Goal: Task Accomplishment & Management: Manage account settings

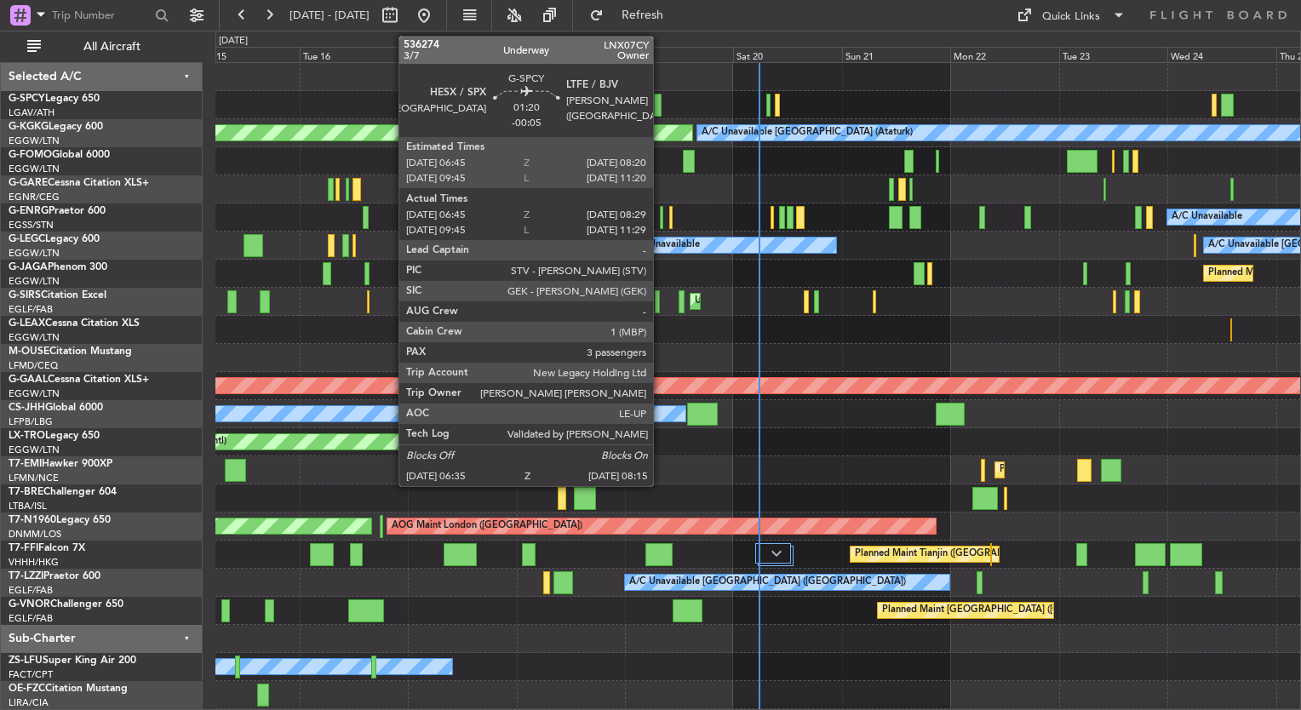
click at [661, 111] on div at bounding box center [658, 105] width 8 height 23
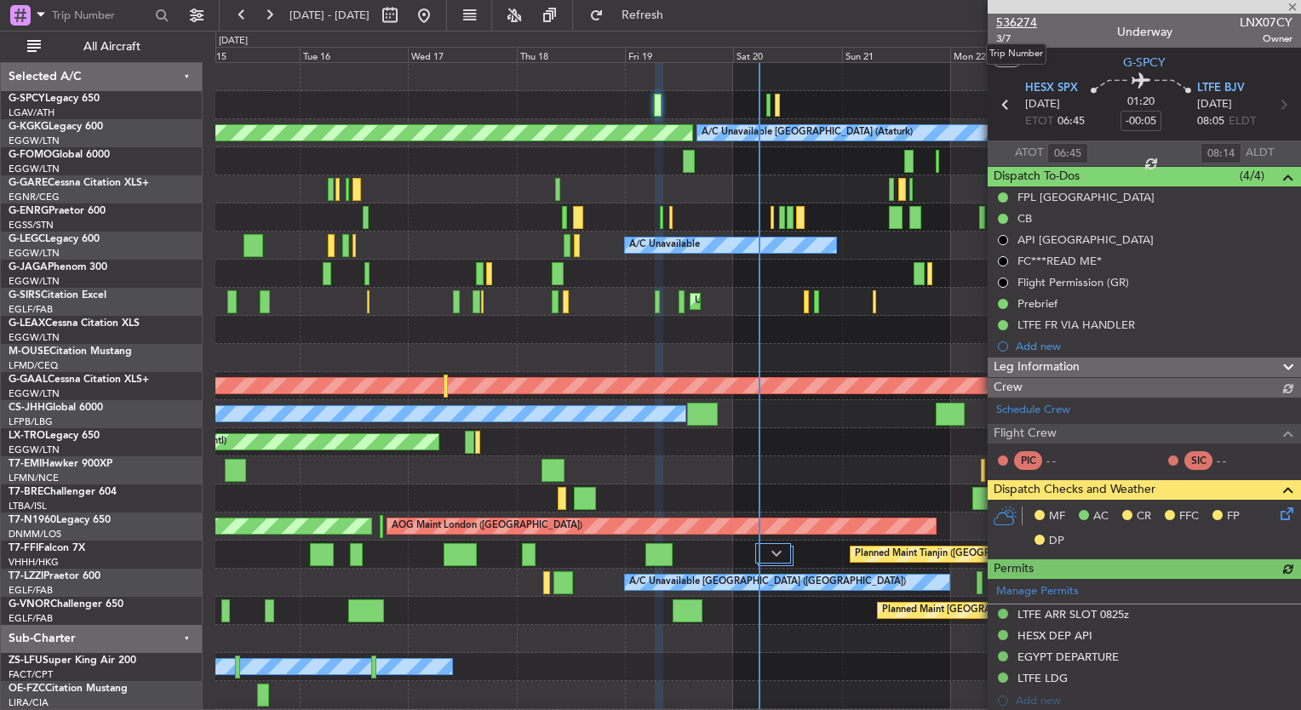
click at [1018, 24] on span "536274" at bounding box center [1016, 23] width 41 height 18
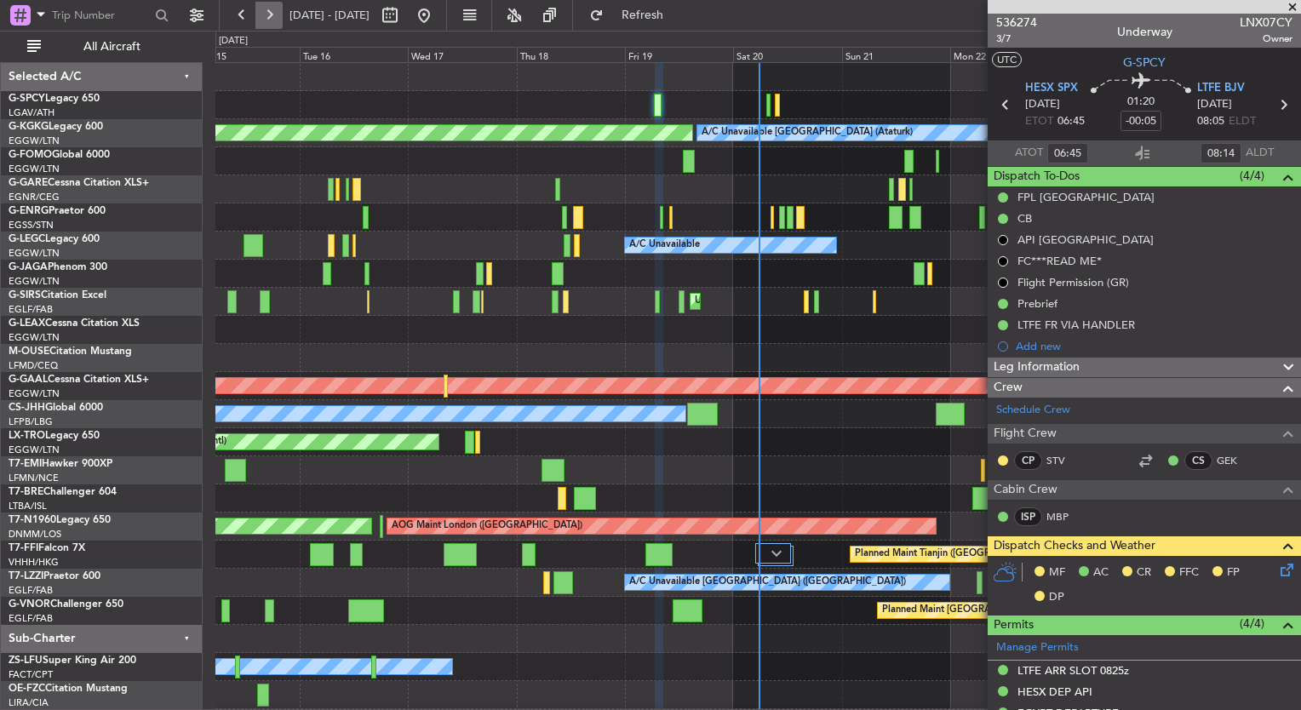
click at [278, 22] on button at bounding box center [268, 15] width 27 height 27
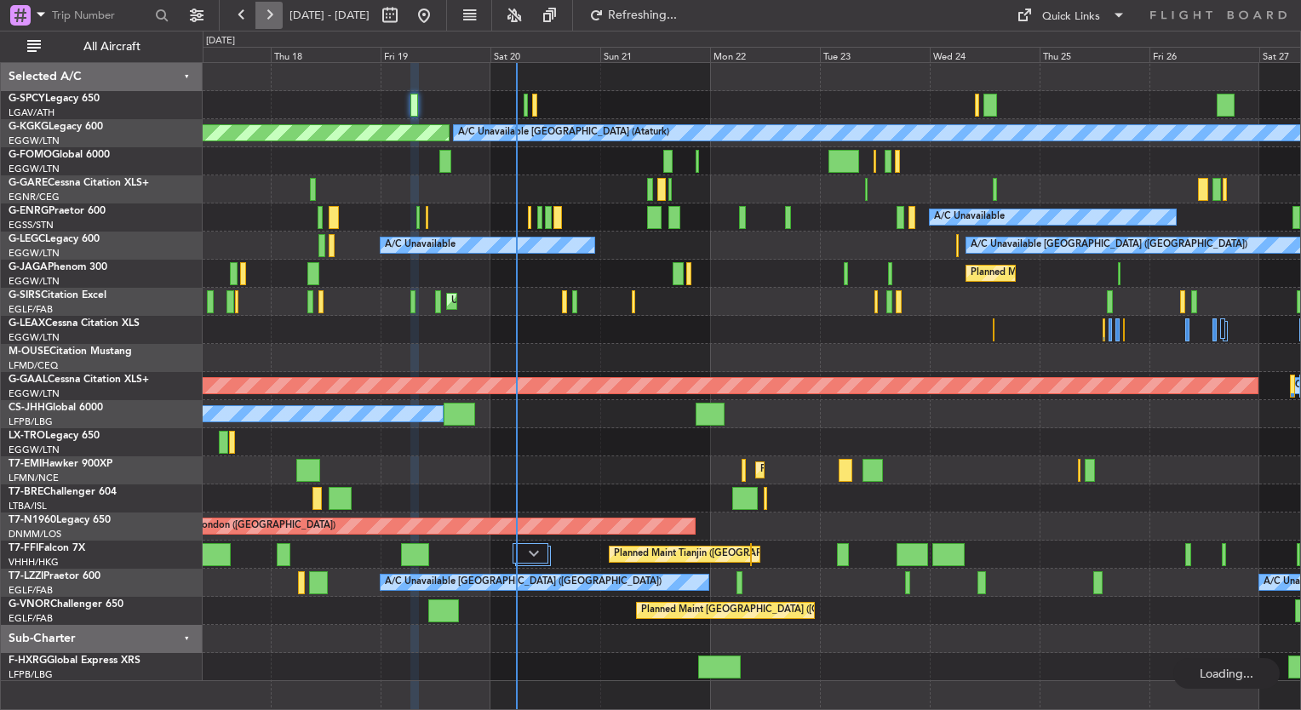
click at [278, 22] on button at bounding box center [268, 15] width 27 height 27
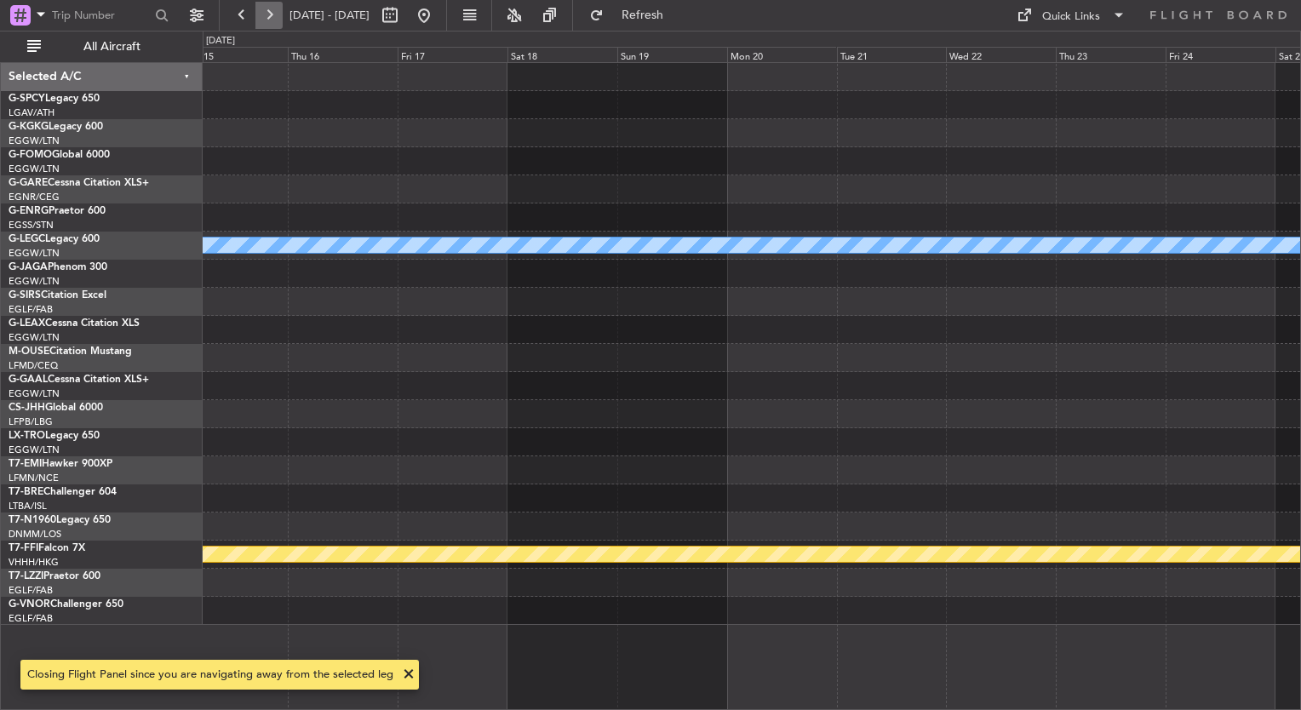
click at [278, 22] on button at bounding box center [268, 15] width 27 height 27
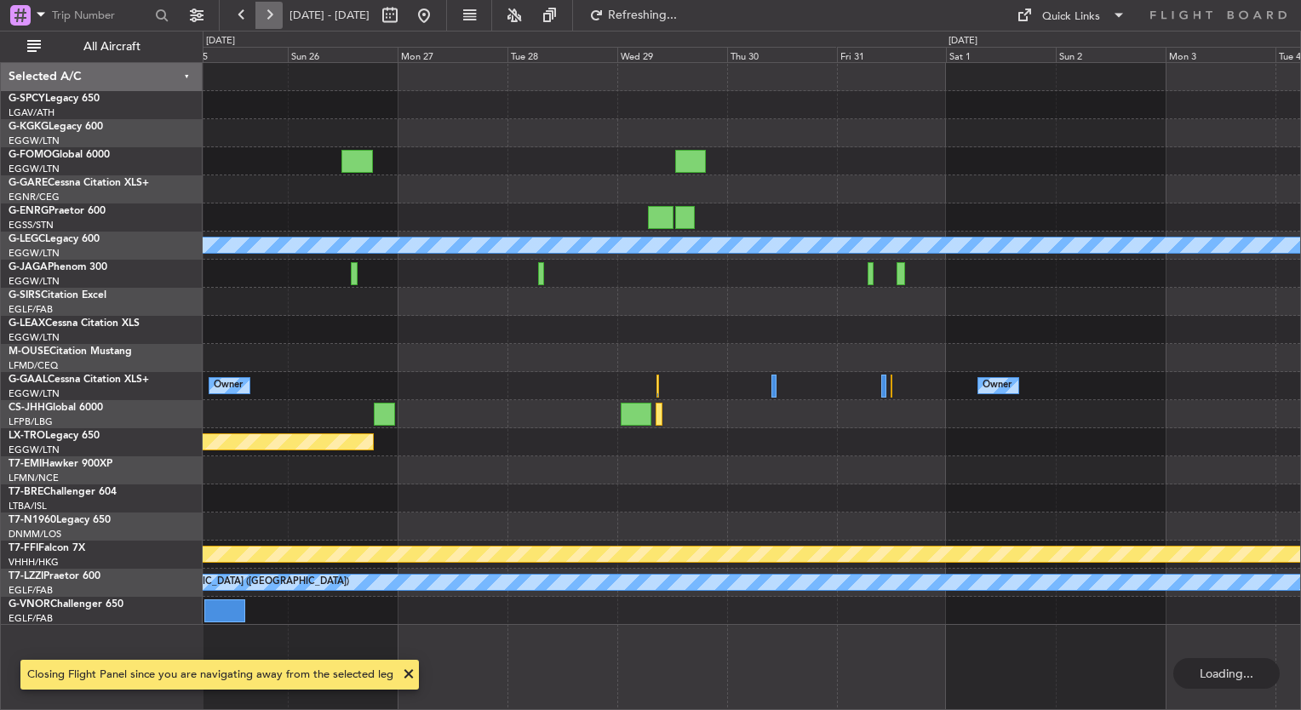
click at [278, 22] on button at bounding box center [268, 15] width 27 height 27
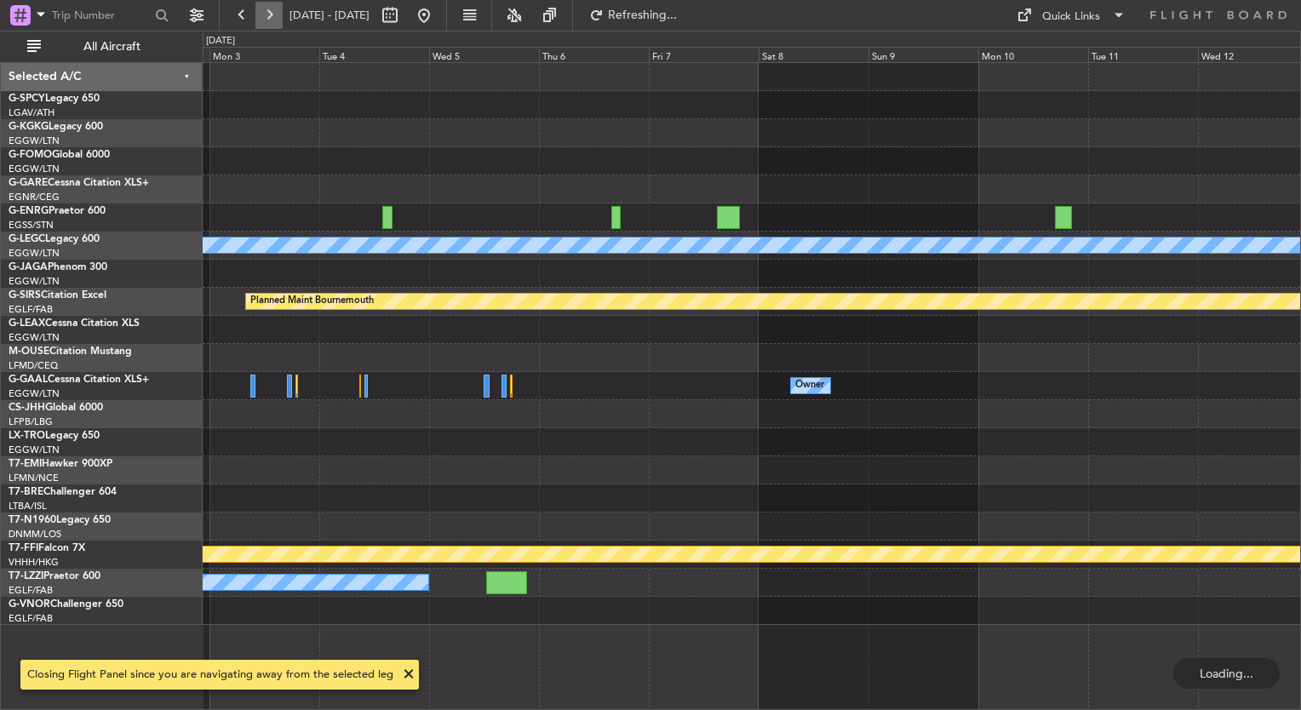
click at [278, 22] on button at bounding box center [268, 15] width 27 height 27
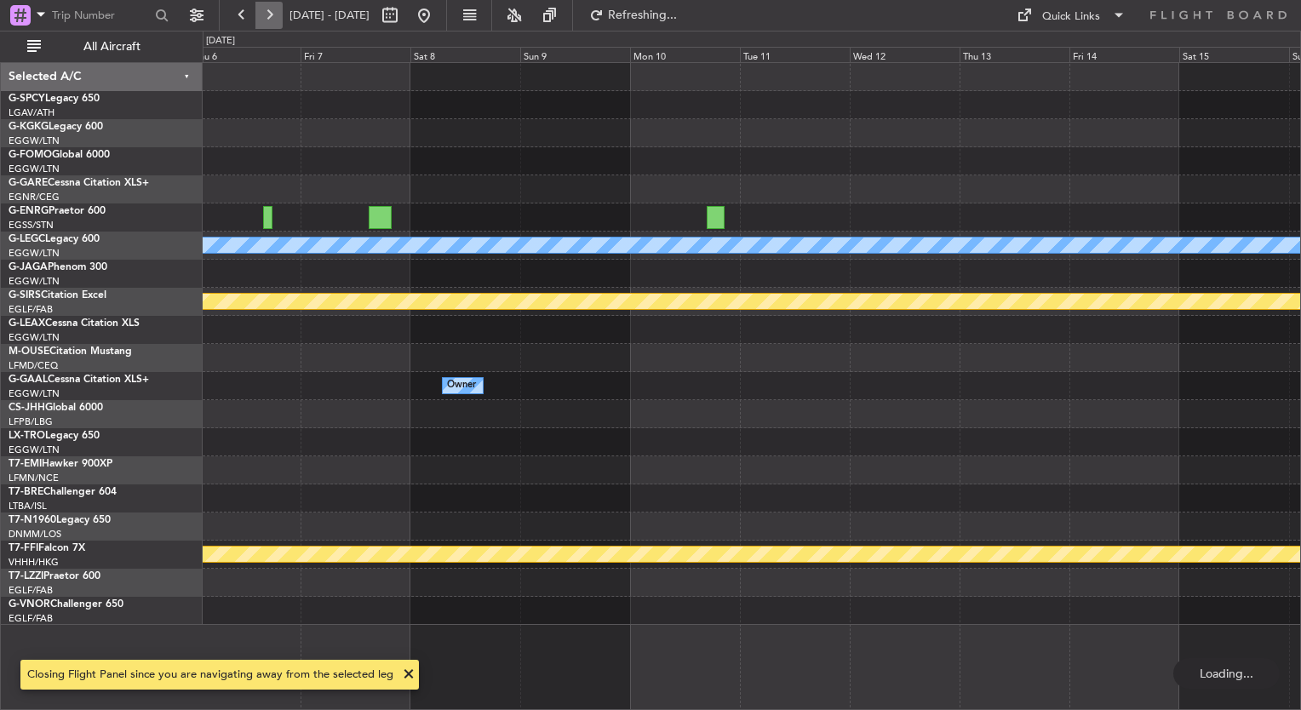
click at [278, 22] on button at bounding box center [268, 15] width 27 height 27
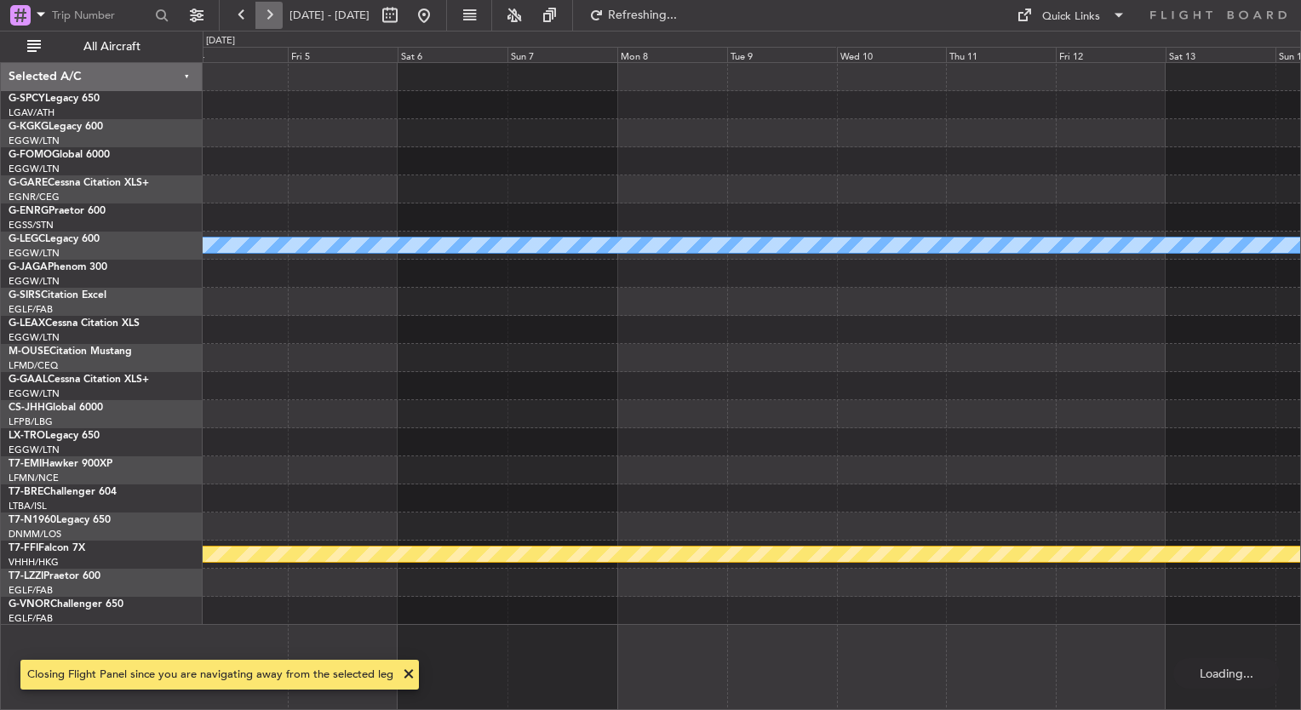
click at [278, 22] on button at bounding box center [268, 15] width 27 height 27
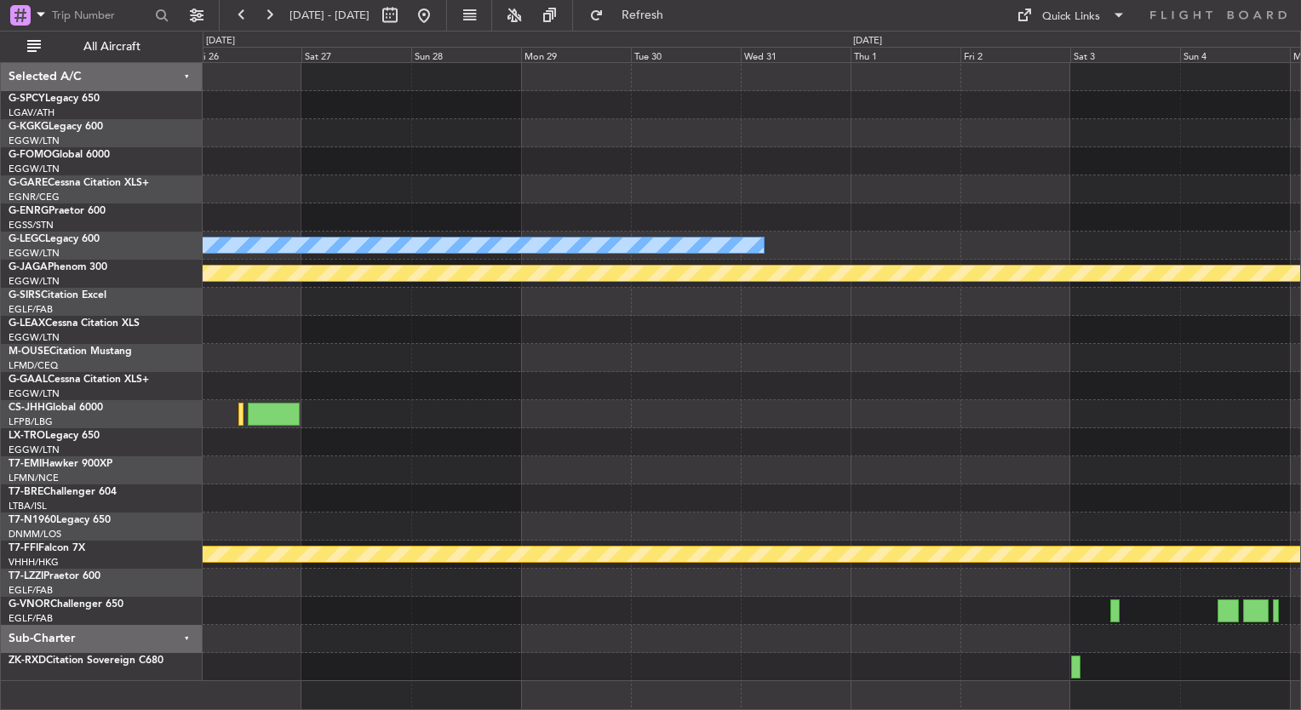
click at [495, 352] on div "A/C Unavailable London (Luton) Planned Maint St Gallen (Altenrhein) Planned Mai…" at bounding box center [752, 372] width 1098 height 618
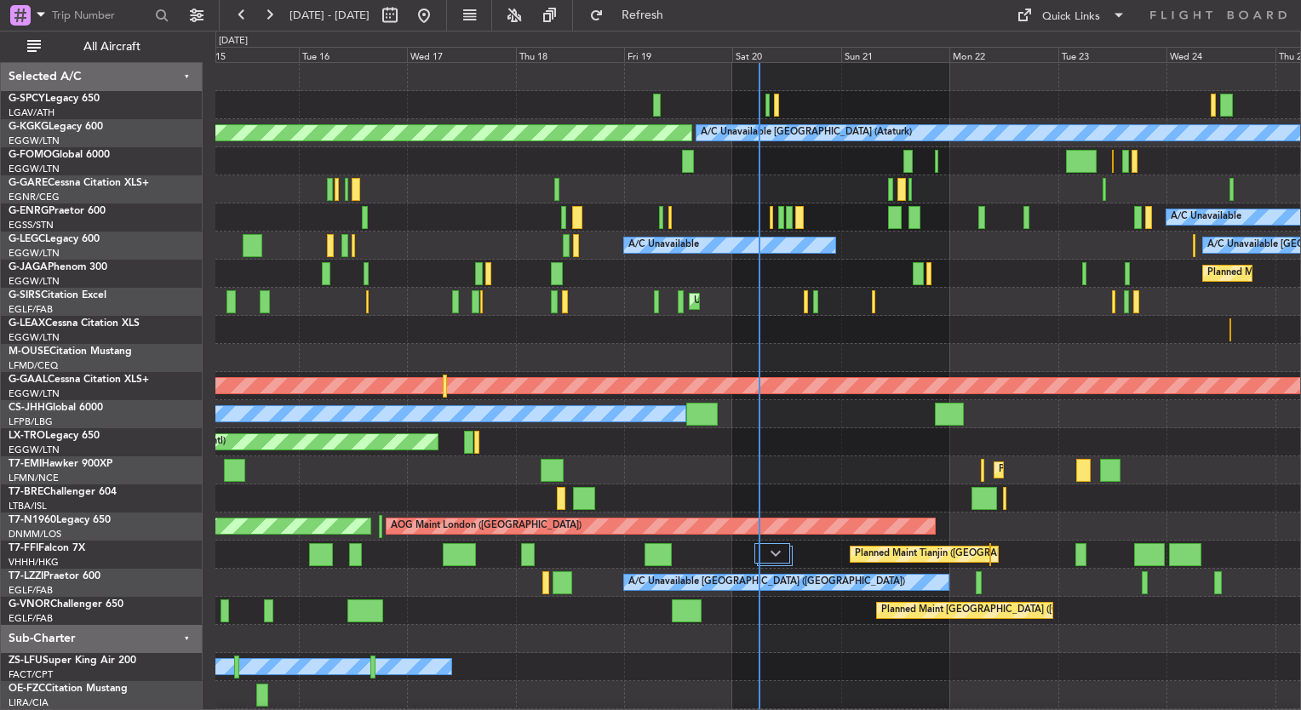
scroll to position [9, 0]
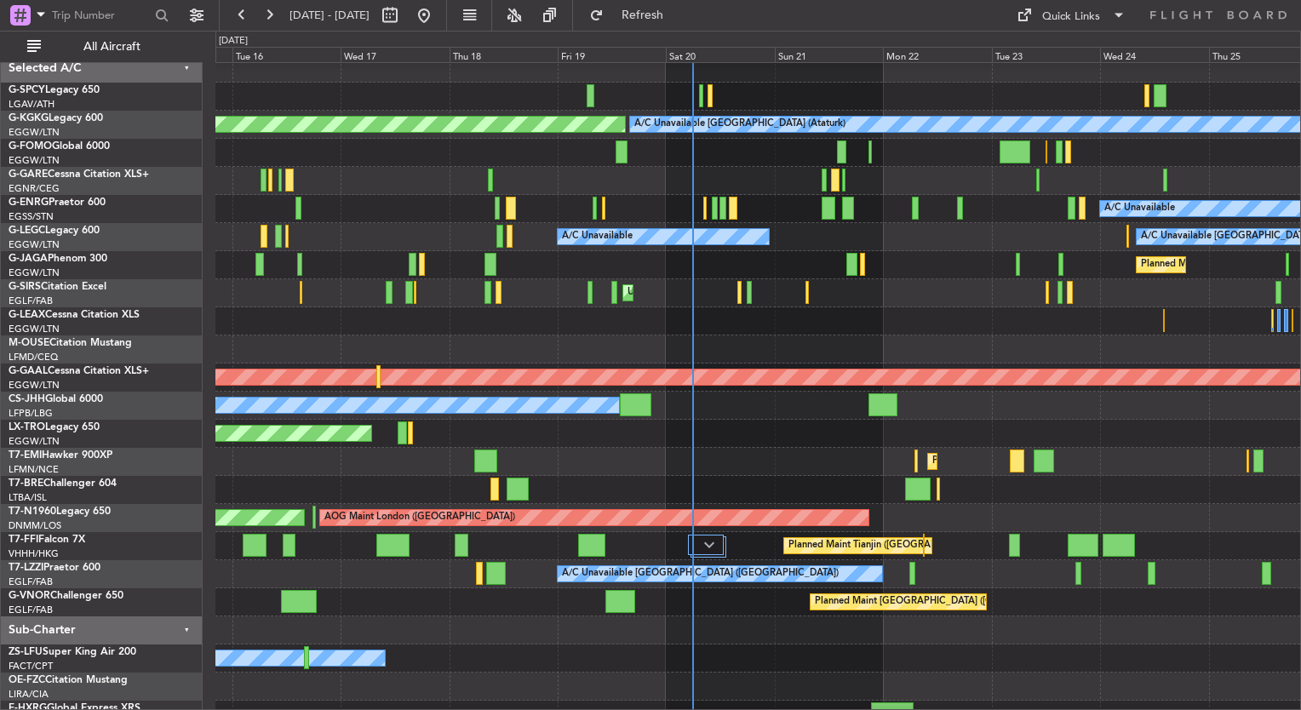
click at [713, 324] on div at bounding box center [757, 321] width 1085 height 28
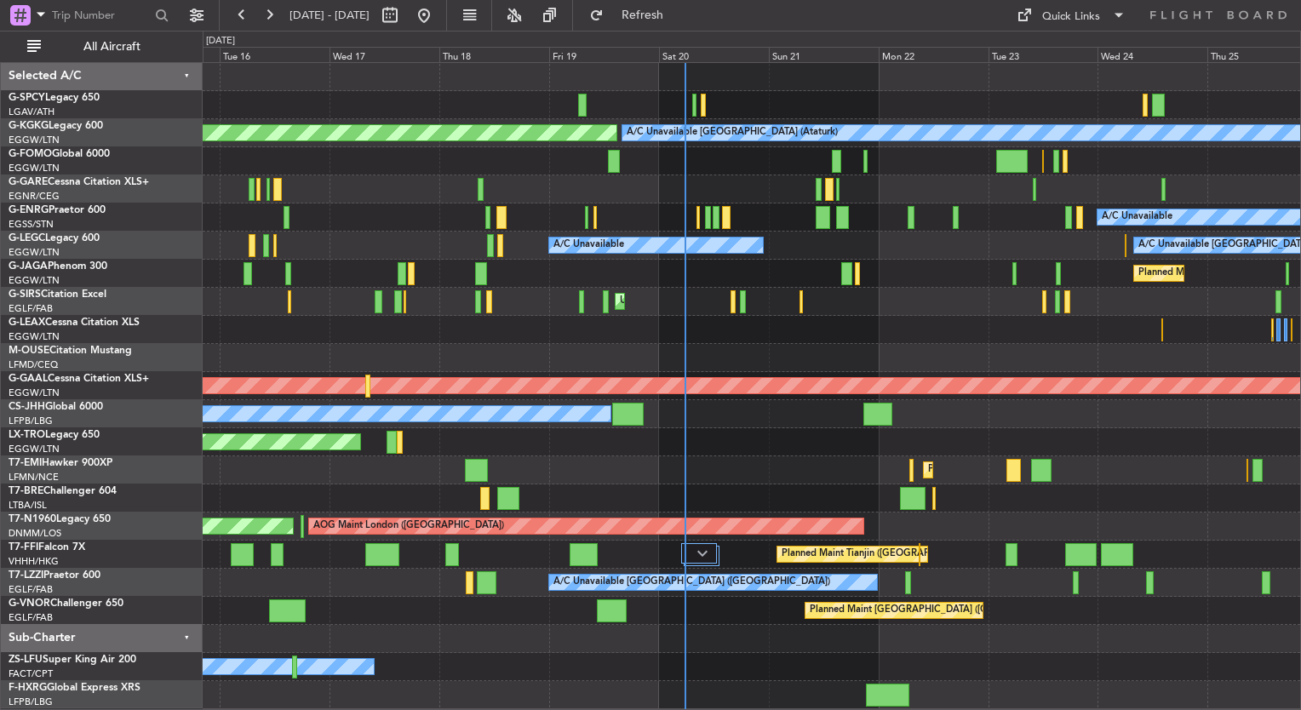
scroll to position [0, 0]
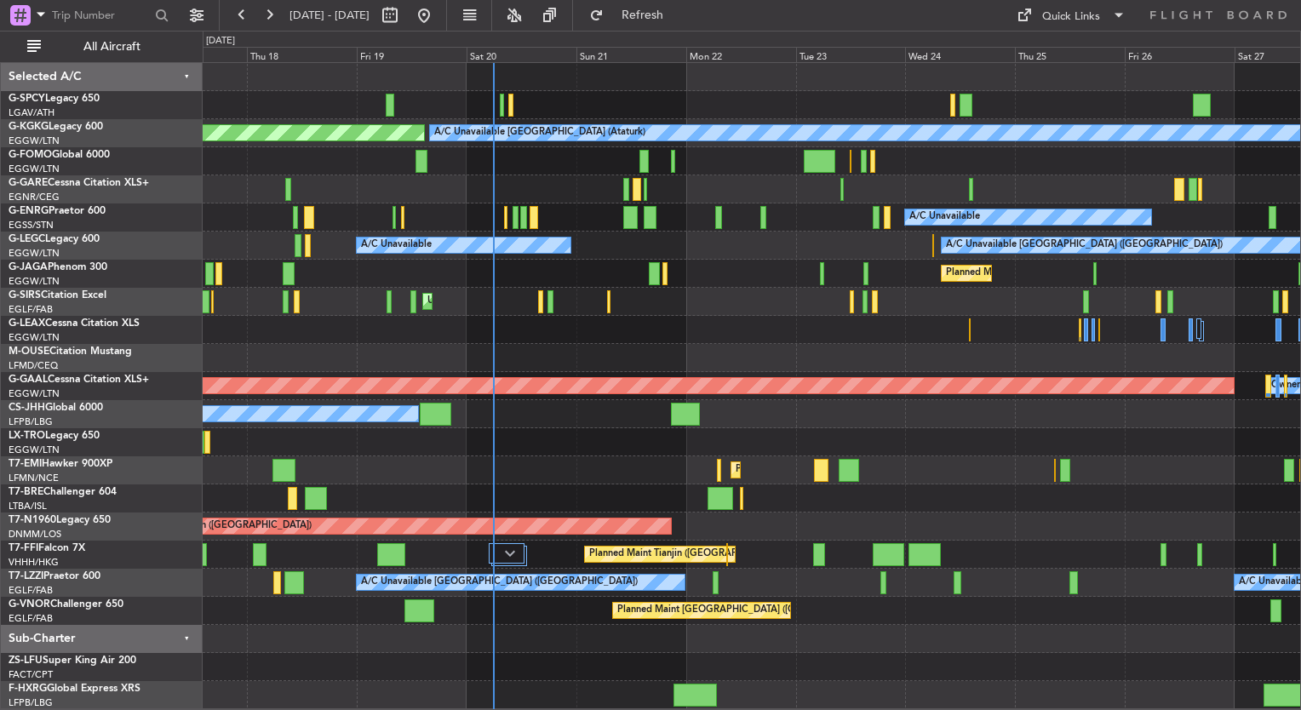
click at [548, 481] on div "Planned Maint [GEOGRAPHIC_DATA]" at bounding box center [752, 470] width 1098 height 28
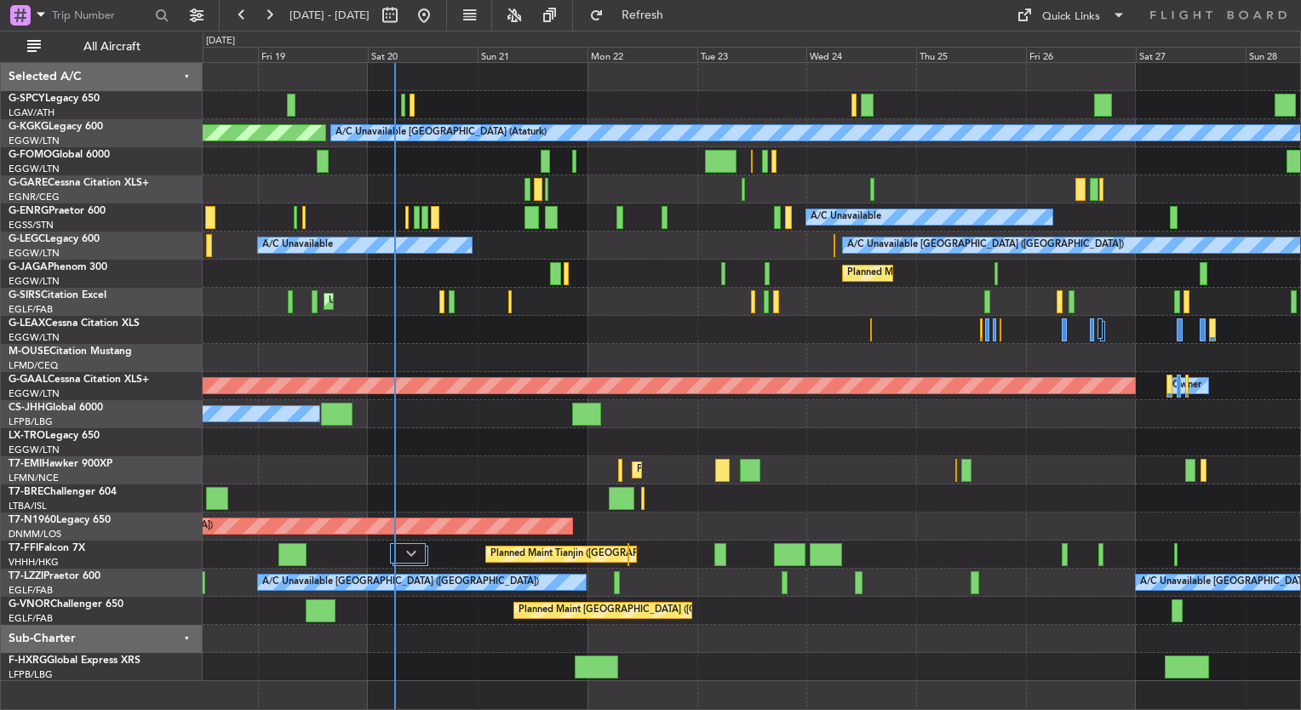
click at [552, 93] on div "A/C Unavailable [GEOGRAPHIC_DATA] (Ataturk) AOG Maint [GEOGRAPHIC_DATA] ([GEOGR…" at bounding box center [752, 372] width 1098 height 618
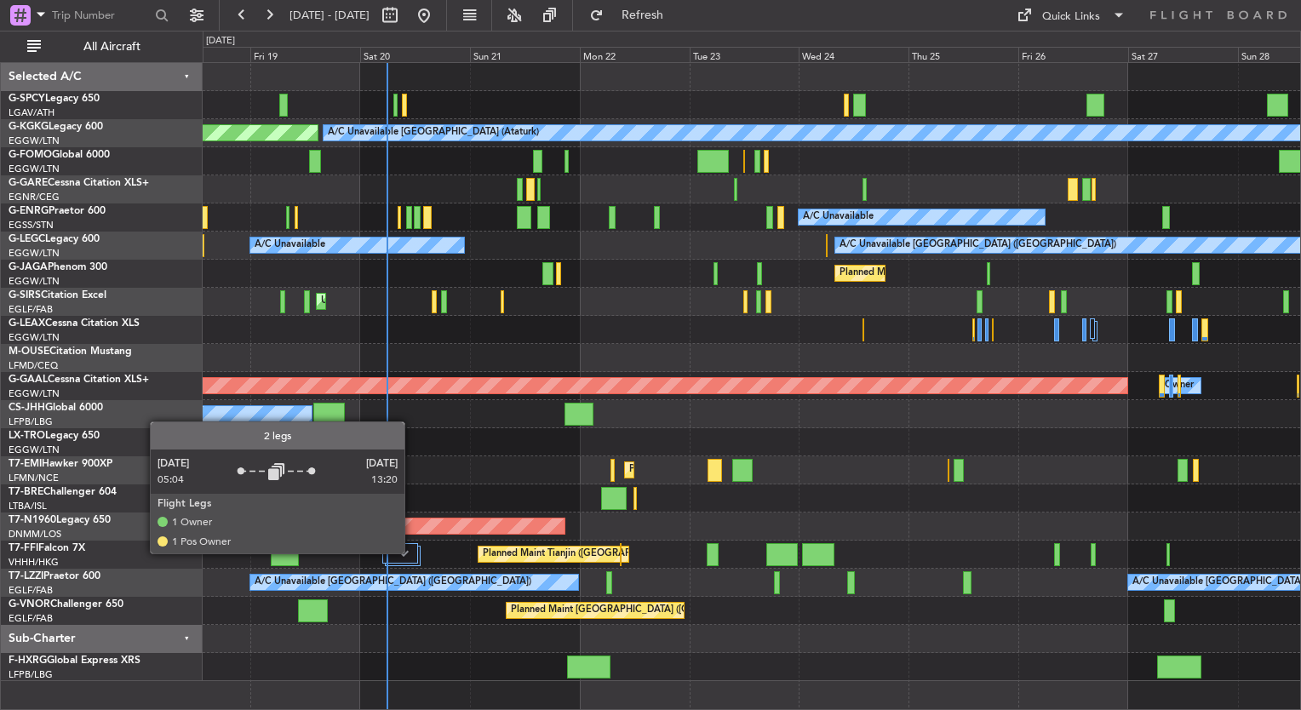
click at [413, 554] on div at bounding box center [400, 553] width 36 height 20
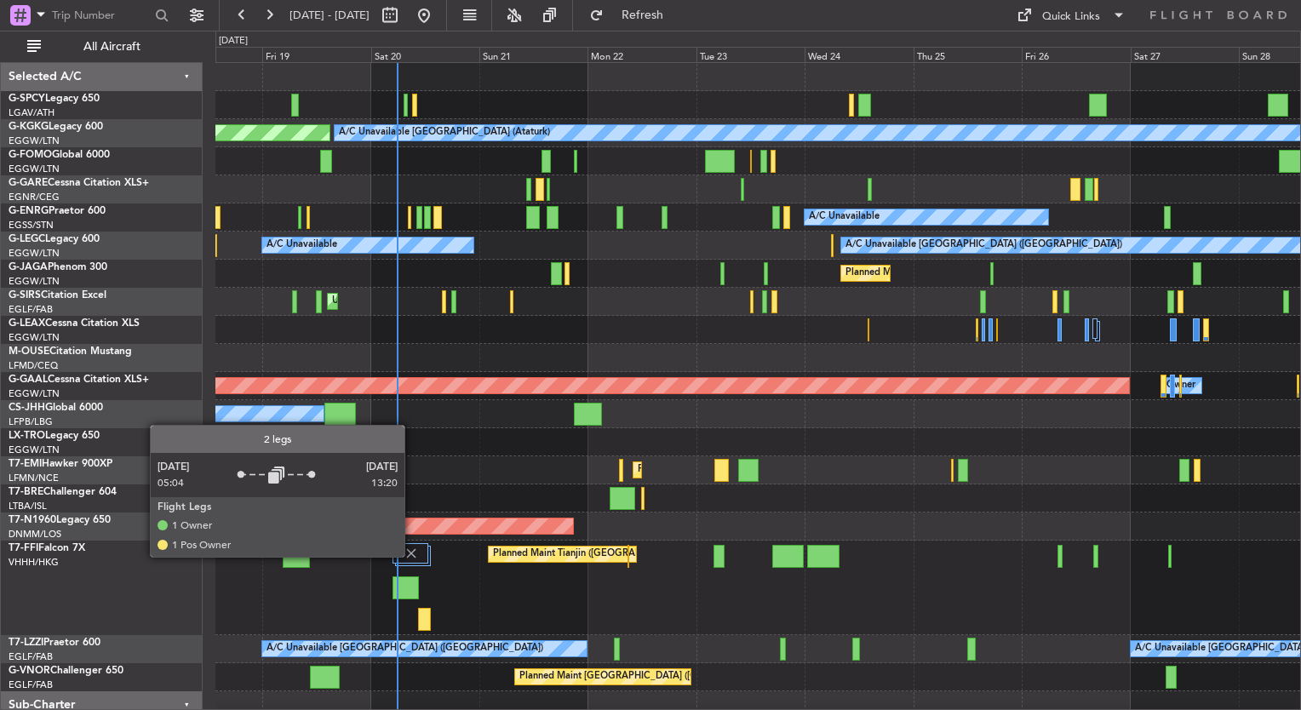
click at [410, 555] on img at bounding box center [411, 553] width 15 height 15
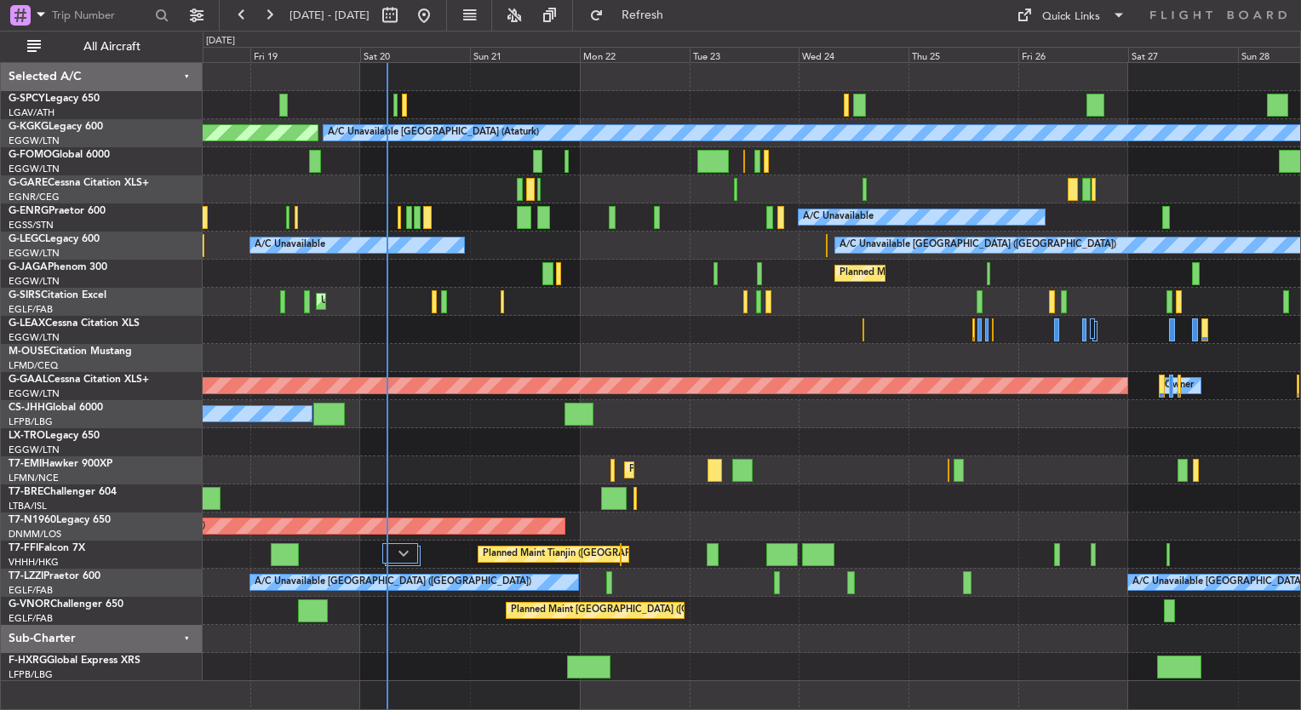
click at [740, 584] on div "A/C Unavailable [GEOGRAPHIC_DATA] ([GEOGRAPHIC_DATA]) Unplanned Maint [GEOGRAPH…" at bounding box center [752, 583] width 1098 height 28
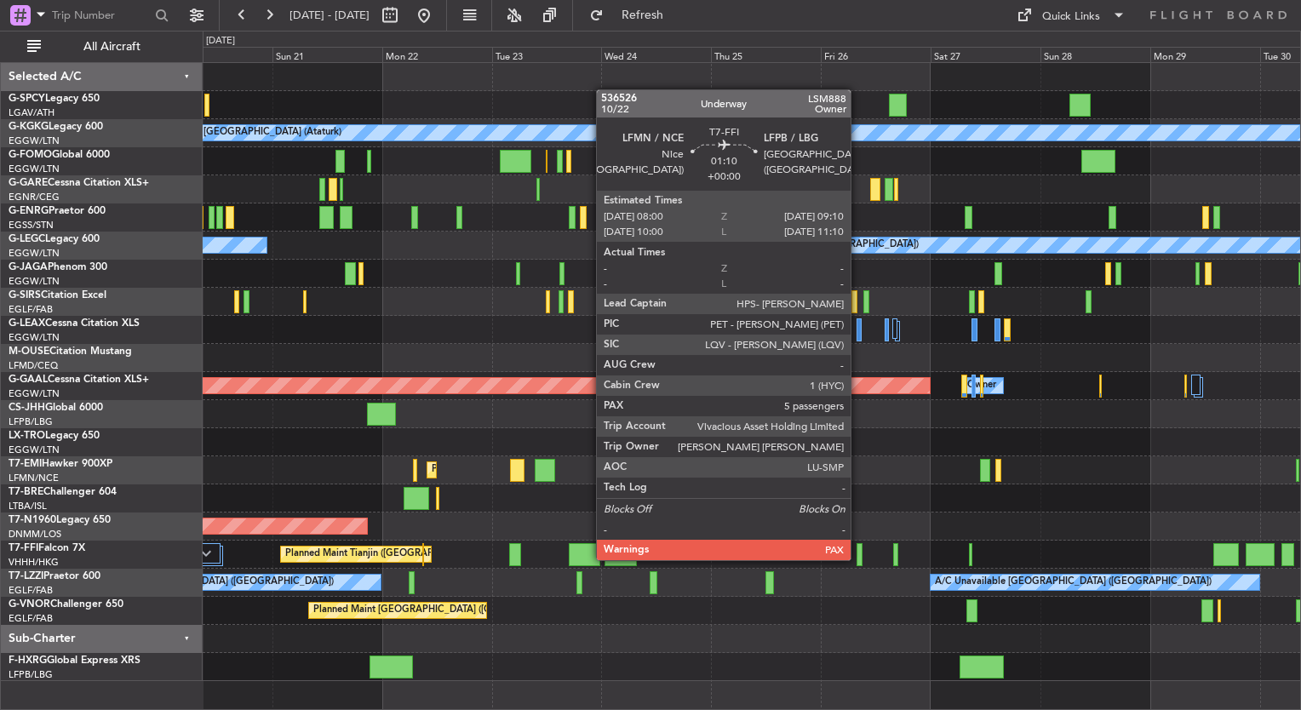
click at [858, 559] on div at bounding box center [860, 554] width 6 height 23
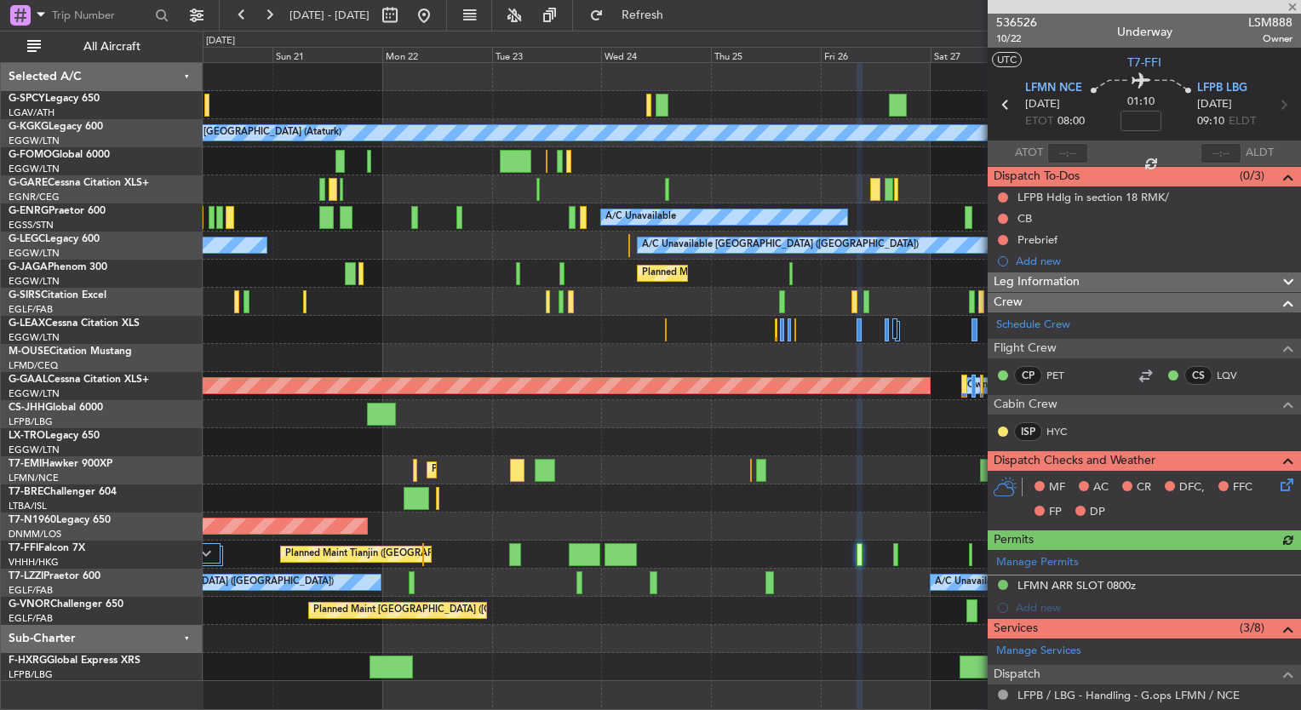
scroll to position [508, 0]
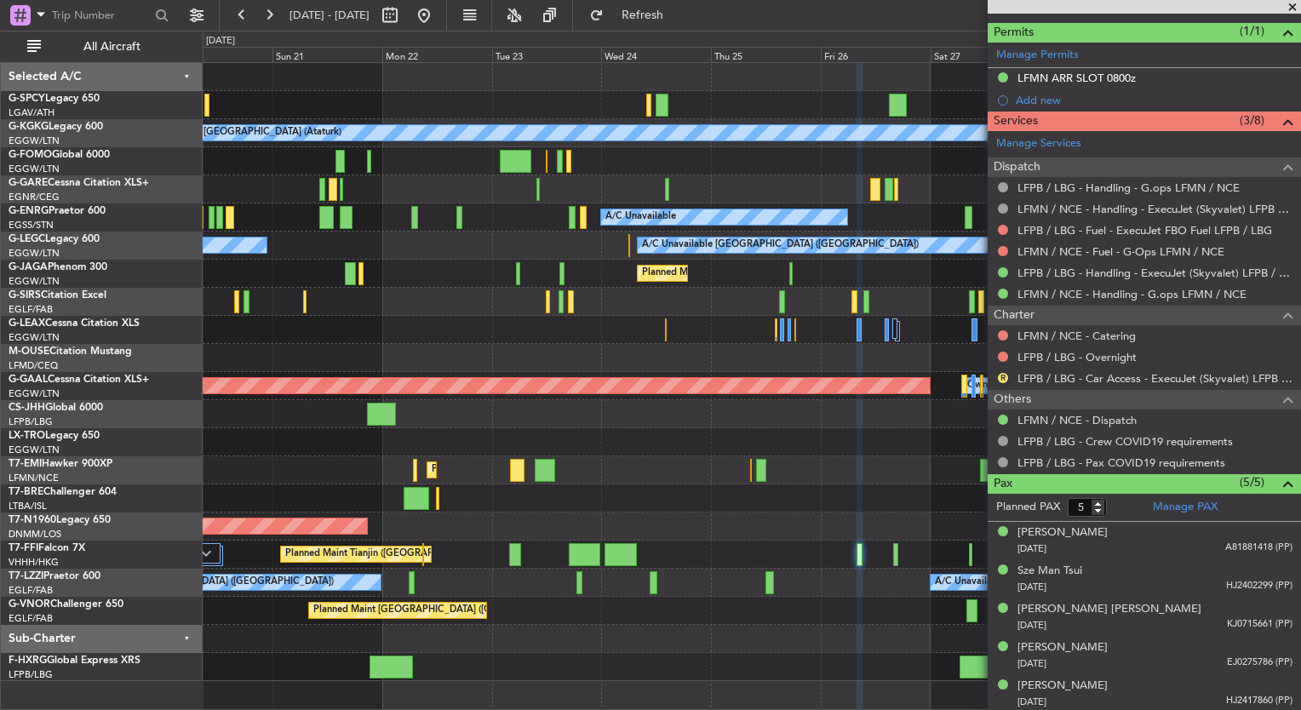
click at [1292, 10] on span at bounding box center [1292, 7] width 17 height 15
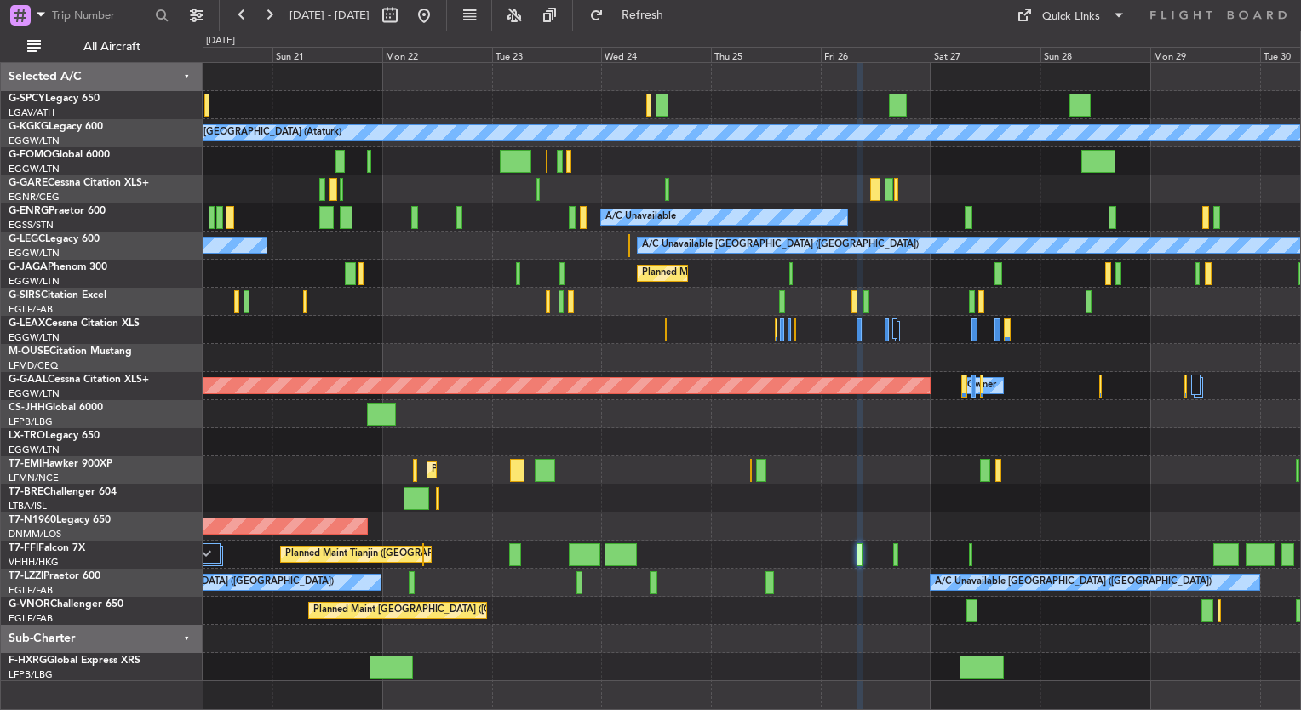
type input "0"
click at [382, 238] on div "A/C Unavailable [GEOGRAPHIC_DATA] ([GEOGRAPHIC_DATA]) A/C Unavailable" at bounding box center [752, 246] width 1098 height 28
click at [438, 23] on button at bounding box center [423, 15] width 27 height 27
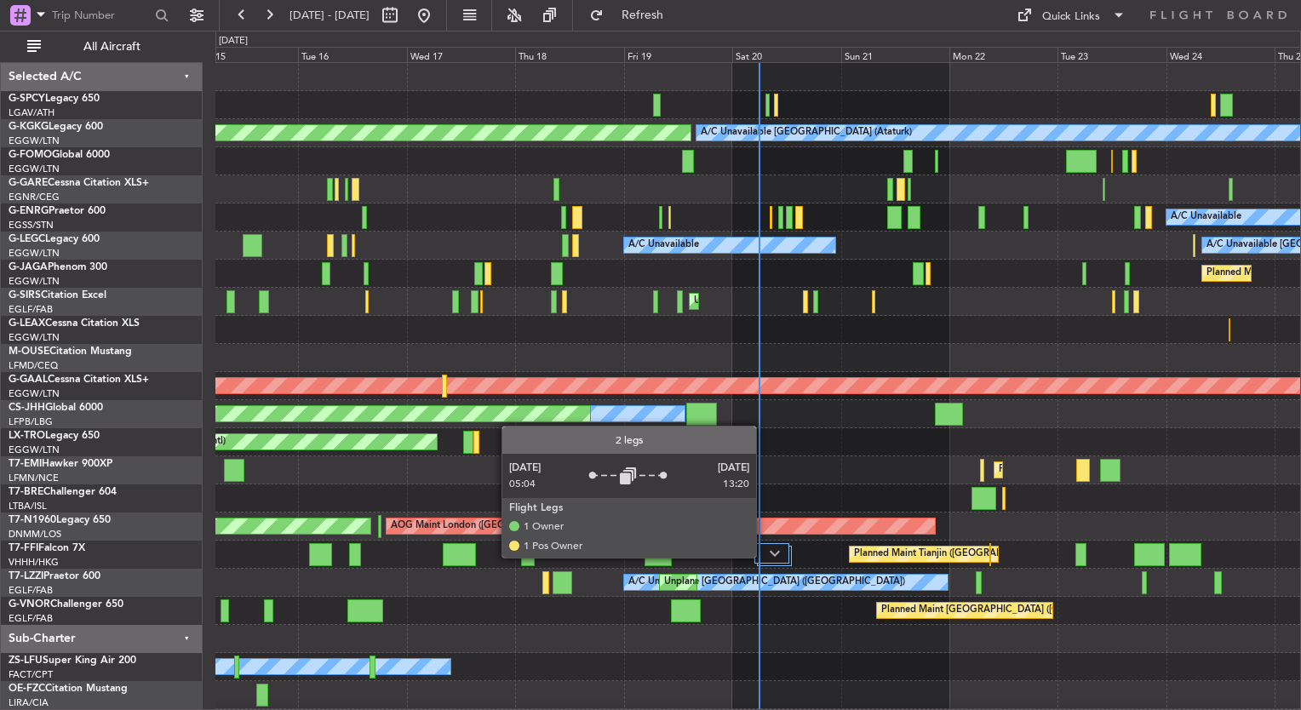
click at [766, 556] on div at bounding box center [771, 553] width 35 height 20
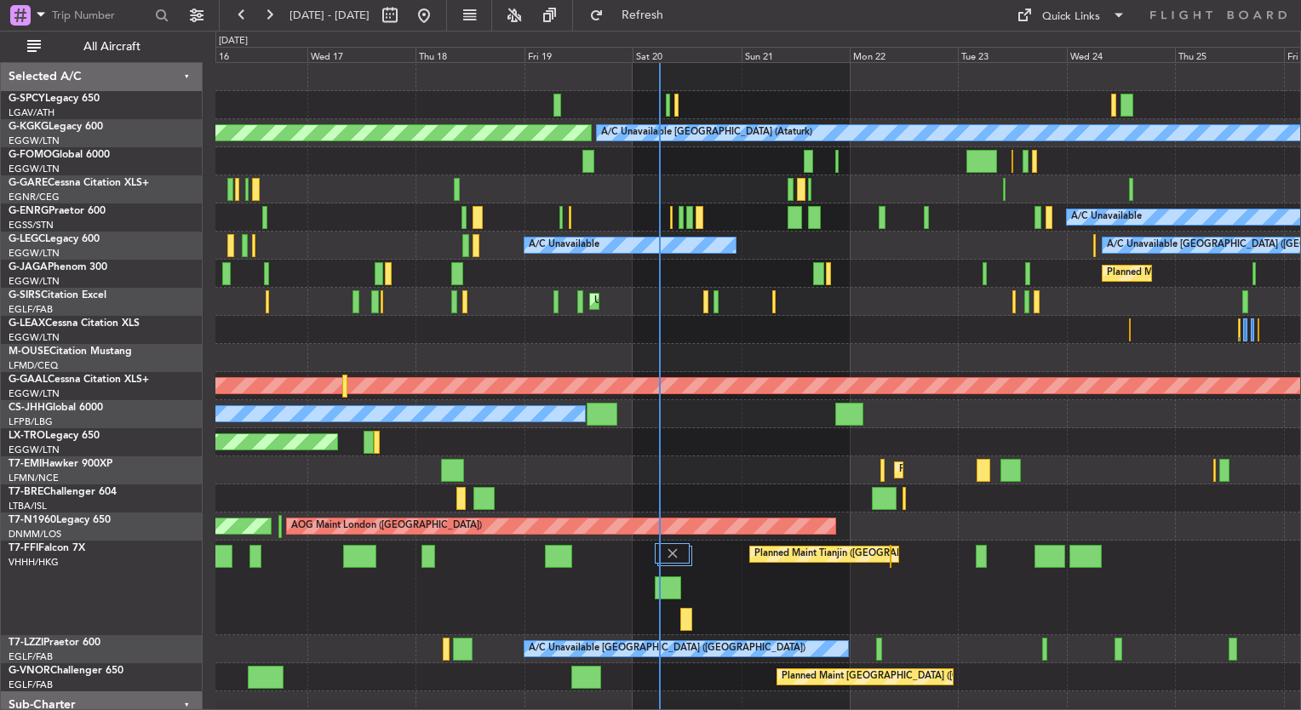
click at [736, 605] on div "Planned Maint Tianjin ([GEOGRAPHIC_DATA])" at bounding box center [757, 588] width 1085 height 95
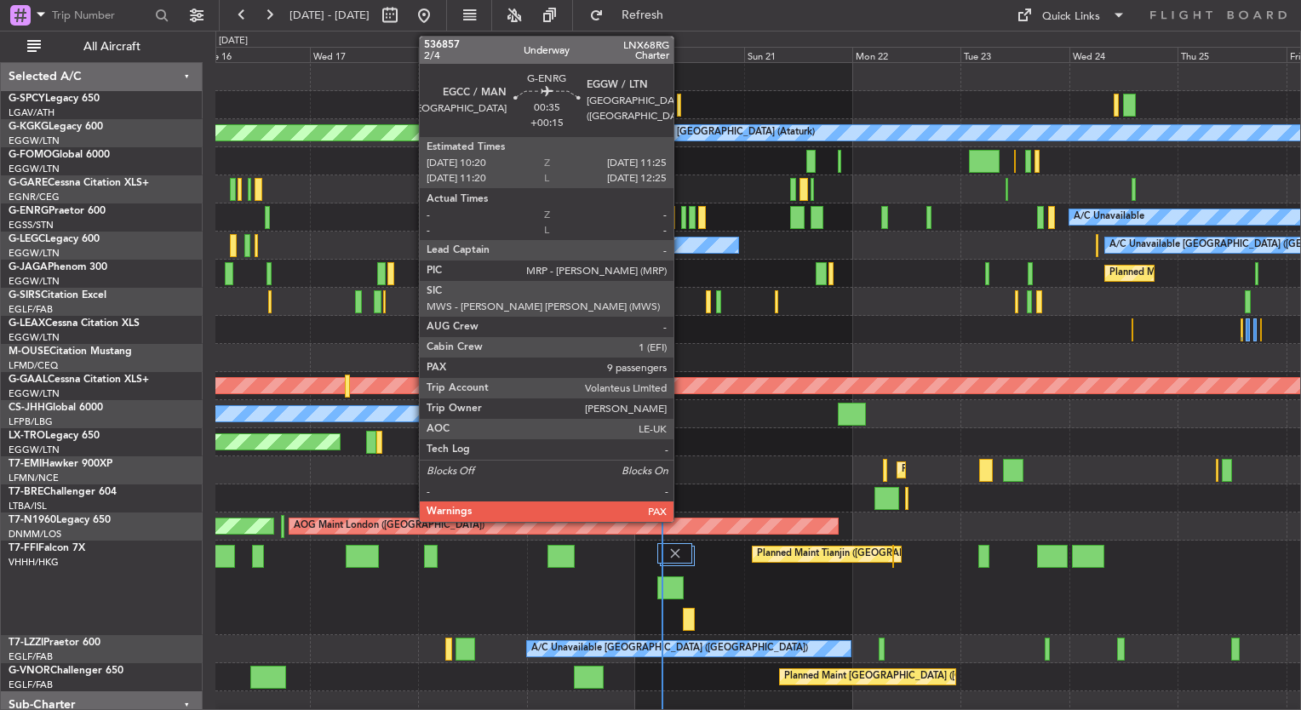
click at [681, 223] on div at bounding box center [683, 217] width 5 height 23
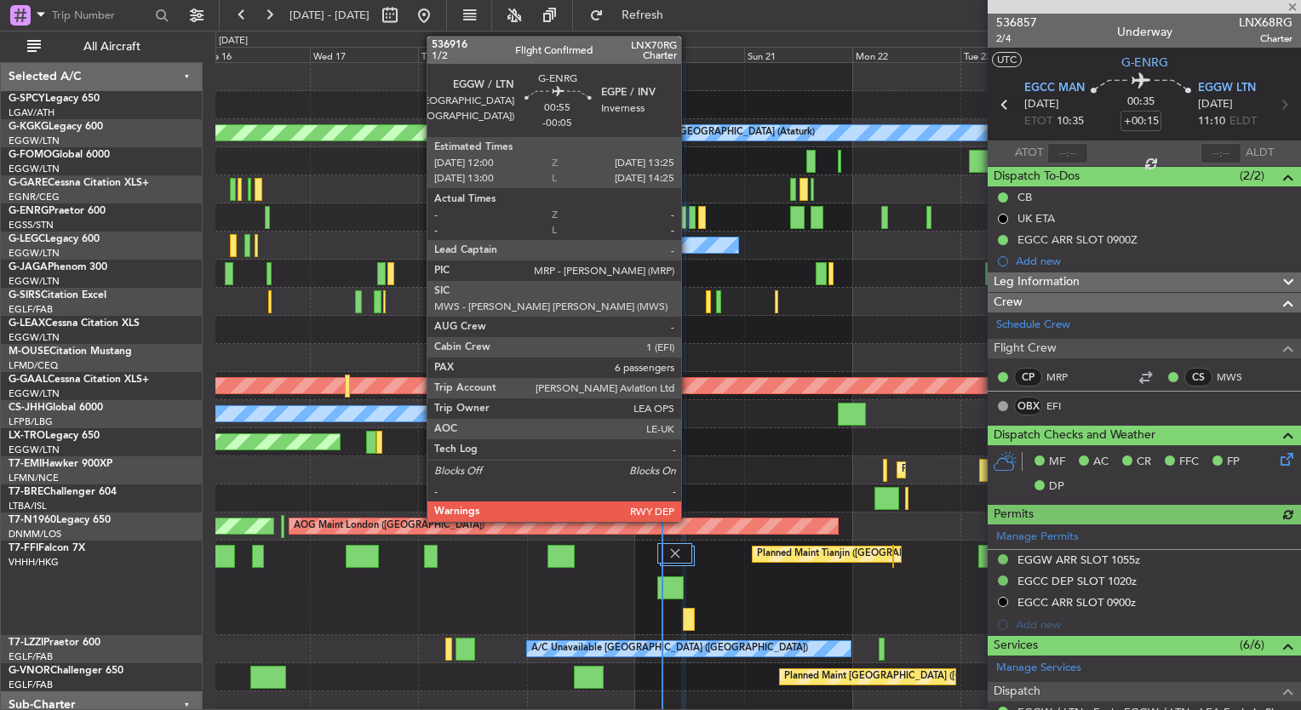
click at [689, 223] on div at bounding box center [692, 217] width 7 height 23
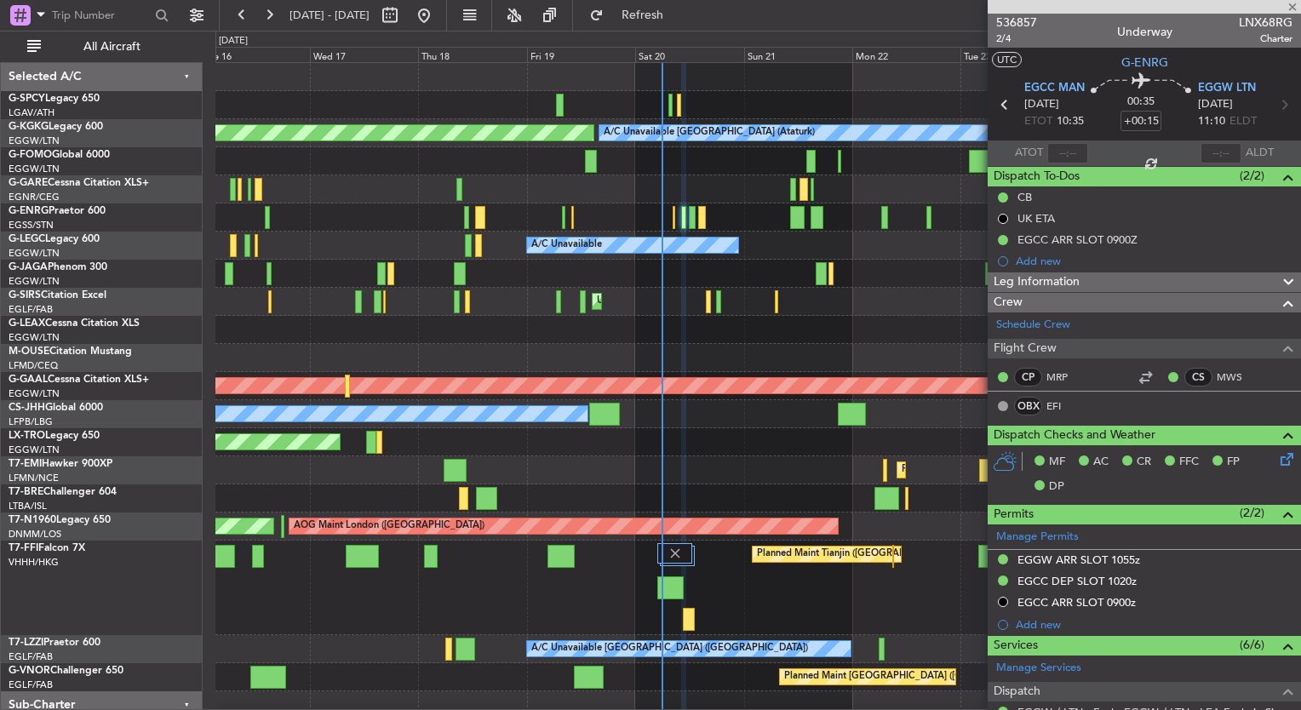
type input "-00:05"
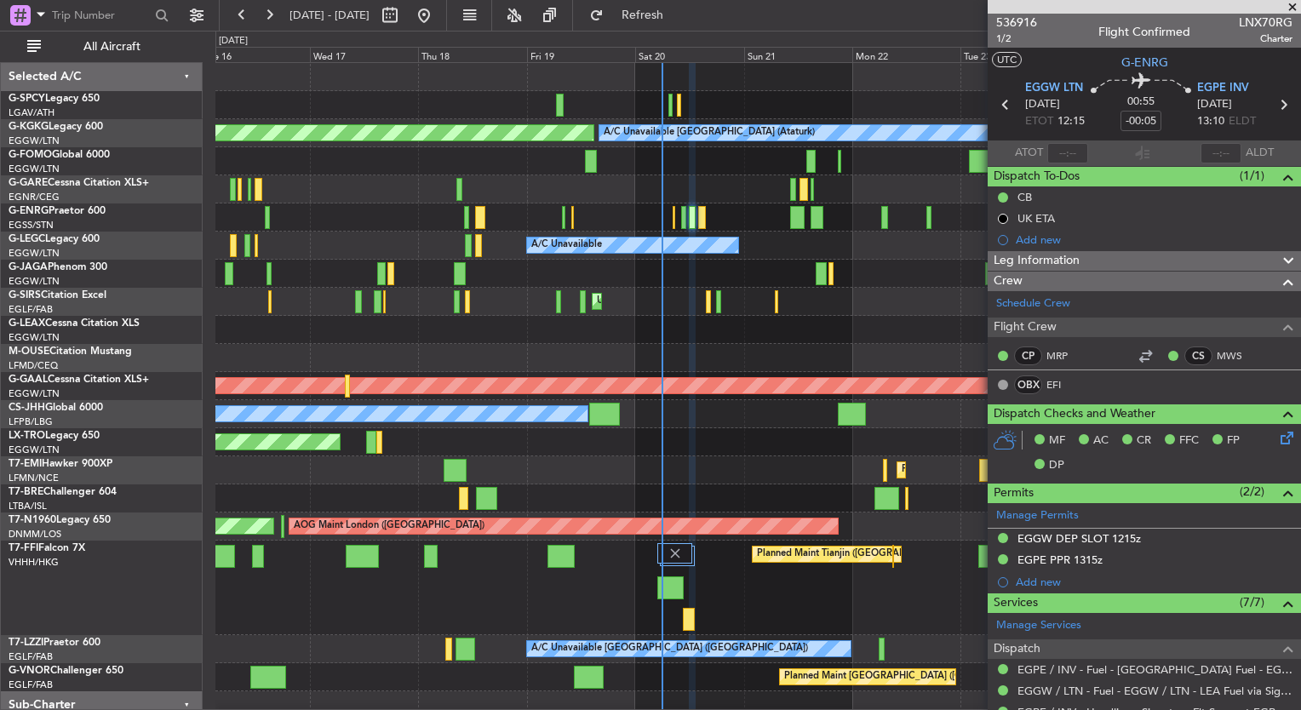
click at [1294, 9] on span at bounding box center [1292, 7] width 17 height 15
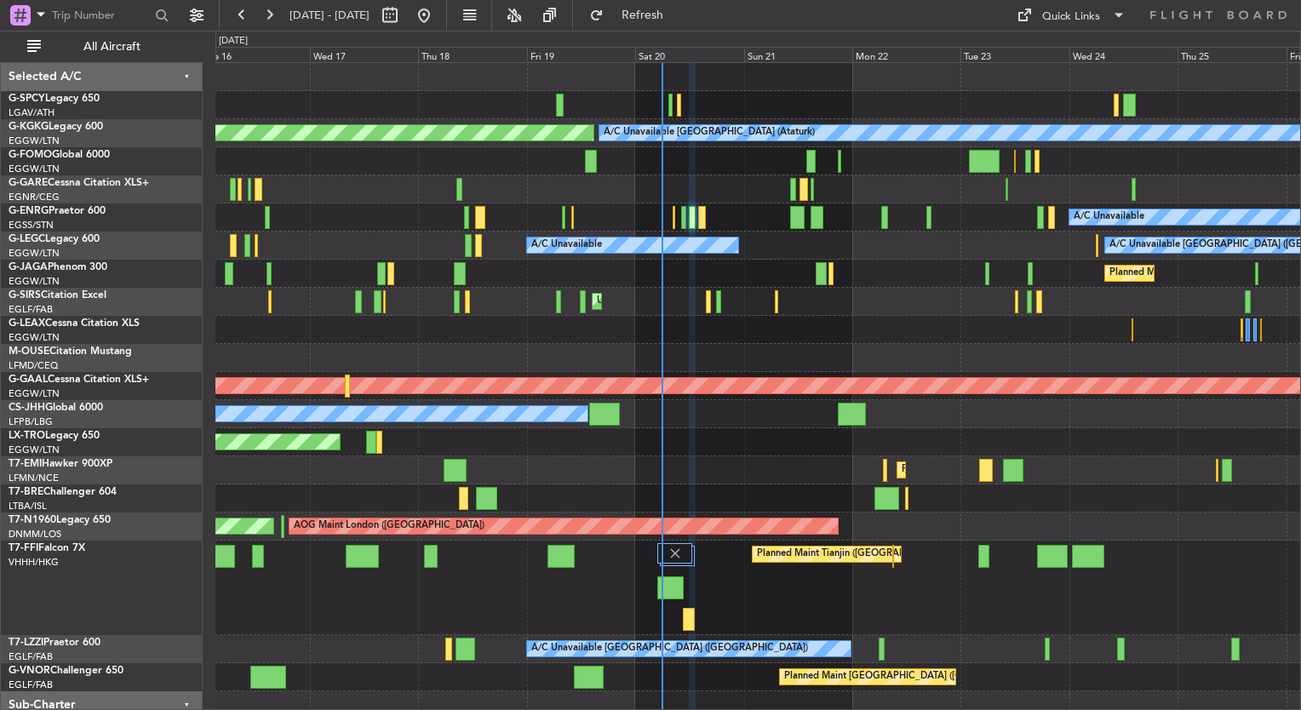
type input "0"
click at [710, 315] on div "A/C Unavailable Istanbul (Ataturk) AOG Maint Istanbul (Ataturk) A/C Unavailable…" at bounding box center [757, 419] width 1085 height 713
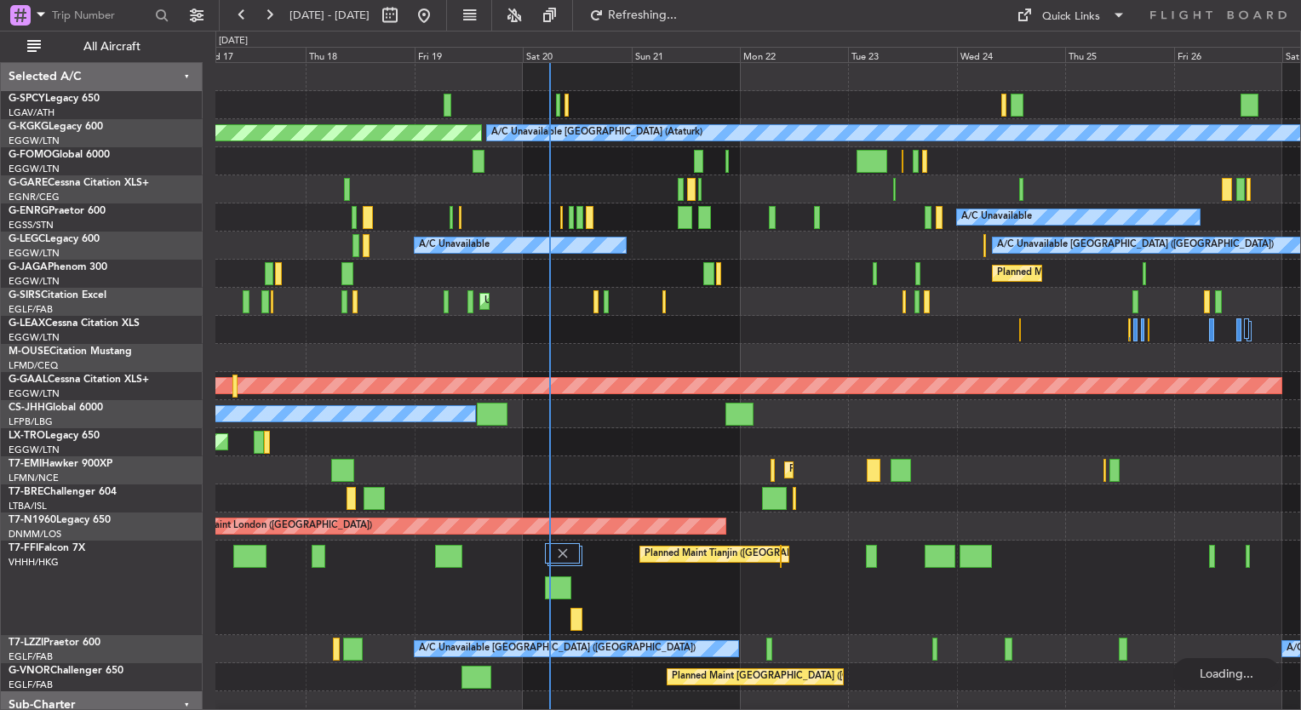
click at [657, 344] on div at bounding box center [757, 358] width 1085 height 28
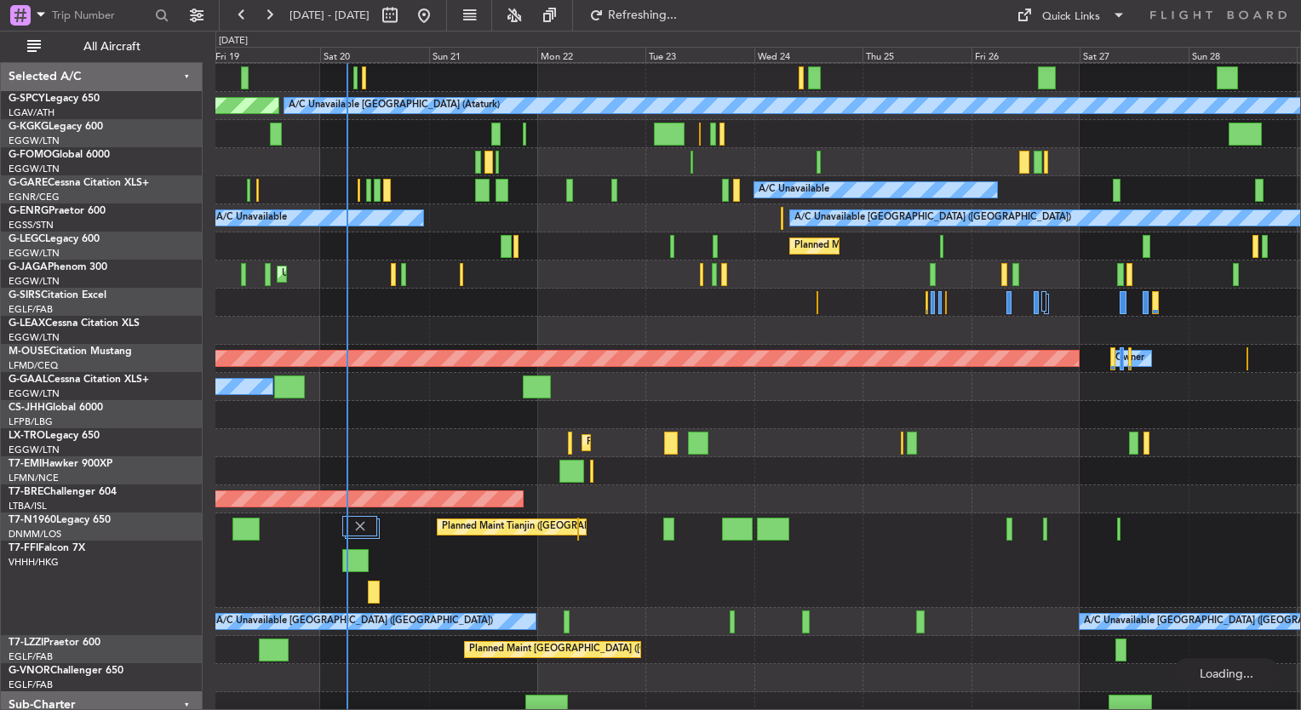
scroll to position [27, 0]
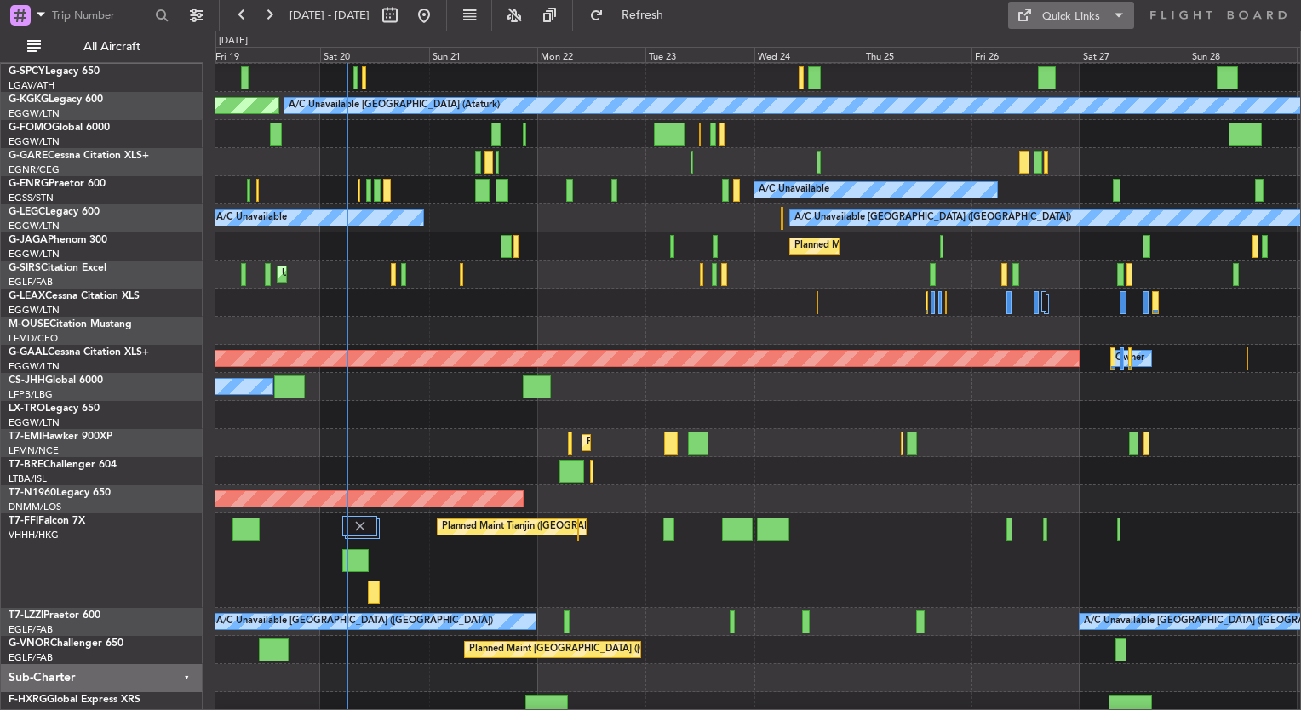
click at [1081, 19] on div "Quick Links" at bounding box center [1071, 17] width 58 height 17
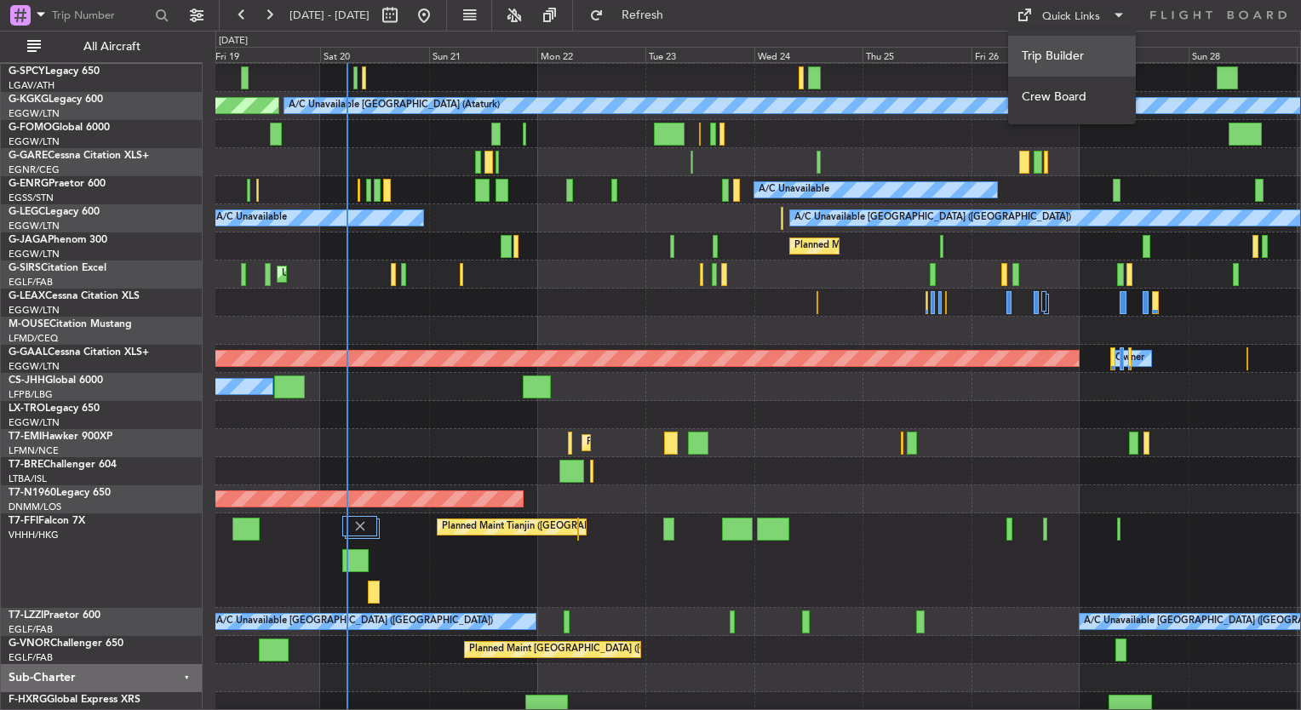
click at [1084, 47] on button "Trip Builder" at bounding box center [1072, 56] width 128 height 41
click at [438, 14] on button at bounding box center [423, 15] width 27 height 27
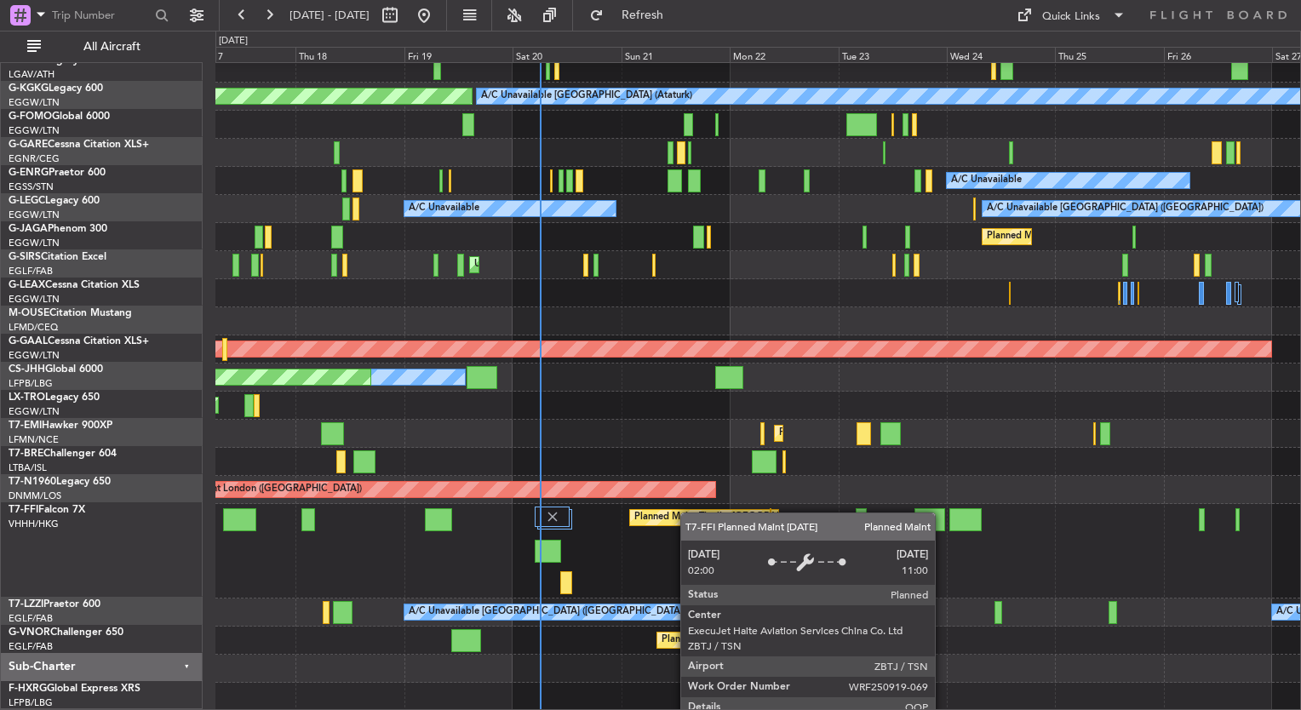
scroll to position [37, 0]
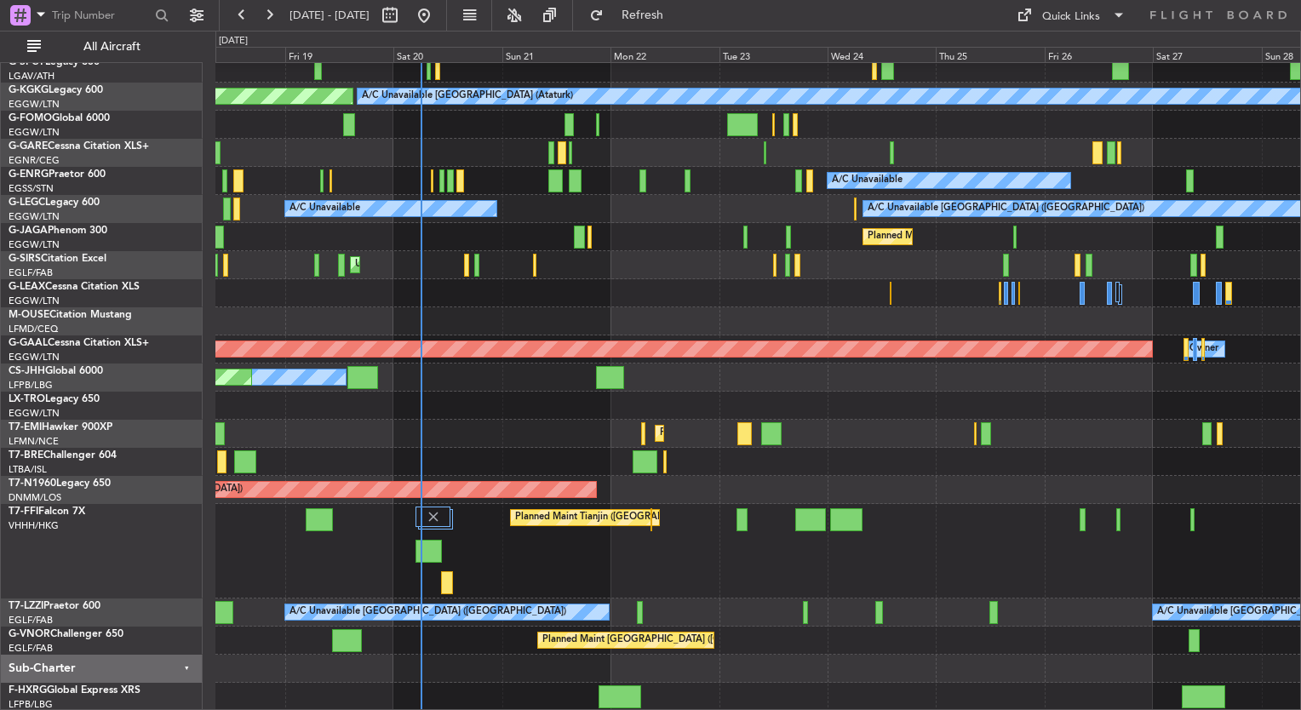
click at [584, 551] on div "Planned Maint Tianjin ([GEOGRAPHIC_DATA])" at bounding box center [757, 551] width 1085 height 95
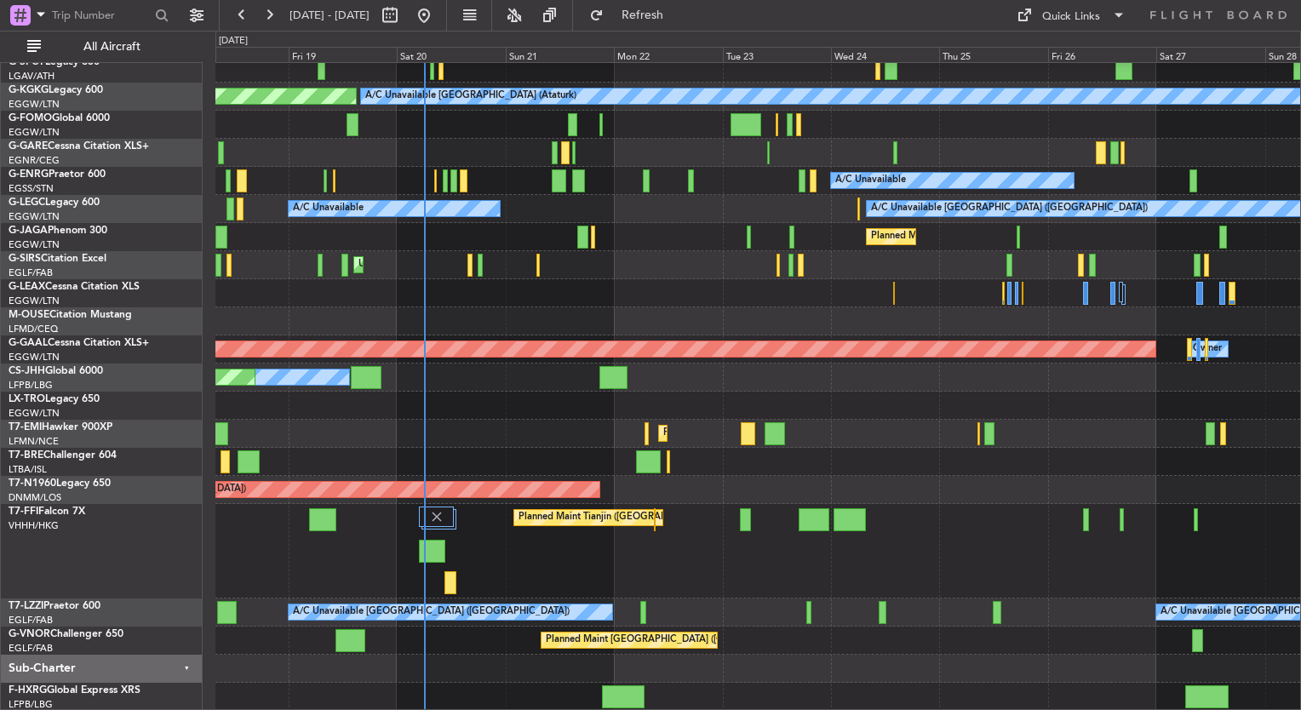
click at [450, 557] on div "Planned Maint Tianjin ([GEOGRAPHIC_DATA])" at bounding box center [757, 551] width 1085 height 95
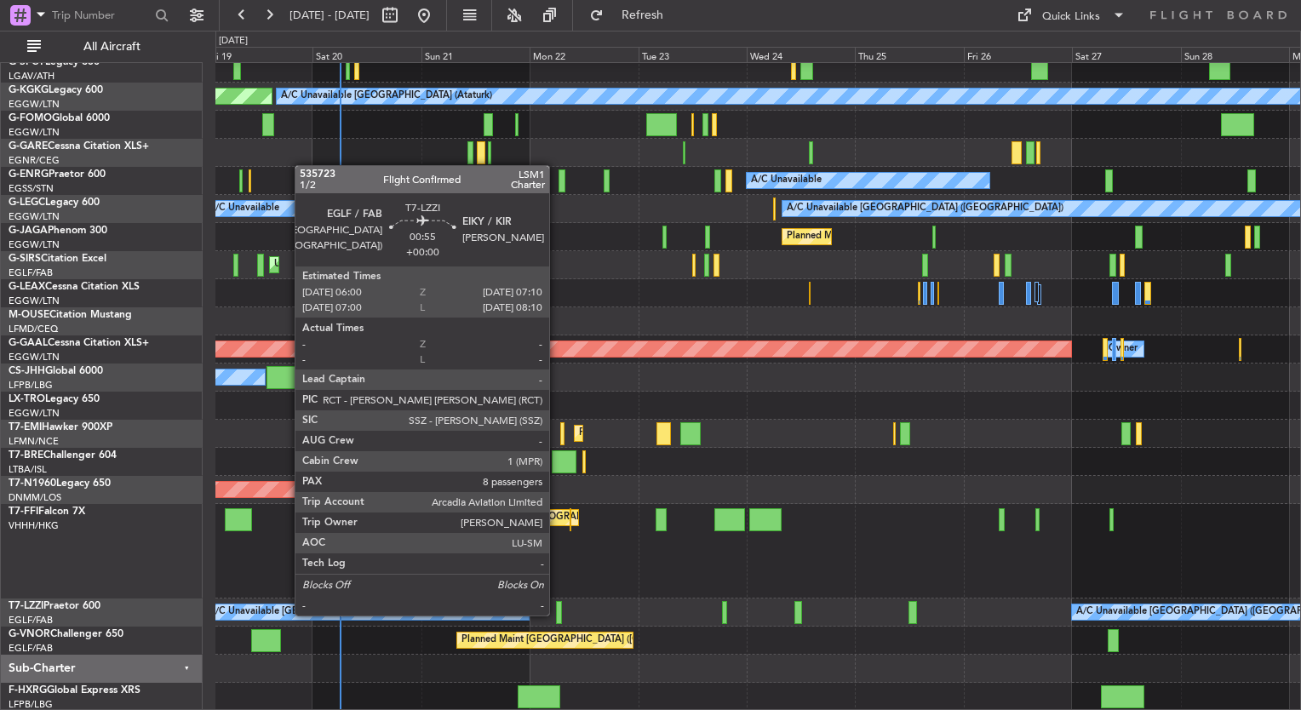
click at [557, 614] on div at bounding box center [559, 612] width 6 height 23
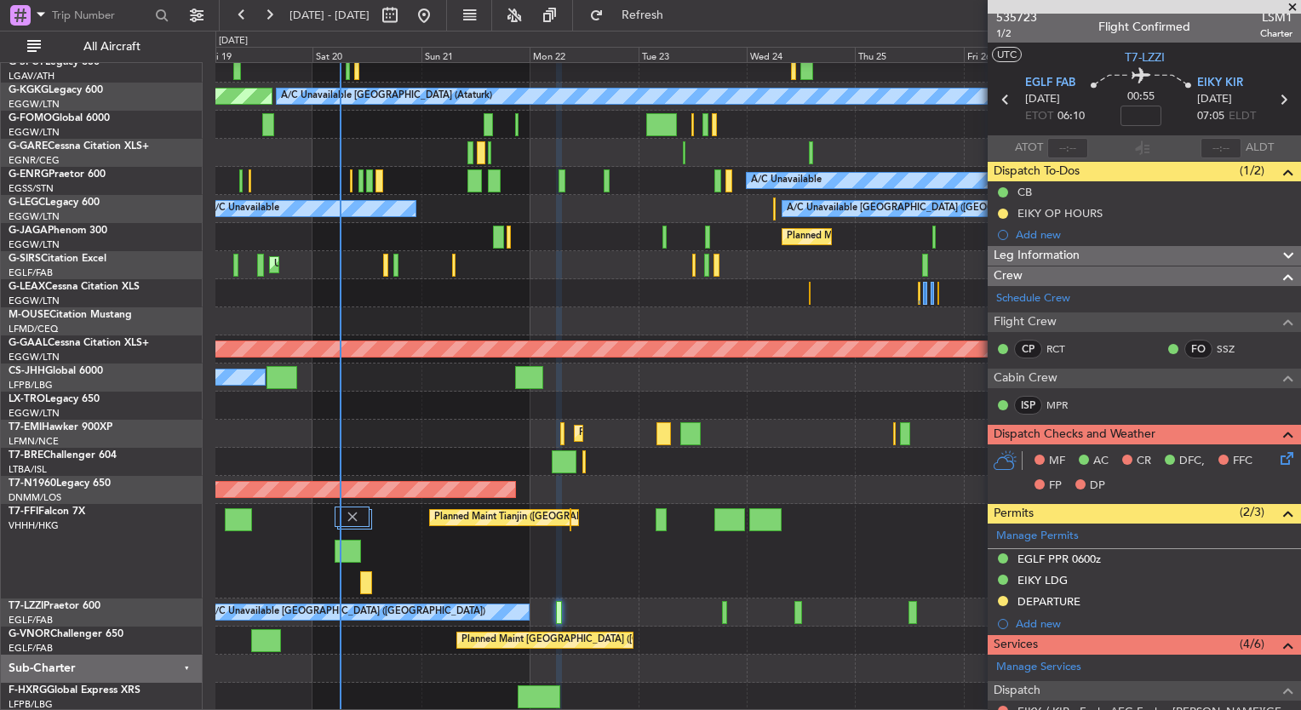
scroll to position [0, 0]
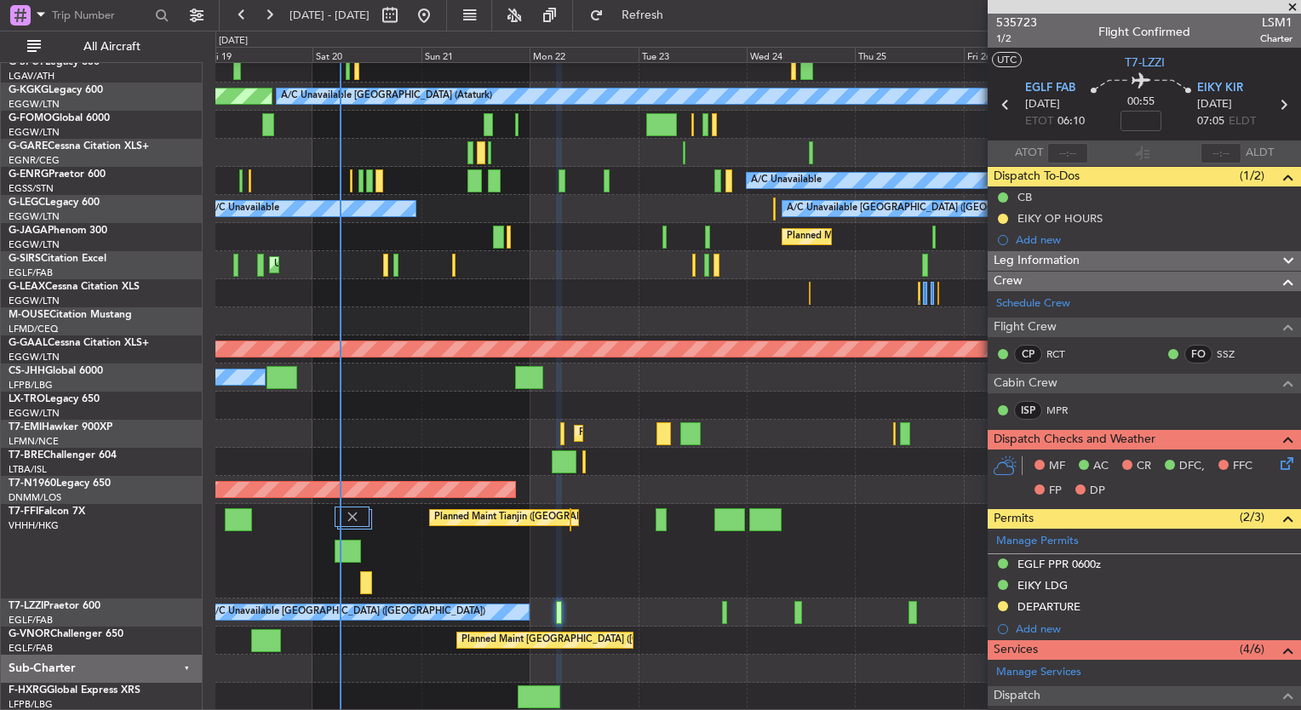
click at [1290, 5] on span at bounding box center [1292, 7] width 17 height 15
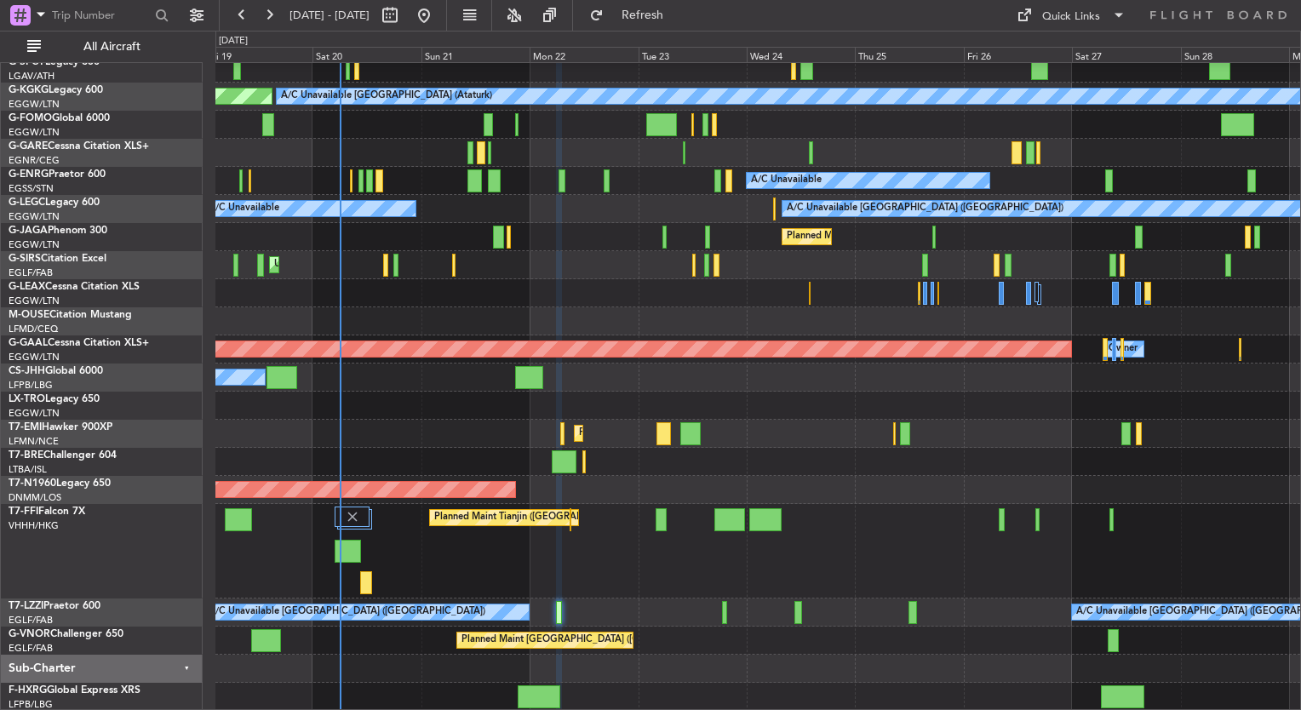
type input "0"
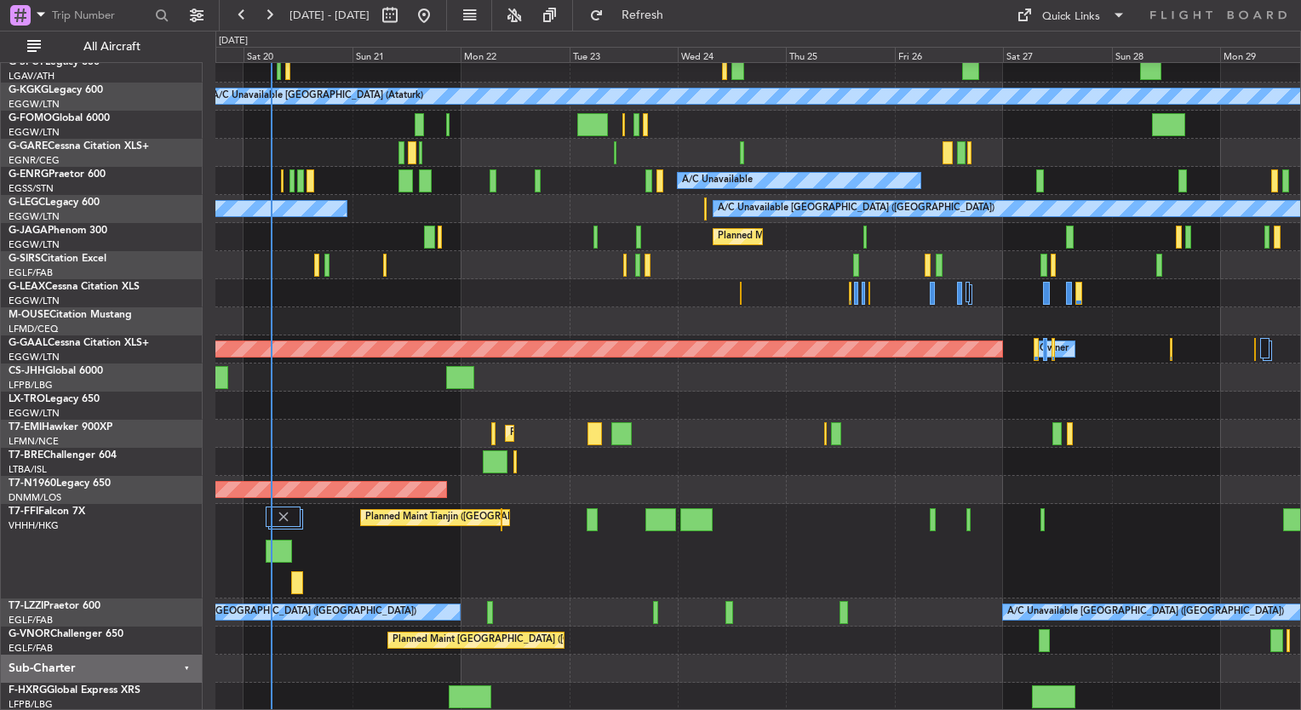
click at [586, 577] on div "Planned Maint Tianjin ([GEOGRAPHIC_DATA])" at bounding box center [757, 551] width 1085 height 95
click at [582, 577] on div "Planned Maint Tianjin ([GEOGRAPHIC_DATA])" at bounding box center [757, 551] width 1085 height 95
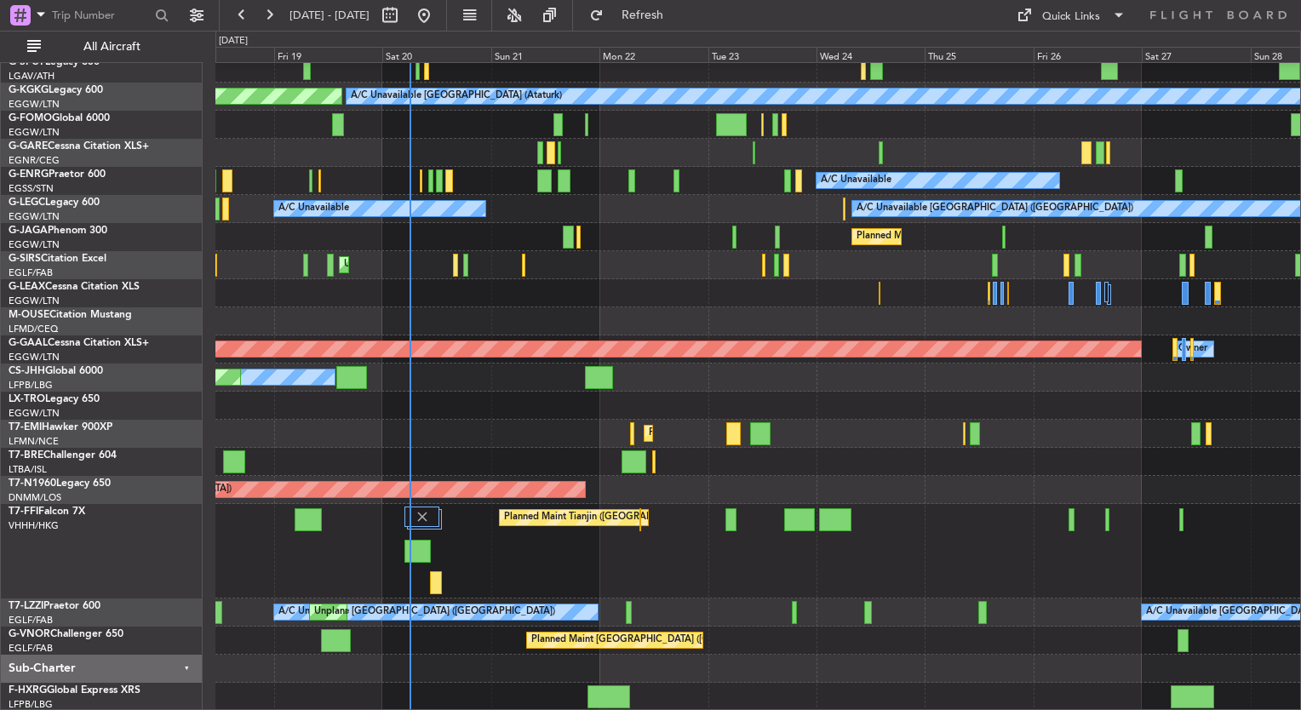
click at [666, 578] on div "Planned Maint Tianjin ([GEOGRAPHIC_DATA])" at bounding box center [757, 551] width 1085 height 95
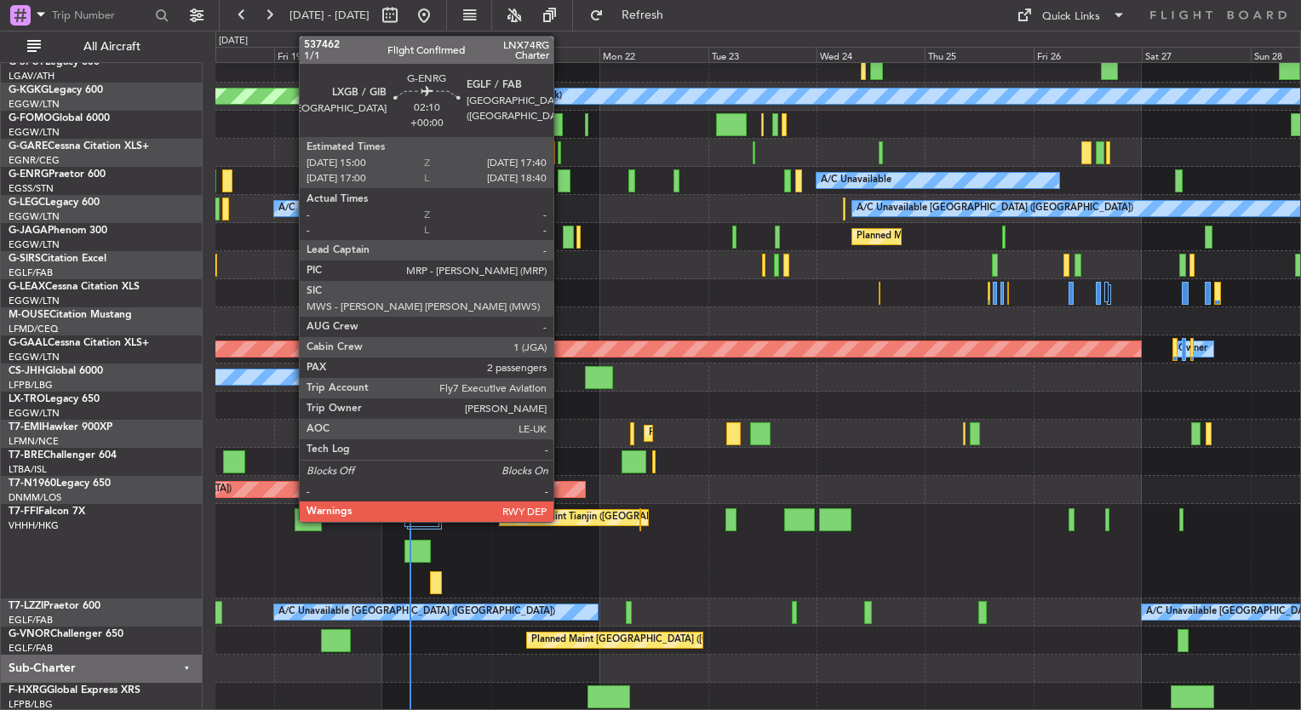
click at [561, 186] on div at bounding box center [564, 180] width 13 height 23
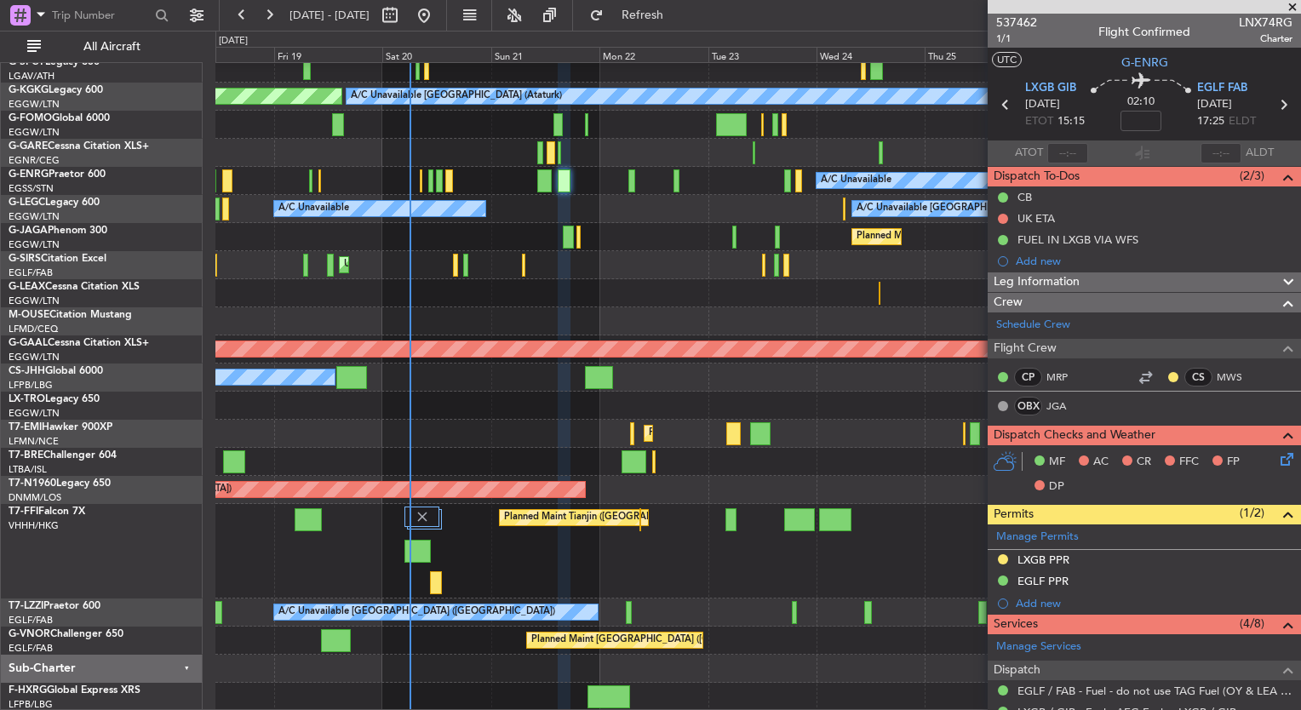
click at [1293, 6] on span at bounding box center [1292, 7] width 17 height 15
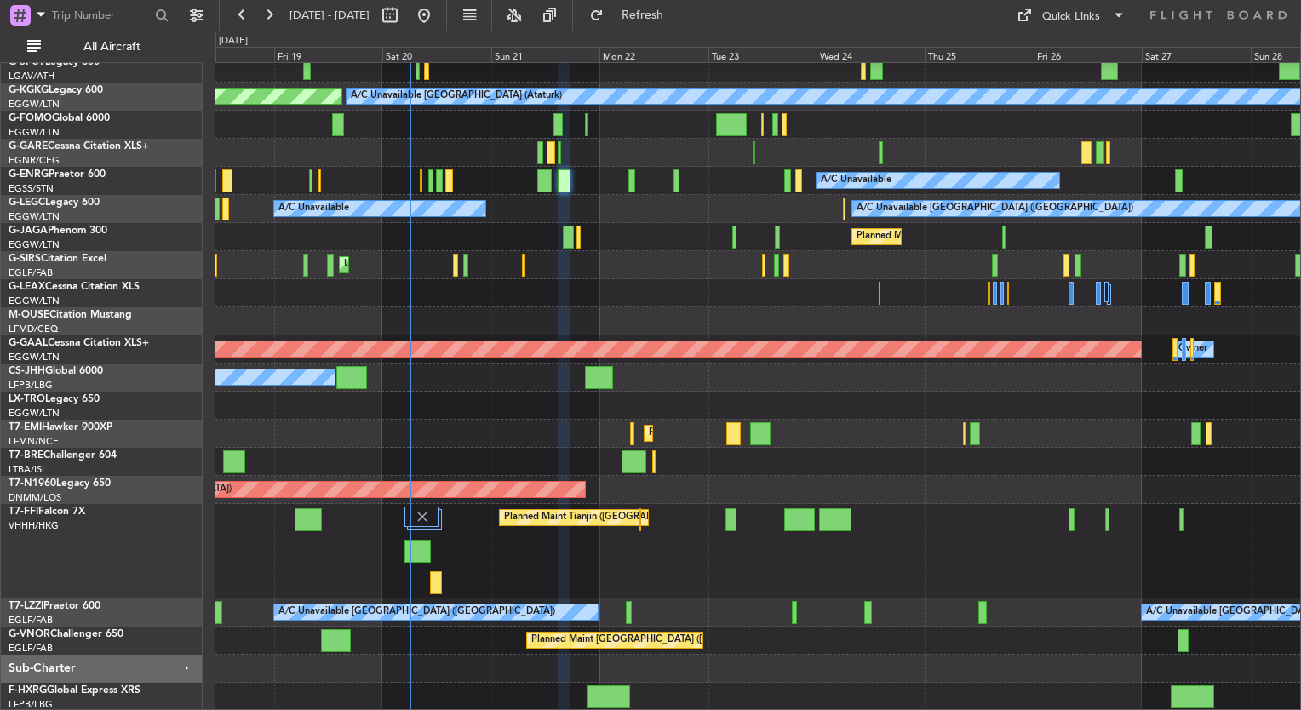
type input "0"
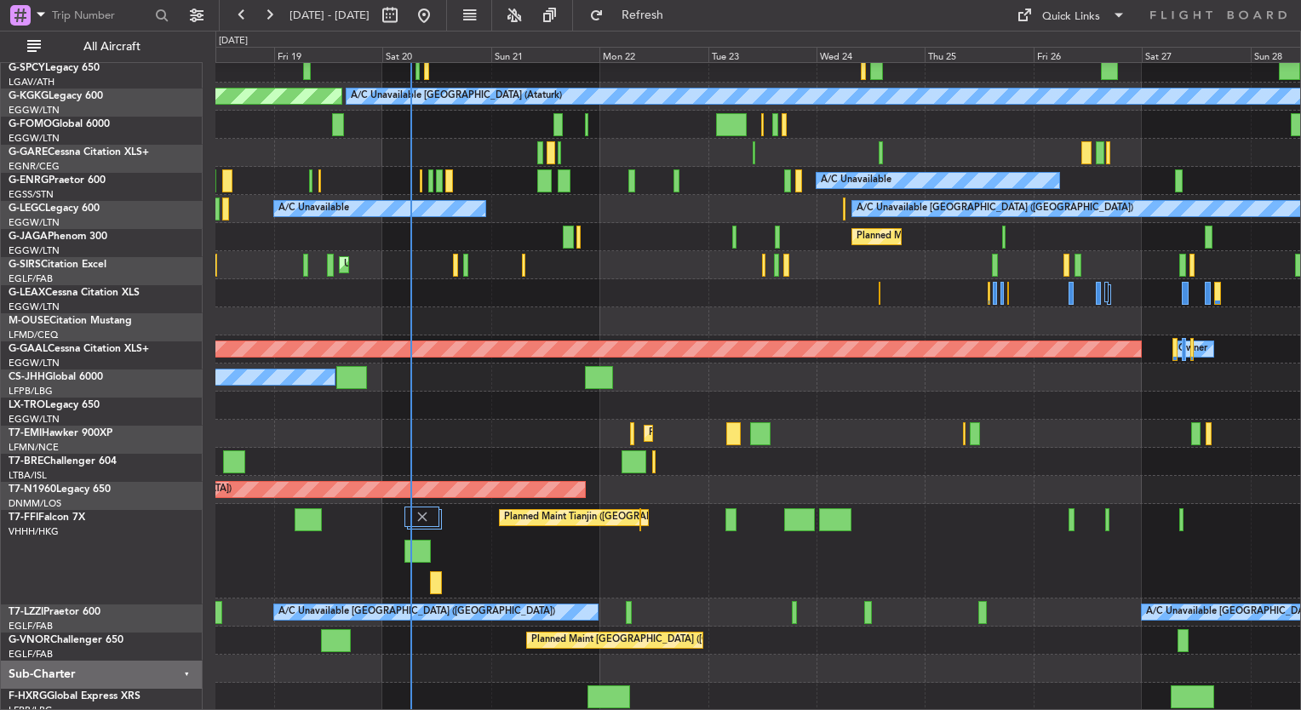
click at [731, 540] on div "Planned Maint Tianjin ([GEOGRAPHIC_DATA])" at bounding box center [757, 551] width 1085 height 95
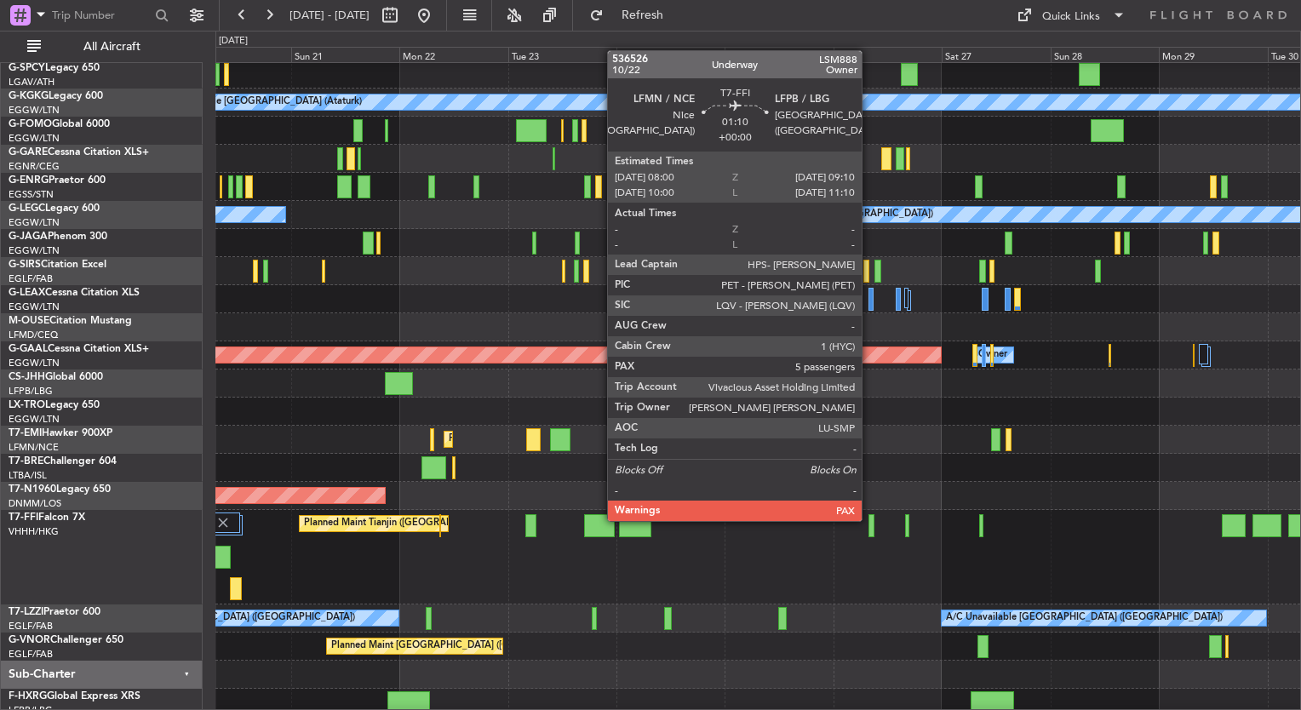
click at [869, 519] on div at bounding box center [872, 525] width 6 height 23
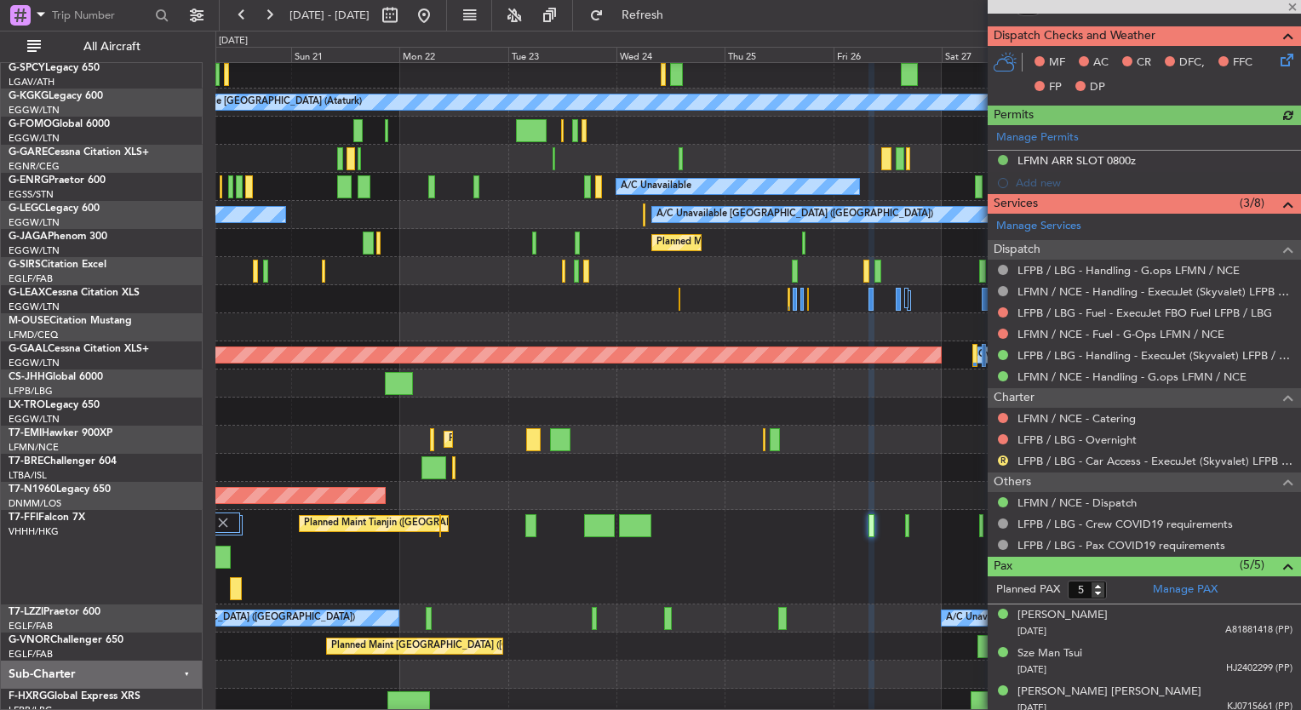
scroll to position [508, 0]
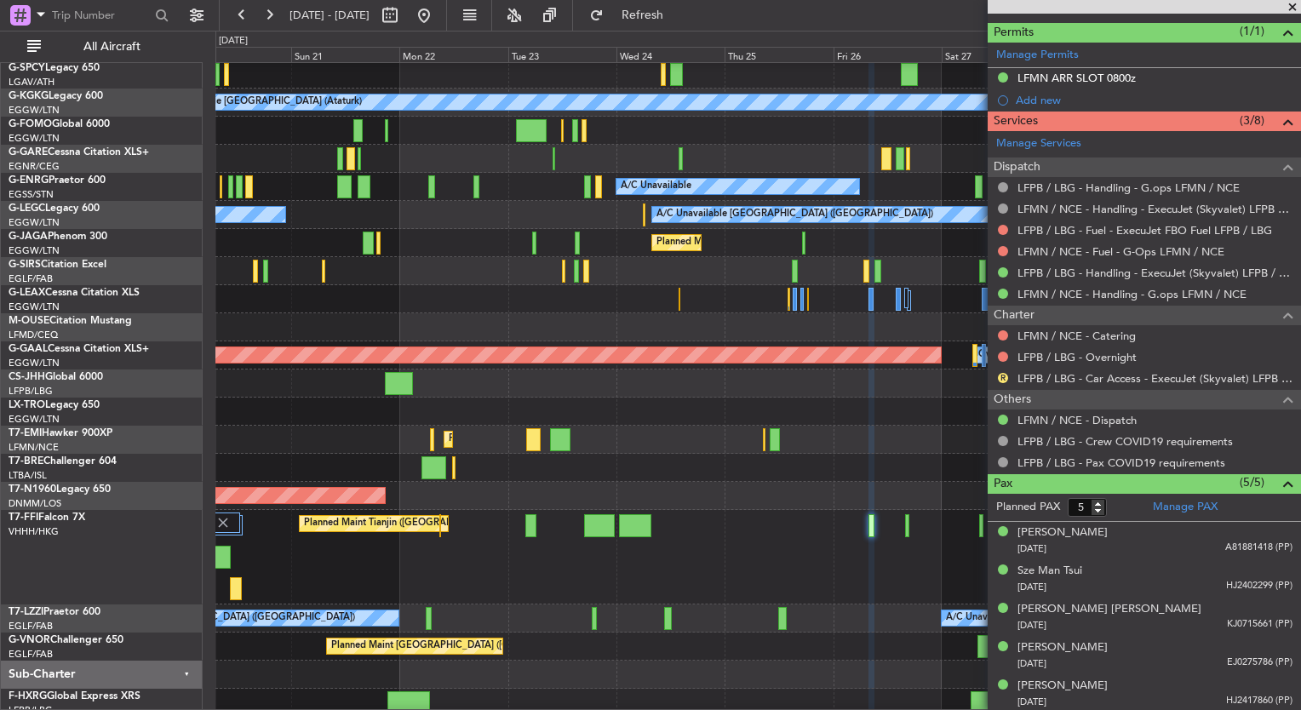
click at [783, 635] on div "Planned Maint [GEOGRAPHIC_DATA] ([GEOGRAPHIC_DATA])" at bounding box center [757, 647] width 1085 height 28
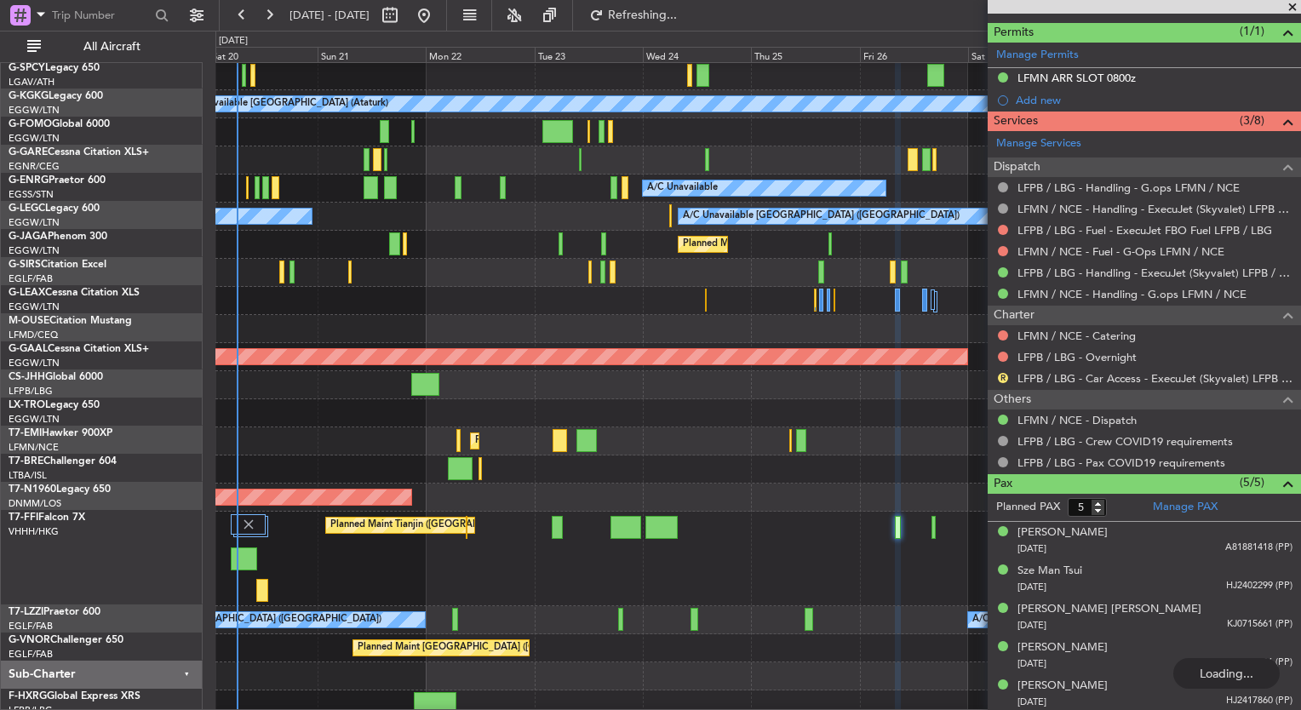
scroll to position [32, 0]
click at [562, 568] on div "Planned Maint Tianjin ([GEOGRAPHIC_DATA])" at bounding box center [757, 559] width 1085 height 95
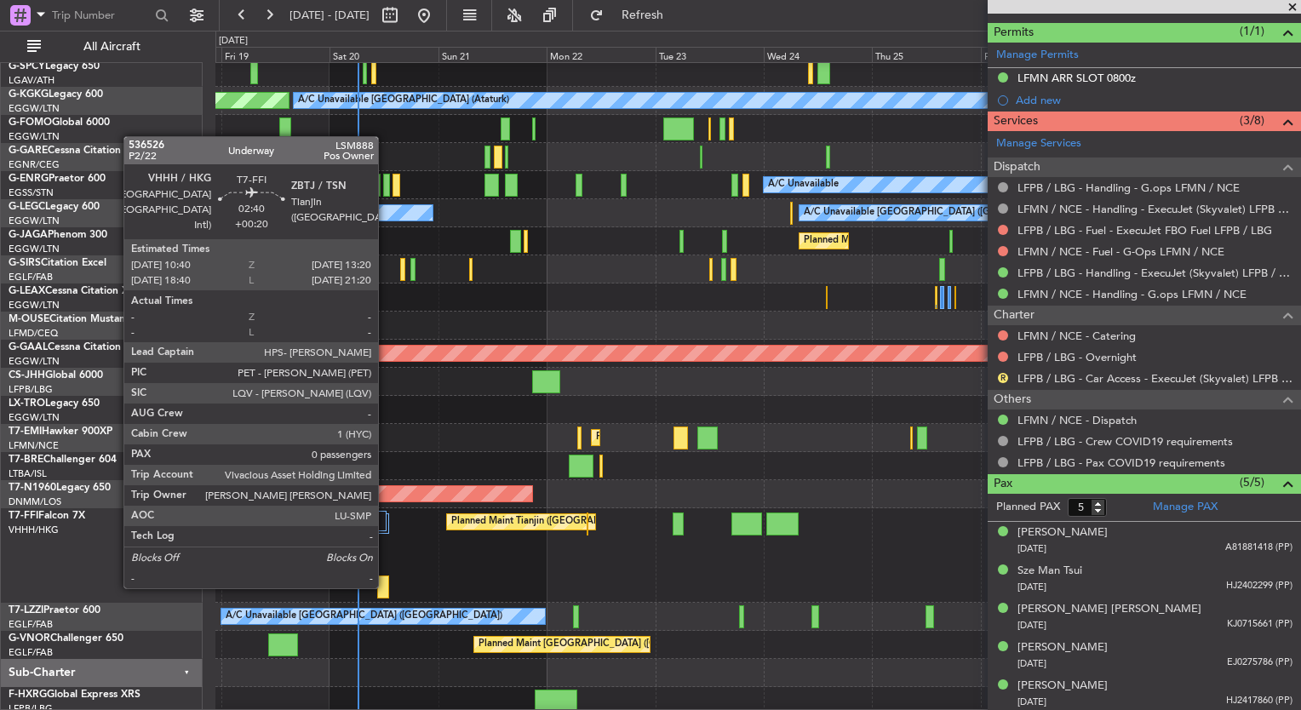
click at [386, 587] on div at bounding box center [383, 587] width 13 height 23
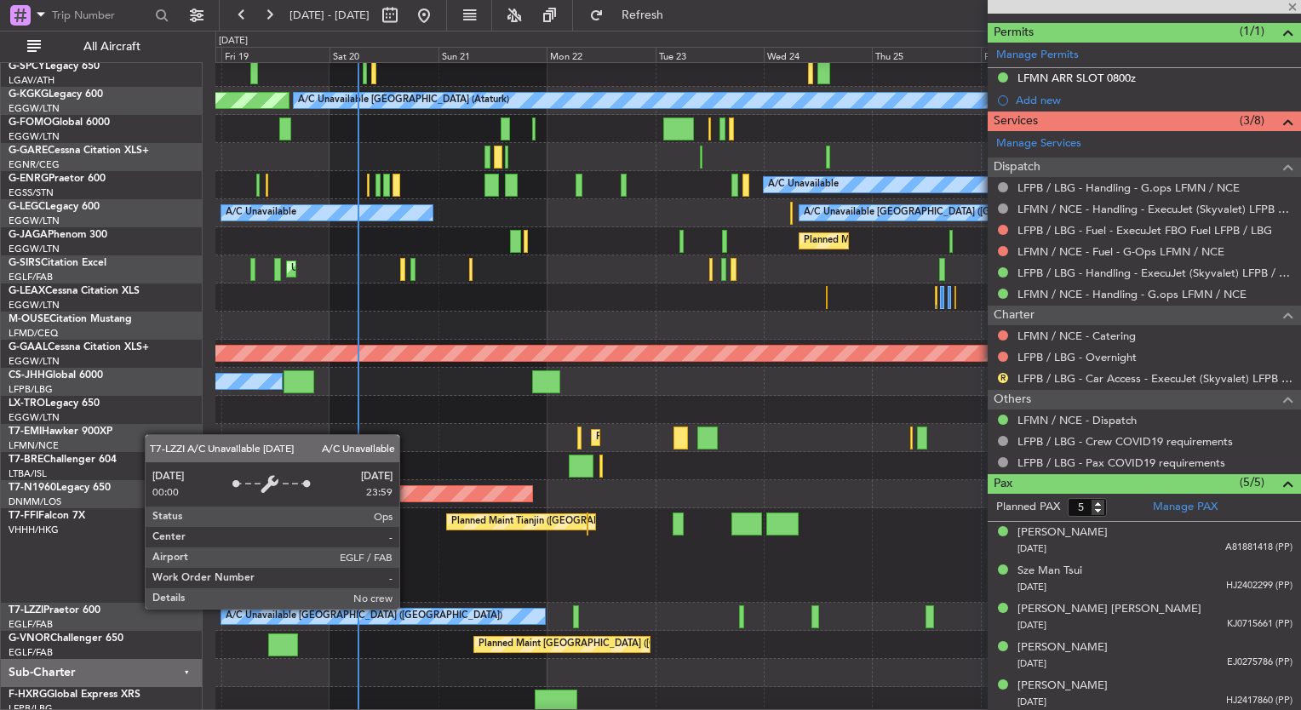
type input "+00:20"
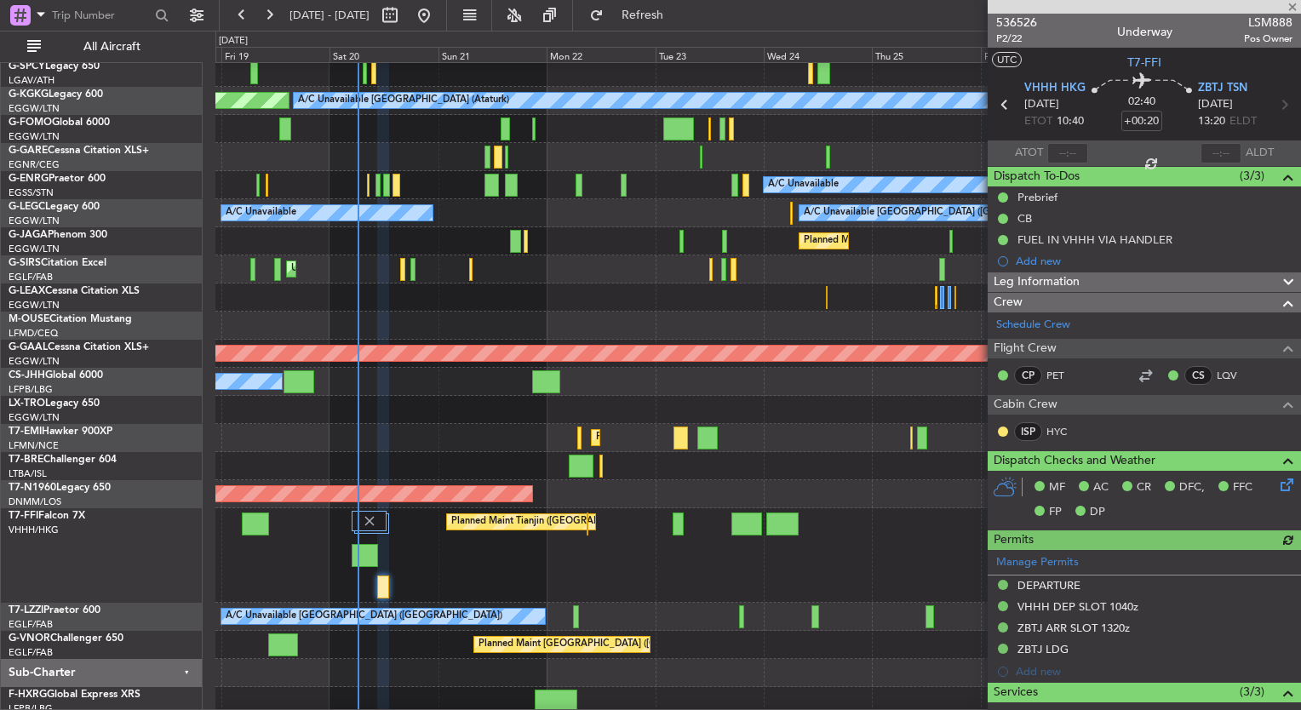
scroll to position [169, 0]
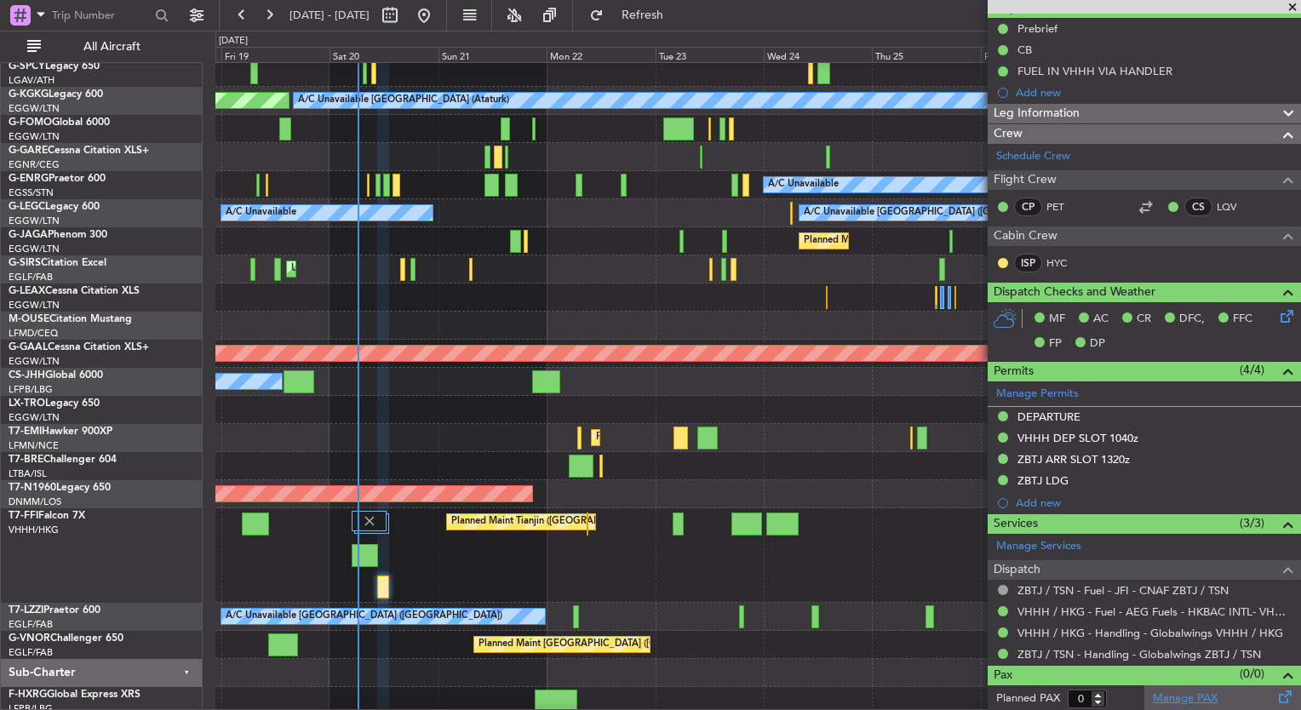
click at [1202, 692] on link "Manage PAX" at bounding box center [1185, 699] width 65 height 17
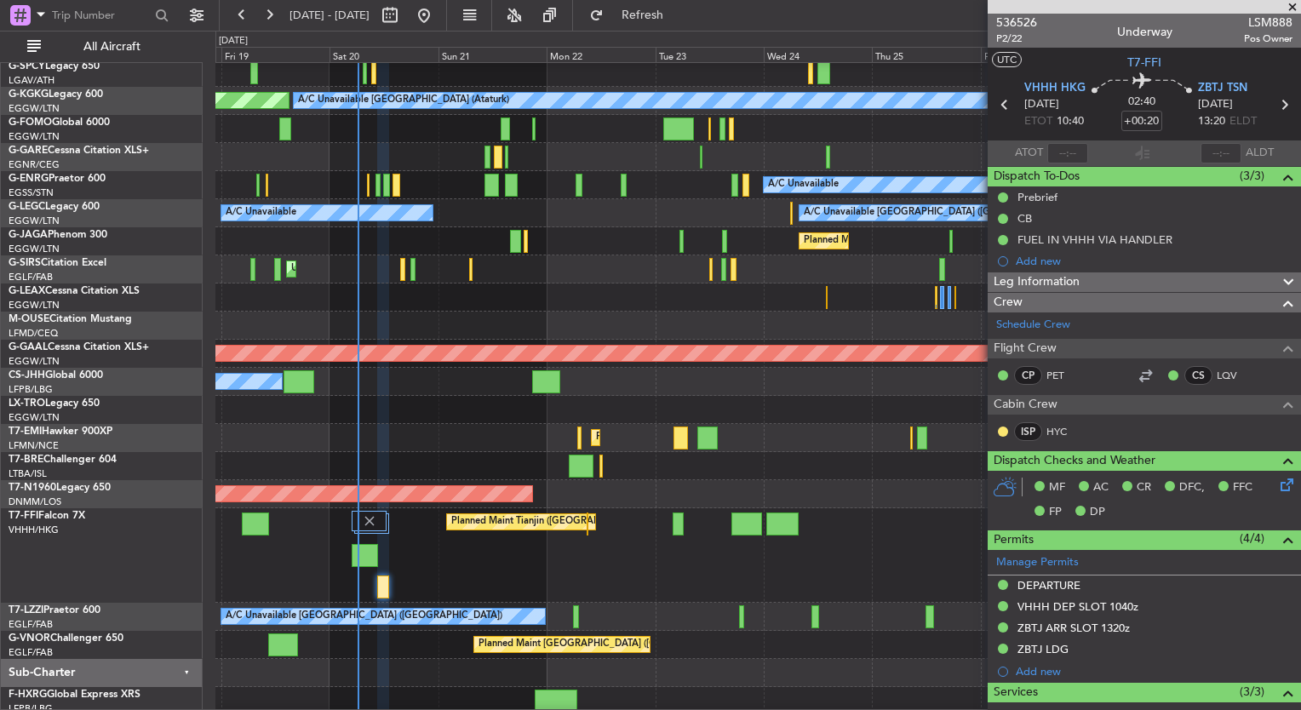
scroll to position [0, 0]
click at [1013, 18] on span "536526" at bounding box center [1016, 23] width 41 height 18
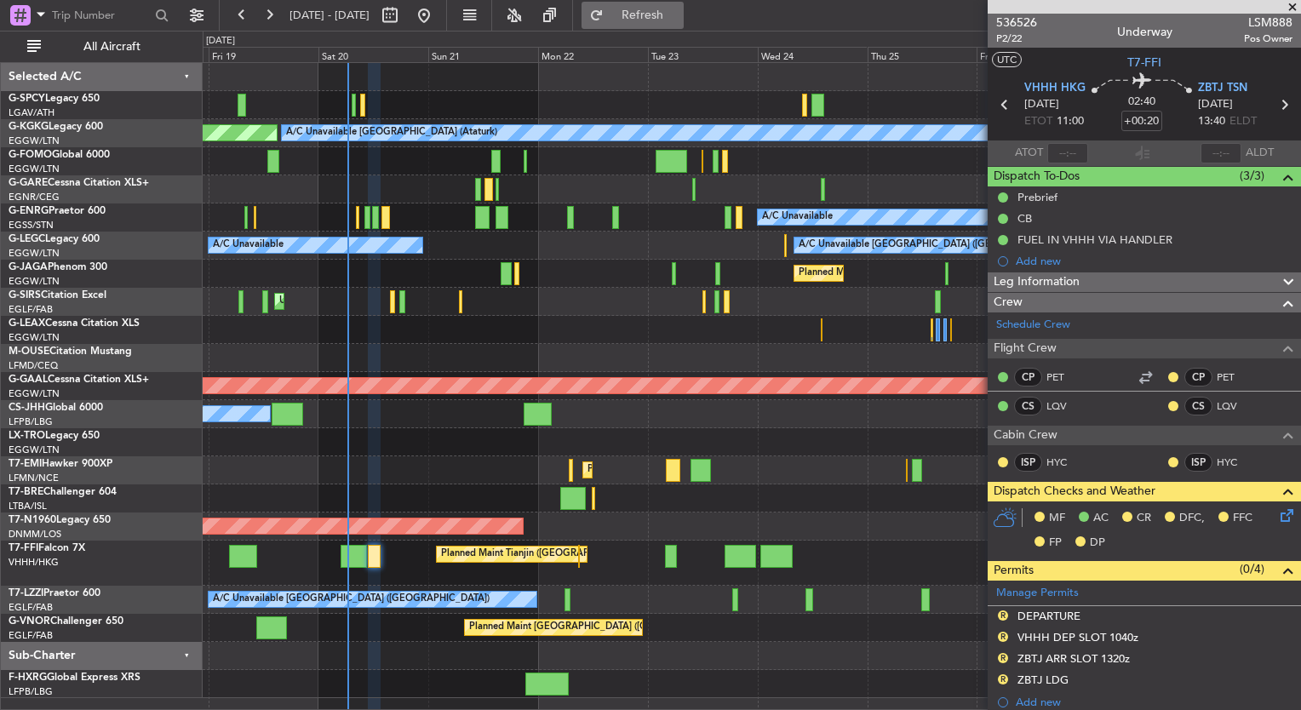
click at [679, 16] on span "Refresh" at bounding box center [643, 15] width 72 height 12
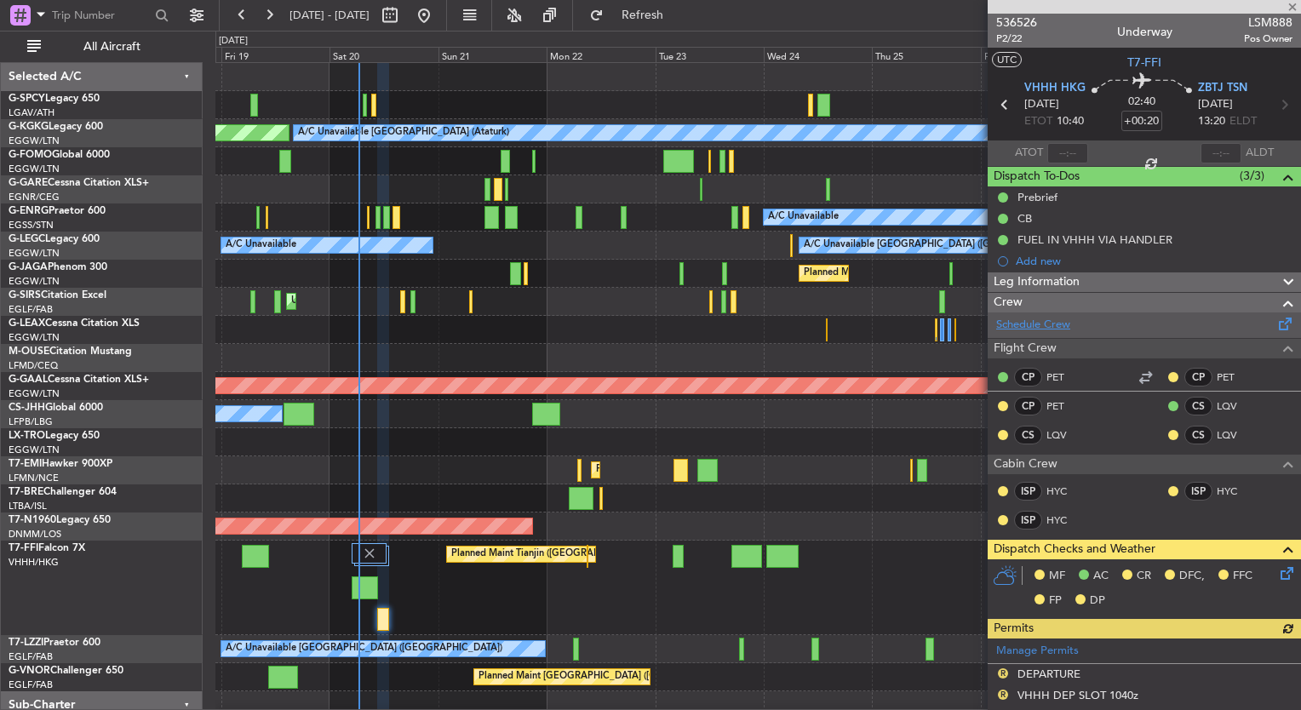
click at [1047, 317] on link "Schedule Crew" at bounding box center [1033, 325] width 74 height 17
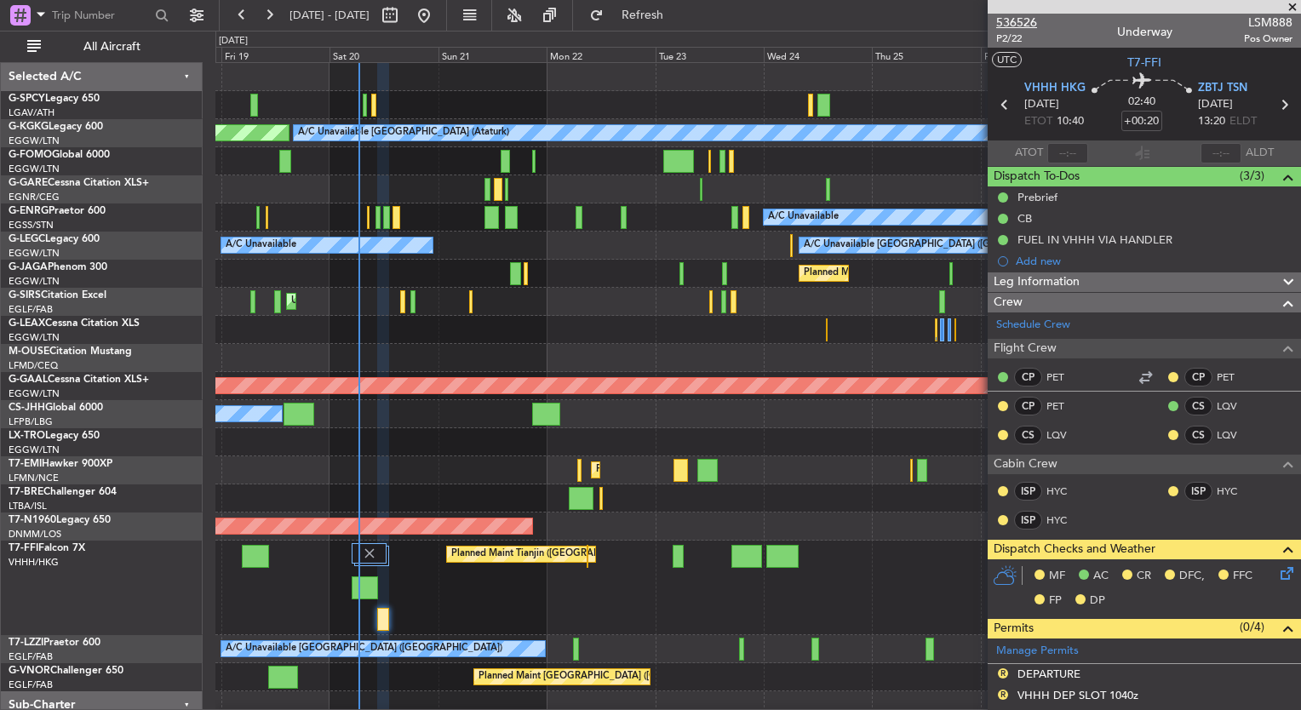
click at [1018, 24] on span "536526" at bounding box center [1016, 23] width 41 height 18
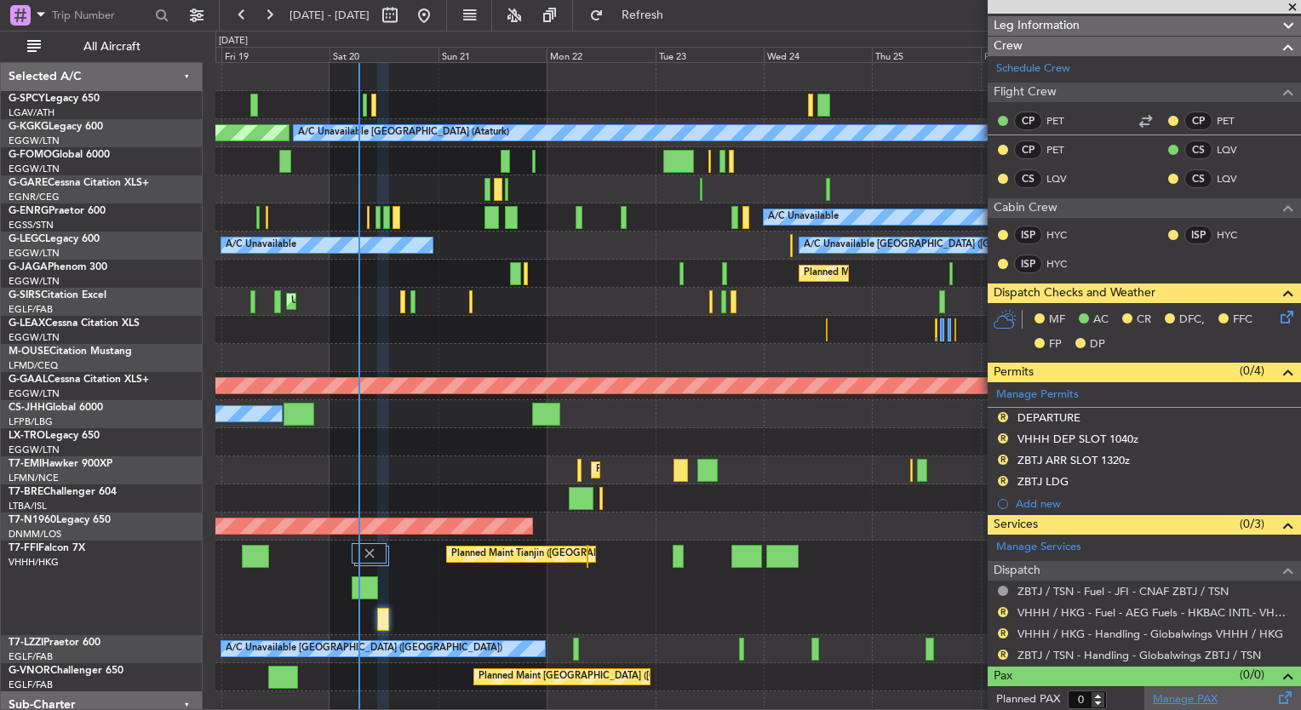
click at [1202, 695] on link "Manage PAX" at bounding box center [1185, 699] width 65 height 17
click at [661, 23] on button "Refresh" at bounding box center [633, 15] width 102 height 27
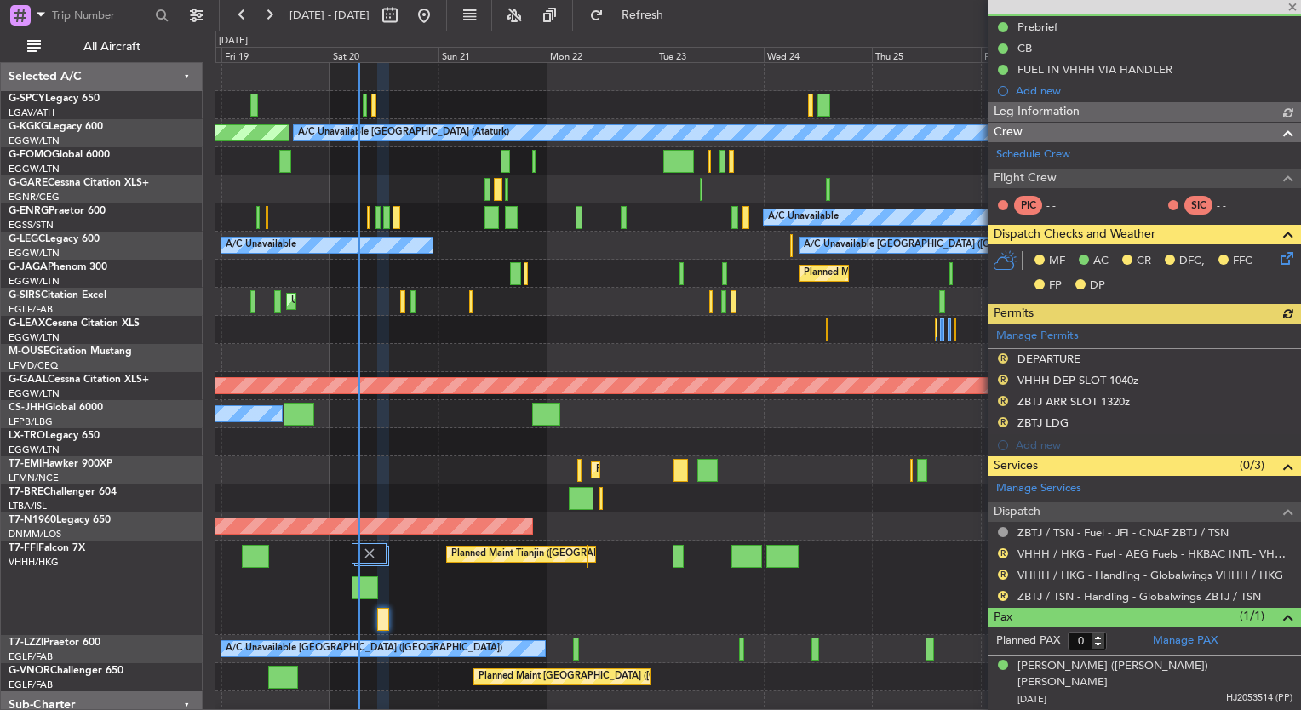
type input "1"
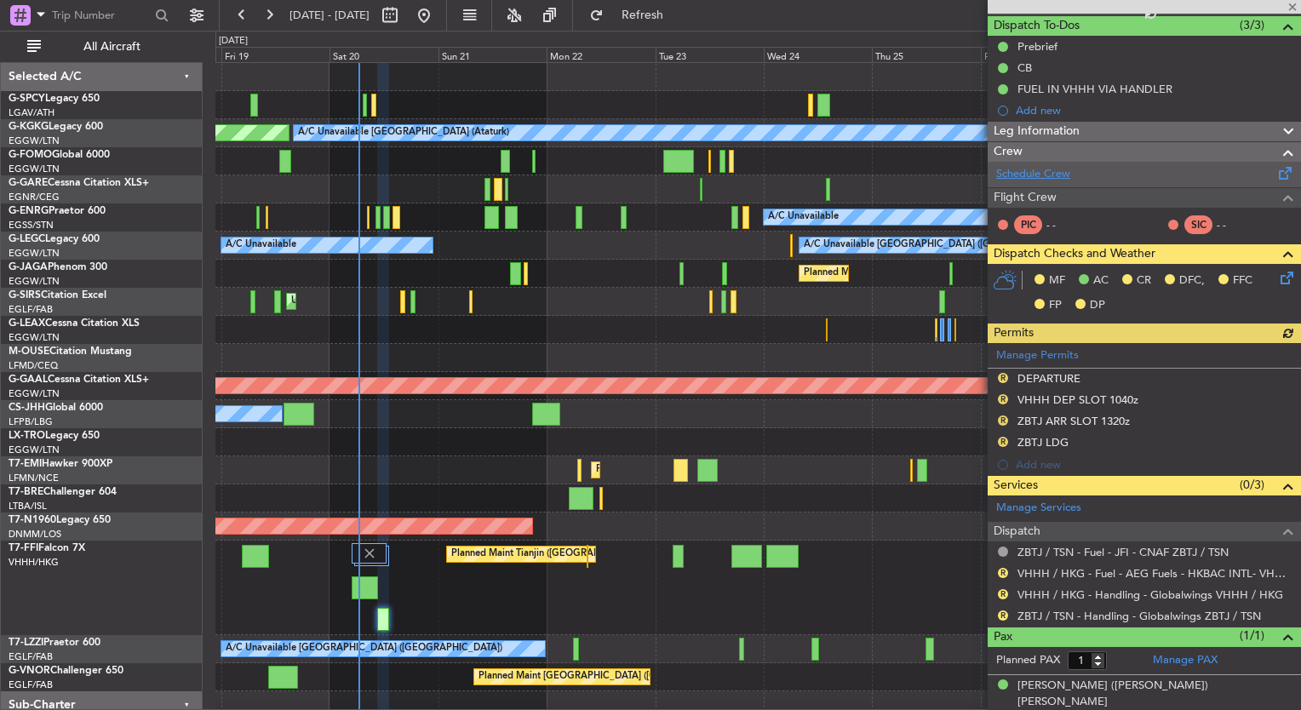
click at [1029, 173] on link "Schedule Crew" at bounding box center [1033, 174] width 74 height 17
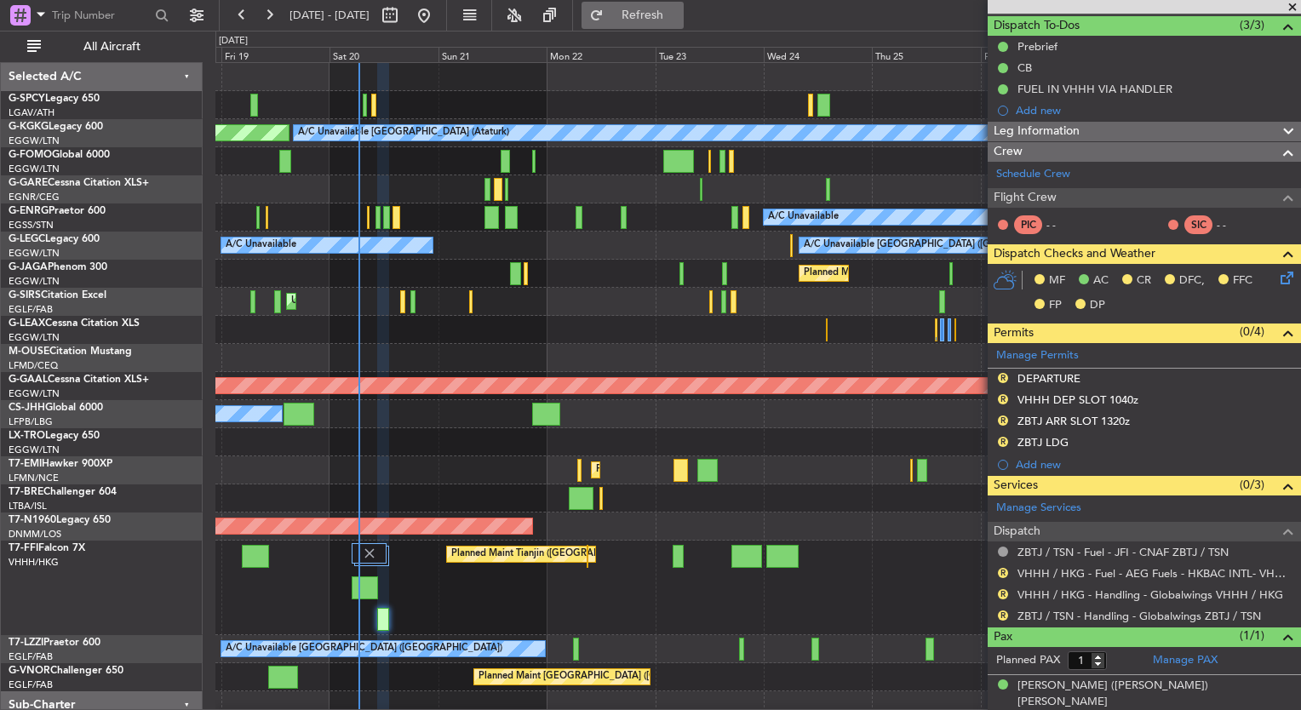
click at [670, 22] on button "Refresh" at bounding box center [633, 15] width 102 height 27
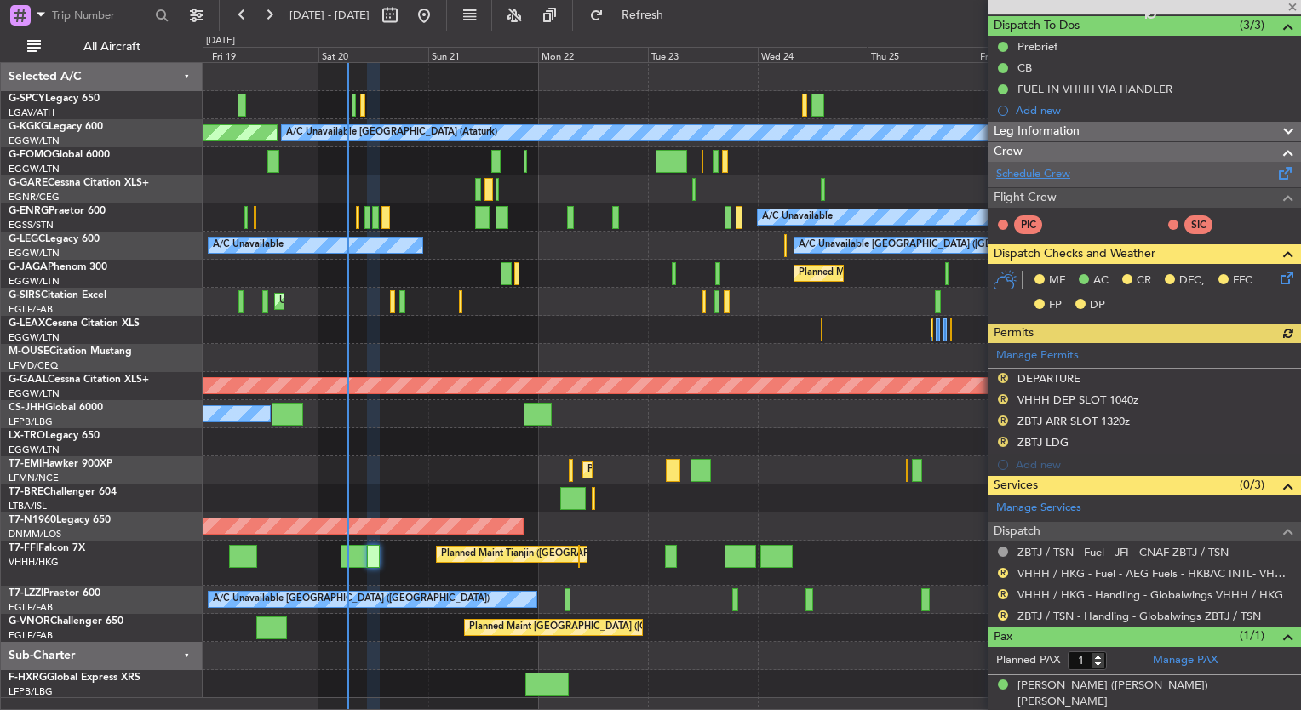
click at [1018, 178] on link "Schedule Crew" at bounding box center [1033, 174] width 74 height 17
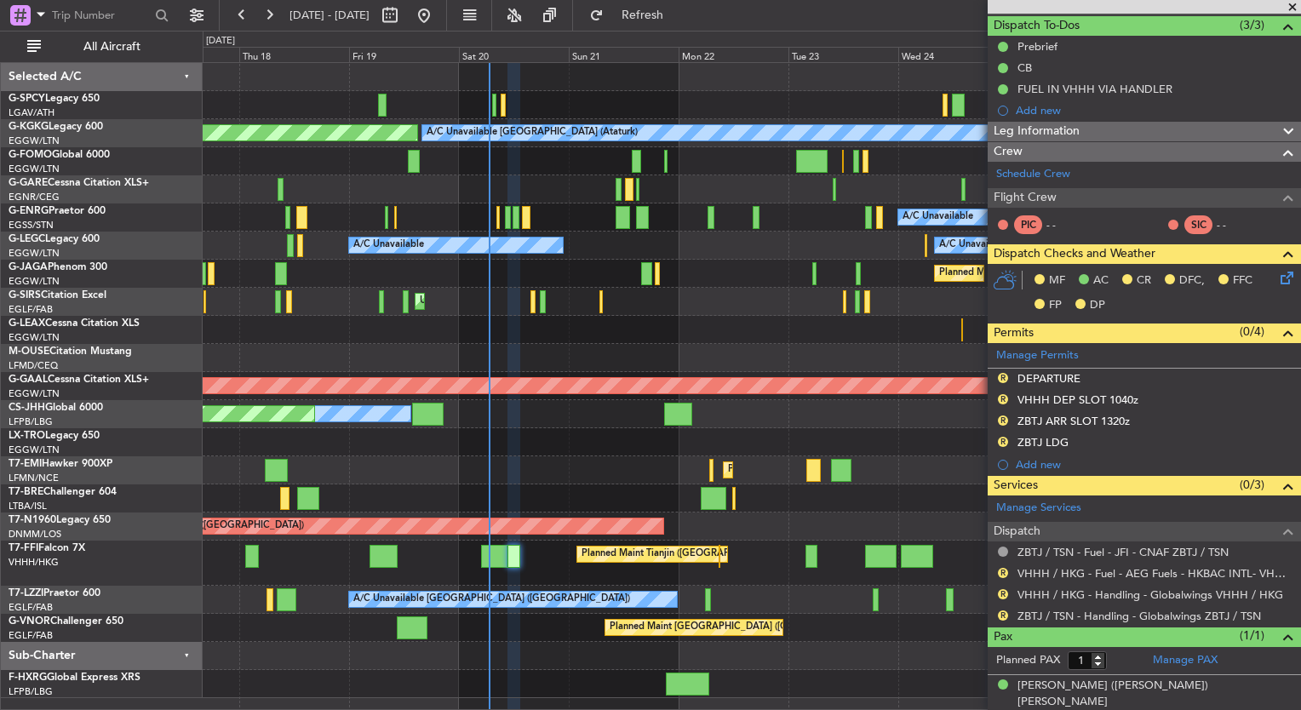
click at [559, 479] on div "Planned Maint [GEOGRAPHIC_DATA]" at bounding box center [752, 470] width 1098 height 28
click at [679, 21] on span "Refresh" at bounding box center [643, 15] width 72 height 12
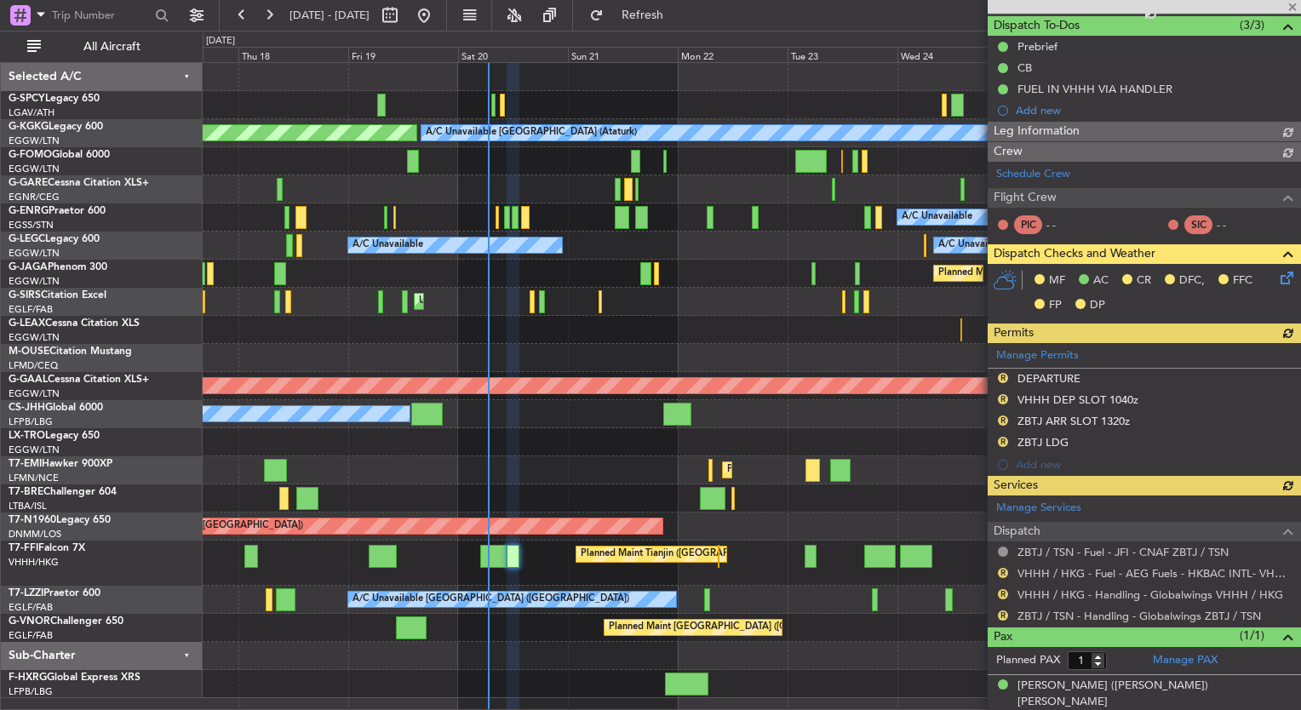
scroll to position [0, 0]
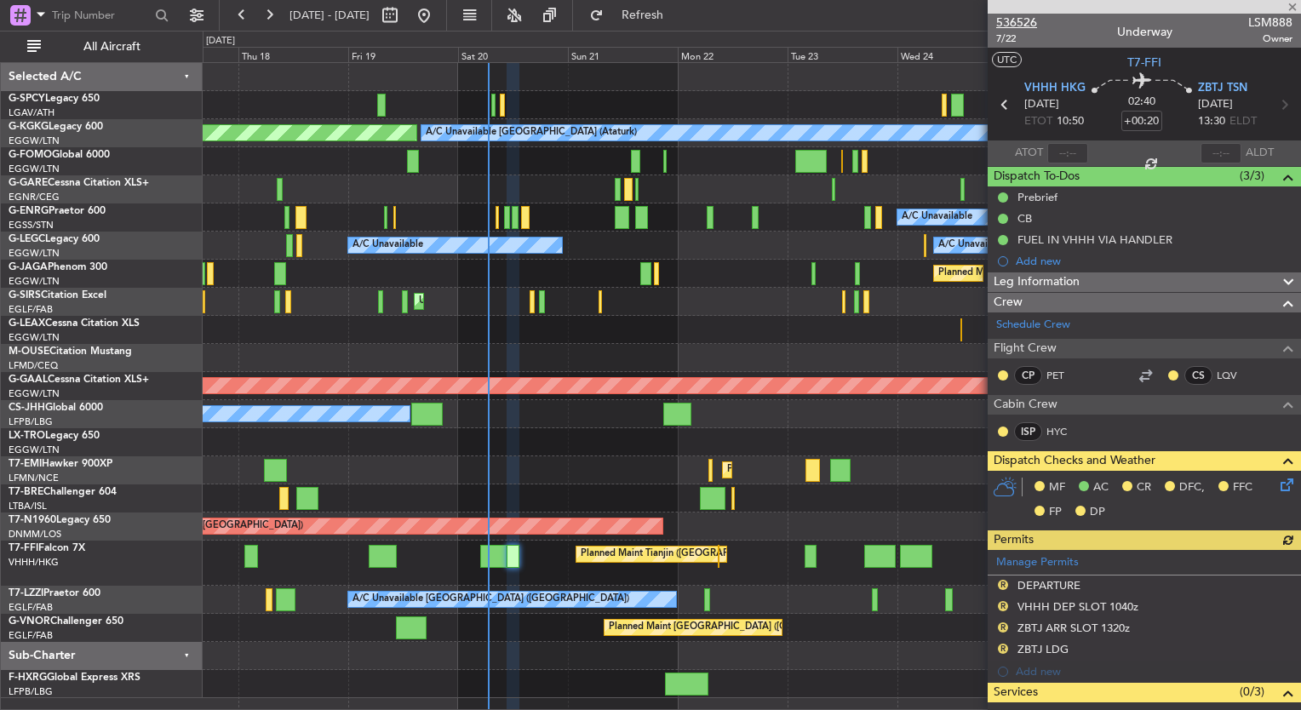
click at [1027, 19] on span "536526" at bounding box center [1016, 23] width 41 height 18
click at [663, 16] on span "Refresh" at bounding box center [643, 15] width 72 height 12
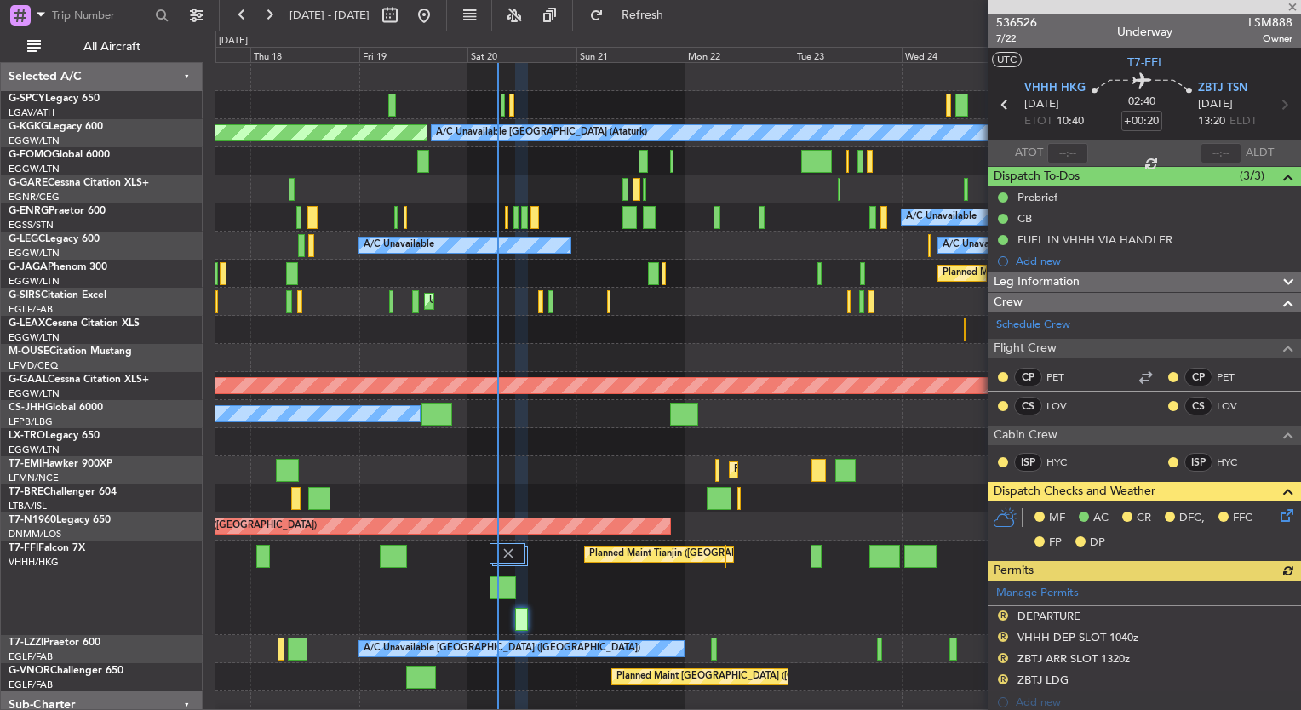
scroll to position [238, 0]
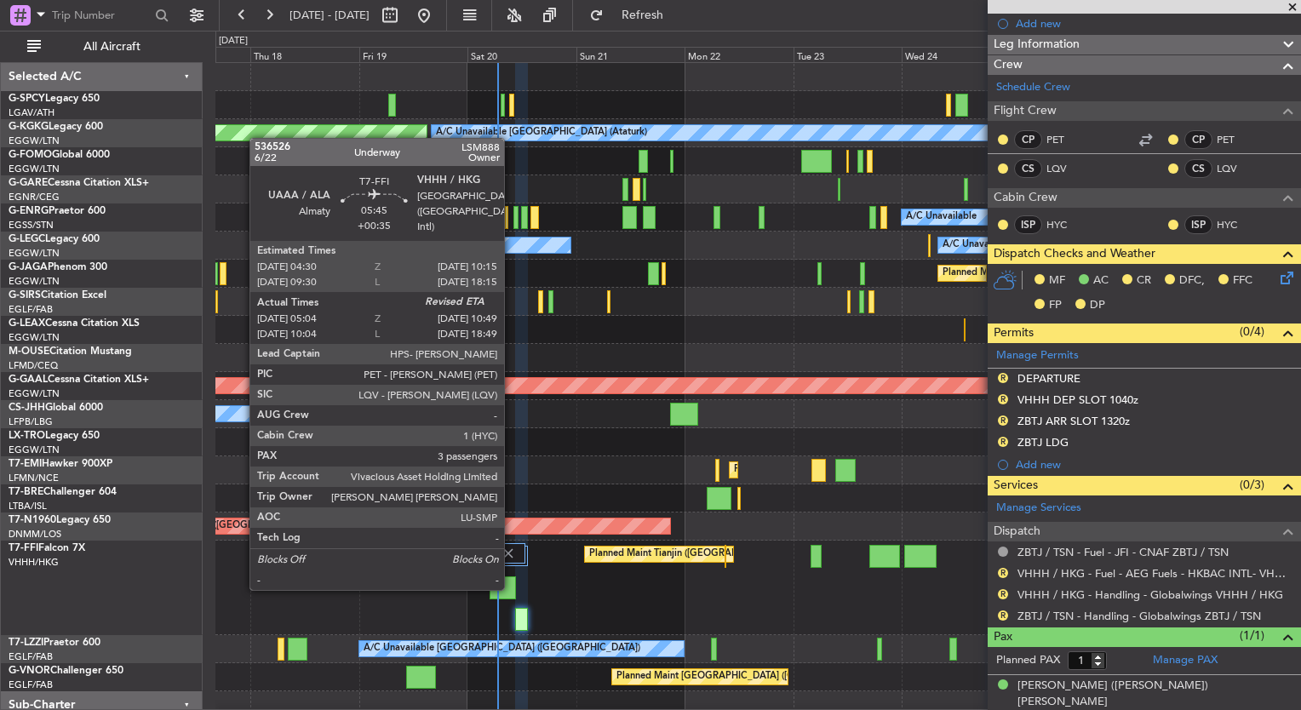
click at [504, 588] on div at bounding box center [503, 588] width 26 height 23
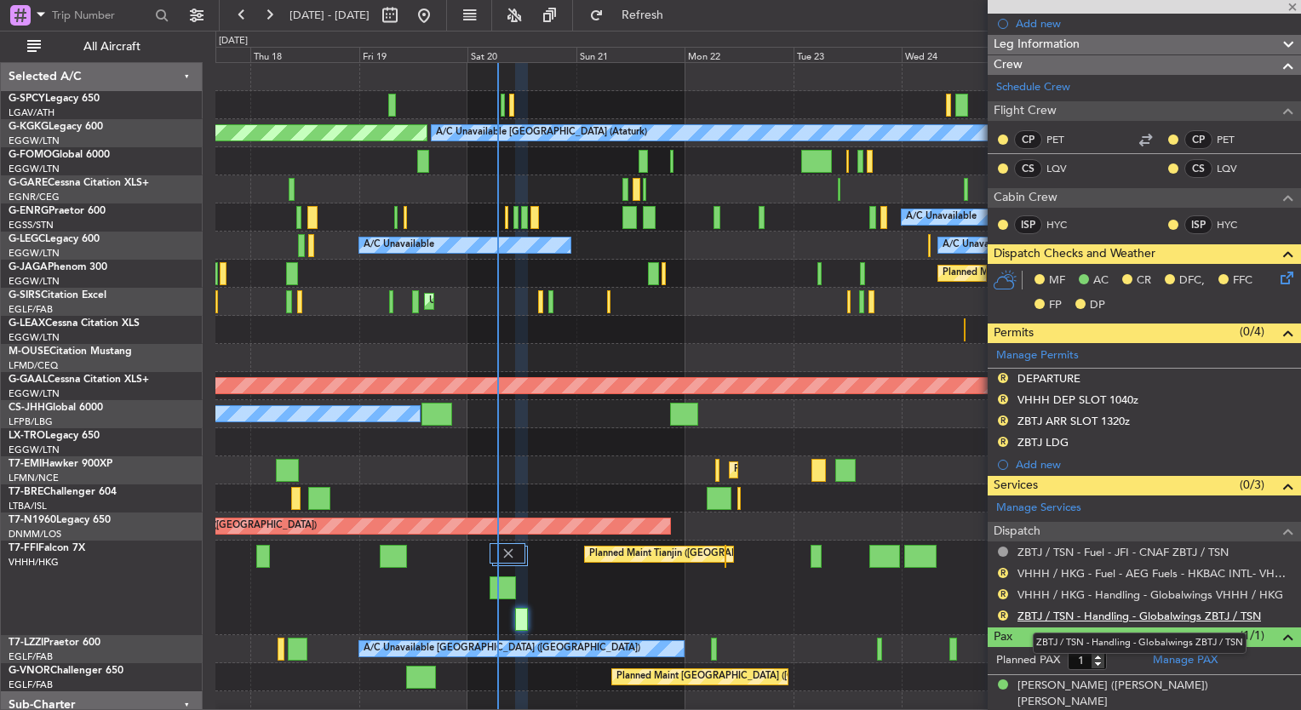
type input "+00:35"
type input "05:04"
type input "3"
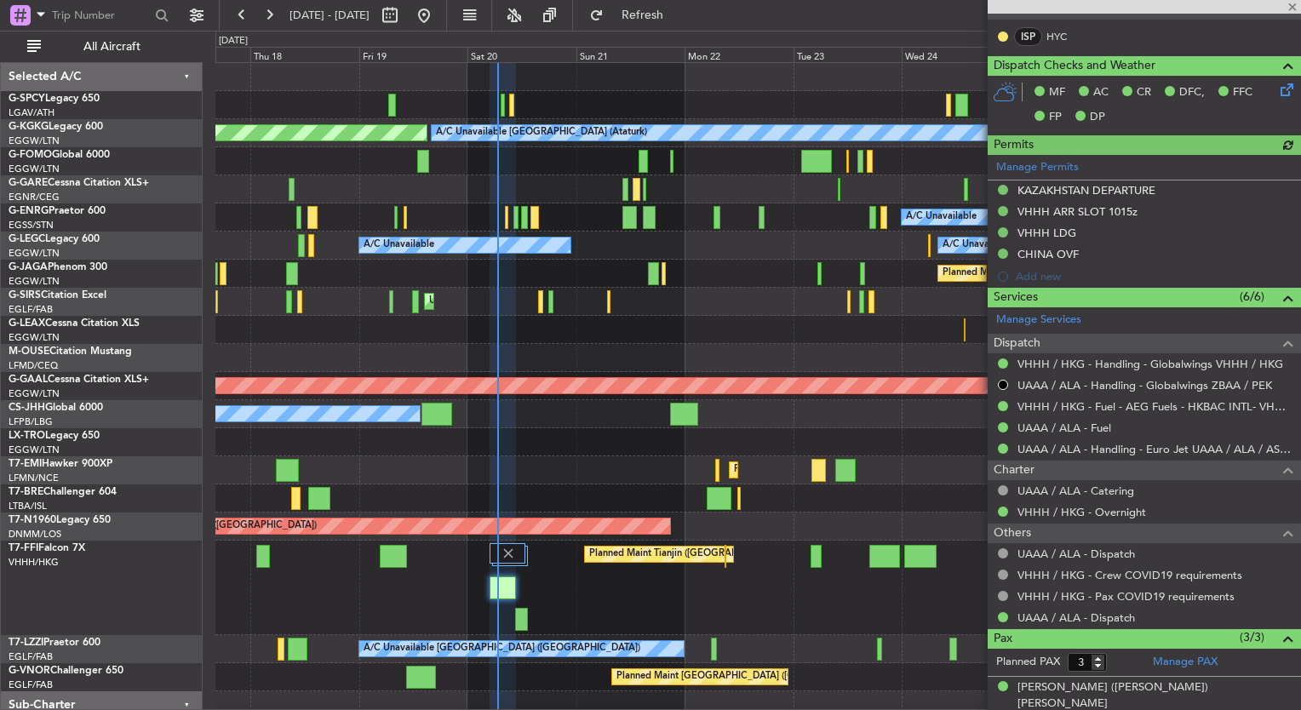
scroll to position [483, 0]
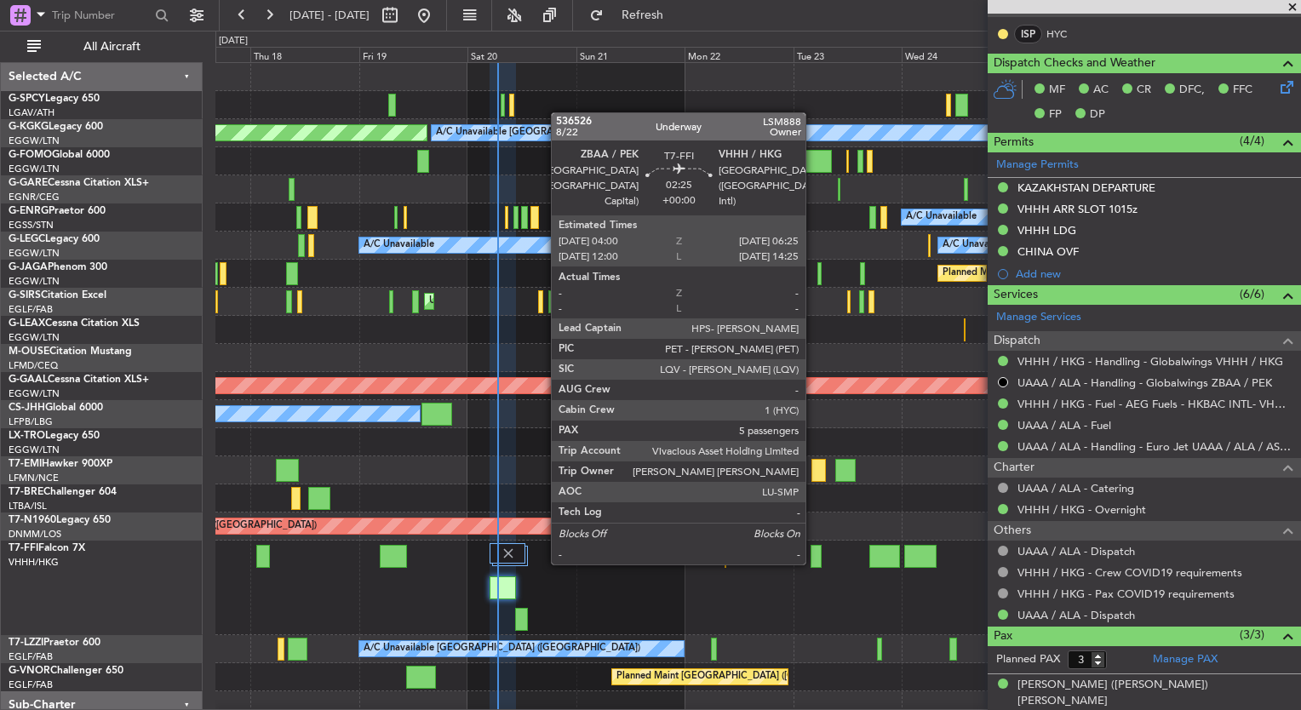
click at [813, 563] on div at bounding box center [816, 556] width 11 height 23
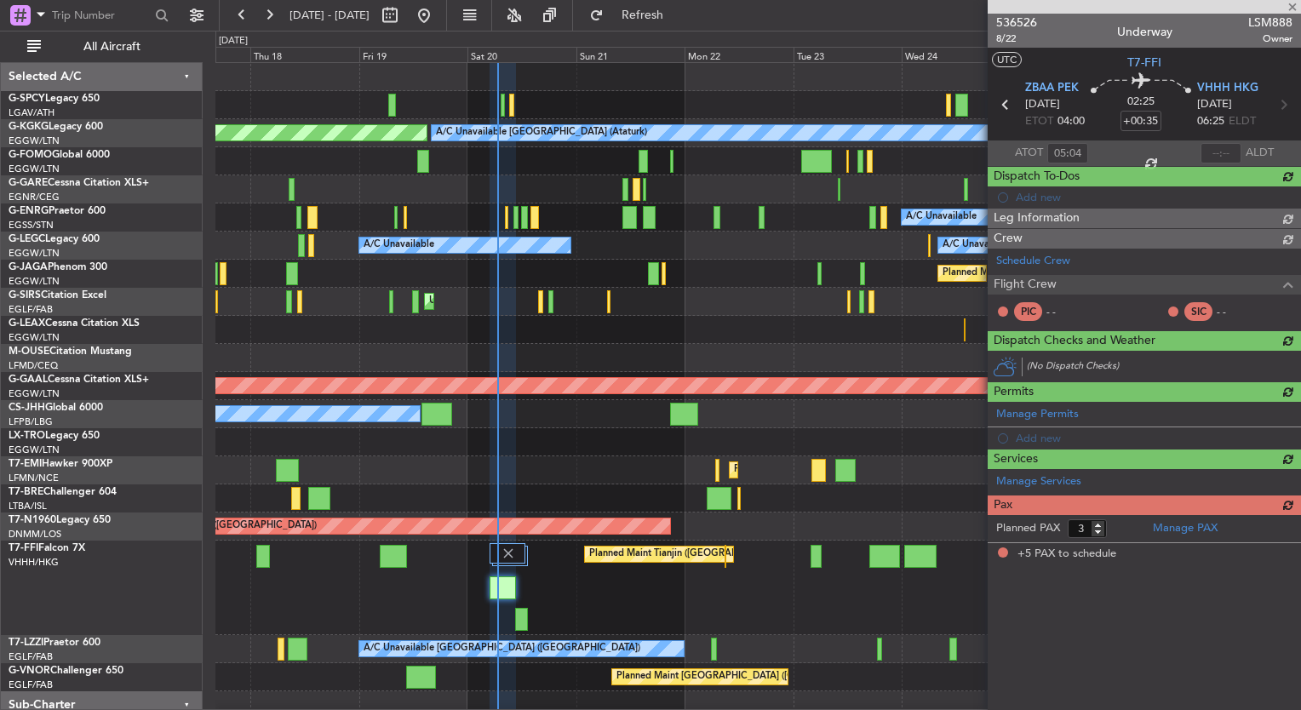
click at [622, 588] on div "Planned Maint Tianjin ([GEOGRAPHIC_DATA])" at bounding box center [757, 588] width 1085 height 95
type input "5"
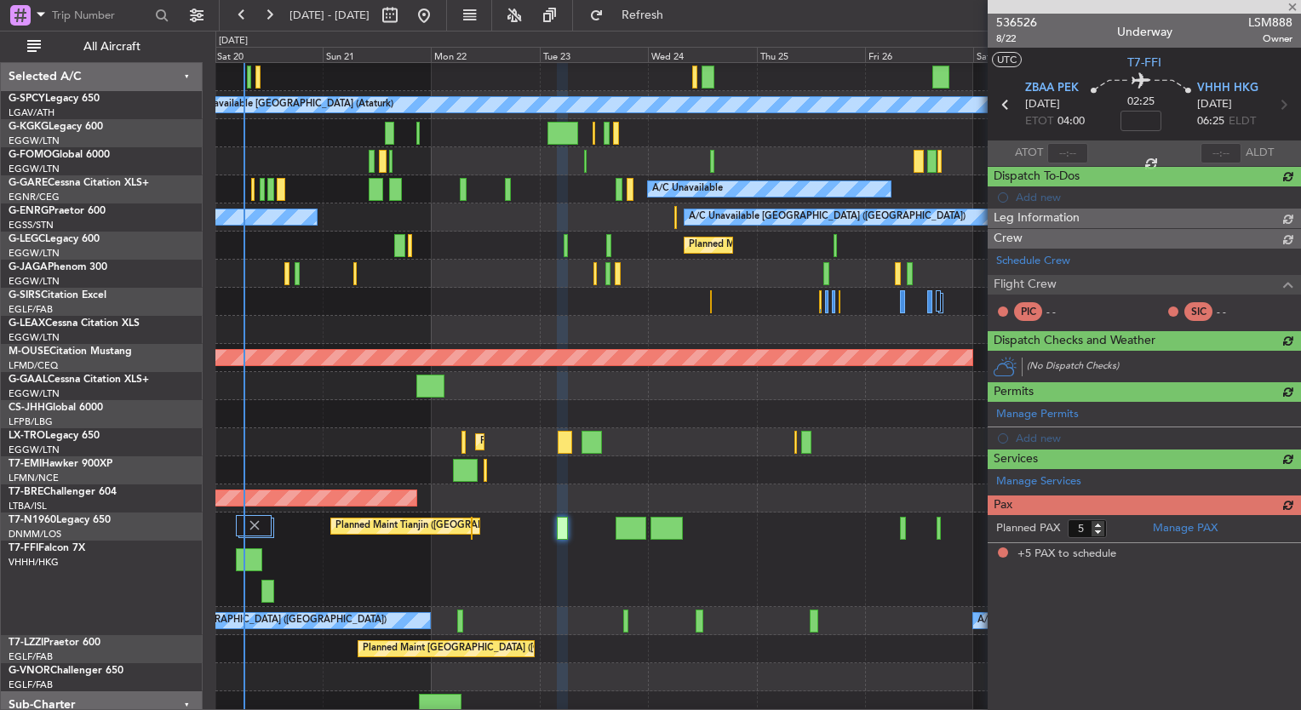
scroll to position [27, 0]
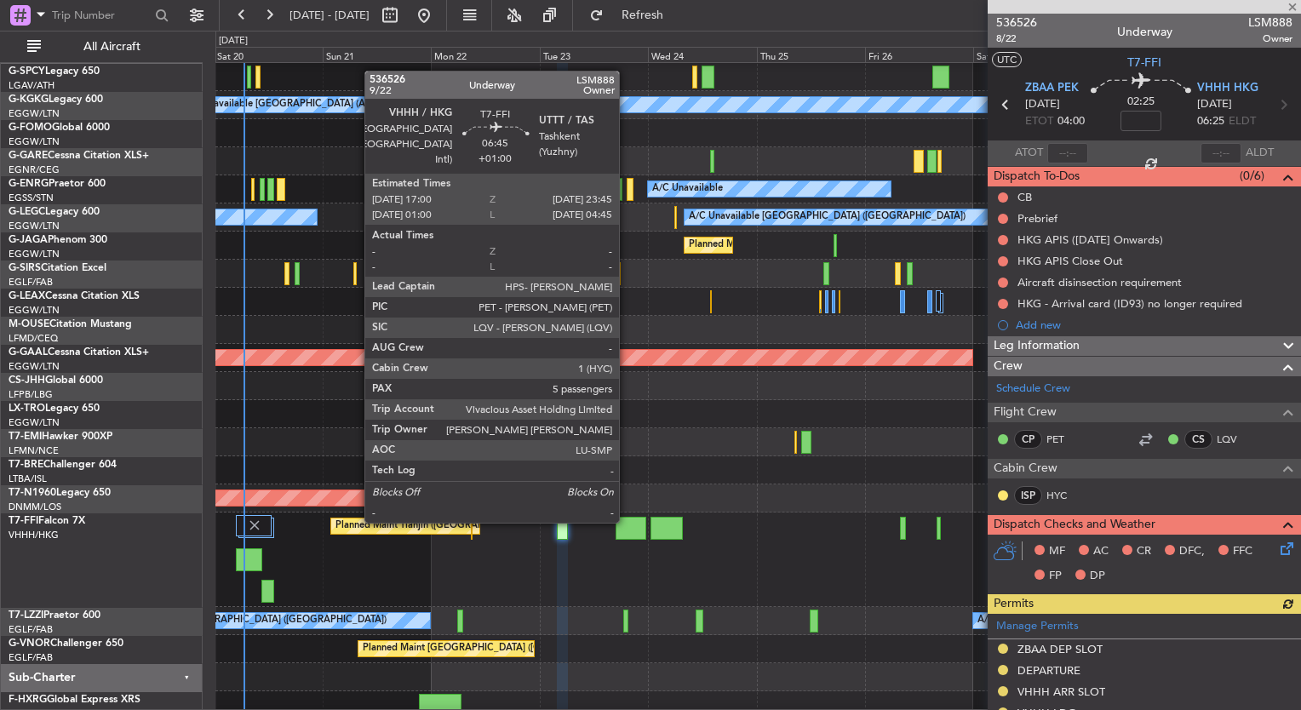
click at [627, 521] on div at bounding box center [631, 528] width 31 height 23
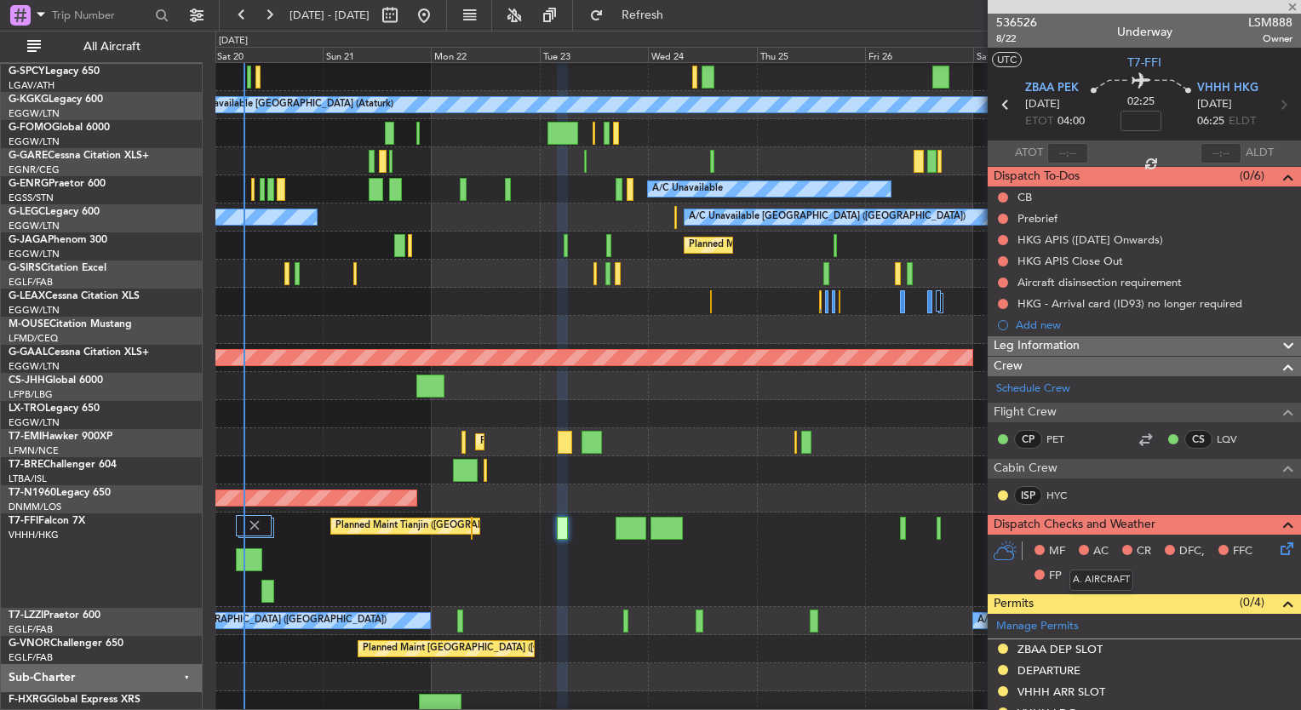
type input "+01:00"
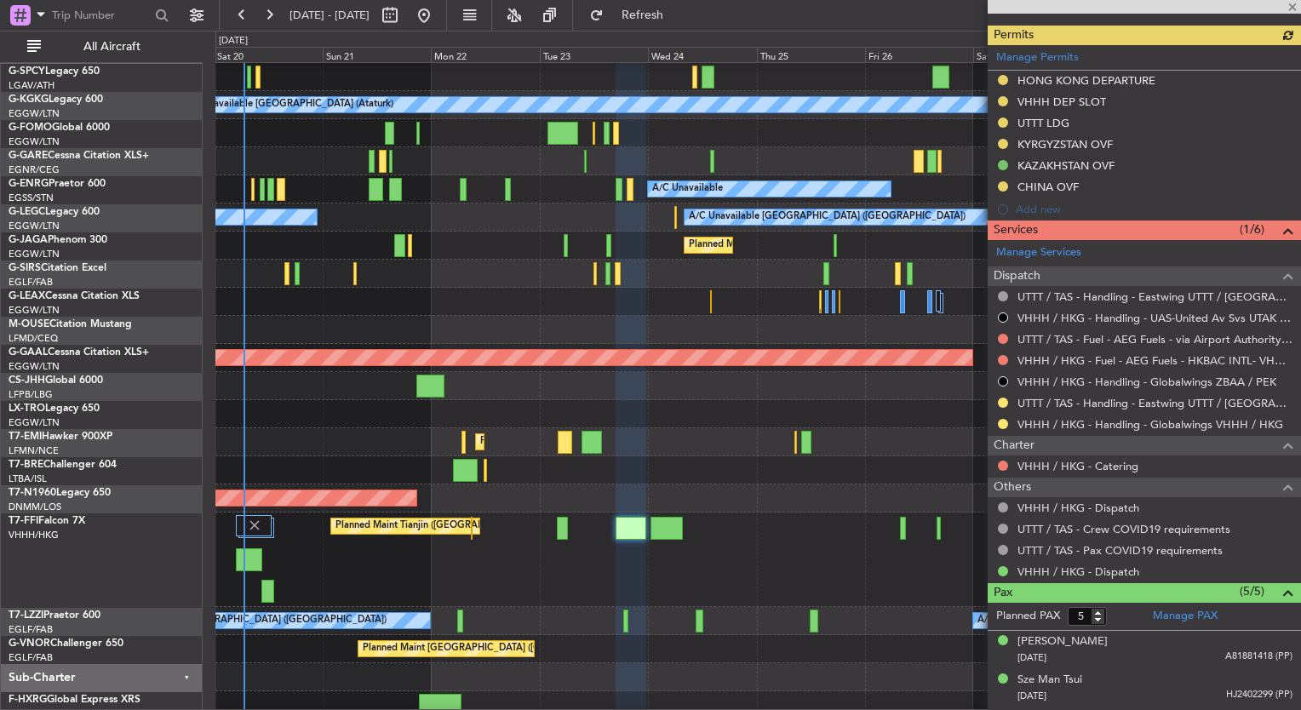
scroll to position [593, 0]
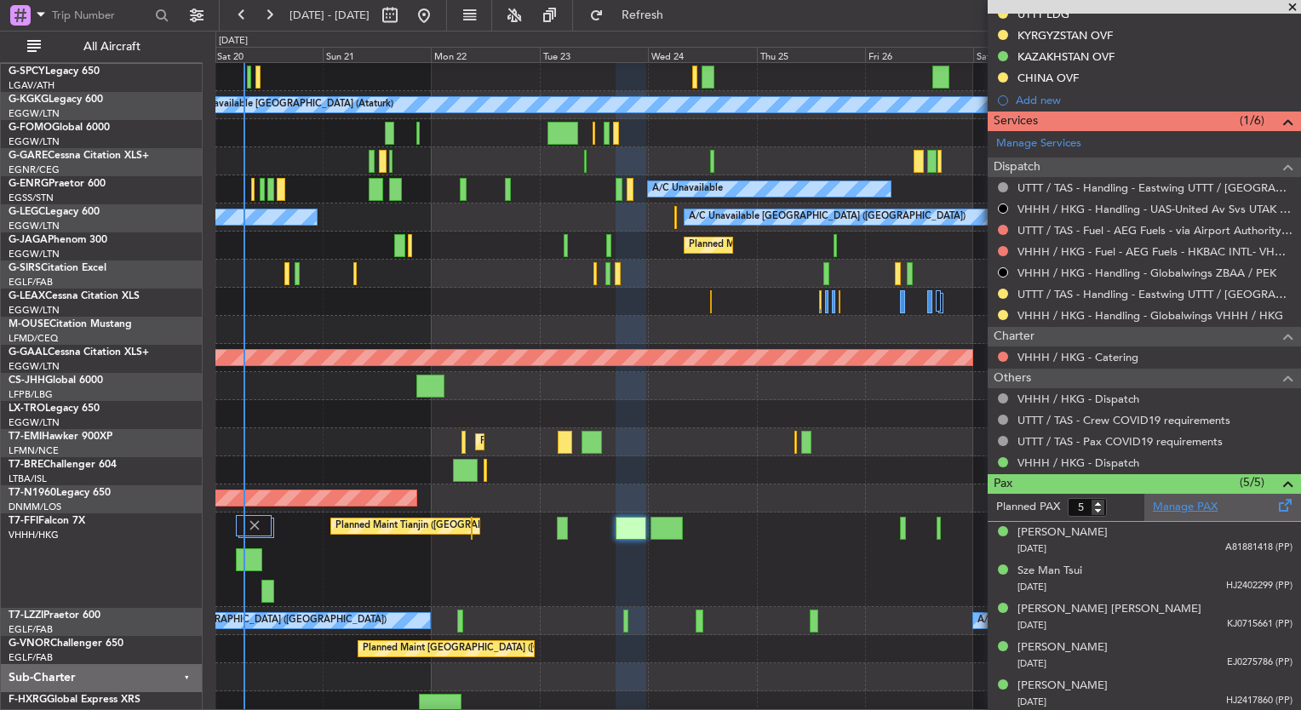
click at [1181, 506] on link "Manage PAX" at bounding box center [1185, 507] width 65 height 17
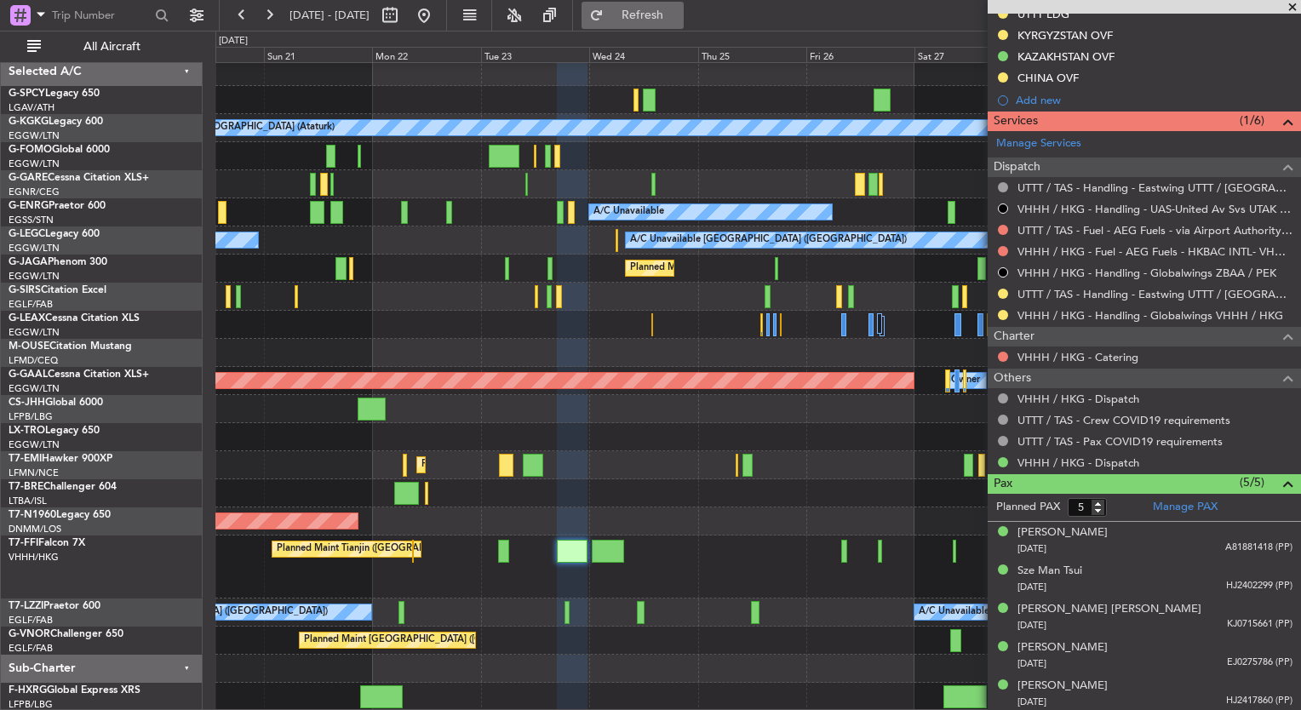
click at [680, 26] on button "Refresh" at bounding box center [633, 15] width 102 height 27
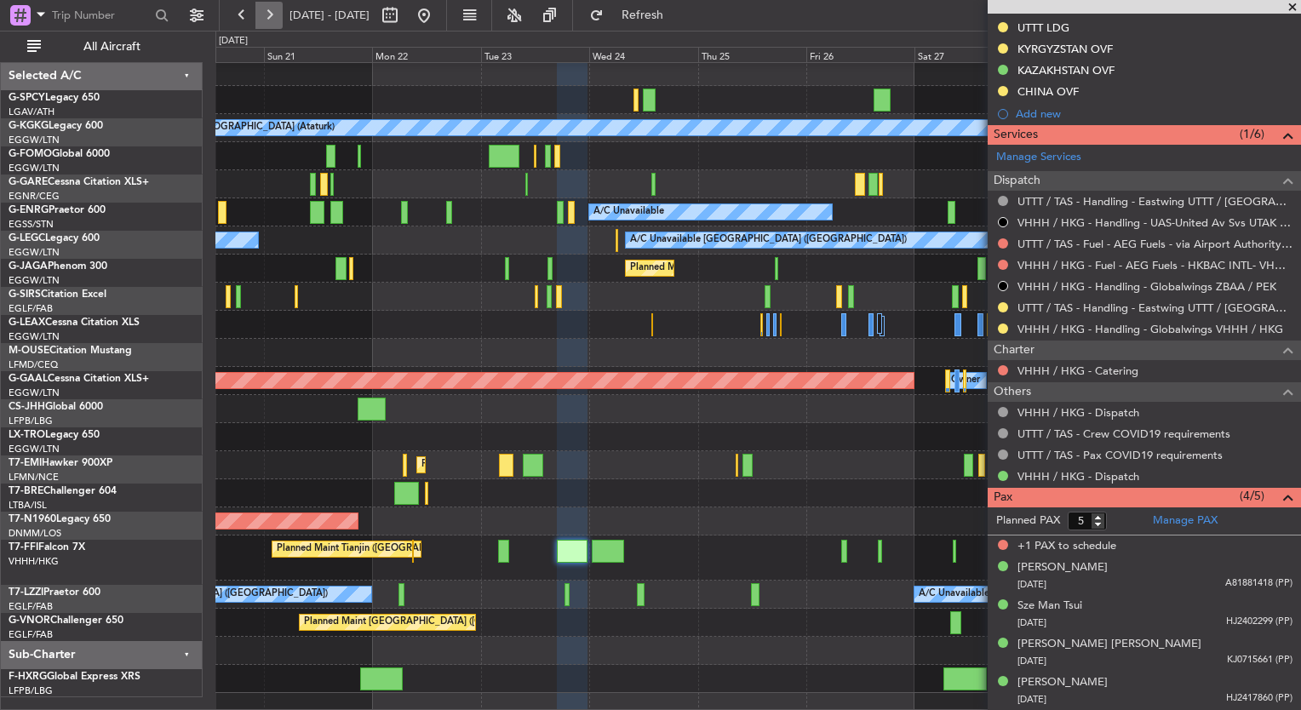
scroll to position [0, 0]
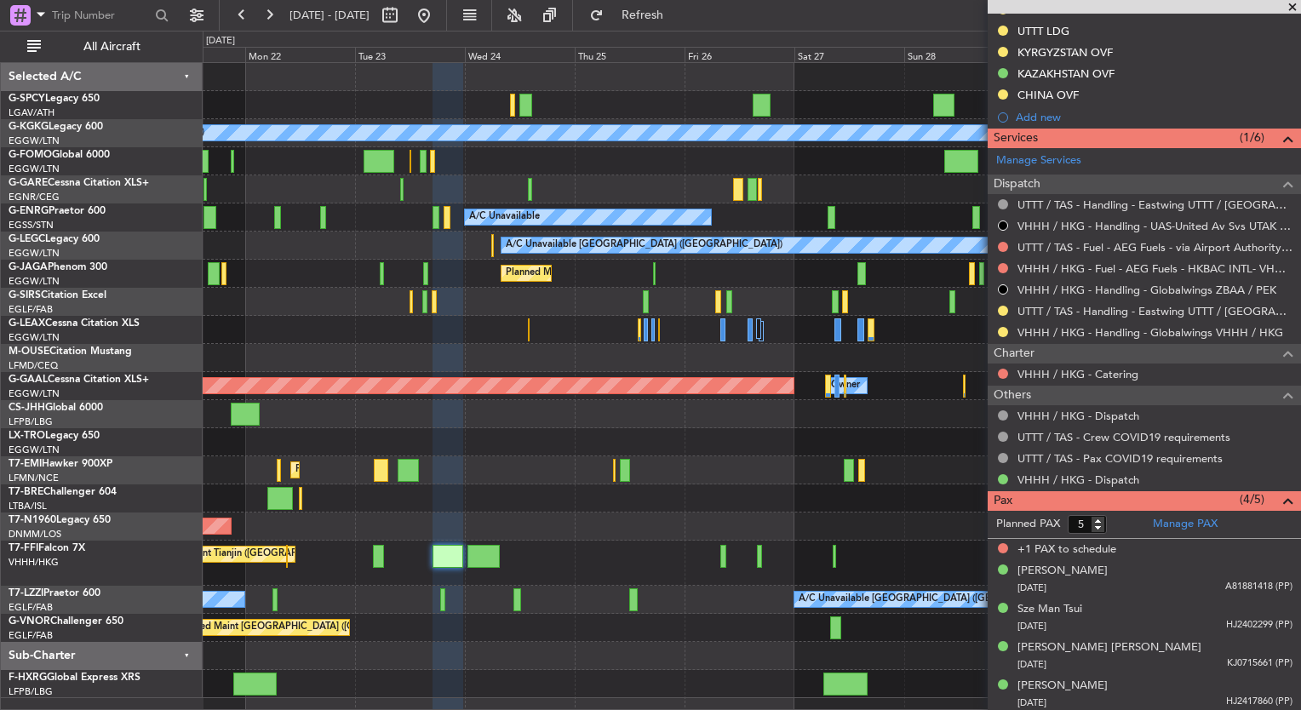
click at [606, 550] on div "Planned Maint Tianjin ([GEOGRAPHIC_DATA])" at bounding box center [752, 563] width 1098 height 45
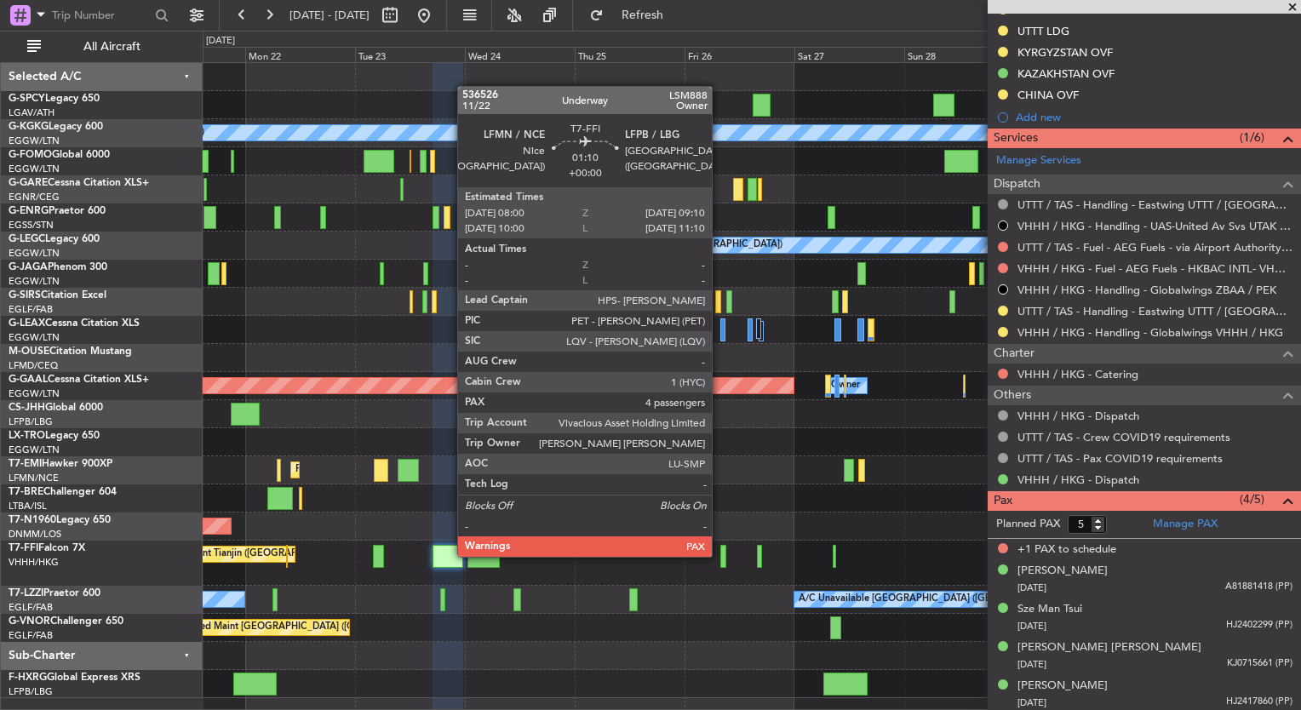
click at [720, 555] on div at bounding box center [723, 556] width 6 height 23
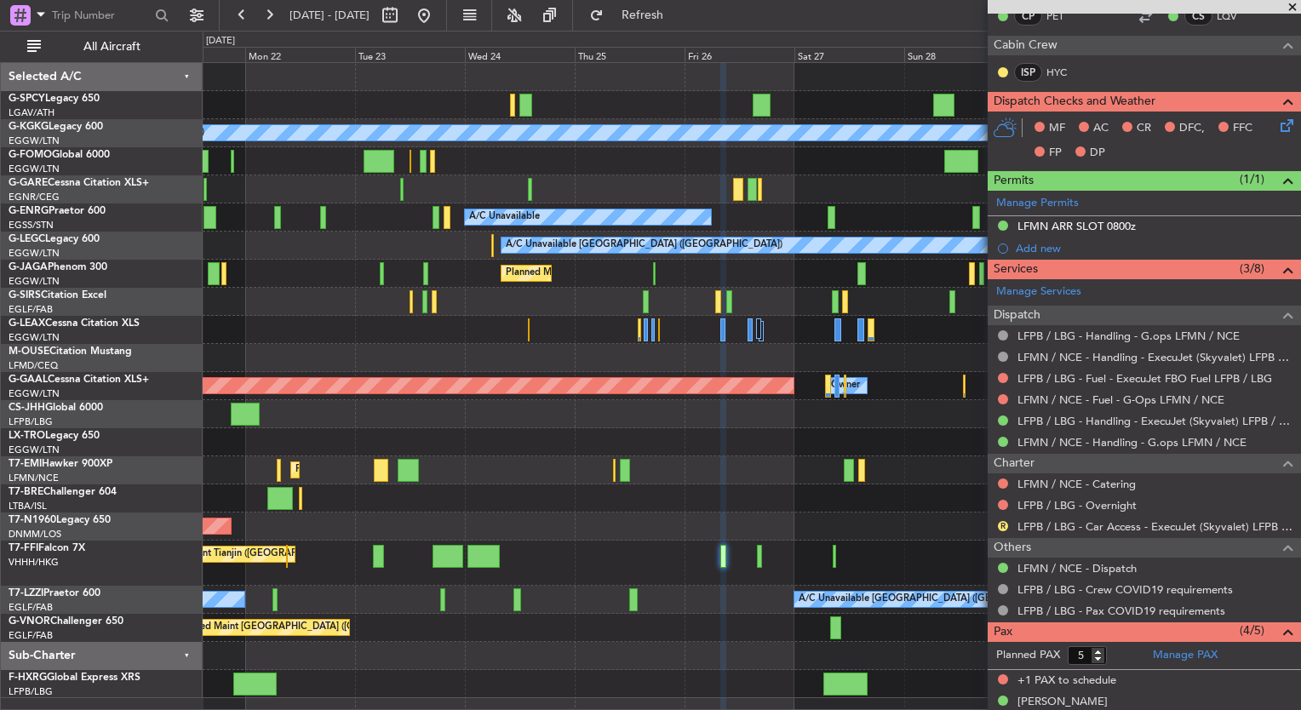
scroll to position [491, 0]
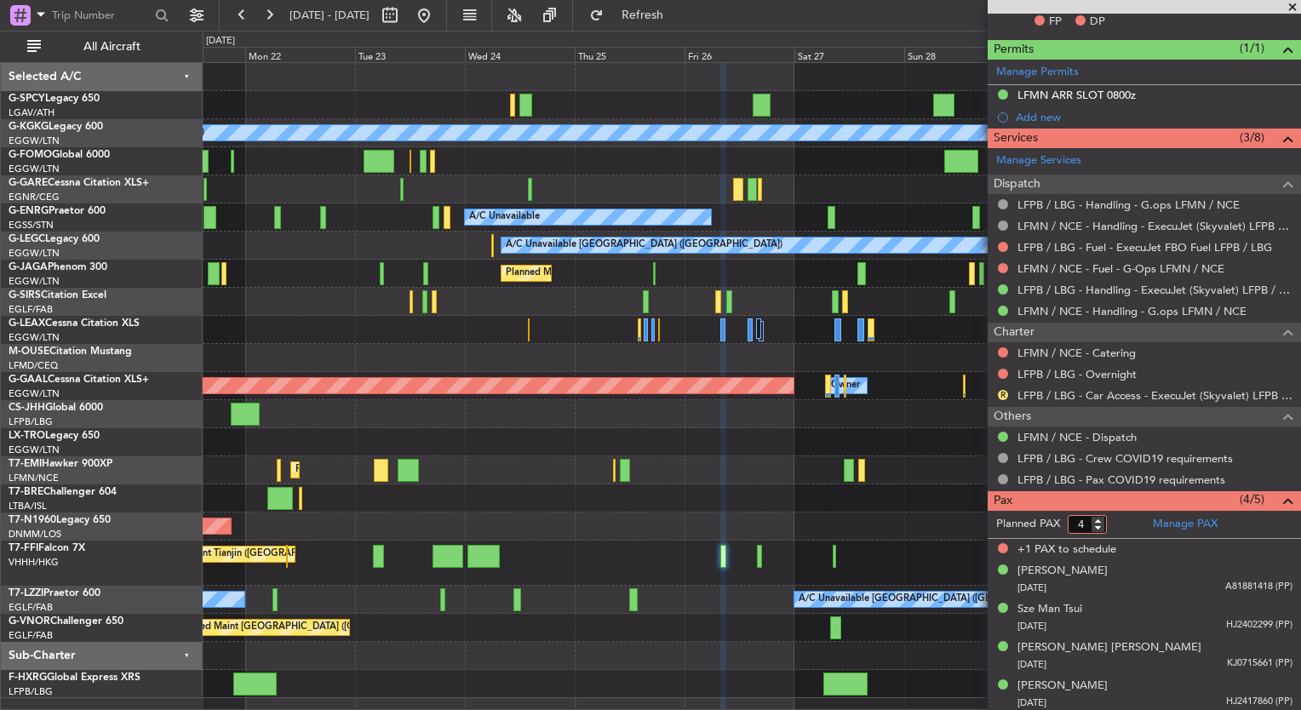
type input "4"
click at [1100, 526] on input "4" at bounding box center [1087, 524] width 39 height 19
click at [1111, 525] on form "Planned PAX 4" at bounding box center [1066, 524] width 157 height 27
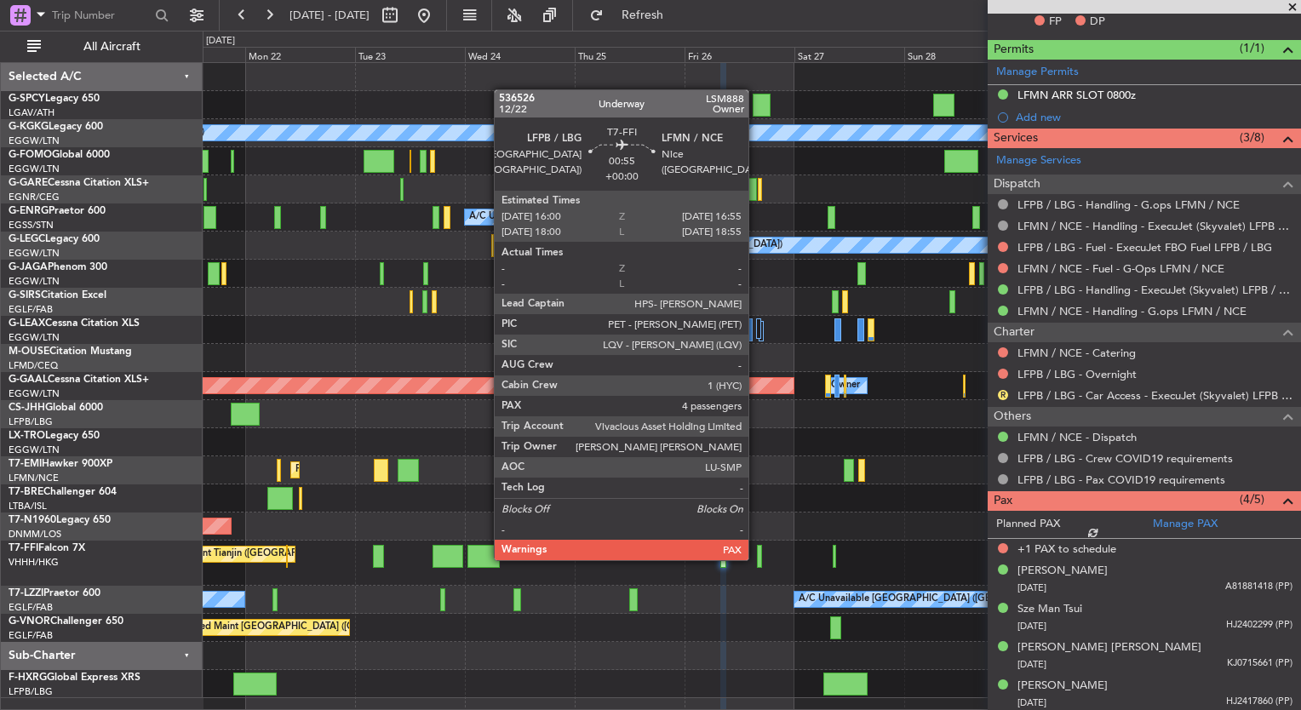
scroll to position [468, 0]
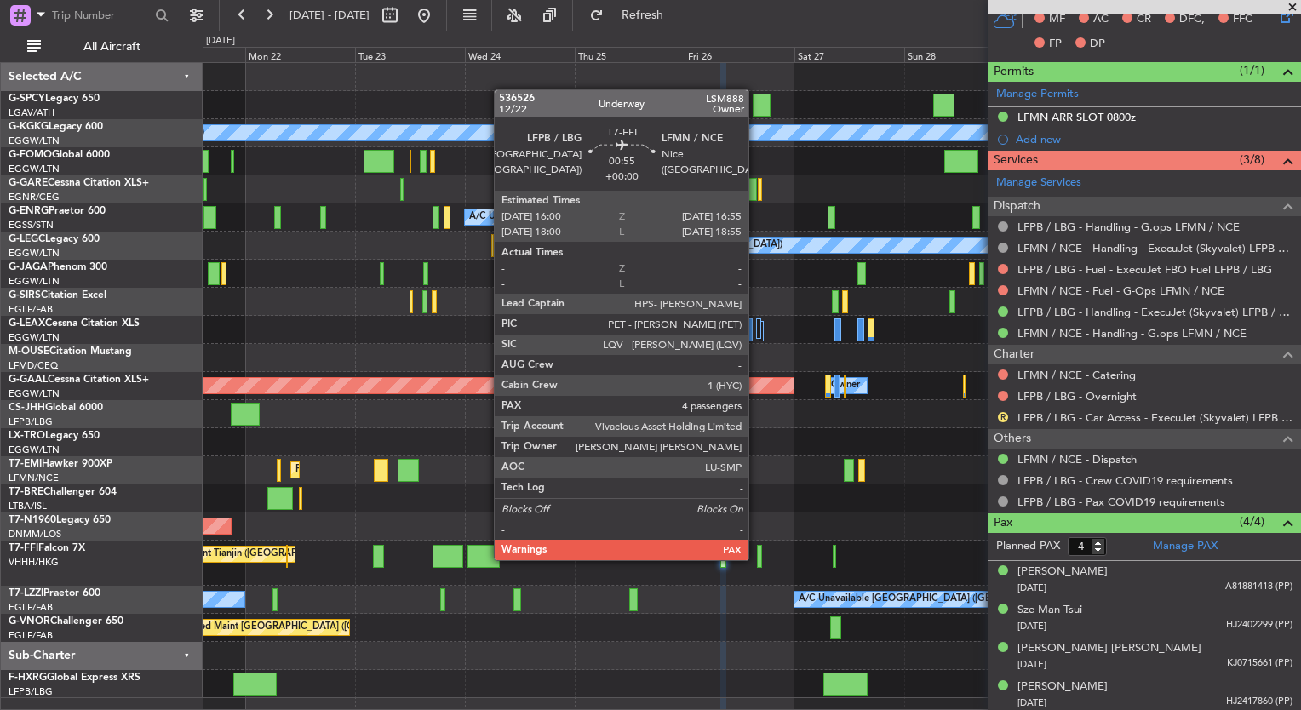
click at [757, 559] on div at bounding box center [759, 556] width 4 height 23
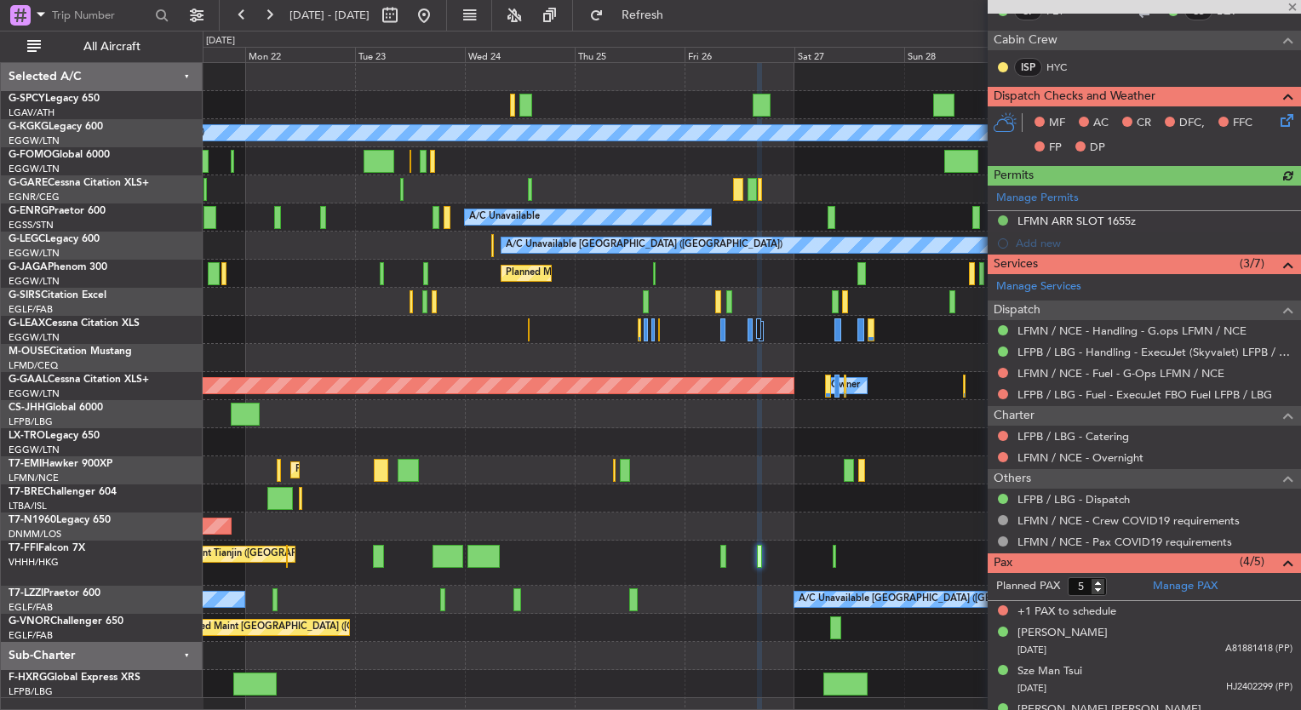
scroll to position [367, 0]
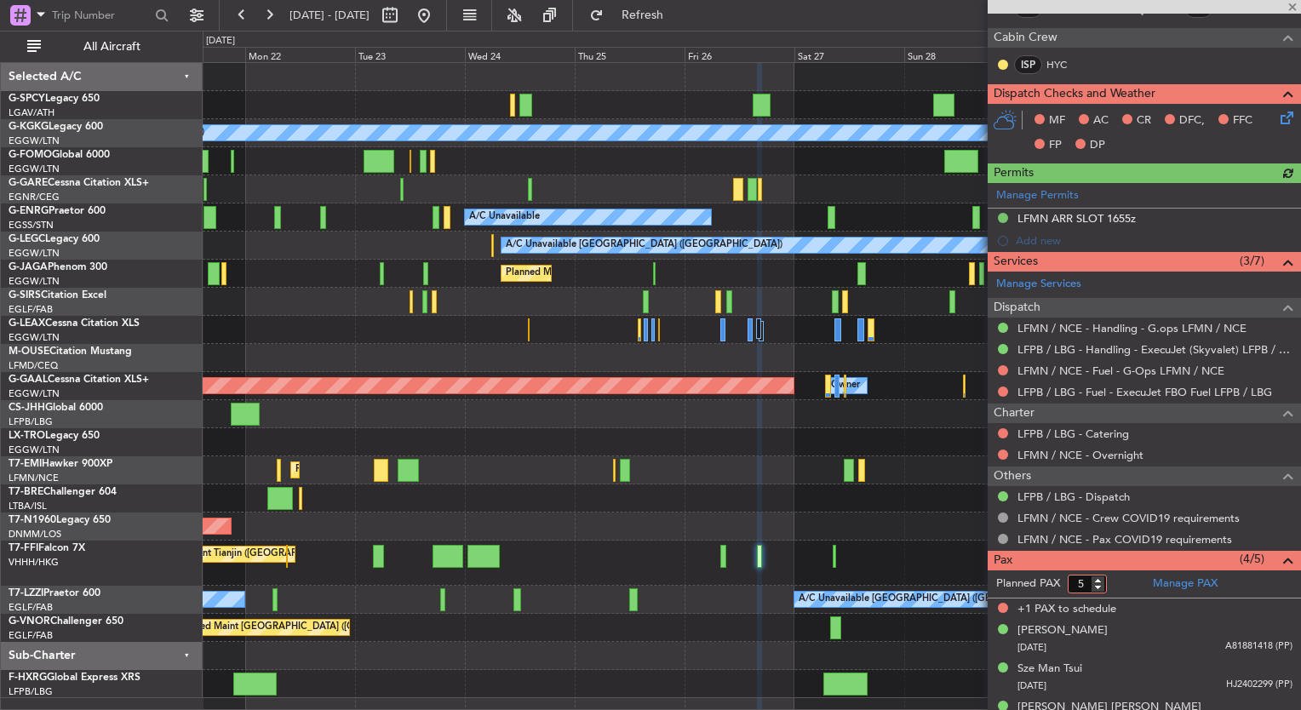
click at [1097, 588] on input "5" at bounding box center [1087, 584] width 39 height 19
type input "4"
click at [1100, 587] on input "4" at bounding box center [1087, 584] width 39 height 19
click at [1114, 586] on form "Planned PAX" at bounding box center [1066, 584] width 157 height 27
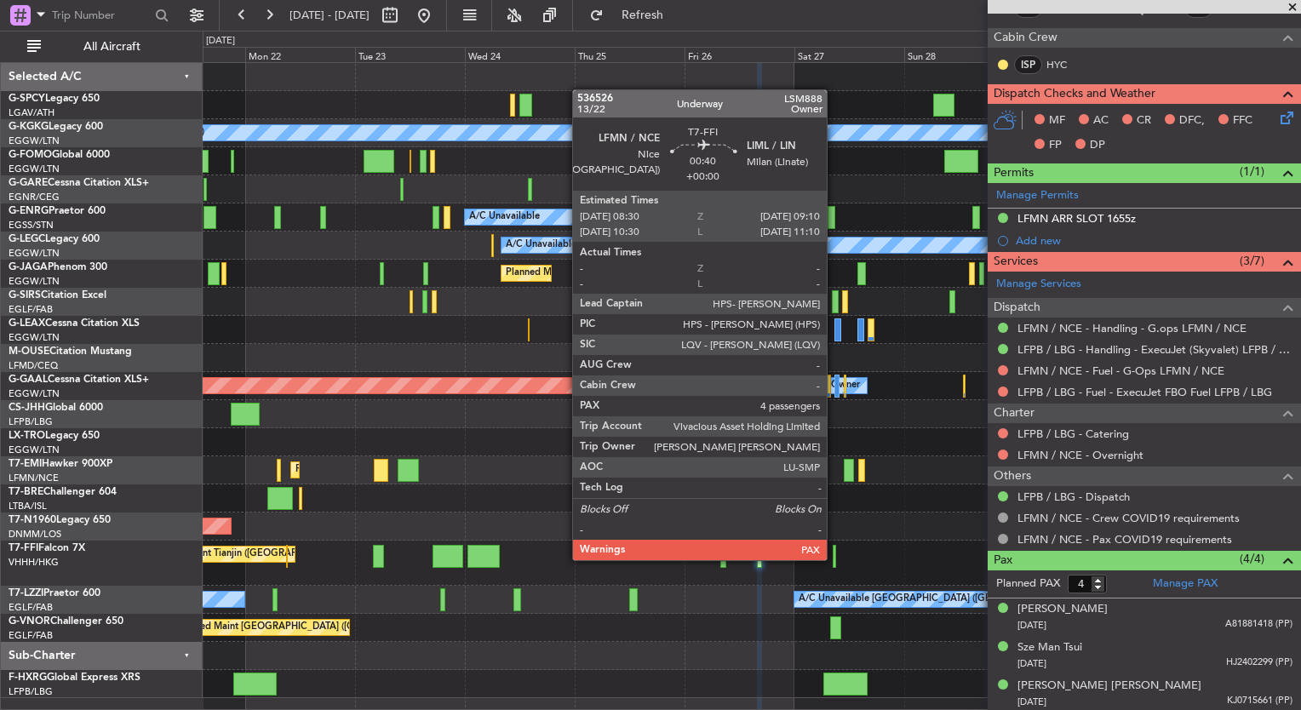
click at [835, 559] on div at bounding box center [834, 556] width 3 height 23
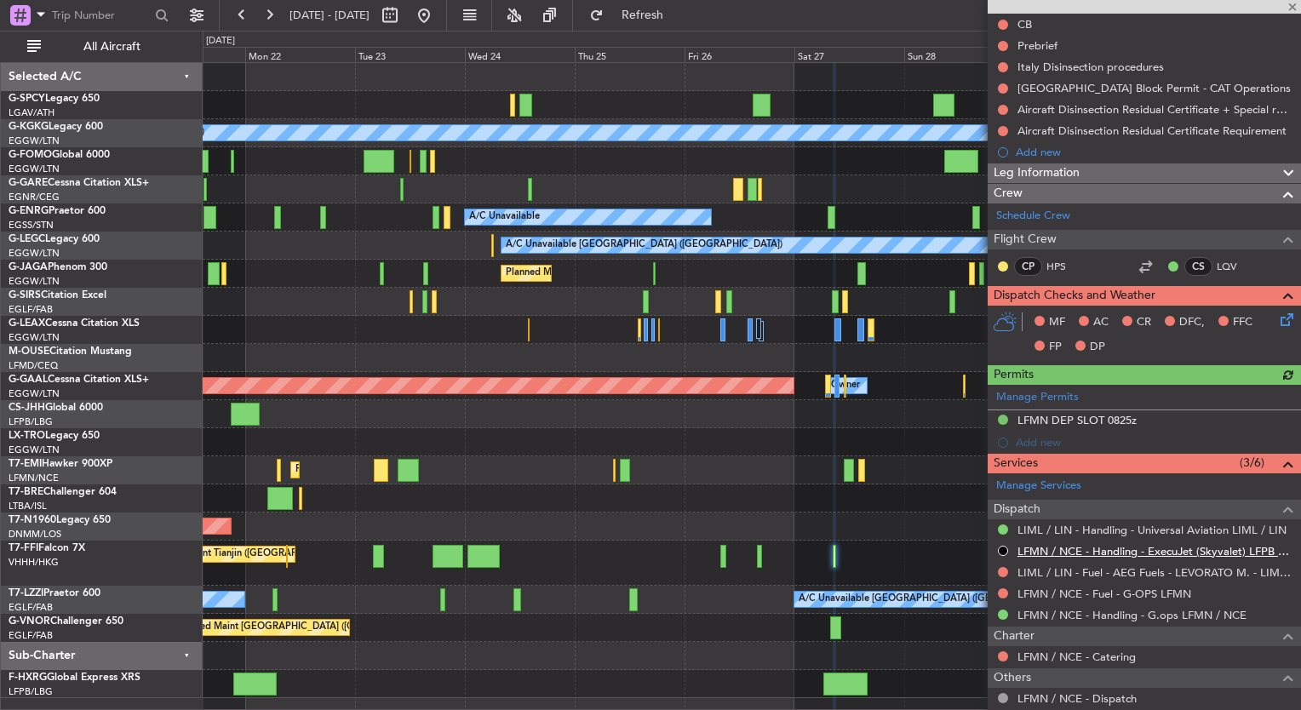
scroll to position [477, 0]
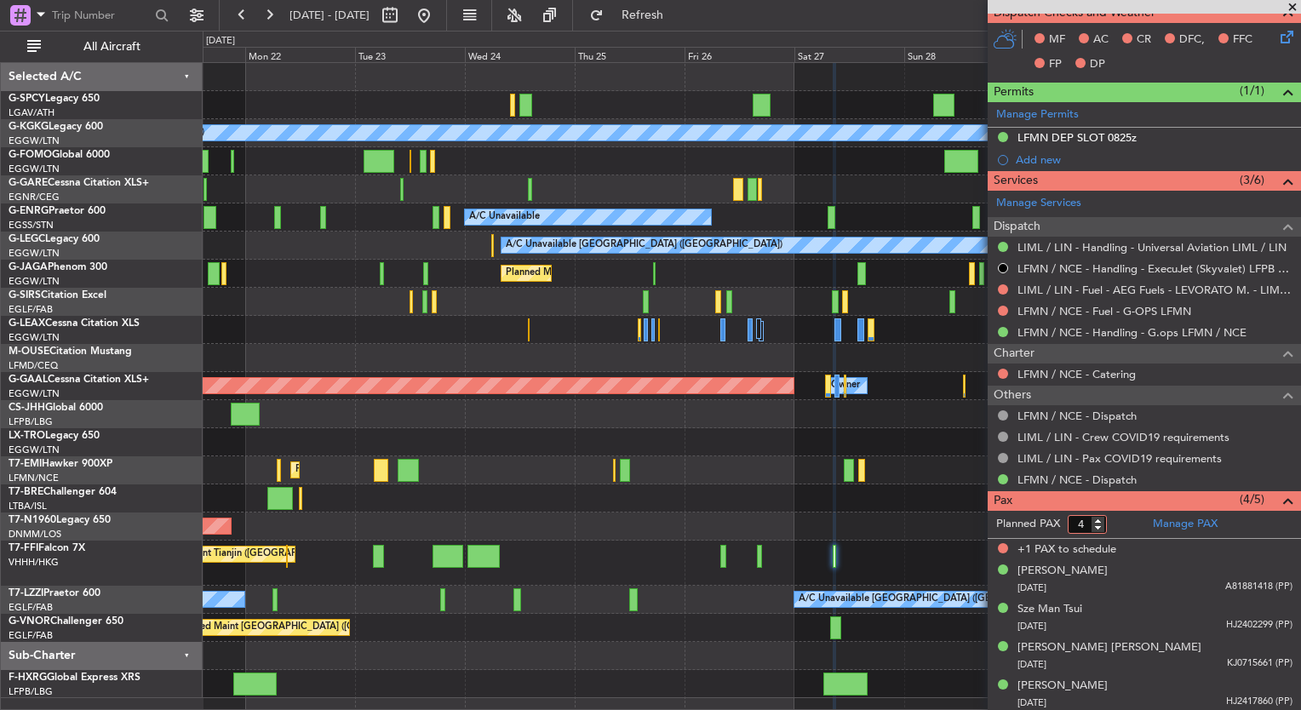
type input "4"
click at [1100, 523] on input "4" at bounding box center [1087, 524] width 39 height 19
click at [1116, 523] on form "Planned PAX" at bounding box center [1066, 524] width 157 height 27
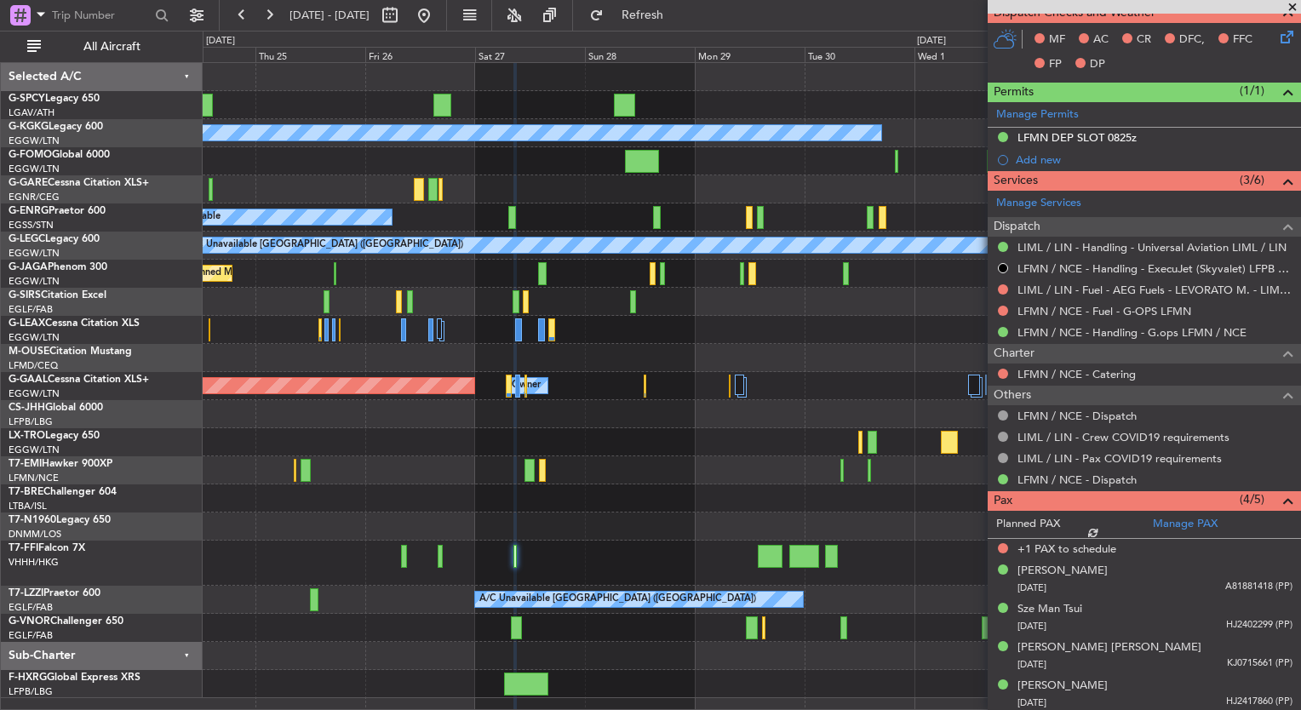
click at [594, 551] on div "Planned Maint Tianjin ([GEOGRAPHIC_DATA])" at bounding box center [752, 563] width 1098 height 45
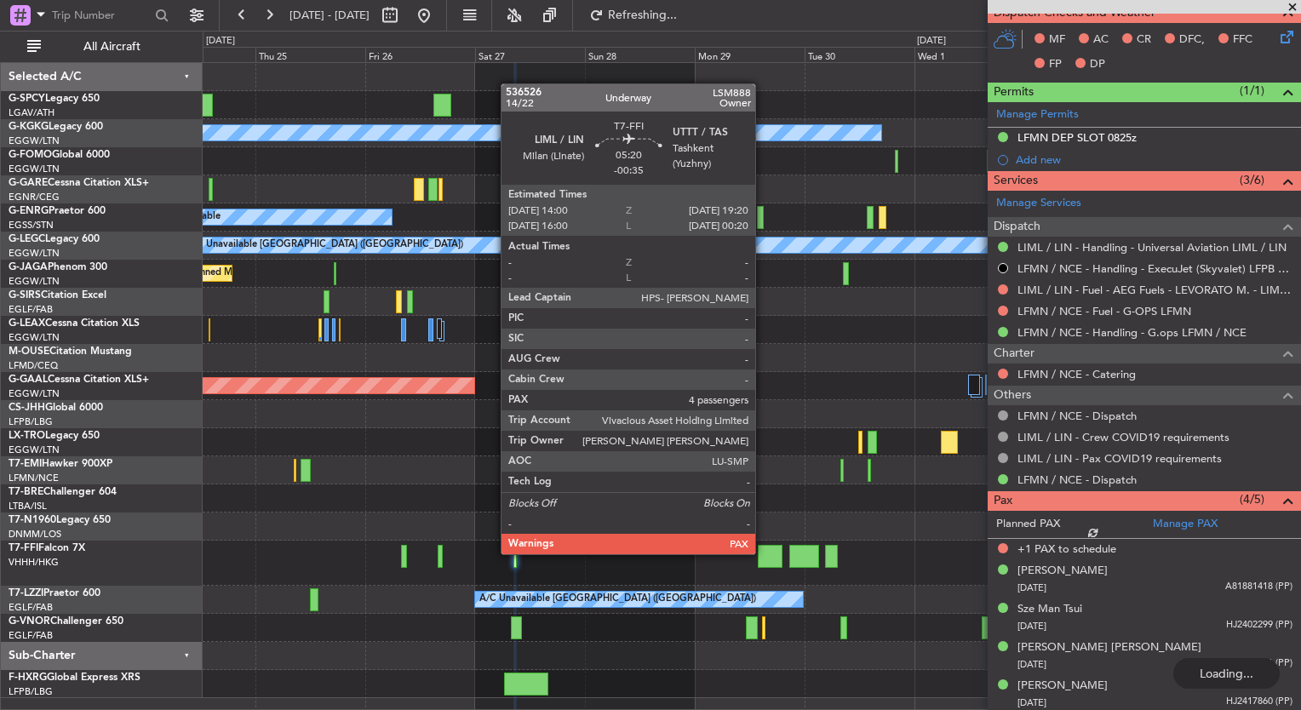
scroll to position [456, 0]
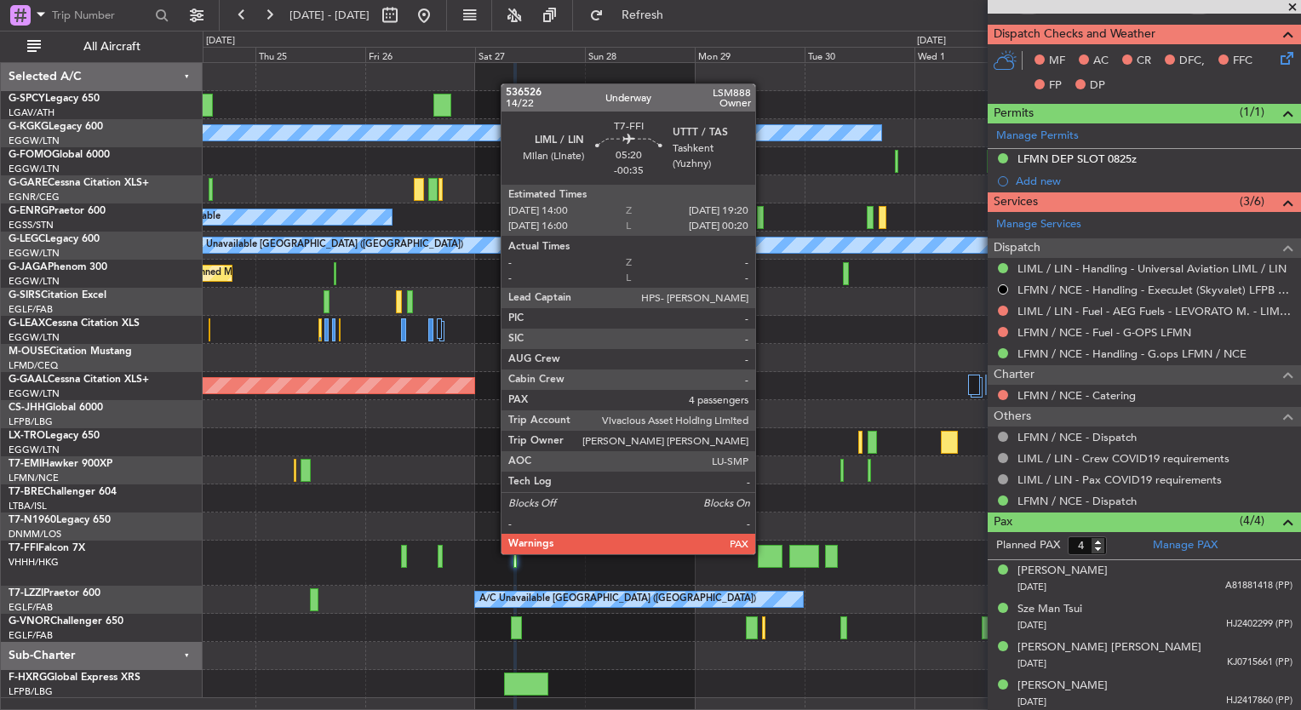
click at [763, 553] on div at bounding box center [770, 556] width 25 height 23
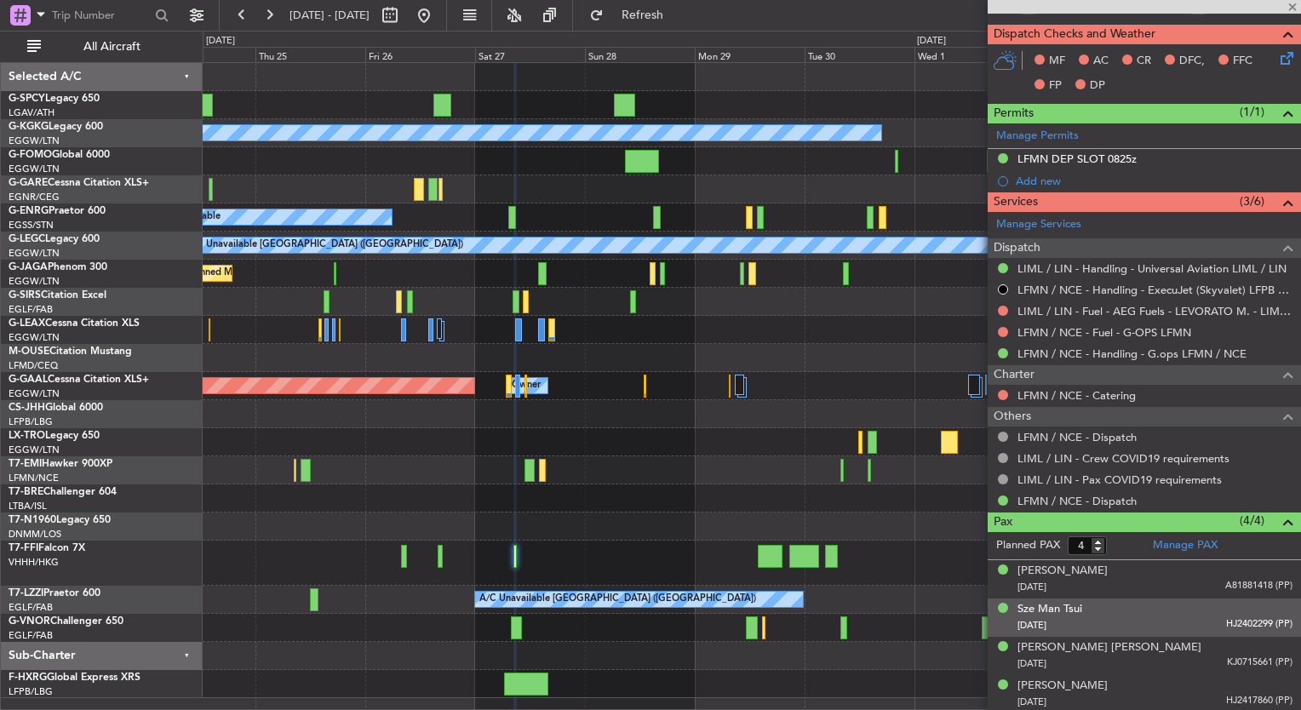
type input "-00:35"
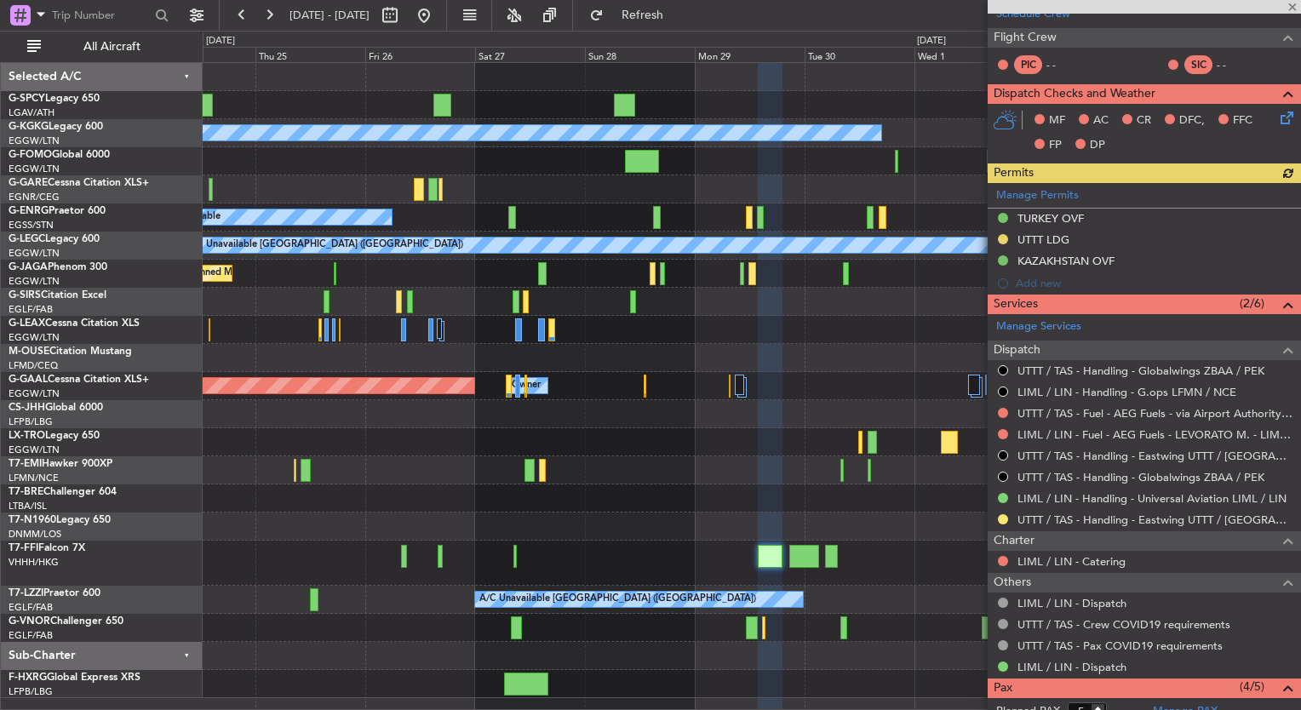
scroll to position [477, 0]
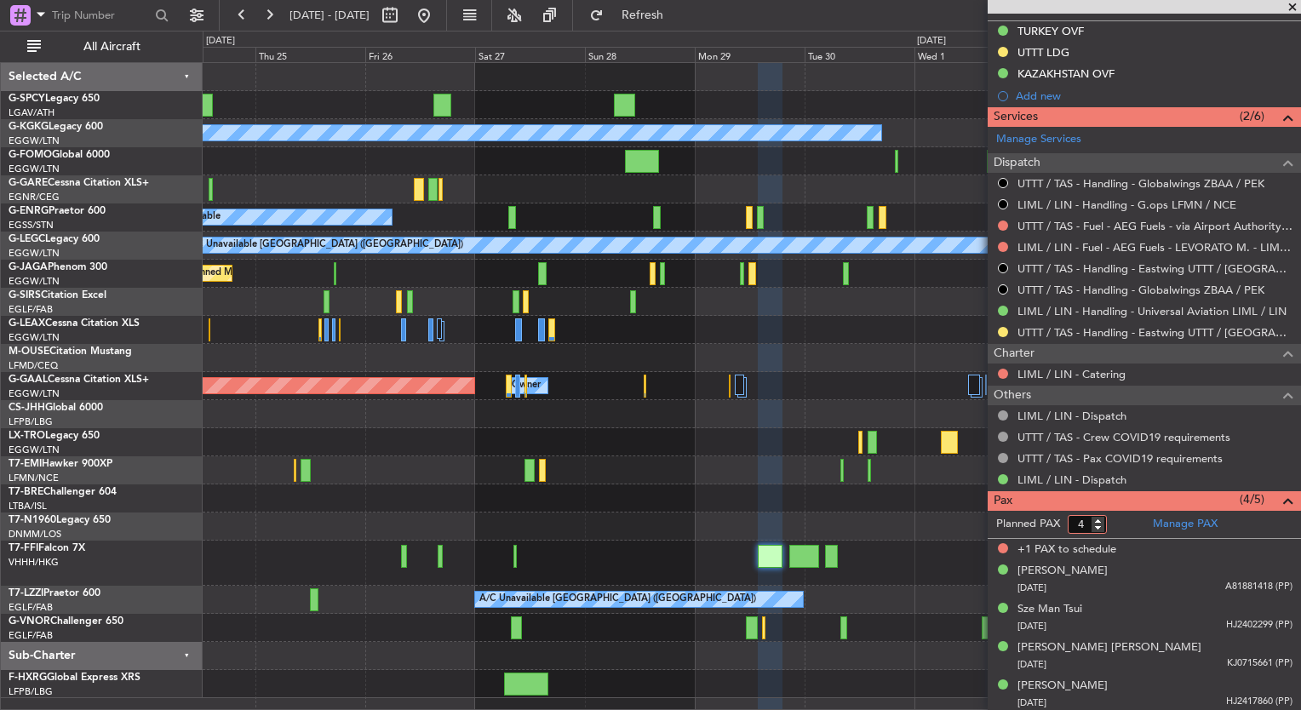
click at [1096, 525] on input "4" at bounding box center [1087, 524] width 39 height 19
type input "3"
click at [1104, 525] on input "3" at bounding box center [1087, 524] width 39 height 19
click at [1099, 516] on mat-tooltip-component "Incomplete" at bounding box center [1138, 530] width 78 height 45
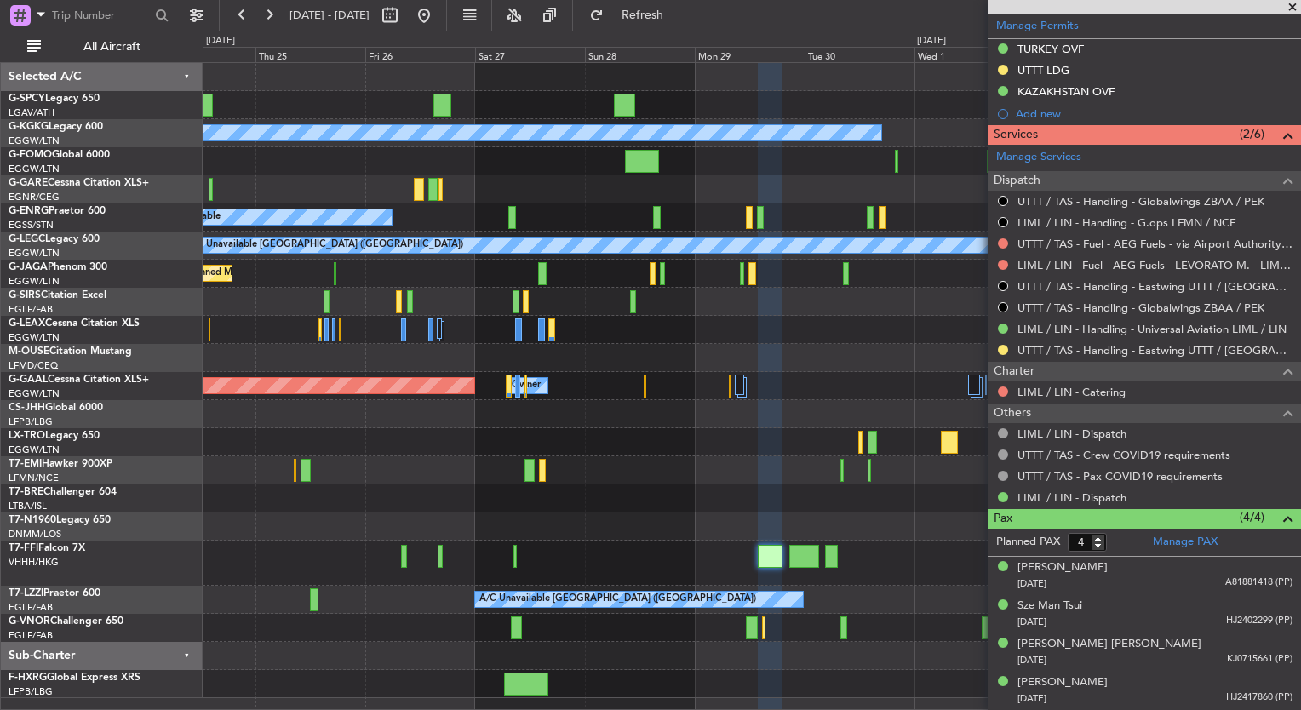
scroll to position [456, 0]
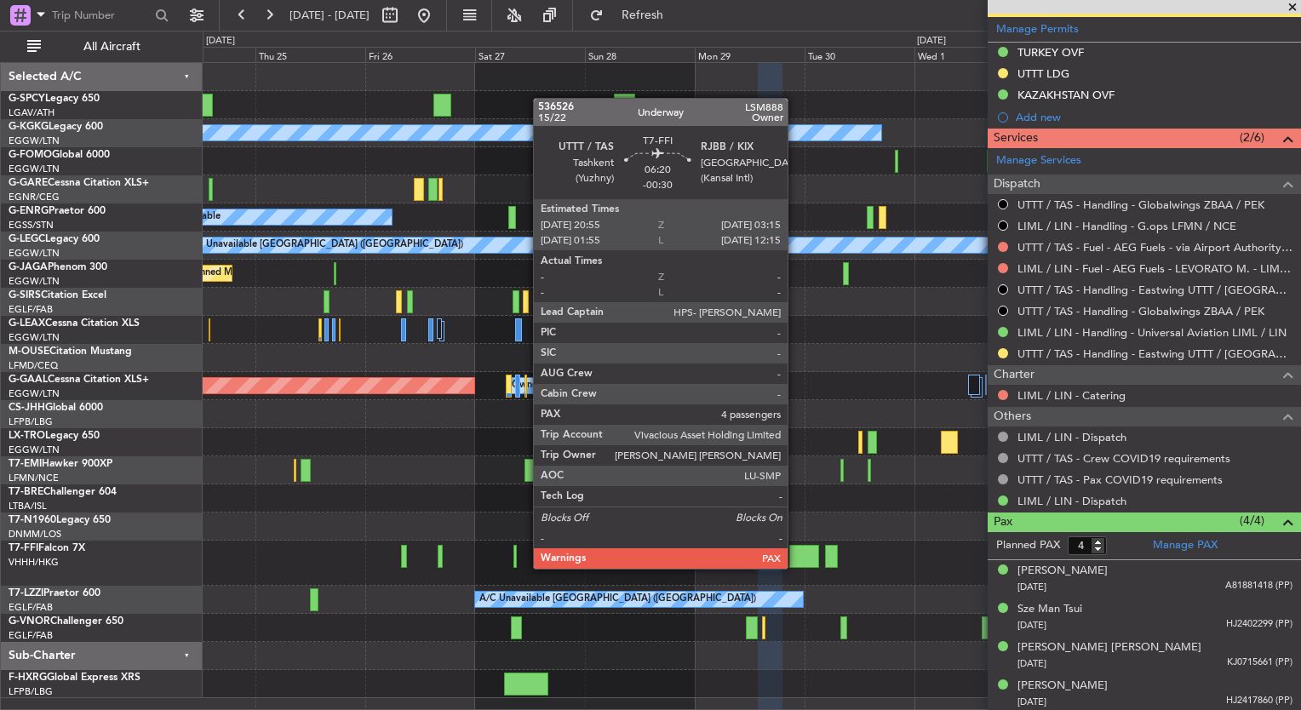
click at [797, 560] on div at bounding box center [804, 556] width 30 height 23
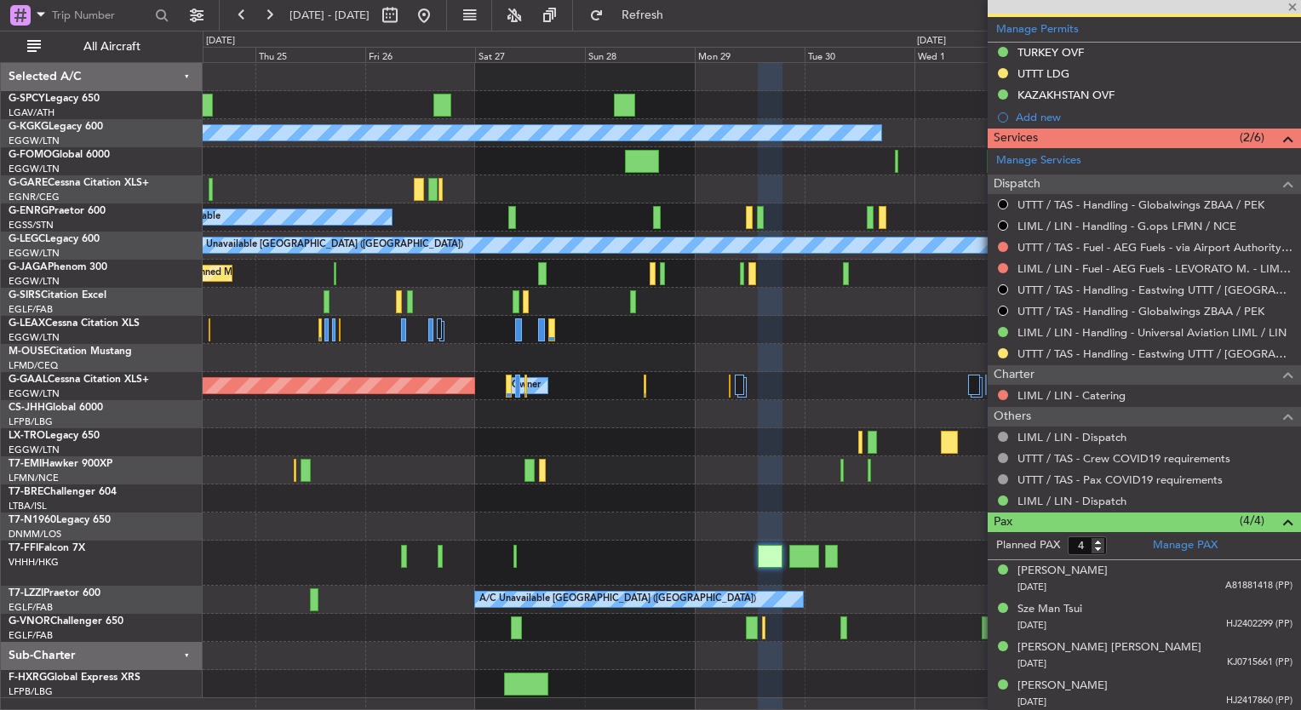
type input "-00:30"
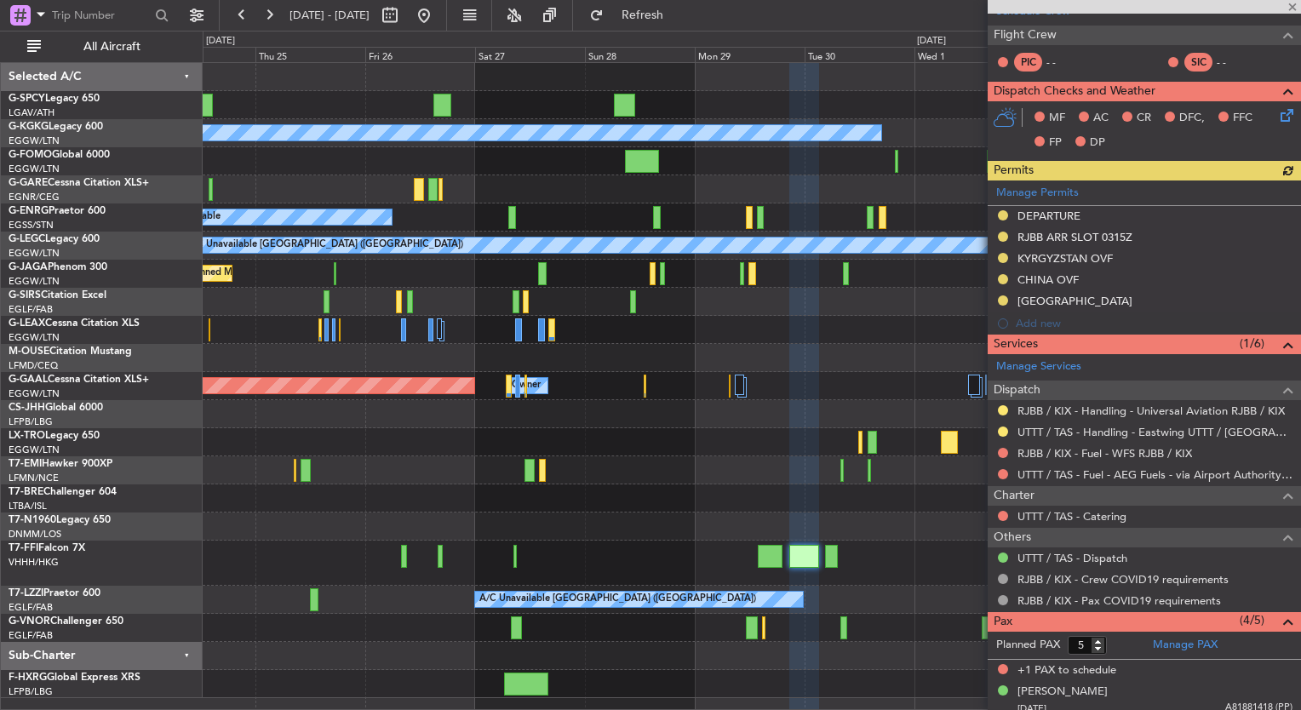
scroll to position [434, 0]
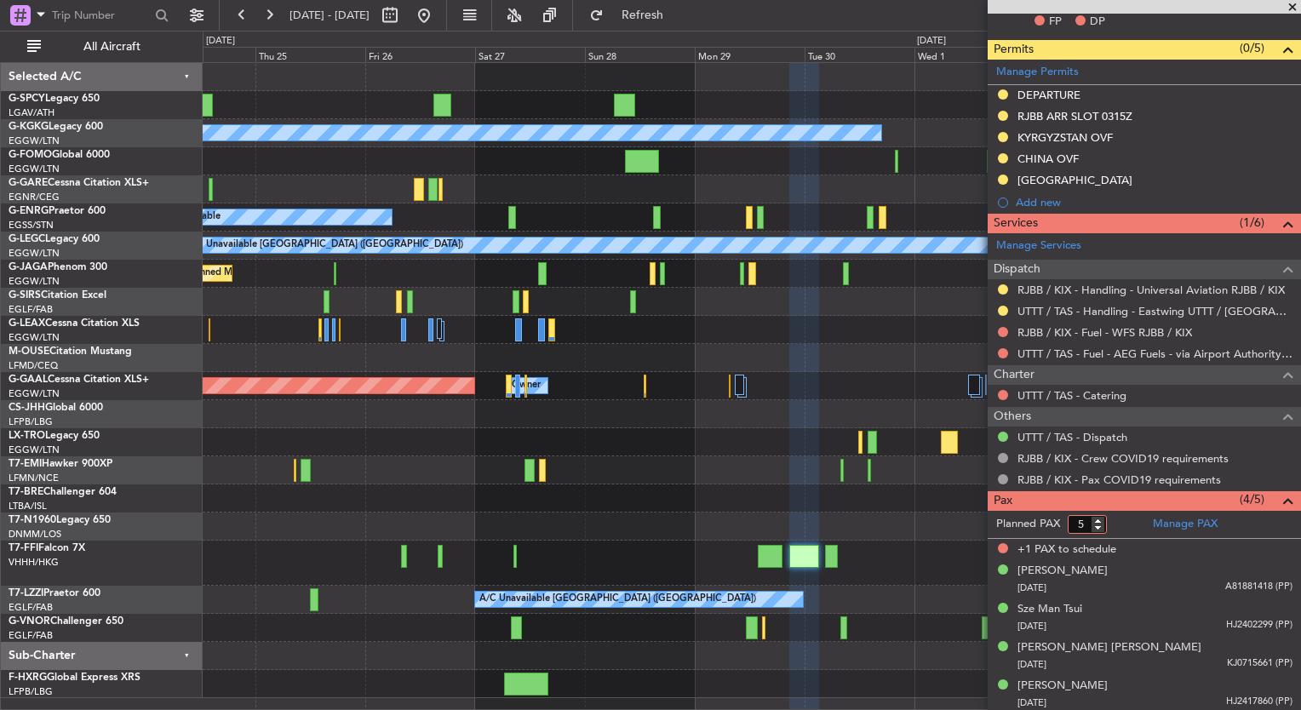
click at [1100, 529] on input "5" at bounding box center [1087, 524] width 39 height 19
type input "4"
click at [1099, 525] on input "4" at bounding box center [1087, 524] width 39 height 19
click at [1106, 527] on input "4" at bounding box center [1087, 524] width 39 height 19
click at [1114, 526] on form "Planned PAX 4" at bounding box center [1066, 524] width 157 height 27
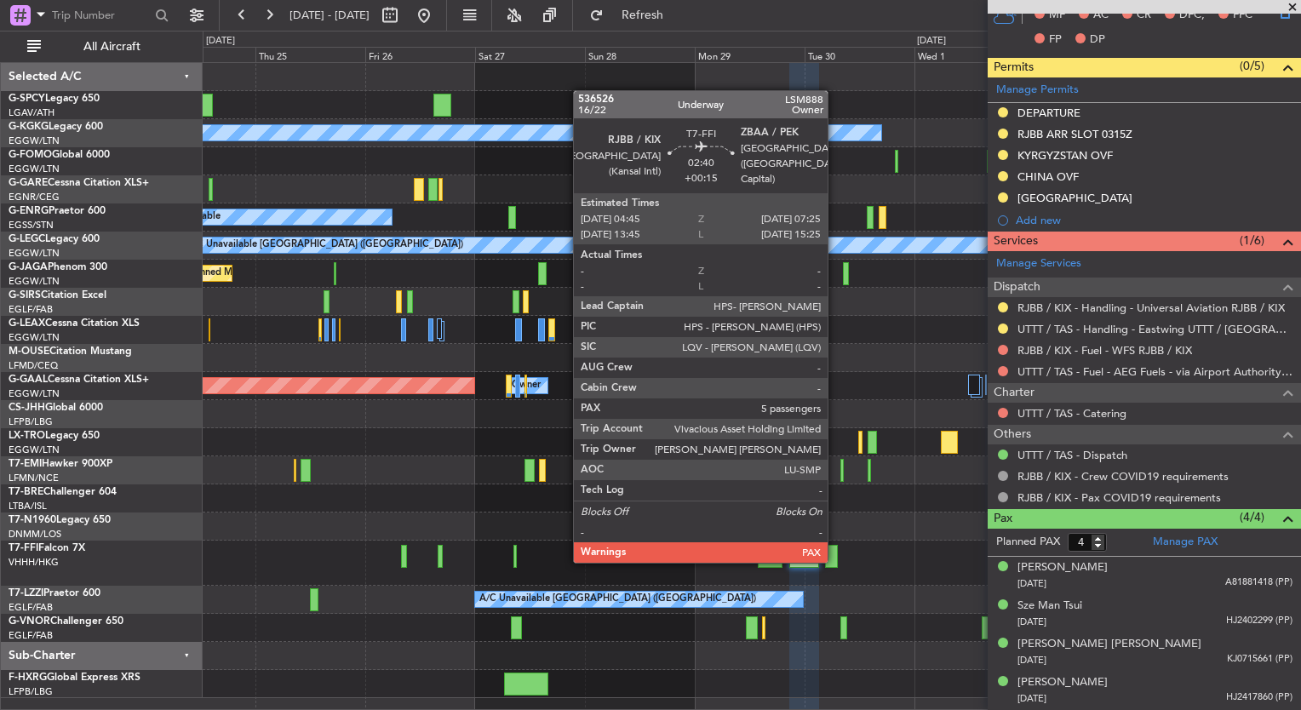
scroll to position [412, 0]
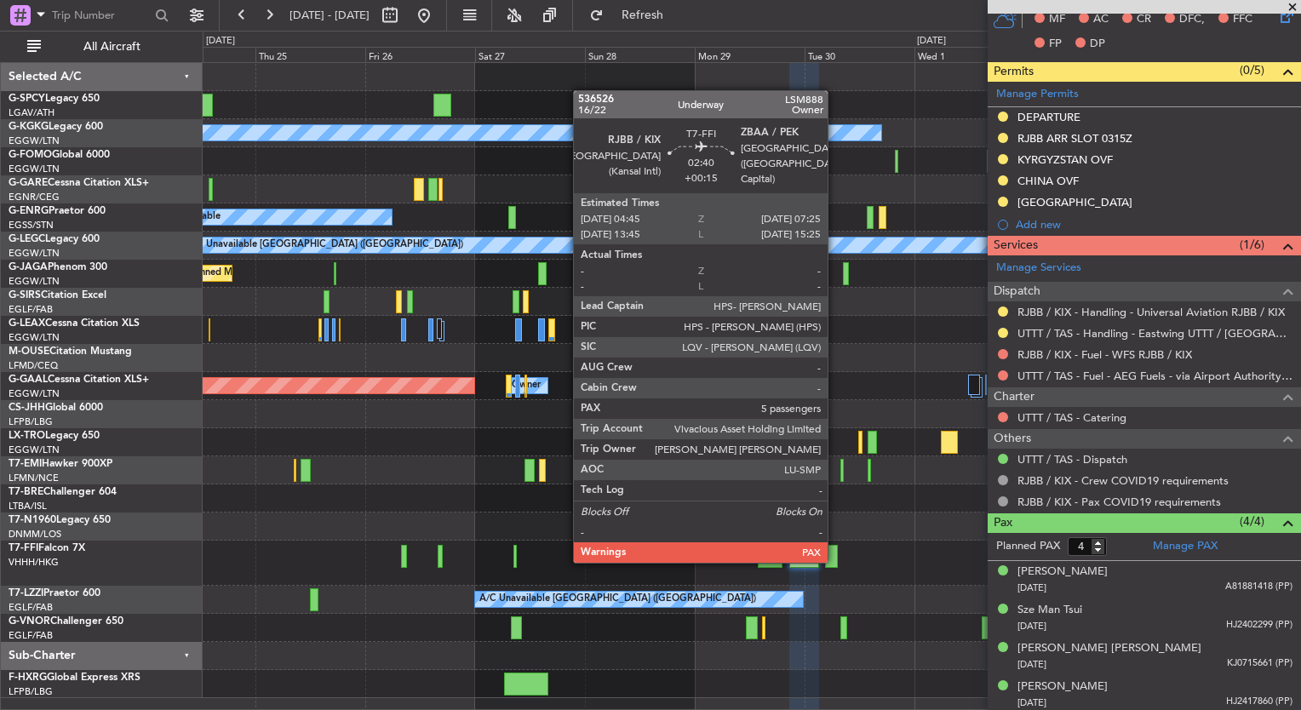
click at [835, 559] on div at bounding box center [831, 556] width 13 height 23
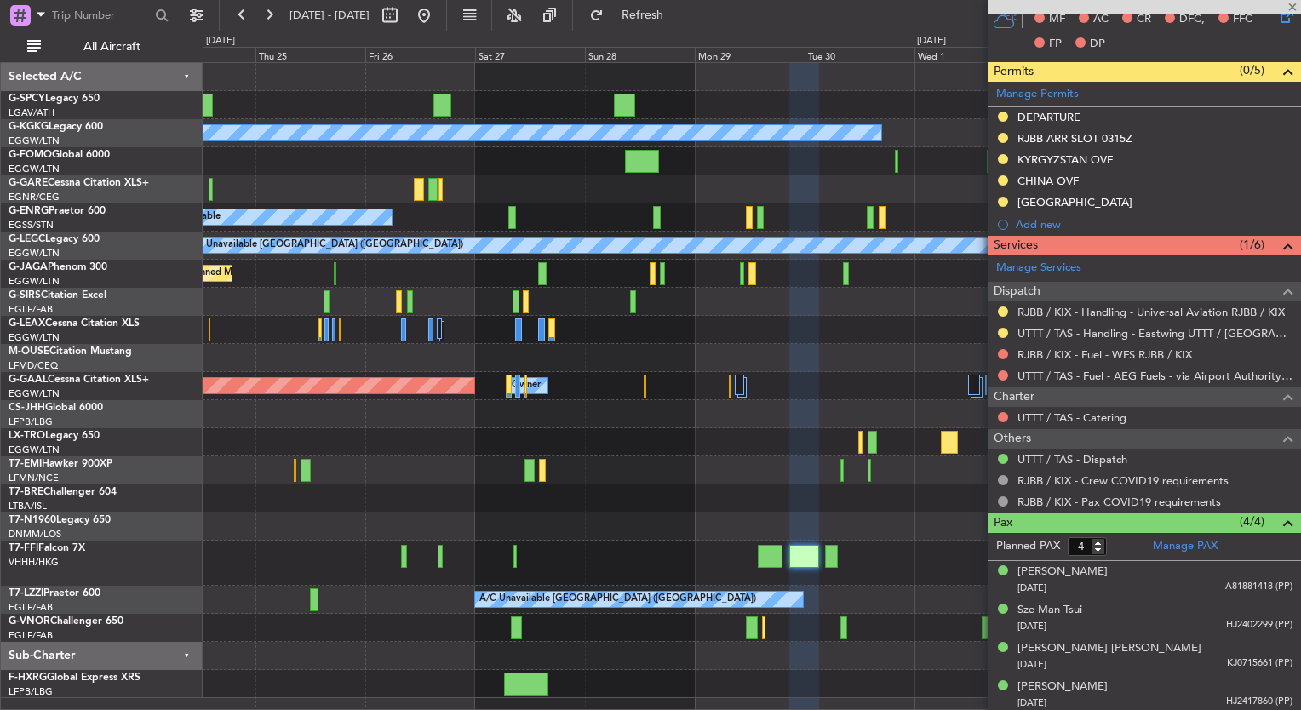
type input "+00:15"
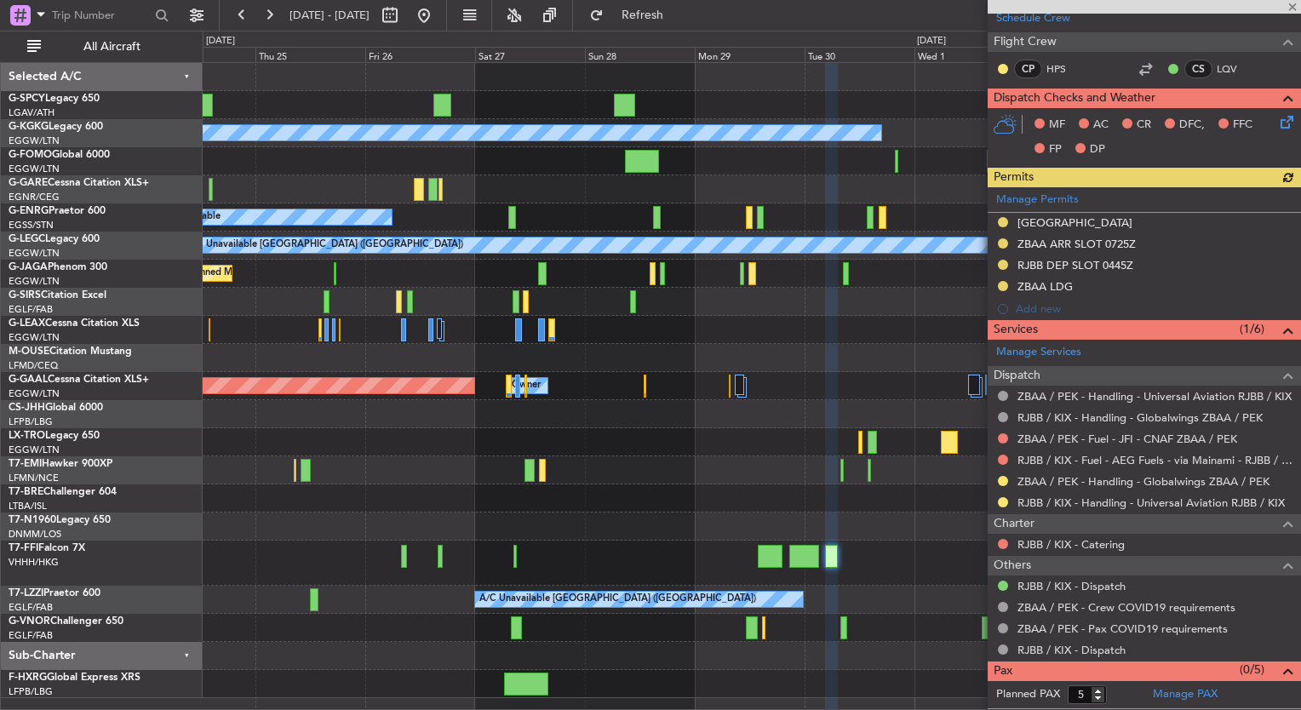
scroll to position [324, 0]
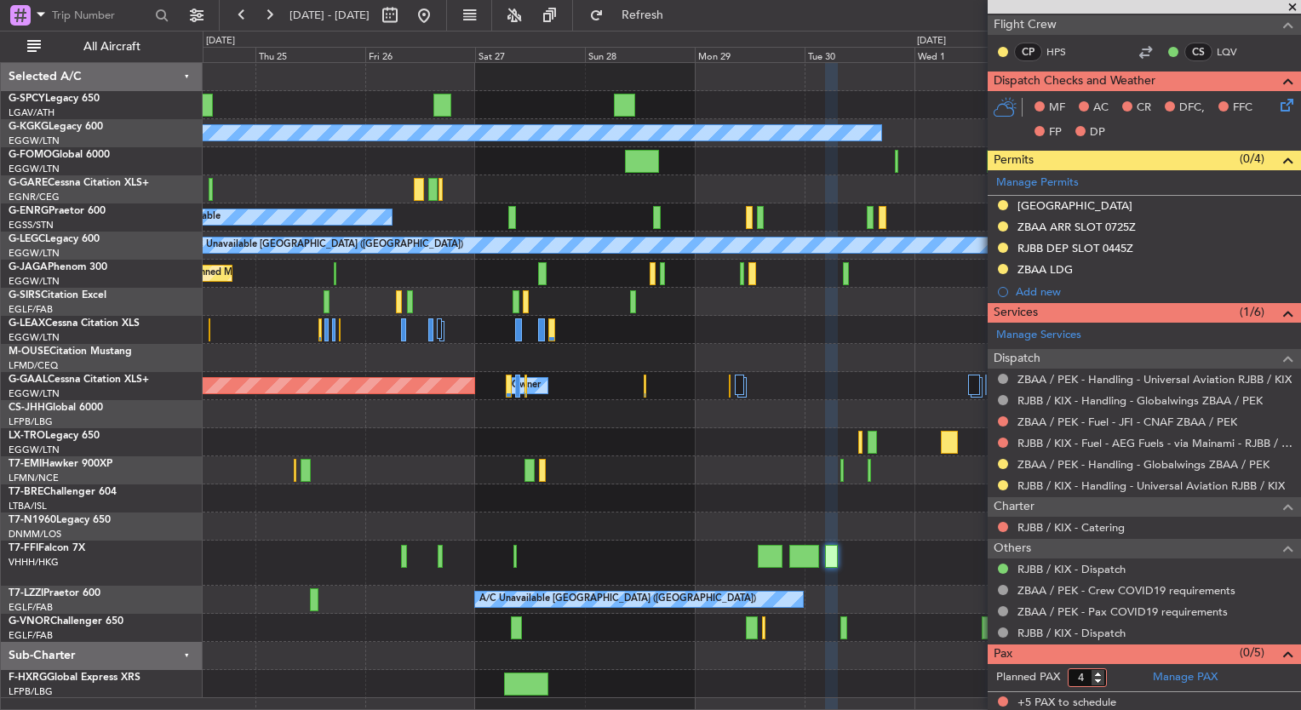
type input "4"
click at [1094, 679] on input "4" at bounding box center [1087, 677] width 39 height 19
click at [1111, 678] on form "Planned PAX 4" at bounding box center [1066, 677] width 157 height 27
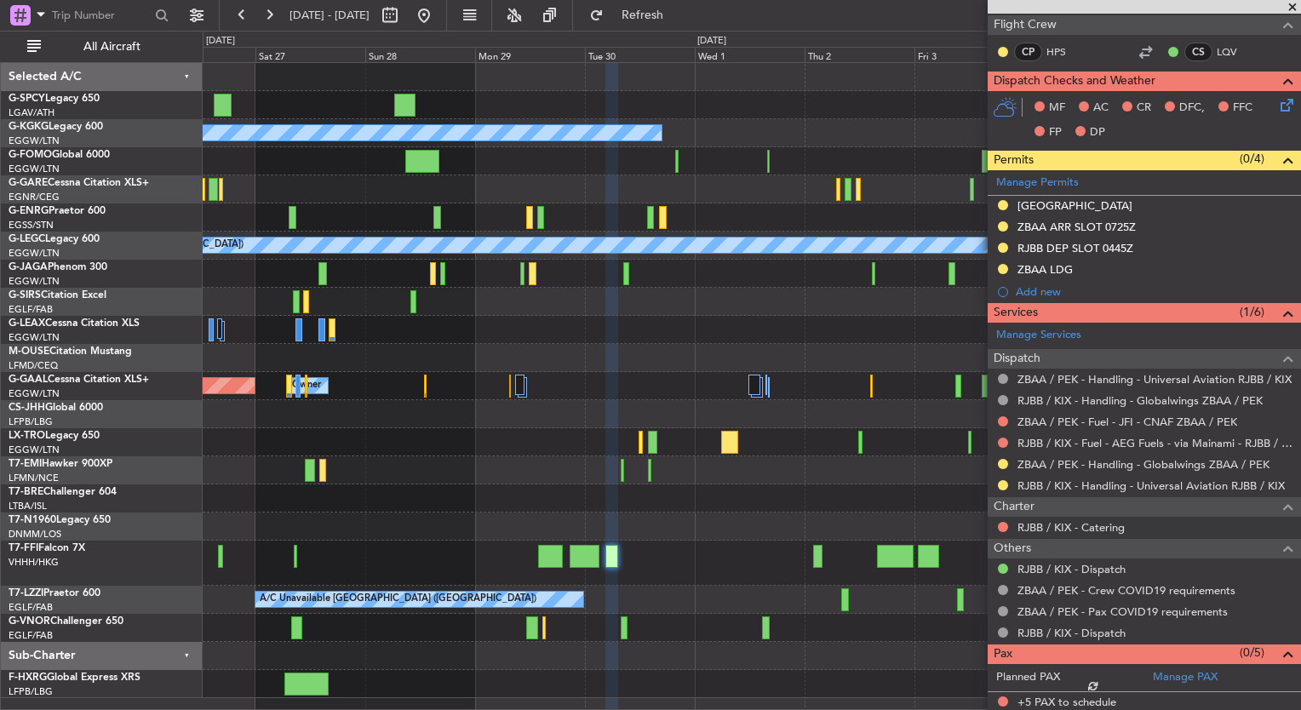
click at [692, 642] on div "A/C Unavailable Istanbul (Ataturk) A/C Unavailable A/C Unavailable London (Luto…" at bounding box center [752, 380] width 1098 height 635
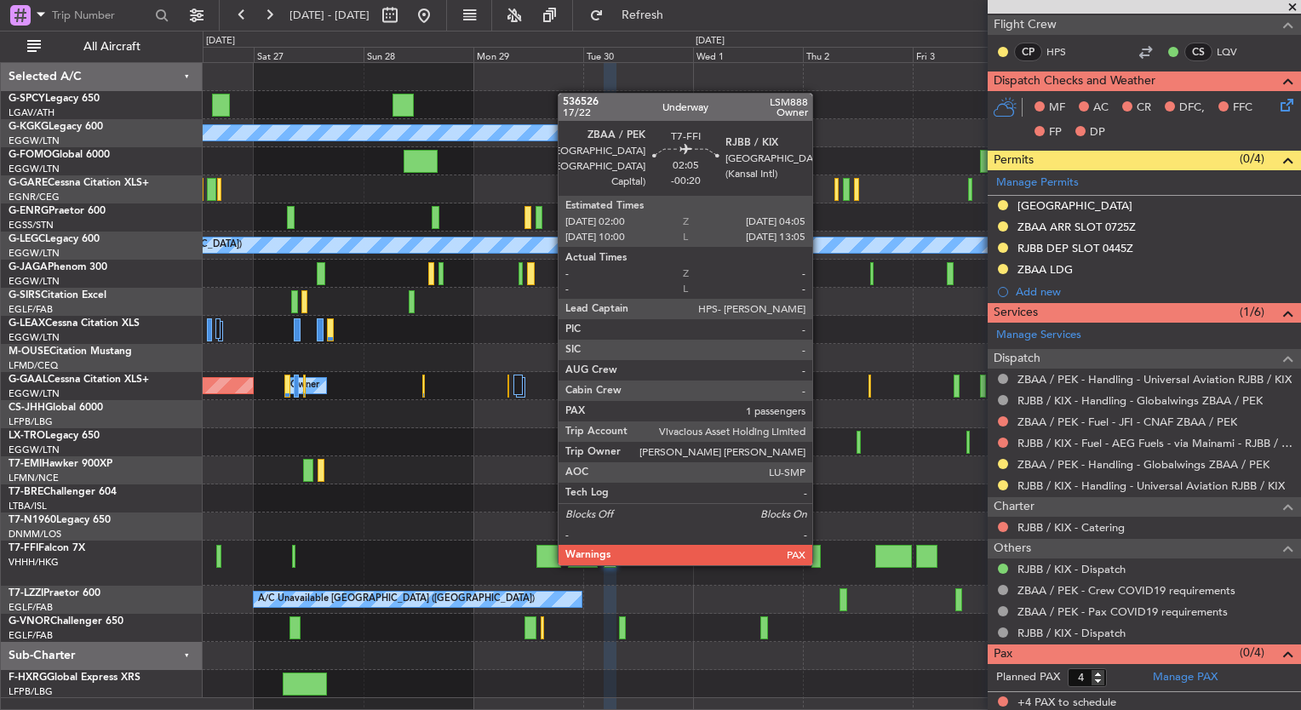
click at [820, 562] on div at bounding box center [817, 556] width 10 height 23
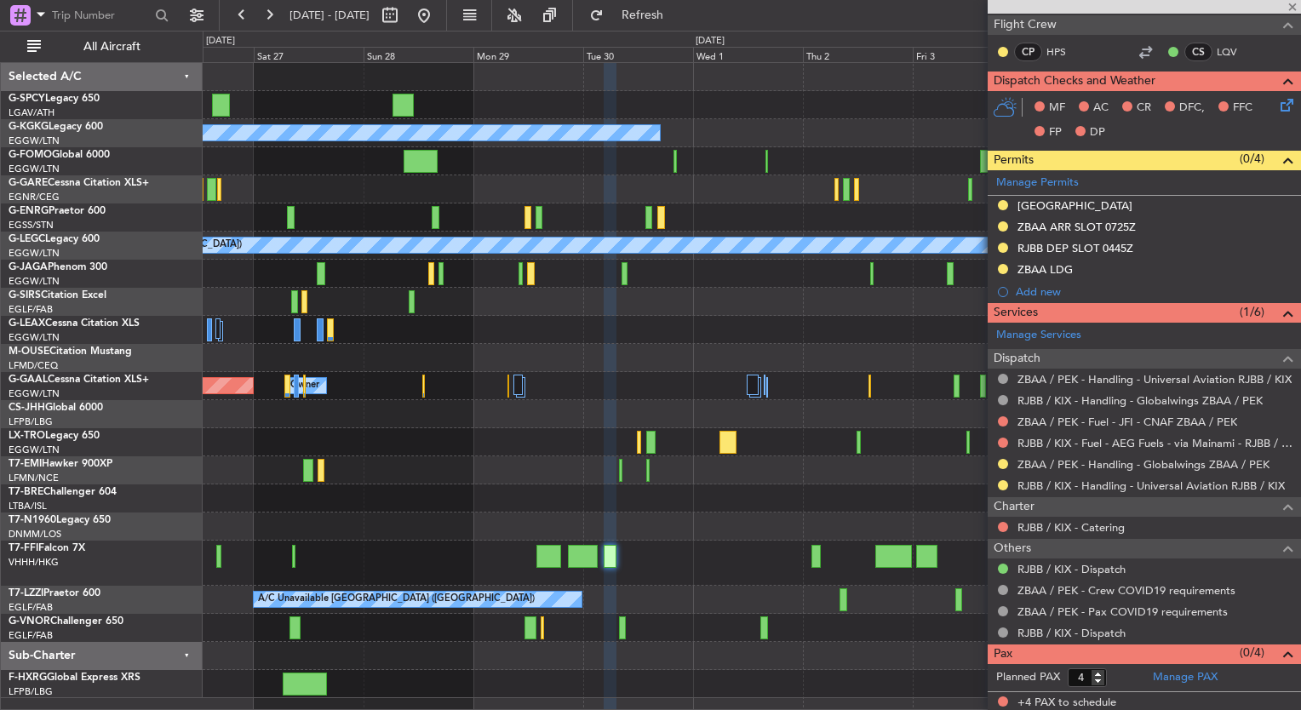
type input "-00:20"
type input "1"
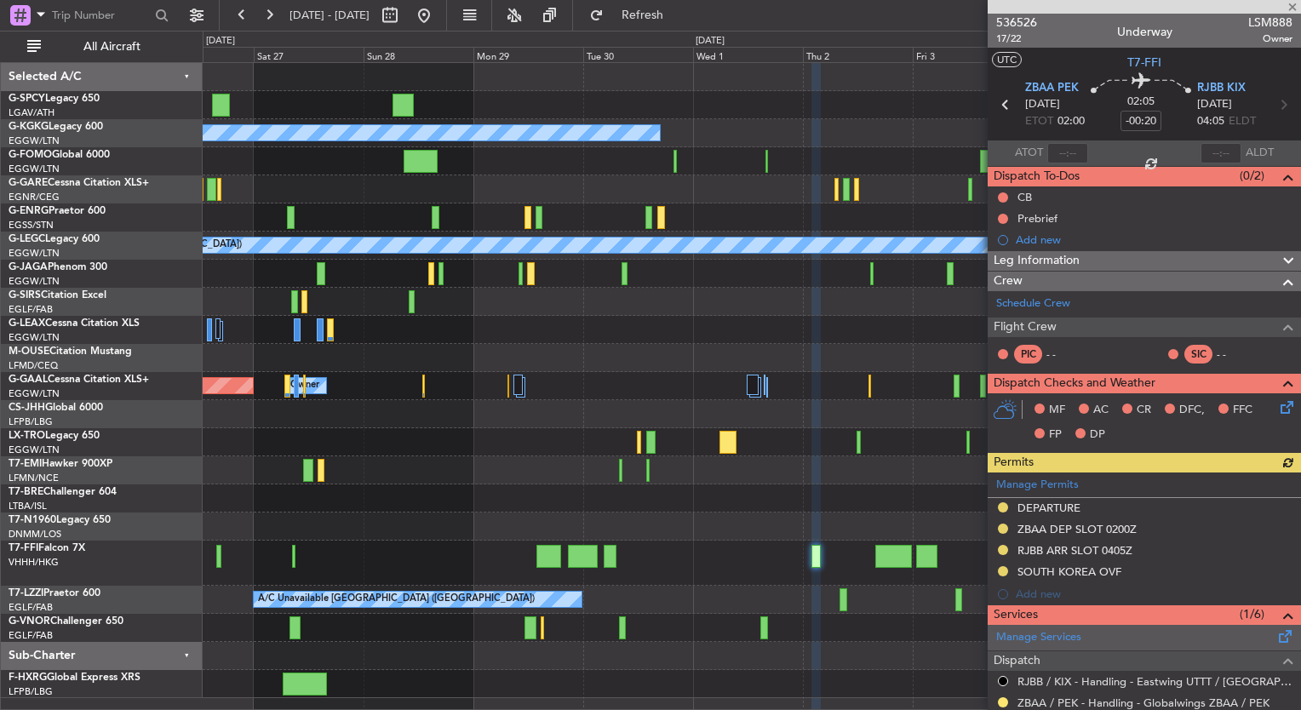
scroll to position [260, 0]
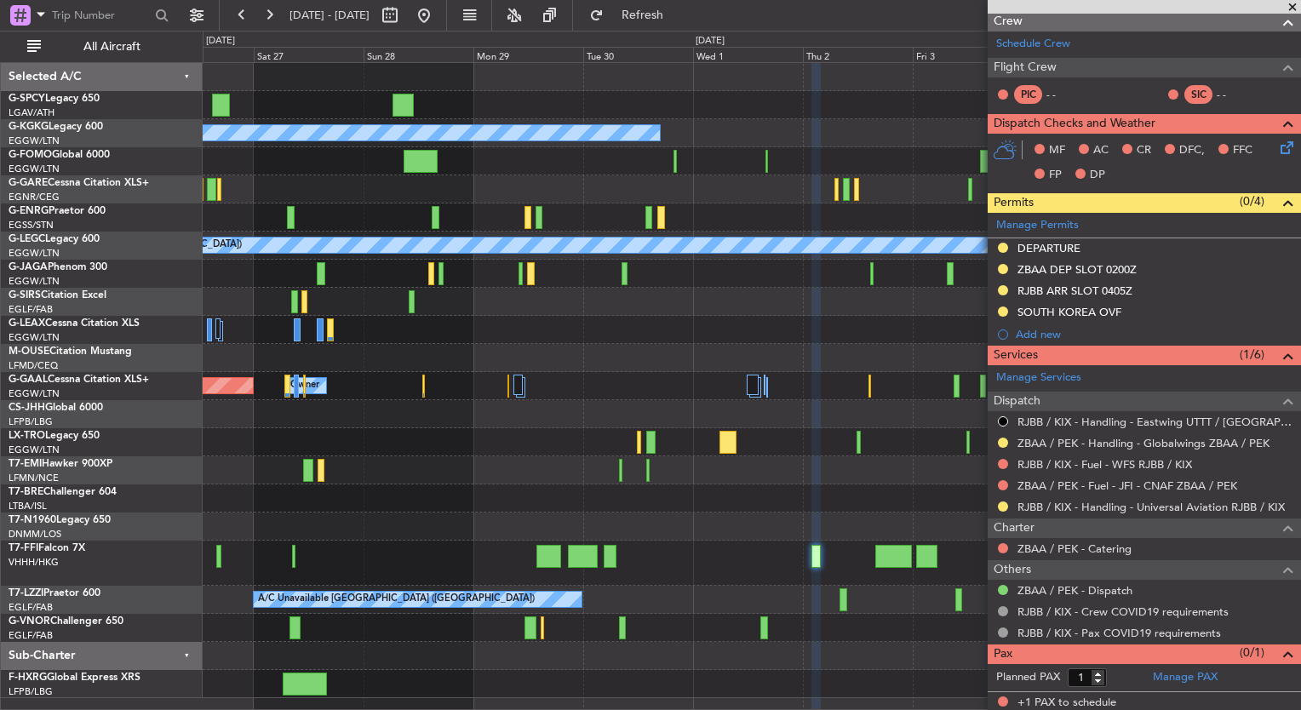
click at [698, 526] on div "A/C Unavailable Istanbul (Ataturk) A/C Unavailable A/C Unavailable London (Luto…" at bounding box center [752, 380] width 1098 height 635
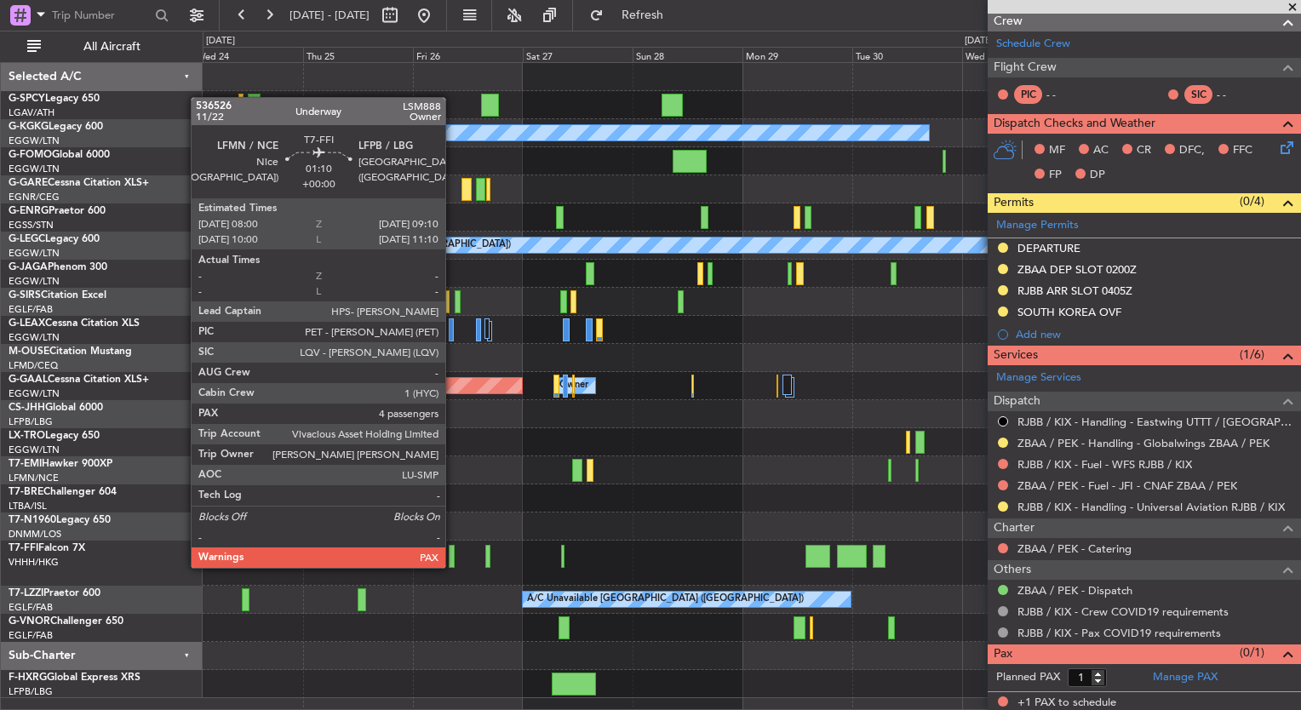
click at [453, 563] on div at bounding box center [452, 556] width 6 height 23
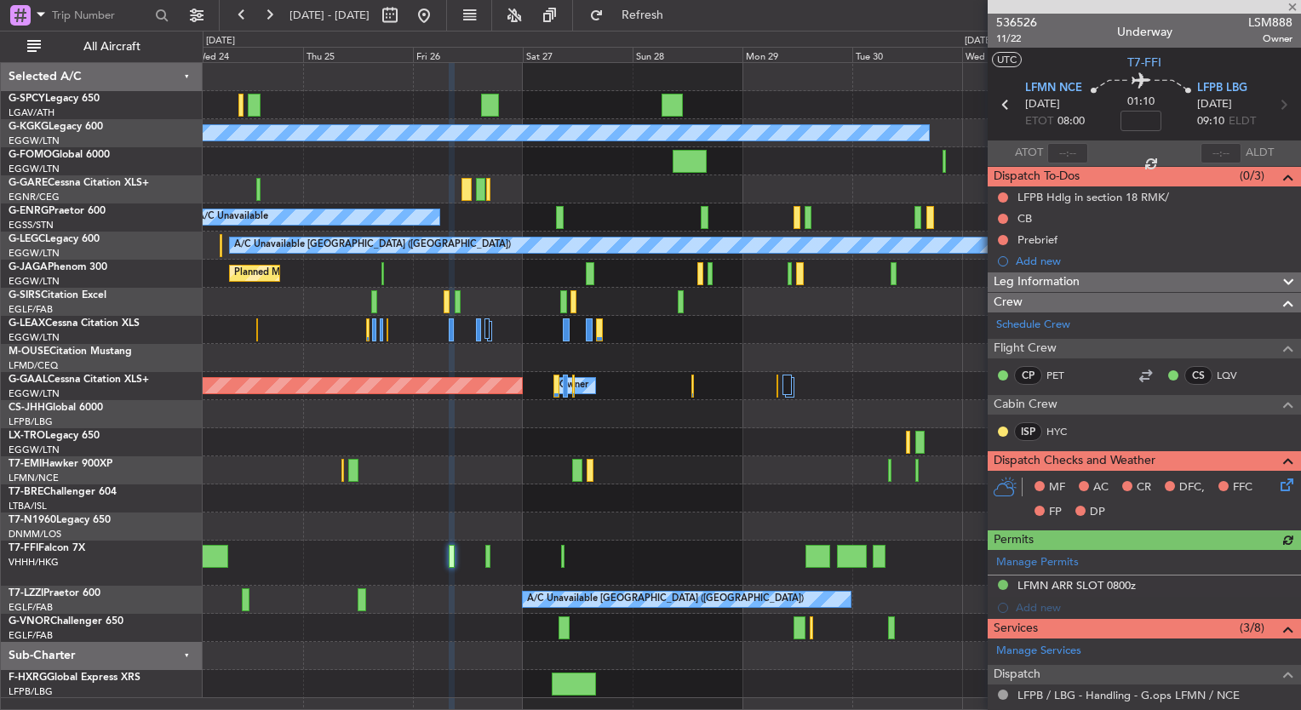
scroll to position [468, 0]
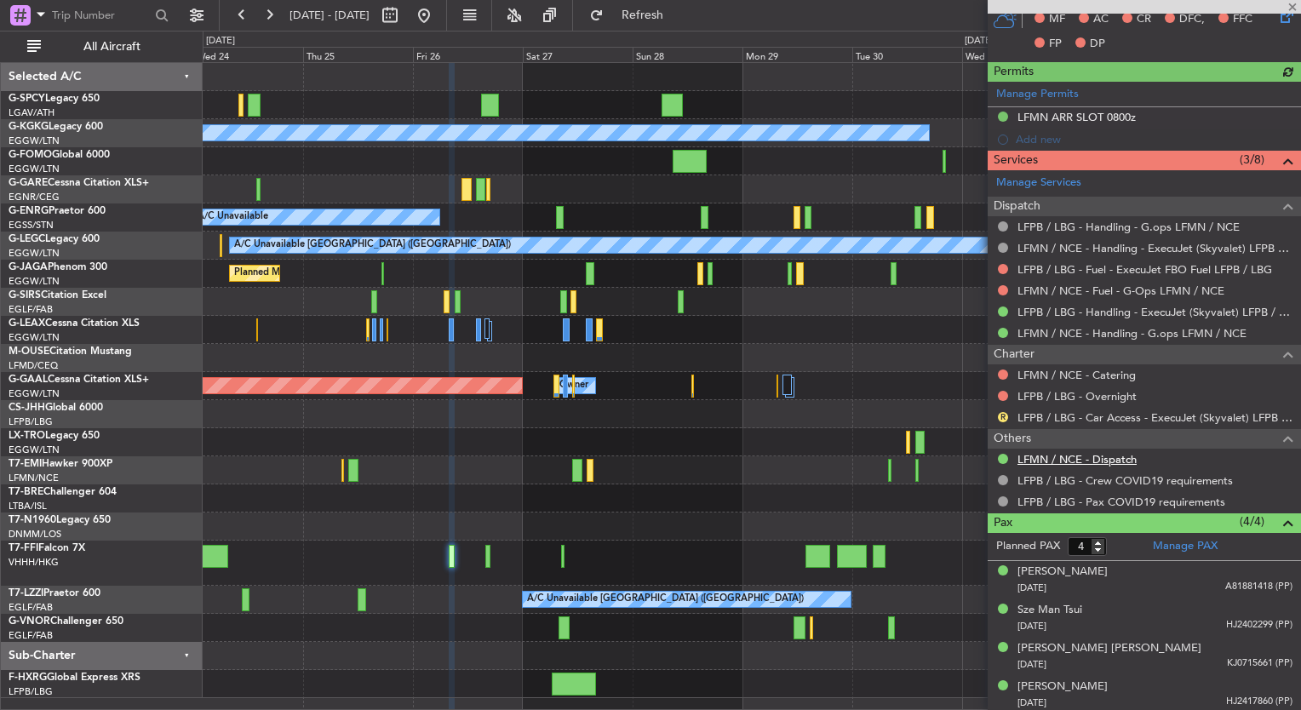
click at [1101, 458] on link "LFMN / NCE - Dispatch" at bounding box center [1077, 459] width 119 height 14
click at [649, 15] on button "Refresh" at bounding box center [633, 15] width 102 height 27
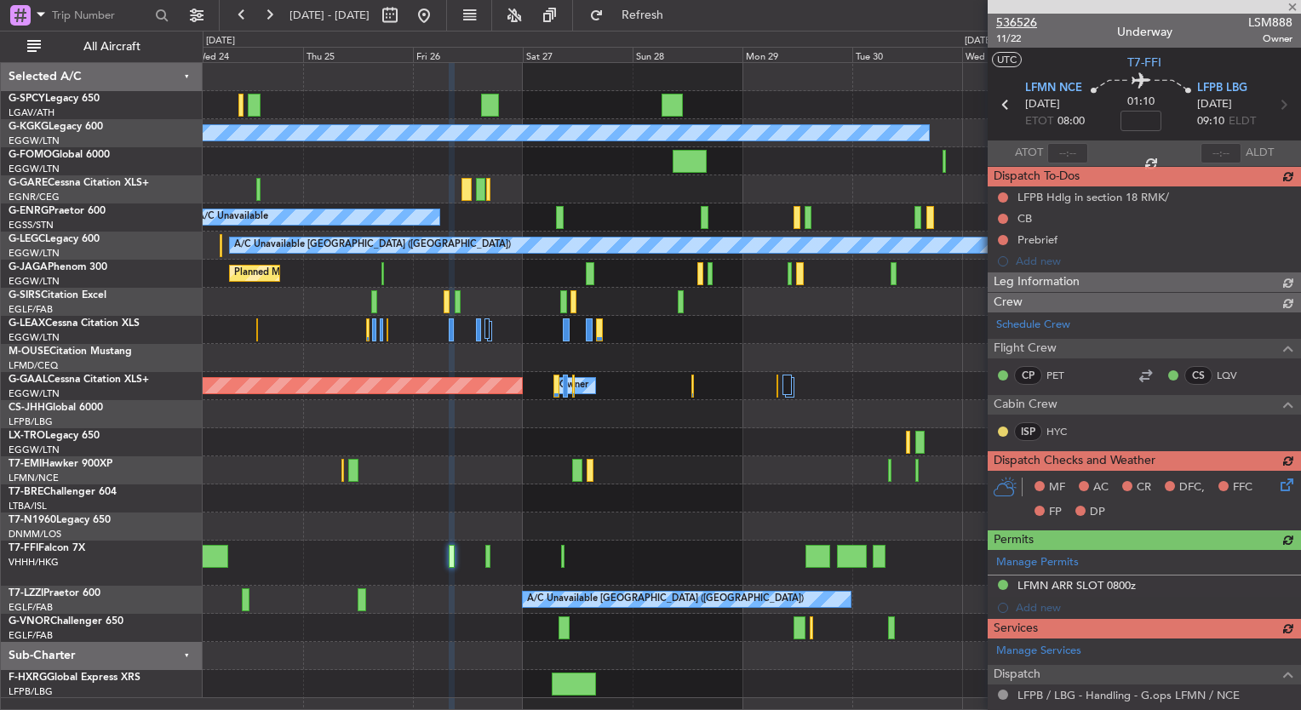
click at [1032, 17] on span "536526" at bounding box center [1016, 23] width 41 height 18
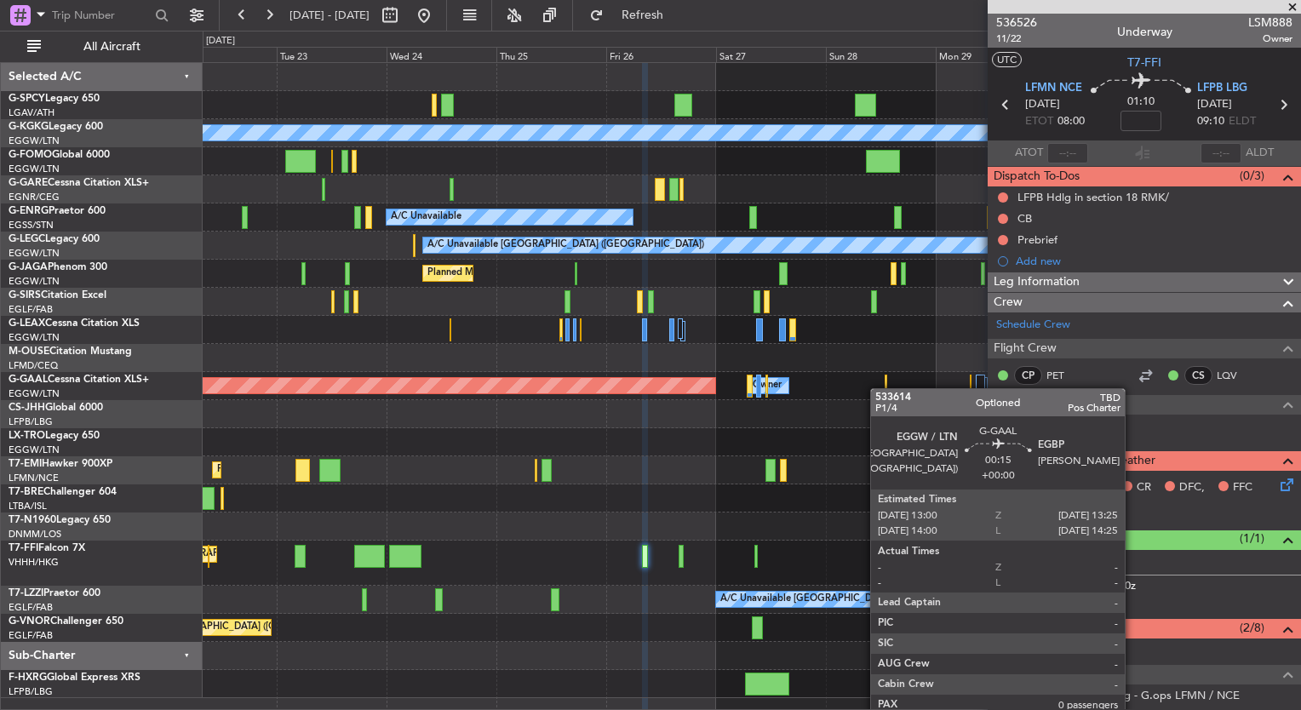
click at [921, 379] on div "A/C Unavailable Istanbul (Ataturk) A/C Unavailable A/C Unavailable London (Luto…" at bounding box center [752, 380] width 1098 height 635
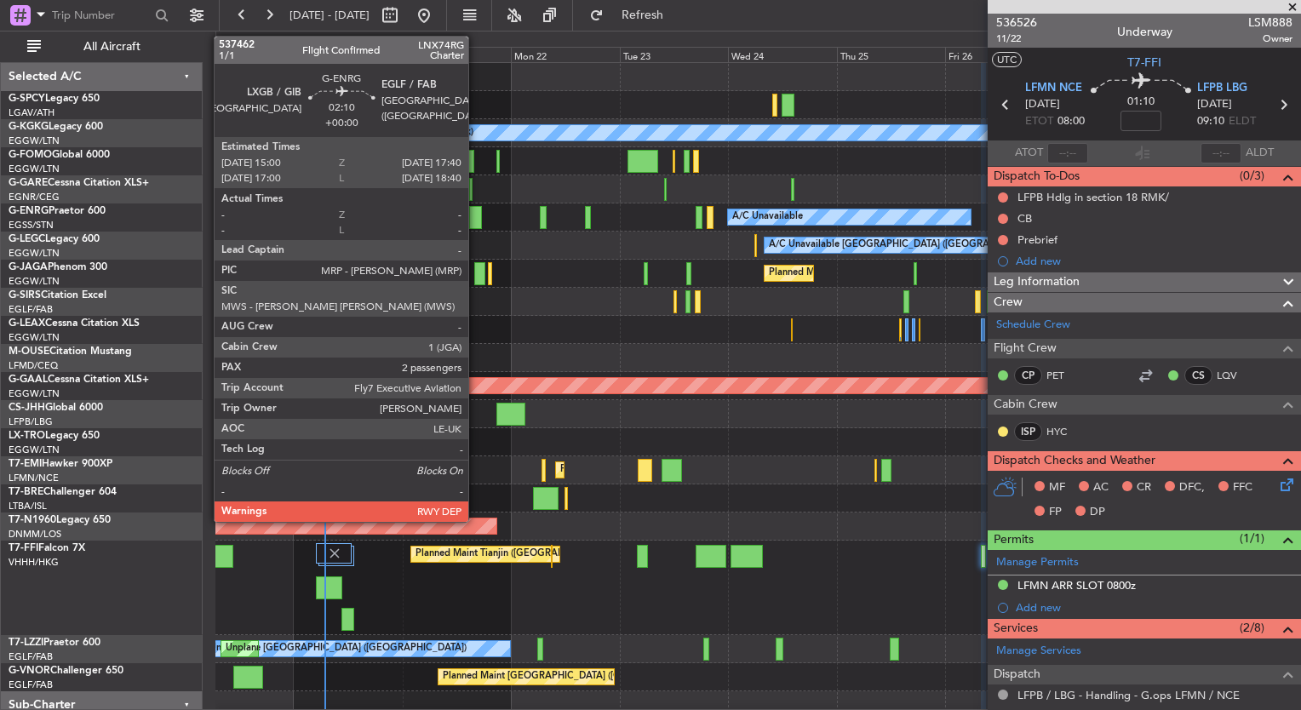
click at [476, 216] on div at bounding box center [475, 217] width 13 height 23
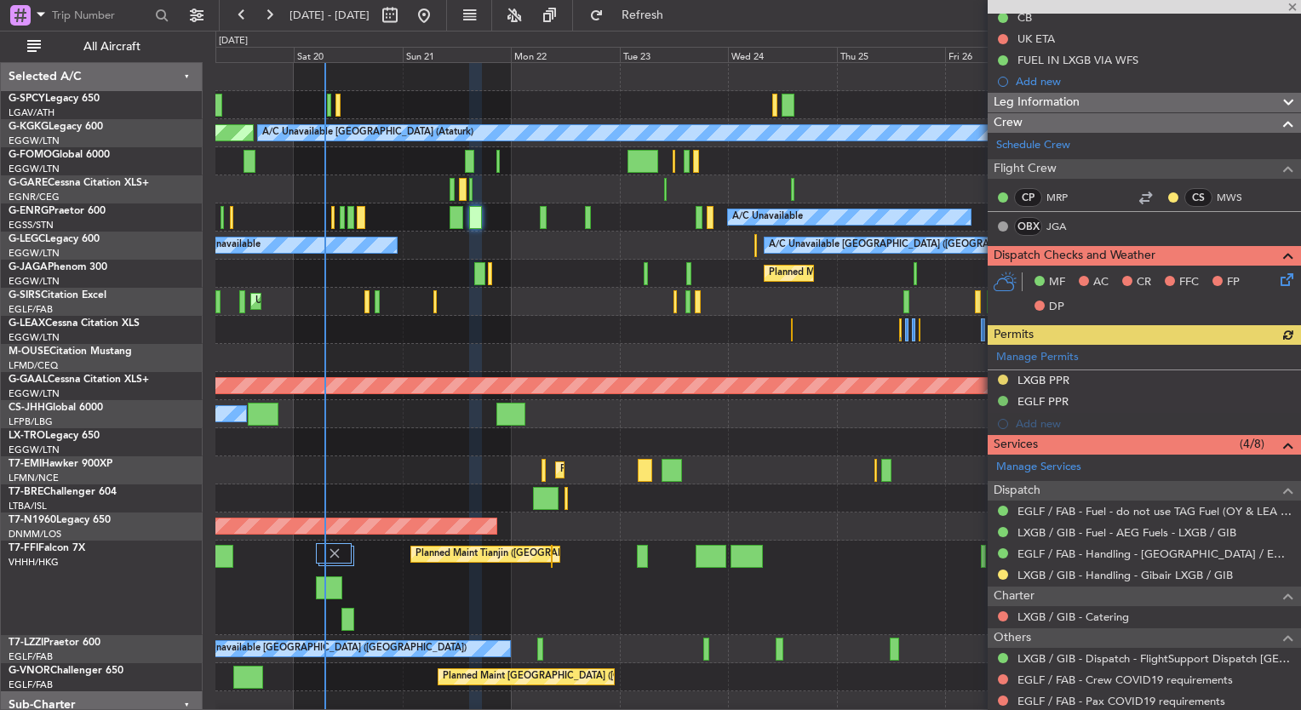
scroll to position [182, 0]
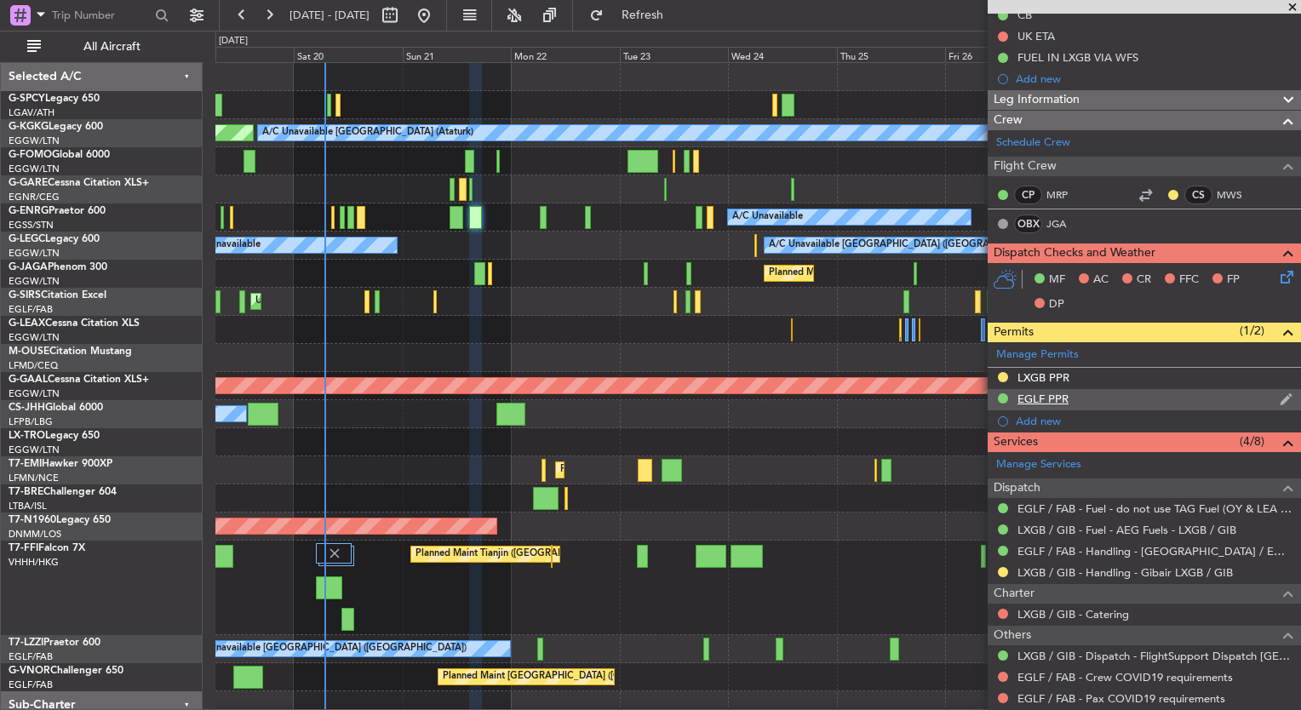
click at [1055, 399] on div "EGLF PPR" at bounding box center [1043, 399] width 51 height 14
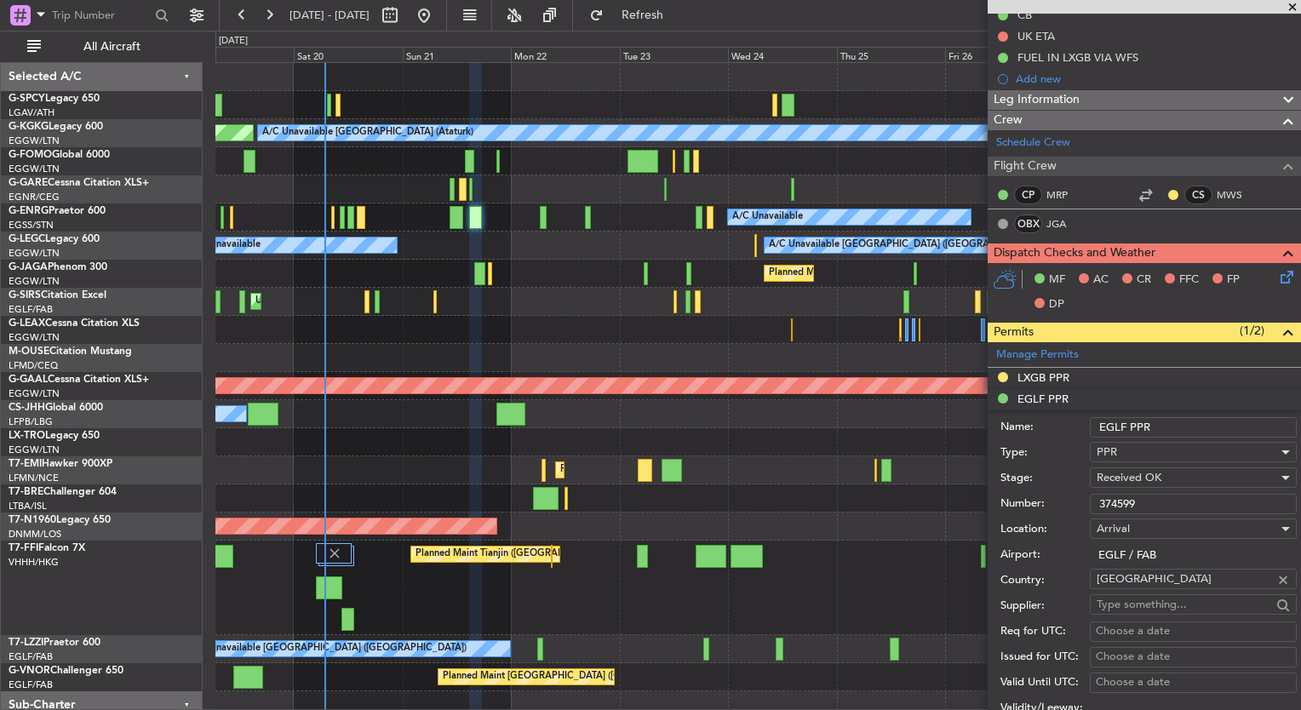
click at [1151, 494] on input "374599" at bounding box center [1193, 504] width 207 height 20
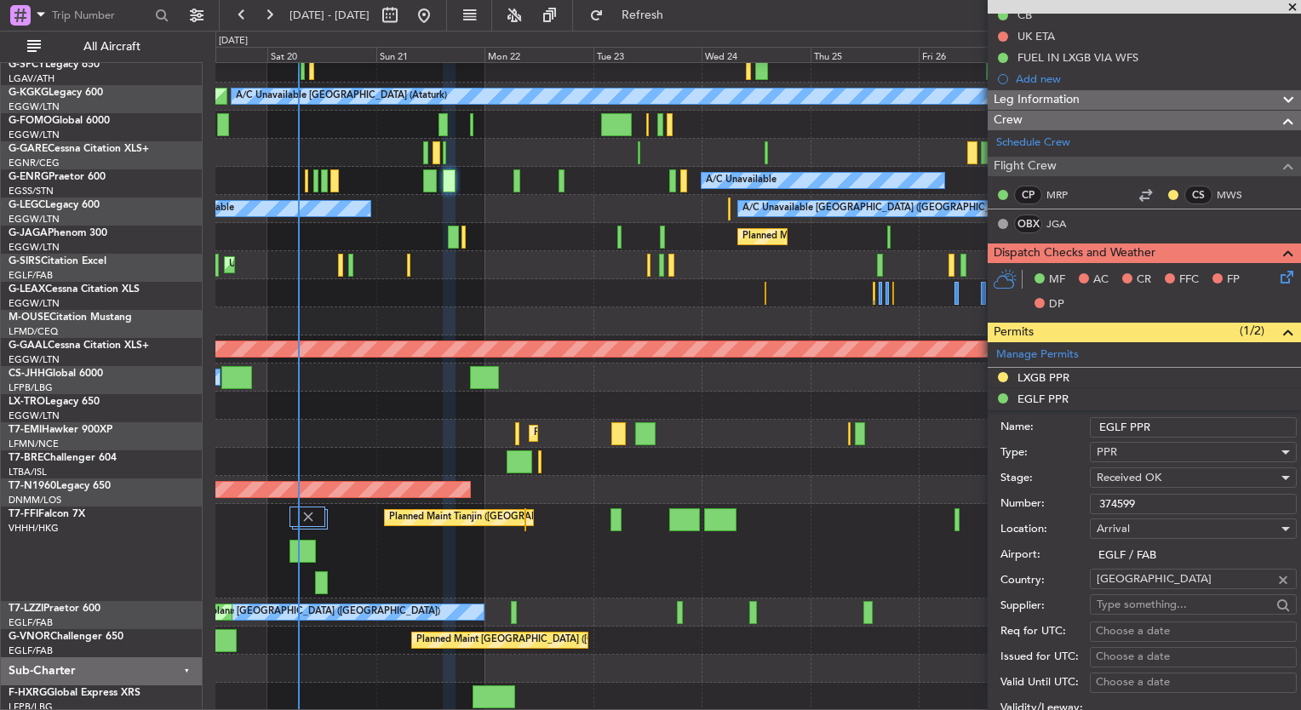
scroll to position [37, 0]
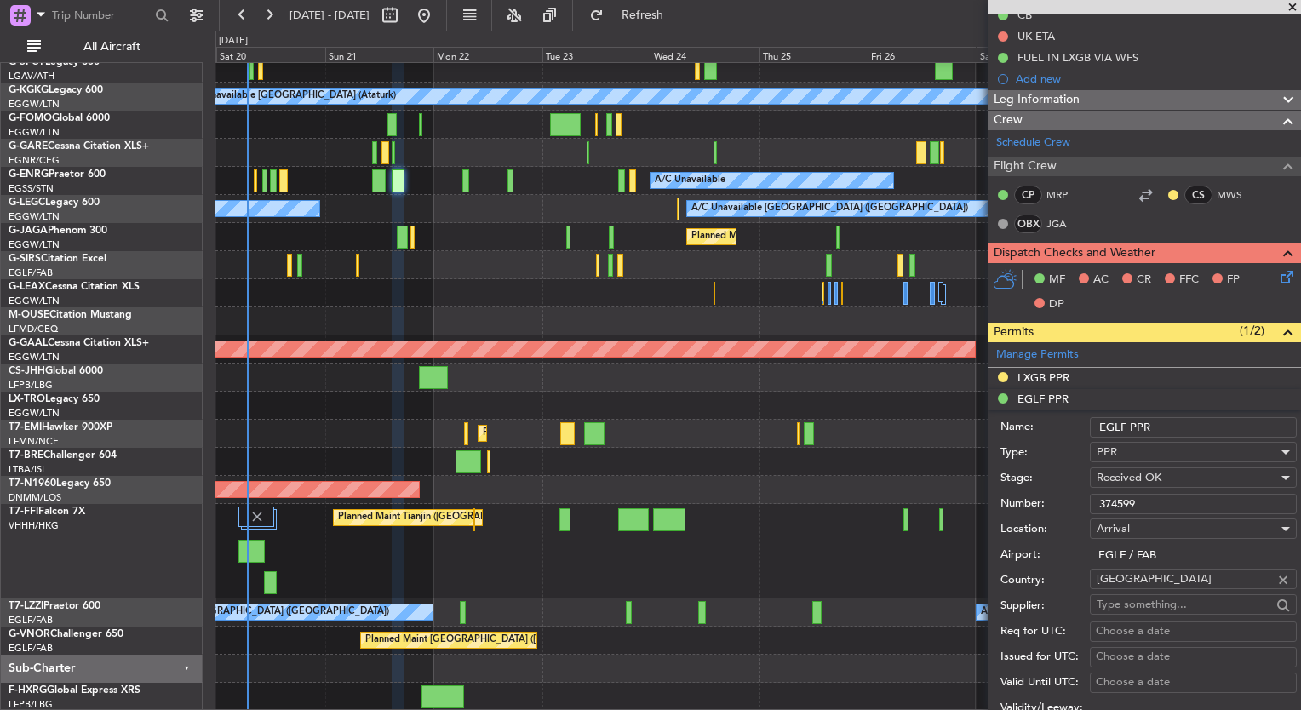
click at [525, 294] on div "A/C Unavailable Istanbul (Ataturk) AOG Maint Istanbul (Ataturk) A/C Unavailable…" at bounding box center [757, 368] width 1085 height 685
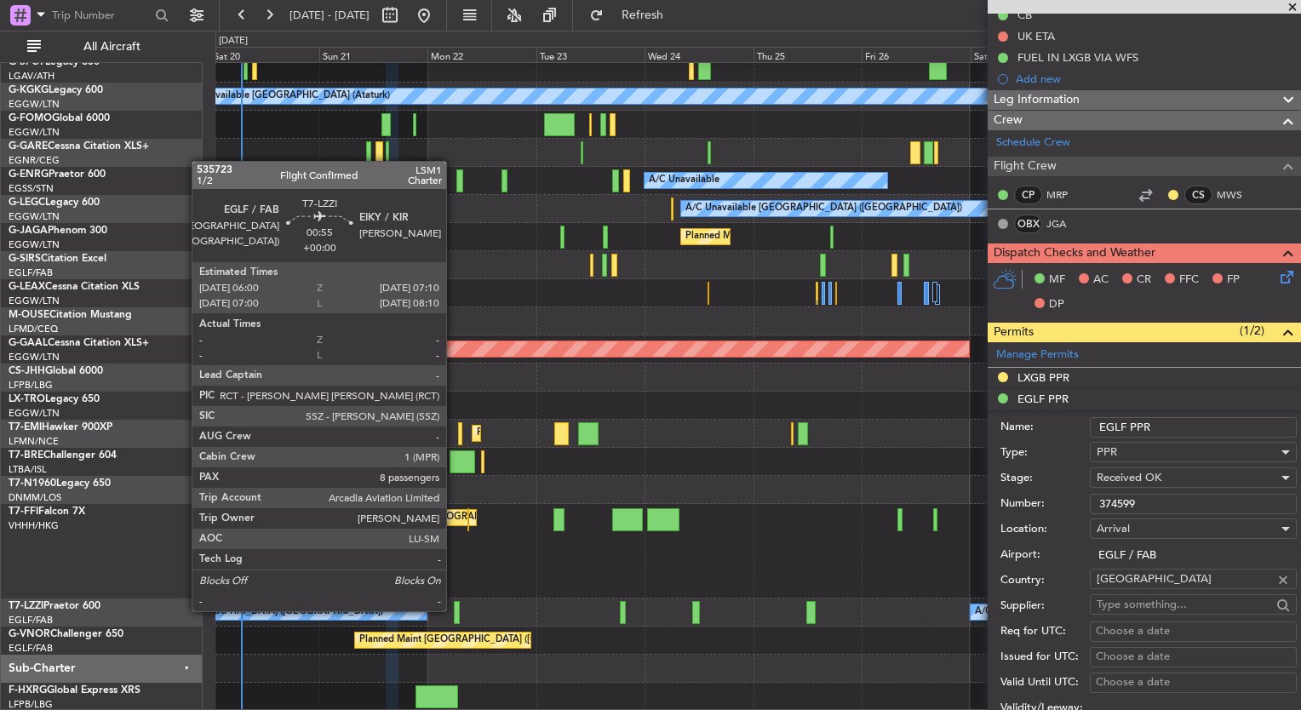
click at [454, 610] on div at bounding box center [457, 612] width 6 height 23
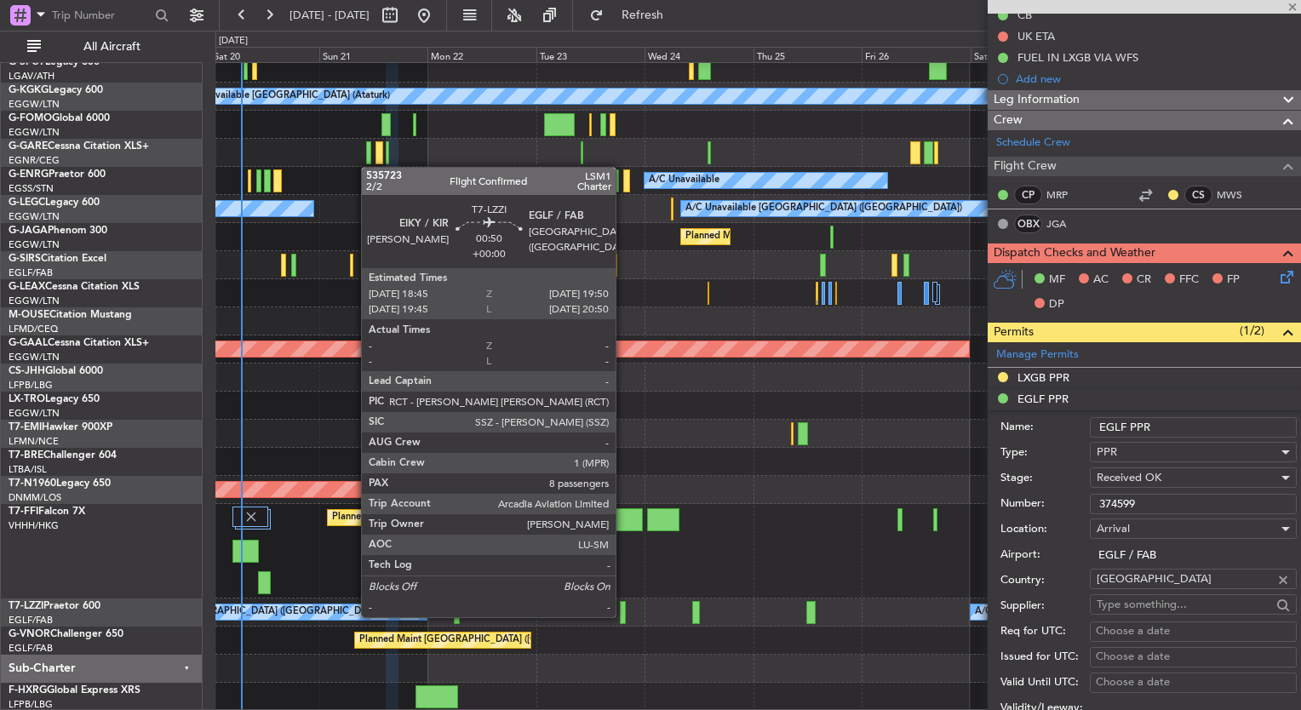
type input "8"
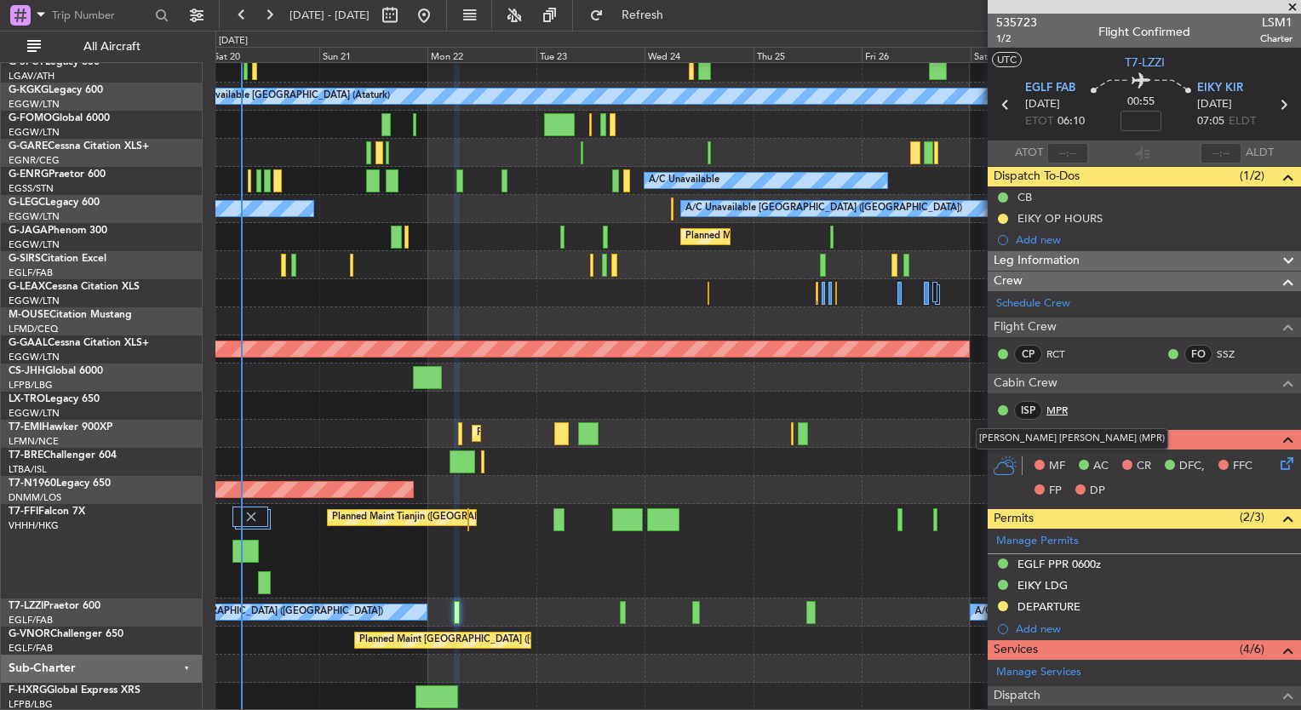
click at [1056, 410] on link "MPR" at bounding box center [1066, 410] width 38 height 15
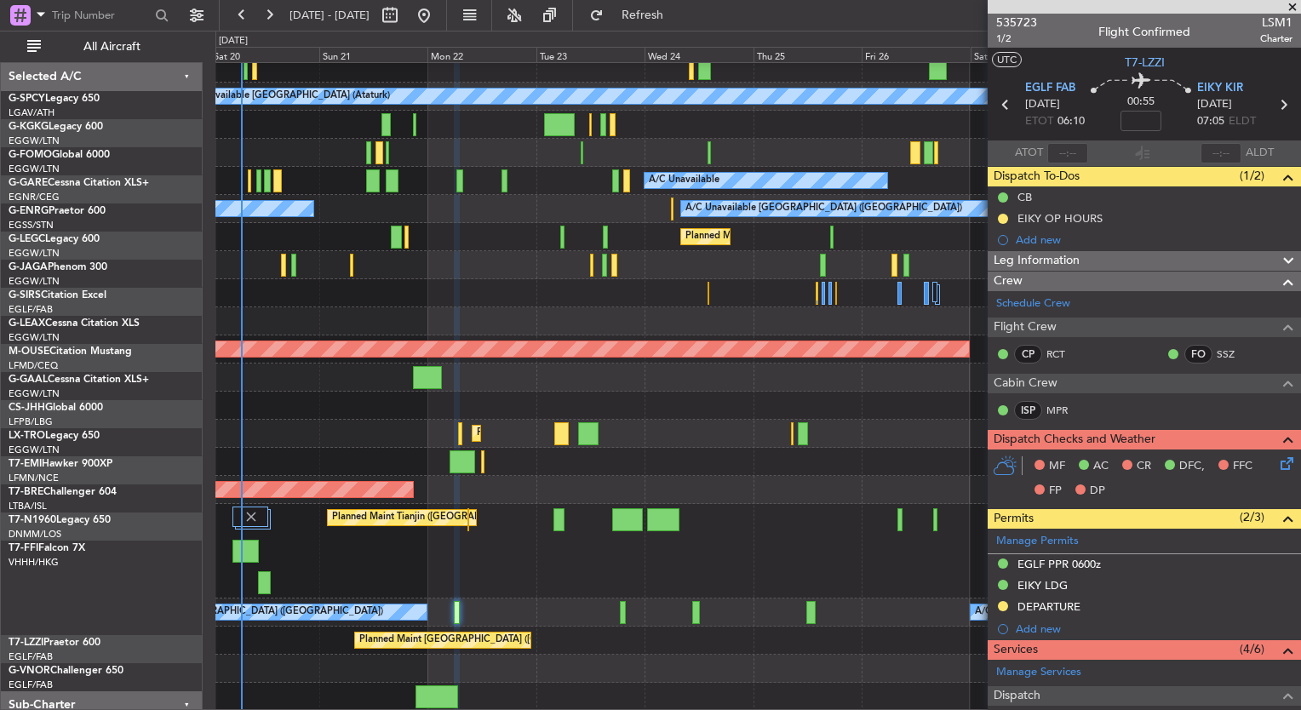
scroll to position [37, 0]
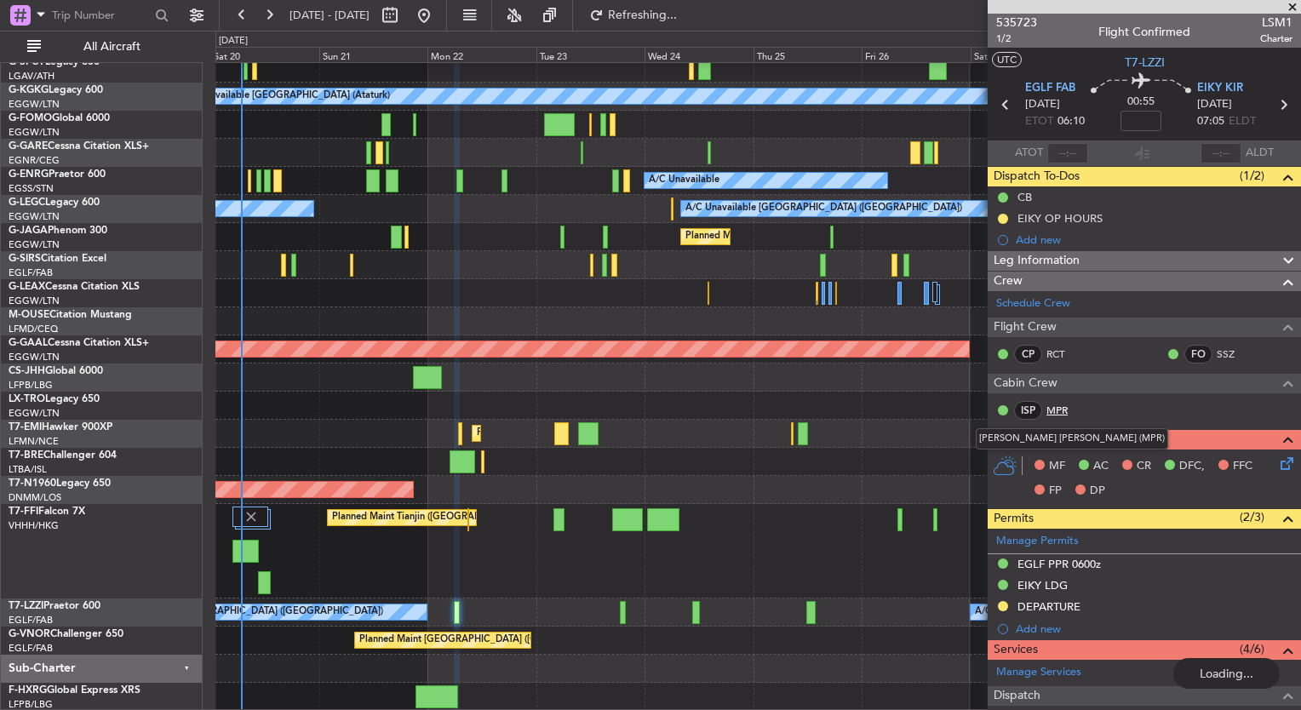
click at [1058, 410] on link "MPR" at bounding box center [1066, 410] width 38 height 15
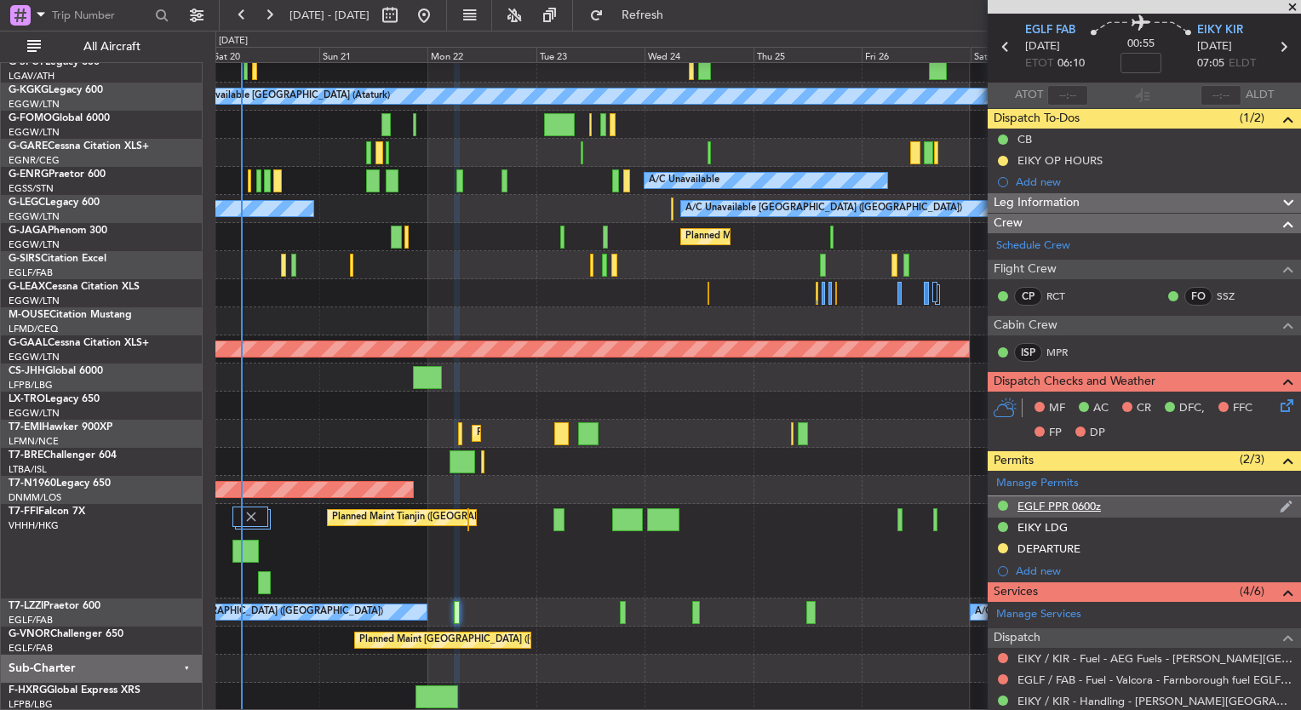
scroll to position [58, 0]
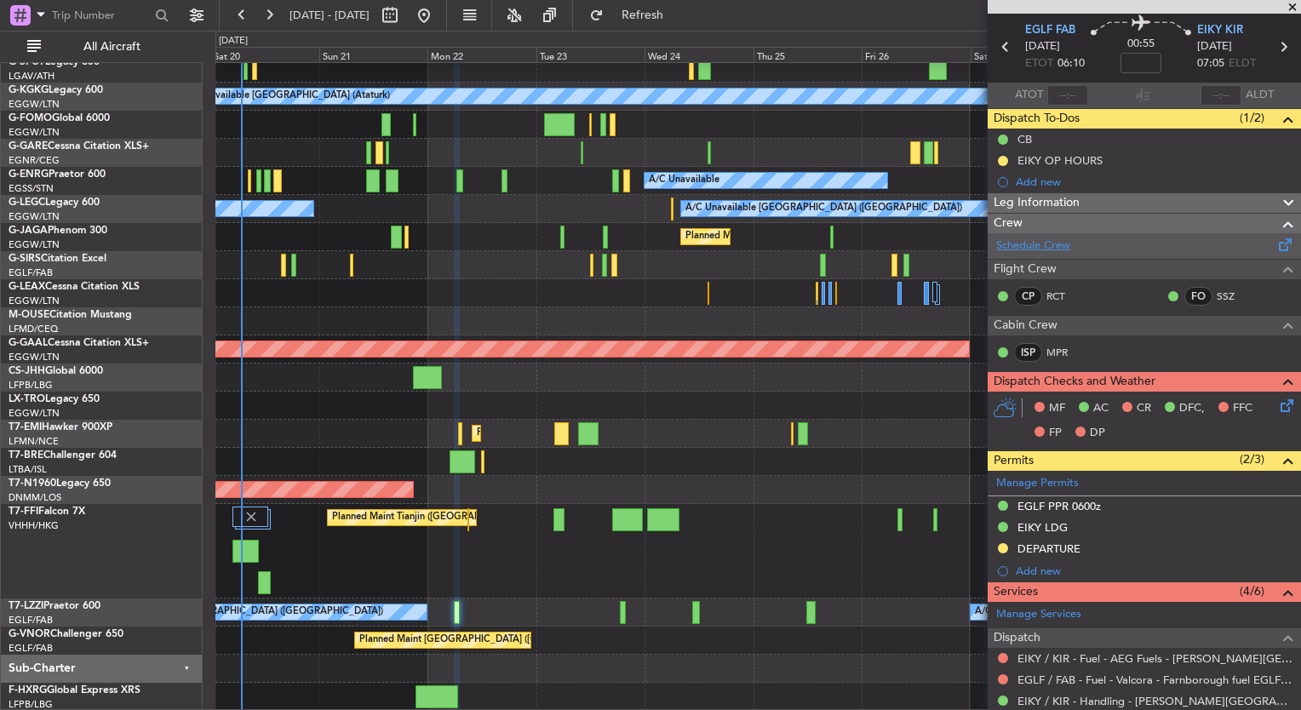
click at [1058, 249] on link "Schedule Crew" at bounding box center [1033, 246] width 74 height 17
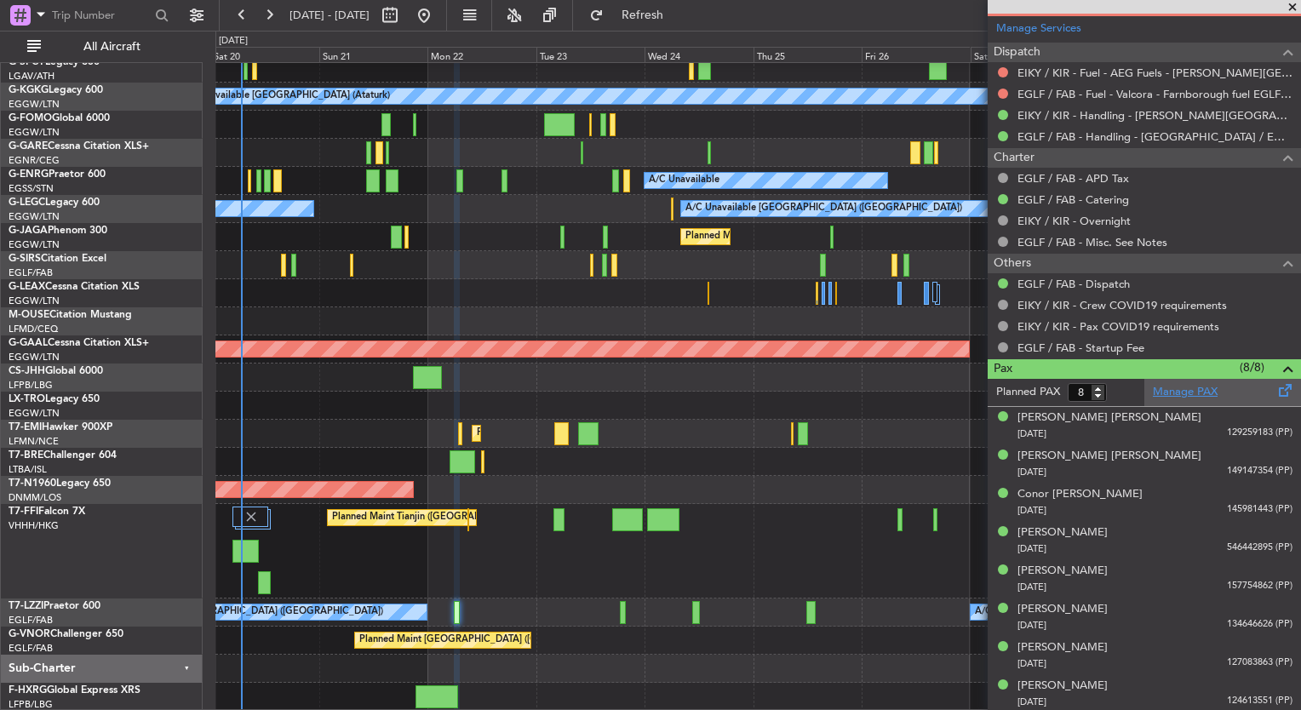
click at [1170, 389] on link "Manage PAX" at bounding box center [1185, 392] width 65 height 17
click at [729, 31] on div "A/C Unavailable Istanbul (Ataturk) AOG Maint Istanbul (Ataturk) A/C Unavailable…" at bounding box center [650, 371] width 1301 height 680
click at [679, 18] on span "Refresh" at bounding box center [643, 15] width 72 height 12
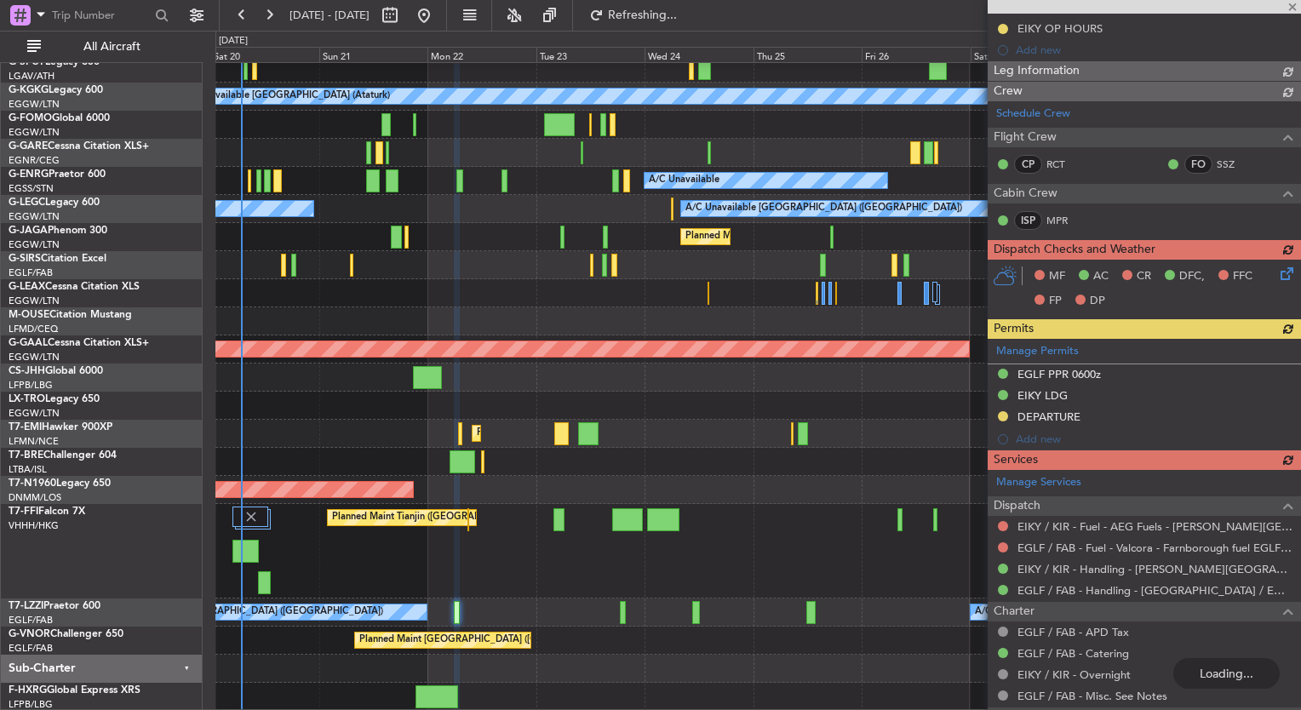
scroll to position [181, 0]
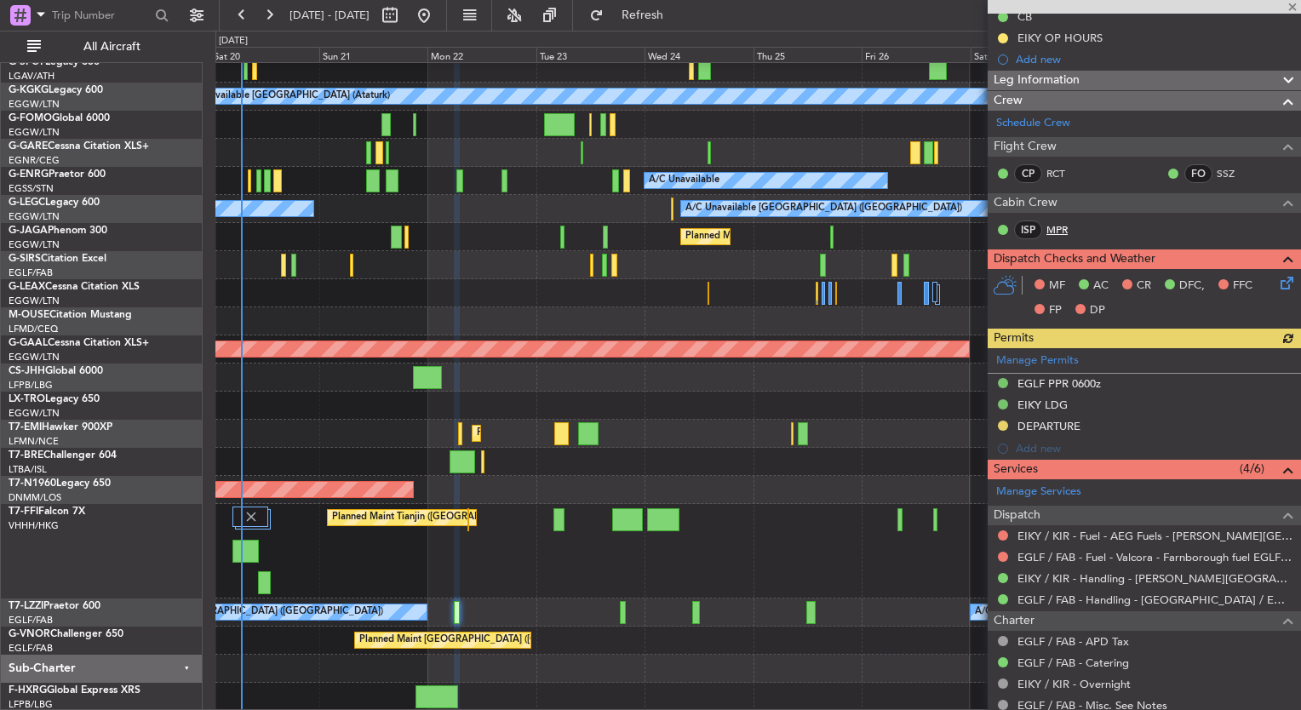
click at [1062, 230] on link "MPR" at bounding box center [1066, 229] width 38 height 15
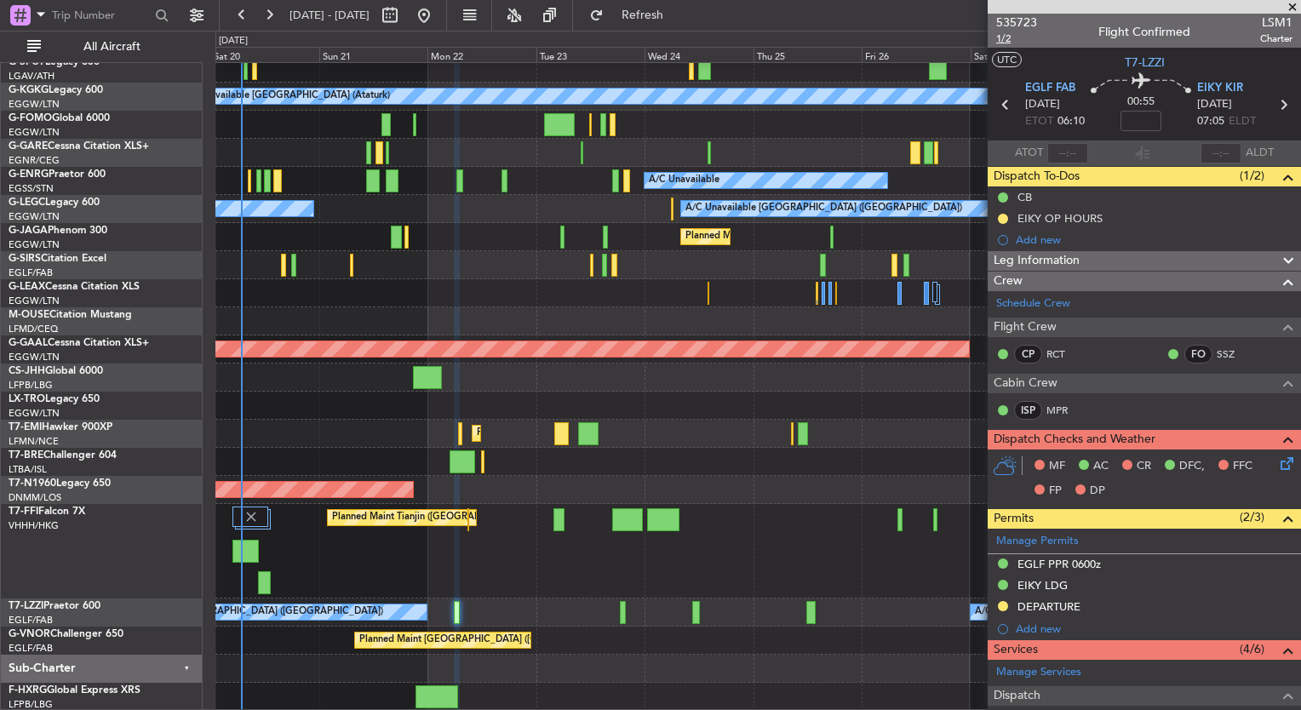
click at [1006, 41] on span "1/2" at bounding box center [1016, 39] width 41 height 14
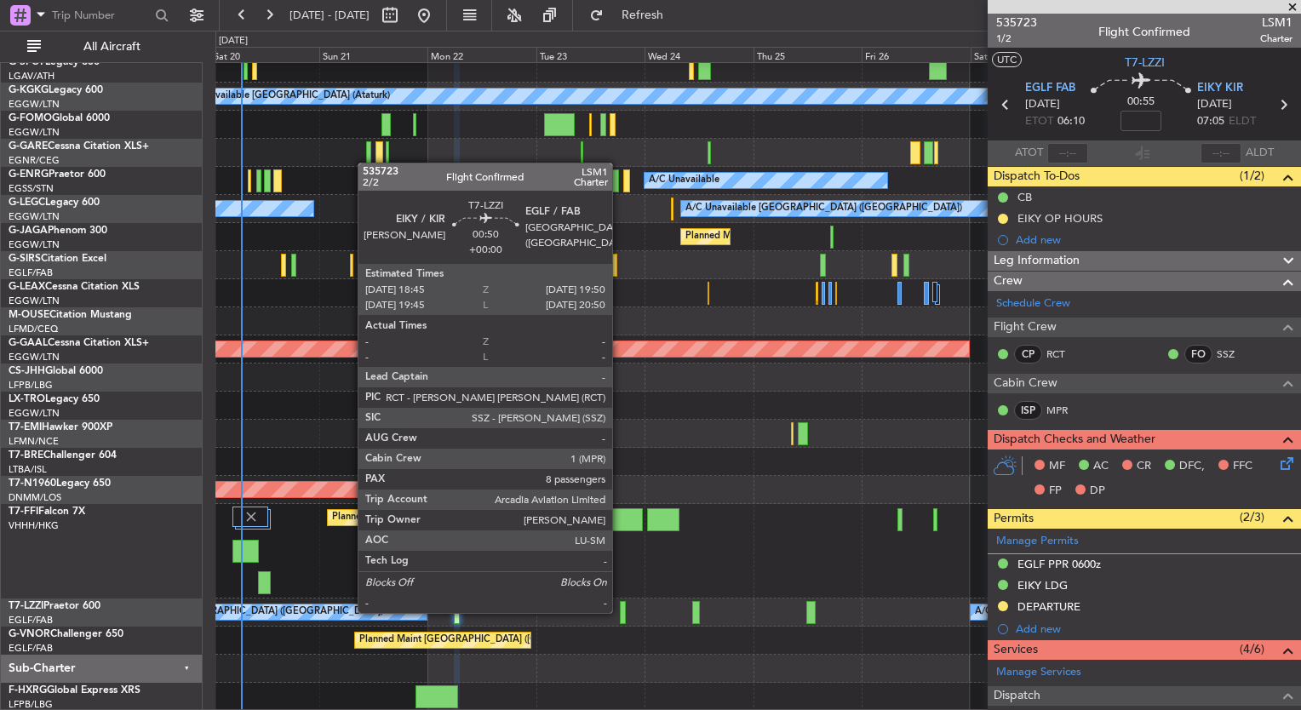
click at [623, 611] on div at bounding box center [622, 612] width 5 height 23
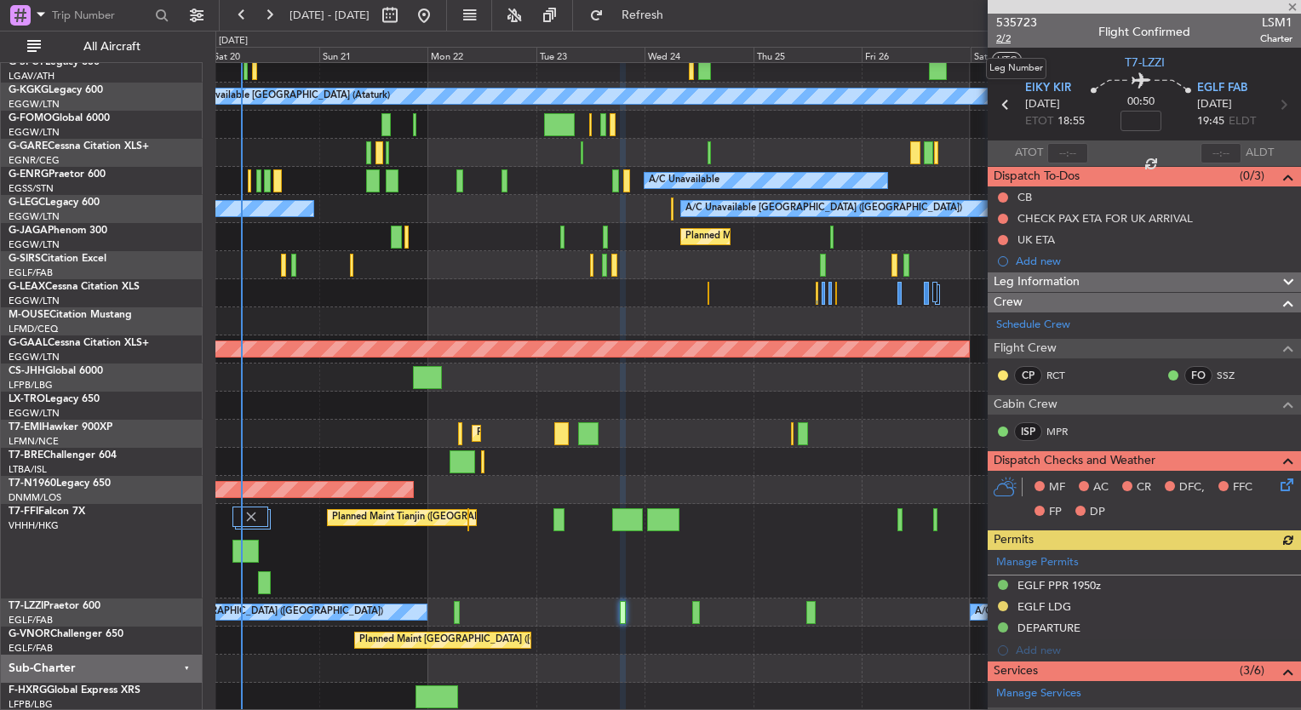
click at [1013, 43] on span "2/2" at bounding box center [1016, 39] width 41 height 14
click at [1050, 426] on link "MPR" at bounding box center [1066, 431] width 38 height 15
click at [1292, 8] on span at bounding box center [1292, 7] width 17 height 15
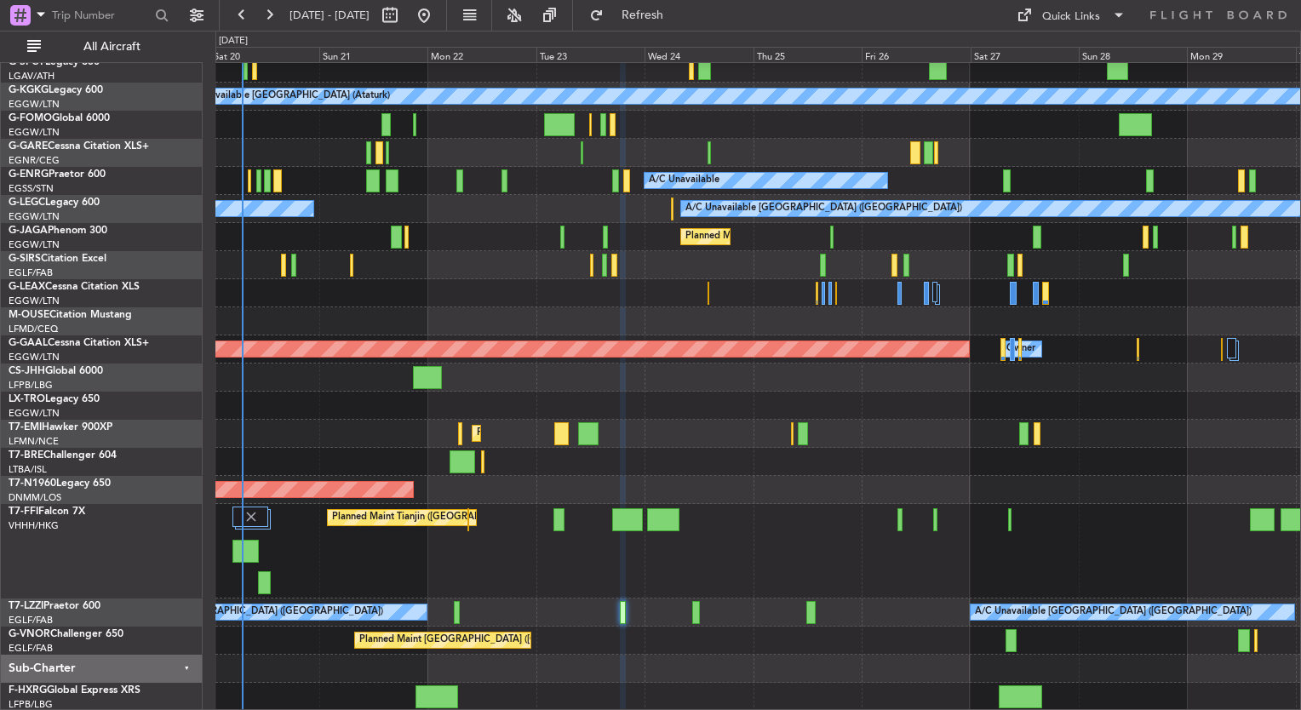
type input "0"
click at [438, 20] on button at bounding box center [423, 15] width 27 height 27
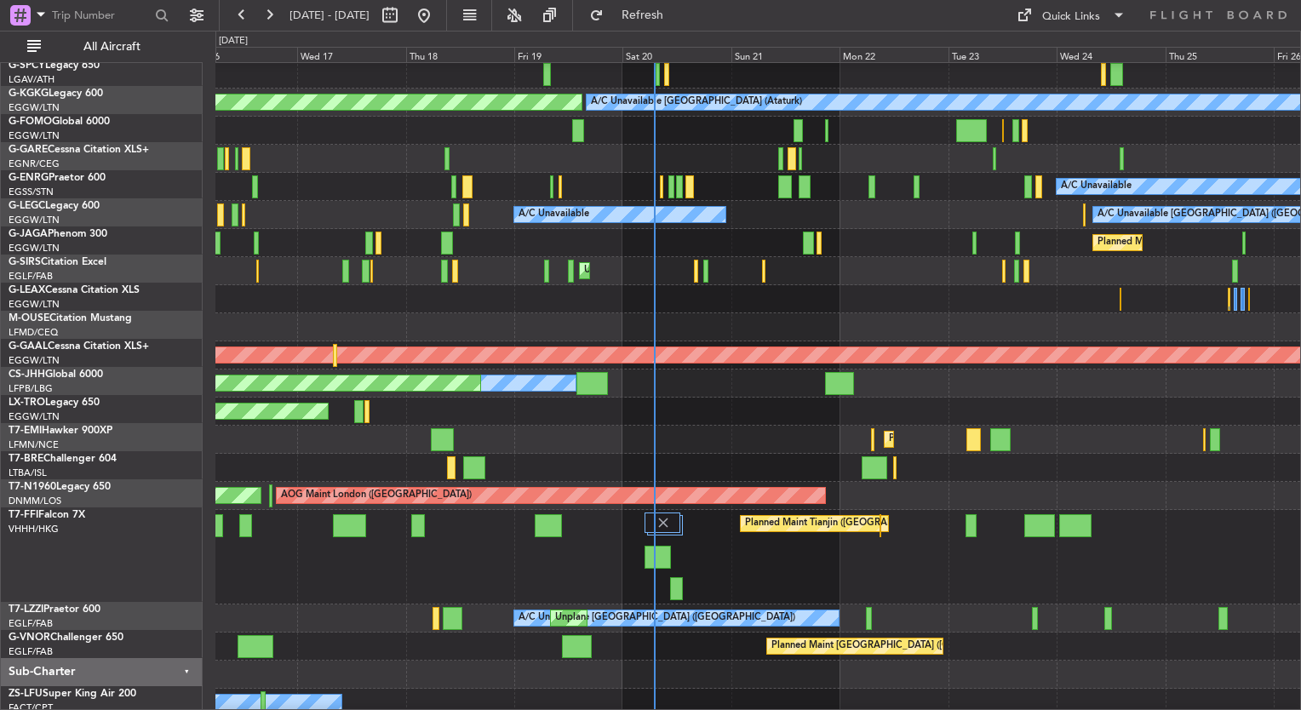
click at [697, 549] on div "Planned Maint Tianjin ([GEOGRAPHIC_DATA])" at bounding box center [757, 557] width 1085 height 95
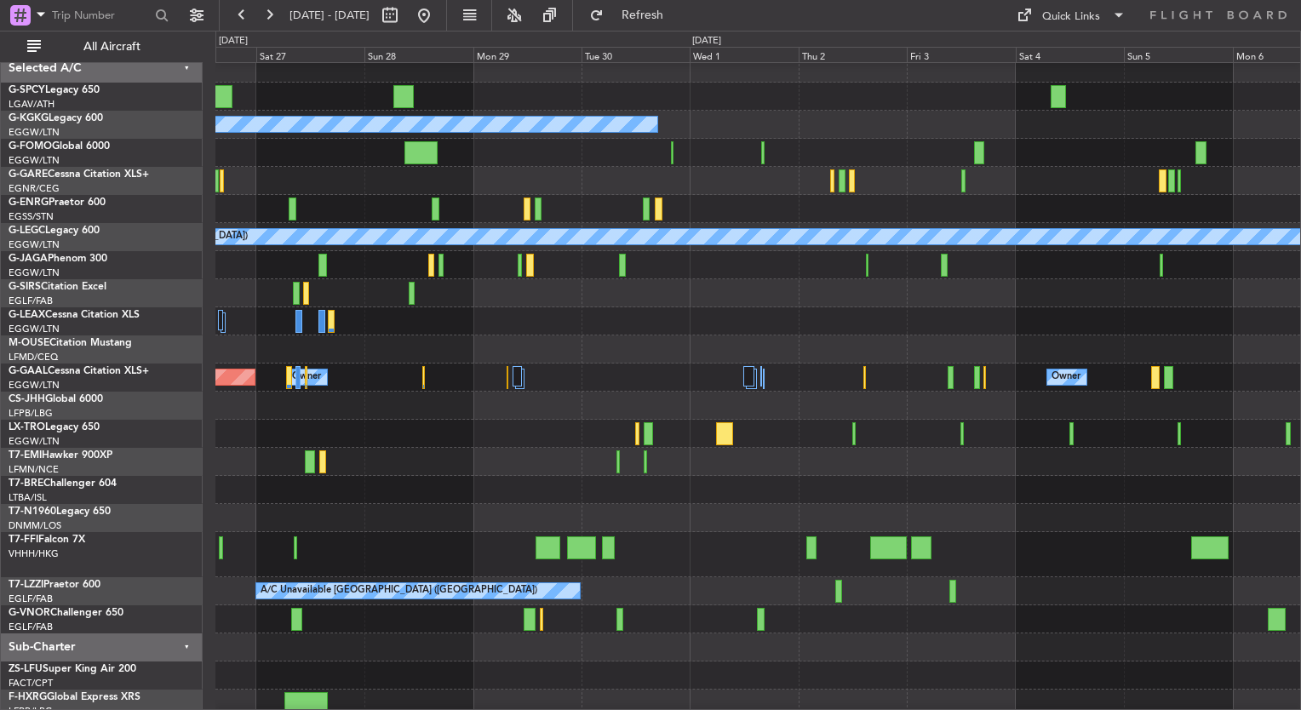
scroll to position [14, 0]
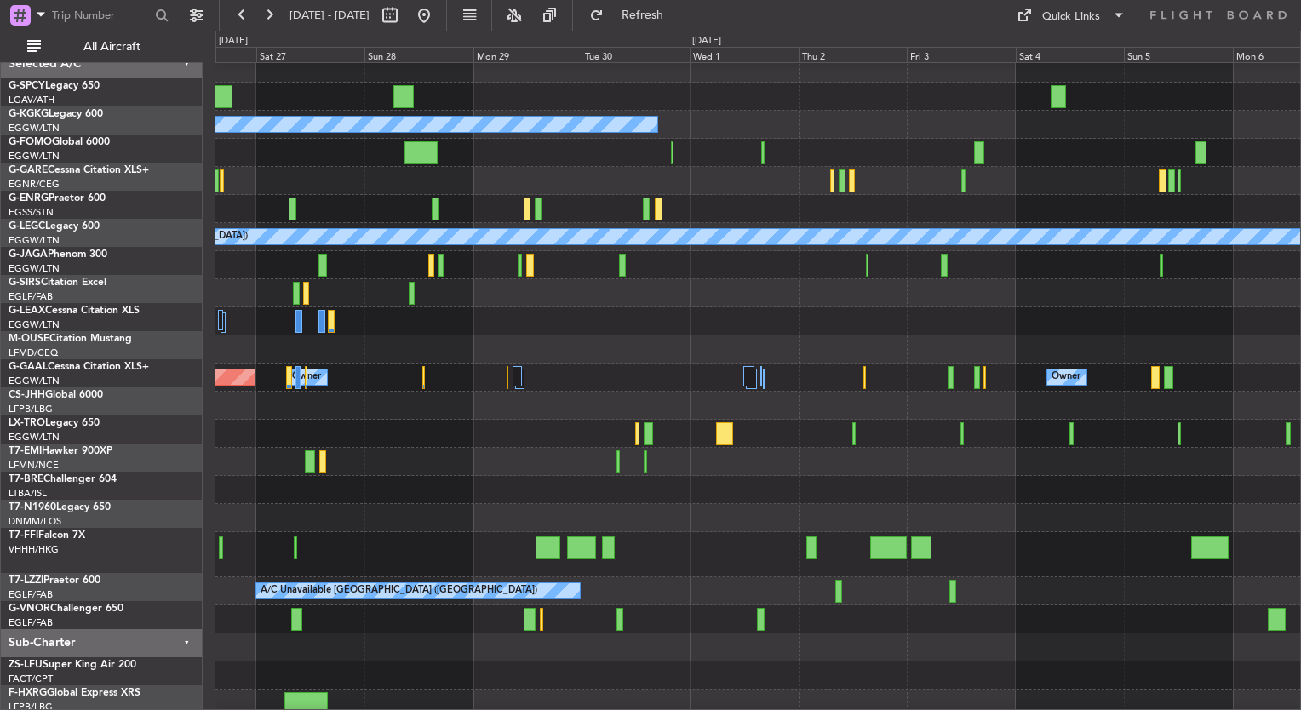
click at [336, 337] on div at bounding box center [757, 350] width 1085 height 28
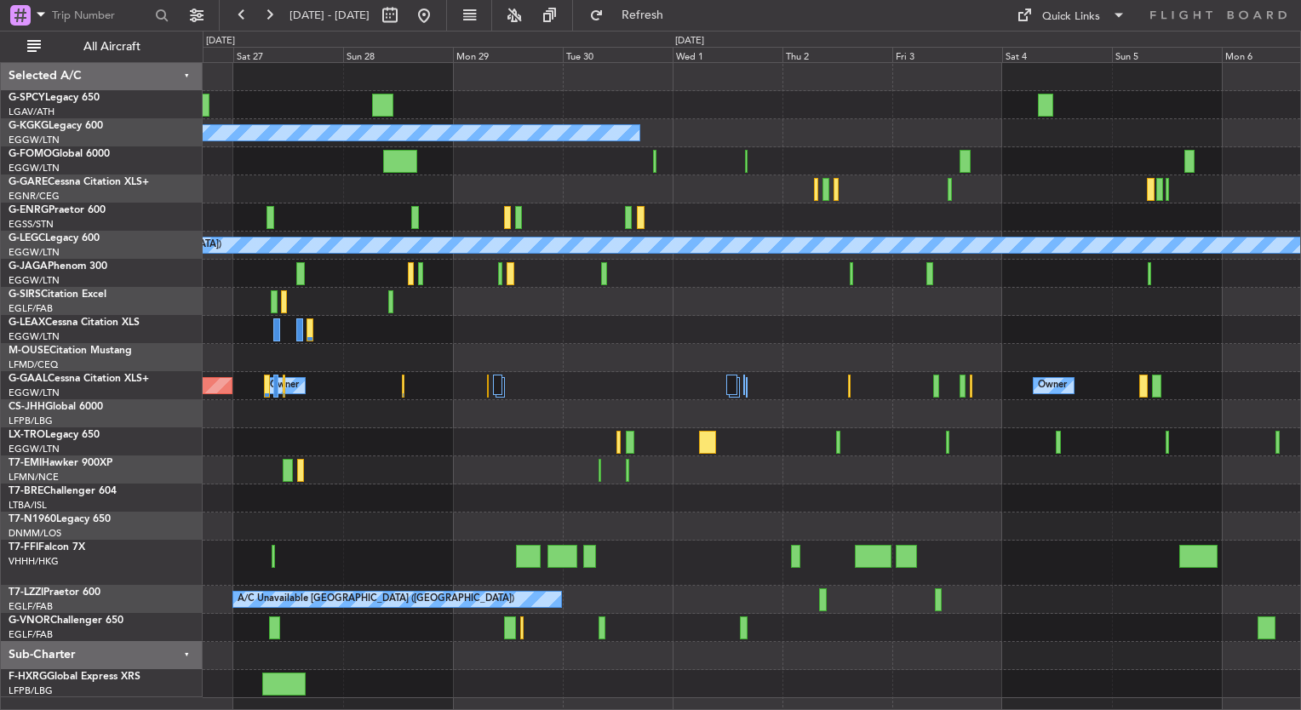
scroll to position [0, 0]
click at [438, 25] on button at bounding box center [423, 15] width 27 height 27
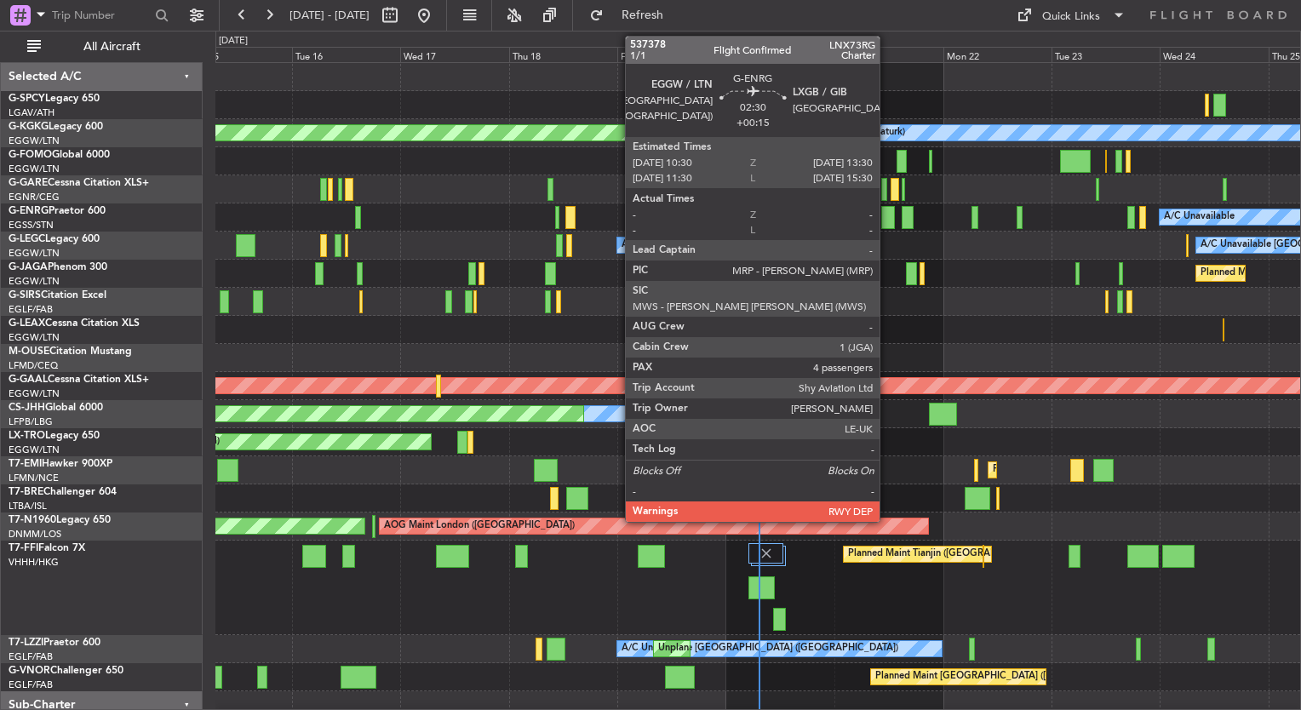
click at [887, 218] on div at bounding box center [888, 217] width 14 height 23
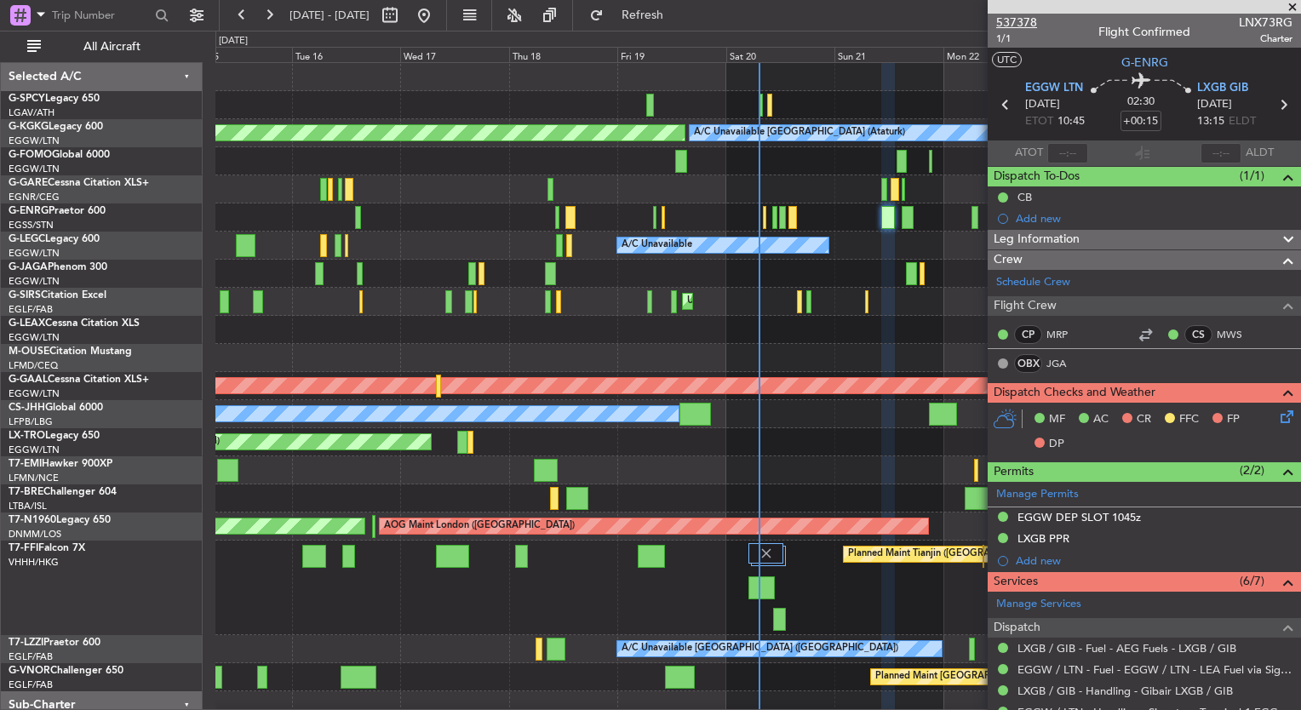
click at [1027, 22] on span "537378" at bounding box center [1016, 23] width 41 height 18
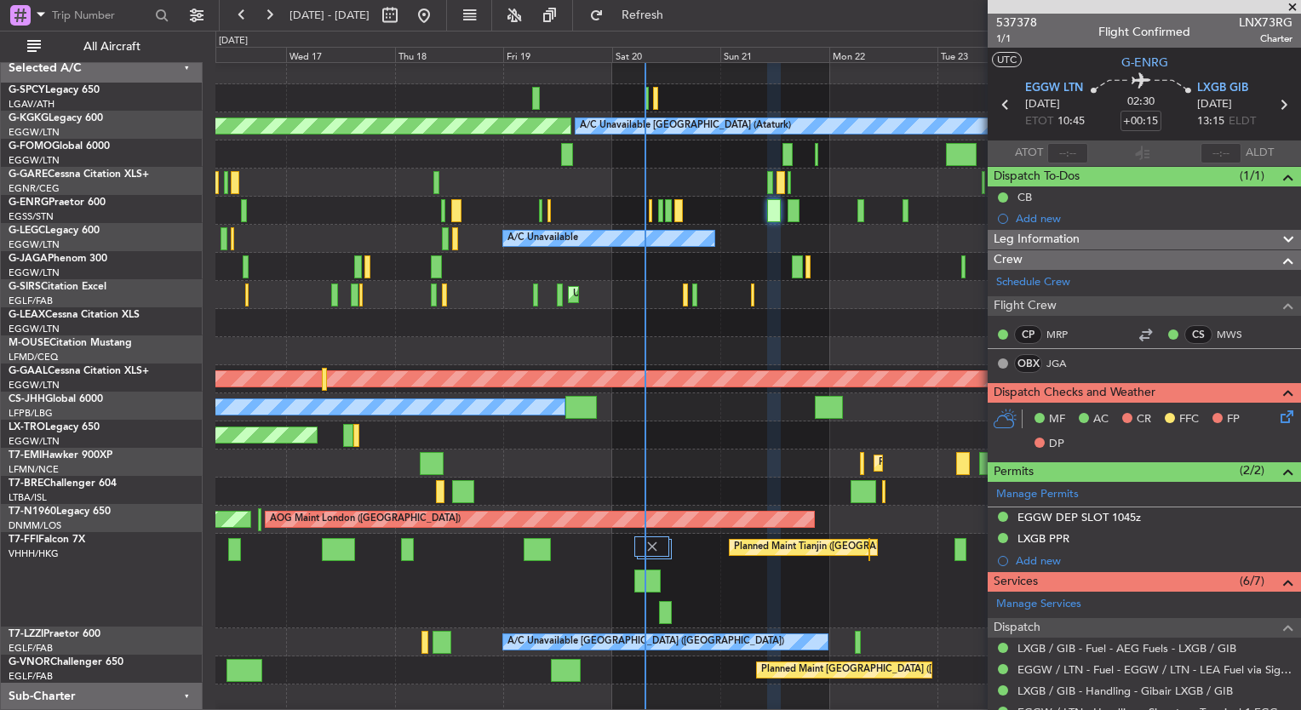
click at [703, 245] on div "A/C Unavailable London (Luton) A/C Unavailable" at bounding box center [757, 239] width 1085 height 28
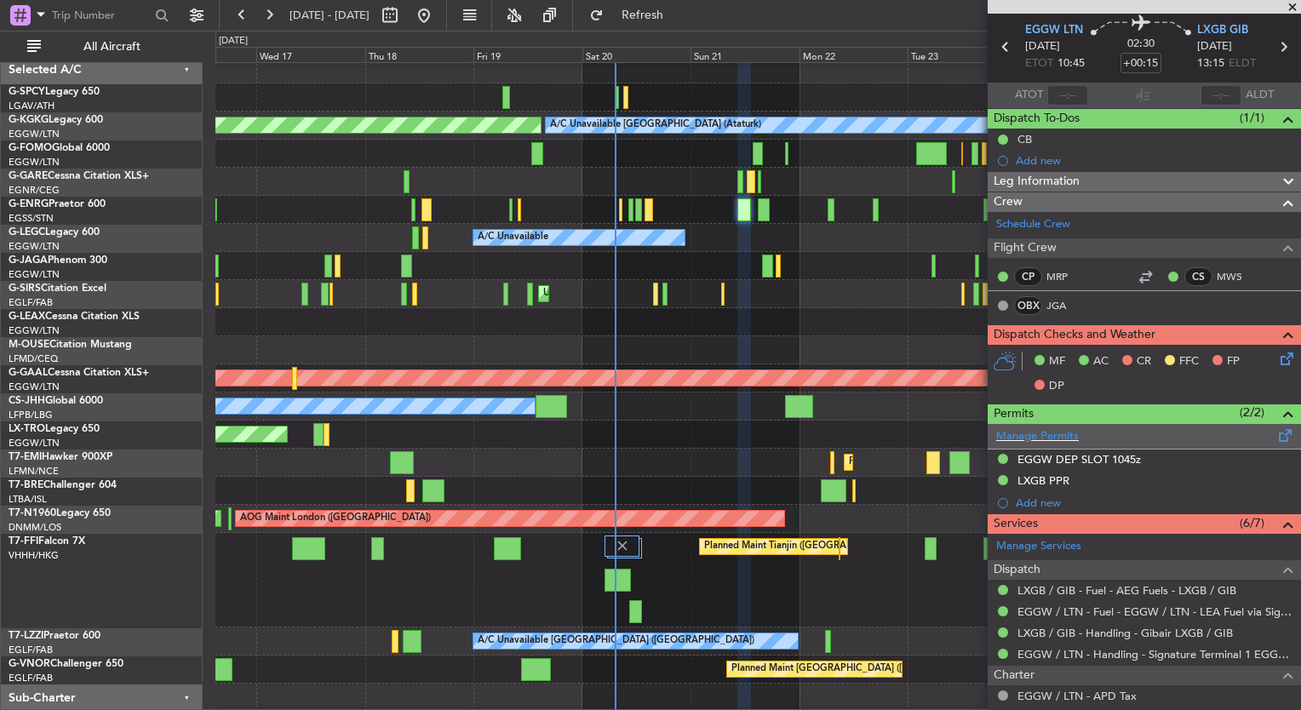
scroll to position [177, 0]
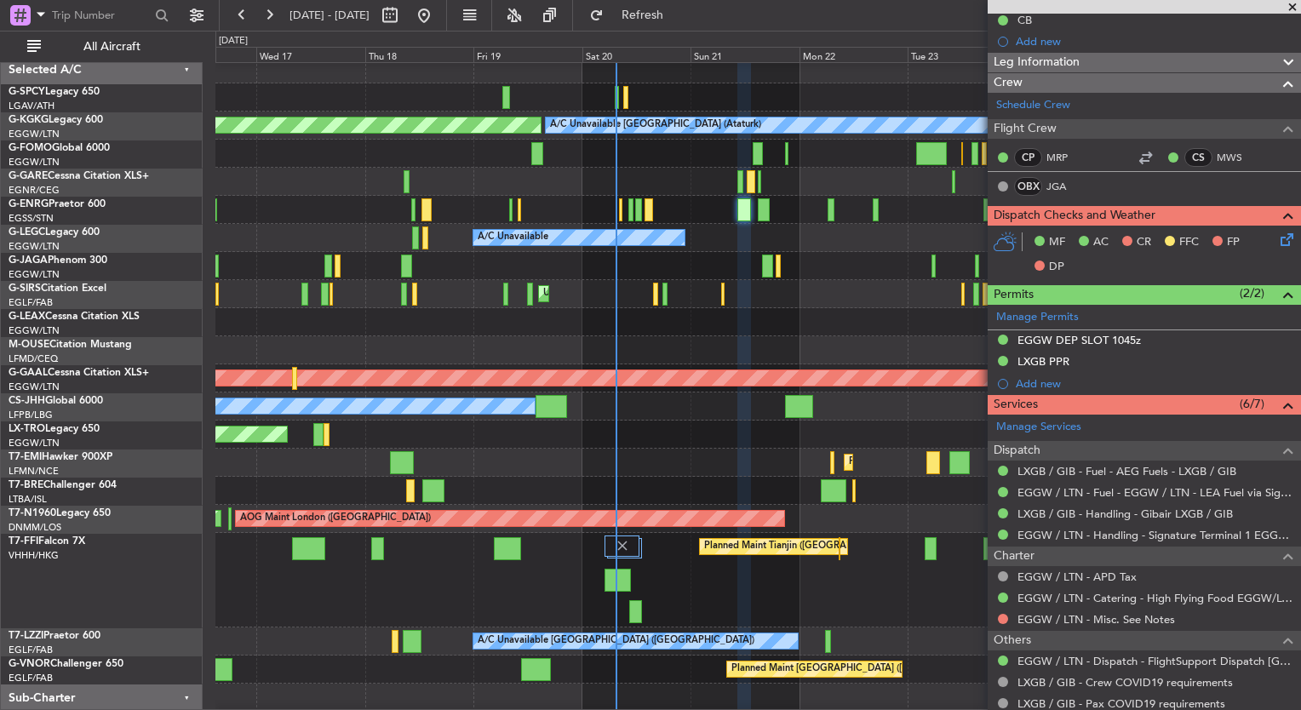
click at [118, 308] on div "A/C Unavailable Istanbul (Ataturk) AOG Maint Istanbul (Ataturk) A/C Unavailable…" at bounding box center [650, 371] width 1301 height 680
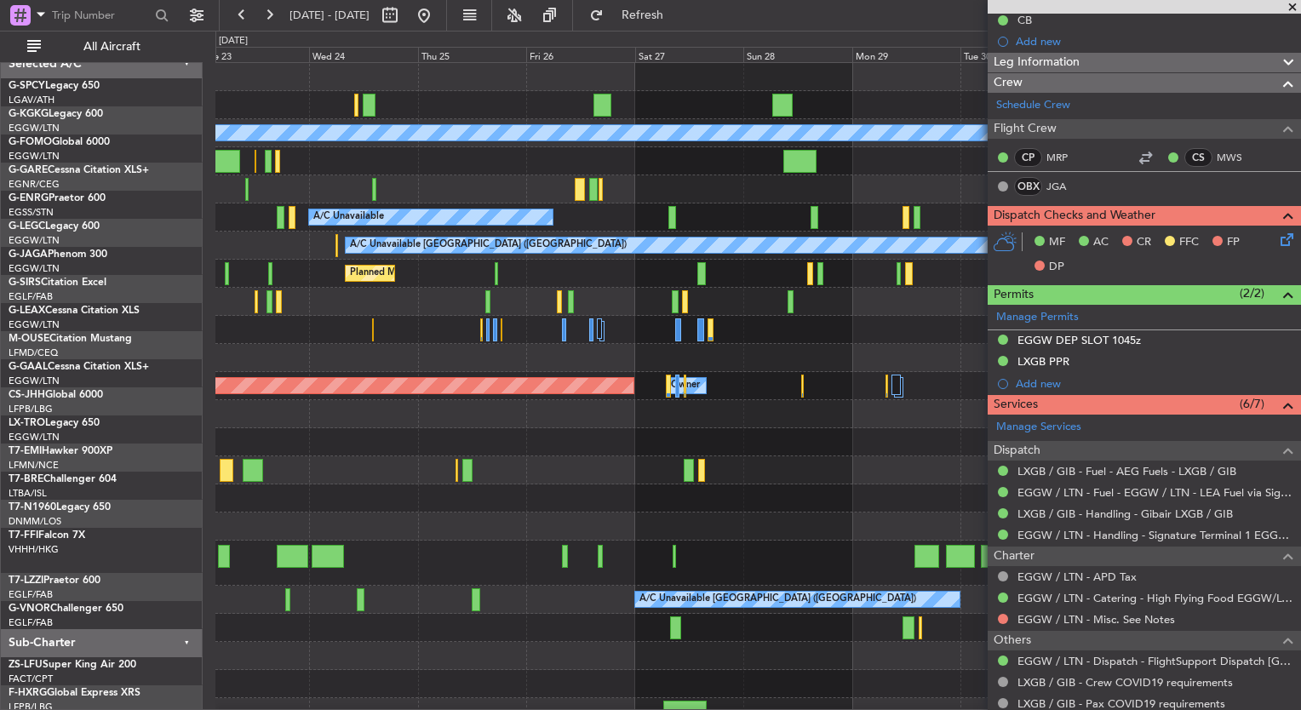
scroll to position [0, 0]
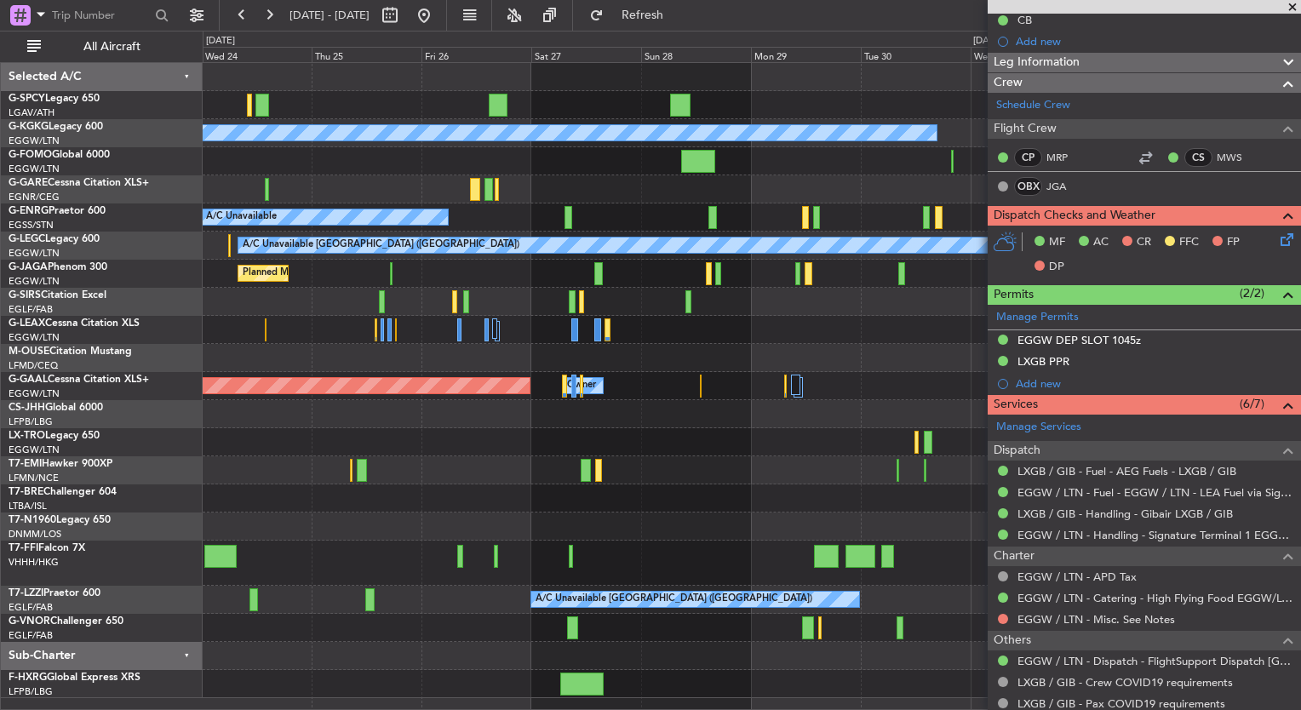
click at [620, 472] on div "Planned Maint [GEOGRAPHIC_DATA]" at bounding box center [752, 470] width 1098 height 28
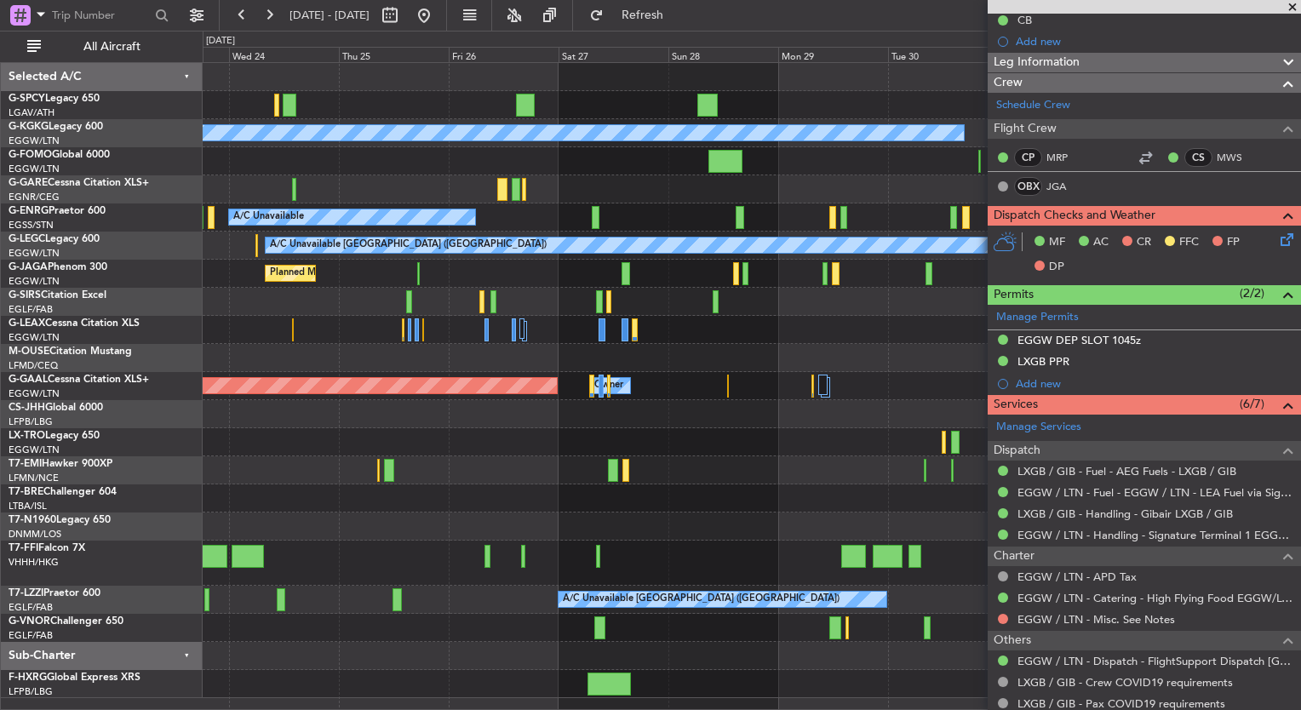
click at [799, 417] on div at bounding box center [752, 414] width 1098 height 28
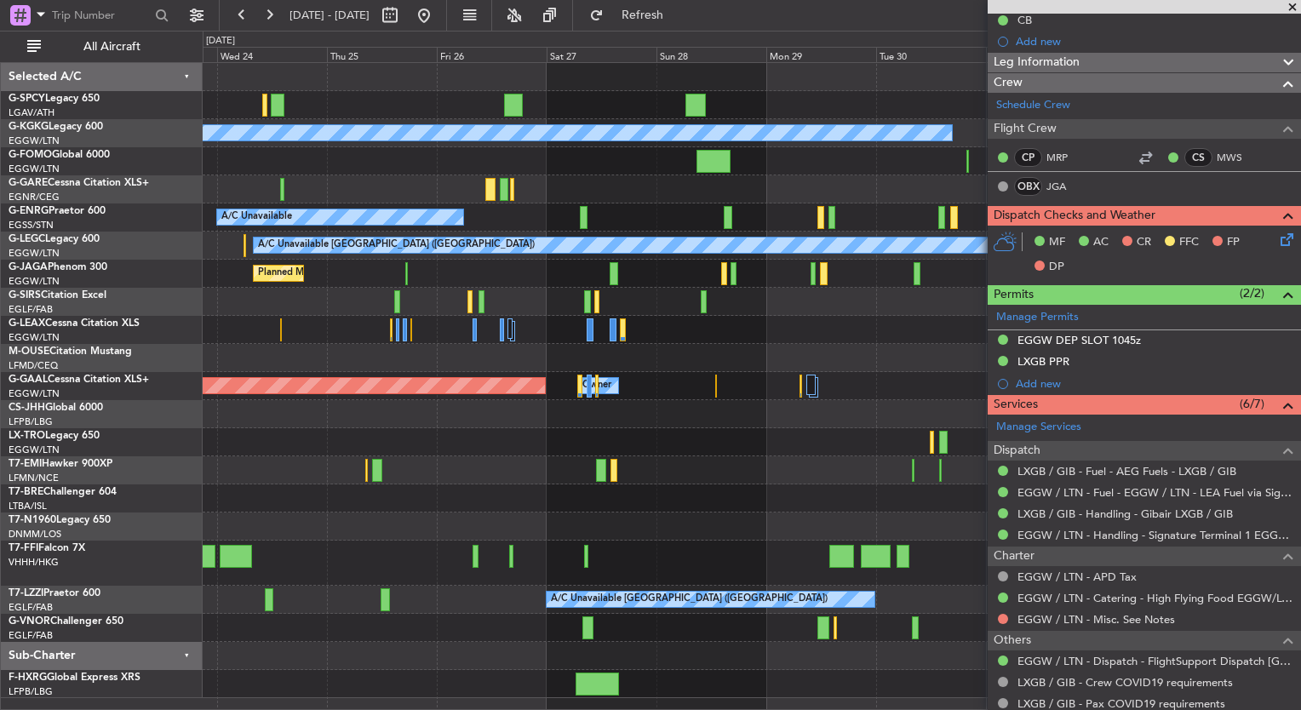
click at [107, 387] on div "A/C Unavailable Istanbul (Ataturk) A/C Unavailable A/C Unavailable London (Luto…" at bounding box center [650, 371] width 1301 height 680
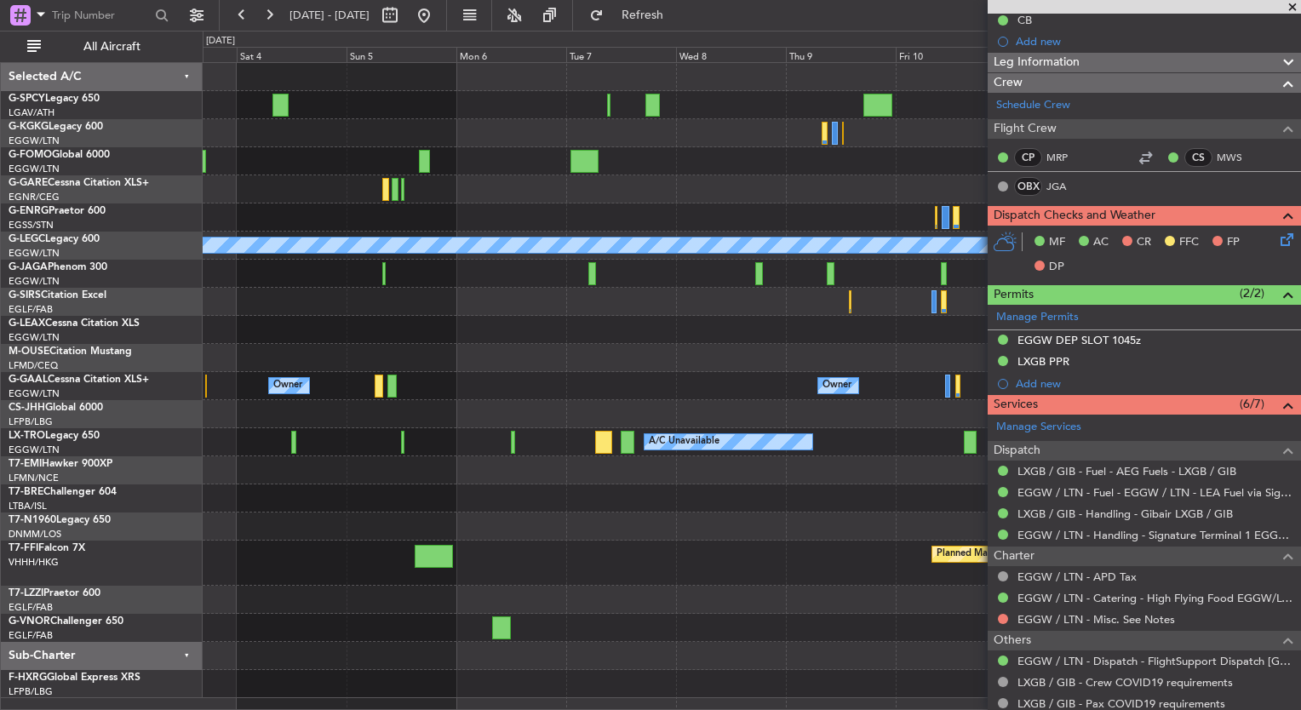
click at [130, 470] on div "A/C Unavailable London (Luton) Owner Owner Owner A/C Unavailable Planned Maint …" at bounding box center [650, 371] width 1301 height 680
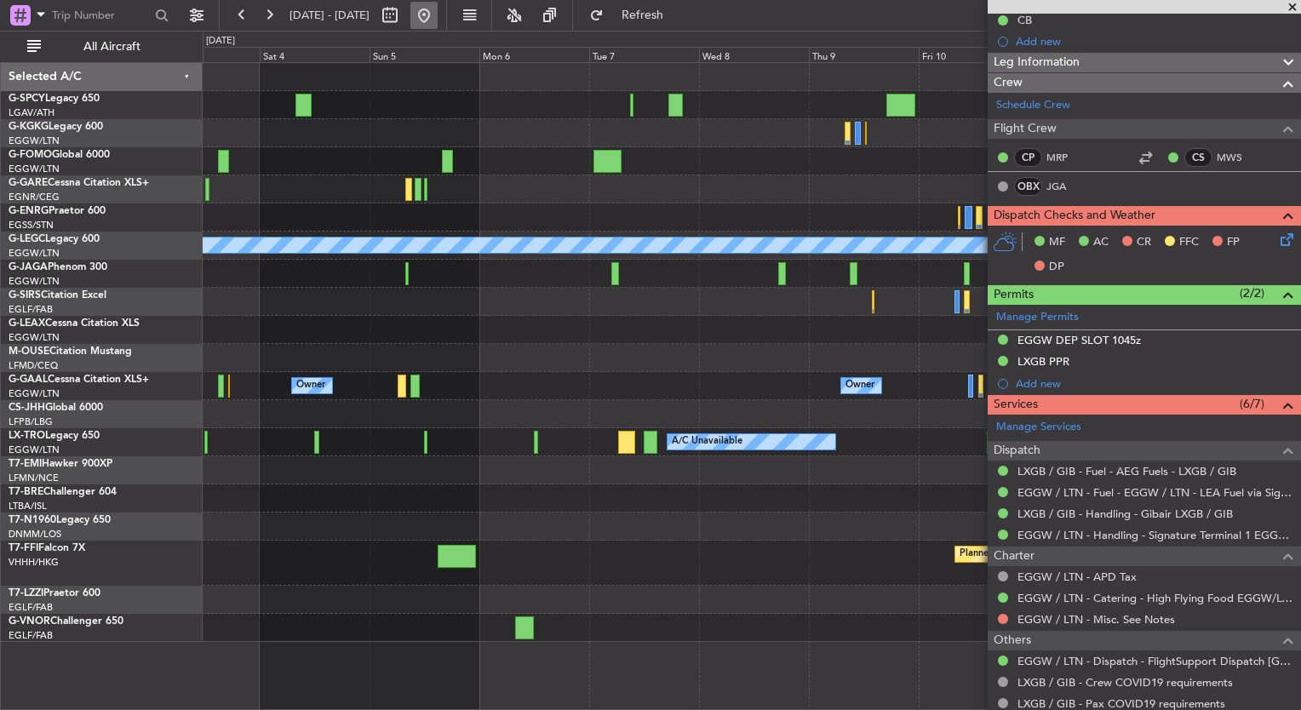
click at [438, 14] on button at bounding box center [423, 15] width 27 height 27
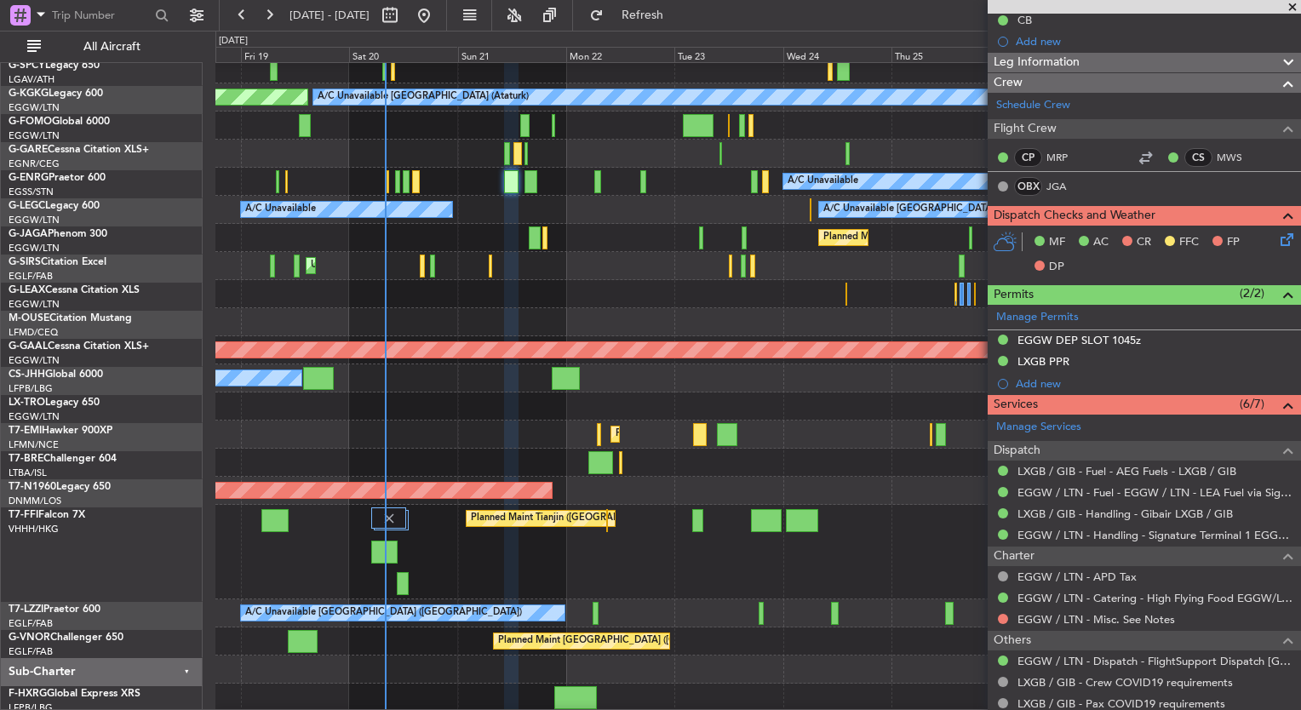
scroll to position [35, 0]
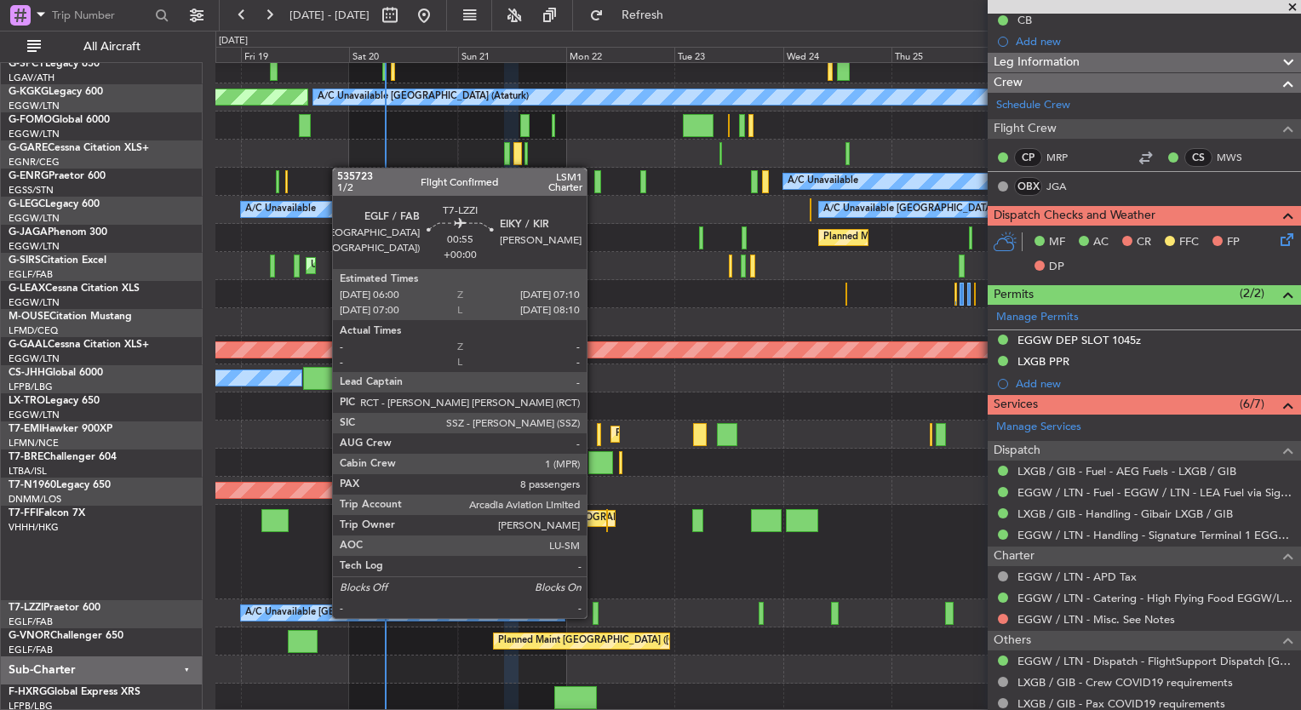
click at [594, 617] on div at bounding box center [596, 613] width 6 height 23
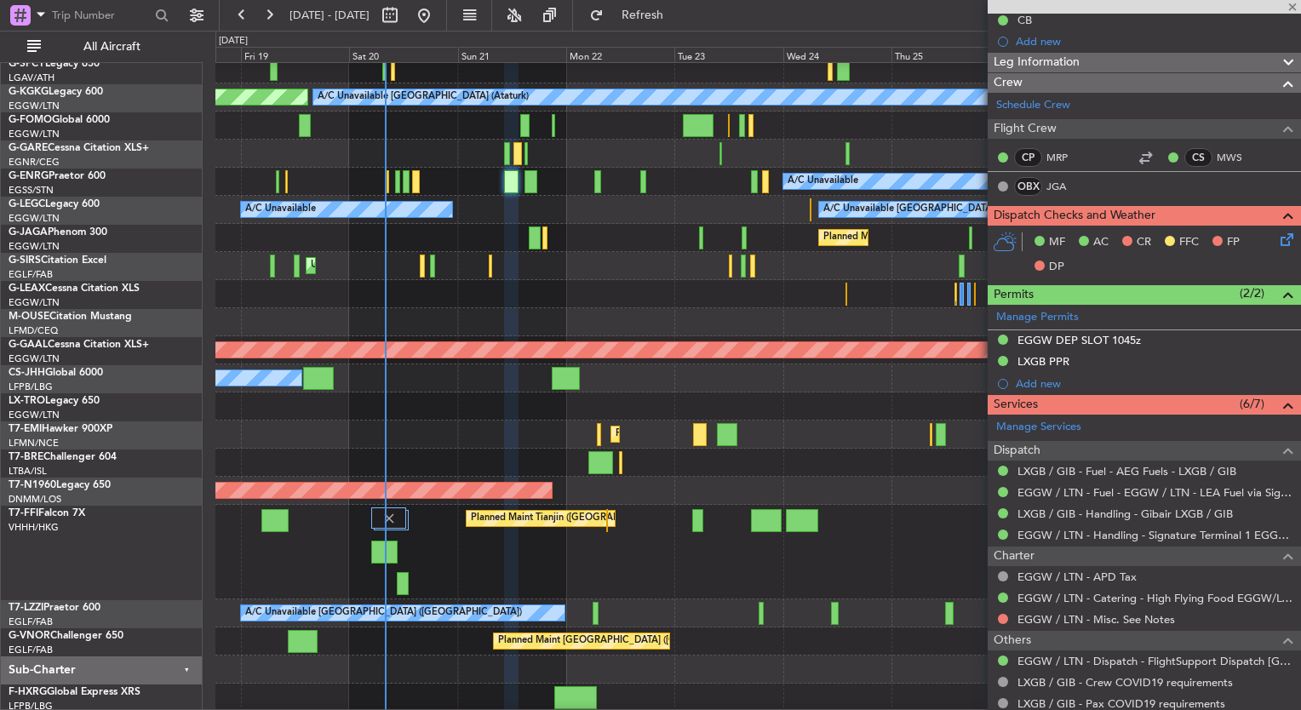
type input "8"
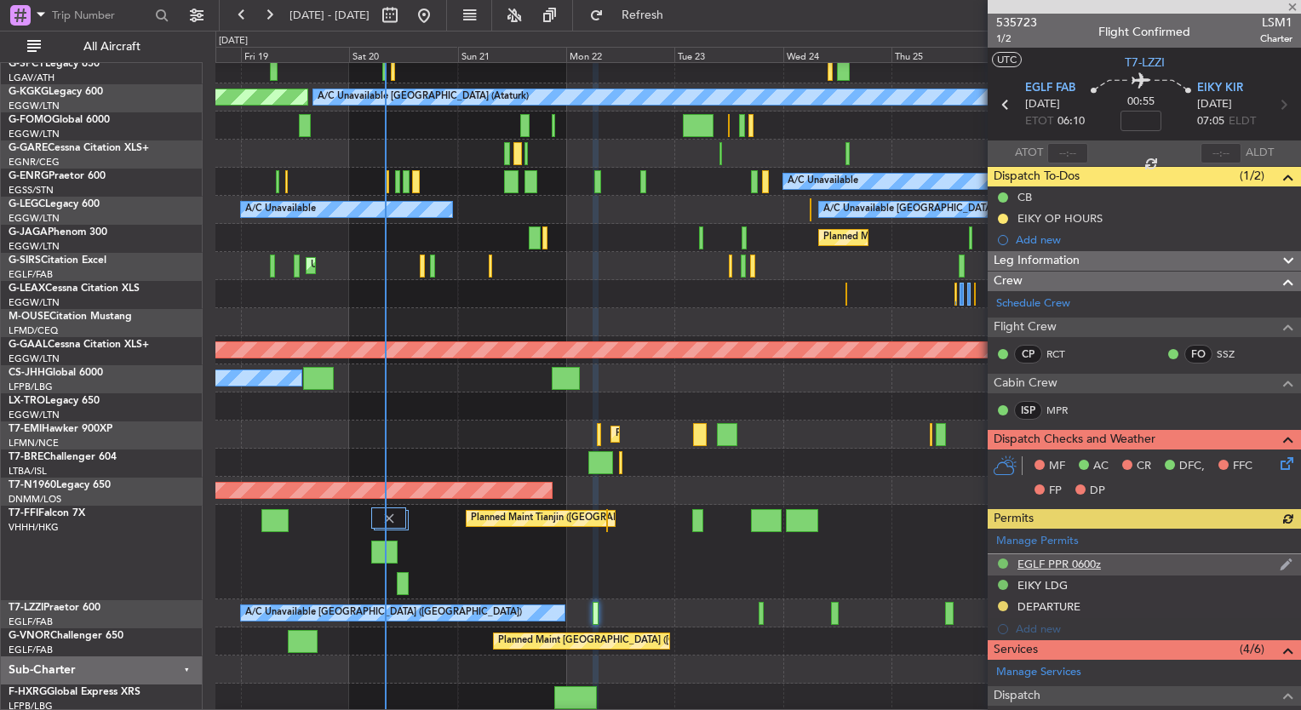
click at [1058, 563] on div "EGLF PPR 0600z" at bounding box center [1059, 564] width 83 height 14
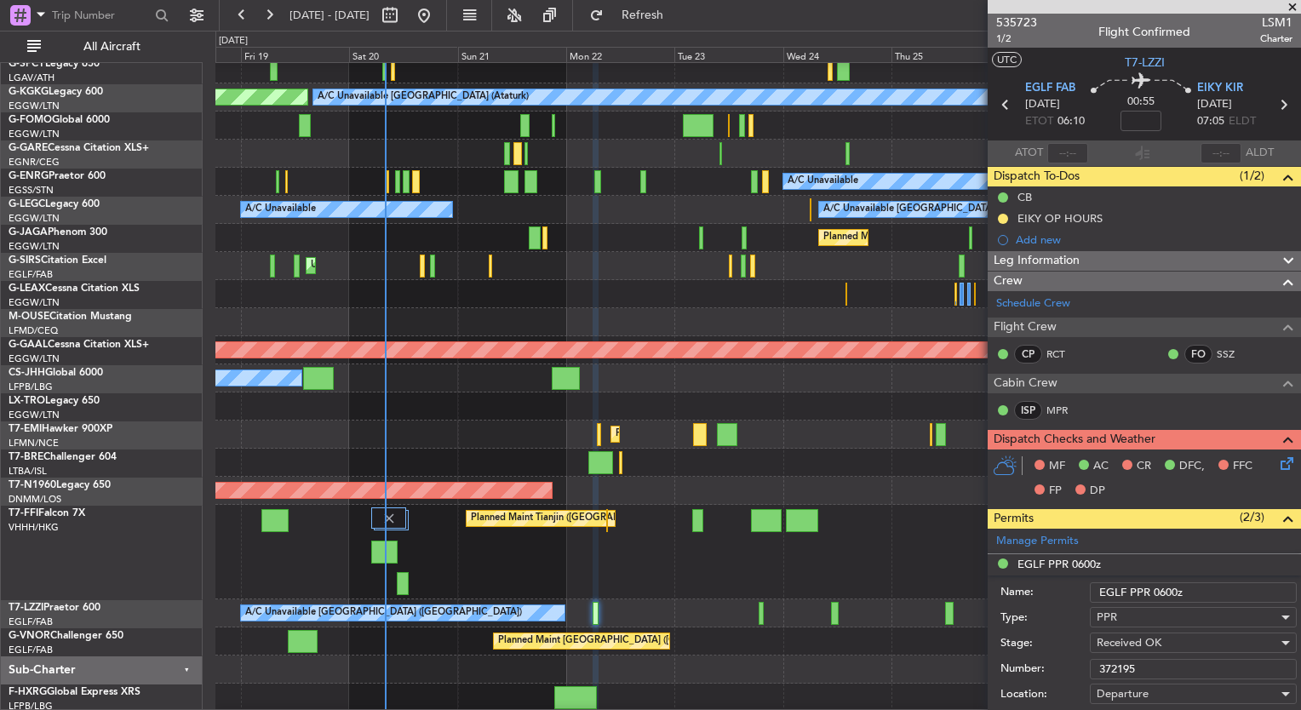
click at [1144, 669] on input "372195" at bounding box center [1193, 669] width 207 height 20
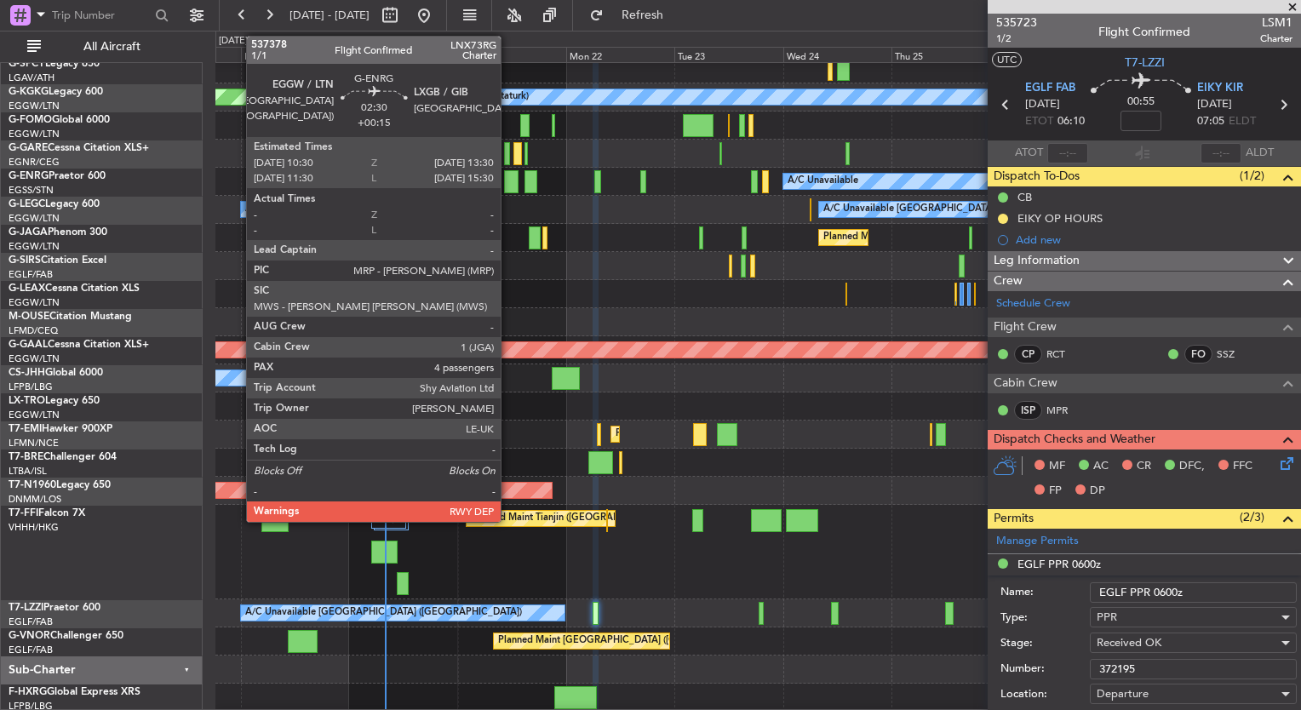
click at [508, 185] on div at bounding box center [511, 181] width 14 height 23
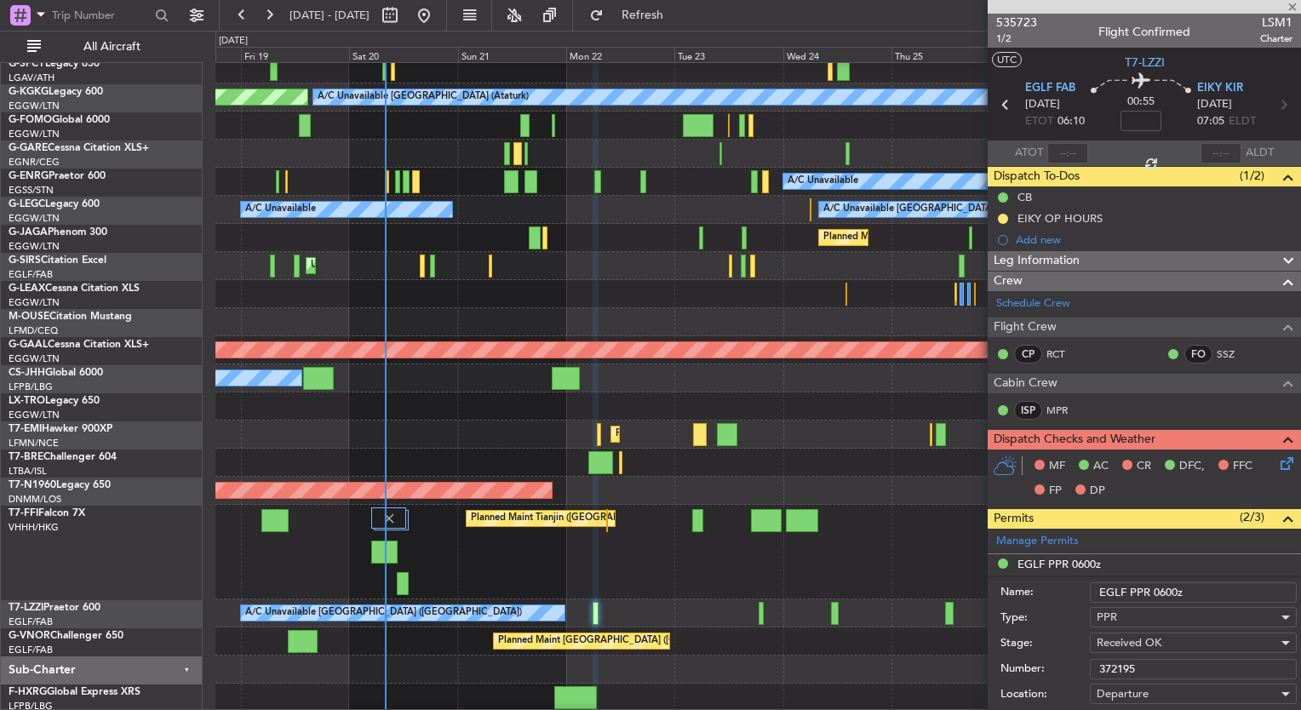
type input "+00:15"
type input "4"
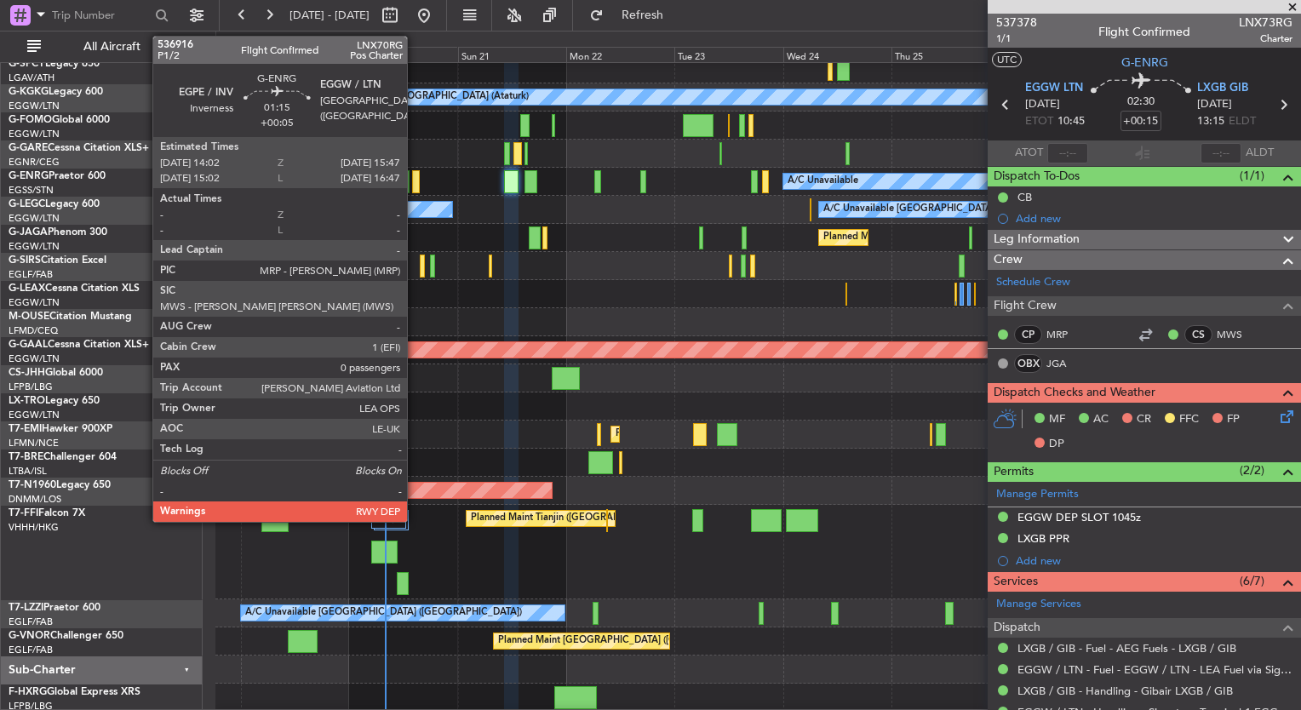
click at [415, 188] on div at bounding box center [416, 181] width 9 height 23
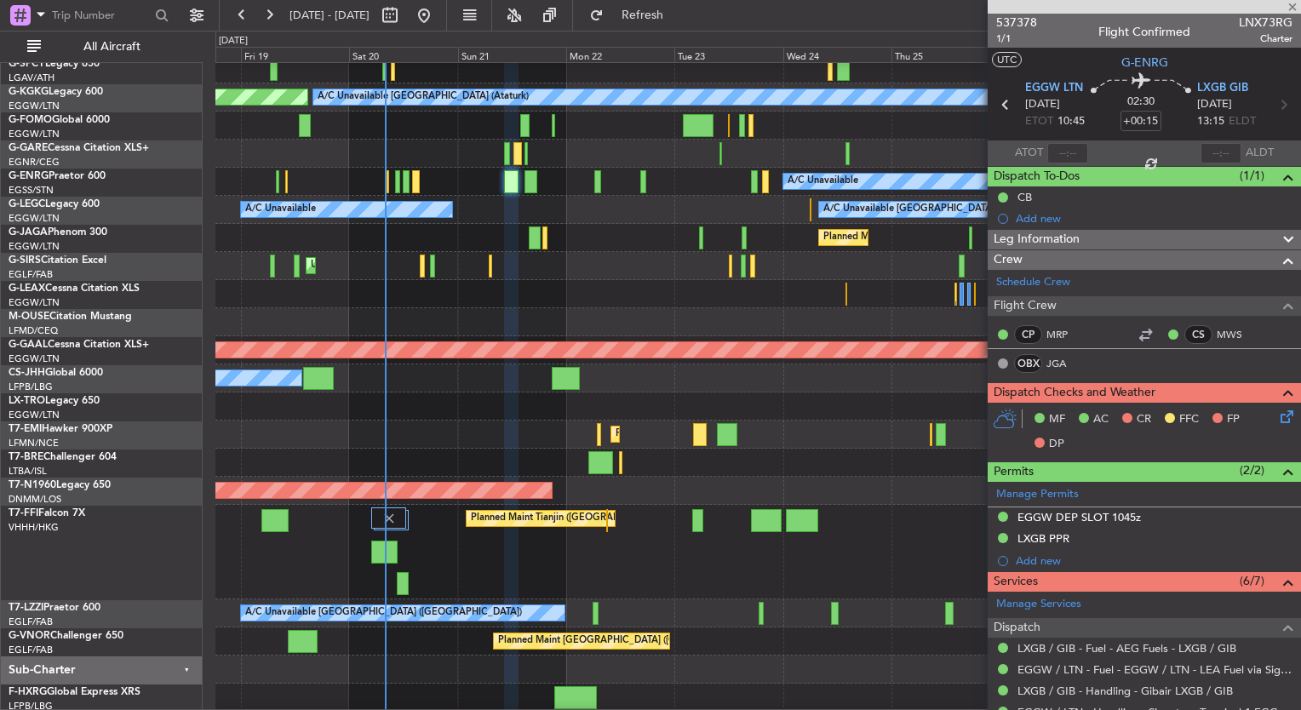
type input "+00:05"
type input "0"
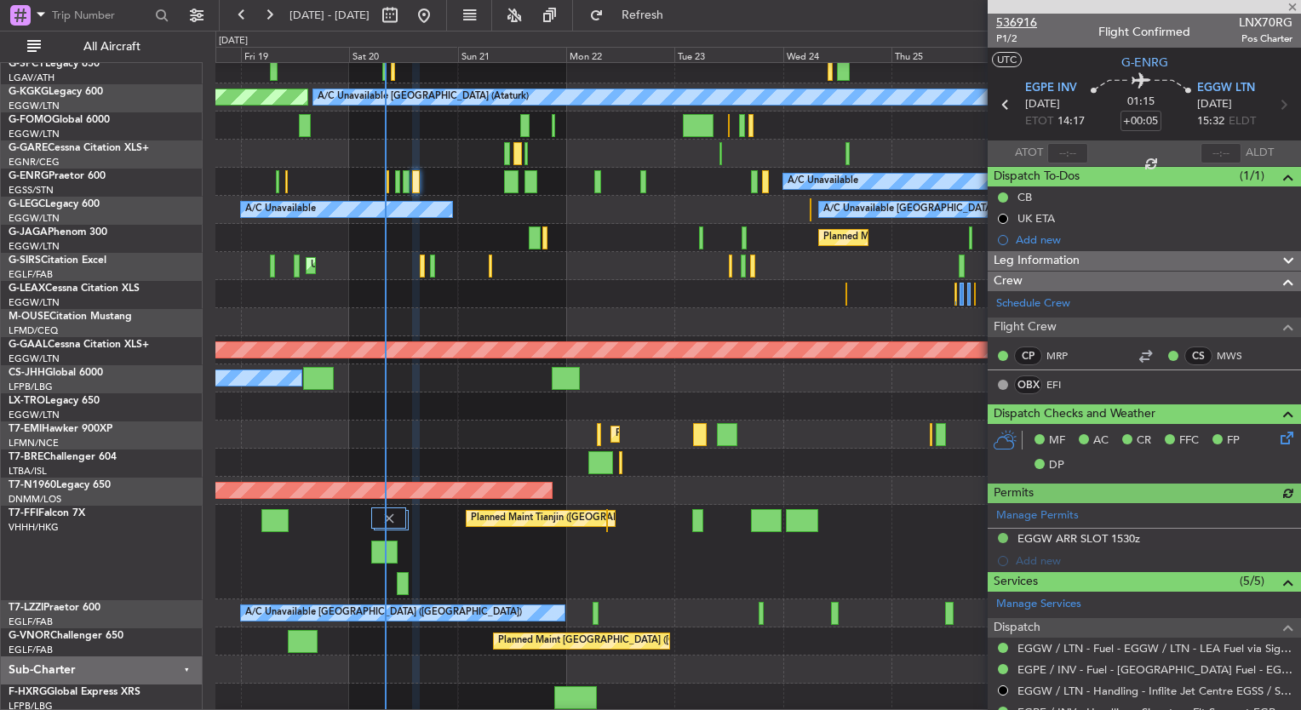
click at [1012, 23] on span "536916" at bounding box center [1016, 23] width 41 height 18
click at [447, 22] on fb-range-datepicker "[DATE] - [DATE]" at bounding box center [333, 15] width 228 height 31
click at [438, 14] on button at bounding box center [423, 15] width 27 height 27
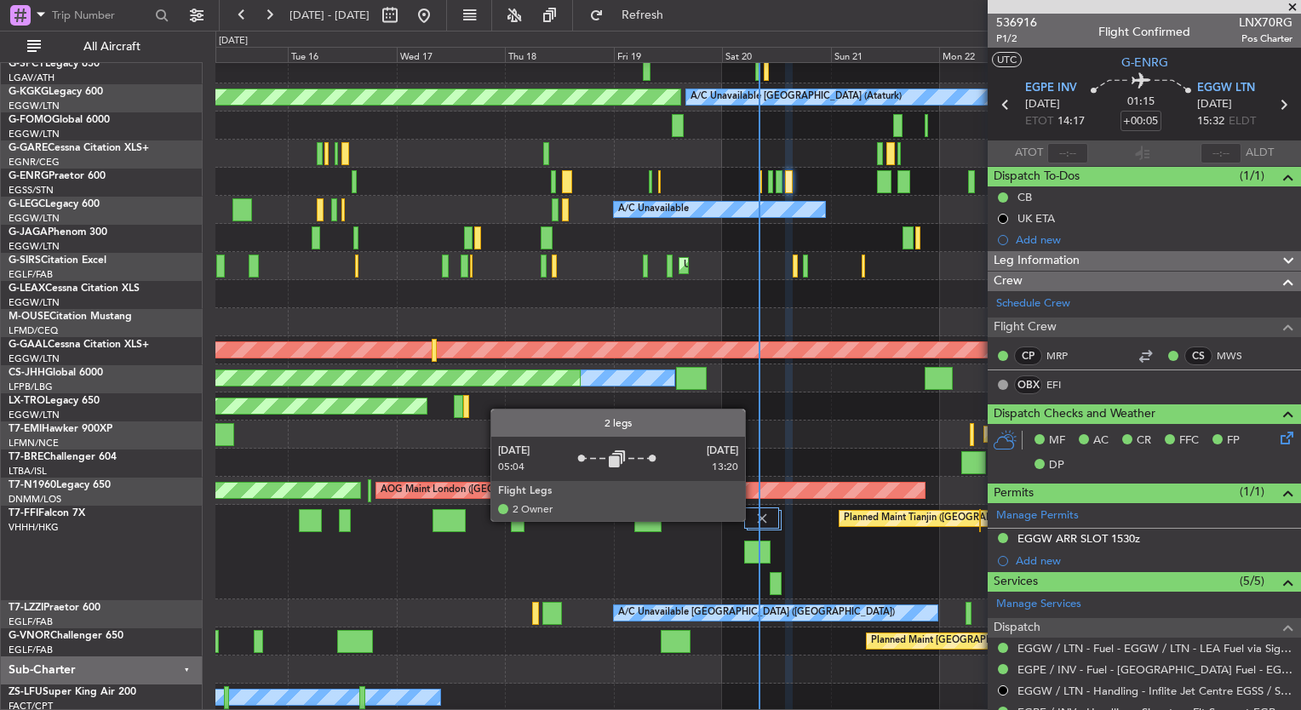
click at [753, 520] on div at bounding box center [761, 518] width 35 height 20
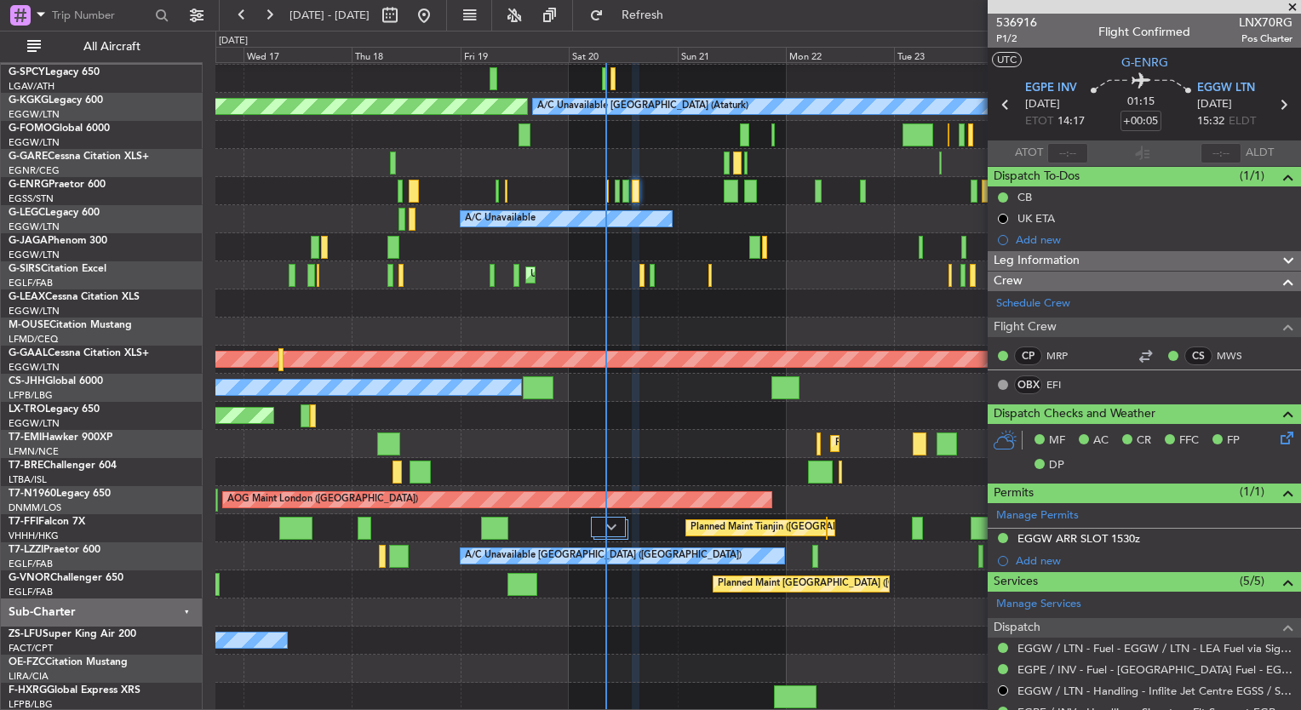
scroll to position [26, 0]
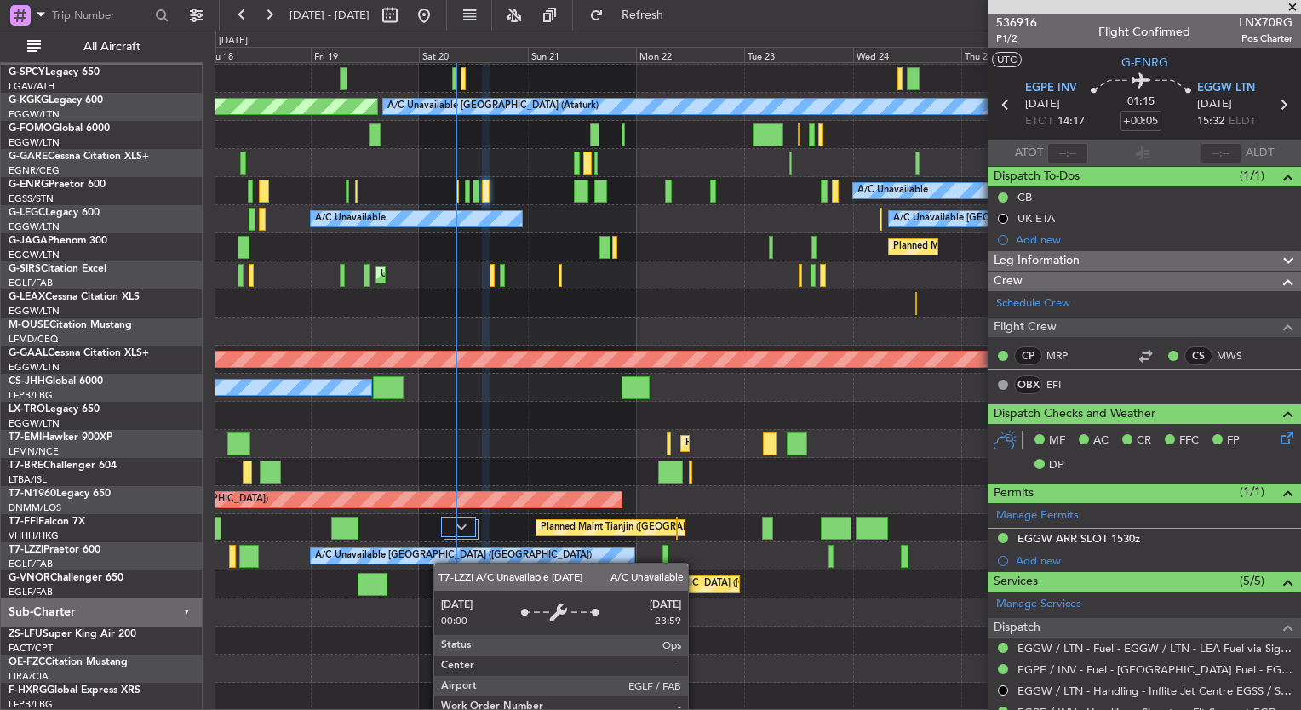
click at [436, 562] on div "A/C Unavailable Istanbul (Ataturk) AOG Maint Istanbul (Ataturk) A/C Unavailable…" at bounding box center [757, 374] width 1085 height 674
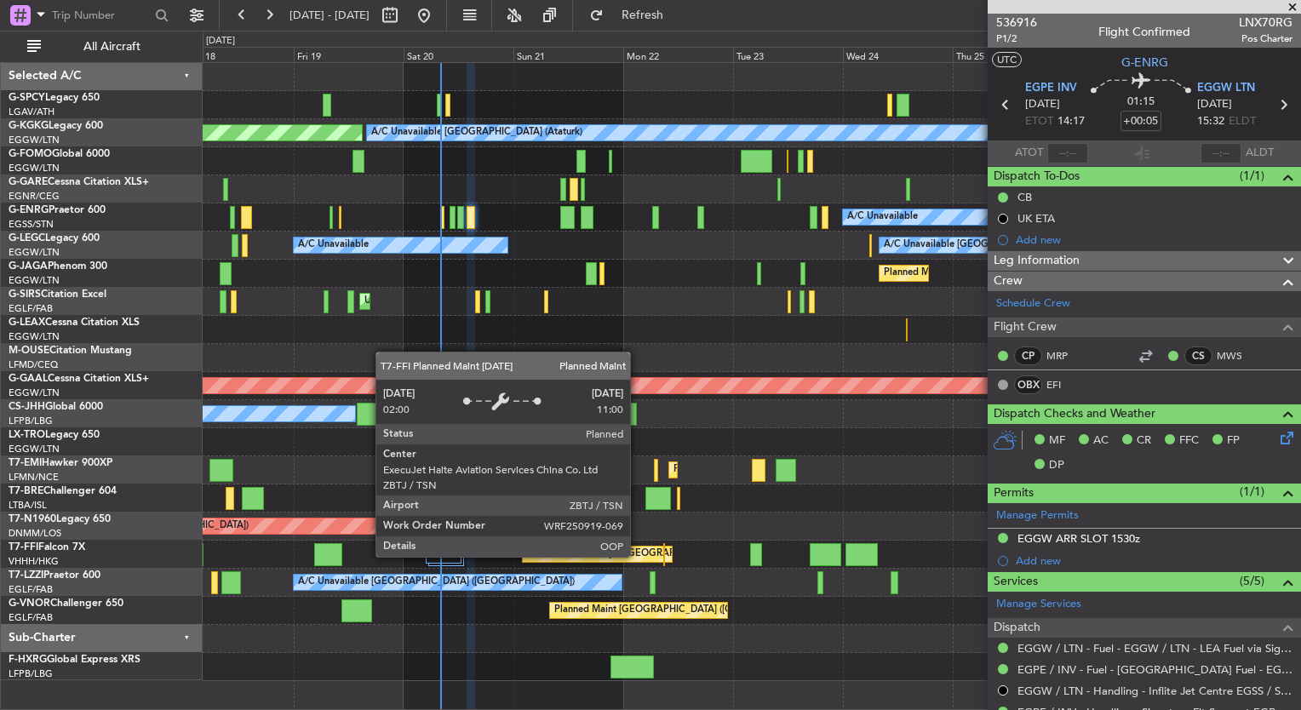
scroll to position [0, 0]
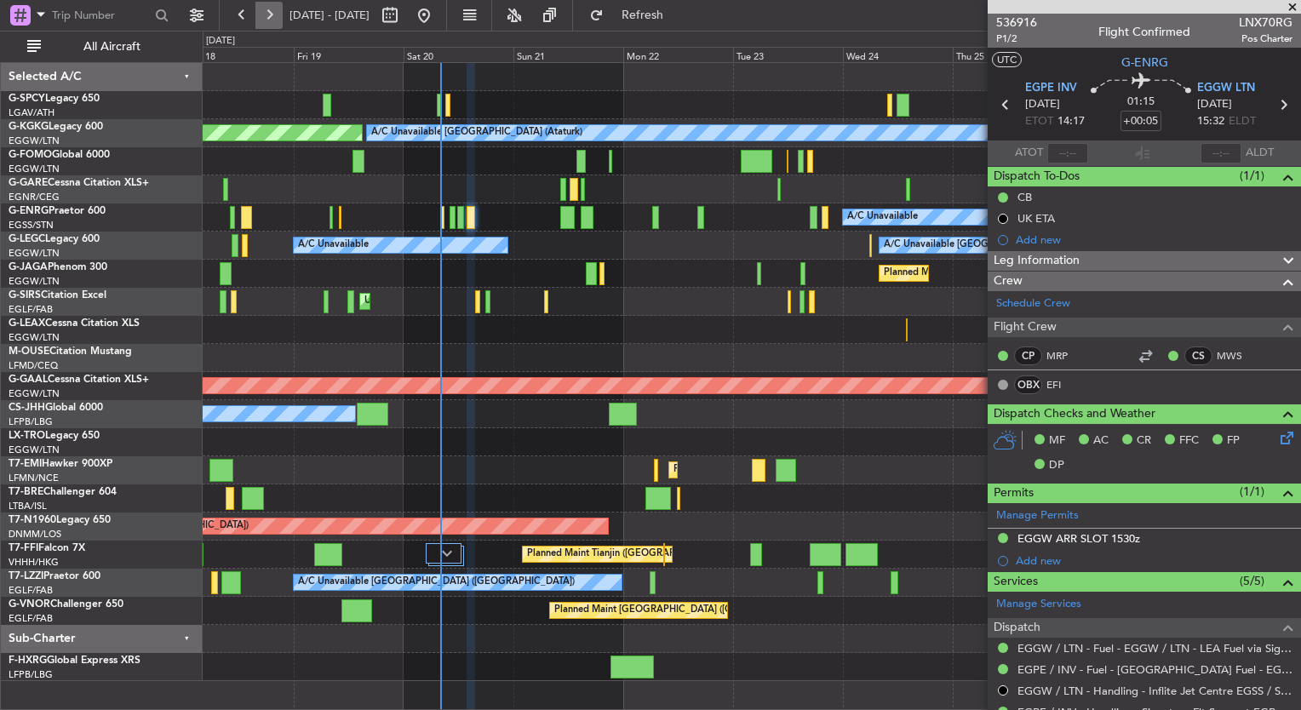
click at [276, 20] on button at bounding box center [268, 15] width 27 height 27
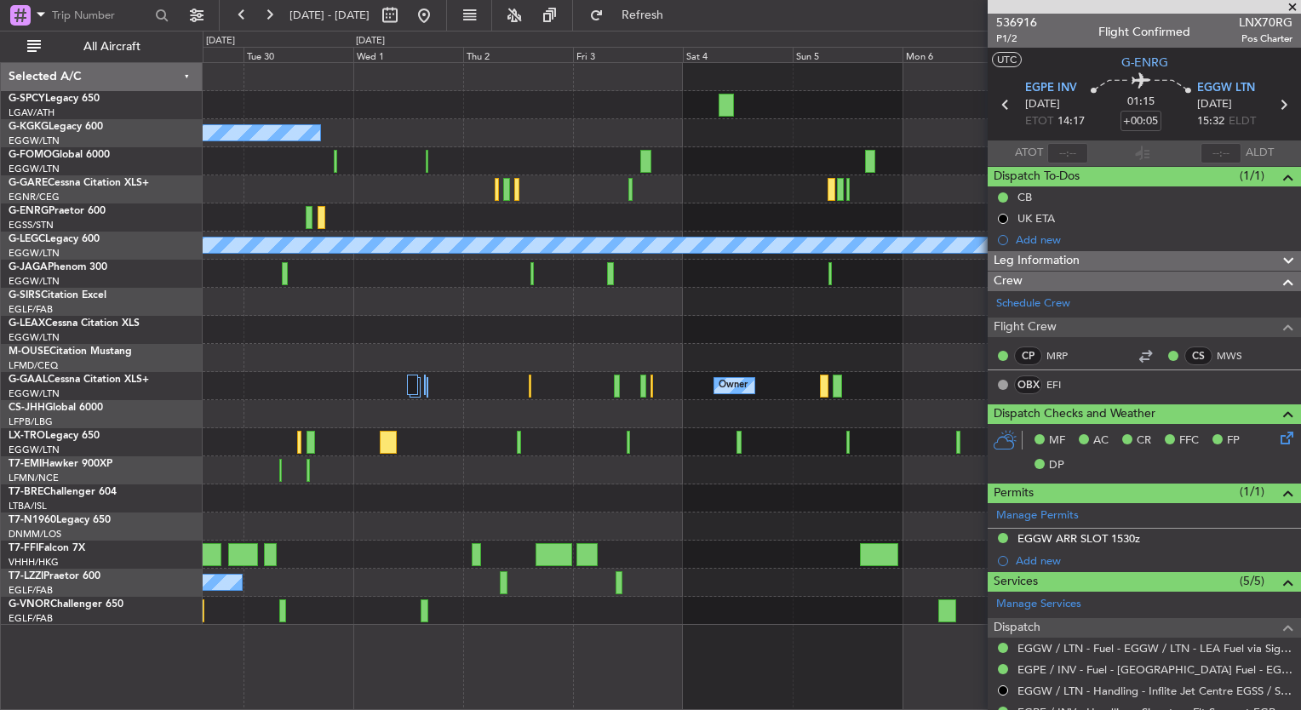
click at [559, 301] on div at bounding box center [752, 302] width 1098 height 28
click at [438, 15] on button at bounding box center [423, 15] width 27 height 27
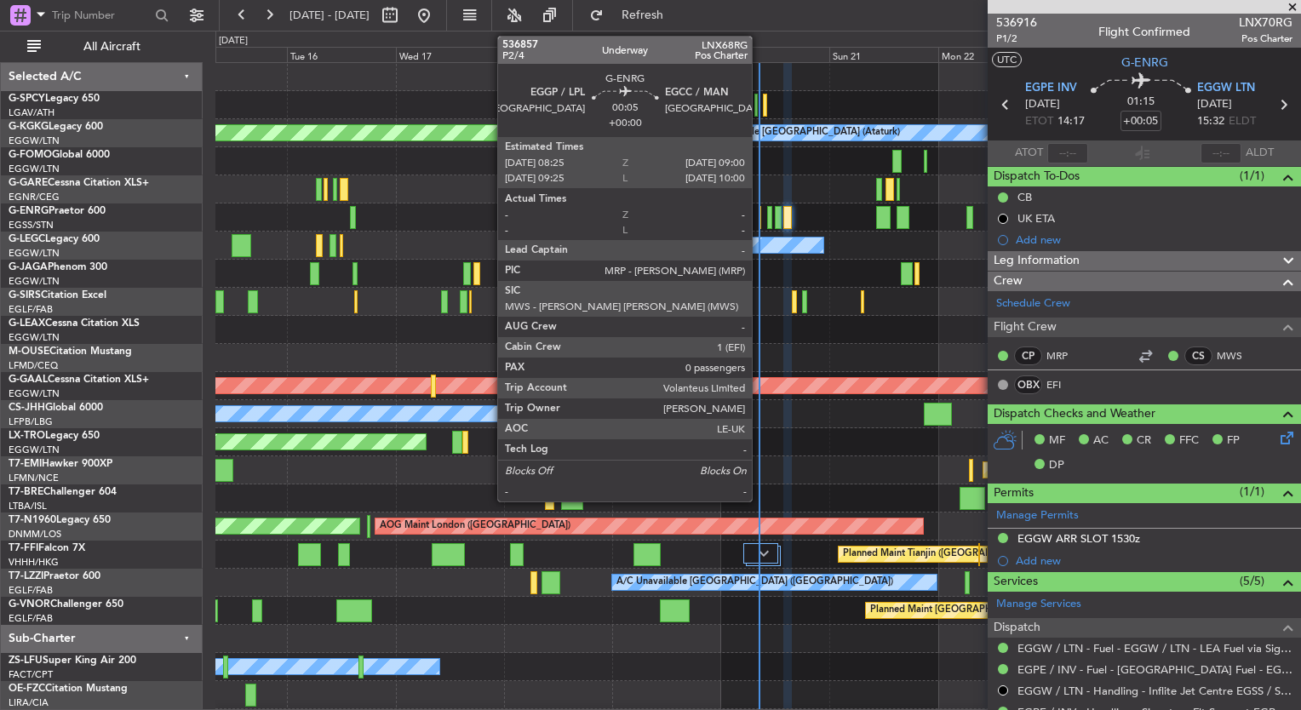
click at [760, 222] on div at bounding box center [760, 217] width 3 height 23
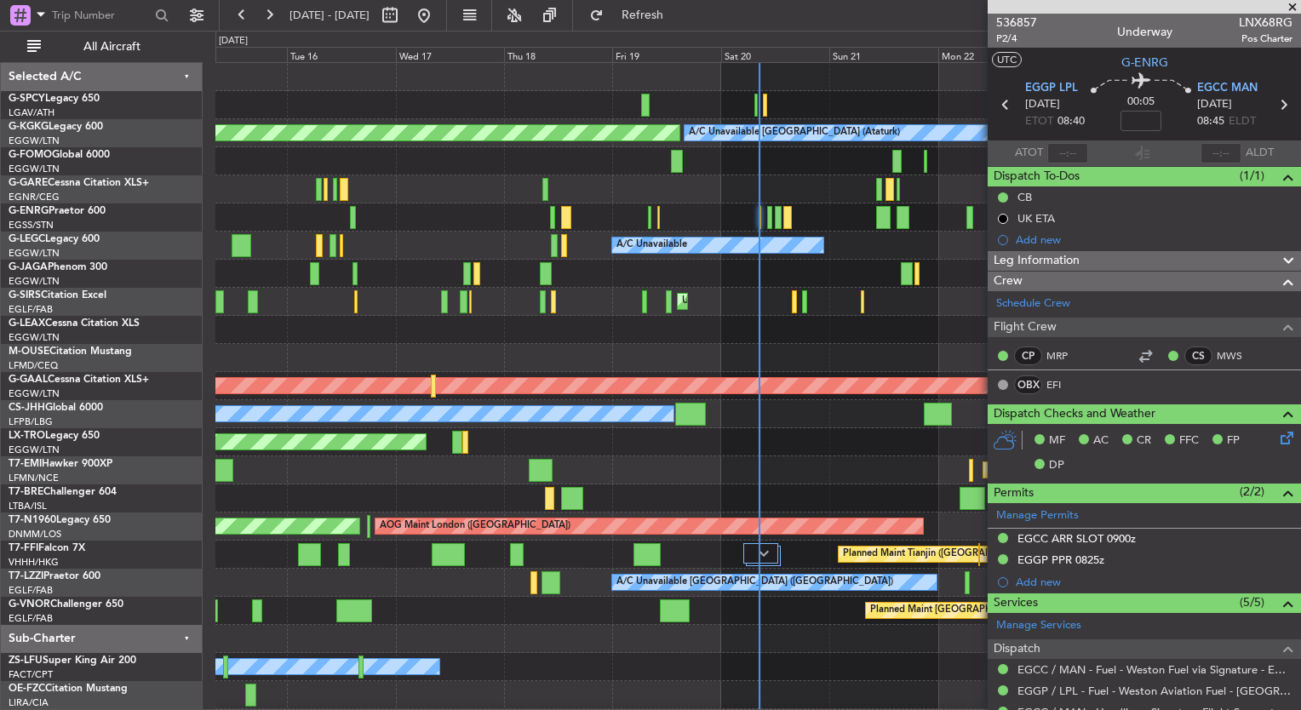
click at [1294, 4] on span at bounding box center [1292, 7] width 17 height 15
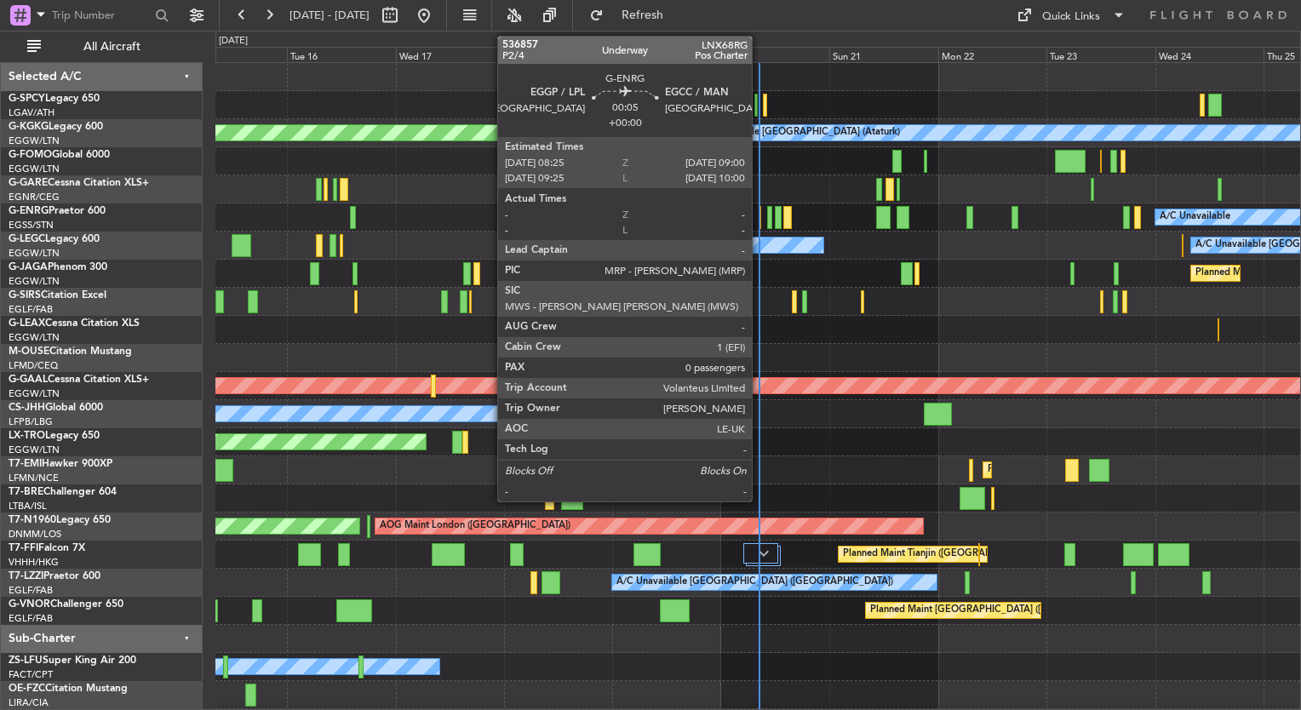
click at [760, 221] on div at bounding box center [760, 217] width 3 height 23
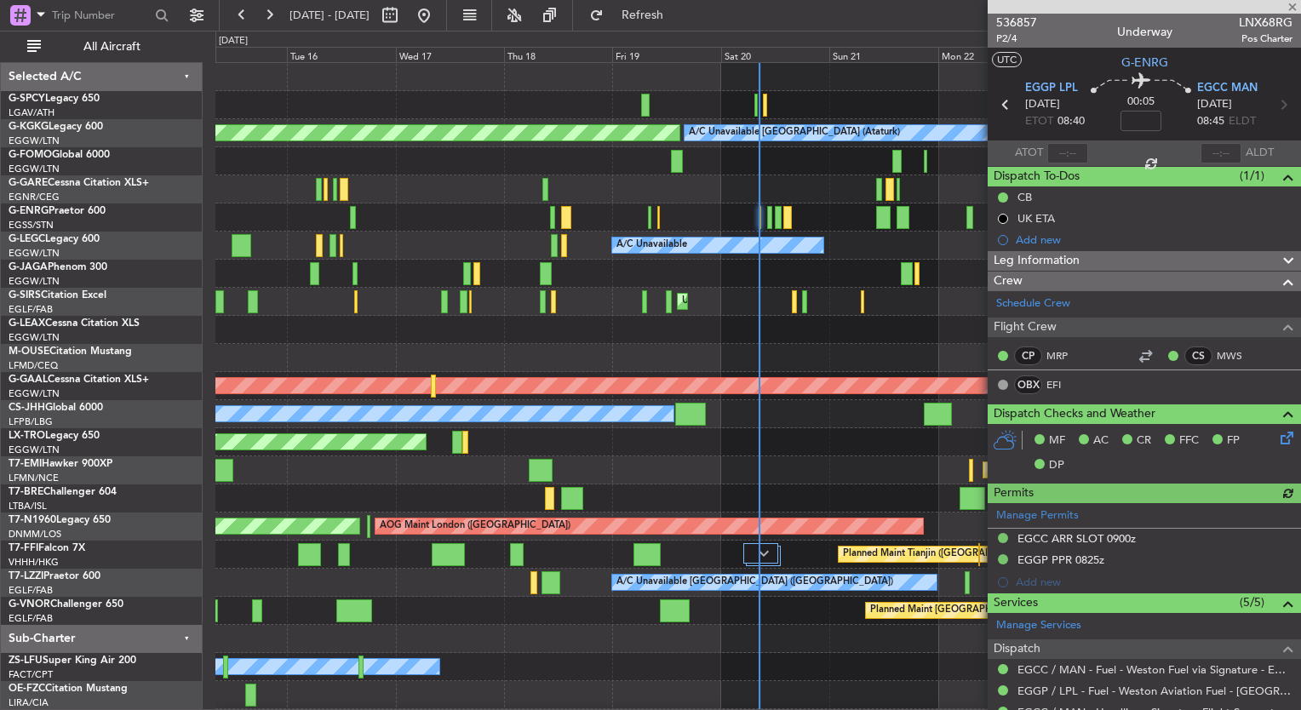
scroll to position [226, 0]
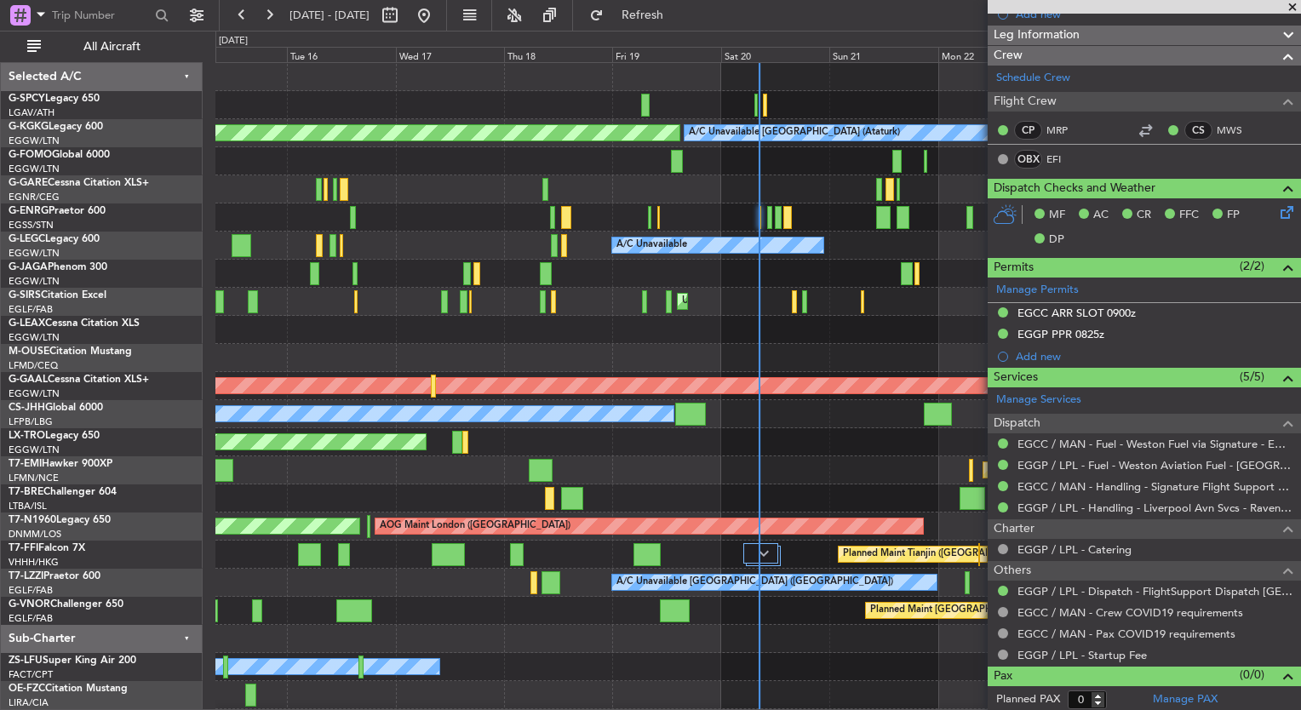
click at [1291, 9] on span at bounding box center [1292, 7] width 17 height 15
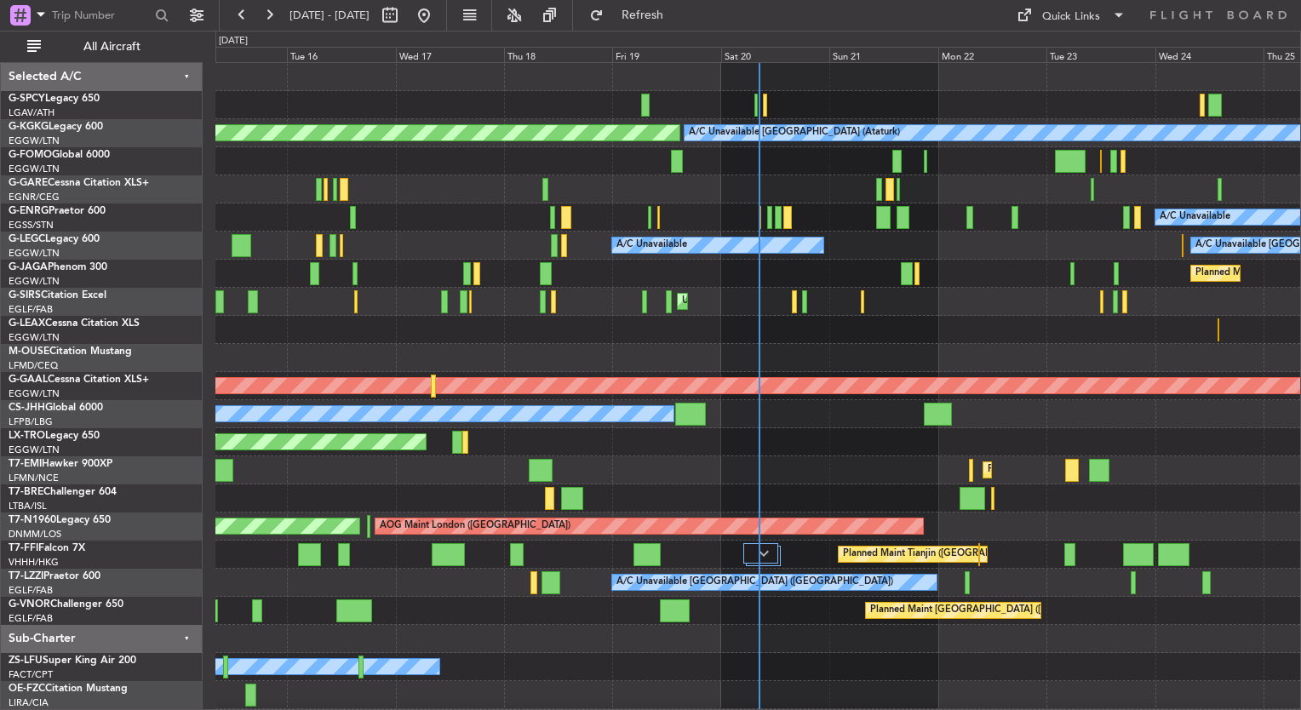
scroll to position [0, 0]
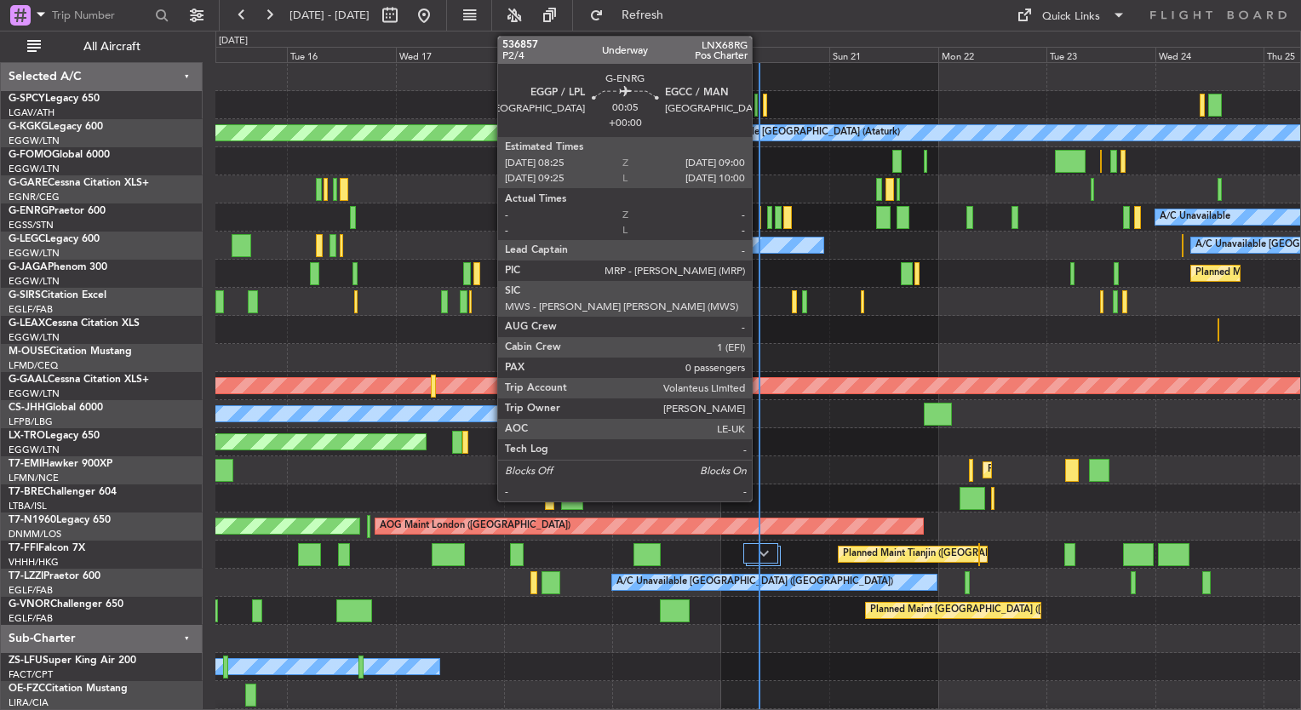
click at [763, 223] on div "A/C Unavailable" at bounding box center [757, 218] width 1085 height 28
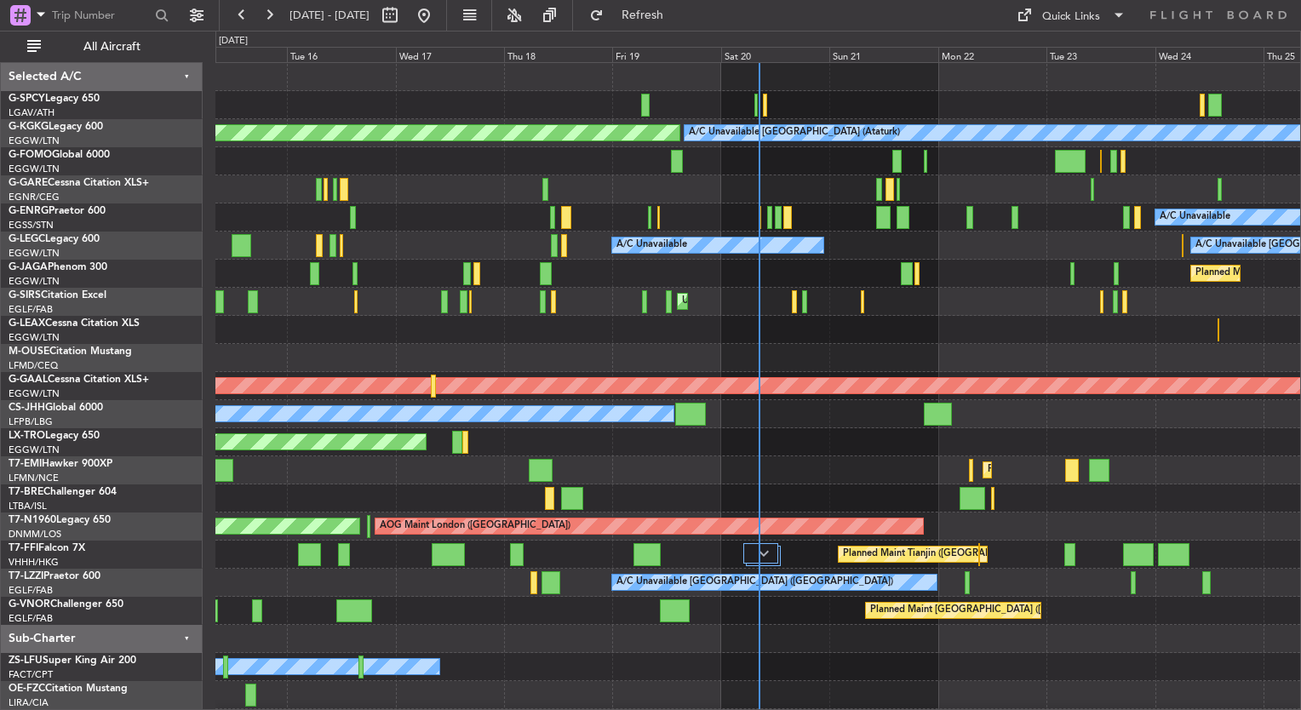
click at [762, 222] on div "A/C Unavailable" at bounding box center [757, 218] width 1085 height 28
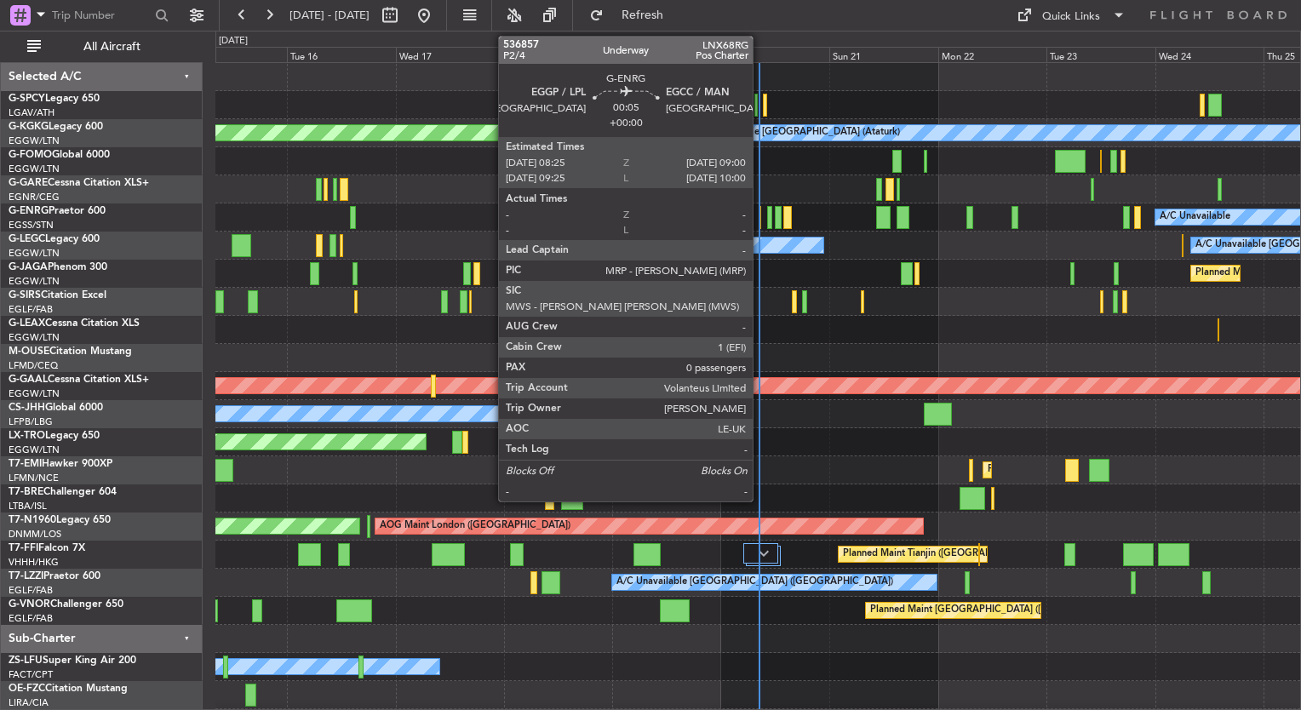
click at [760, 217] on div at bounding box center [760, 217] width 3 height 23
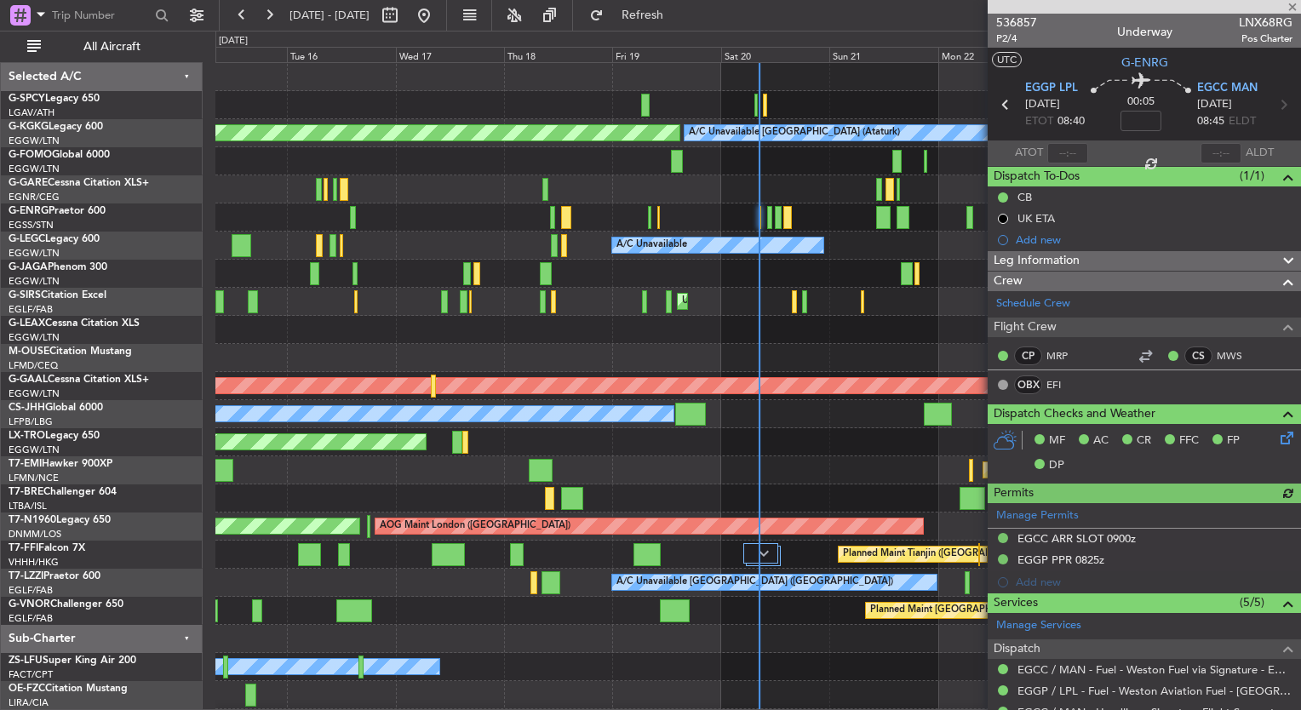
scroll to position [226, 0]
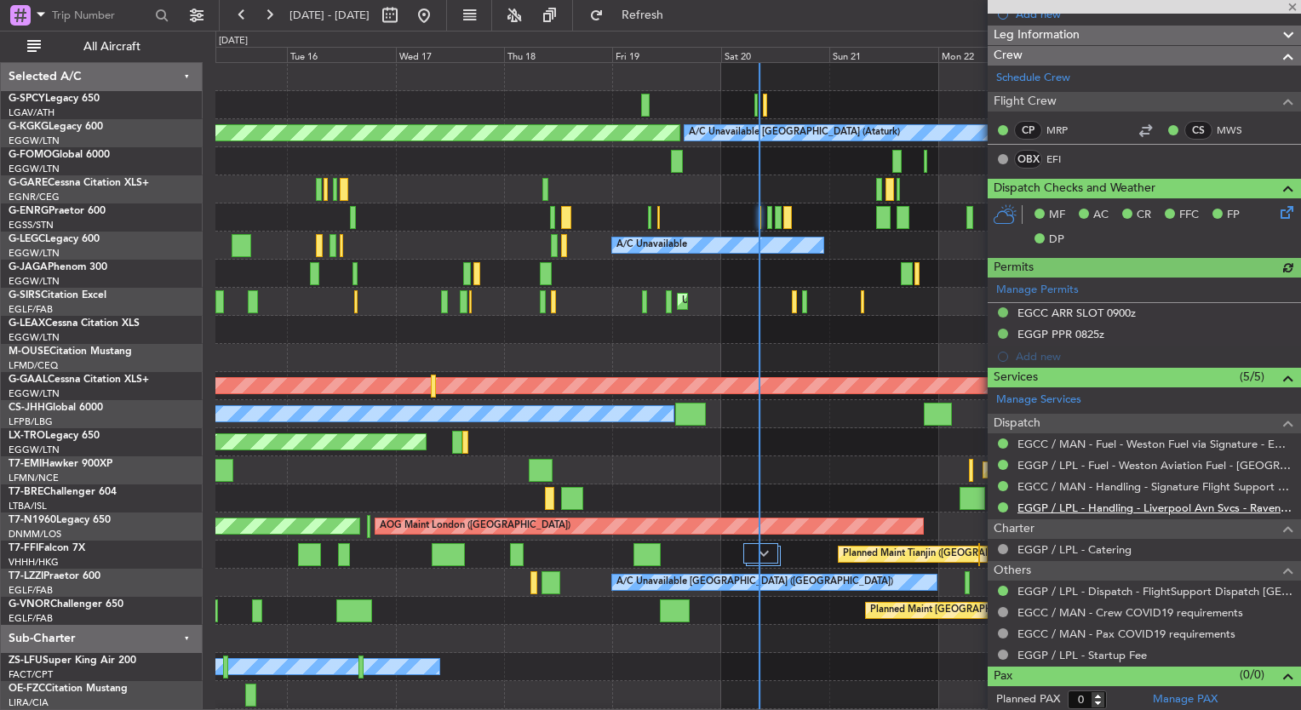
click at [1162, 505] on link "EGGP / LPL - Handling - Liverpool Avn Svcs - Ravenair EGGP LPL" at bounding box center [1155, 508] width 275 height 14
click at [1157, 507] on link "EGGP / LPL - Handling - Liverpool Avn Svcs - Ravenair EGGP LPL" at bounding box center [1155, 508] width 275 height 14
click at [1145, 507] on link "EGGP / LPL - Handling - Liverpool Avn Svcs - Ravenair EGGP LPL" at bounding box center [1155, 508] width 275 height 14
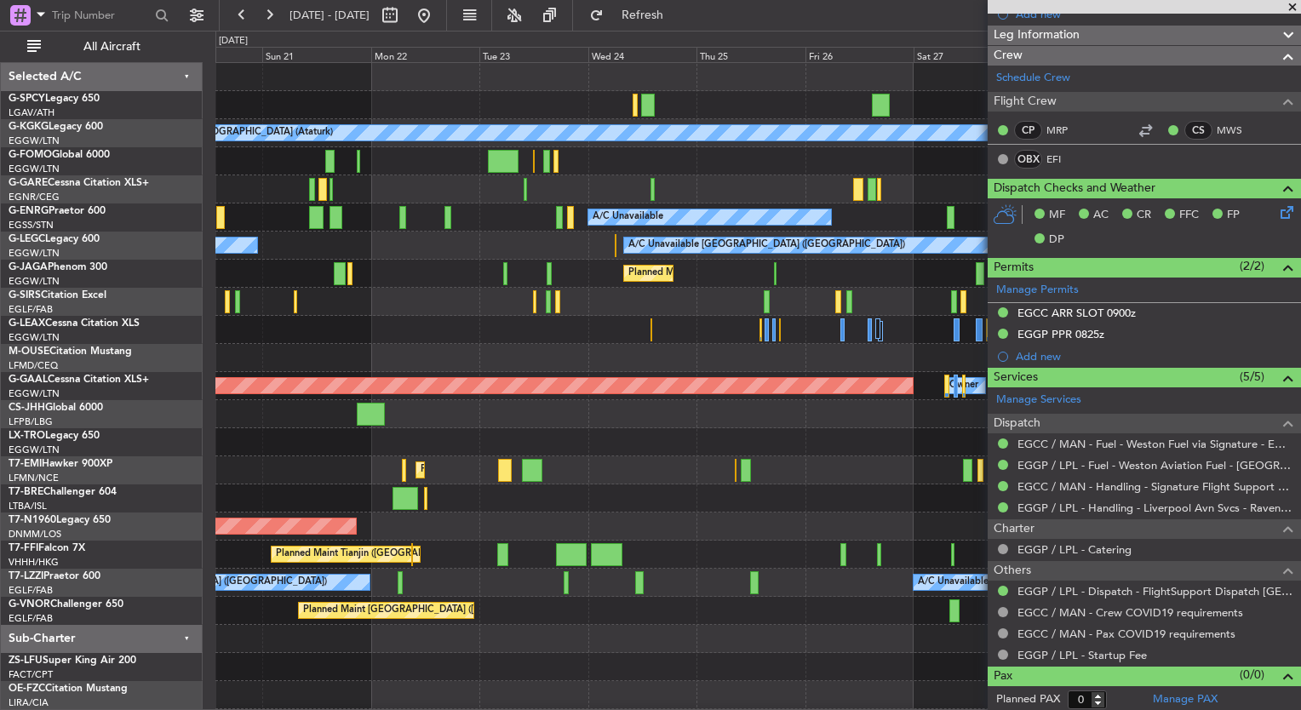
click at [171, 353] on div "A/C Unavailable [GEOGRAPHIC_DATA] (Ataturk) AOG Maint [GEOGRAPHIC_DATA] ([GEOGR…" at bounding box center [650, 371] width 1301 height 680
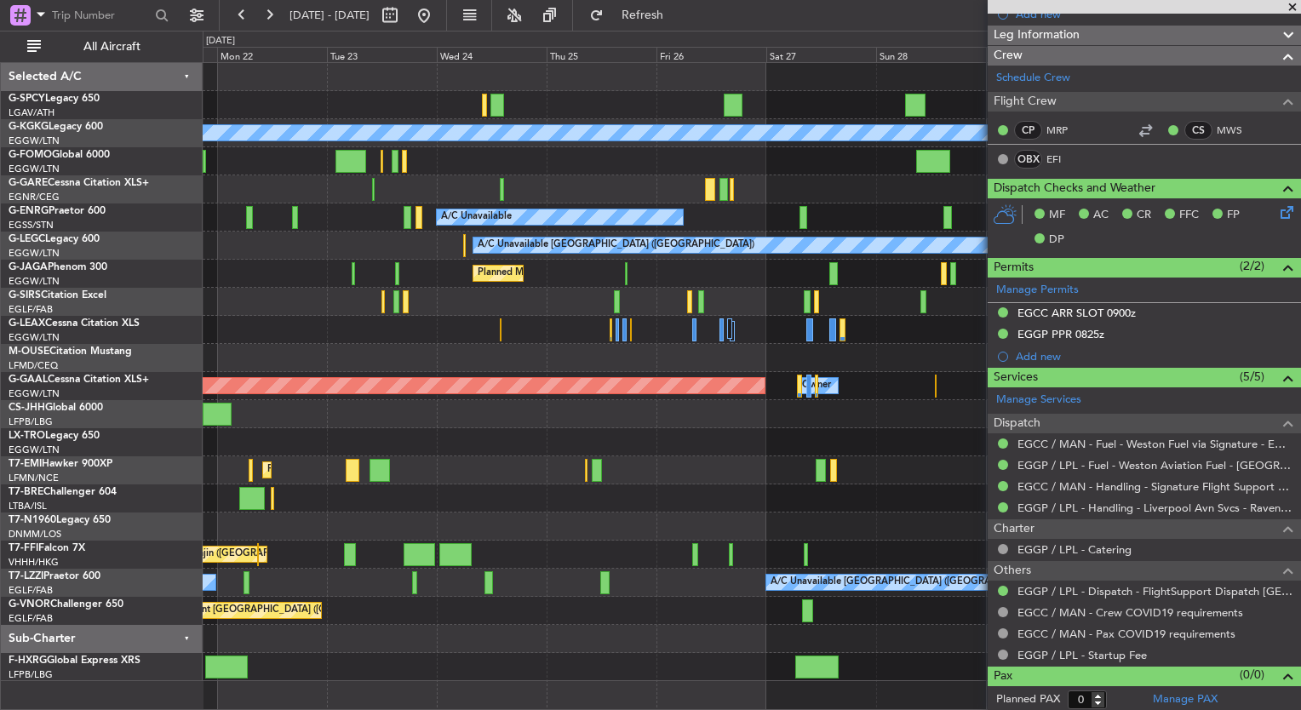
click at [592, 499] on div "A/C Unavailable Istanbul (Ataturk) AOG Maint Istanbul (Ataturk) A/C Unavailable…" at bounding box center [752, 372] width 1098 height 618
click at [438, 24] on button at bounding box center [423, 15] width 27 height 27
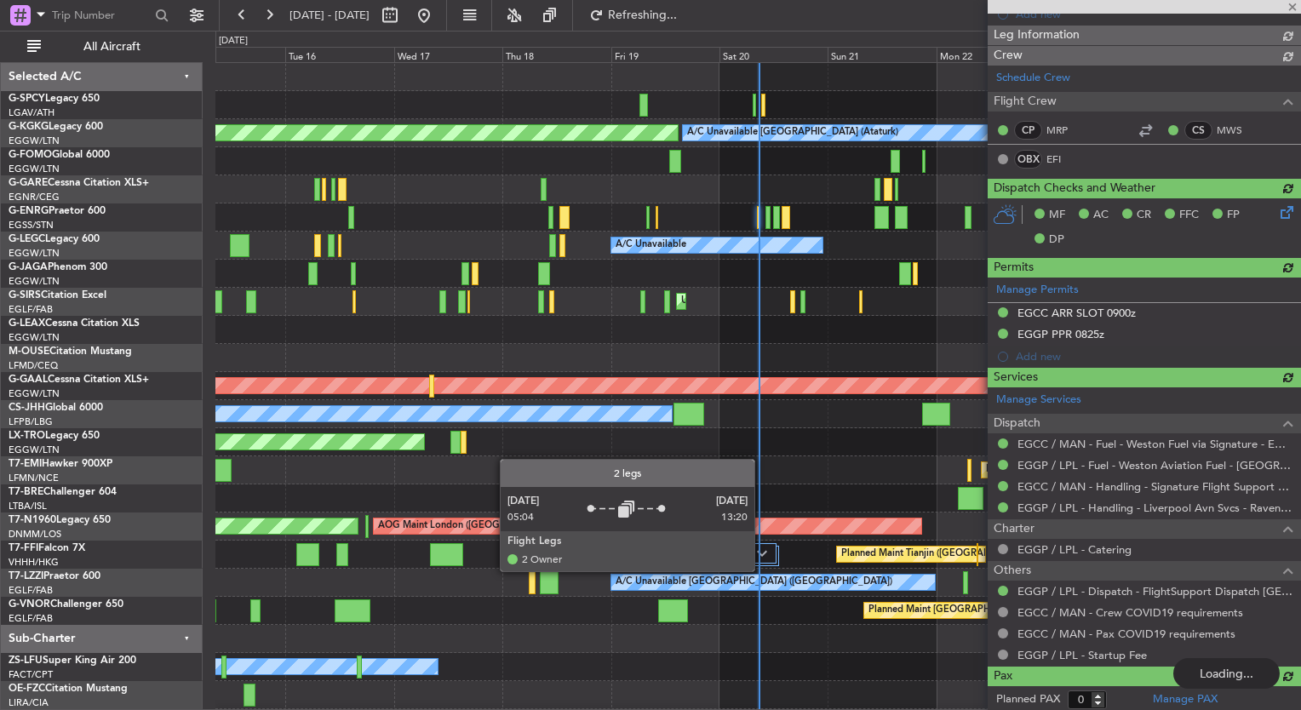
type input "08:44"
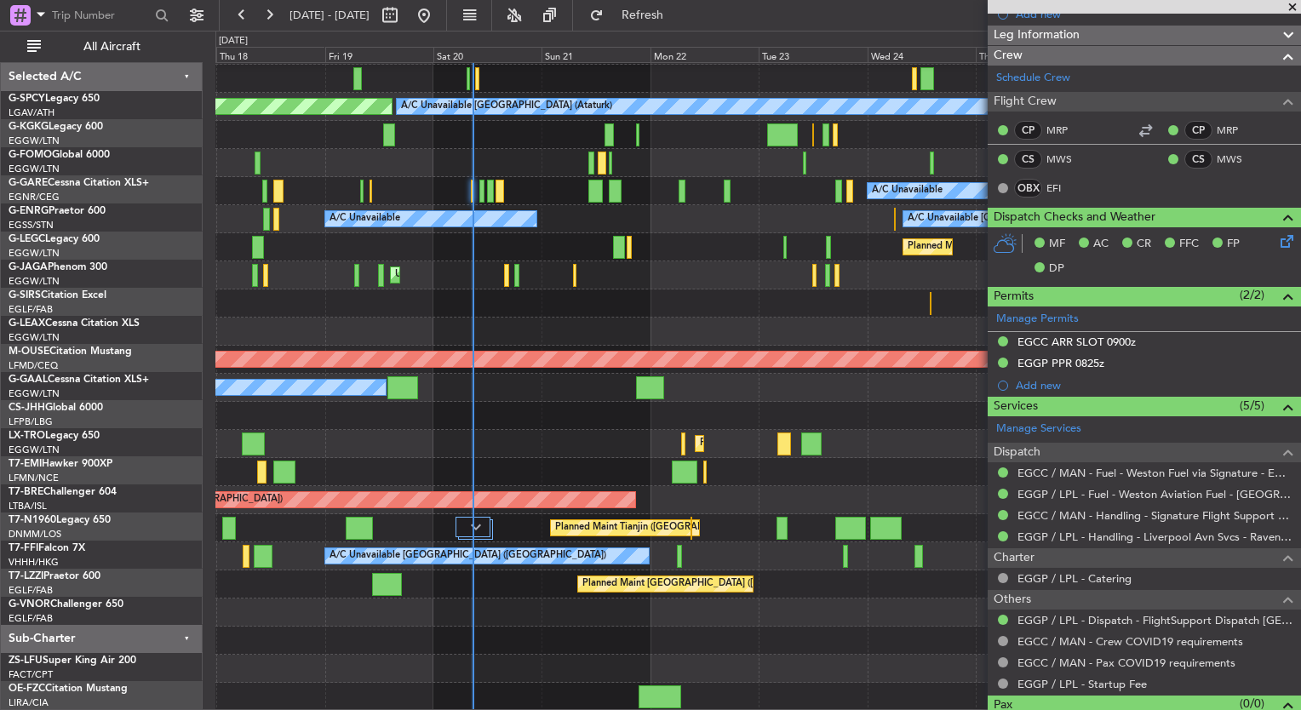
click at [317, 325] on div at bounding box center [757, 332] width 1085 height 28
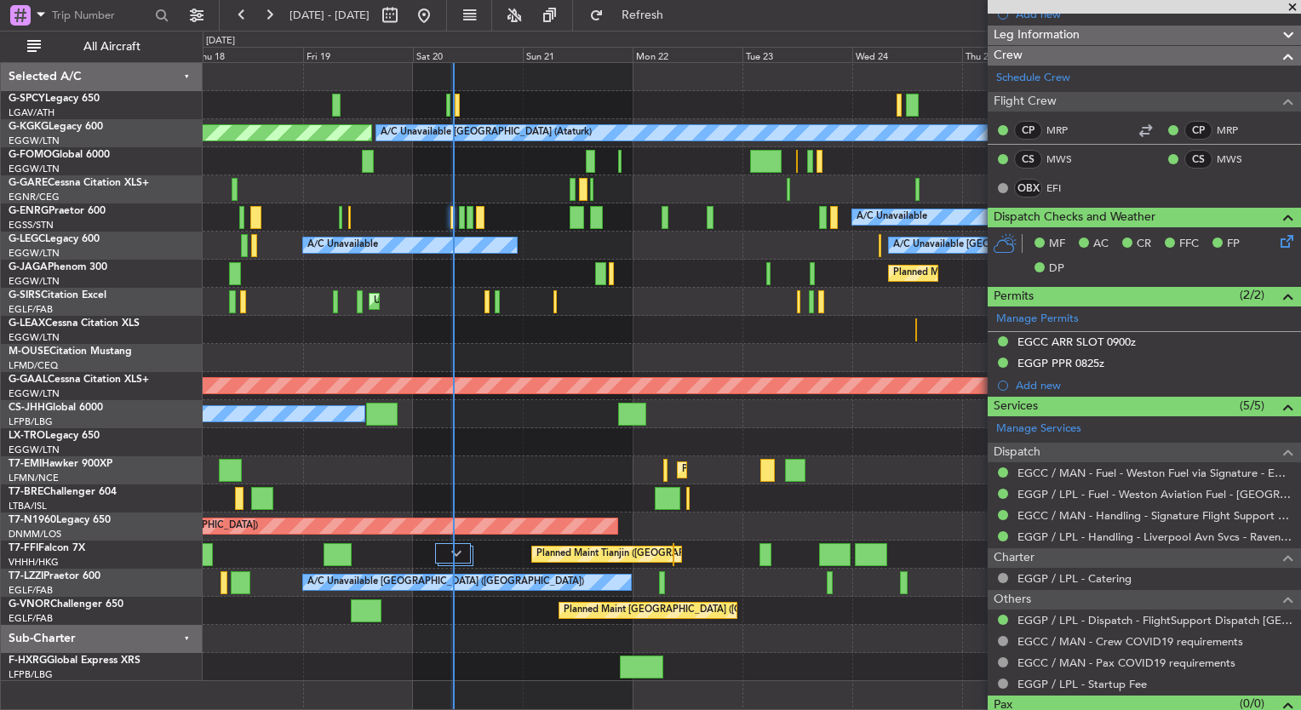
click at [608, 272] on div "Planned Maint [GEOGRAPHIC_DATA] ([GEOGRAPHIC_DATA])" at bounding box center [752, 274] width 1098 height 28
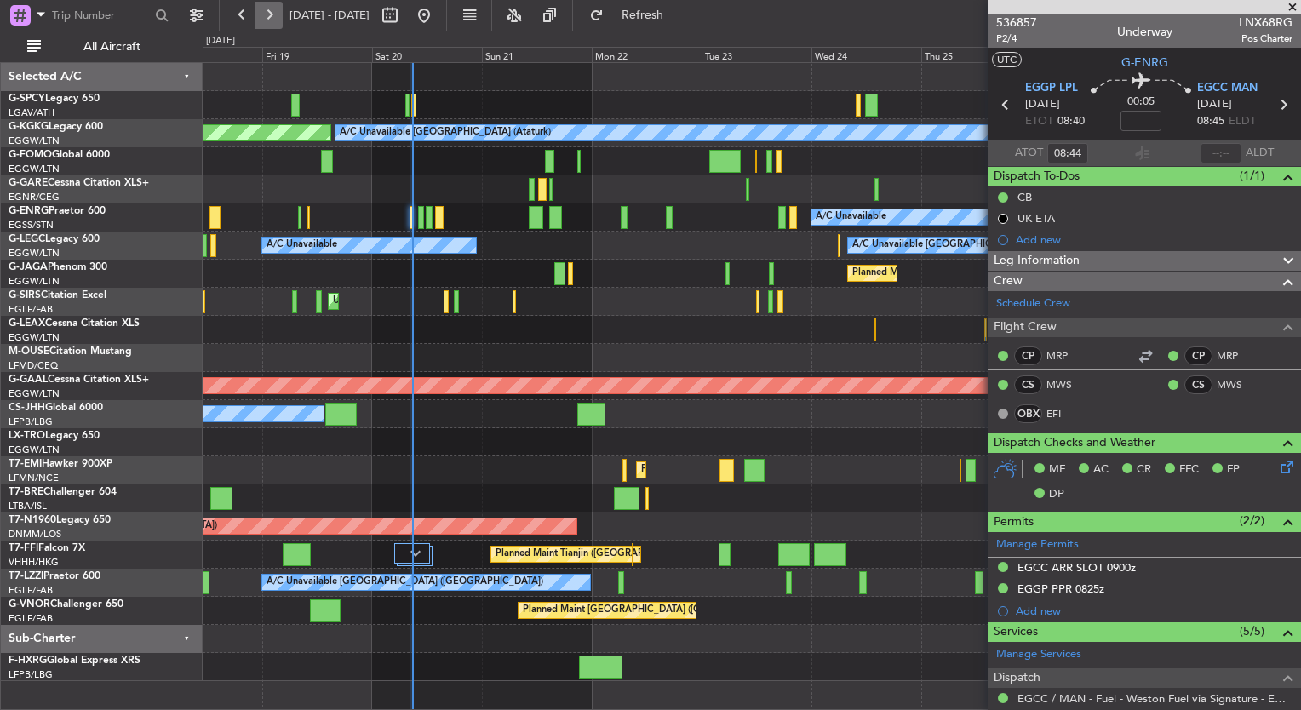
click at [266, 25] on button at bounding box center [268, 15] width 27 height 27
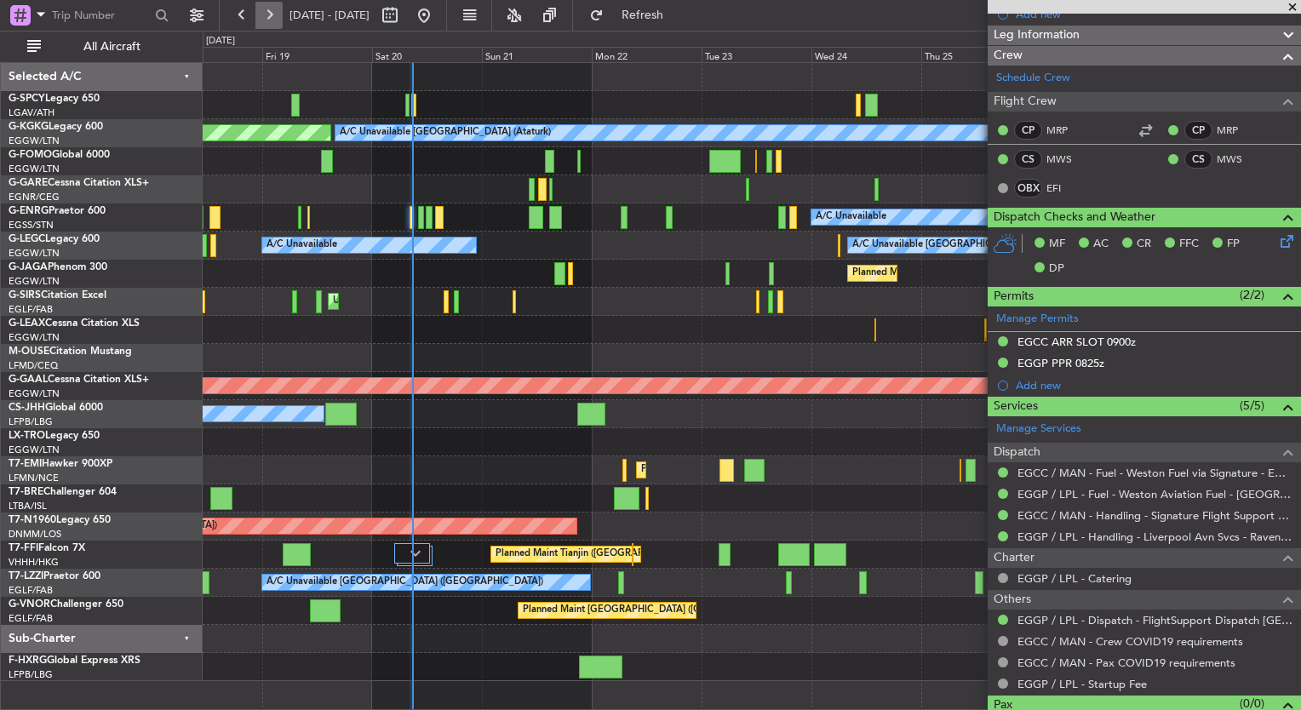
click at [266, 25] on button at bounding box center [268, 15] width 27 height 27
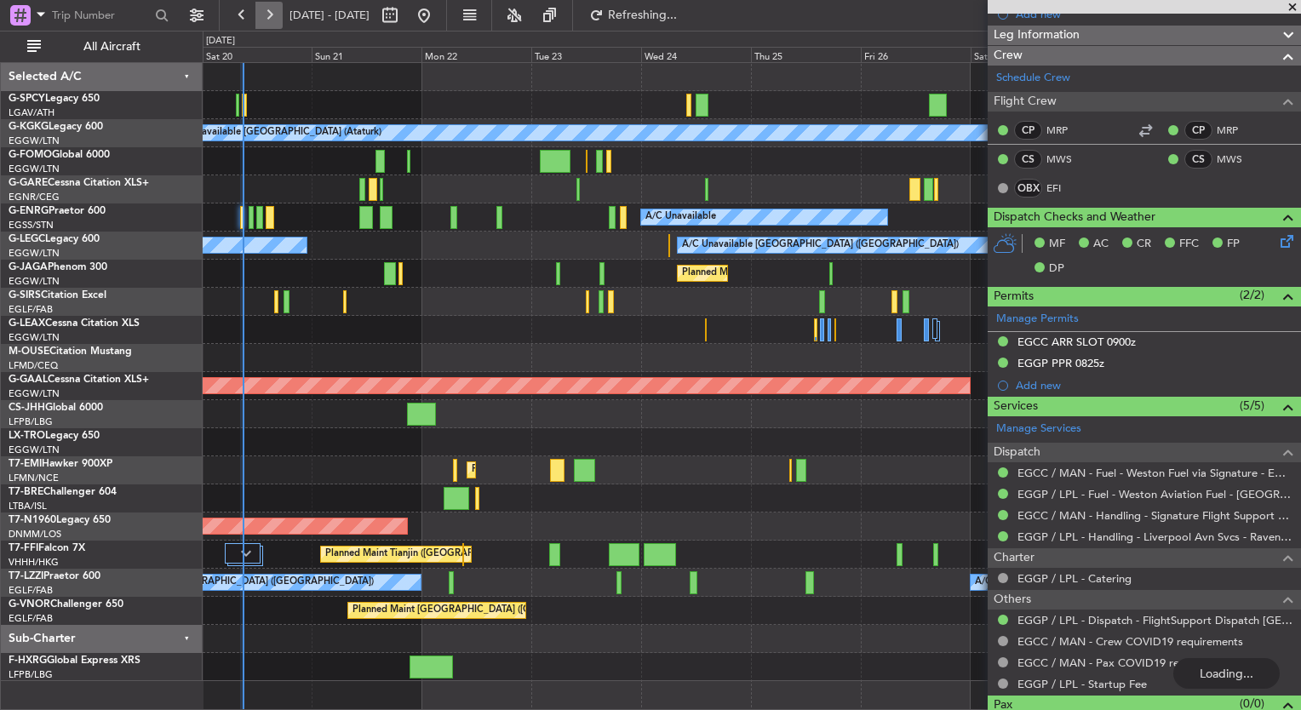
click at [266, 25] on button at bounding box center [268, 15] width 27 height 27
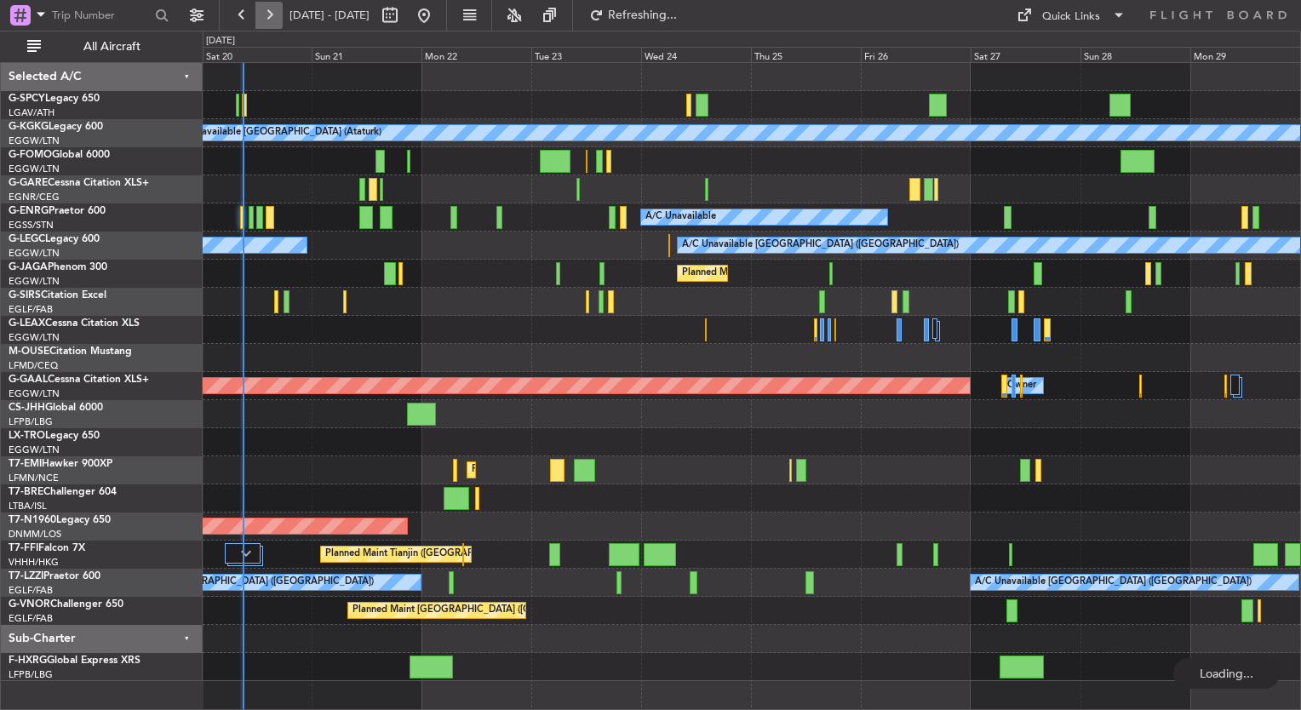
scroll to position [0, 0]
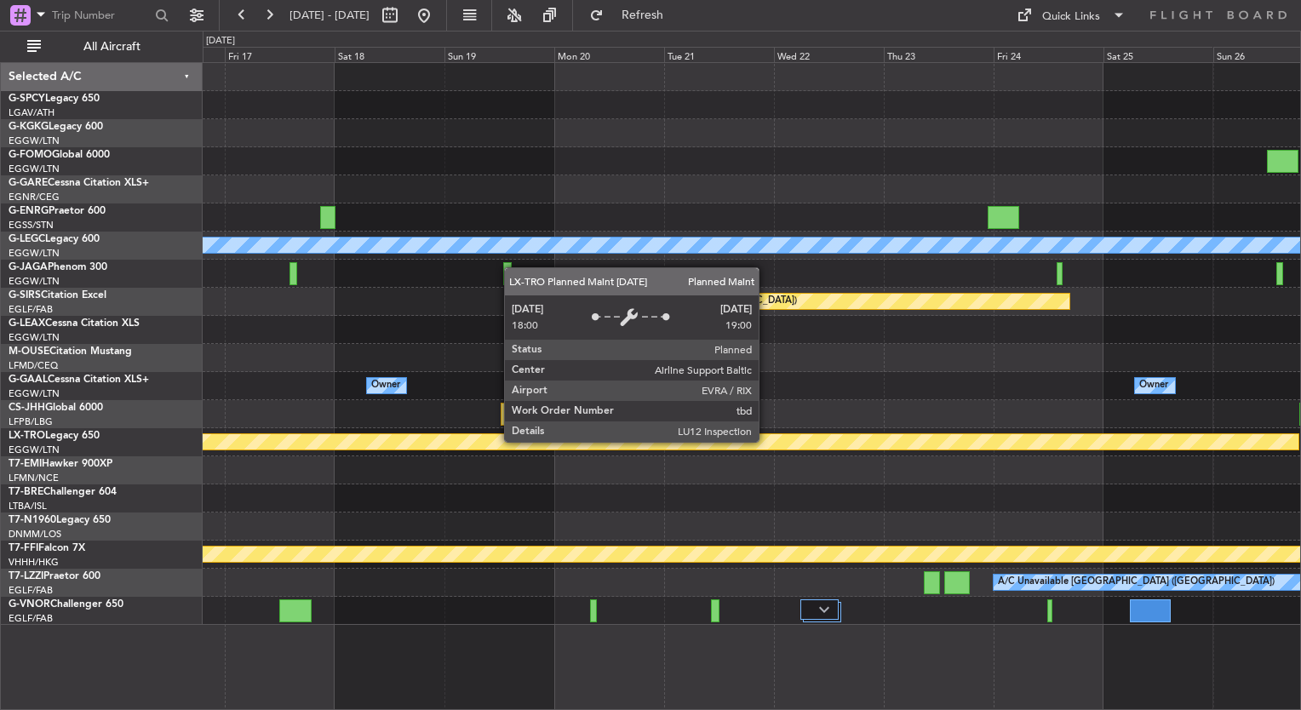
click at [221, 417] on div "A/C Unavailable London (Luton) Planned Maint Oxford (Kidlington) Owner Owner Ow…" at bounding box center [752, 344] width 1098 height 562
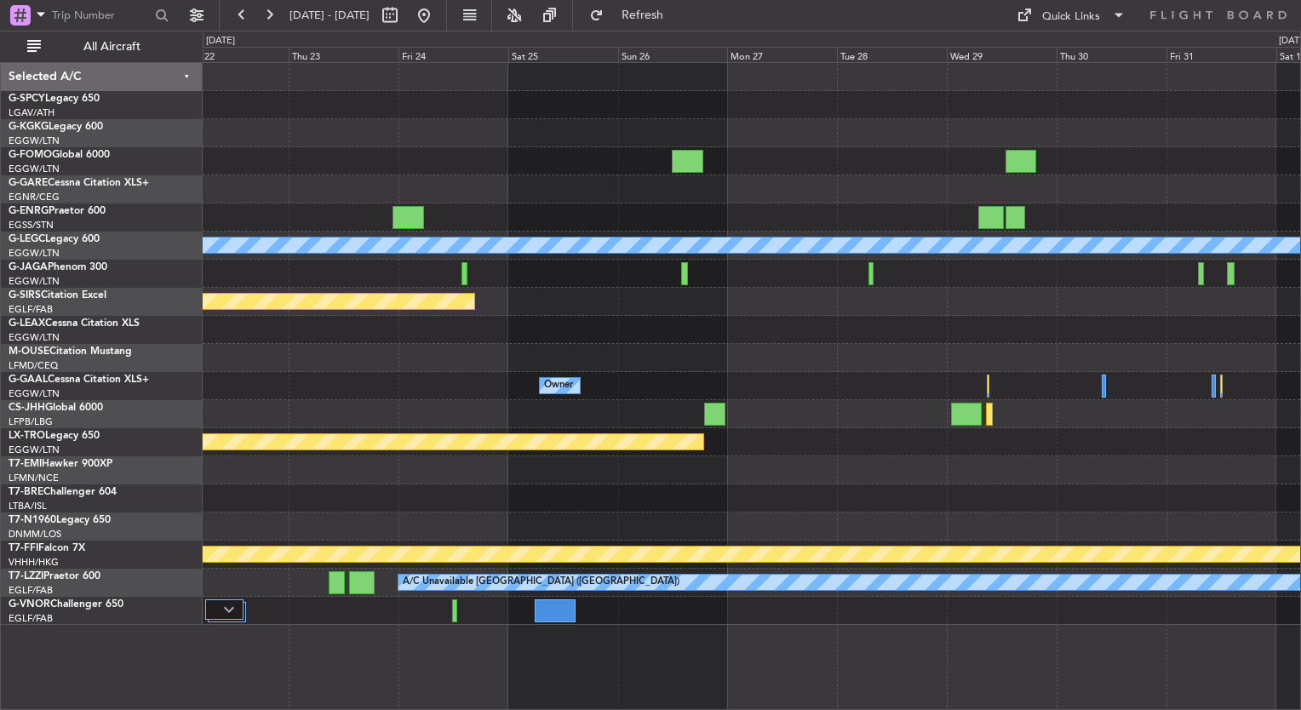
click at [343, 455] on div "A/C Unavailable London (Luton) Planned Maint Oxford (Kidlington) Planned Maint …" at bounding box center [752, 344] width 1098 height 562
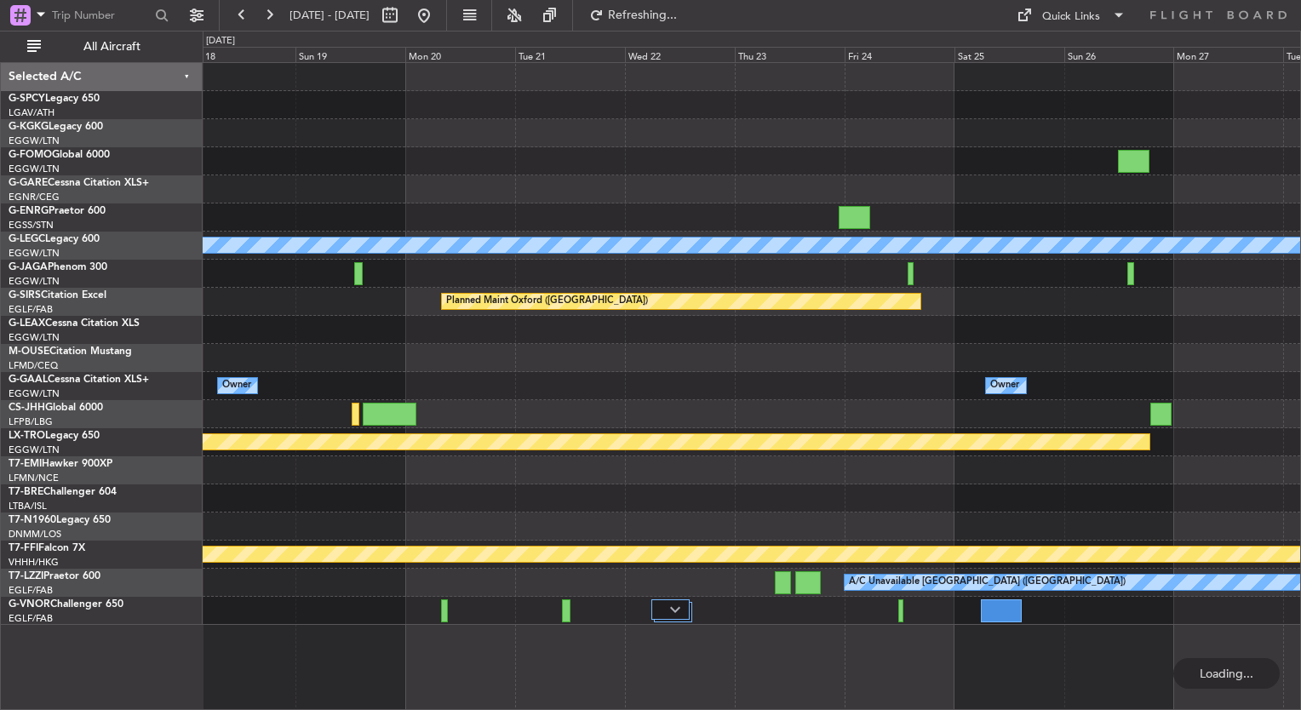
click at [1300, 311] on html "23 Oct 2025 - 02 Nov 2025 Refreshing... Quick Links All Aircraft A/C Unavailabl…" at bounding box center [650, 355] width 1301 height 710
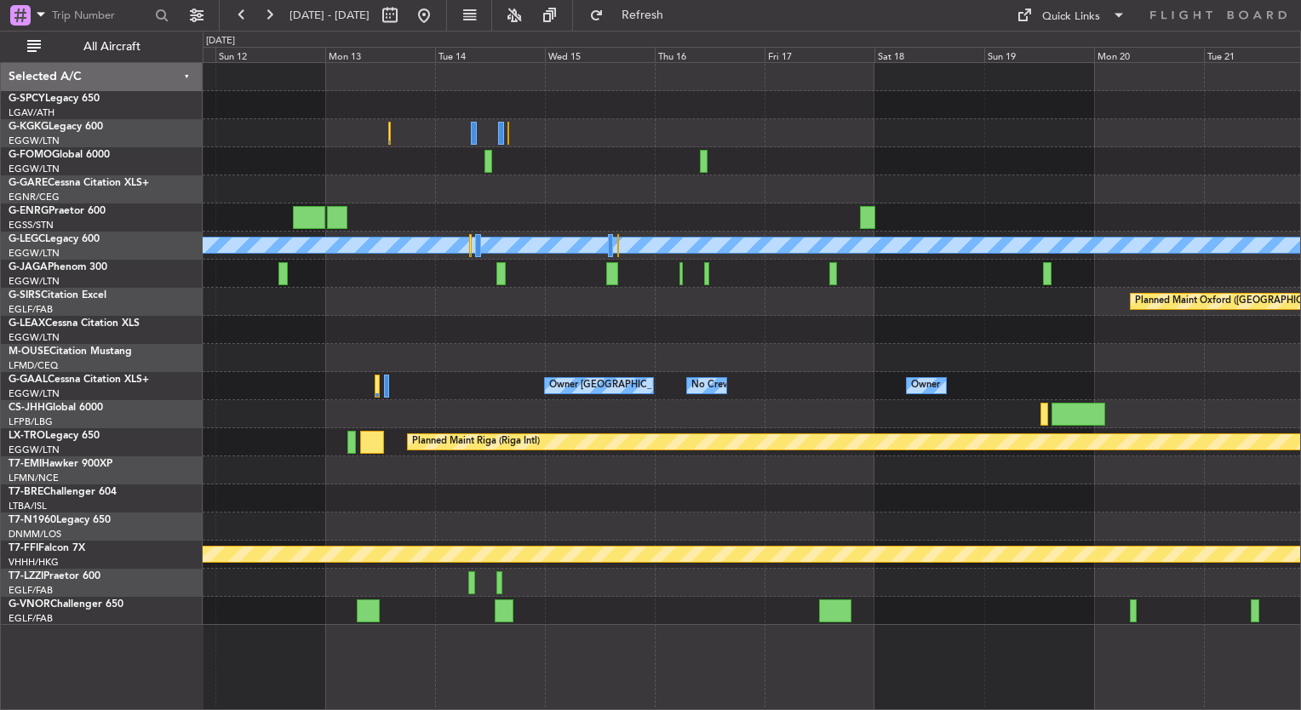
click at [1298, 420] on div at bounding box center [752, 414] width 1098 height 28
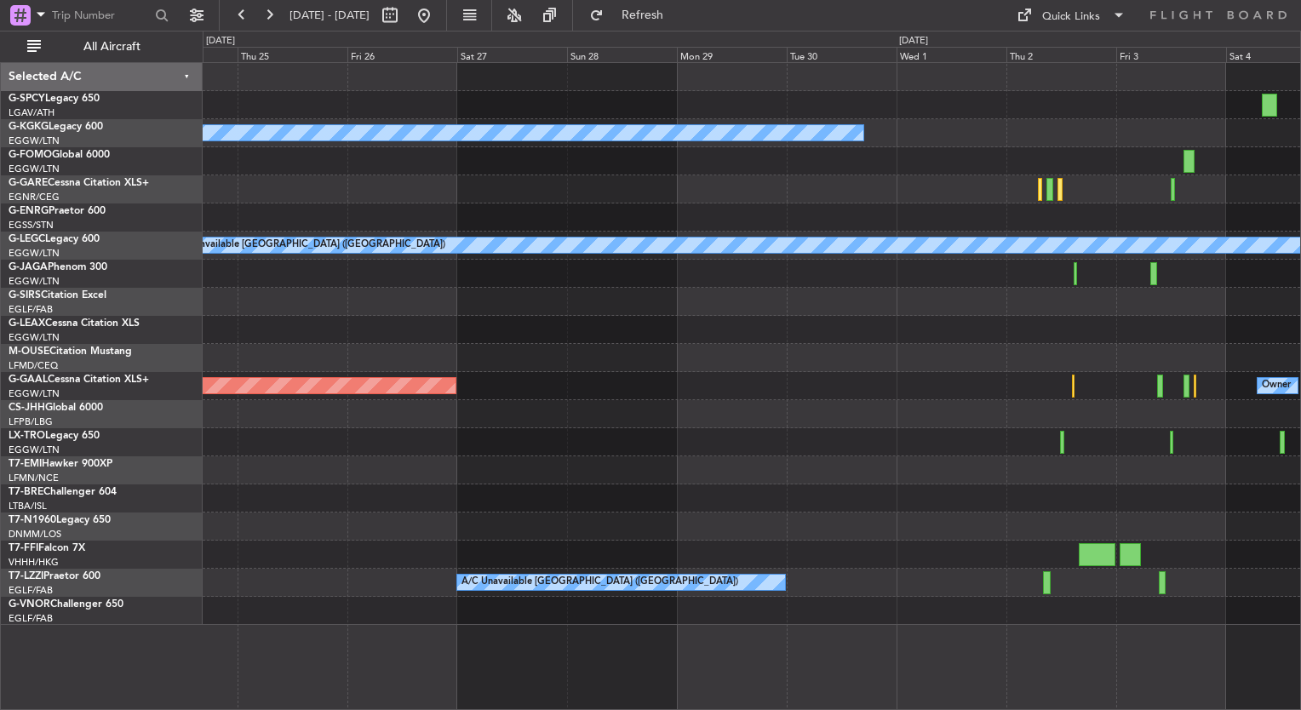
click at [1211, 554] on div "Planned Maint Tianjin ([GEOGRAPHIC_DATA])" at bounding box center [752, 555] width 1098 height 28
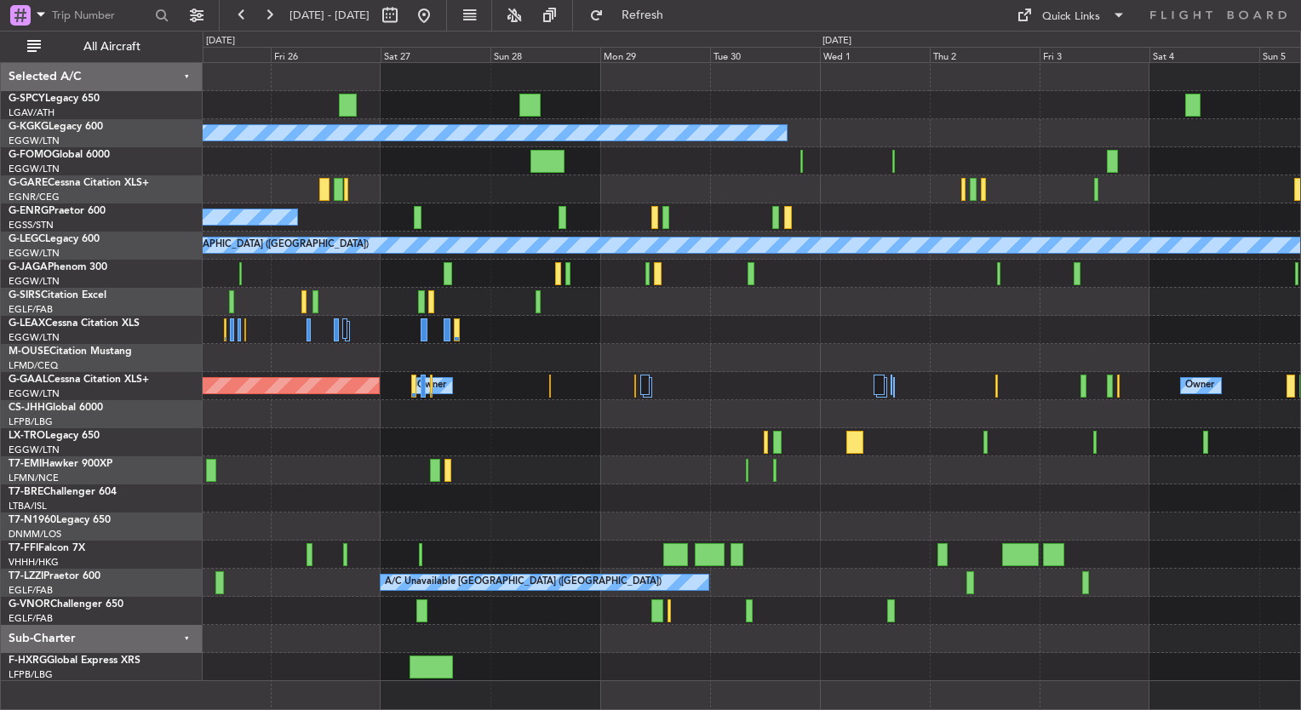
click at [790, 451] on div "A/C Unavailable Istanbul (Ataturk) A/C Unavailable A/C Unavailable London (Luto…" at bounding box center [752, 372] width 1098 height 618
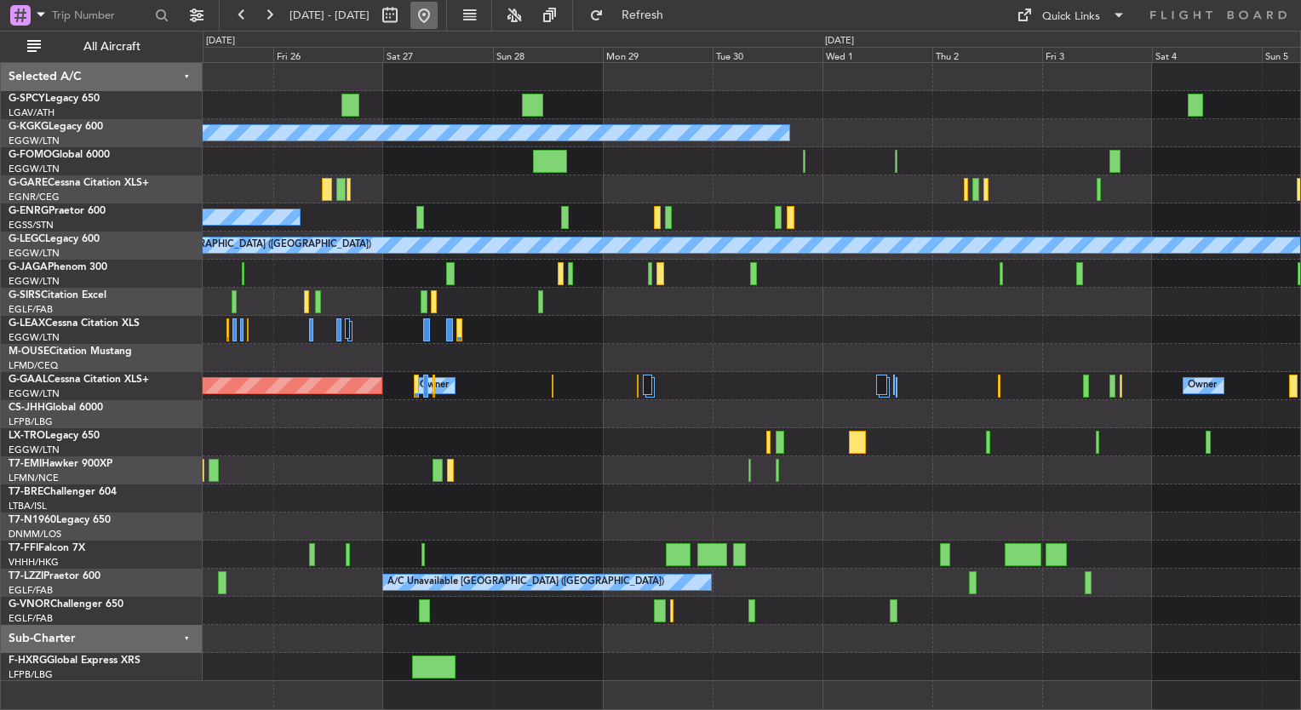
click at [438, 10] on button at bounding box center [423, 15] width 27 height 27
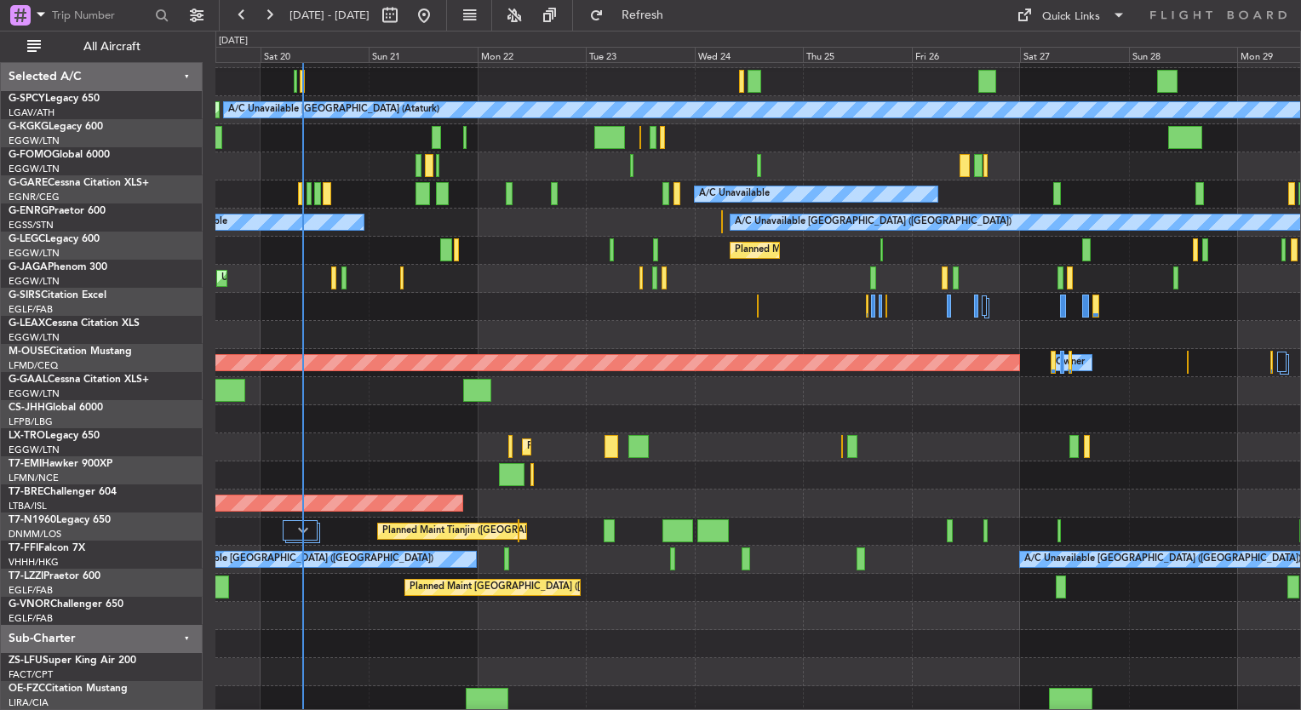
scroll to position [26, 0]
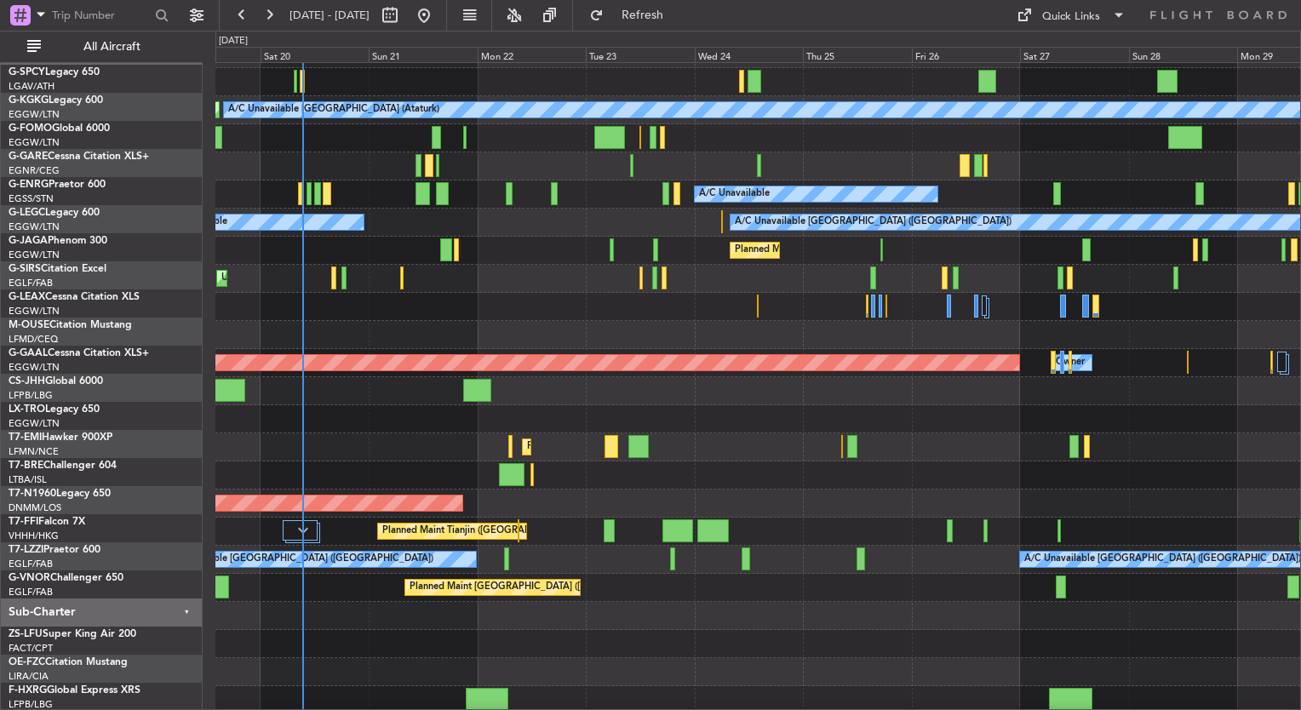
click at [276, 265] on div "Unplanned Maint [GEOGRAPHIC_DATA] ([GEOGRAPHIC_DATA])" at bounding box center [757, 279] width 1085 height 28
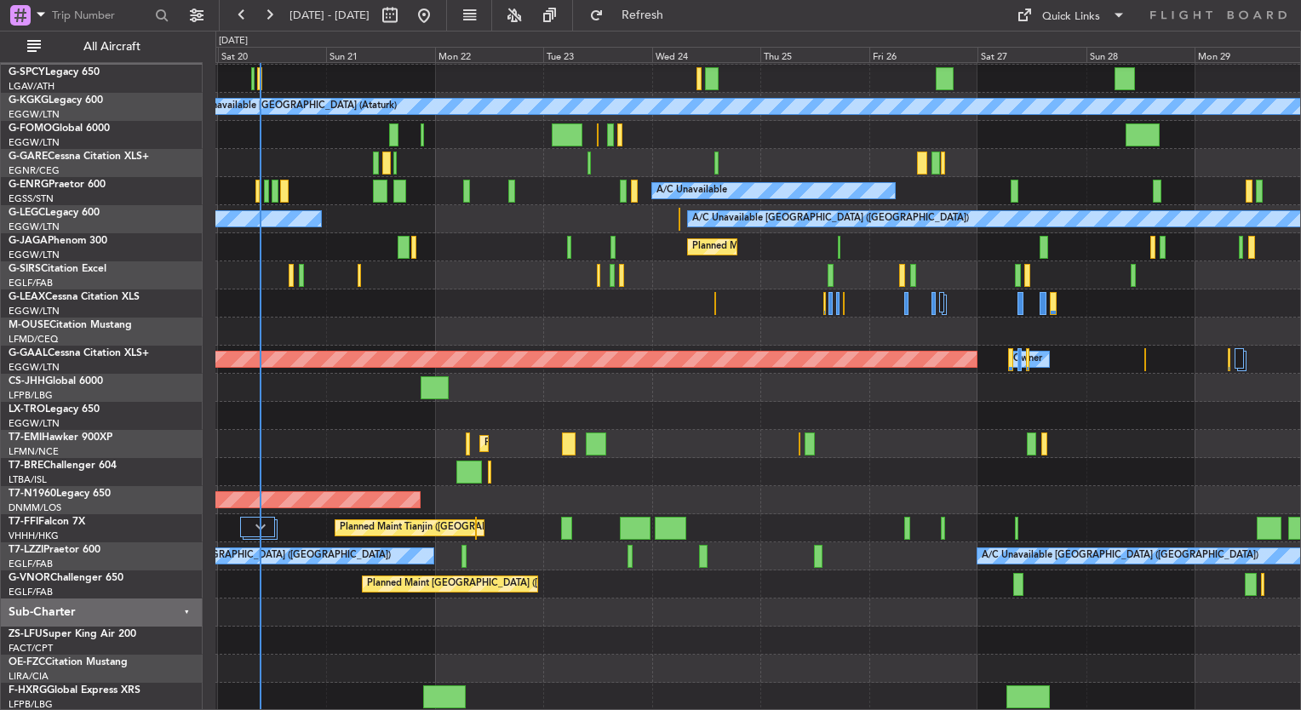
click at [544, 281] on div "Unplanned Maint [GEOGRAPHIC_DATA] ([GEOGRAPHIC_DATA])" at bounding box center [757, 275] width 1085 height 28
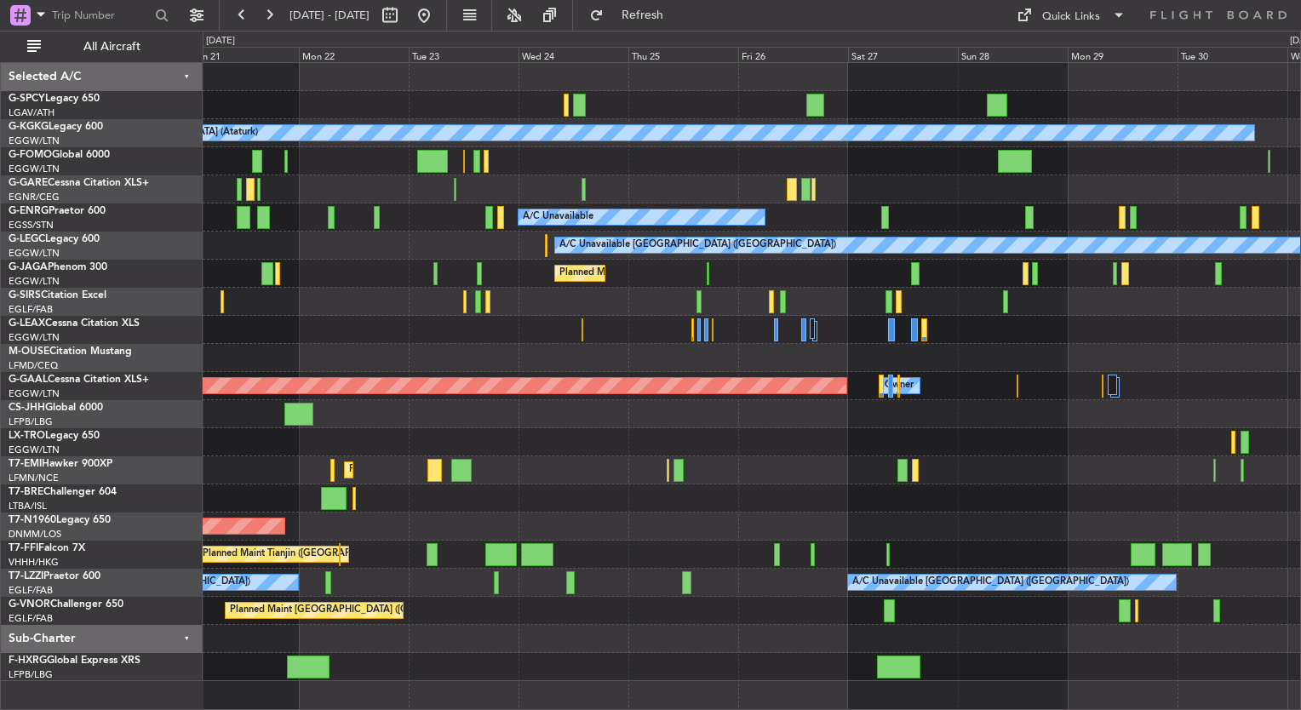
scroll to position [0, 0]
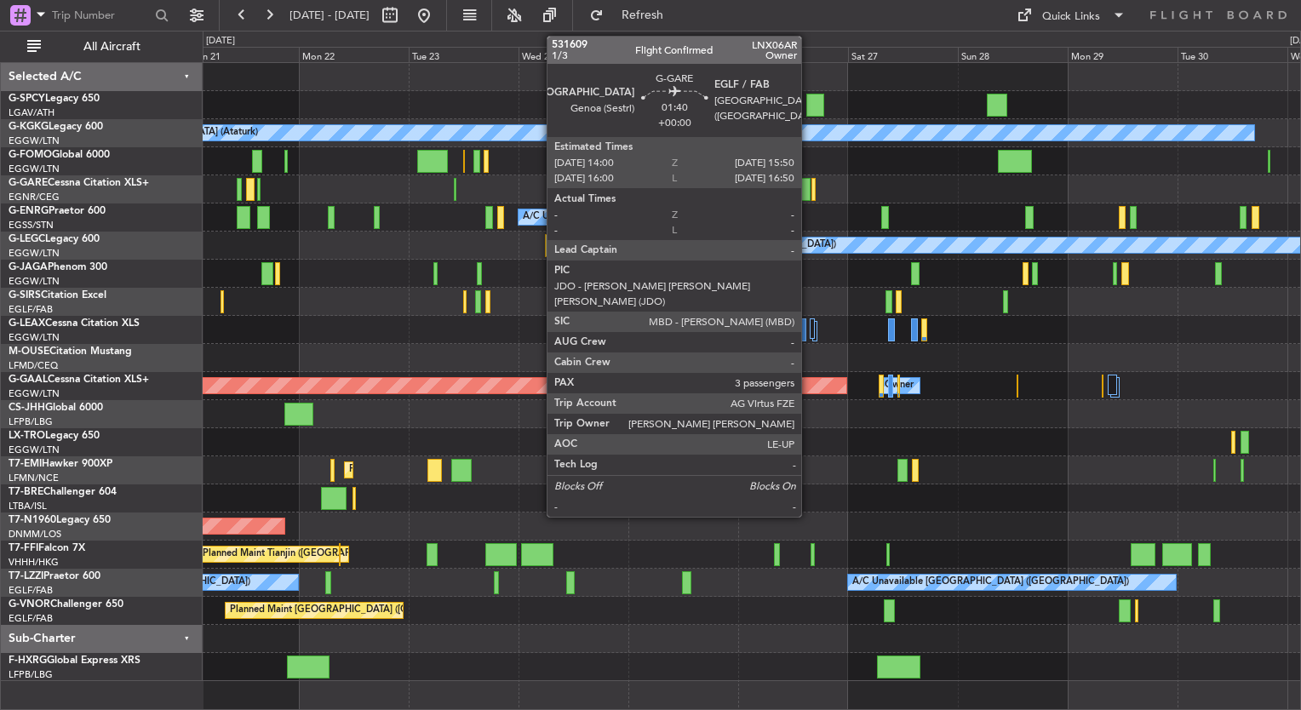
click at [809, 198] on div at bounding box center [805, 189] width 9 height 23
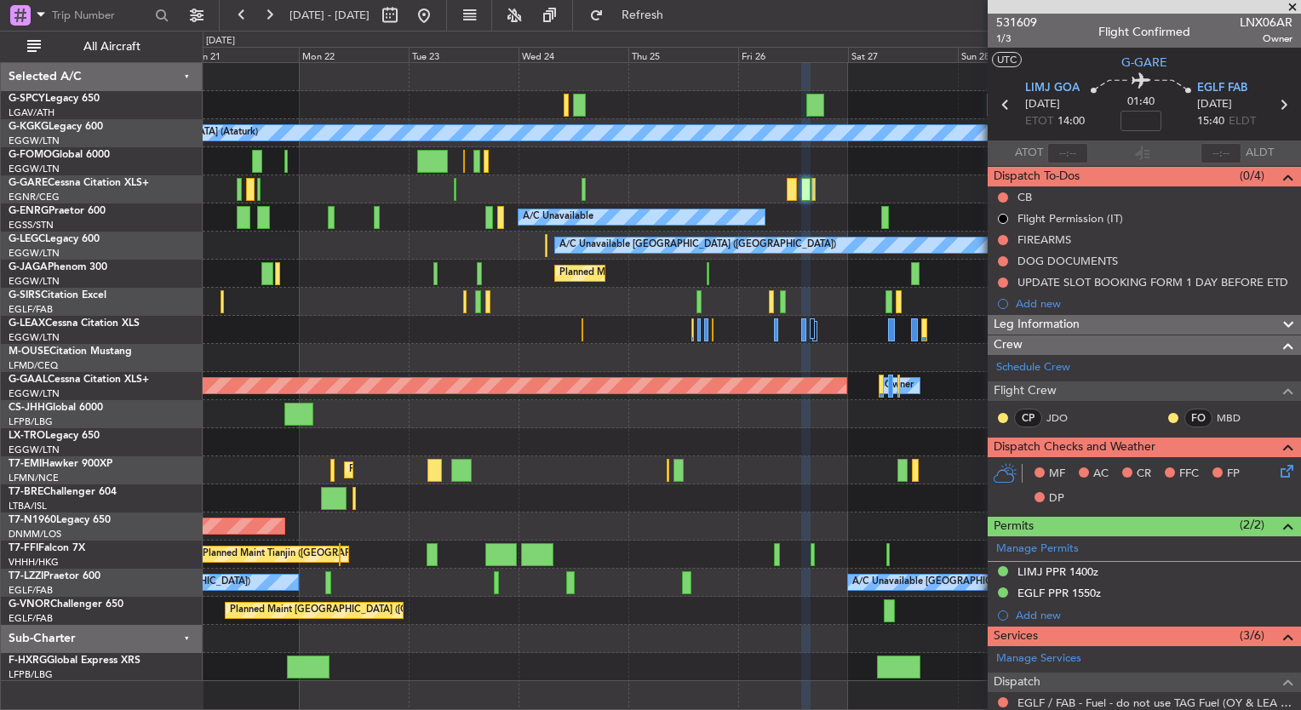
click at [645, 642] on div at bounding box center [752, 639] width 1098 height 28
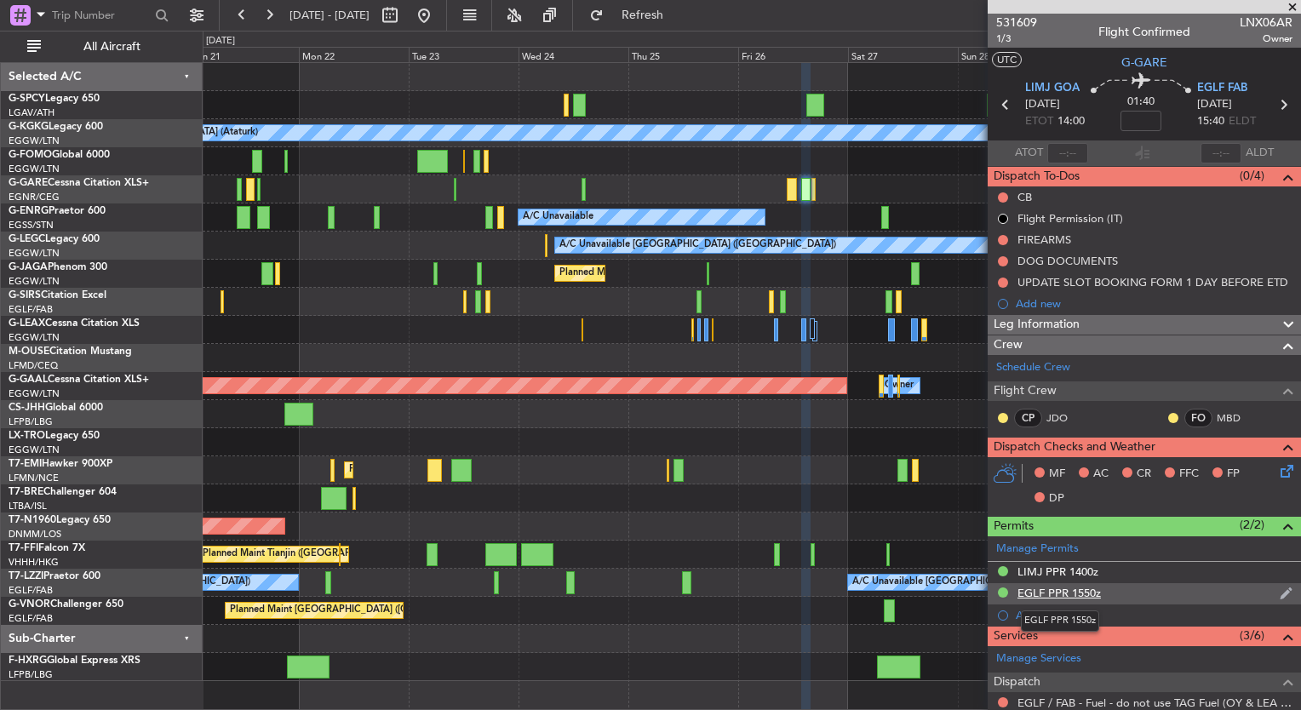
click at [1056, 588] on div "EGLF PPR 1550z" at bounding box center [1059, 593] width 83 height 14
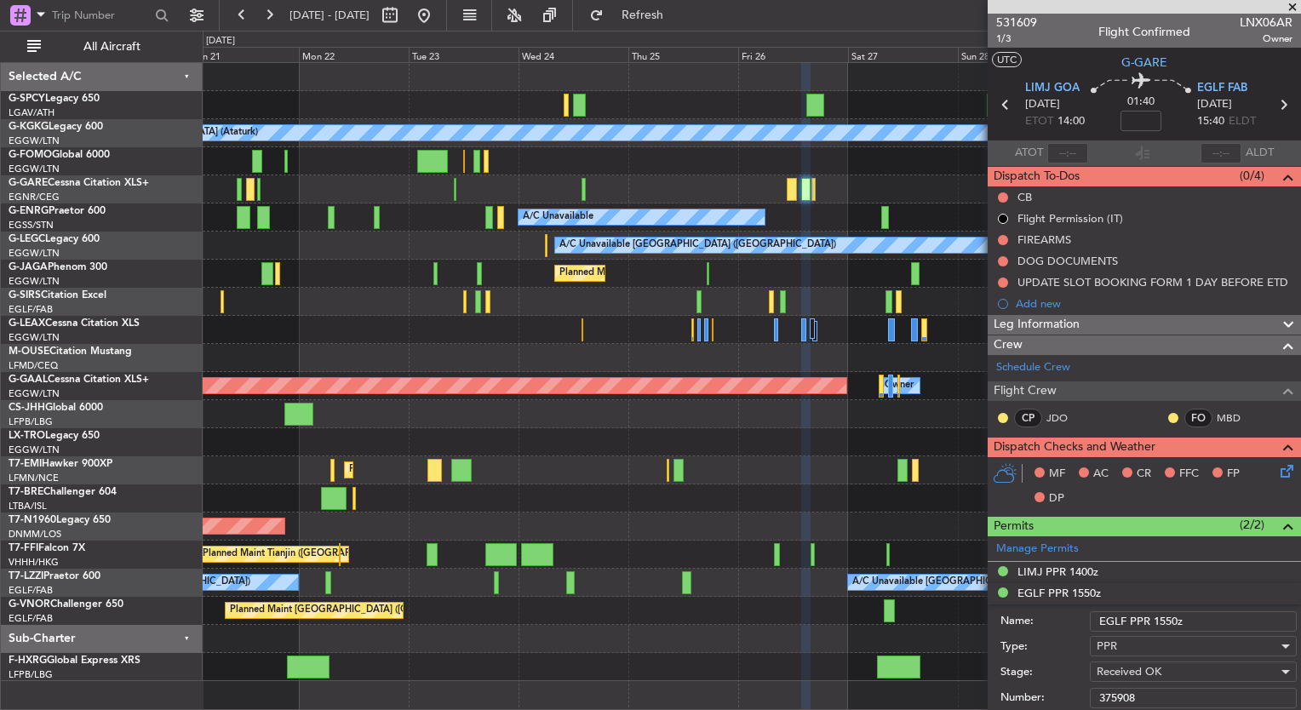
click at [1143, 697] on input "375908" at bounding box center [1193, 698] width 207 height 20
click at [438, 20] on button at bounding box center [423, 15] width 27 height 27
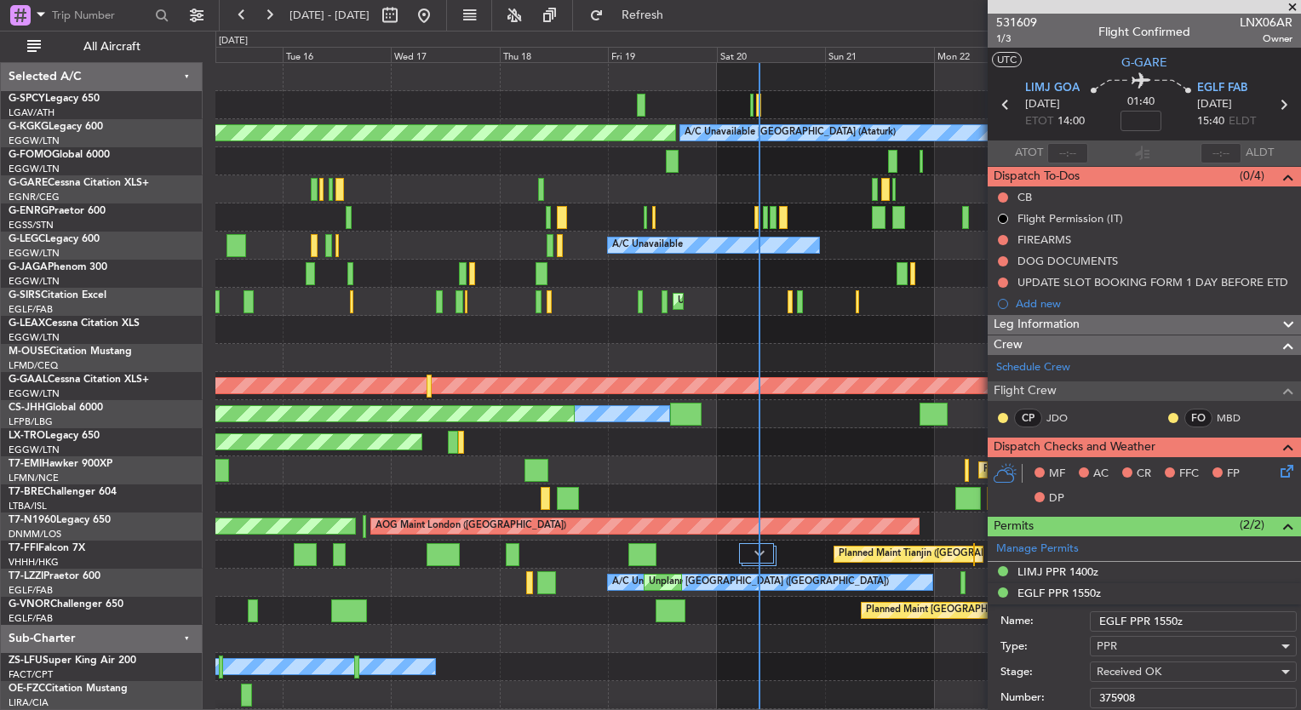
click at [1294, 7] on span at bounding box center [1292, 7] width 17 height 15
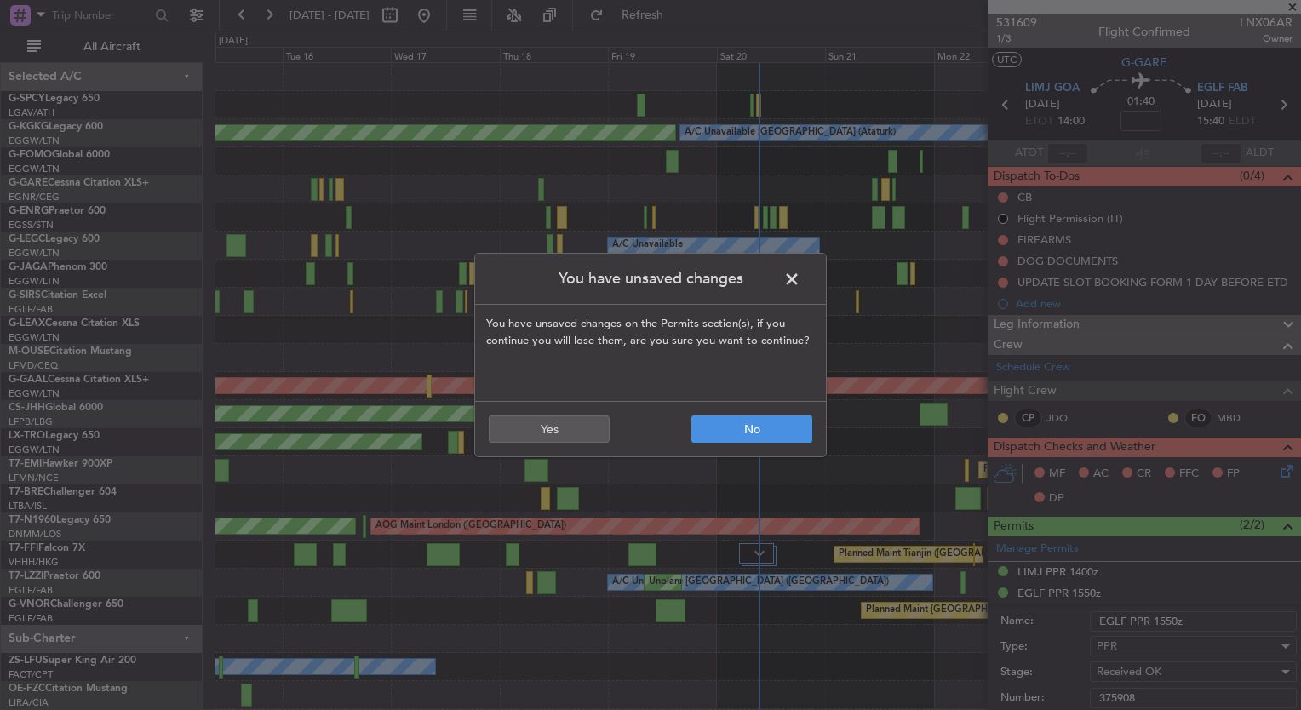
click at [800, 277] on span at bounding box center [800, 284] width 0 height 34
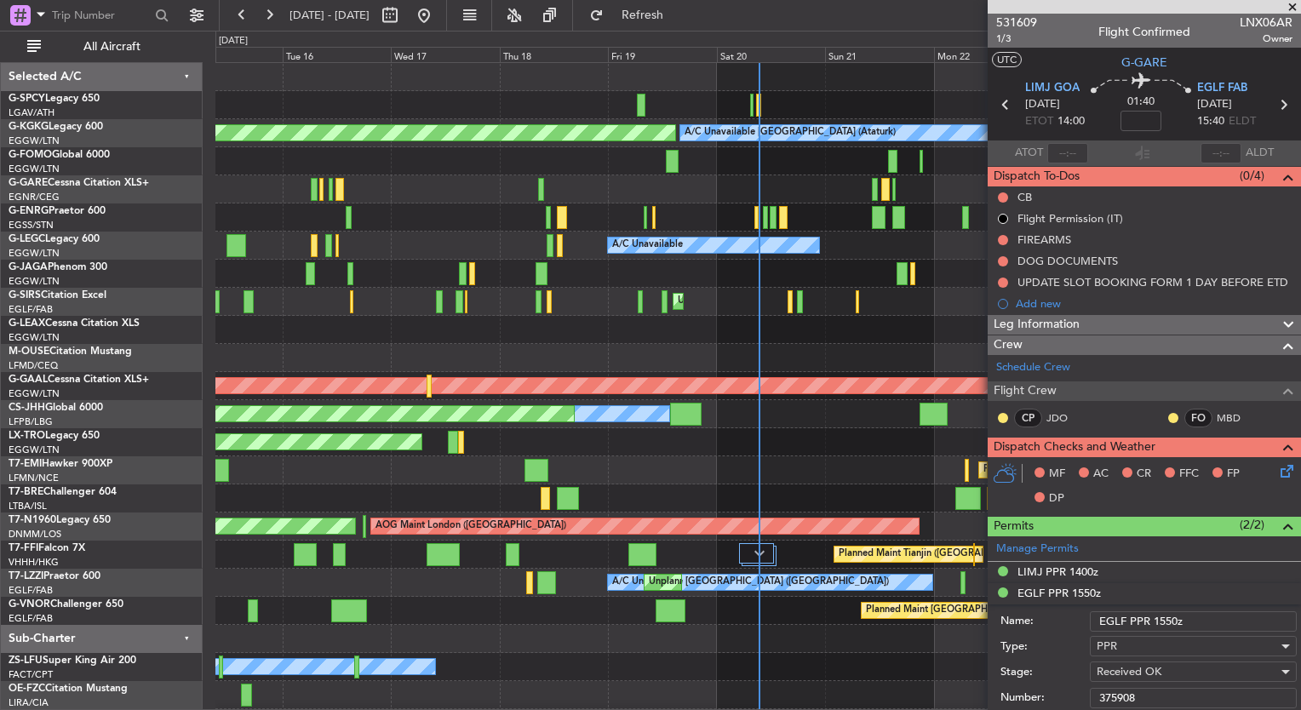
click at [563, 640] on div at bounding box center [757, 639] width 1085 height 28
click at [1293, 7] on span at bounding box center [1292, 7] width 17 height 15
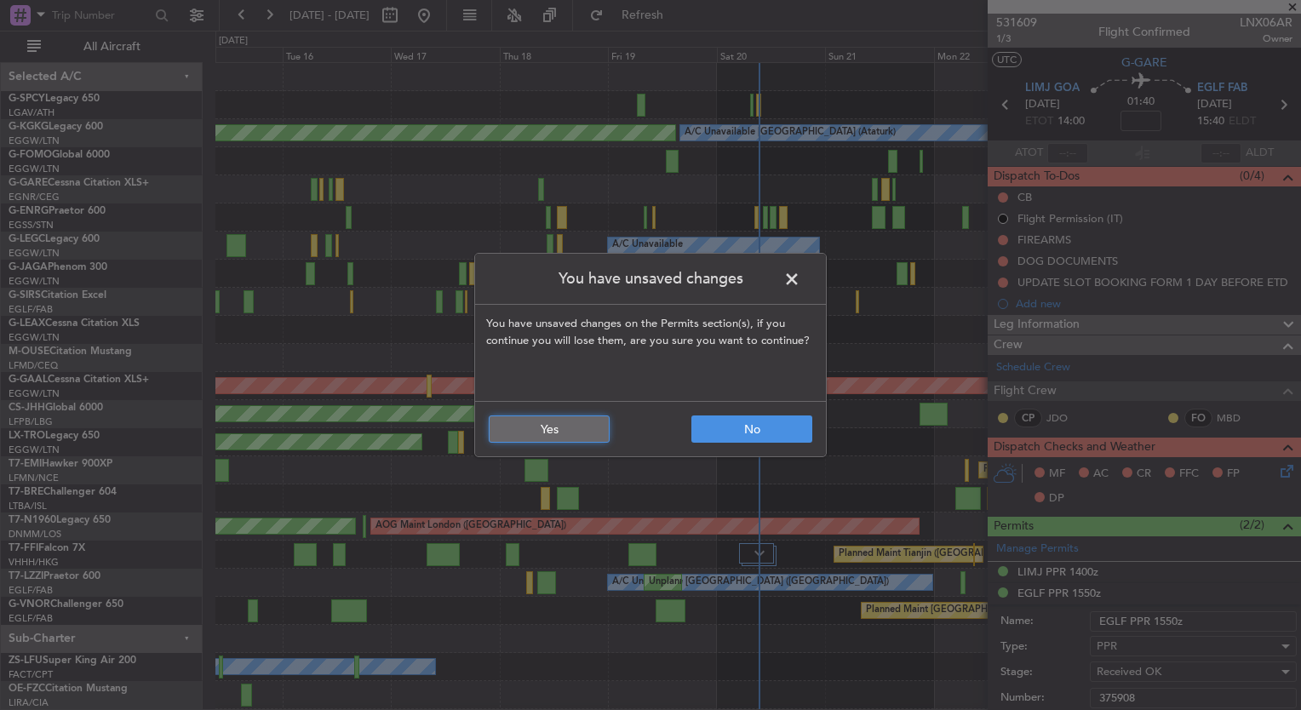
click at [589, 424] on button "Yes" at bounding box center [549, 429] width 121 height 27
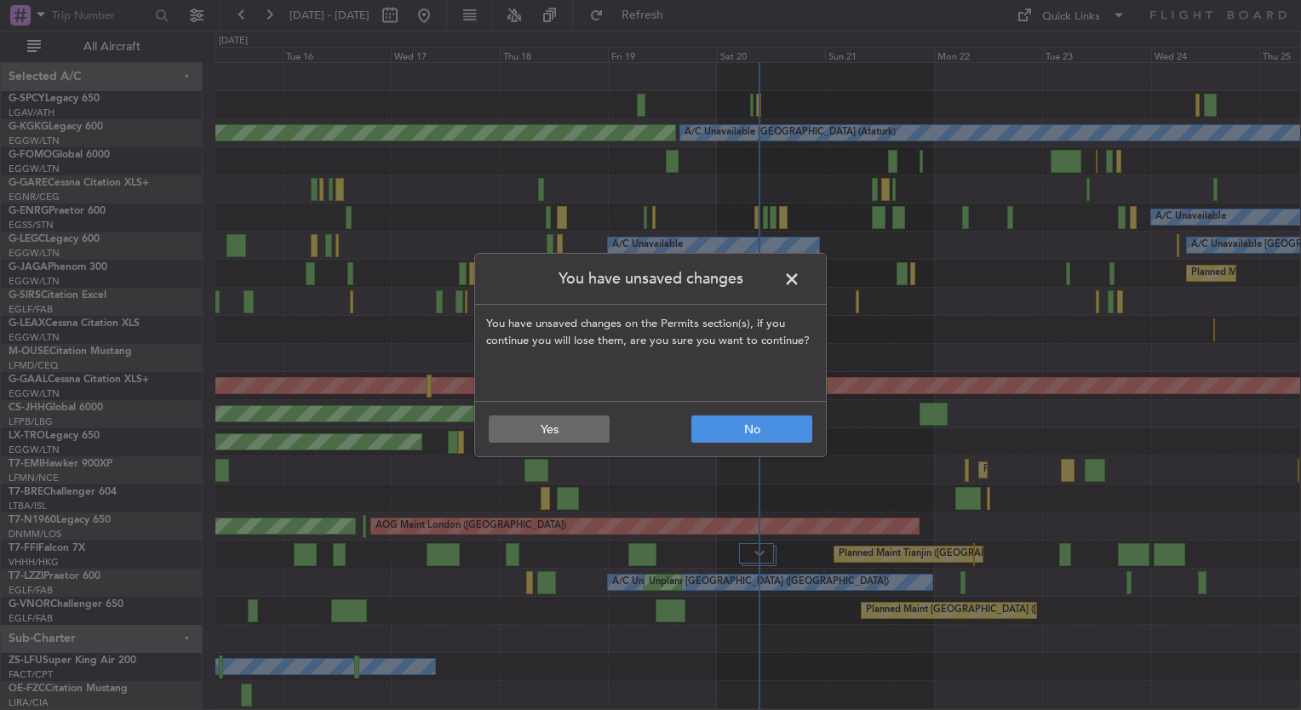
type input "0"
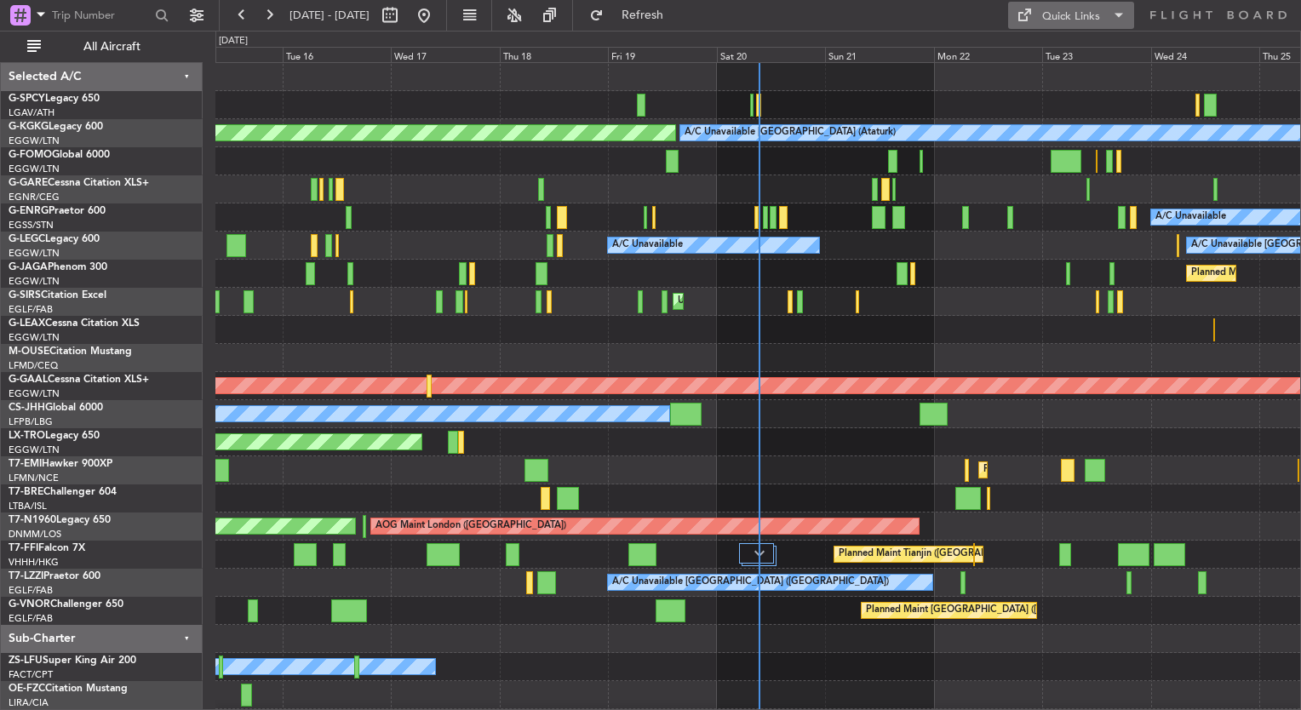
click at [1035, 18] on button "Quick Links" at bounding box center [1071, 15] width 126 height 27
click at [1047, 49] on button "Trip Builder" at bounding box center [1072, 56] width 128 height 41
click at [671, 26] on button "Refresh" at bounding box center [633, 15] width 102 height 27
click at [505, 350] on div at bounding box center [757, 358] width 1085 height 28
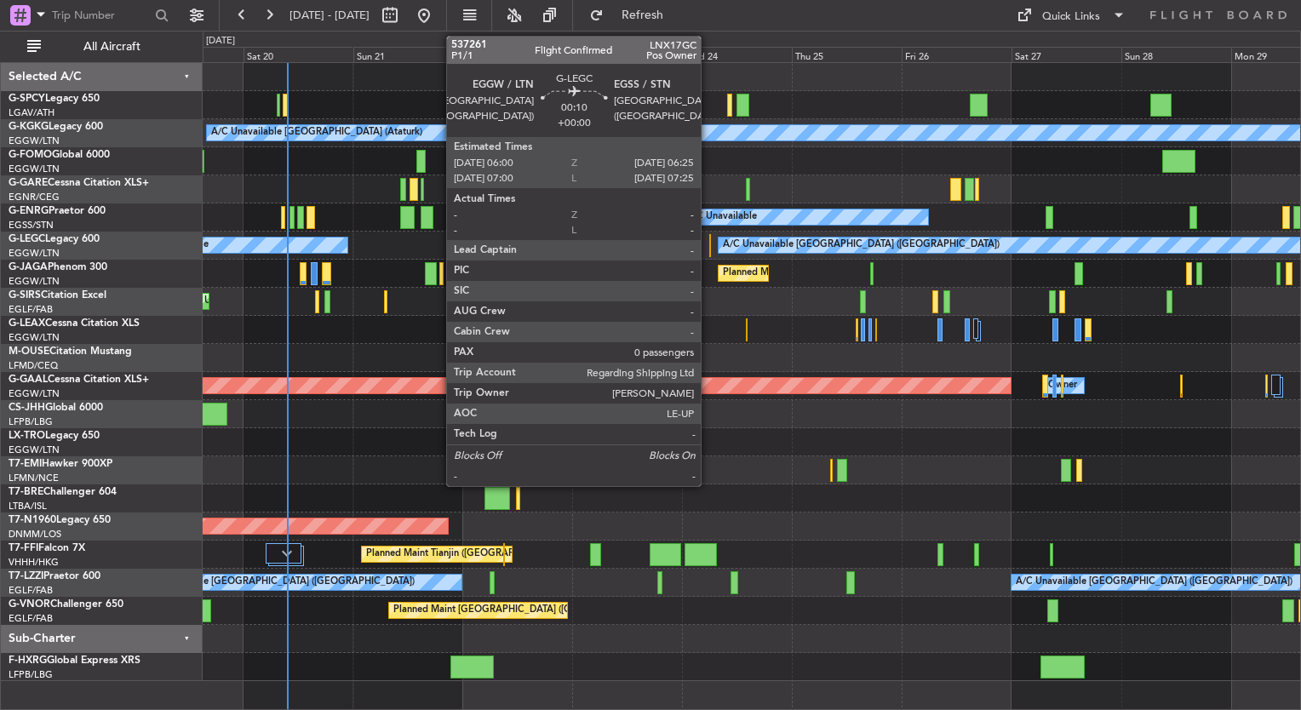
click at [709, 252] on div at bounding box center [710, 245] width 3 height 23
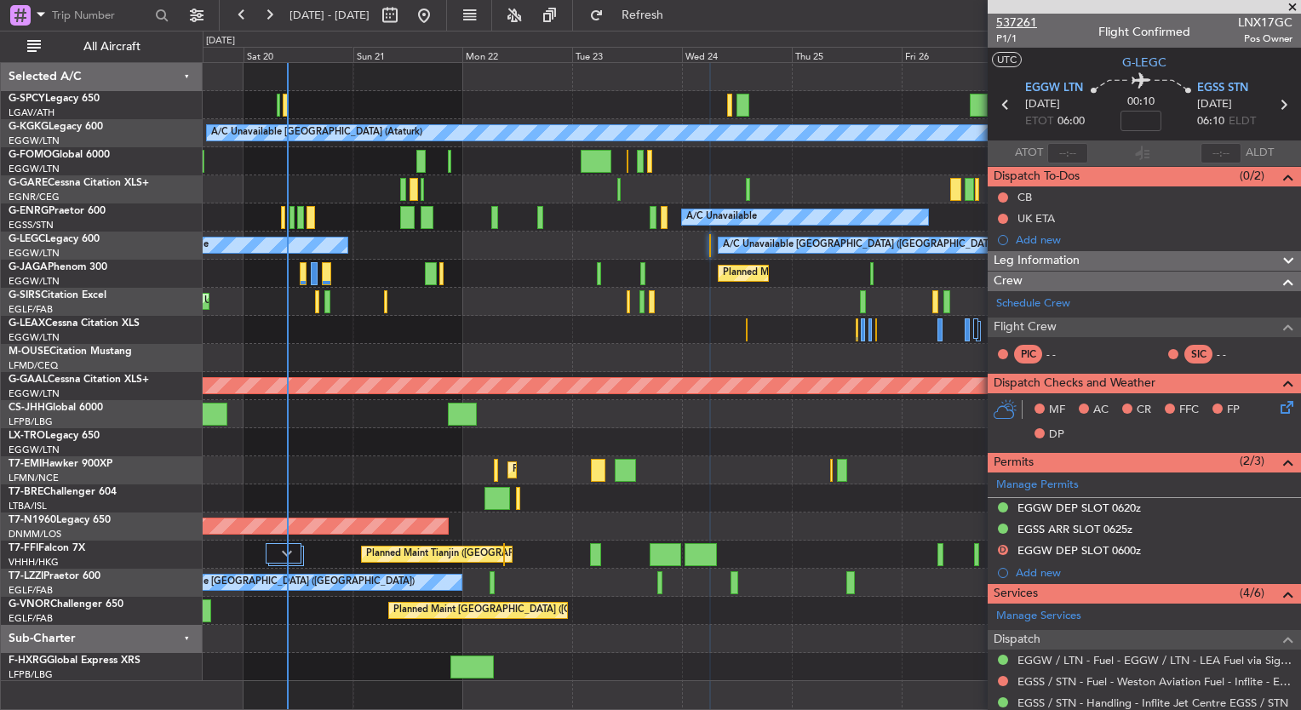
click at [1030, 25] on span "537261" at bounding box center [1016, 23] width 41 height 18
click at [677, 11] on span "Refresh" at bounding box center [643, 15] width 72 height 12
click at [575, 364] on div at bounding box center [752, 358] width 1098 height 28
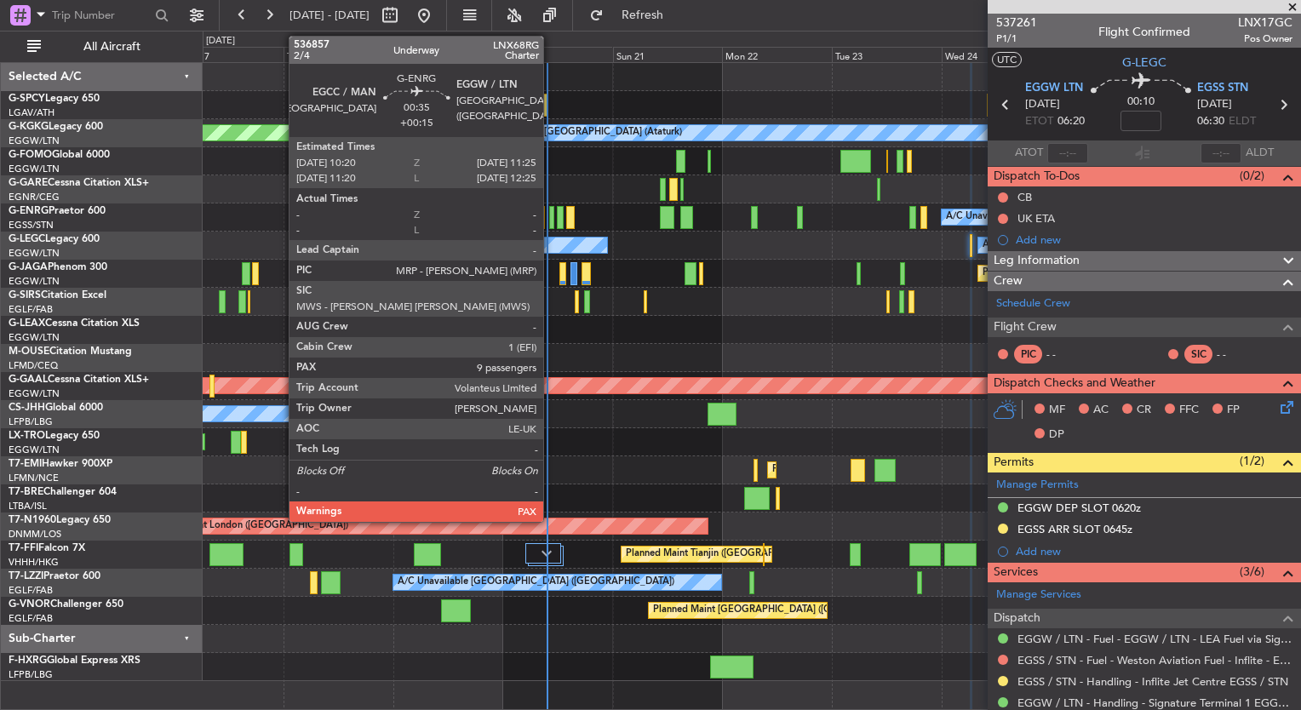
click at [551, 223] on div at bounding box center [551, 217] width 5 height 23
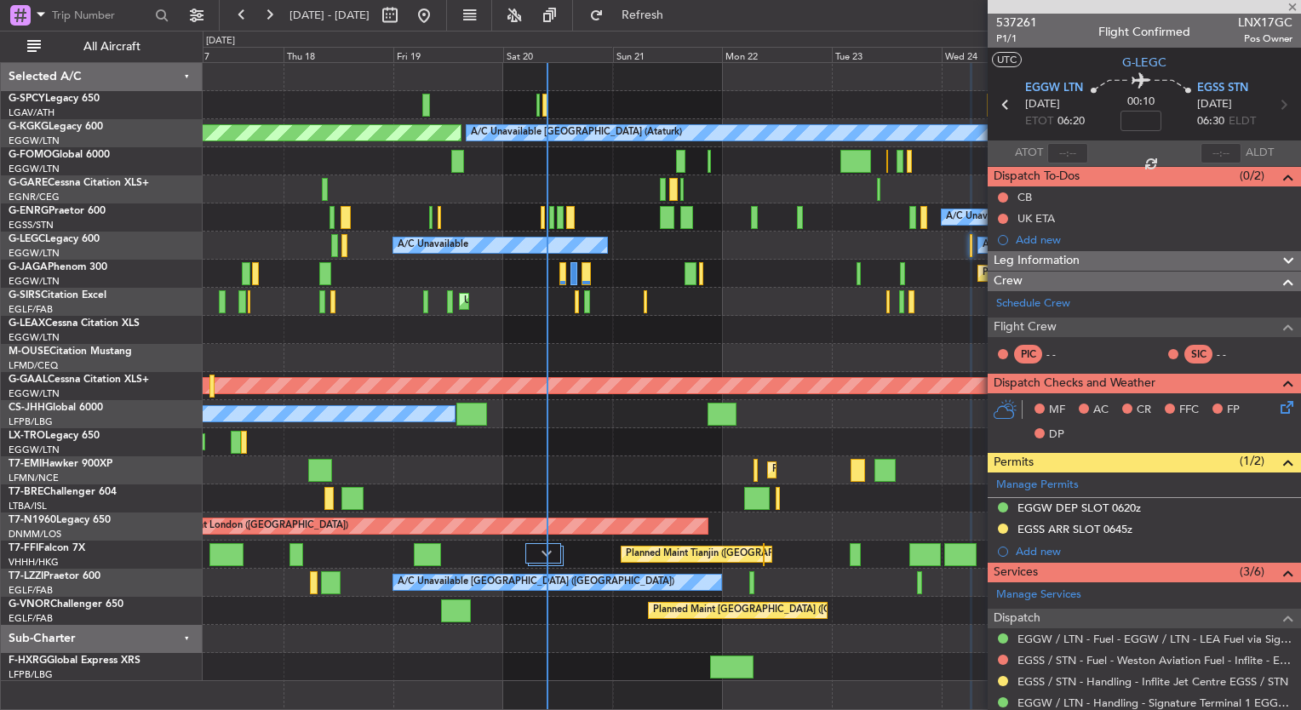
type input "+00:15"
type input "9"
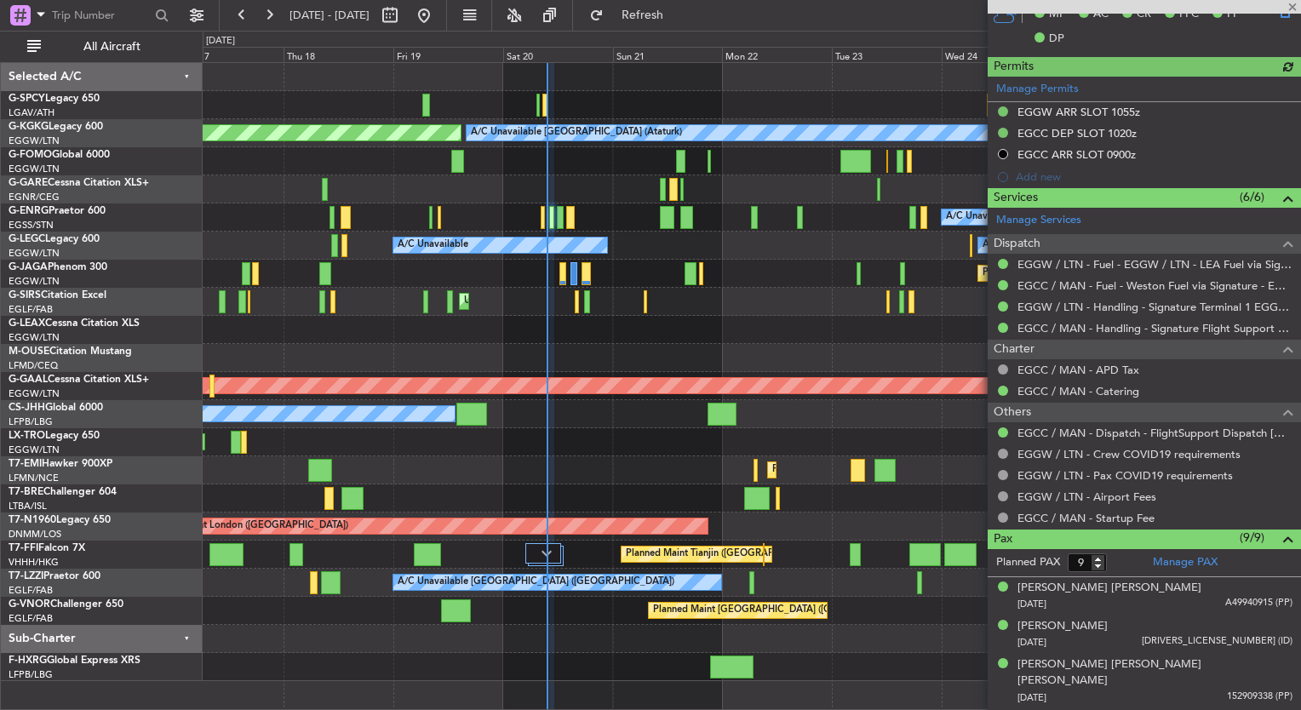
scroll to position [656, 0]
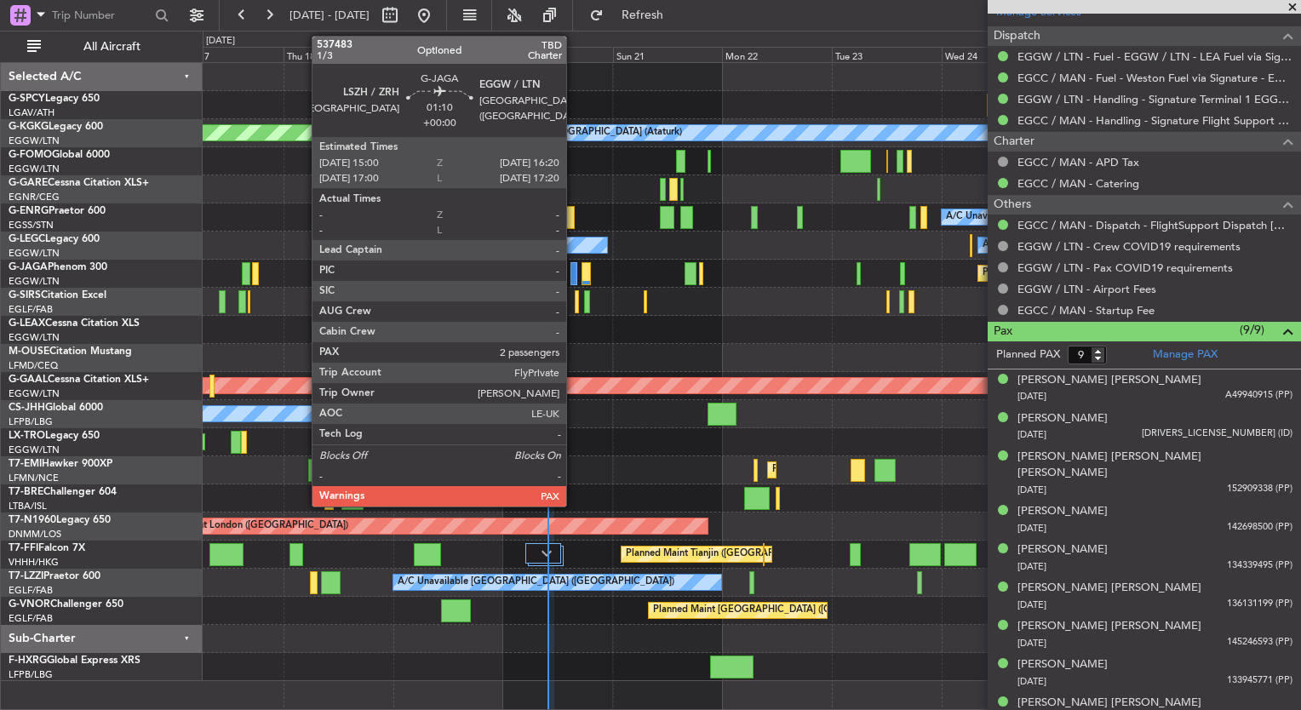
click at [574, 282] on div at bounding box center [574, 273] width 7 height 23
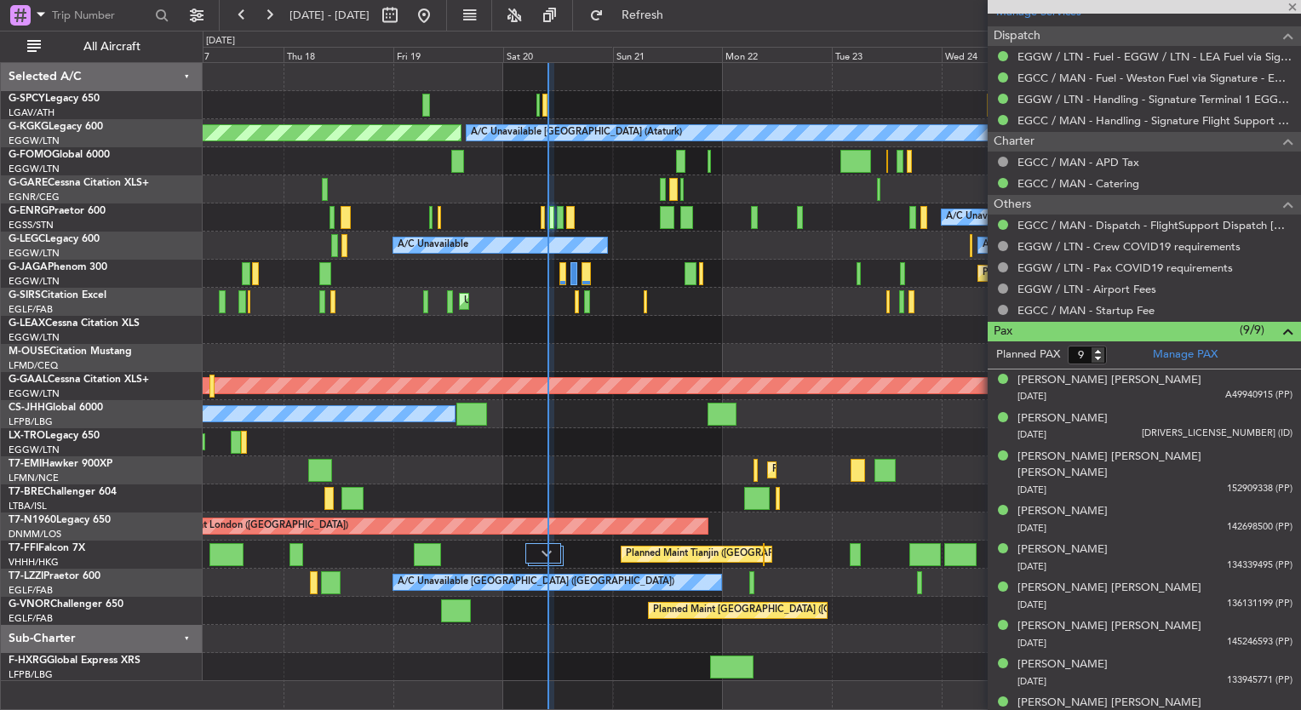
type input "2"
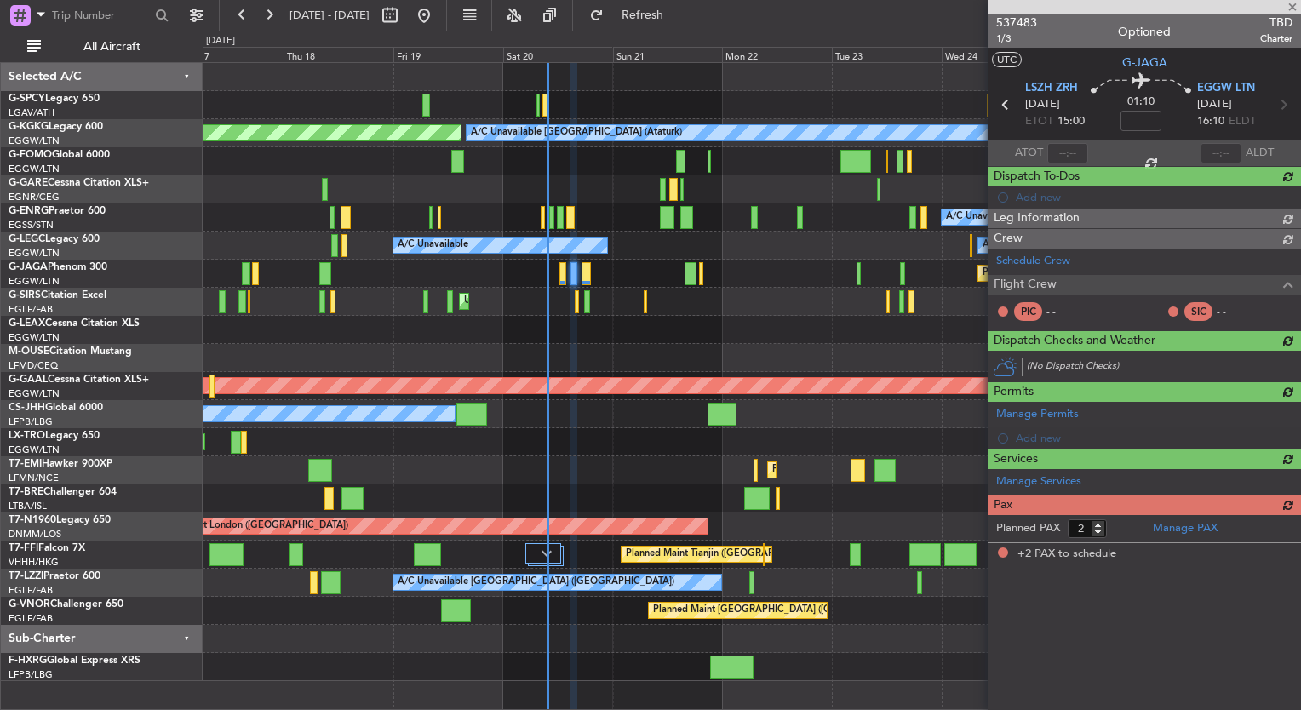
scroll to position [0, 0]
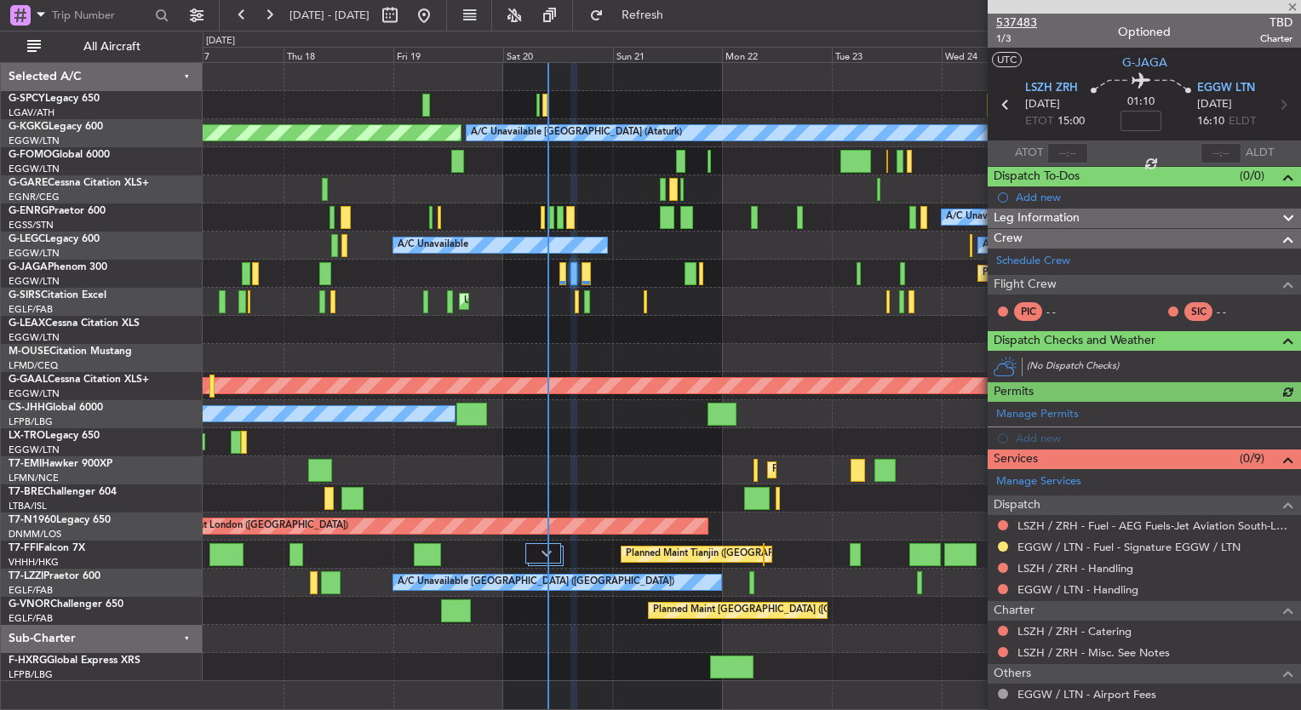
click at [1035, 19] on span "537483" at bounding box center [1016, 23] width 41 height 18
click at [679, 17] on span "Refresh" at bounding box center [643, 15] width 72 height 12
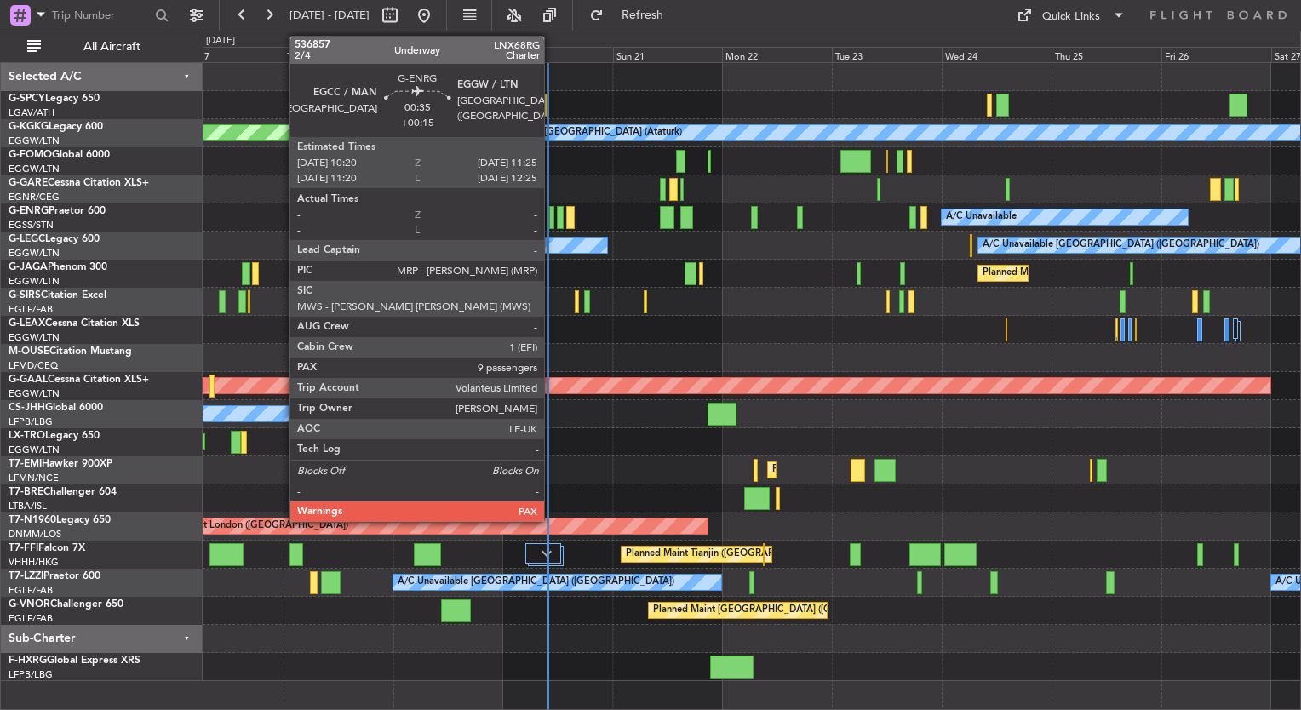
click at [552, 221] on div at bounding box center [551, 217] width 5 height 23
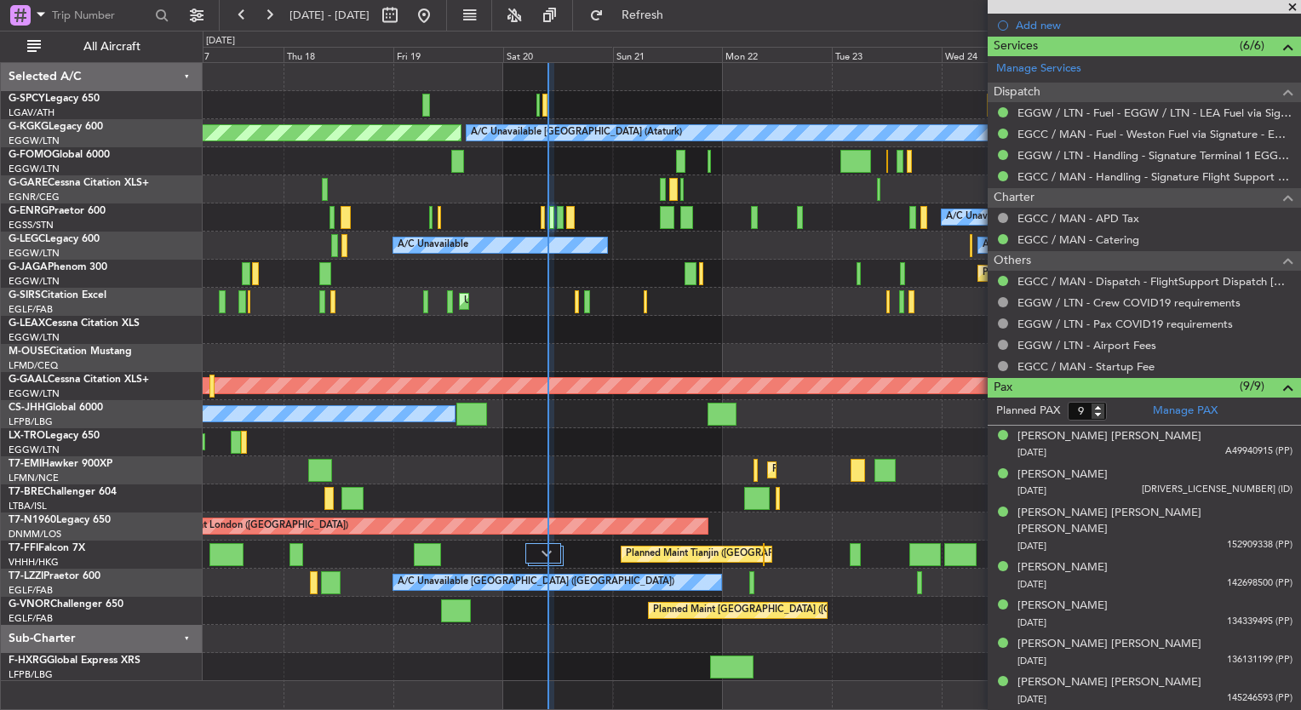
scroll to position [618, 0]
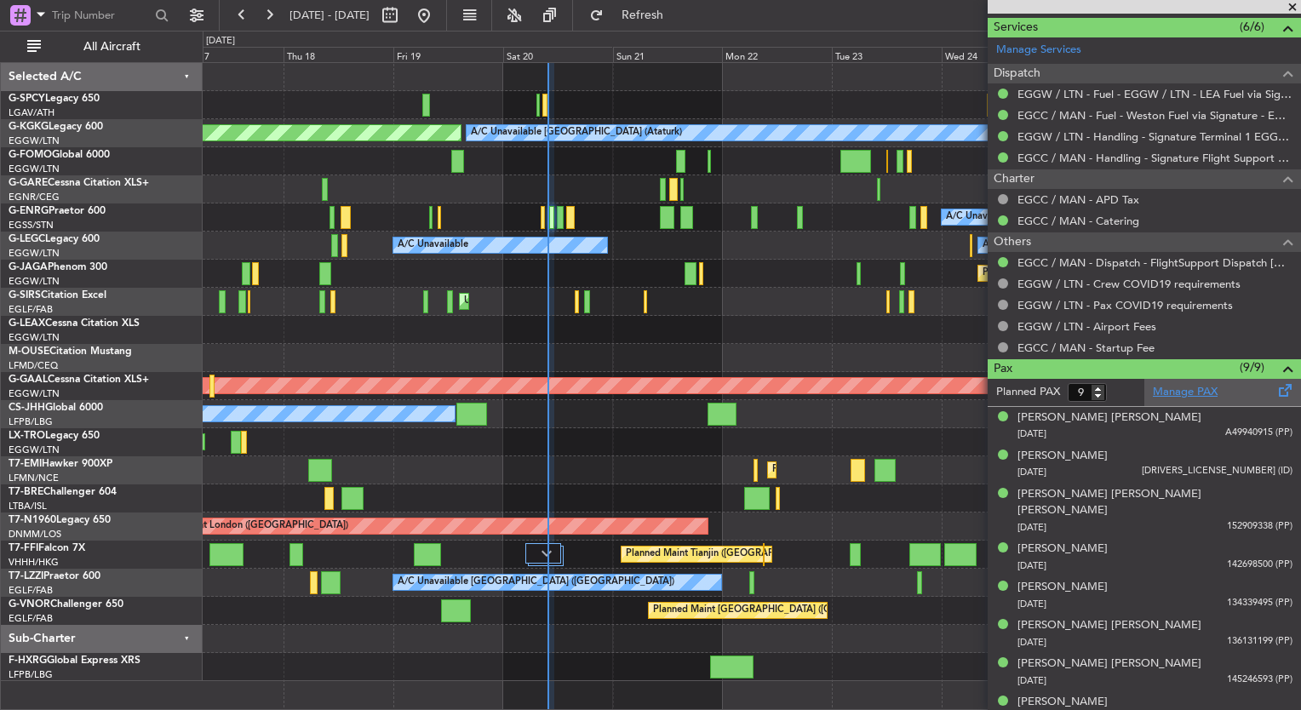
click at [1181, 387] on link "Manage PAX" at bounding box center [1185, 392] width 65 height 17
click at [671, 12] on span "Refresh" at bounding box center [643, 15] width 72 height 12
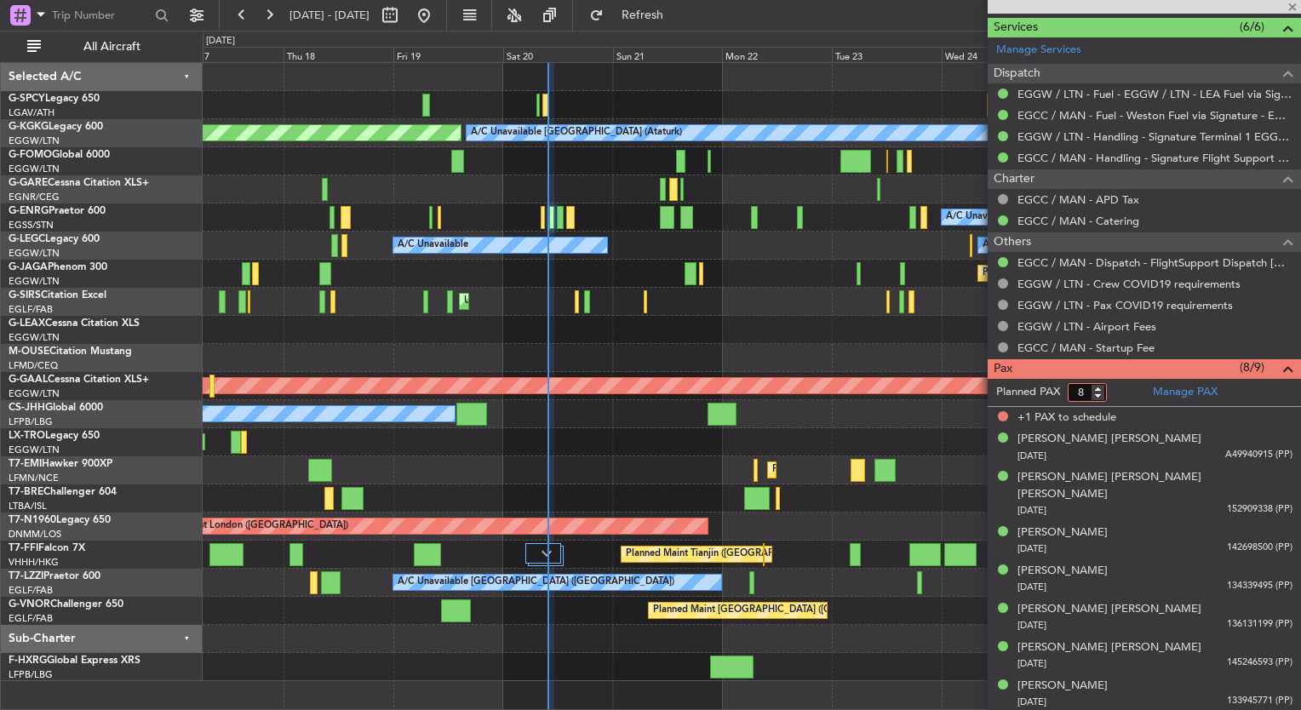
type input "8"
click at [1097, 393] on input "8" at bounding box center [1087, 392] width 39 height 19
click at [1127, 393] on form "Planned PAX 8" at bounding box center [1066, 392] width 157 height 27
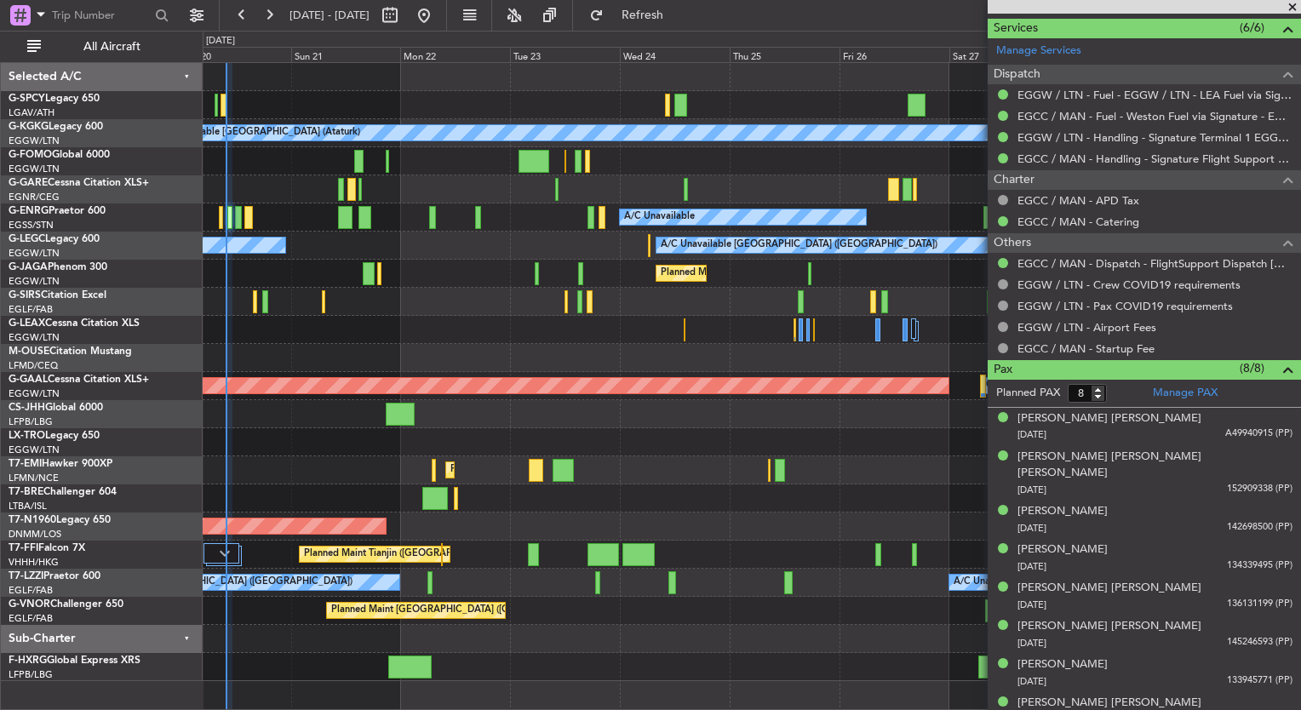
click at [412, 393] on div "Planned Maint Dusseldorf" at bounding box center [27, 385] width 1844 height 17
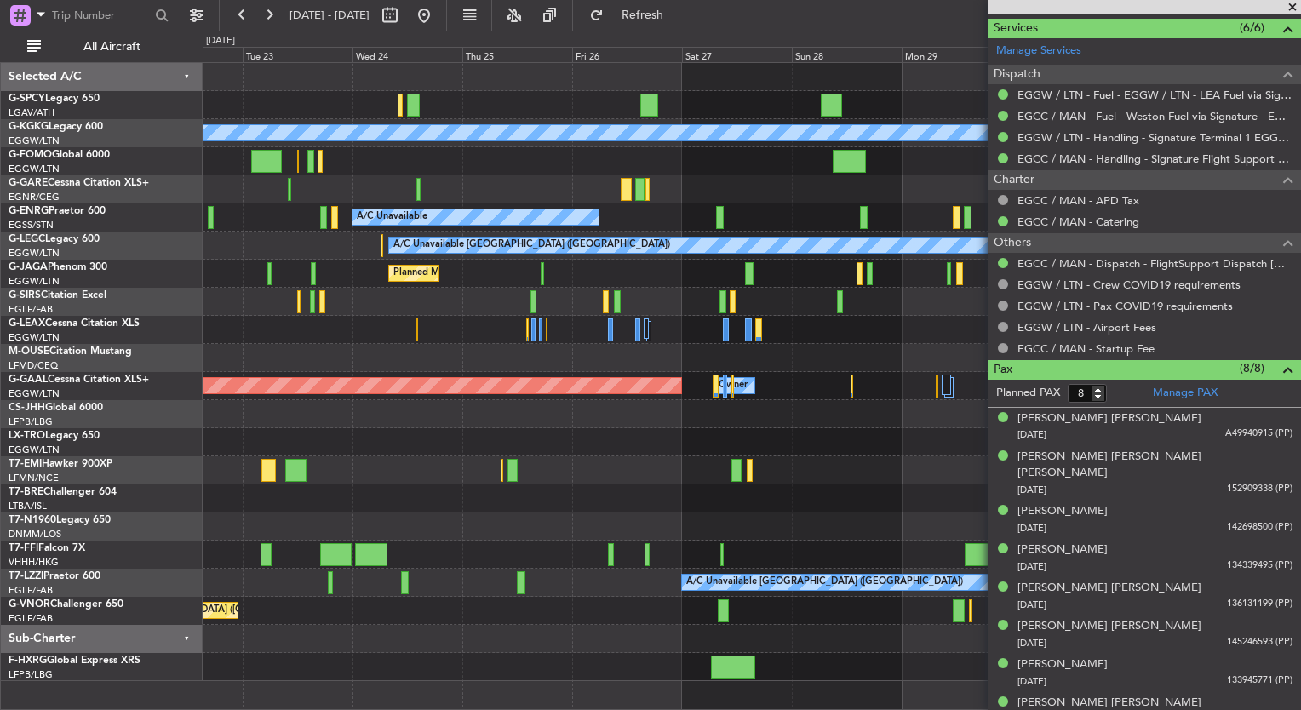
click at [351, 299] on div at bounding box center [752, 302] width 1098 height 28
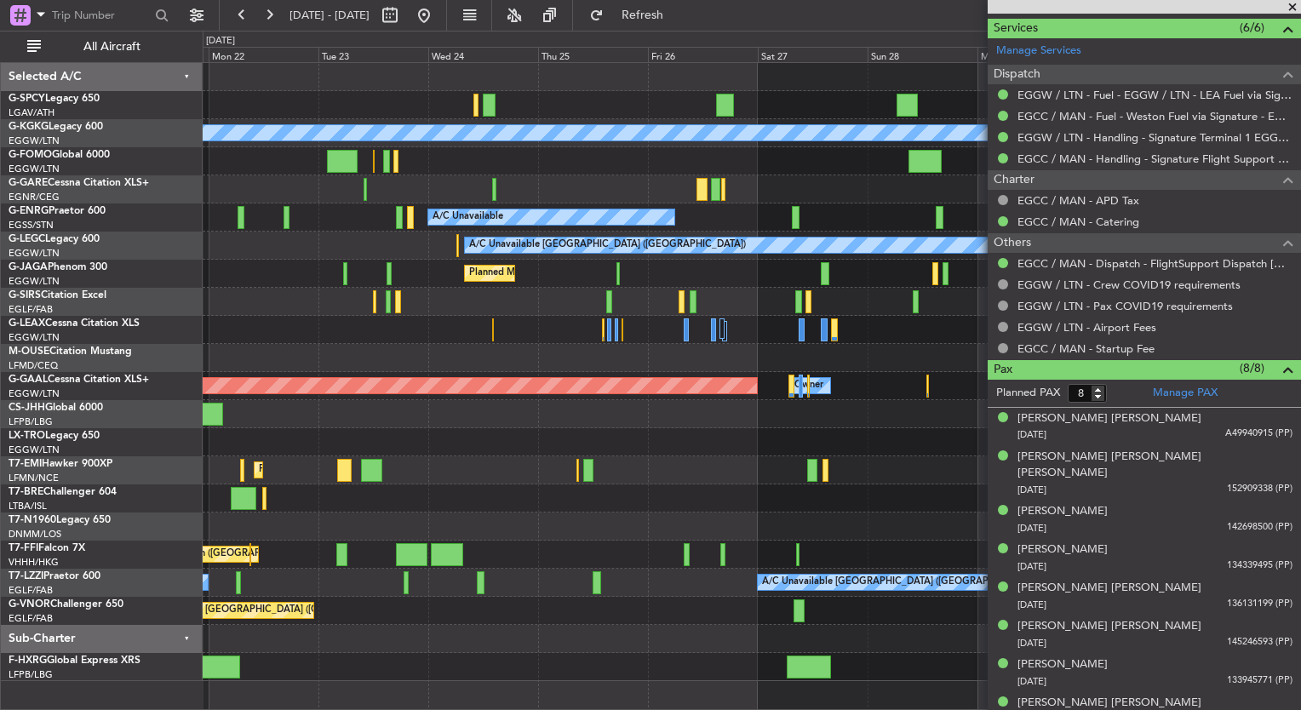
click at [625, 318] on div "A/C Unavailable Istanbul (Ataturk) AOG Maint Istanbul (Ataturk) A/C Unavailable…" at bounding box center [752, 372] width 1098 height 618
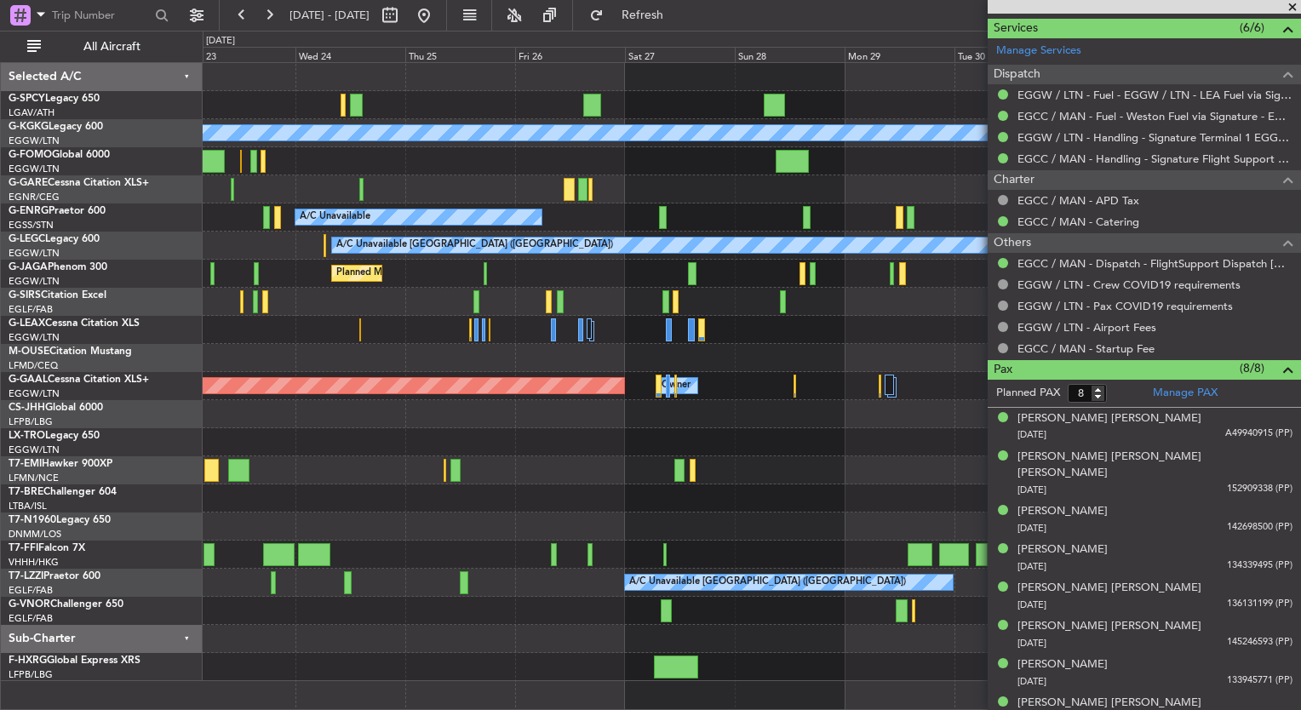
click at [439, 296] on div at bounding box center [752, 302] width 1098 height 28
click at [258, 20] on button at bounding box center [268, 15] width 27 height 27
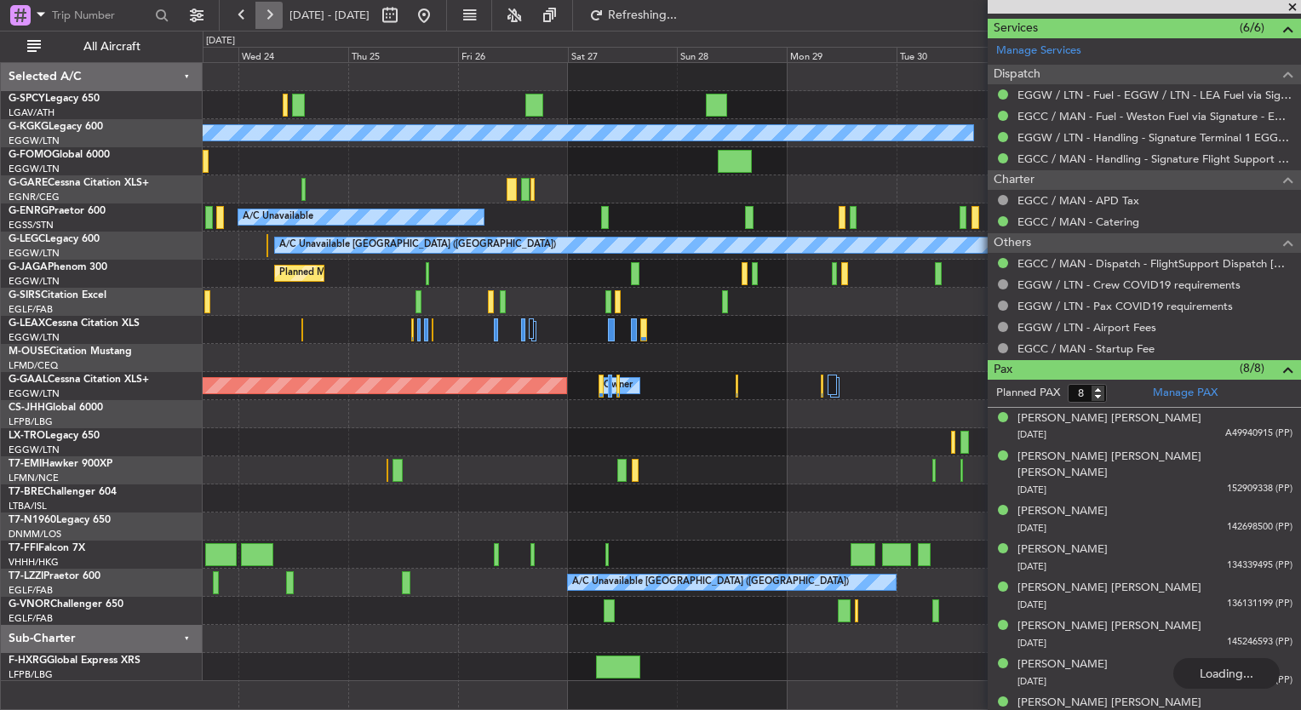
click at [258, 20] on button at bounding box center [268, 15] width 27 height 27
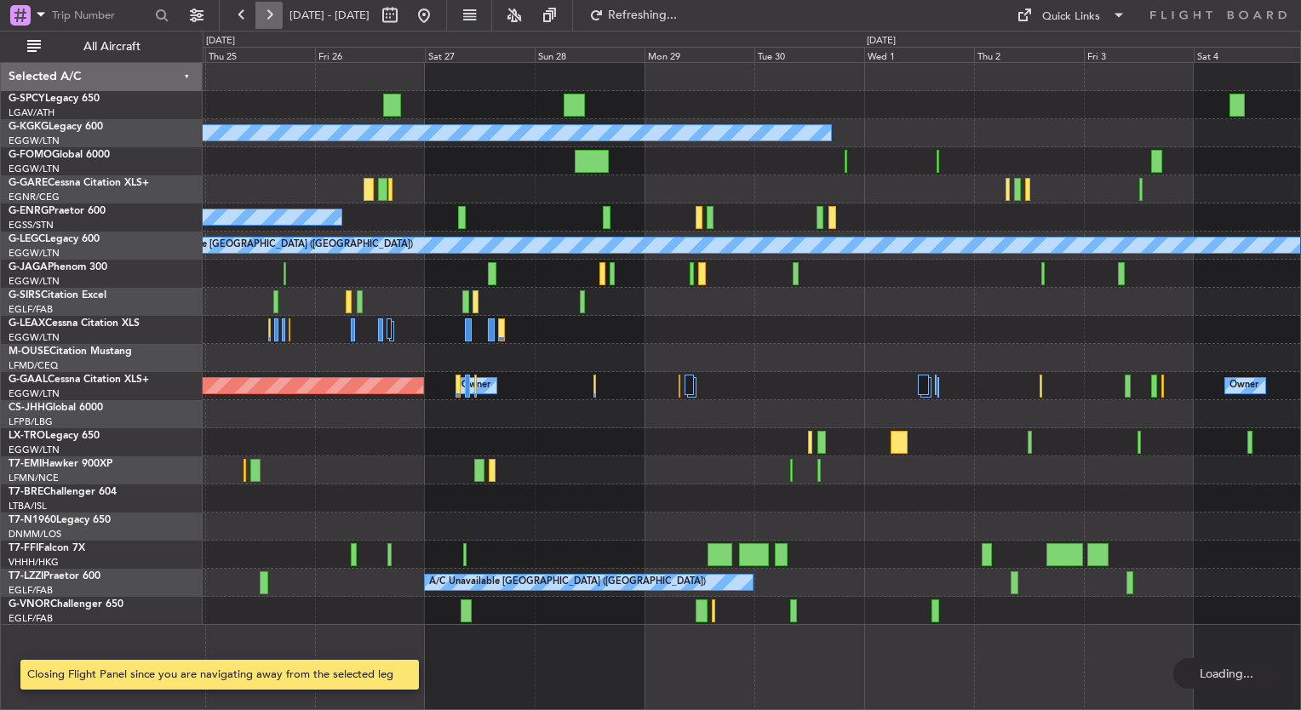
click at [258, 20] on button at bounding box center [268, 15] width 27 height 27
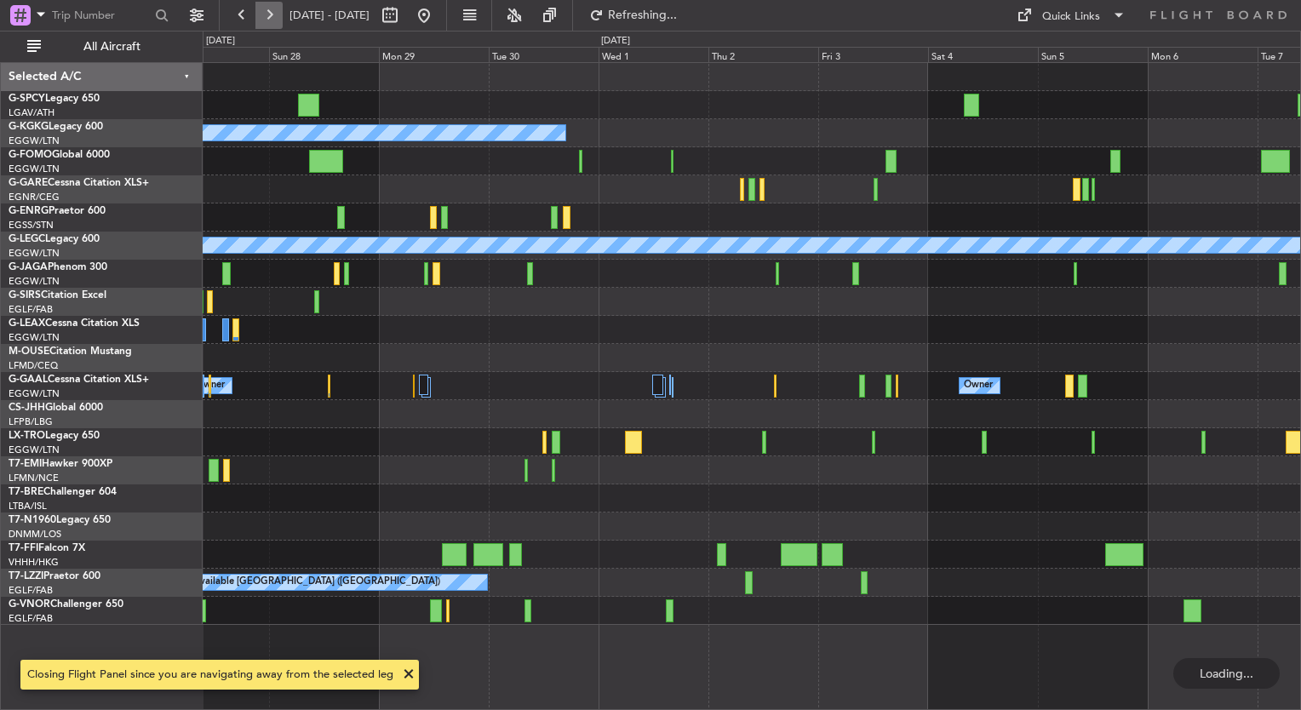
click at [258, 20] on button at bounding box center [268, 15] width 27 height 27
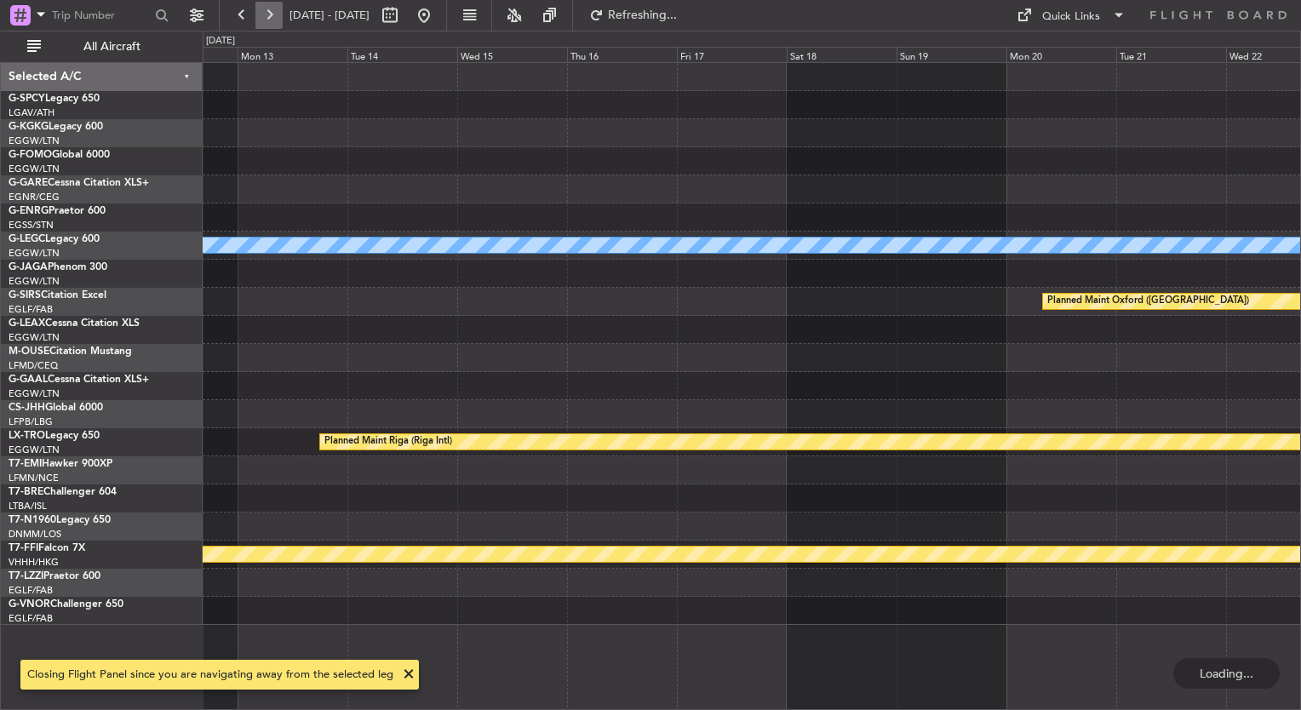
click at [258, 20] on button at bounding box center [268, 15] width 27 height 27
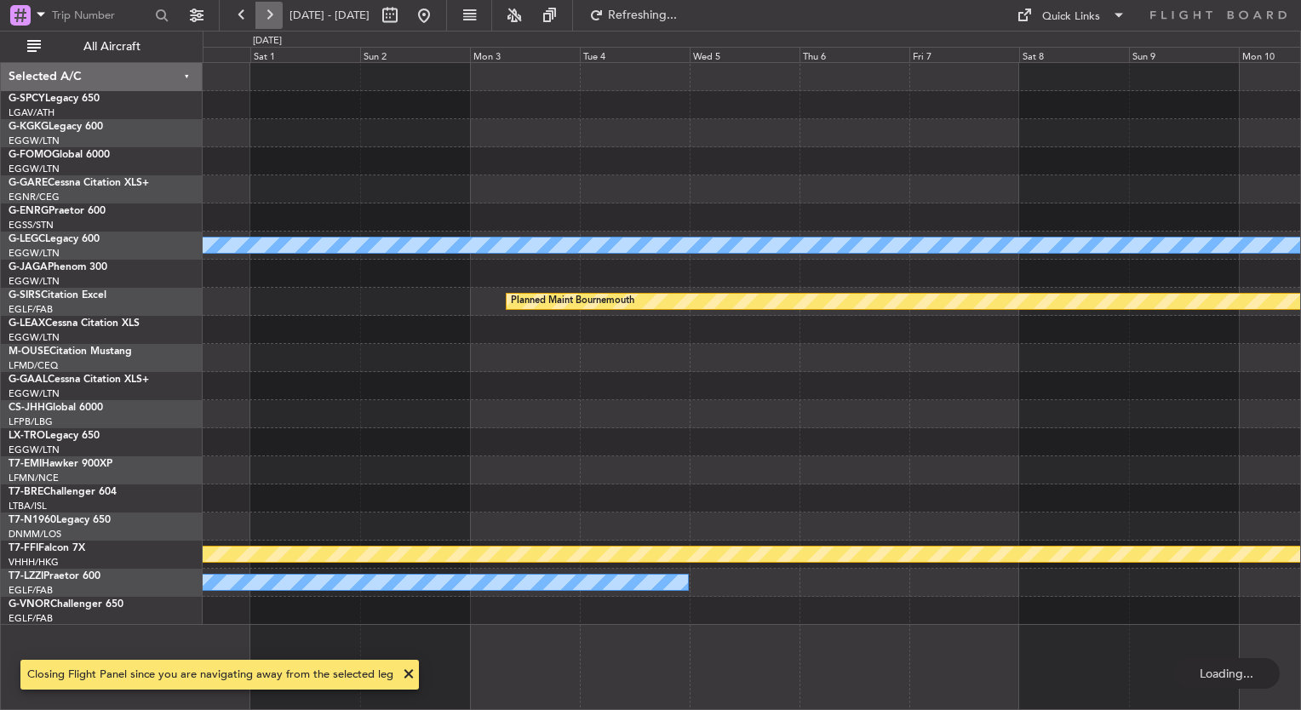
click at [258, 20] on button at bounding box center [268, 15] width 27 height 27
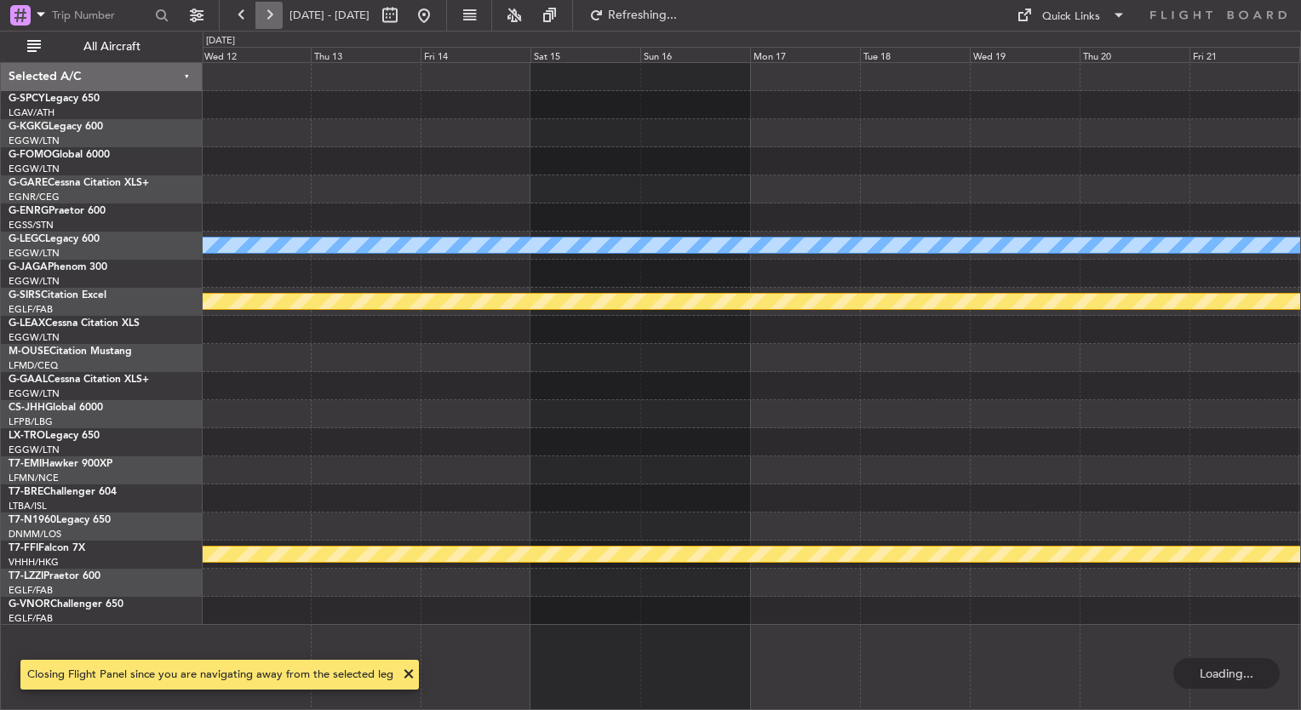
click at [258, 20] on button at bounding box center [268, 15] width 27 height 27
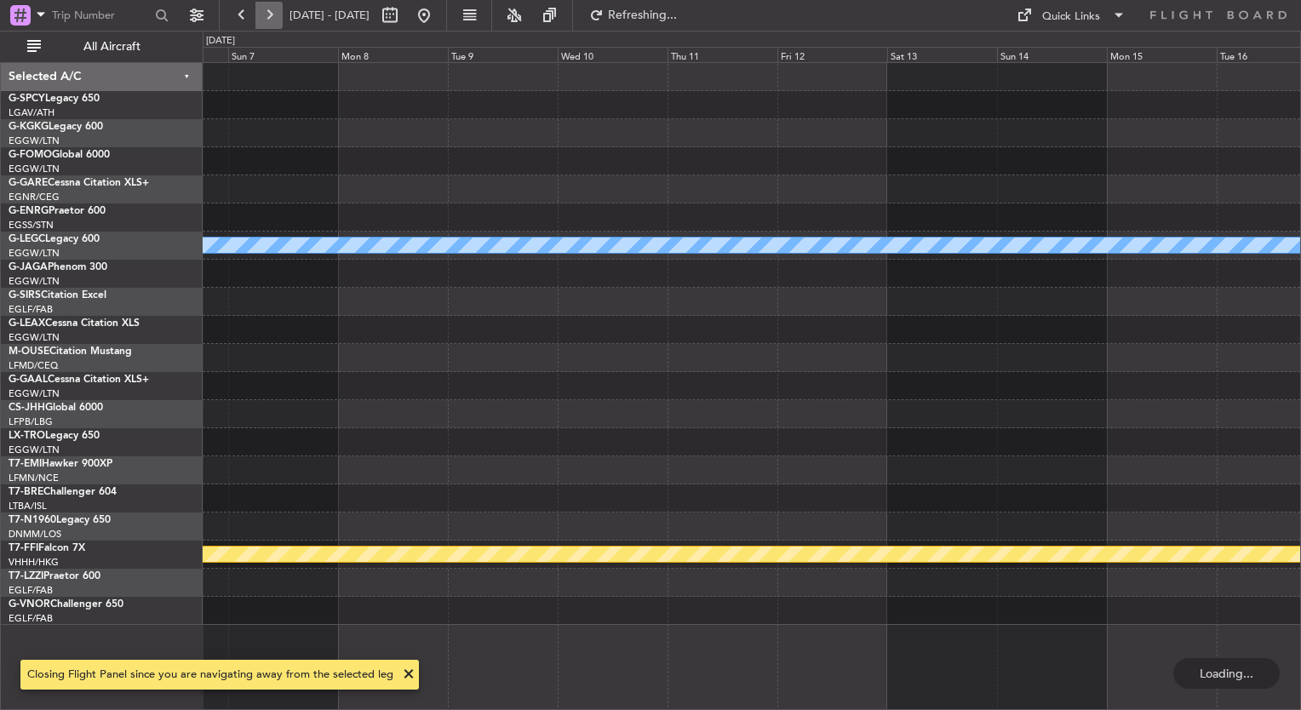
click at [258, 20] on button at bounding box center [268, 15] width 27 height 27
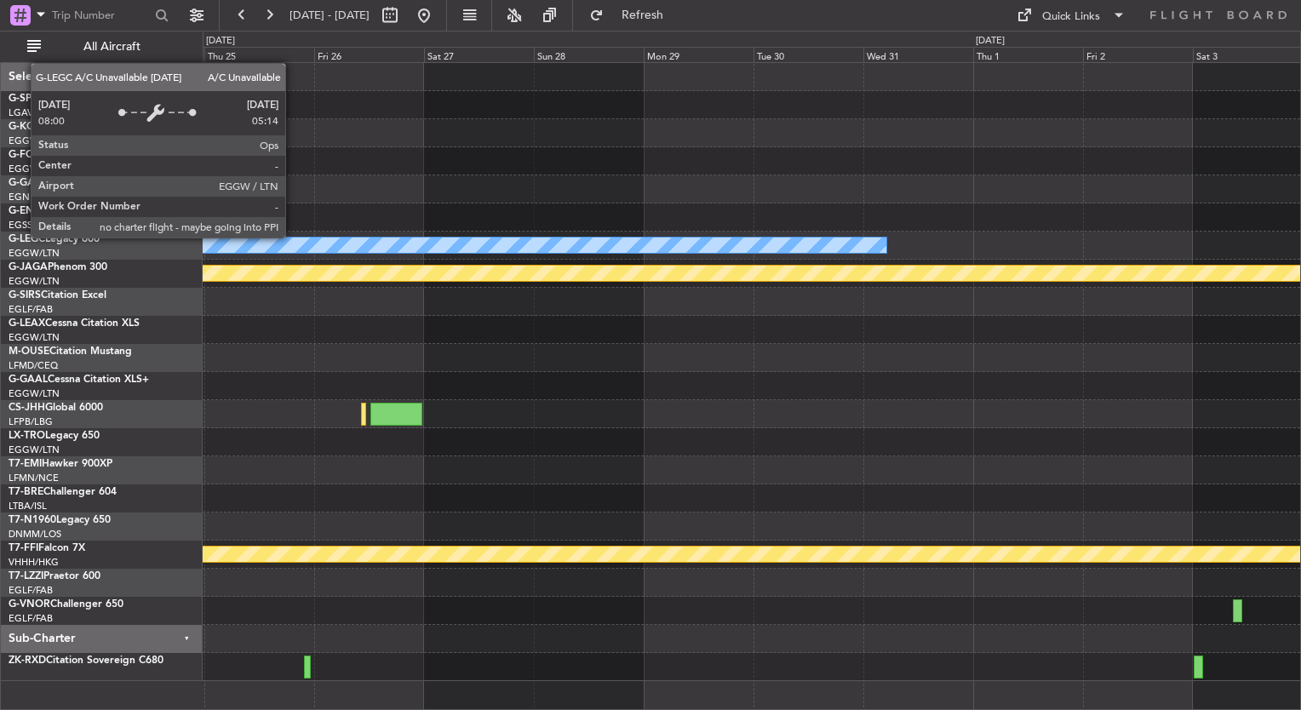
click at [320, 509] on div at bounding box center [752, 499] width 1098 height 28
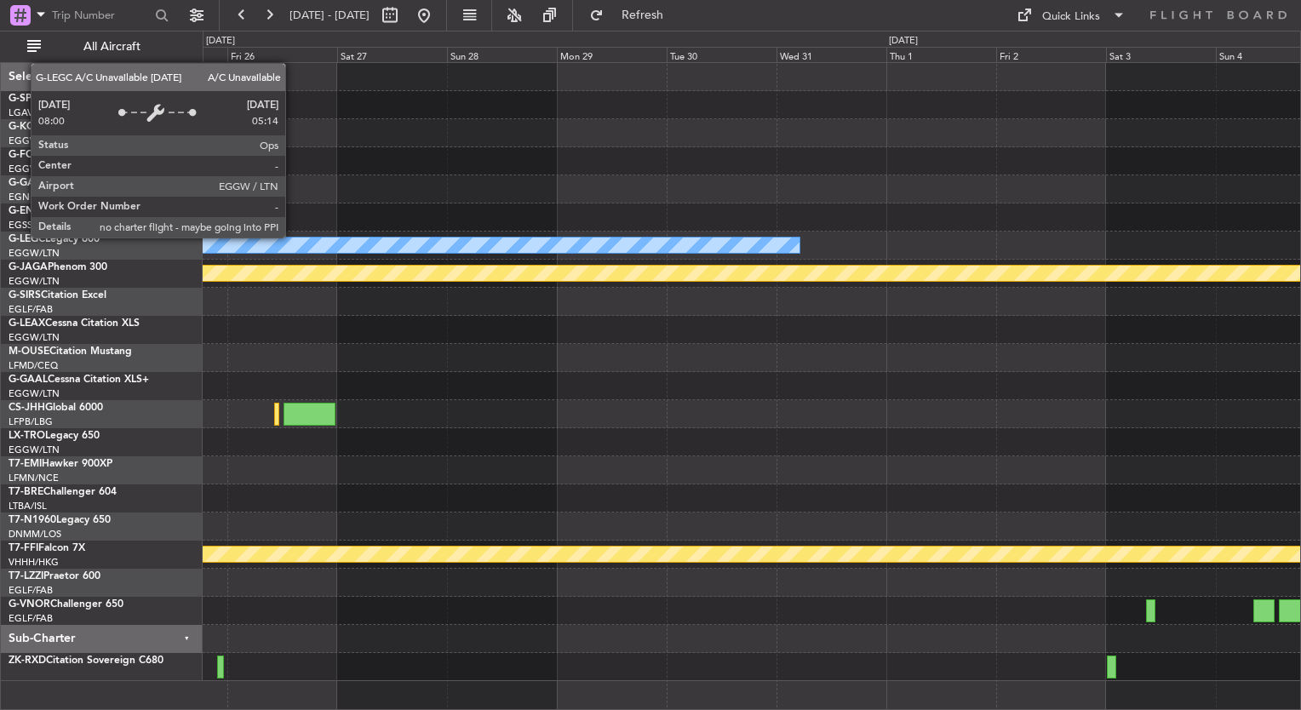
click at [118, 496] on div "A/C Unavailable London (Luton) Planned Maint St Gallen (Altenrhein) Planned Mai…" at bounding box center [650, 371] width 1301 height 680
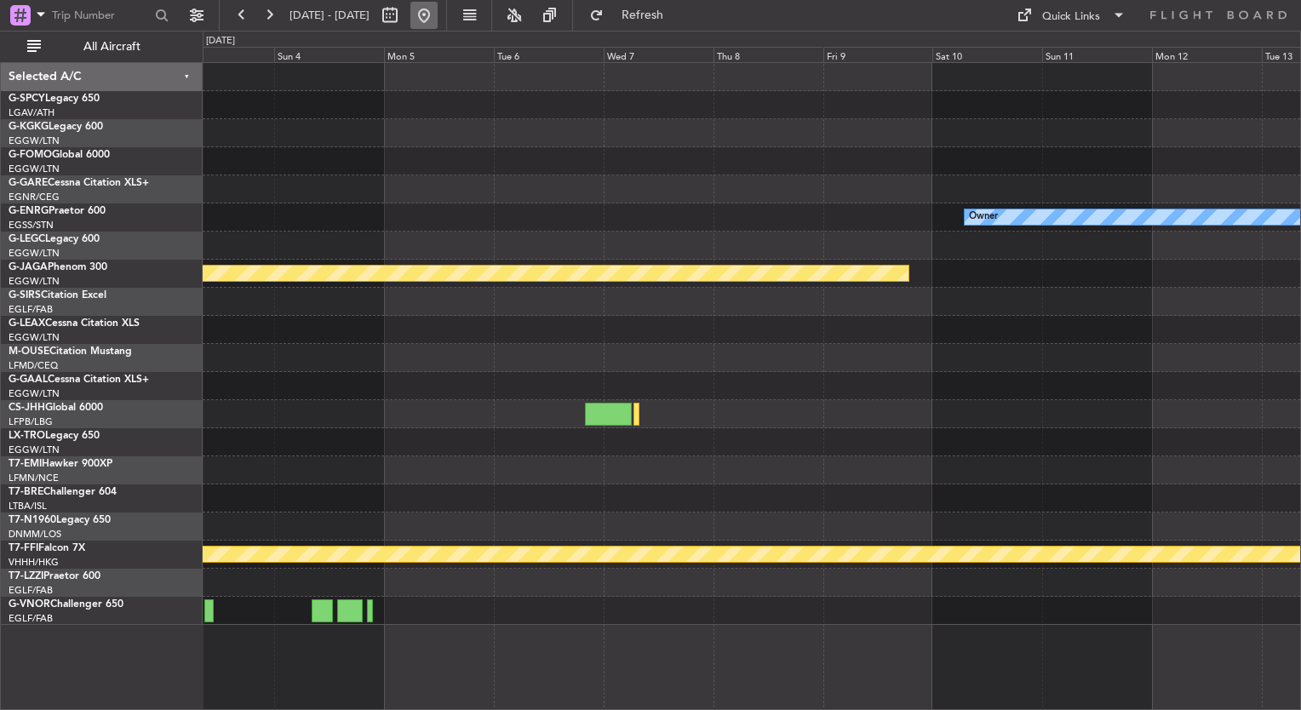
click at [438, 14] on button at bounding box center [423, 15] width 27 height 27
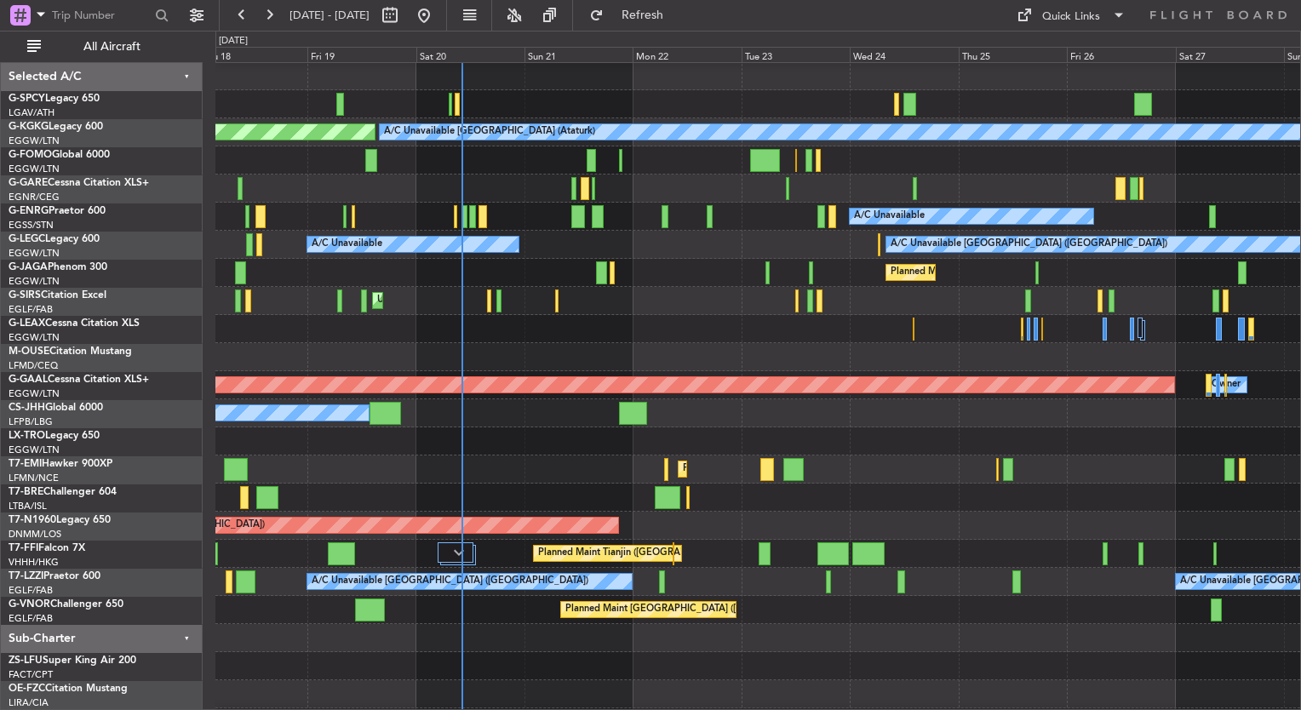
click at [623, 340] on div at bounding box center [757, 329] width 1085 height 28
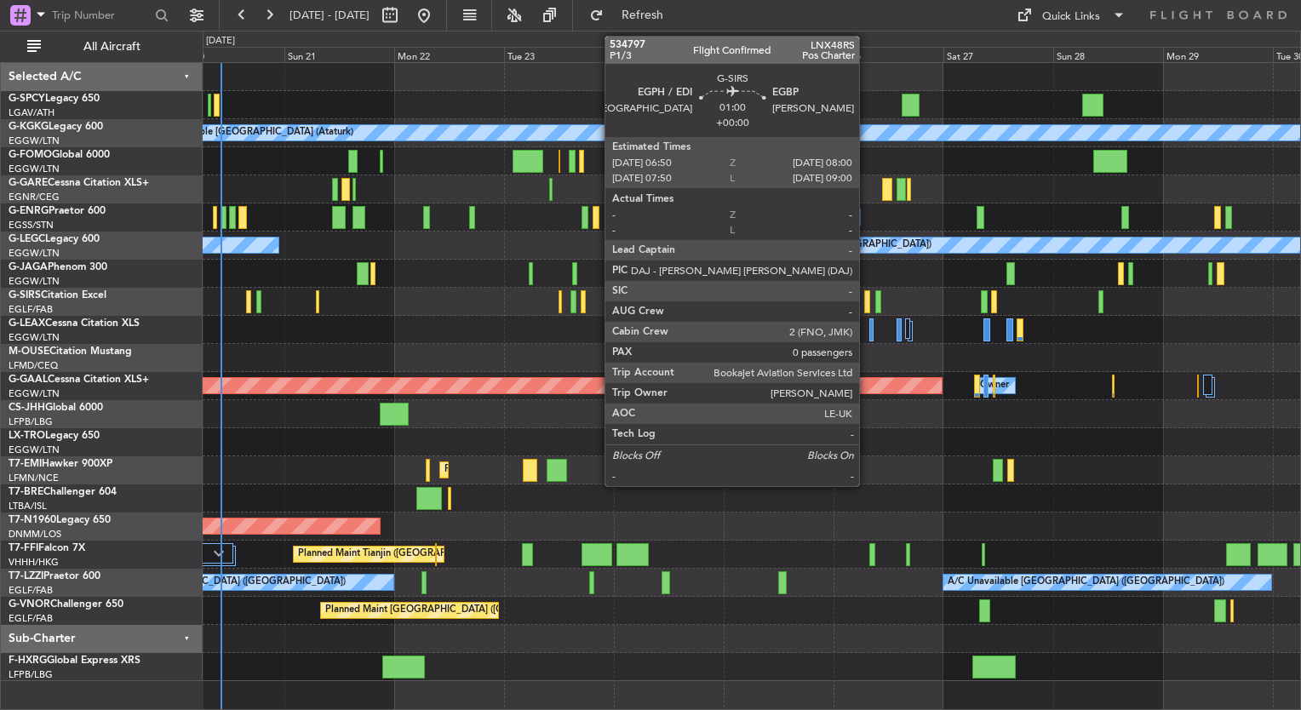
click at [867, 303] on div at bounding box center [867, 301] width 6 height 23
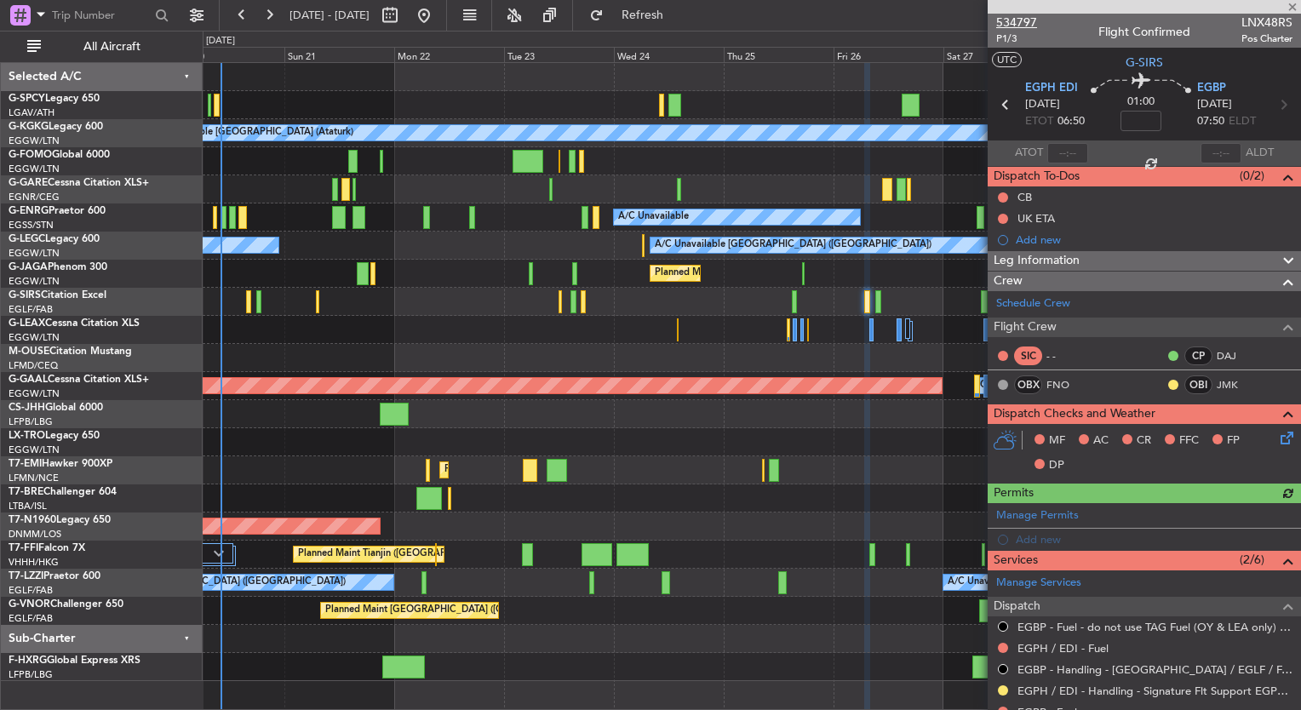
click at [1016, 20] on span "534797" at bounding box center [1016, 23] width 41 height 18
click at [679, 16] on span "Refresh" at bounding box center [643, 15] width 72 height 12
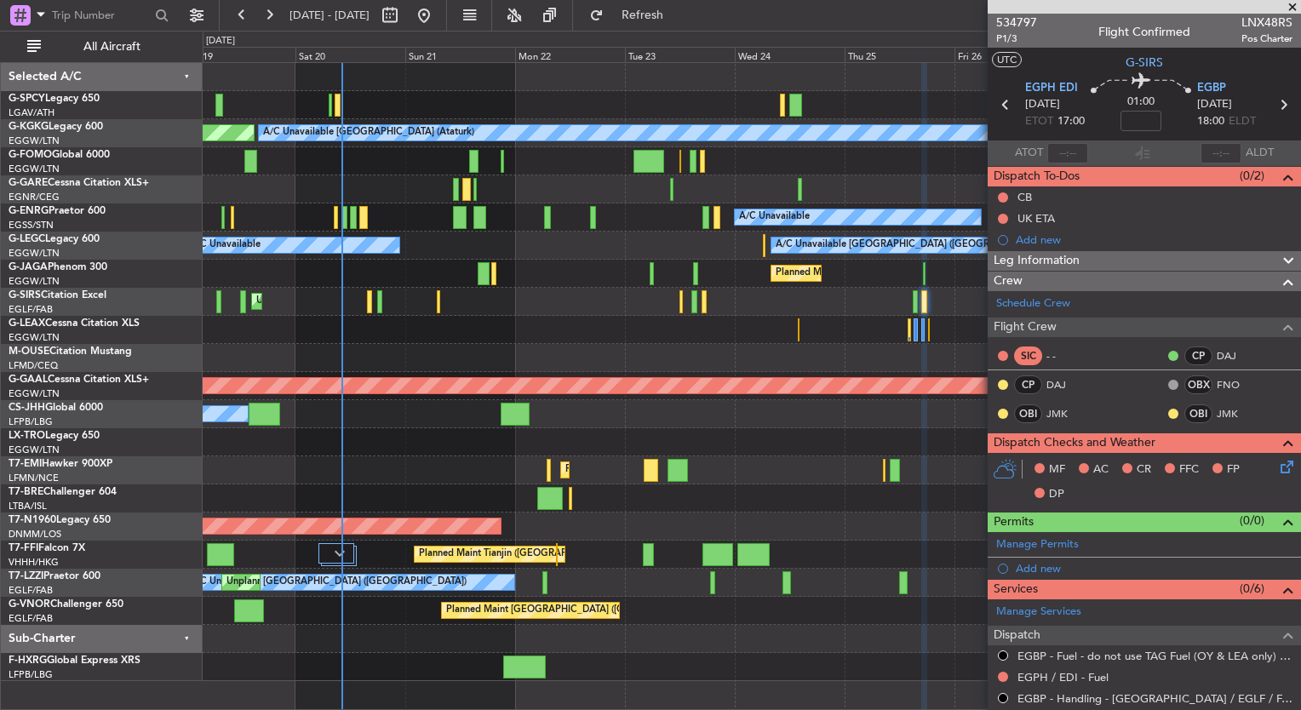
click at [484, 305] on div "Unplanned Maint [GEOGRAPHIC_DATA] ([GEOGRAPHIC_DATA])" at bounding box center [752, 302] width 1098 height 28
click at [660, 267] on div "Planned Maint [GEOGRAPHIC_DATA] ([GEOGRAPHIC_DATA])" at bounding box center [752, 274] width 1098 height 28
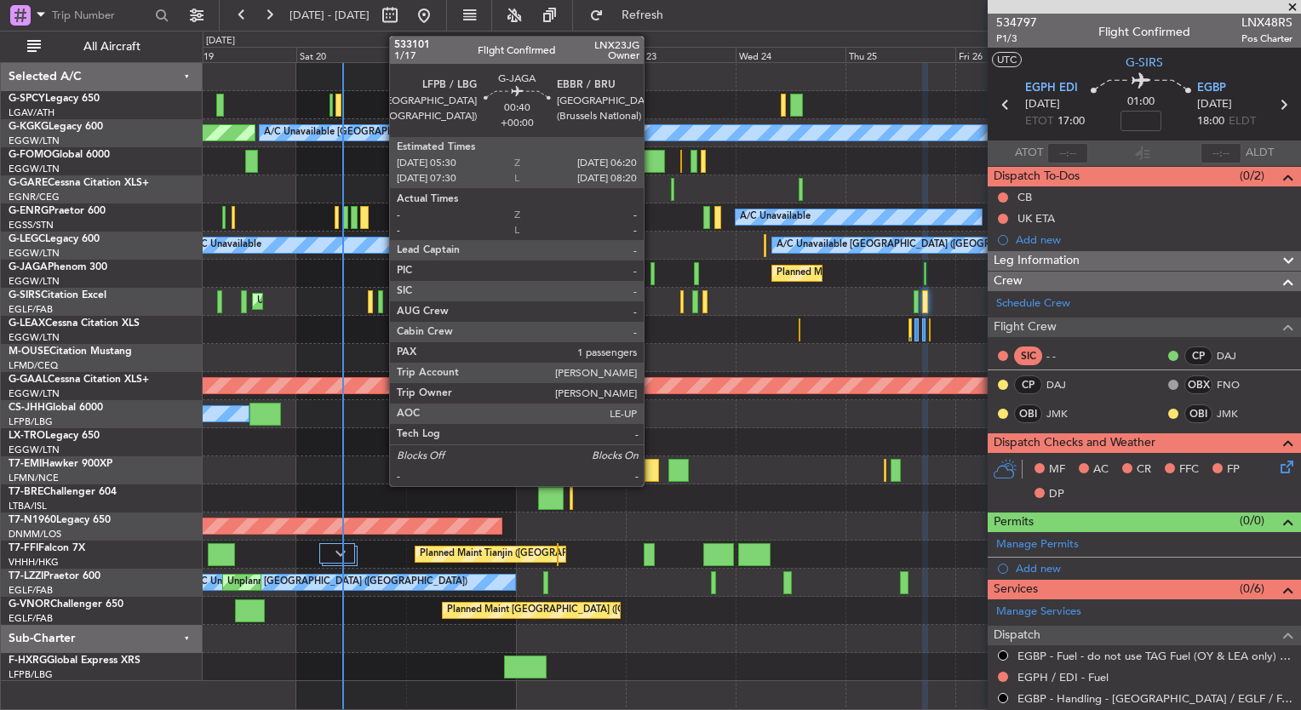
click at [651, 269] on div at bounding box center [653, 273] width 4 height 23
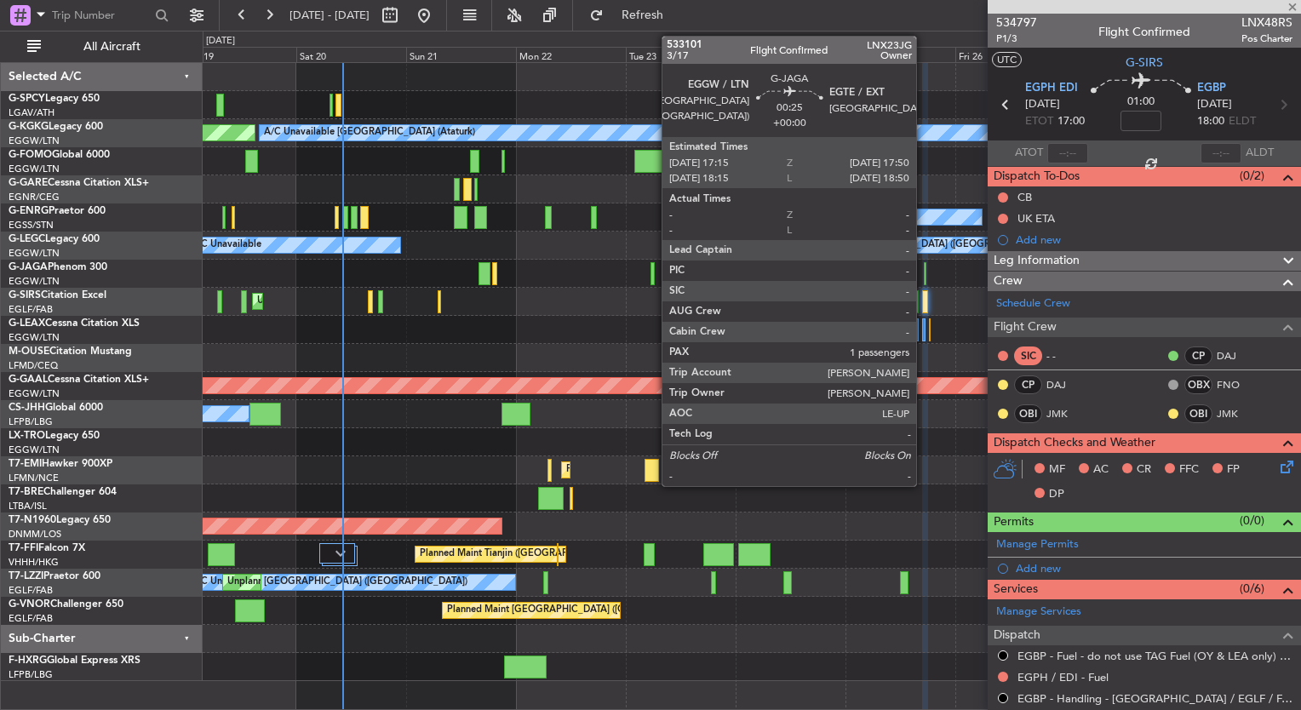
type input "1"
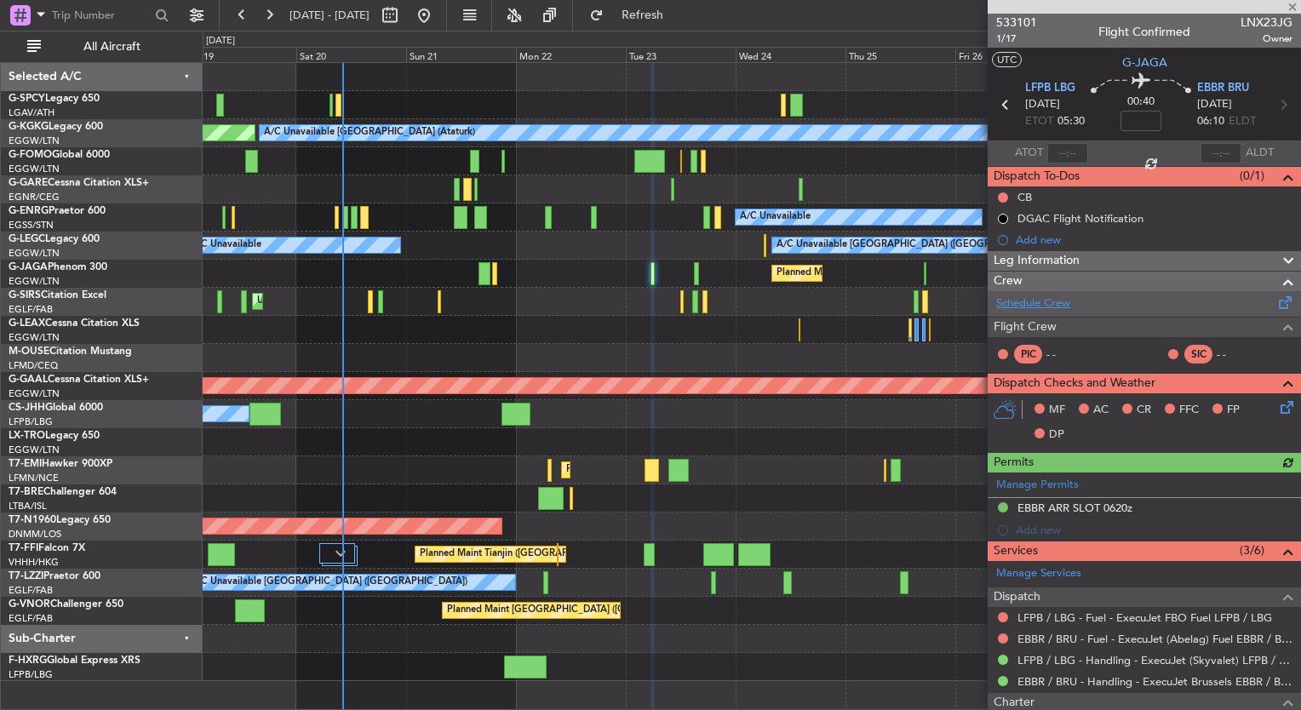
click at [1034, 301] on link "Schedule Crew" at bounding box center [1033, 303] width 74 height 17
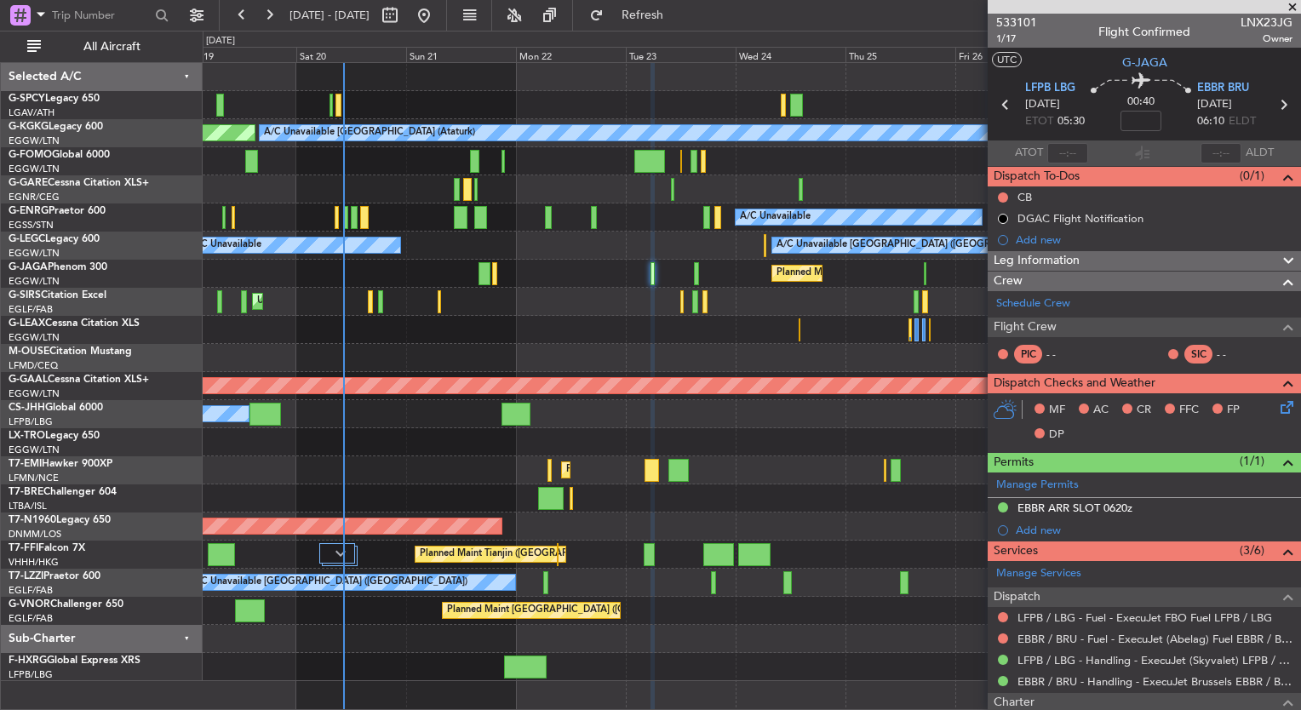
click at [676, 31] on div "AOG Maint [GEOGRAPHIC_DATA] (Ataturk) A/C Unavailable [GEOGRAPHIC_DATA] (Atatur…" at bounding box center [650, 371] width 1301 height 680
click at [672, 13] on span "Refresh" at bounding box center [643, 15] width 72 height 12
click at [273, 20] on button at bounding box center [268, 15] width 27 height 27
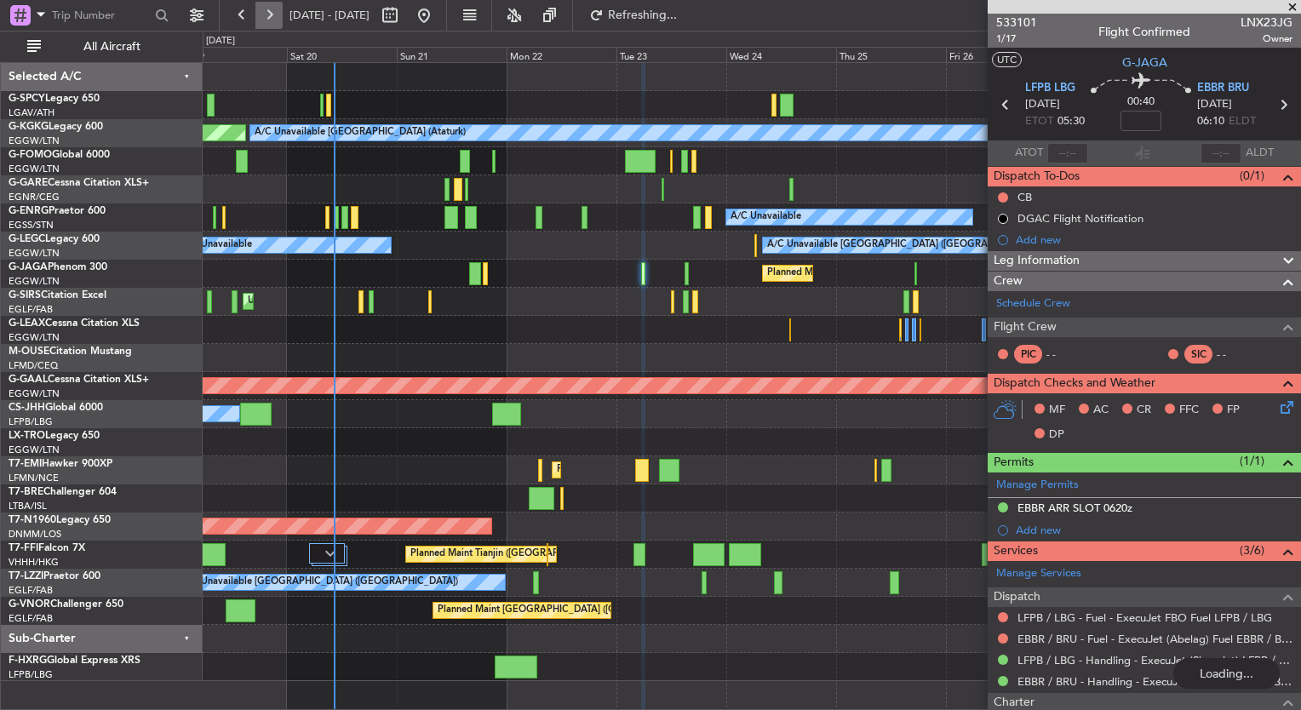
click at [273, 20] on button at bounding box center [268, 15] width 27 height 27
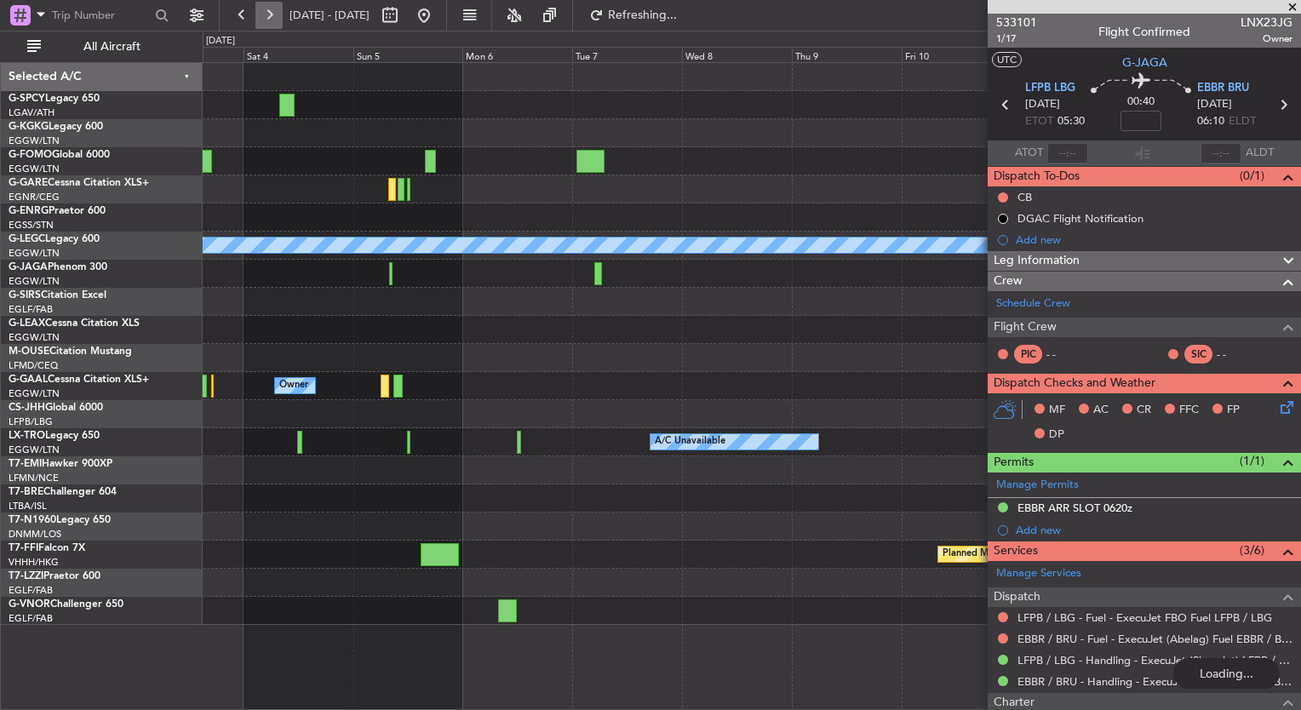
click at [273, 20] on button at bounding box center [268, 15] width 27 height 27
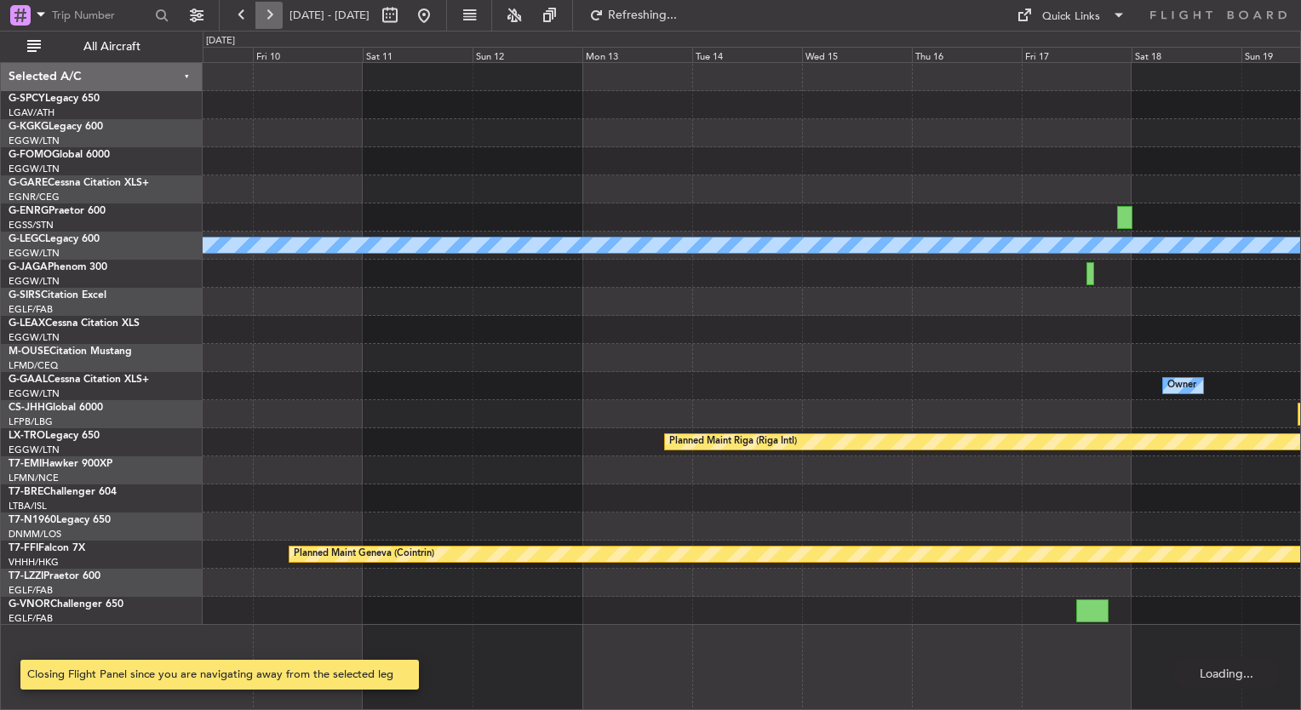
click at [273, 20] on button at bounding box center [268, 15] width 27 height 27
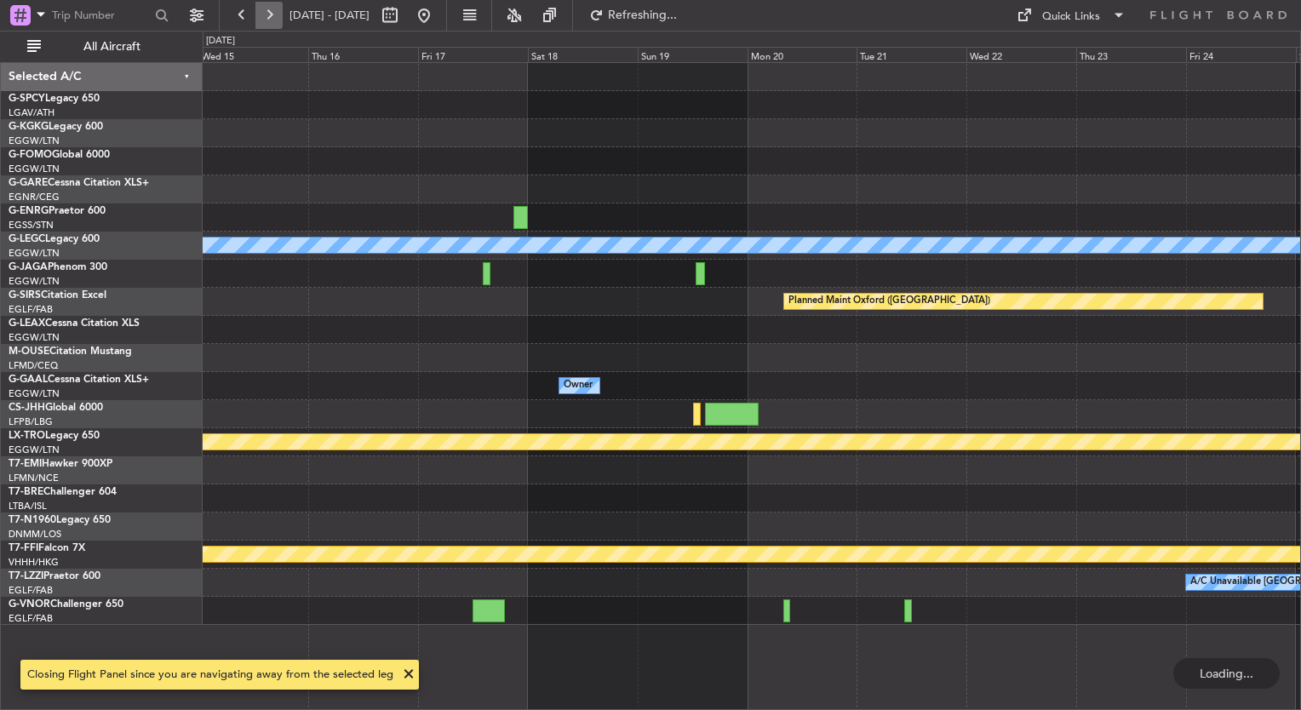
click at [273, 20] on button at bounding box center [268, 15] width 27 height 27
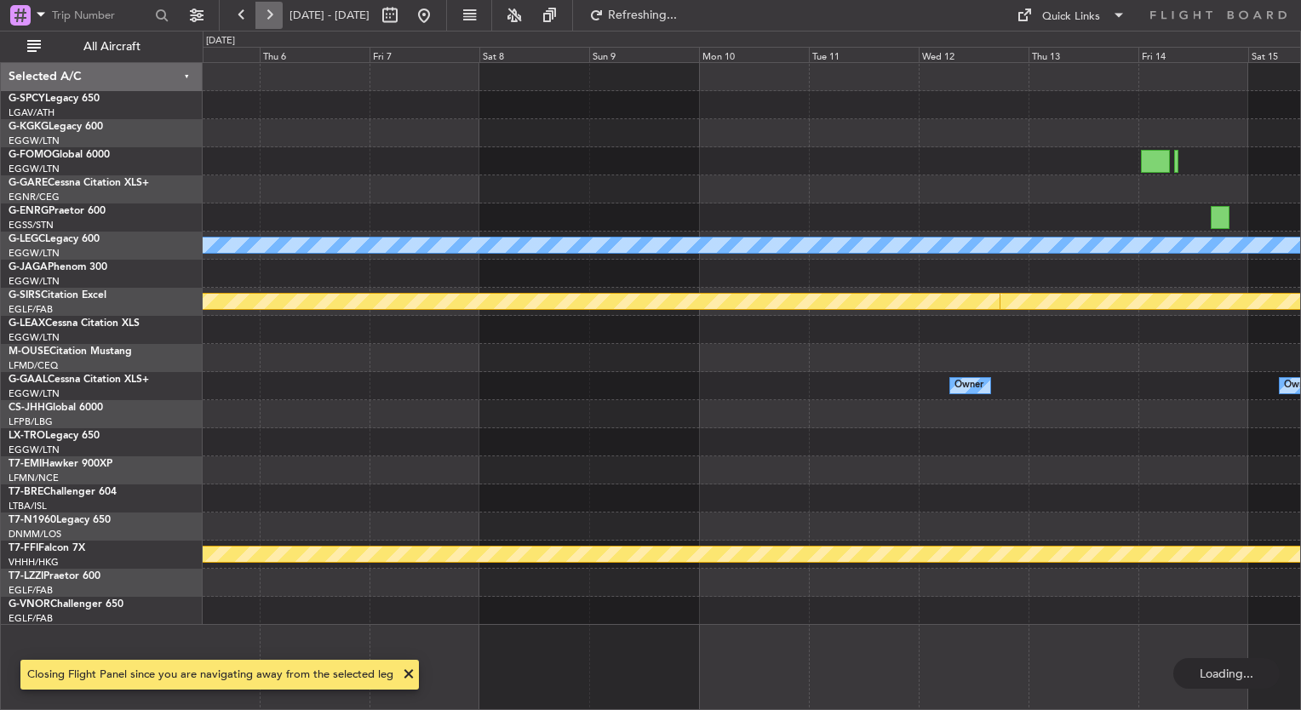
click at [273, 20] on button at bounding box center [268, 15] width 27 height 27
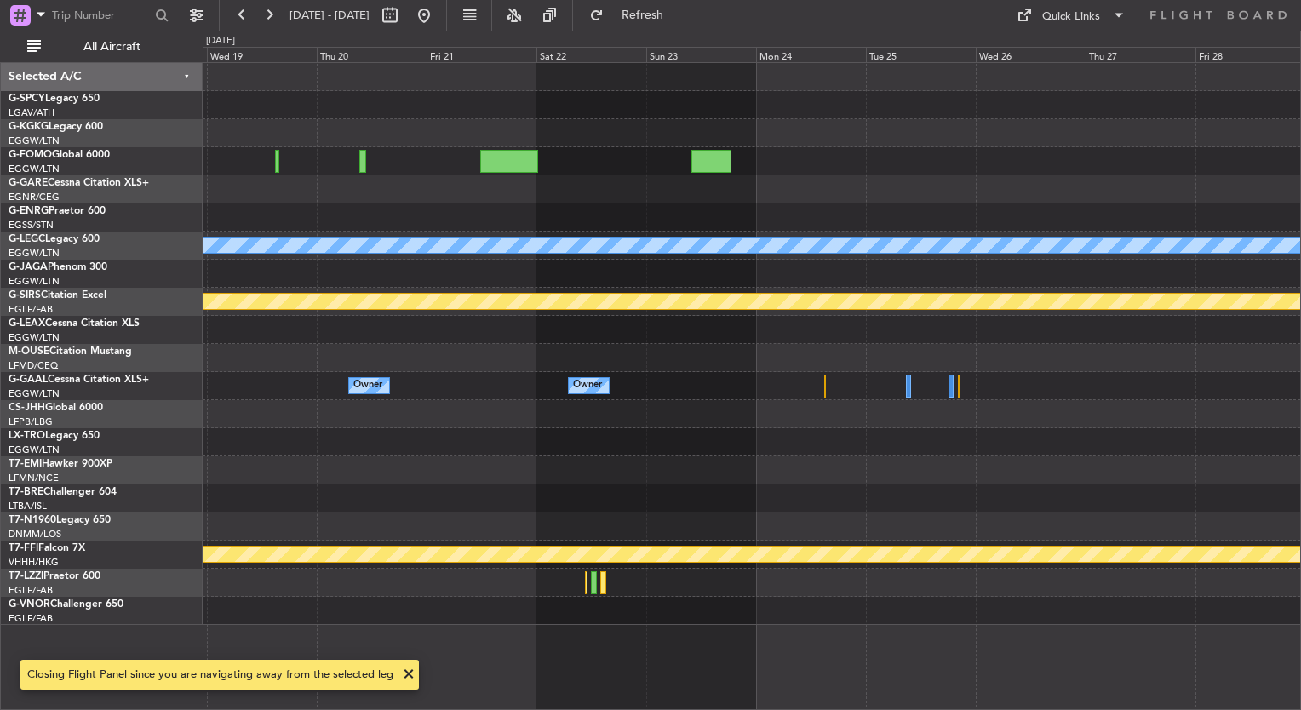
click at [182, 437] on div "A/C Unavailable [GEOGRAPHIC_DATA] ([GEOGRAPHIC_DATA]) Planned Maint [GEOGRAPHIC…" at bounding box center [650, 371] width 1301 height 680
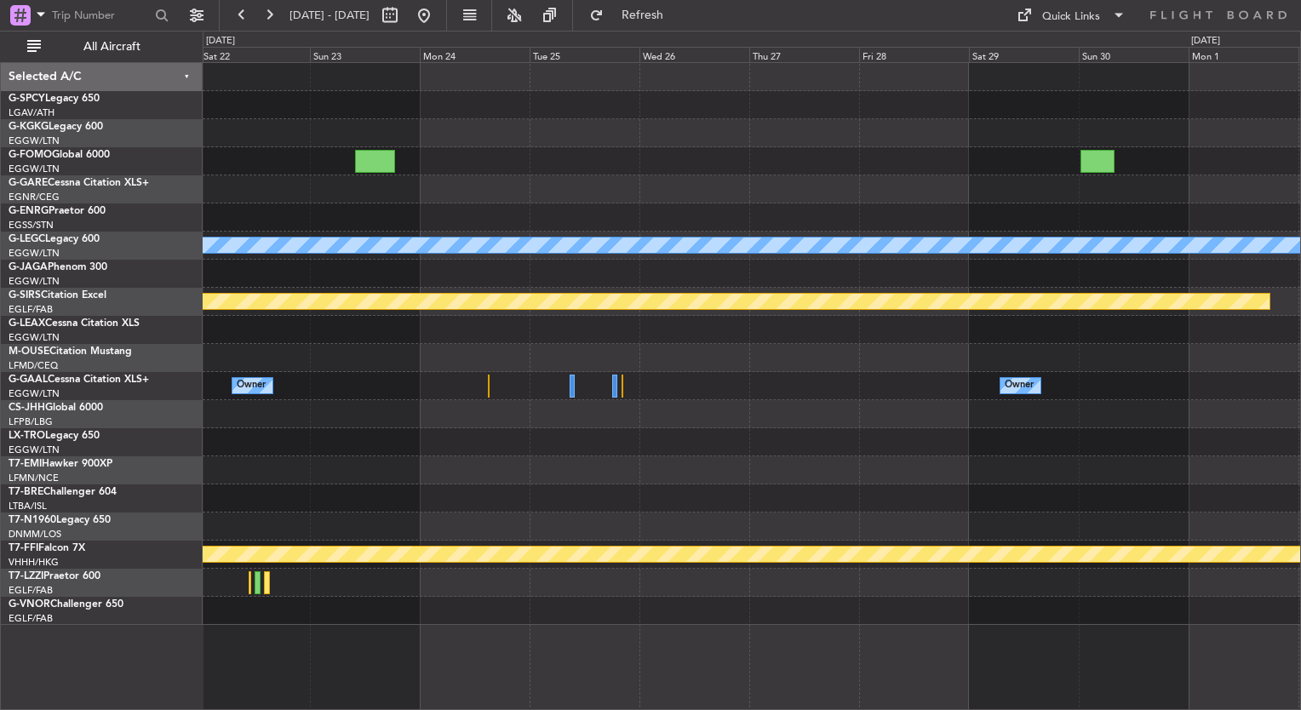
click at [837, 435] on div "A/C Unavailable [GEOGRAPHIC_DATA] ([GEOGRAPHIC_DATA]) Planned Maint [GEOGRAPHIC…" at bounding box center [752, 344] width 1098 height 562
click at [438, 19] on button at bounding box center [423, 15] width 27 height 27
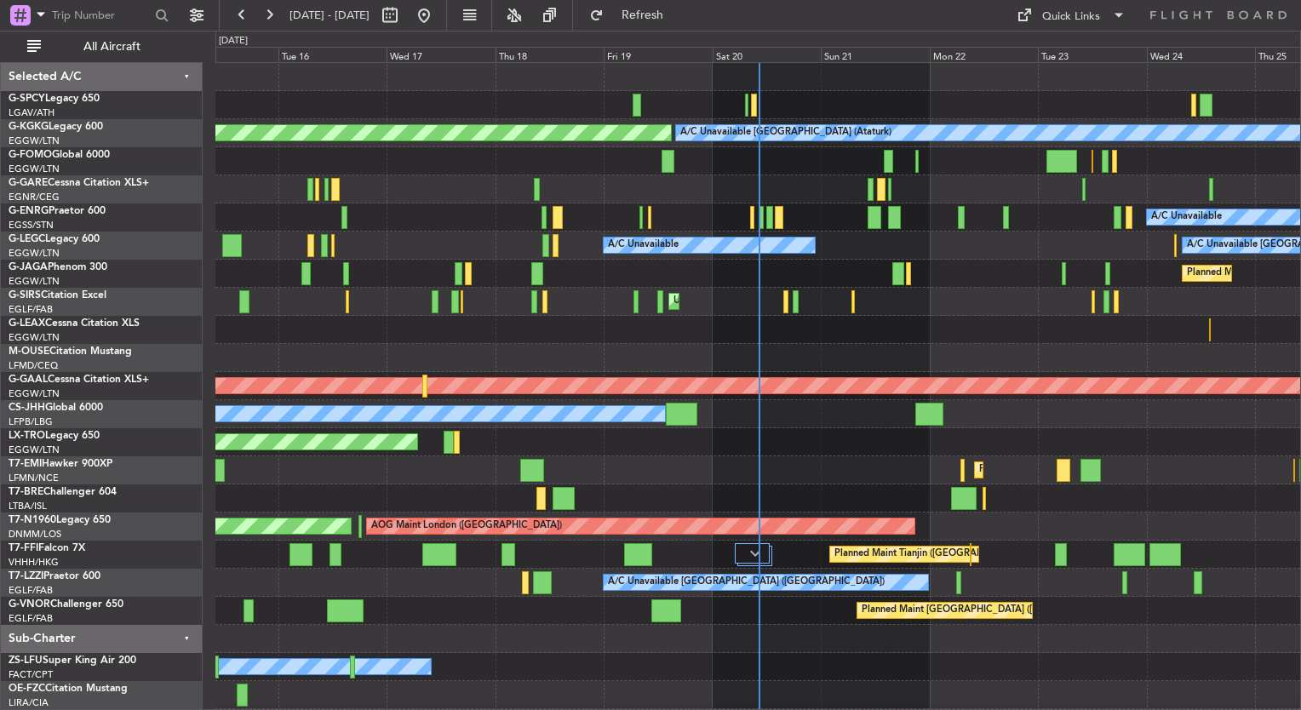
scroll to position [26, 0]
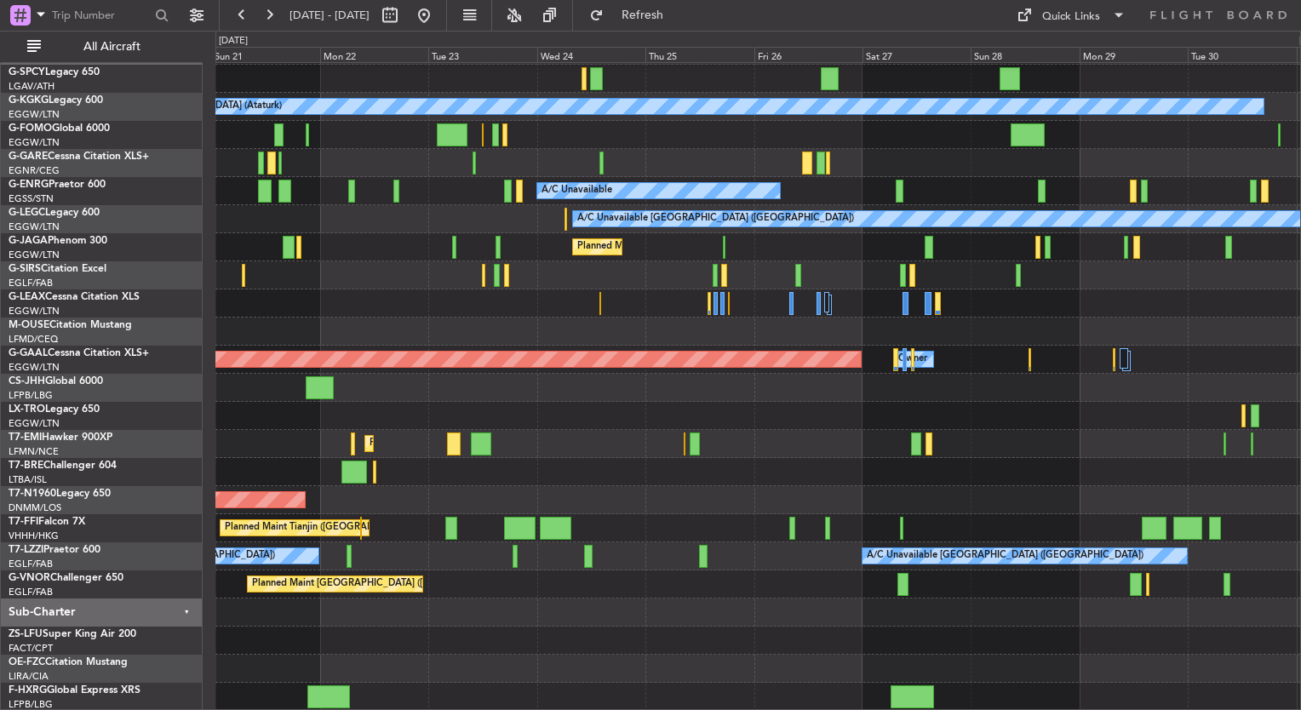
click at [194, 271] on div "A/C Unavailable [GEOGRAPHIC_DATA] (Ataturk) AOG Maint [GEOGRAPHIC_DATA] ([GEOGR…" at bounding box center [650, 371] width 1301 height 680
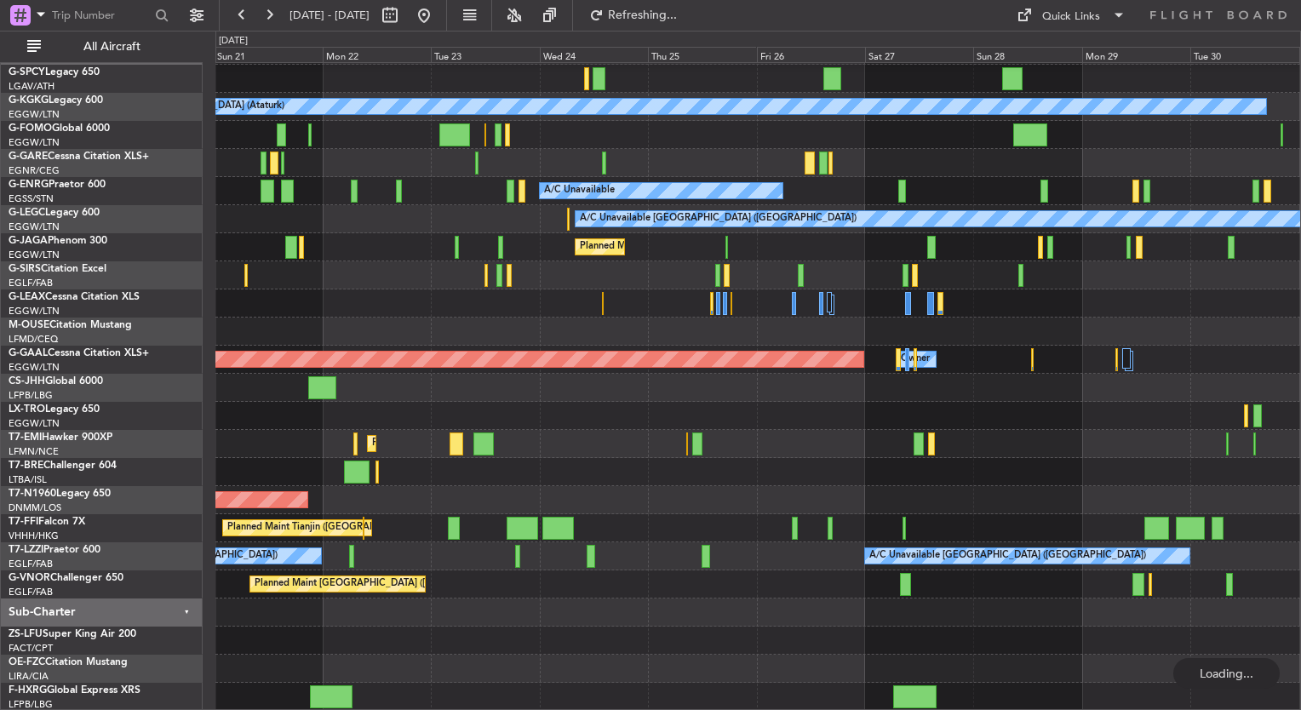
scroll to position [0, 0]
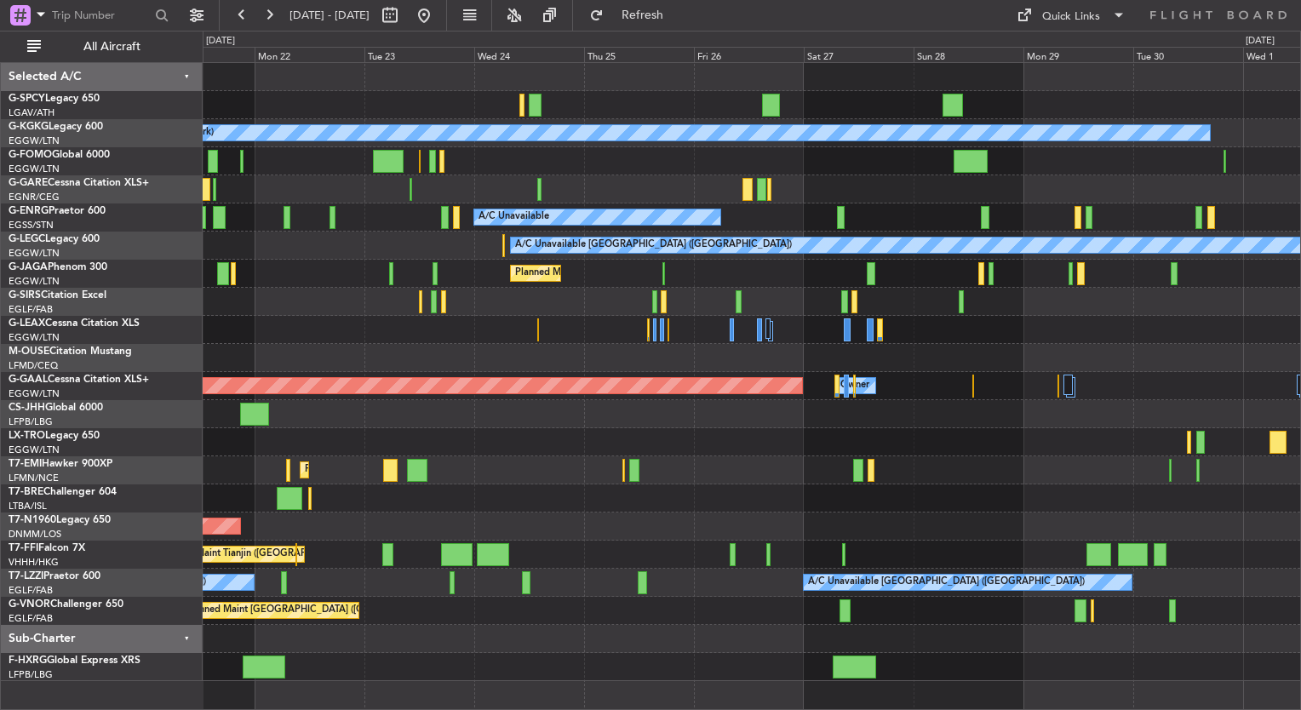
click at [641, 341] on div "A/C Unavailable [GEOGRAPHIC_DATA] (Ataturk) AOG Maint [GEOGRAPHIC_DATA] ([GEOGR…" at bounding box center [752, 372] width 1098 height 618
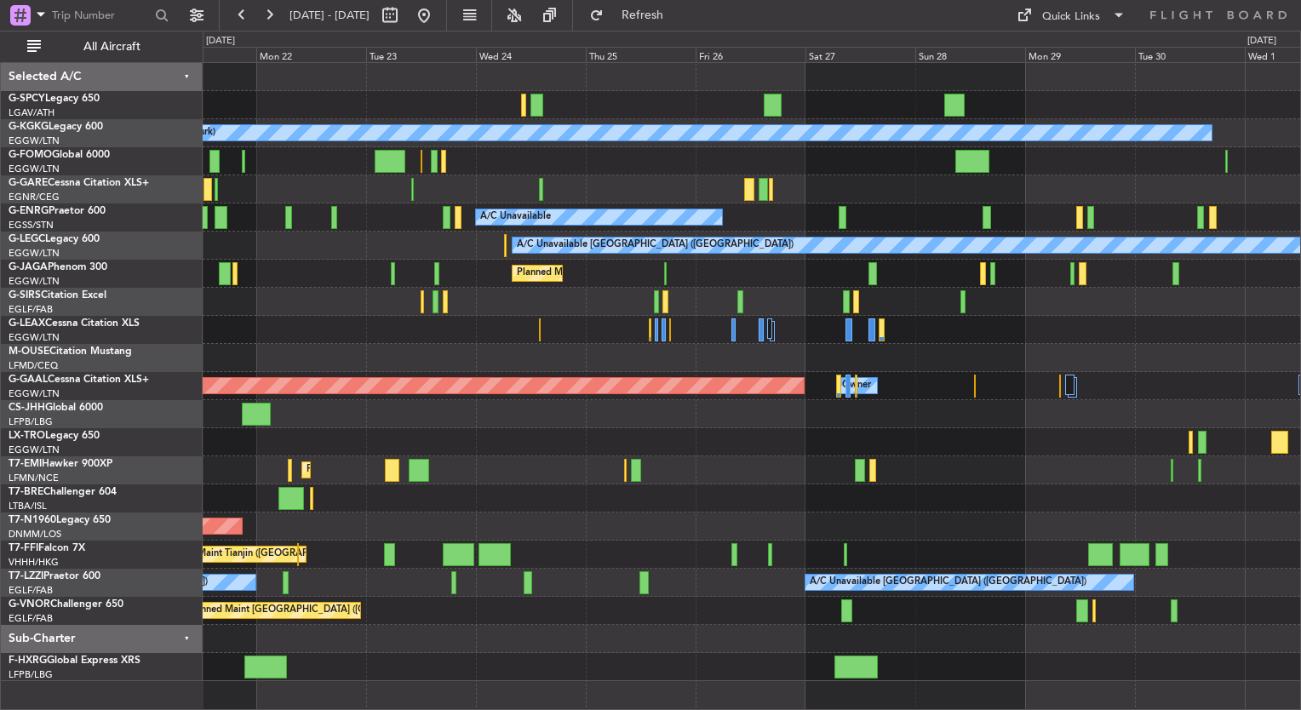
click at [372, 322] on div "A/C Unavailable [GEOGRAPHIC_DATA] (Ataturk) AOG Maint [GEOGRAPHIC_DATA] ([GEOGR…" at bounding box center [752, 372] width 1098 height 618
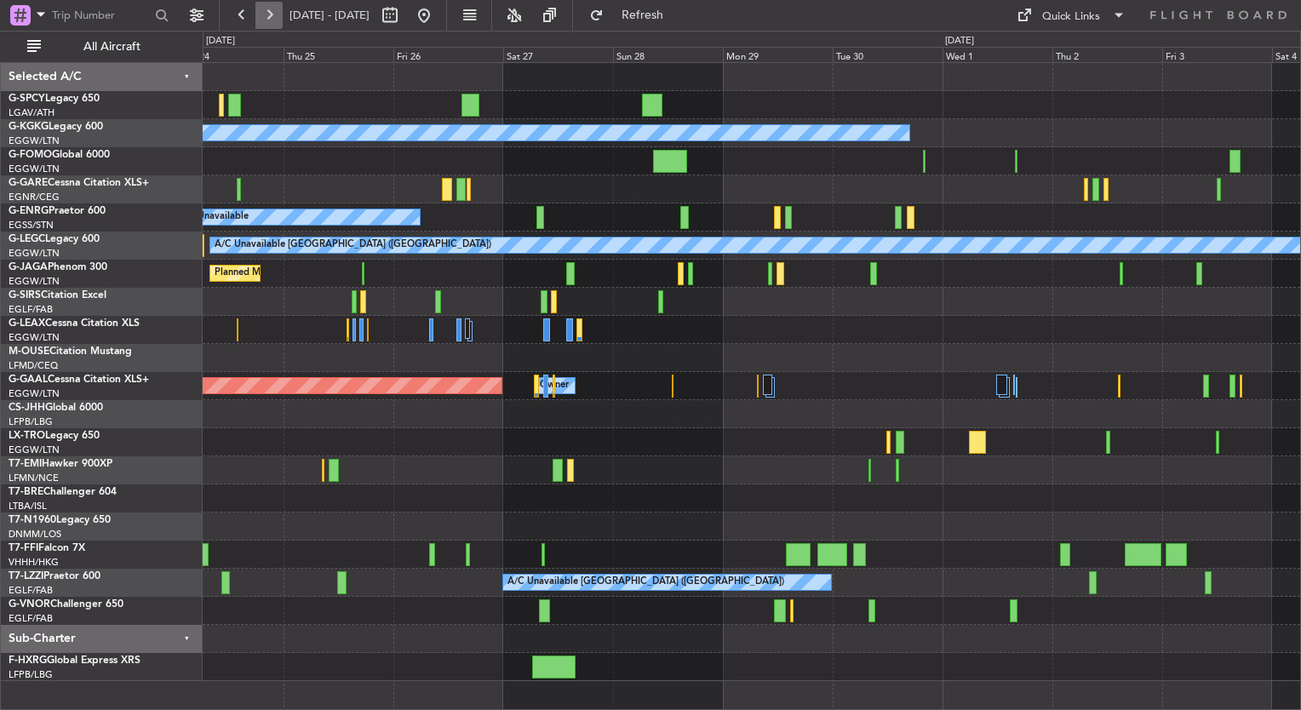
click at [268, 20] on button at bounding box center [268, 15] width 27 height 27
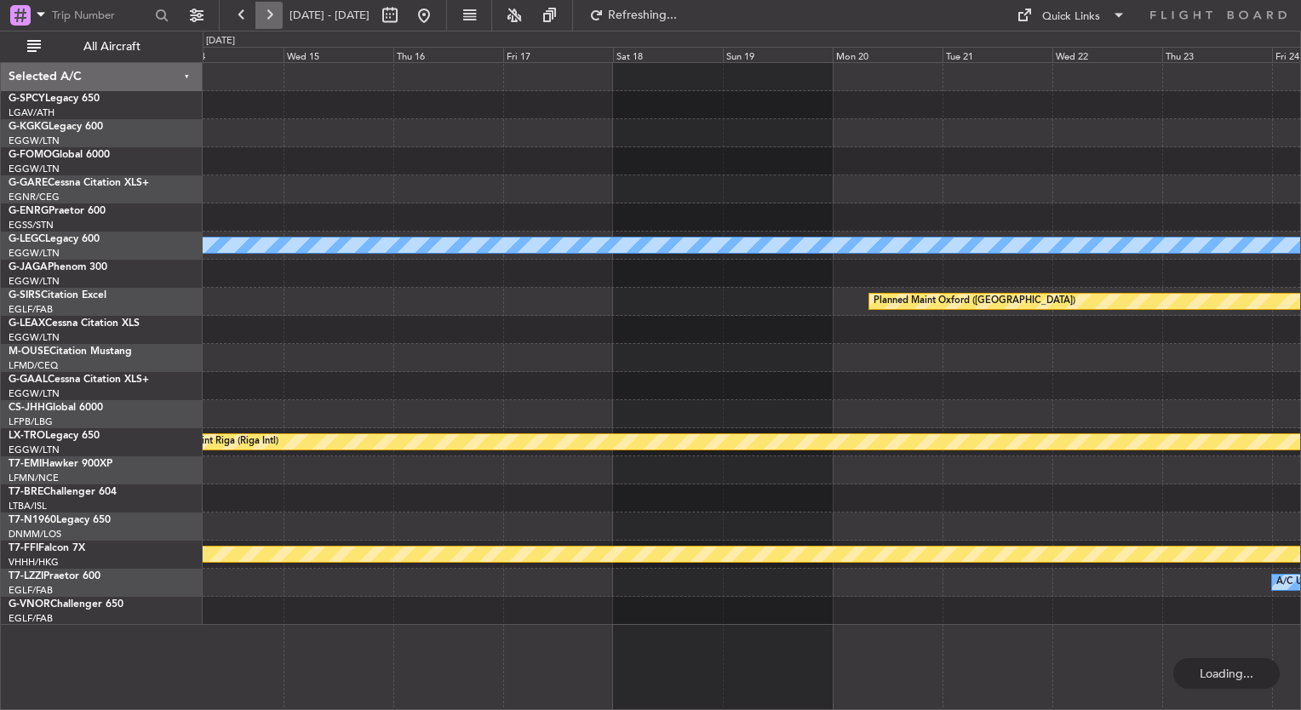
click at [268, 20] on button at bounding box center [268, 15] width 27 height 27
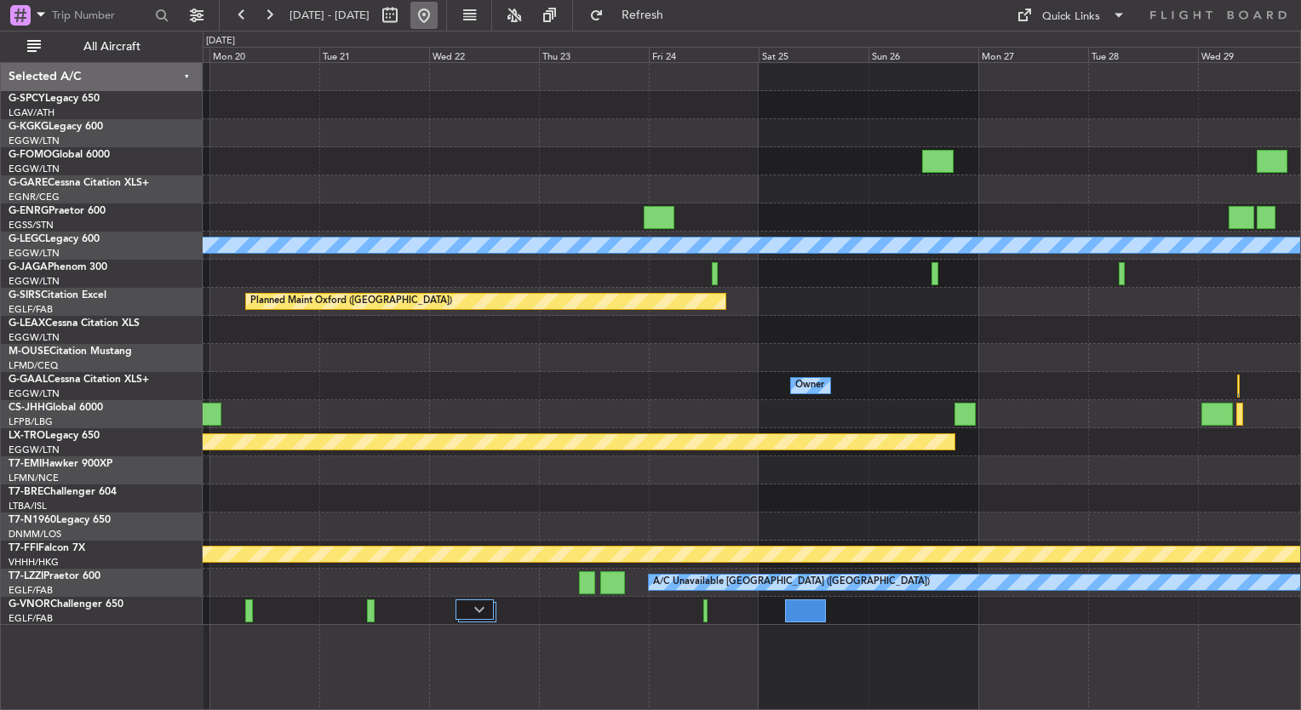
click at [438, 23] on button at bounding box center [423, 15] width 27 height 27
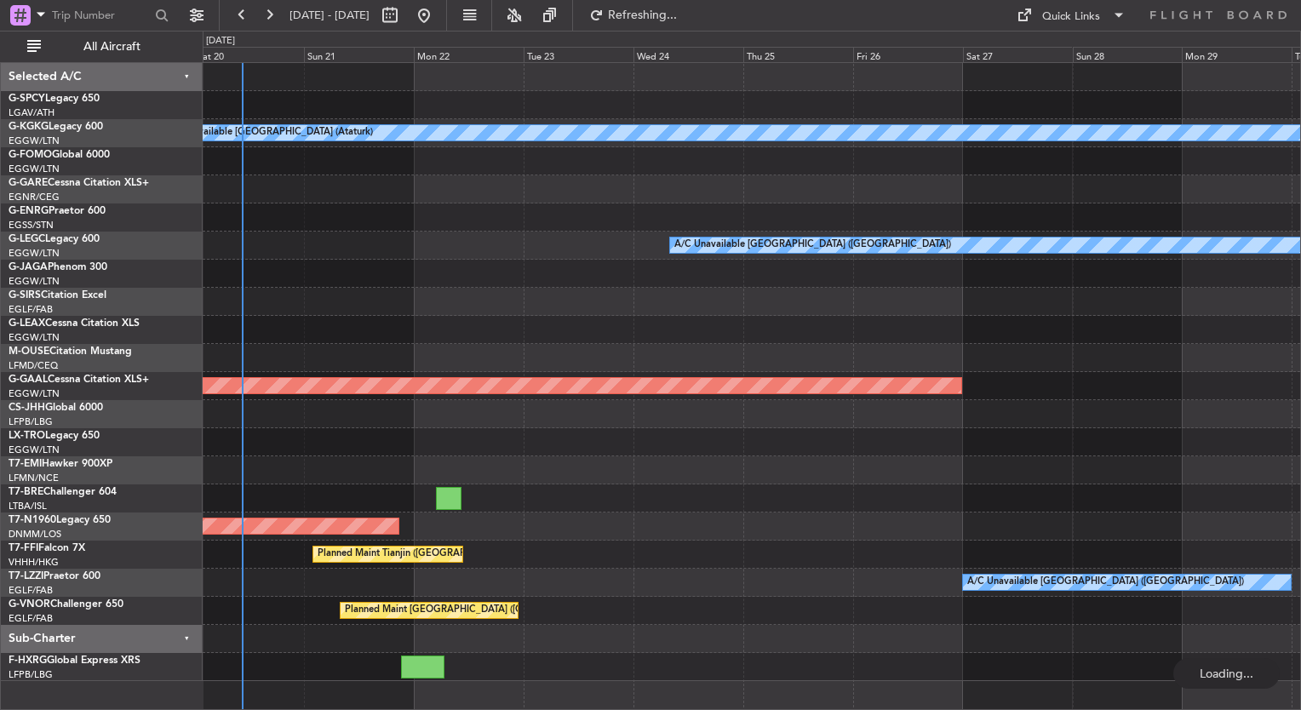
click at [259, 257] on div "A/C Unavailable [GEOGRAPHIC_DATA] (Ataturk) AOG Maint [GEOGRAPHIC_DATA] ([GEOGR…" at bounding box center [752, 372] width 1098 height 618
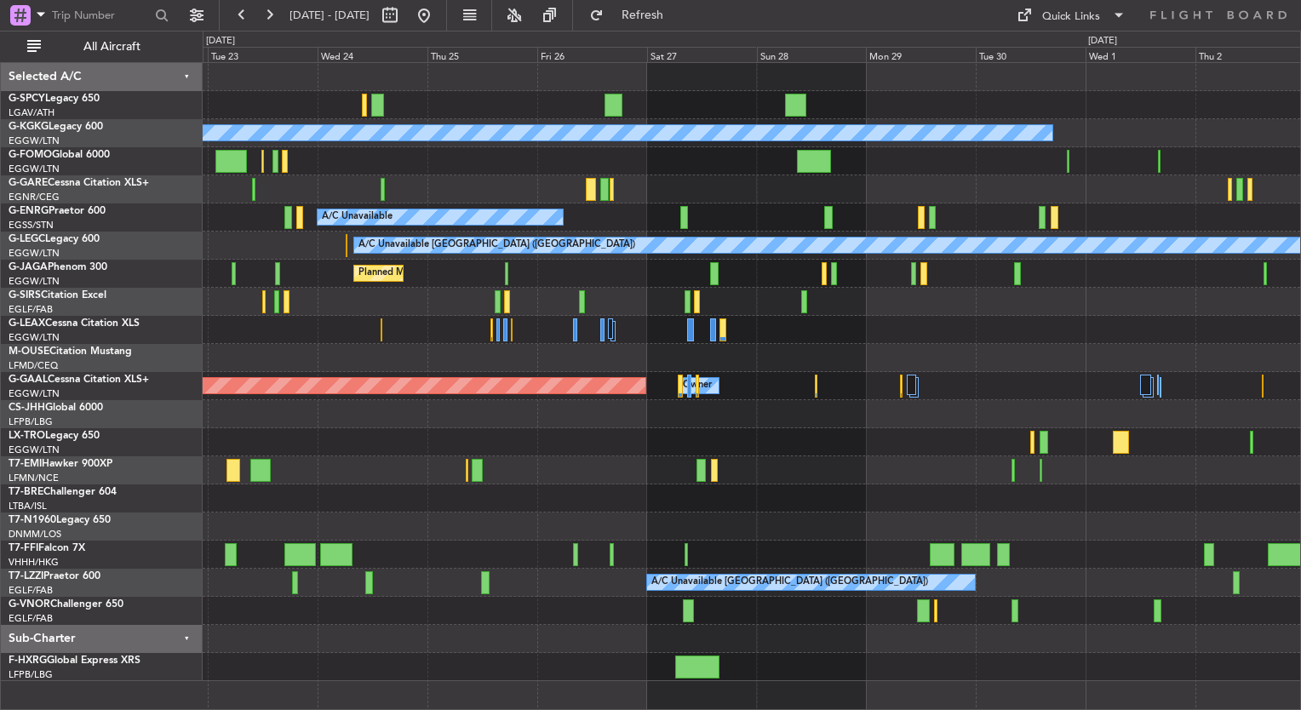
click at [796, 336] on div at bounding box center [752, 330] width 1098 height 28
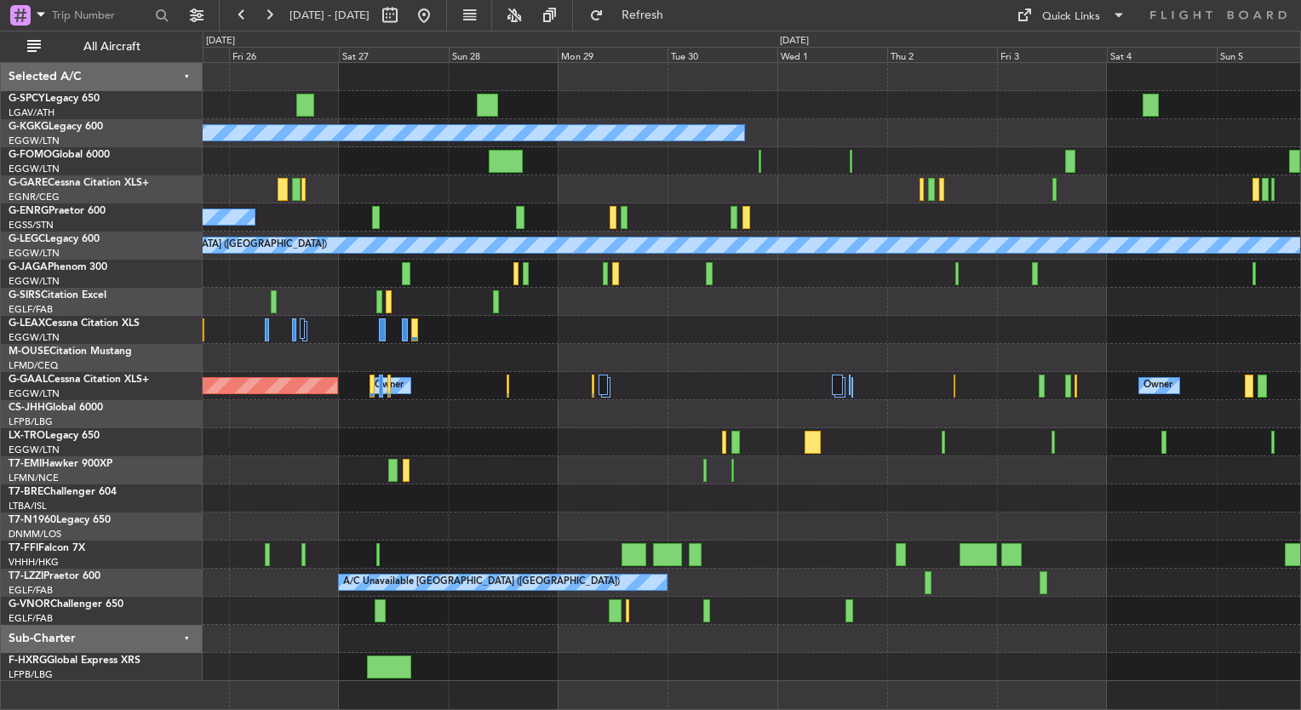
click at [630, 274] on div "Planned Maint [GEOGRAPHIC_DATA] ([GEOGRAPHIC_DATA])" at bounding box center [752, 274] width 1098 height 28
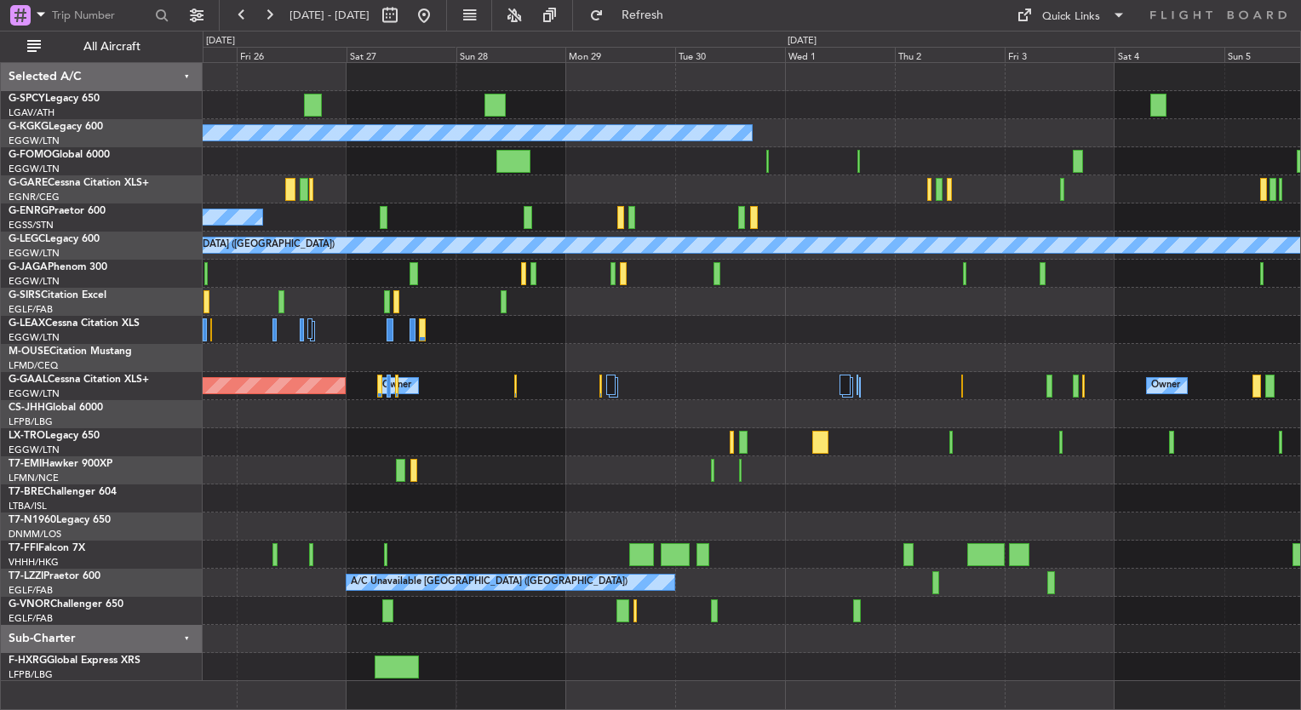
click at [678, 293] on div "A/C Unavailable [GEOGRAPHIC_DATA] (Ataturk) A/C Unavailable A/C Unavailable [GE…" at bounding box center [752, 372] width 1098 height 618
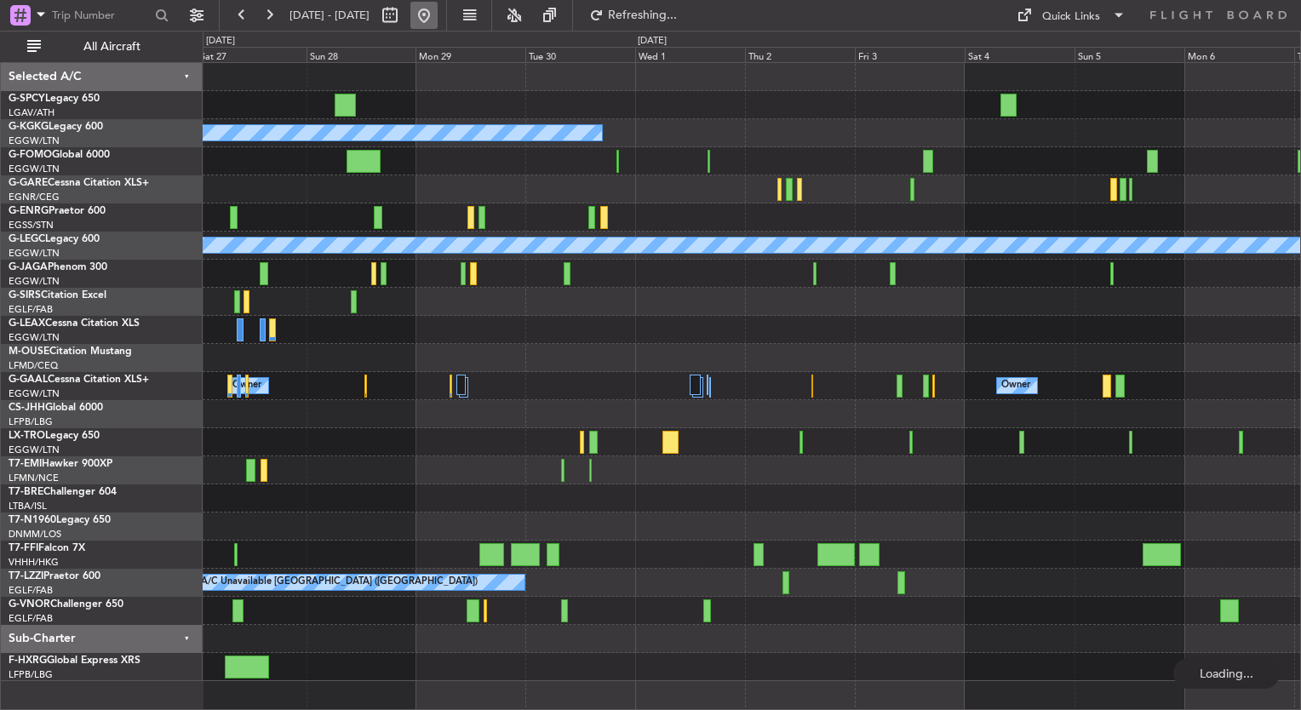
click at [438, 22] on button at bounding box center [423, 15] width 27 height 27
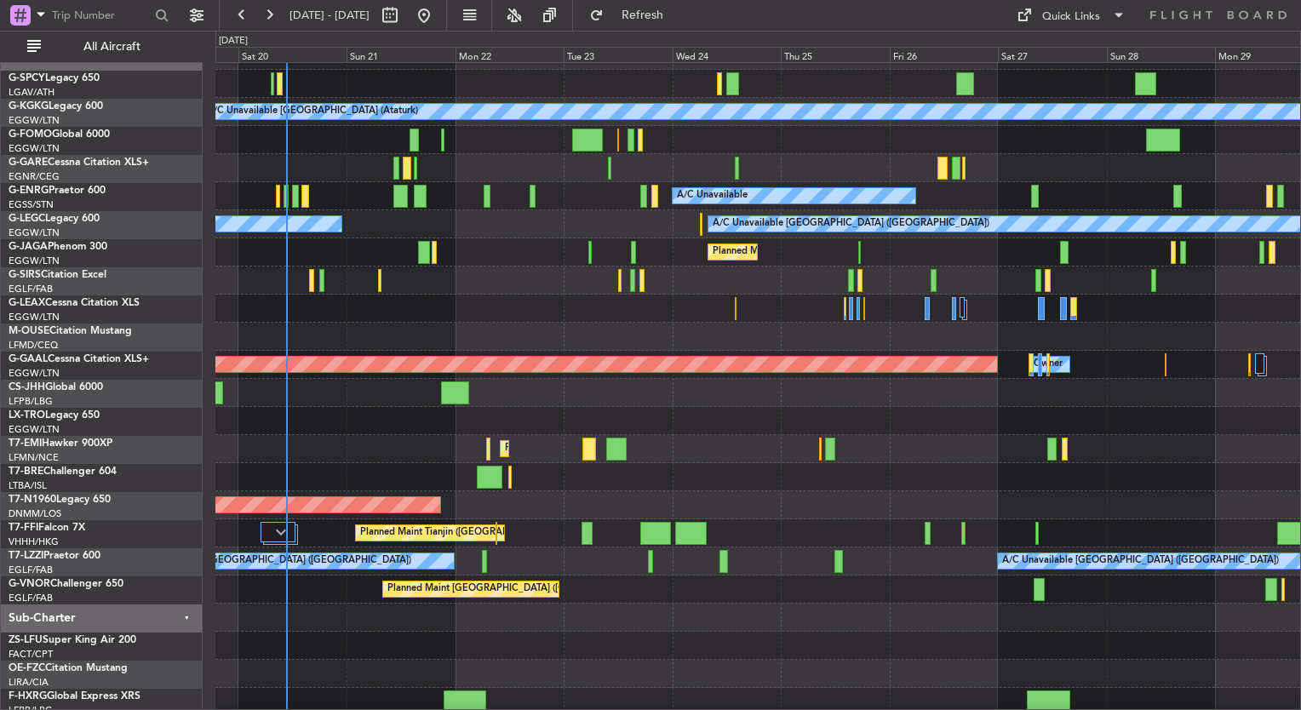
scroll to position [26, 0]
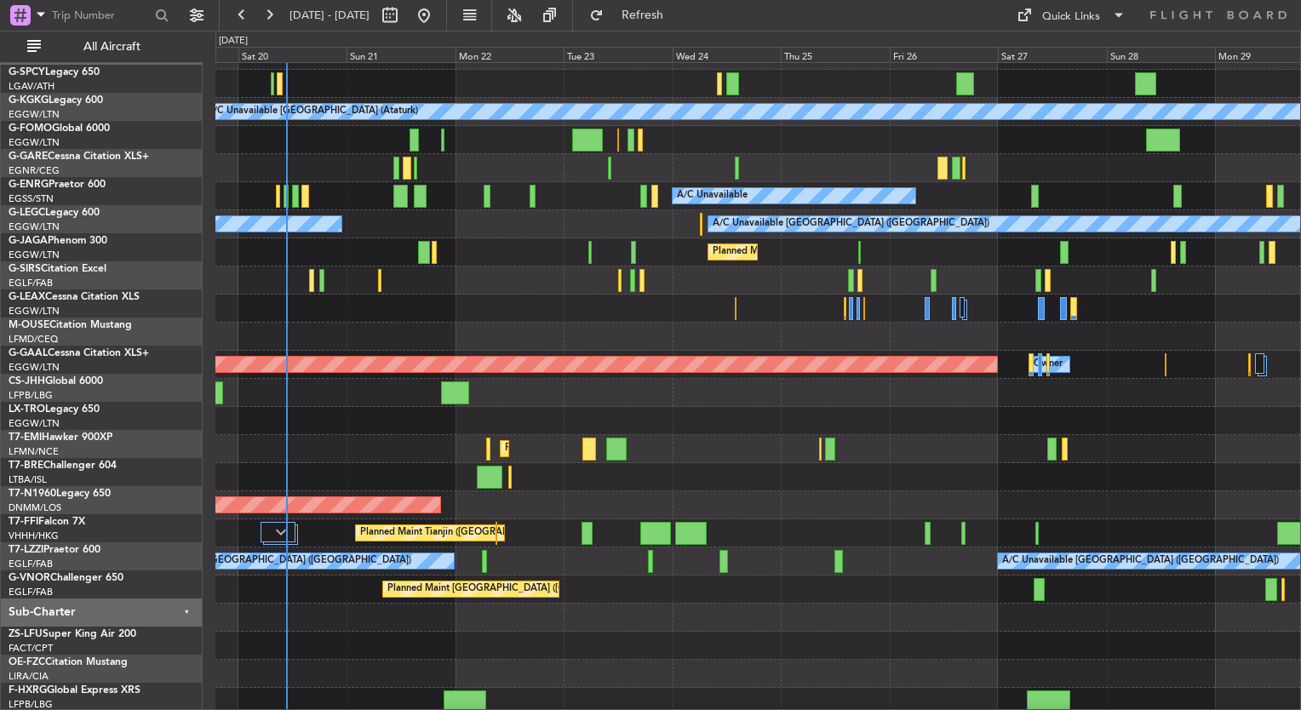
click at [368, 240] on div "Planned Maint [GEOGRAPHIC_DATA] ([GEOGRAPHIC_DATA])" at bounding box center [757, 252] width 1085 height 28
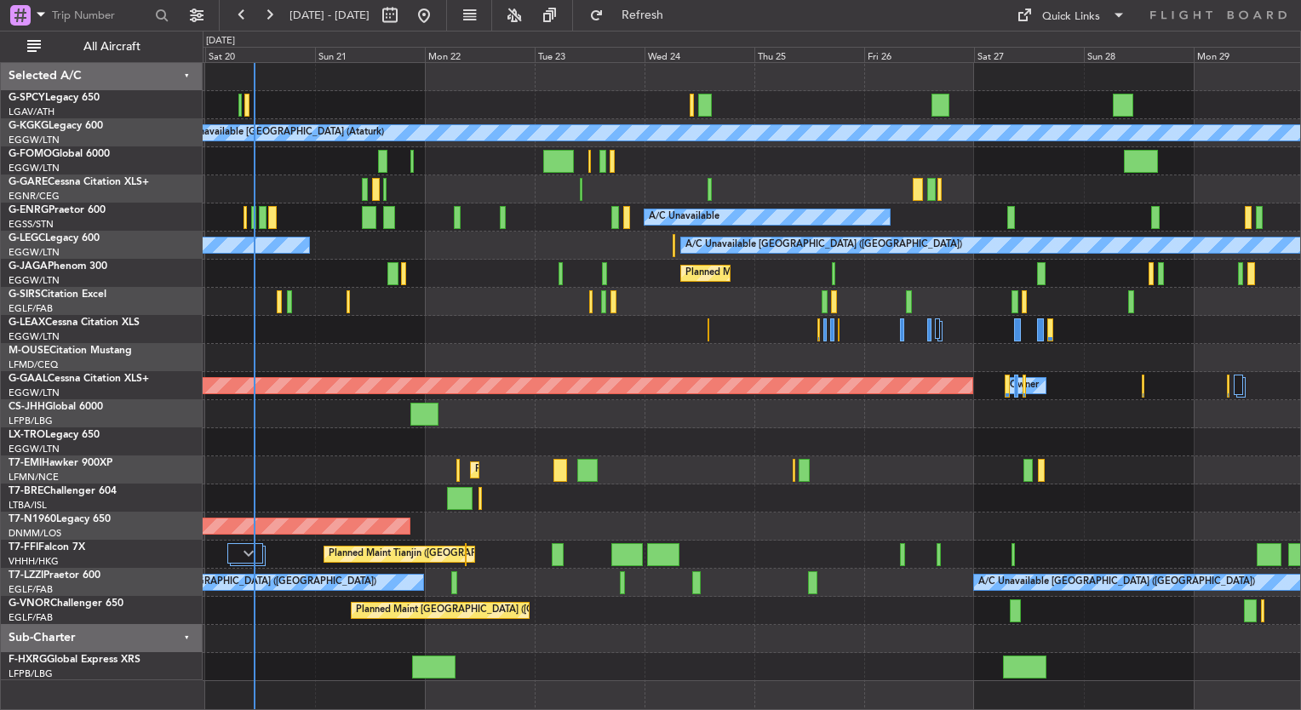
scroll to position [0, 0]
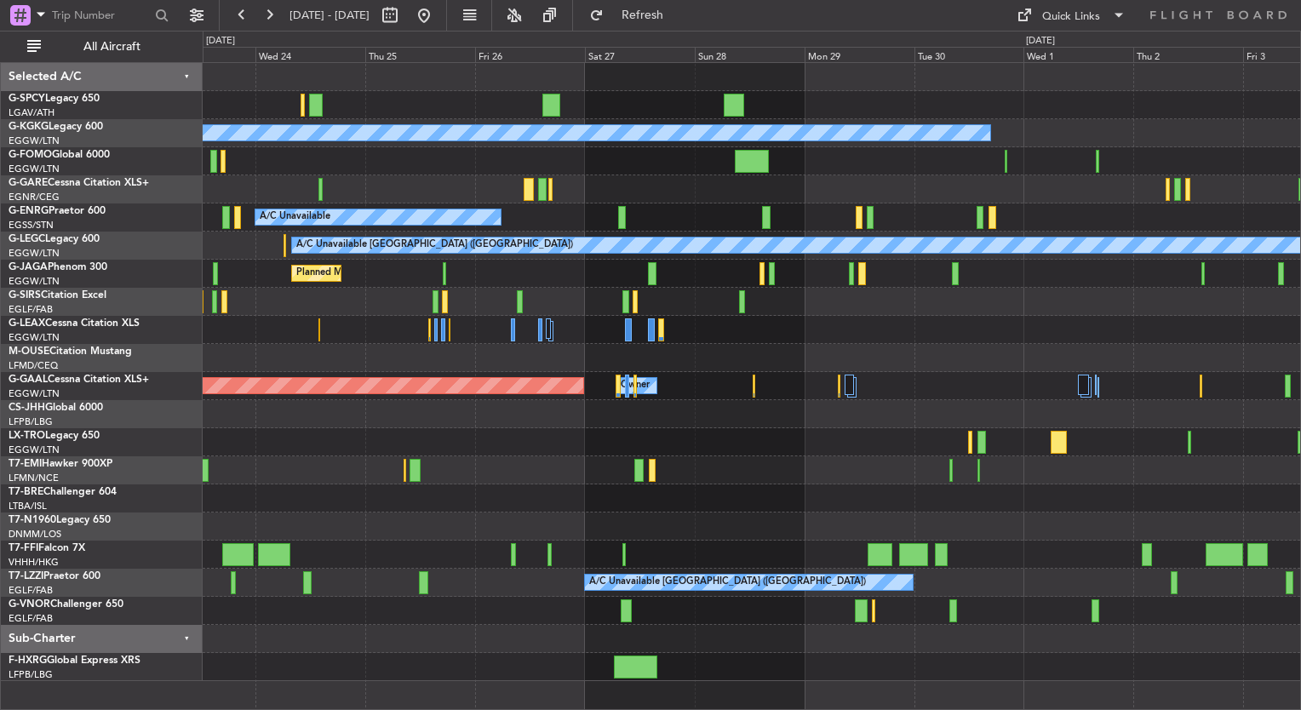
click at [518, 288] on div "A/C Unavailable [GEOGRAPHIC_DATA] (Ataturk) A/C Unavailable A/C Unavailable [GE…" at bounding box center [752, 372] width 1098 height 618
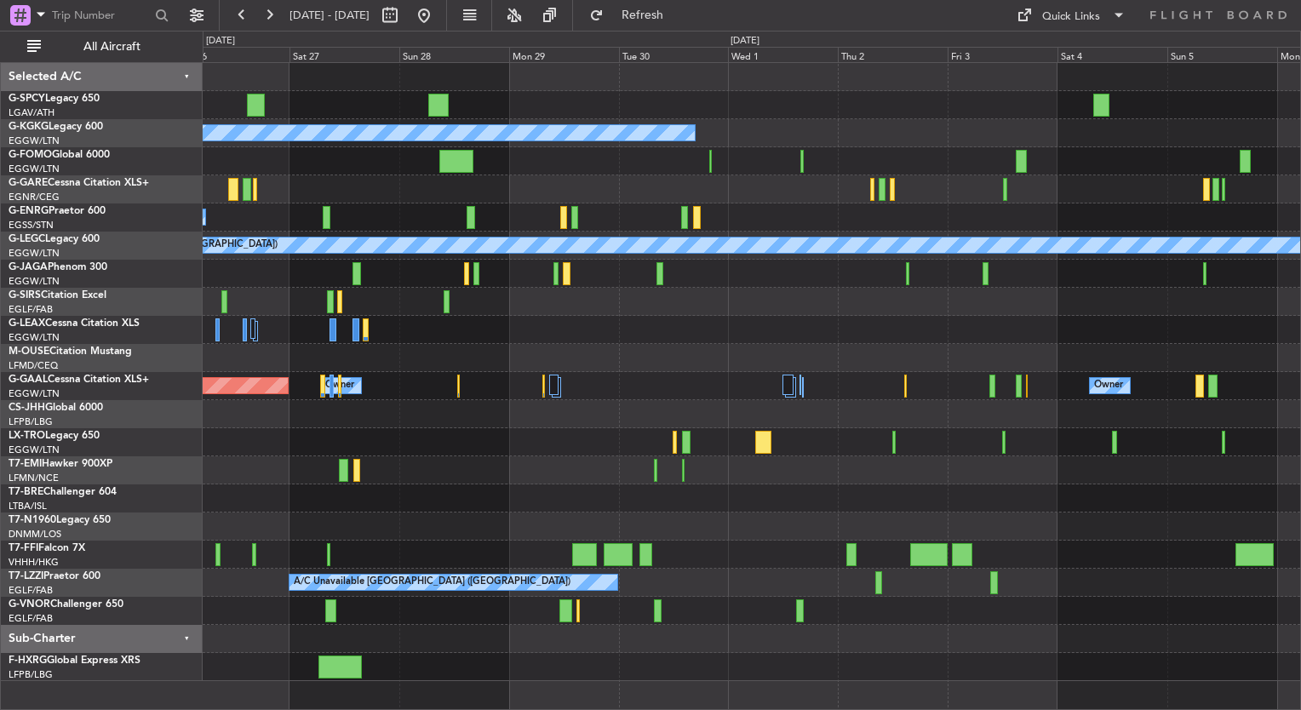
click at [339, 261] on div "A/C Unavailable [GEOGRAPHIC_DATA] (Ataturk) A/C Unavailable A/C Unavailable [GE…" at bounding box center [752, 372] width 1098 height 618
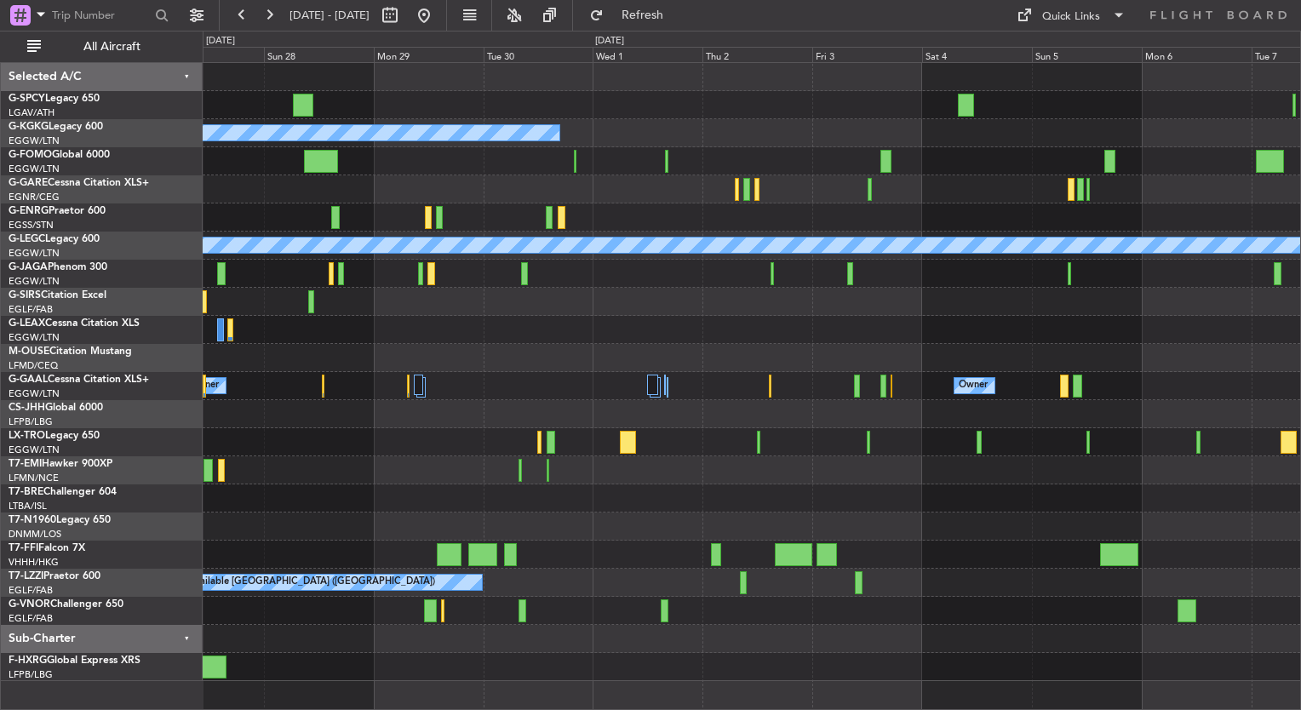
click at [641, 222] on div "A/C Unavailable" at bounding box center [752, 218] width 1098 height 28
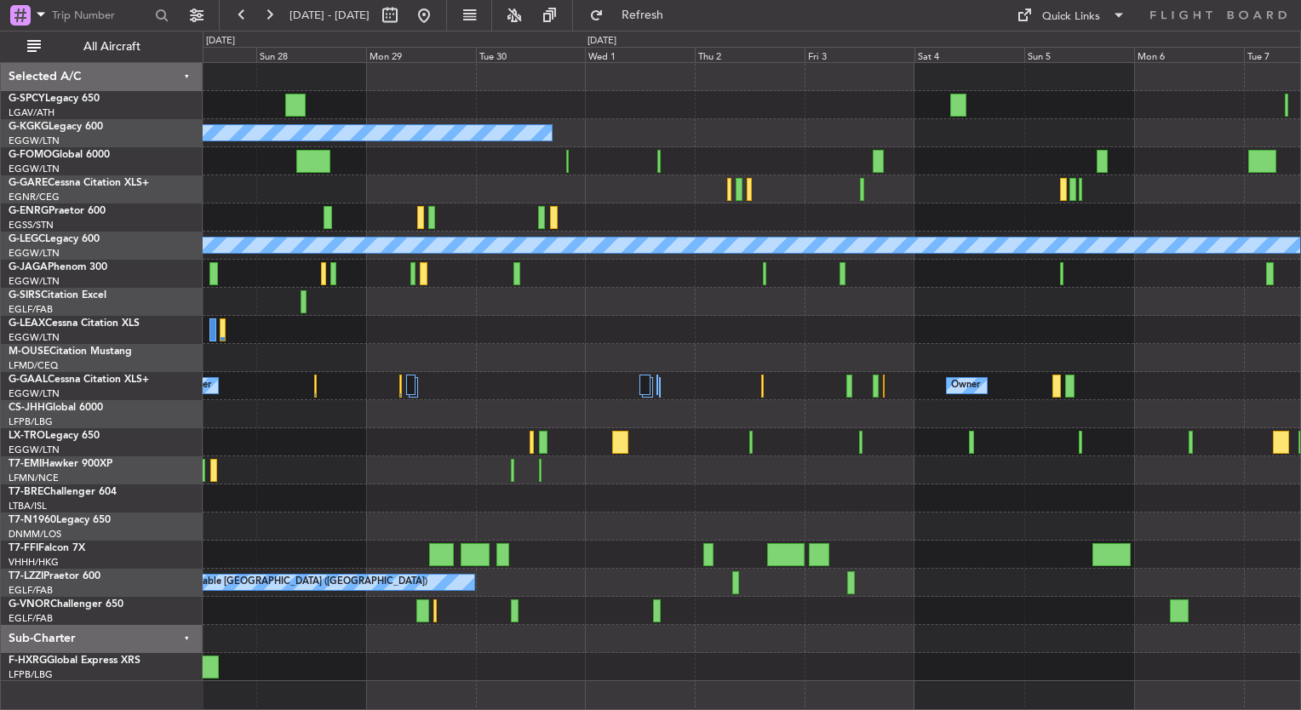
click at [622, 195] on div at bounding box center [752, 189] width 1098 height 28
click at [1036, 26] on button "Quick Links" at bounding box center [1071, 15] width 126 height 27
click at [1059, 72] on button "Trip Builder" at bounding box center [1072, 56] width 128 height 41
click at [438, 26] on button at bounding box center [423, 15] width 27 height 27
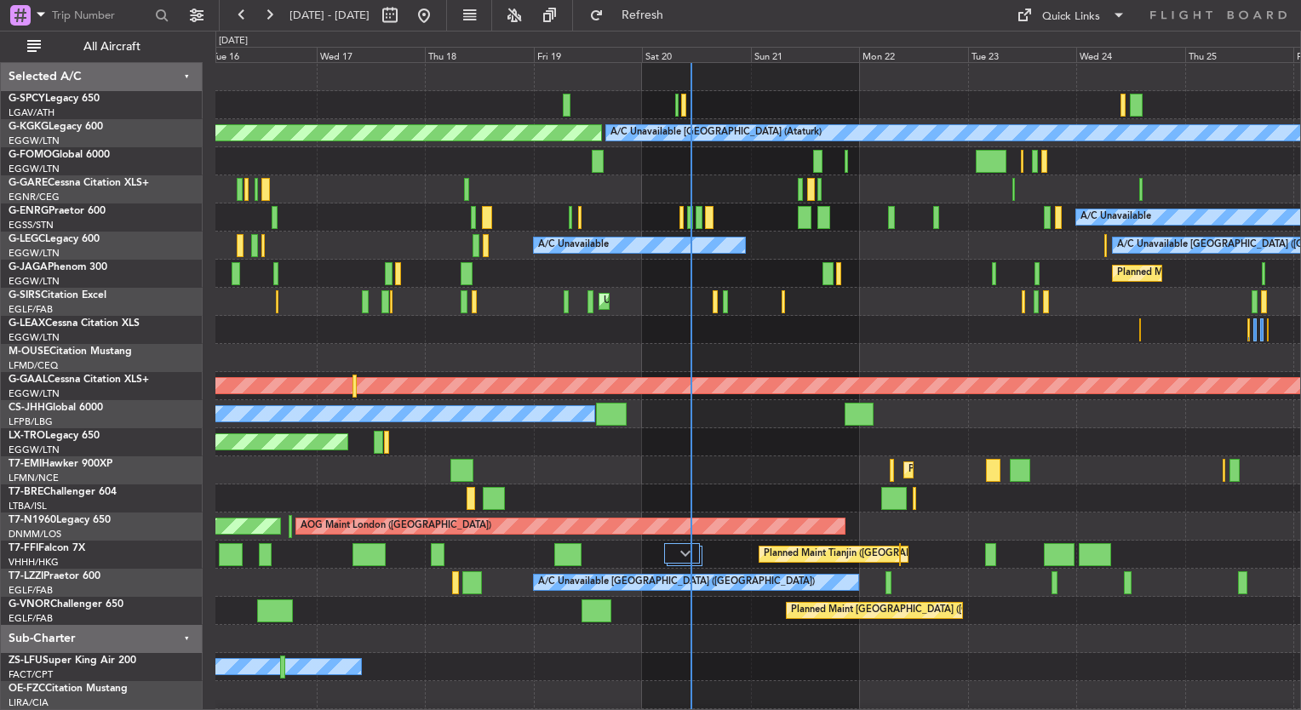
click at [736, 440] on div "A/C Unavailable [GEOGRAPHIC_DATA] (Ataturk) AOG Maint [GEOGRAPHIC_DATA] ([GEOGR…" at bounding box center [757, 400] width 1085 height 674
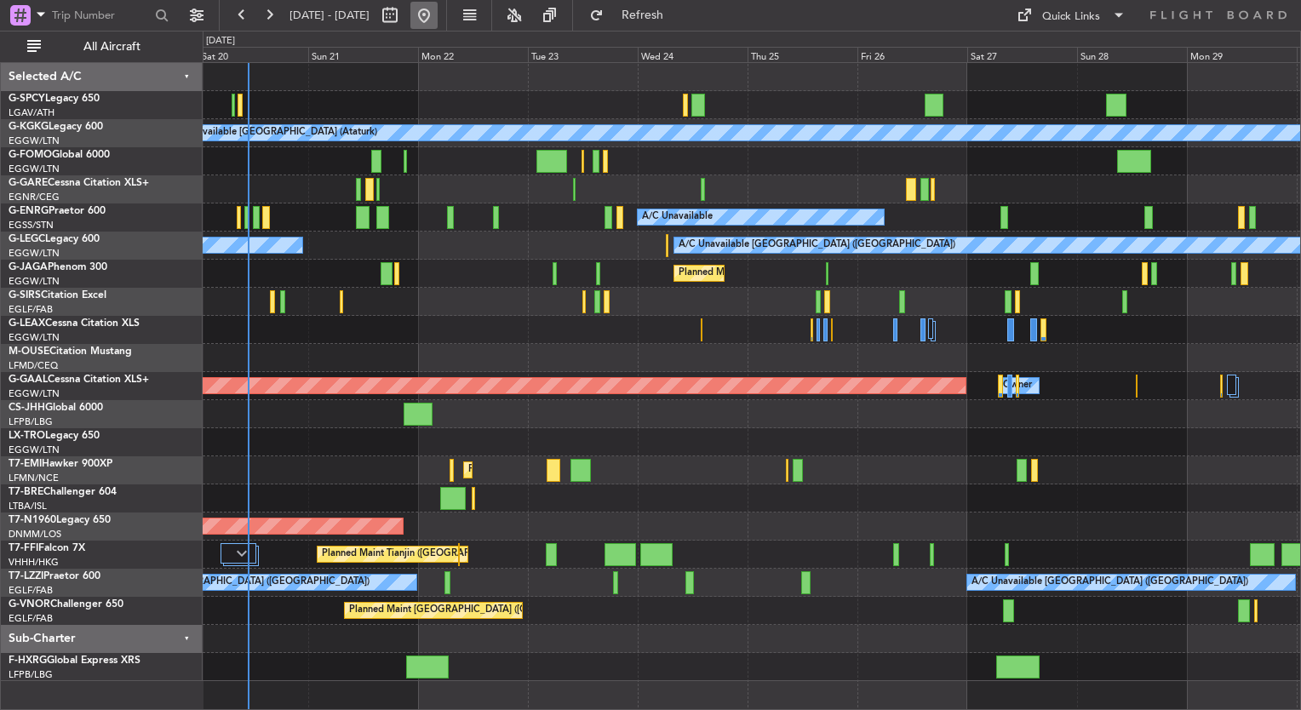
click at [438, 21] on button at bounding box center [423, 15] width 27 height 27
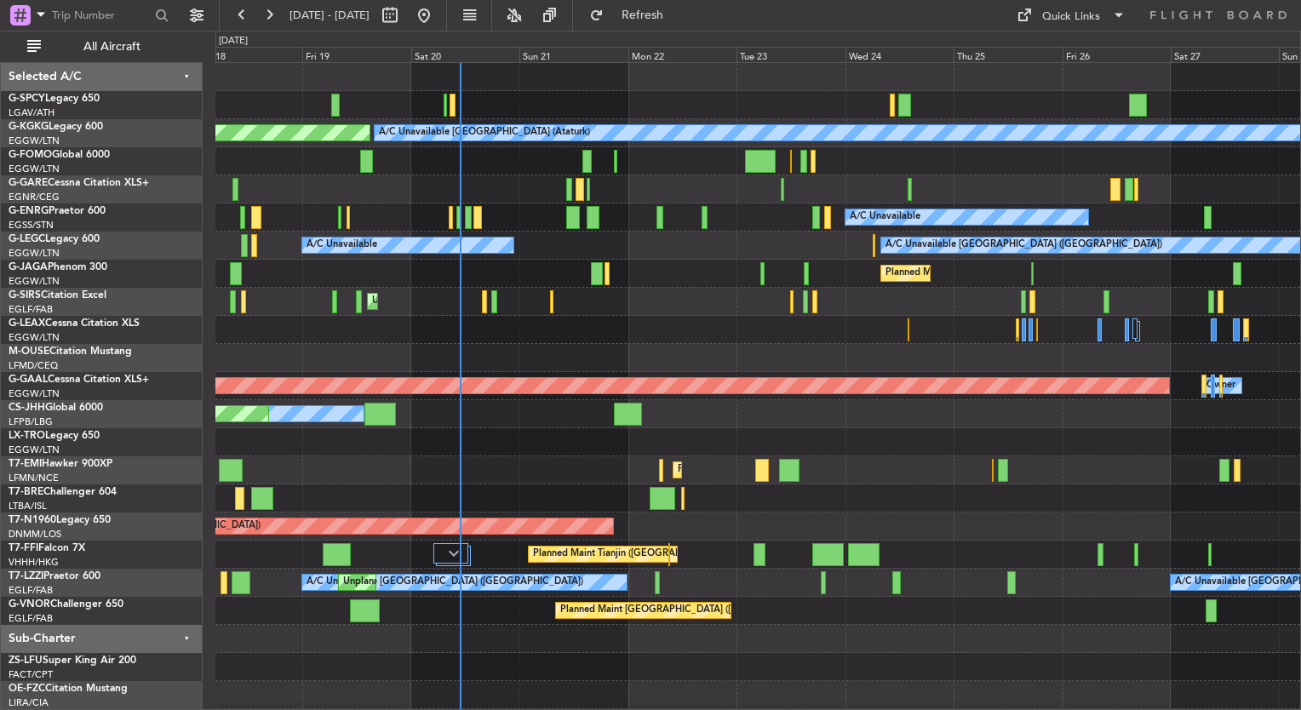
click at [579, 476] on div "Planned Maint [GEOGRAPHIC_DATA]" at bounding box center [757, 470] width 1085 height 28
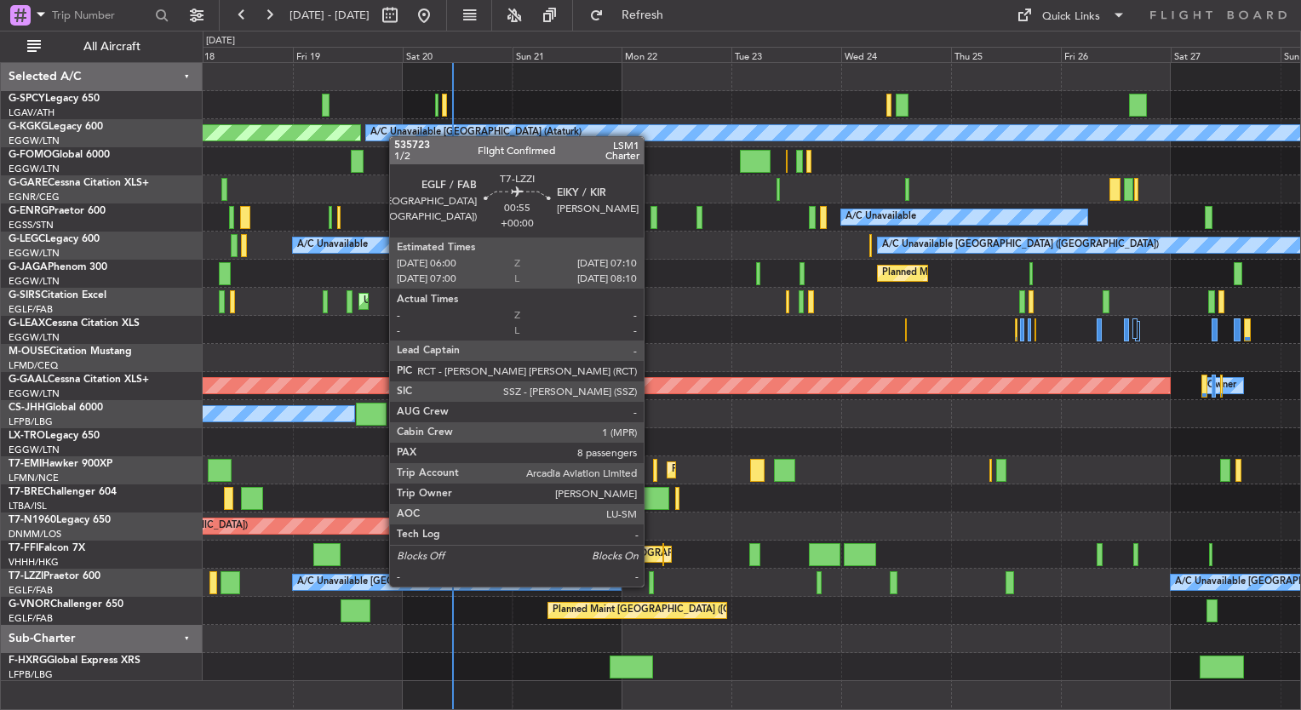
click at [652, 584] on div at bounding box center [652, 582] width 6 height 23
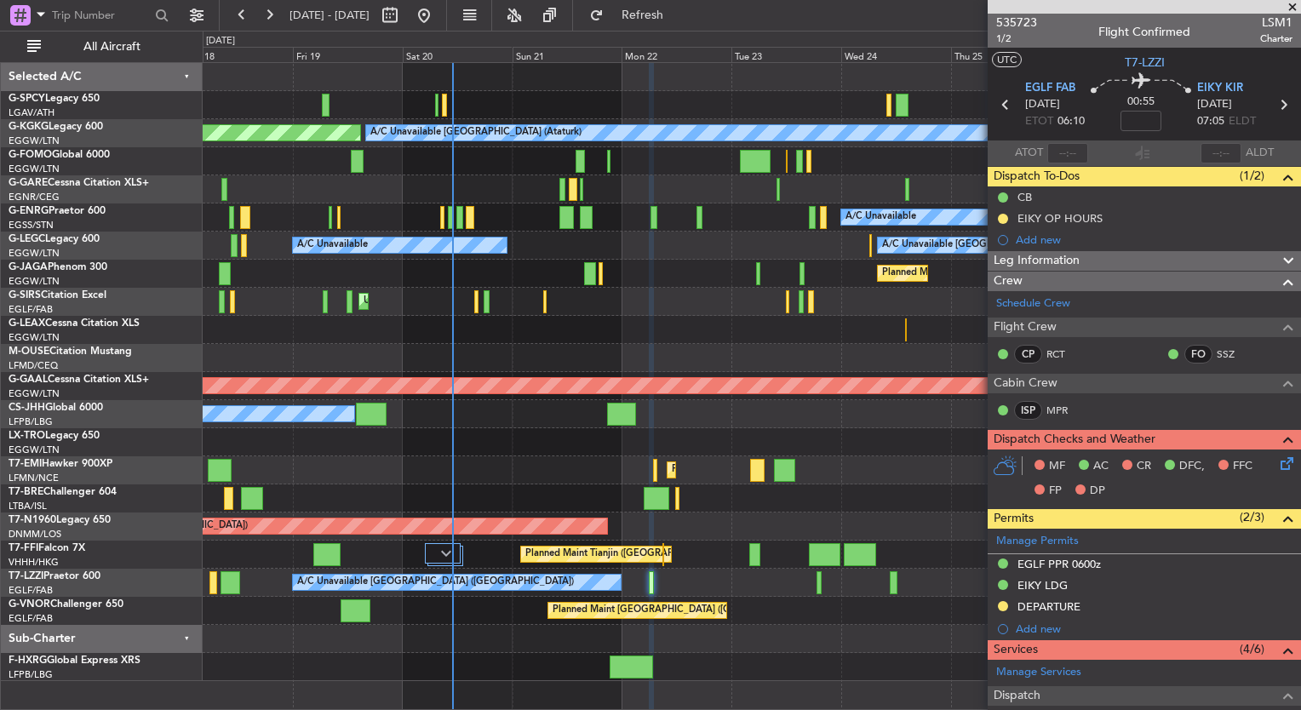
click at [1294, 6] on span at bounding box center [1292, 7] width 17 height 15
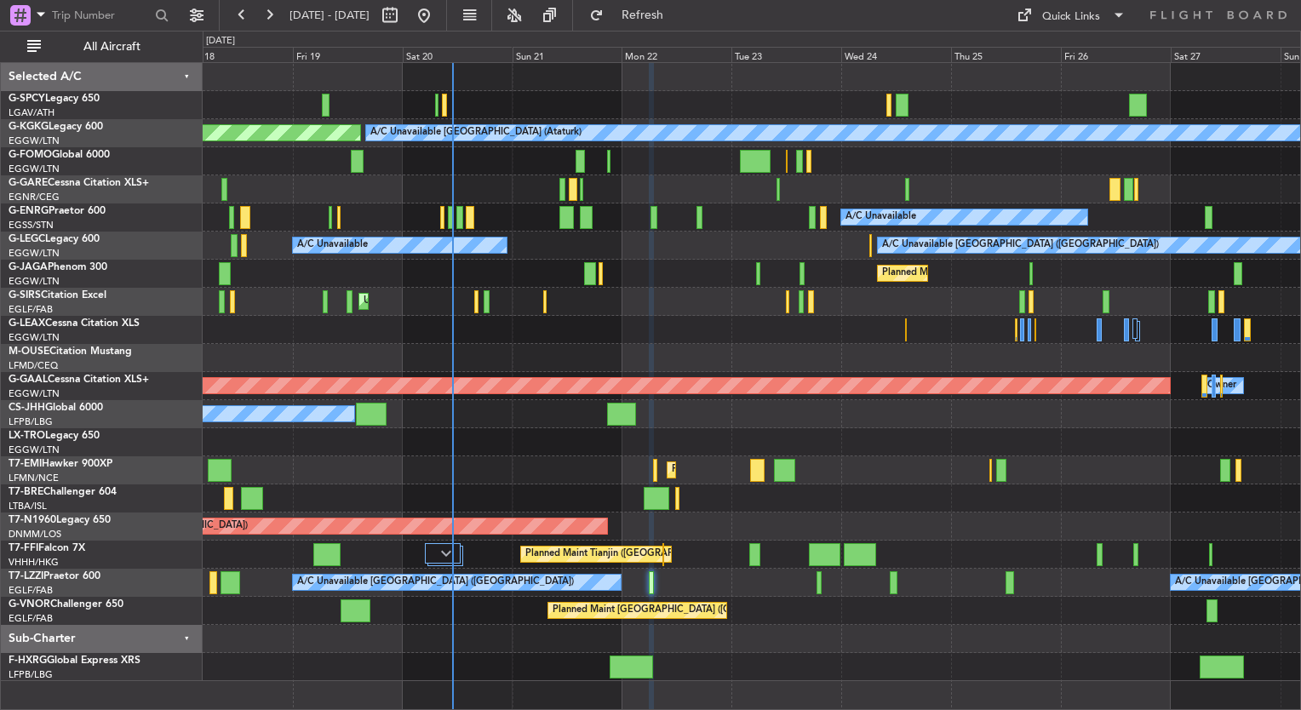
type input "0"
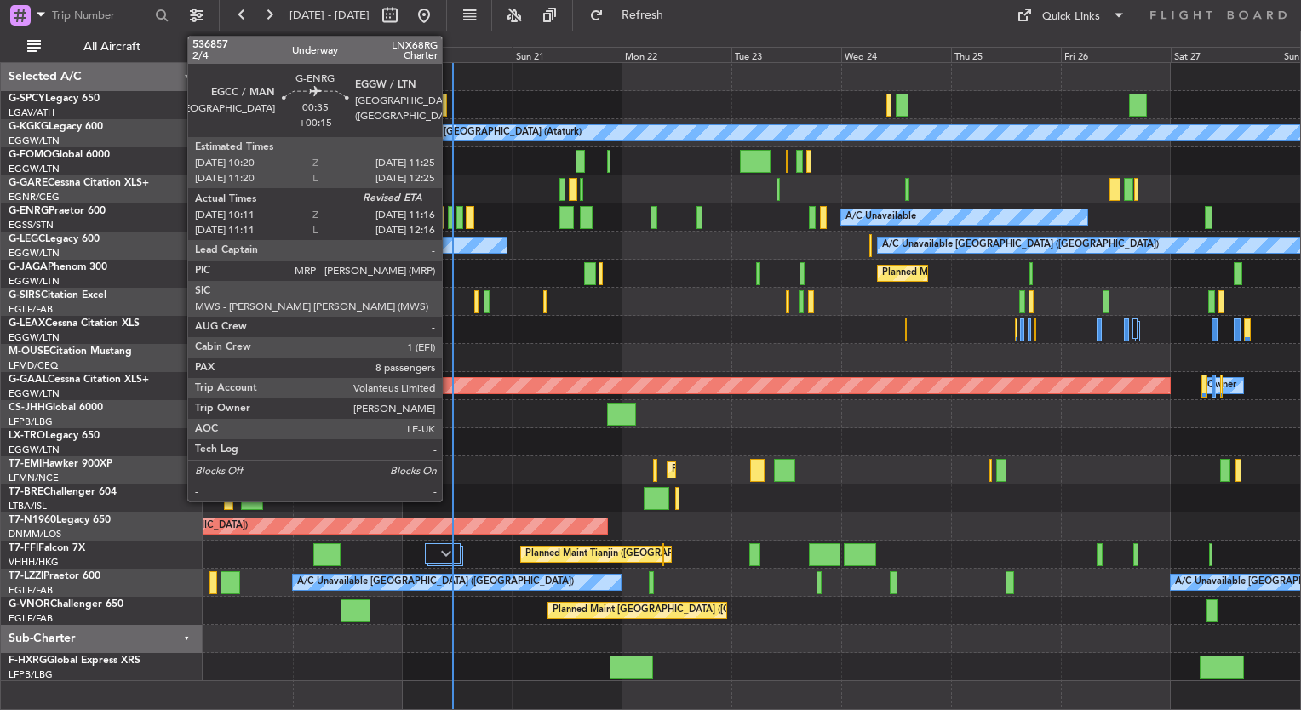
click at [448, 220] on div at bounding box center [450, 217] width 5 height 23
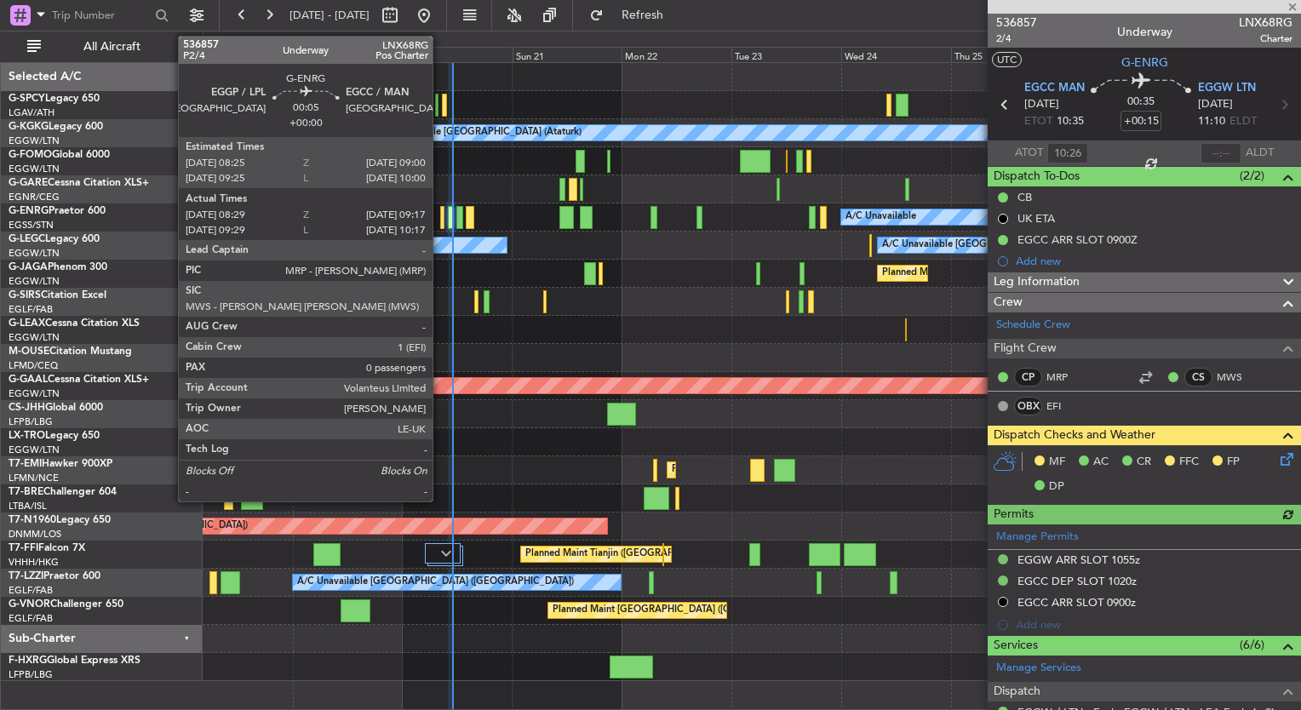
click at [440, 215] on div at bounding box center [442, 217] width 4 height 23
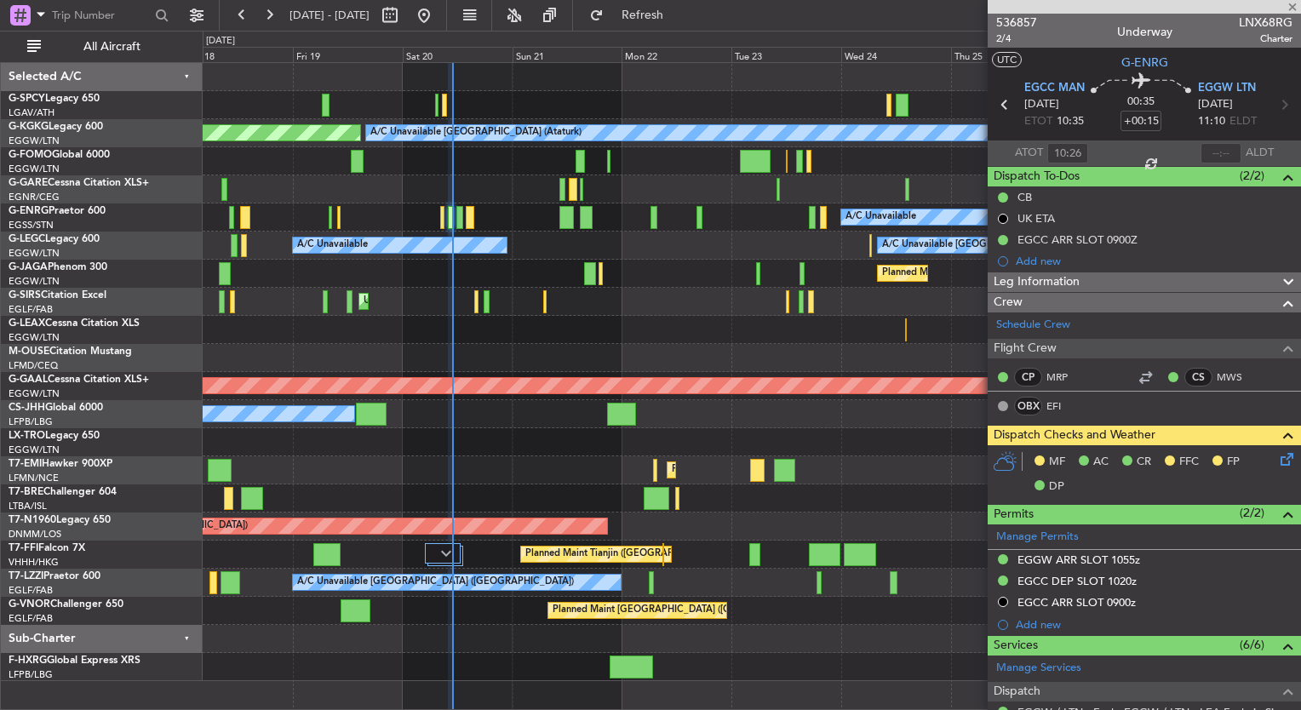
type input "08:44"
type input "09:02"
type input "0"
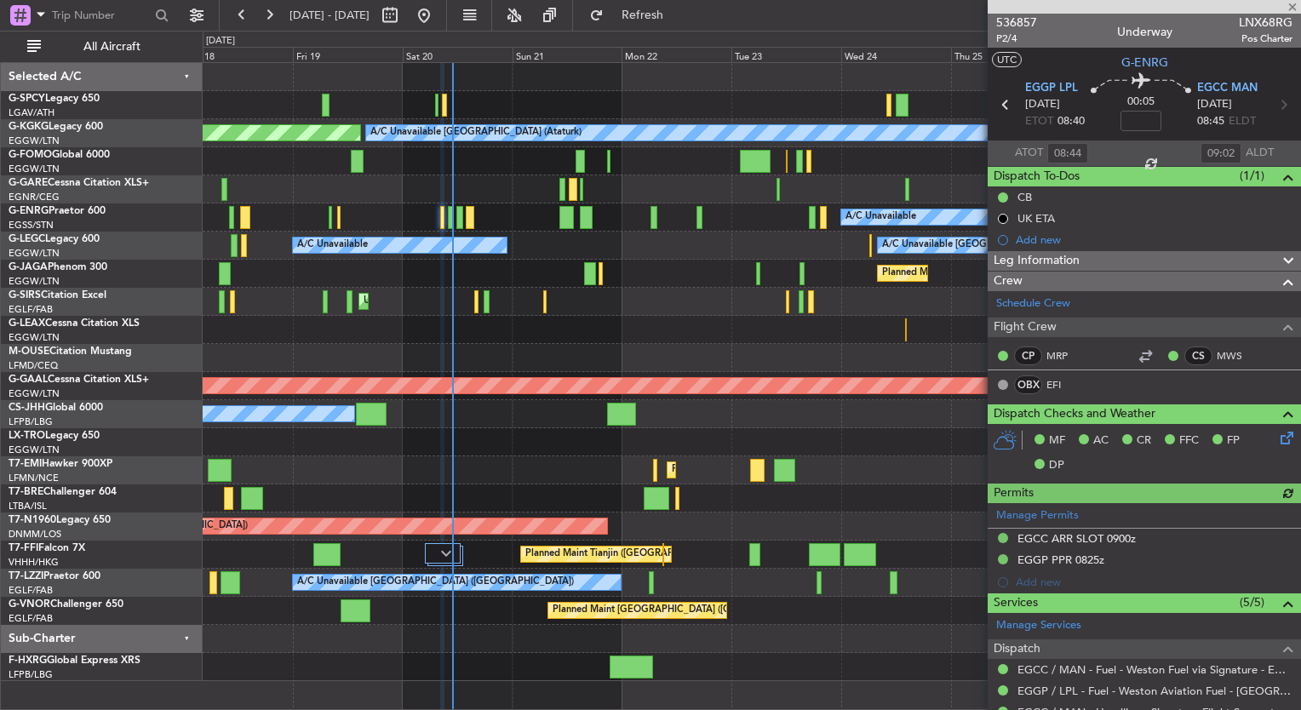
scroll to position [226, 0]
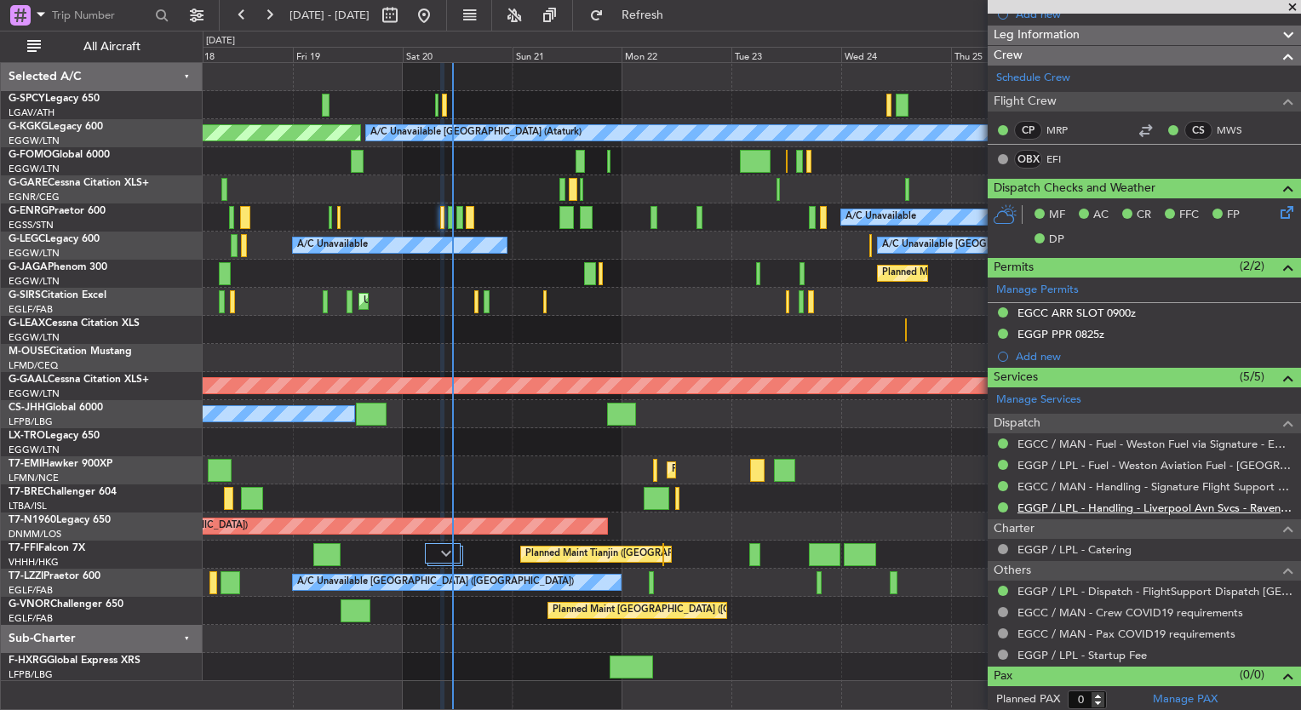
click at [1162, 509] on link "EGGP / LPL - Handling - Liverpool Avn Svcs - Ravenair EGGP LPL" at bounding box center [1155, 508] width 275 height 14
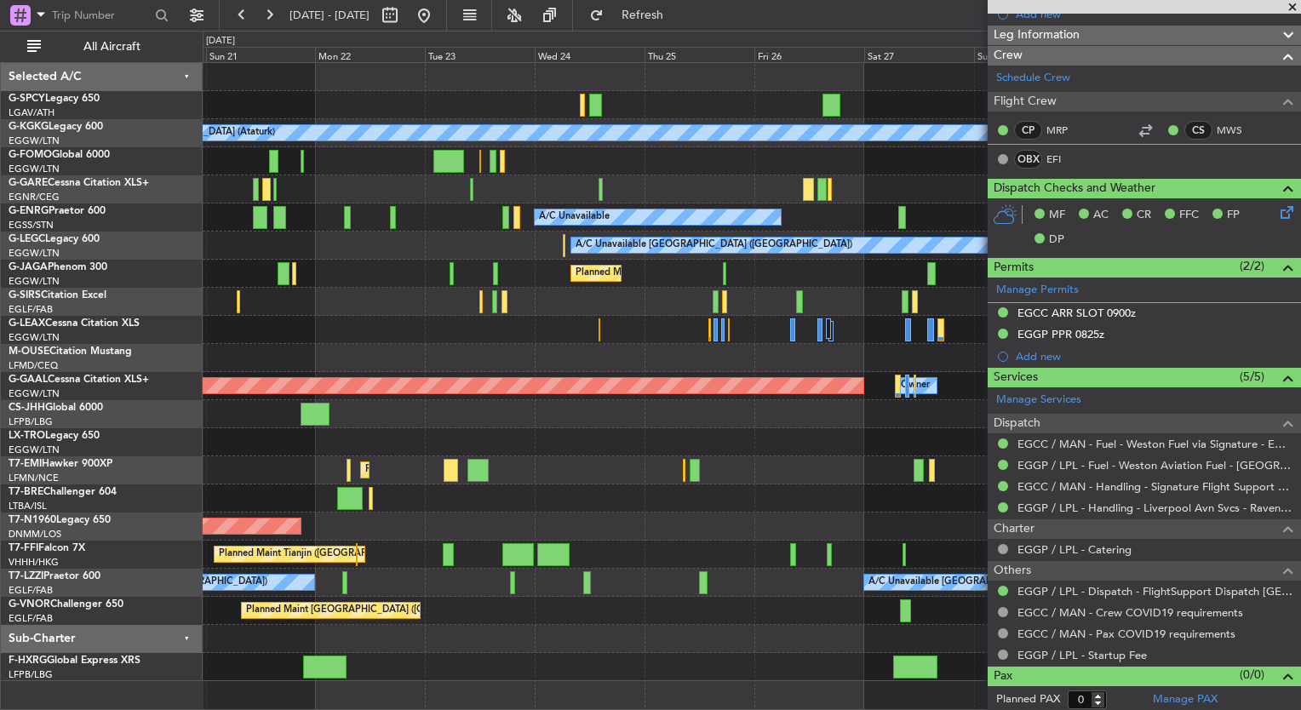
click at [404, 328] on div at bounding box center [752, 330] width 1098 height 28
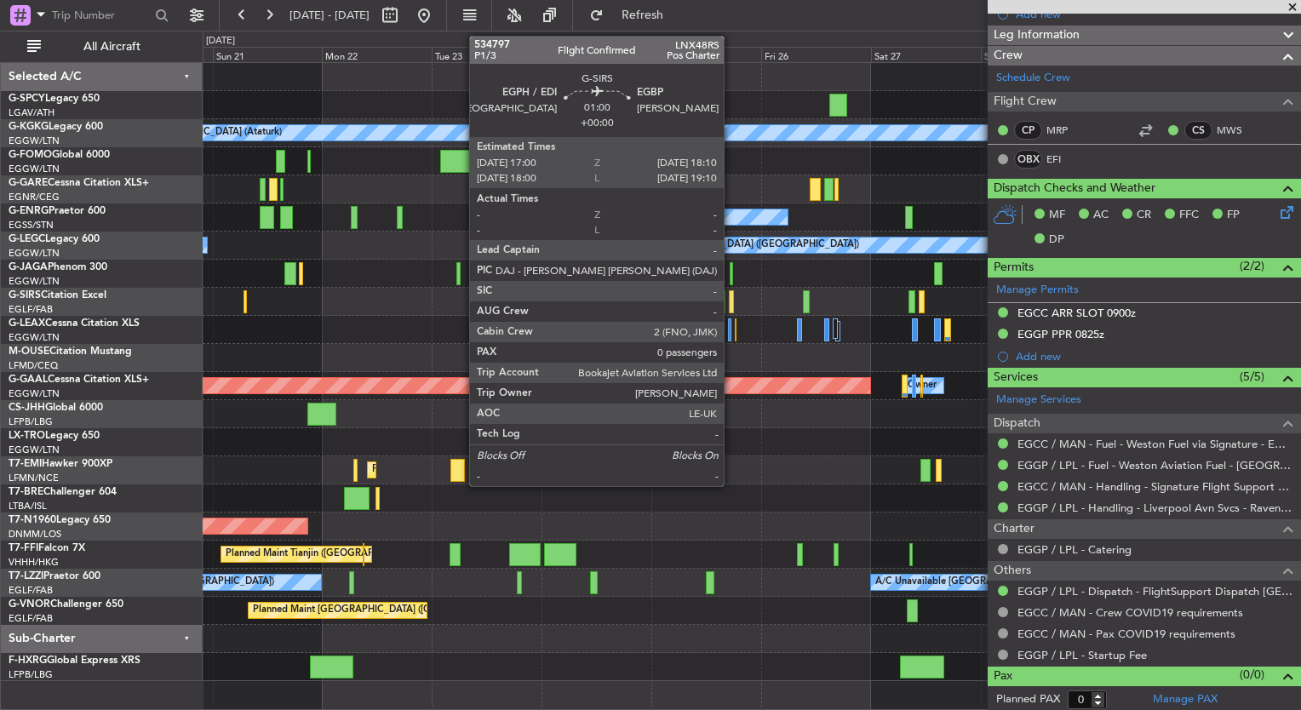
click at [731, 305] on div at bounding box center [732, 301] width 6 height 23
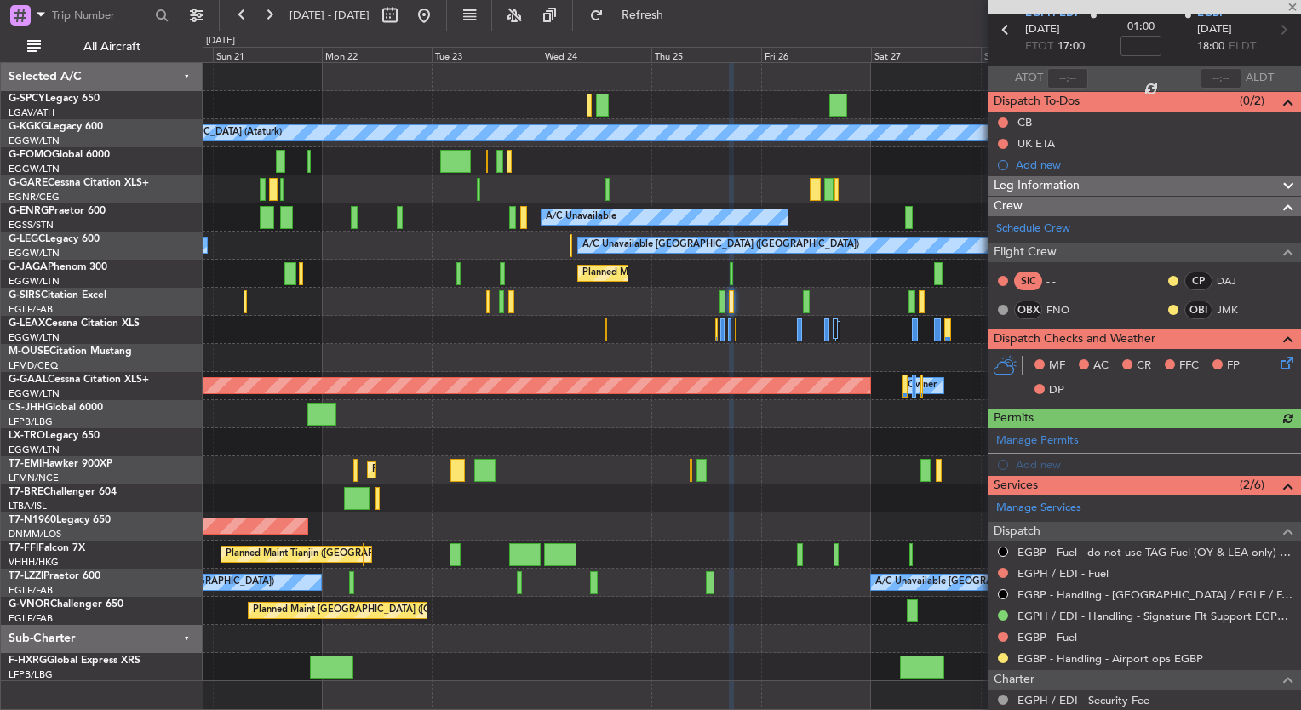
scroll to position [75, 0]
click at [1050, 637] on link "EGBP - Fuel" at bounding box center [1048, 637] width 60 height 14
click at [679, 24] on button "Refresh" at bounding box center [633, 15] width 102 height 27
click at [1048, 573] on link "EGPH / EDI - Fuel" at bounding box center [1063, 573] width 91 height 14
click at [649, 22] on button "Refresh" at bounding box center [633, 15] width 102 height 27
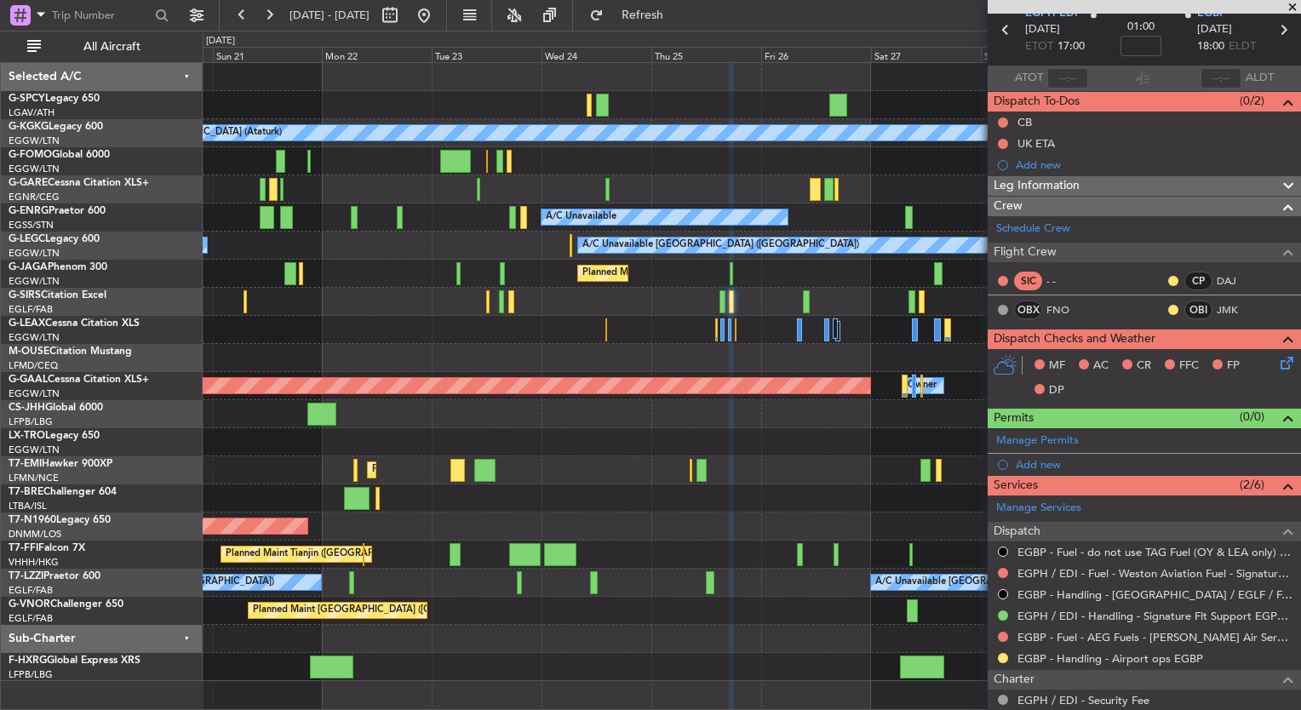
click at [720, 301] on div at bounding box center [723, 301] width 6 height 23
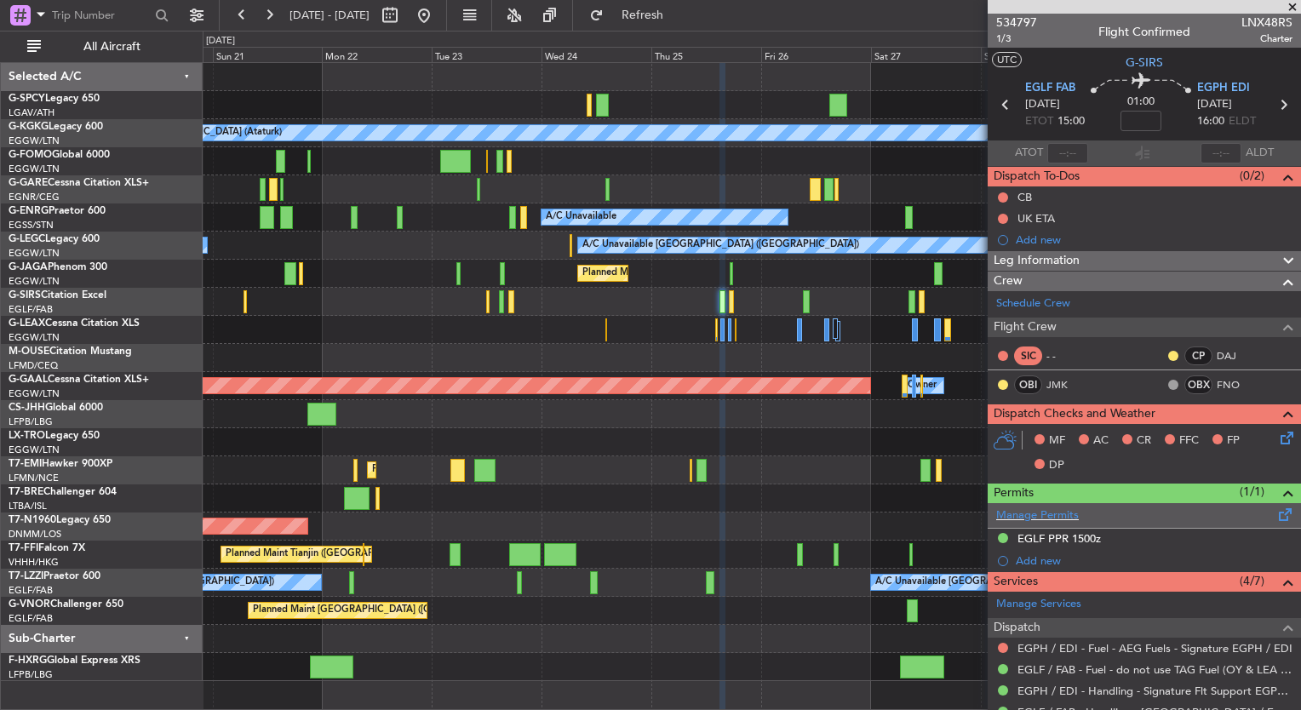
scroll to position [269, 0]
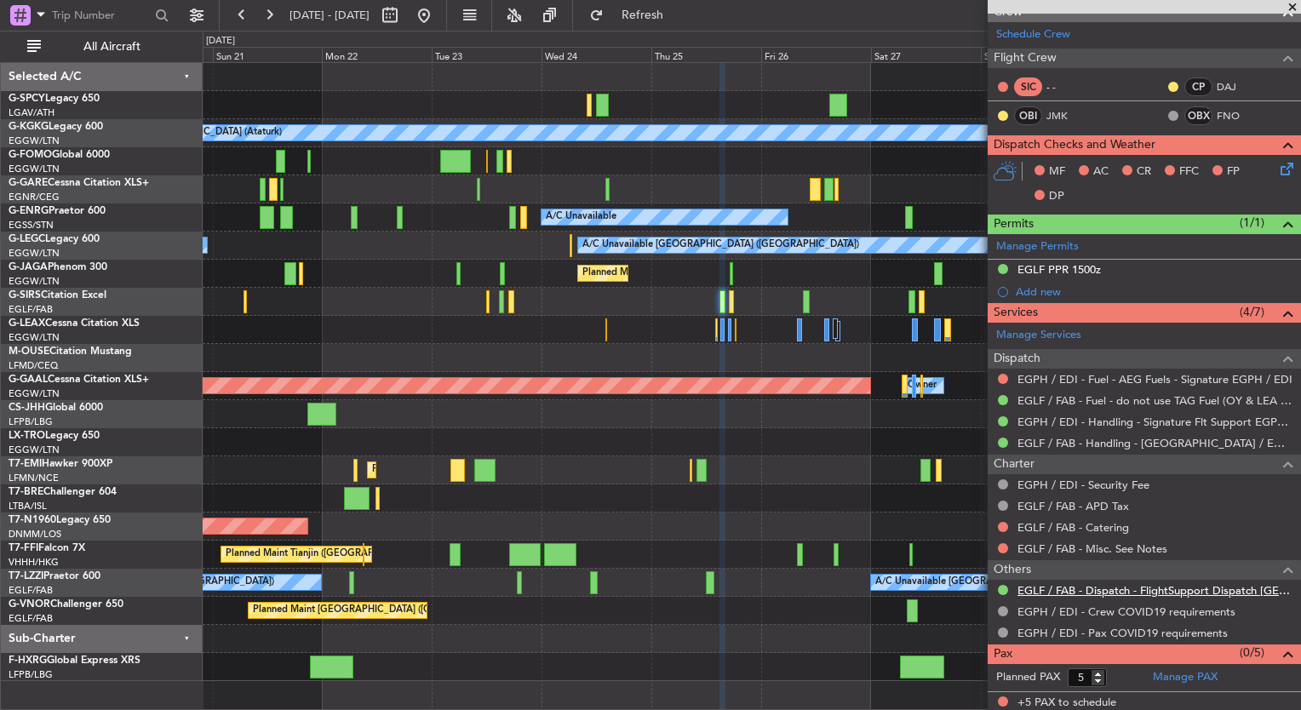
click at [1110, 591] on link "EGLF / FAB - Dispatch - FlightSupport Dispatch [GEOGRAPHIC_DATA]" at bounding box center [1155, 590] width 275 height 14
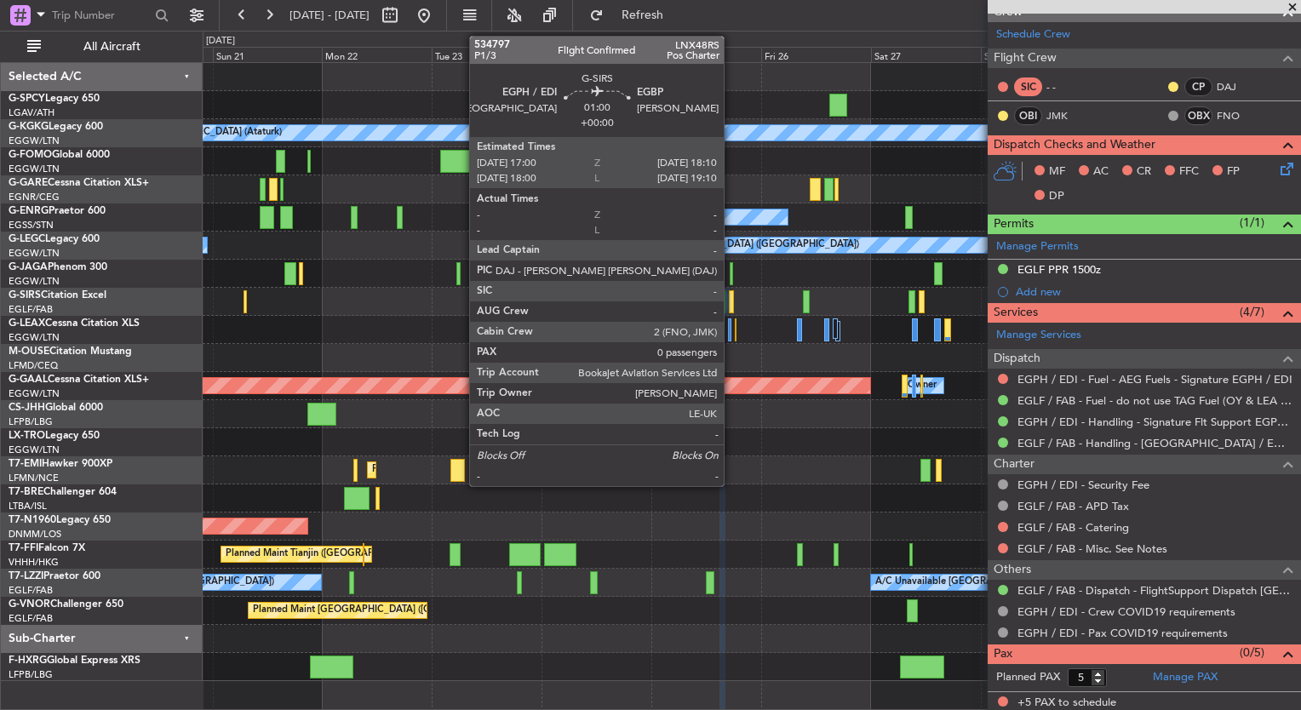
click at [732, 304] on div at bounding box center [732, 301] width 6 height 23
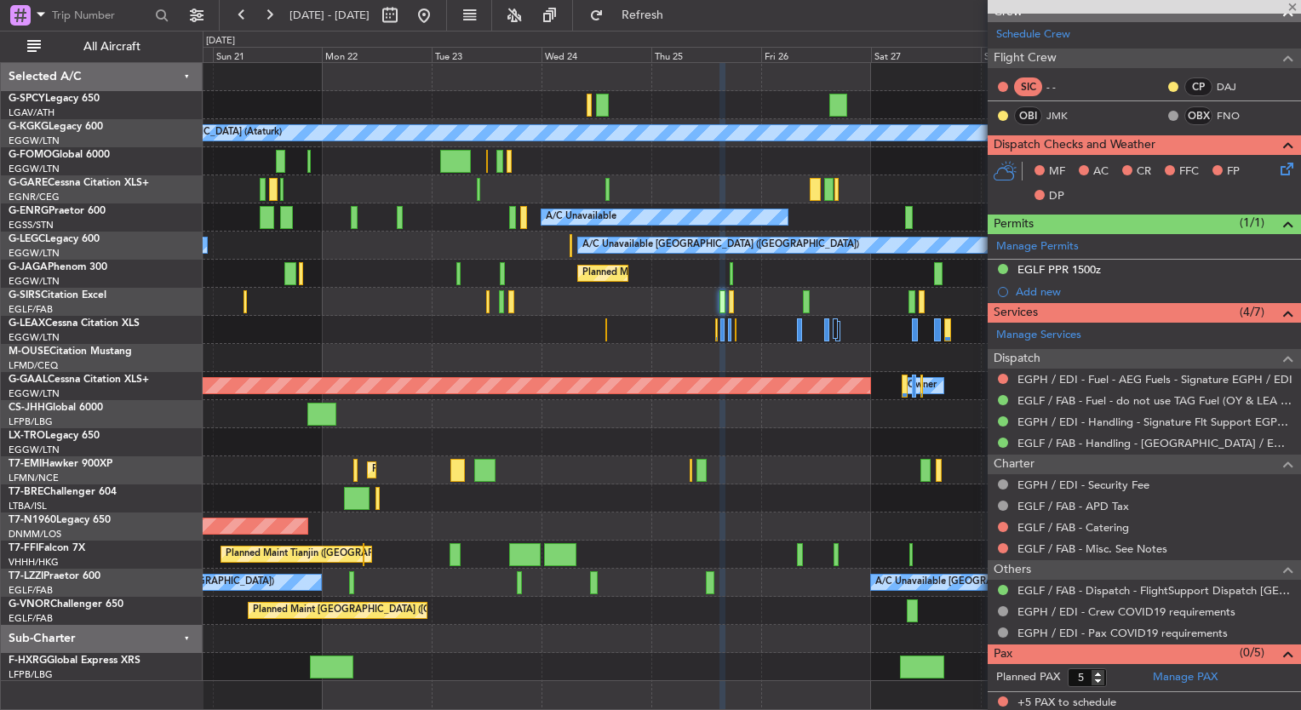
type input "0"
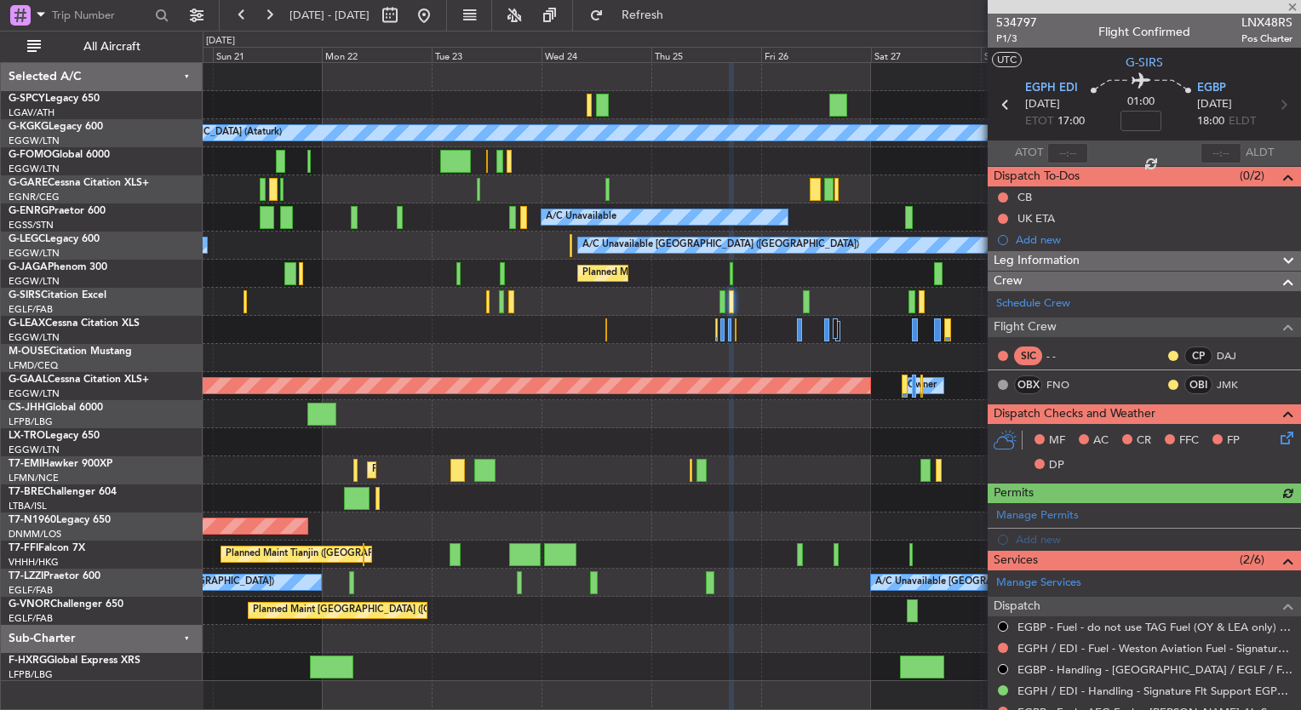
click at [1289, 9] on div at bounding box center [1144, 7] width 313 height 14
click at [1294, 11] on div at bounding box center [1144, 7] width 313 height 14
click at [1294, 10] on span at bounding box center [1292, 7] width 17 height 15
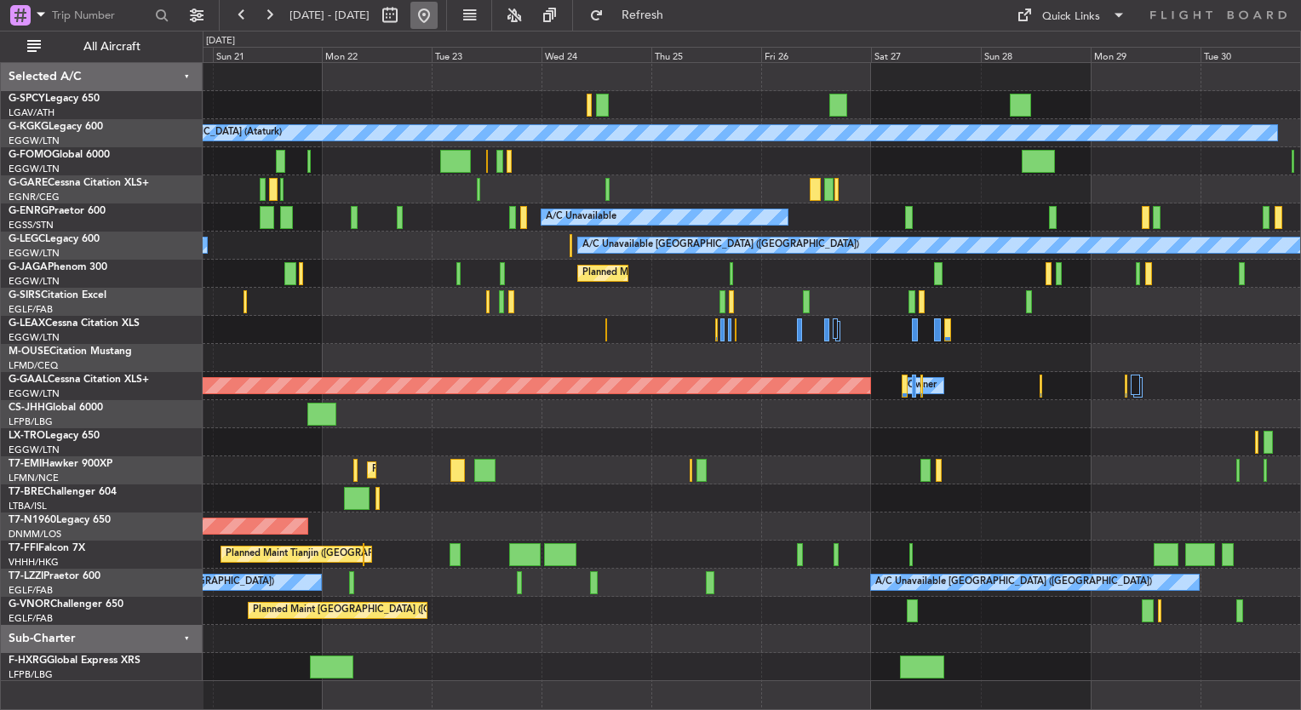
click at [438, 13] on button at bounding box center [423, 15] width 27 height 27
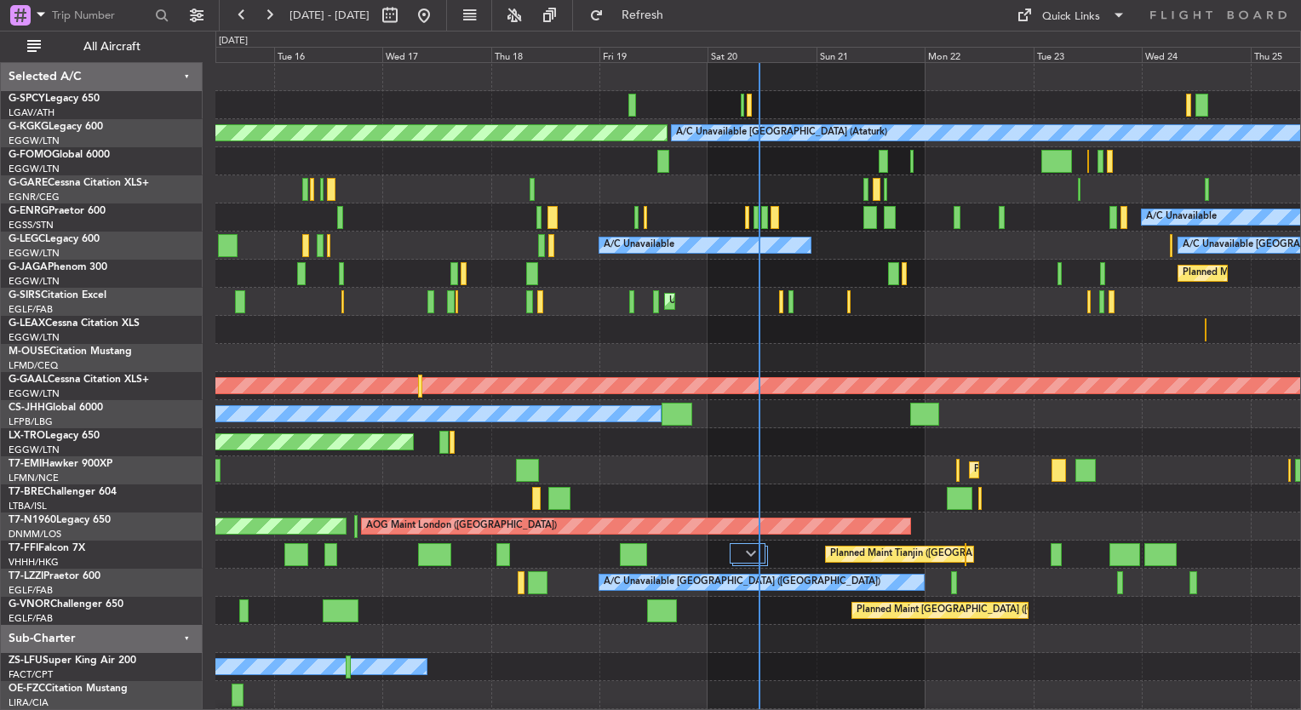
click at [702, 305] on div "Unplanned Maint [GEOGRAPHIC_DATA] ([GEOGRAPHIC_DATA])" at bounding box center [757, 302] width 1085 height 28
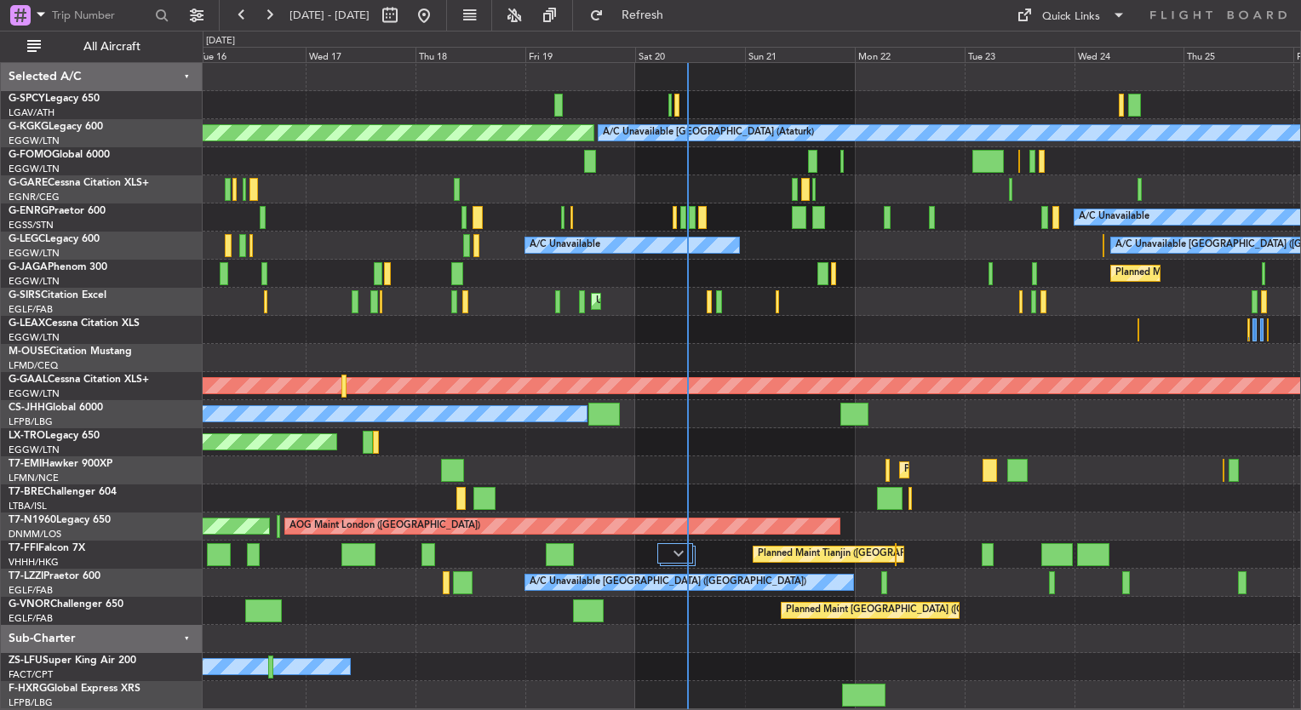
click at [0, 292] on html "[DATE] - [DATE] Refresh Quick Links All Aircraft A/C Unavailable [GEOGRAPHIC_DA…" at bounding box center [650, 355] width 1301 height 710
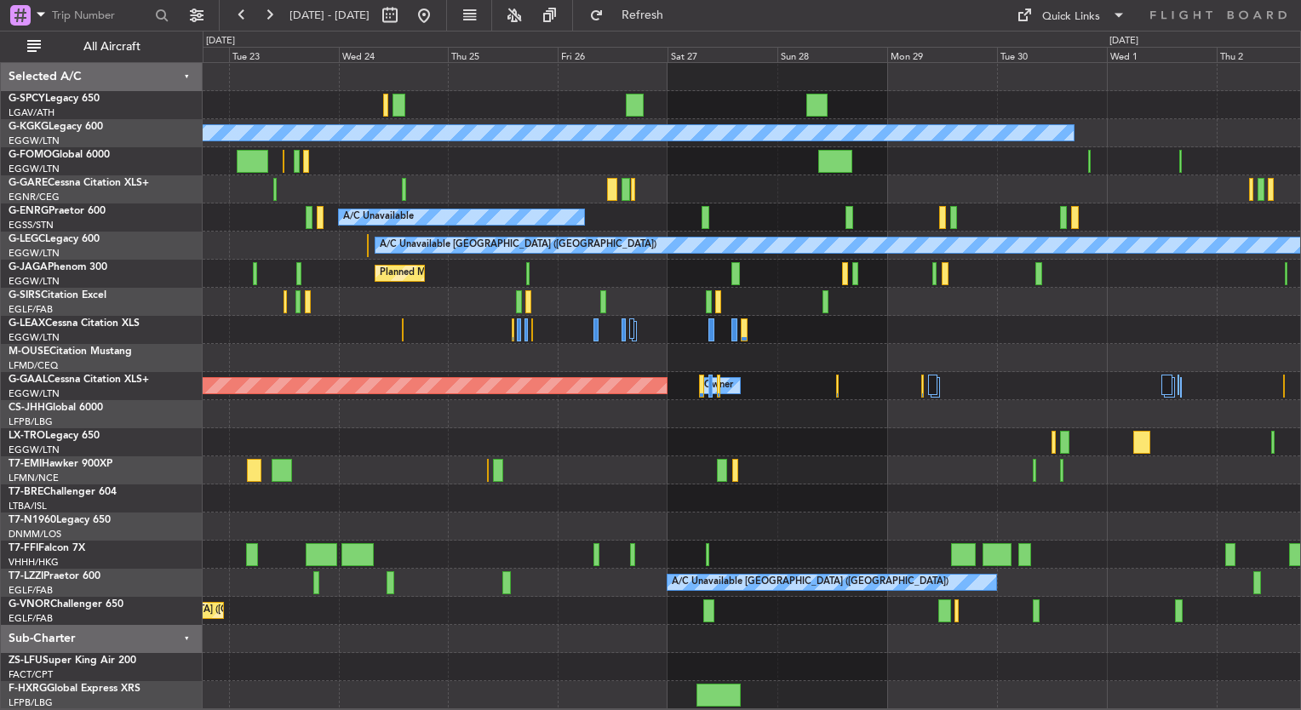
click at [153, 276] on div "A/C Unavailable [GEOGRAPHIC_DATA] (Ataturk) A/C Unavailable A/C Unavailable [GE…" at bounding box center [650, 371] width 1301 height 680
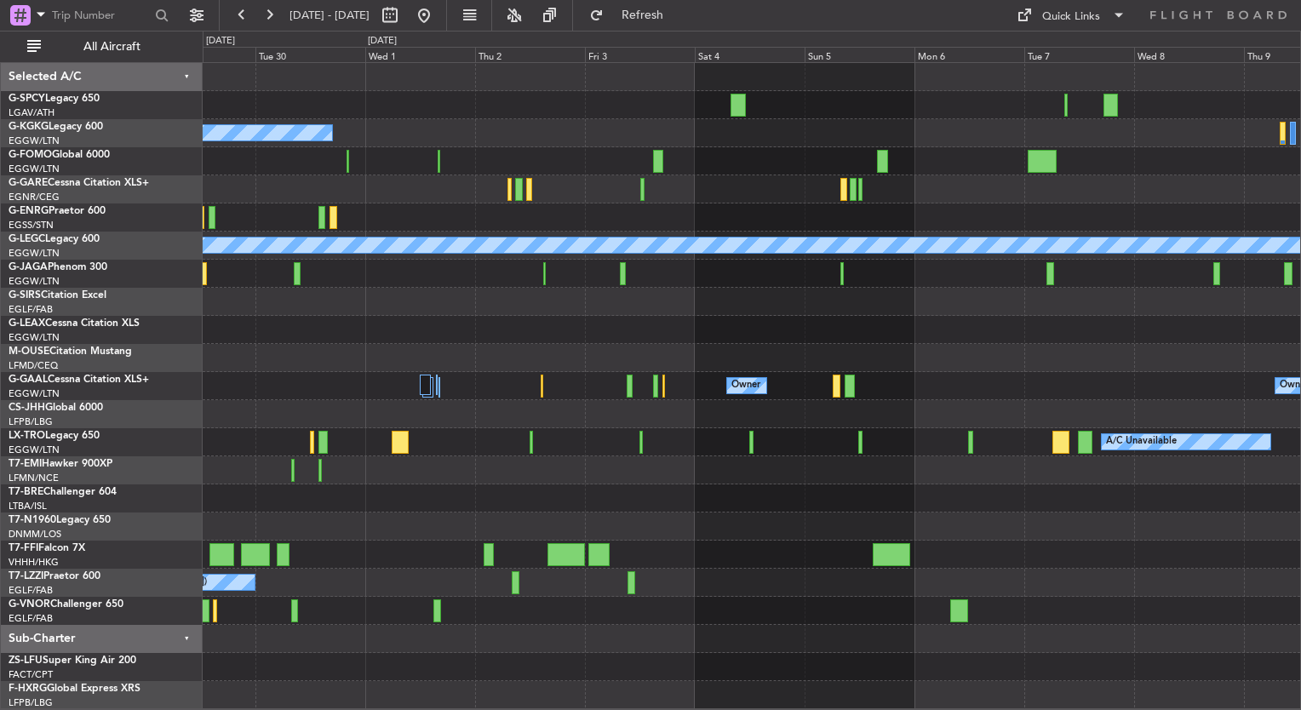
click at [345, 333] on div "A/C Unavailable [GEOGRAPHIC_DATA] (Ataturk) A/C Unavailable [GEOGRAPHIC_DATA] (…" at bounding box center [752, 386] width 1098 height 646
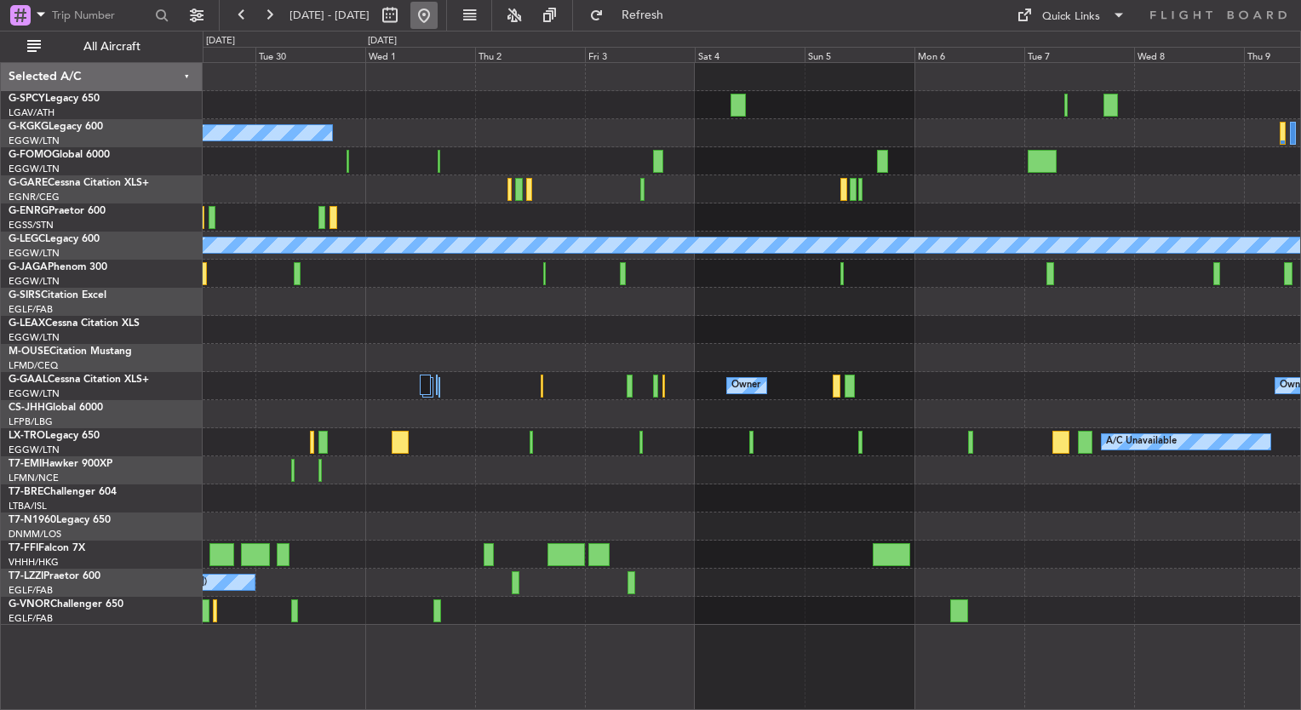
click at [438, 16] on button at bounding box center [423, 15] width 27 height 27
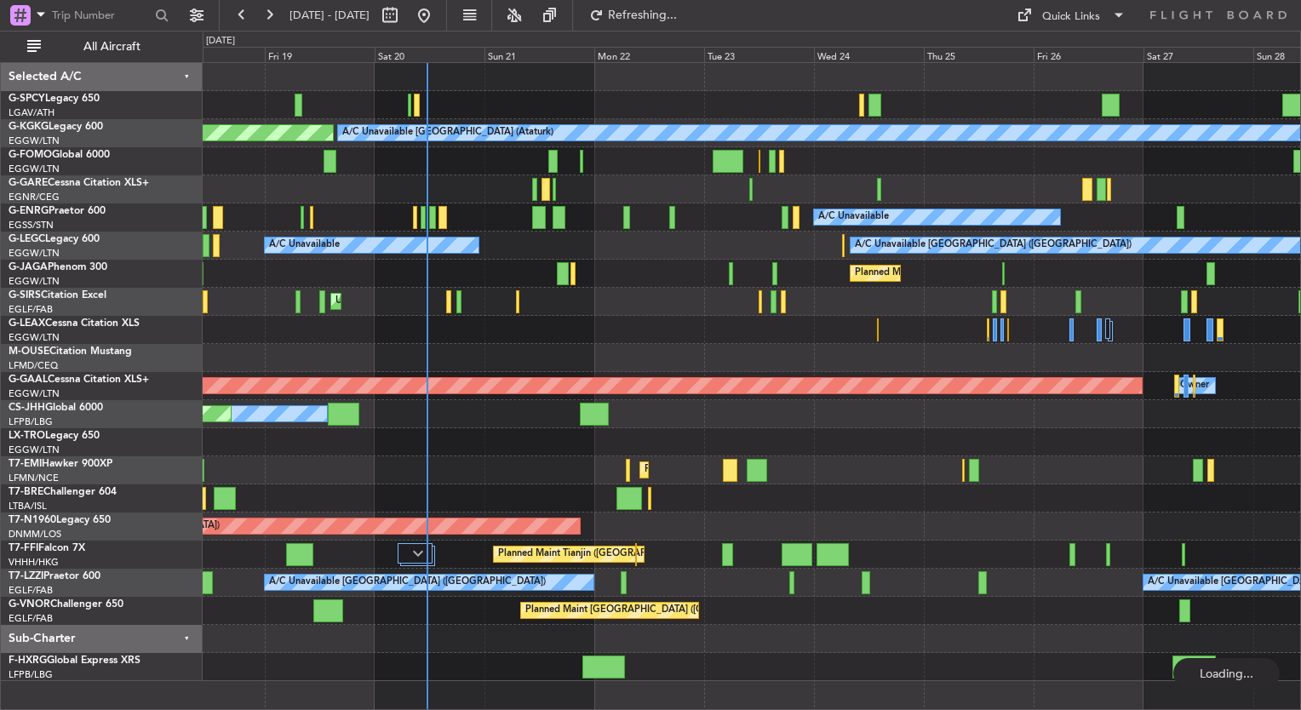
click at [712, 484] on div "A/C Unavailable [GEOGRAPHIC_DATA] (Ataturk) AOG Maint [GEOGRAPHIC_DATA] ([GEOGR…" at bounding box center [752, 372] width 1098 height 618
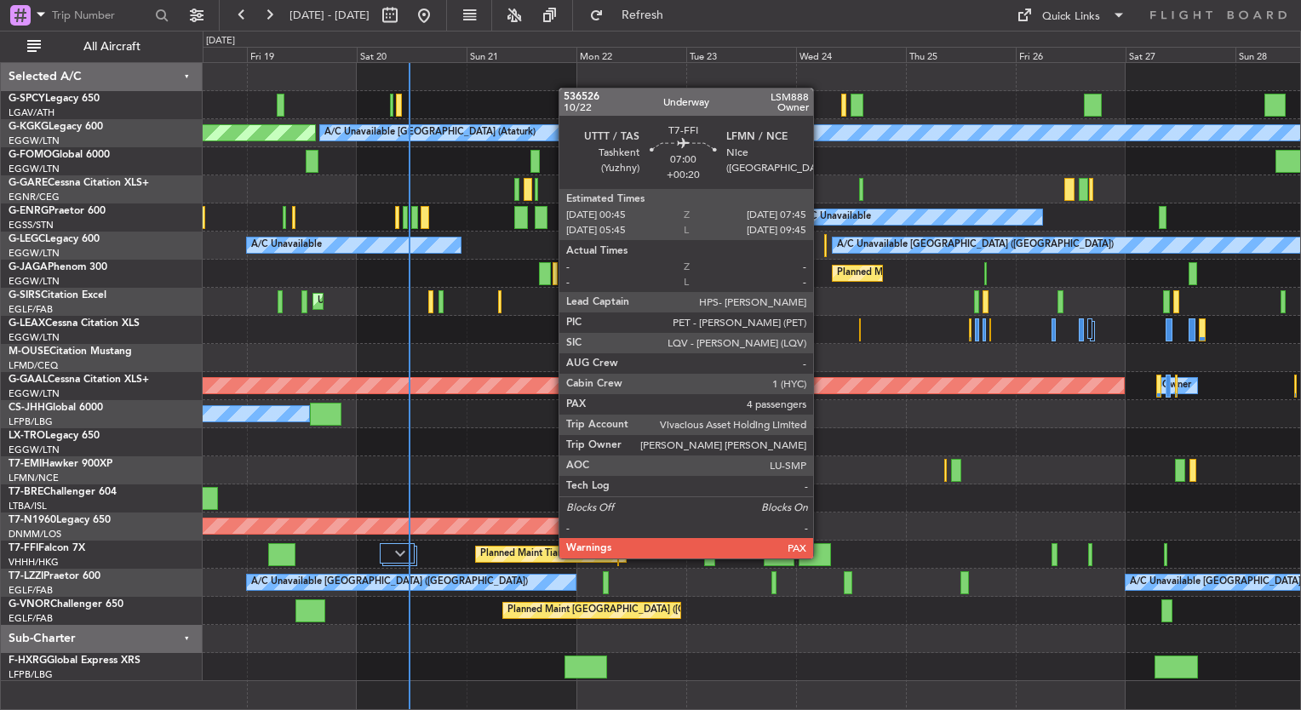
click at [821, 557] on div at bounding box center [815, 554] width 32 height 23
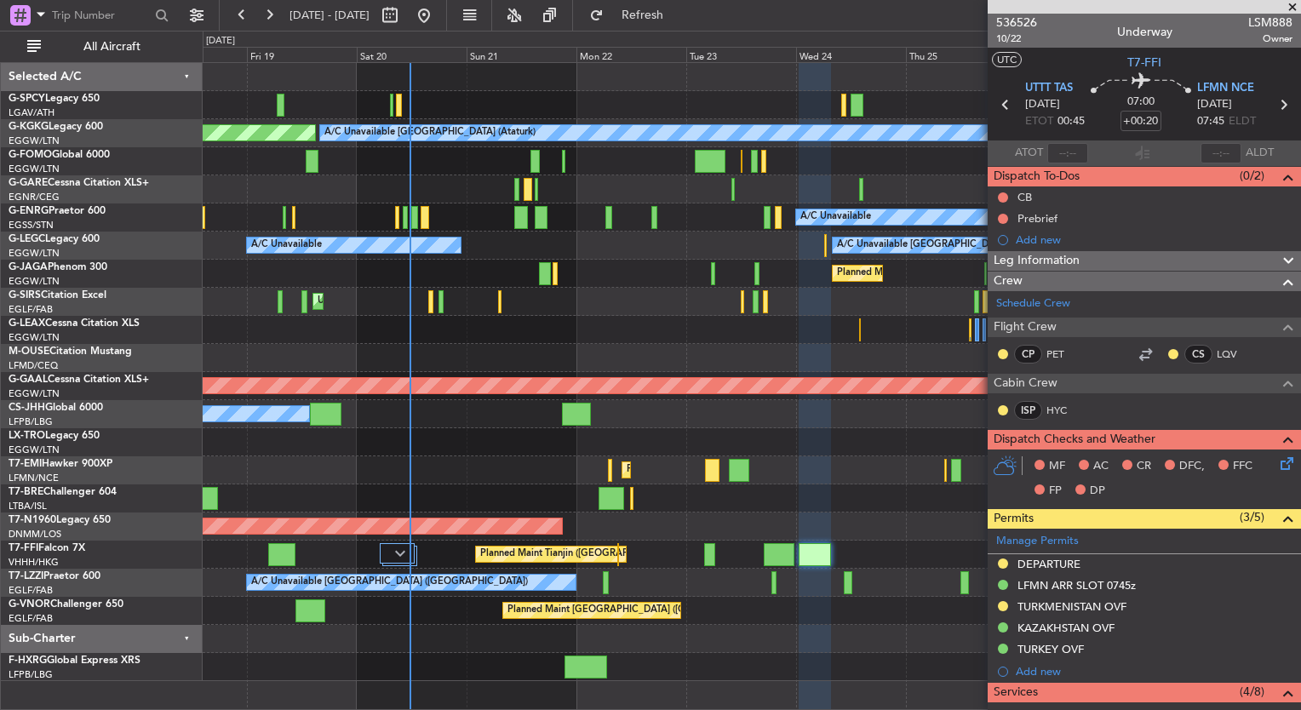
click at [1288, 8] on span at bounding box center [1292, 7] width 17 height 15
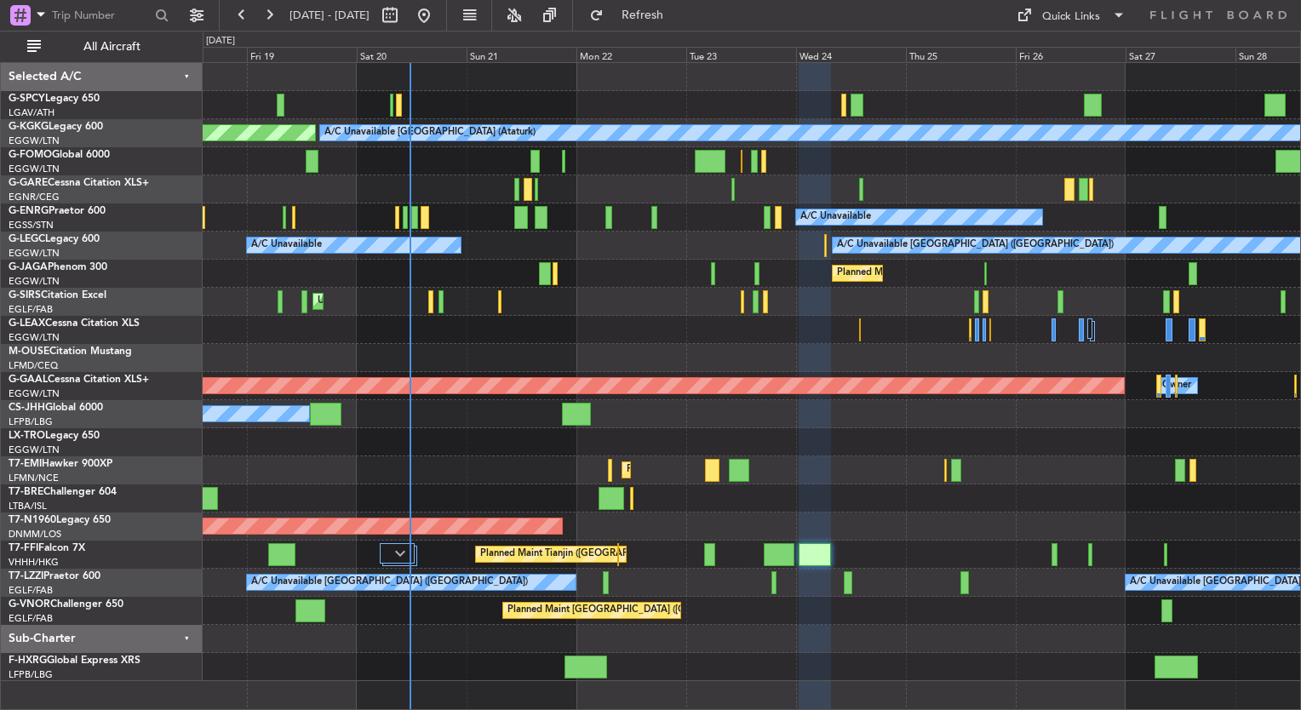
type input "0"
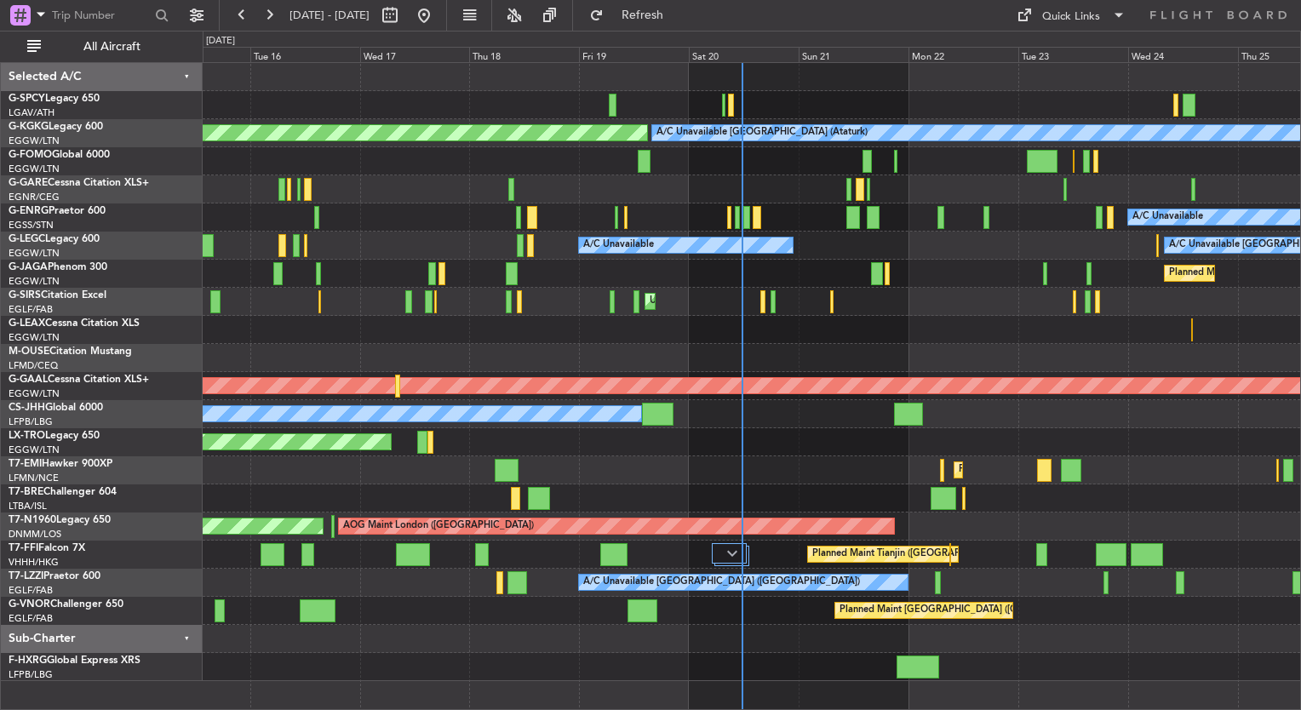
click at [731, 357] on div at bounding box center [752, 358] width 1098 height 28
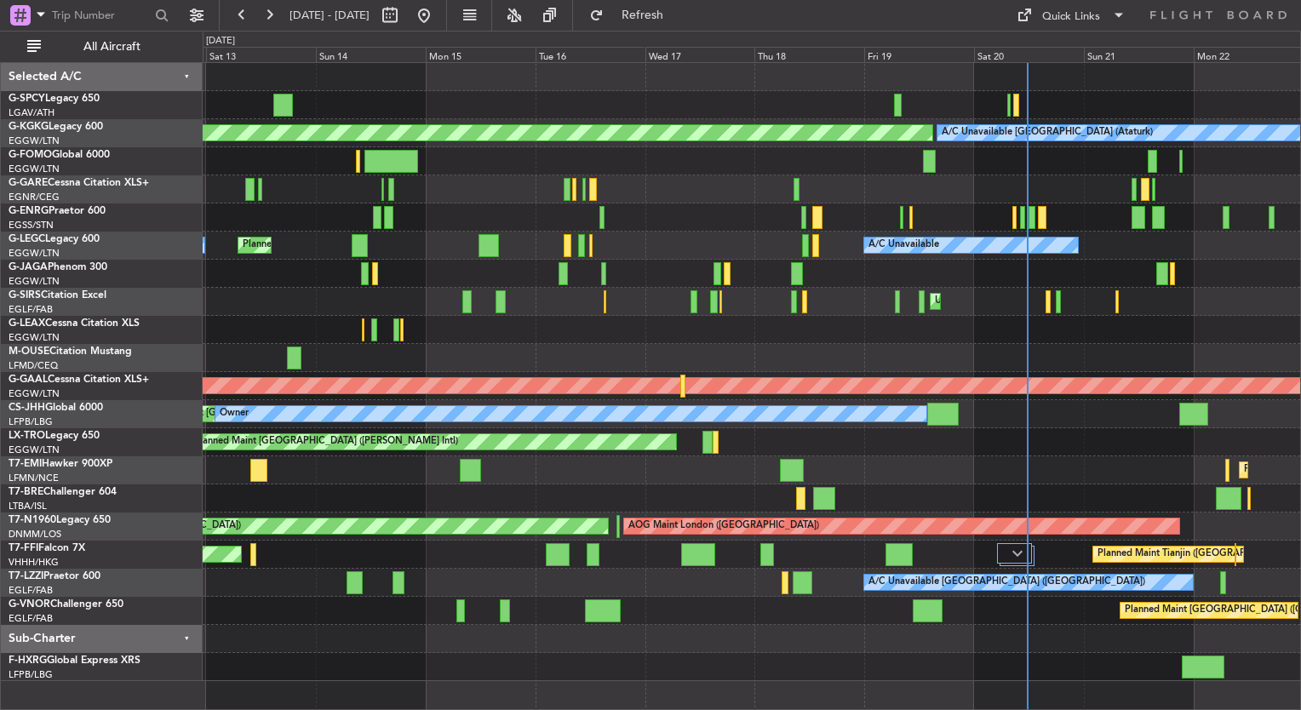
click at [686, 368] on div "Unplanned Maint [GEOGRAPHIC_DATA] ([PERSON_NAME] Intl) AOG Maint [GEOGRAPHIC_DA…" at bounding box center [752, 372] width 1098 height 618
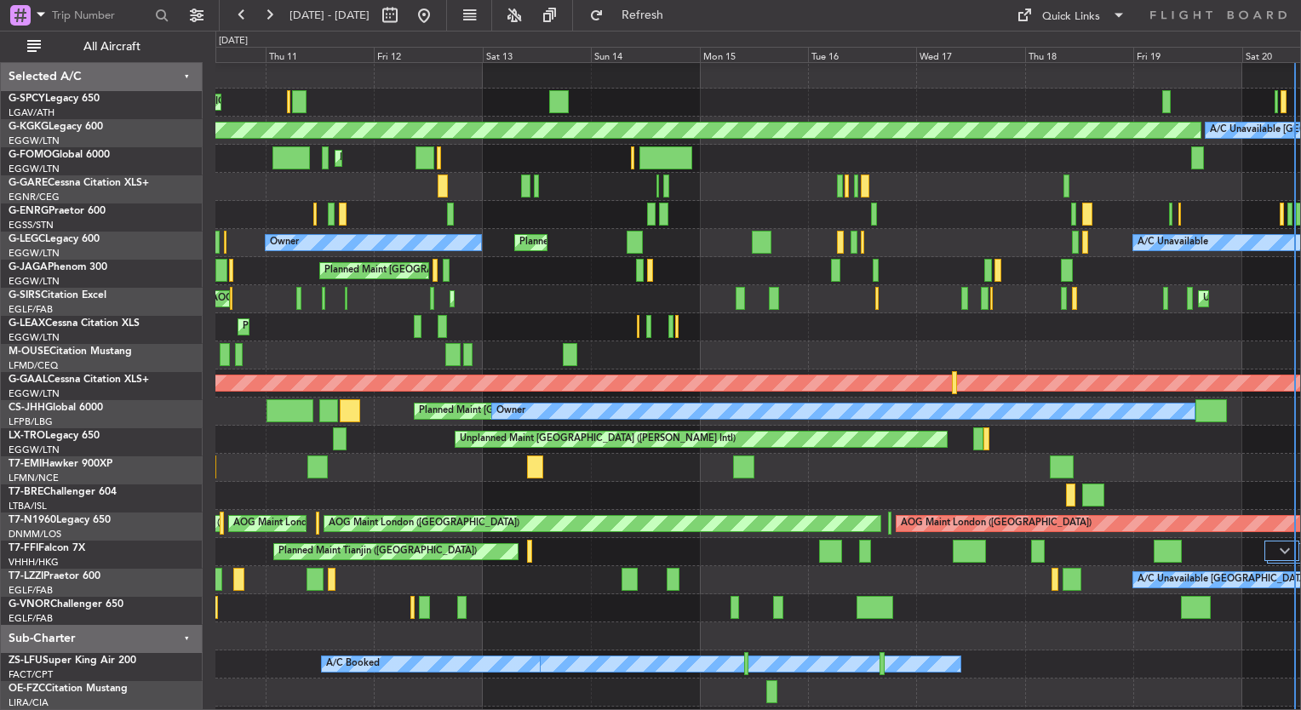
scroll to position [3, 0]
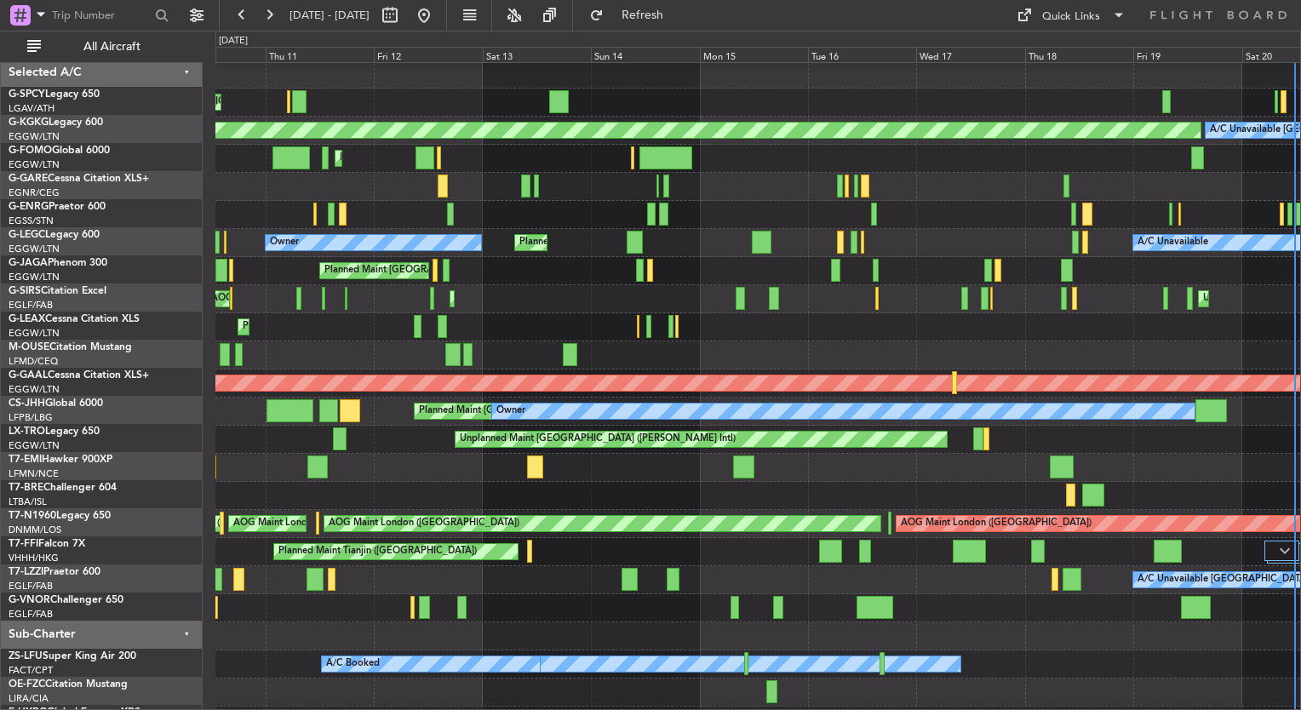
click at [732, 346] on div at bounding box center [757, 355] width 1085 height 28
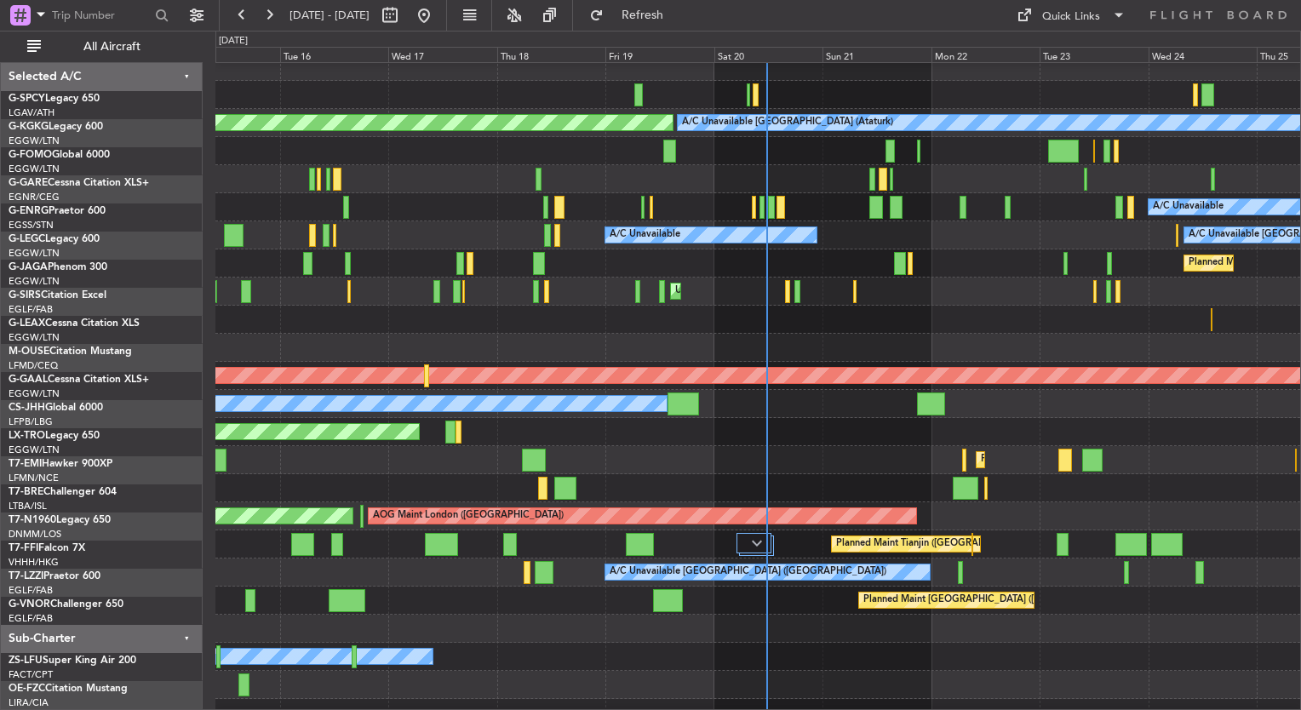
scroll to position [24, 0]
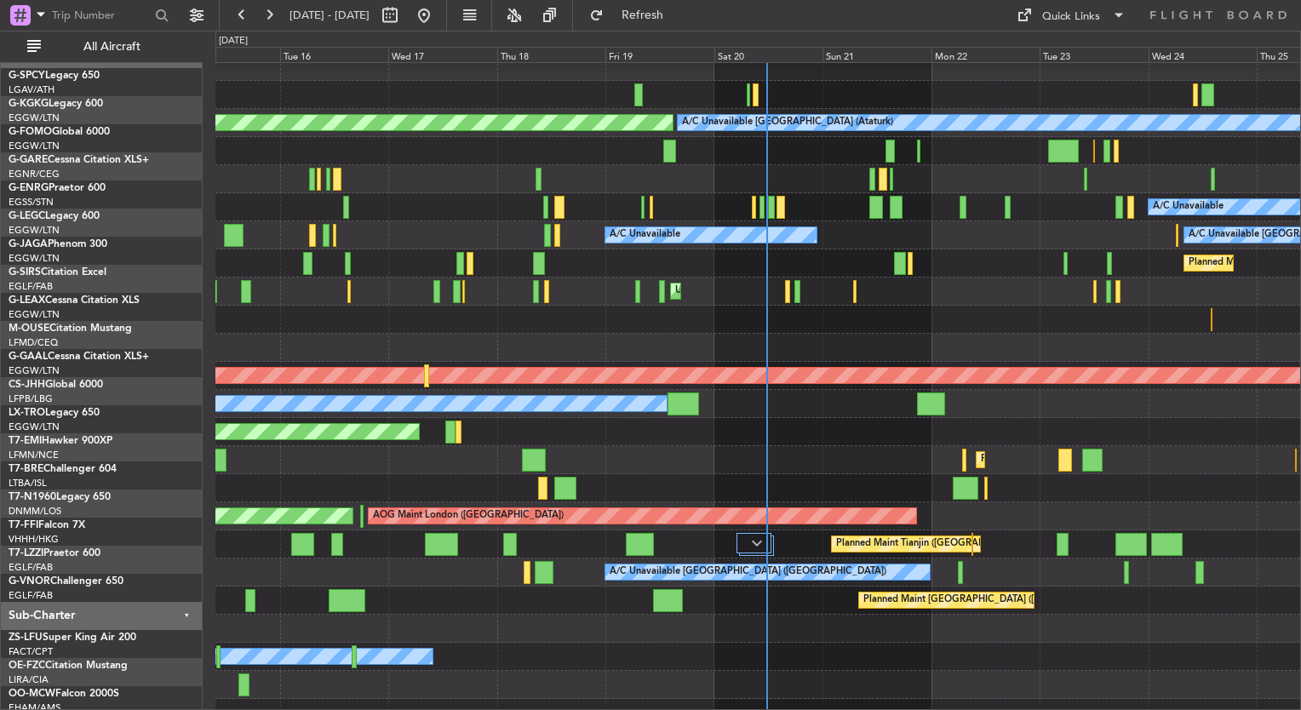
click at [245, 334] on div at bounding box center [757, 348] width 1085 height 28
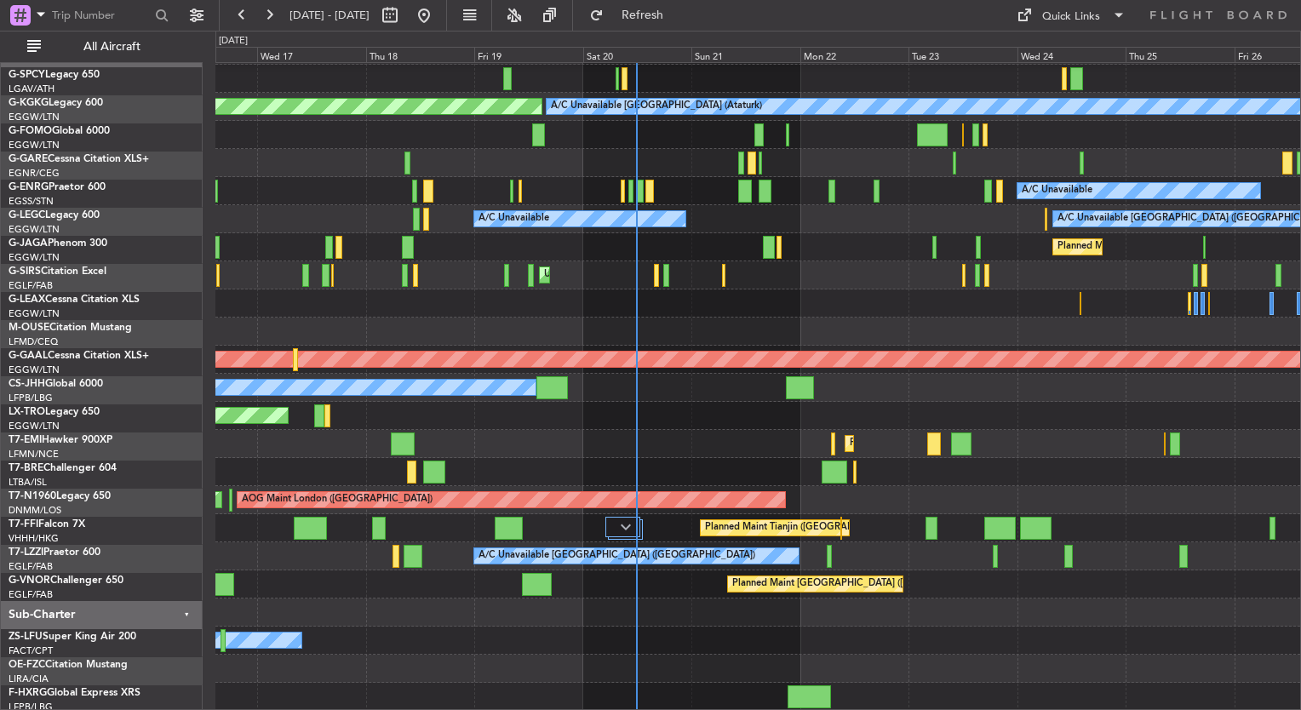
scroll to position [26, 0]
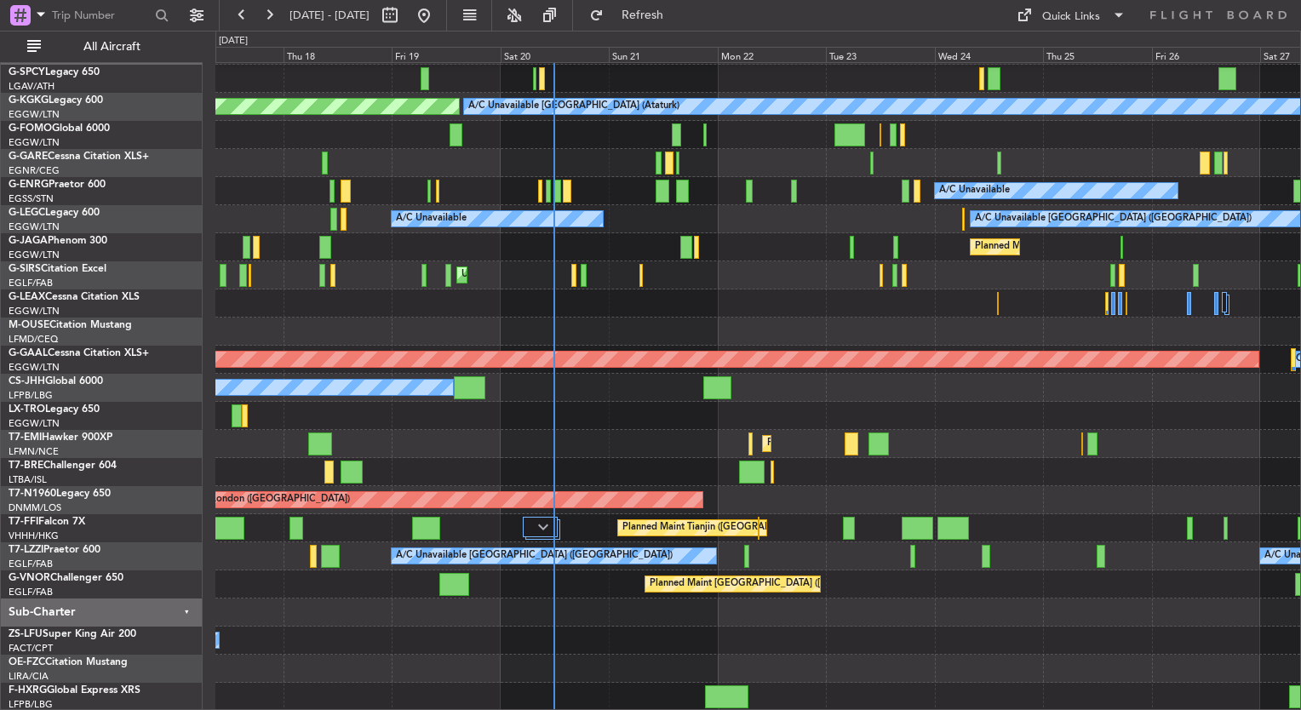
click at [607, 610] on div at bounding box center [757, 613] width 1085 height 28
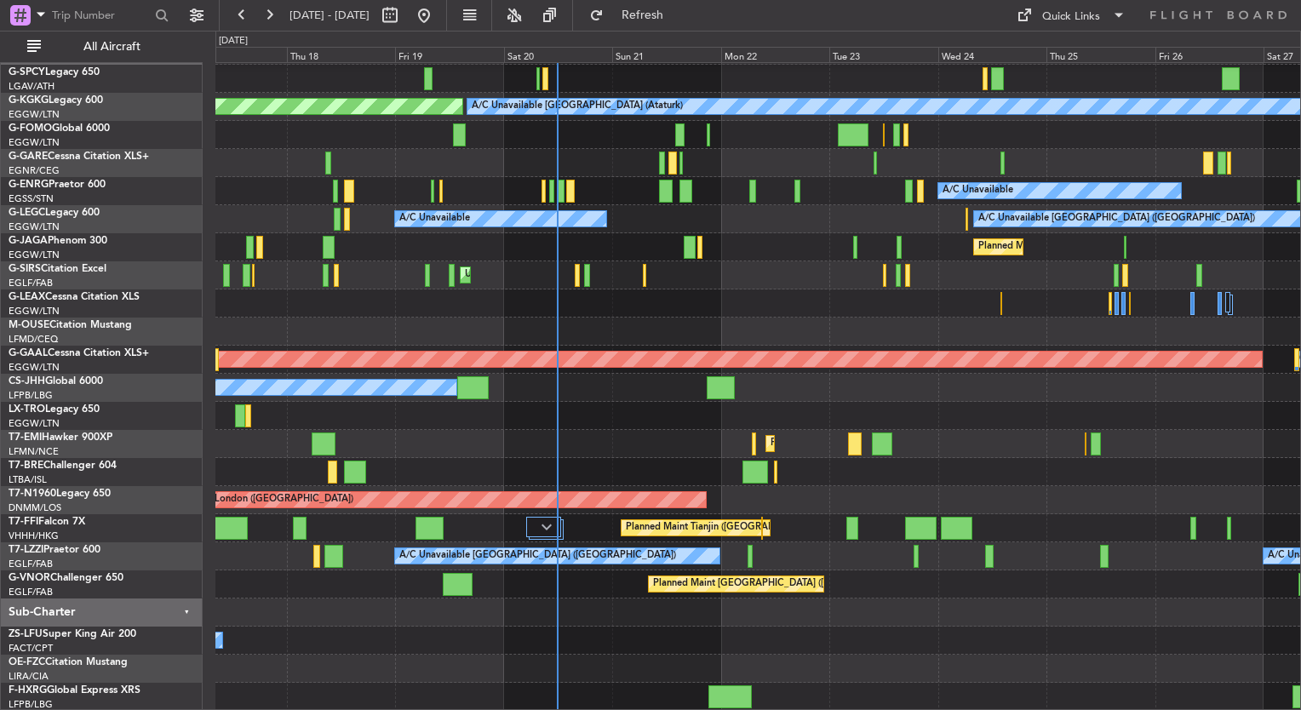
scroll to position [0, 0]
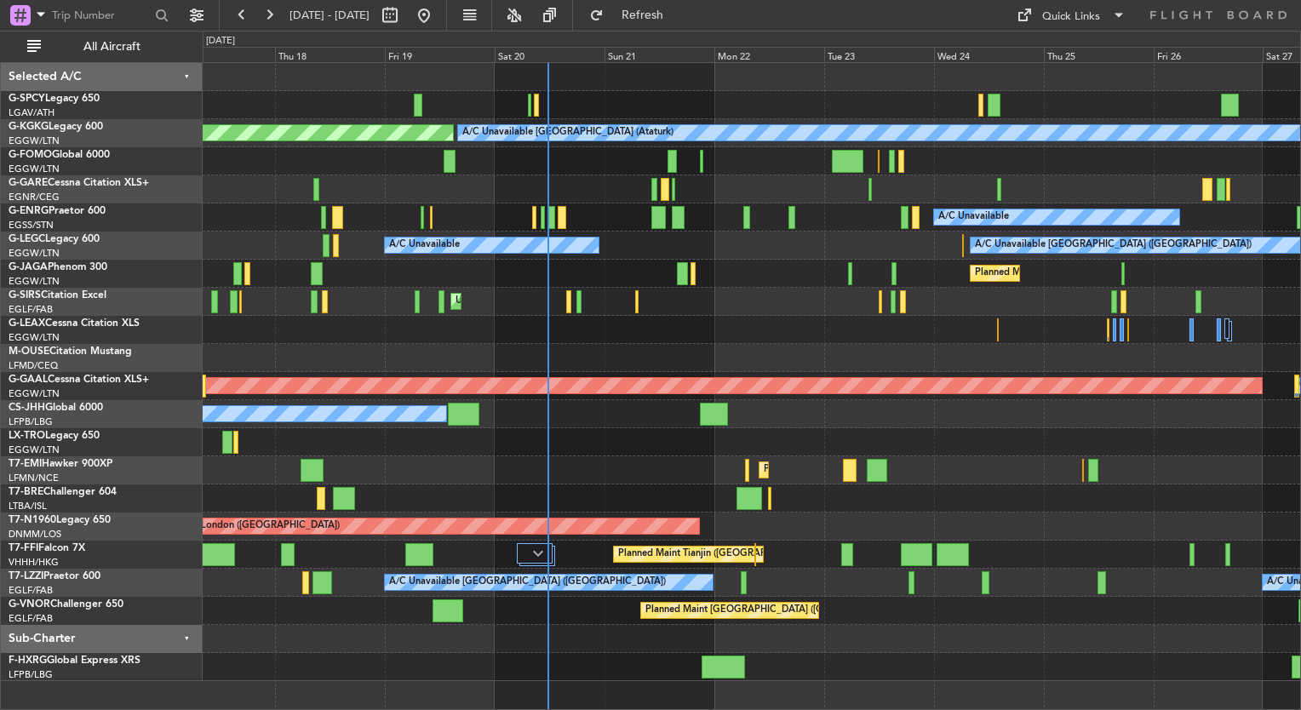
click at [743, 588] on div at bounding box center [744, 582] width 6 height 23
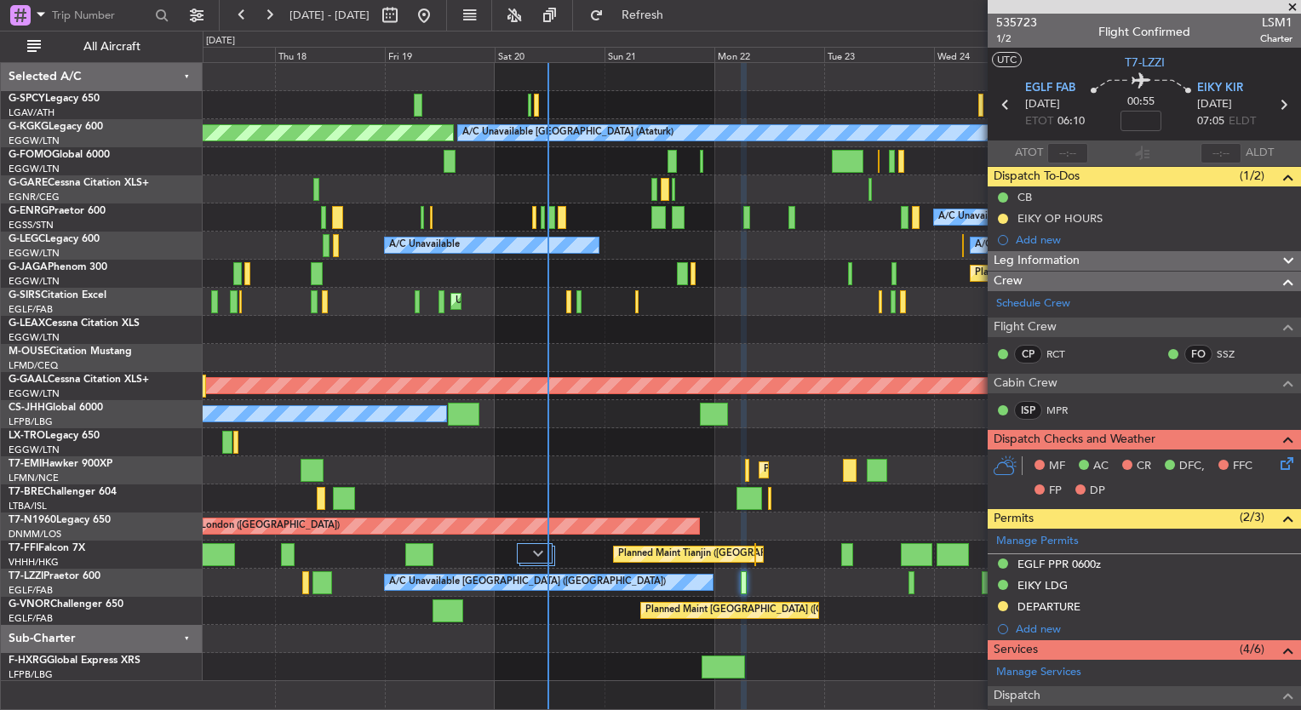
click at [1290, 4] on span at bounding box center [1292, 7] width 17 height 15
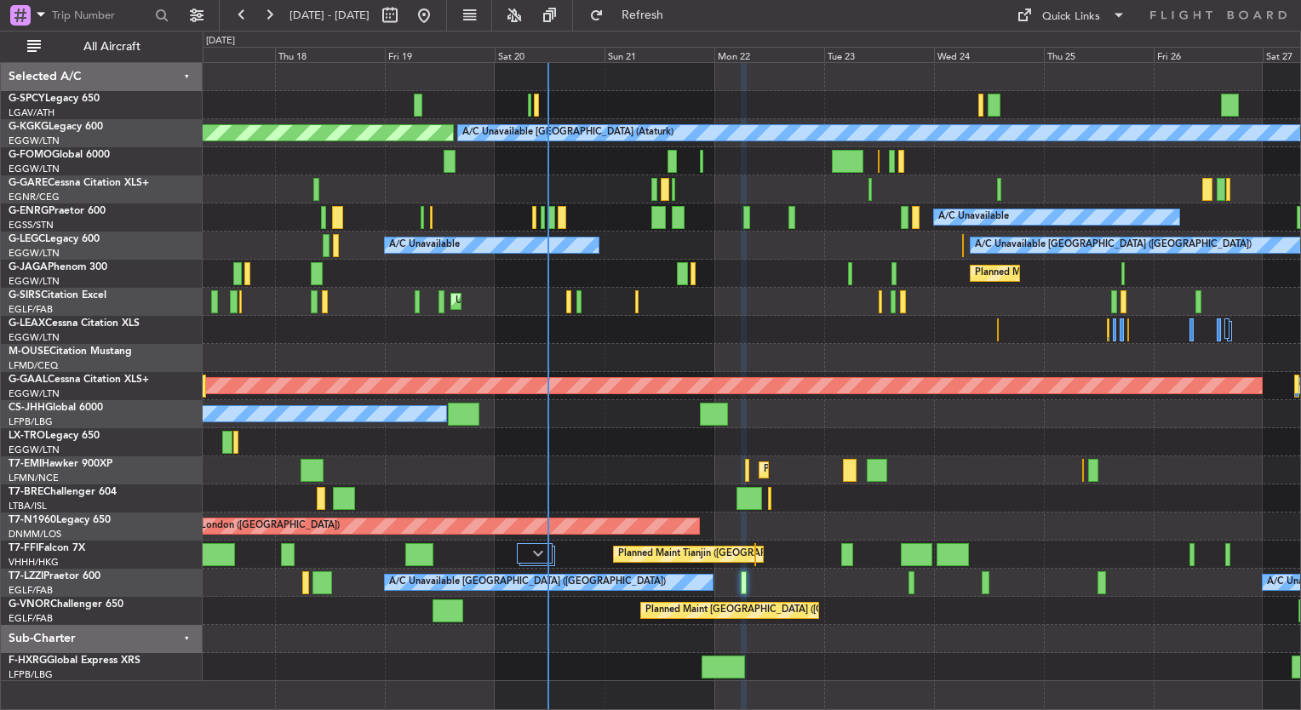
type input "0"
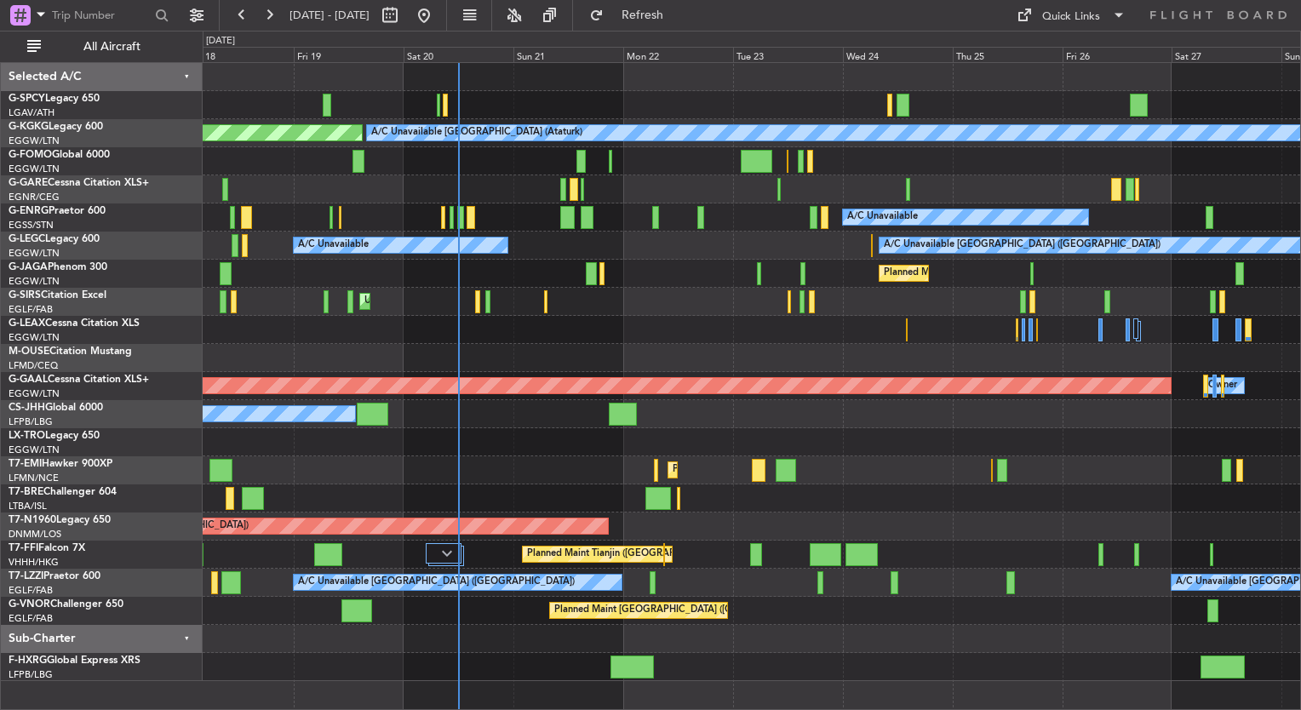
click at [521, 450] on div "Unplanned Maint [GEOGRAPHIC_DATA] ([PERSON_NAME] Intl)" at bounding box center [752, 442] width 1098 height 28
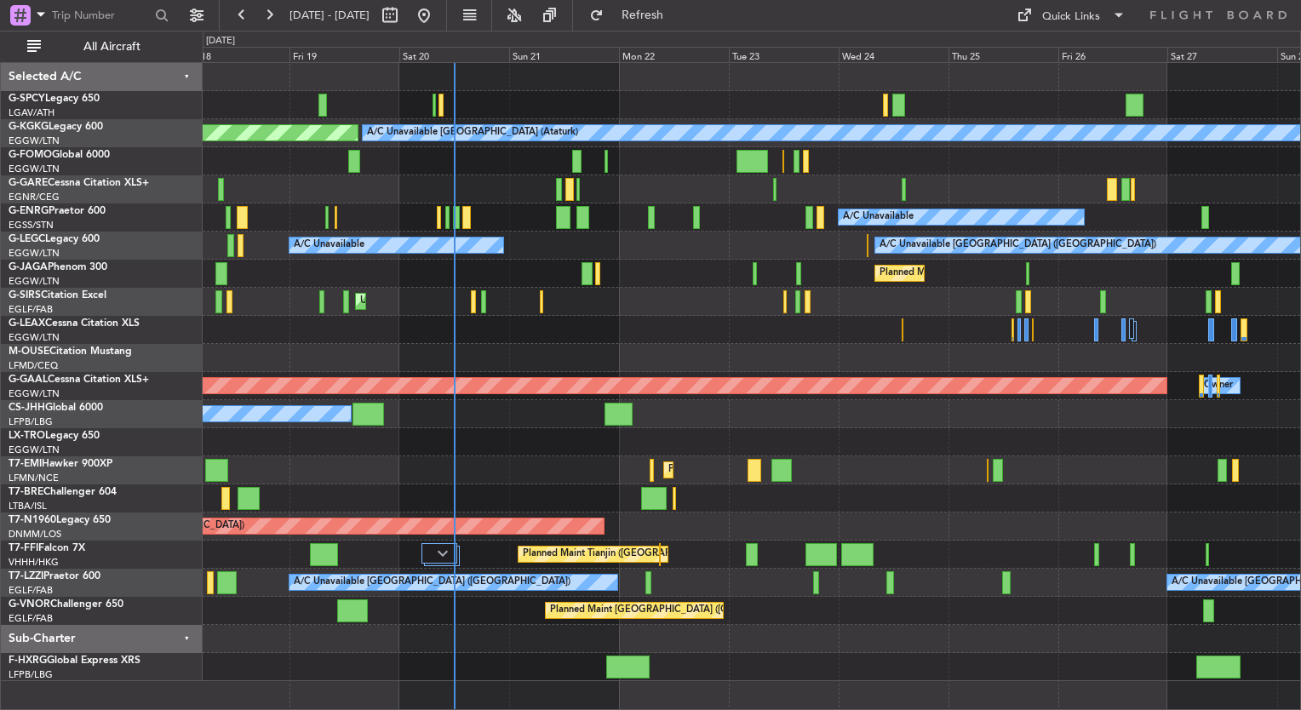
click at [484, 626] on div at bounding box center [752, 639] width 1098 height 28
click at [262, 16] on button at bounding box center [268, 15] width 27 height 27
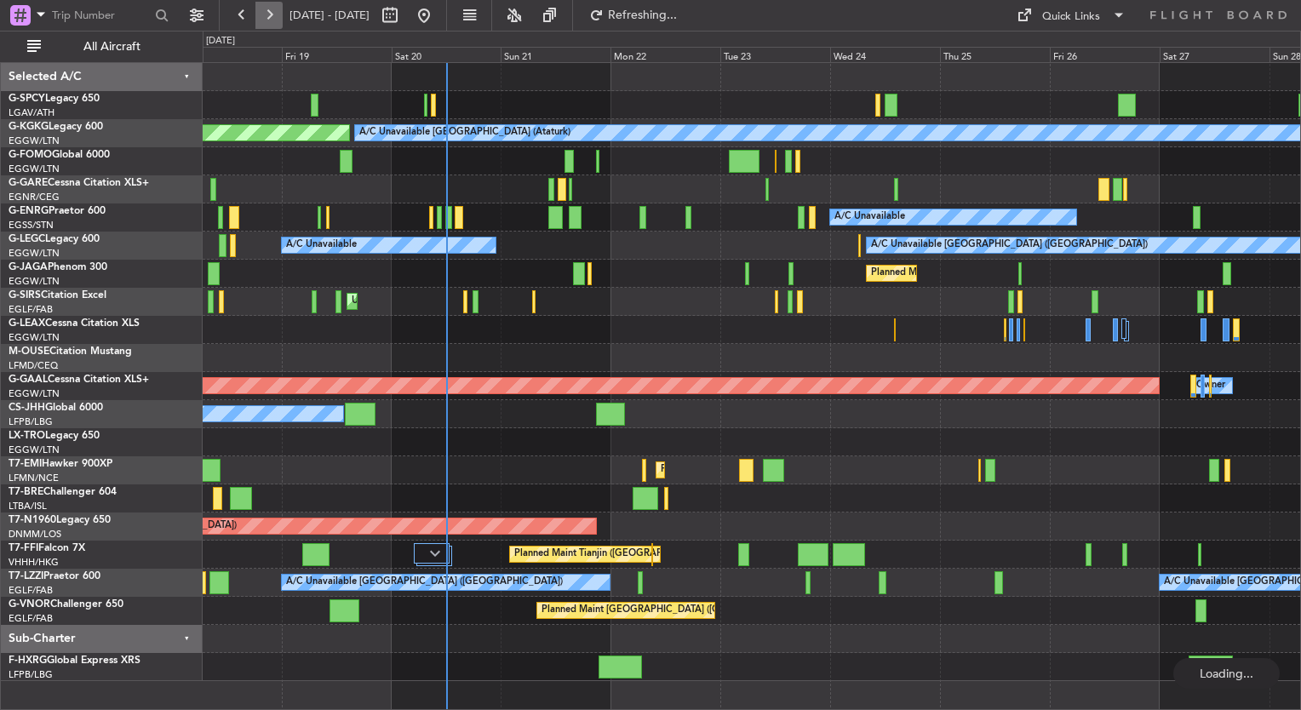
click at [262, 16] on button at bounding box center [268, 15] width 27 height 27
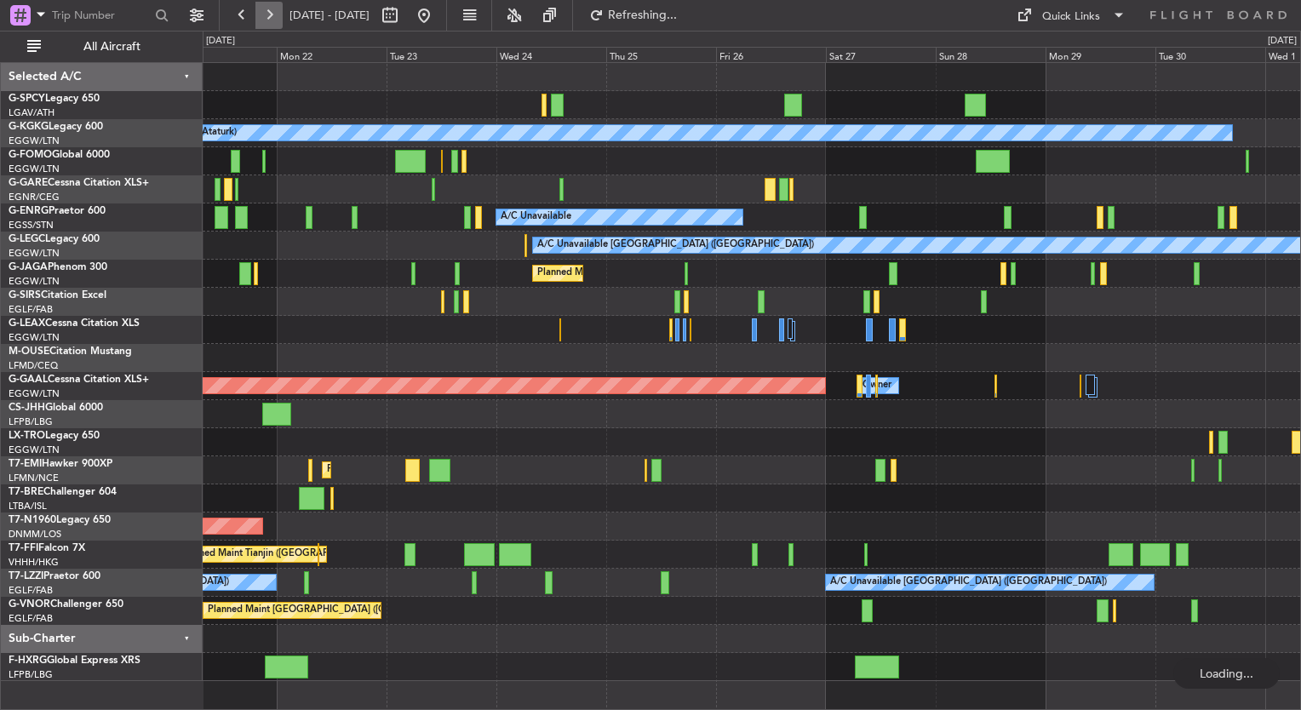
click at [262, 16] on button at bounding box center [268, 15] width 27 height 27
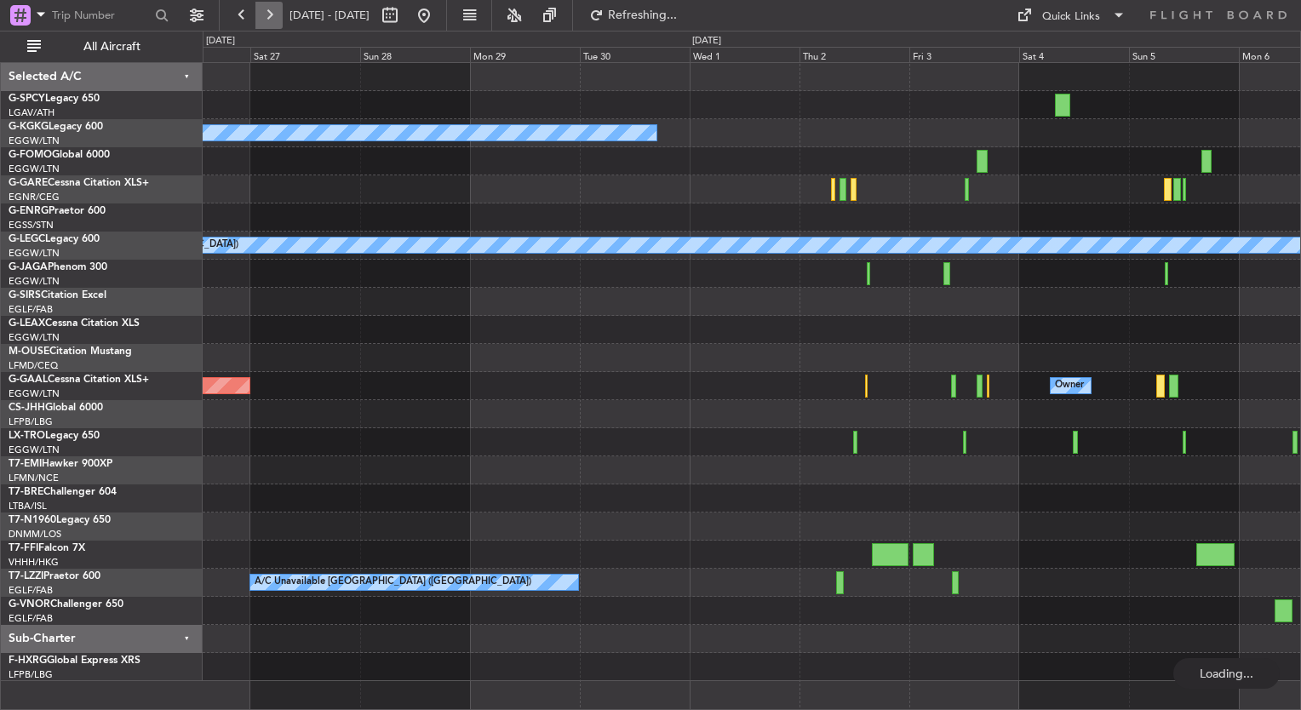
click at [262, 16] on button at bounding box center [268, 15] width 27 height 27
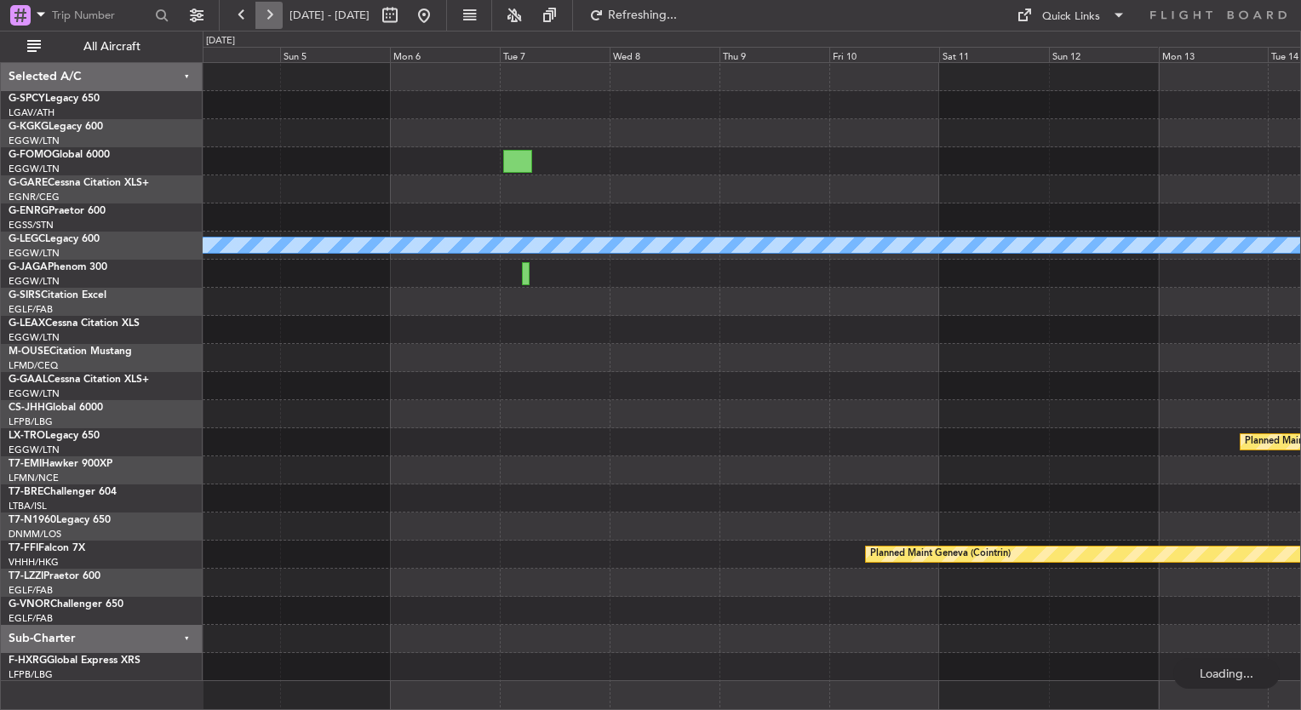
click at [262, 16] on button at bounding box center [268, 15] width 27 height 27
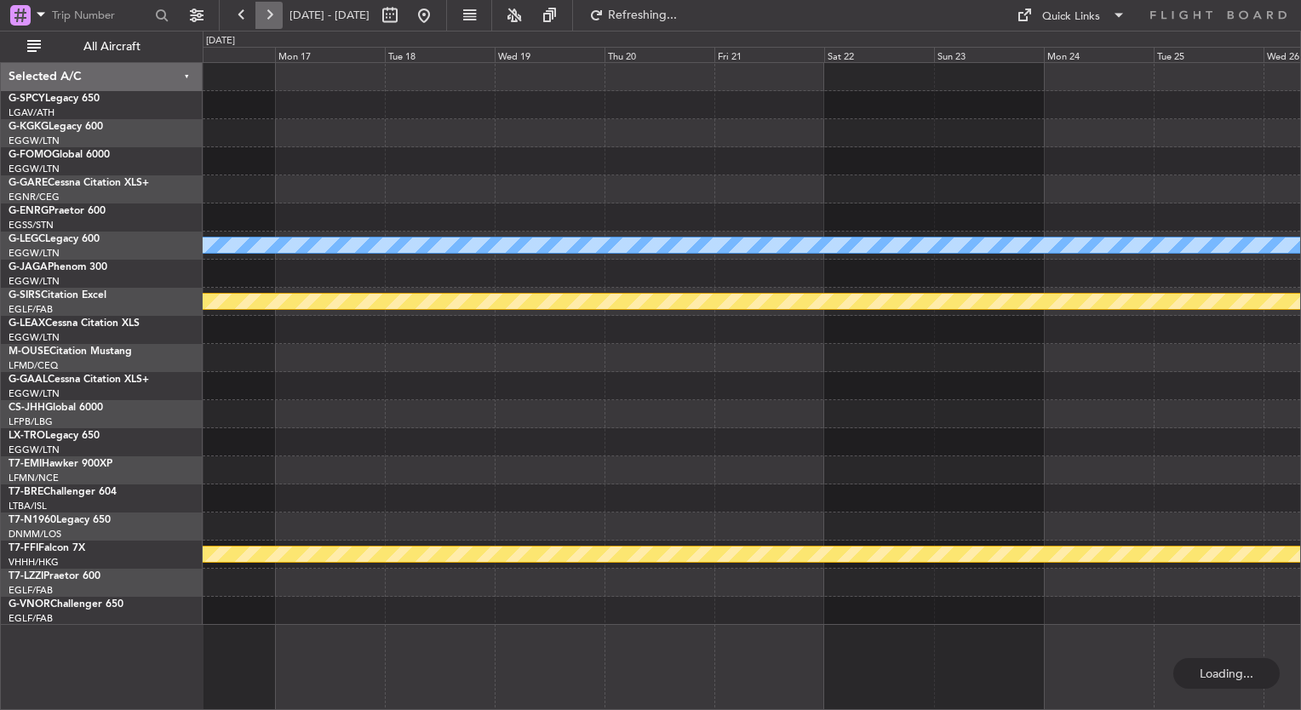
click at [262, 16] on button at bounding box center [268, 15] width 27 height 27
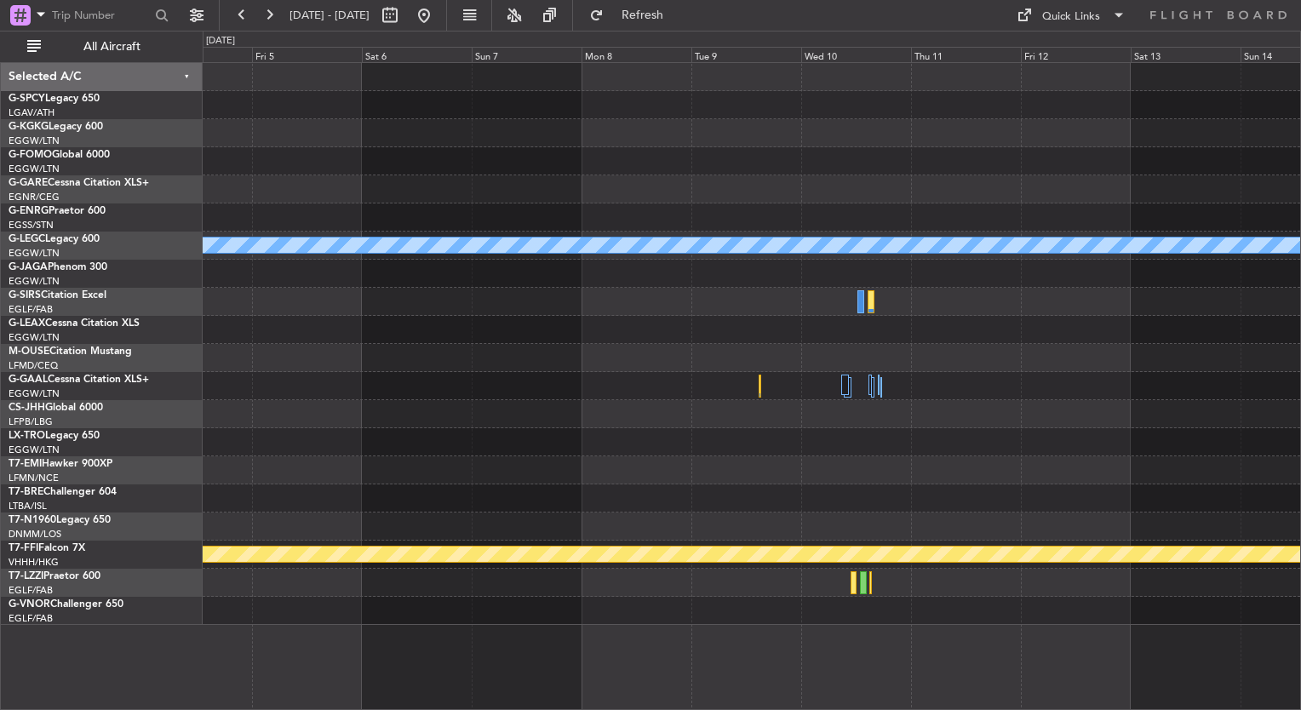
click at [691, 334] on div "A/C Unavailable London (Luton) Planned Maint Geneva (Cointrin)" at bounding box center [752, 344] width 1098 height 562
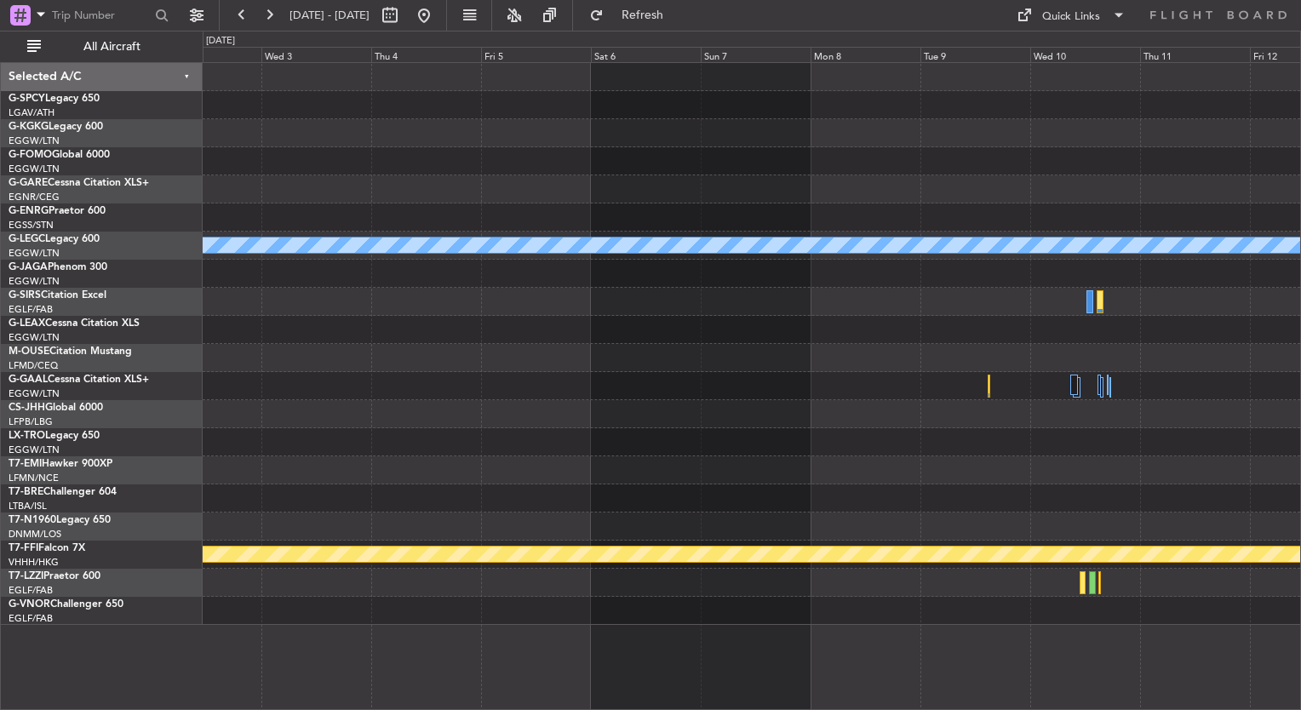
click at [1013, 336] on div "A/C Unavailable London (Luton) Planned Maint Bournemouth Planned Maint Geneva (…" at bounding box center [752, 344] width 1098 height 562
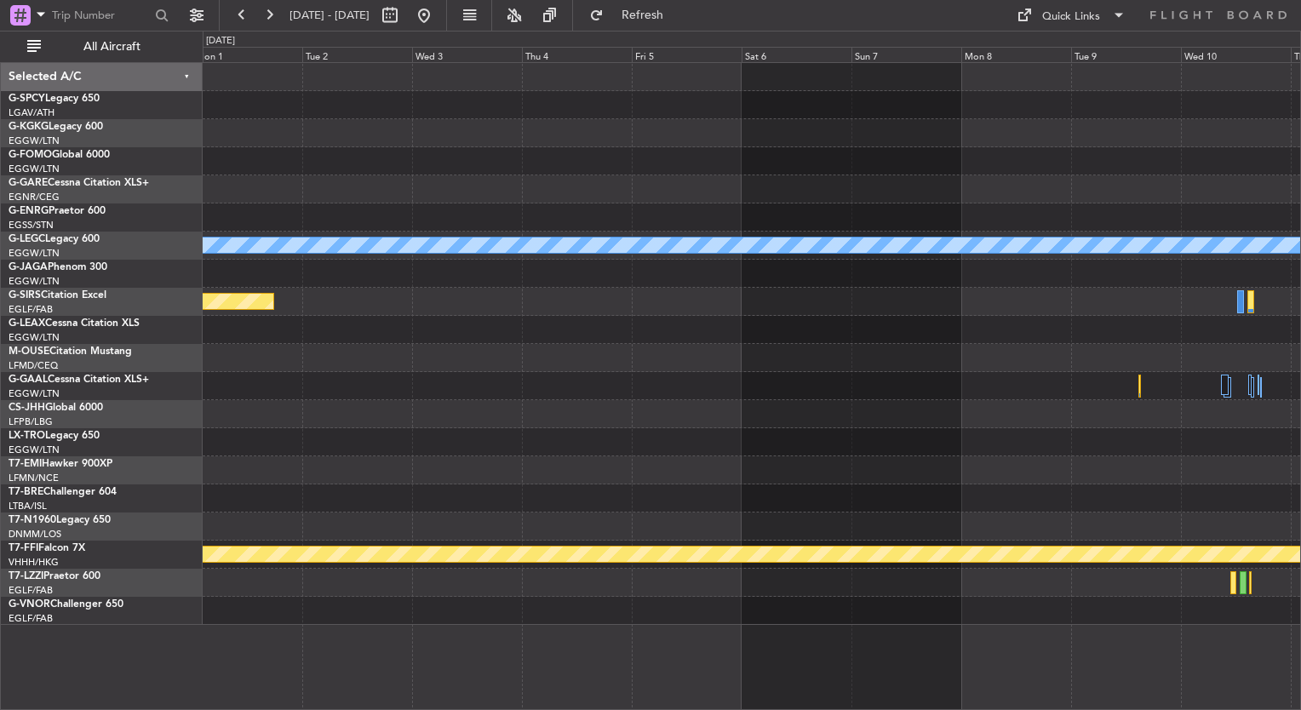
click at [1005, 359] on div "A/C Unavailable London (Luton) Planned Maint Bournemouth Owner Planned Maint Ge…" at bounding box center [752, 344] width 1098 height 562
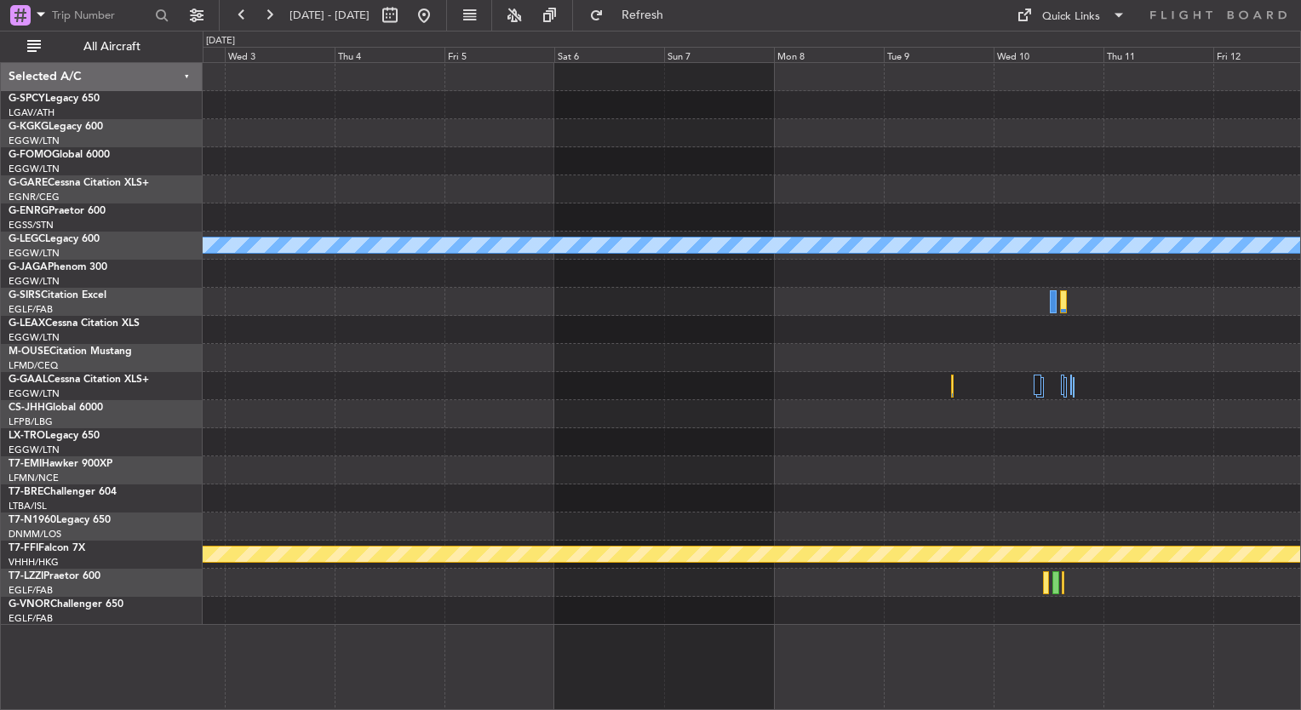
click at [272, 326] on div "A/C Unavailable London (Luton) Planned Maint Bournemouth Planned Maint Geneva (…" at bounding box center [752, 344] width 1098 height 562
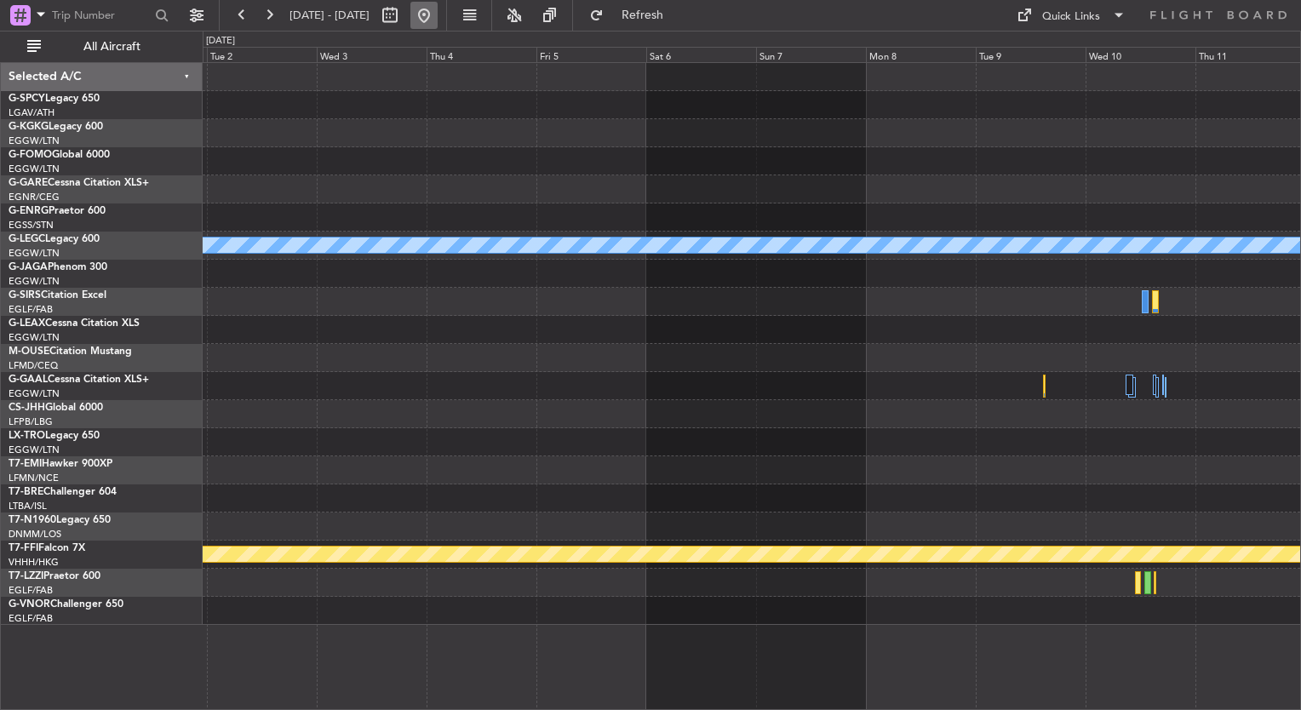
click at [438, 15] on button at bounding box center [423, 15] width 27 height 27
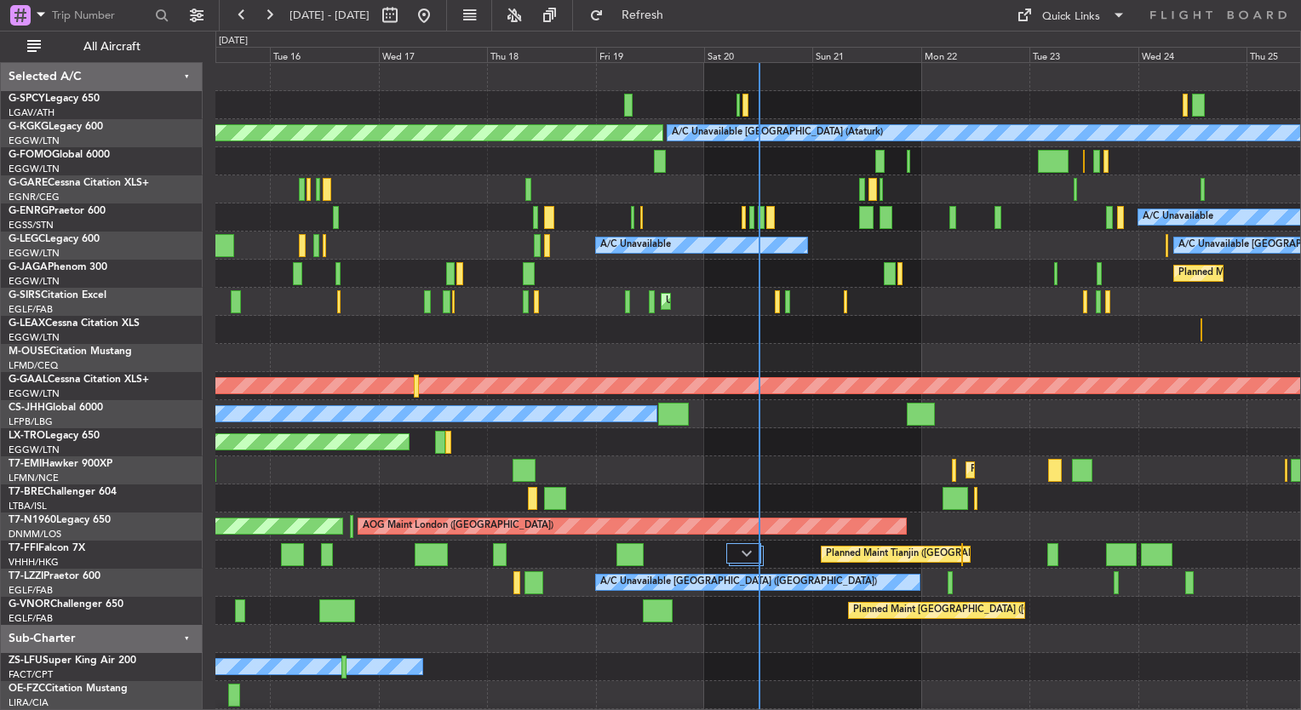
click at [0, 230] on html "15 Sep 2025 - 25 Sep 2025 Refresh Quick Links All Aircraft AOG Maint Istanbul (…" at bounding box center [650, 355] width 1301 height 710
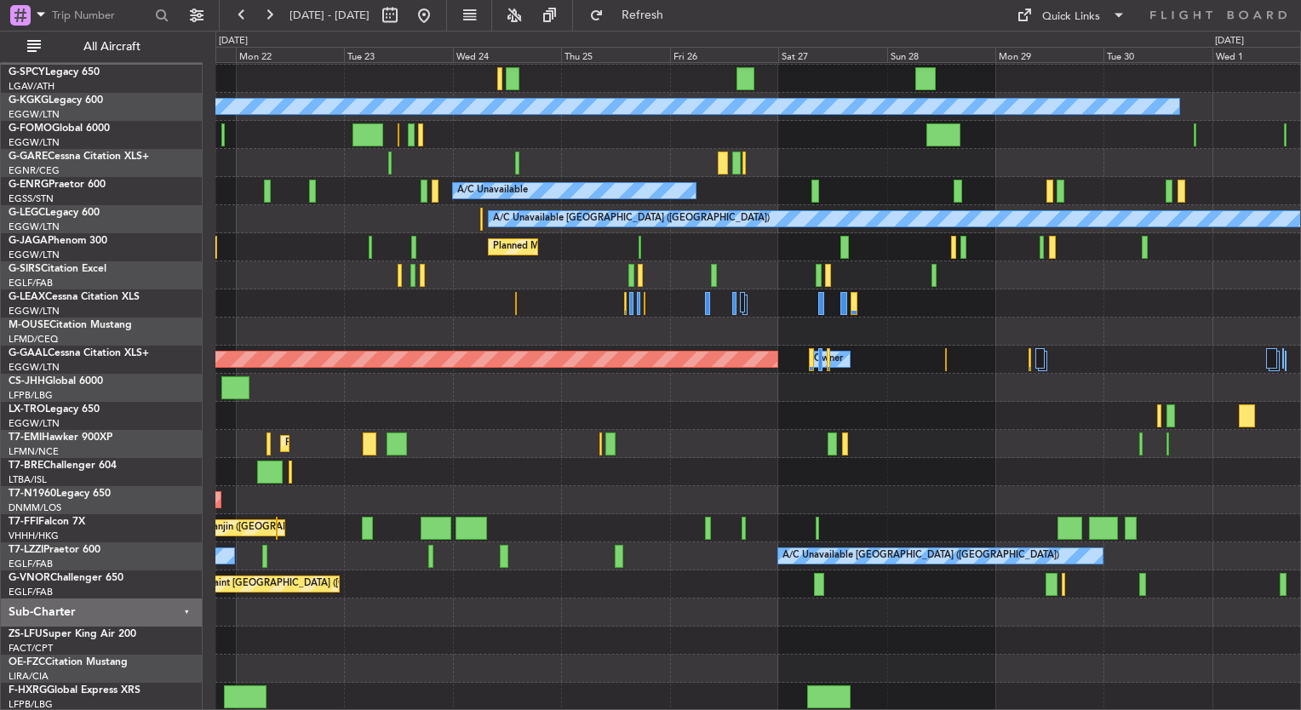
click at [49, 296] on div "A/C Unavailable Istanbul (Ataturk) AOG Maint Istanbul (Ataturk) A/C Unavailable…" at bounding box center [650, 371] width 1301 height 680
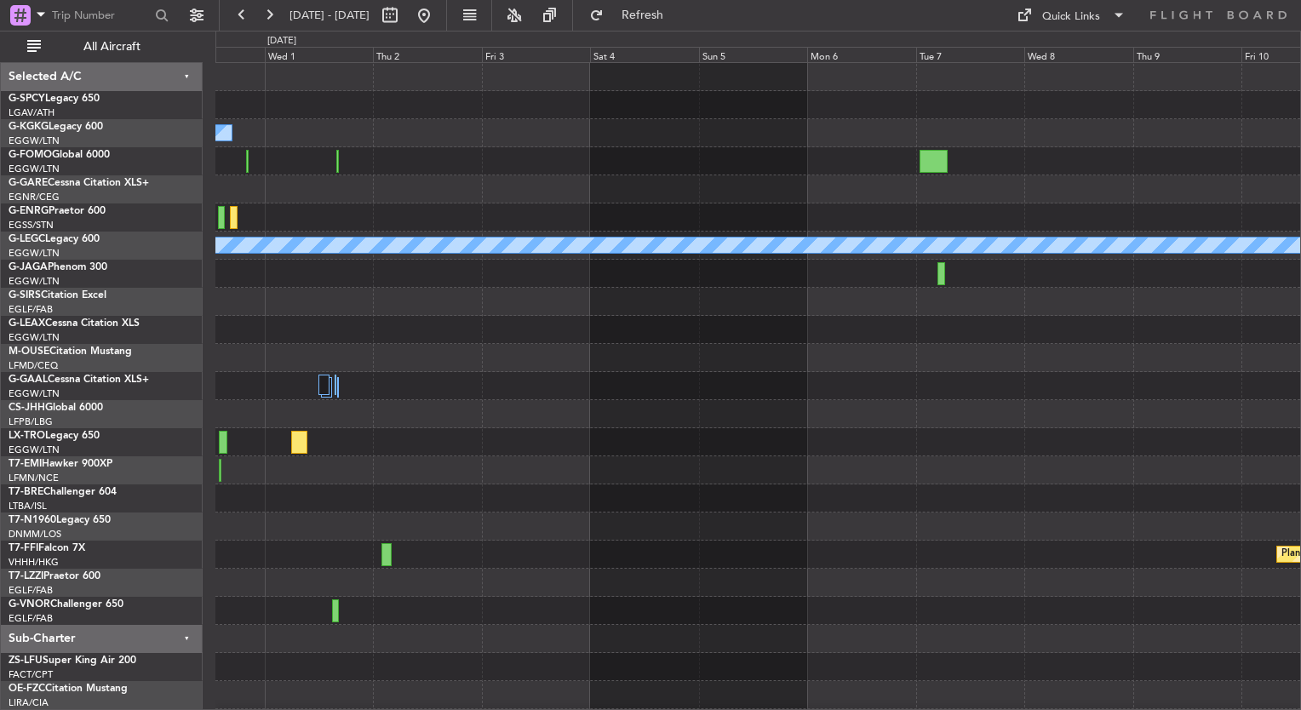
click at [564, 410] on div "A/C Unavailable Istanbul (Ataturk) A/C Unavailable London (Luton) Planned Maint…" at bounding box center [757, 400] width 1085 height 674
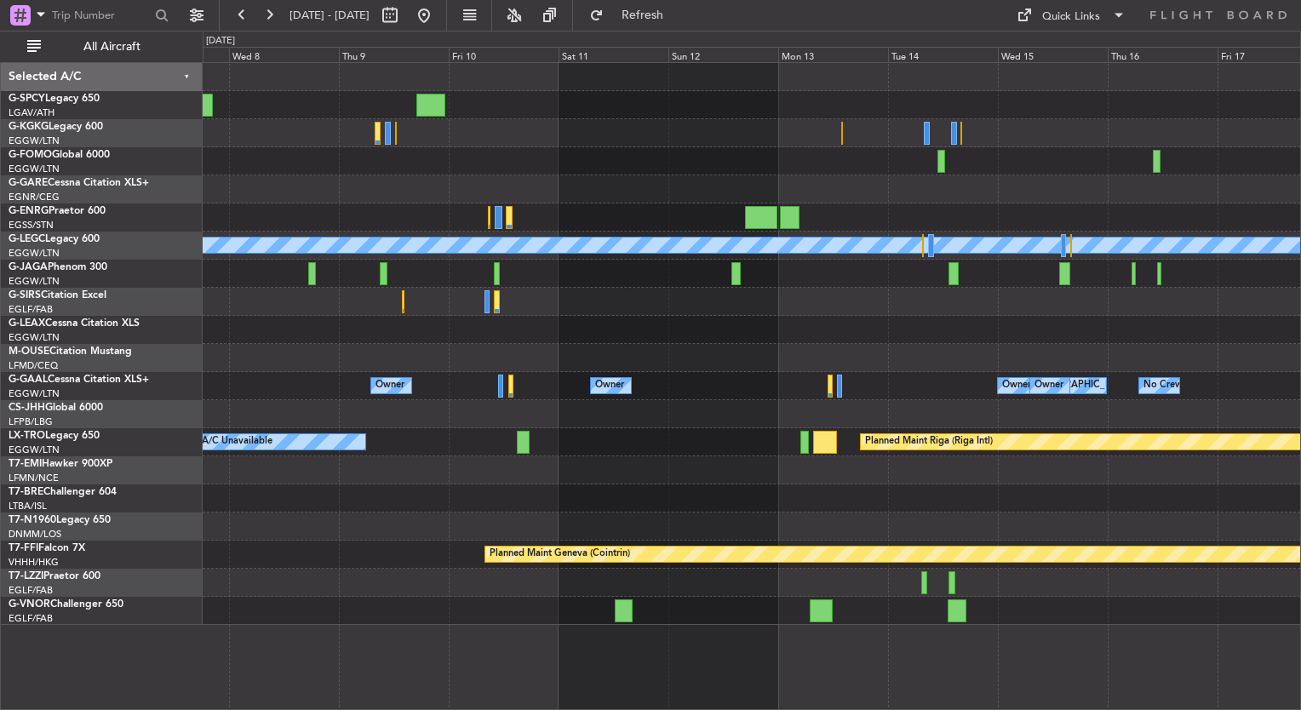
click at [0, 275] on html "30 Sep 2025 - 10 Oct 2025 Refresh Quick Links All Aircraft A/C Unavailable Lond…" at bounding box center [650, 355] width 1301 height 710
click at [246, 119] on div "A/C Unavailable London (Luton) Owner Owner Owner London (Luton) Owner Owner No …" at bounding box center [752, 344] width 1098 height 562
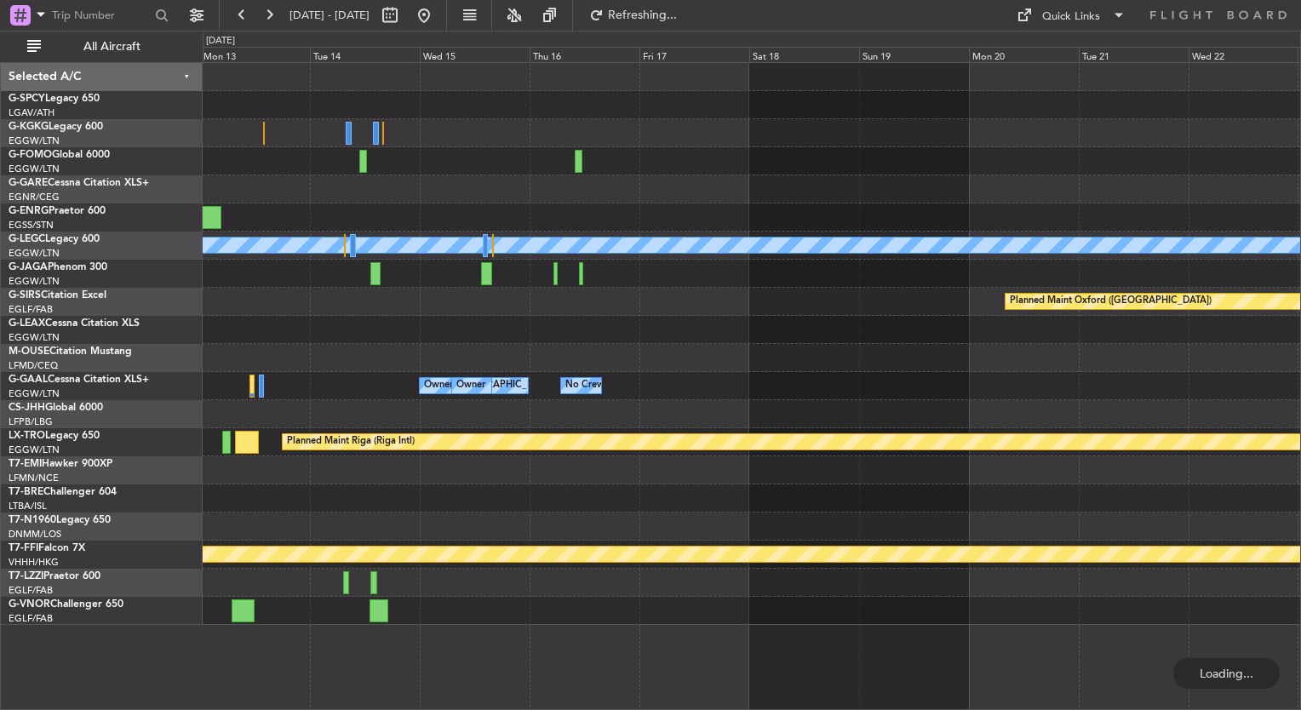
click at [3, 373] on div "A/C Unavailable London (Luton) Planned Maint Oxford (Kidlington) Owner London (…" at bounding box center [650, 371] width 1301 height 680
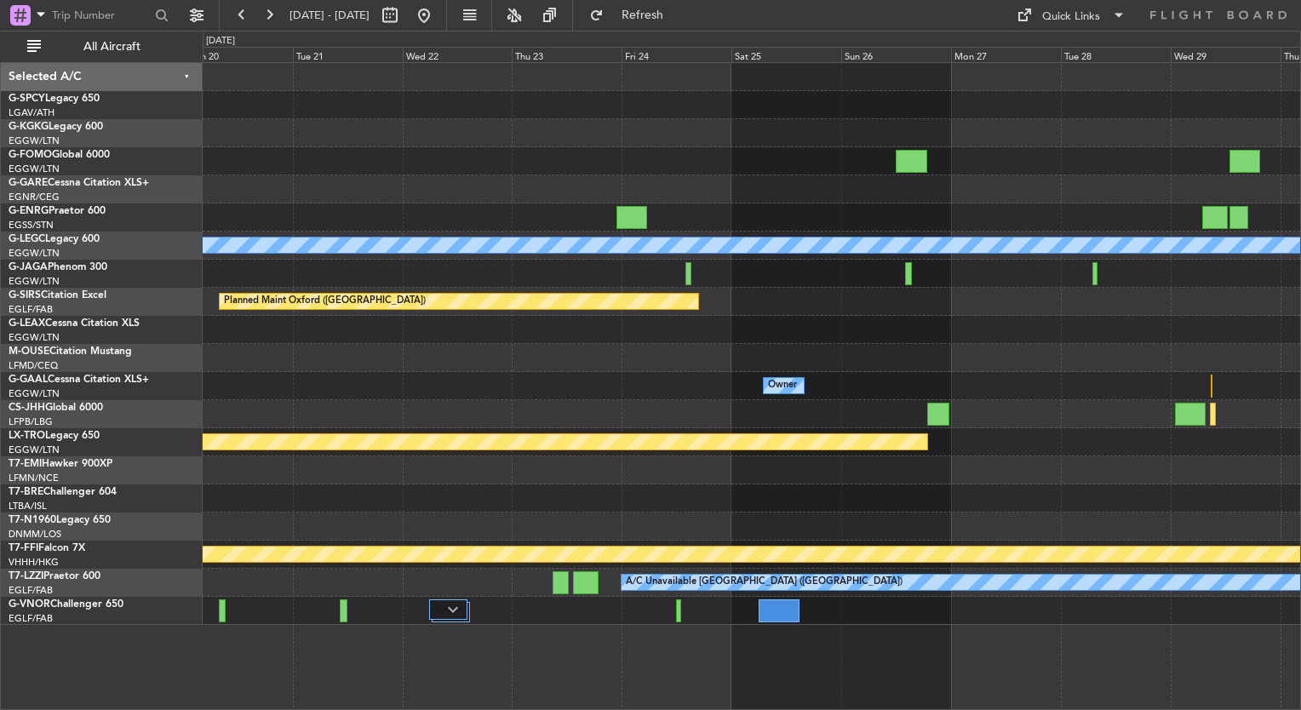
click at [535, 301] on div "A/C Unavailable London (Luton) Planned Maint Oxford (Kidlington) Owner Owner Ow…" at bounding box center [752, 344] width 1098 height 562
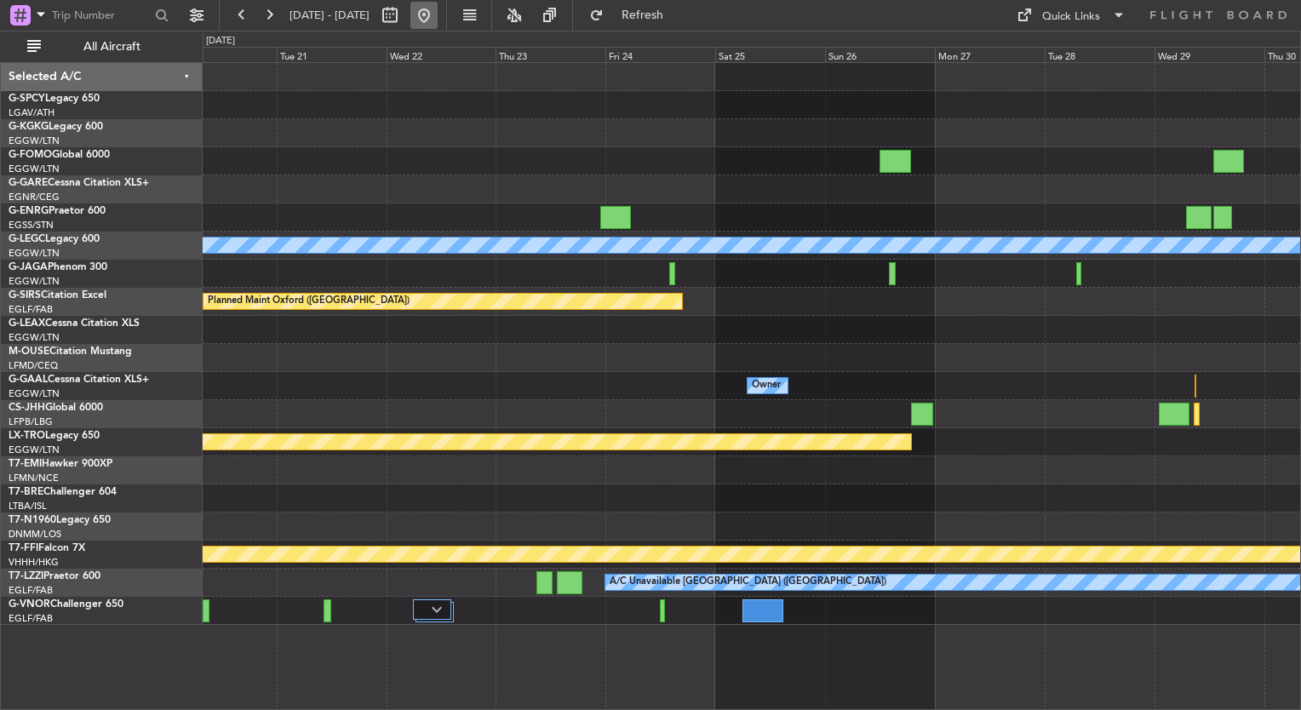
click at [438, 22] on button at bounding box center [423, 15] width 27 height 27
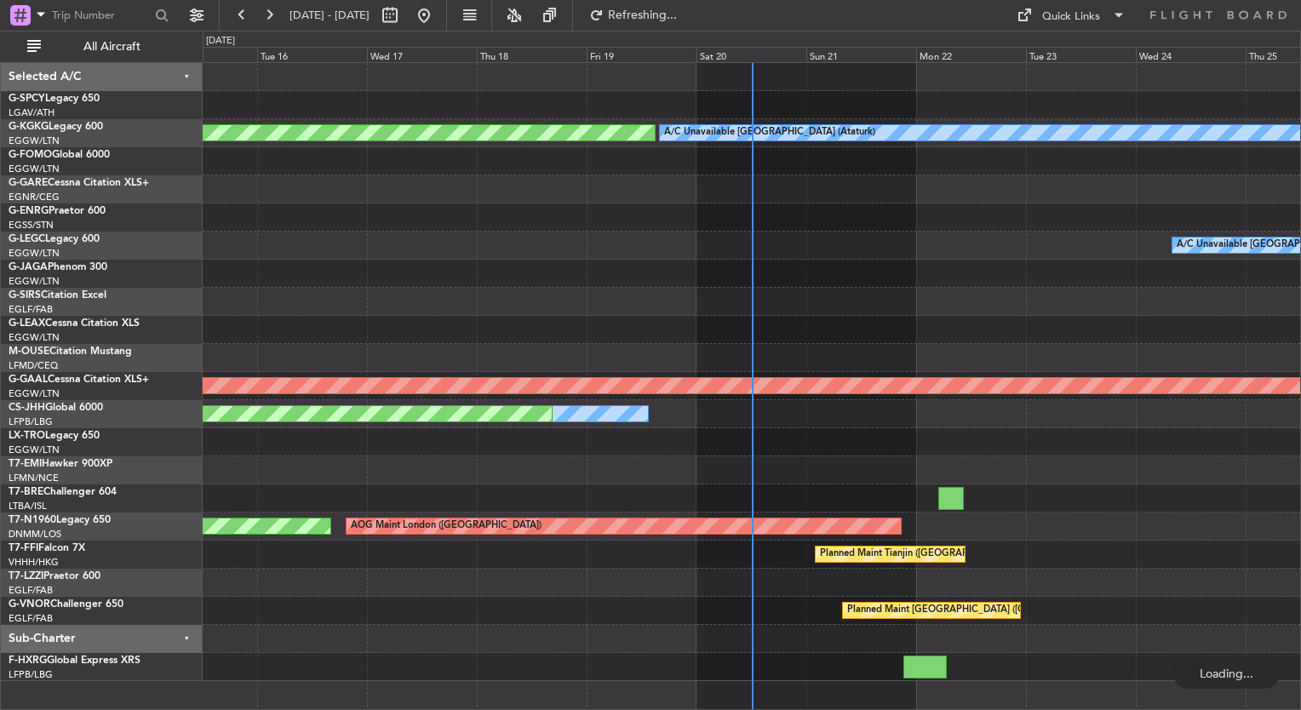
click at [594, 298] on div "A/C Unavailable Istanbul (Ataturk) AOG Maint Istanbul (Ataturk) A/C Unavailable…" at bounding box center [752, 372] width 1098 height 618
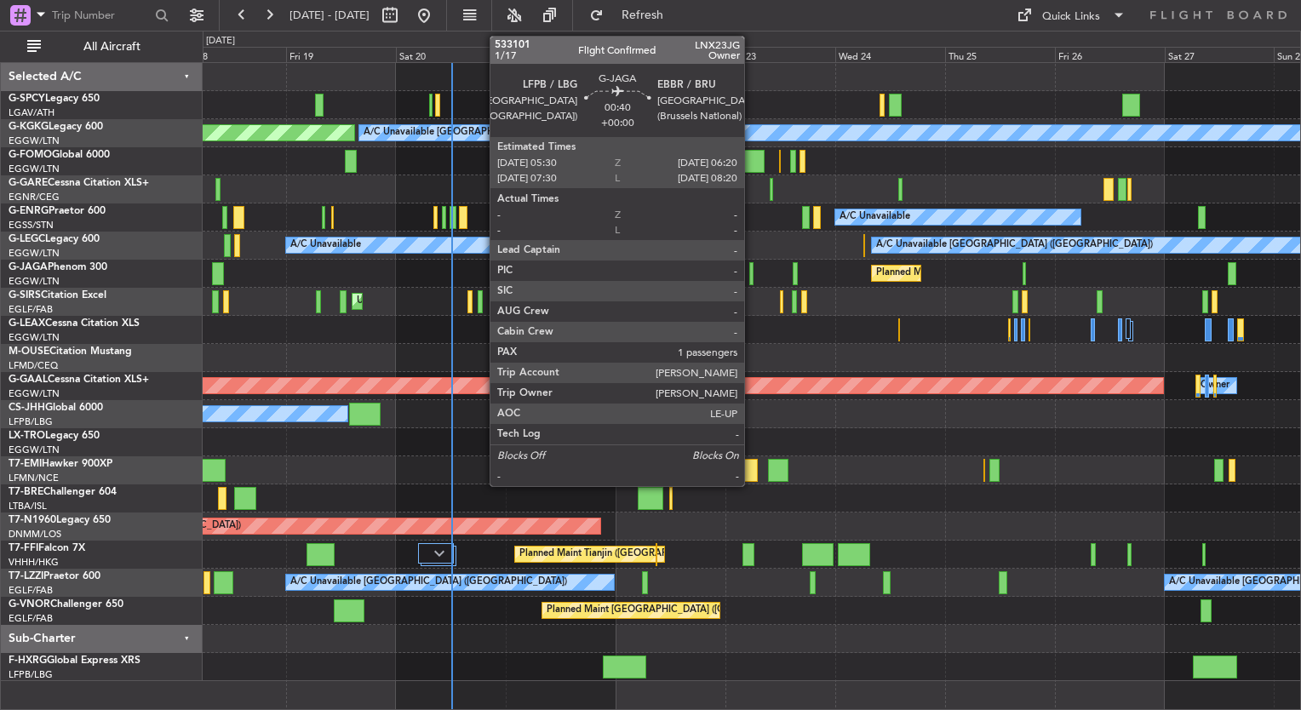
click at [752, 274] on div at bounding box center [751, 273] width 4 height 23
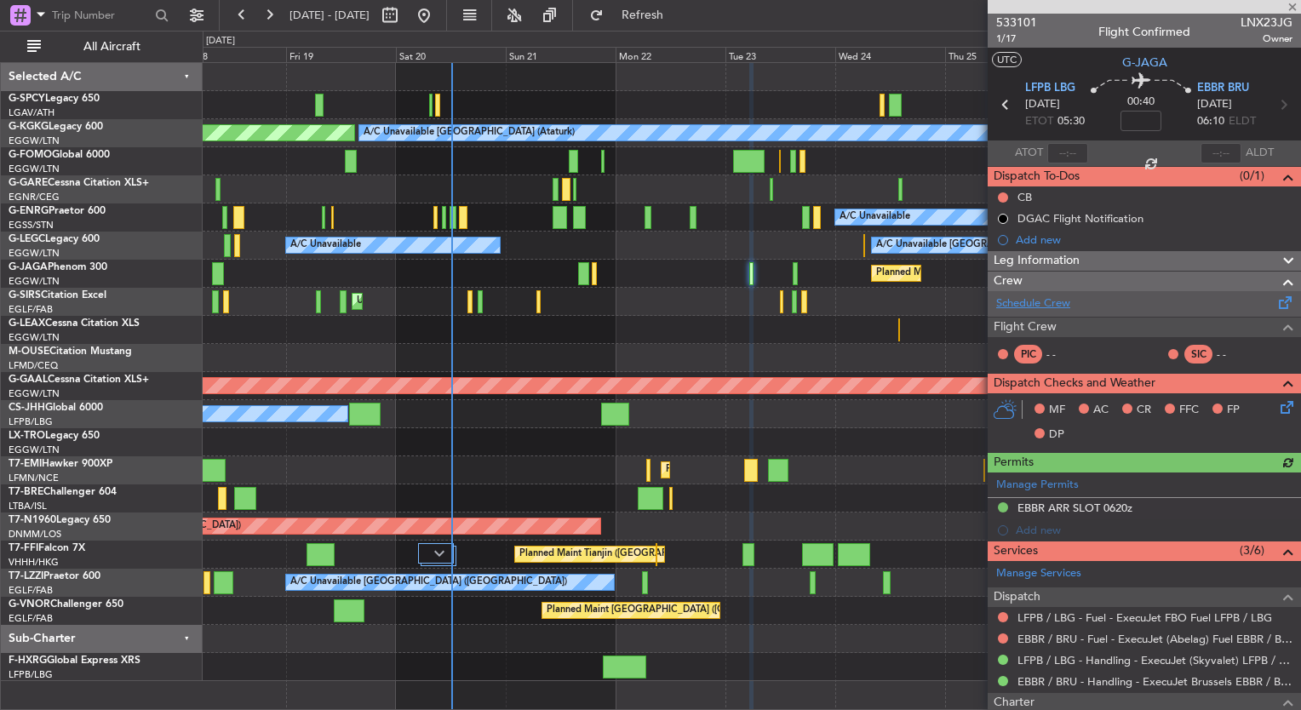
click at [1035, 298] on link "Schedule Crew" at bounding box center [1033, 303] width 74 height 17
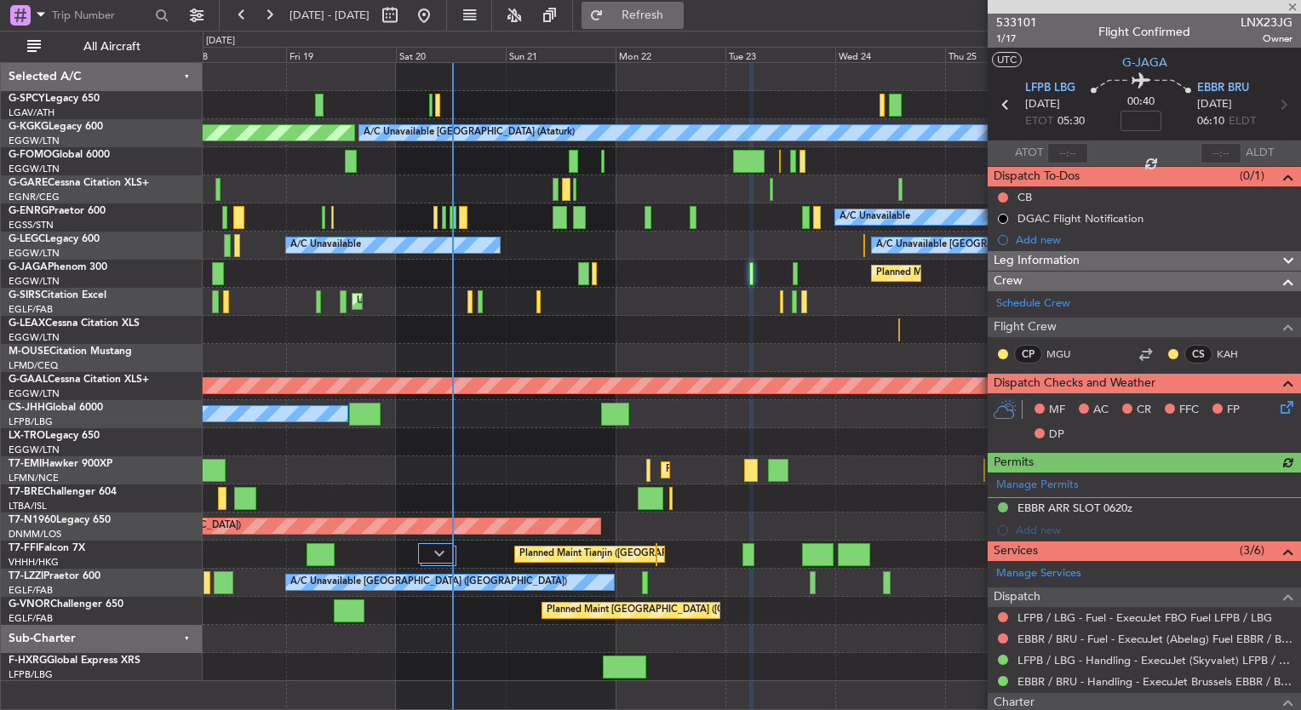
click at [679, 15] on span "Refresh" at bounding box center [643, 15] width 72 height 12
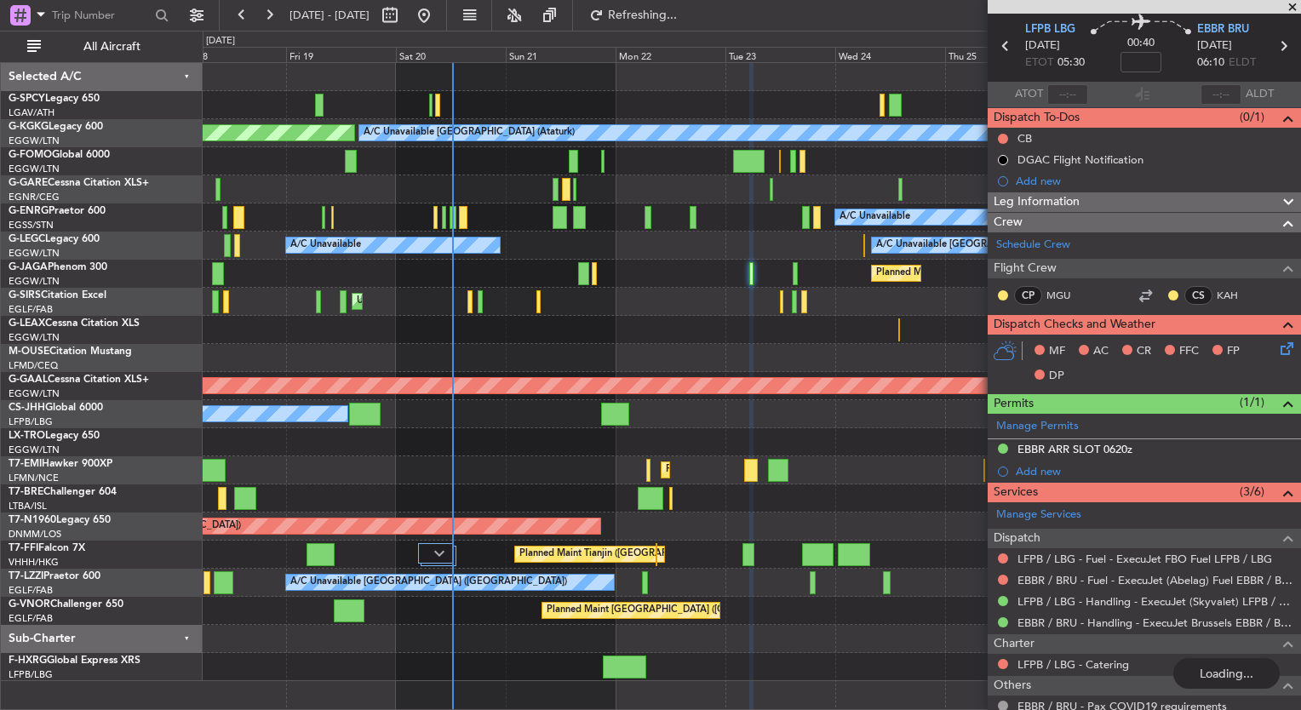
scroll to position [60, 0]
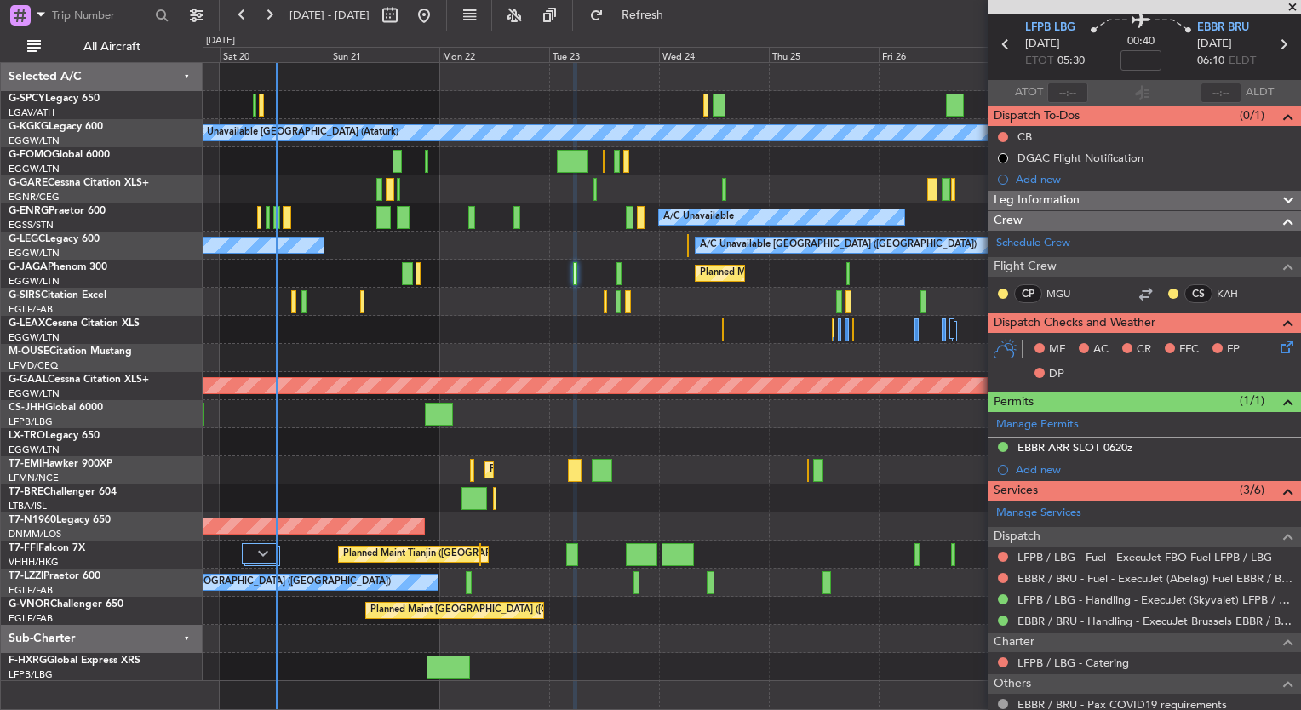
click at [652, 304] on div "A/C Unavailable Istanbul (Ataturk) AOG Maint Istanbul (Ataturk) A/C Unavailable…" at bounding box center [752, 372] width 1098 height 618
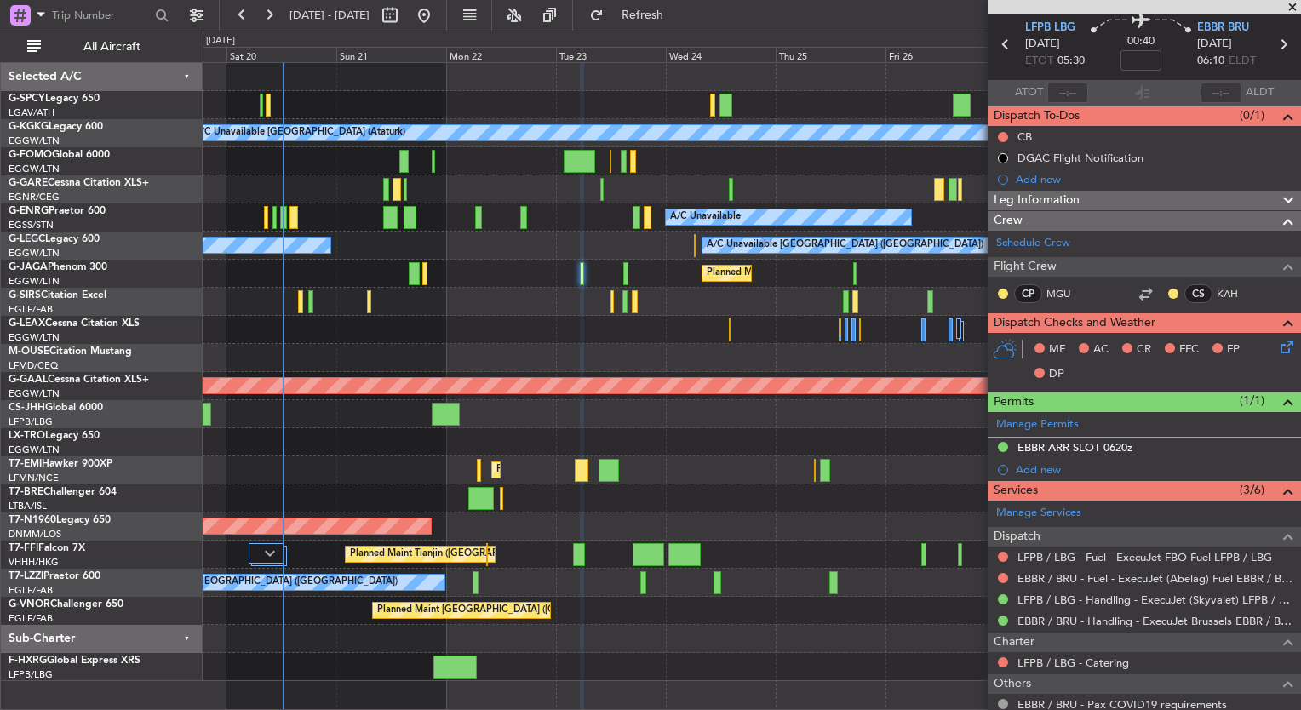
click at [1293, 5] on span at bounding box center [1292, 7] width 17 height 15
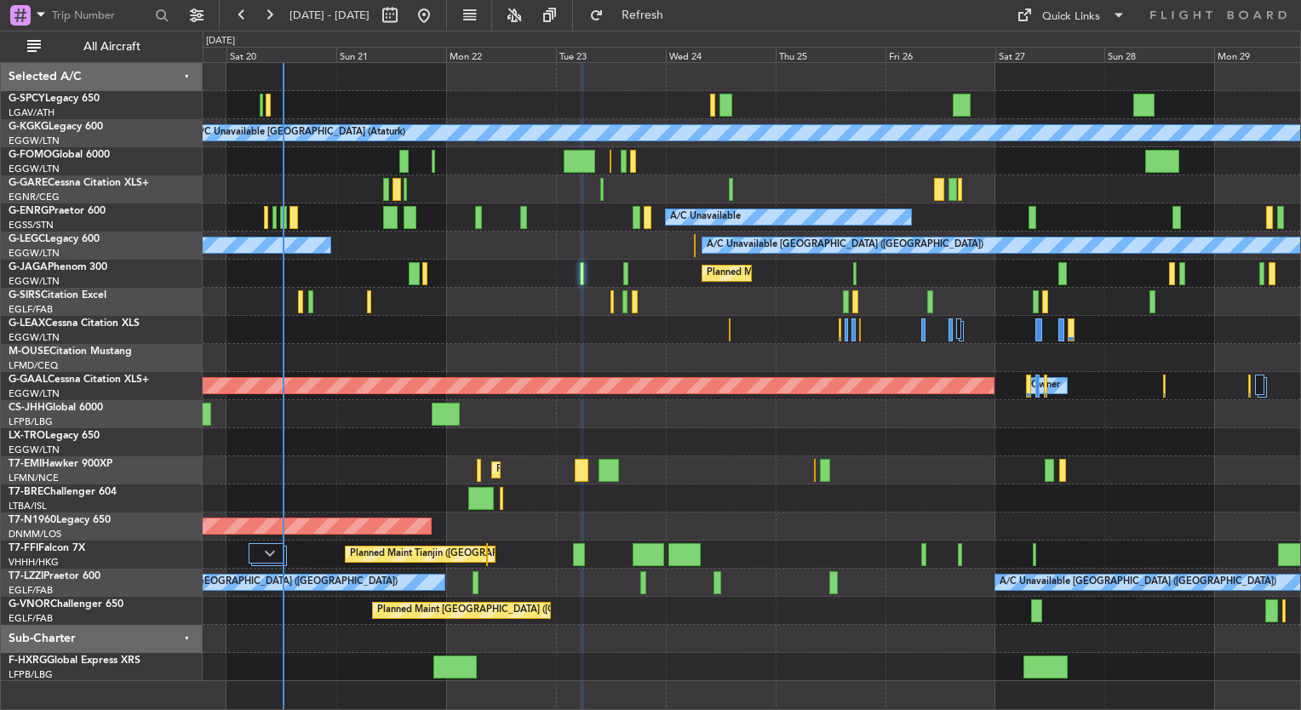
type input "0"
click at [628, 267] on div "A/C Unavailable Istanbul (Ataturk) AOG Maint Istanbul (Ataturk) A/C Unavailable…" at bounding box center [752, 372] width 1098 height 618
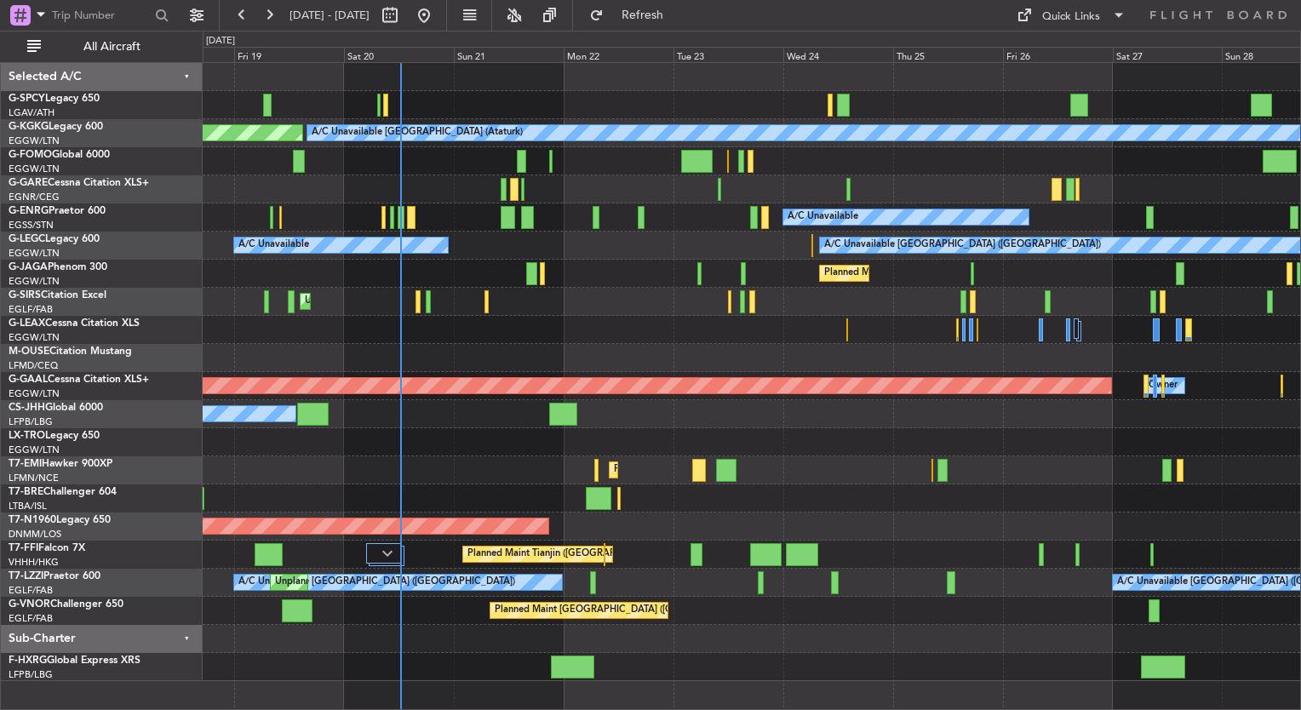
click at [472, 204] on div "A/C Unavailable" at bounding box center [752, 218] width 1098 height 28
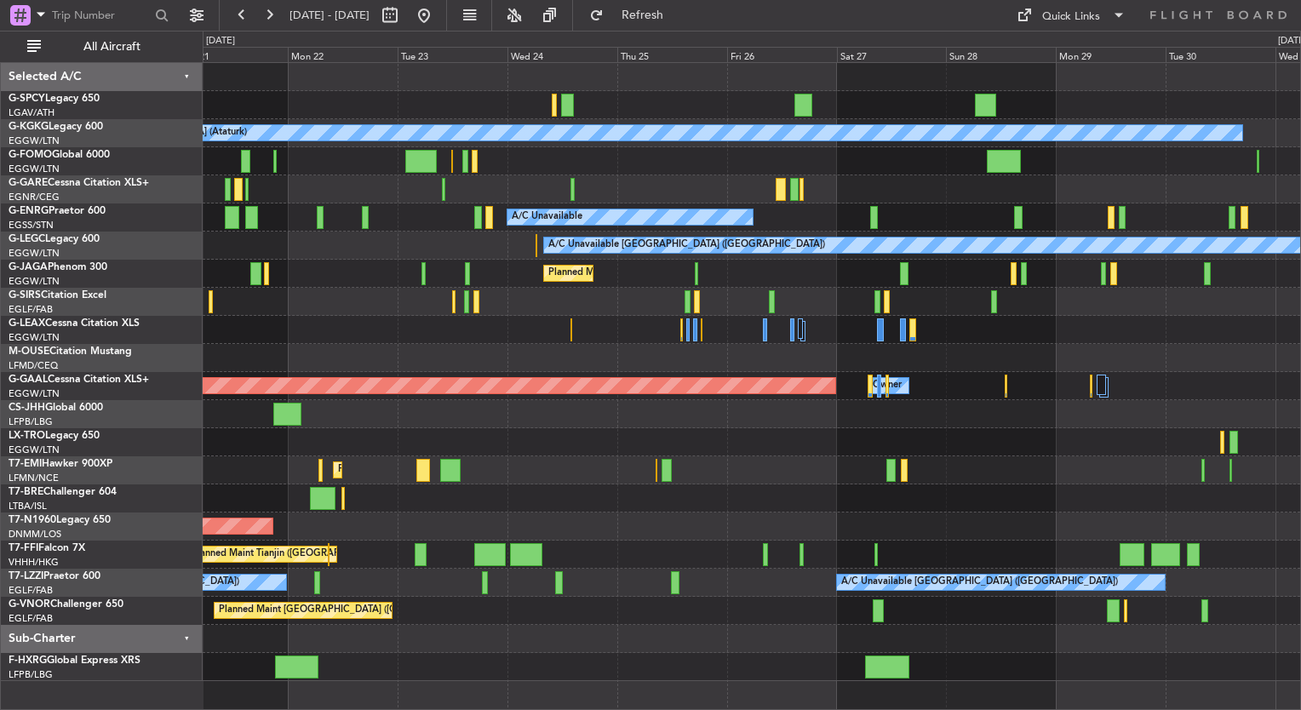
click at [364, 322] on div "A/C Unavailable Istanbul (Ataturk) AOG Maint Istanbul (Ataturk) A/C Unavailable…" at bounding box center [752, 372] width 1098 height 618
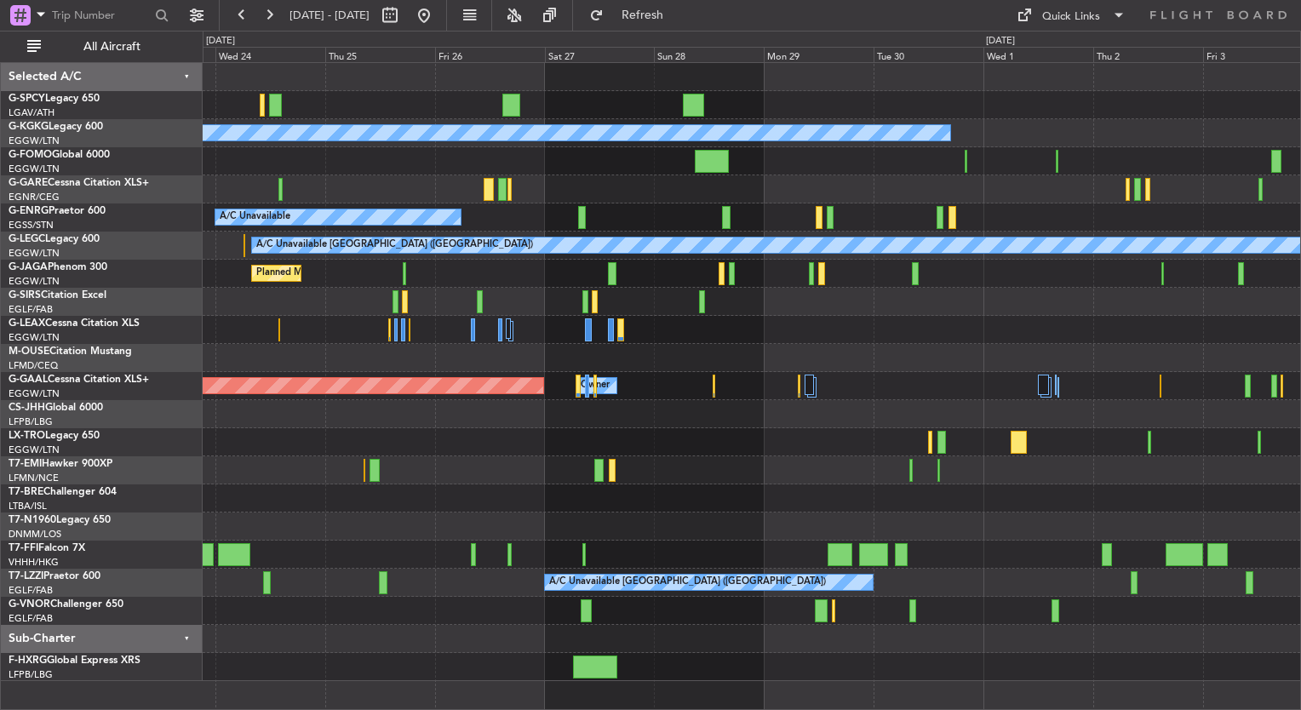
click at [341, 345] on div at bounding box center [752, 358] width 1098 height 28
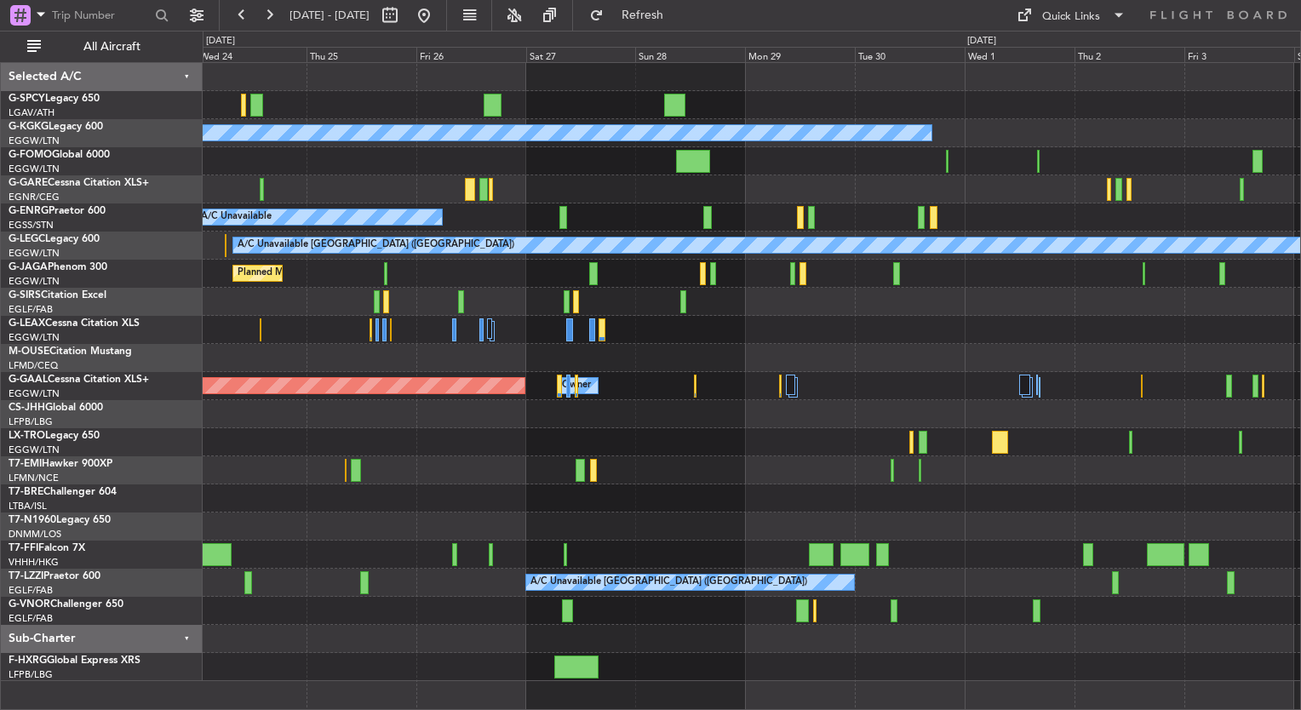
click at [500, 275] on div "Planned Maint [GEOGRAPHIC_DATA] ([GEOGRAPHIC_DATA])" at bounding box center [752, 274] width 1098 height 28
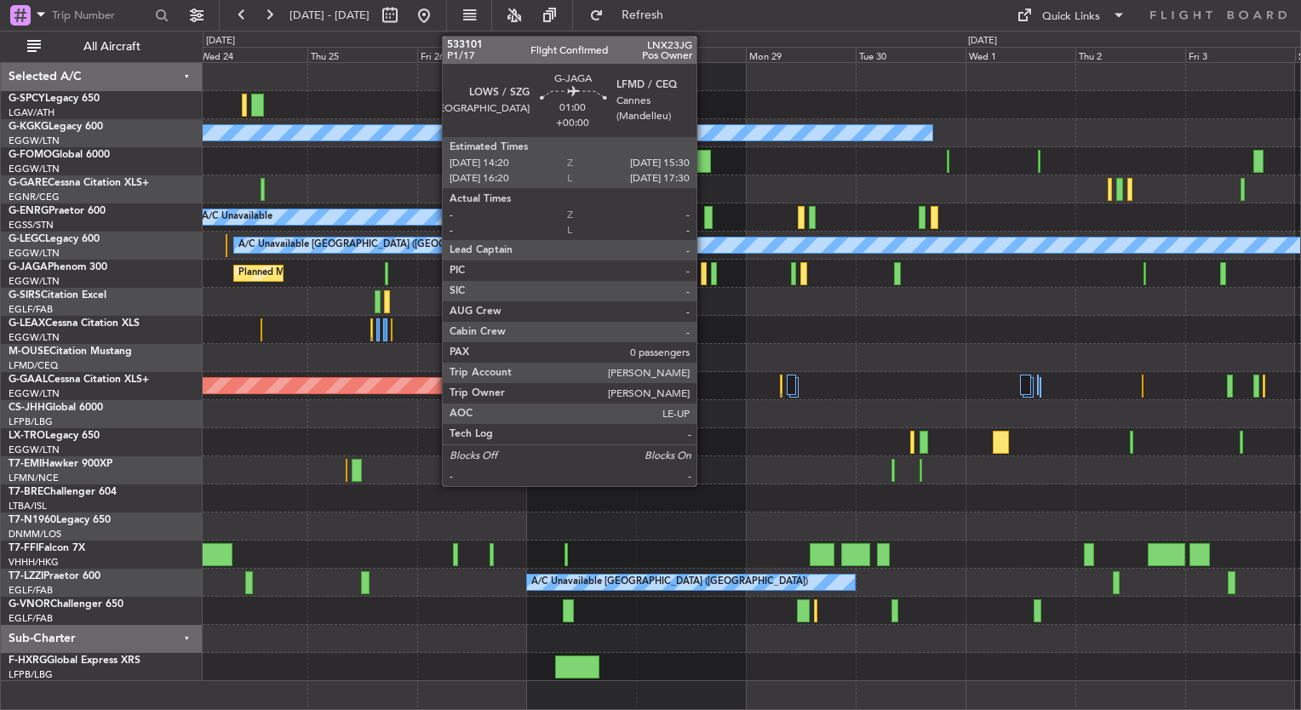
click at [704, 281] on div at bounding box center [704, 273] width 6 height 23
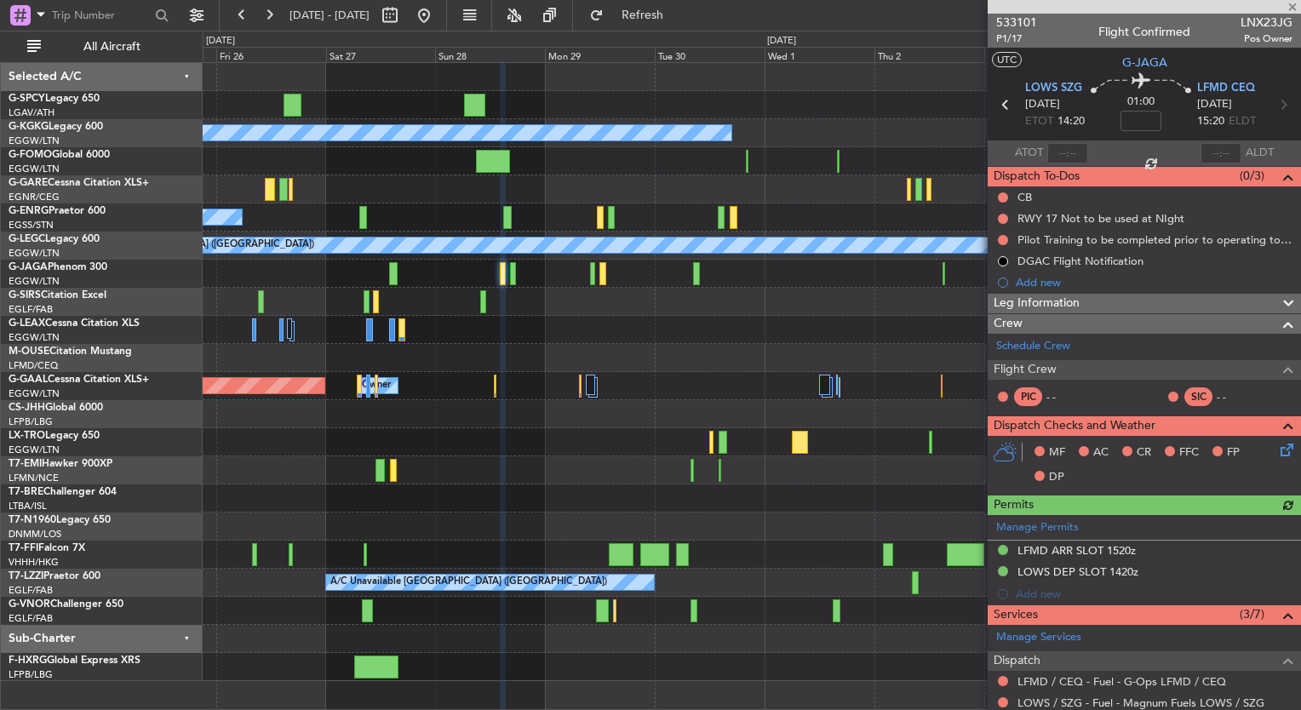
click at [610, 305] on div at bounding box center [752, 302] width 1098 height 28
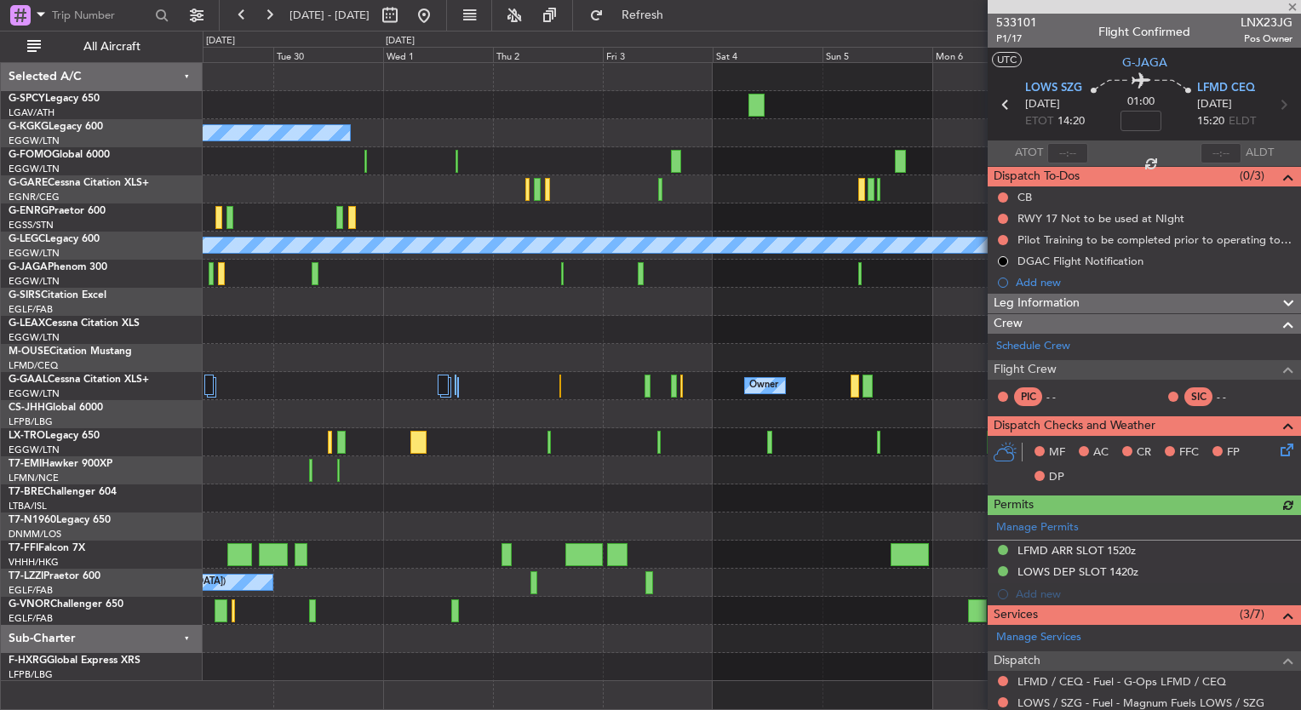
click at [238, 274] on div "A/C Unavailable Istanbul (Ataturk) A/C Unavailable London (Luton) Owner Owner O…" at bounding box center [752, 372] width 1098 height 618
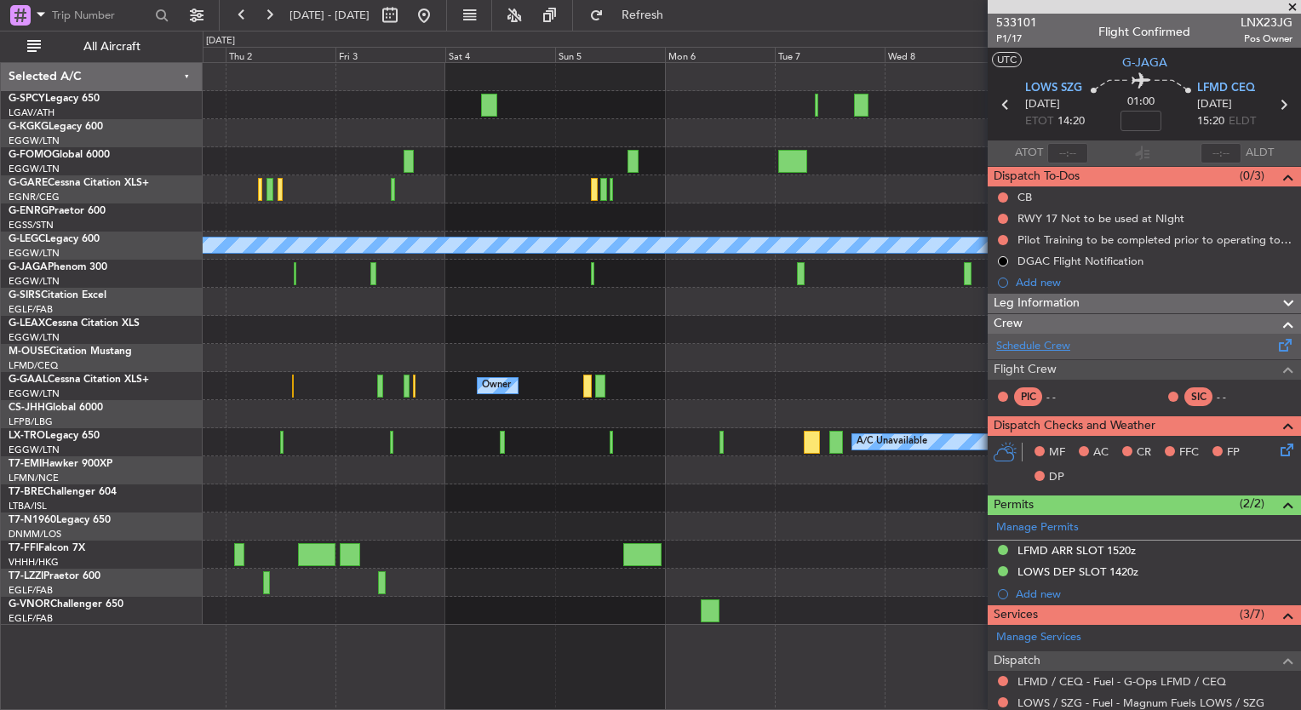
click at [1032, 349] on link "Schedule Crew" at bounding box center [1033, 346] width 74 height 17
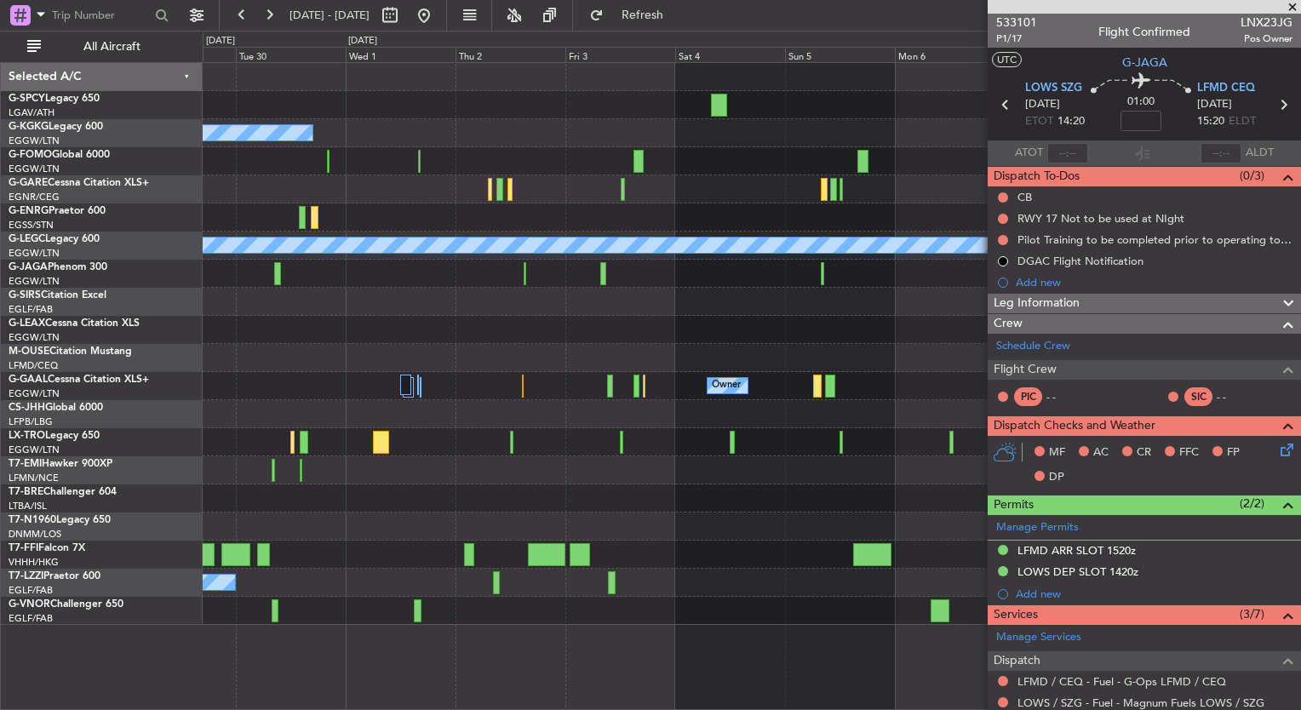
click at [1087, 336] on fb-app "01 Oct 2025 - 11 Oct 2025 Refresh Quick Links All Aircraft A/C Unavailable Ista…" at bounding box center [650, 361] width 1301 height 697
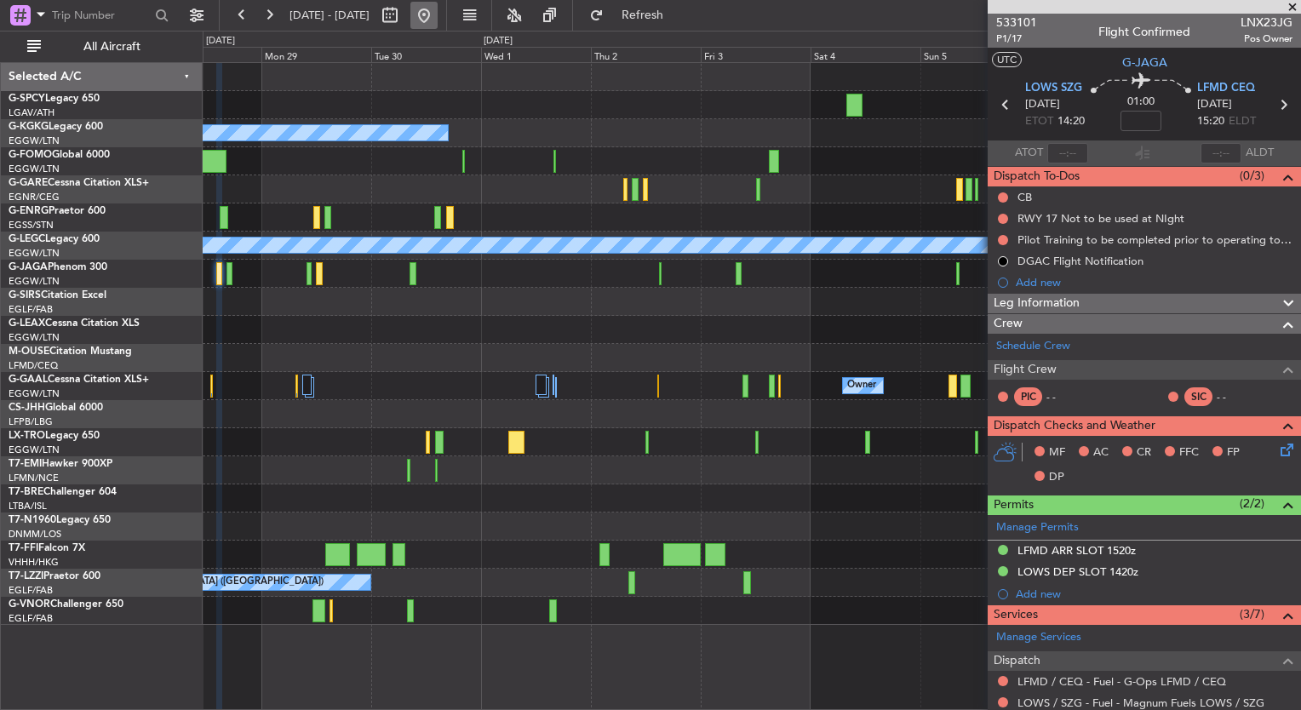
click at [438, 10] on button at bounding box center [423, 15] width 27 height 27
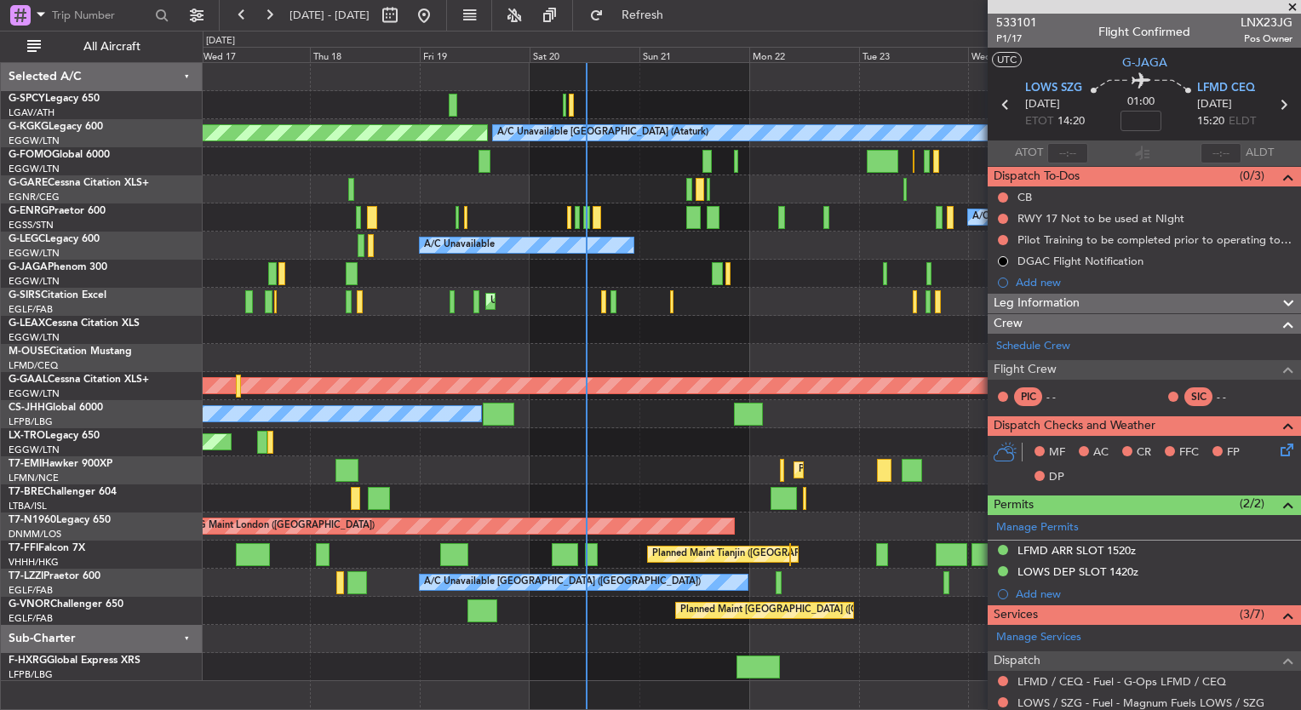
click at [640, 213] on div "A/C Unavailable" at bounding box center [752, 218] width 1098 height 28
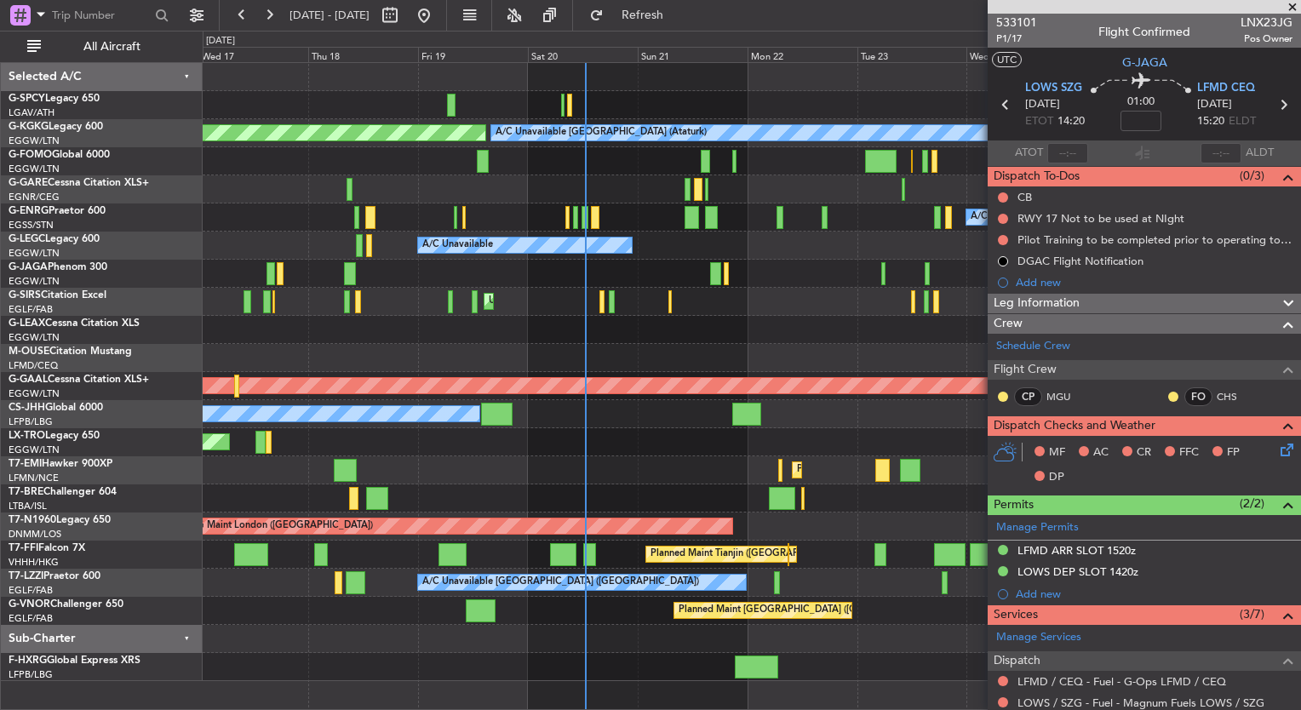
click at [360, 383] on div "AOG Maint Istanbul (Ataturk) A/C Unavailable Istanbul (Ataturk) A/C Unavailable…" at bounding box center [752, 372] width 1098 height 618
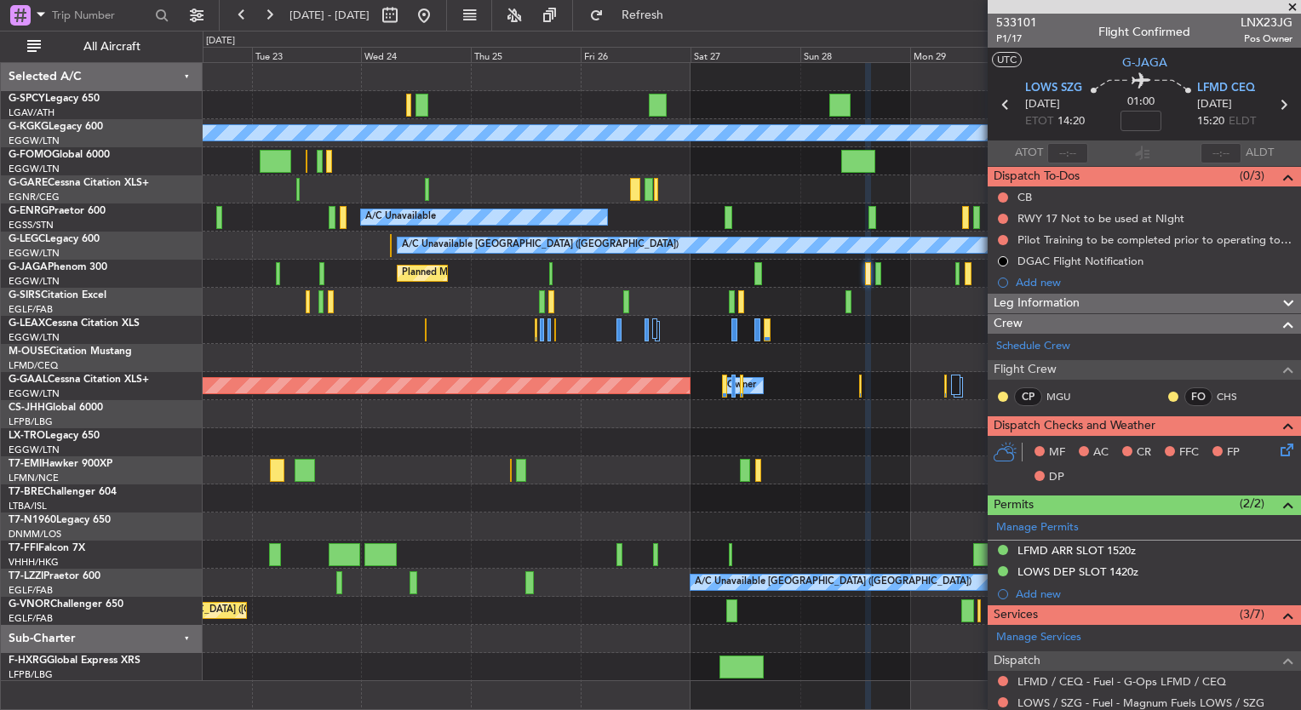
click at [300, 426] on div at bounding box center [752, 414] width 1098 height 28
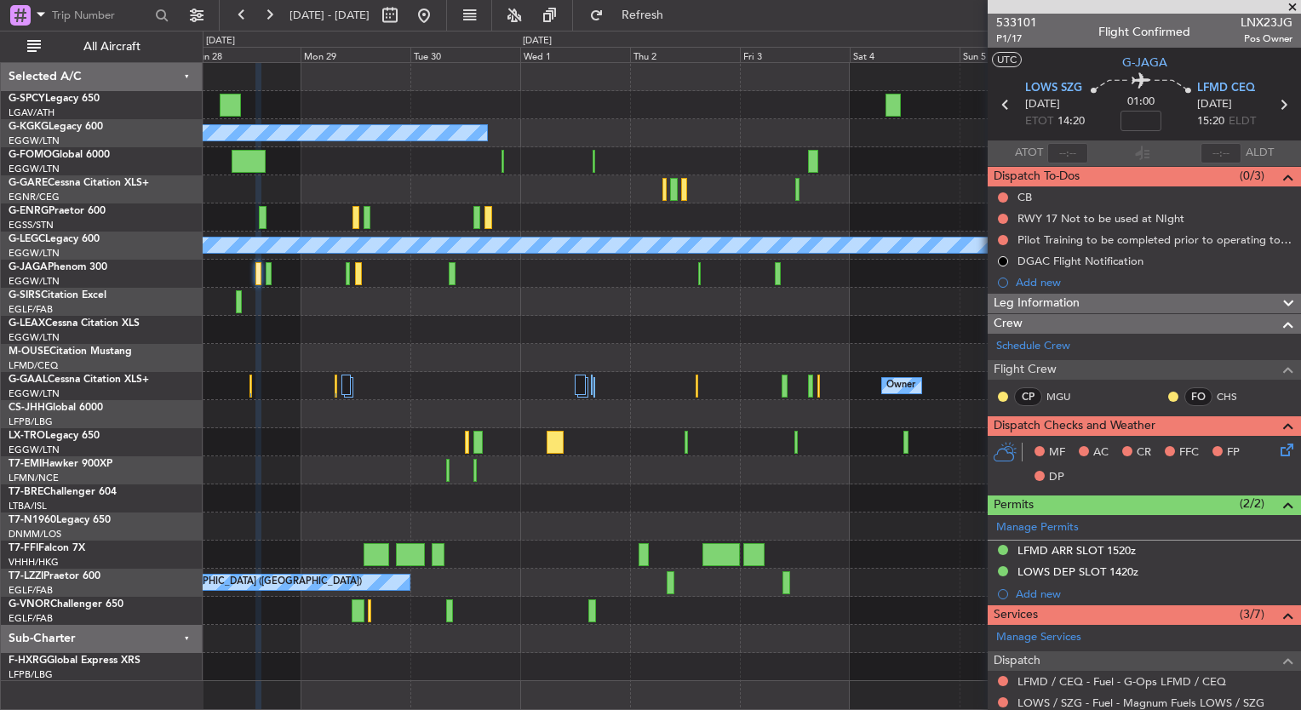
click at [253, 450] on div "A/C Unavailable" at bounding box center [752, 442] width 1098 height 28
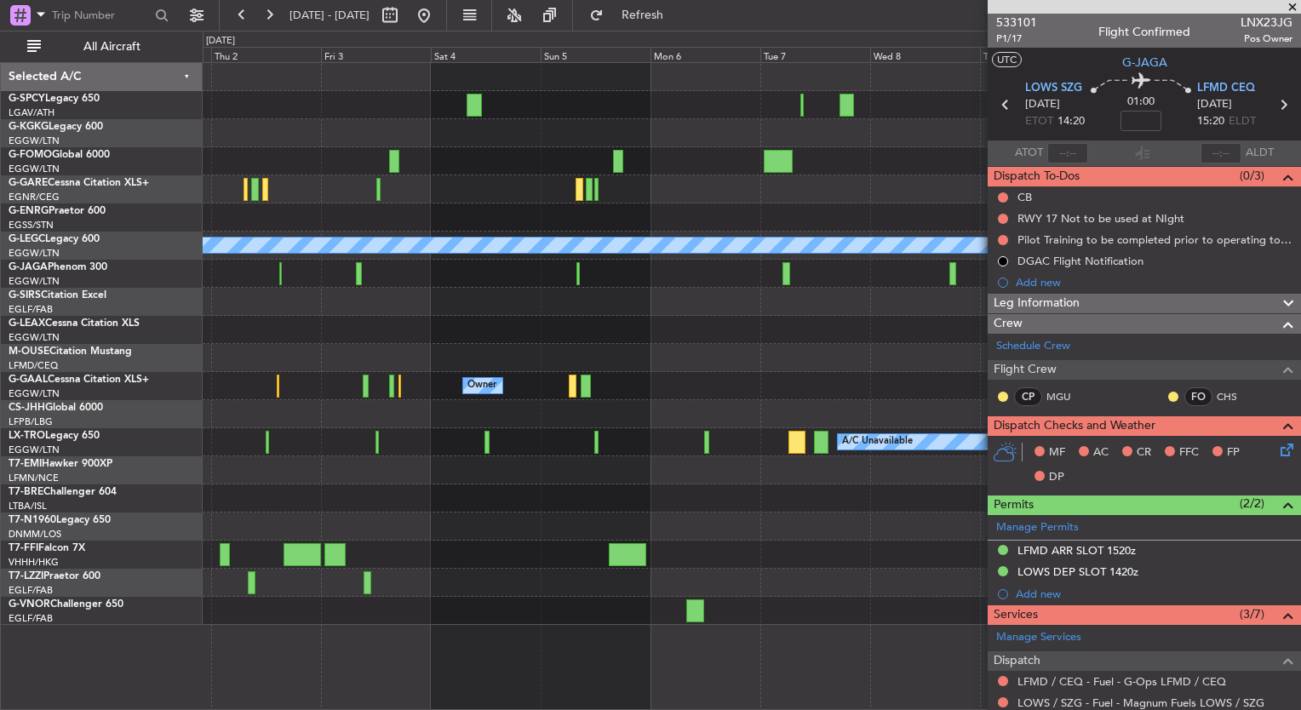
click at [125, 371] on div "A/C Unavailable Istanbul (Ataturk) A/C Unavailable London (Luton) Owner Owner O…" at bounding box center [650, 371] width 1301 height 680
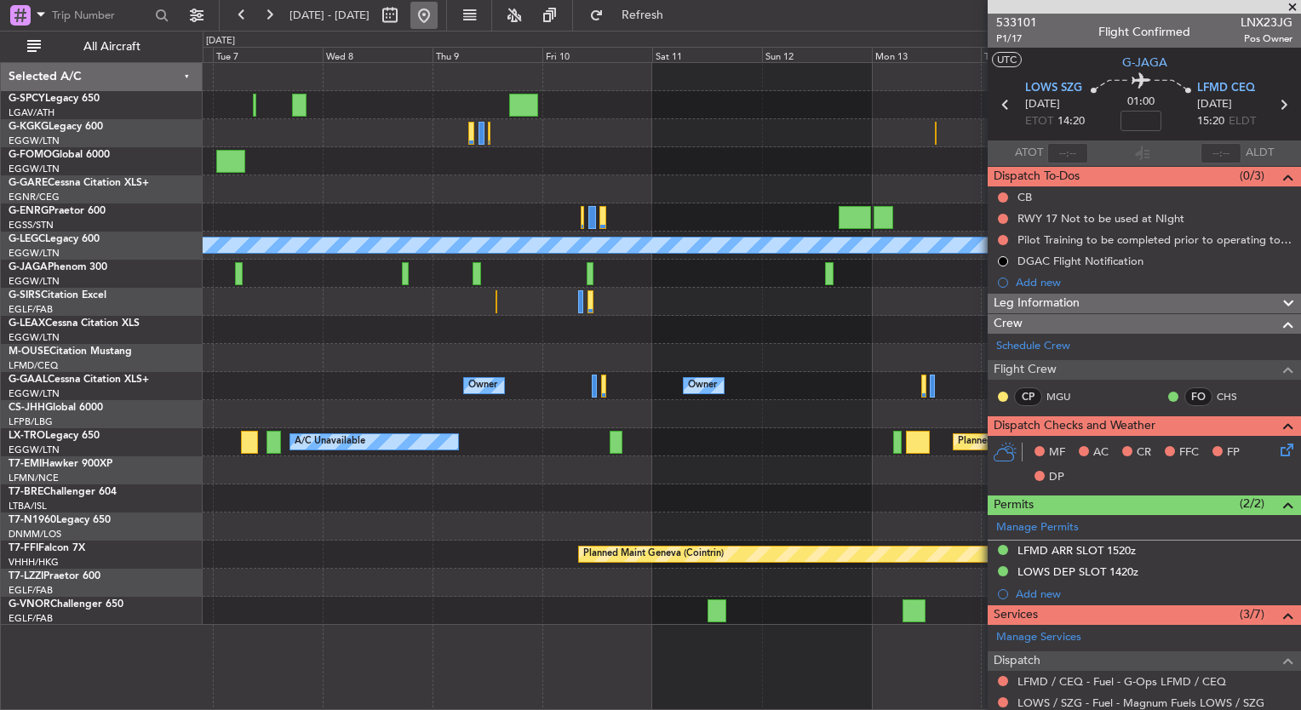
click at [438, 19] on button at bounding box center [423, 15] width 27 height 27
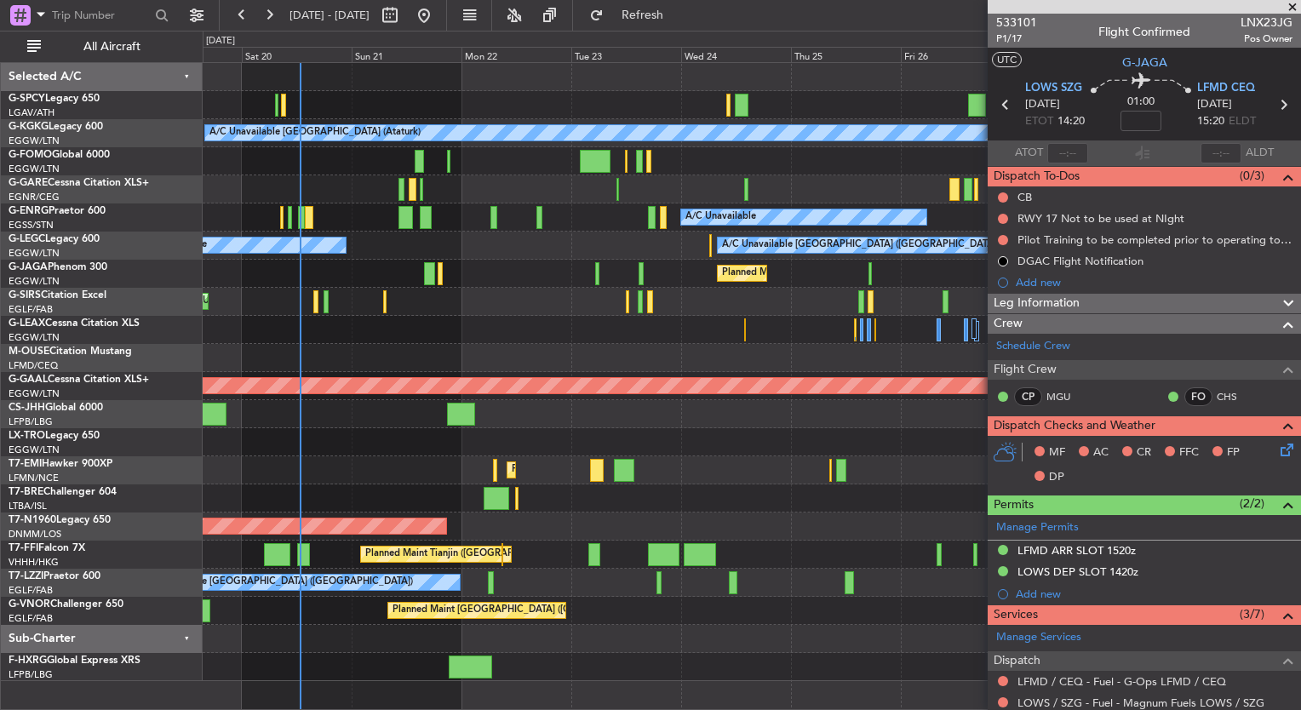
click at [596, 342] on div at bounding box center [752, 330] width 1098 height 28
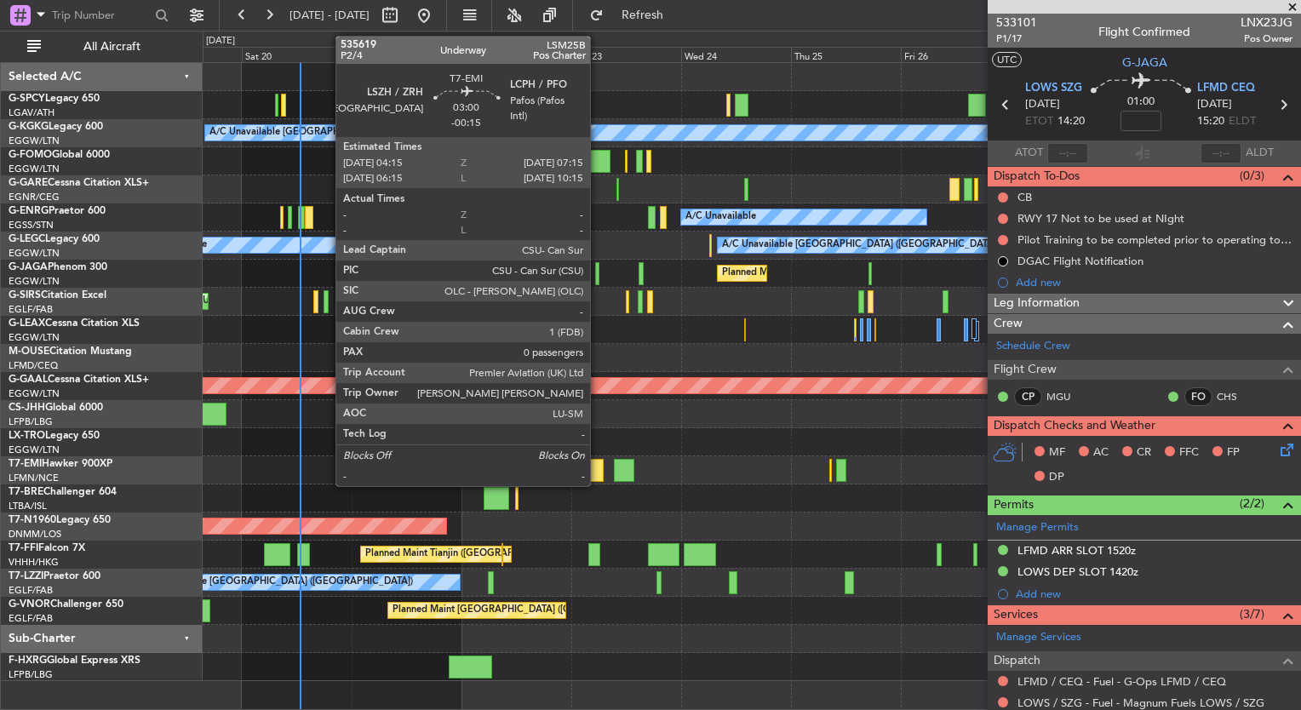
click at [598, 467] on div at bounding box center [597, 470] width 14 height 23
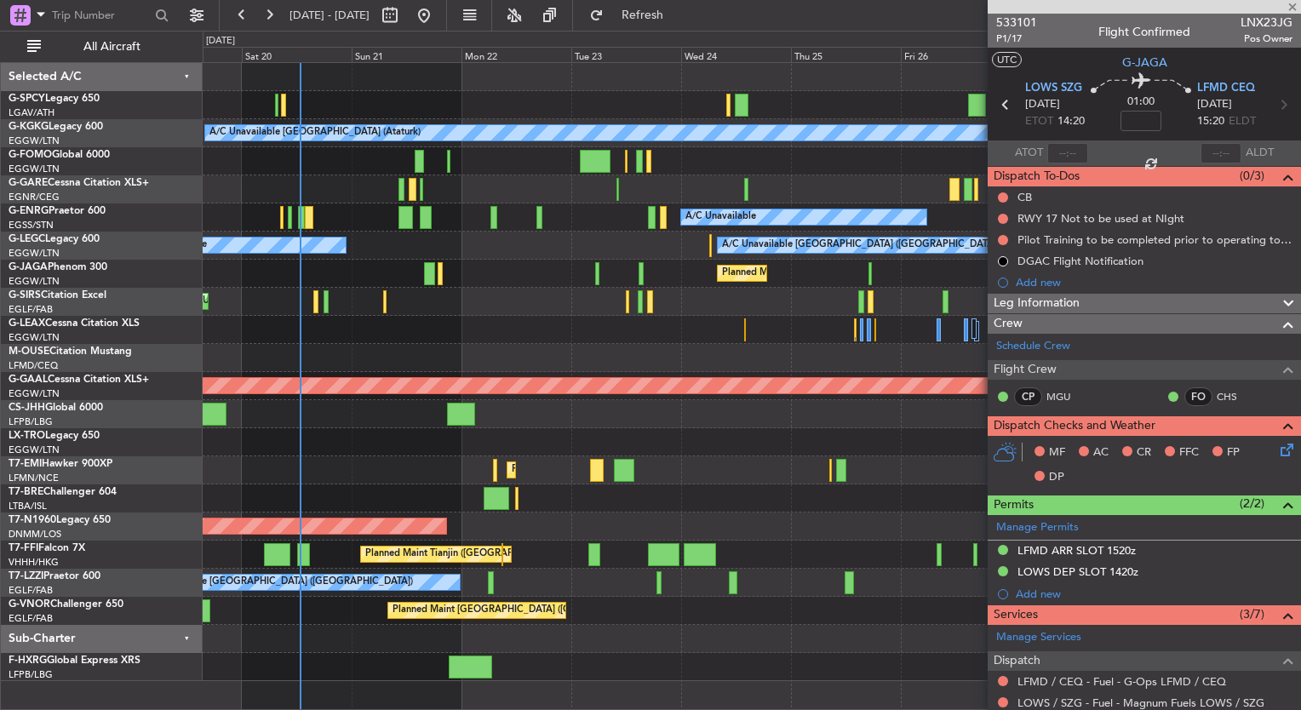
type input "-00:15"
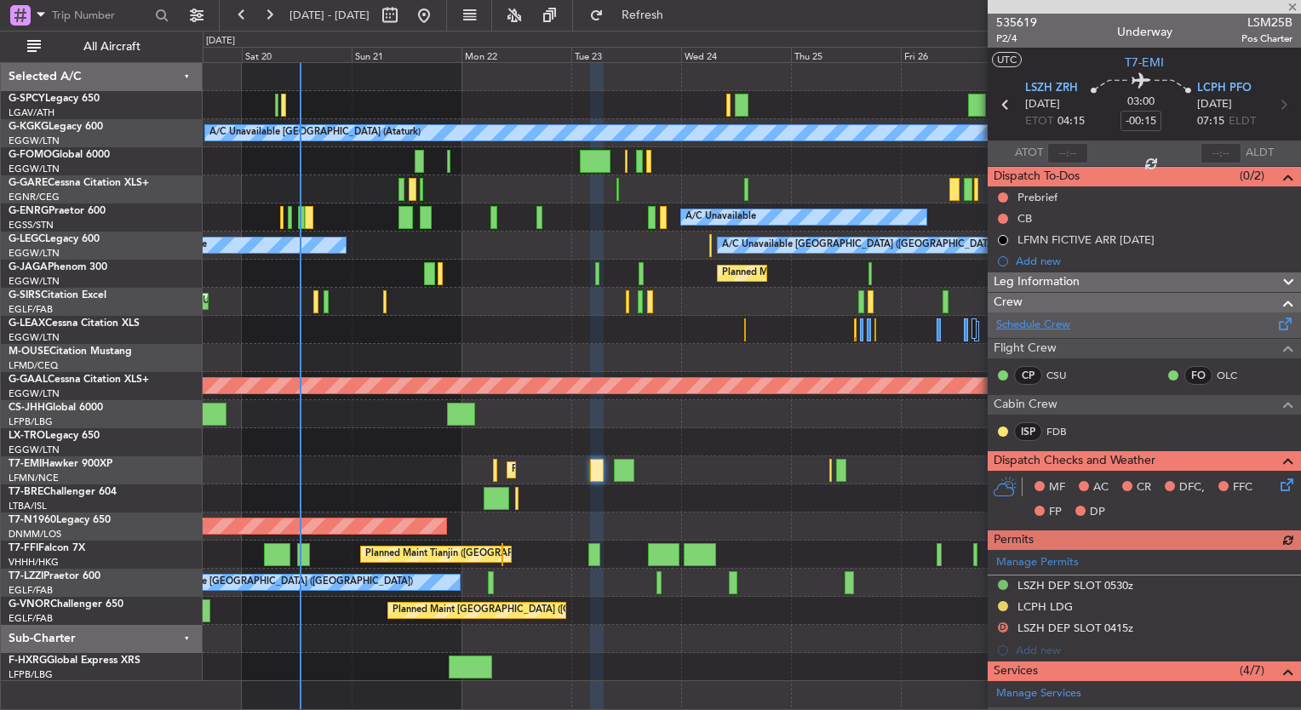
click at [1041, 326] on link "Schedule Crew" at bounding box center [1033, 325] width 74 height 17
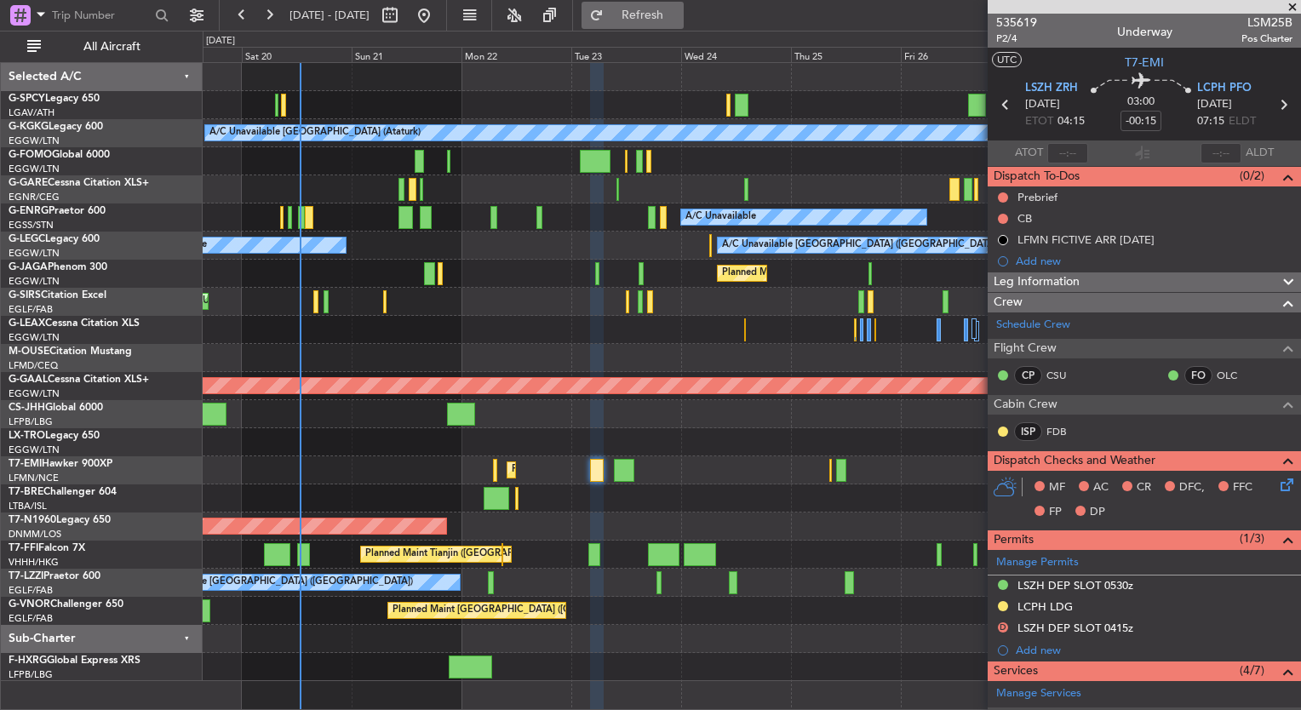
click at [679, 19] on span "Refresh" at bounding box center [643, 15] width 72 height 12
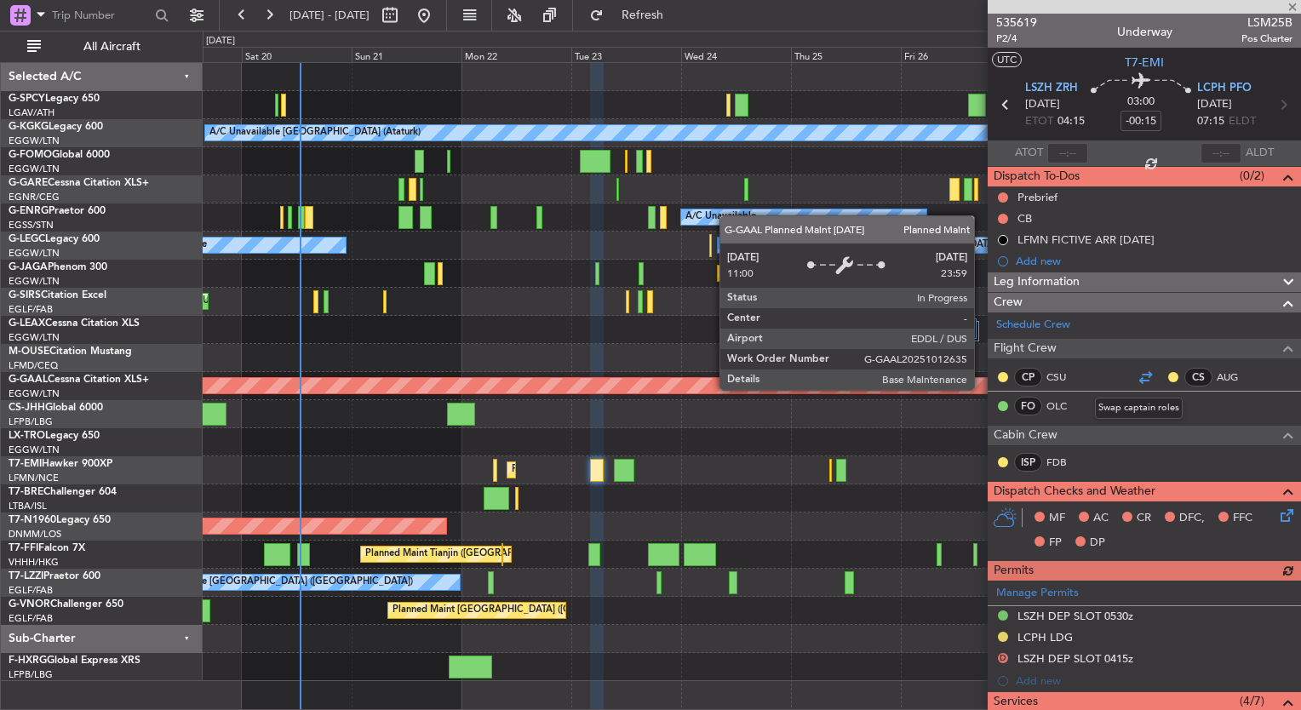
click at [1140, 376] on div at bounding box center [1145, 377] width 20 height 20
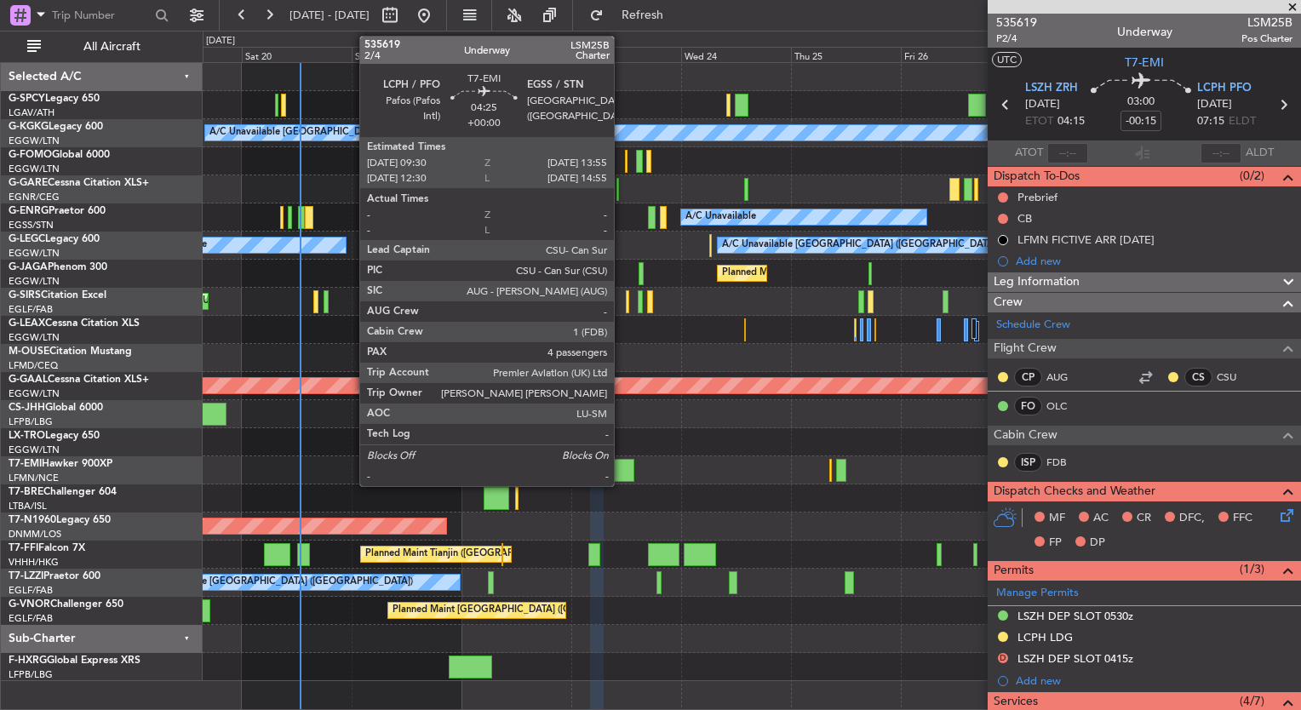
click at [622, 473] on div at bounding box center [624, 470] width 20 height 23
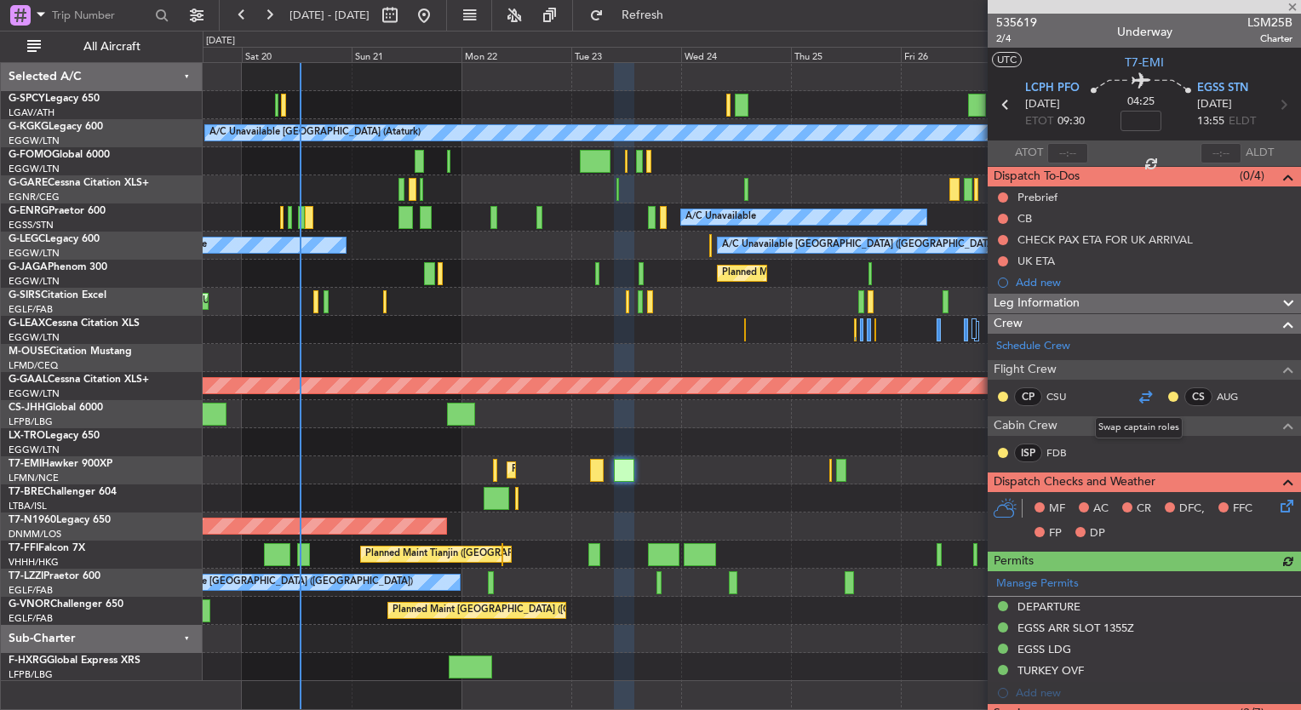
click at [1137, 400] on div at bounding box center [1145, 397] width 20 height 20
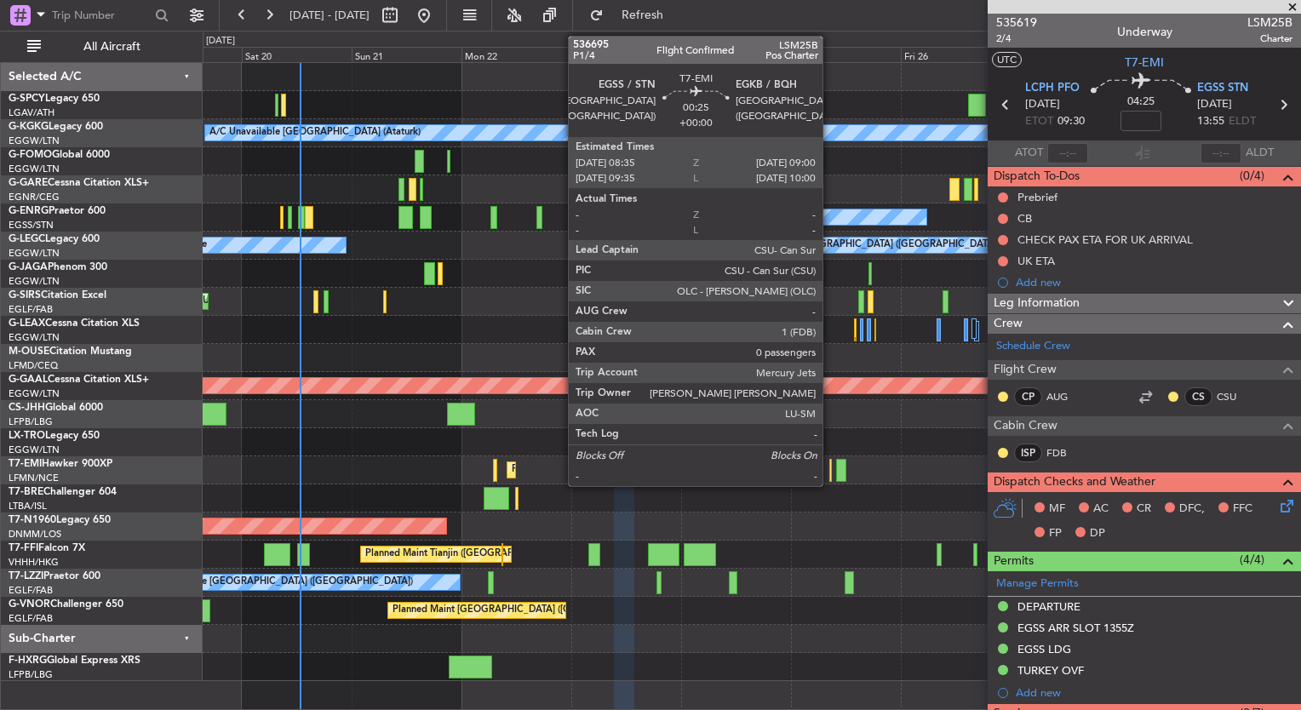
click at [830, 468] on div at bounding box center [830, 470] width 3 height 23
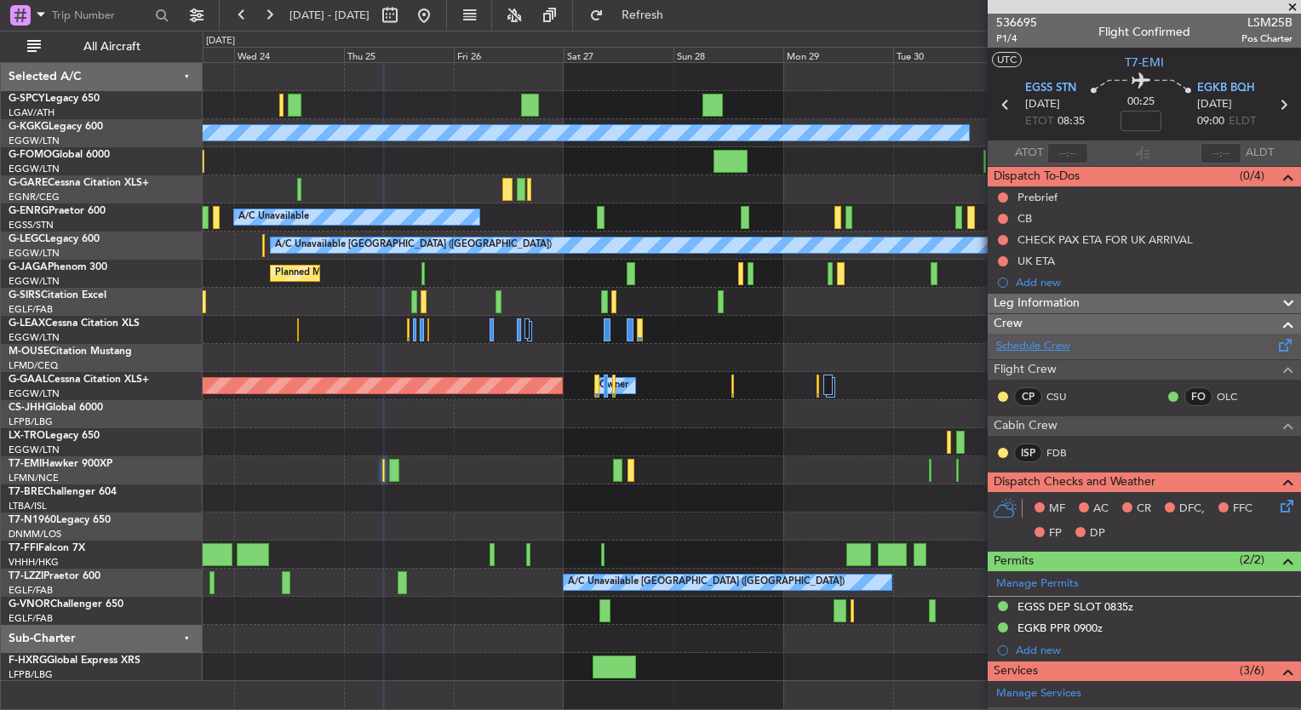
click at [1062, 346] on link "Schedule Crew" at bounding box center [1033, 346] width 74 height 17
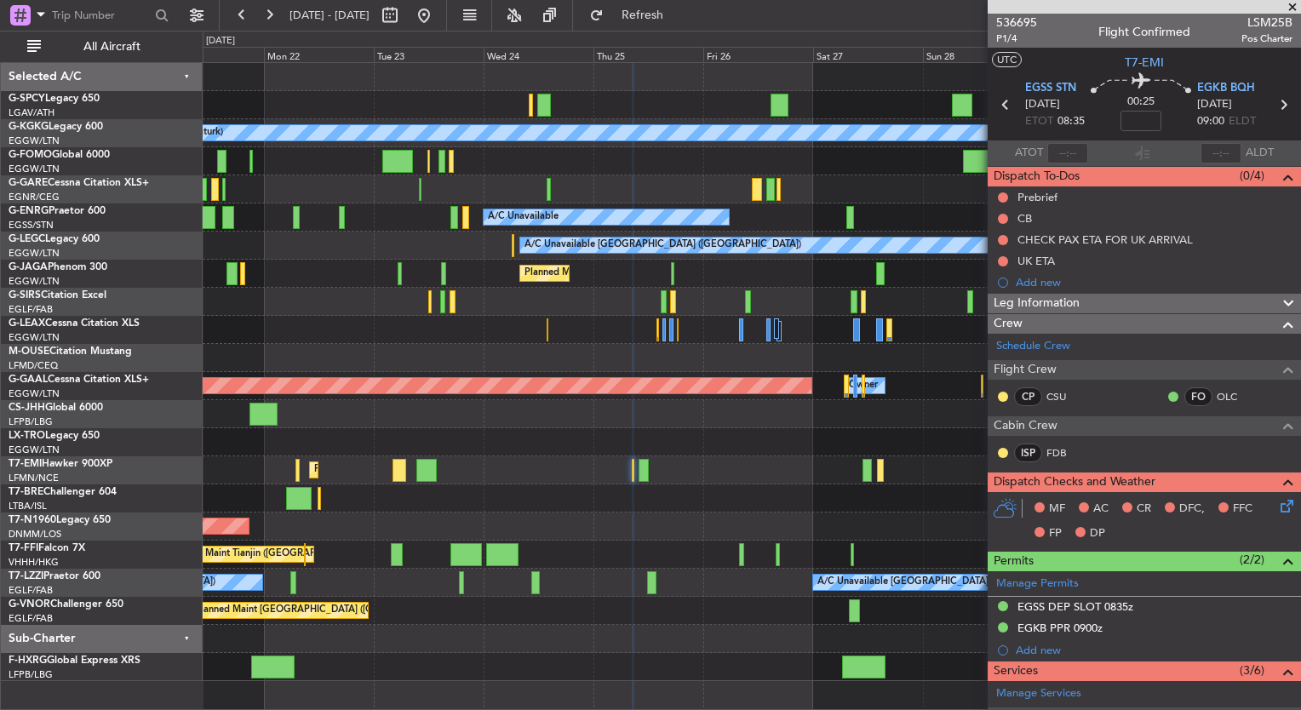
click at [838, 482] on div "A/C Unavailable Istanbul (Ataturk) AOG Maint Istanbul (Ataturk) A/C Unavailable…" at bounding box center [752, 372] width 1098 height 618
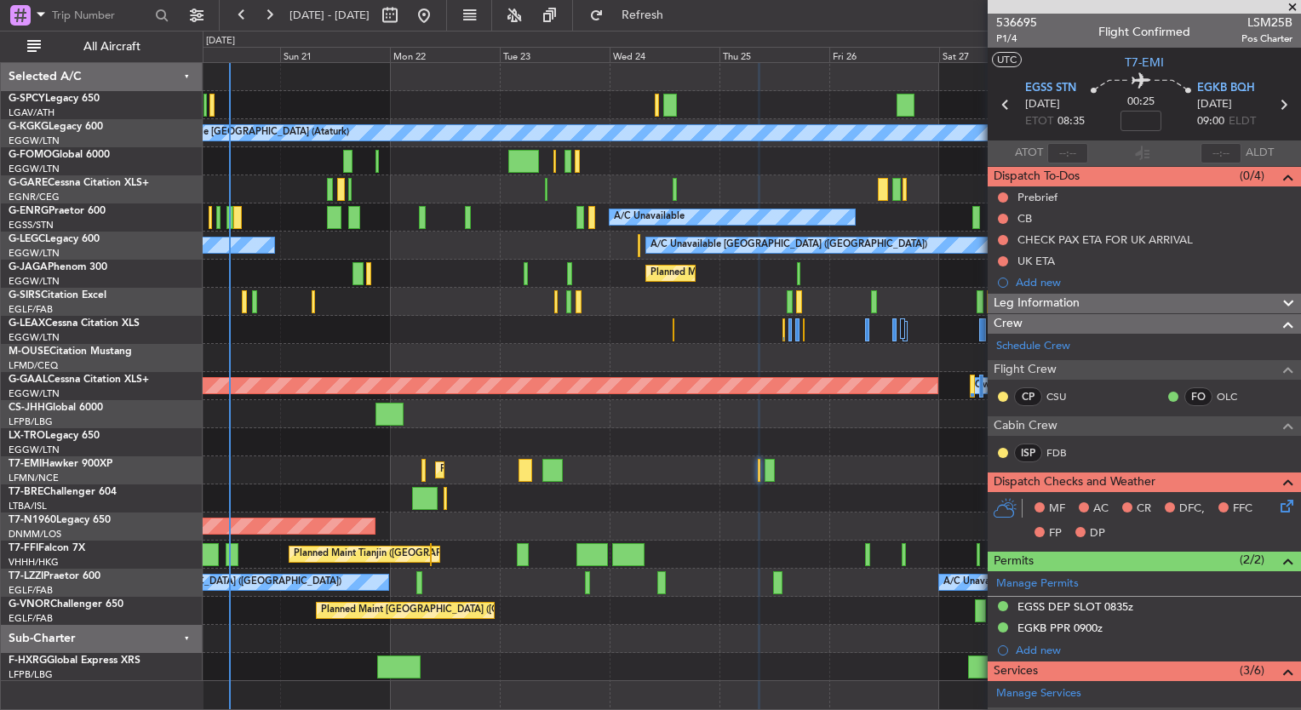
click at [477, 451] on div "A/C Unavailable Istanbul (Ataturk) AOG Maint Istanbul (Ataturk) A/C Unavailable…" at bounding box center [752, 372] width 1098 height 618
click at [661, 29] on fb-refresh-button "Refresh" at bounding box center [632, 15] width 119 height 31
click at [657, 24] on button "Refresh" at bounding box center [633, 15] width 102 height 27
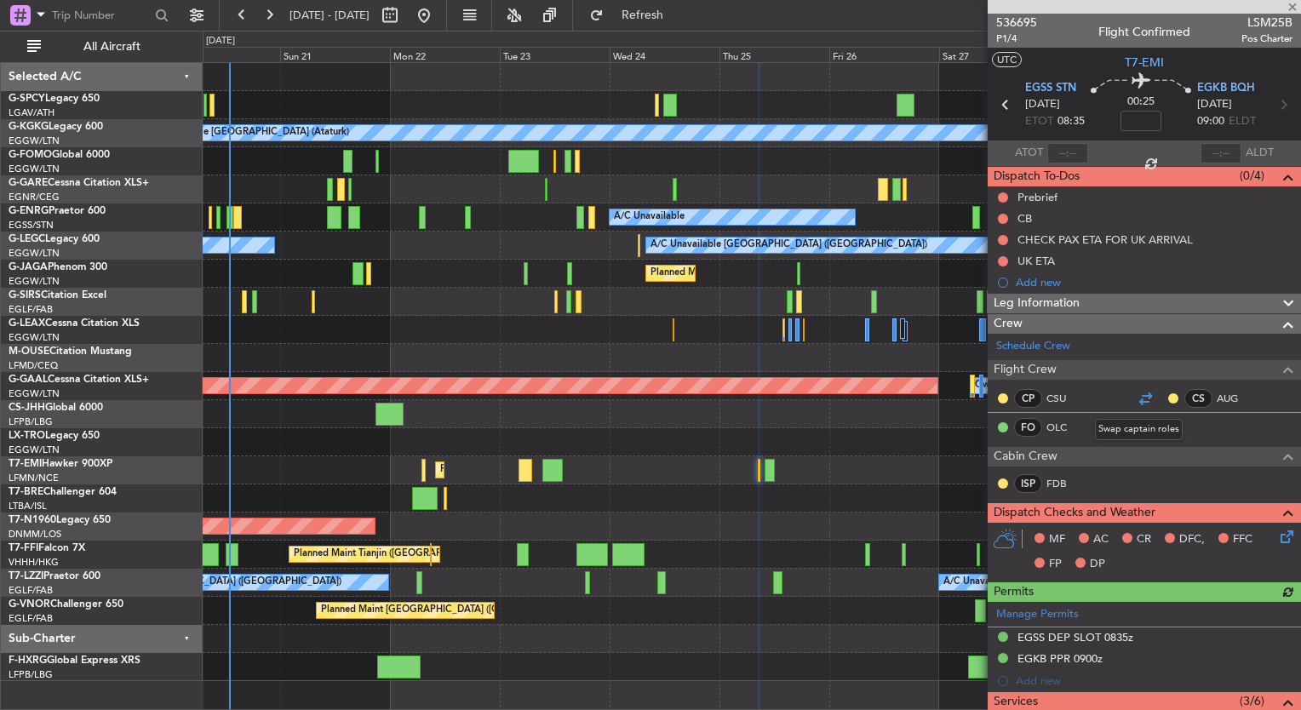
click at [1135, 393] on div at bounding box center [1145, 398] width 20 height 20
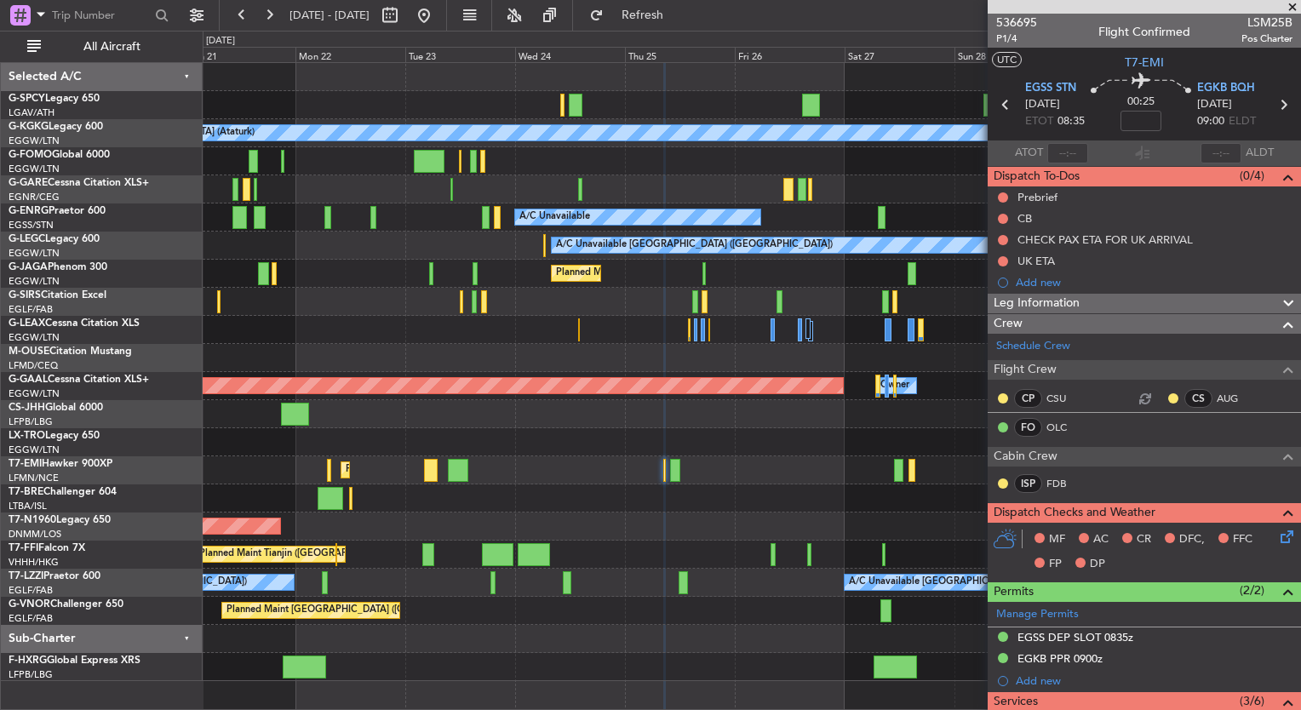
click at [764, 489] on div "A/C Unavailable Istanbul (Ataturk) AOG Maint Istanbul (Ataturk) A/C Unavailable…" at bounding box center [752, 372] width 1098 height 618
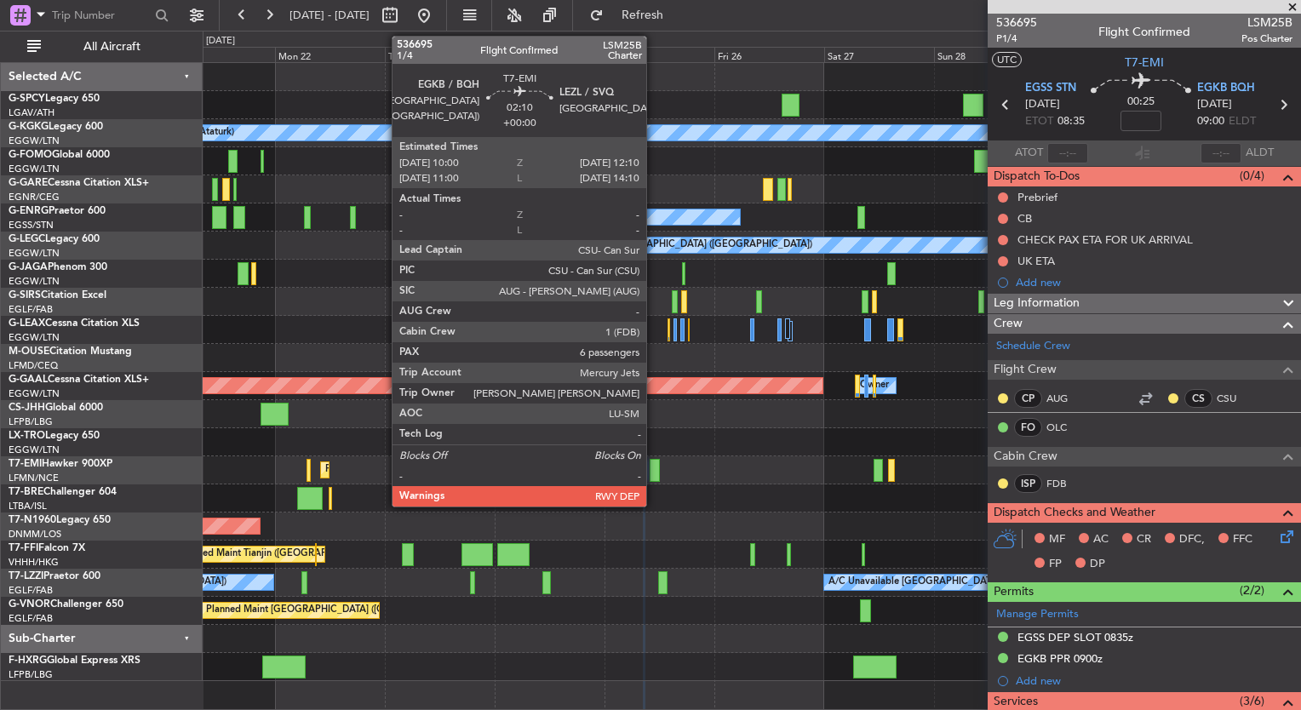
click at [654, 474] on div at bounding box center [655, 470] width 10 height 23
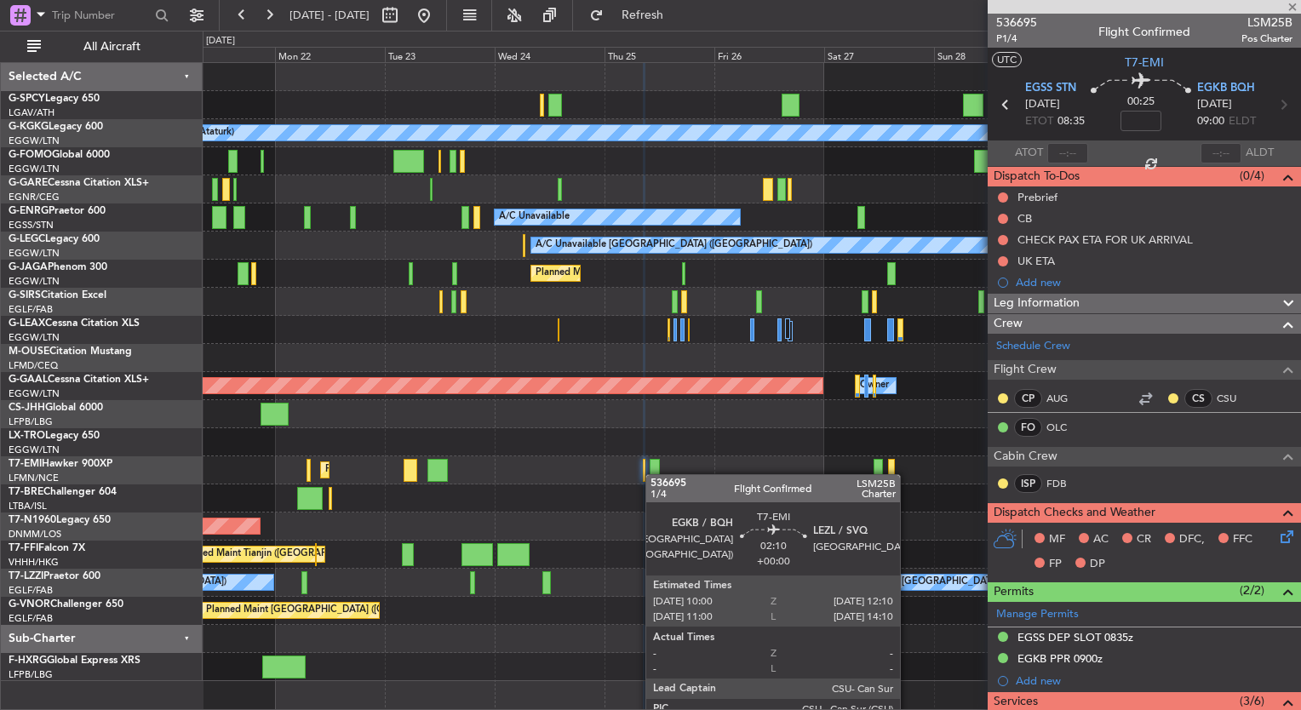
type input "6"
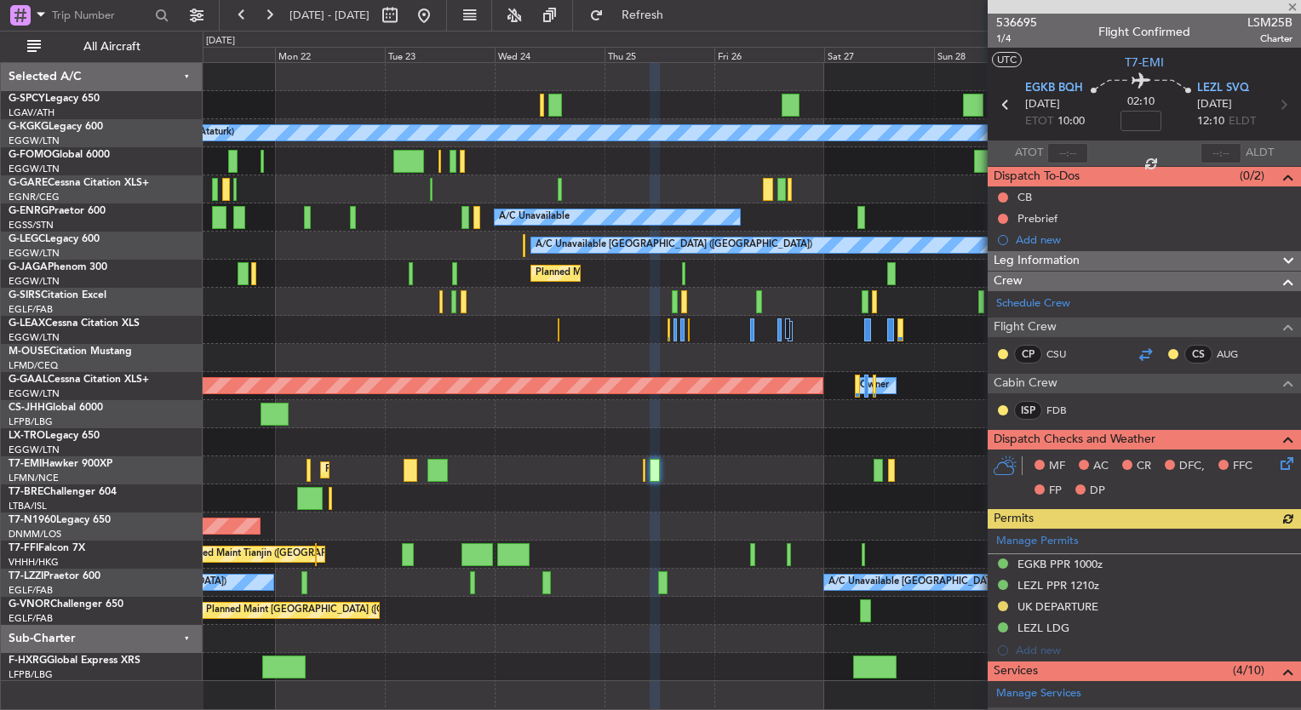
click at [1139, 353] on div at bounding box center [1145, 354] width 20 height 20
click at [649, 485] on div "A/C Unavailable Istanbul (Ataturk) AOG Maint Istanbul (Ataturk) A/C Unavailable…" at bounding box center [752, 372] width 1098 height 618
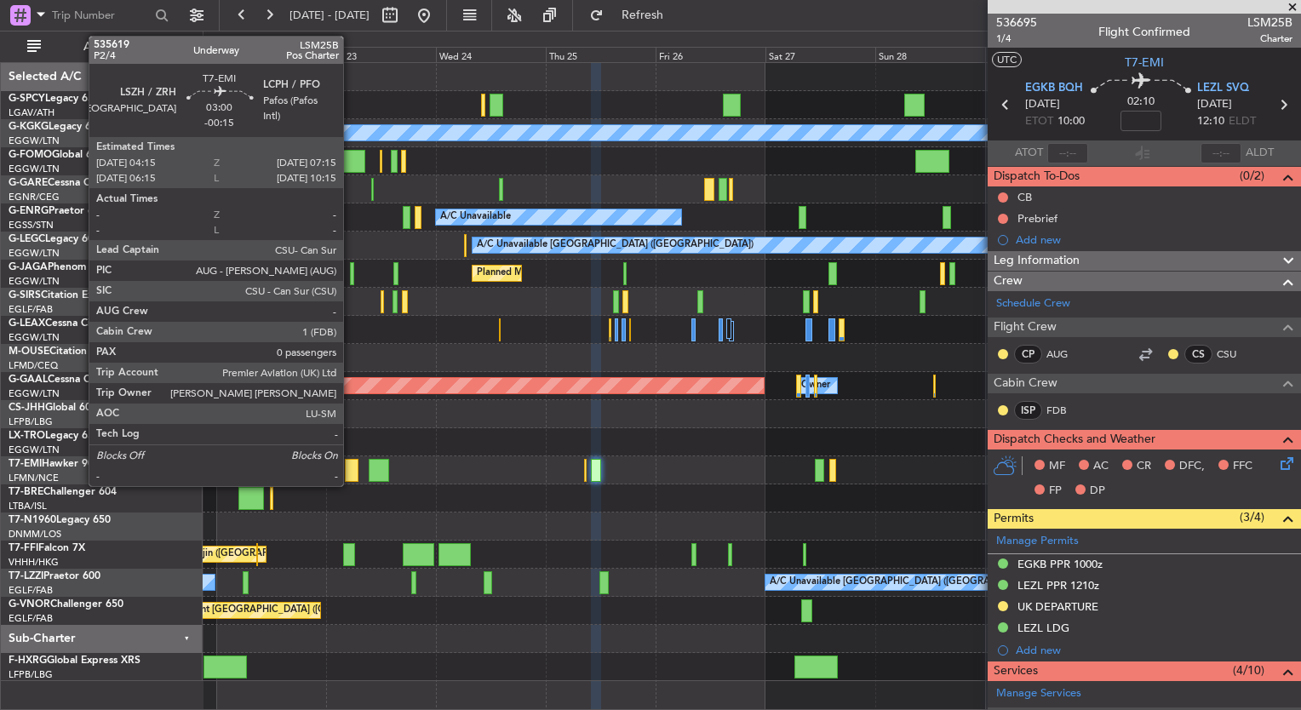
click at [351, 475] on div at bounding box center [352, 470] width 14 height 23
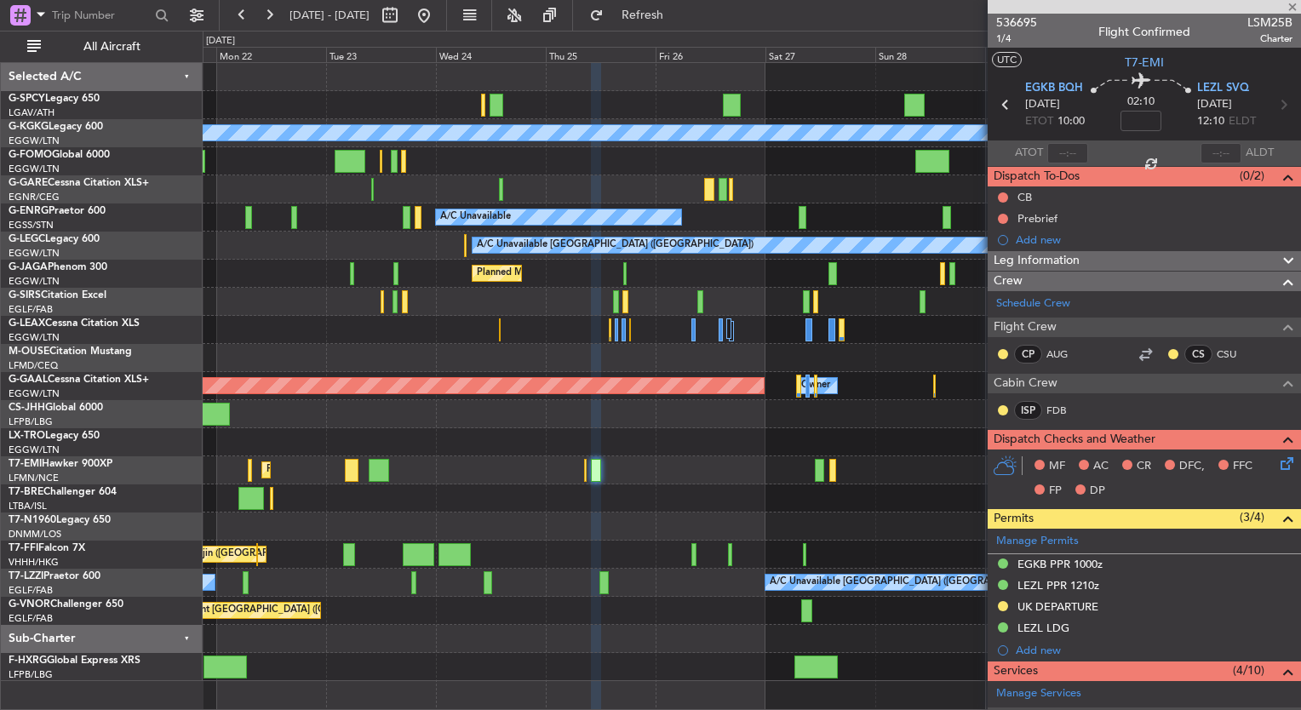
type input "-00:15"
type input "0"
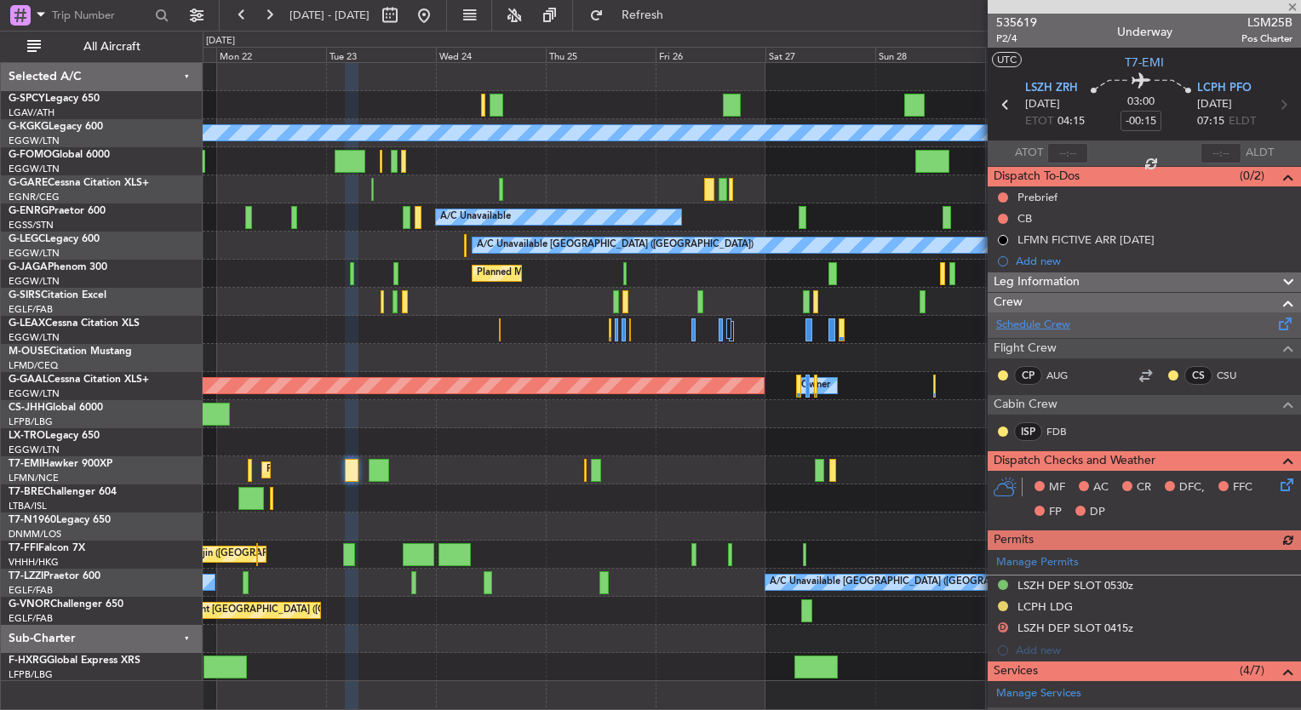
click at [1038, 327] on link "Schedule Crew" at bounding box center [1033, 325] width 74 height 17
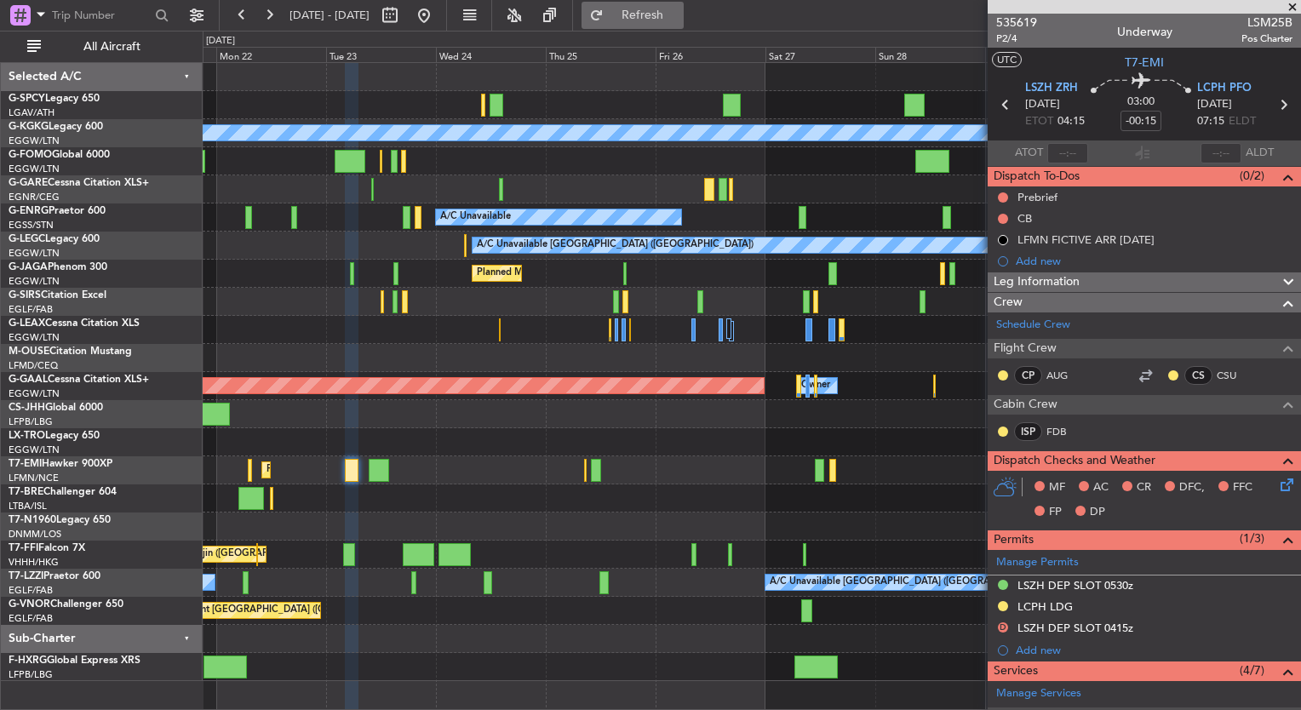
click at [684, 26] on button "Refresh" at bounding box center [633, 15] width 102 height 27
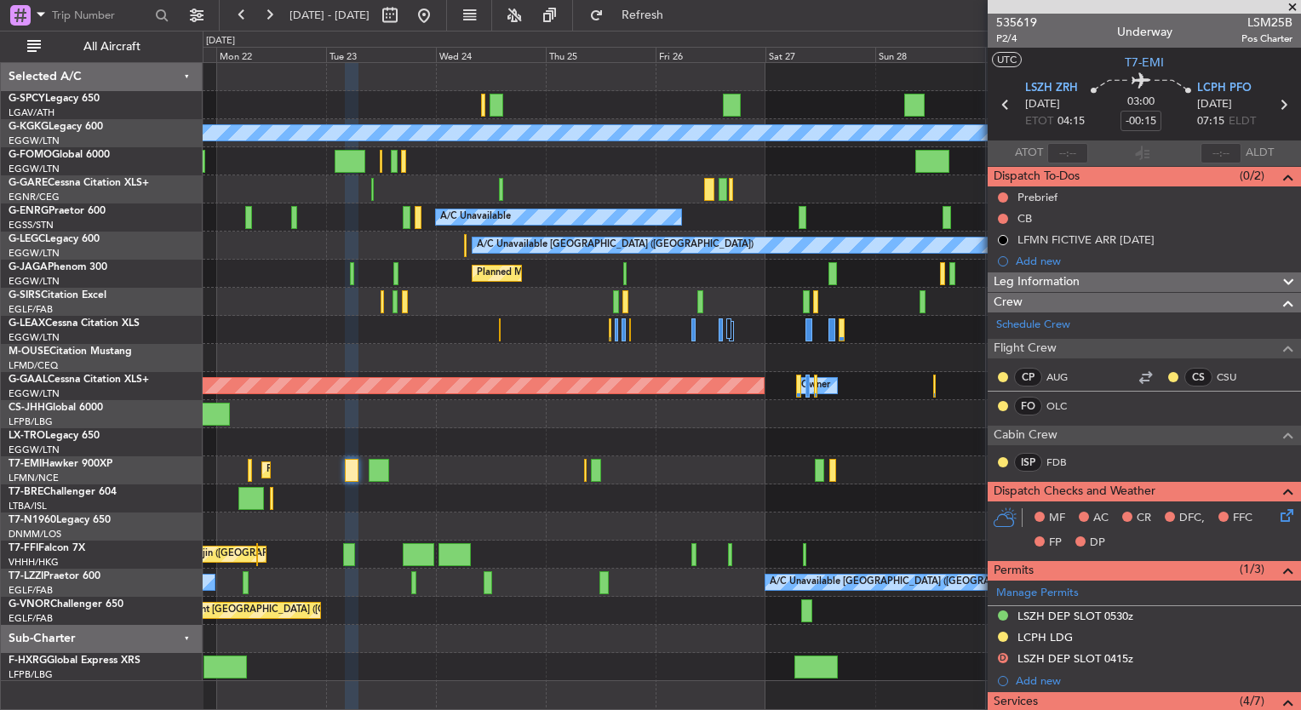
click at [389, 475] on div "Planned Maint [GEOGRAPHIC_DATA]" at bounding box center [752, 470] width 1098 height 28
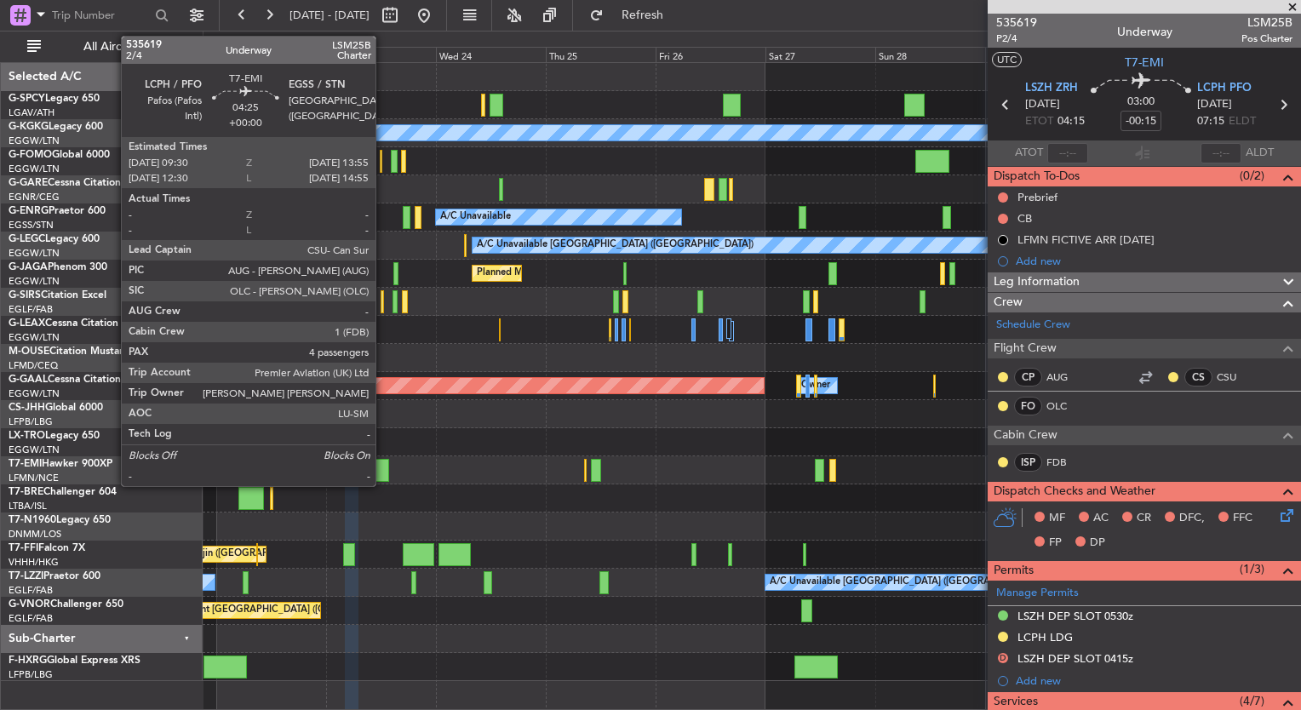
click at [383, 472] on div at bounding box center [379, 470] width 20 height 23
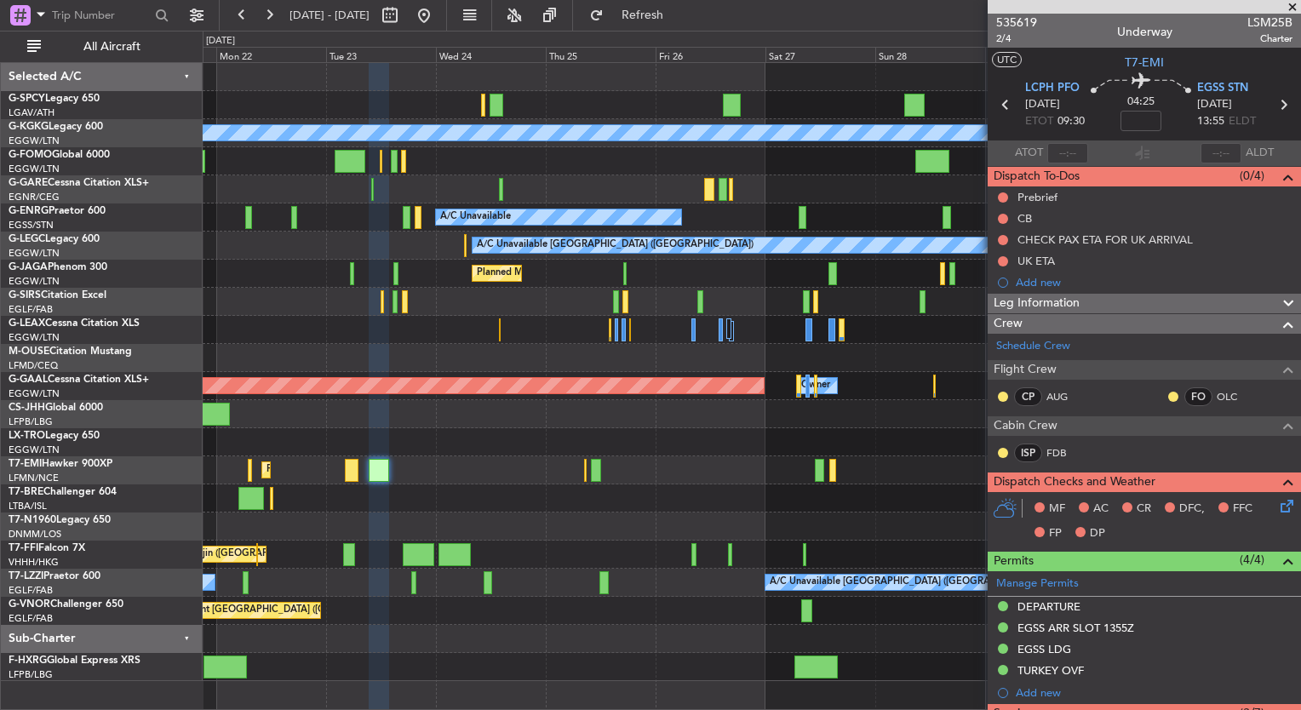
click at [582, 465] on div "Planned Maint [GEOGRAPHIC_DATA]" at bounding box center [752, 470] width 1098 height 28
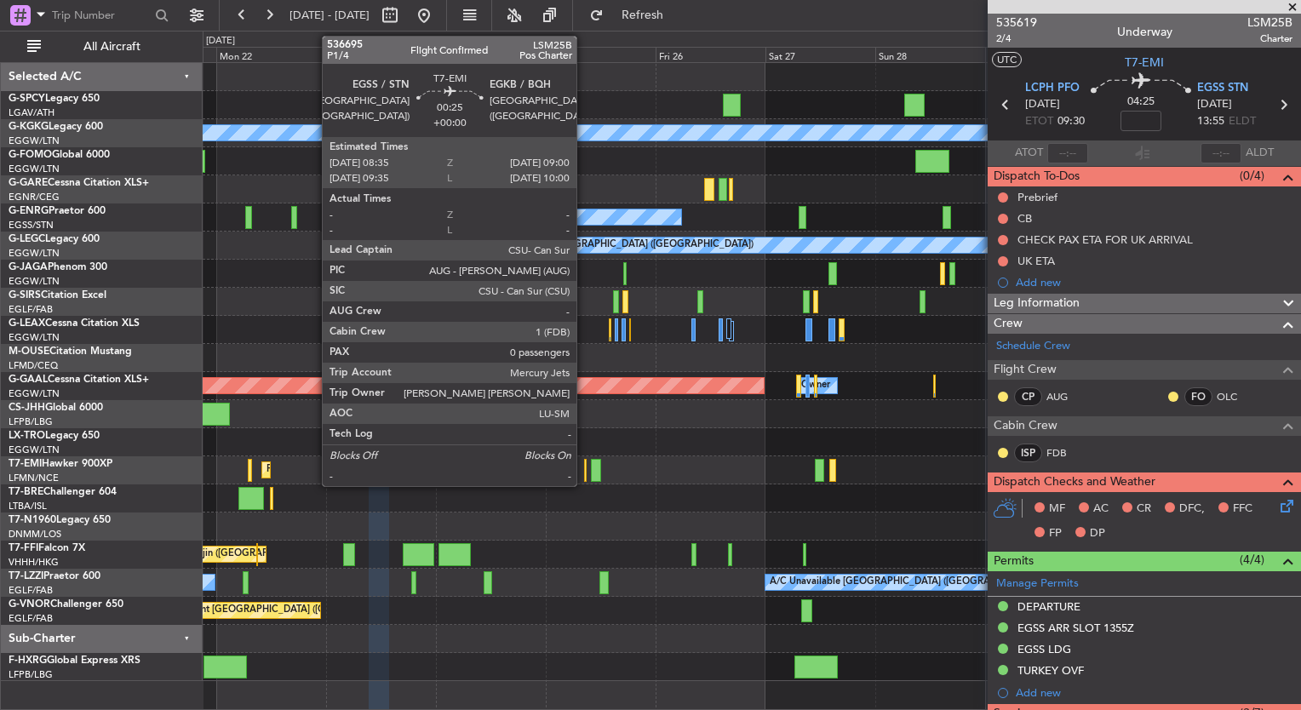
click at [584, 468] on div at bounding box center [585, 470] width 3 height 23
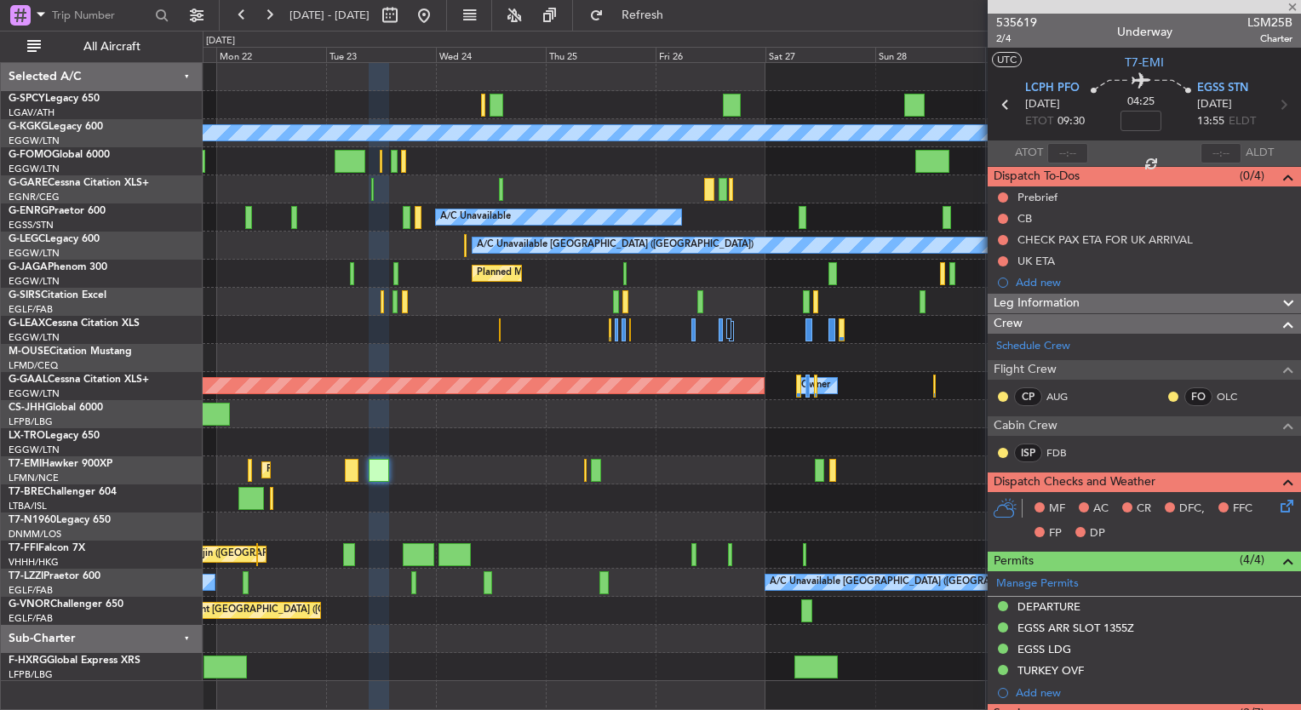
type input "0"
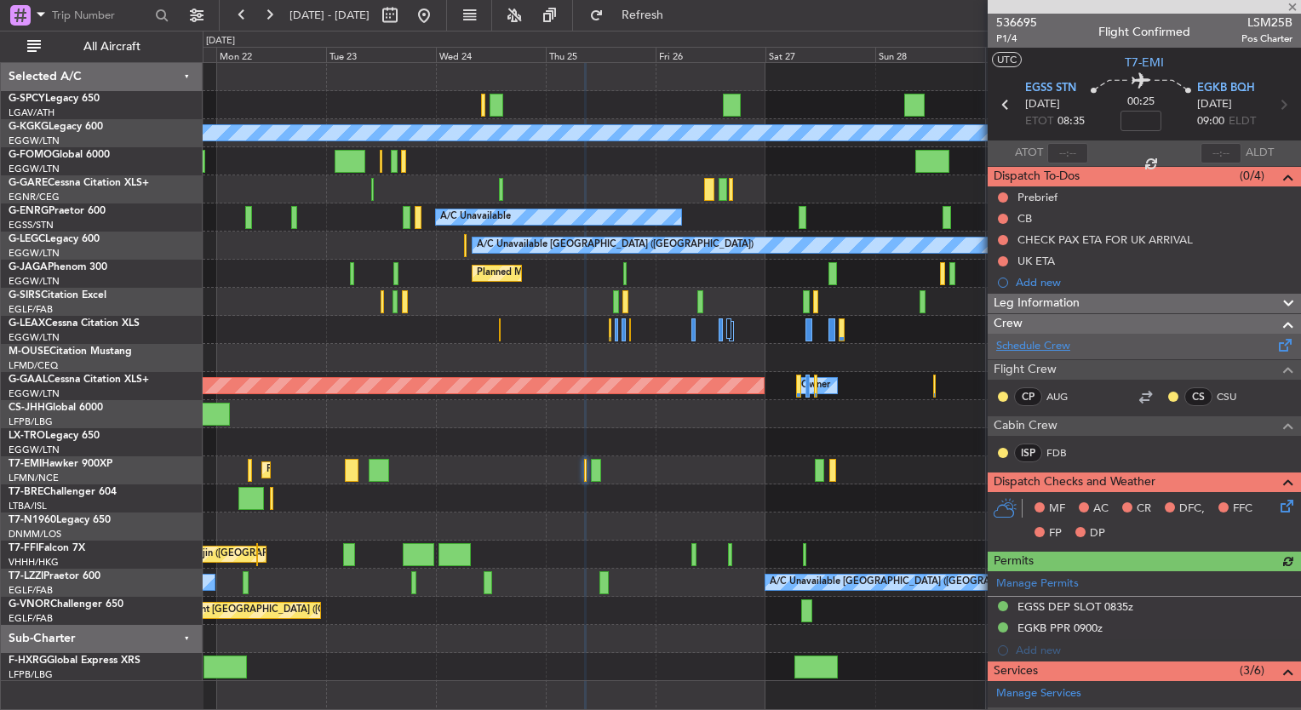
click at [1064, 349] on link "Schedule Crew" at bounding box center [1033, 346] width 74 height 17
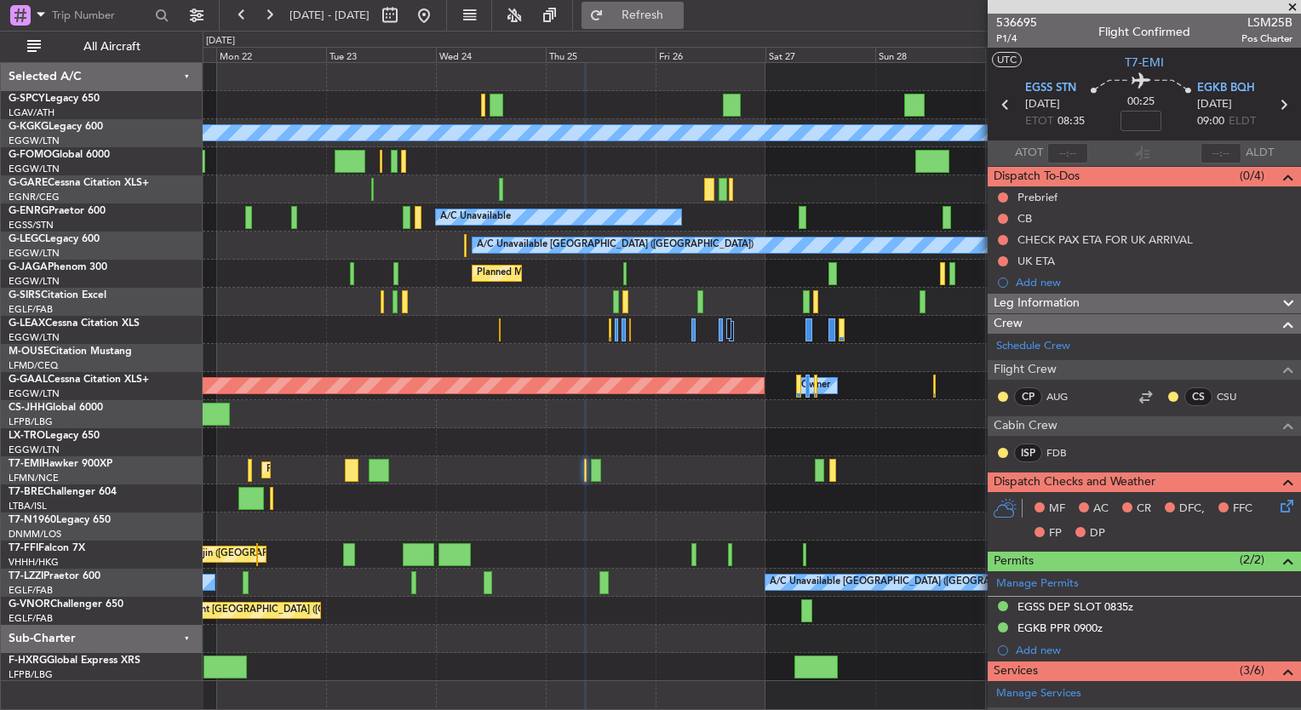
click at [653, 19] on button "Refresh" at bounding box center [633, 15] width 102 height 27
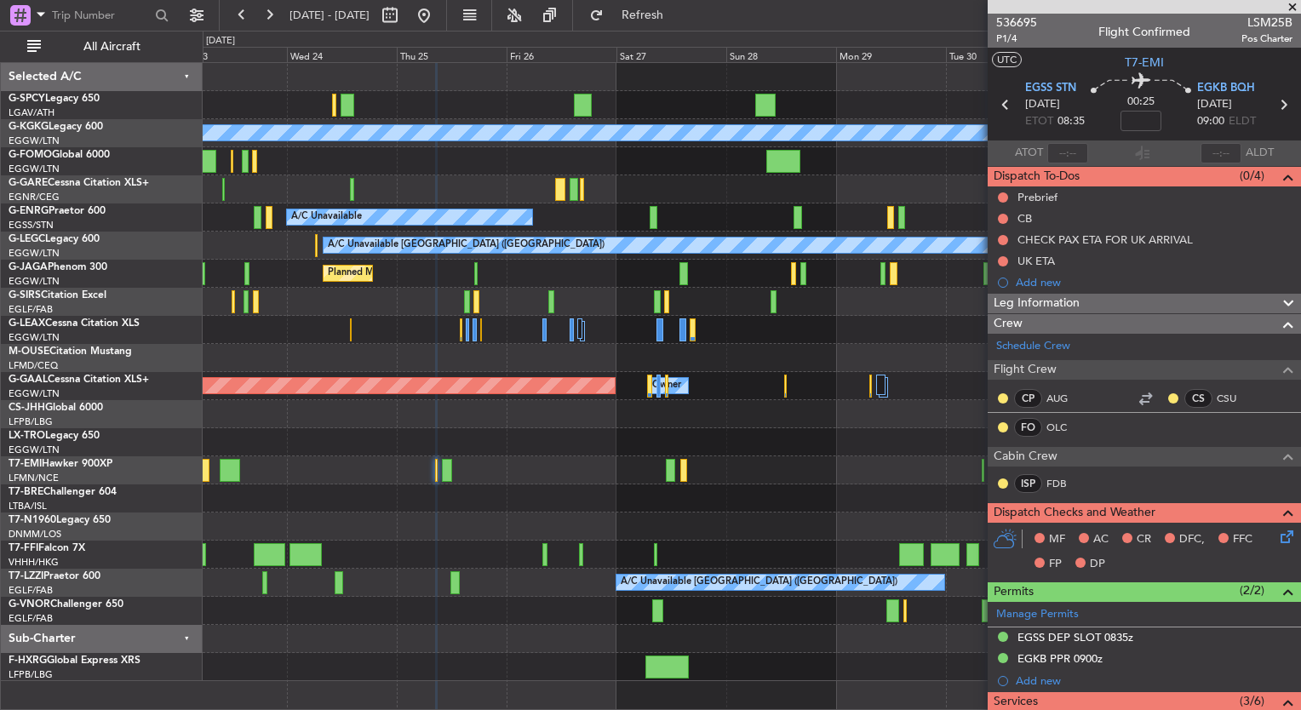
click at [534, 463] on div "Planned Maint [GEOGRAPHIC_DATA]" at bounding box center [752, 470] width 1098 height 28
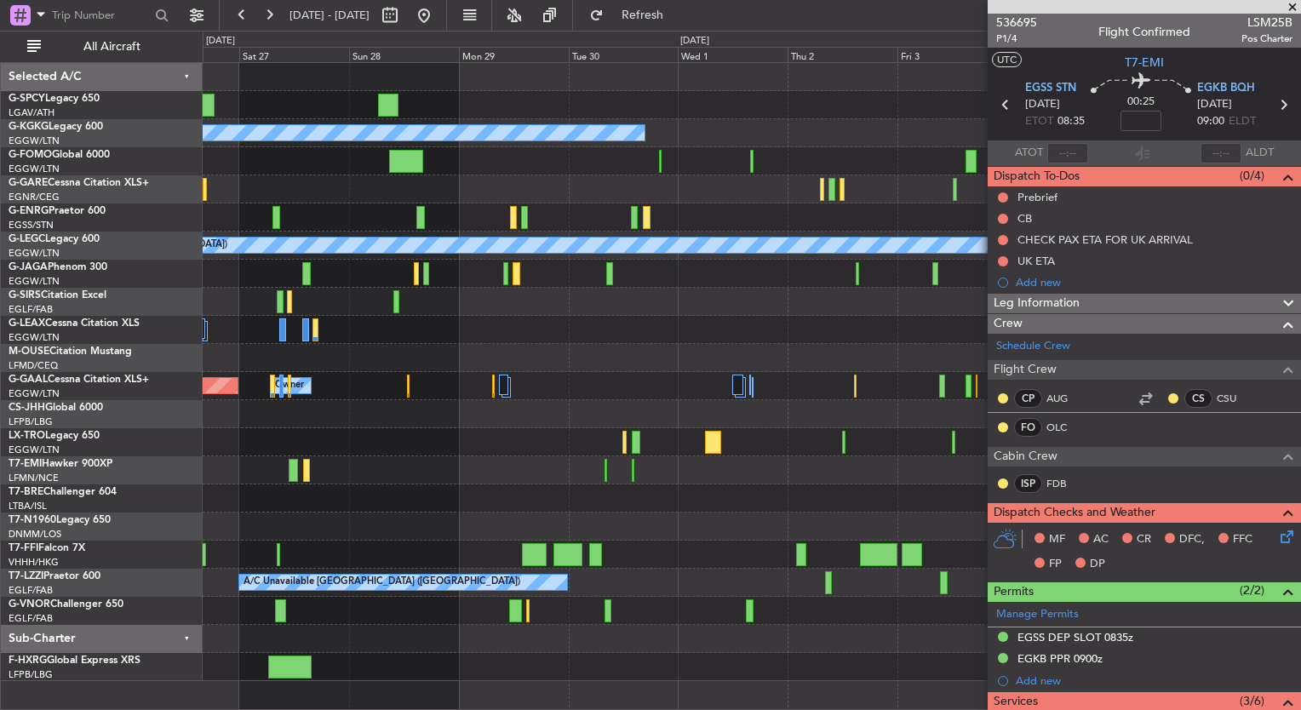
click at [381, 444] on div "A/C Unavailable [GEOGRAPHIC_DATA] (Ataturk) A/C Unavailable A/C Unavailable [GE…" at bounding box center [752, 372] width 1098 height 618
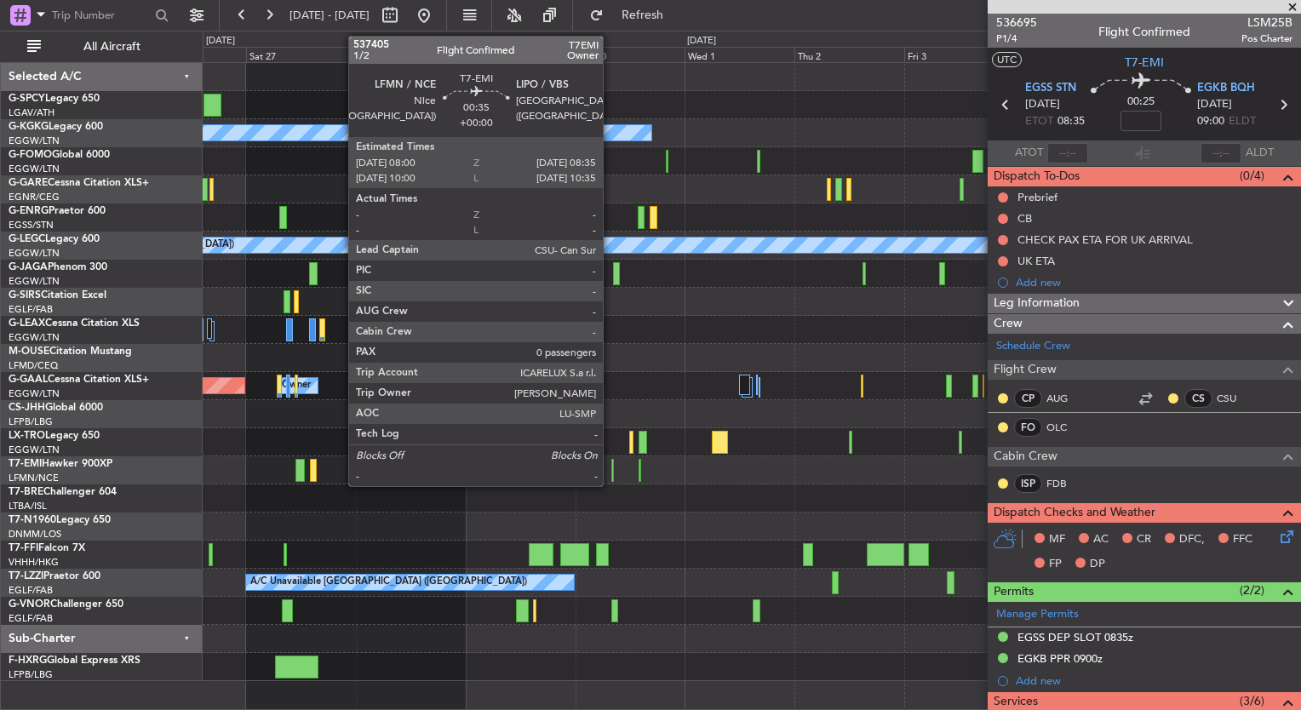
click at [611, 468] on div at bounding box center [612, 470] width 3 height 23
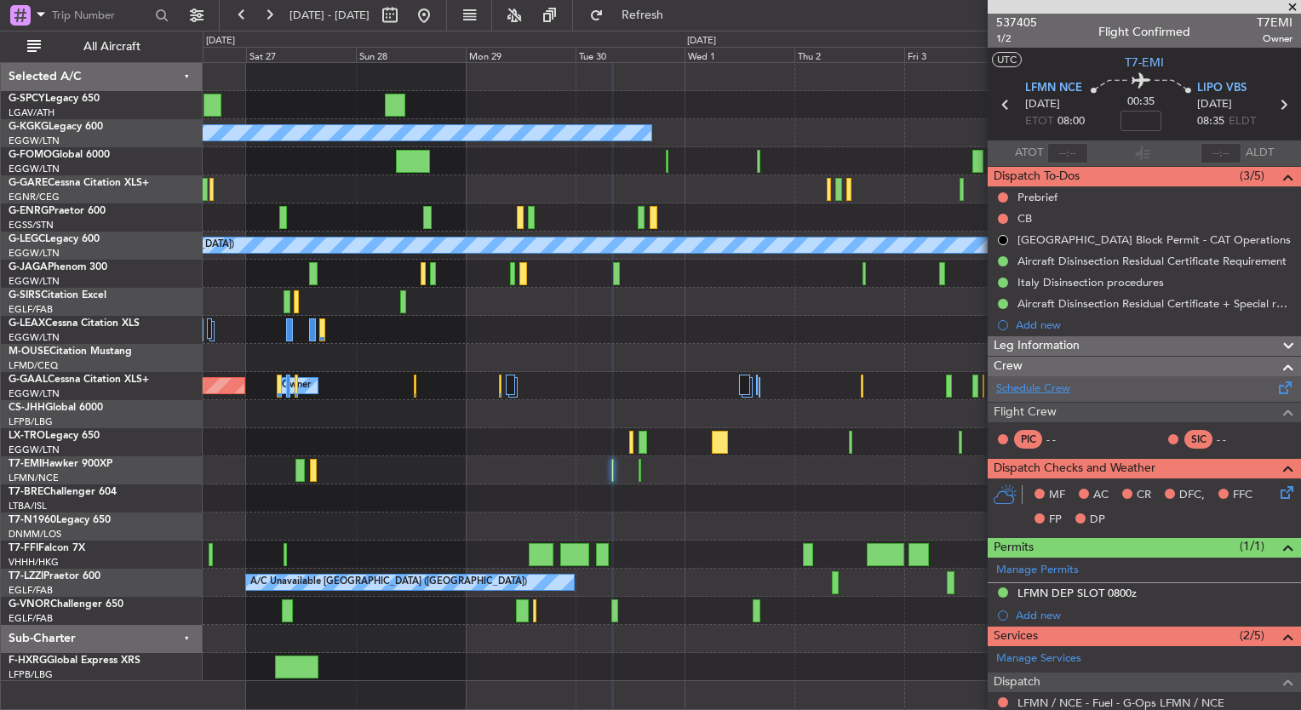
click at [1016, 385] on link "Schedule Crew" at bounding box center [1033, 389] width 74 height 17
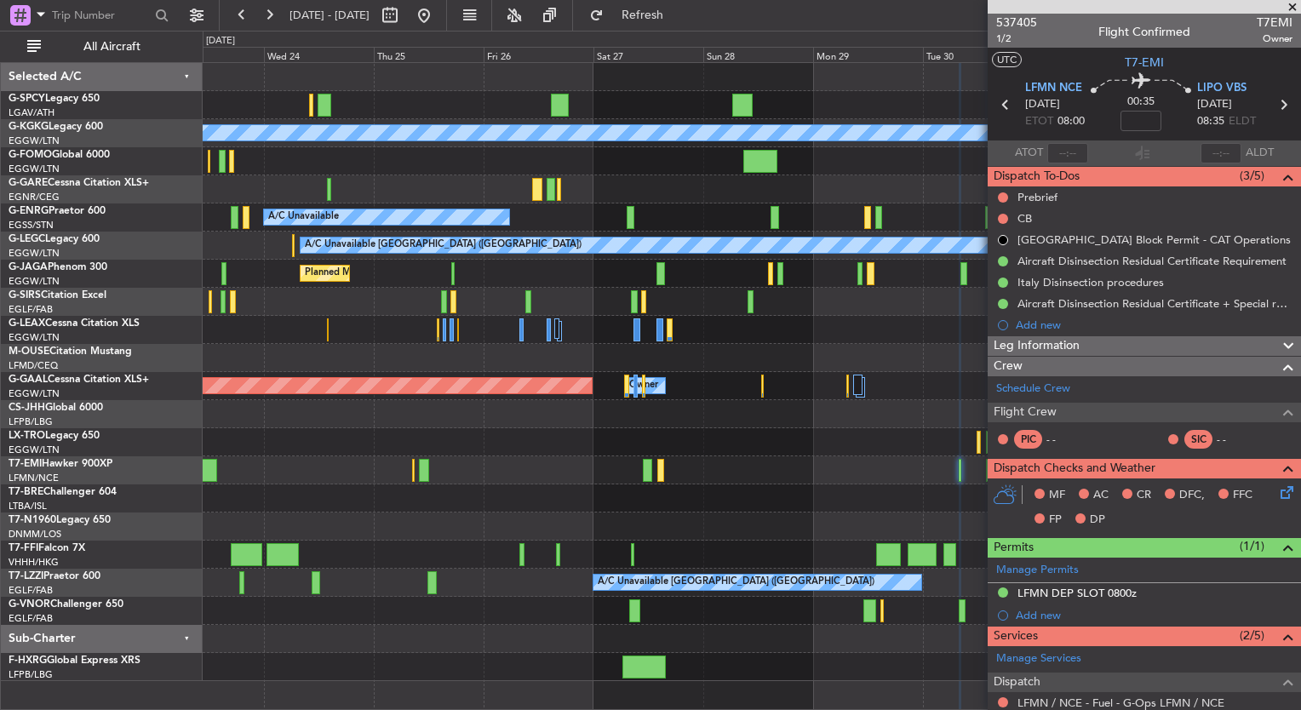
click at [841, 499] on div "A/C Unavailable [GEOGRAPHIC_DATA] (Ataturk) A/C Unavailable A/C Unavailable [GE…" at bounding box center [752, 372] width 1098 height 618
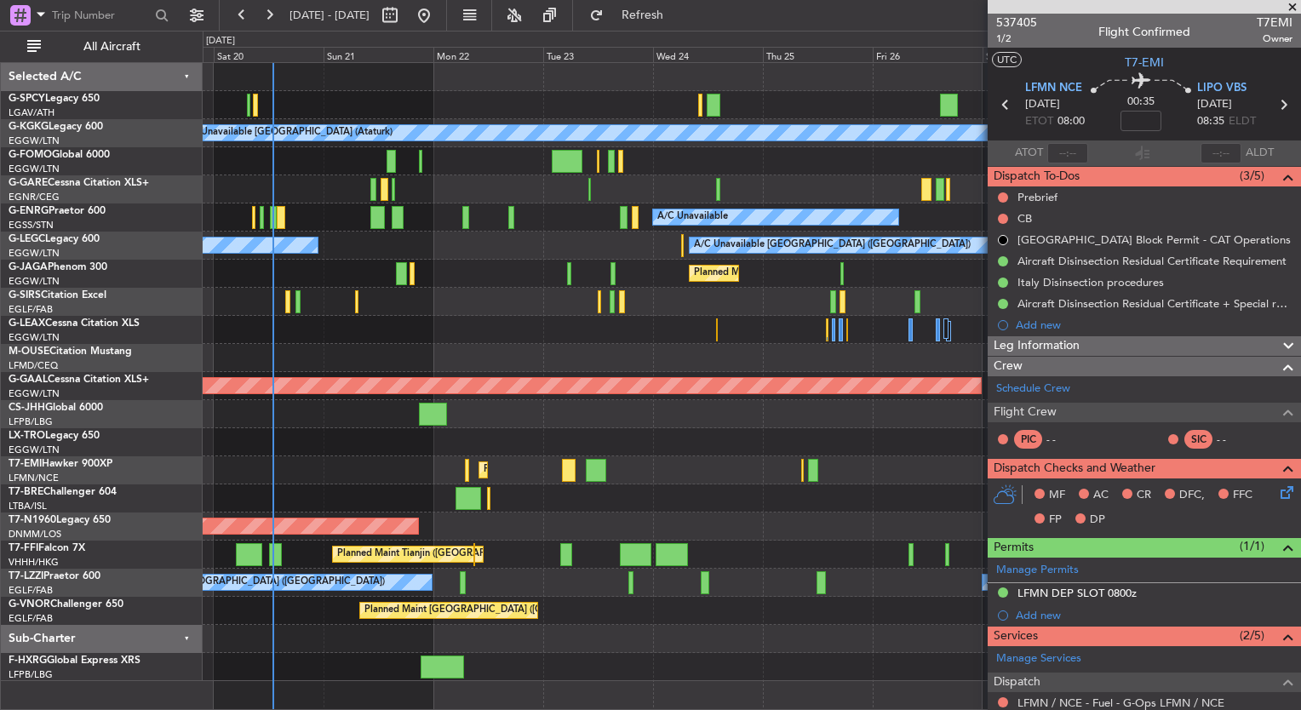
click at [795, 493] on div "A/C Unavailable [GEOGRAPHIC_DATA] (Ataturk) AOG Maint [GEOGRAPHIC_DATA] ([GEOGR…" at bounding box center [752, 372] width 1098 height 618
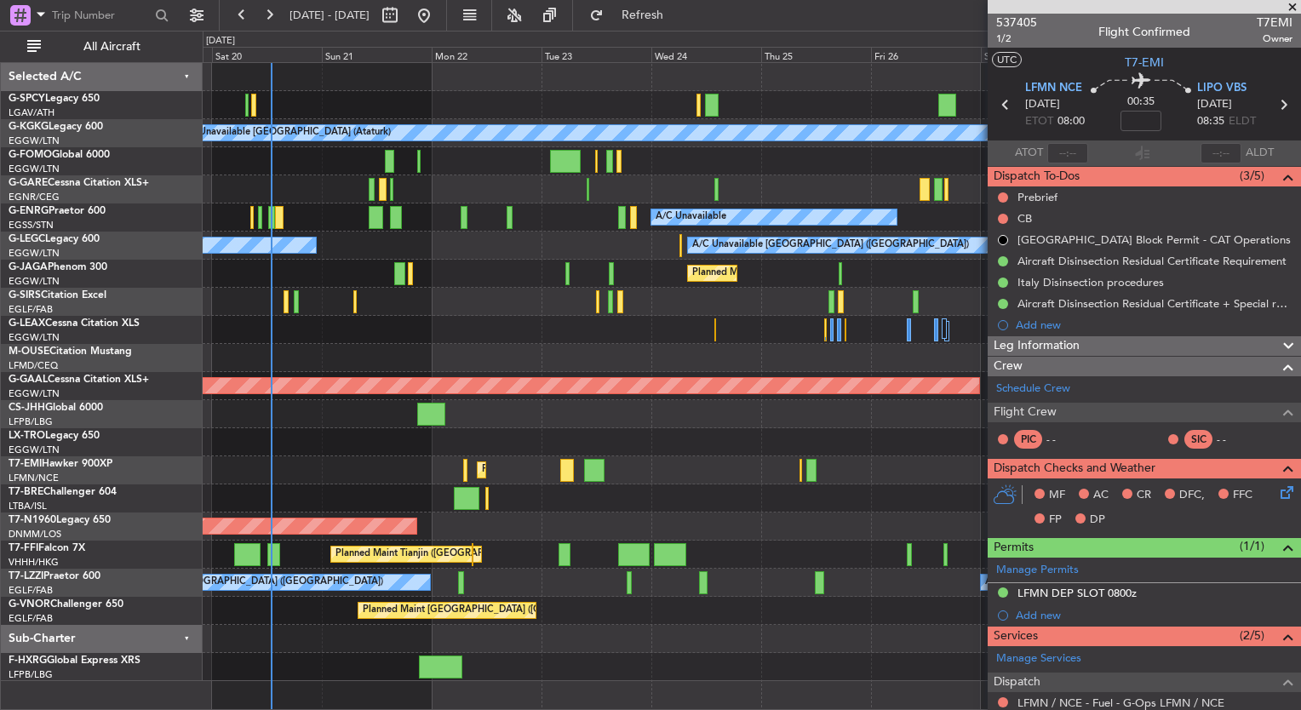
click at [281, 321] on div "A/C Unavailable [GEOGRAPHIC_DATA] (Ataturk) AOG Maint [GEOGRAPHIC_DATA] ([GEOGR…" at bounding box center [752, 372] width 1098 height 618
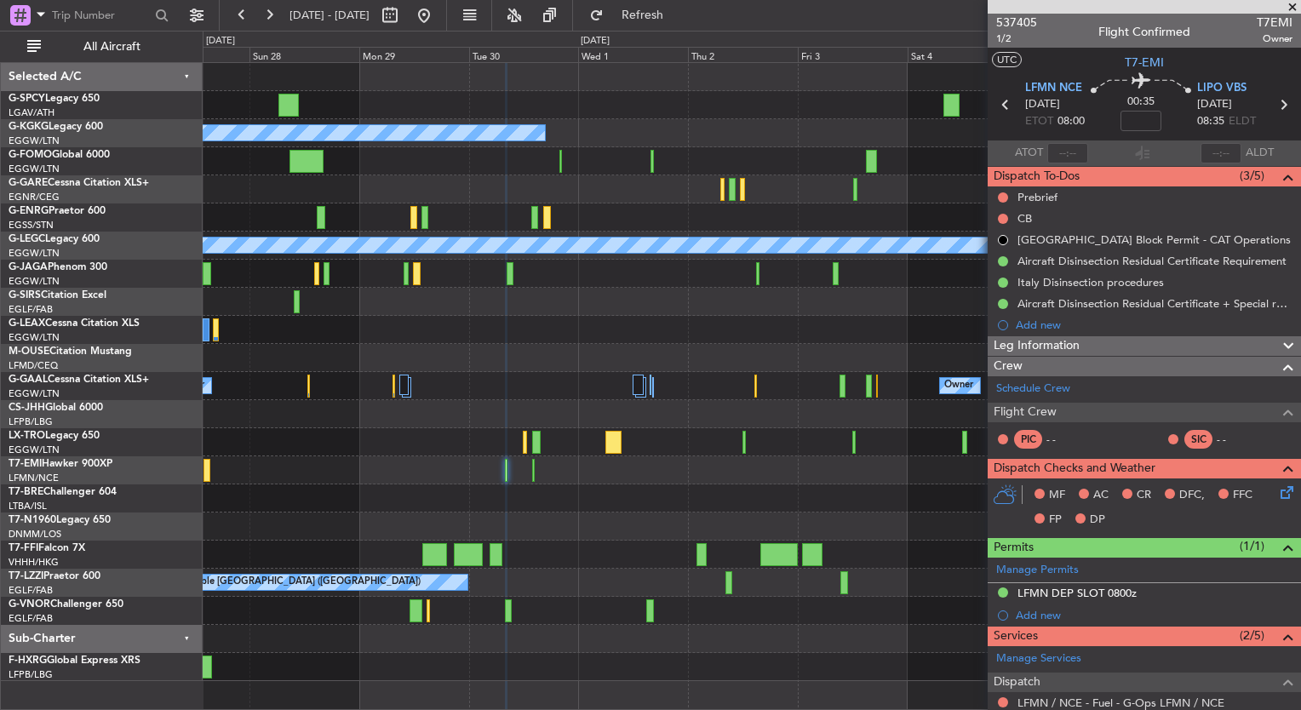
click at [370, 365] on div "A/C Unavailable [GEOGRAPHIC_DATA] (Ataturk) A/C Unavailable A/C Unavailable [GE…" at bounding box center [752, 372] width 1098 height 618
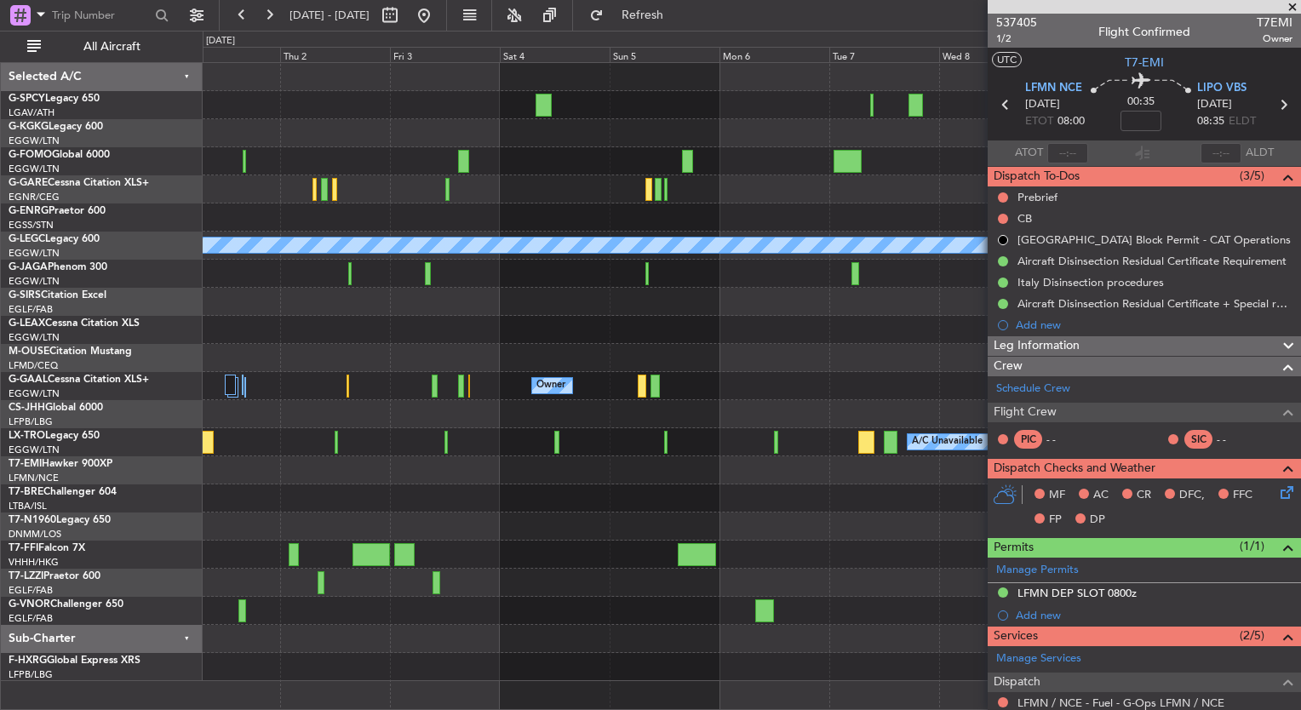
click at [410, 397] on div "A/C Unavailable [GEOGRAPHIC_DATA] (Ataturk) A/C Unavailable [GEOGRAPHIC_DATA] (…" at bounding box center [752, 372] width 1098 height 618
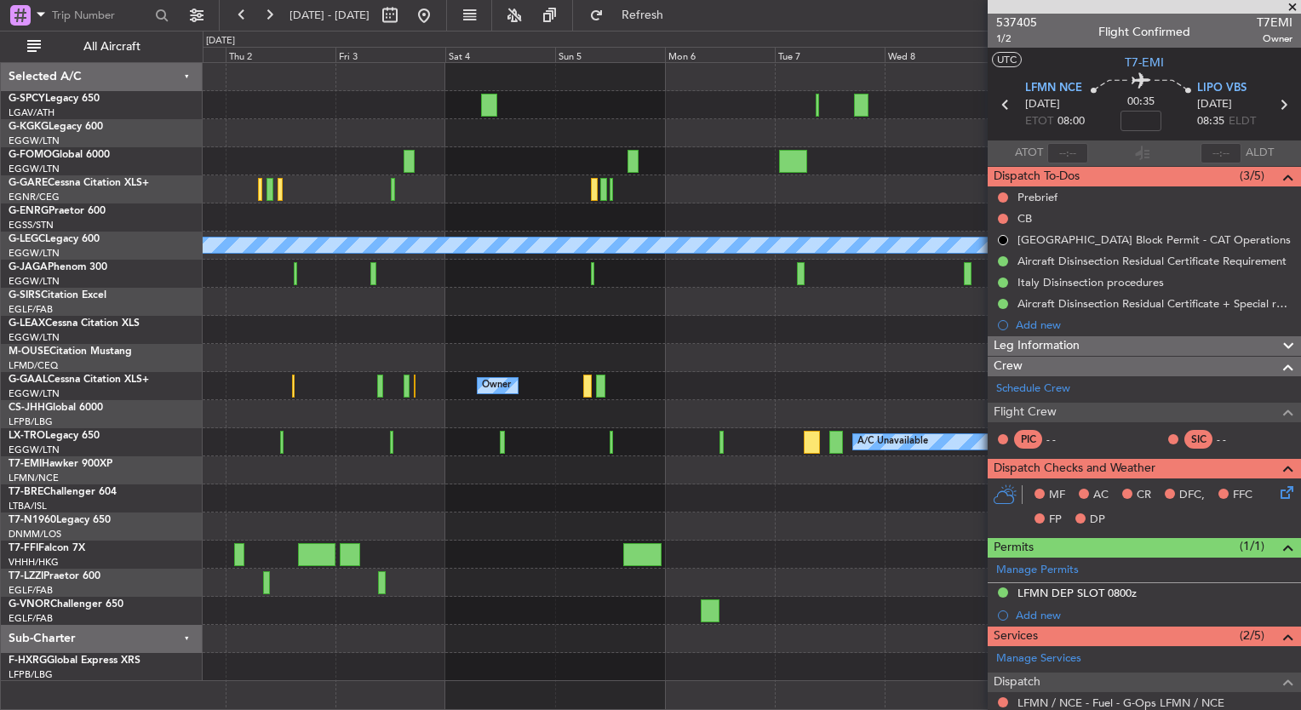
click at [661, 462] on div at bounding box center [752, 470] width 1098 height 28
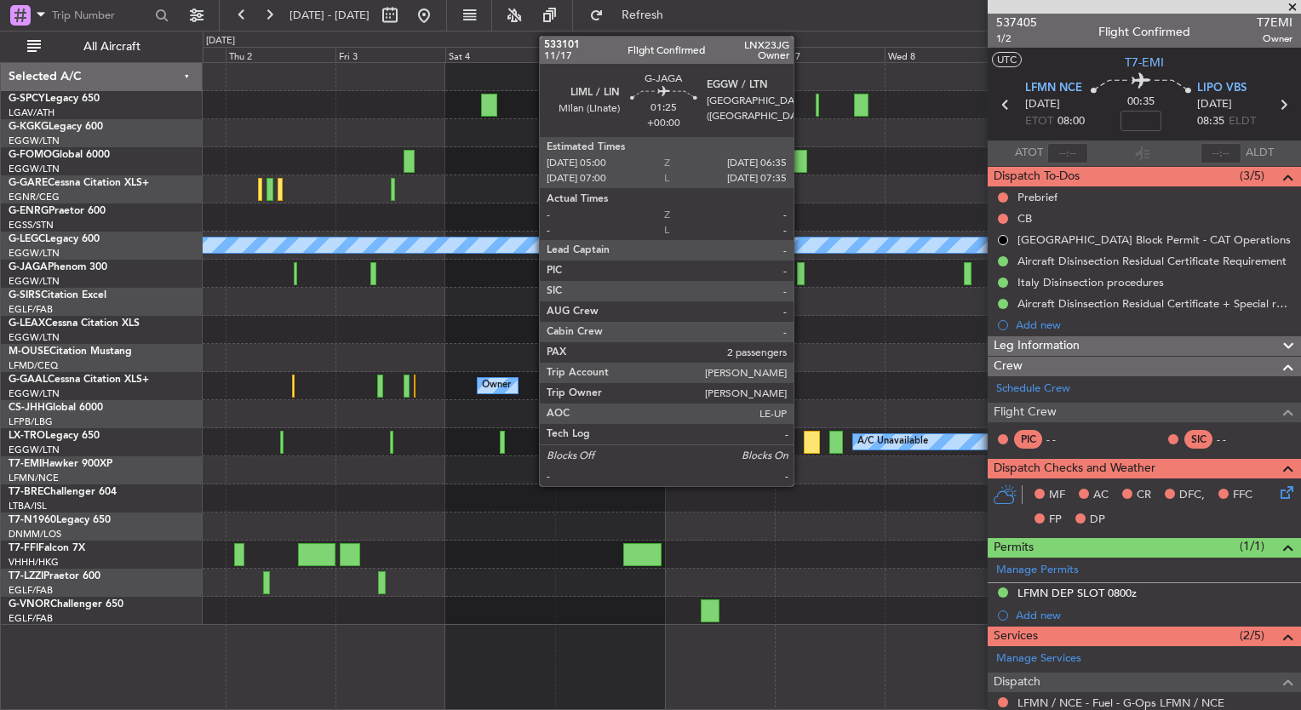
click at [801, 274] on div at bounding box center [801, 273] width 8 height 23
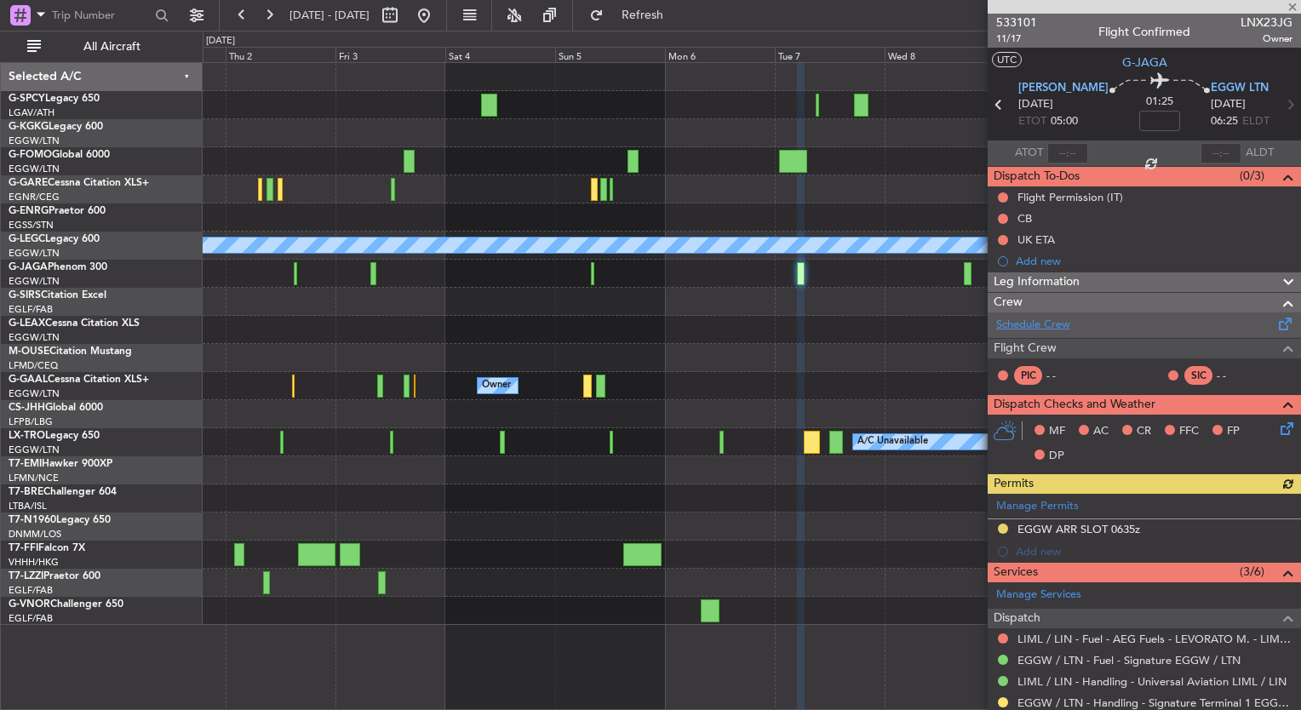
click at [1043, 327] on link "Schedule Crew" at bounding box center [1033, 325] width 74 height 17
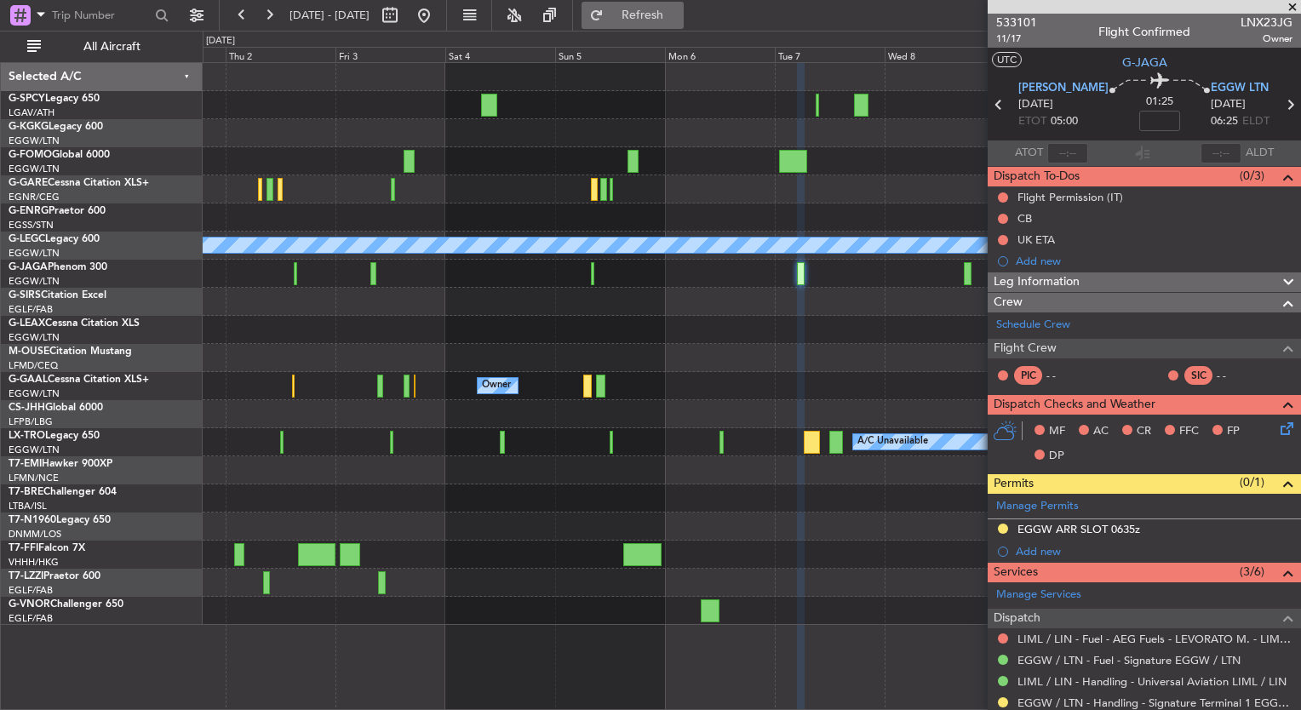
click at [684, 5] on button "Refresh" at bounding box center [633, 15] width 102 height 27
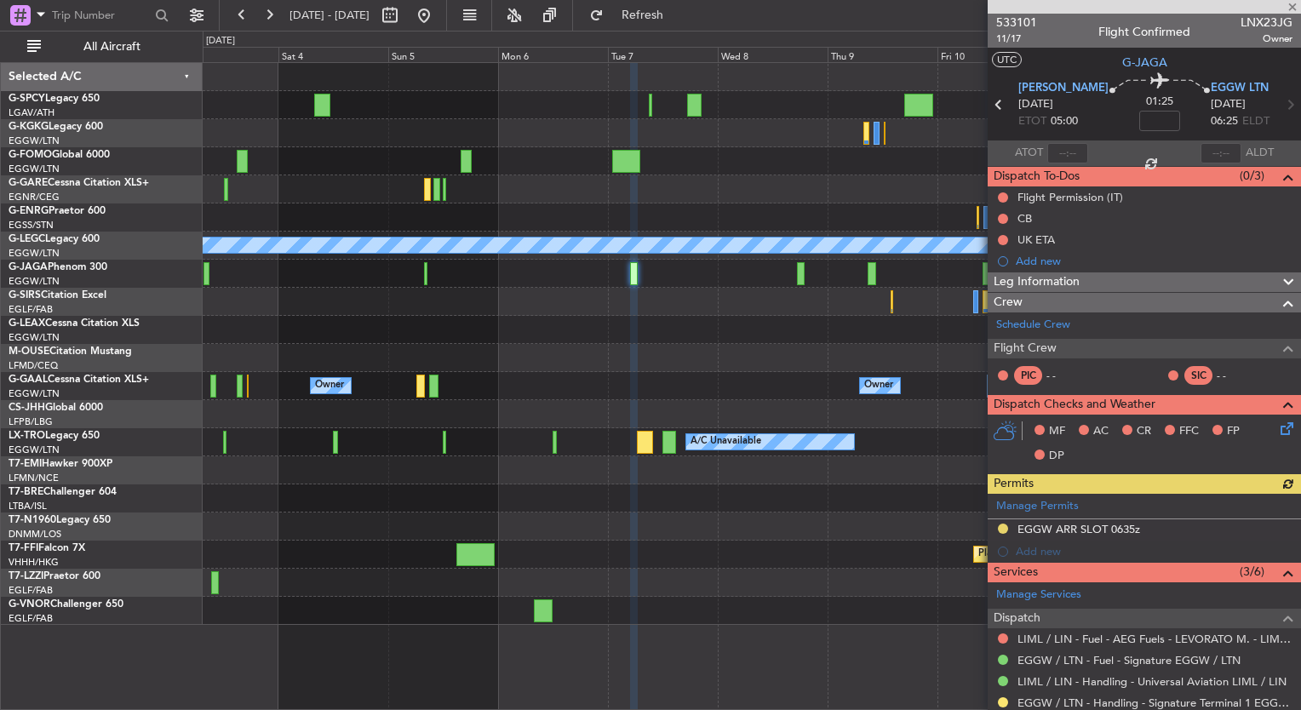
click at [466, 316] on div at bounding box center [752, 330] width 1098 height 28
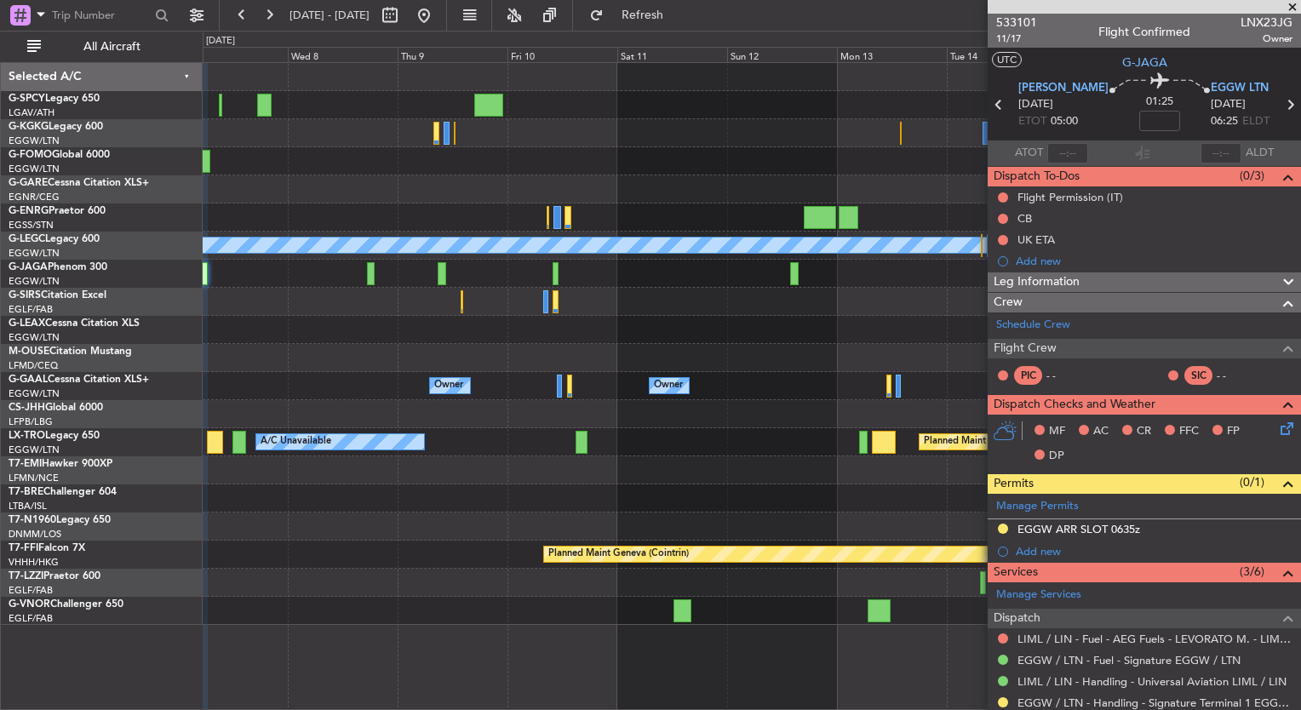
click at [628, 269] on div at bounding box center [752, 274] width 1098 height 28
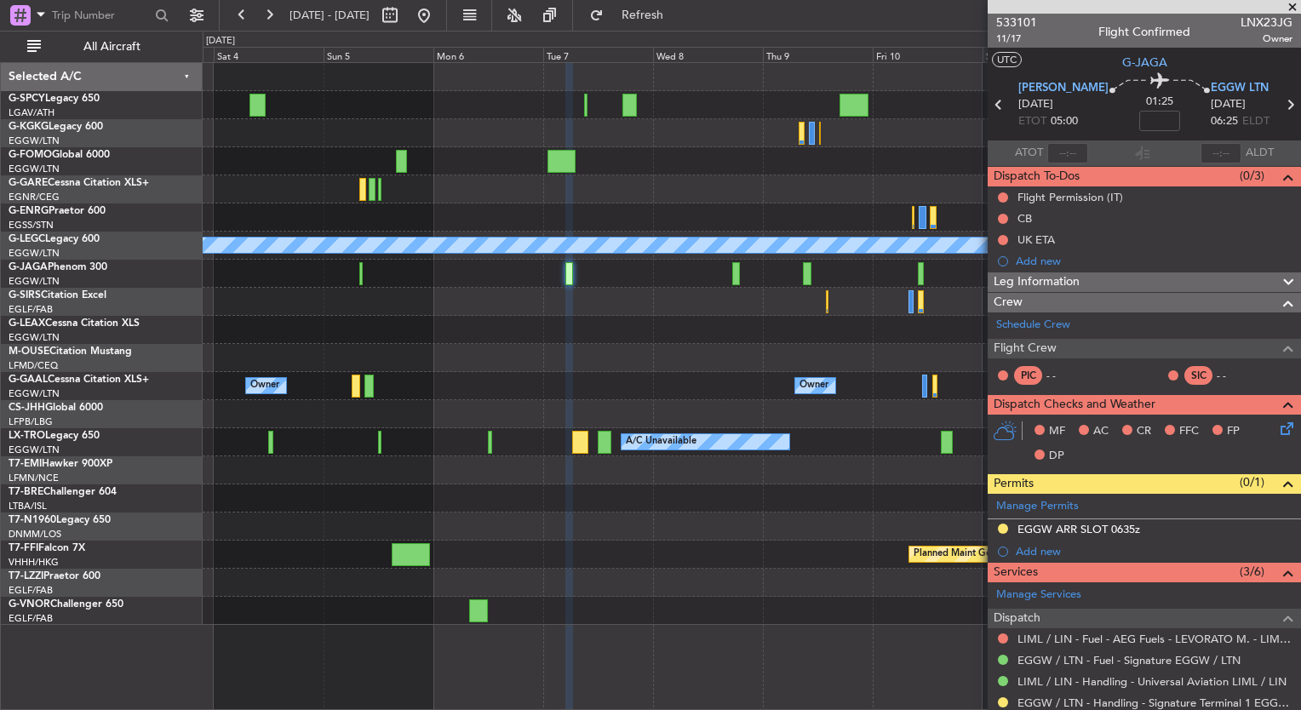
click at [603, 306] on div at bounding box center [752, 302] width 1098 height 28
click at [1047, 321] on link "Schedule Crew" at bounding box center [1033, 325] width 74 height 17
click at [661, 19] on span "Refresh" at bounding box center [643, 15] width 72 height 12
click at [640, 16] on button "Refresh" at bounding box center [633, 15] width 102 height 27
click at [490, 278] on div at bounding box center [752, 274] width 1098 height 28
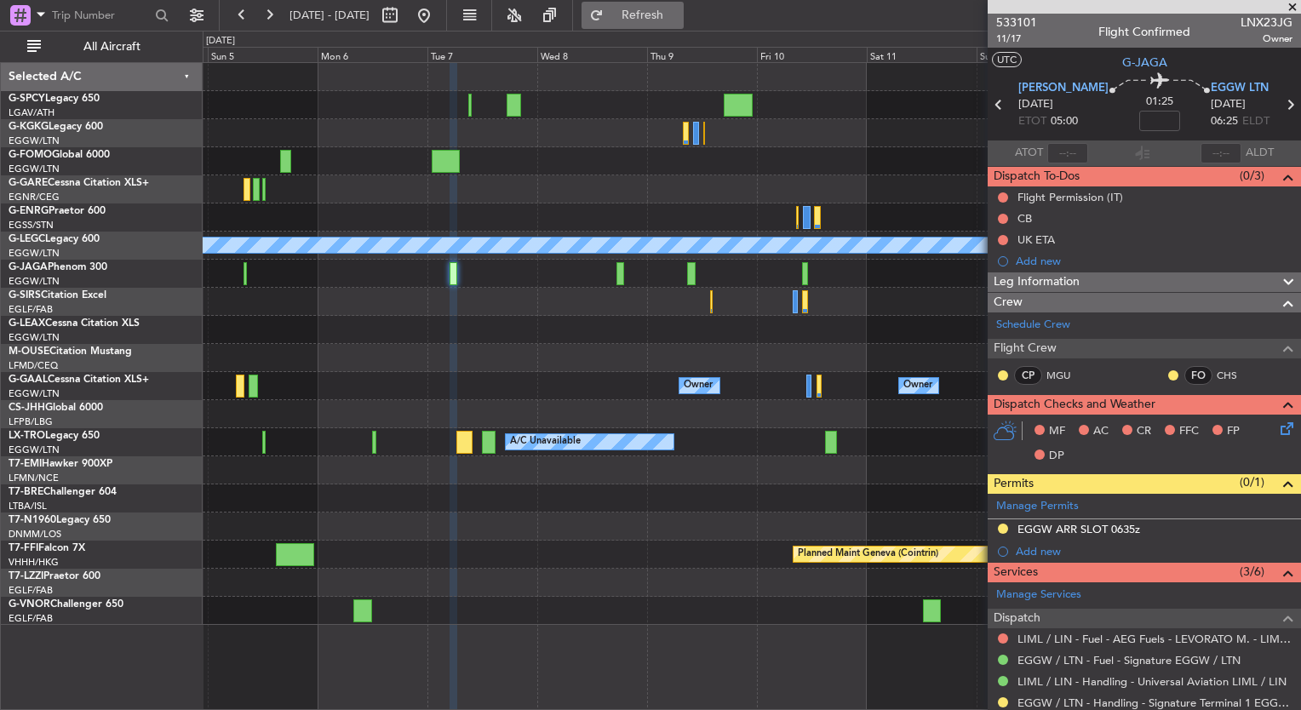
click at [679, 18] on span "Refresh" at bounding box center [643, 15] width 72 height 12
click at [438, 19] on button at bounding box center [423, 15] width 27 height 27
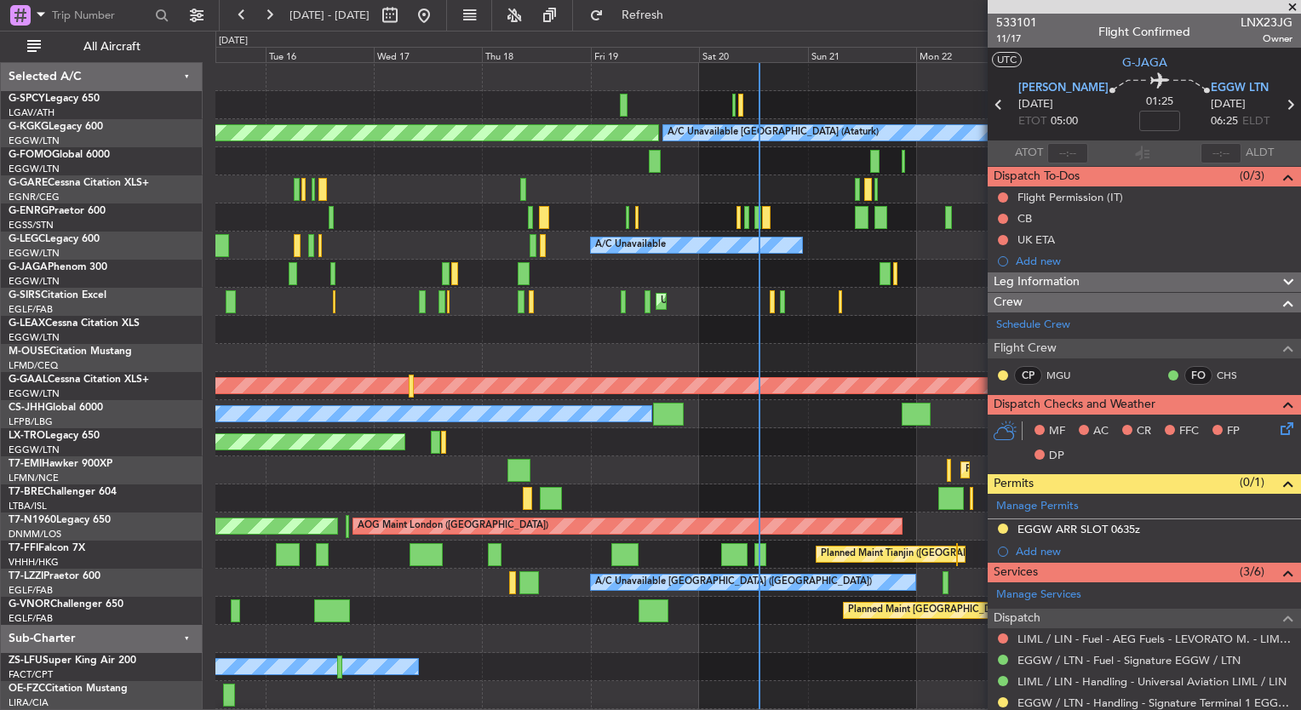
click at [1291, 6] on span at bounding box center [1292, 7] width 17 height 15
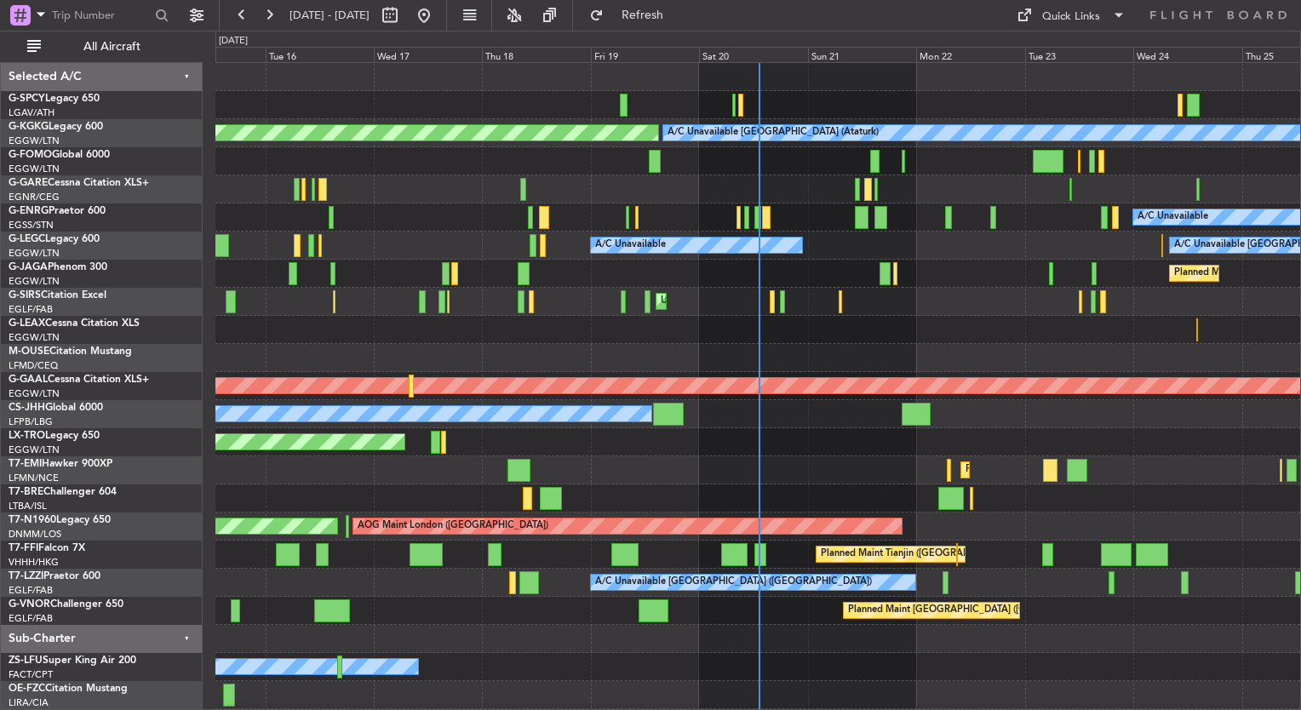
type input "0"
click at [269, 268] on div "A/C Unavailable Istanbul (Ataturk) AOG Maint Istanbul (Ataturk) A/C Unavailable…" at bounding box center [757, 400] width 1085 height 674
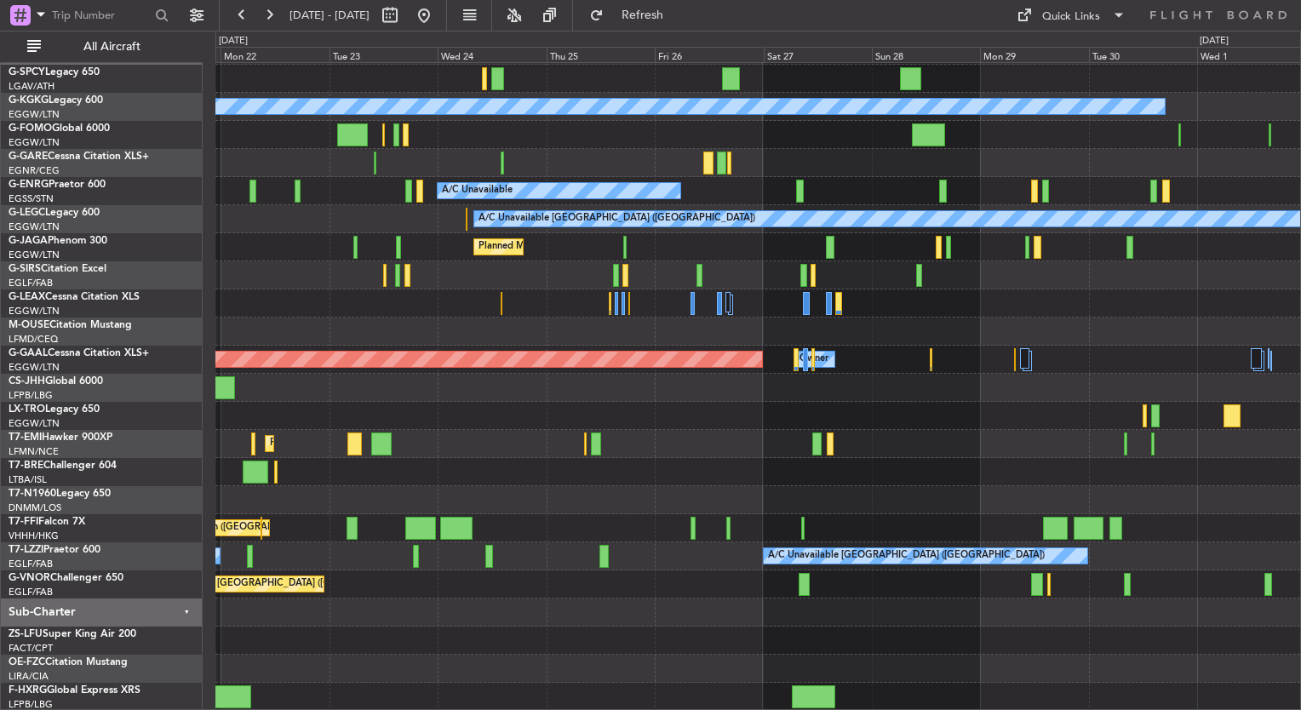
click at [175, 314] on div "A/C Unavailable Istanbul (Ataturk) AOG Maint Istanbul (Ataturk) A/C Unavailable…" at bounding box center [650, 371] width 1301 height 680
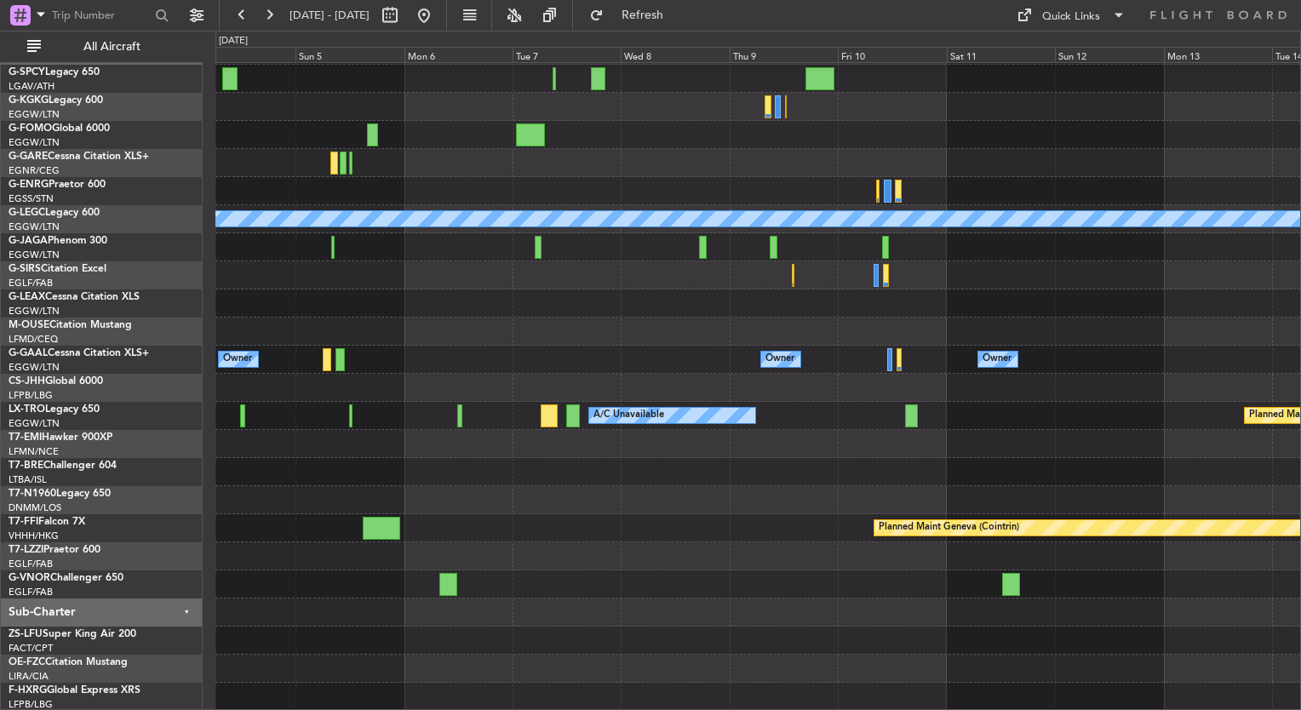
click at [215, 330] on div "A/C Unavailable London (Luton) Owner Owner Owner A/C Unavailable Planned Maint …" at bounding box center [650, 371] width 1301 height 680
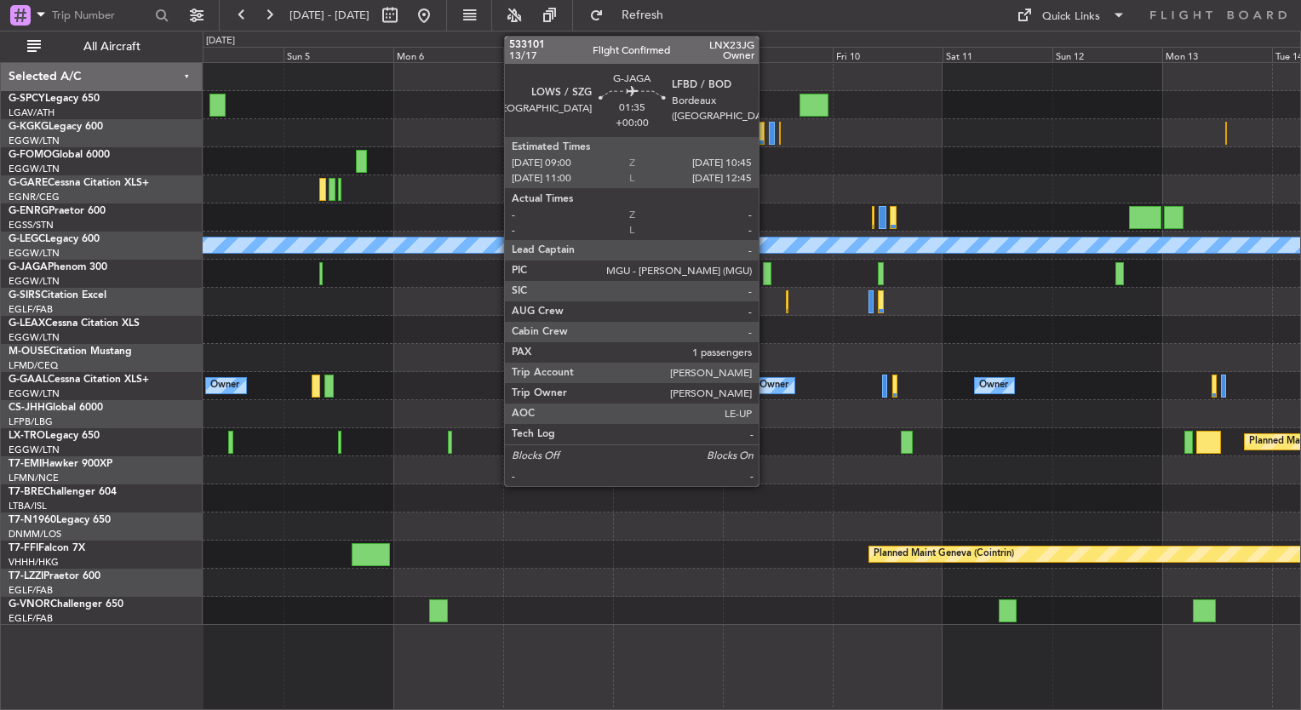
click at [766, 272] on div at bounding box center [767, 273] width 9 height 23
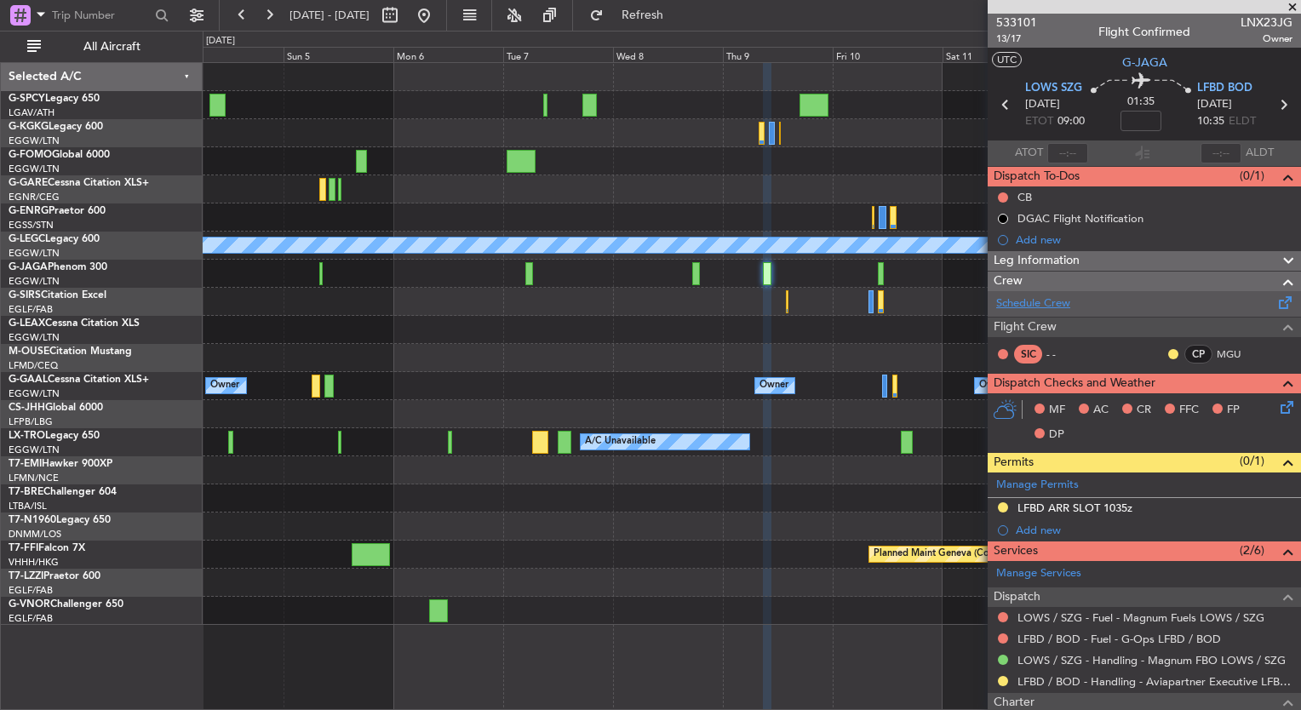
click at [1012, 301] on link "Schedule Crew" at bounding box center [1033, 303] width 74 height 17
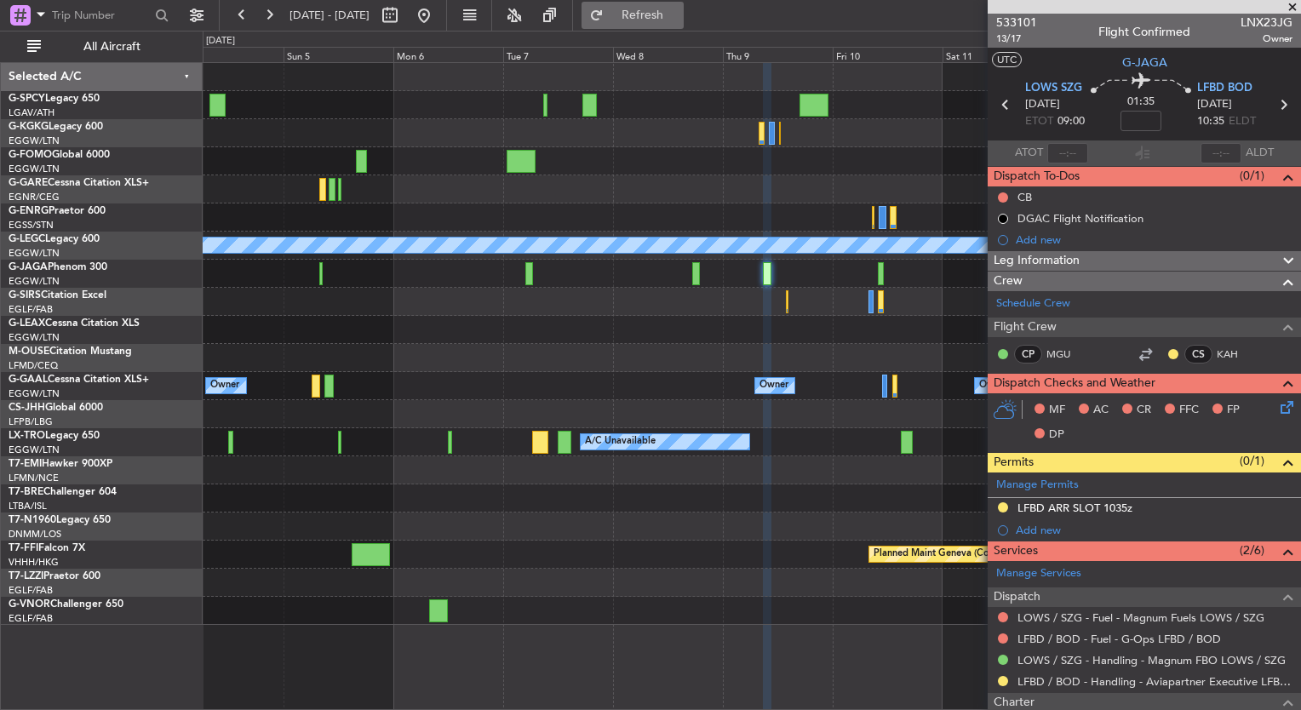
click at [679, 14] on span "Refresh" at bounding box center [643, 15] width 72 height 12
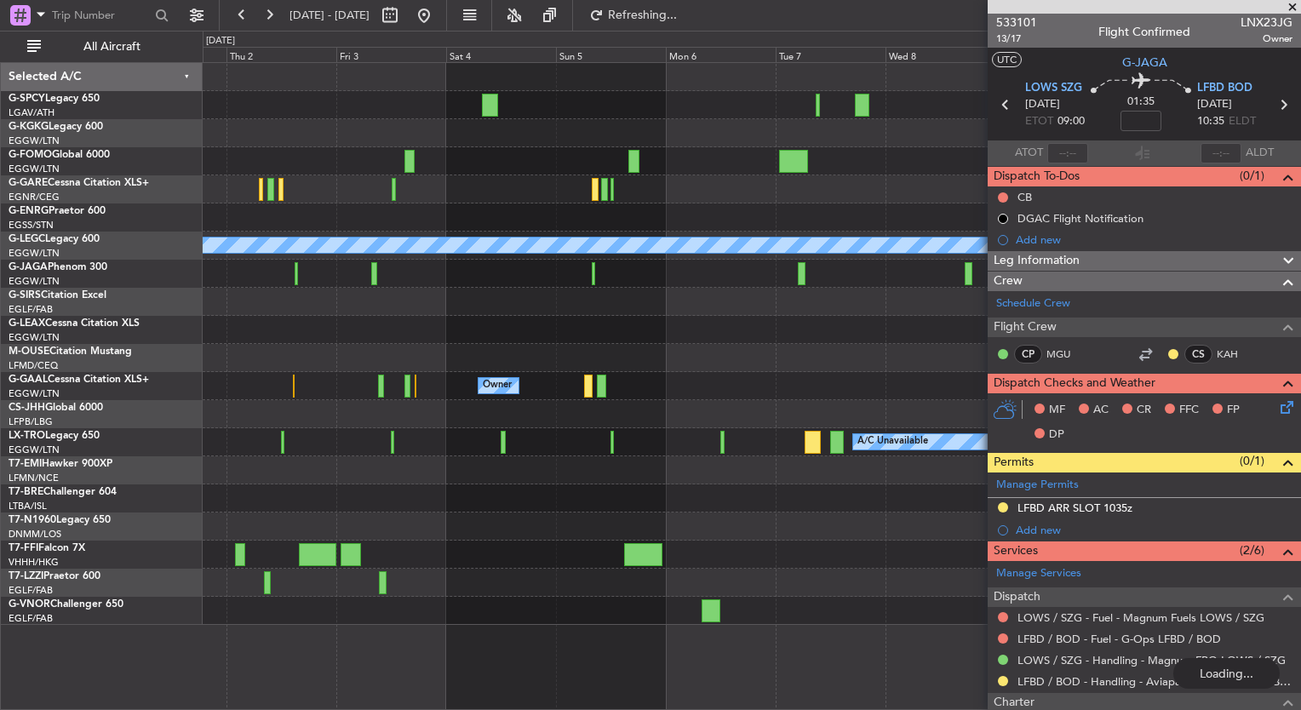
click at [852, 380] on div "Owner Owner Owner" at bounding box center [752, 386] width 1098 height 28
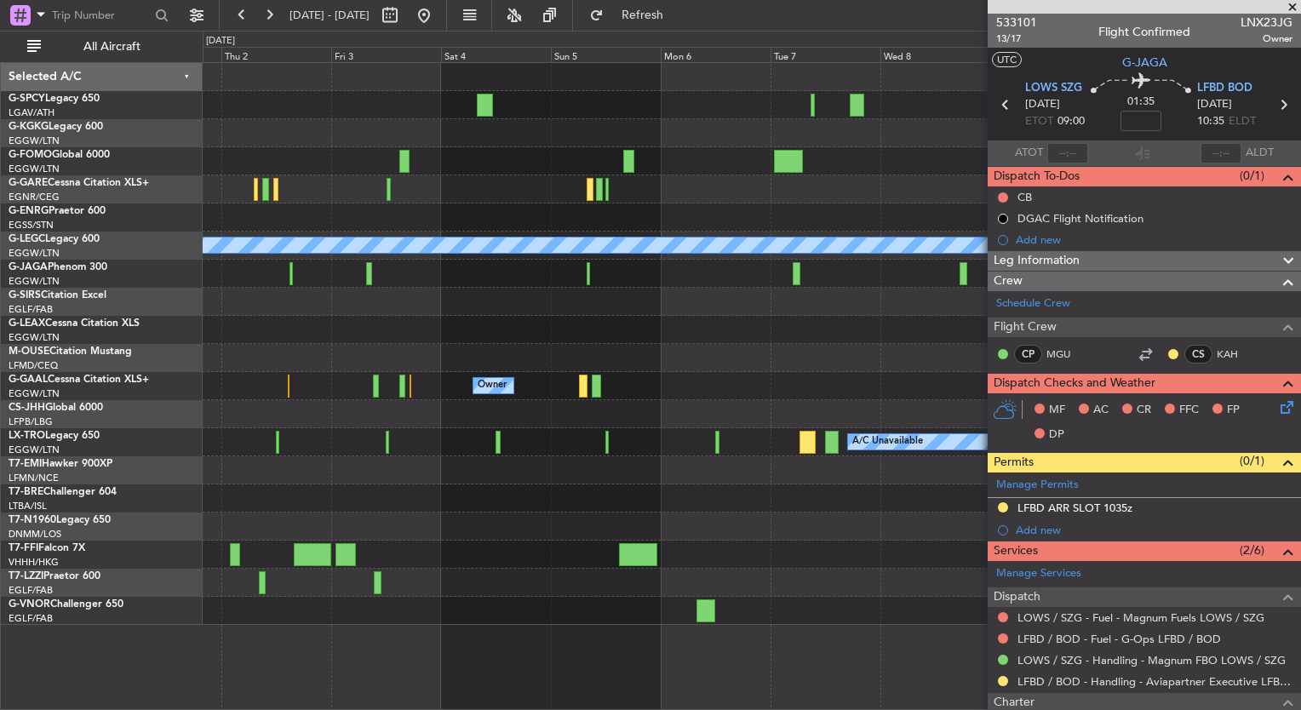
click at [529, 277] on div at bounding box center [752, 274] width 1098 height 28
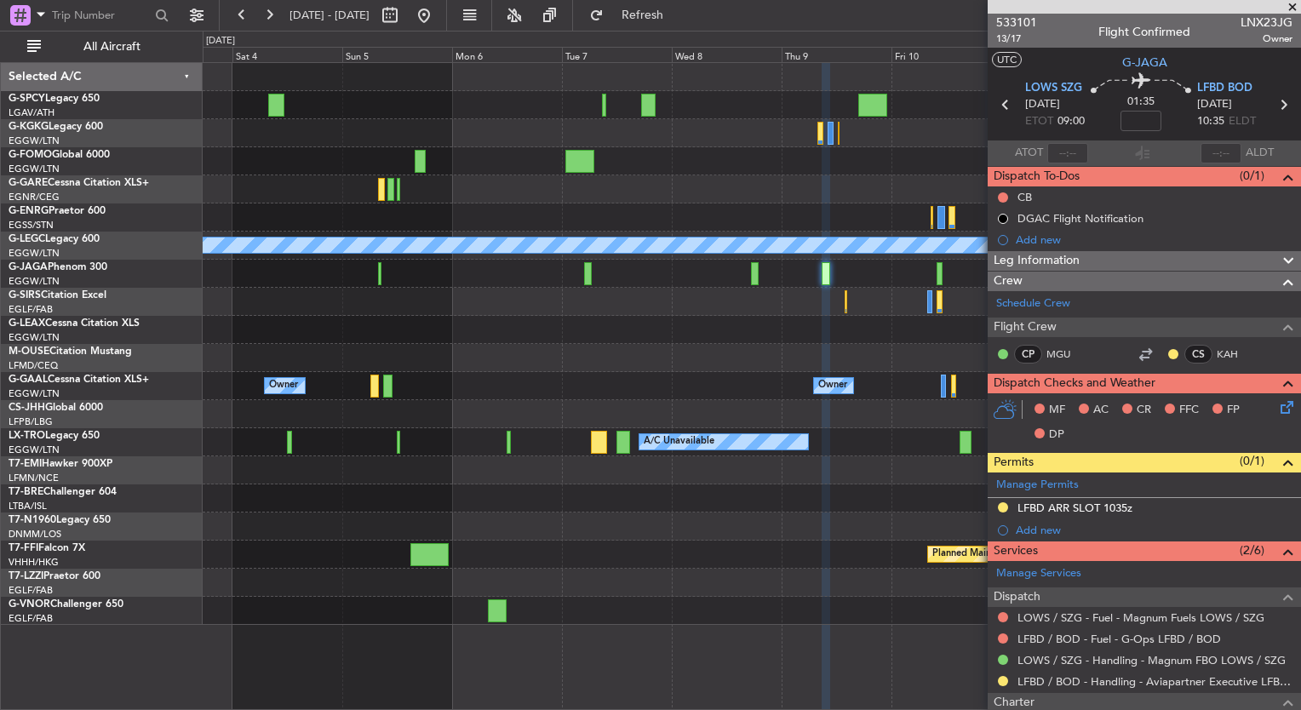
click at [628, 271] on div "A/C Unavailable London (Luton) Owner Owner Owner Owner London (Luton) Owner A/C…" at bounding box center [752, 344] width 1098 height 562
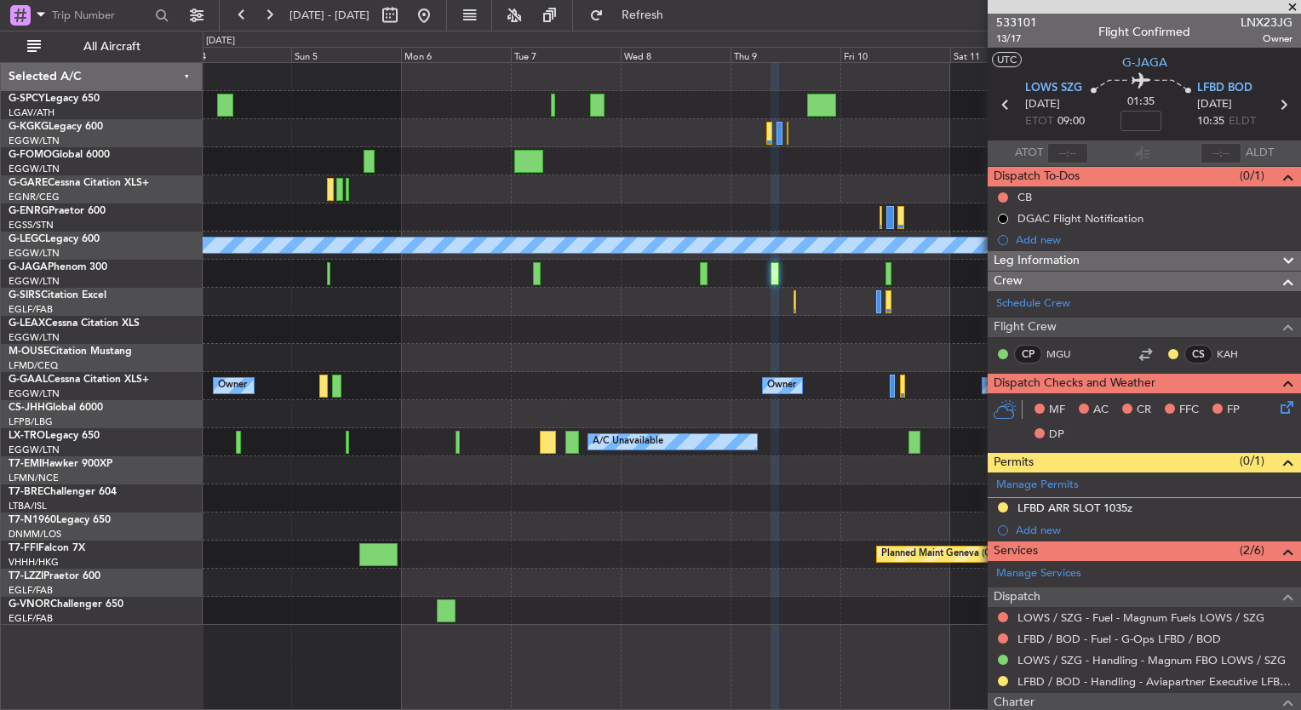
click at [676, 275] on div at bounding box center [752, 274] width 1098 height 28
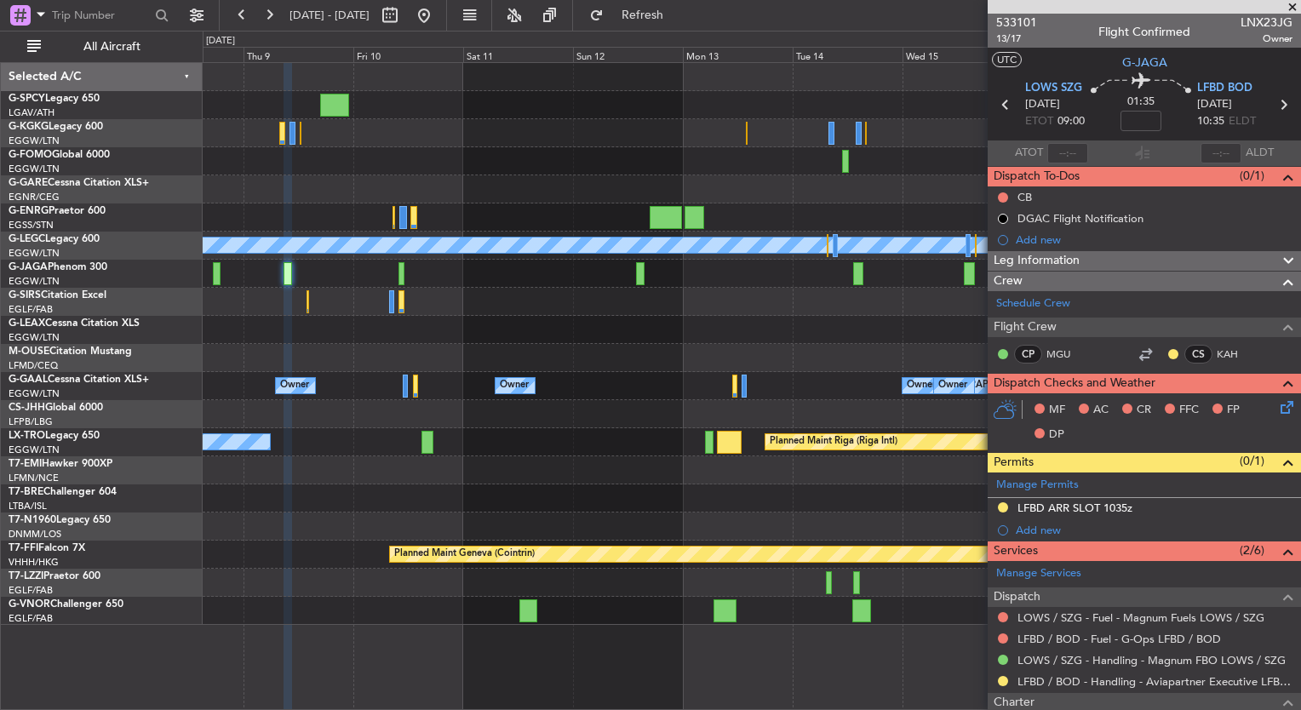
click at [456, 258] on div "A/C Unavailable London (Luton) Planned Maint Oxford (Kidlington) Owner Owner Ow…" at bounding box center [752, 344] width 1098 height 562
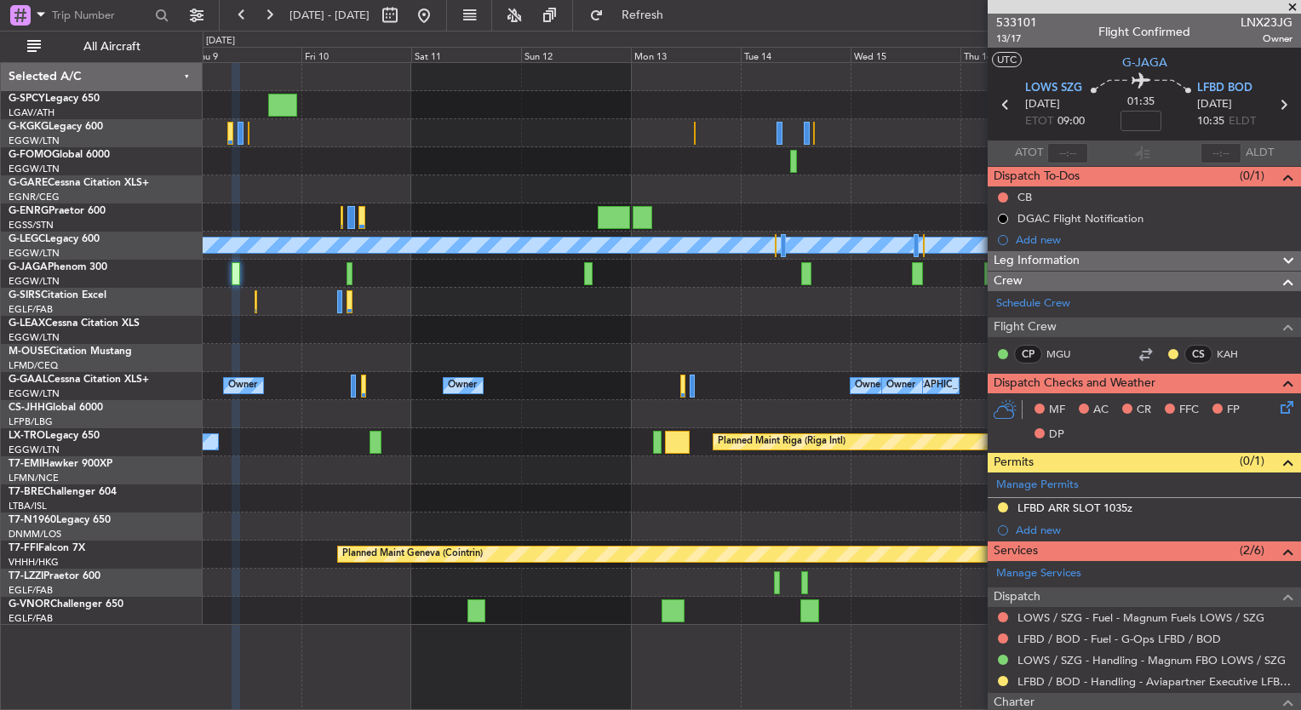
click at [501, 277] on div "A/C Unavailable London (Luton) Planned Maint Oxford (Kidlington) Owner Owner Lo…" at bounding box center [752, 344] width 1098 height 562
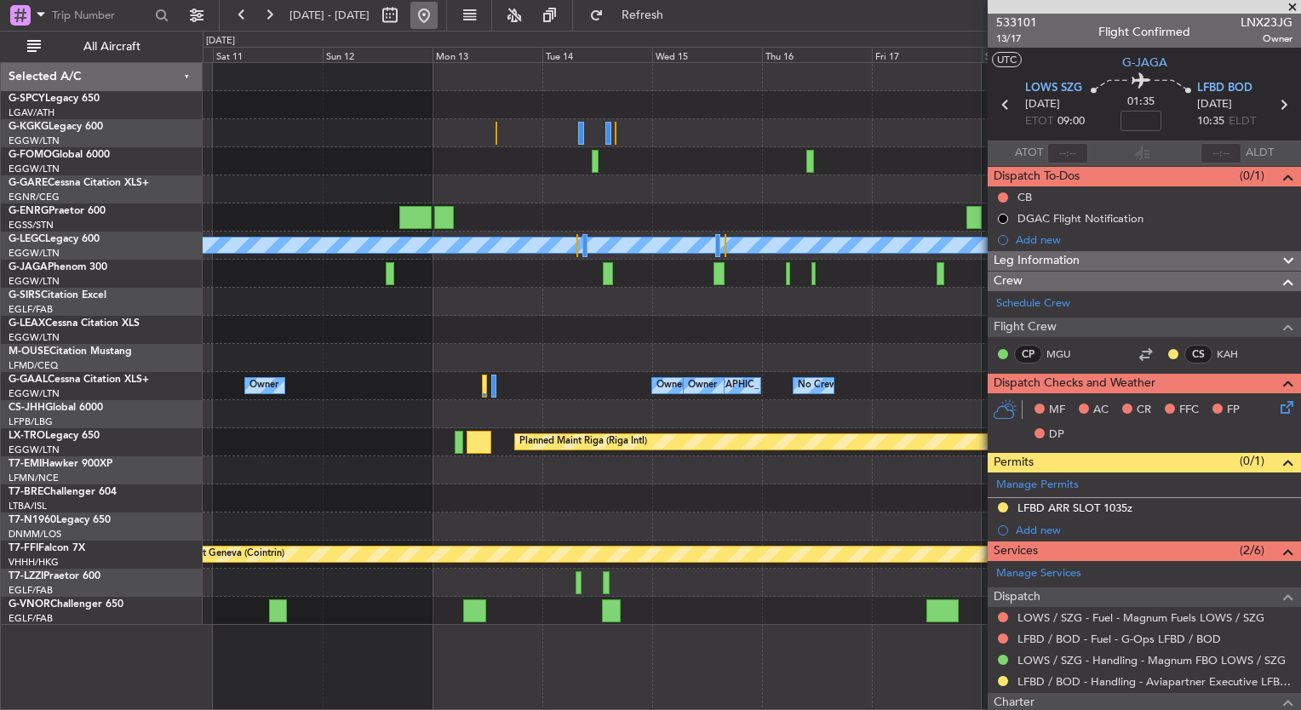
click at [438, 15] on button at bounding box center [423, 15] width 27 height 27
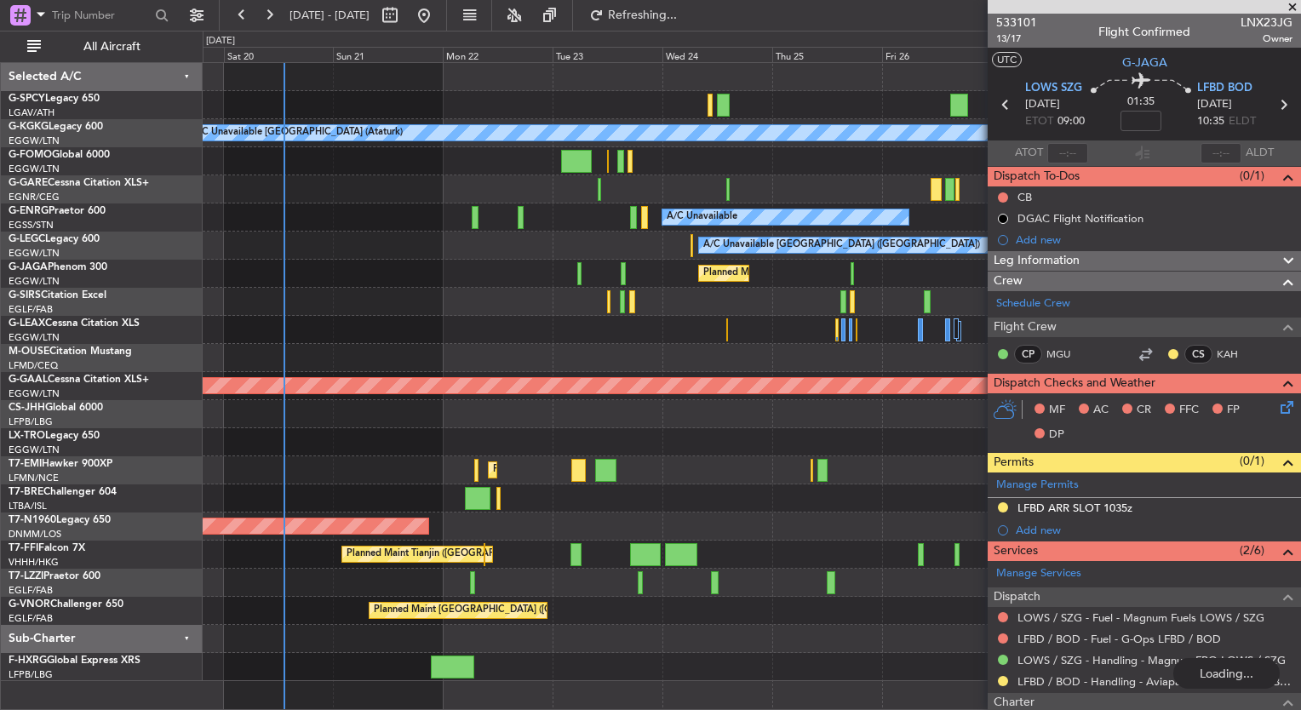
click at [336, 278] on div "Planned Maint [GEOGRAPHIC_DATA] ([GEOGRAPHIC_DATA])" at bounding box center [752, 274] width 1098 height 28
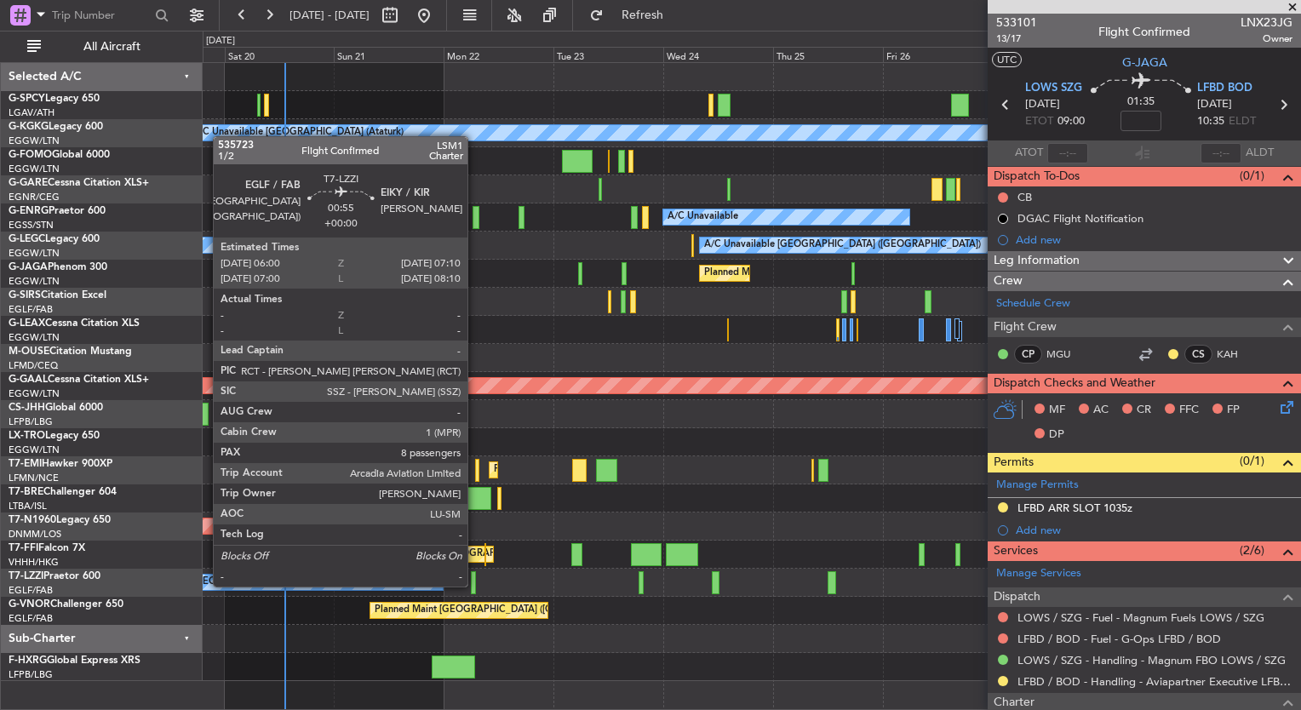
click at [474, 584] on div at bounding box center [474, 582] width 6 height 23
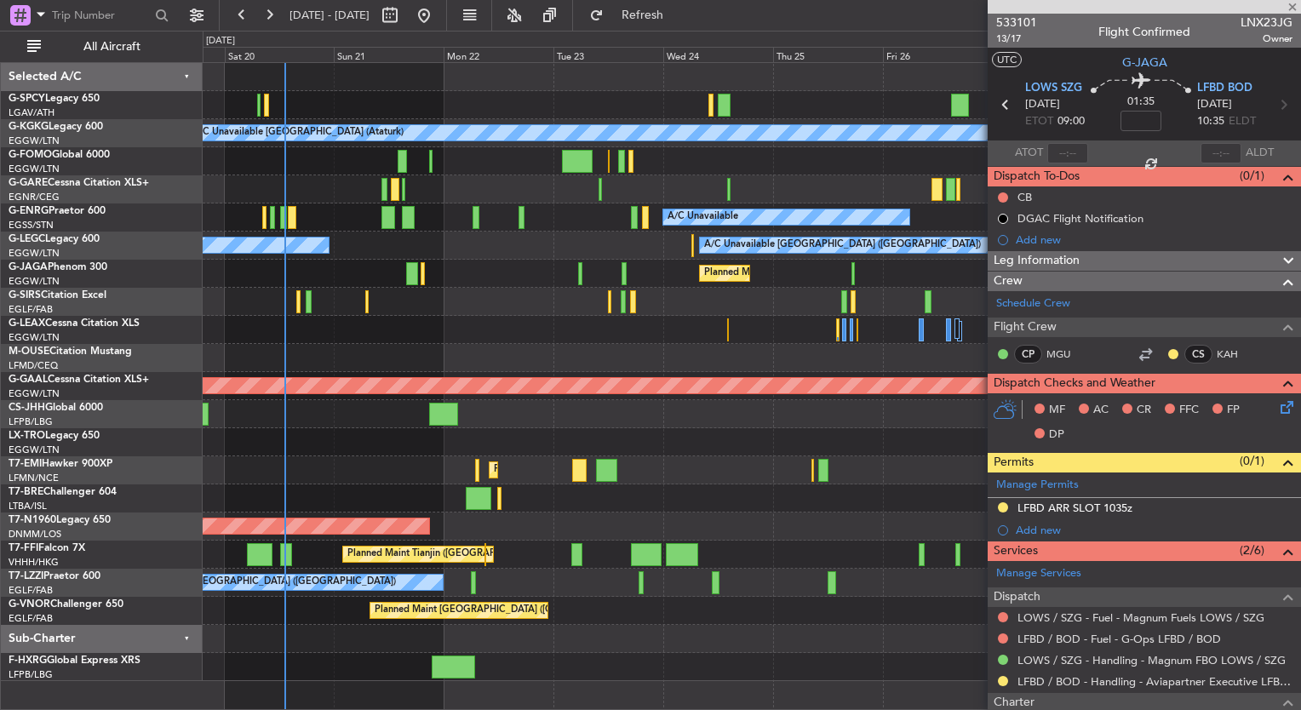
type input "8"
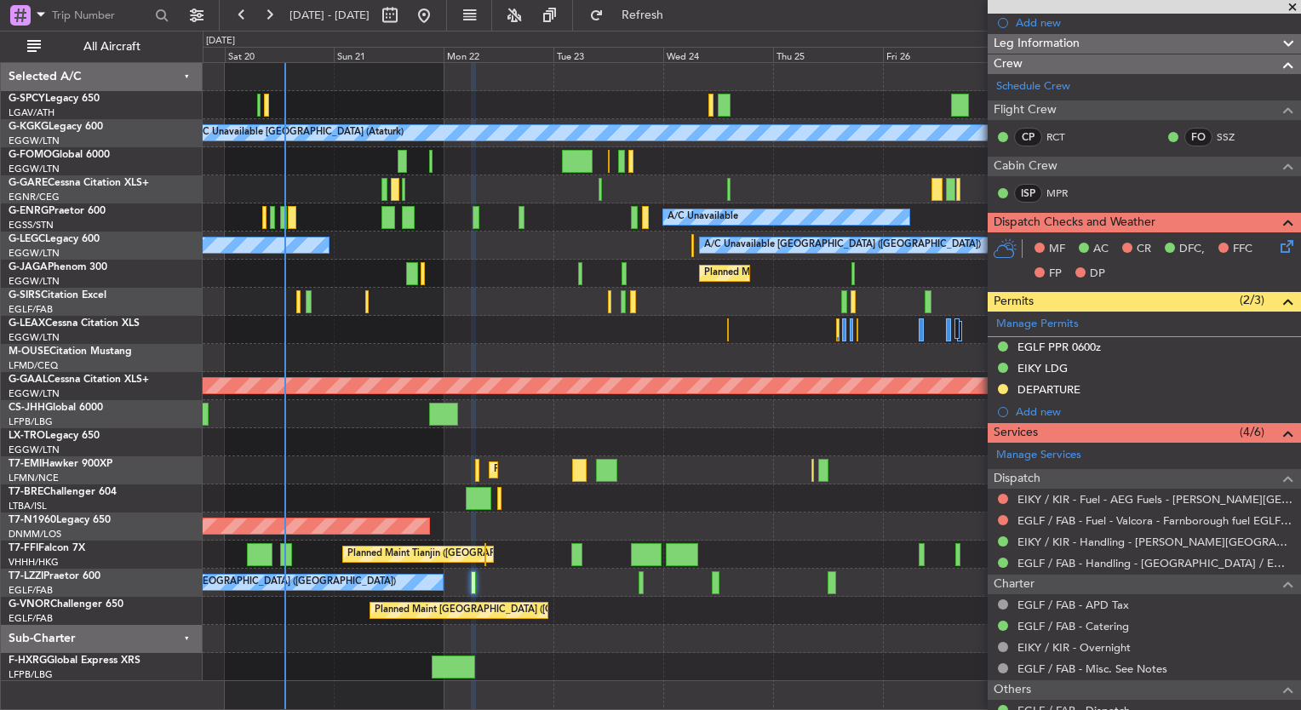
scroll to position [218, 0]
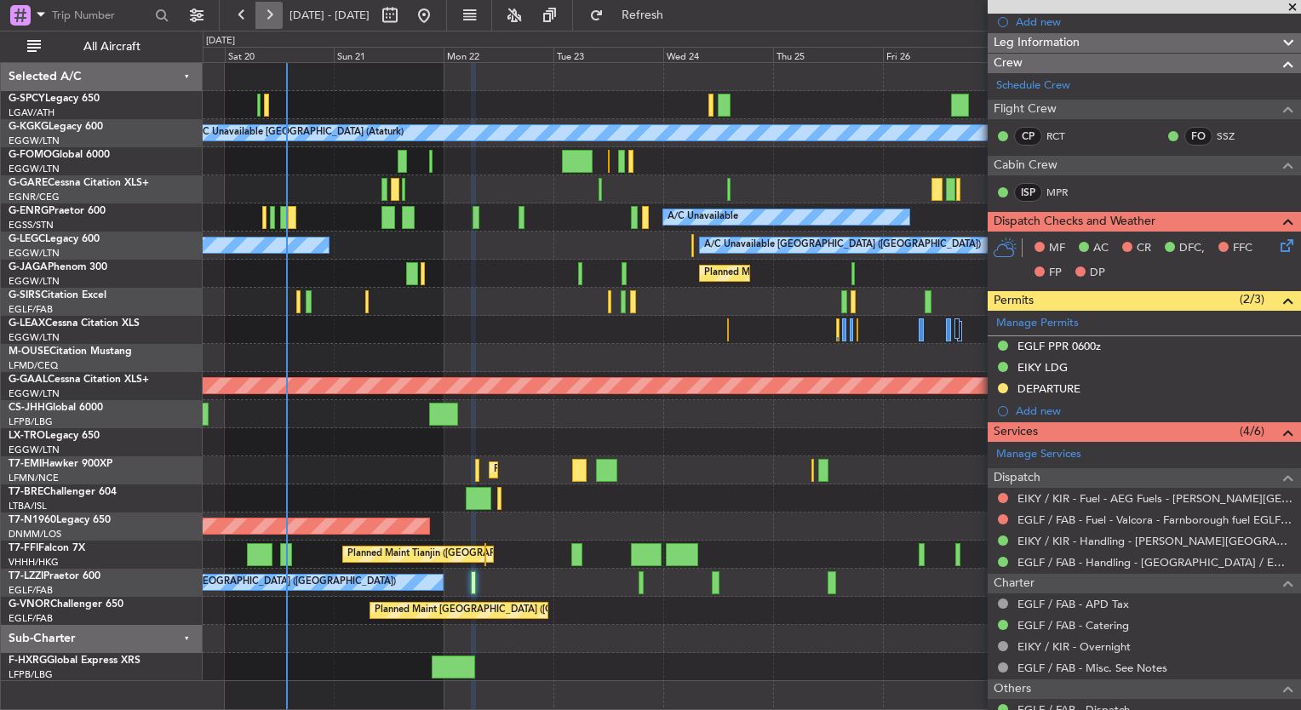
click at [276, 17] on button at bounding box center [268, 15] width 27 height 27
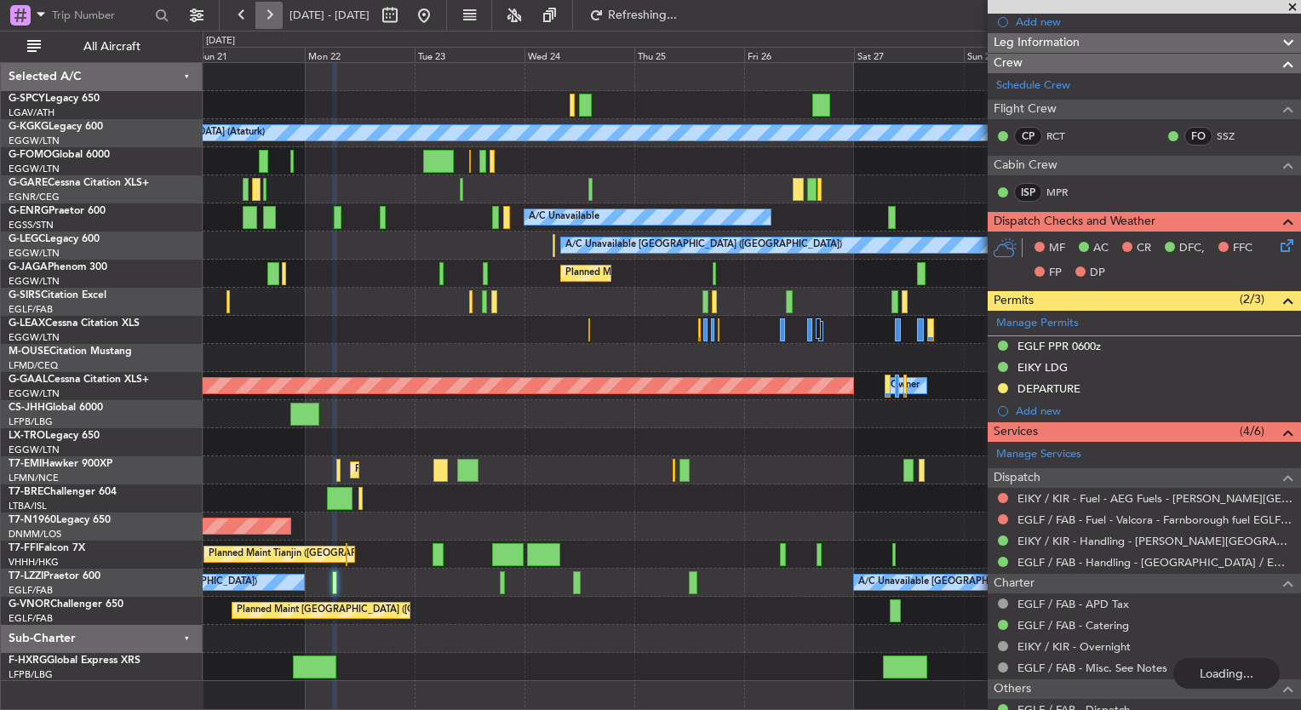
click at [276, 17] on button at bounding box center [268, 15] width 27 height 27
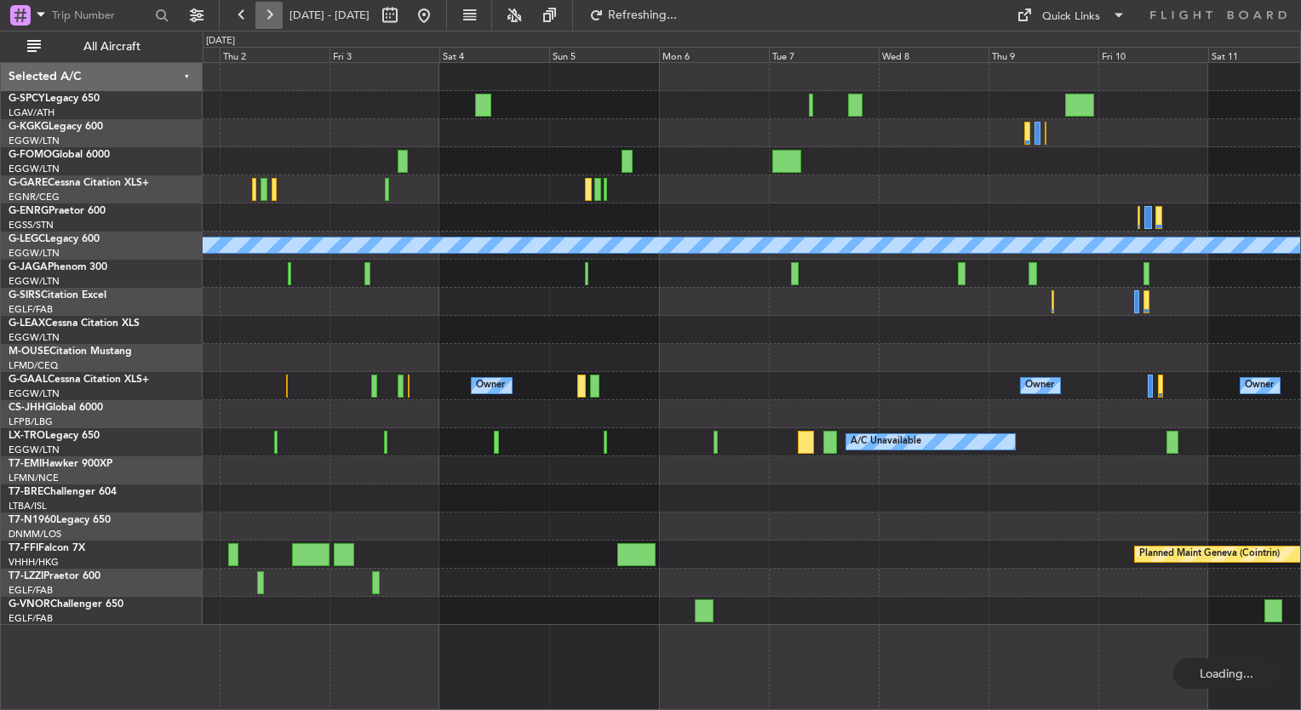
click at [276, 17] on button at bounding box center [268, 15] width 27 height 27
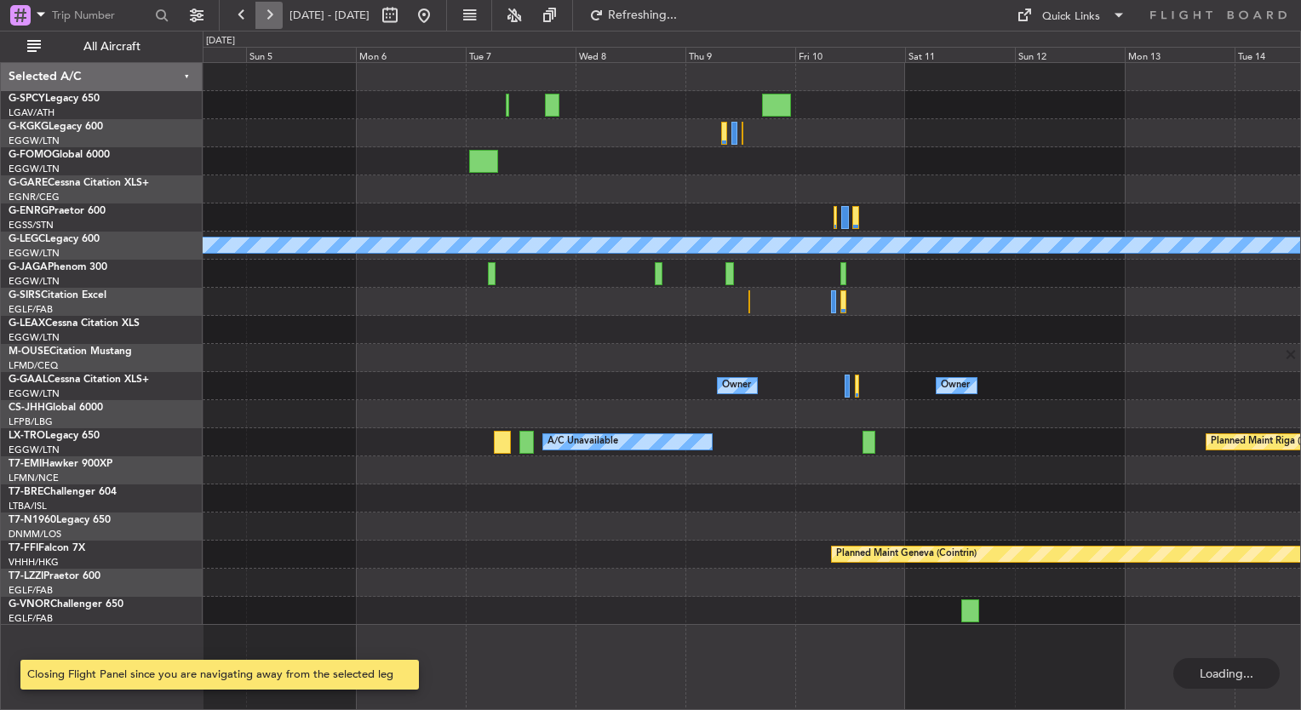
click at [276, 17] on button at bounding box center [268, 15] width 27 height 27
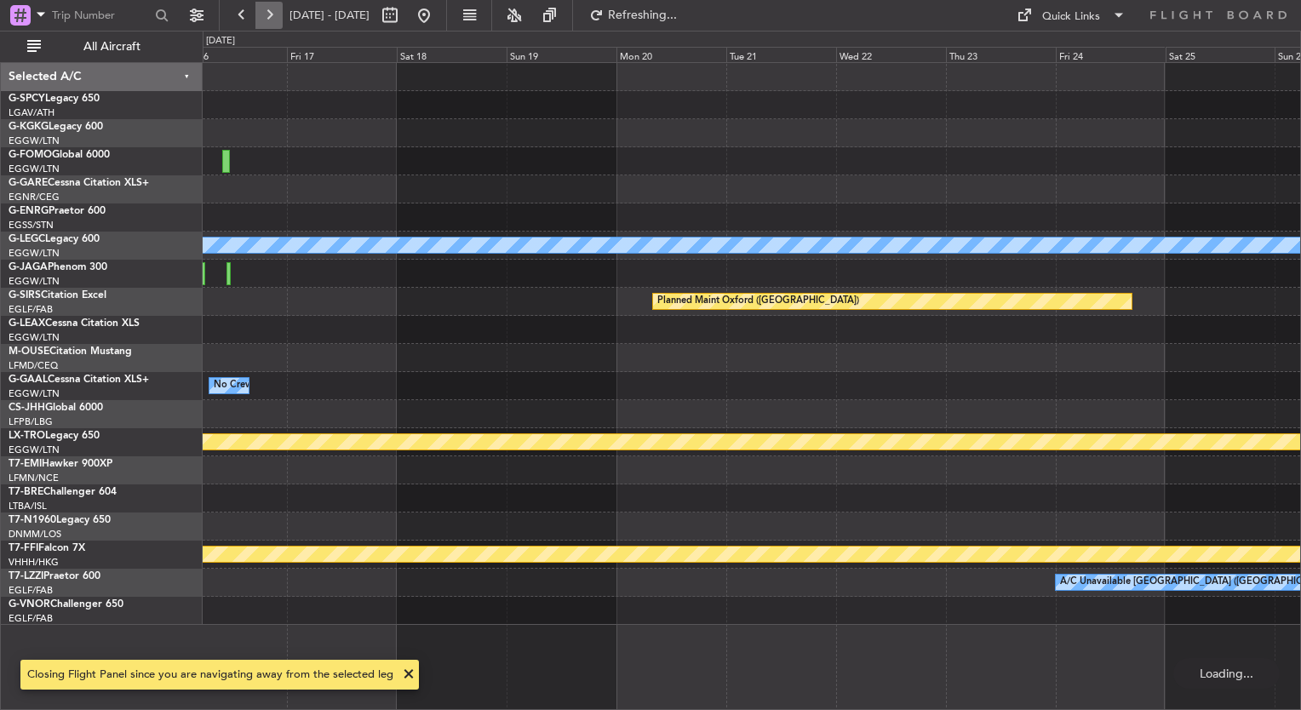
click at [276, 17] on button at bounding box center [268, 15] width 27 height 27
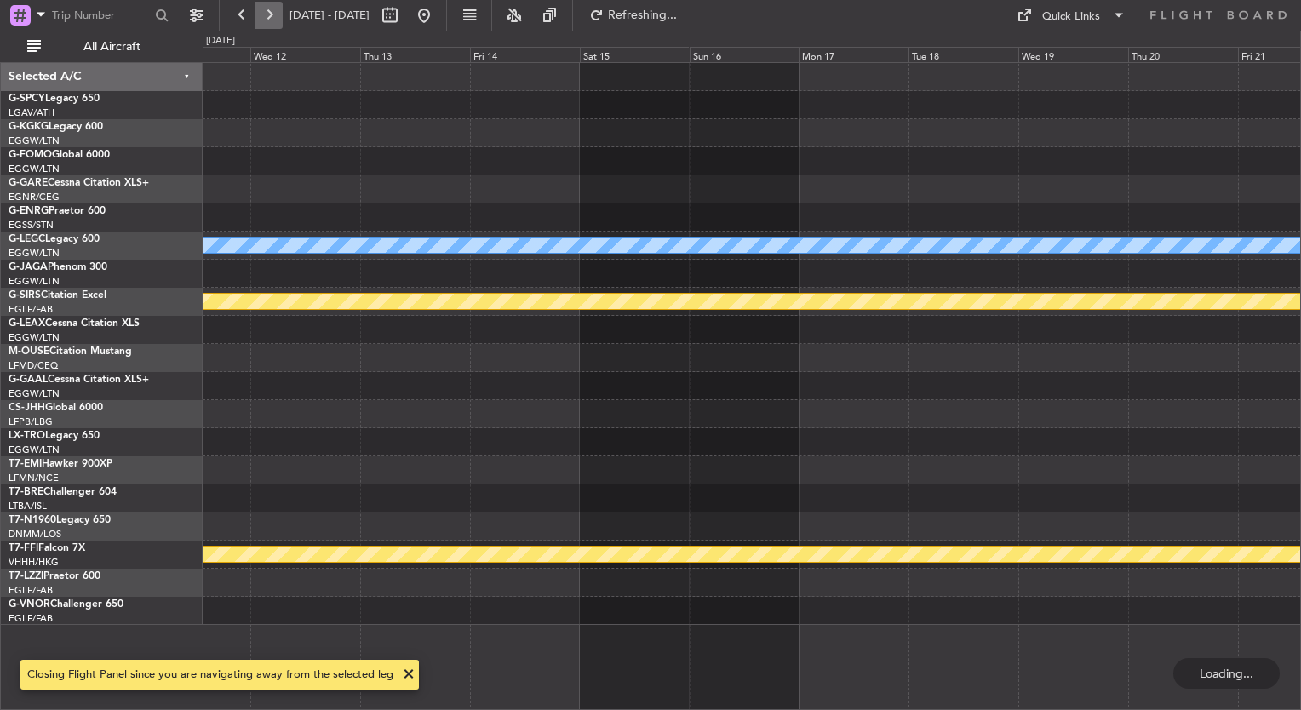
click at [276, 17] on button at bounding box center [268, 15] width 27 height 27
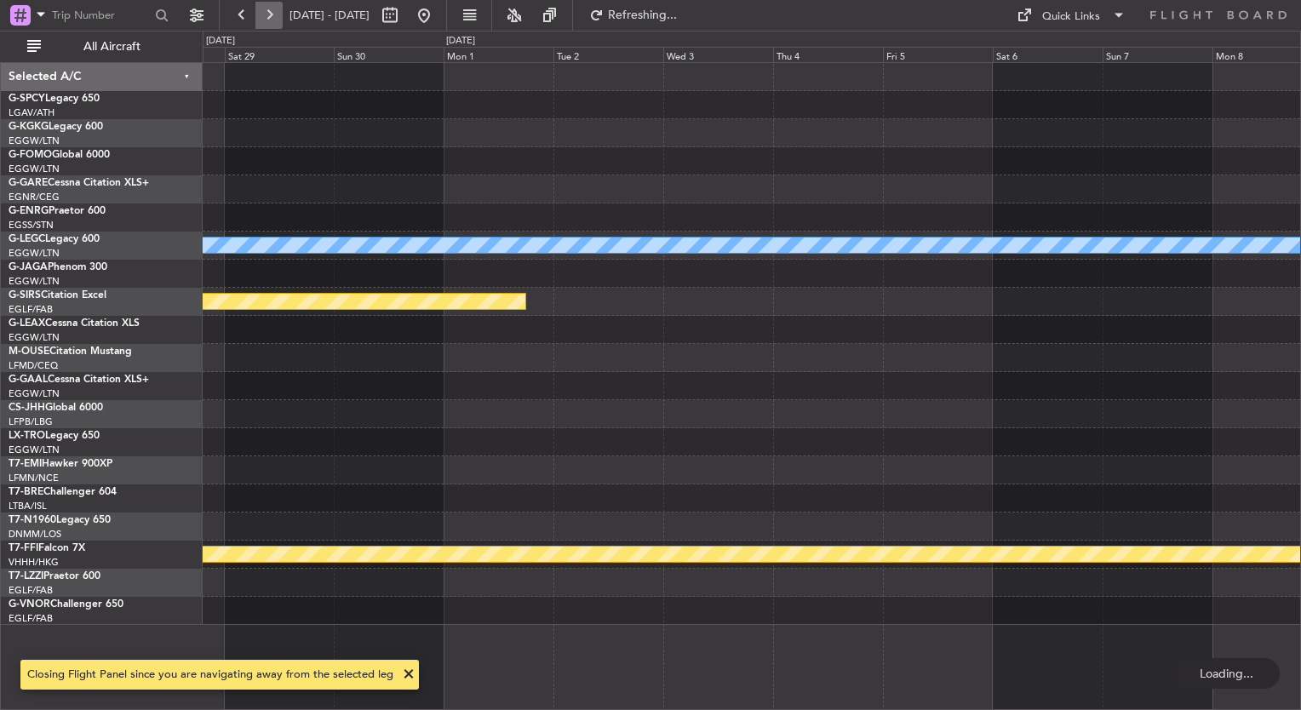
click at [276, 17] on button at bounding box center [268, 15] width 27 height 27
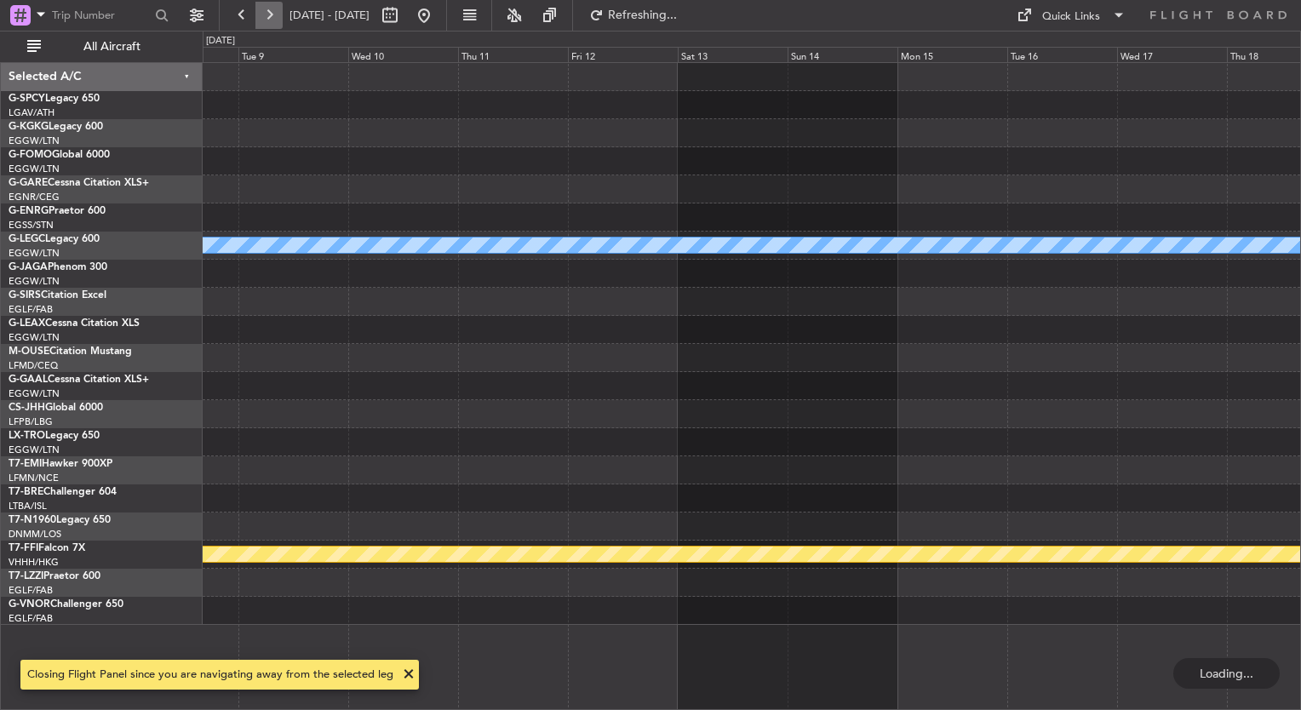
click at [276, 17] on button at bounding box center [268, 15] width 27 height 27
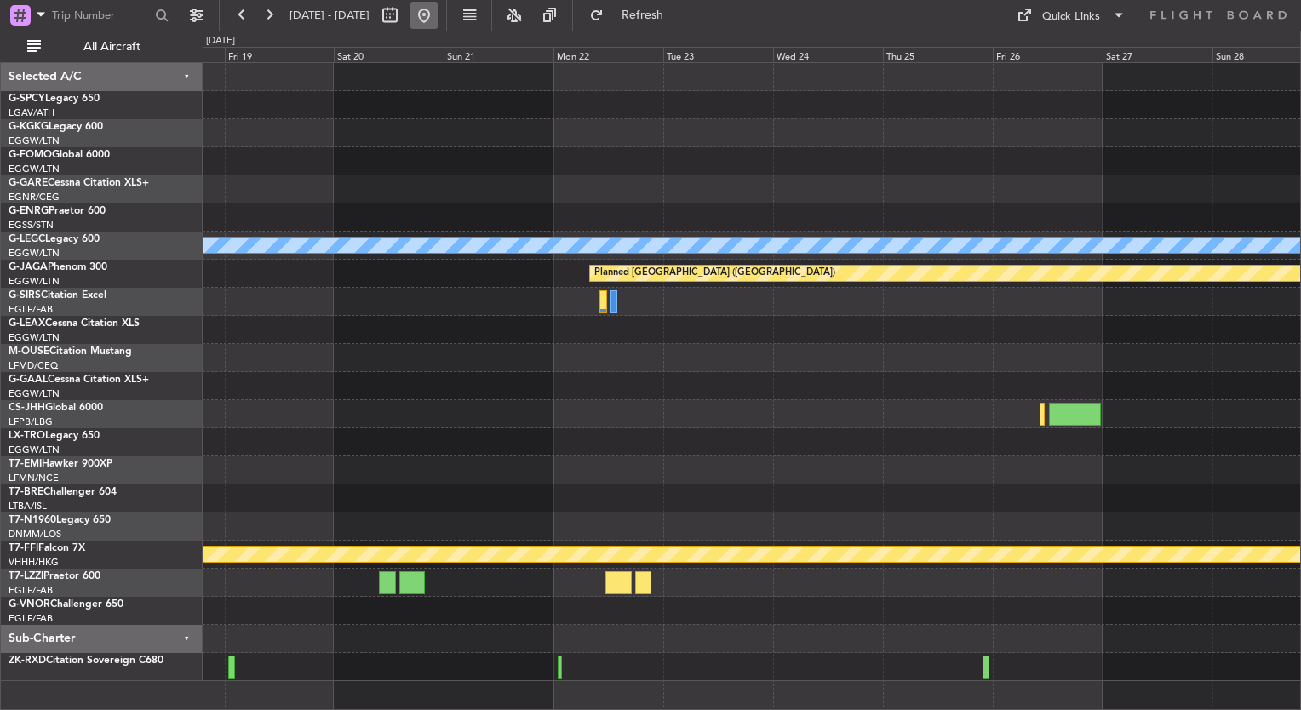
click at [438, 19] on button at bounding box center [423, 15] width 27 height 27
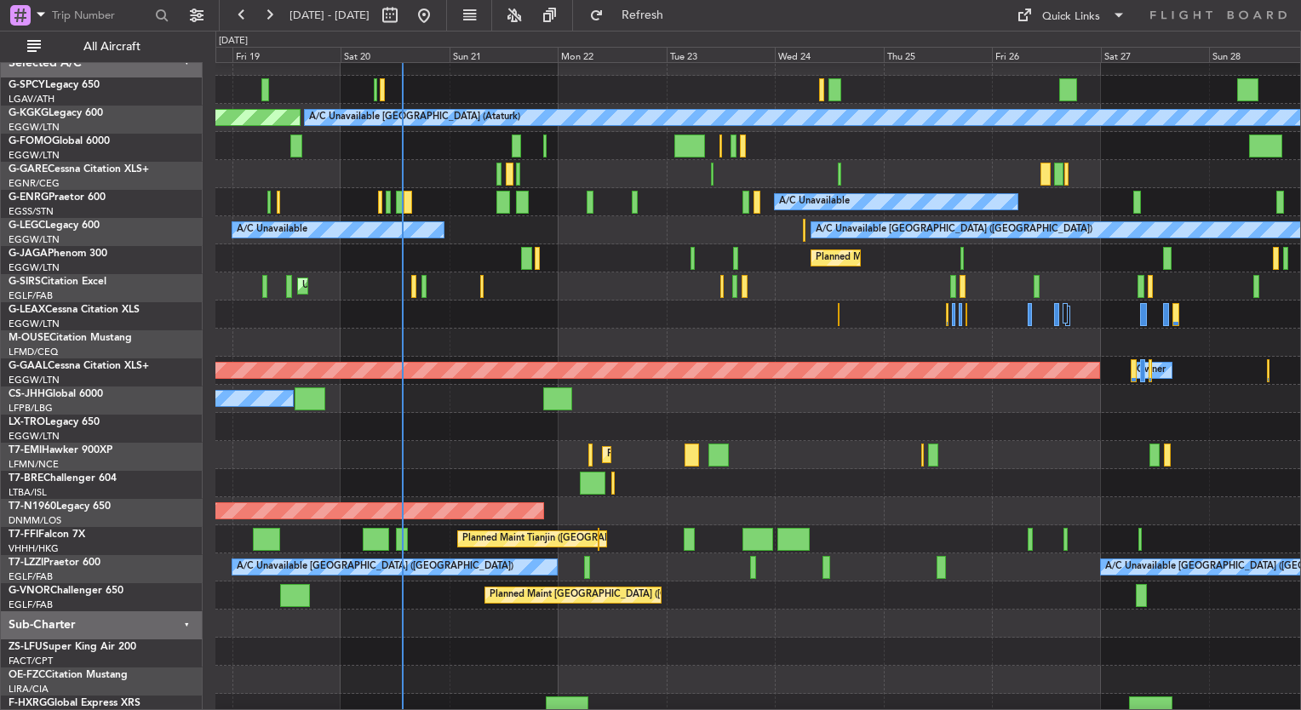
scroll to position [15, 0]
click at [594, 325] on div at bounding box center [757, 315] width 1085 height 28
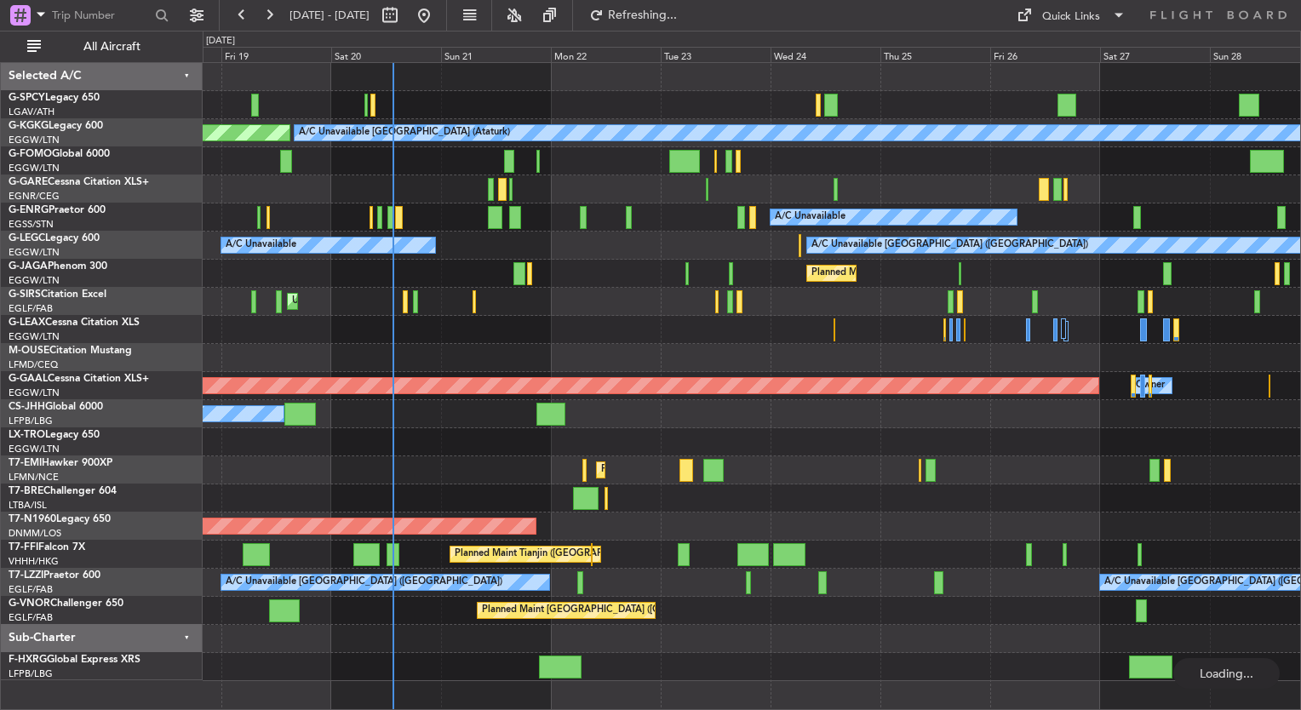
scroll to position [0, 0]
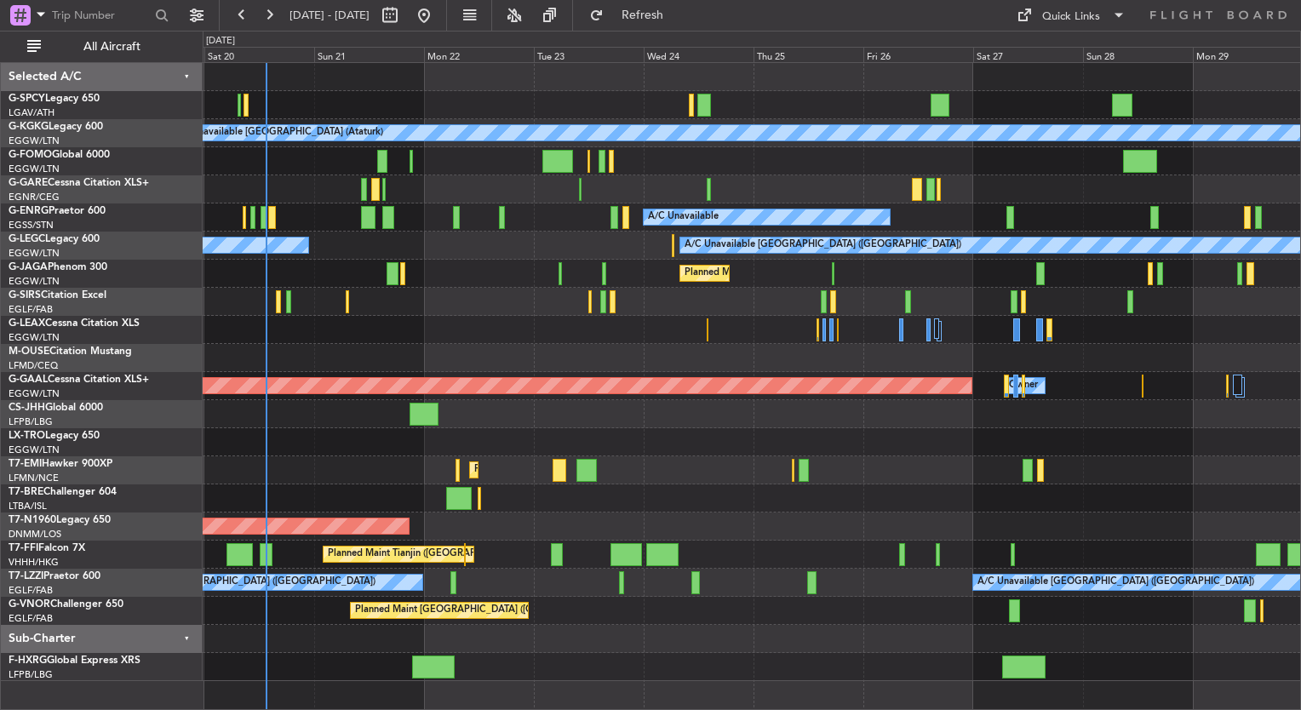
click at [622, 467] on div "Planned Maint [GEOGRAPHIC_DATA]" at bounding box center [752, 470] width 1098 height 28
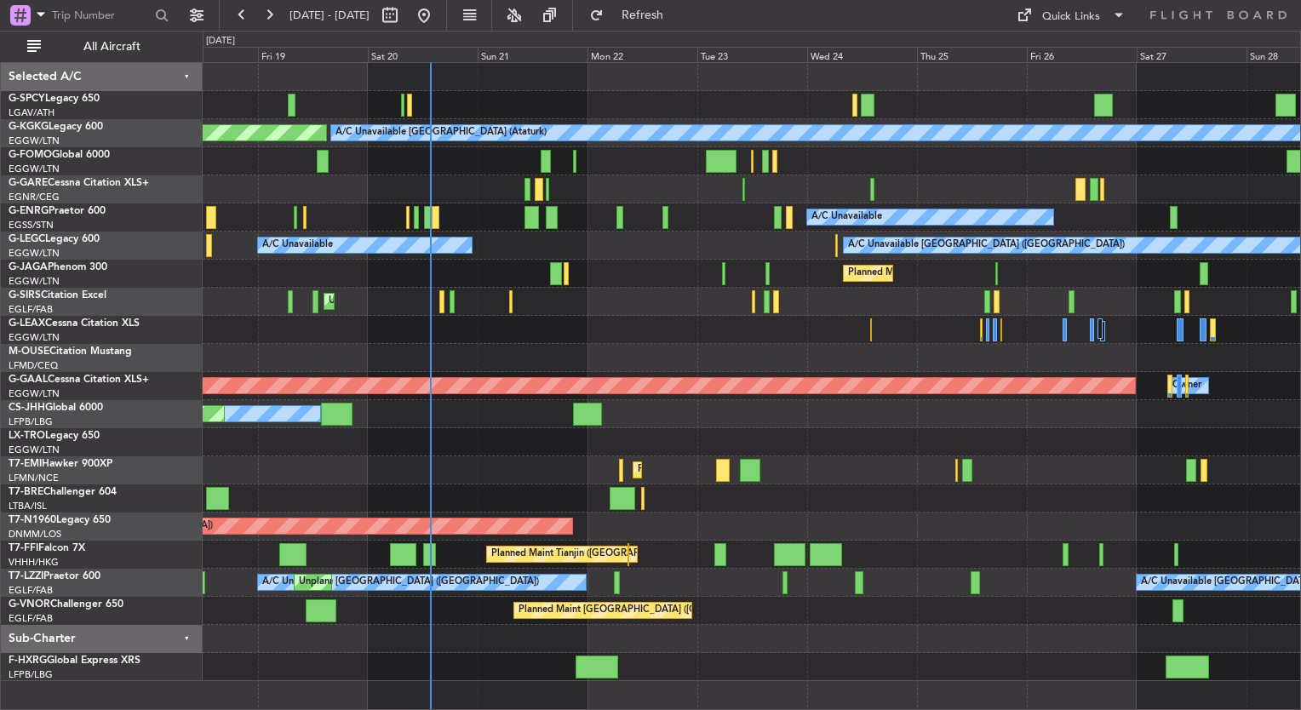
click at [570, 269] on div "A/C Unavailable Istanbul (Ataturk) AOG Maint Istanbul (Ataturk) A/C Unavailable…" at bounding box center [752, 372] width 1098 height 618
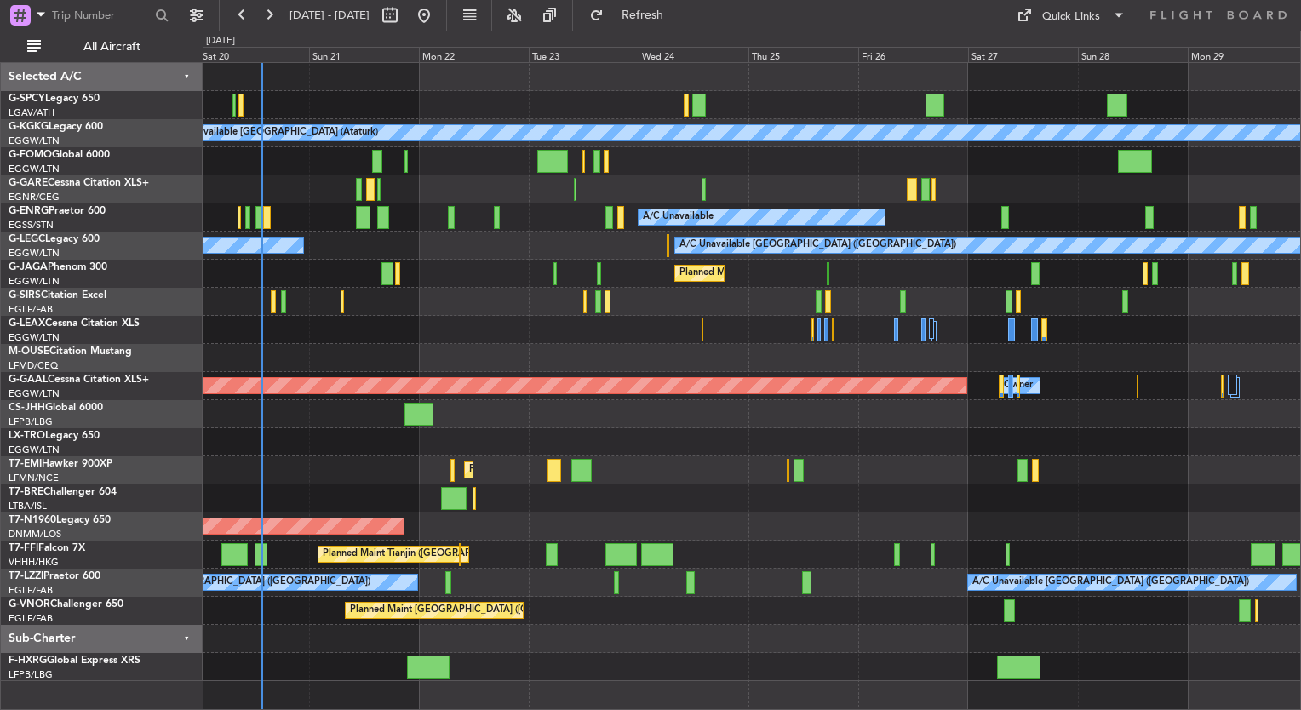
click at [560, 230] on div "A/C Unavailable Istanbul (Ataturk) AOG Maint Istanbul (Ataturk) A/C Unavailable…" at bounding box center [752, 372] width 1098 height 618
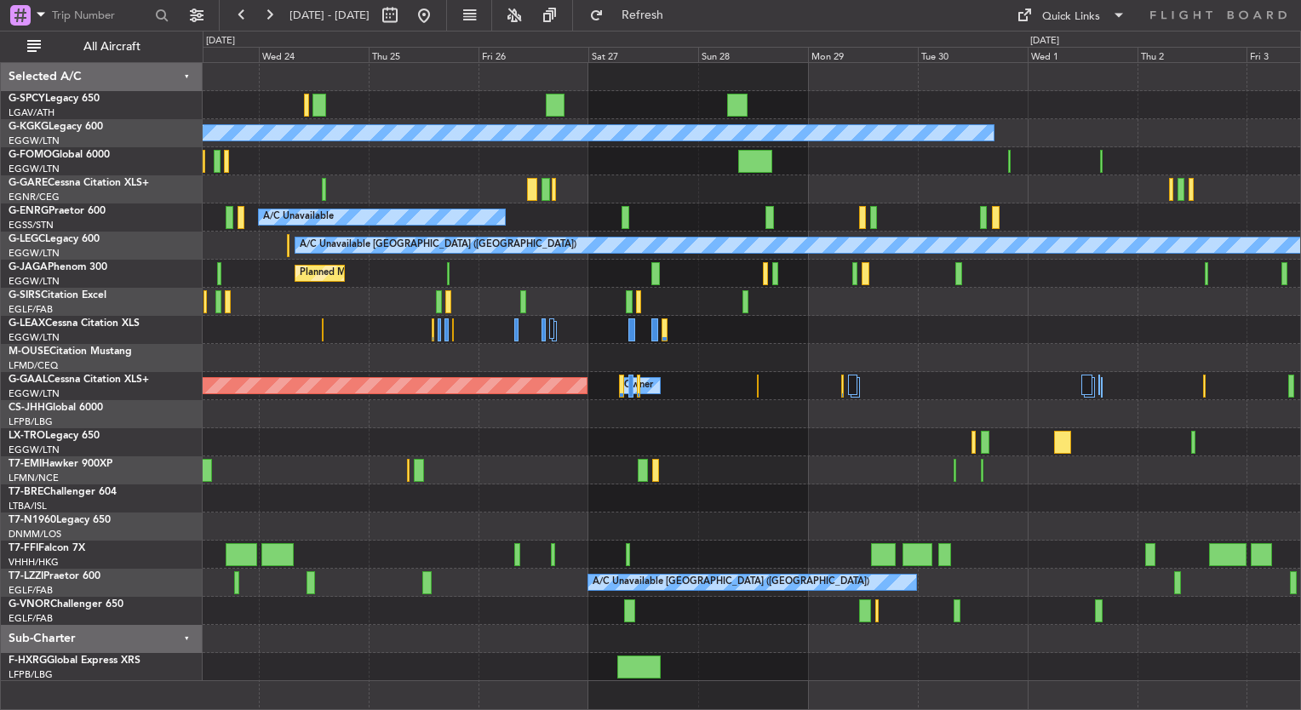
click at [784, 218] on div "A/C Unavailable" at bounding box center [752, 218] width 1098 height 28
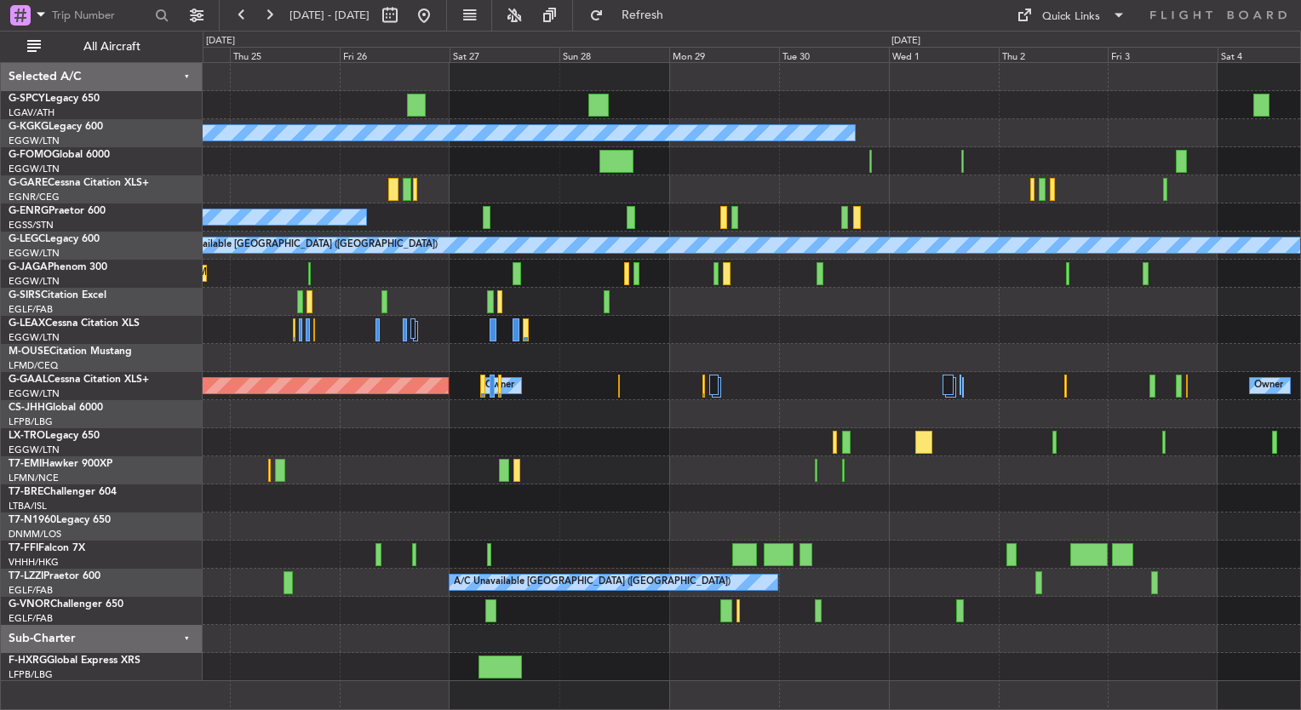
click at [766, 214] on div "A/C Unavailable" at bounding box center [752, 218] width 1098 height 28
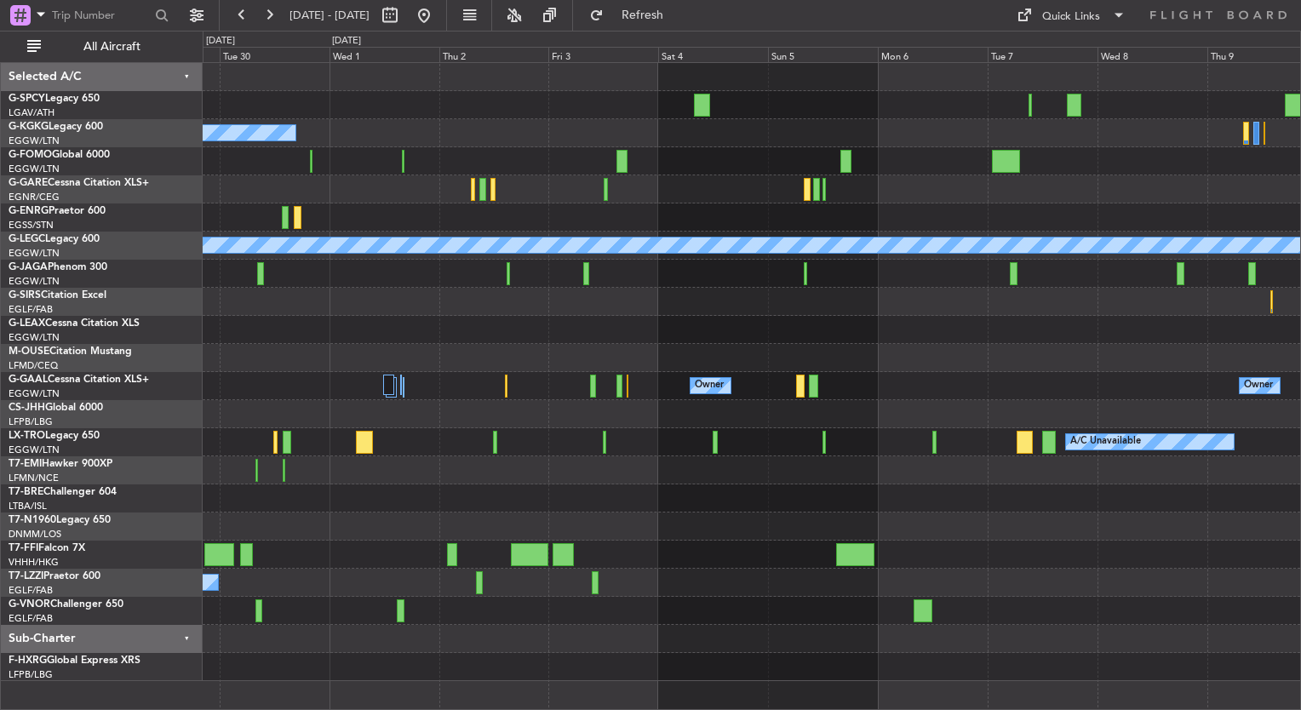
click at [359, 220] on div at bounding box center [752, 218] width 1098 height 28
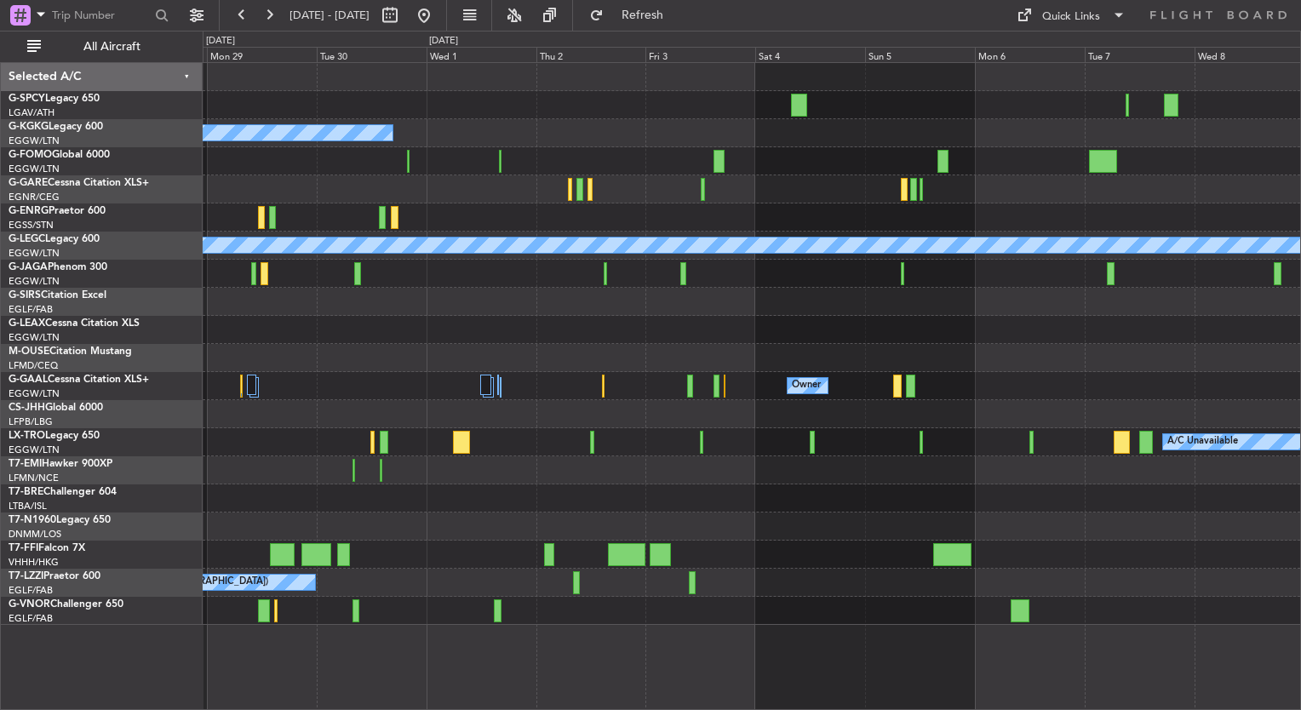
click at [1174, 202] on div "A/C Unavailable Istanbul (Ataturk) A/C Unavailable London (Luton) Owner Owner O…" at bounding box center [752, 344] width 1098 height 562
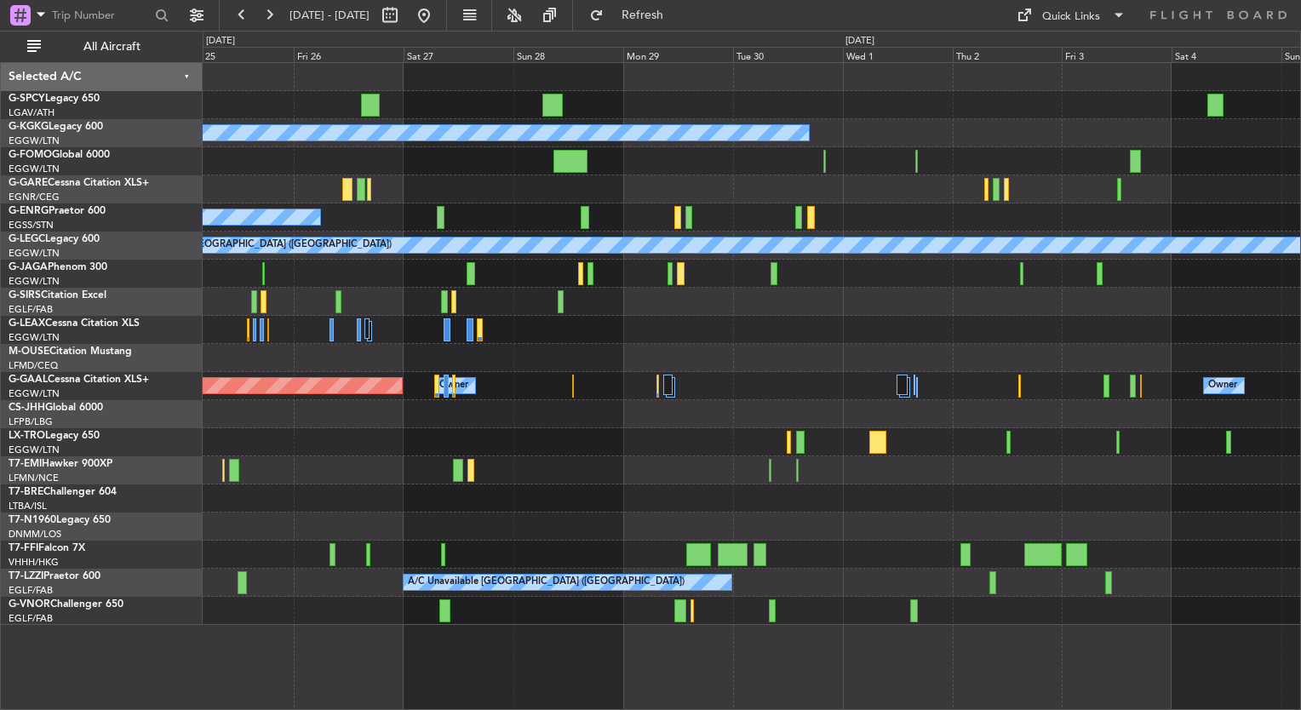
click at [896, 373] on div "A/C Unavailable Istanbul (Ataturk) A/C Unavailable A/C Unavailable London (Luto…" at bounding box center [752, 344] width 1098 height 562
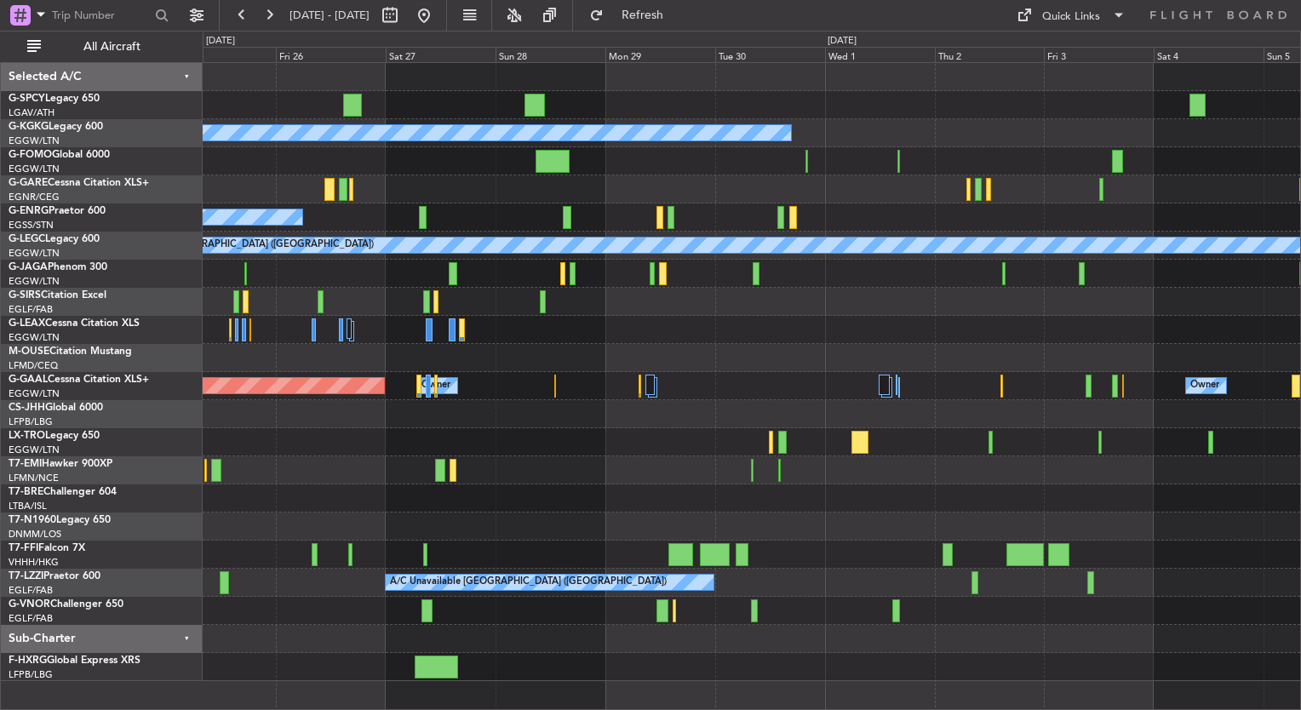
click at [710, 258] on div "A/C Unavailable Istanbul (Ataturk) A/C Unavailable A/C Unavailable London (Luto…" at bounding box center [752, 372] width 1098 height 618
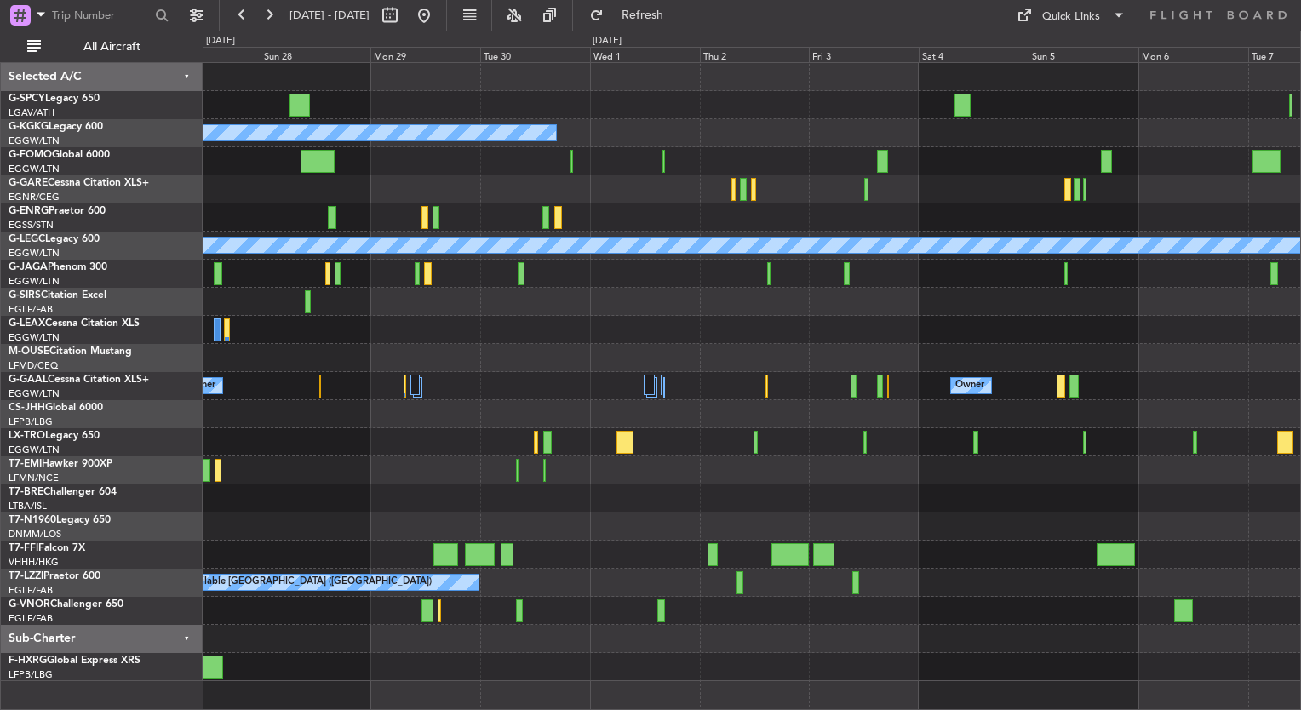
click at [692, 438] on div "A/C Unavailable" at bounding box center [752, 442] width 1098 height 28
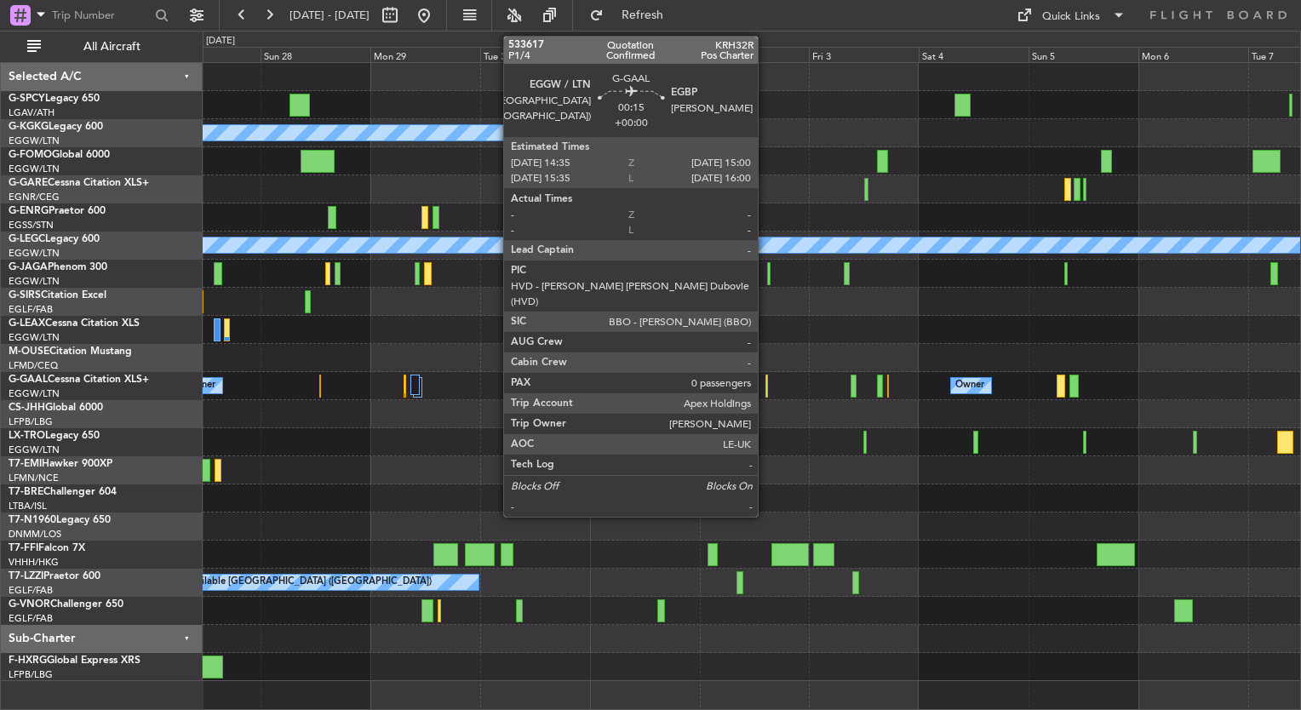
click at [766, 383] on div at bounding box center [767, 386] width 3 height 23
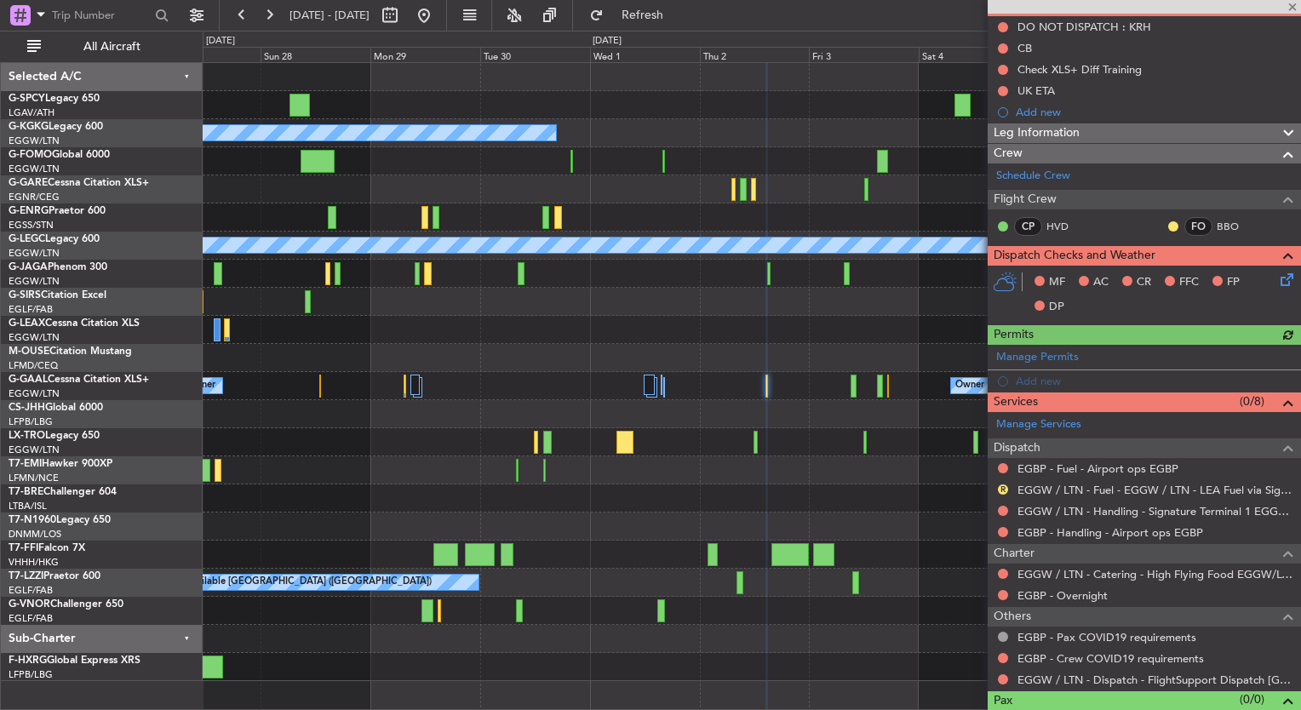
scroll to position [195, 0]
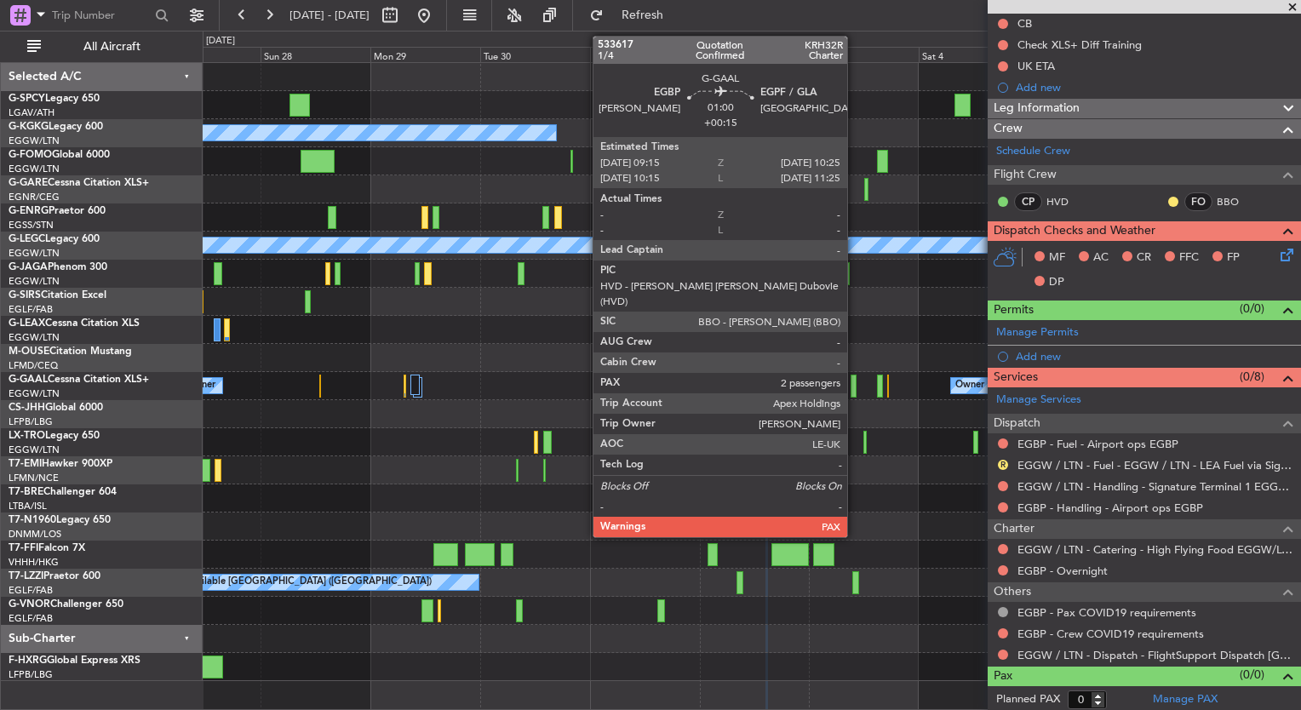
click at [855, 380] on div at bounding box center [854, 386] width 6 height 23
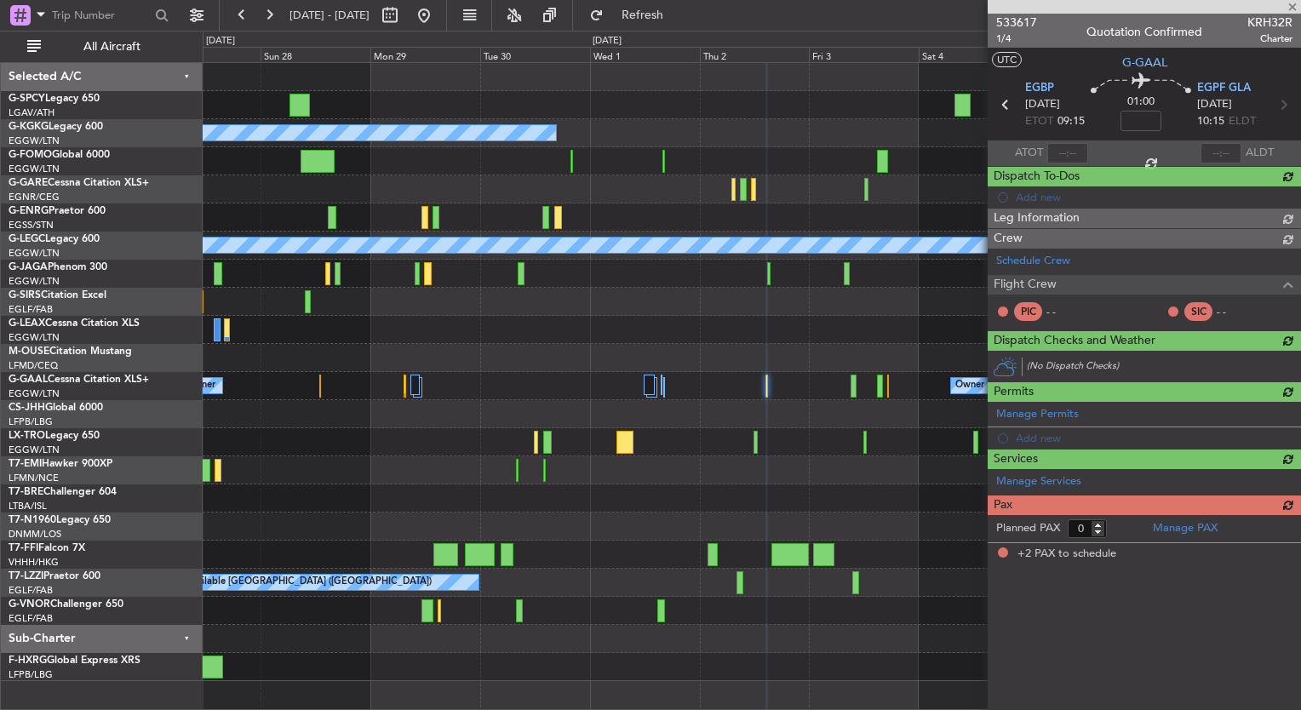
type input "+00:15"
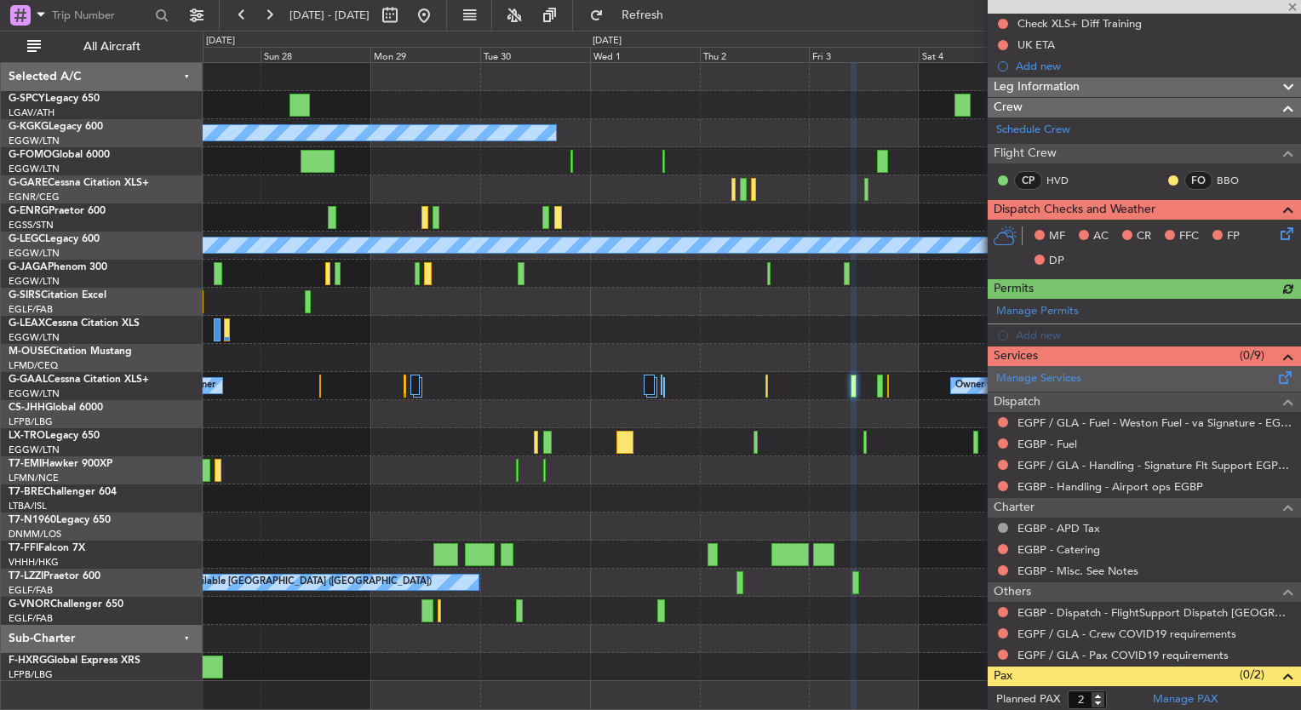
scroll to position [289, 0]
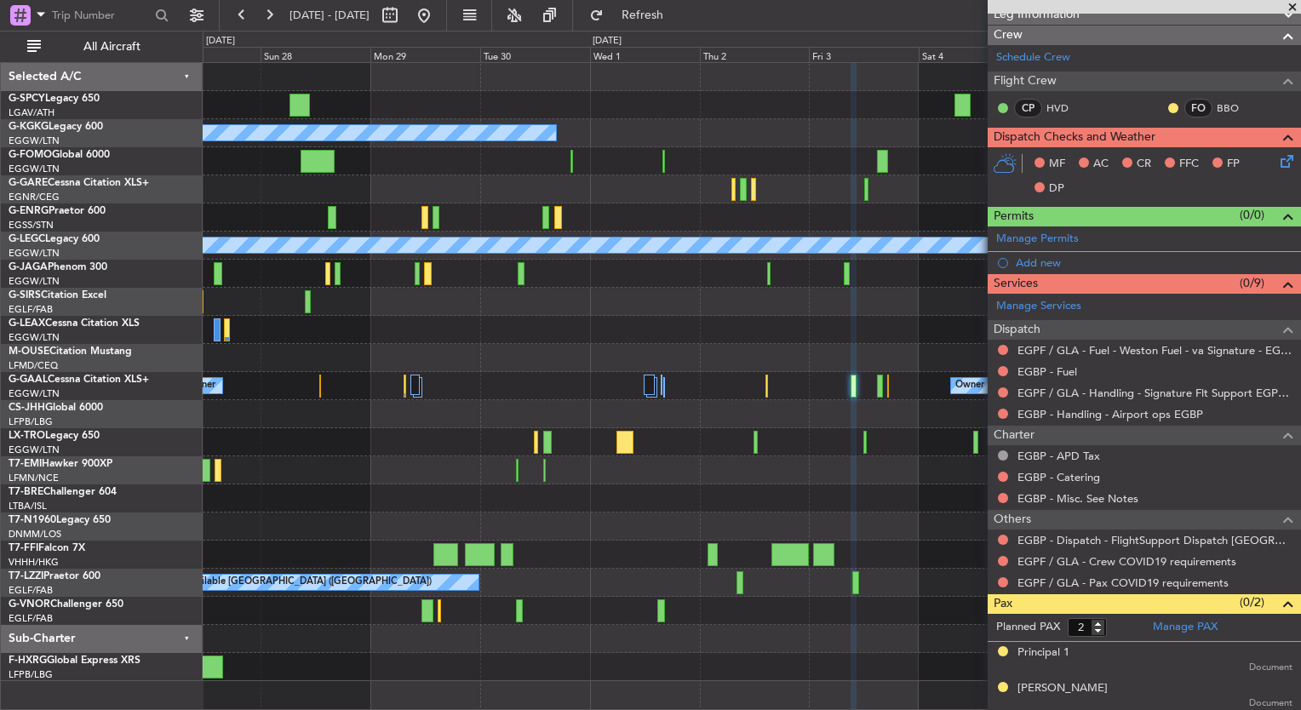
click at [1294, 5] on span at bounding box center [1292, 7] width 17 height 15
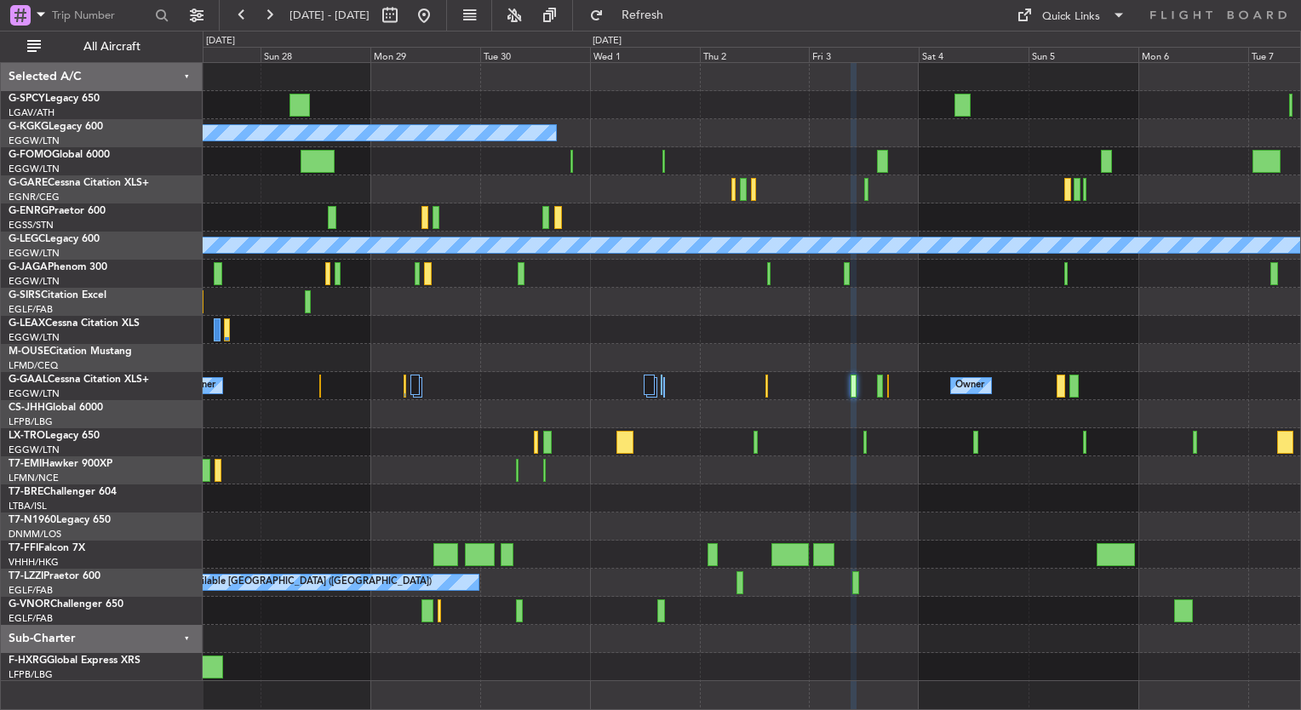
type input "0"
click at [438, 20] on button at bounding box center [423, 15] width 27 height 27
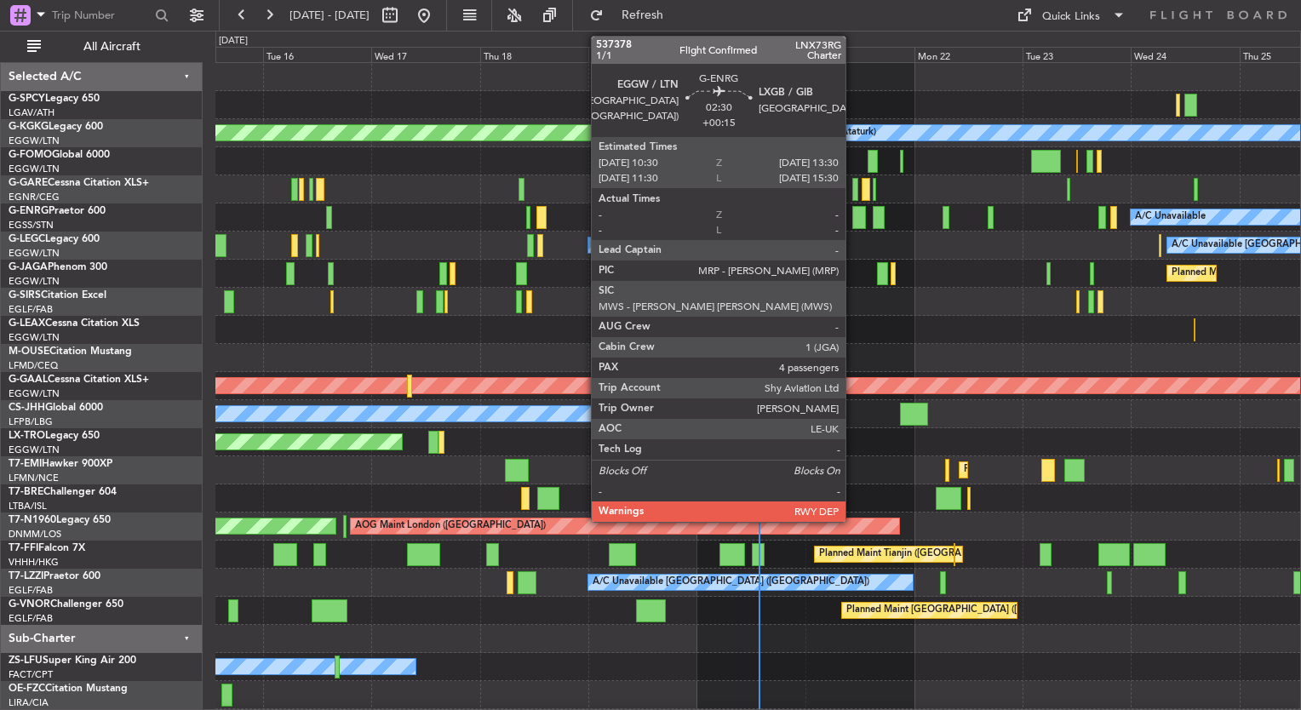
click at [853, 221] on div at bounding box center [859, 217] width 14 height 23
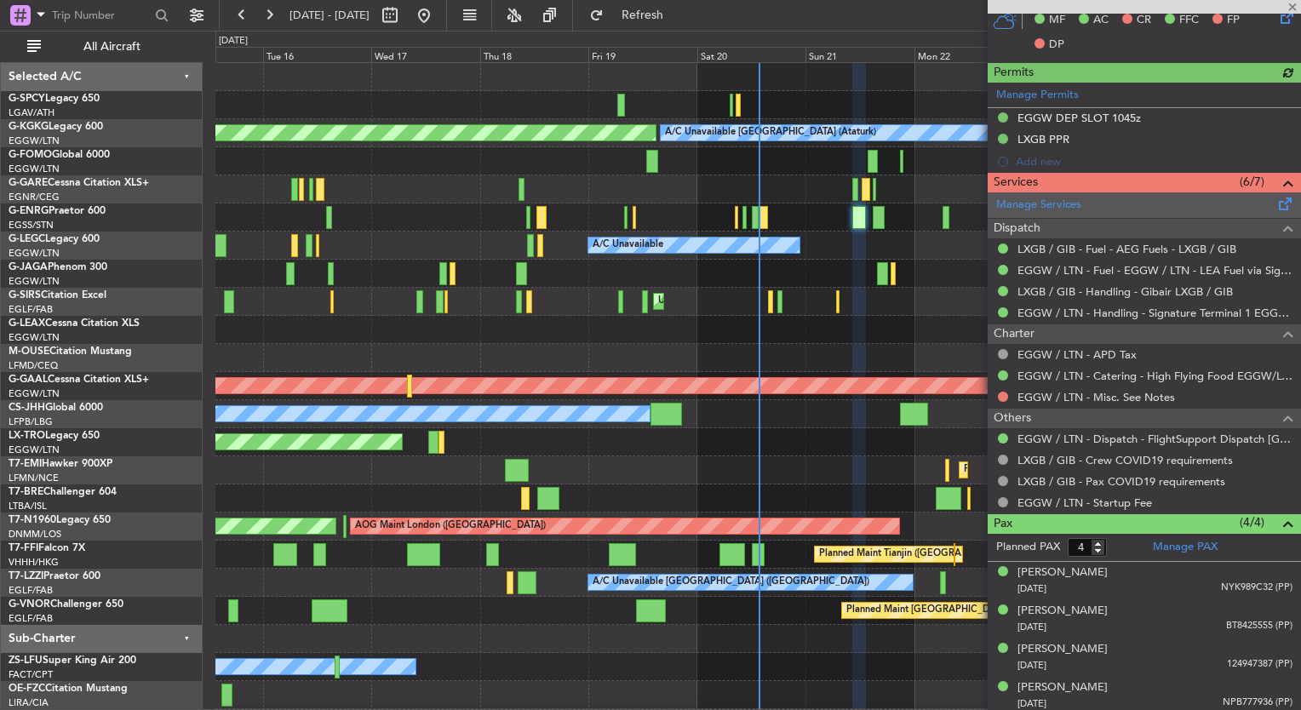
scroll to position [399, 0]
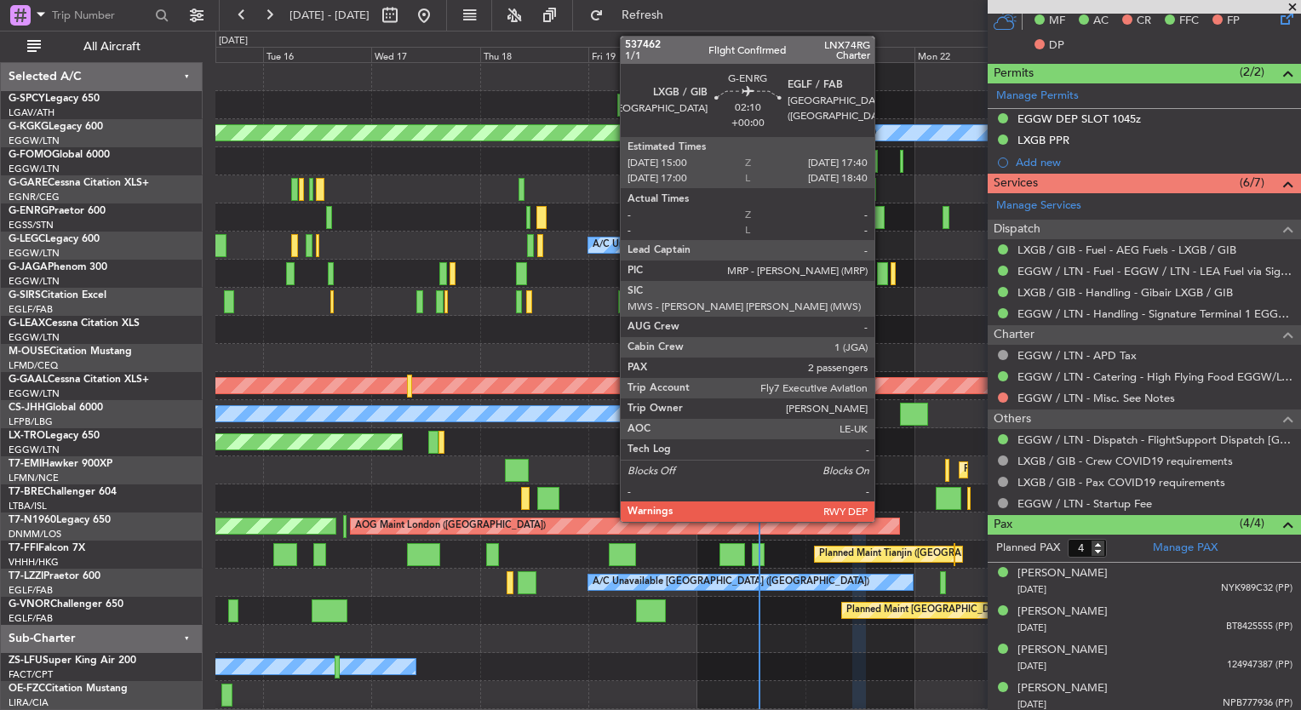
click at [882, 216] on div at bounding box center [879, 217] width 13 height 23
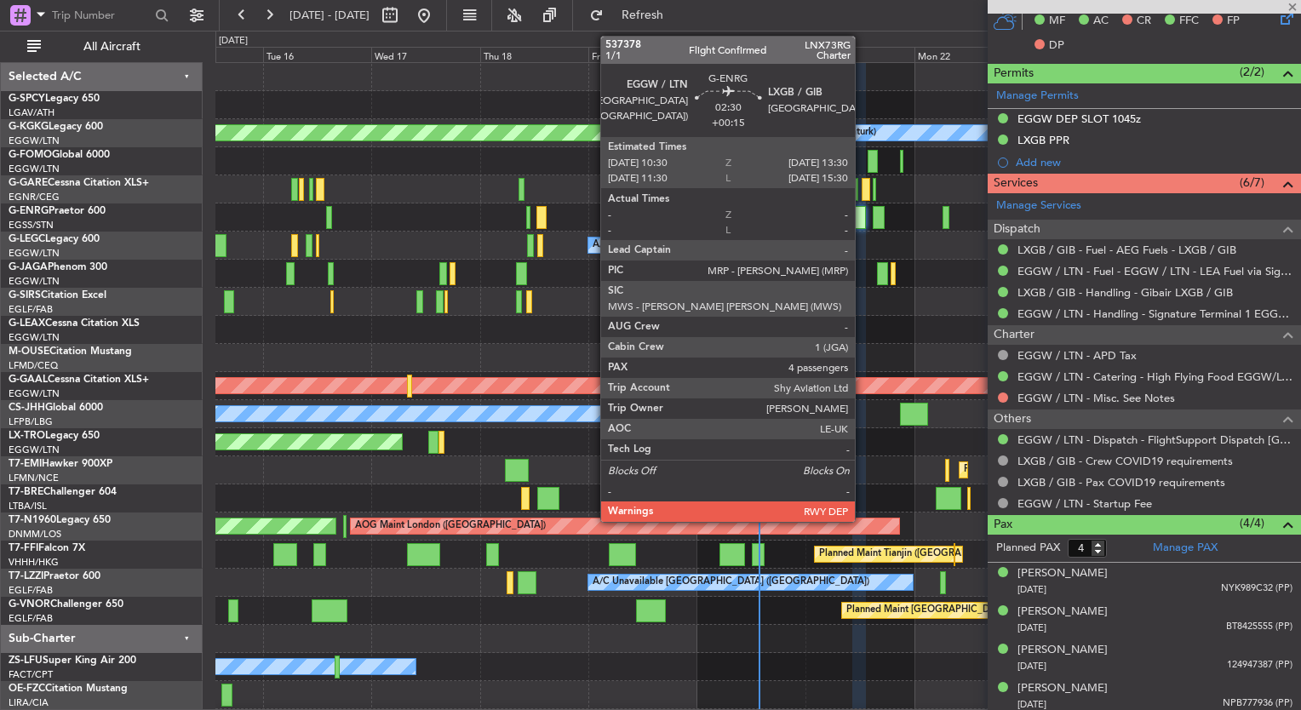
type input "2"
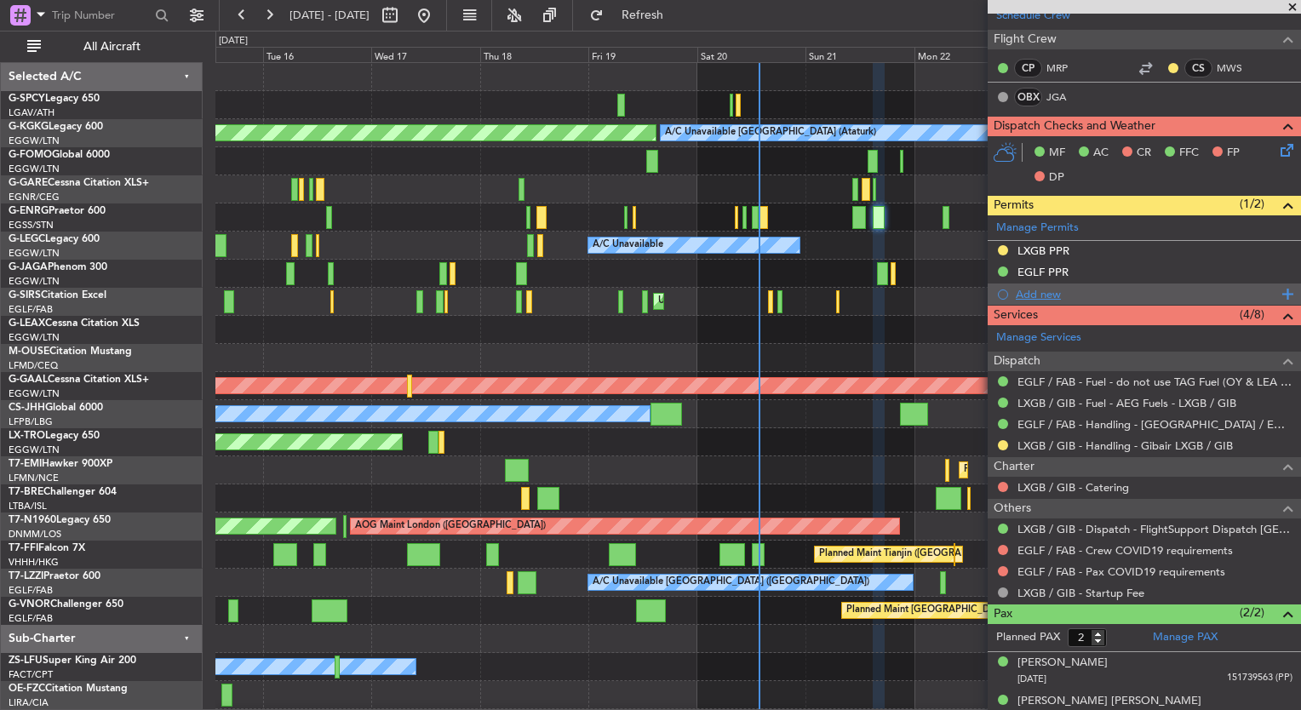
scroll to position [307, 0]
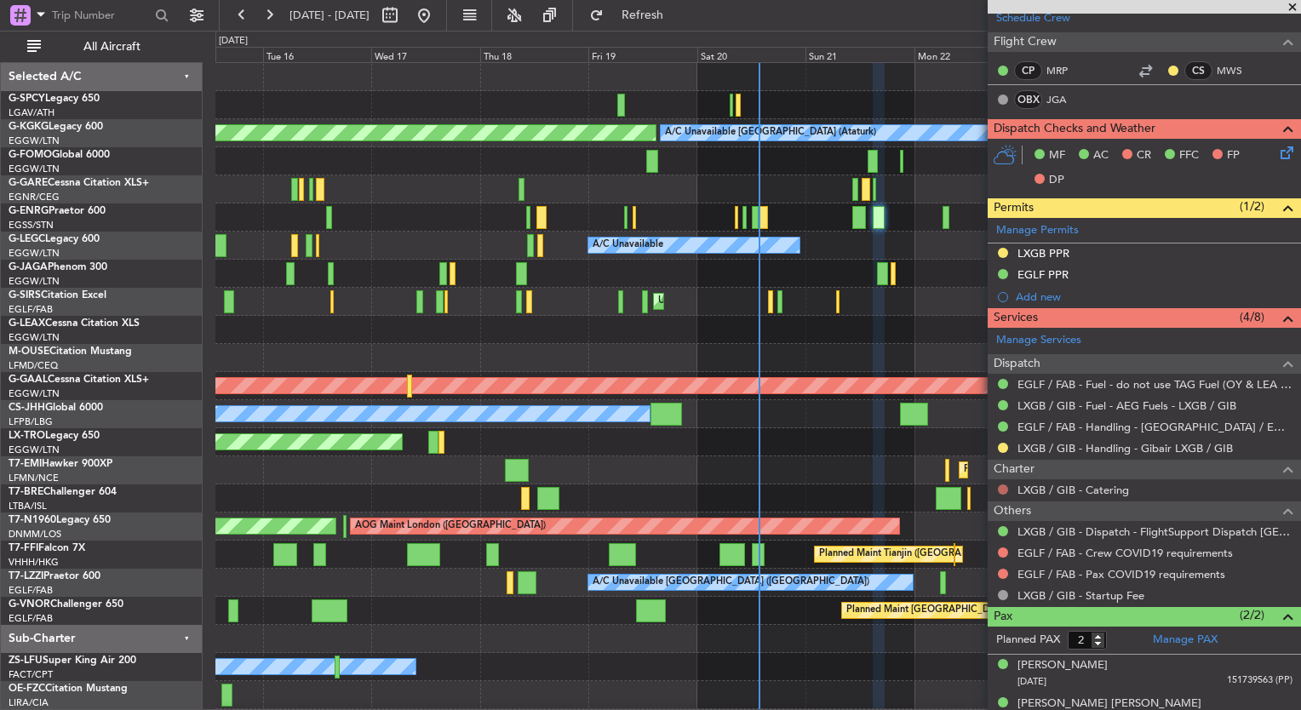
click at [1007, 488] on button at bounding box center [1003, 490] width 10 height 10
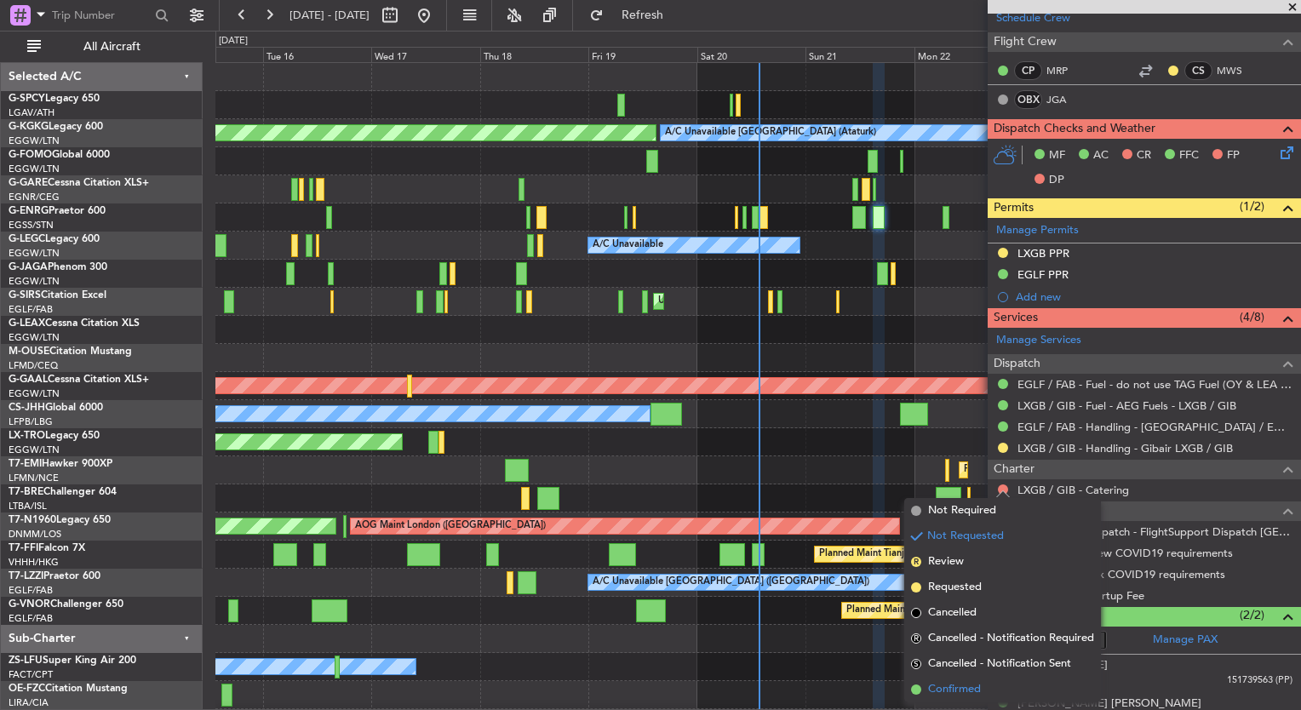
click at [928, 693] on span "Confirmed" at bounding box center [954, 689] width 53 height 17
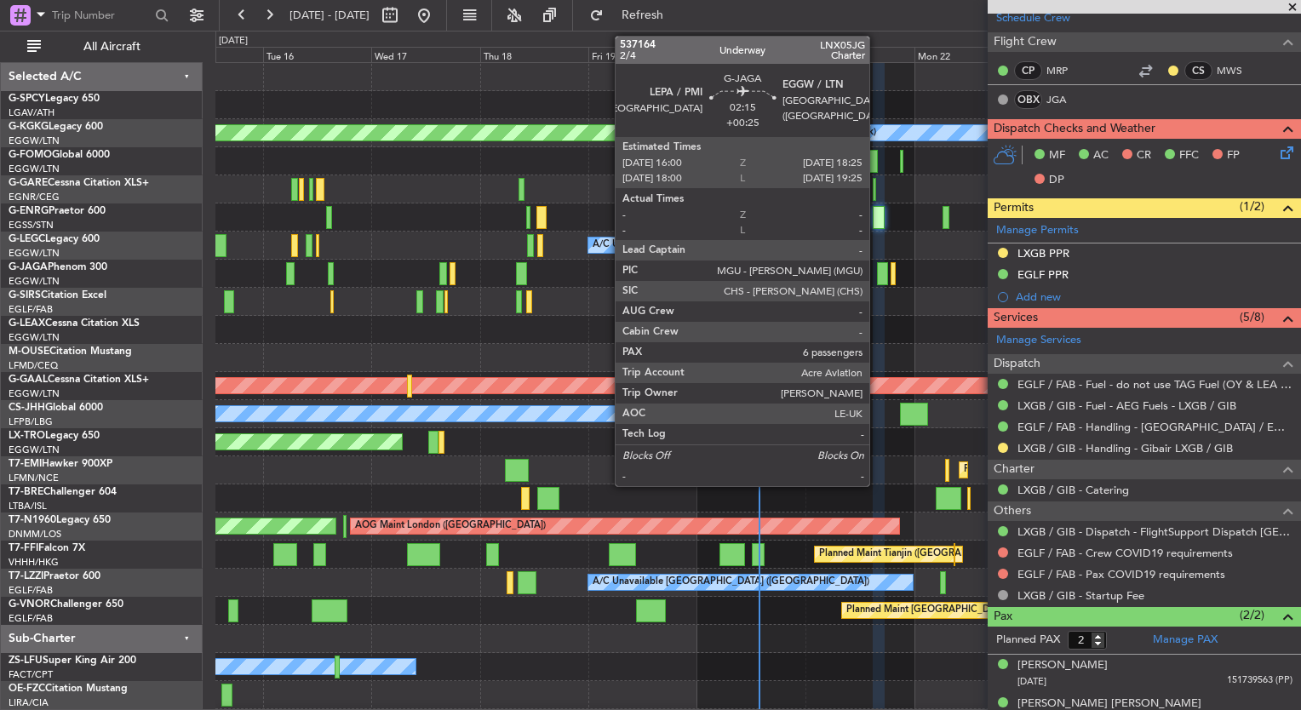
click at [877, 278] on div at bounding box center [882, 273] width 11 height 23
type input "+00:25"
type input "6"
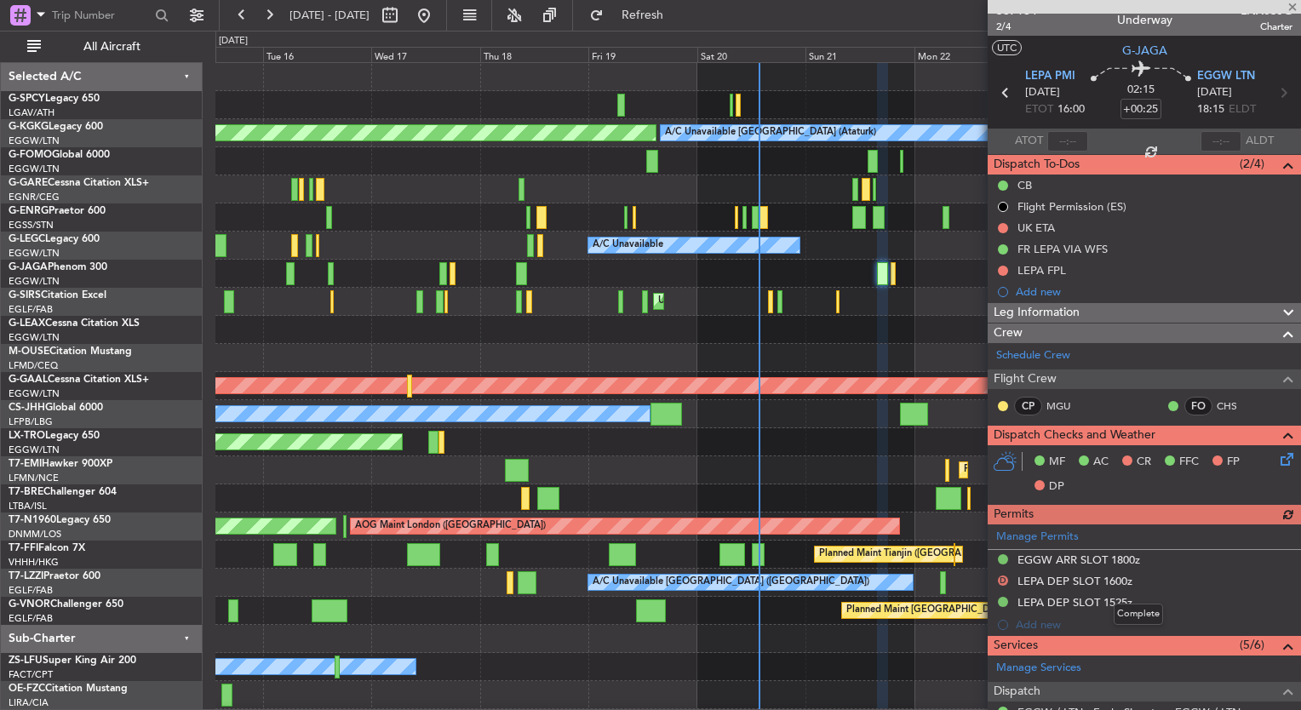
scroll to position [0, 0]
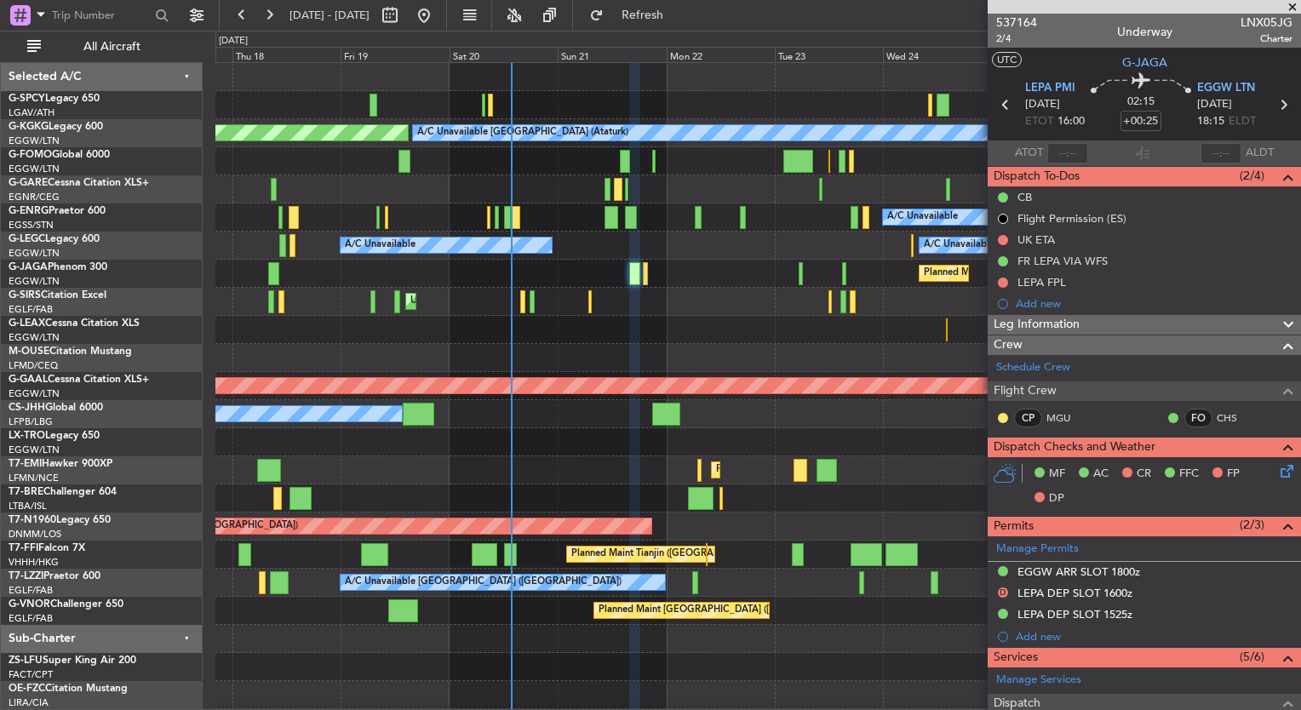
click at [525, 366] on div "AOG Maint Istanbul (Ataturk) A/C Unavailable Istanbul (Ataturk) A/C Unavailable…" at bounding box center [757, 400] width 1085 height 674
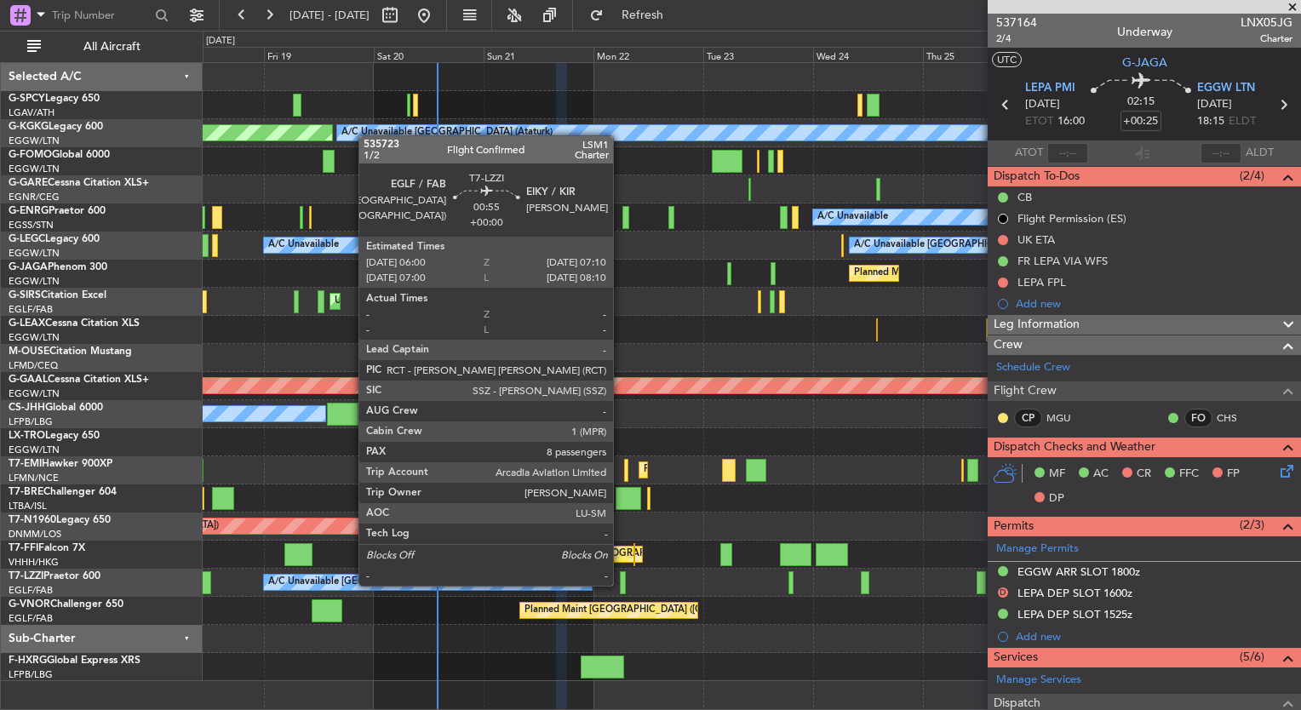
click at [621, 584] on div at bounding box center [623, 582] width 6 height 23
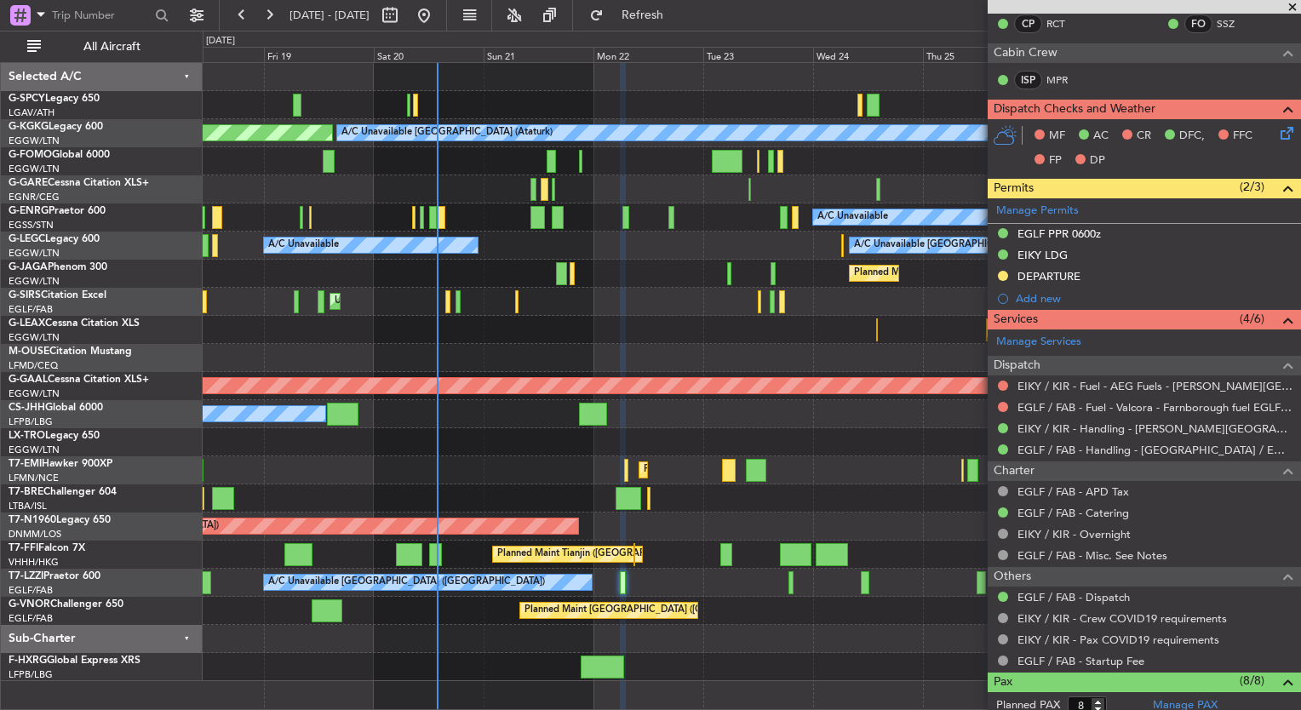
scroll to position [330, 0]
click at [1290, 1] on span at bounding box center [1292, 7] width 17 height 15
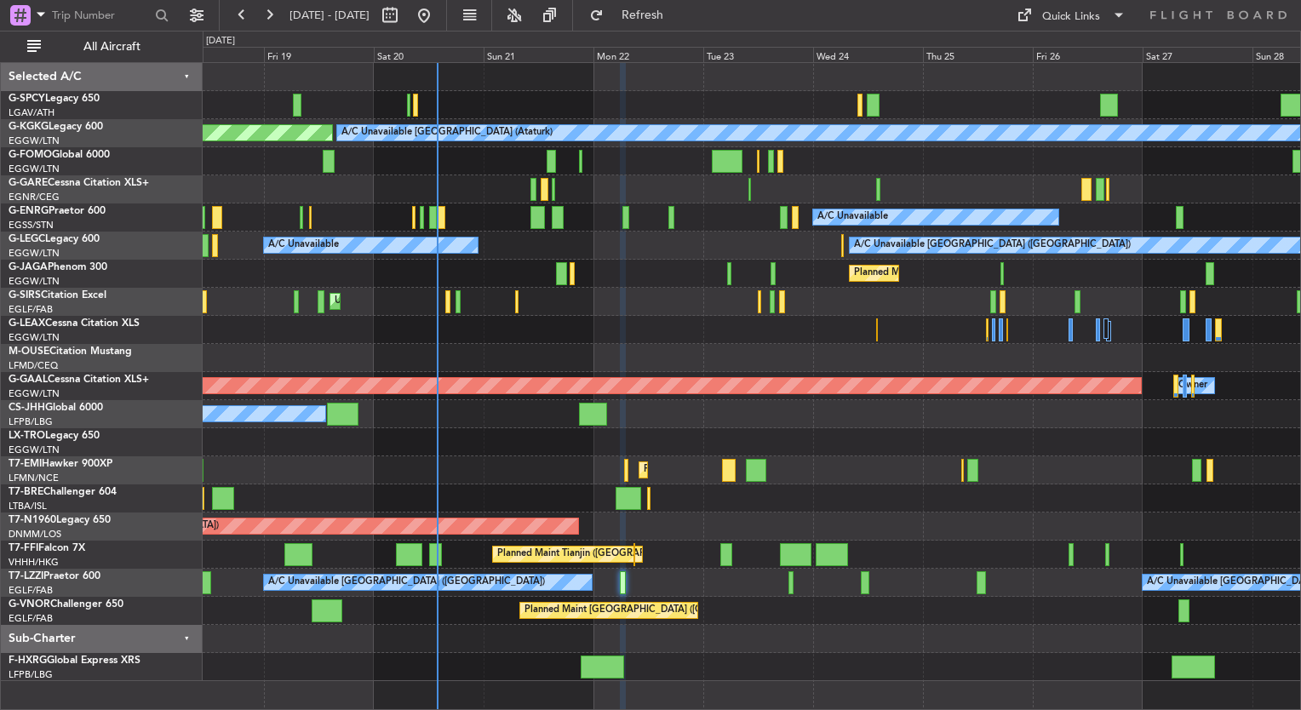
type input "0"
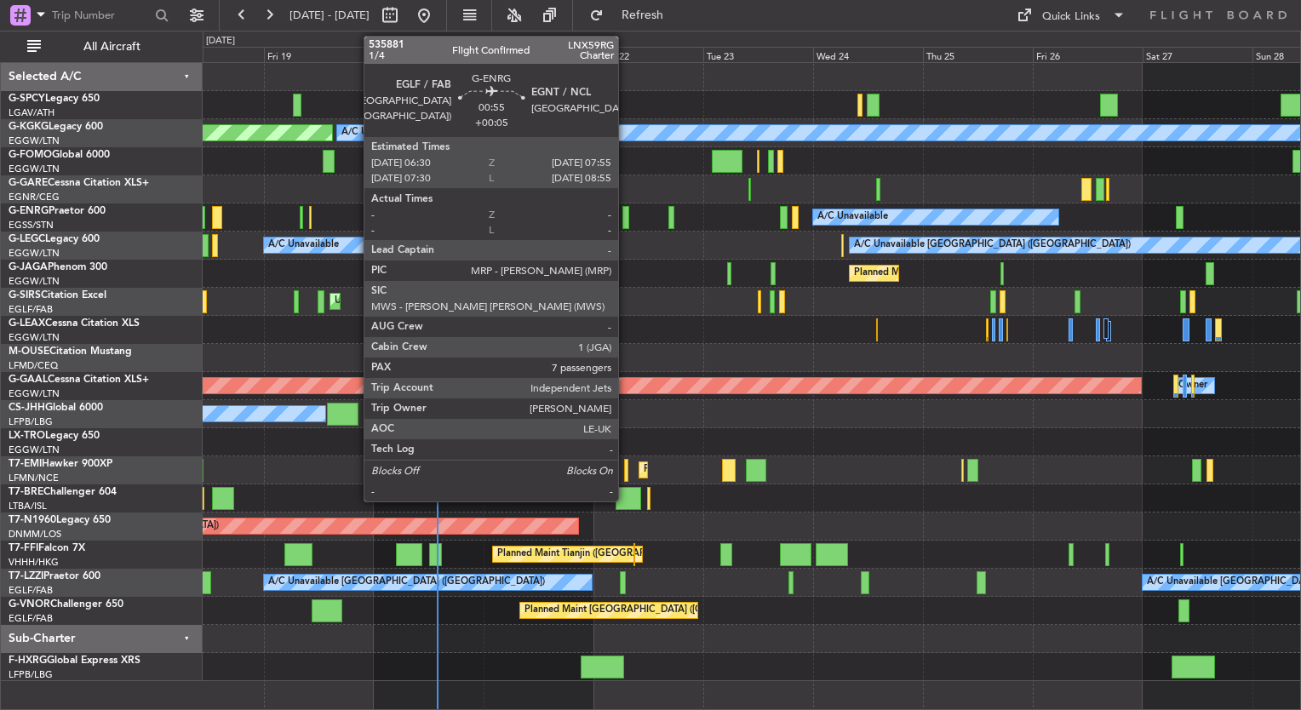
click at [626, 223] on div at bounding box center [625, 217] width 7 height 23
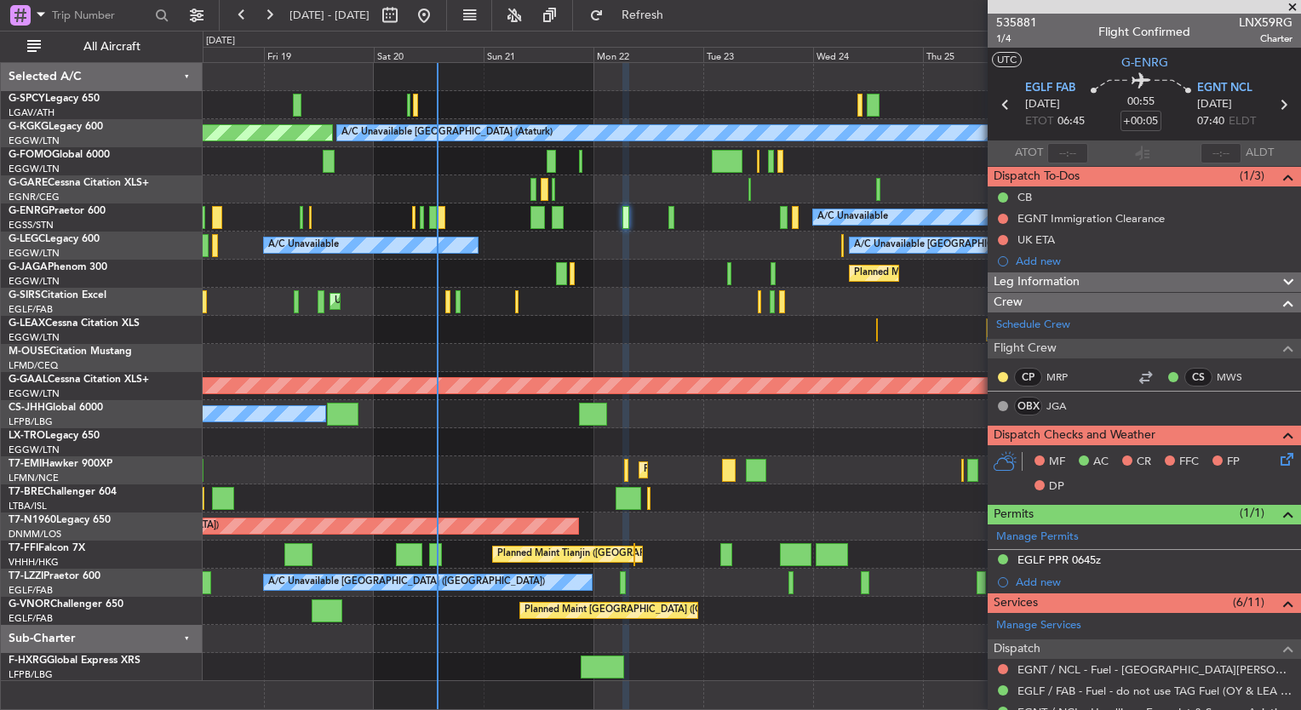
click at [1292, 6] on span at bounding box center [1292, 7] width 17 height 15
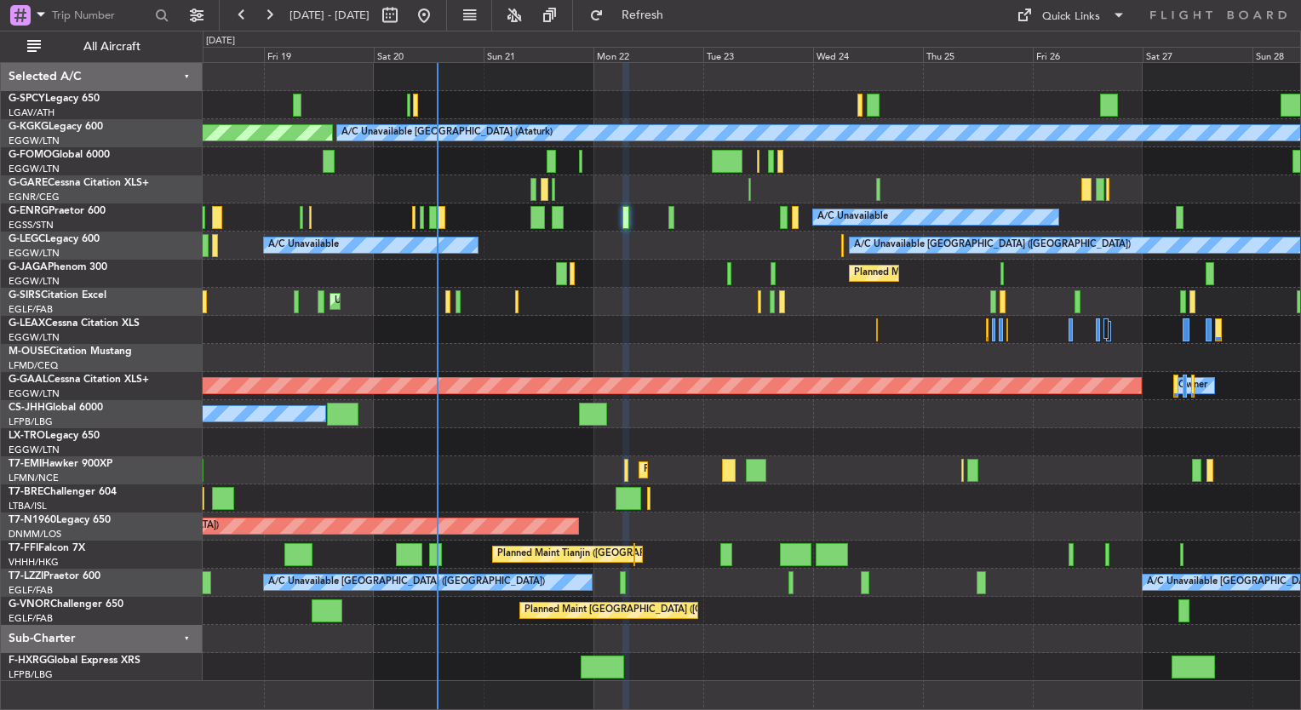
type input "0"
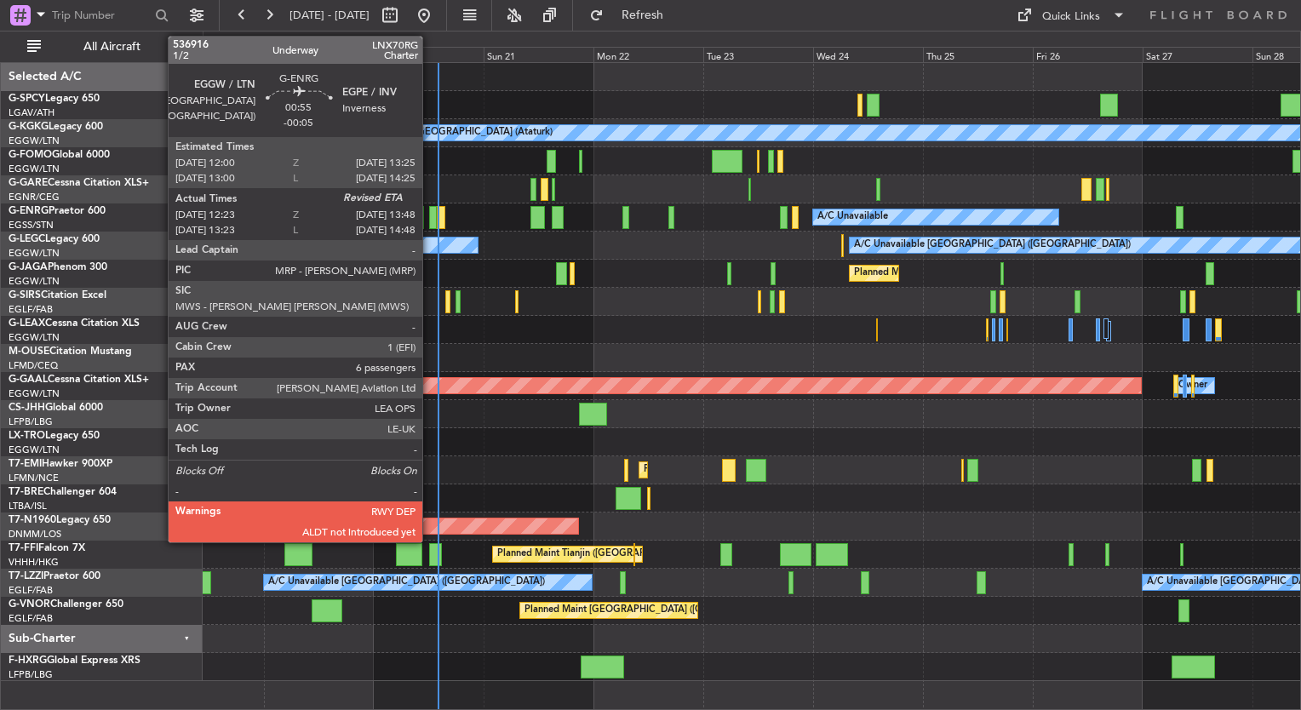
click at [430, 223] on div at bounding box center [432, 217] width 7 height 23
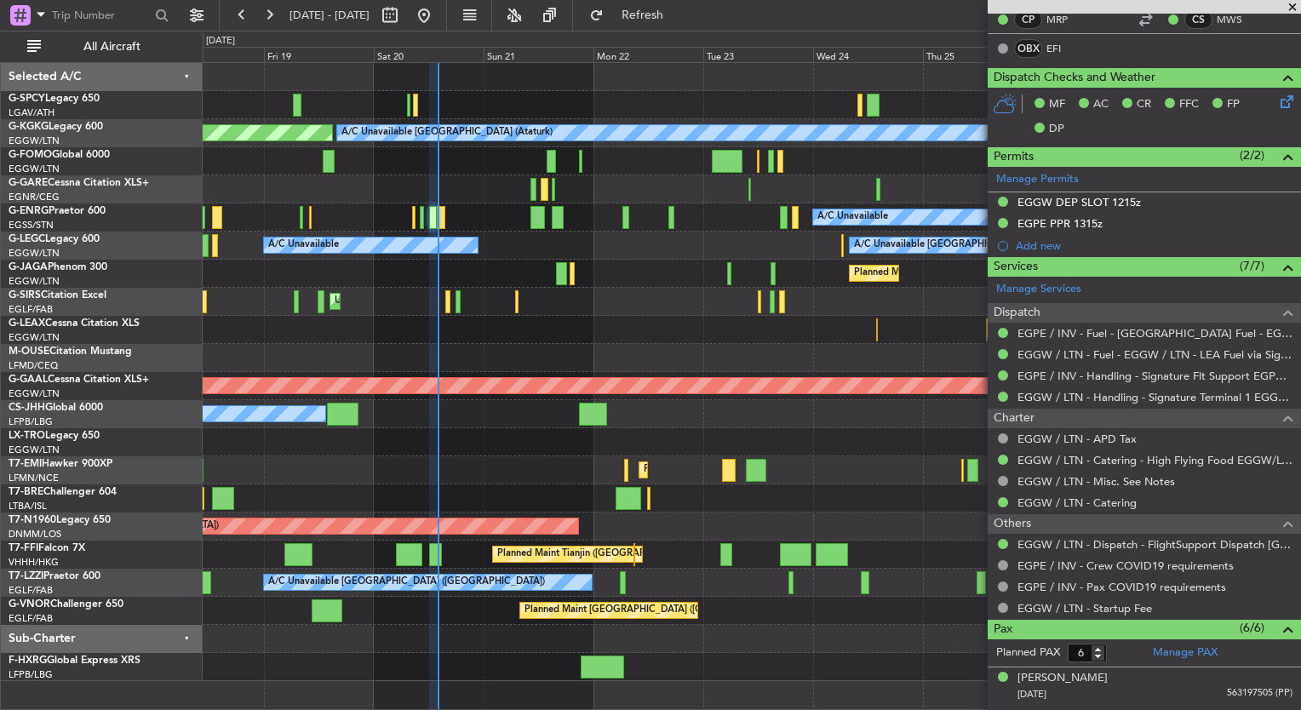
scroll to position [342, 0]
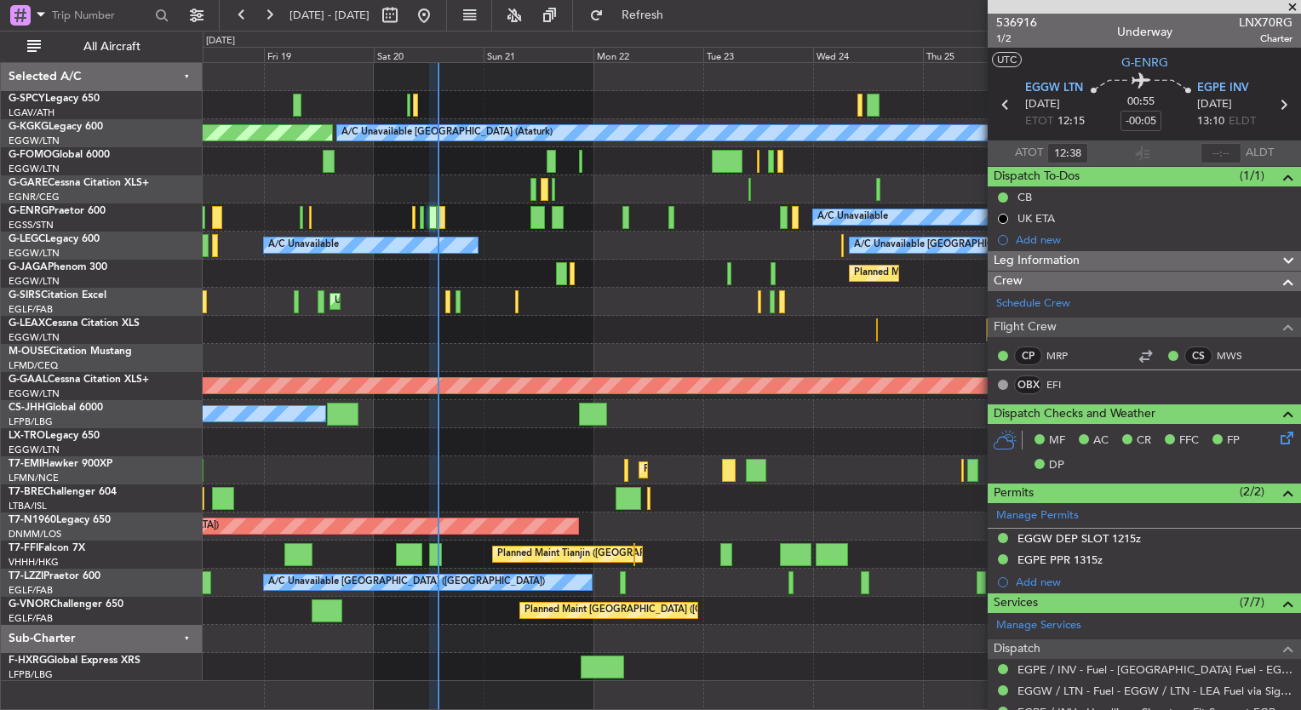
scroll to position [342, 0]
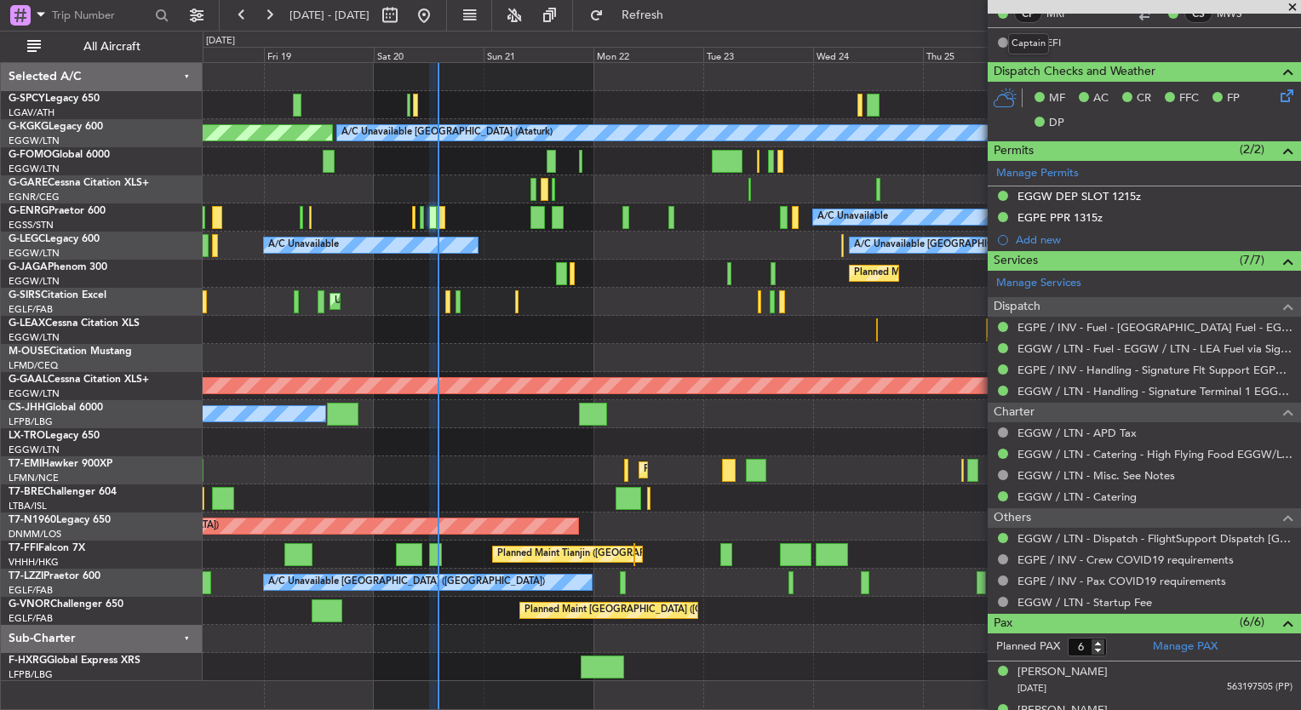
click at [1058, 43] on mat-tooltip-component "Captain" at bounding box center [1028, 43] width 65 height 45
click at [1054, 39] on link "EFI" at bounding box center [1066, 42] width 38 height 15
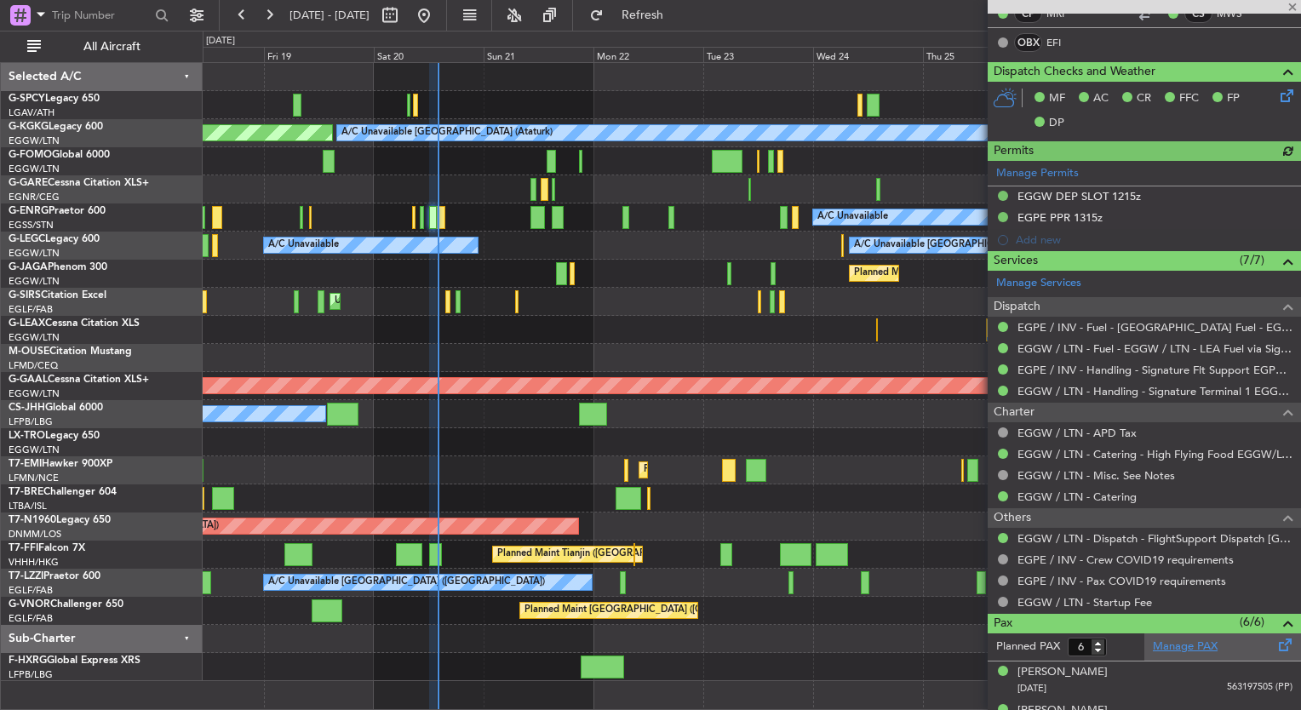
click at [1185, 640] on link "Manage PAX" at bounding box center [1185, 647] width 65 height 17
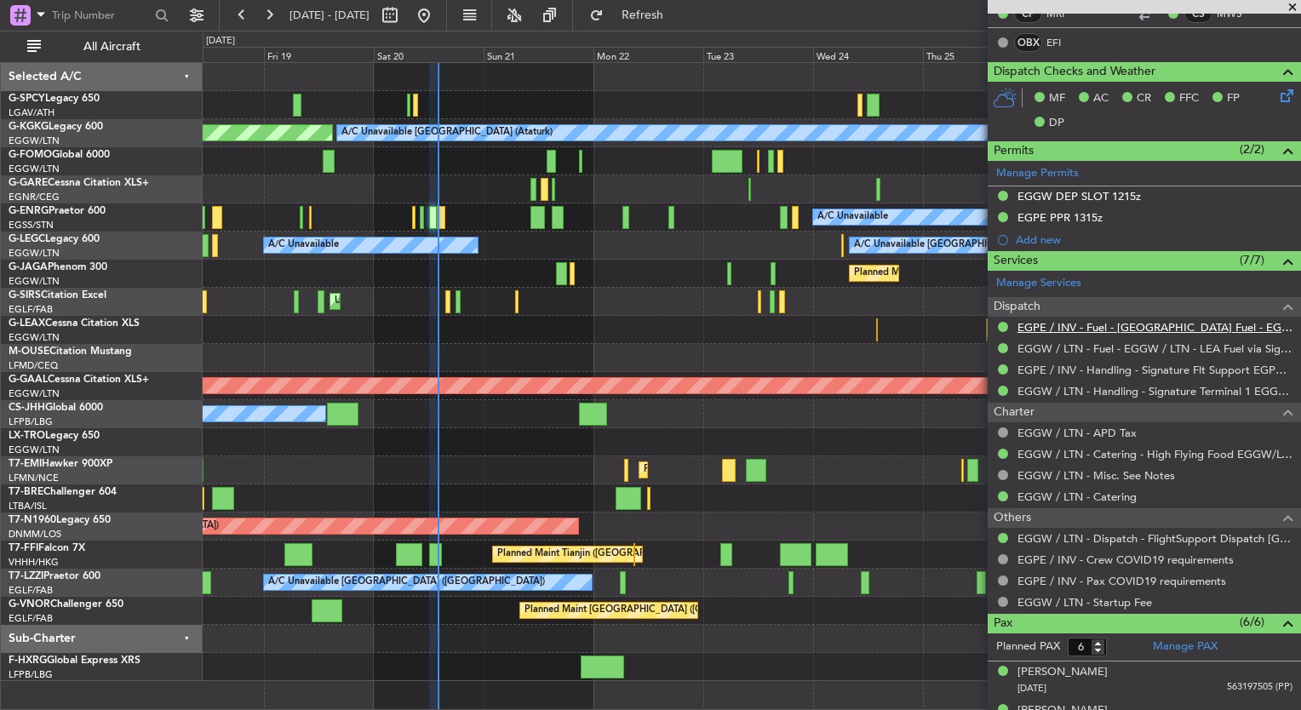
scroll to position [0, 0]
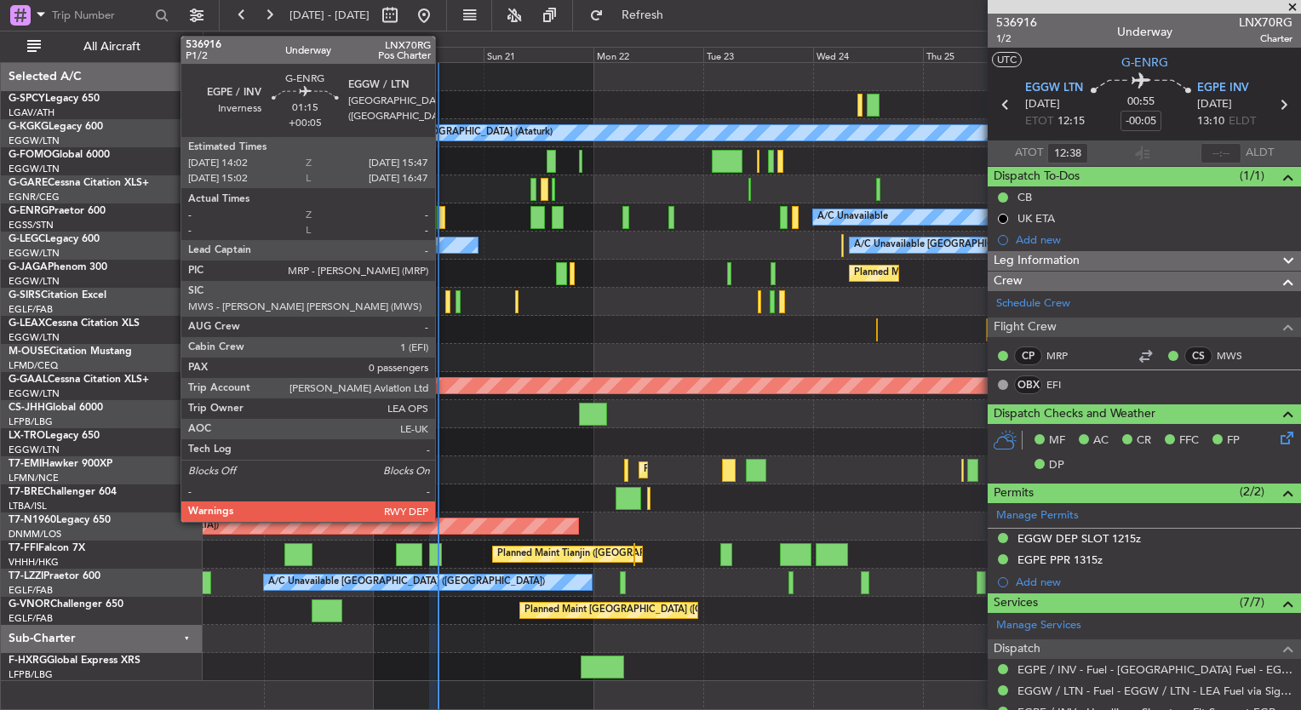
click at [443, 222] on div at bounding box center [441, 217] width 9 height 23
type input "+00:05"
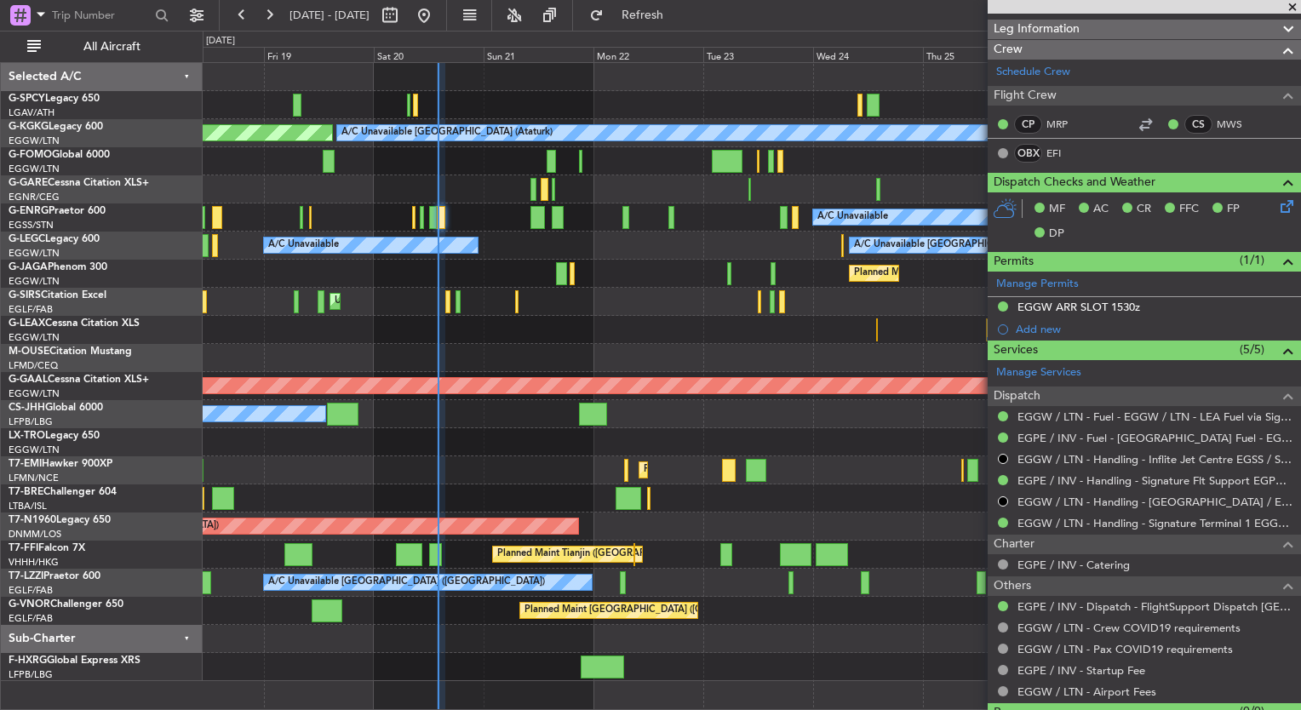
scroll to position [269, 0]
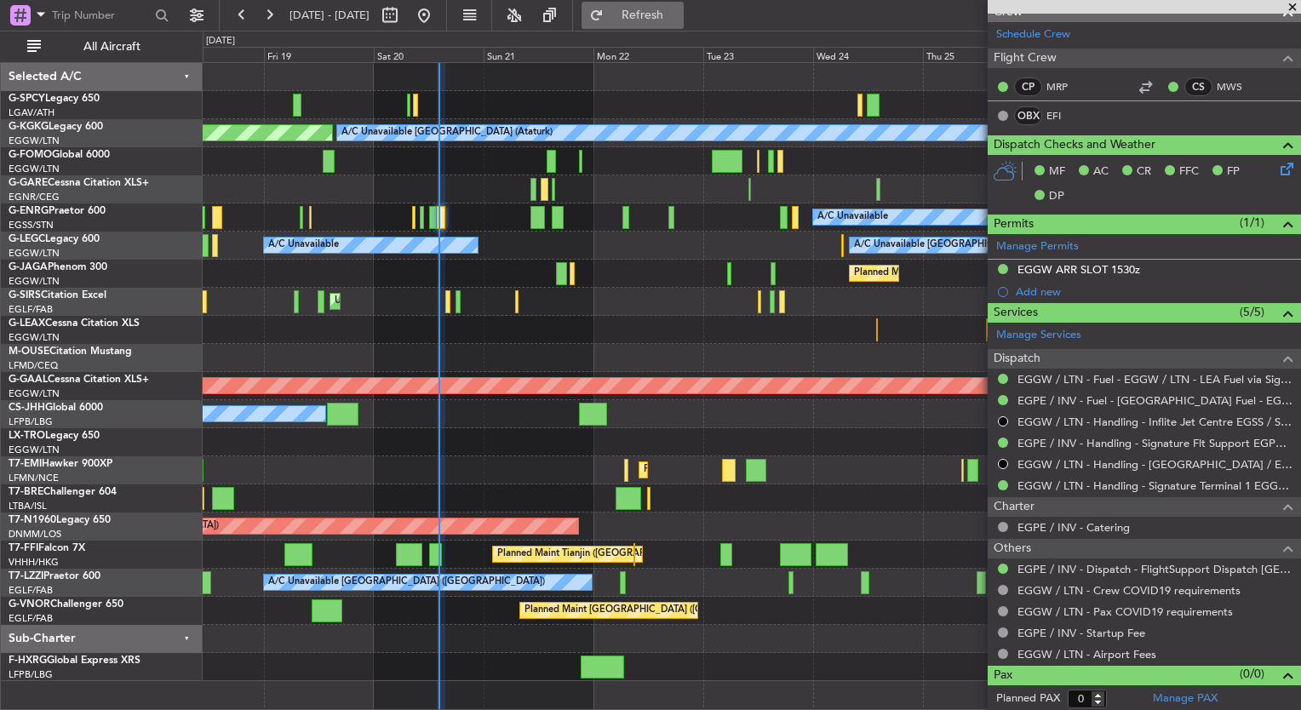
click at [670, 24] on button "Refresh" at bounding box center [633, 15] width 102 height 27
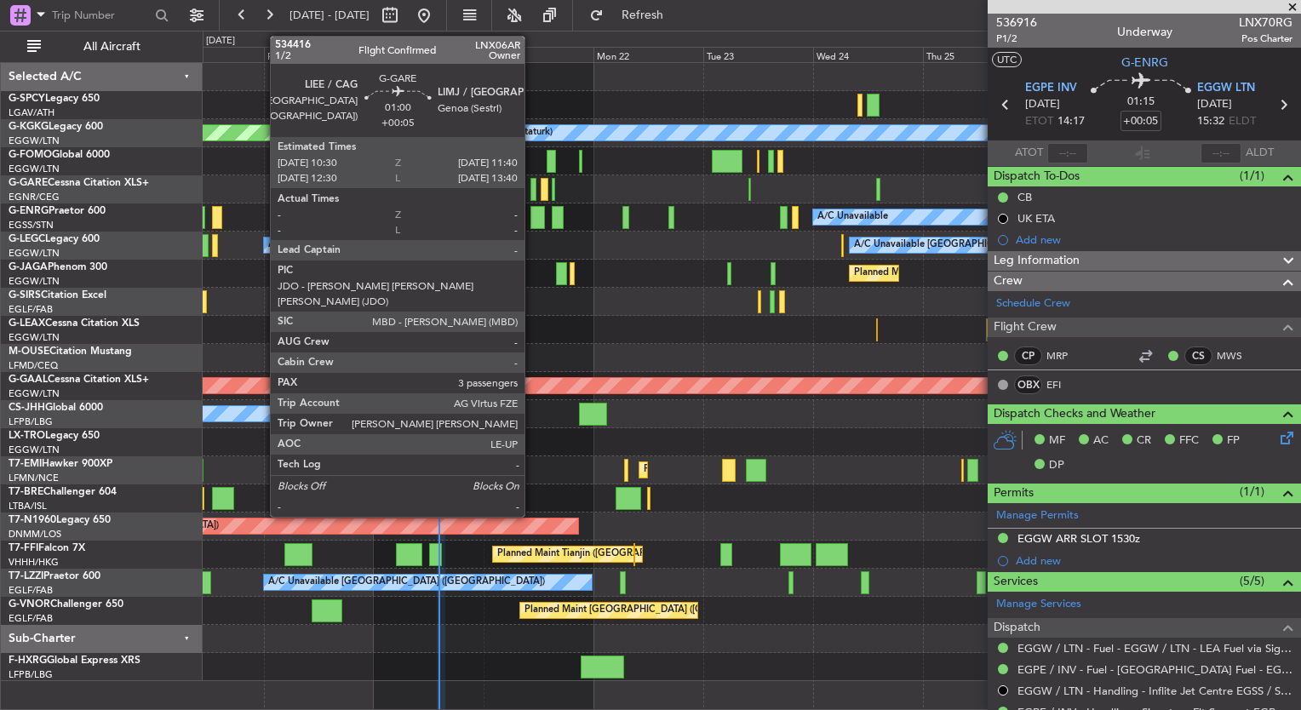
click at [532, 190] on div at bounding box center [534, 189] width 6 height 23
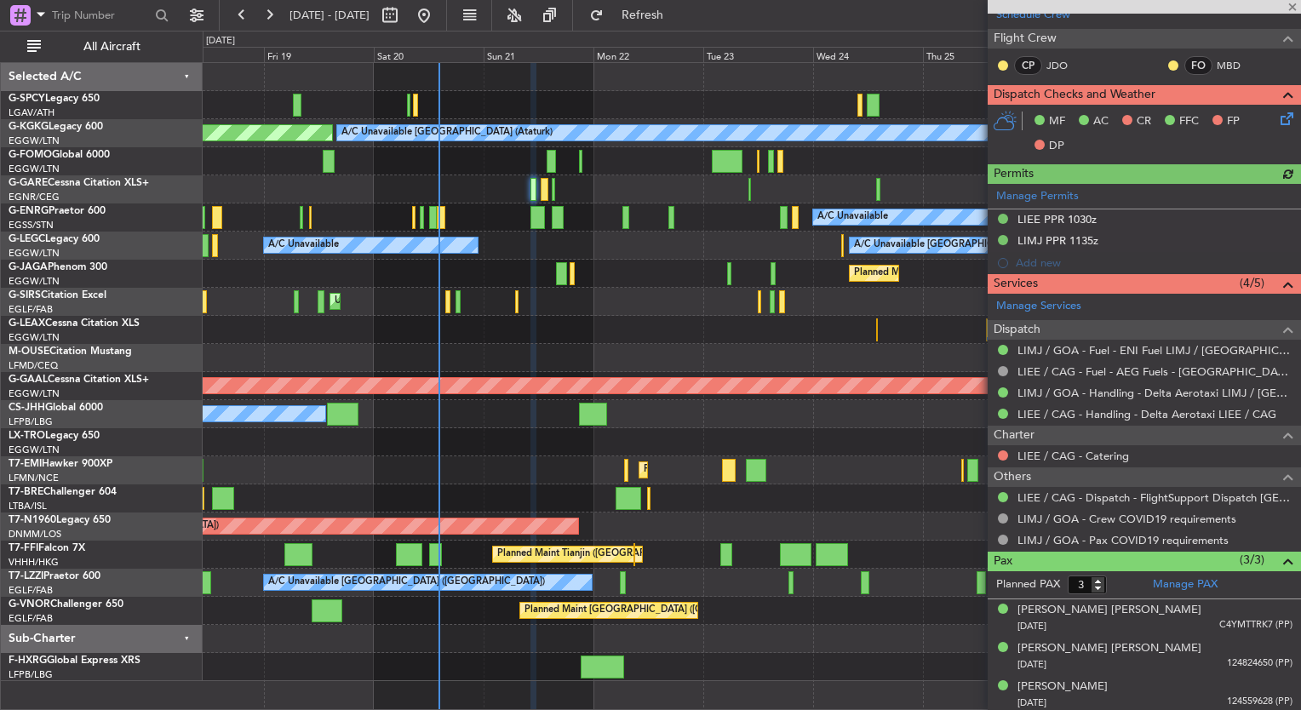
scroll to position [414, 0]
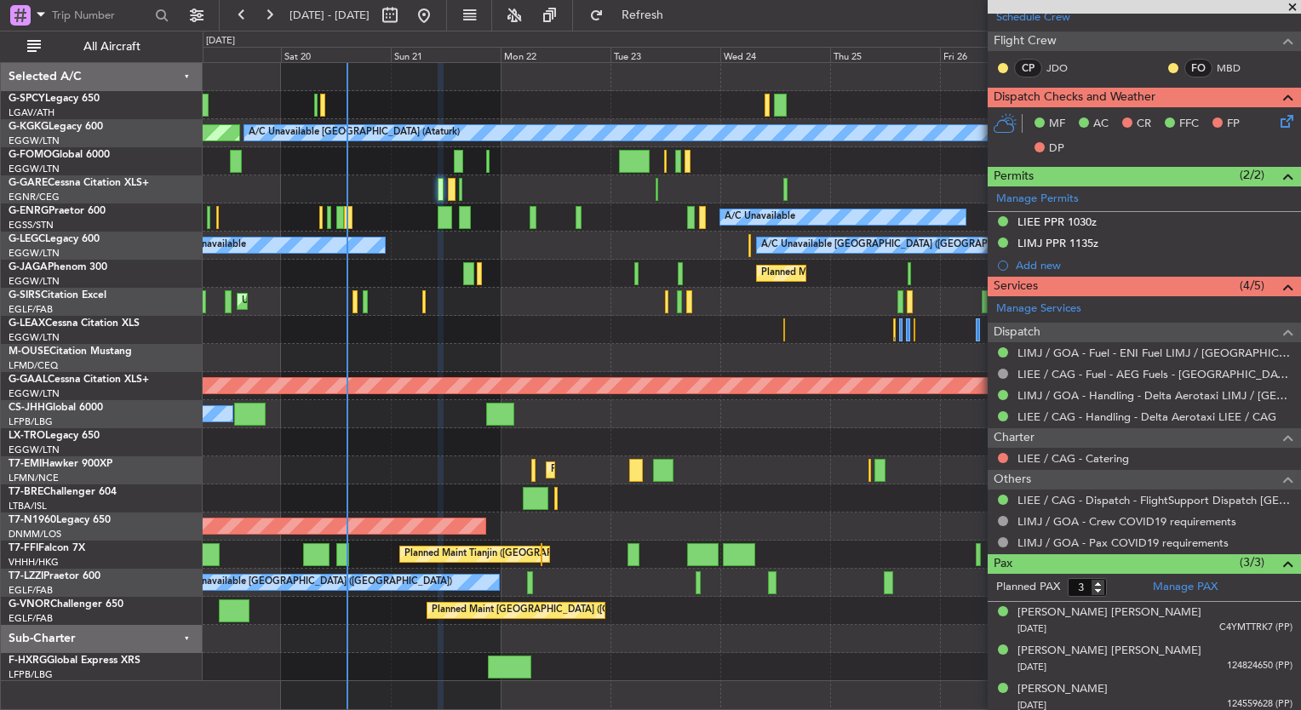
click at [487, 496] on div at bounding box center [752, 499] width 1098 height 28
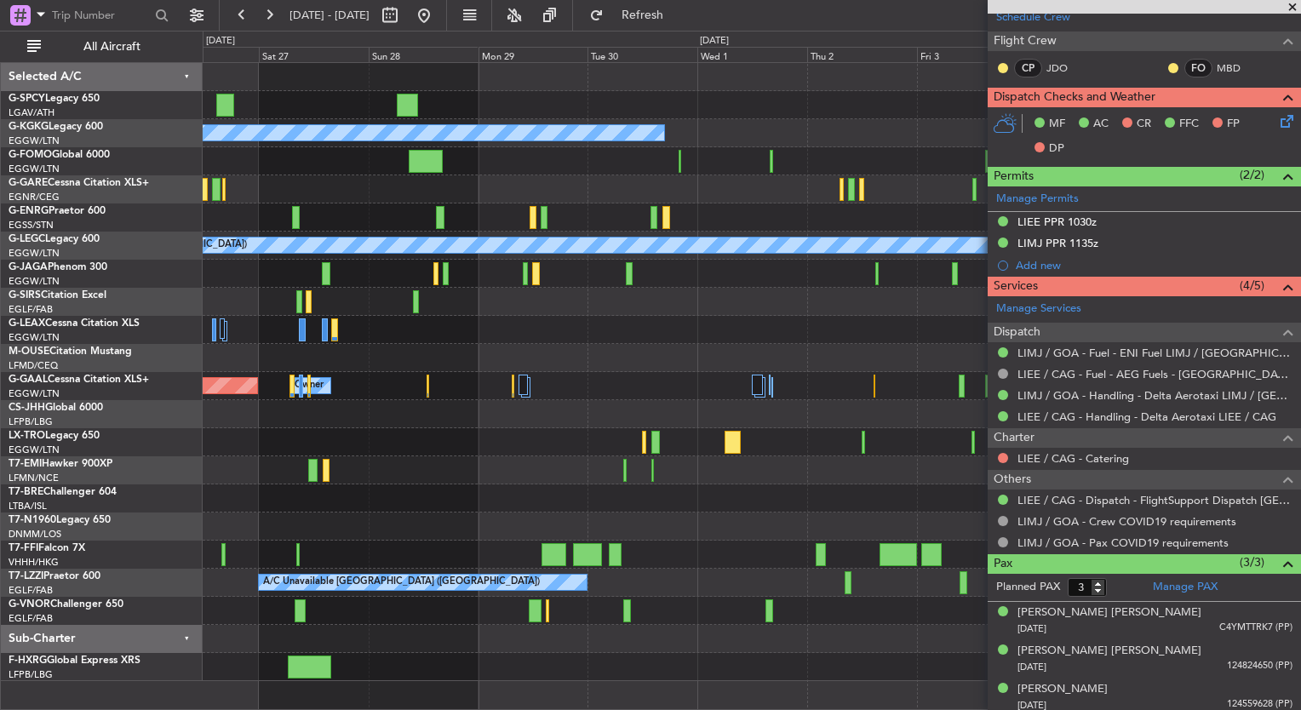
click at [3, 432] on div "A/C Unavailable Istanbul (Ataturk) A/C Unavailable A/C Unavailable London (Luto…" at bounding box center [650, 371] width 1301 height 680
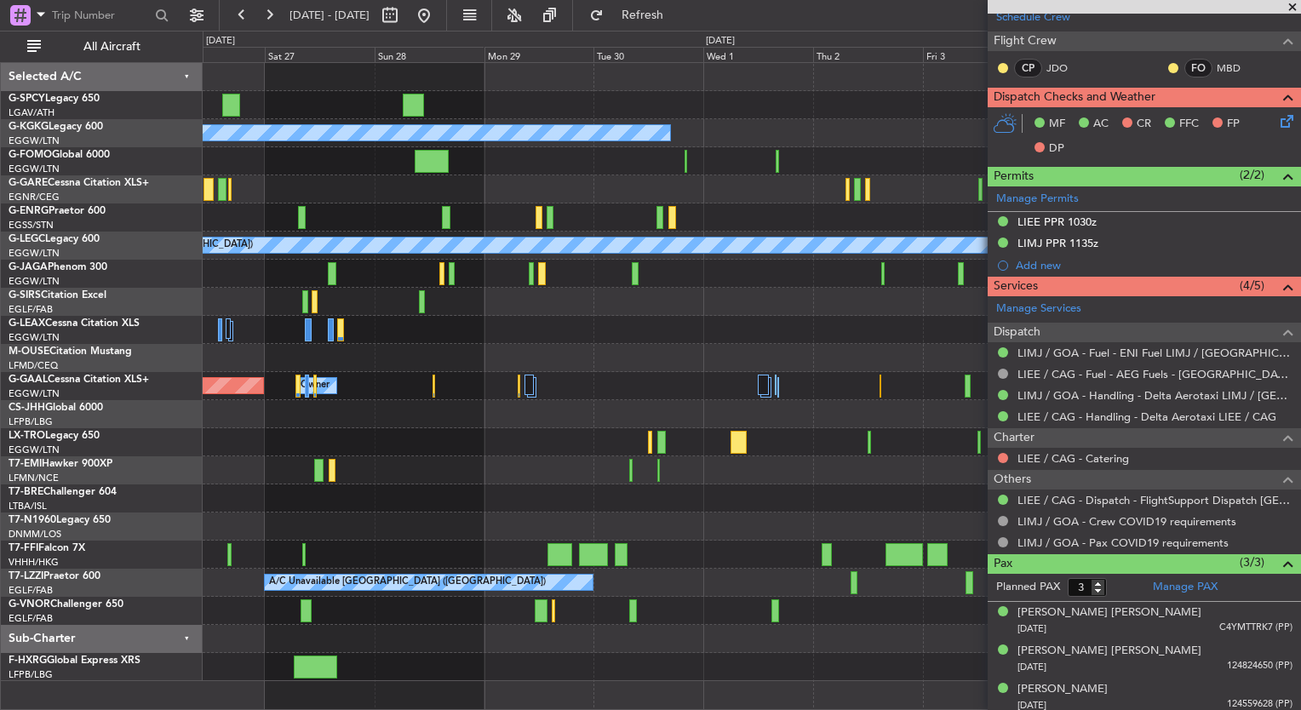
click at [488, 359] on div "A/C Unavailable Istanbul (Ataturk) A/C Unavailable A/C Unavailable London (Luto…" at bounding box center [752, 372] width 1098 height 618
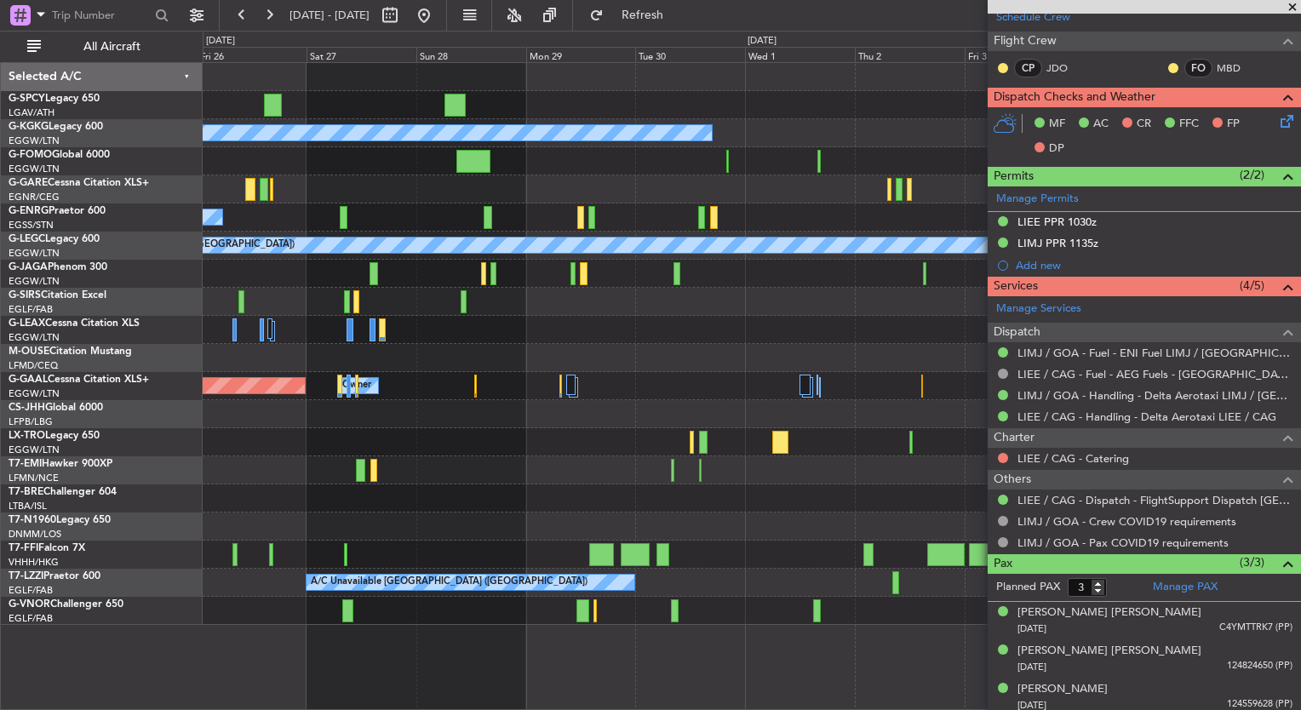
click at [834, 455] on div "A/C Unavailable Istanbul (Ataturk) A/C Unavailable A/C Unavailable London (Luto…" at bounding box center [752, 344] width 1098 height 562
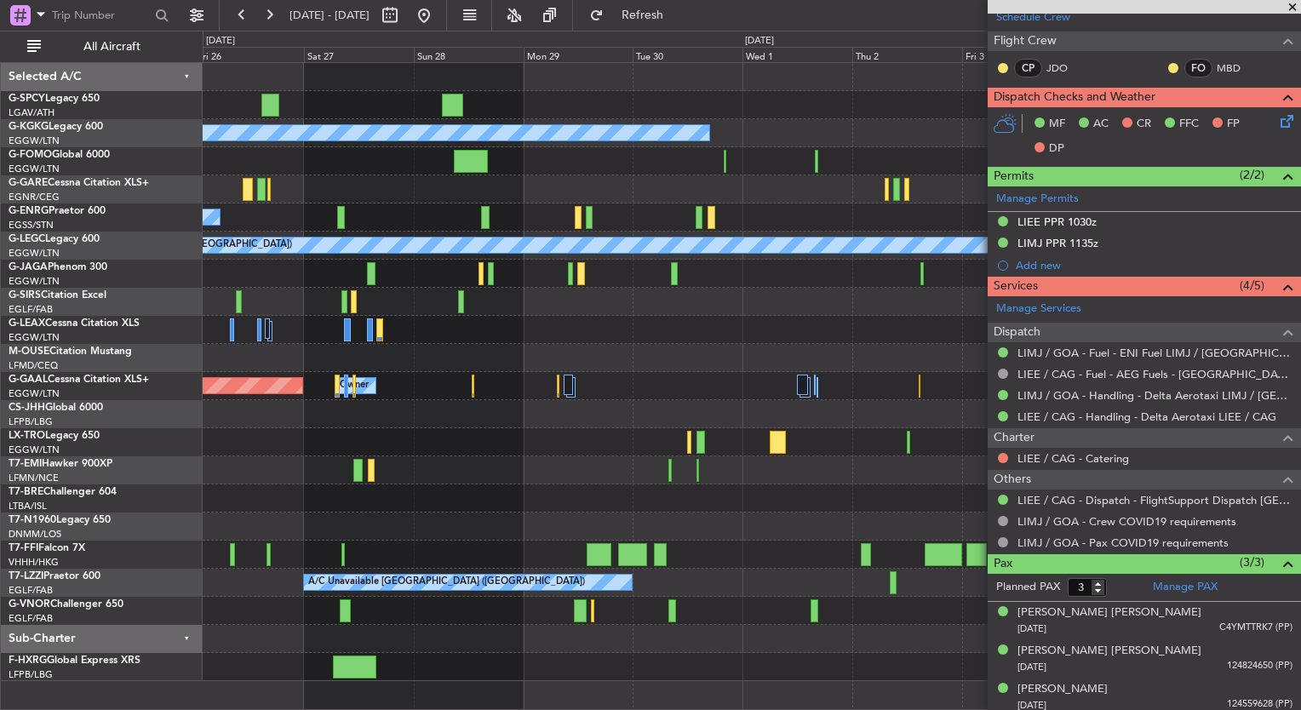
click at [1292, 7] on span at bounding box center [1292, 7] width 17 height 15
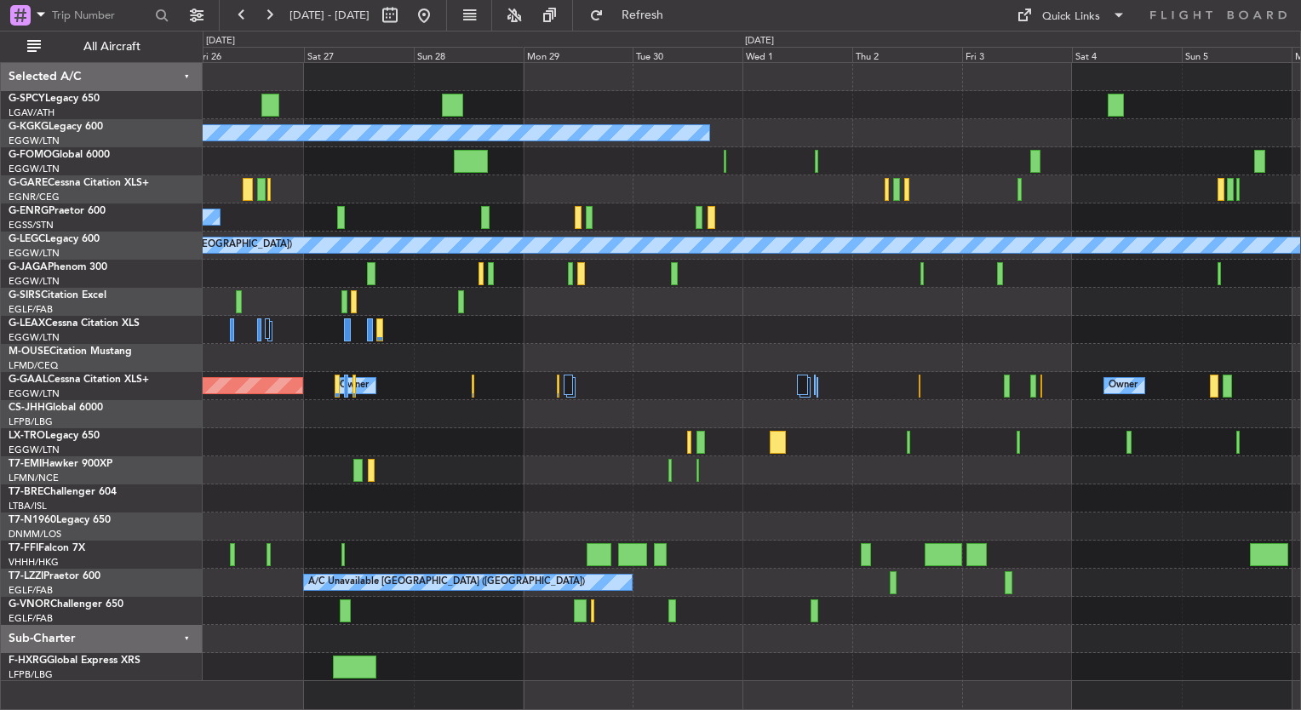
type input "0"
click at [1042, 23] on div "Quick Links" at bounding box center [1071, 17] width 58 height 17
click at [1056, 67] on button "Trip Builder" at bounding box center [1072, 56] width 128 height 41
click at [438, 22] on button at bounding box center [423, 15] width 27 height 27
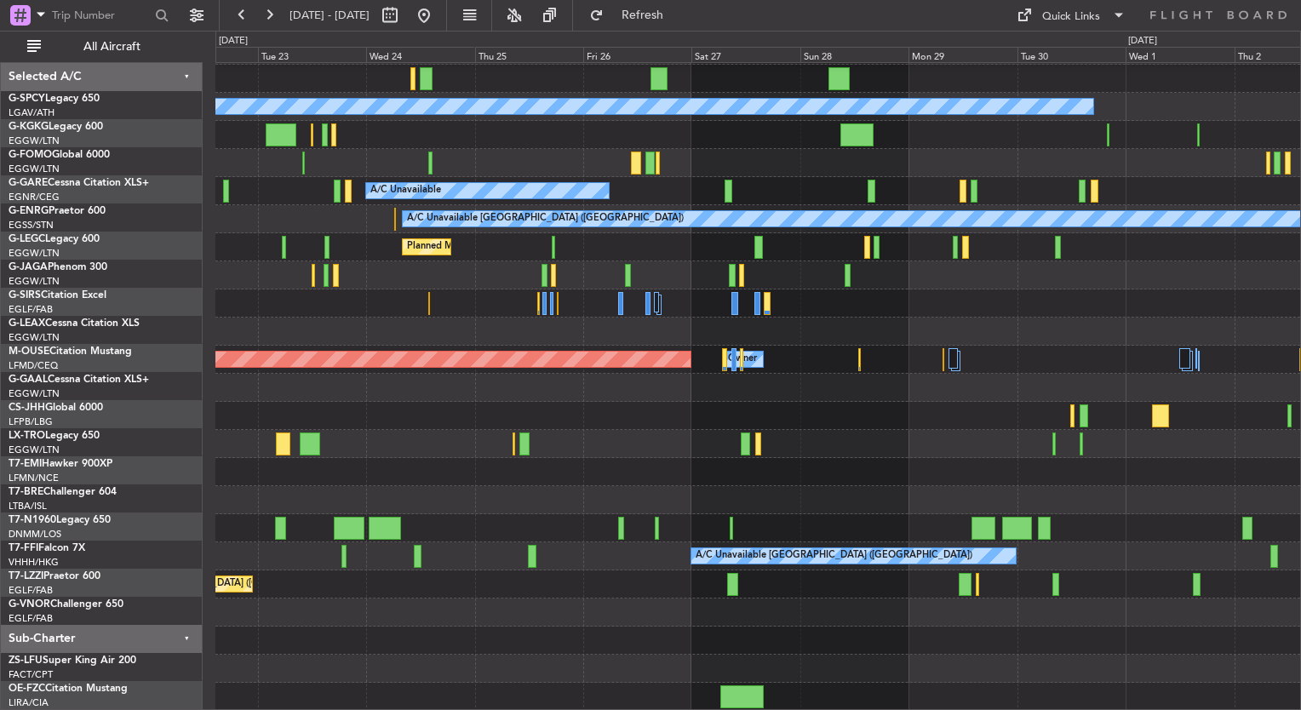
click at [41, 209] on div "A/C Unavailable Istanbul (Ataturk) A/C Unavailable A/C Unavailable London (Luto…" at bounding box center [650, 371] width 1301 height 680
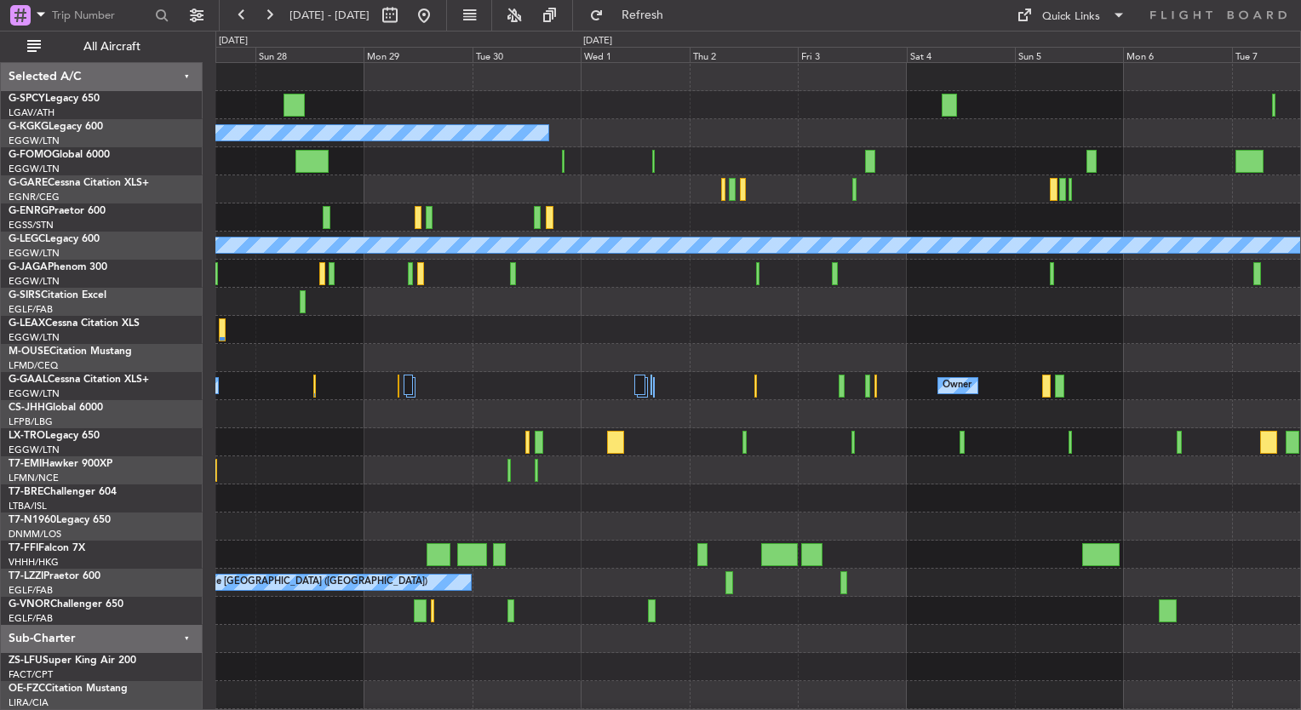
click at [0, 313] on div "A/C Unavailable Istanbul (Ataturk) A/C Unavailable A/C Unavailable London (Luto…" at bounding box center [650, 371] width 1301 height 680
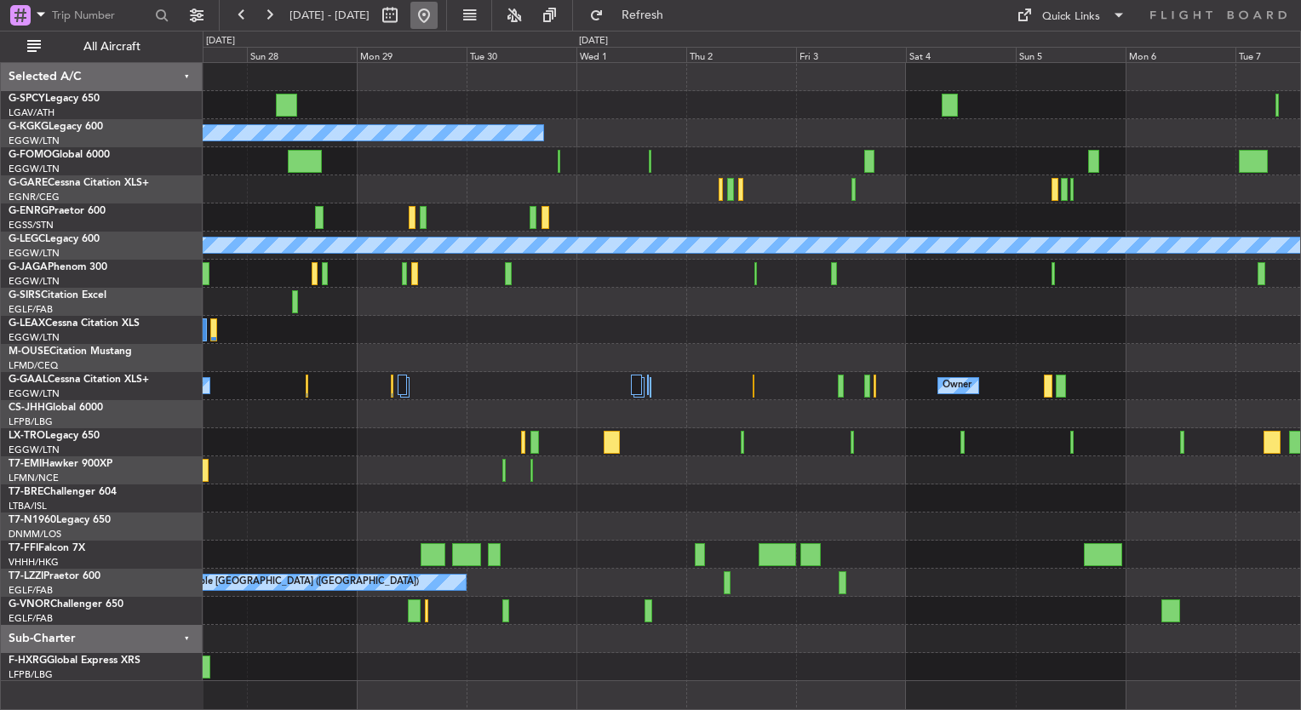
click at [438, 17] on button at bounding box center [423, 15] width 27 height 27
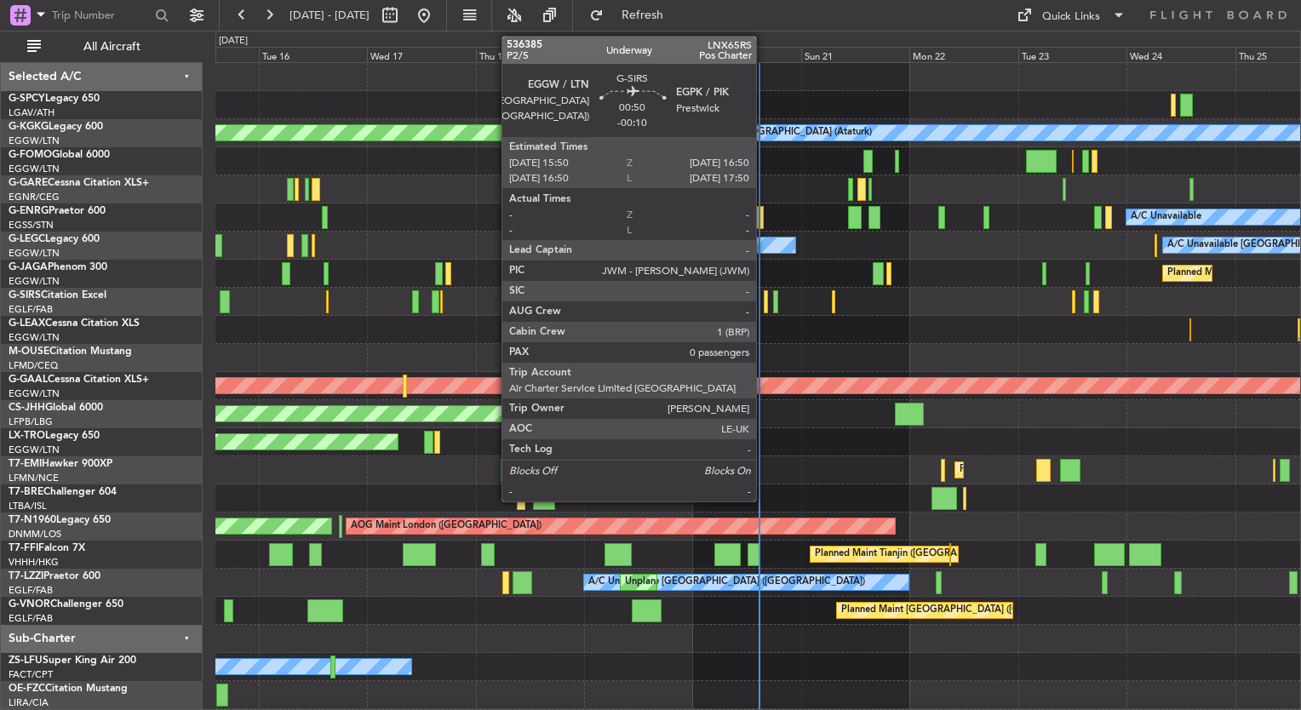
click at [764, 305] on div at bounding box center [766, 301] width 5 height 23
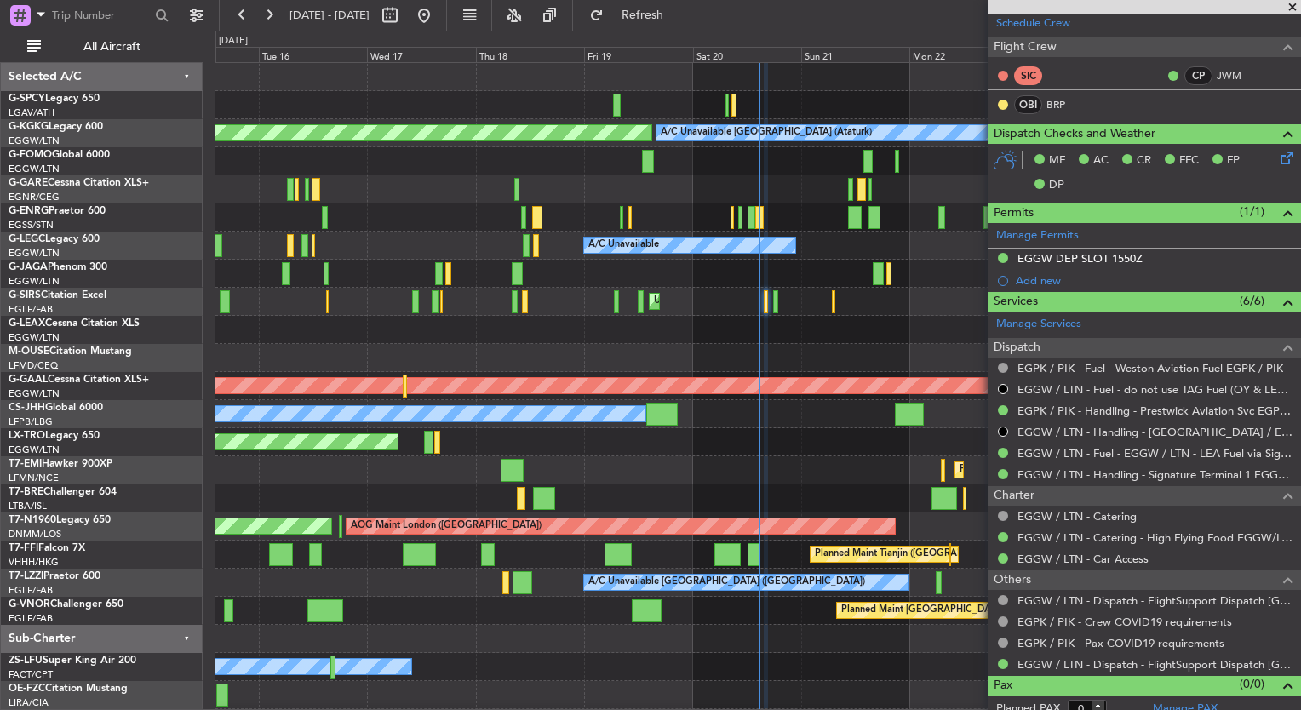
scroll to position [311, 0]
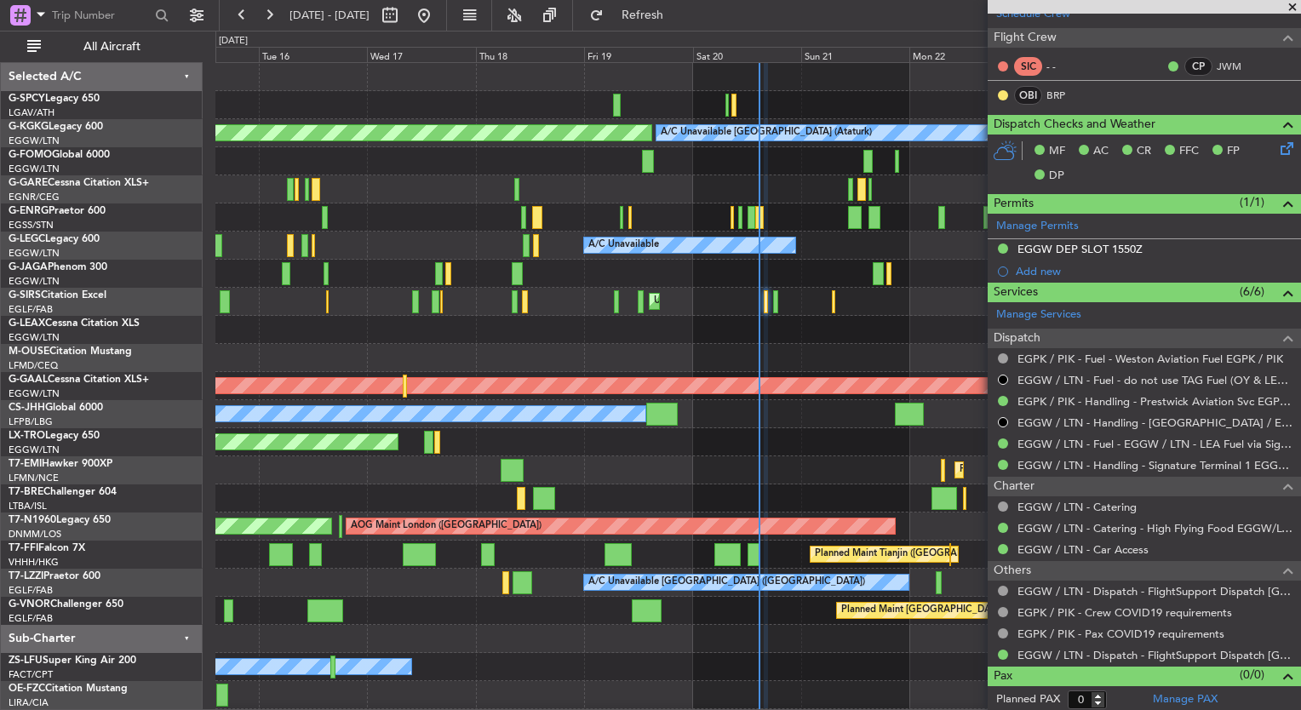
click at [1294, 9] on span at bounding box center [1292, 7] width 17 height 15
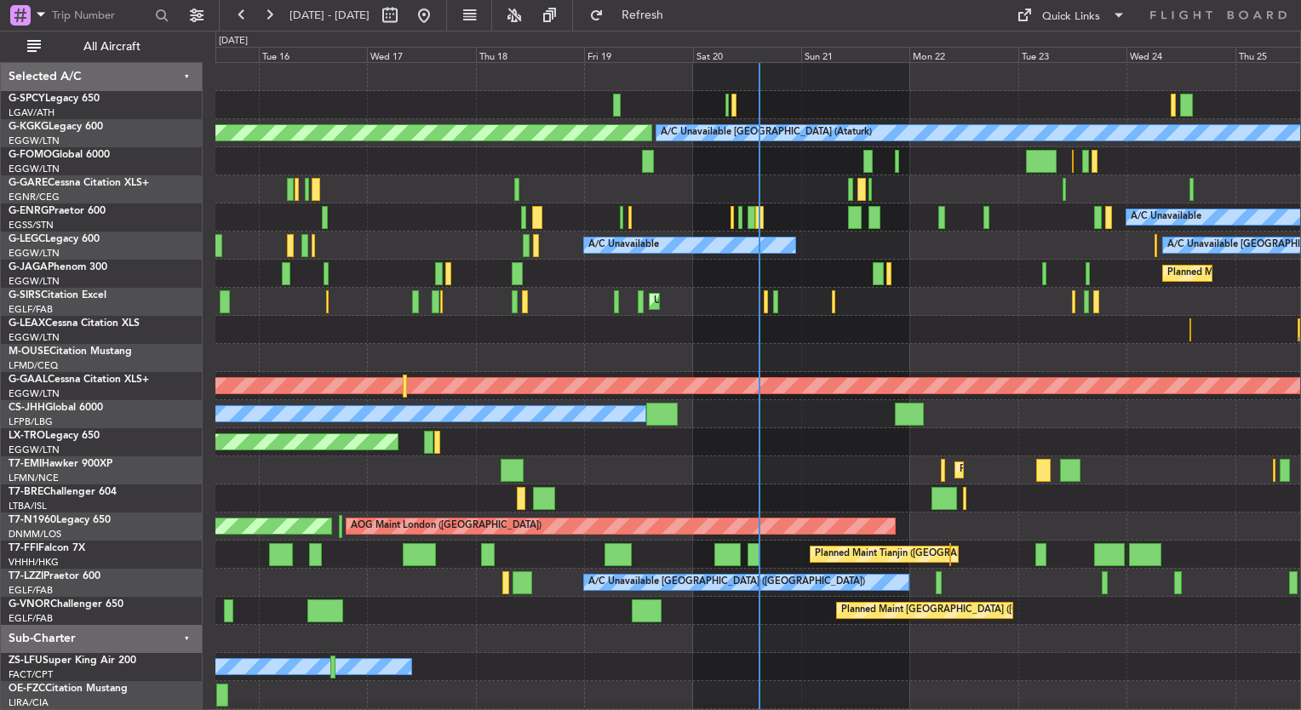
scroll to position [0, 0]
click at [1203, 445] on div "Unplanned Maint [GEOGRAPHIC_DATA] ([PERSON_NAME] Intl)" at bounding box center [757, 442] width 1085 height 28
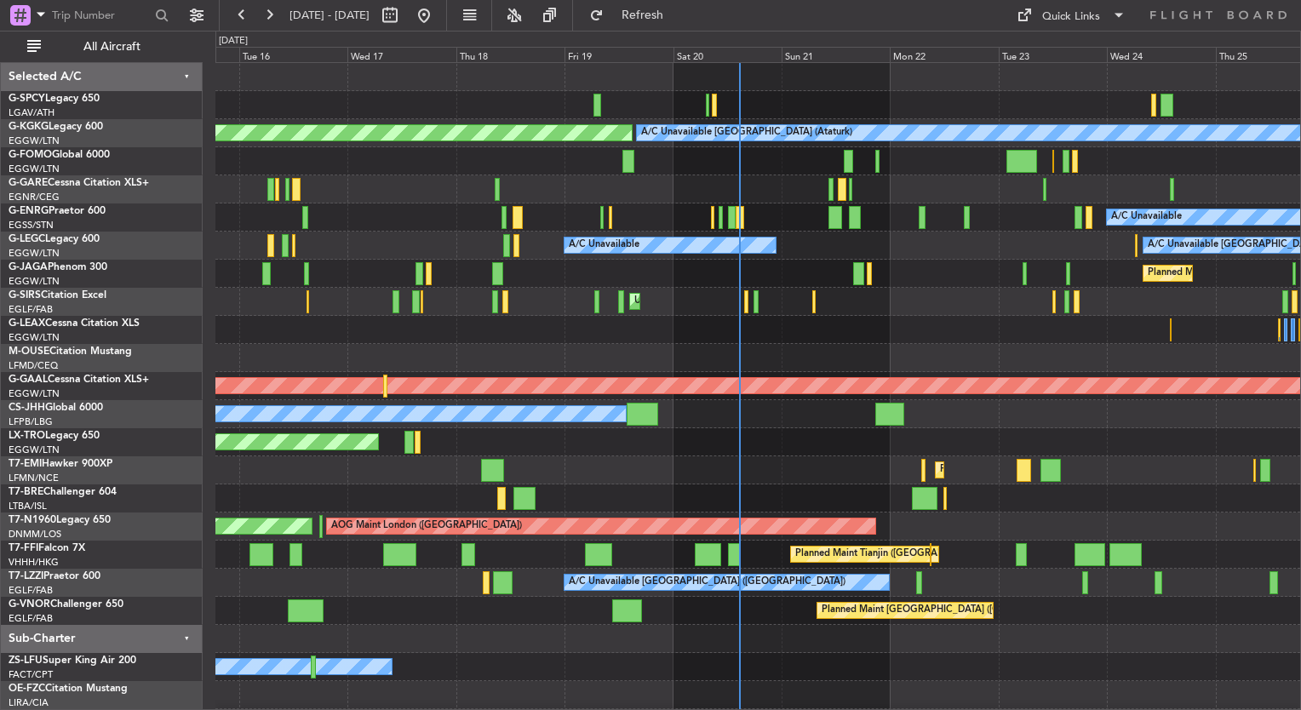
click at [778, 308] on div "Unplanned Maint [GEOGRAPHIC_DATA] ([GEOGRAPHIC_DATA])" at bounding box center [757, 302] width 1085 height 28
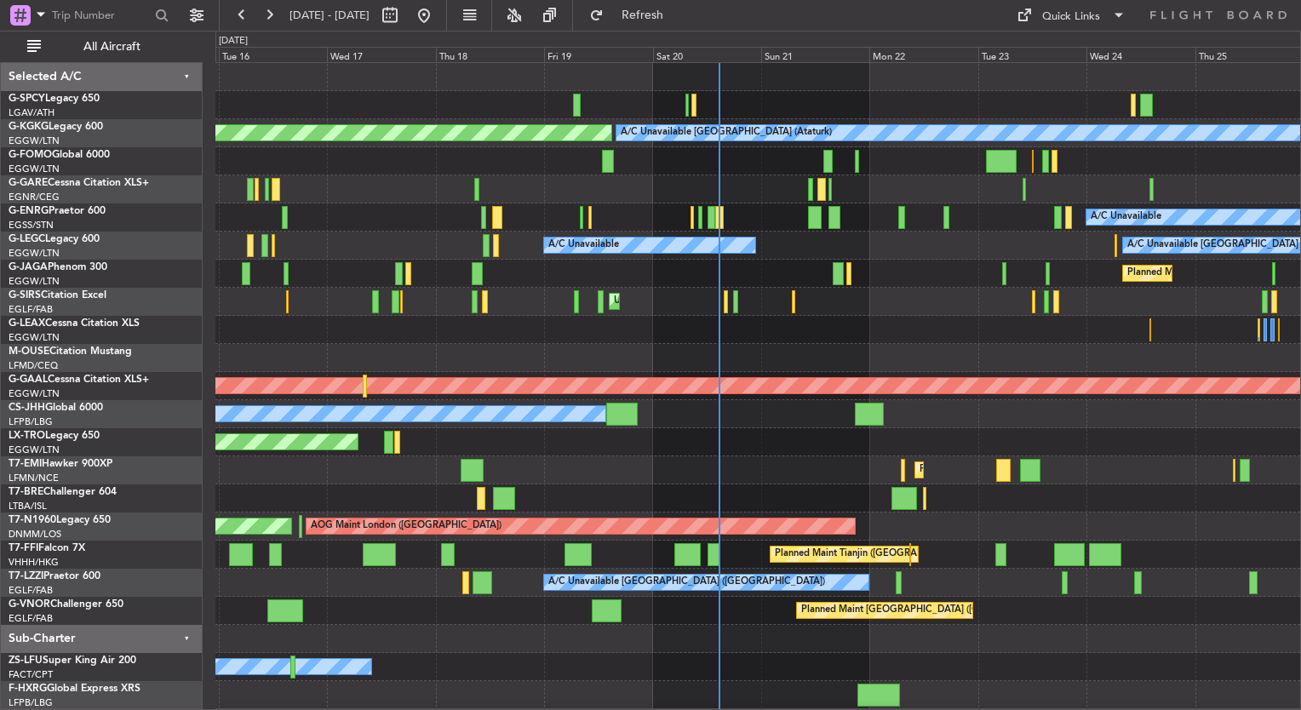
click at [771, 346] on div "AOG Maint Istanbul (Ataturk) A/C Unavailable Istanbul (Ataturk) A/C Unavailable…" at bounding box center [757, 400] width 1085 height 674
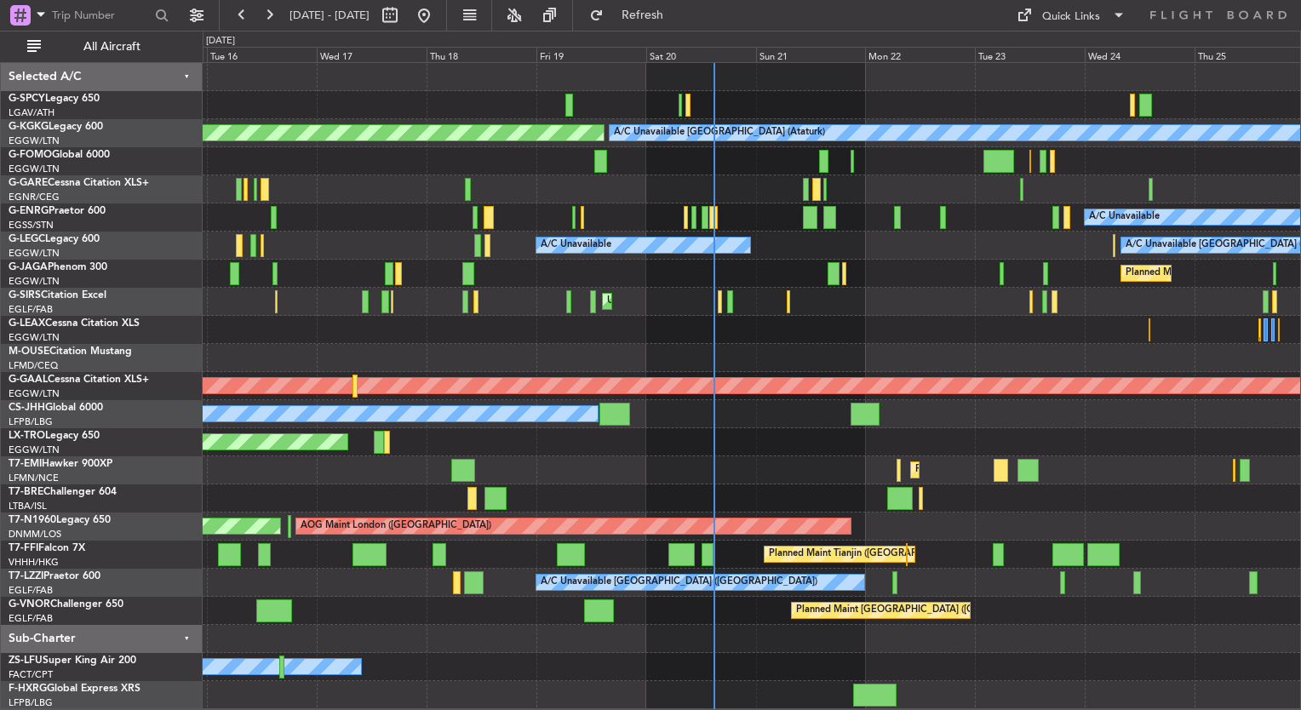
click at [1199, 429] on div "Unplanned Maint [GEOGRAPHIC_DATA] ([PERSON_NAME] Intl)" at bounding box center [752, 442] width 1098 height 28
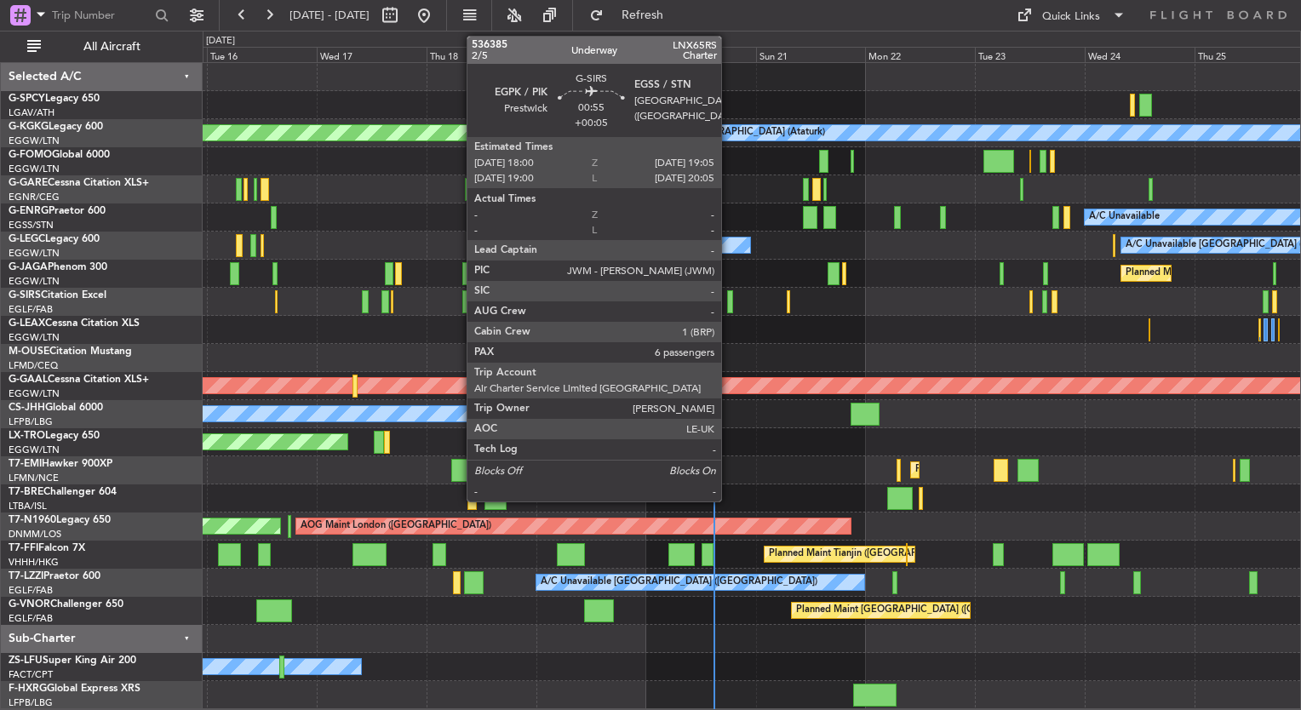
click at [729, 310] on div at bounding box center [729, 301] width 5 height 23
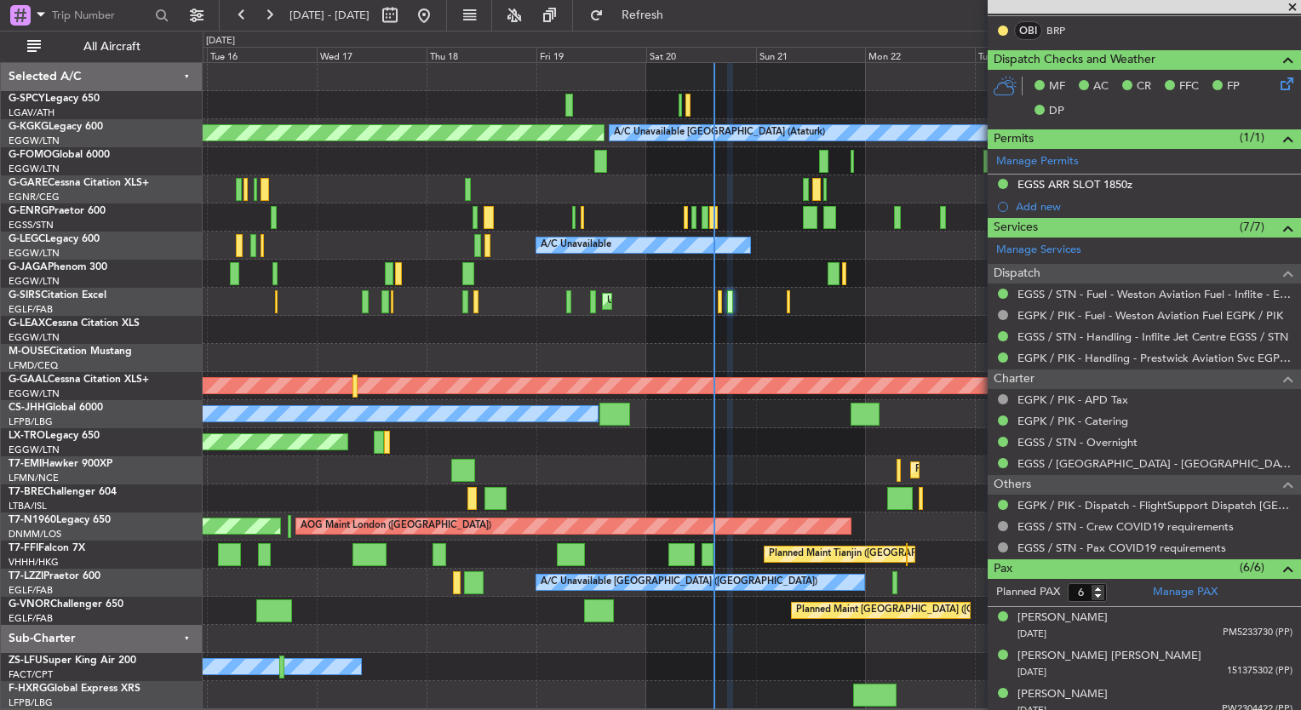
scroll to position [354, 0]
click at [654, 640] on div at bounding box center [752, 639] width 1098 height 28
click at [1189, 351] on link "EGPK / PIK - Handling - Prestwick Aviation Svc EGPK / PIK" at bounding box center [1155, 358] width 275 height 14
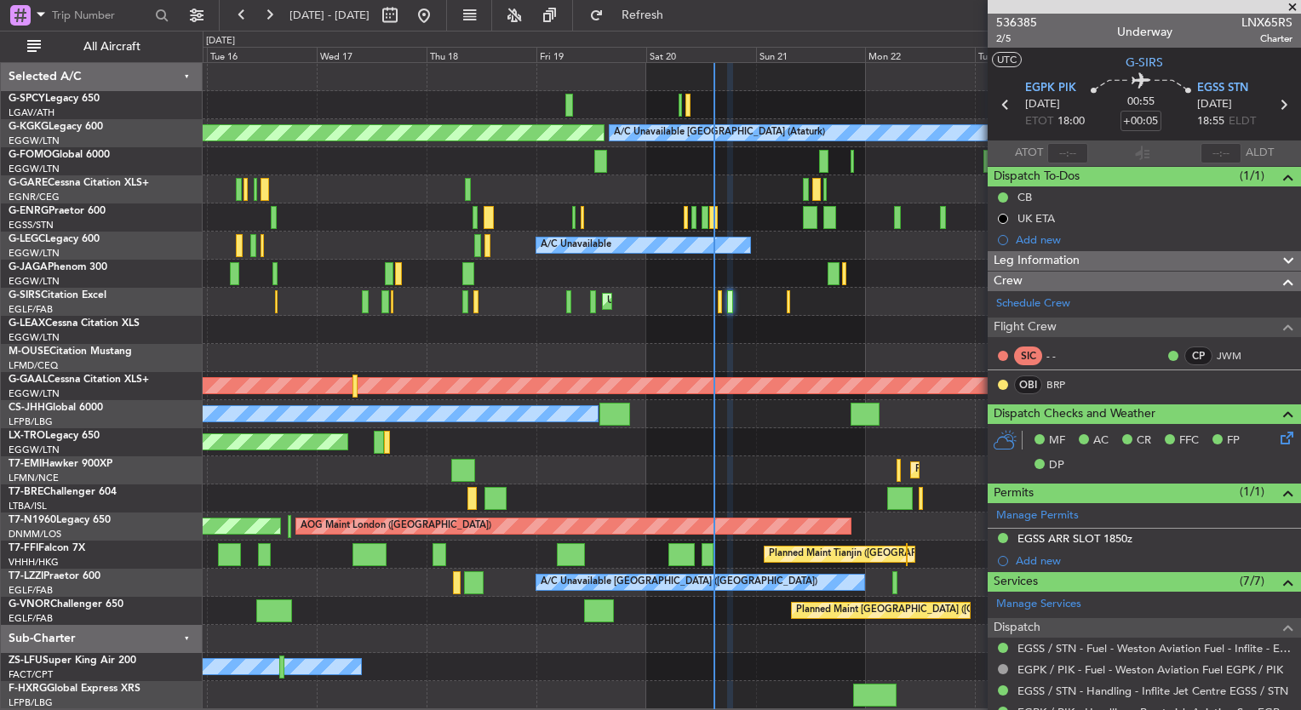
click at [1290, 8] on span at bounding box center [1292, 7] width 17 height 15
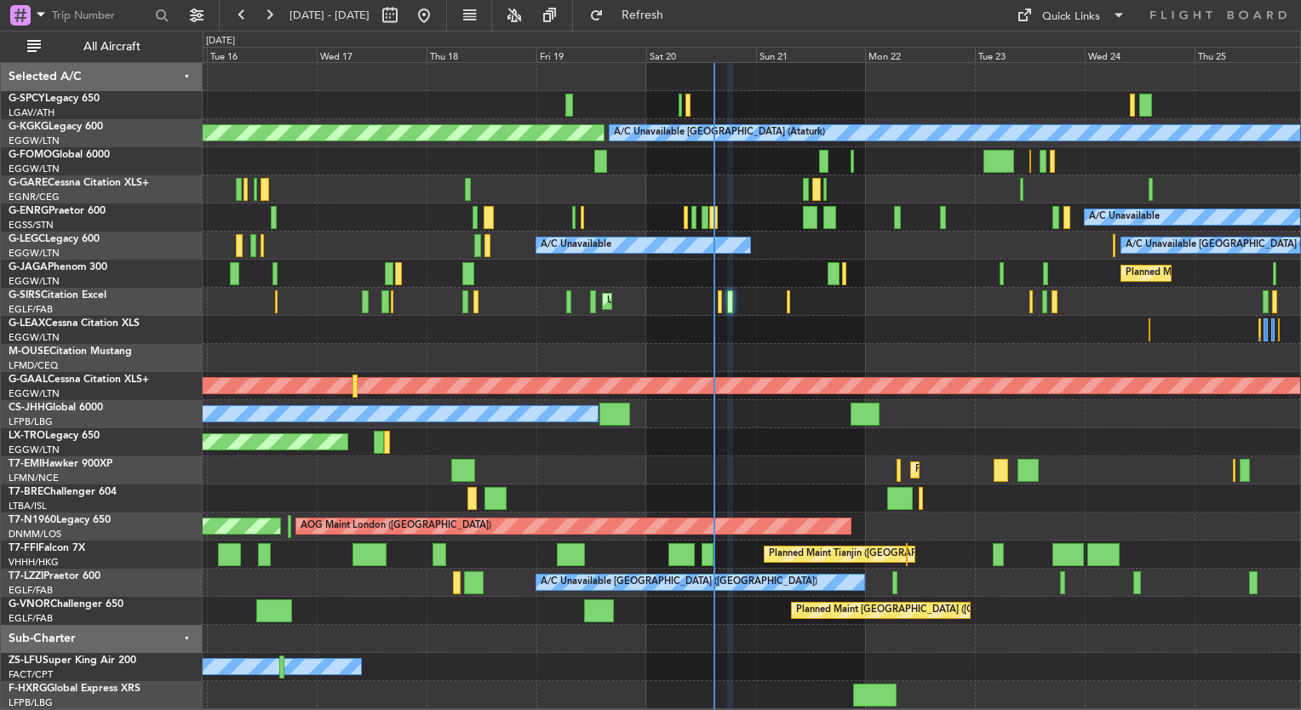
type input "0"
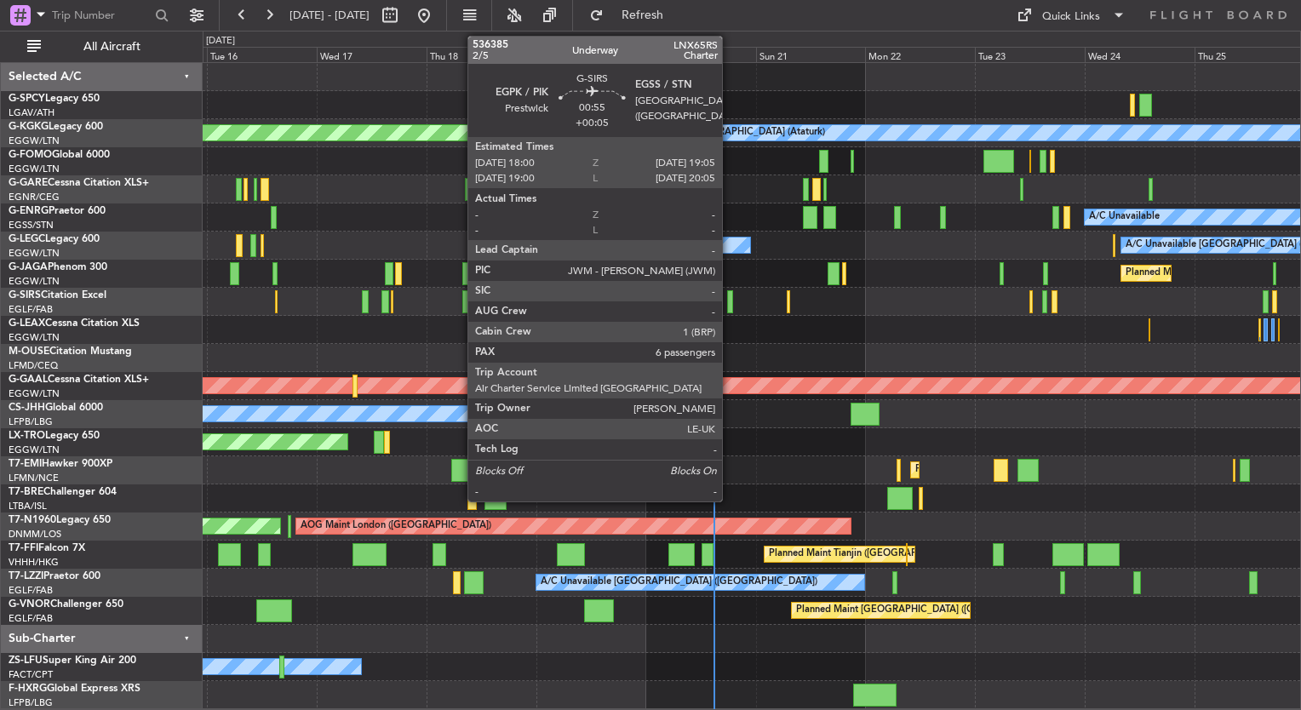
click at [730, 301] on div at bounding box center [729, 301] width 5 height 23
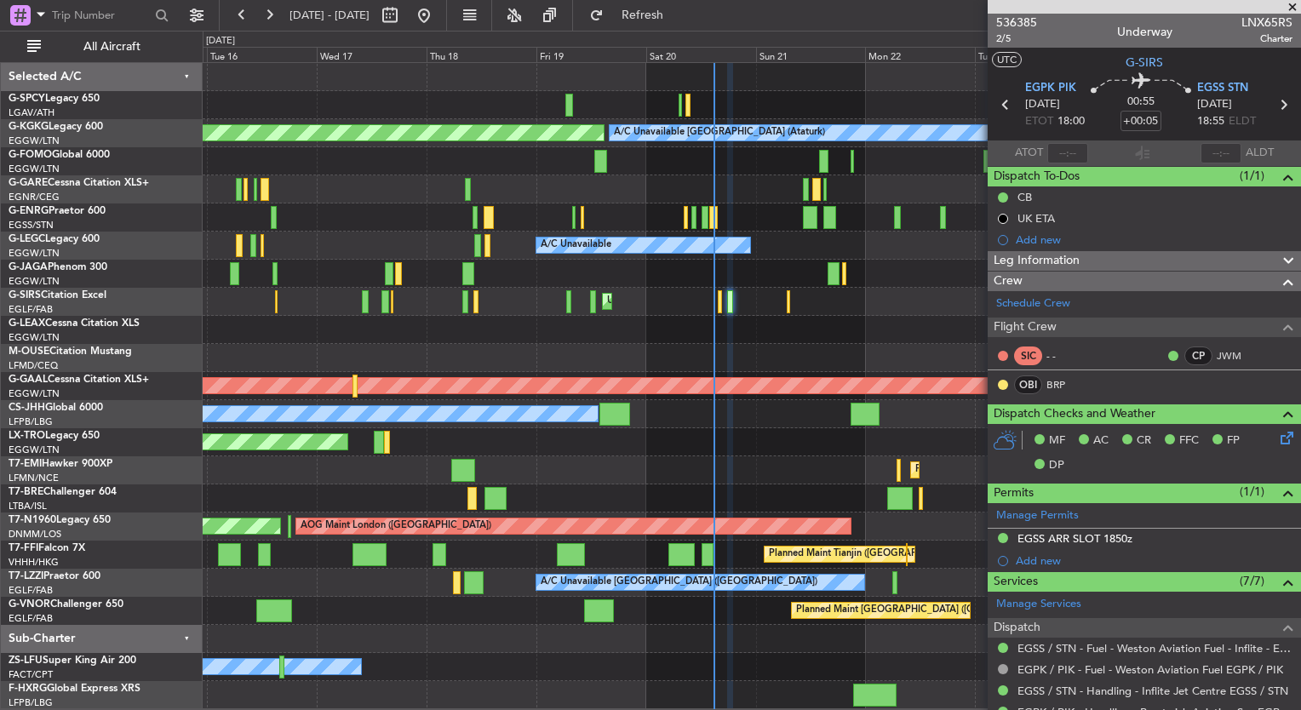
click at [801, 643] on div at bounding box center [752, 639] width 1098 height 28
click at [689, 669] on div "A/C Booked A/C Booked" at bounding box center [752, 667] width 1098 height 28
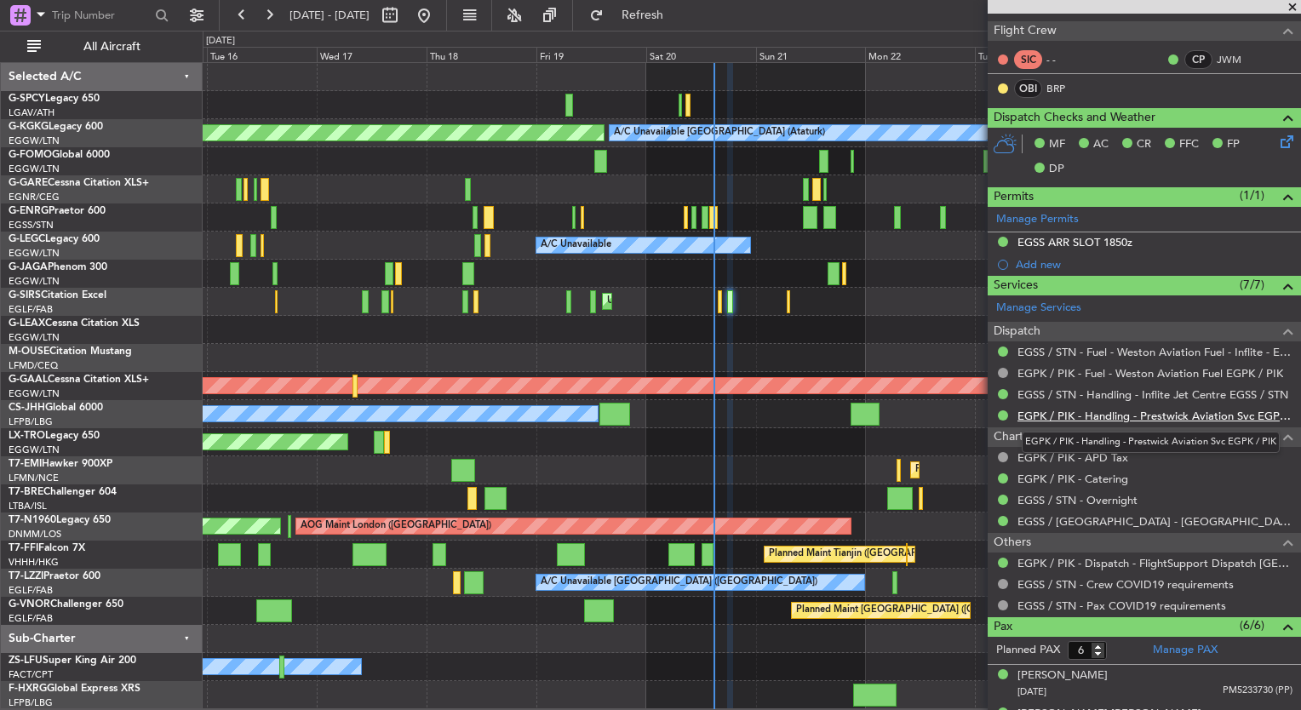
click at [1128, 412] on link "EGPK / PIK - Handling - Prestwick Aviation Svc EGPK / PIK" at bounding box center [1155, 416] width 275 height 14
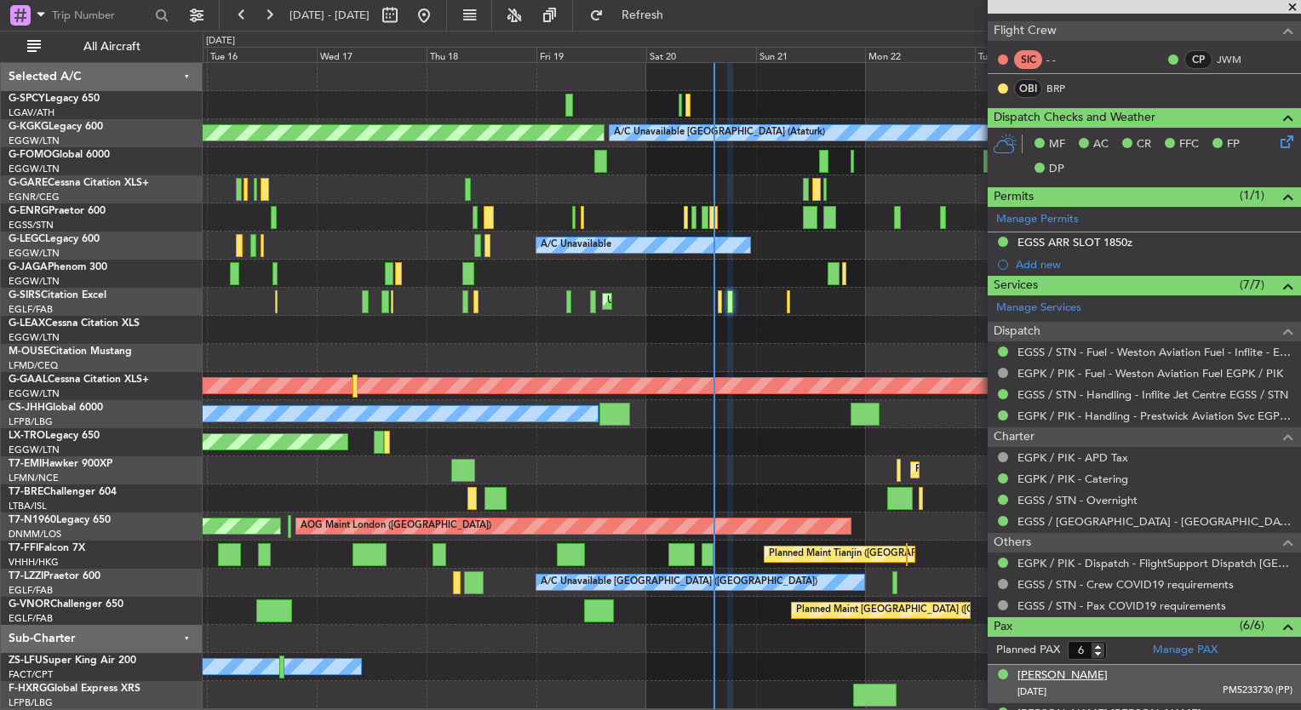
scroll to position [477, 0]
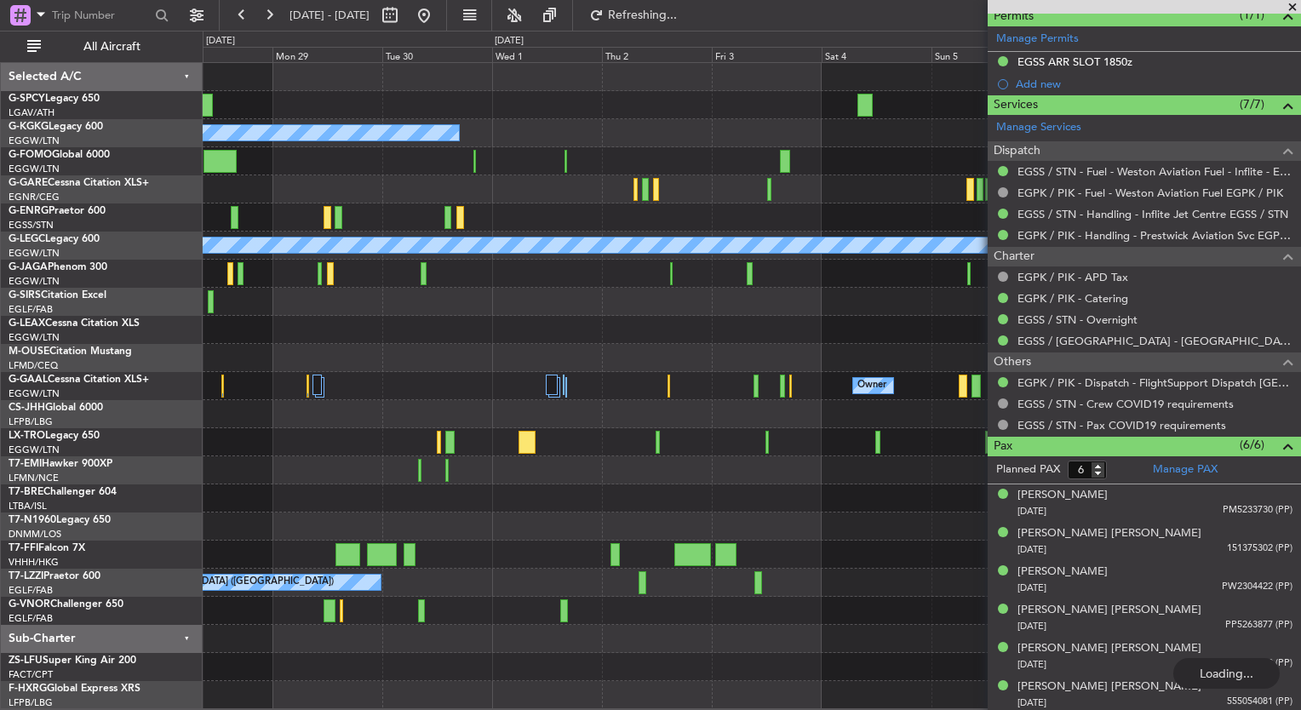
click at [55, 319] on div "A/C Unavailable Istanbul (Ataturk) A/C Unavailable A/C Unavailable London (Luto…" at bounding box center [650, 371] width 1301 height 680
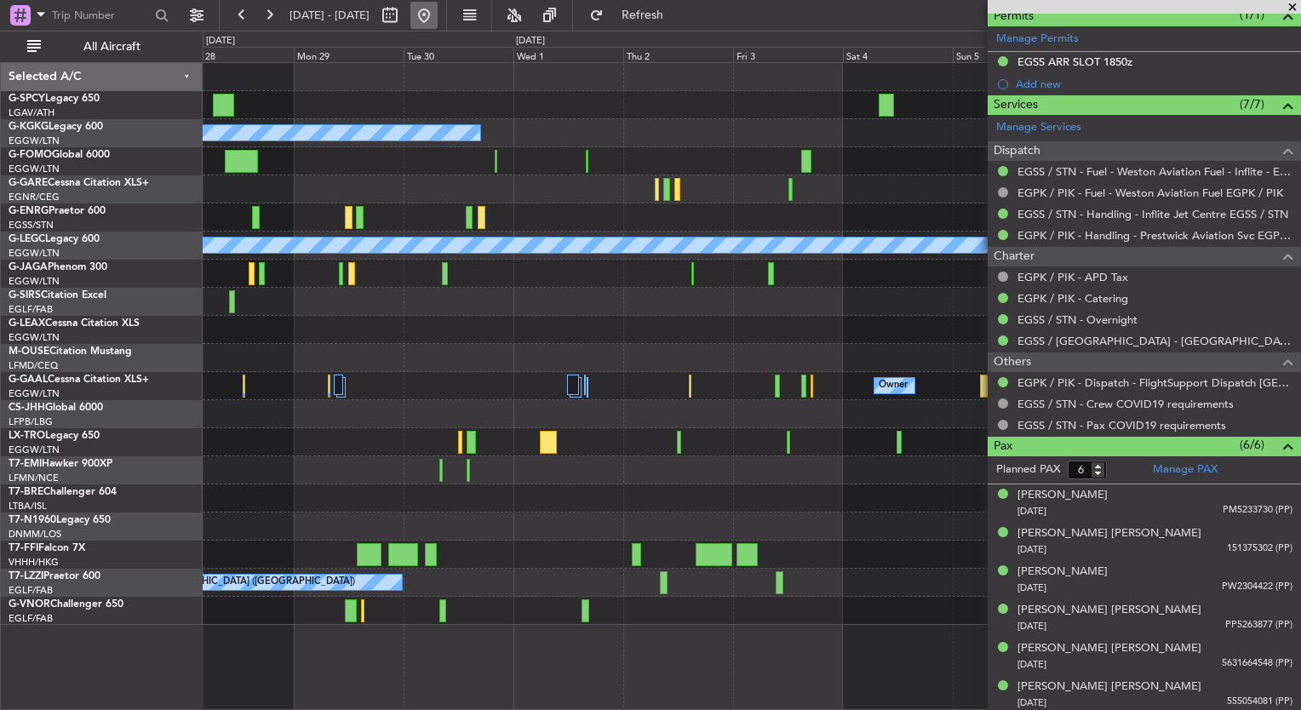
click at [438, 13] on button at bounding box center [423, 15] width 27 height 27
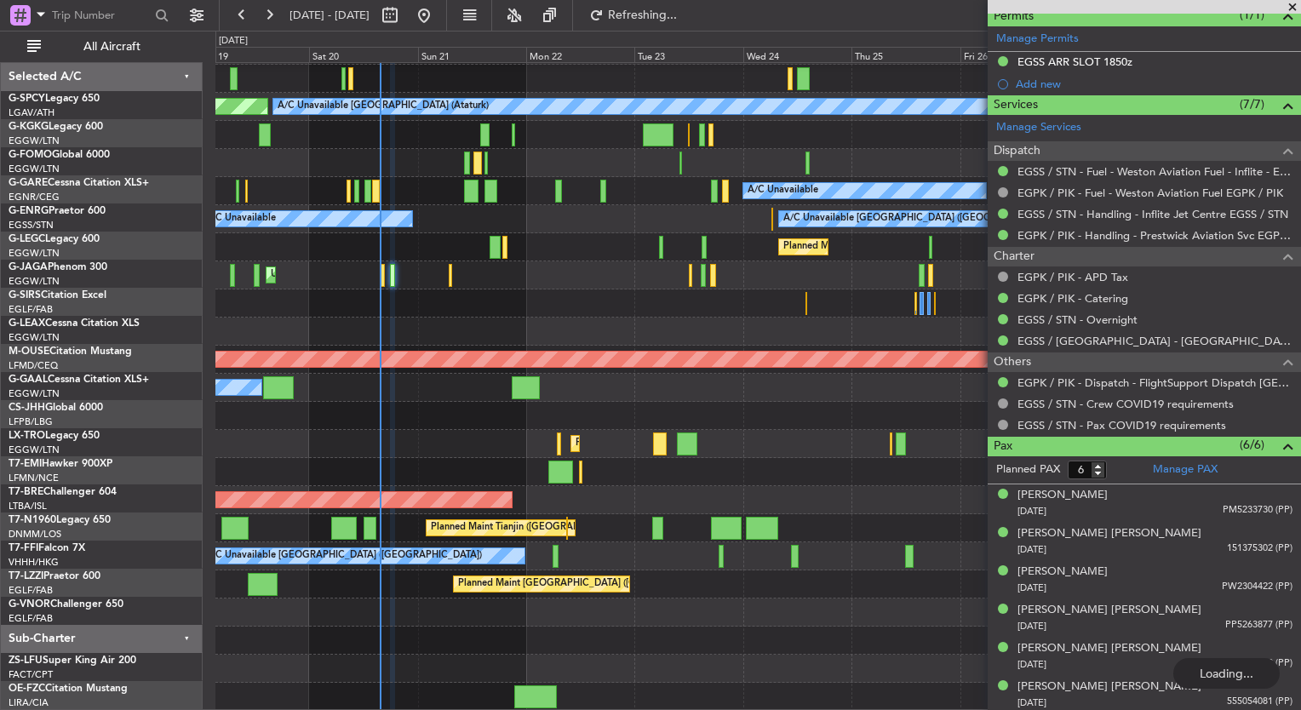
scroll to position [26, 0]
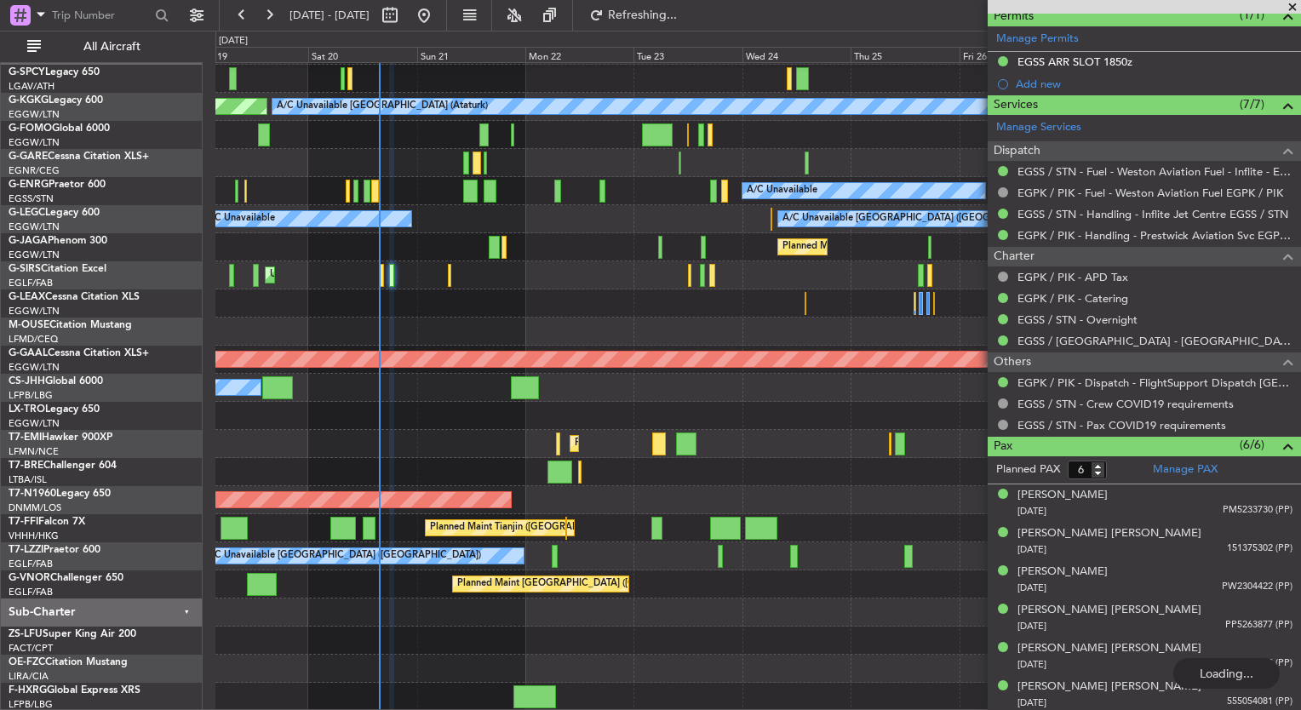
click at [453, 338] on div "A/C Unavailable Istanbul (Ataturk) AOG Maint Istanbul (Ataturk) A/C Unavailable…" at bounding box center [757, 374] width 1085 height 674
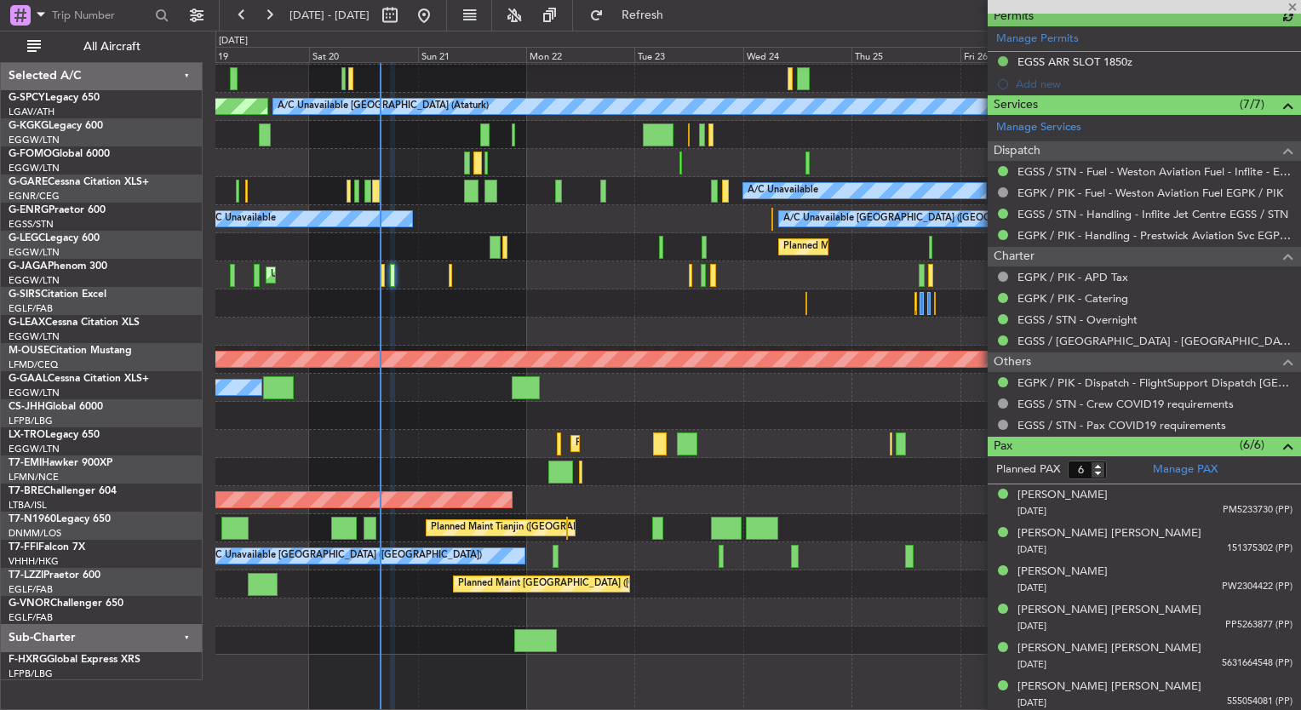
scroll to position [0, 0]
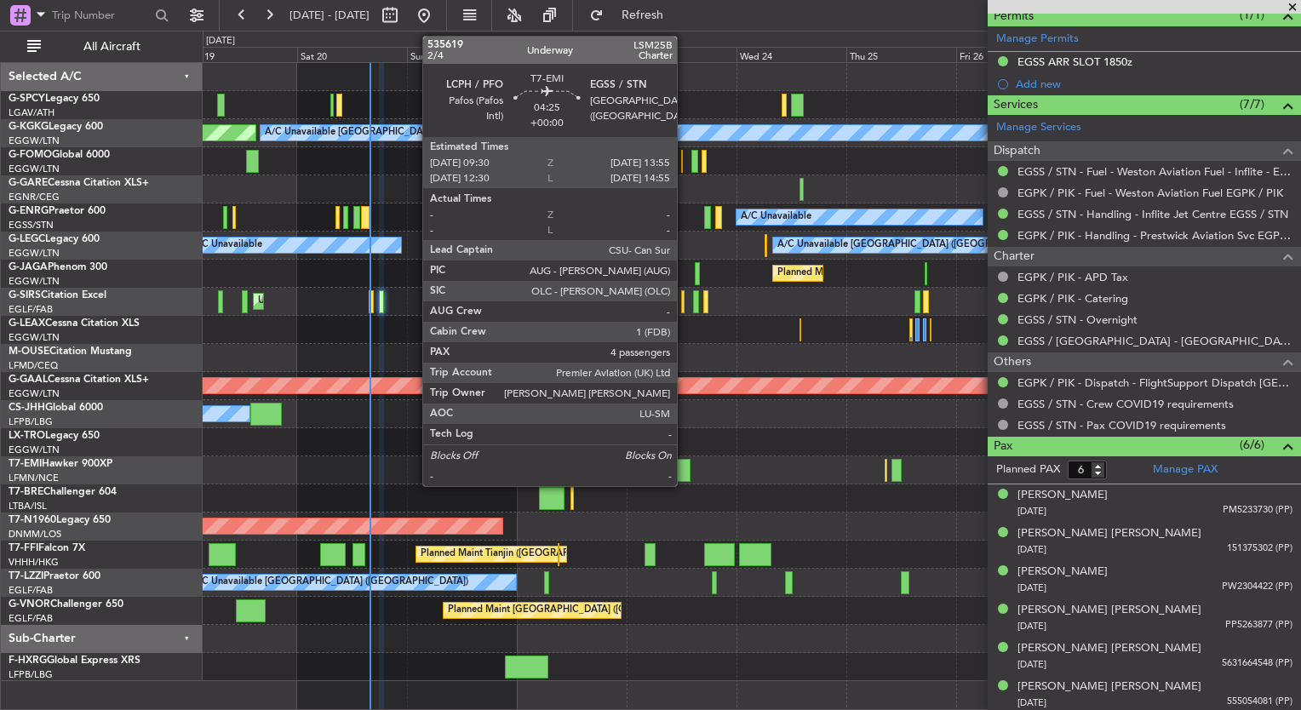
click at [151, 474] on div "A/C Unavailable Istanbul (Ataturk) AOG Maint Istanbul (Ataturk) A/C Unavailable…" at bounding box center [650, 371] width 1301 height 680
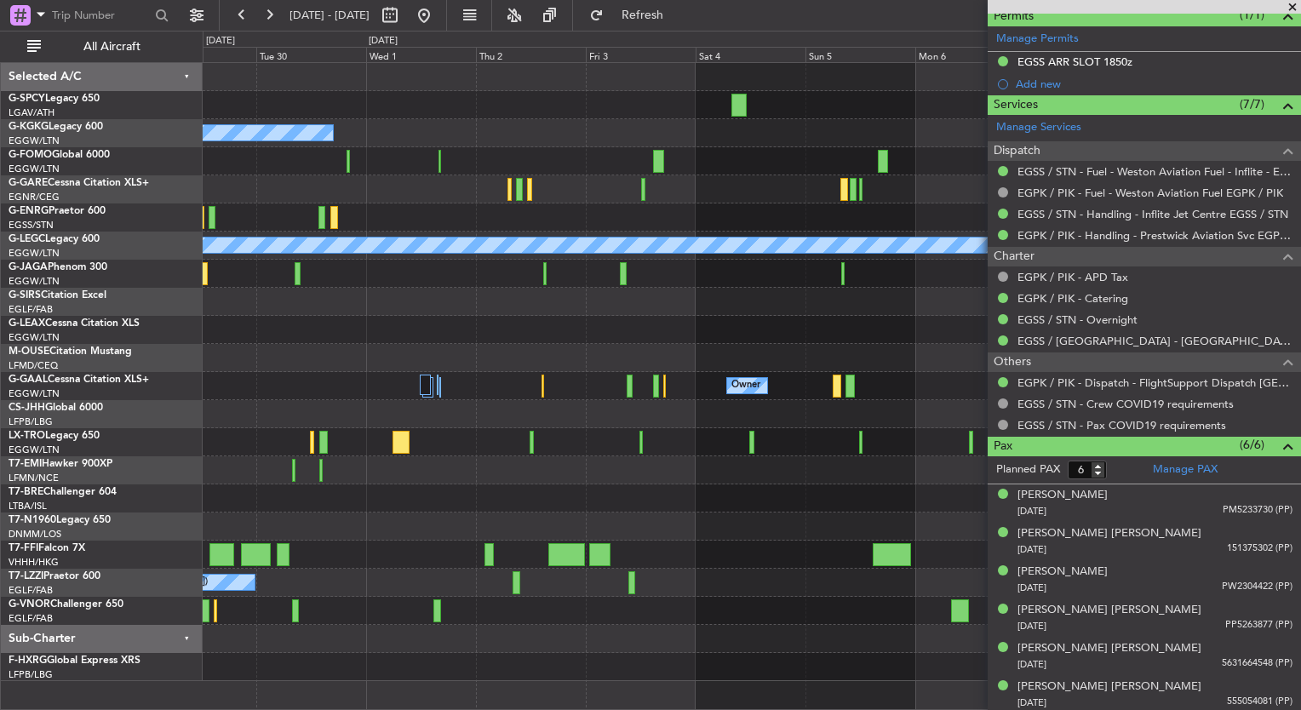
click at [32, 442] on div "A/C Unavailable Istanbul (Ataturk) A/C Unavailable London (Luton) Owner Owner O…" at bounding box center [650, 371] width 1301 height 680
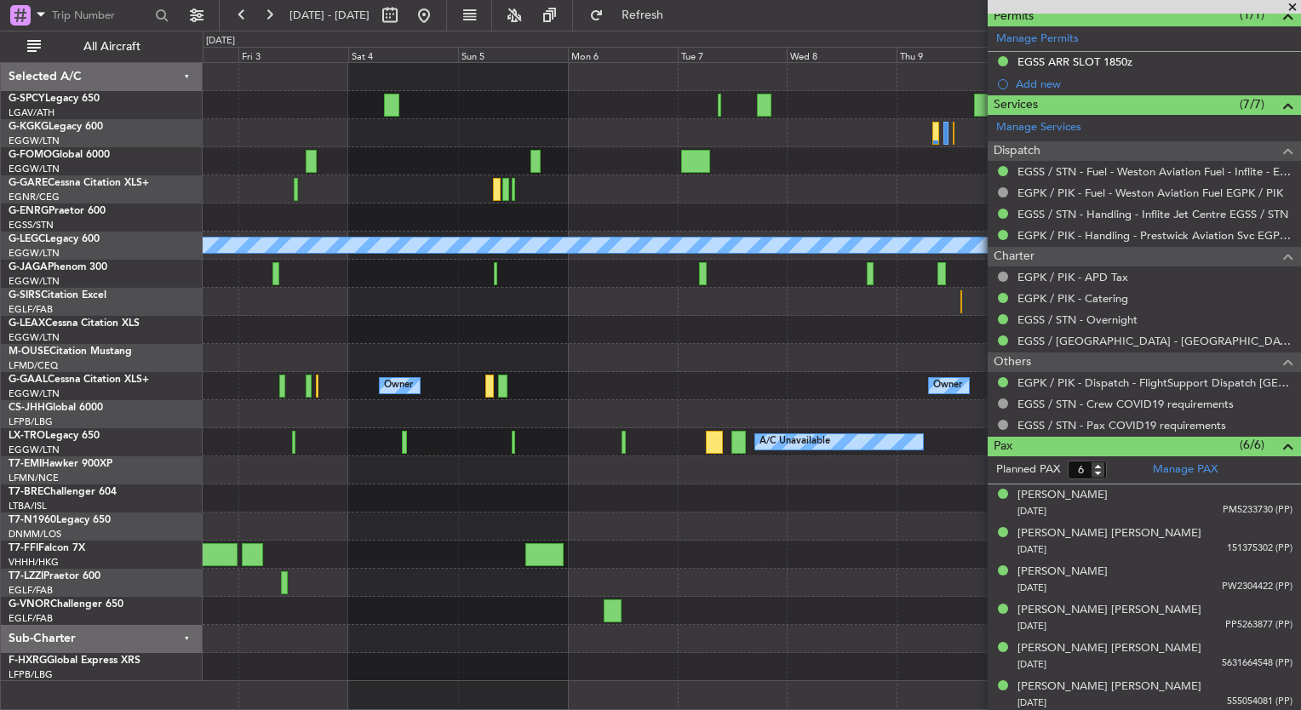
click at [232, 504] on div "A/C Unavailable Istanbul (Ataturk) A/C Unavailable London (Luton) Owner Owner O…" at bounding box center [752, 372] width 1098 height 618
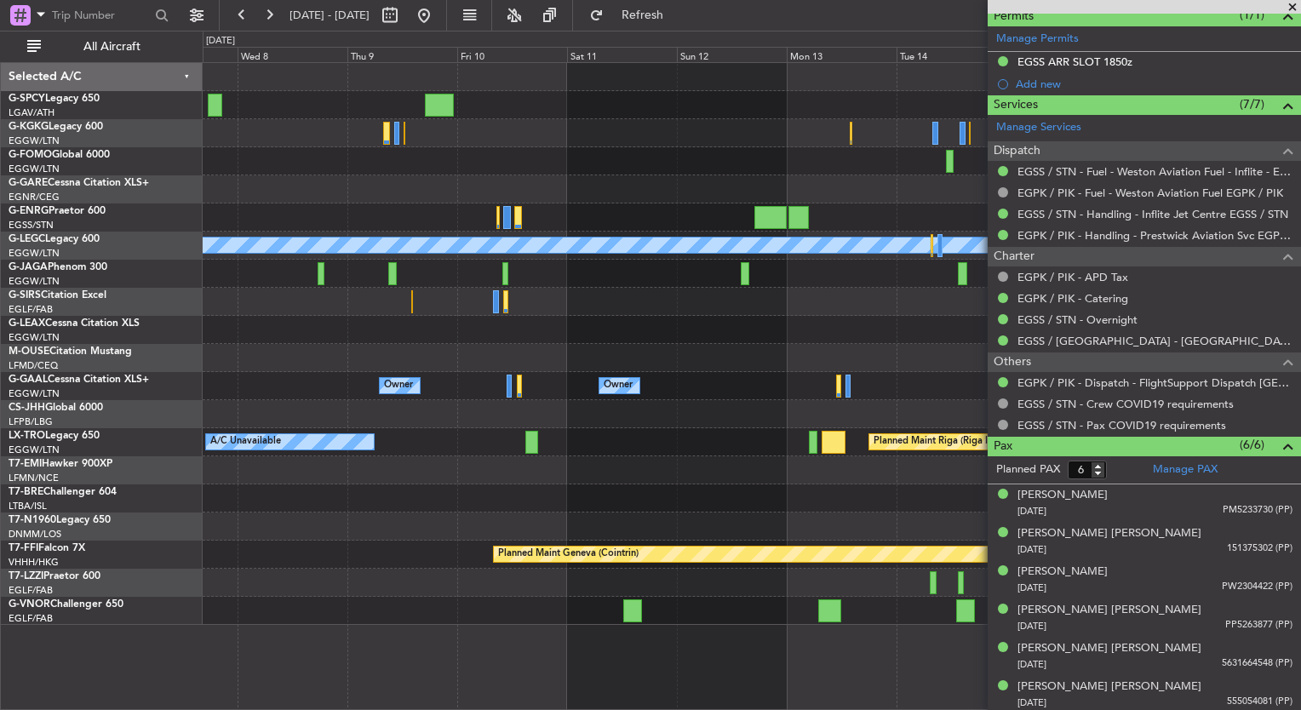
click at [370, 456] on div at bounding box center [752, 470] width 1098 height 28
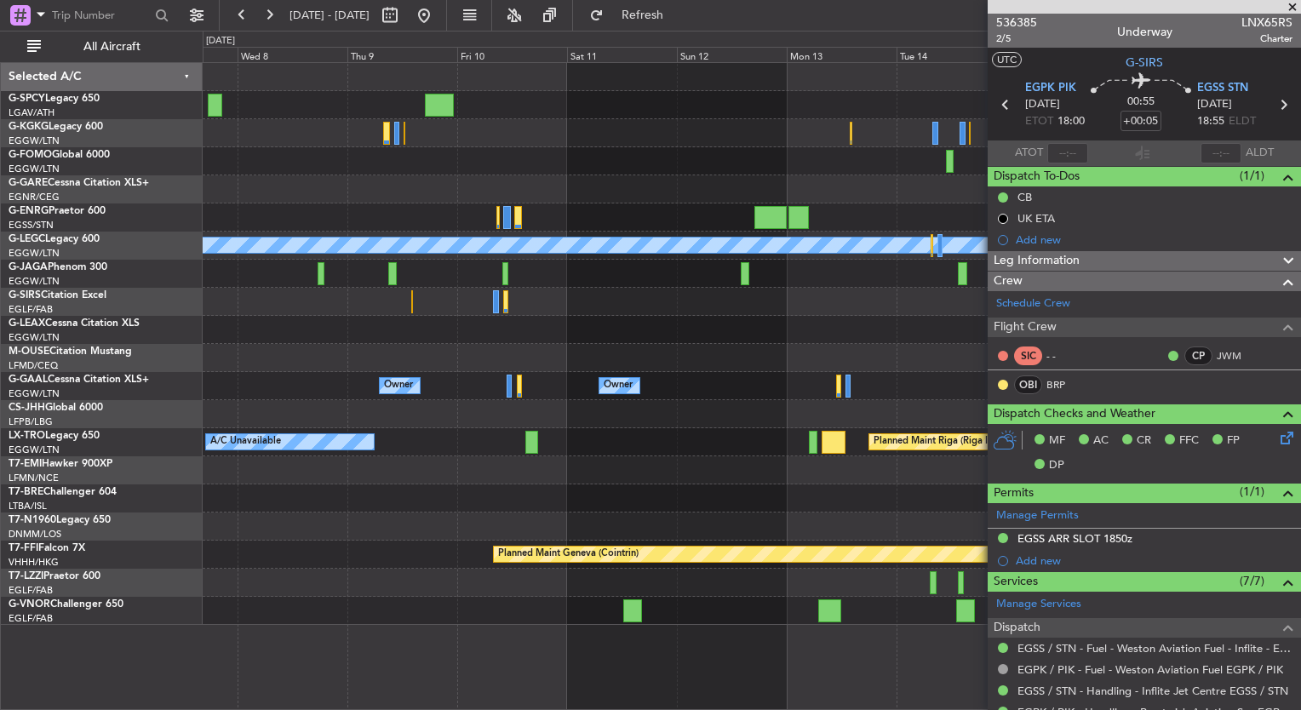
scroll to position [477, 0]
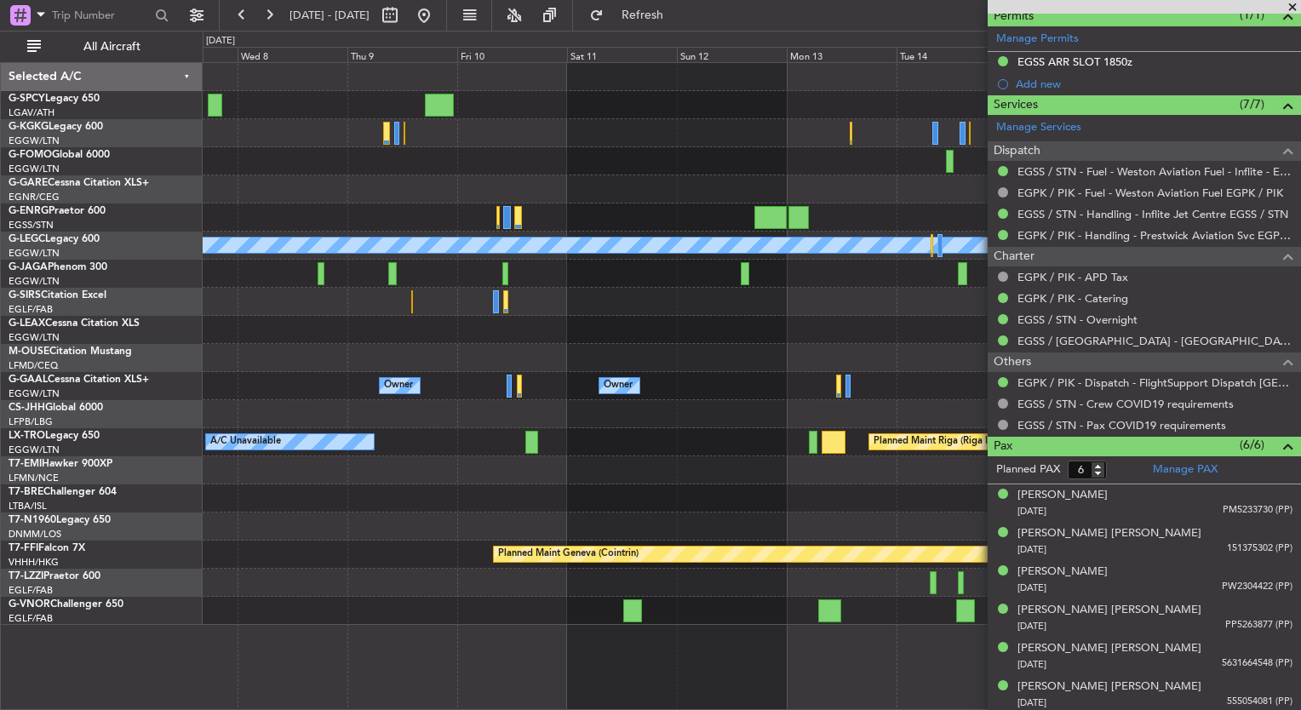
click at [447, 29] on fb-range-datepicker "[DATE] - [DATE]" at bounding box center [333, 15] width 228 height 31
click at [438, 22] on button at bounding box center [423, 15] width 27 height 27
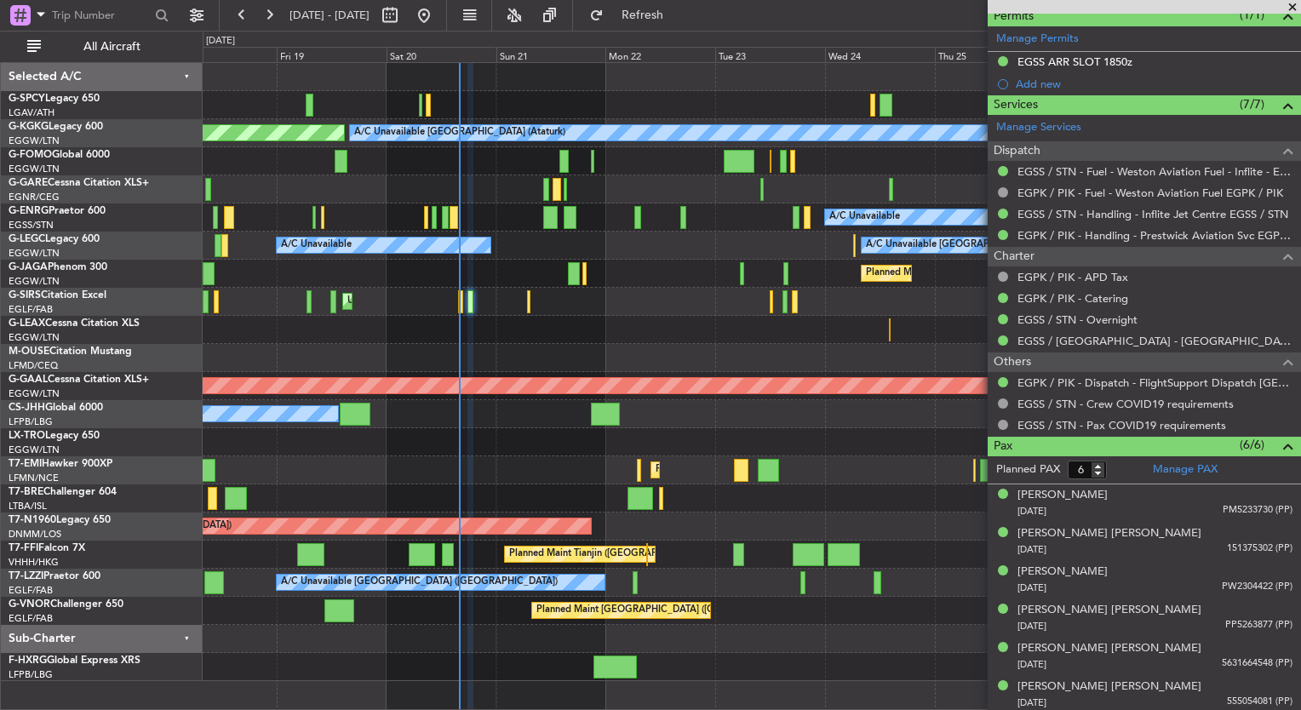
click at [575, 236] on div "A/C Unavailable [GEOGRAPHIC_DATA] ([GEOGRAPHIC_DATA]) A/C Unavailable" at bounding box center [752, 246] width 1098 height 28
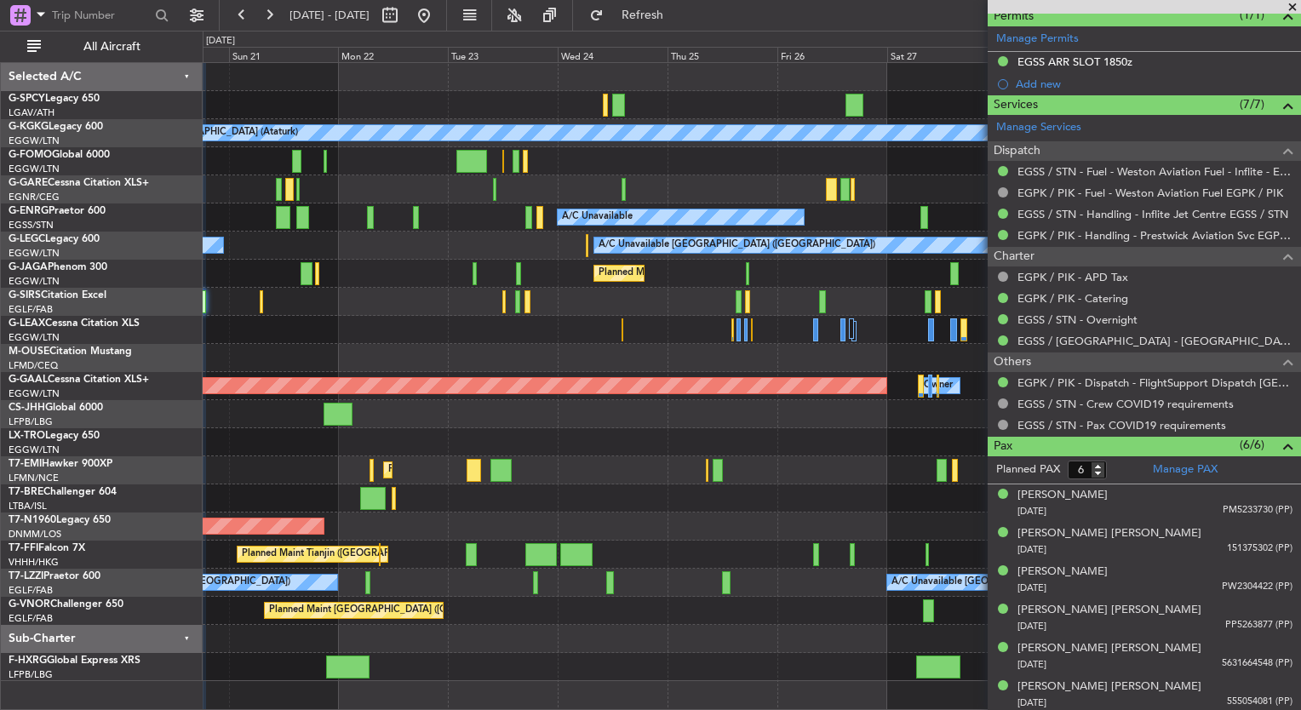
click at [531, 279] on div "A/C Unavailable [GEOGRAPHIC_DATA] (Ataturk) AOG Maint [GEOGRAPHIC_DATA] ([GEOGR…" at bounding box center [752, 372] width 1098 height 618
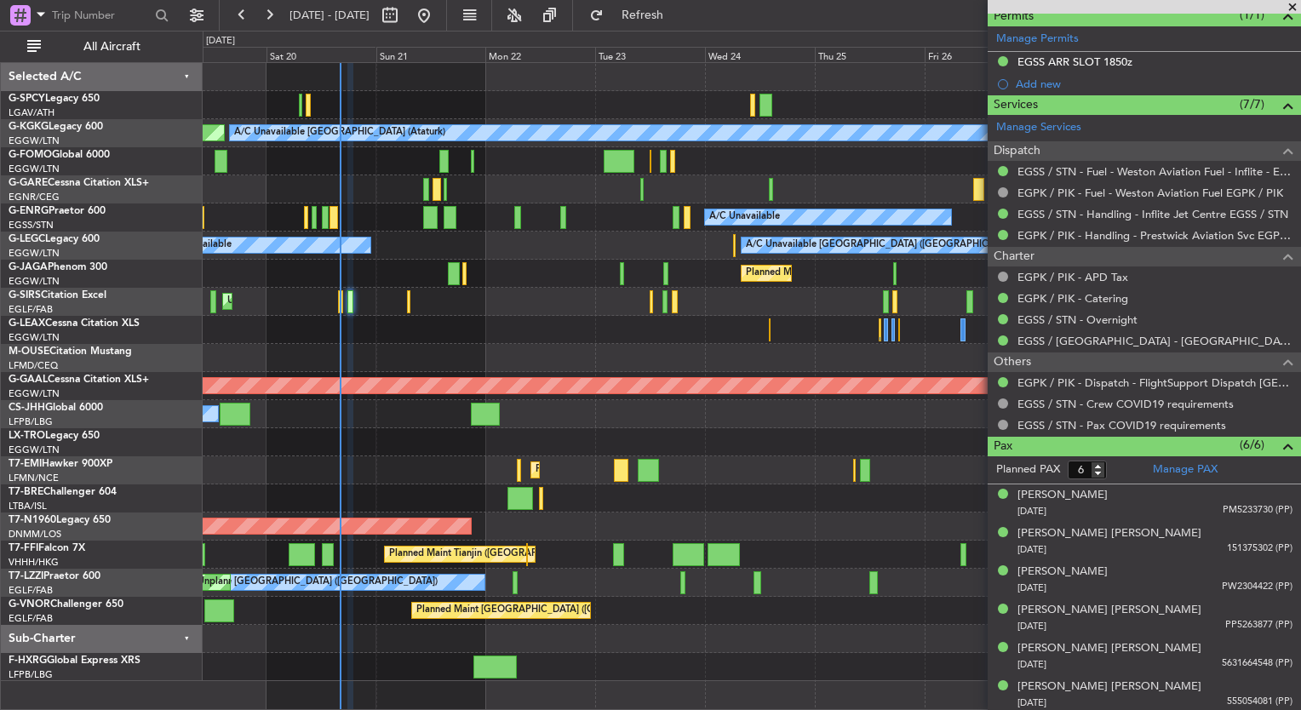
click at [624, 237] on div "A/C Unavailable [GEOGRAPHIC_DATA] (Ataturk) AOG Maint [GEOGRAPHIC_DATA] ([GEOGR…" at bounding box center [752, 372] width 1098 height 618
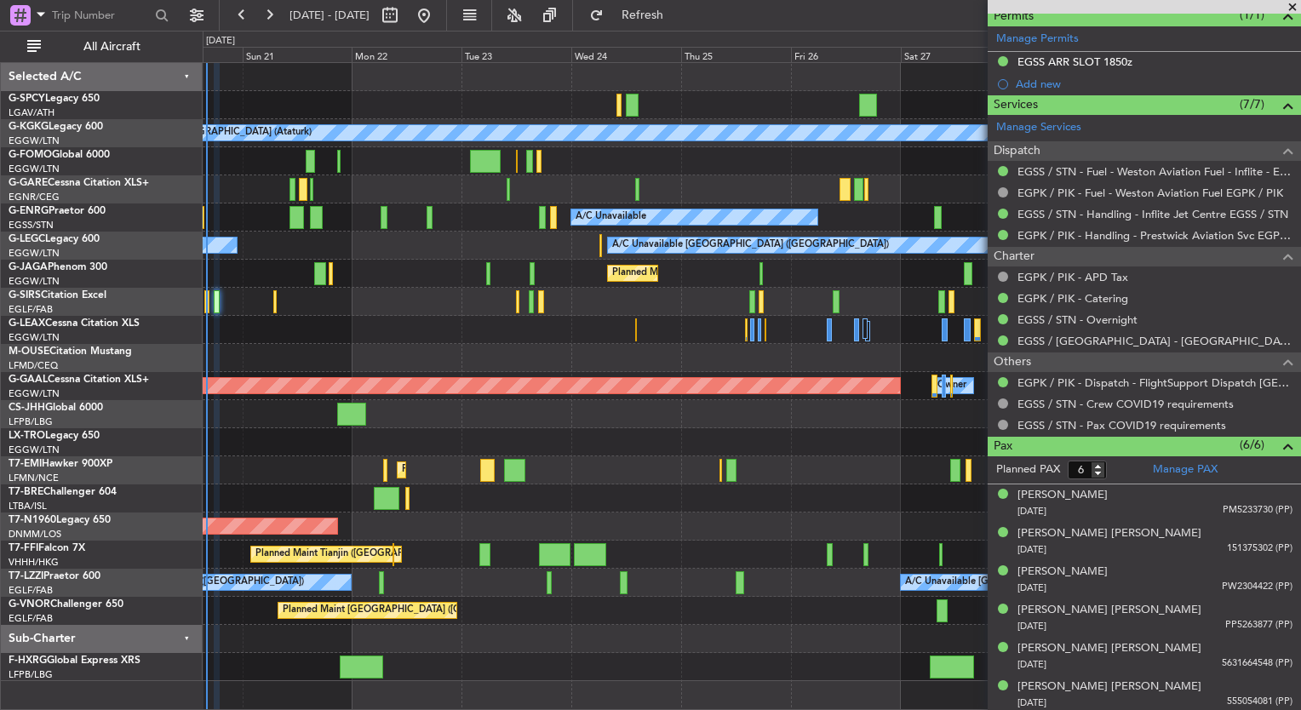
click at [525, 254] on div "A/C Unavailable A/C Unavailable [GEOGRAPHIC_DATA] ([GEOGRAPHIC_DATA])" at bounding box center [752, 246] width 1098 height 28
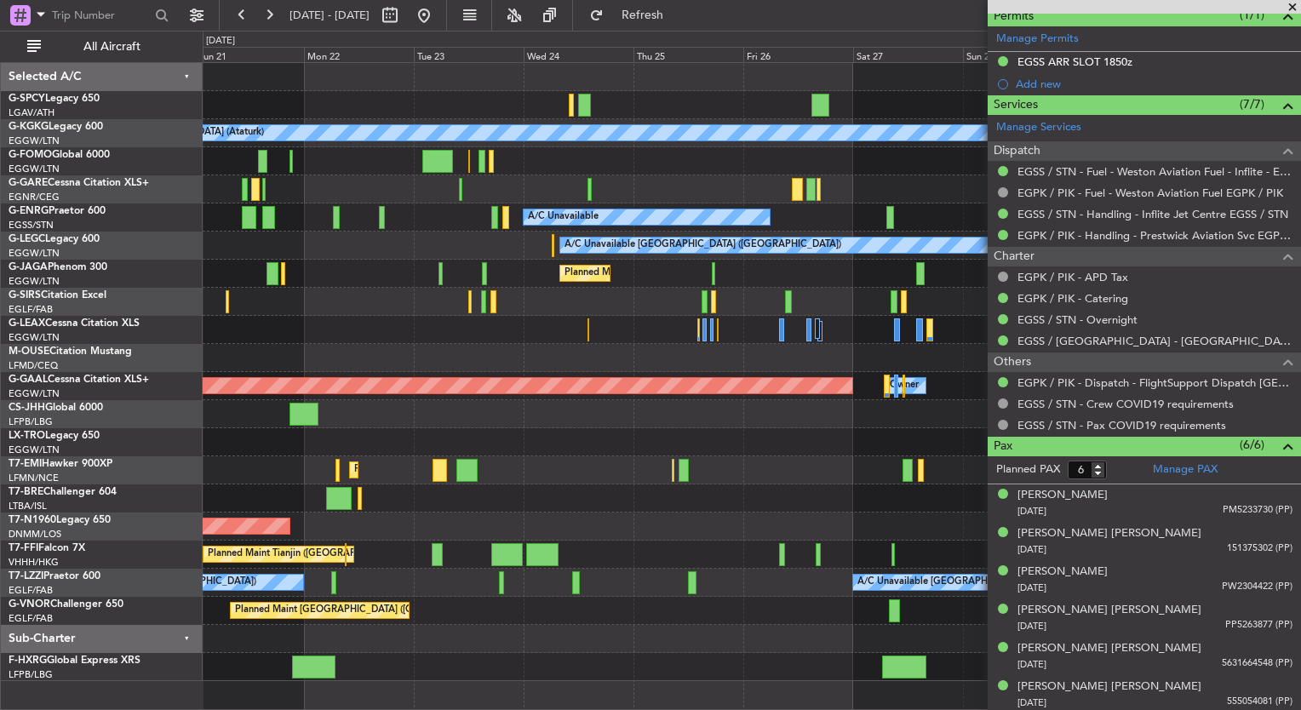
click at [575, 257] on div "A/C Unavailable [GEOGRAPHIC_DATA] (Ataturk) AOG Maint [GEOGRAPHIC_DATA] ([GEOGR…" at bounding box center [752, 372] width 1098 height 618
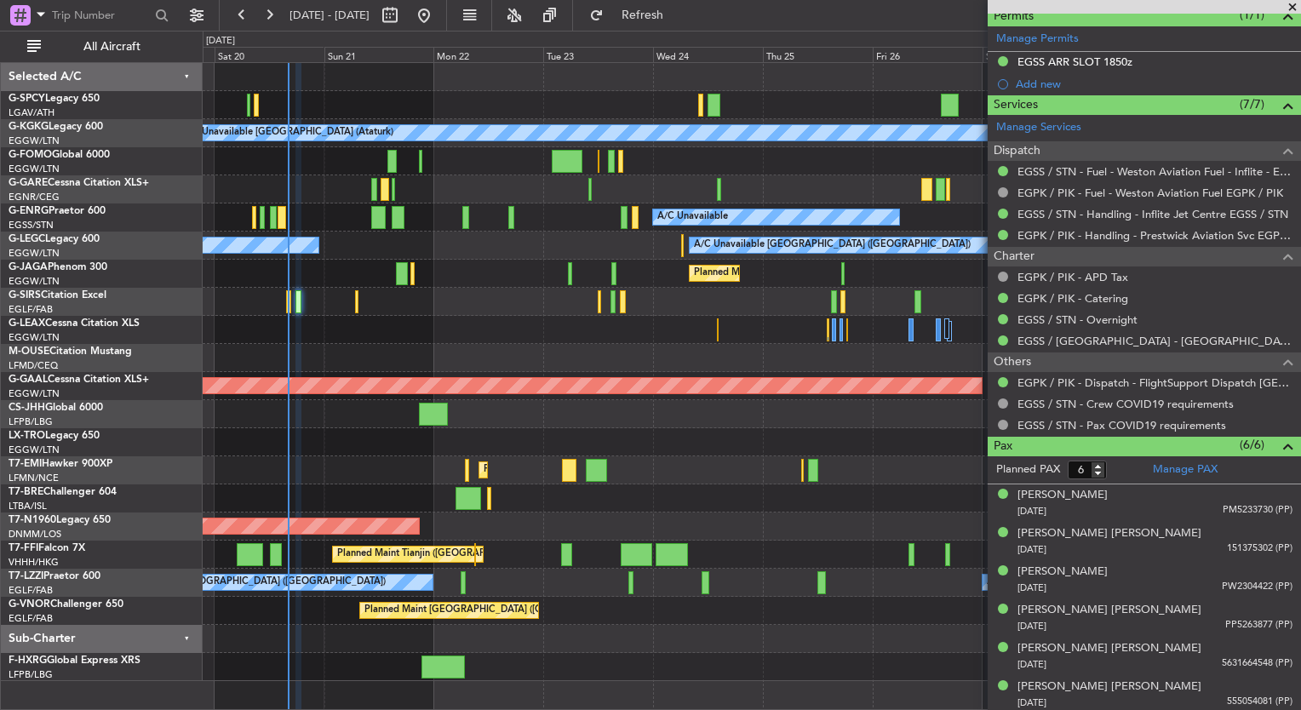
click at [453, 215] on div "A/C Unavailable" at bounding box center [752, 218] width 1098 height 28
click at [565, 422] on div "A/C Unavailable [GEOGRAPHIC_DATA] (Ataturk) AOG Maint [GEOGRAPHIC_DATA] ([GEOGR…" at bounding box center [752, 372] width 1098 height 618
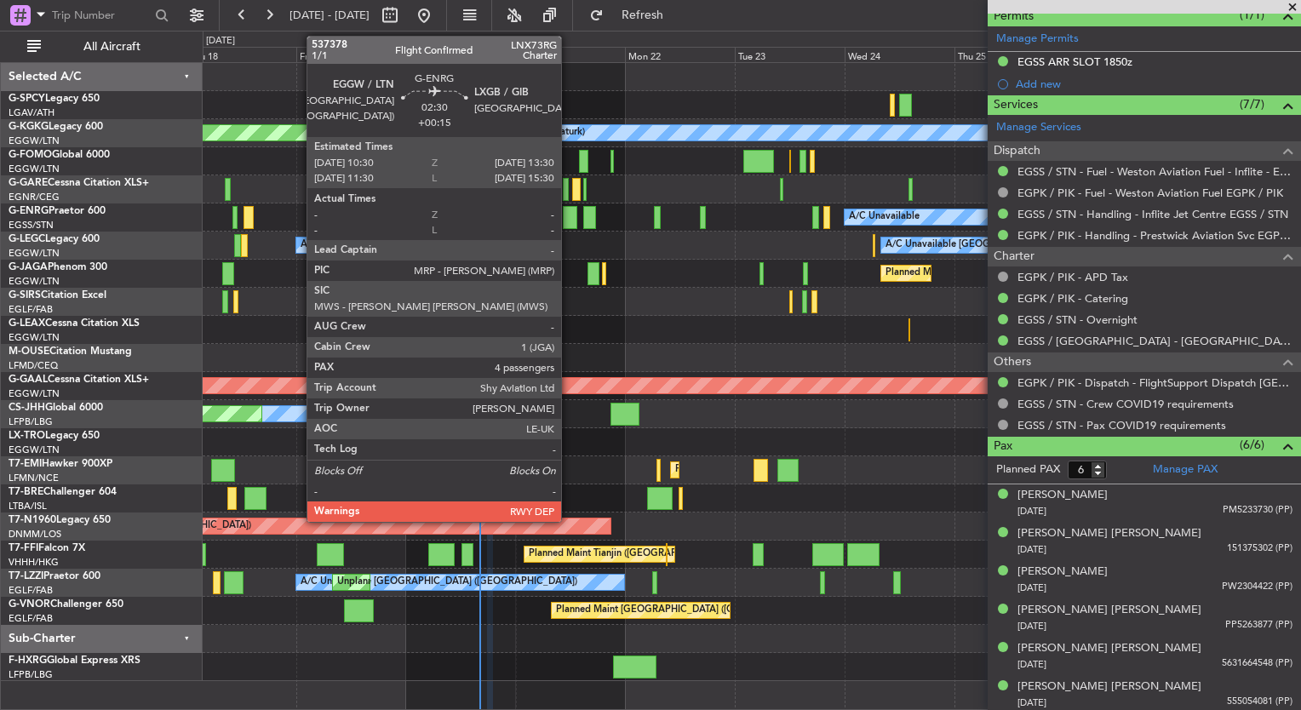
click at [569, 218] on div at bounding box center [570, 217] width 14 height 23
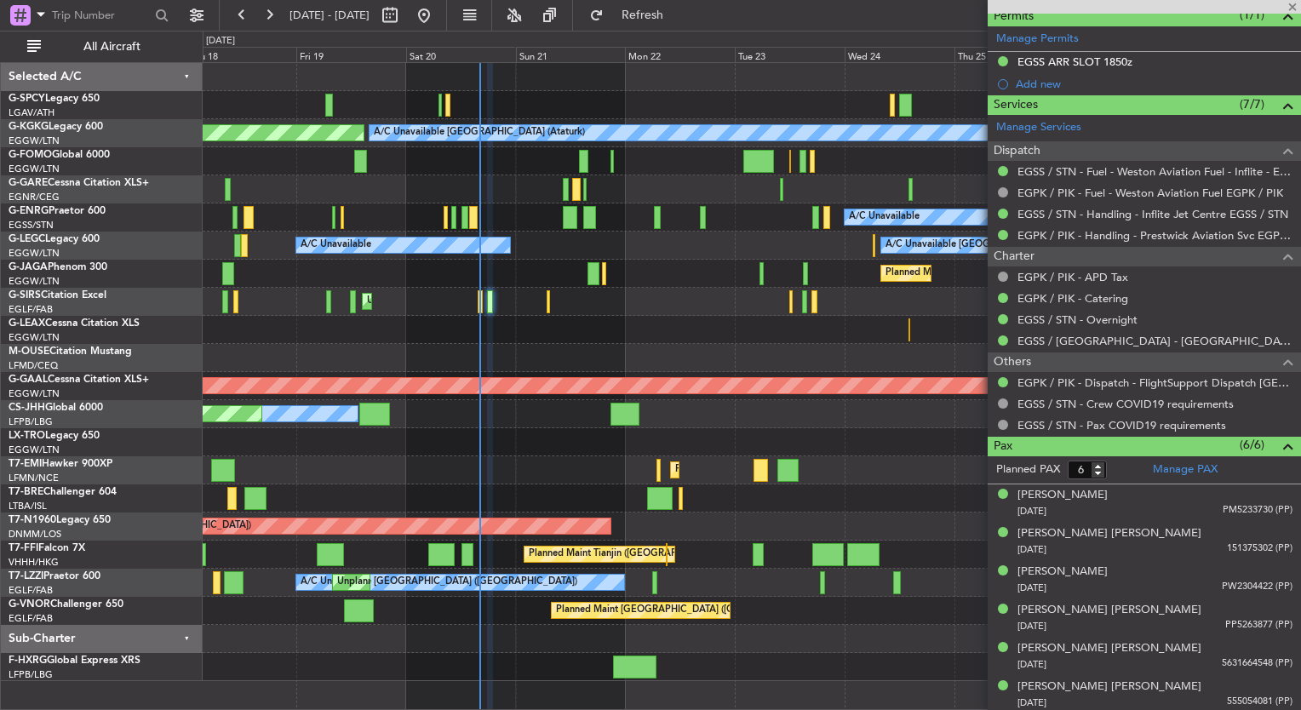
type input "+00:15"
type input "4"
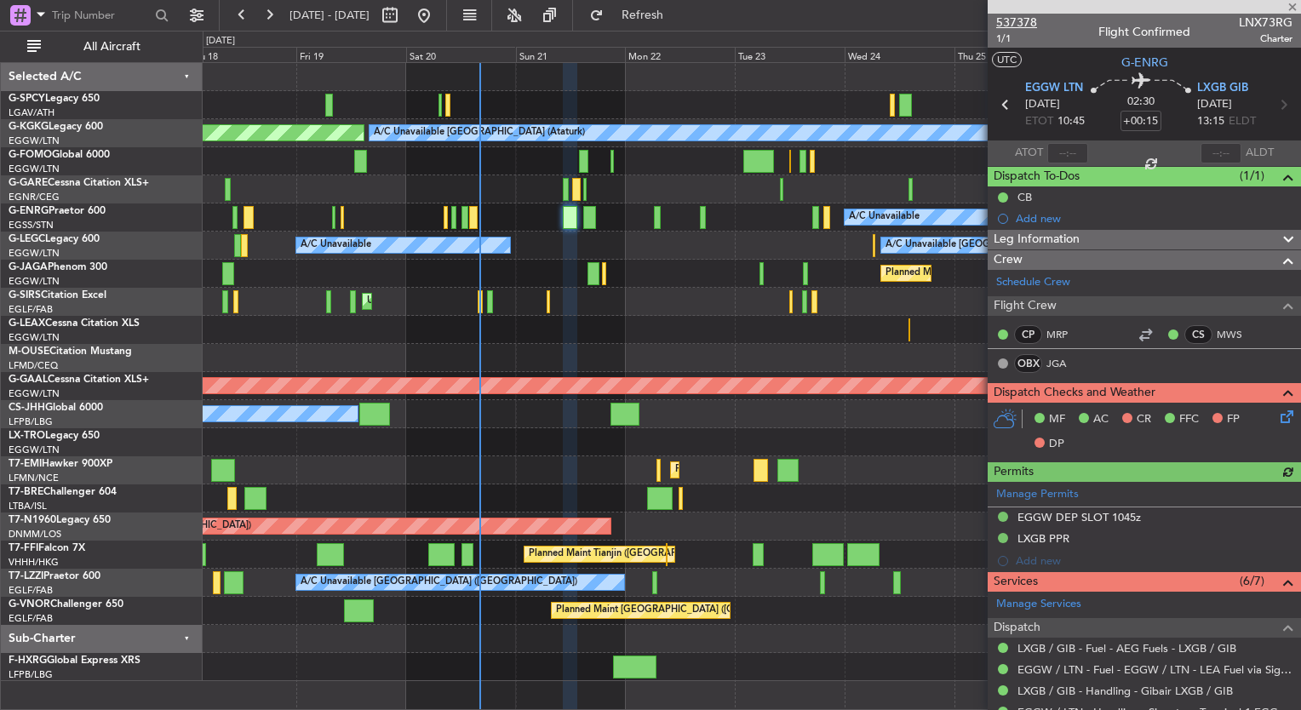
click at [1026, 19] on span "537378" at bounding box center [1016, 23] width 41 height 18
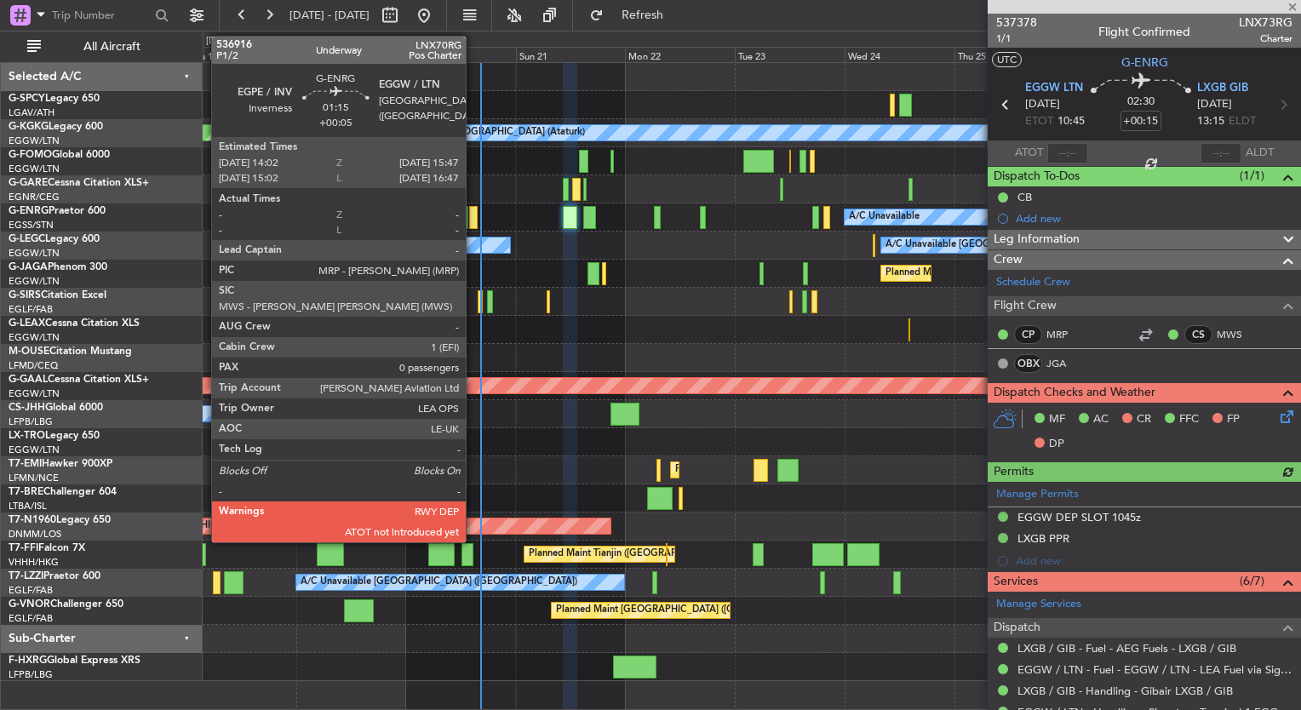
click at [473, 223] on div at bounding box center [473, 217] width 9 height 23
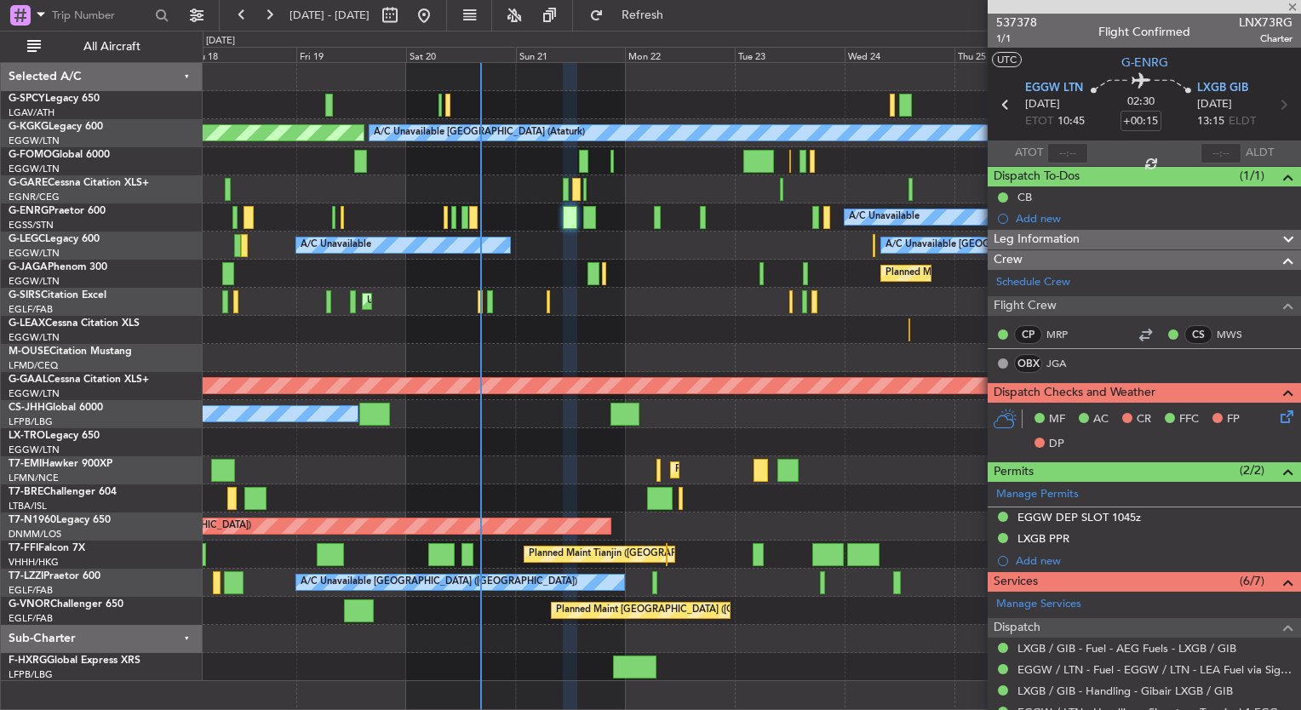
type input "+00:05"
type input "0"
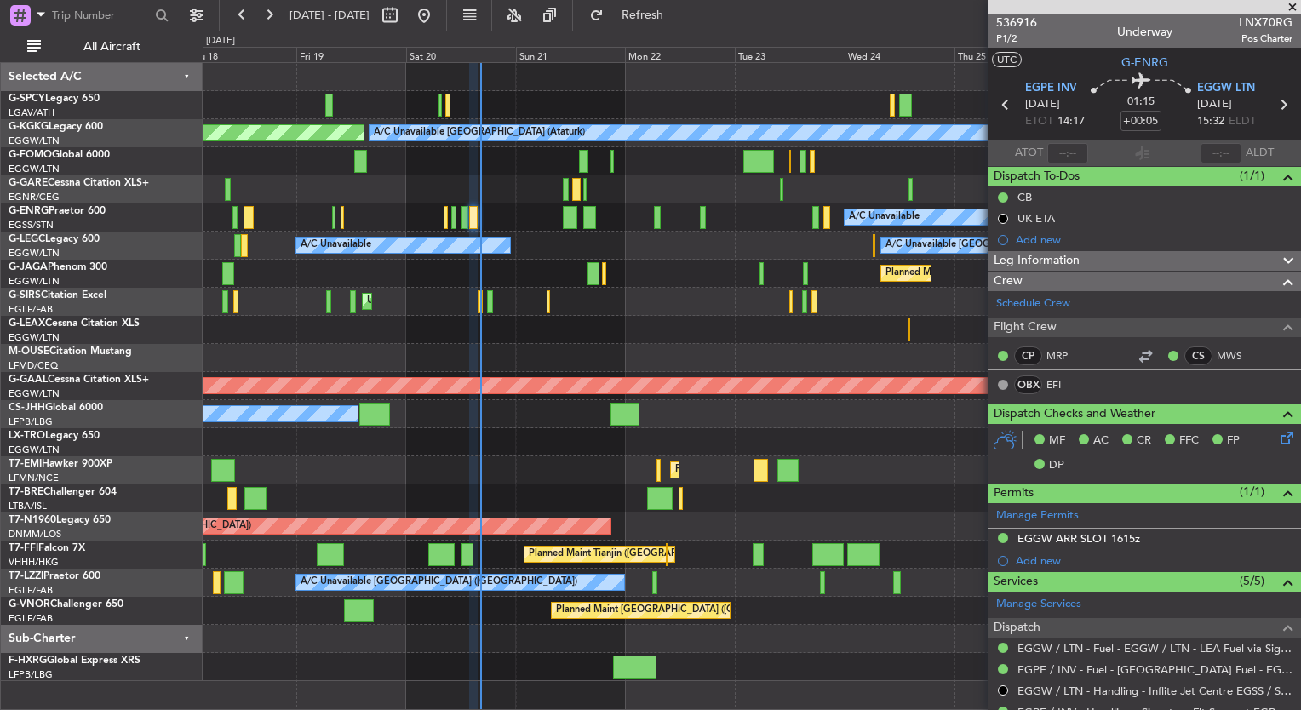
click at [634, 221] on div "A/C Unavailable" at bounding box center [752, 218] width 1098 height 28
click at [1018, 22] on span "536916" at bounding box center [1016, 23] width 41 height 18
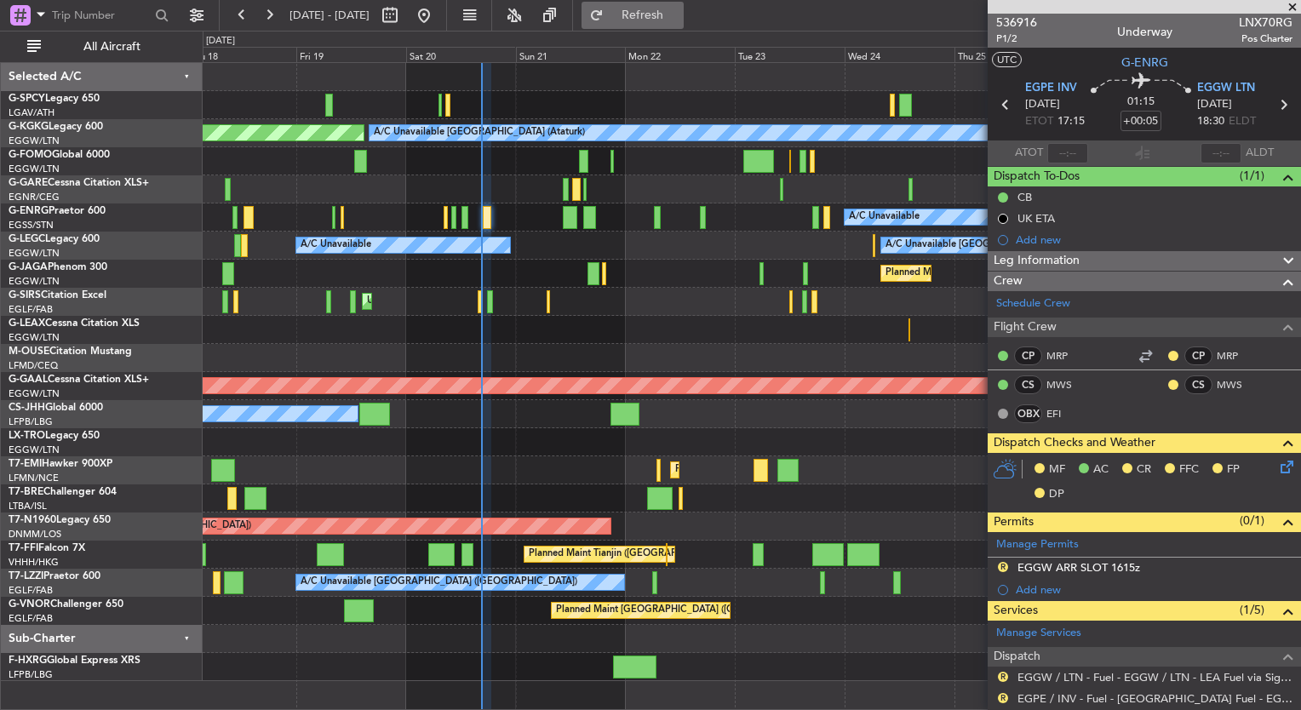
click at [649, 12] on button "Refresh" at bounding box center [633, 15] width 102 height 27
click at [670, 19] on span "Refresh" at bounding box center [643, 15] width 72 height 12
click at [1025, 26] on span "536916" at bounding box center [1016, 23] width 41 height 18
click at [679, 16] on span "Refresh" at bounding box center [643, 15] width 72 height 12
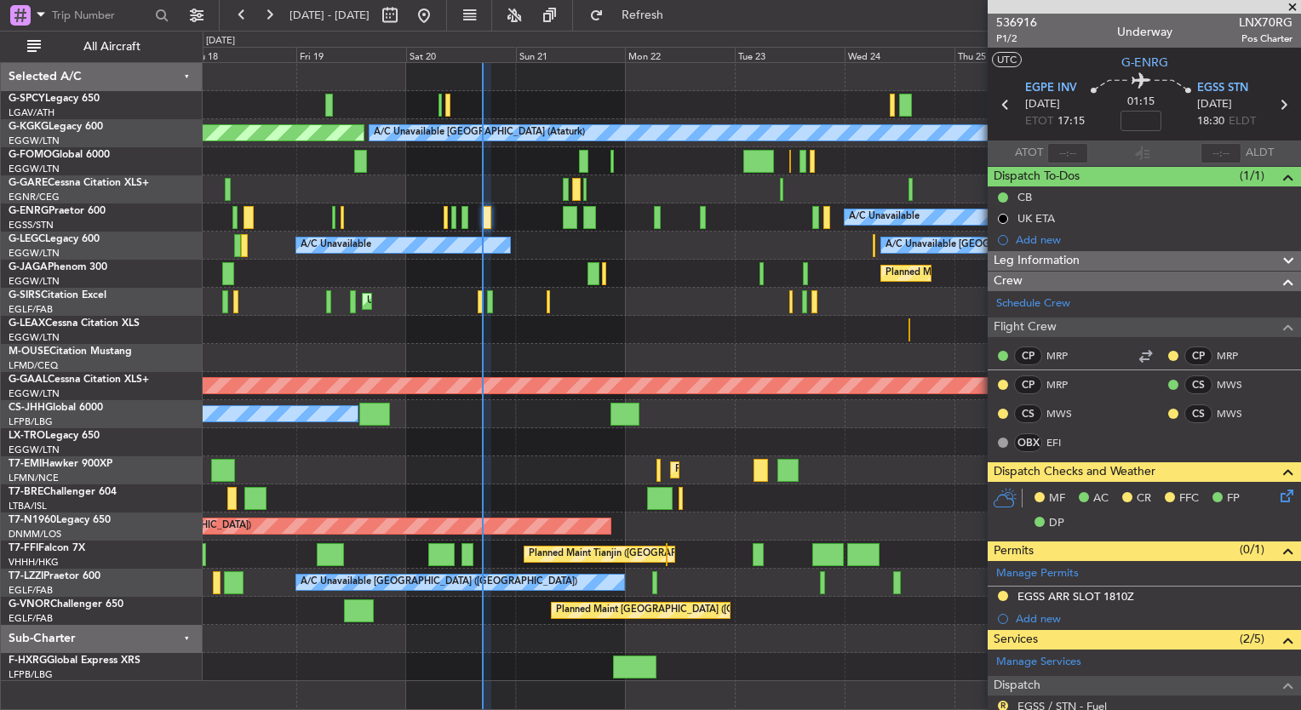
click at [1293, 5] on span at bounding box center [1292, 7] width 17 height 15
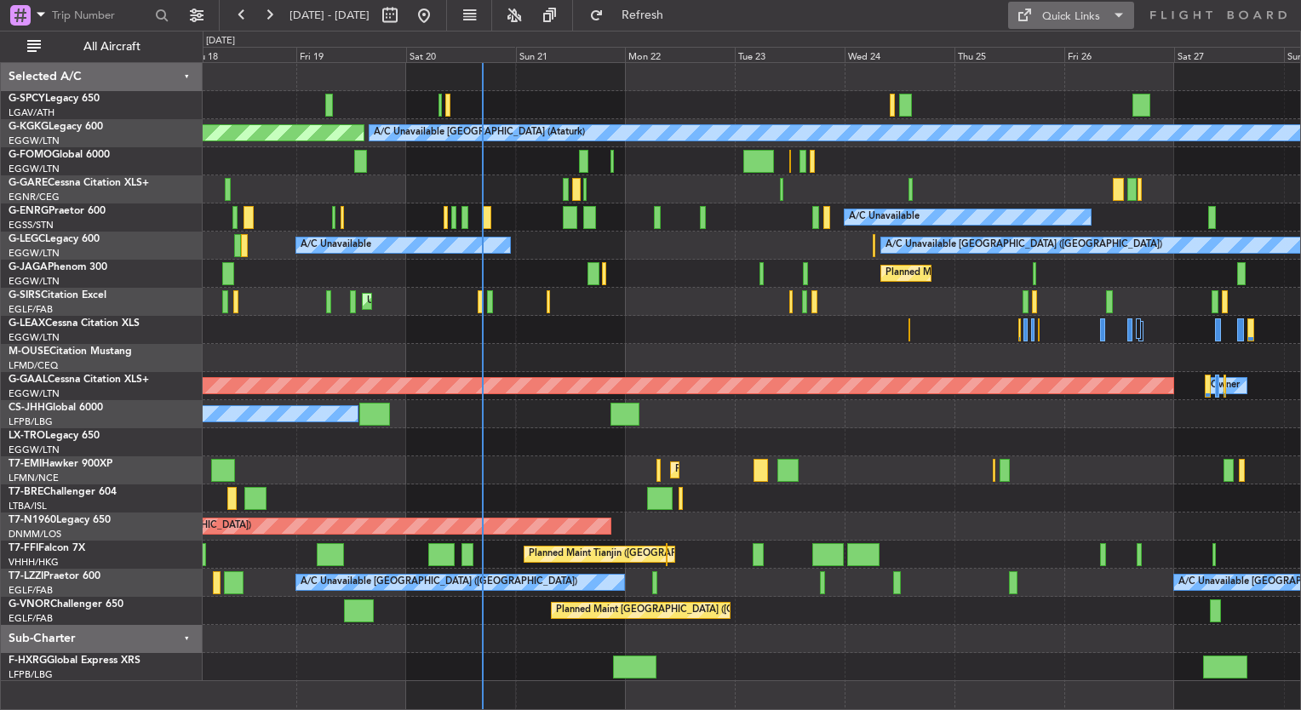
click at [1087, 20] on div "Quick Links" at bounding box center [1071, 17] width 58 height 17
click at [1082, 64] on button "Trip Builder" at bounding box center [1072, 56] width 128 height 41
click at [1067, 10] on div "Quick Links" at bounding box center [1071, 17] width 58 height 17
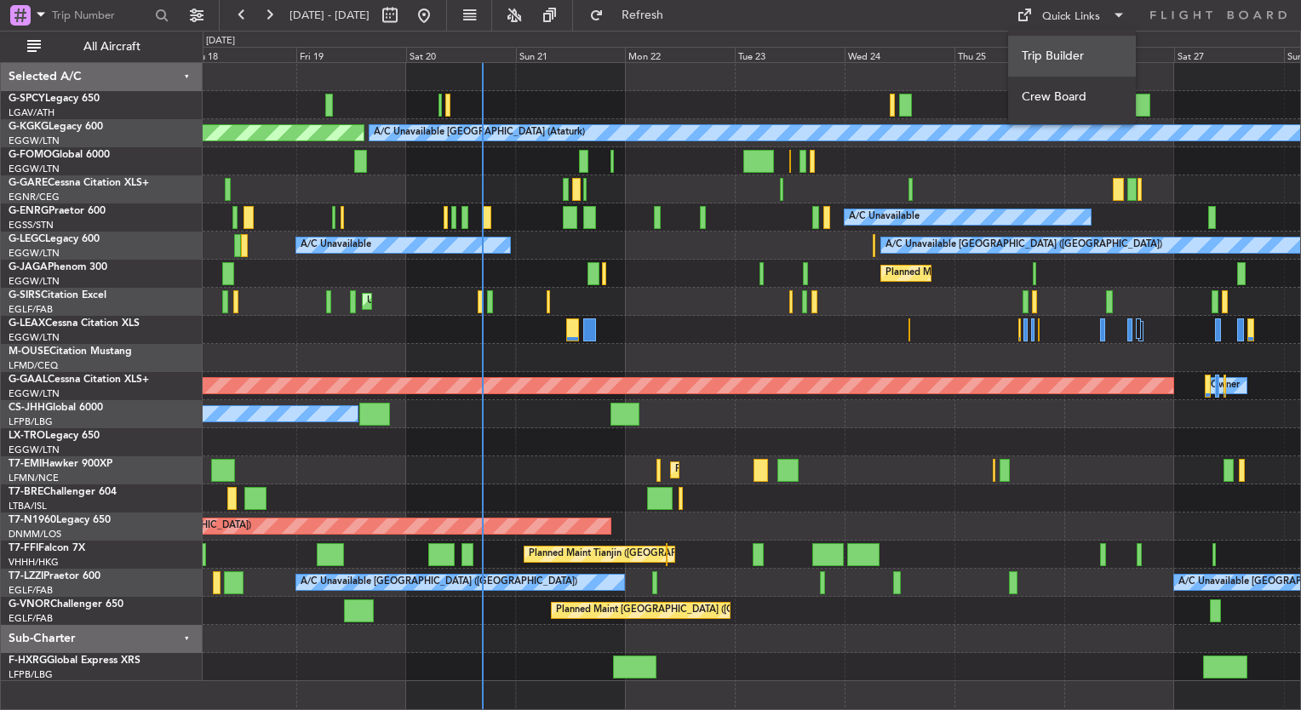
click at [1065, 54] on button "Trip Builder" at bounding box center [1072, 56] width 128 height 41
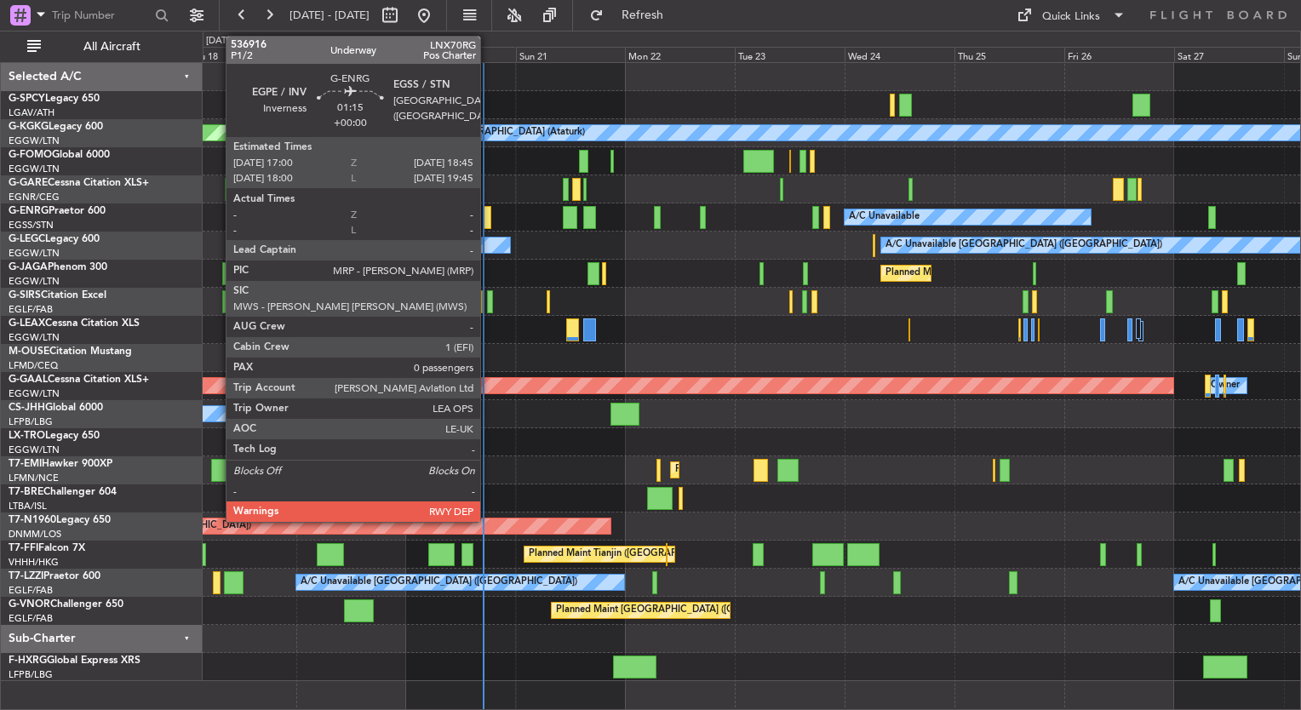
click at [488, 220] on div at bounding box center [487, 217] width 9 height 23
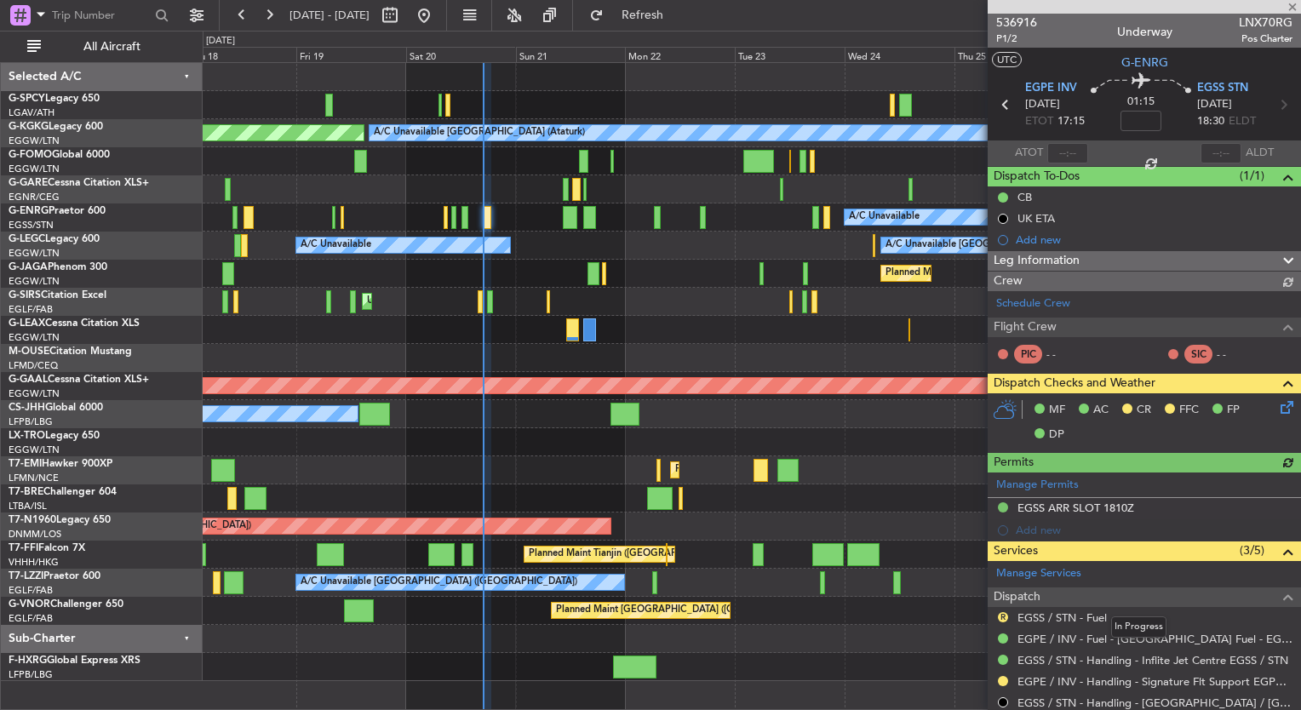
scroll to position [194, 0]
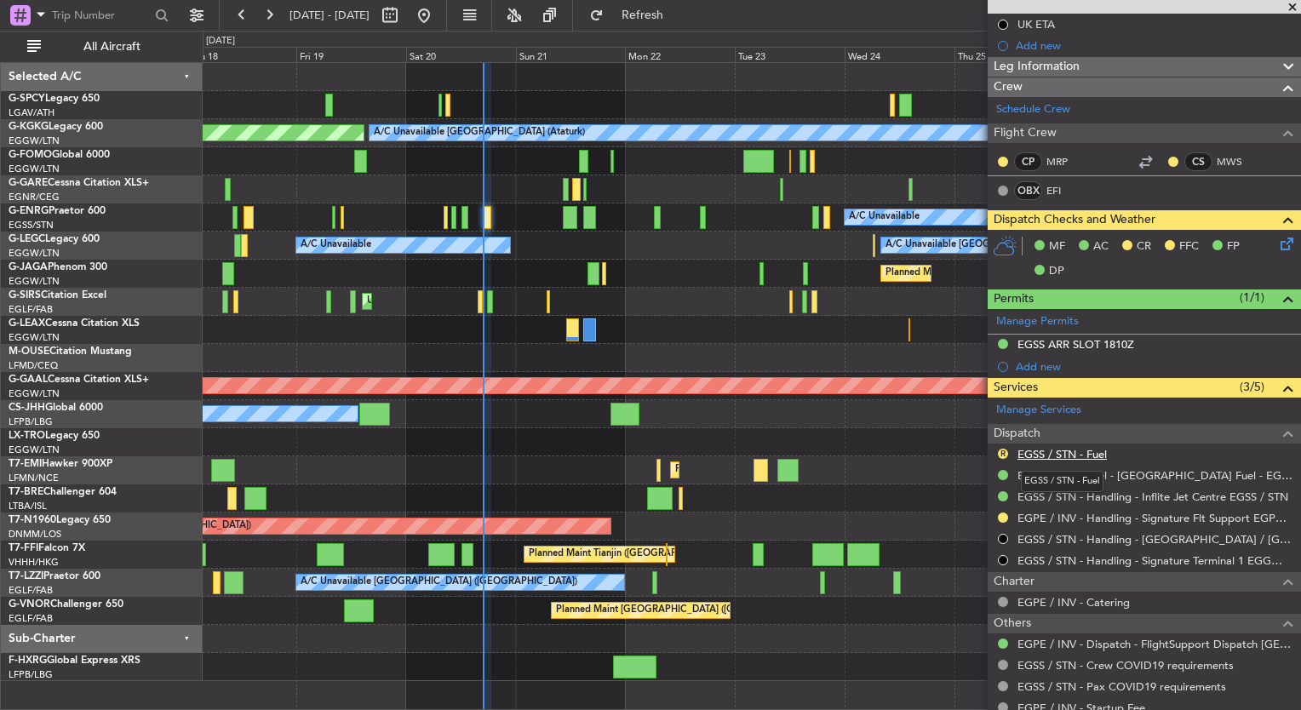
click at [1064, 449] on link "EGSS / STN - Fuel" at bounding box center [1062, 454] width 89 height 14
click at [679, 21] on span "Refresh" at bounding box center [643, 15] width 72 height 12
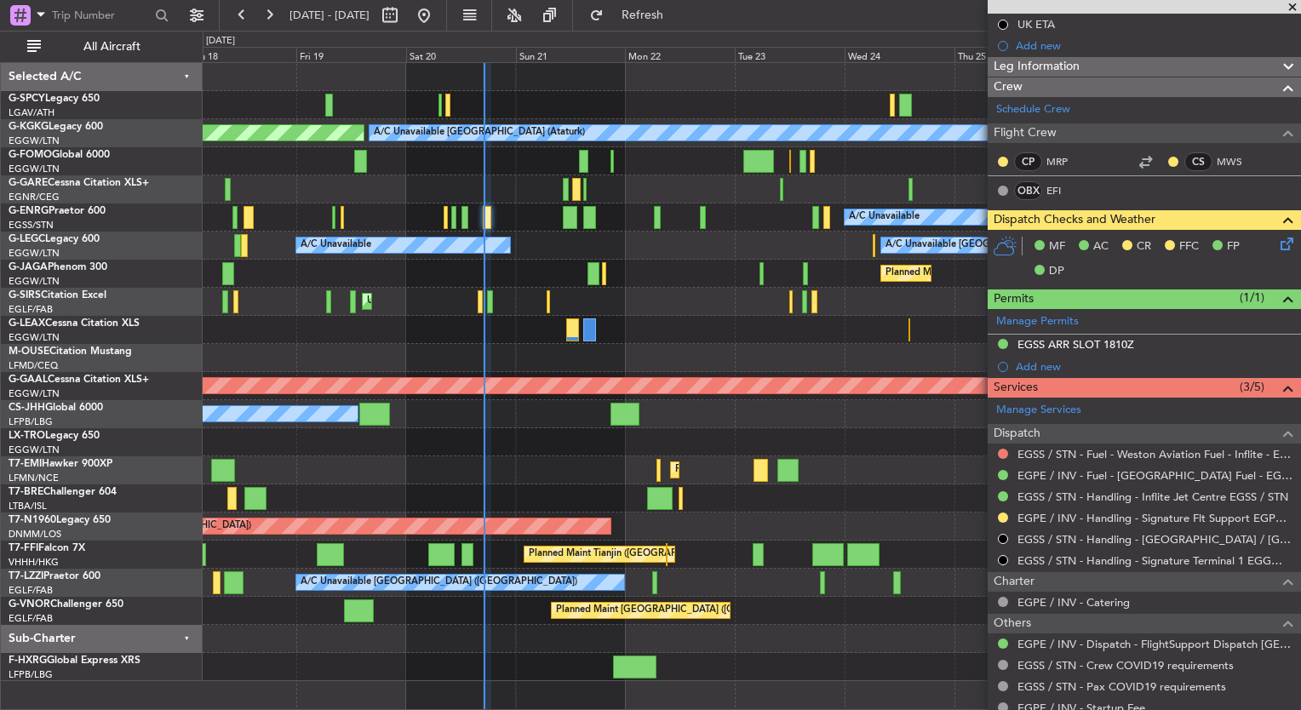
click at [816, 645] on div at bounding box center [752, 639] width 1098 height 28
click at [801, 657] on div at bounding box center [752, 667] width 1098 height 28
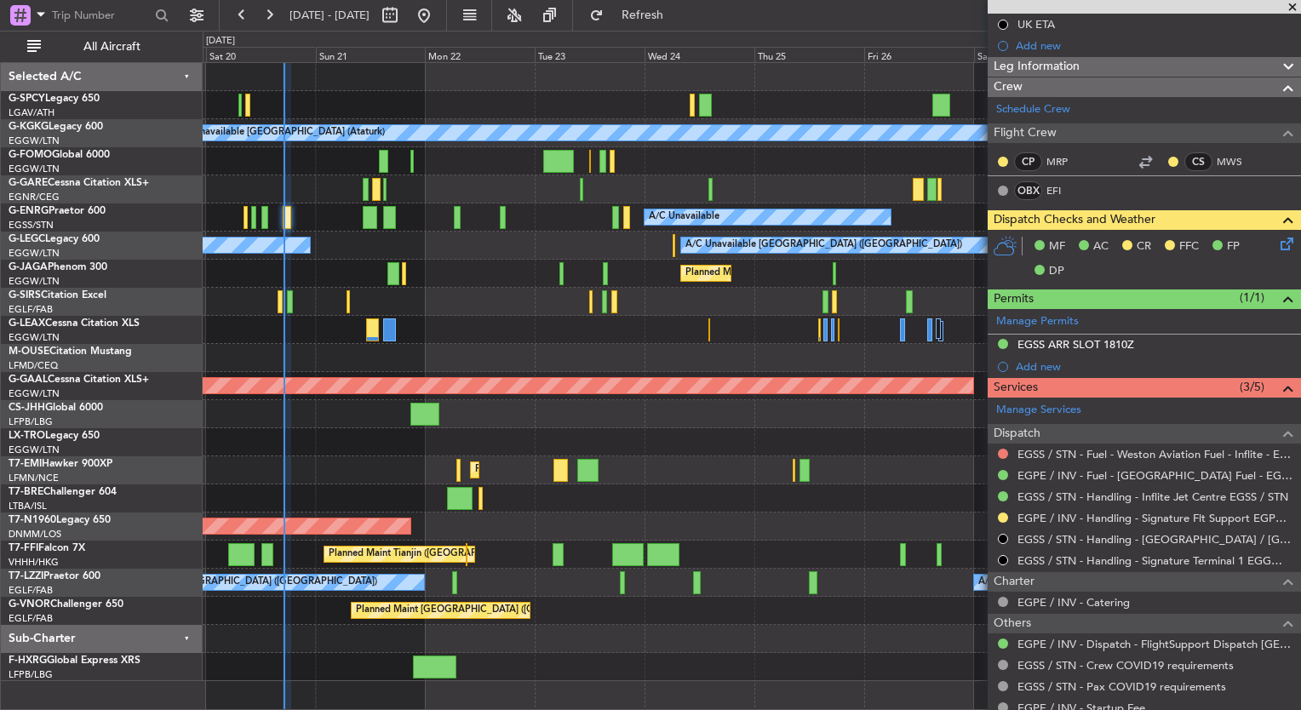
click at [652, 303] on div "Unplanned Maint [GEOGRAPHIC_DATA] ([GEOGRAPHIC_DATA])" at bounding box center [752, 302] width 1098 height 28
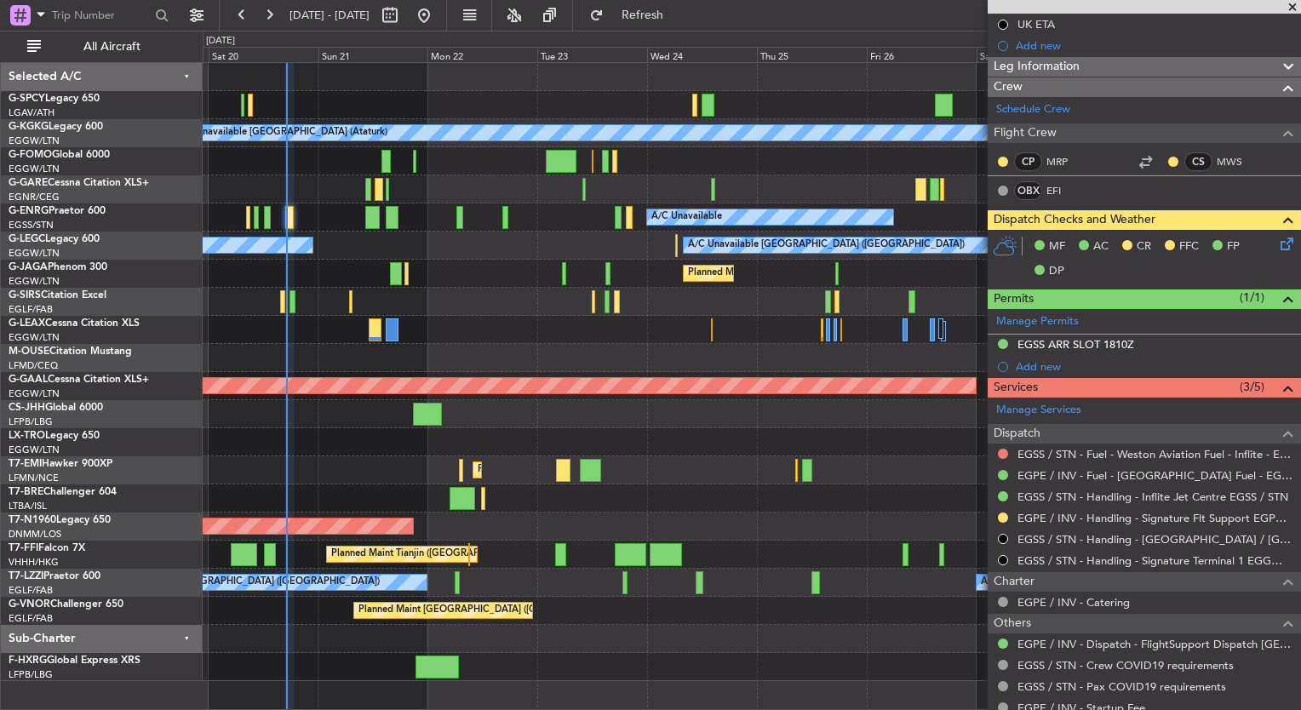
click at [603, 267] on div "A/C Unavailable Istanbul (Ataturk) AOG Maint Istanbul (Ataturk) A/C Unavailable…" at bounding box center [752, 372] width 1098 height 618
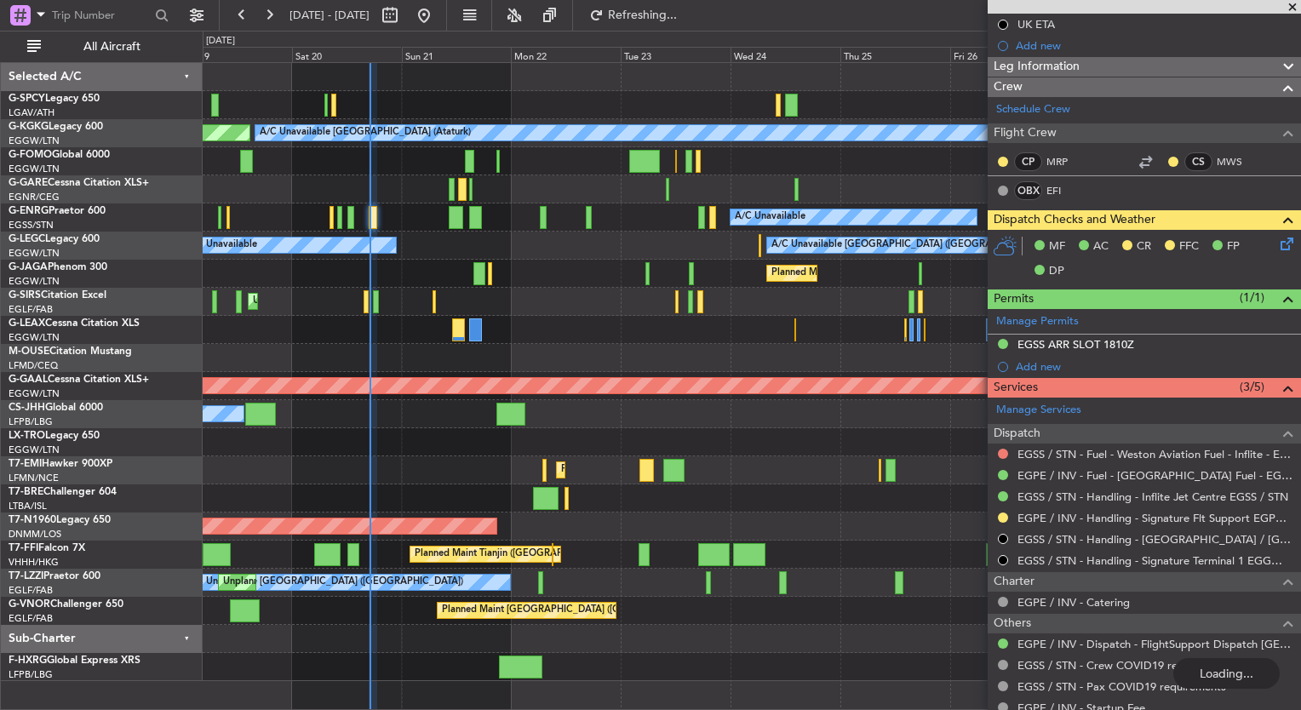
click at [752, 642] on div at bounding box center [752, 639] width 1098 height 28
click at [455, 223] on div at bounding box center [456, 217] width 14 height 23
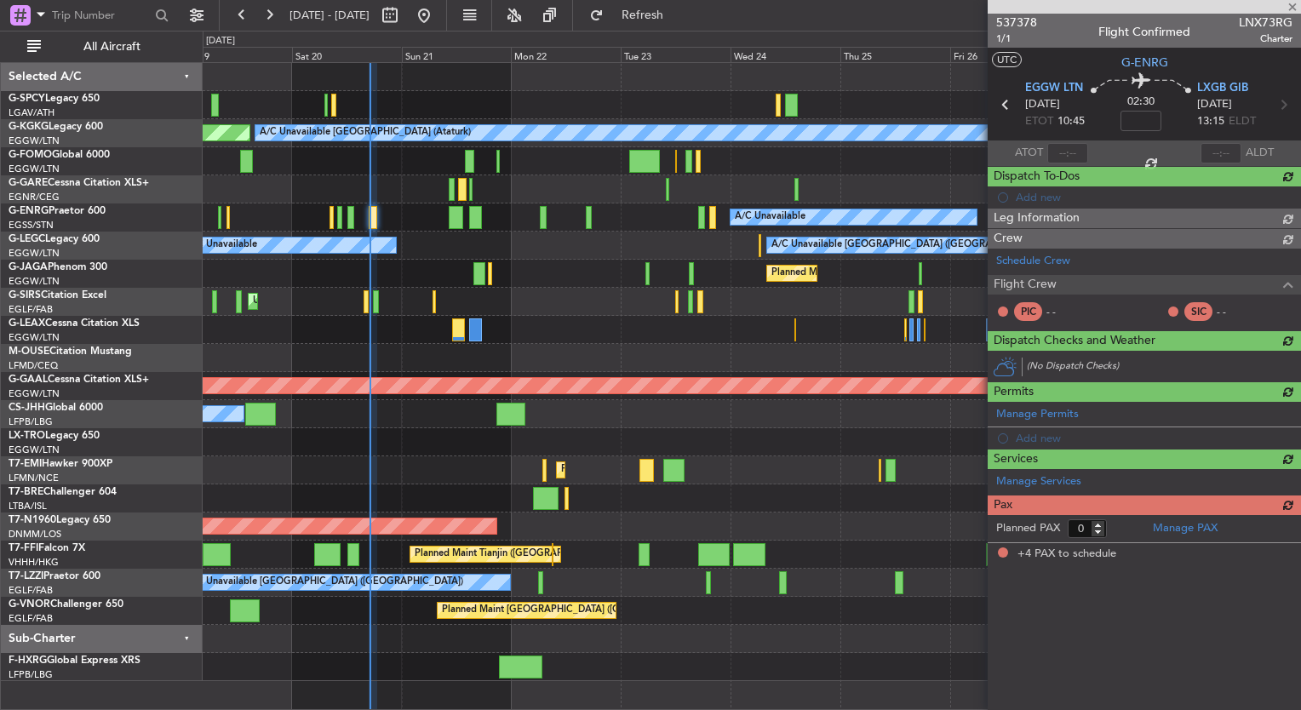
type input "+00:15"
type input "4"
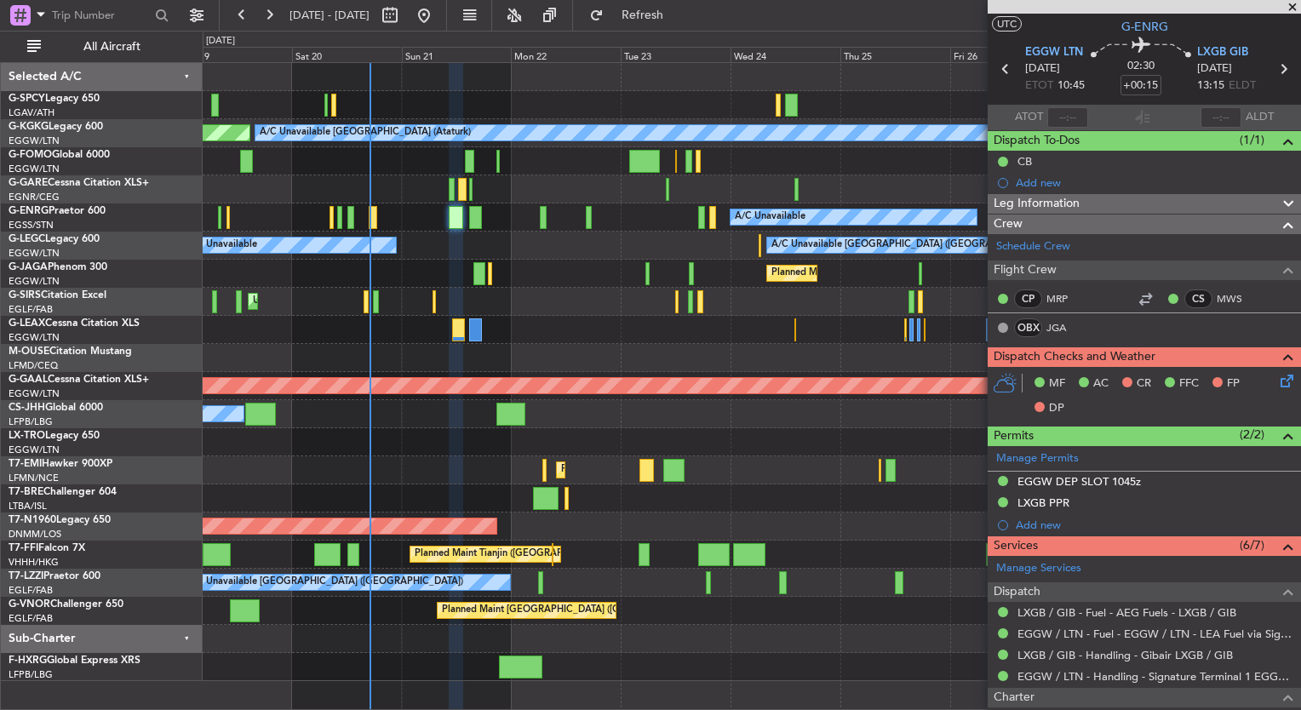
scroll to position [23, 0]
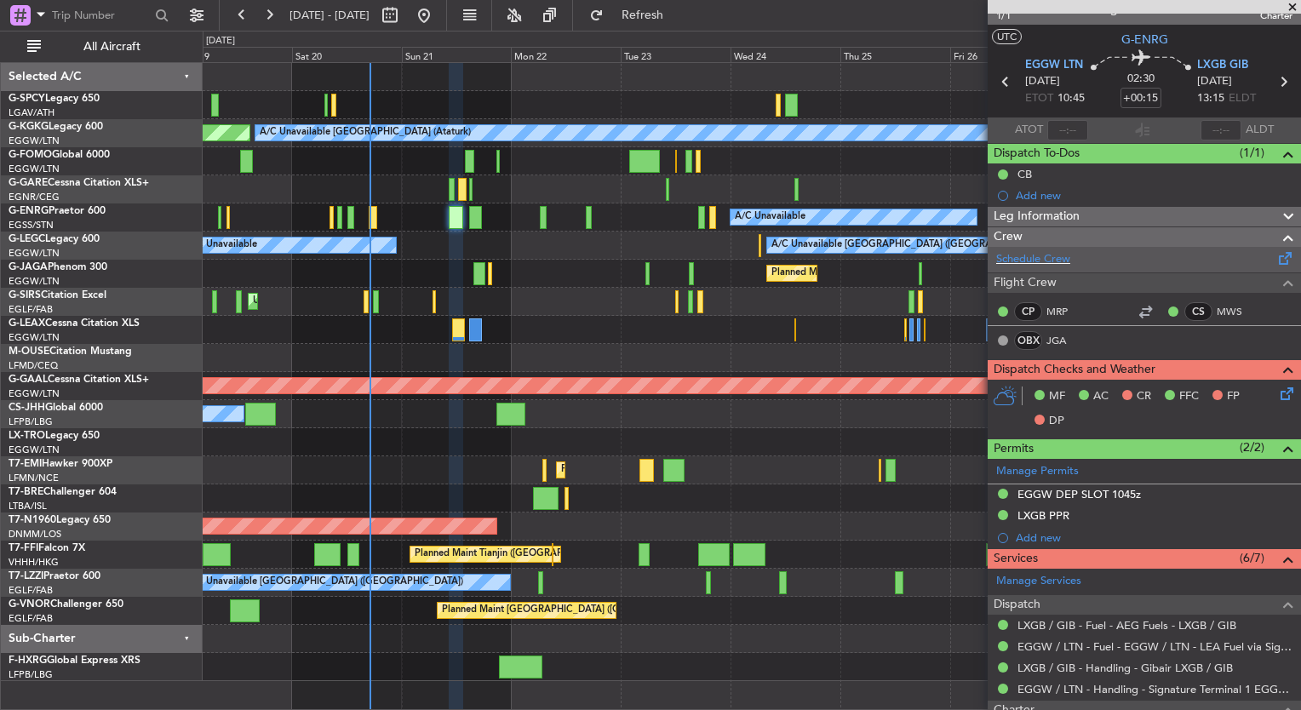
click at [1075, 261] on div "Schedule Crew" at bounding box center [1144, 260] width 313 height 26
click at [672, 19] on span "Refresh" at bounding box center [643, 15] width 72 height 12
click at [679, 13] on span "Refresh" at bounding box center [643, 15] width 72 height 12
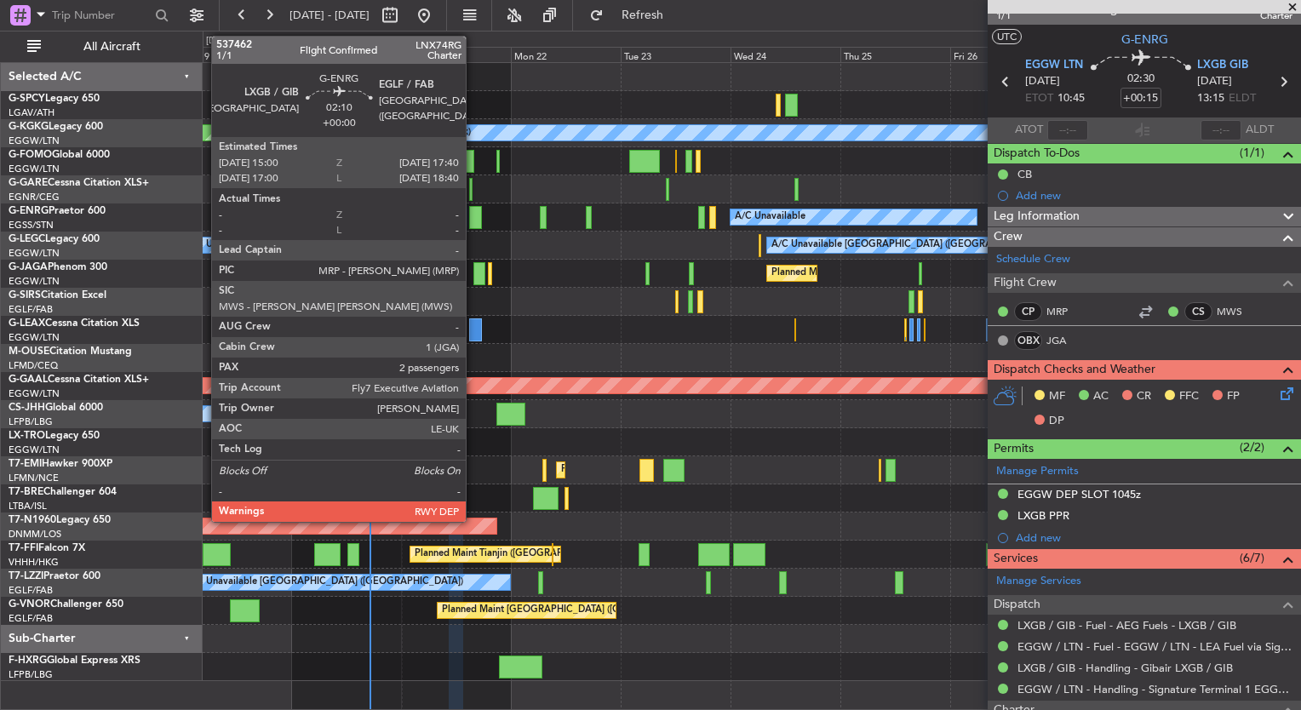
click at [473, 217] on div at bounding box center [475, 217] width 13 height 23
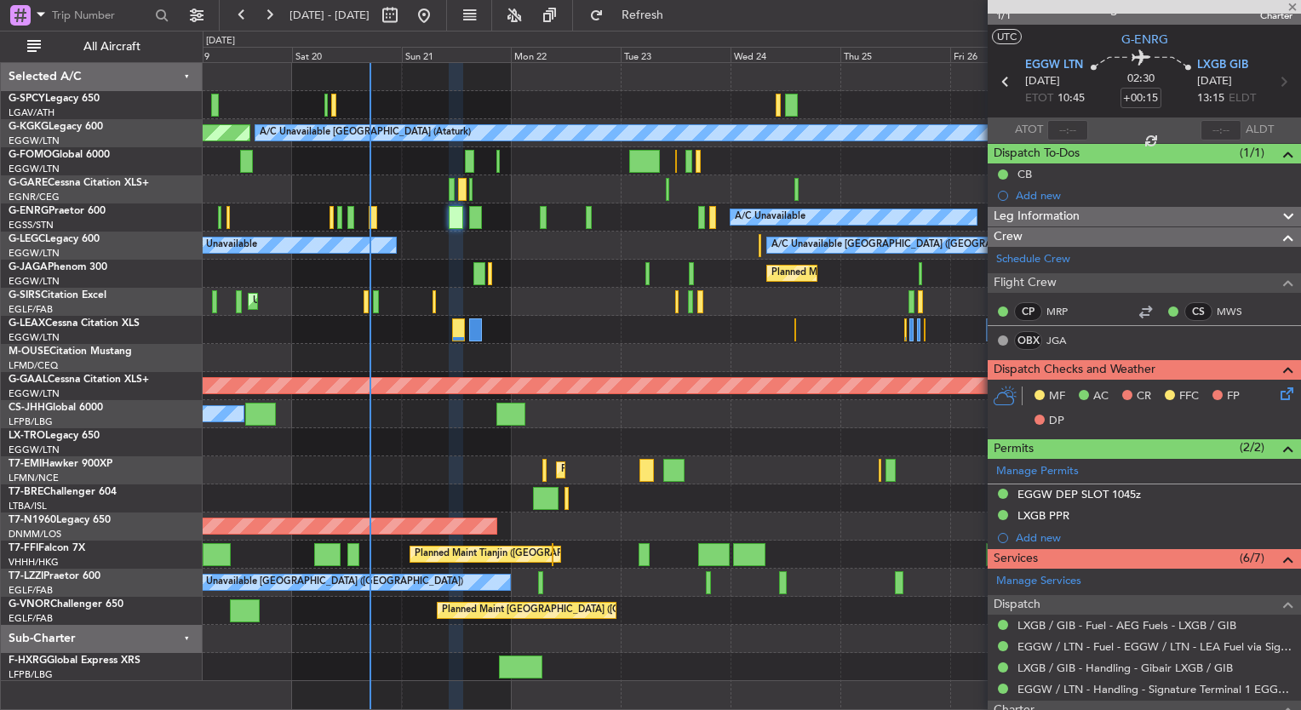
type input "2"
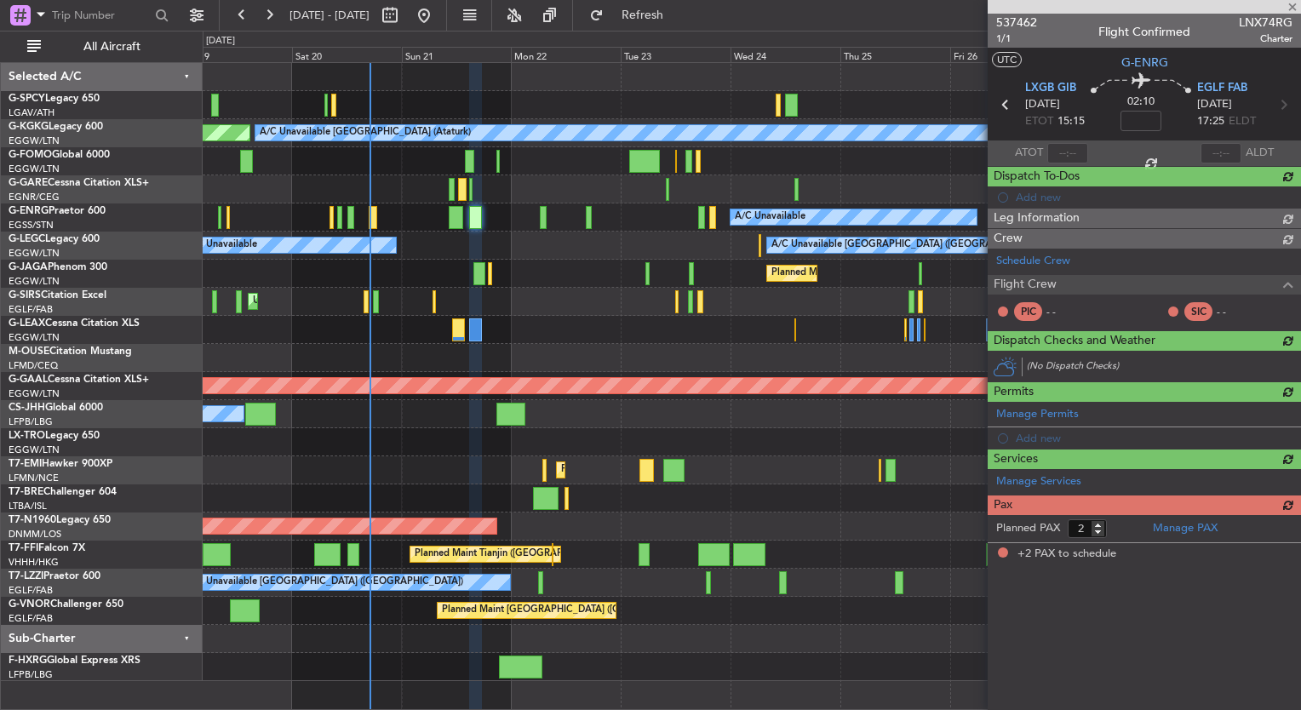
scroll to position [0, 0]
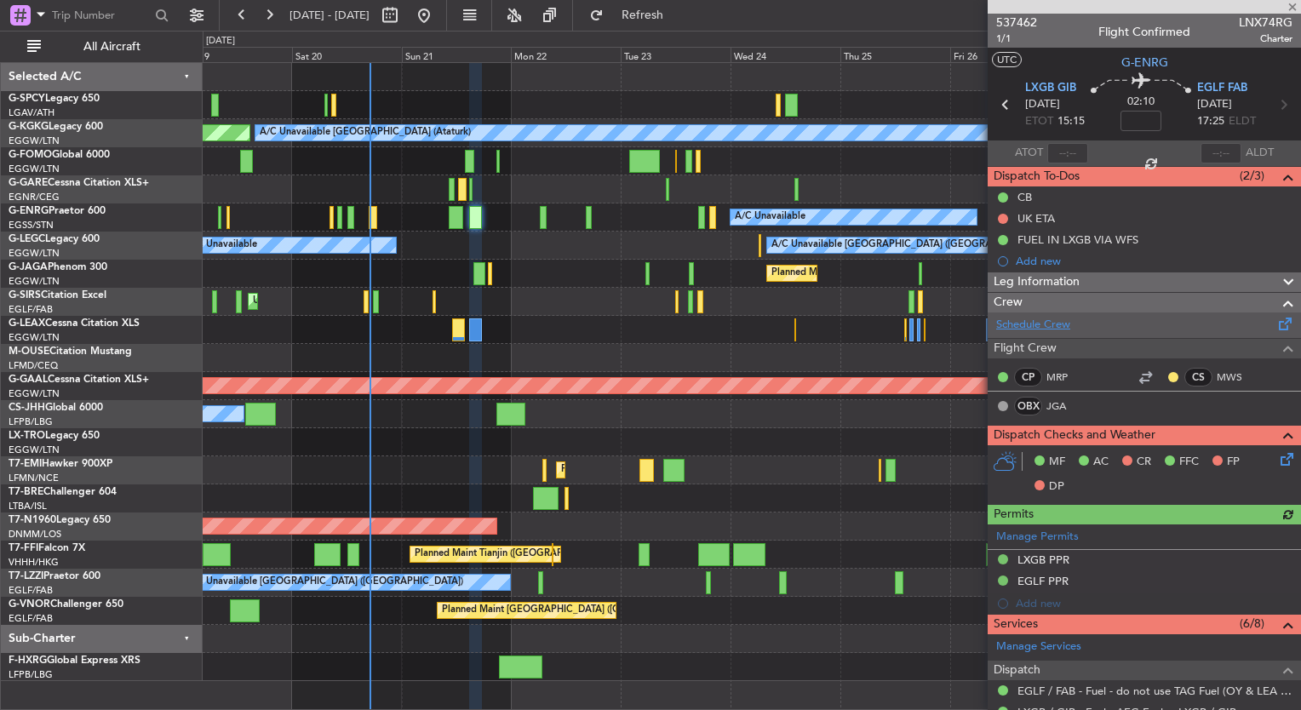
click at [1056, 317] on link "Schedule Crew" at bounding box center [1033, 325] width 74 height 17
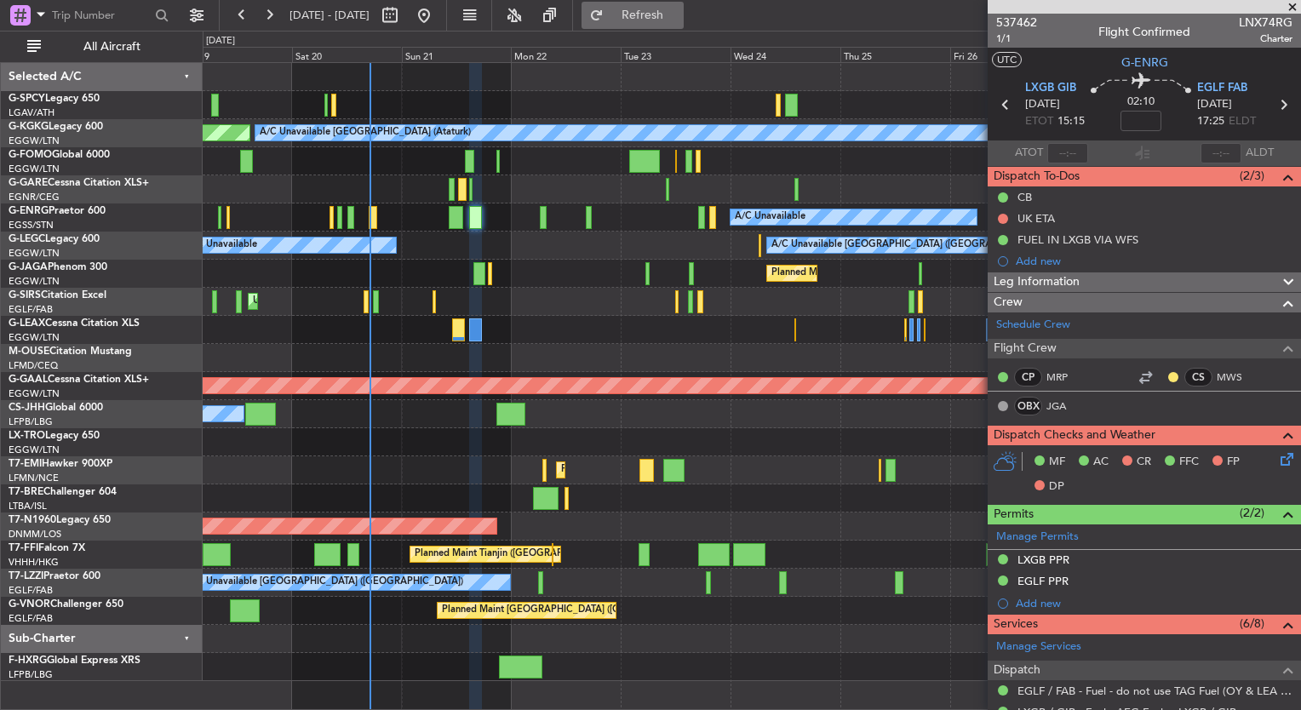
click at [679, 20] on span "Refresh" at bounding box center [643, 15] width 72 height 12
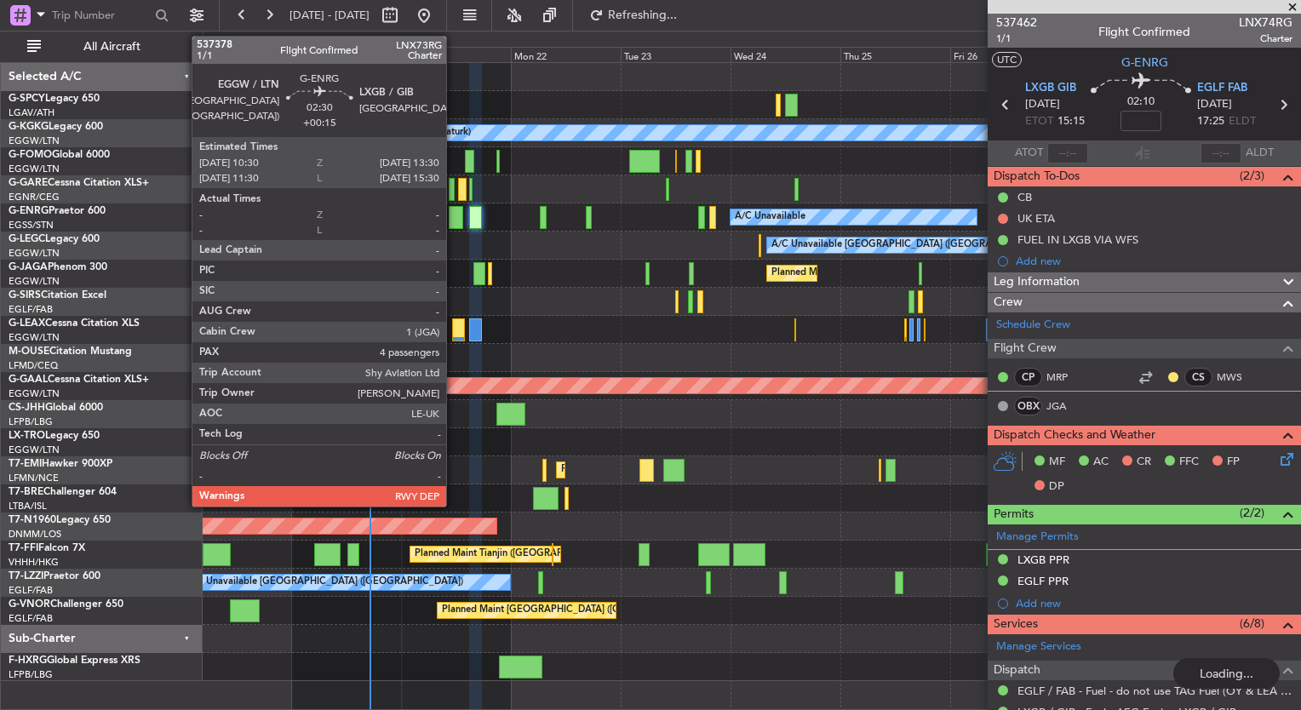
click at [454, 221] on div at bounding box center [456, 217] width 14 height 23
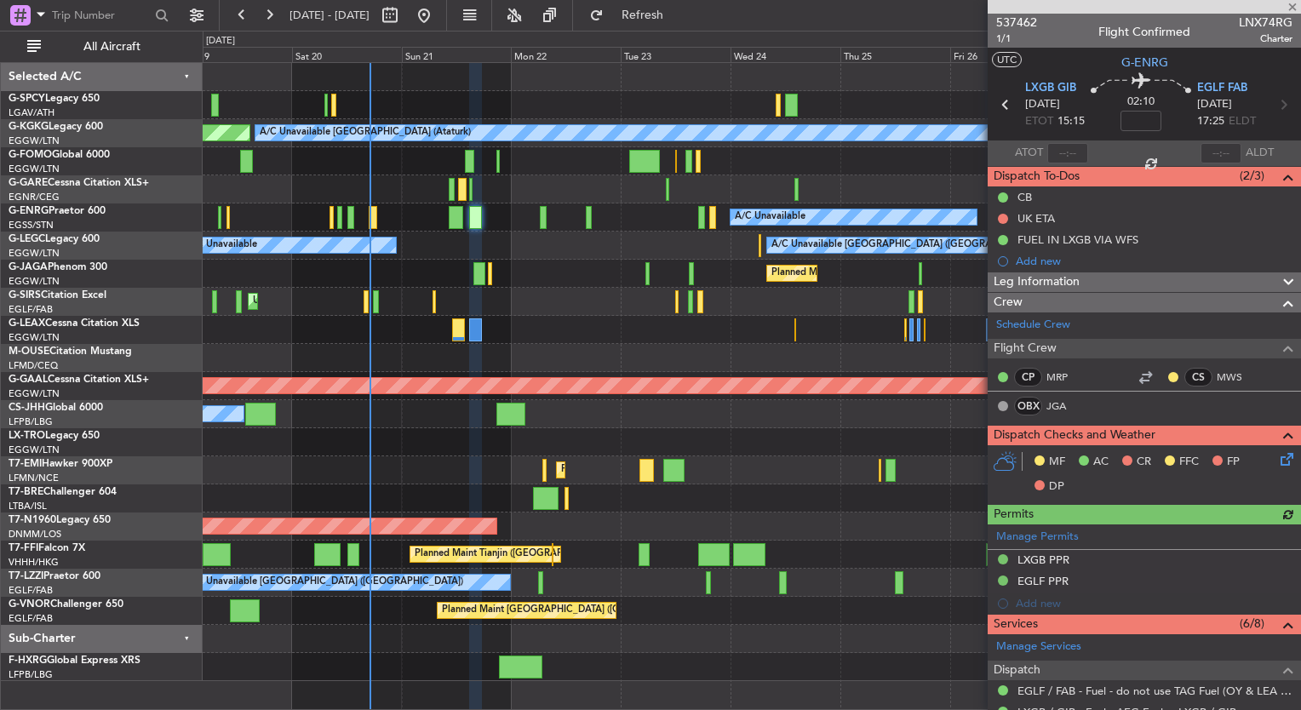
type input "+00:15"
type input "4"
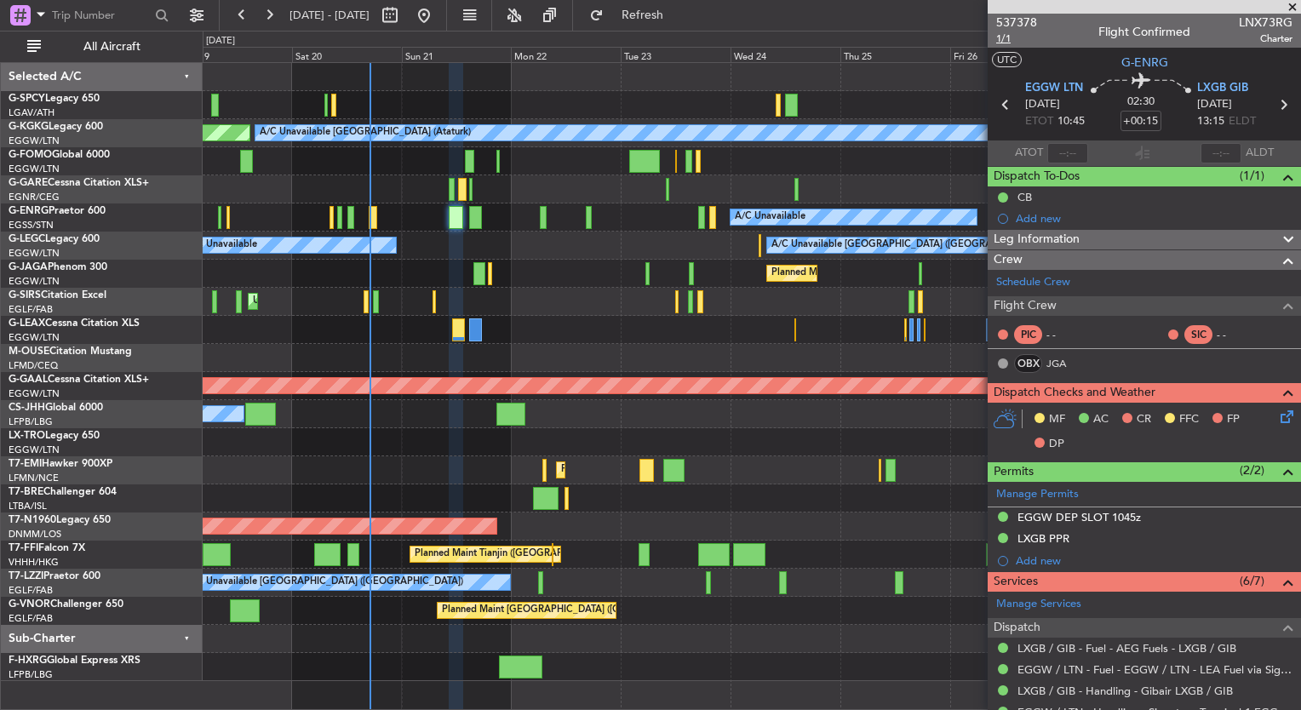
click at [1005, 39] on span "1/1" at bounding box center [1016, 39] width 41 height 14
click at [679, 13] on span "Refresh" at bounding box center [643, 15] width 72 height 12
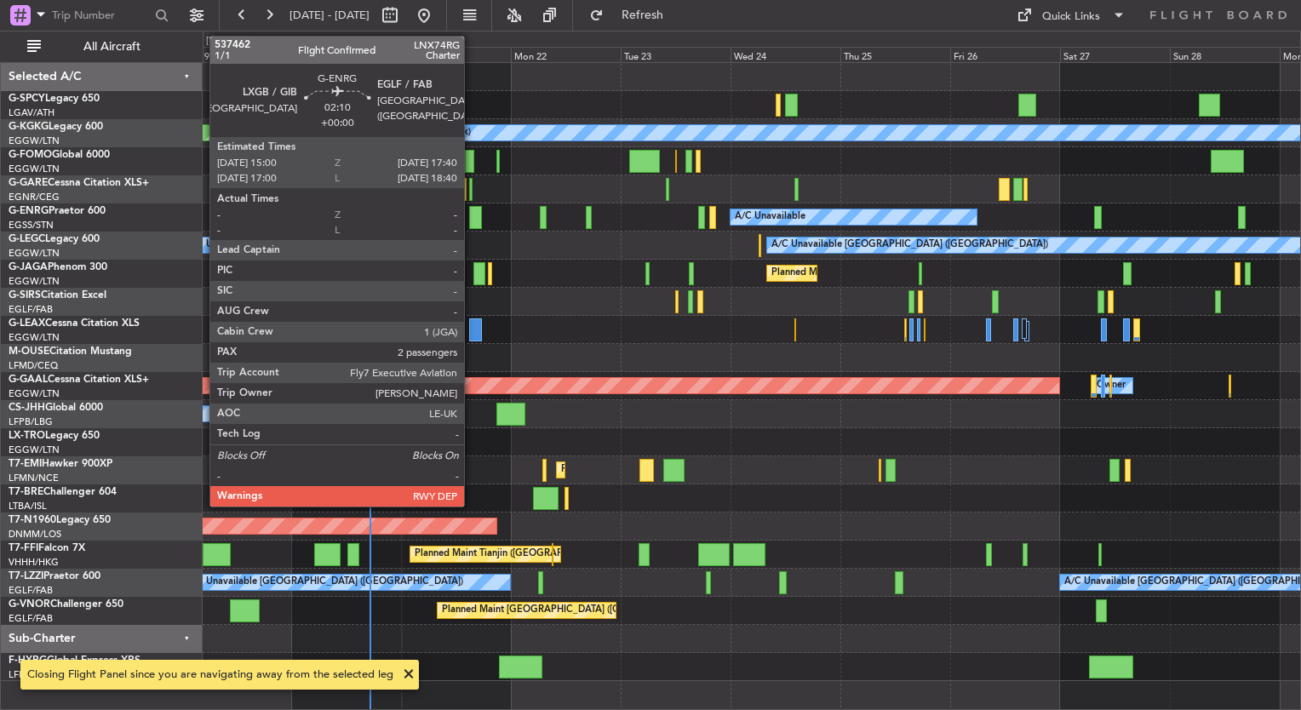
click at [472, 211] on div at bounding box center [475, 217] width 13 height 23
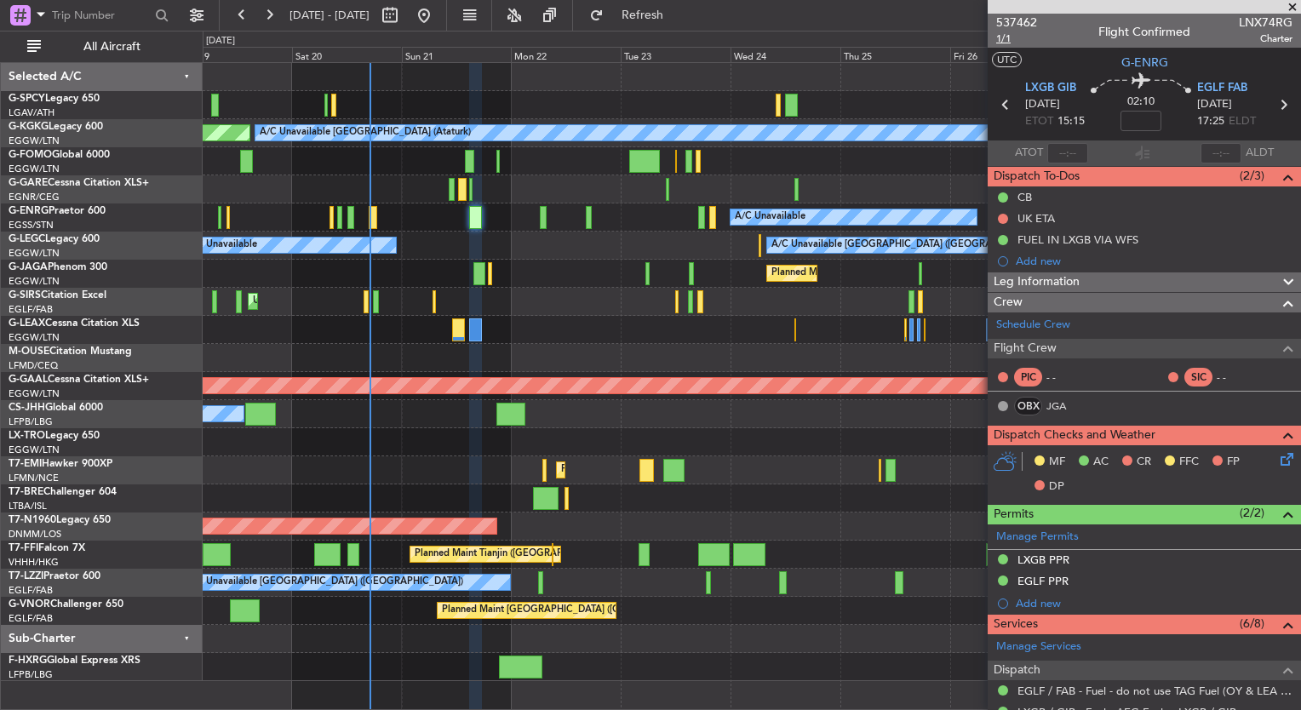
click at [1004, 41] on span "1/1" at bounding box center [1016, 39] width 41 height 14
click at [654, 18] on button "Refresh" at bounding box center [633, 15] width 102 height 27
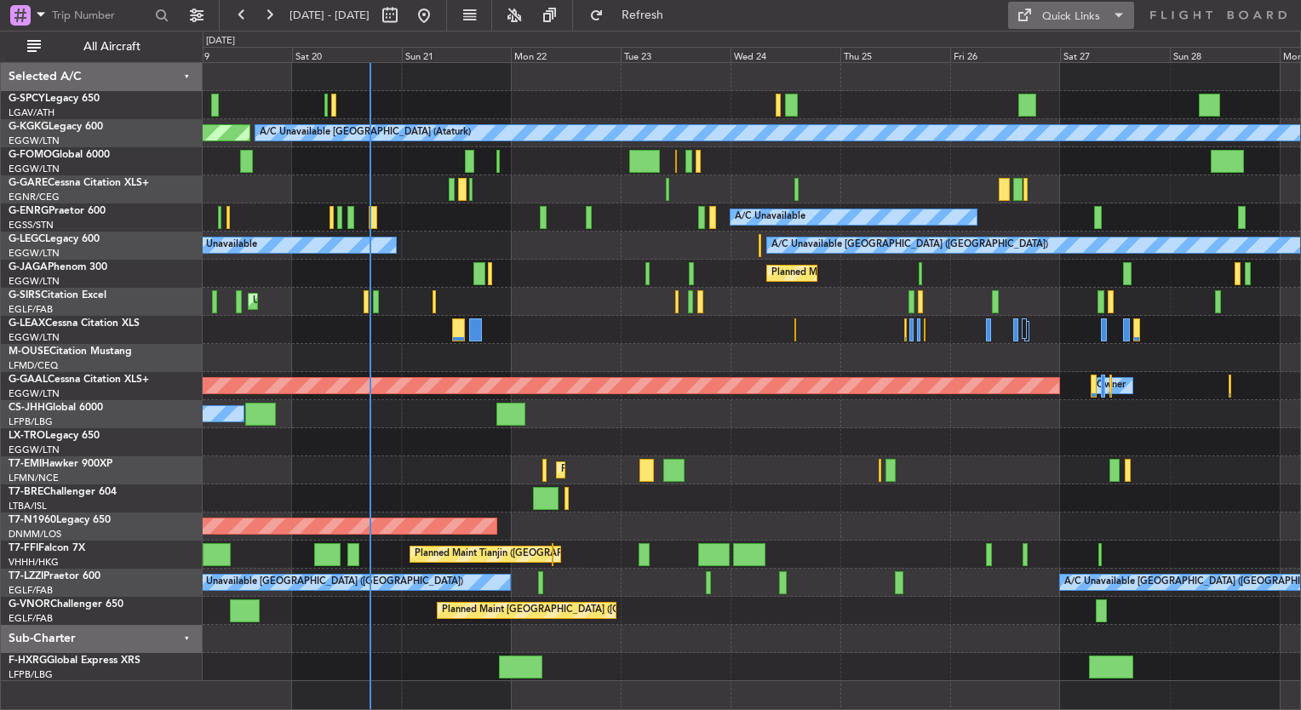
click at [1052, 21] on div "Quick Links" at bounding box center [1071, 17] width 58 height 17
click at [487, 226] on div at bounding box center [650, 355] width 1301 height 710
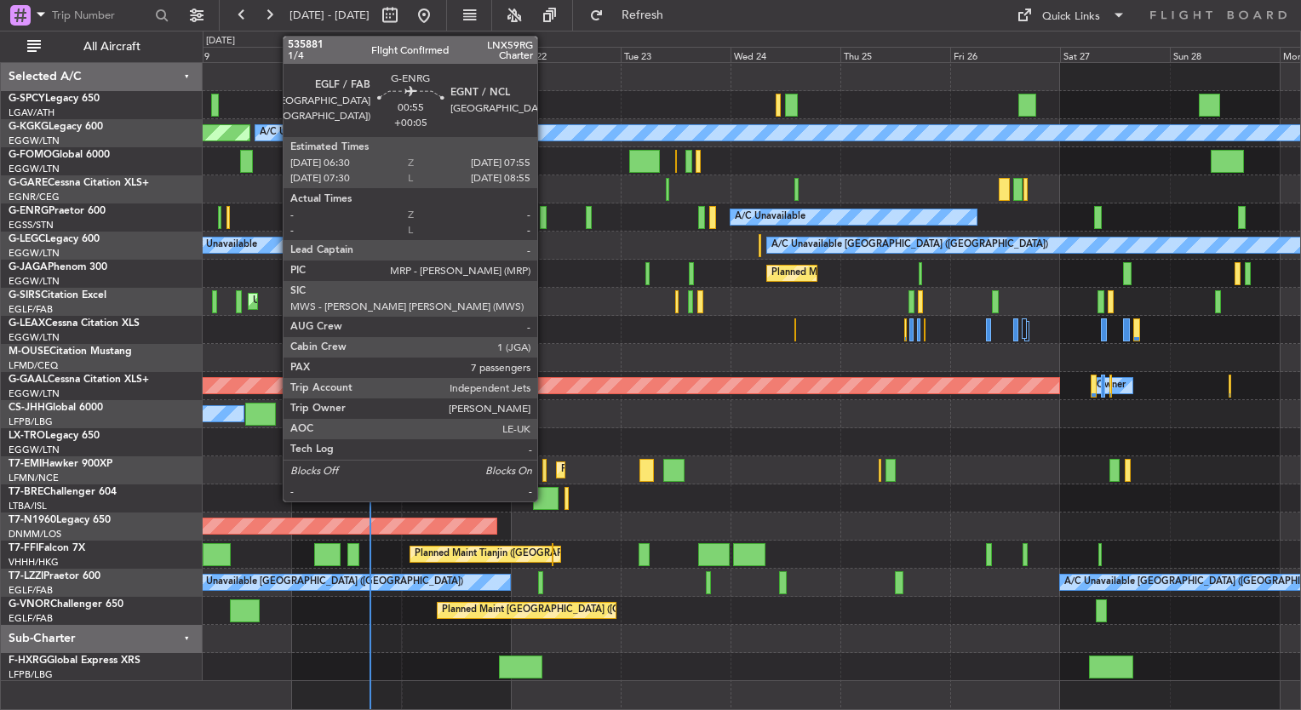
click at [545, 217] on div at bounding box center [543, 217] width 7 height 23
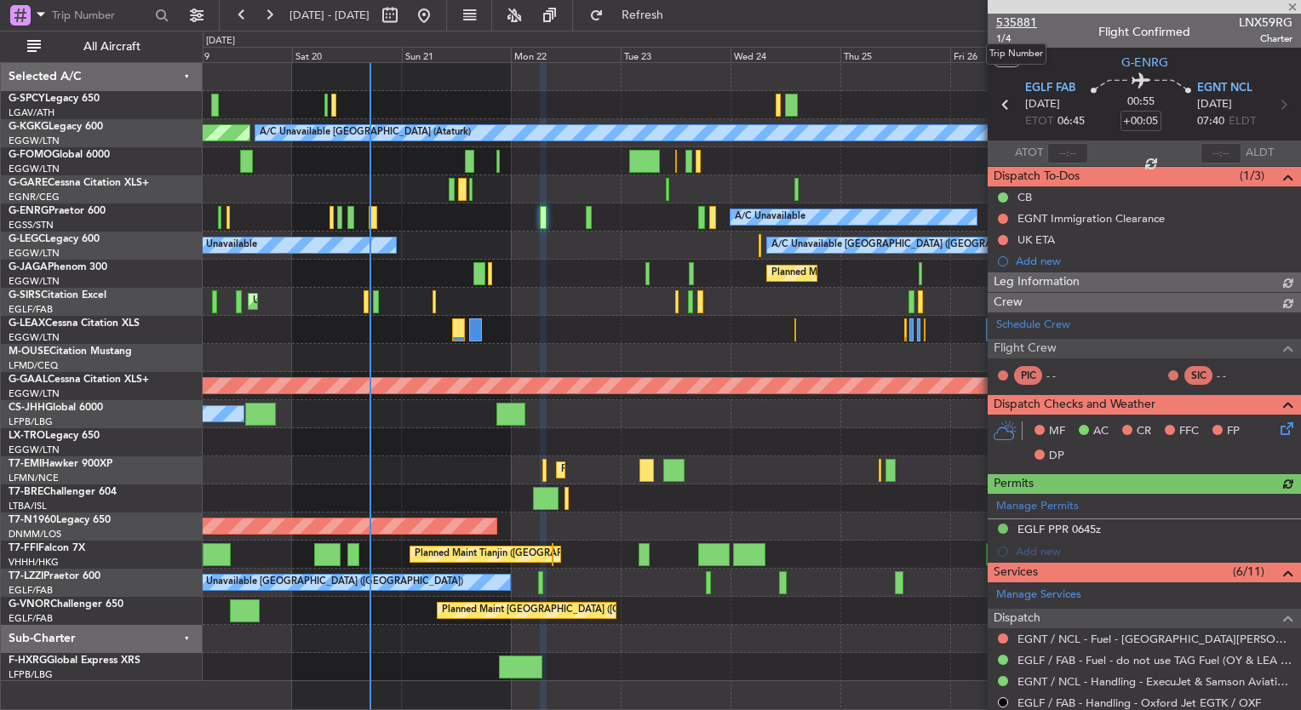
click at [1028, 24] on span "535881" at bounding box center [1016, 23] width 41 height 18
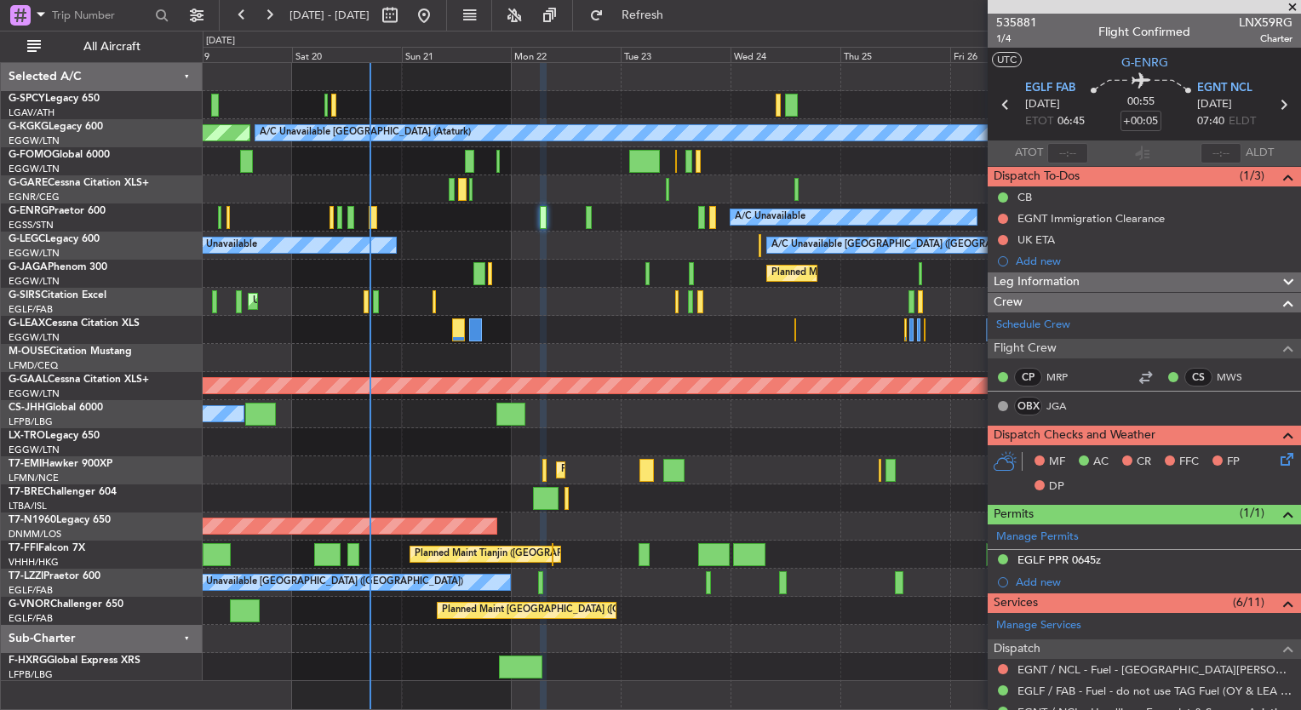
click at [679, 19] on span "Refresh" at bounding box center [643, 15] width 72 height 12
click at [664, 23] on button "Refresh" at bounding box center [633, 15] width 102 height 27
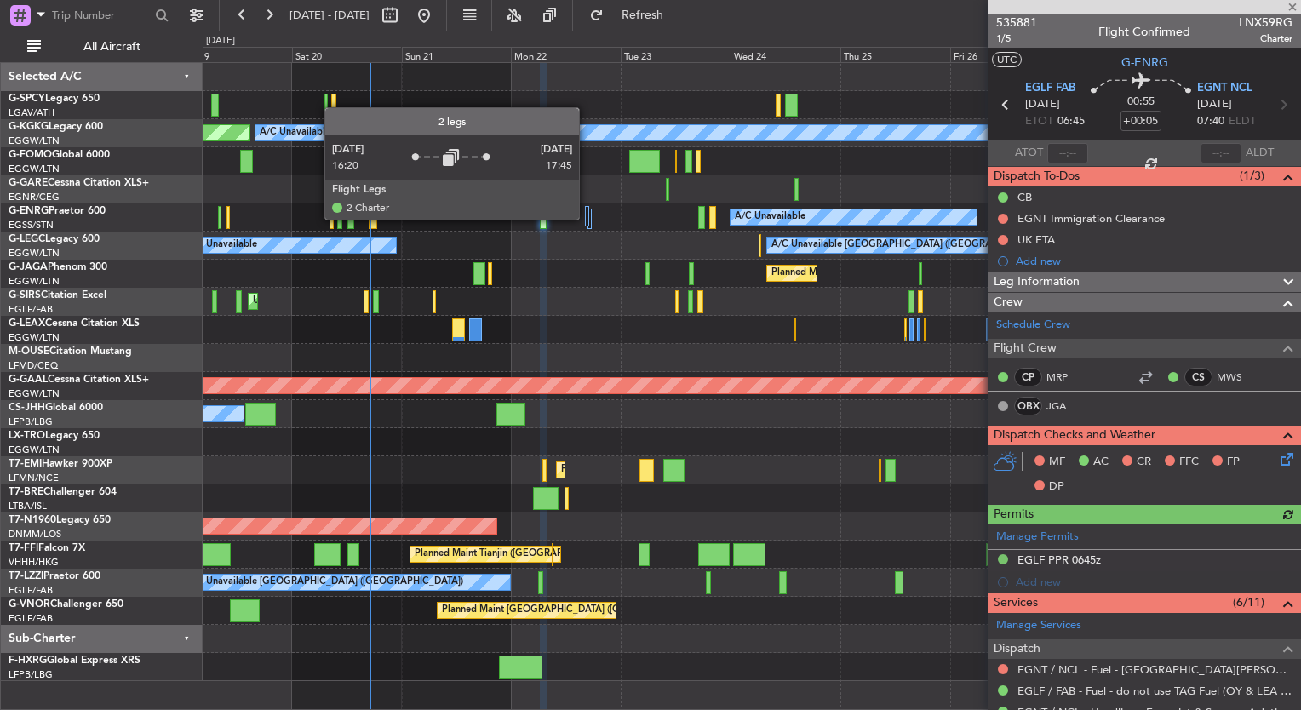
click at [588, 219] on div at bounding box center [587, 216] width 4 height 20
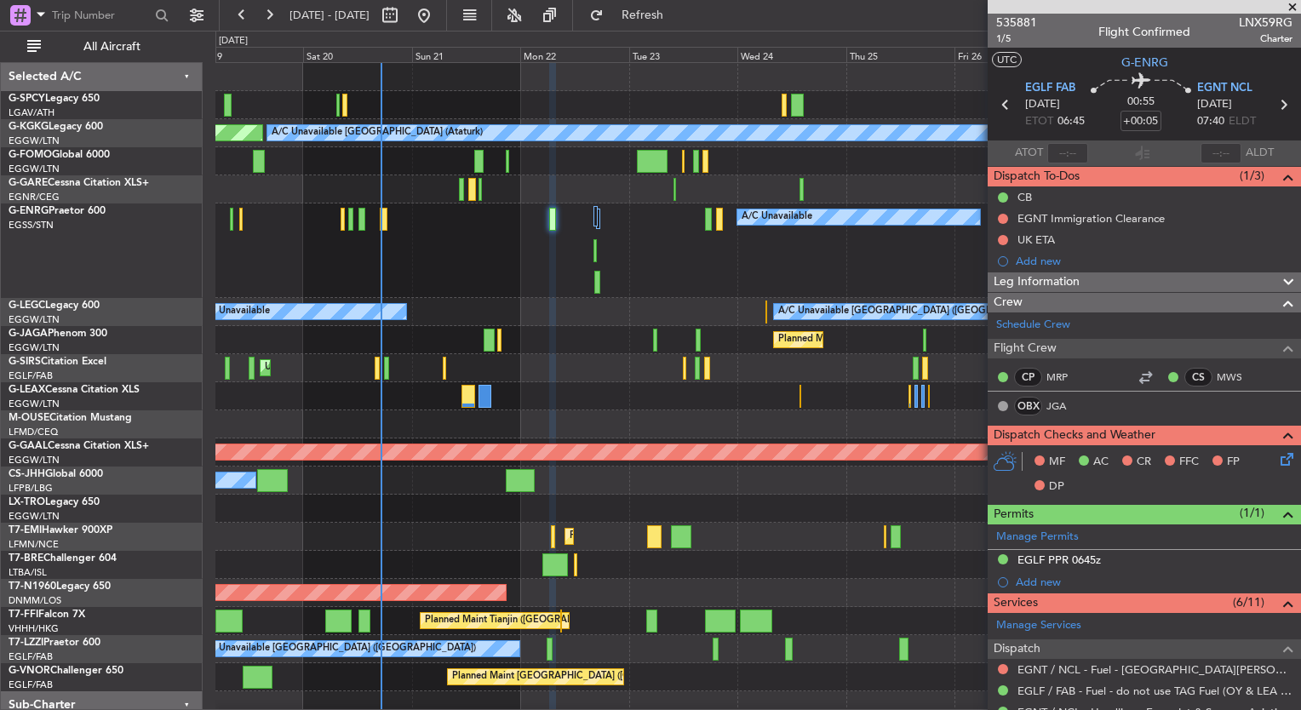
click at [422, 238] on div "A/C Unavailable" at bounding box center [757, 251] width 1085 height 95
click at [679, 19] on span "Refresh" at bounding box center [643, 15] width 72 height 12
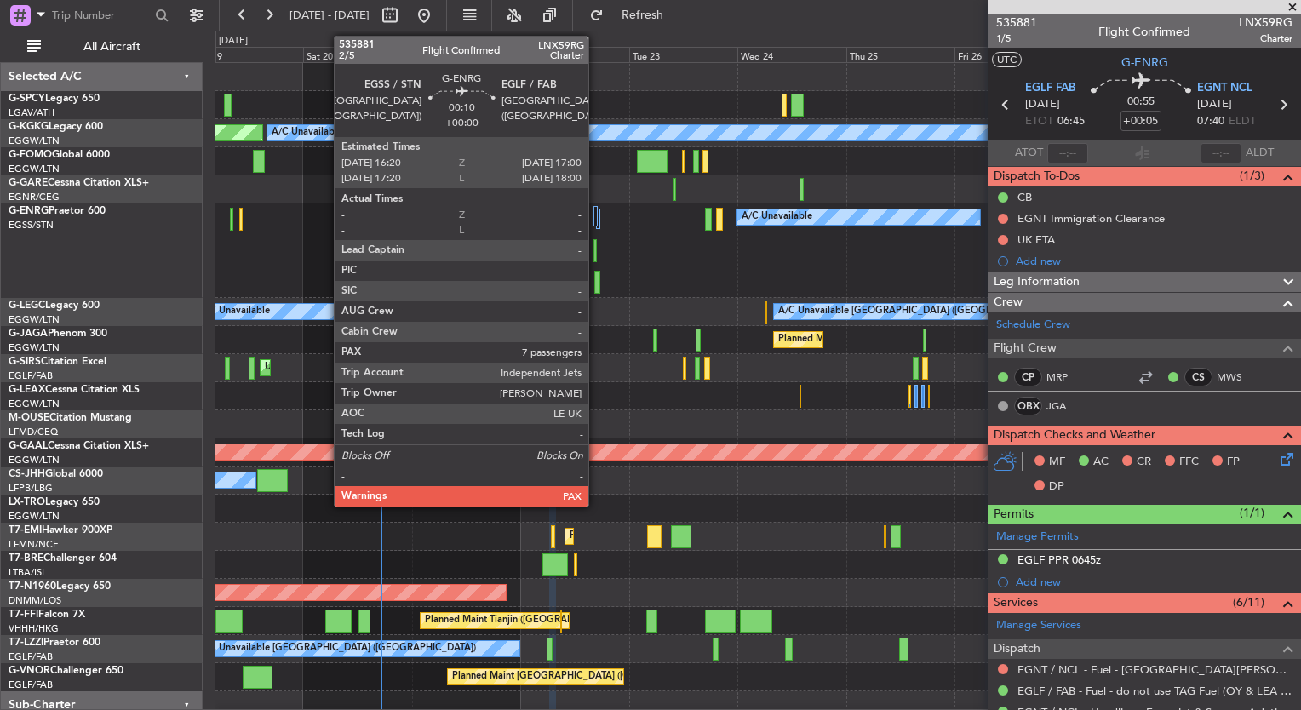
click at [596, 256] on div at bounding box center [595, 250] width 3 height 23
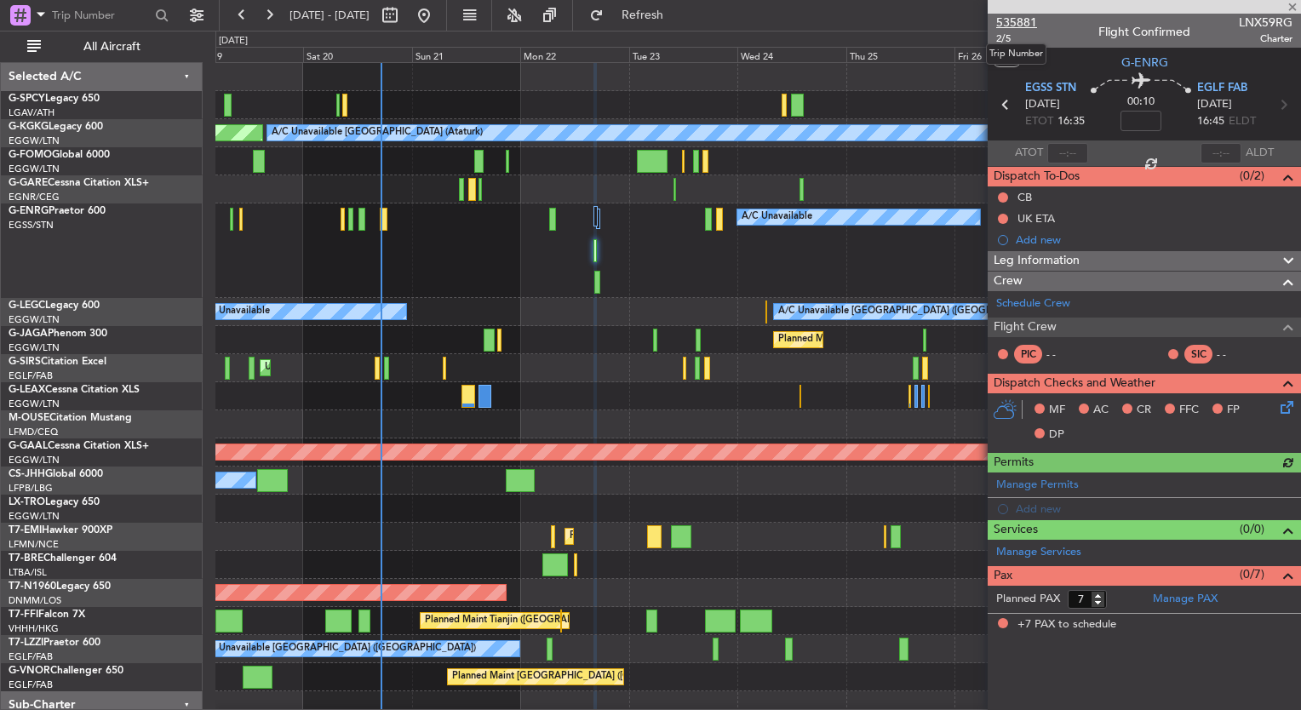
click at [1018, 24] on span "535881" at bounding box center [1016, 23] width 41 height 18
click at [675, 18] on span "Refresh" at bounding box center [643, 15] width 72 height 12
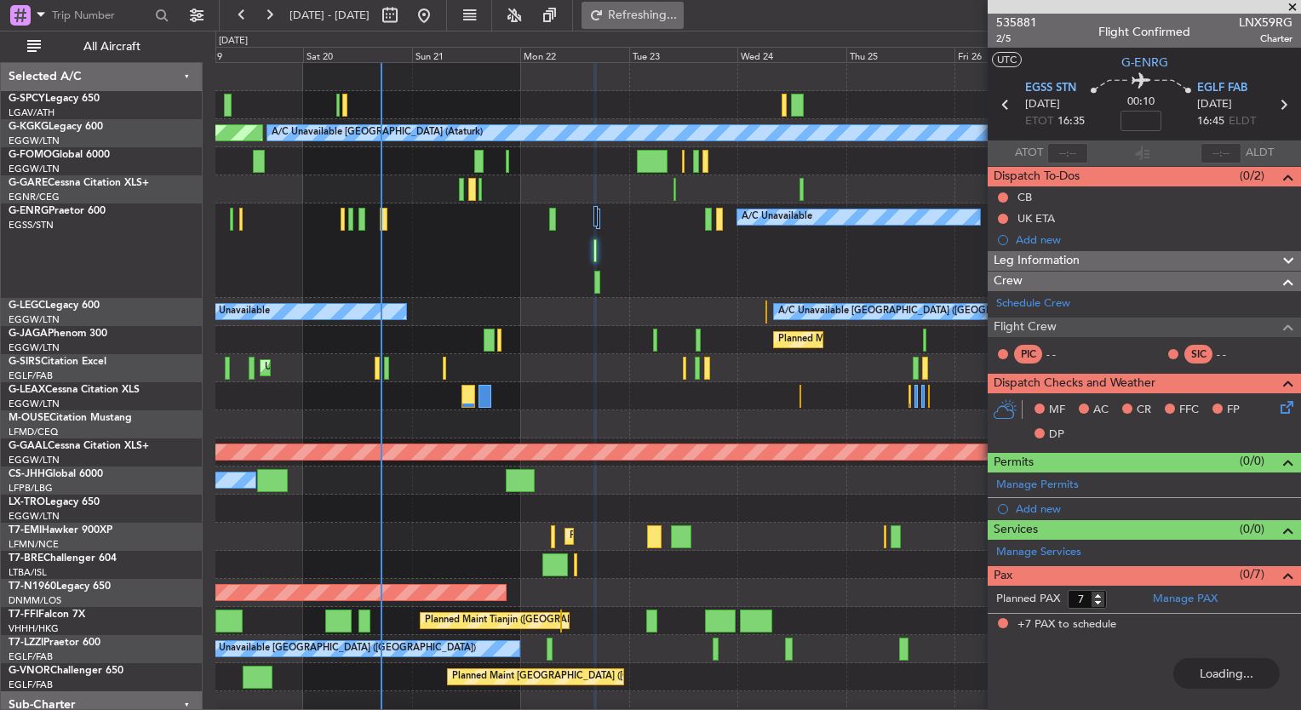
click at [679, 18] on span "Refreshing..." at bounding box center [643, 15] width 72 height 12
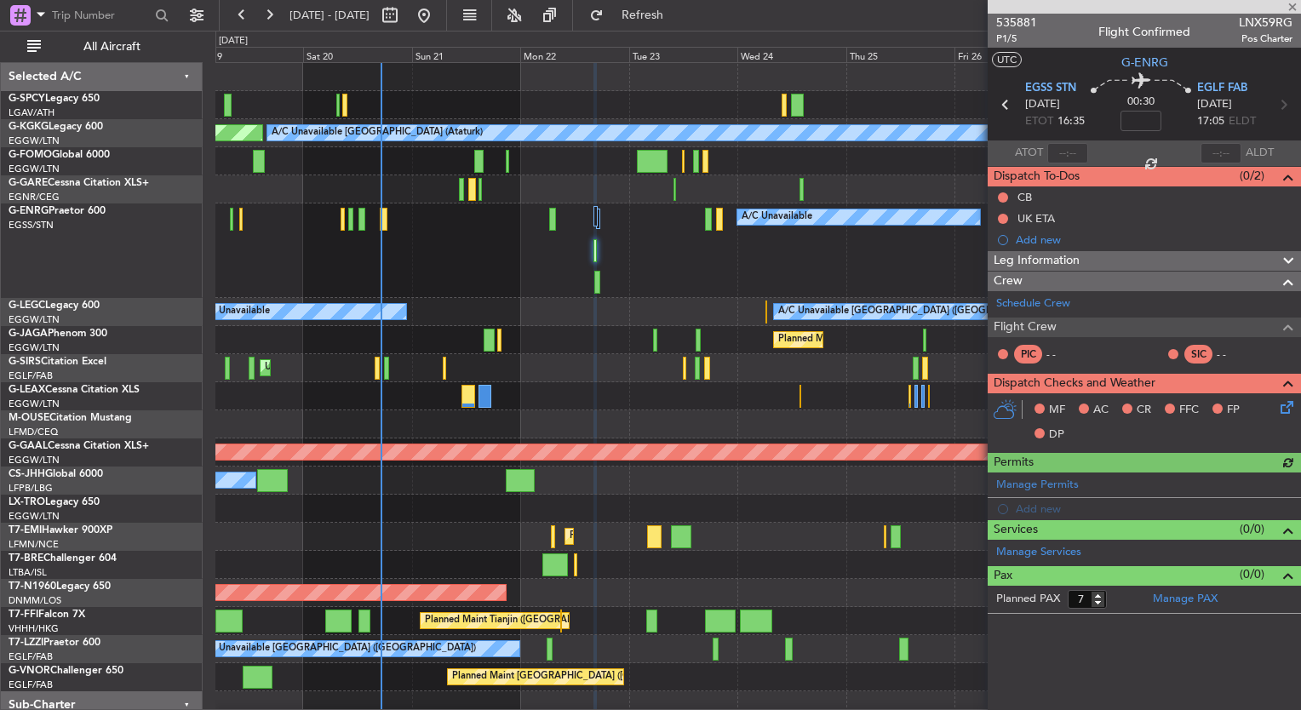
type input "0"
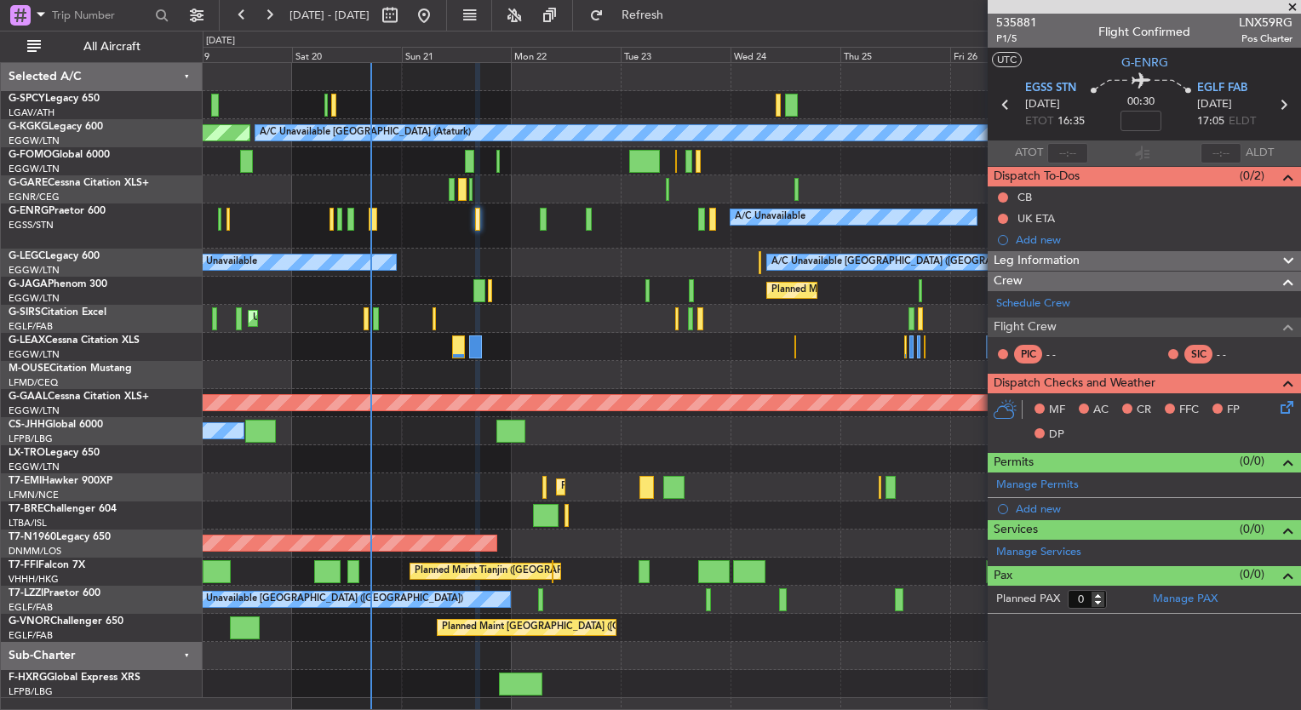
click at [532, 239] on div "A/C Unavailable" at bounding box center [752, 226] width 1098 height 45
click at [1291, 7] on span at bounding box center [1292, 7] width 17 height 15
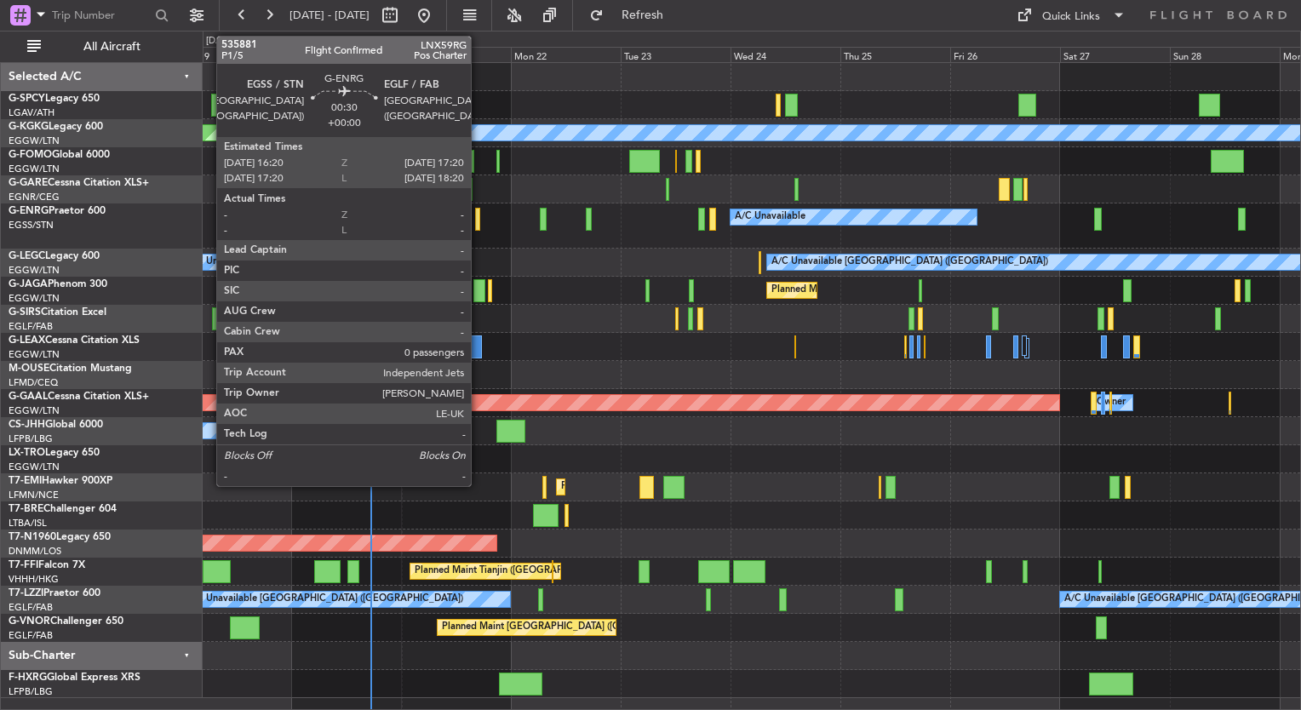
click at [479, 223] on div at bounding box center [477, 219] width 5 height 23
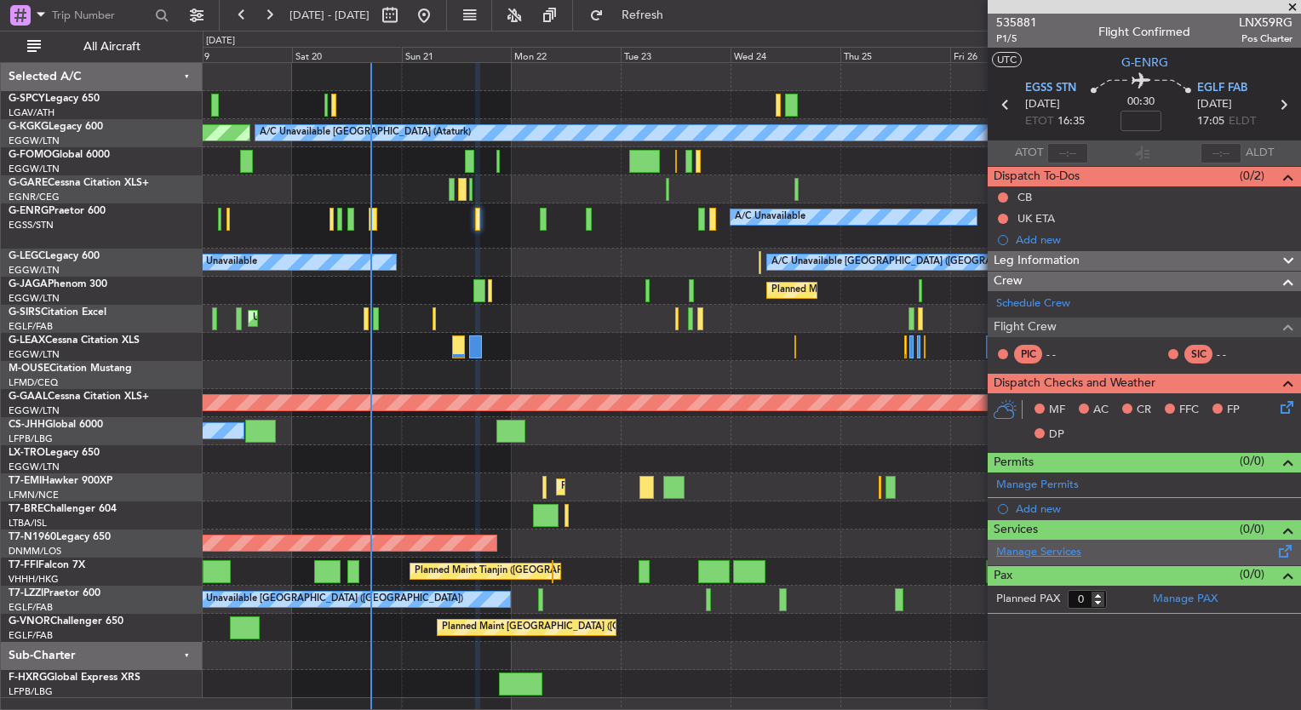
click at [1053, 554] on link "Manage Services" at bounding box center [1038, 552] width 85 height 17
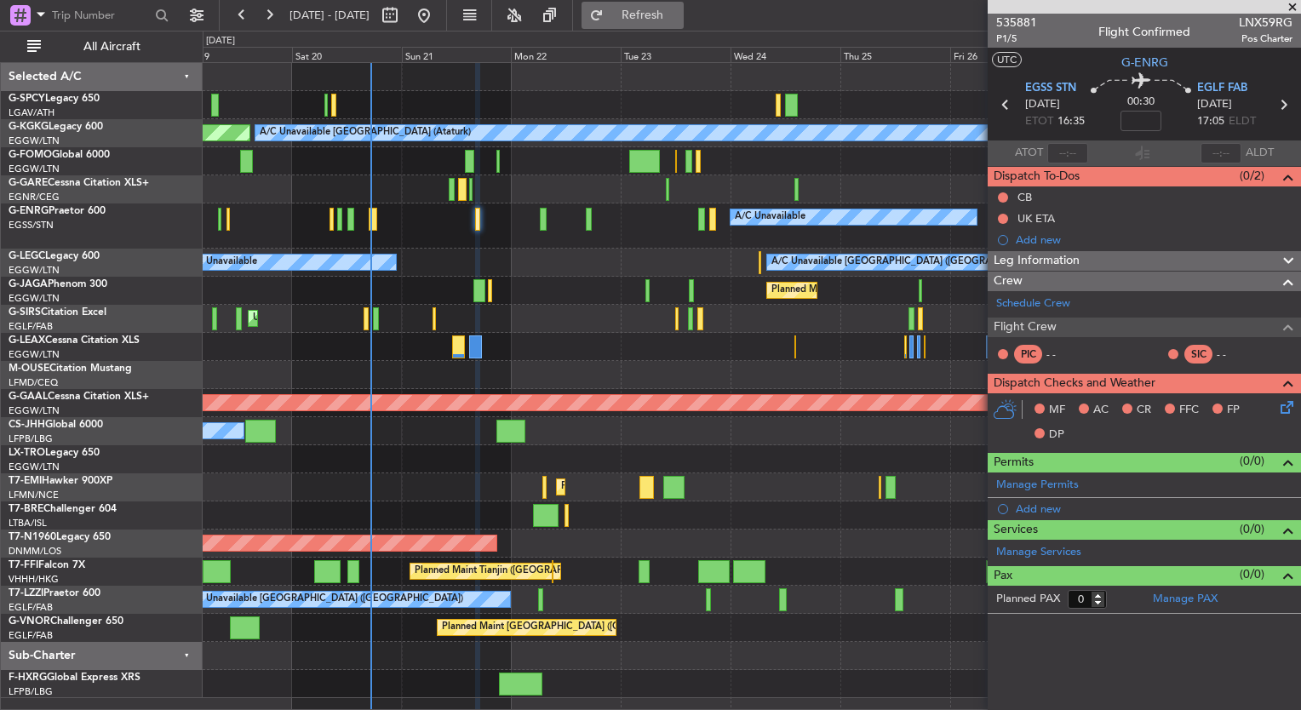
click at [684, 26] on button "Refresh" at bounding box center [633, 15] width 102 height 27
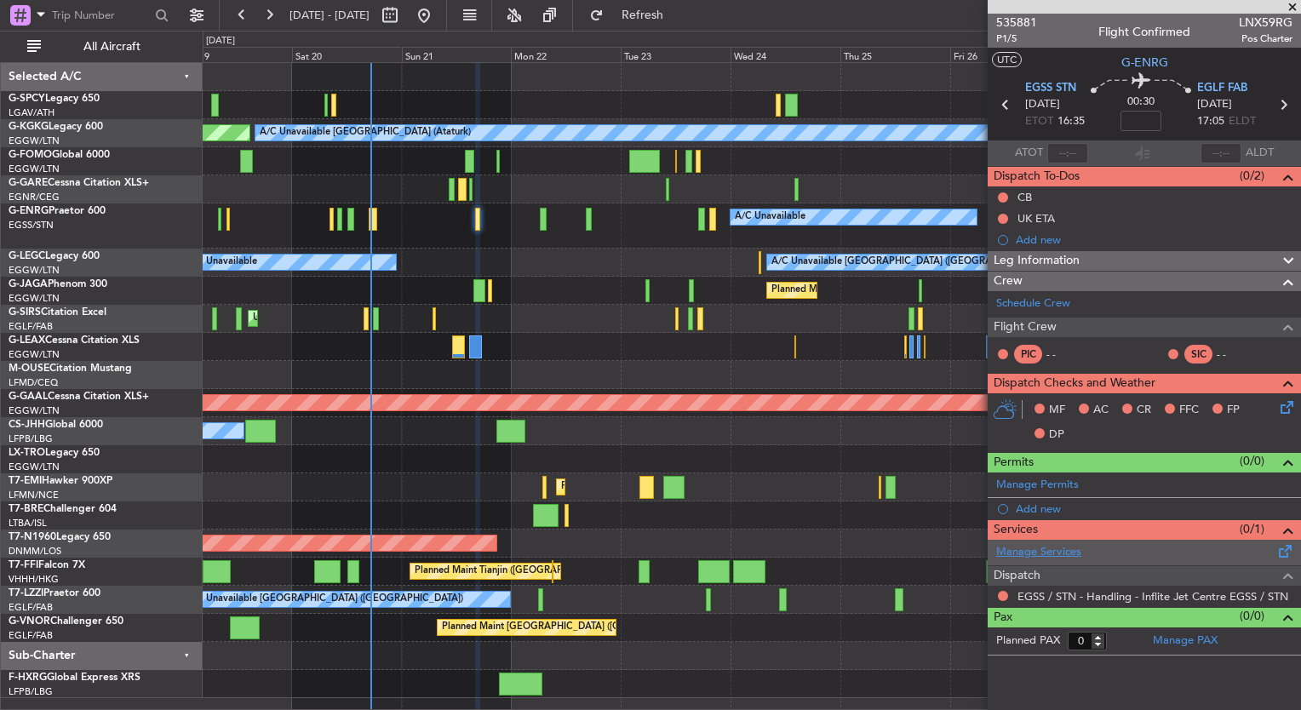
click at [1034, 553] on link "Manage Services" at bounding box center [1038, 552] width 85 height 17
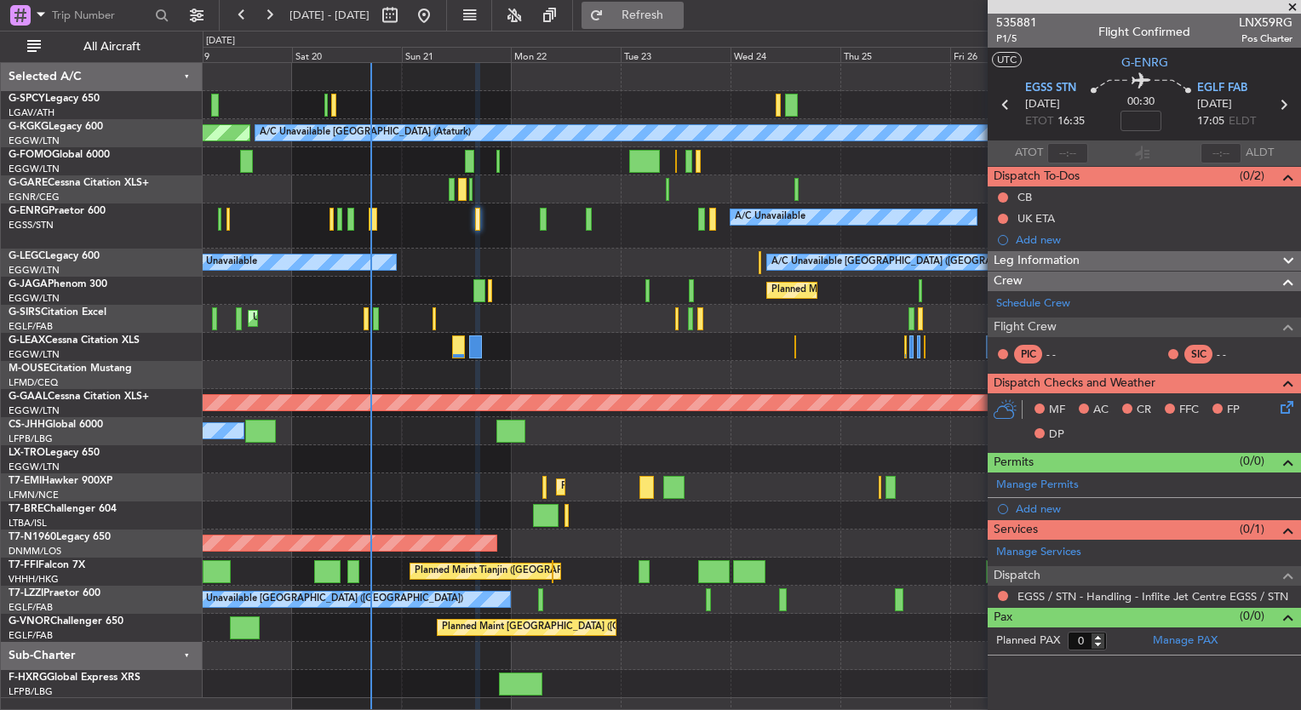
click at [671, 18] on span "Refresh" at bounding box center [643, 15] width 72 height 12
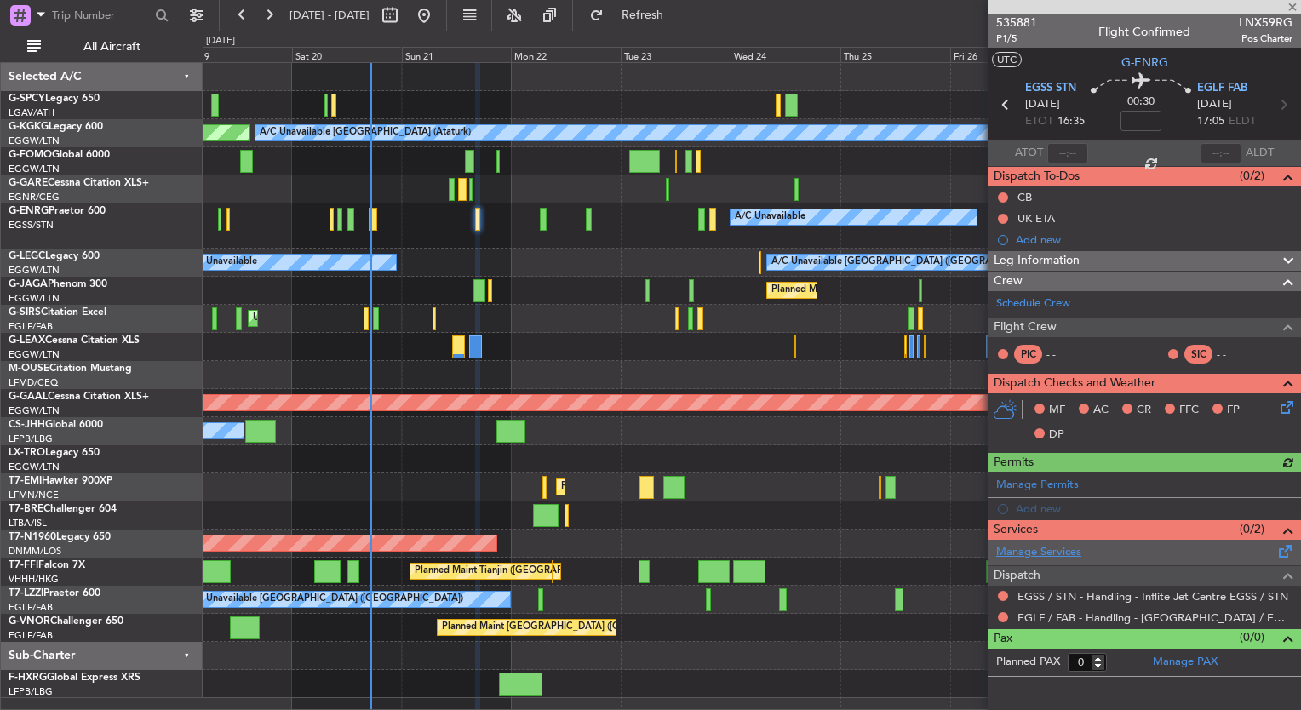
click at [1066, 554] on link "Manage Services" at bounding box center [1038, 552] width 85 height 17
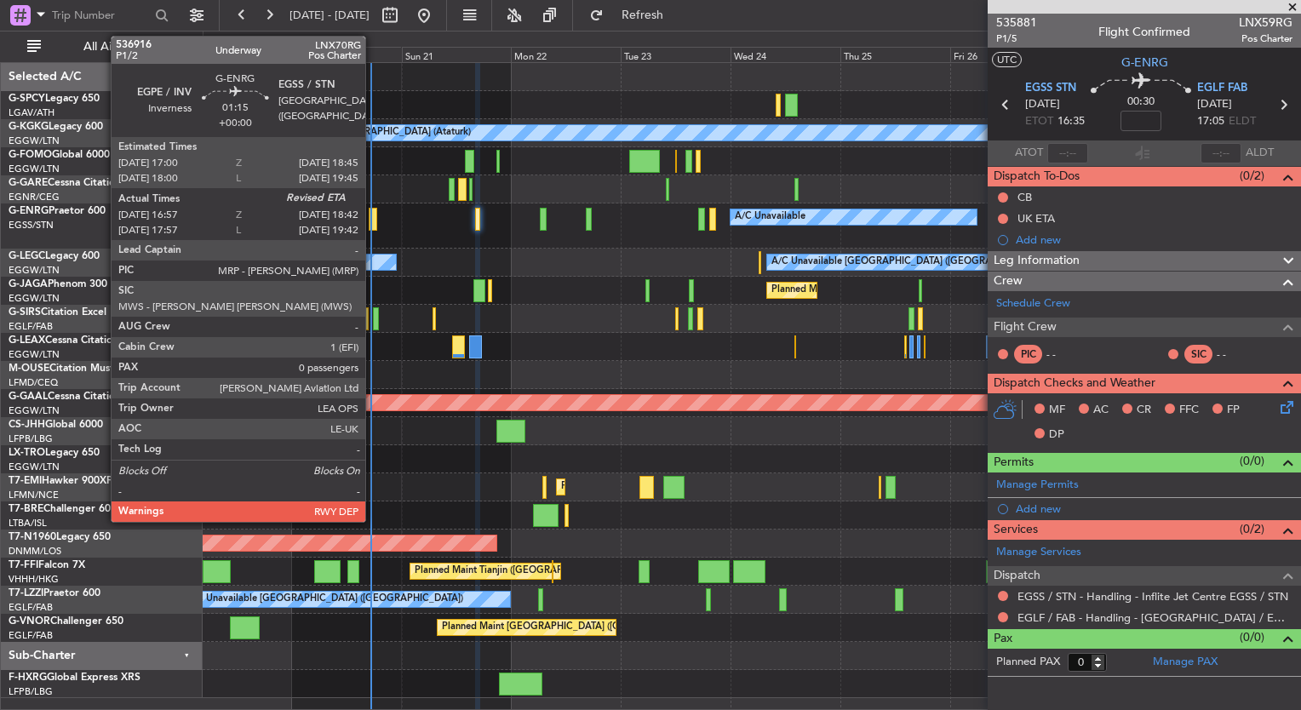
click at [373, 227] on div at bounding box center [373, 219] width 9 height 23
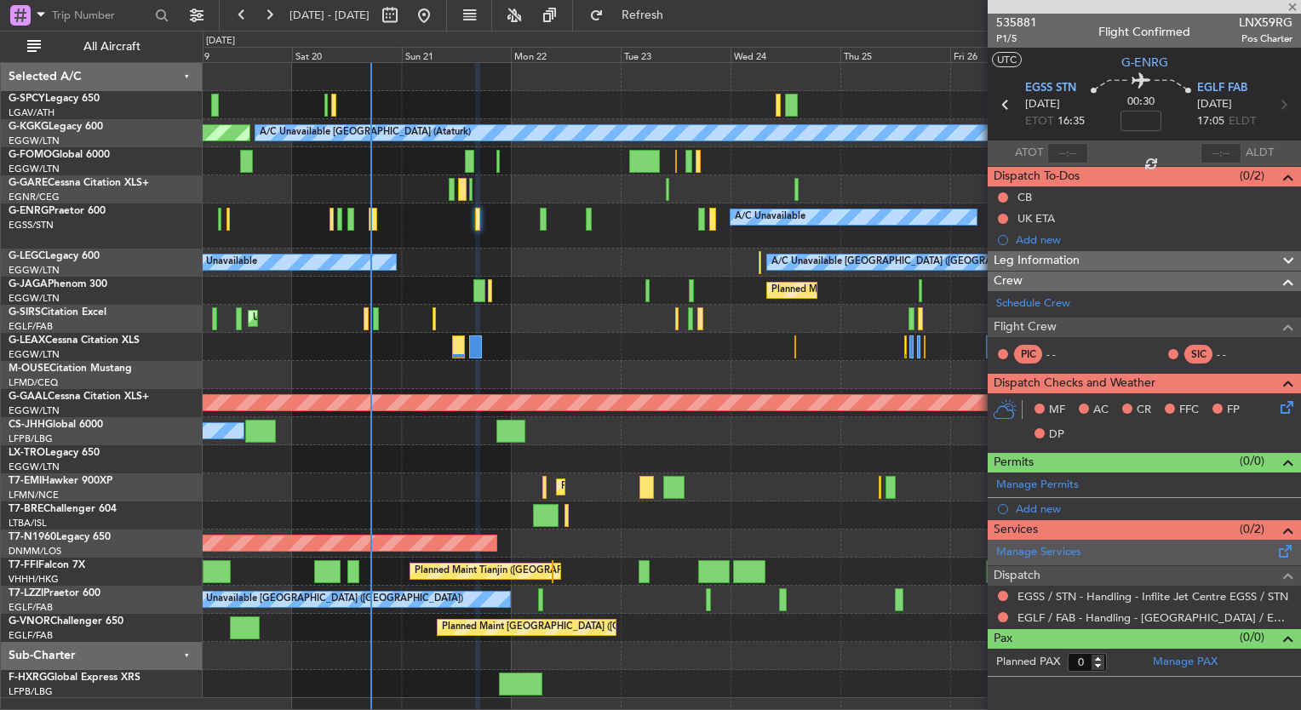
type input "17:12"
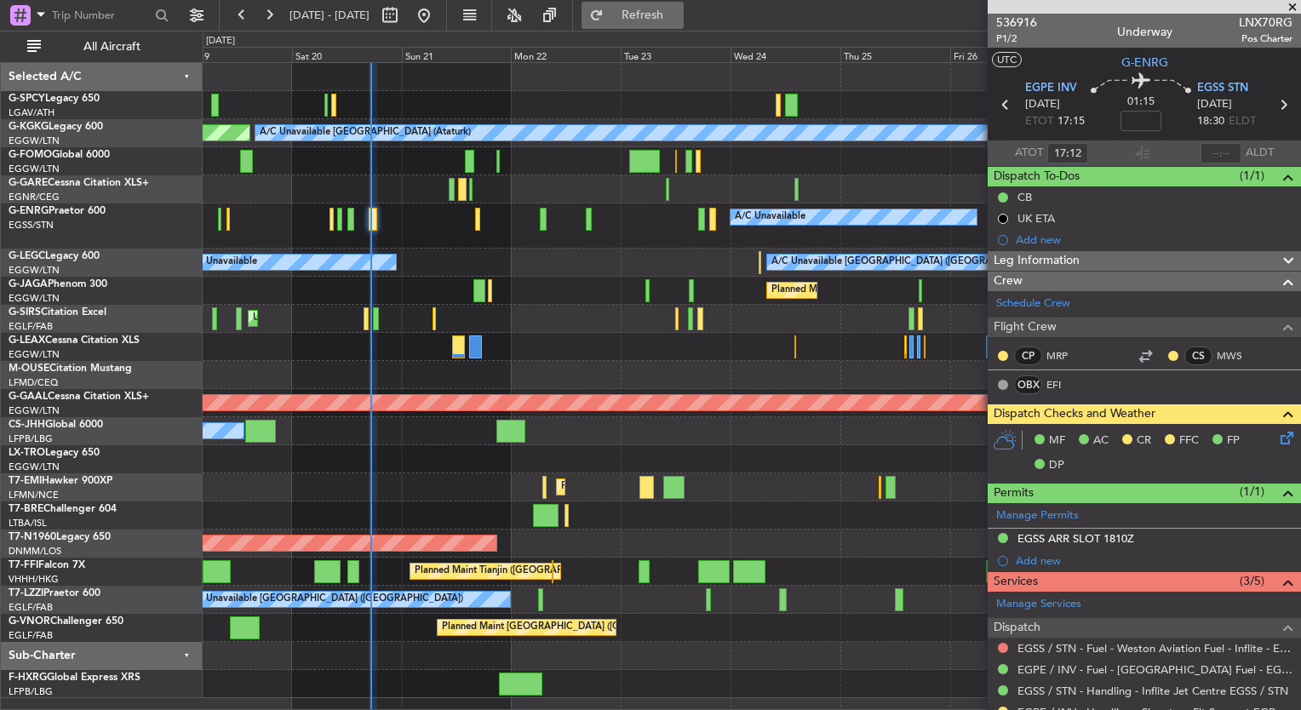
click at [664, 14] on span "Refresh" at bounding box center [643, 15] width 72 height 12
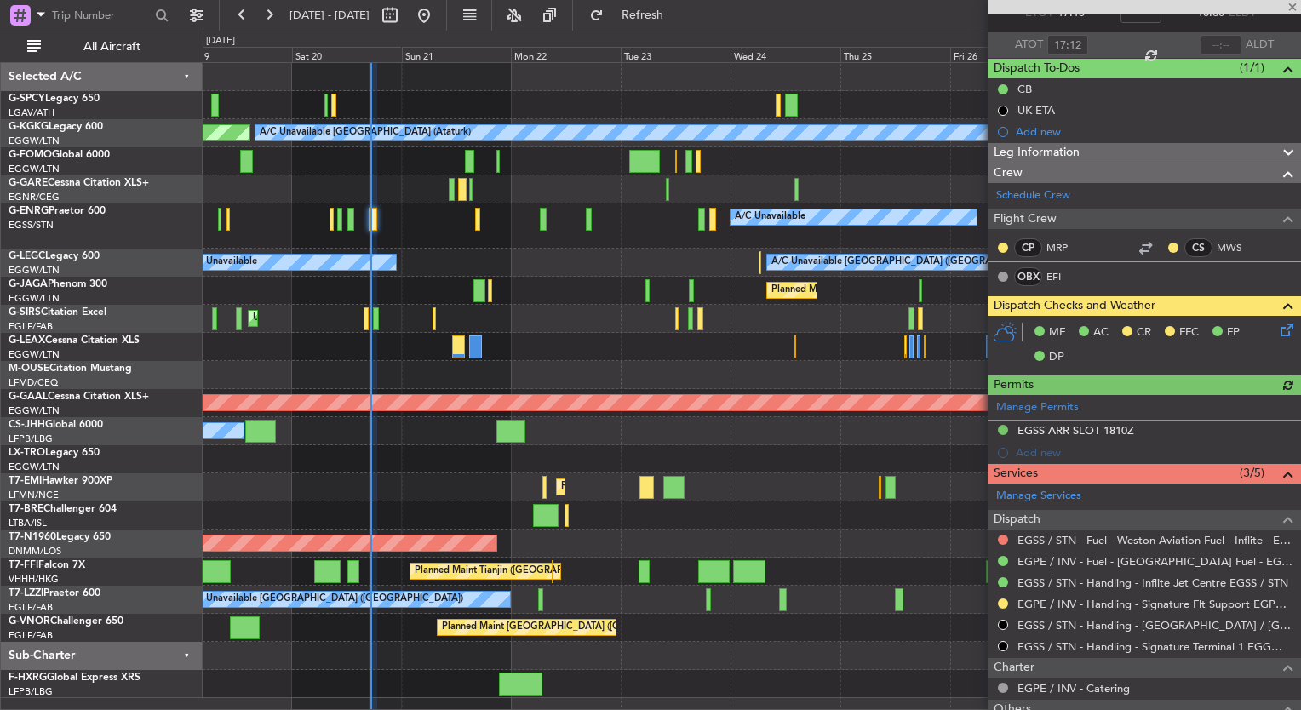
scroll to position [108, 0]
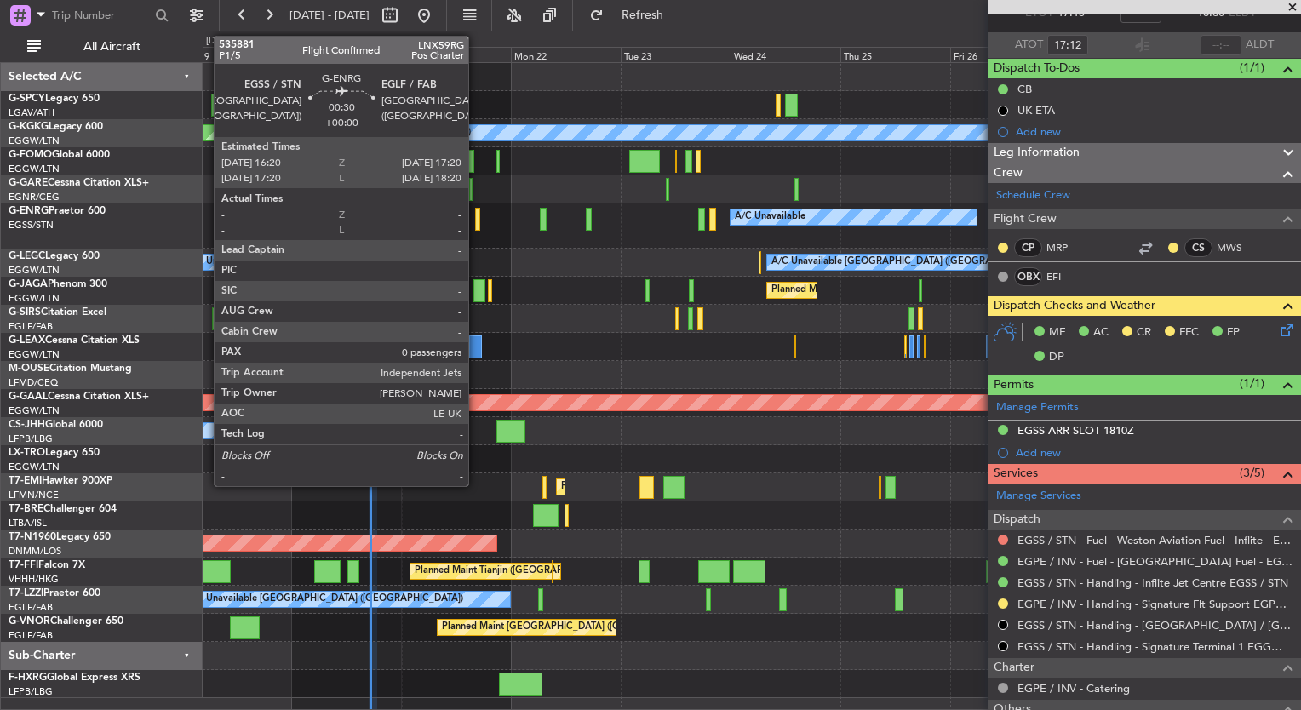
click at [476, 224] on div at bounding box center [477, 219] width 5 height 23
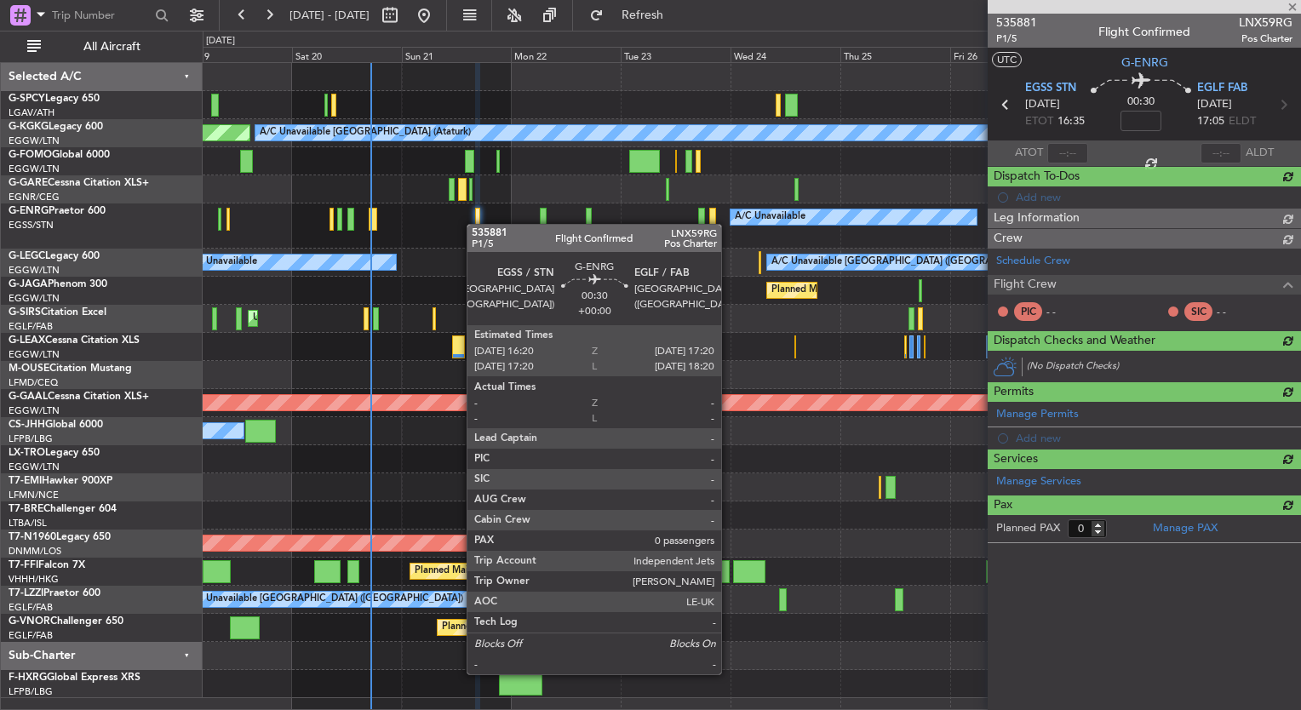
scroll to position [0, 0]
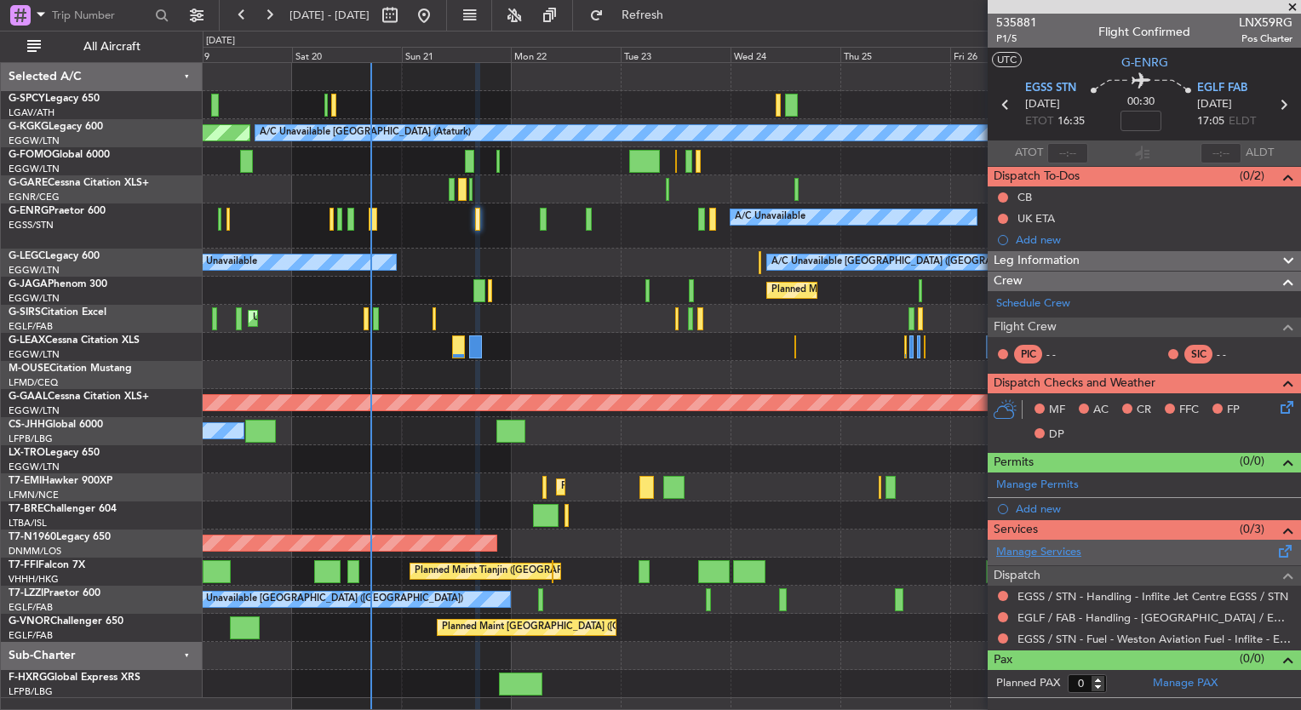
click at [1064, 552] on link "Manage Services" at bounding box center [1038, 552] width 85 height 17
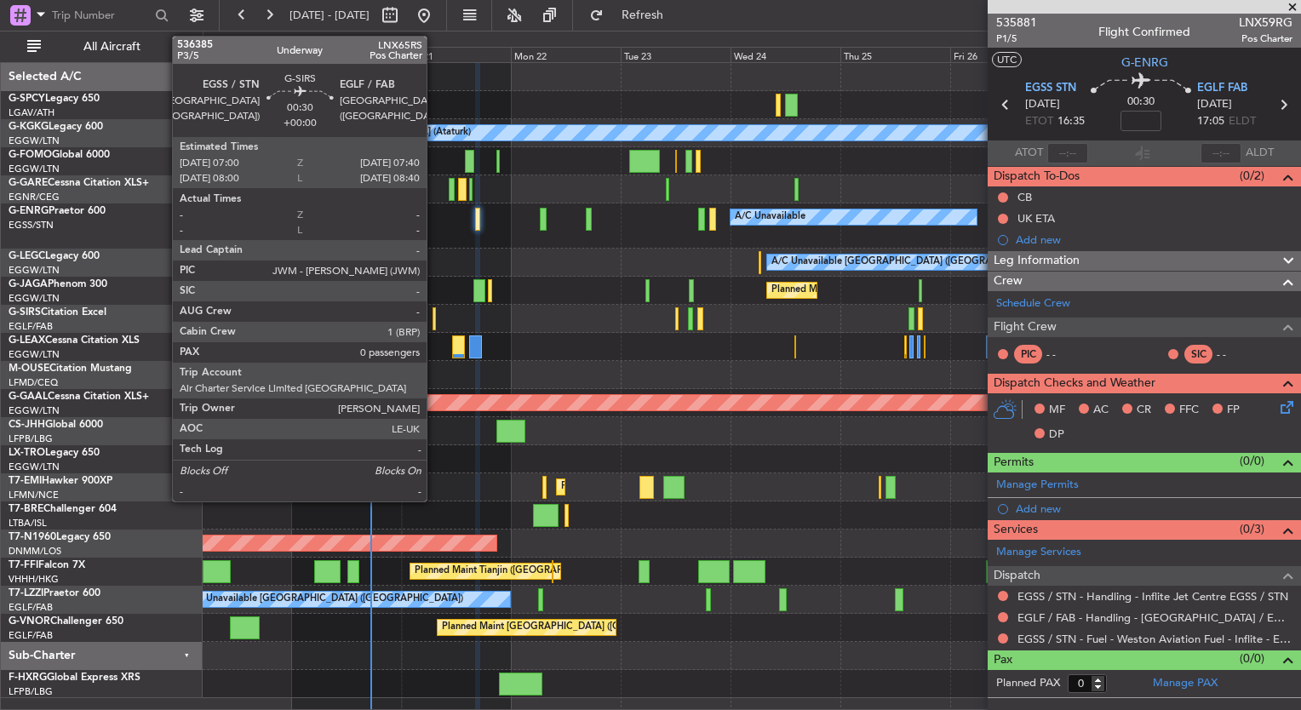
click at [434, 325] on div at bounding box center [434, 318] width 3 height 23
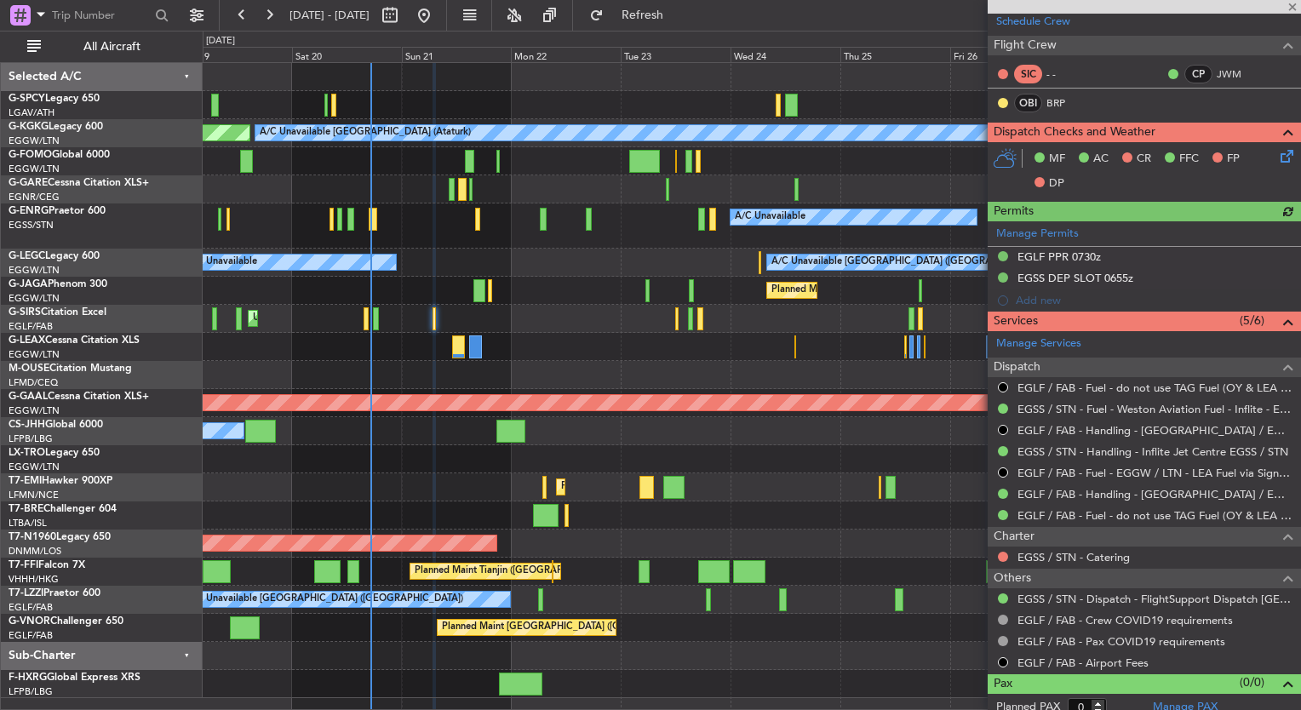
scroll to position [283, 0]
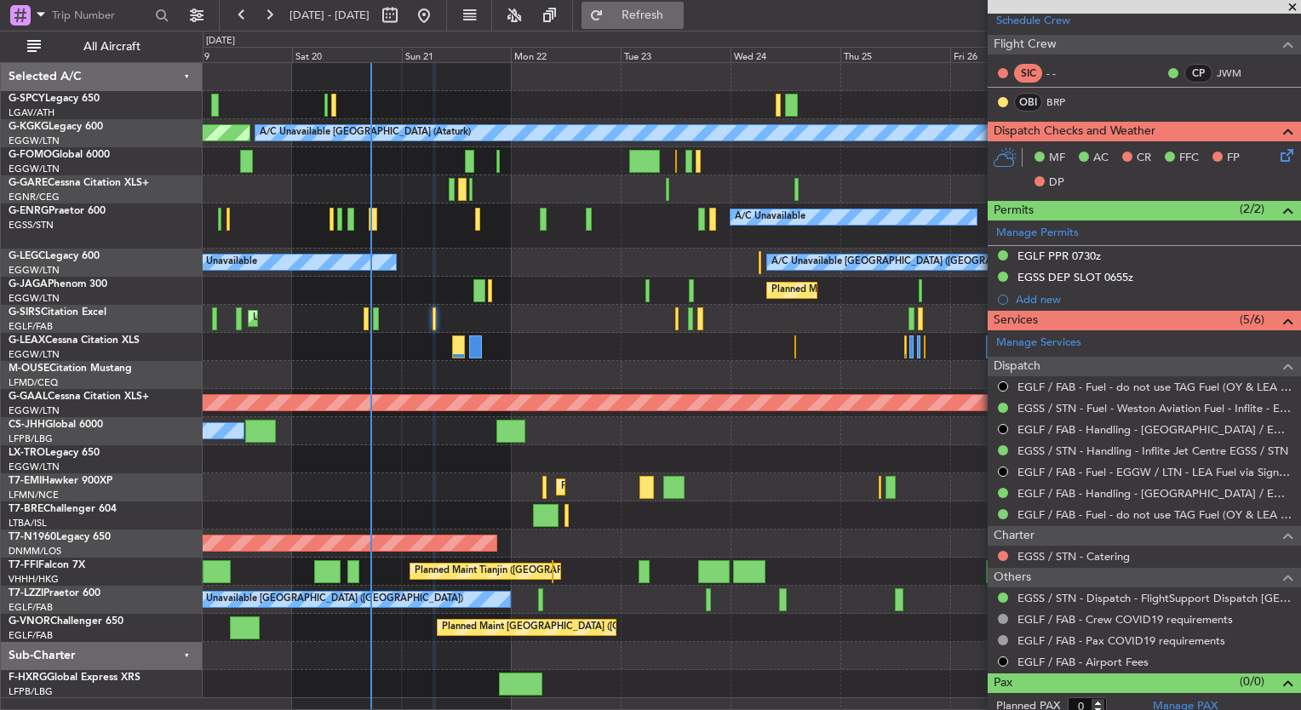
click at [679, 20] on span "Refresh" at bounding box center [643, 15] width 72 height 12
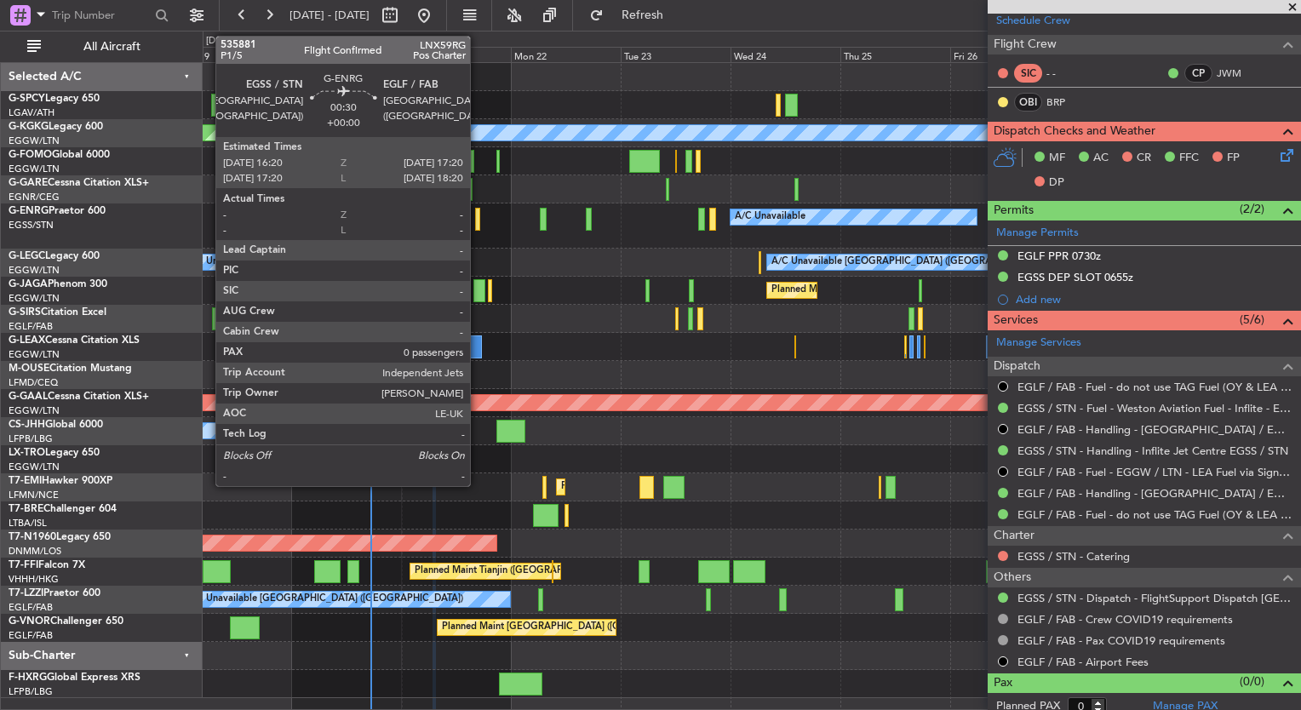
click at [479, 227] on div at bounding box center [477, 219] width 5 height 23
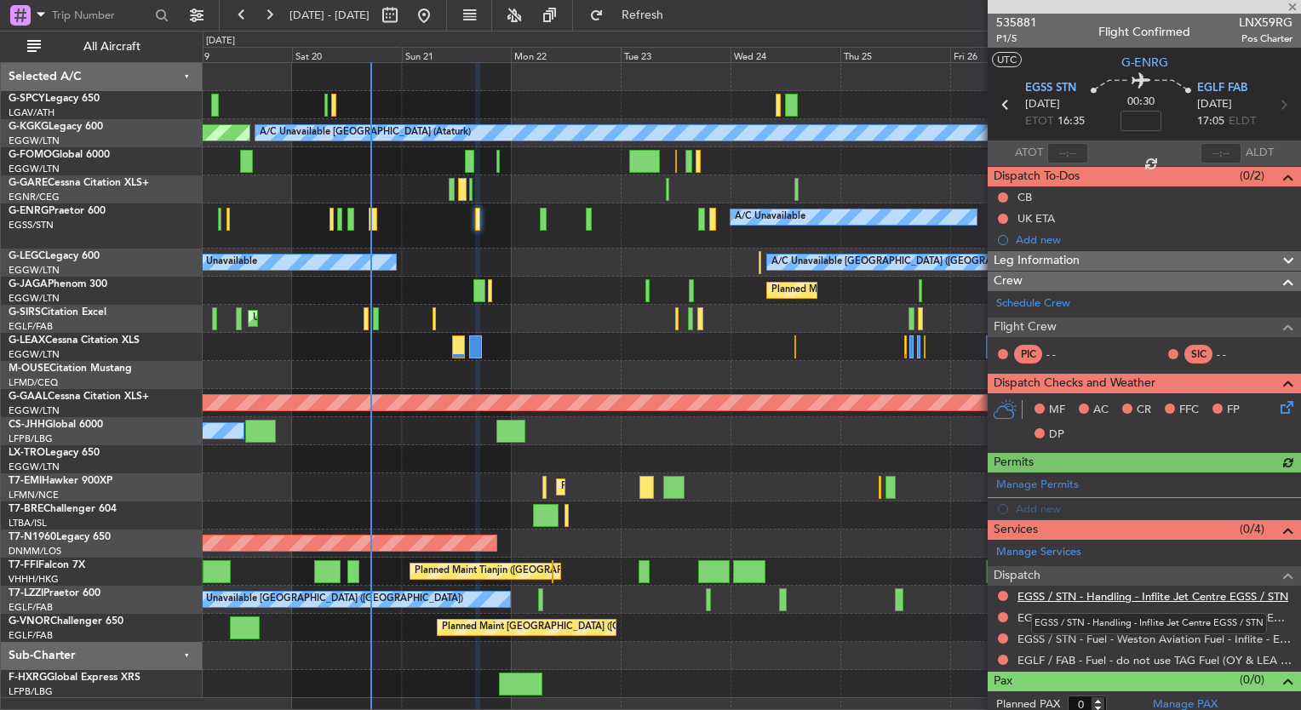
scroll to position [6, 0]
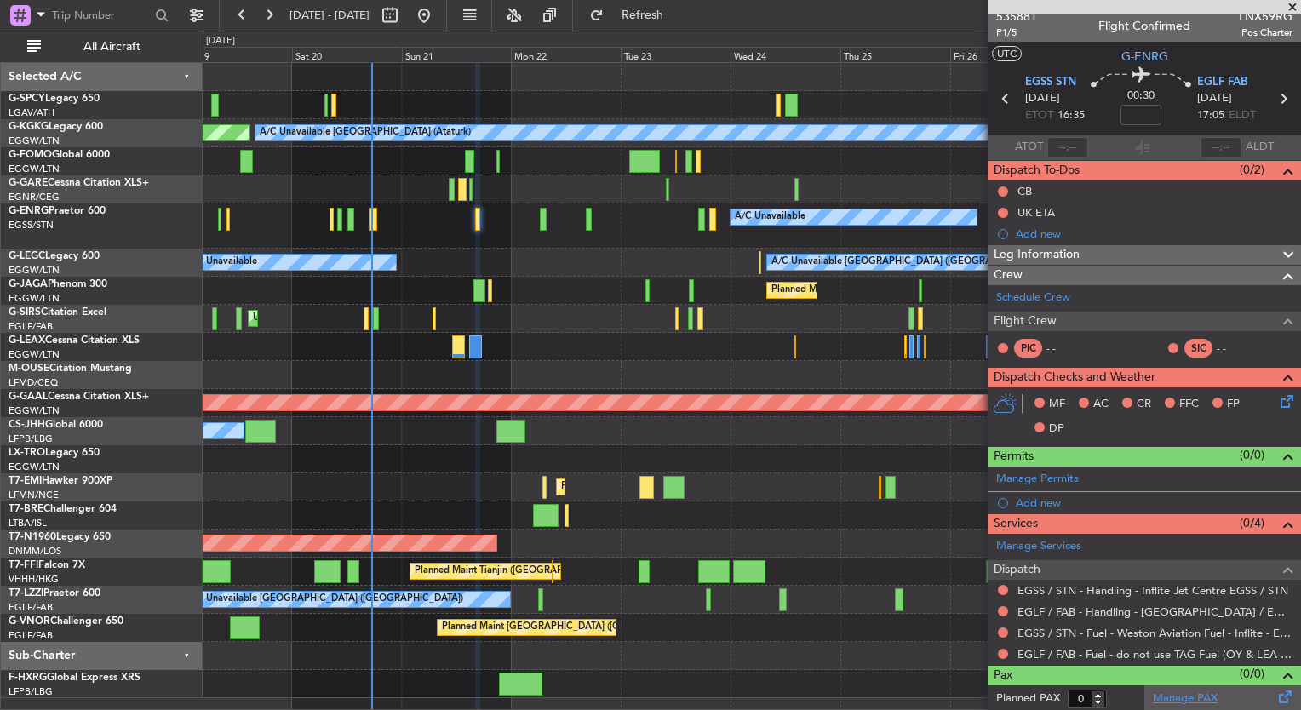
click at [1206, 693] on link "Manage PAX" at bounding box center [1185, 699] width 65 height 17
click at [674, 17] on span "Refresh" at bounding box center [643, 15] width 72 height 12
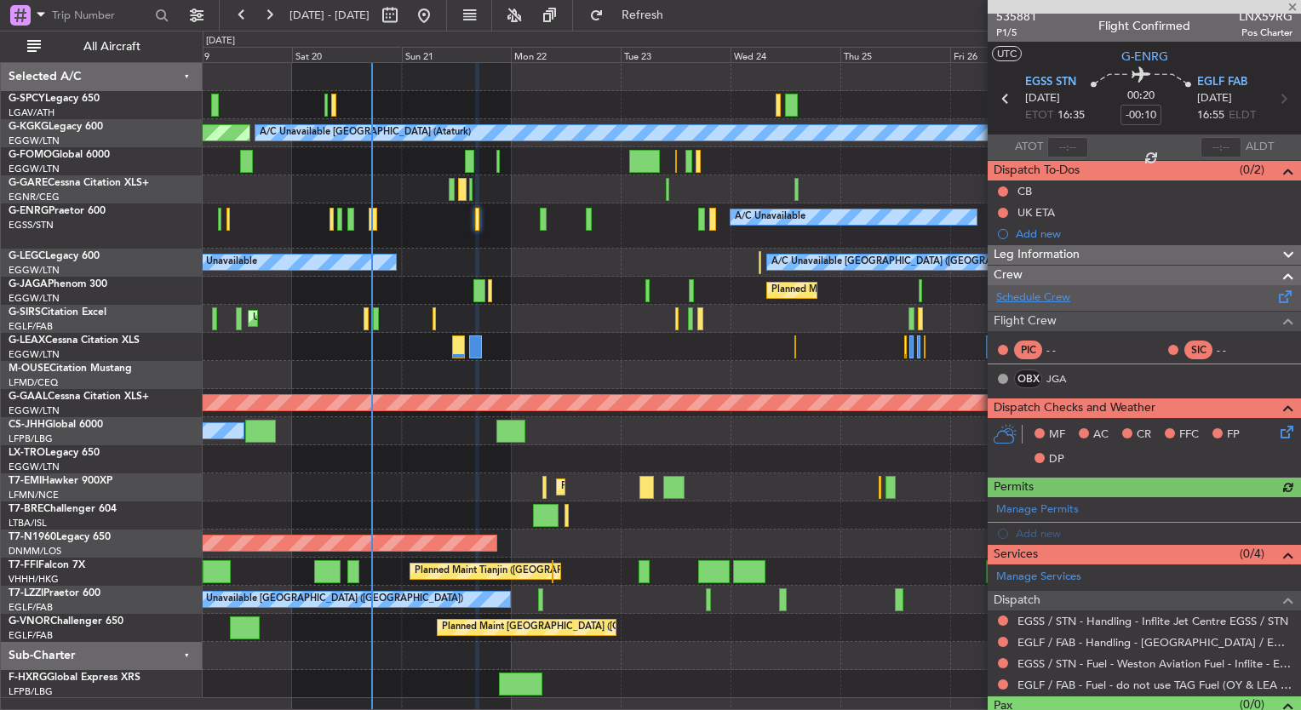
click at [1035, 296] on link "Schedule Crew" at bounding box center [1033, 298] width 74 height 17
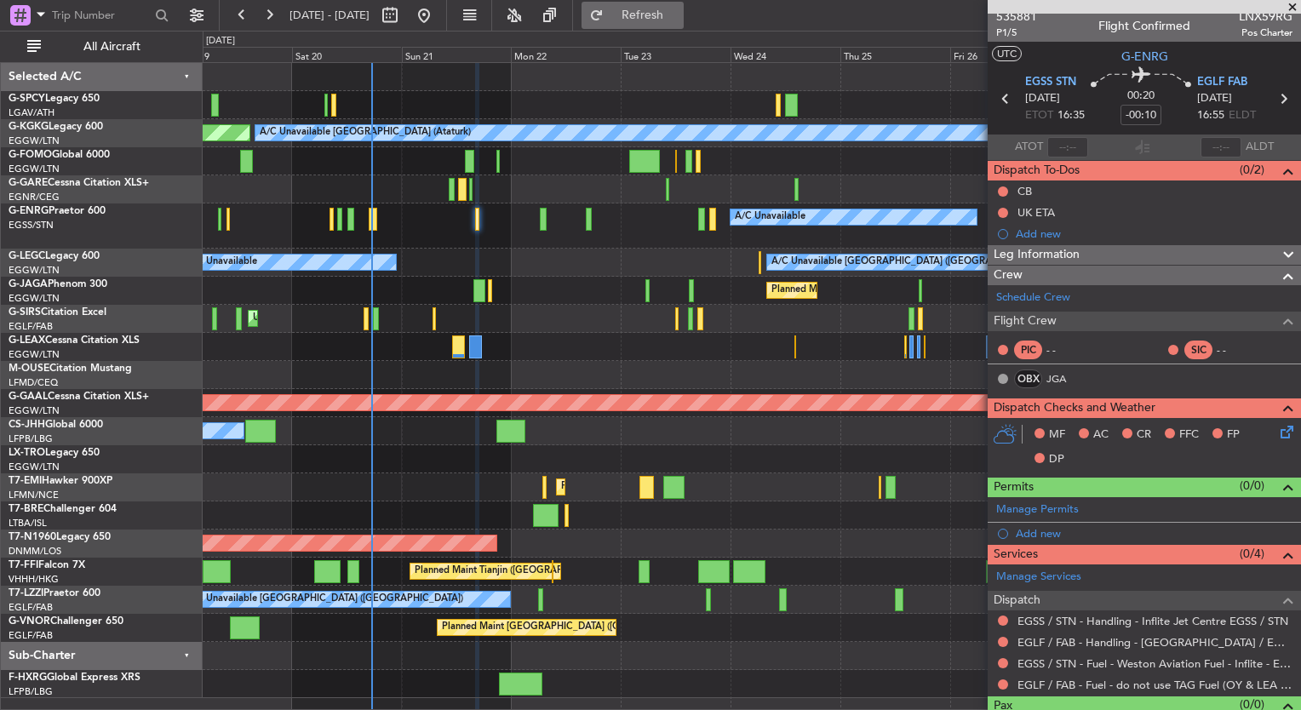
click at [668, 15] on span "Refresh" at bounding box center [643, 15] width 72 height 12
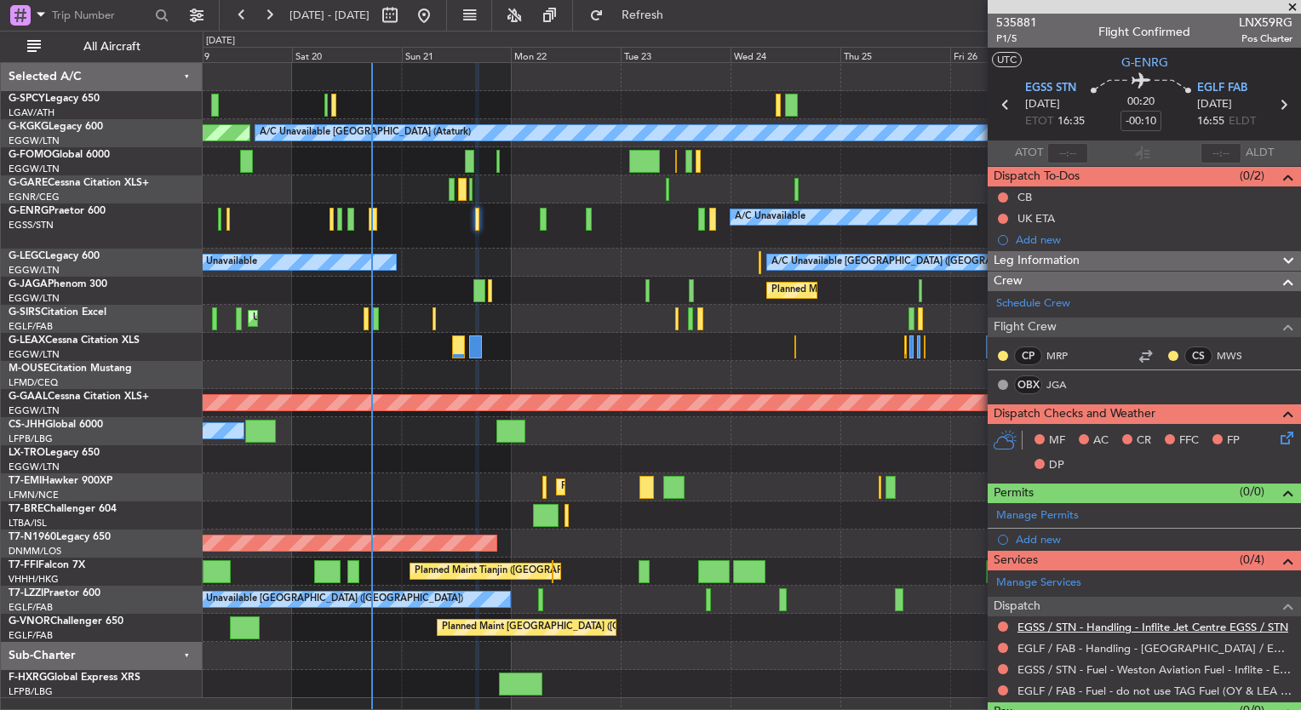
scroll to position [37, 0]
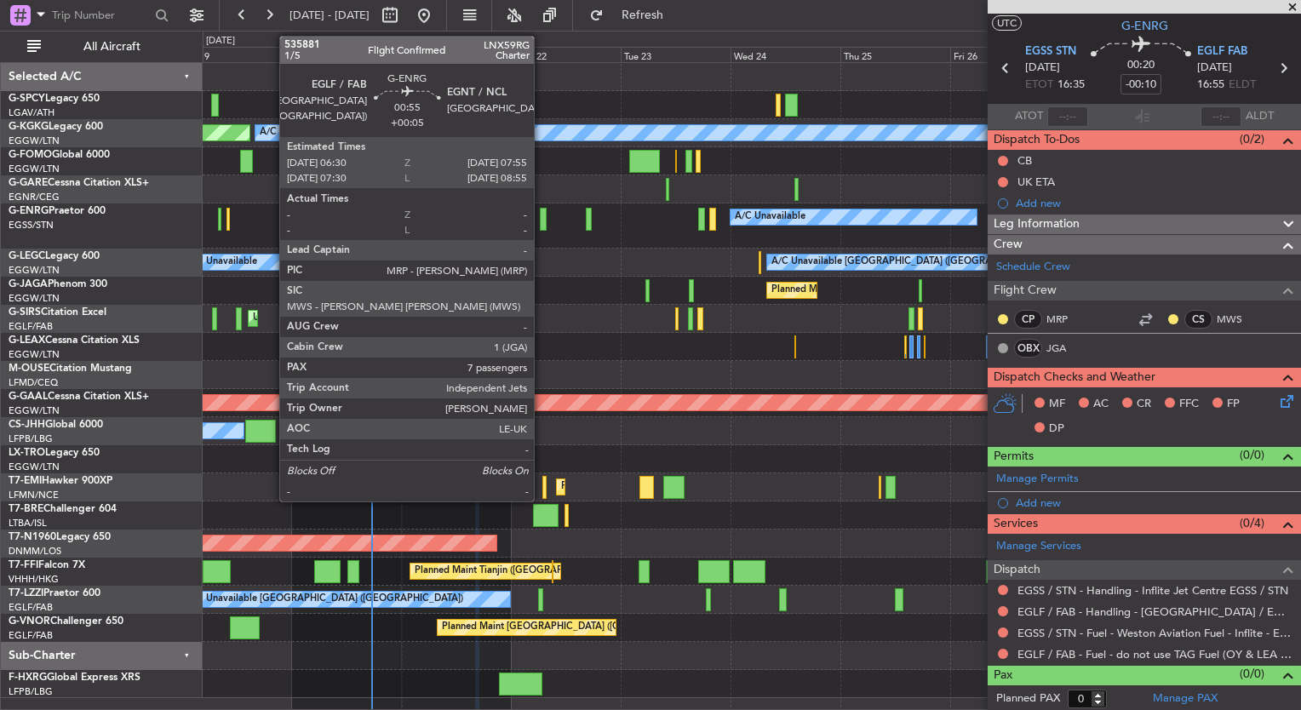
click at [542, 224] on div at bounding box center [543, 219] width 7 height 23
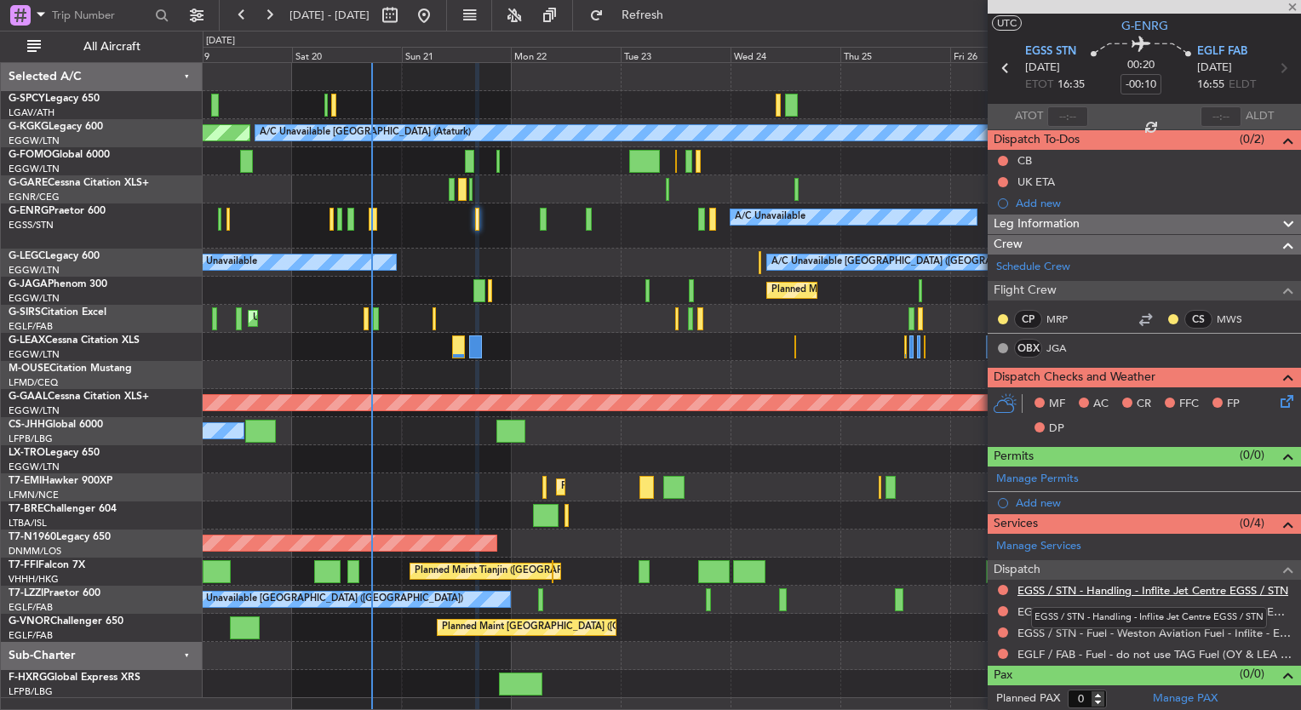
type input "+00:05"
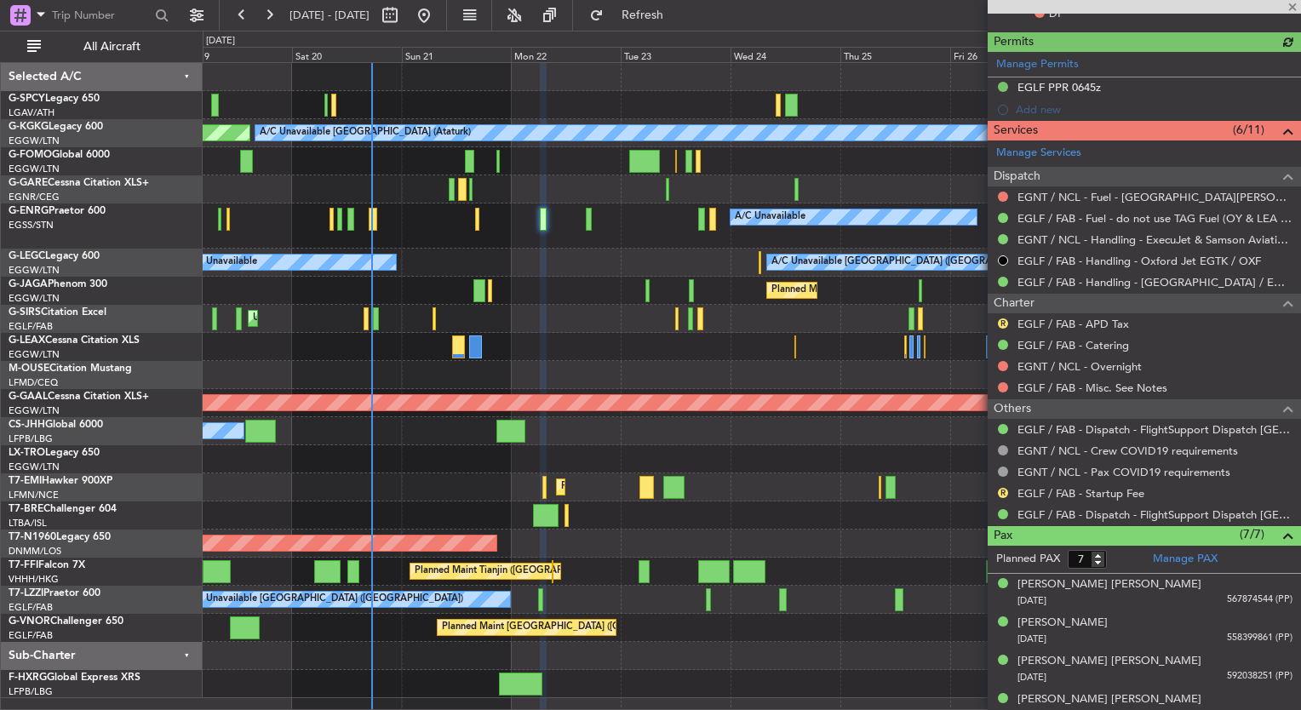
scroll to position [480, 0]
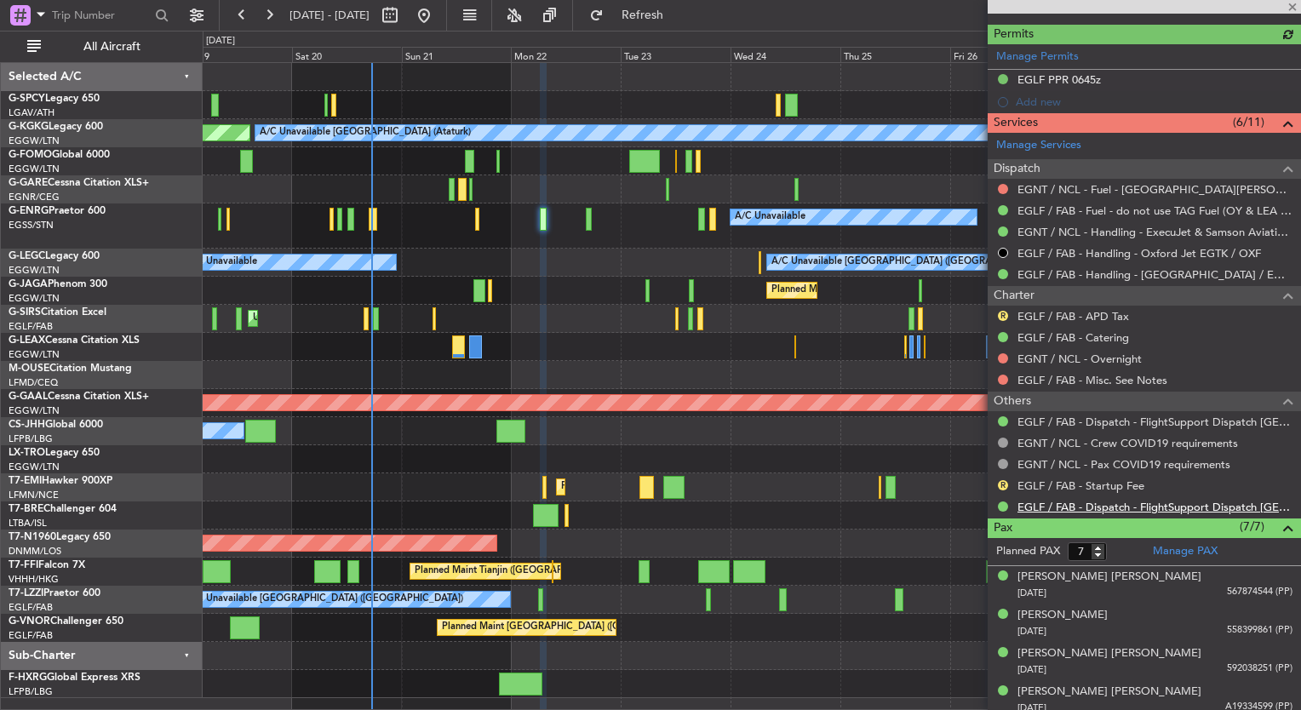
click at [1189, 502] on link "EGLF / FAB - Dispatch - FlightSupport Dispatch UK" at bounding box center [1155, 507] width 275 height 14
click at [674, 36] on div "0 0 Fri 19 Sat 20 Sun 21 Mon 22 Tue 23 Wed 24 Thu 25 Sep 2025 Fri 26 Sat 27 Sun…" at bounding box center [752, 47] width 1097 height 31
click at [674, 22] on button "Refresh" at bounding box center [633, 15] width 102 height 27
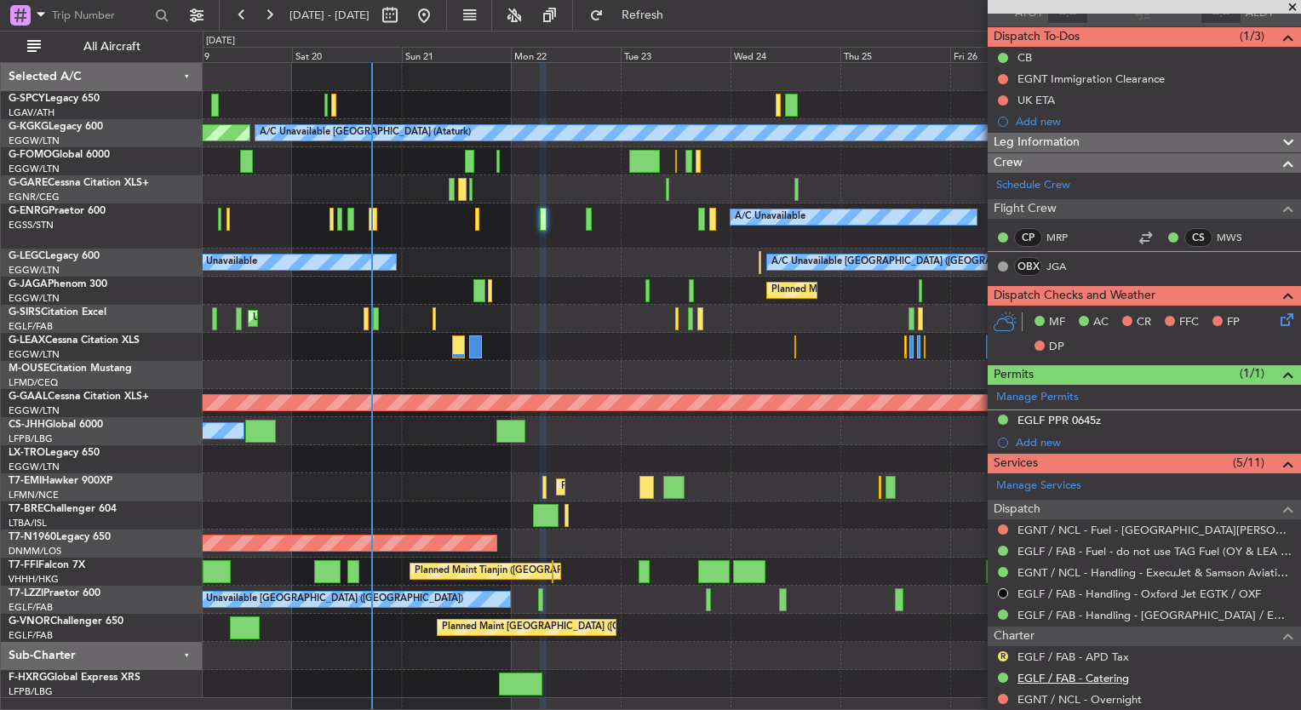
scroll to position [106, 0]
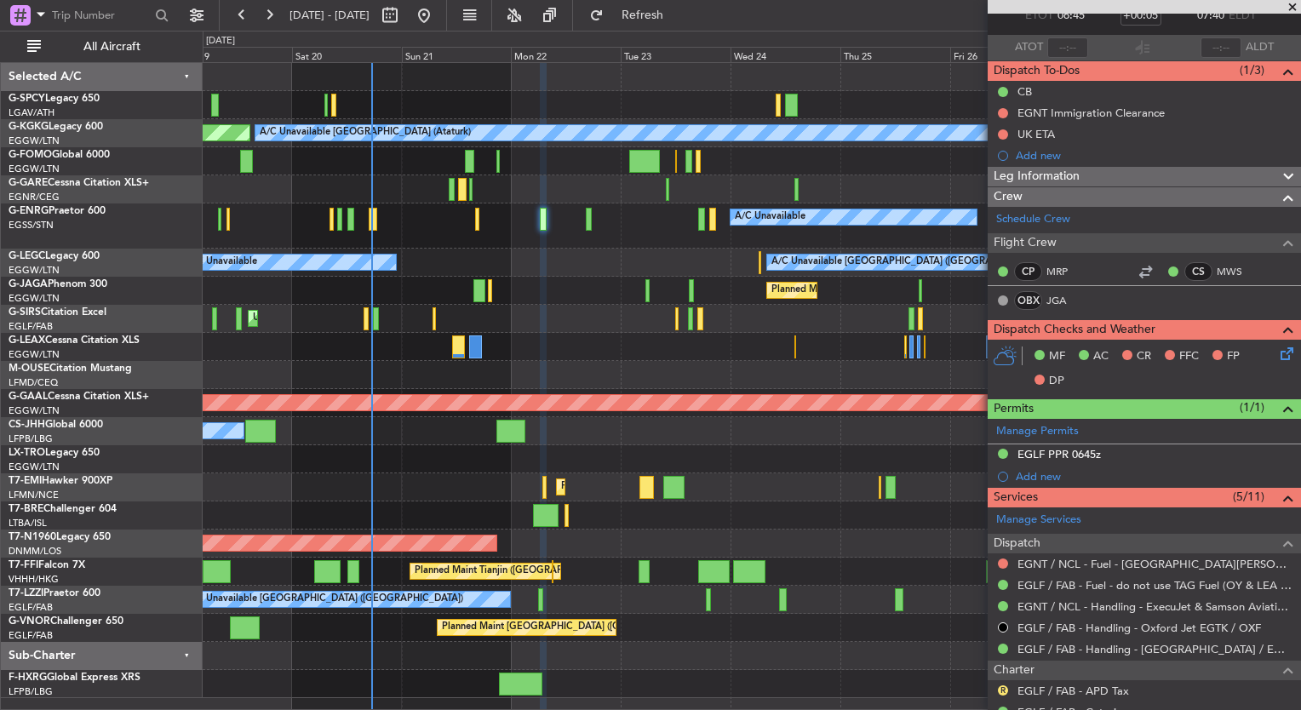
click at [1293, 8] on span at bounding box center [1292, 7] width 17 height 15
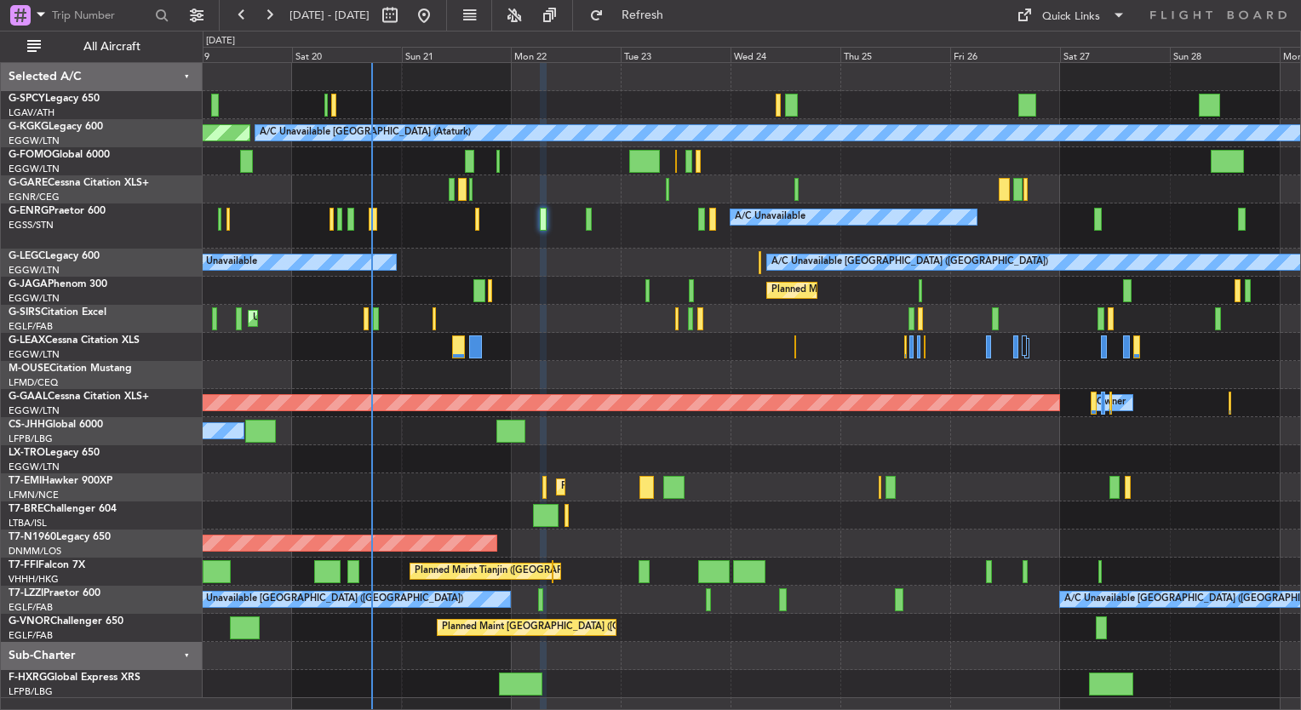
type input "0"
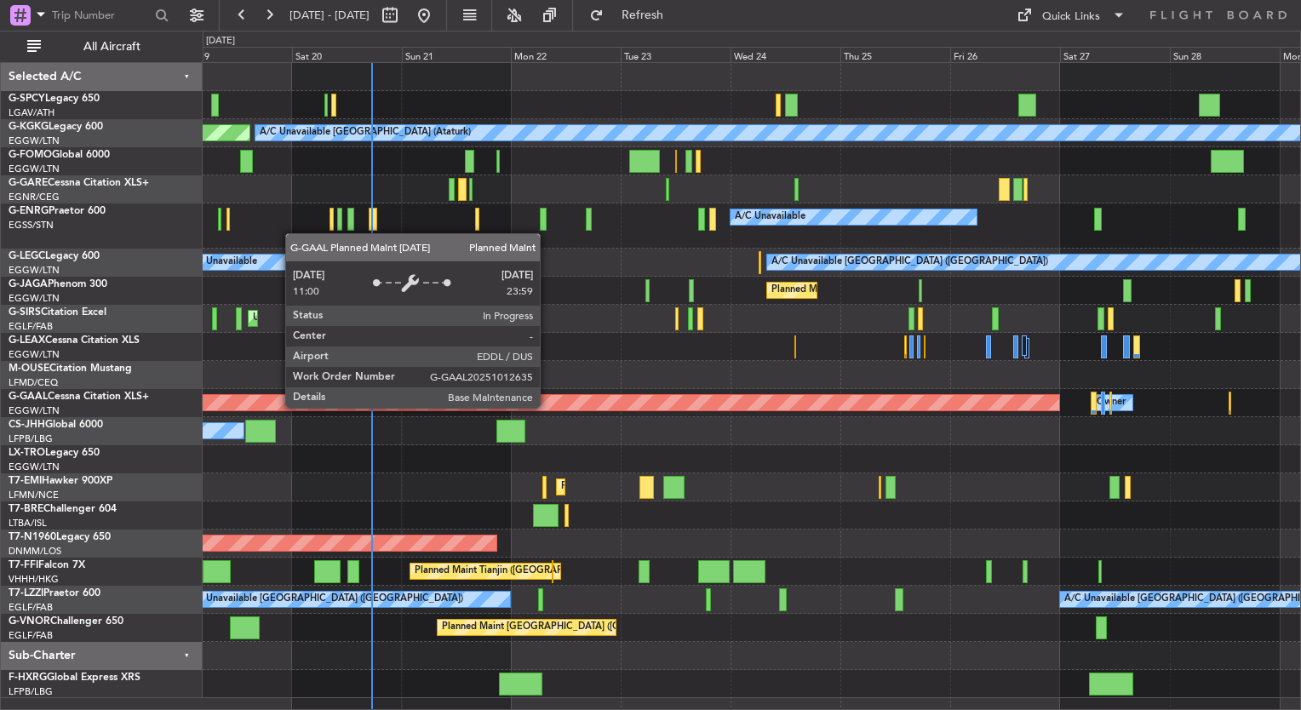
click at [548, 407] on div "Planned Maint Dusseldorf" at bounding box center [82, 402] width 1953 height 15
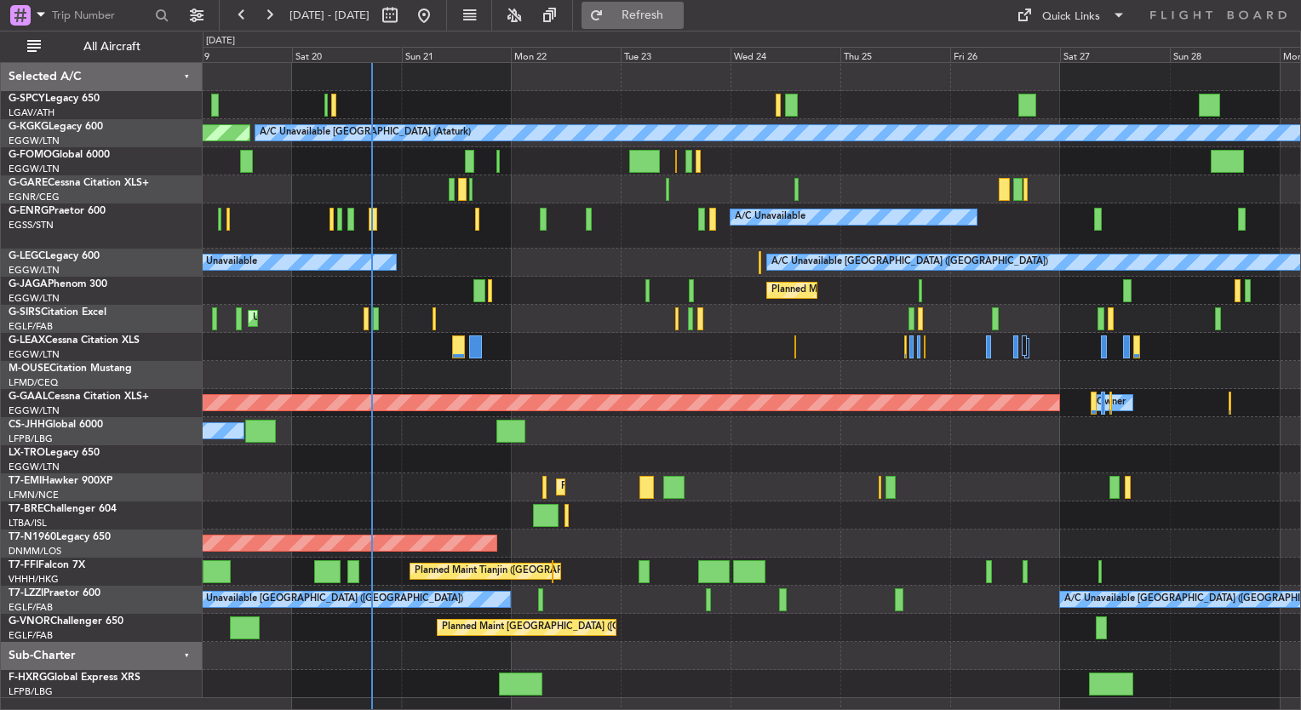
click at [654, 19] on button "Refresh" at bounding box center [633, 15] width 102 height 27
click at [661, 18] on span "Refresh" at bounding box center [643, 15] width 72 height 12
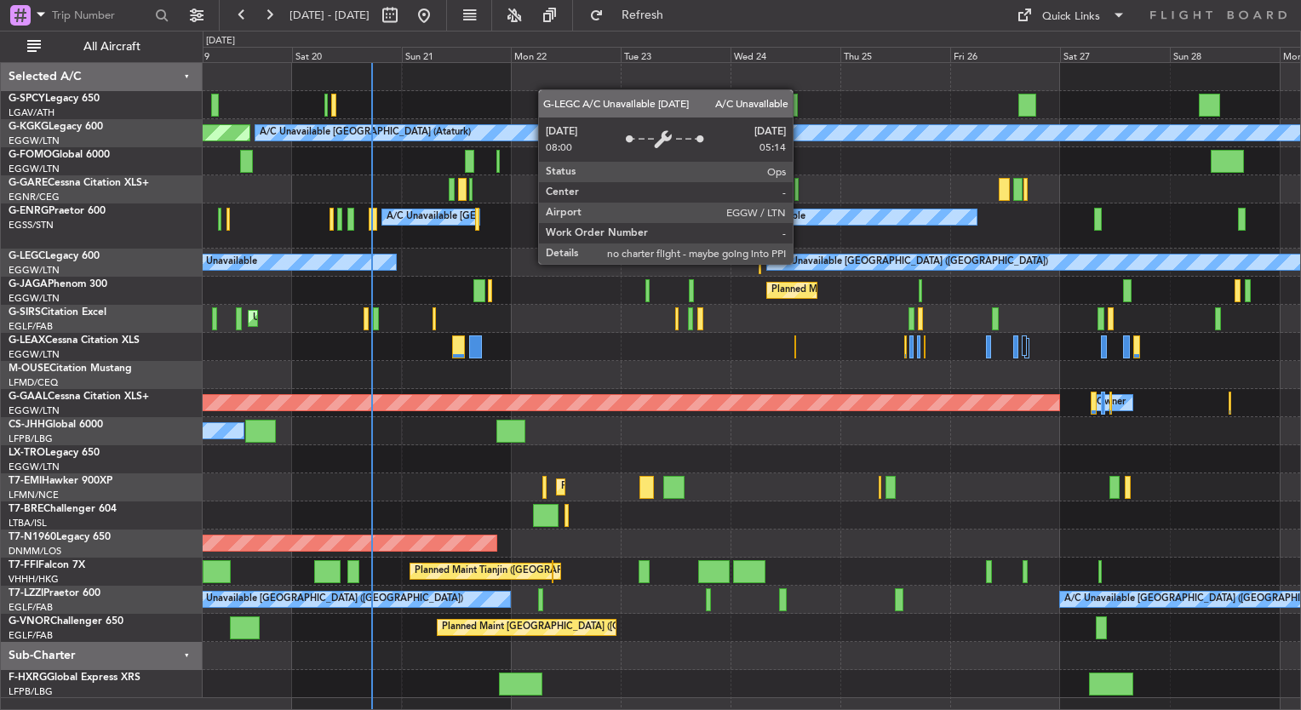
click at [152, 240] on div "A/C Unavailable Istanbul (Ataturk) AOG Maint Istanbul (Ataturk) A/C Unavailable…" at bounding box center [650, 371] width 1301 height 680
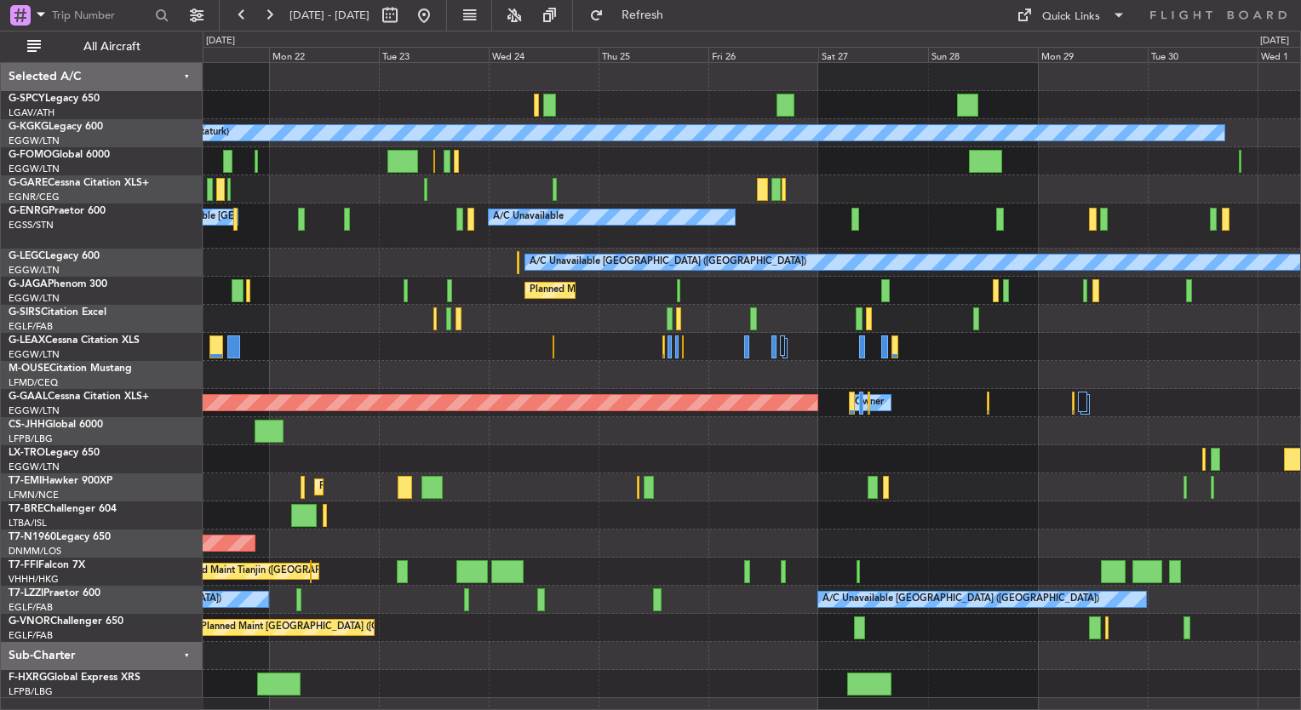
click at [1051, 375] on div "A/C Unavailable Istanbul (Ataturk) AOG Maint Istanbul (Ataturk) A/C Unavailable…" at bounding box center [752, 380] width 1098 height 635
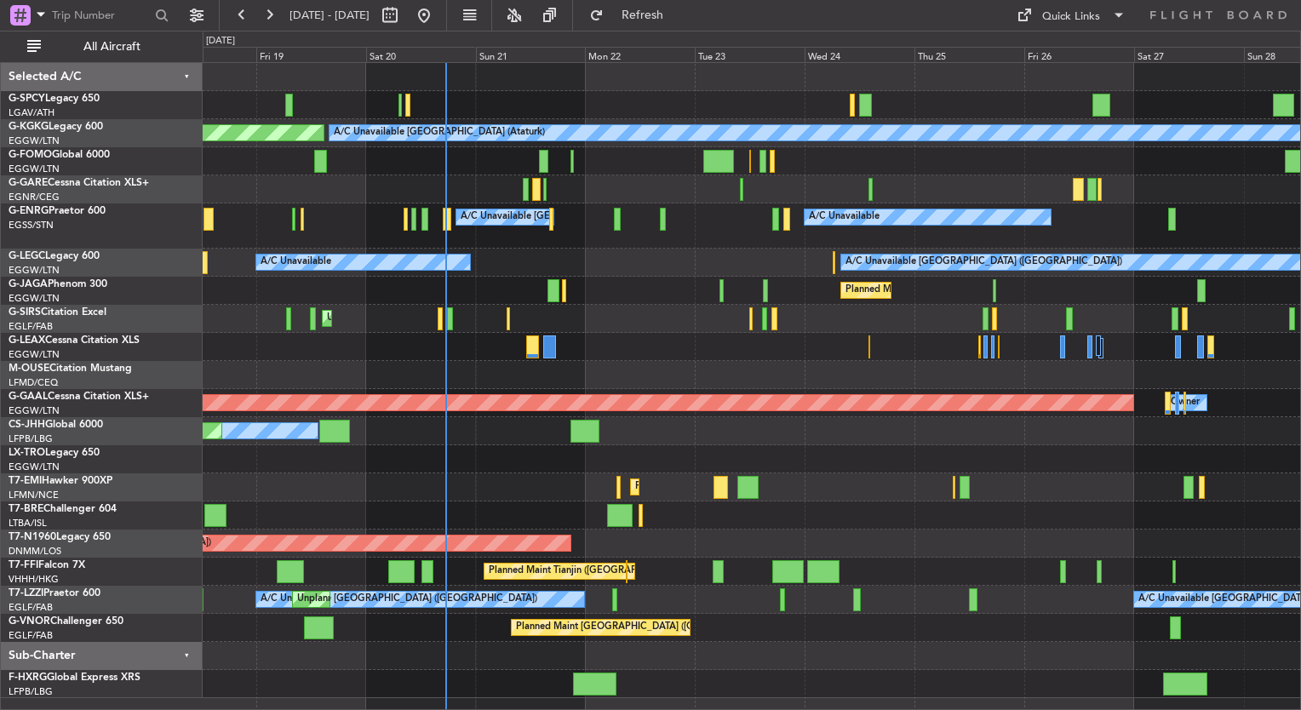
click at [838, 363] on div "A/C Unavailable Istanbul (Ataturk) AOG Maint Istanbul (Ataturk) A/C Unavailable…" at bounding box center [752, 380] width 1098 height 635
click at [125, 360] on div "AOG Maint Istanbul (Ataturk) A/C Unavailable Istanbul (Ataturk) A/C Unavailable…" at bounding box center [650, 371] width 1301 height 680
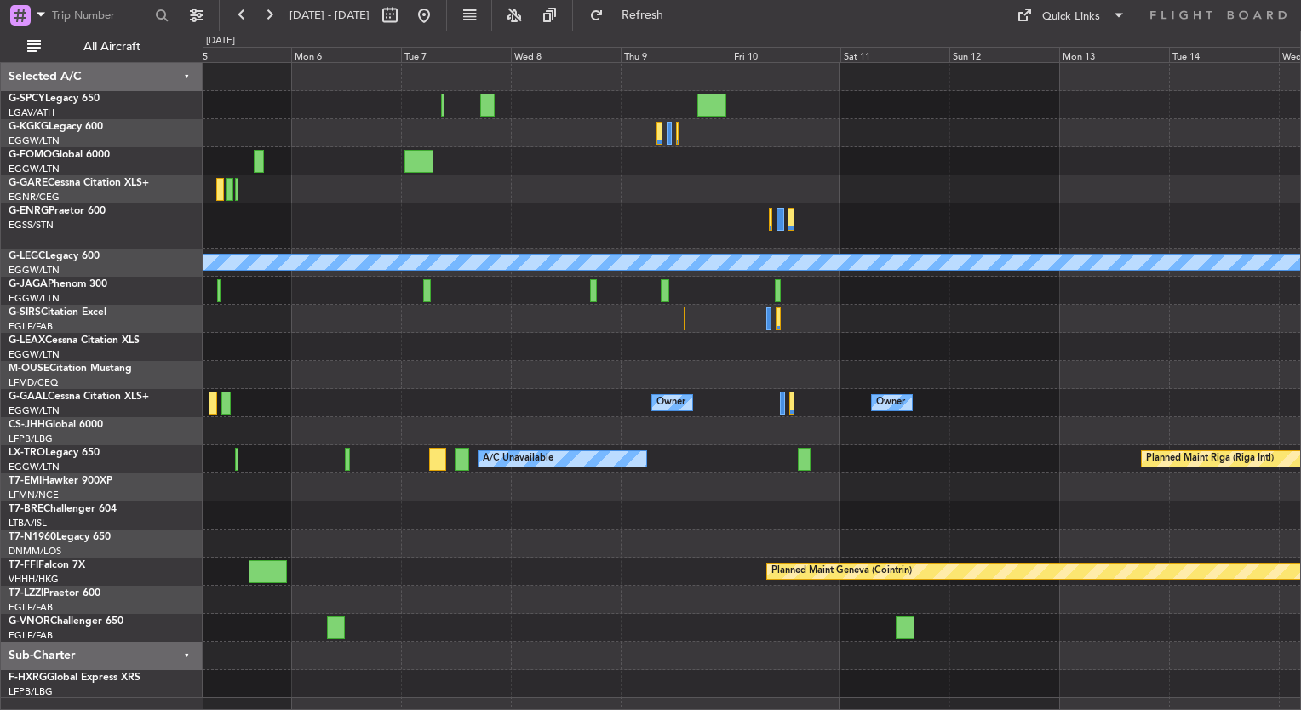
click at [647, 390] on div "Owner Owner Owner" at bounding box center [752, 403] width 1098 height 28
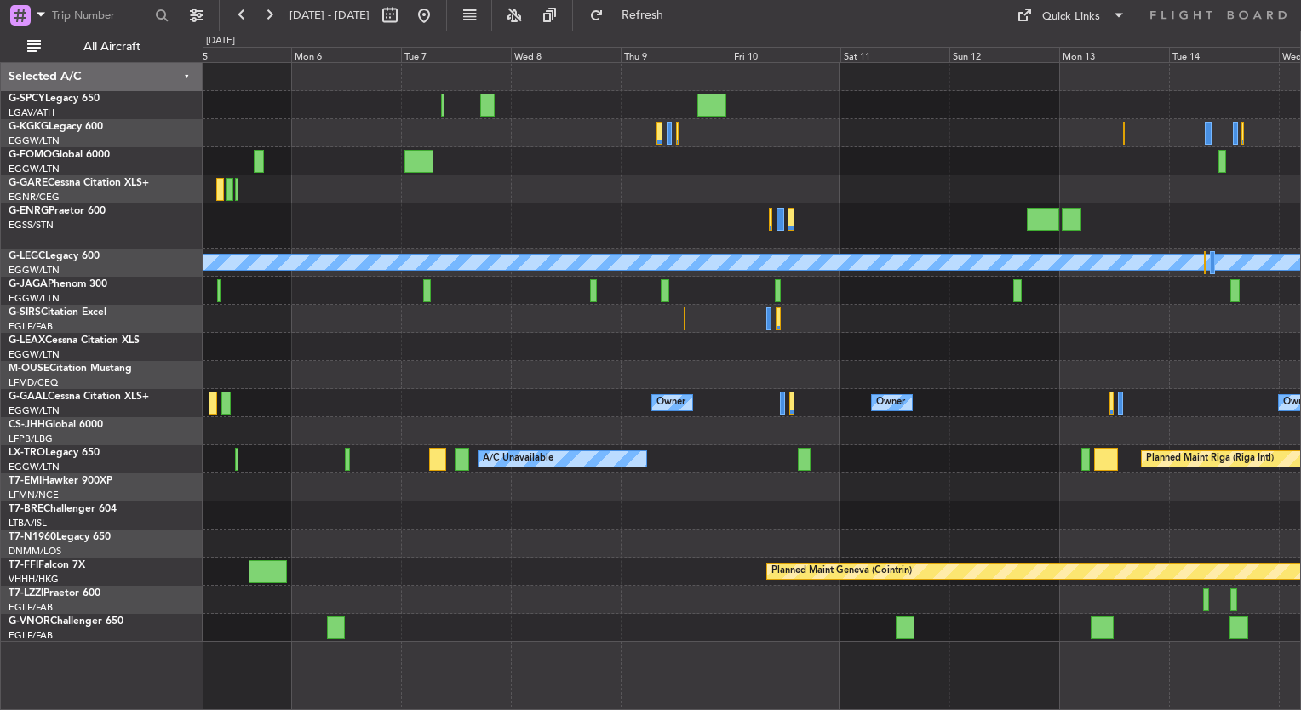
click at [447, 16] on fb-range-datepicker "05 Oct 2025 - 15 Oct 2025" at bounding box center [333, 15] width 228 height 31
click at [438, 9] on button at bounding box center [423, 15] width 27 height 27
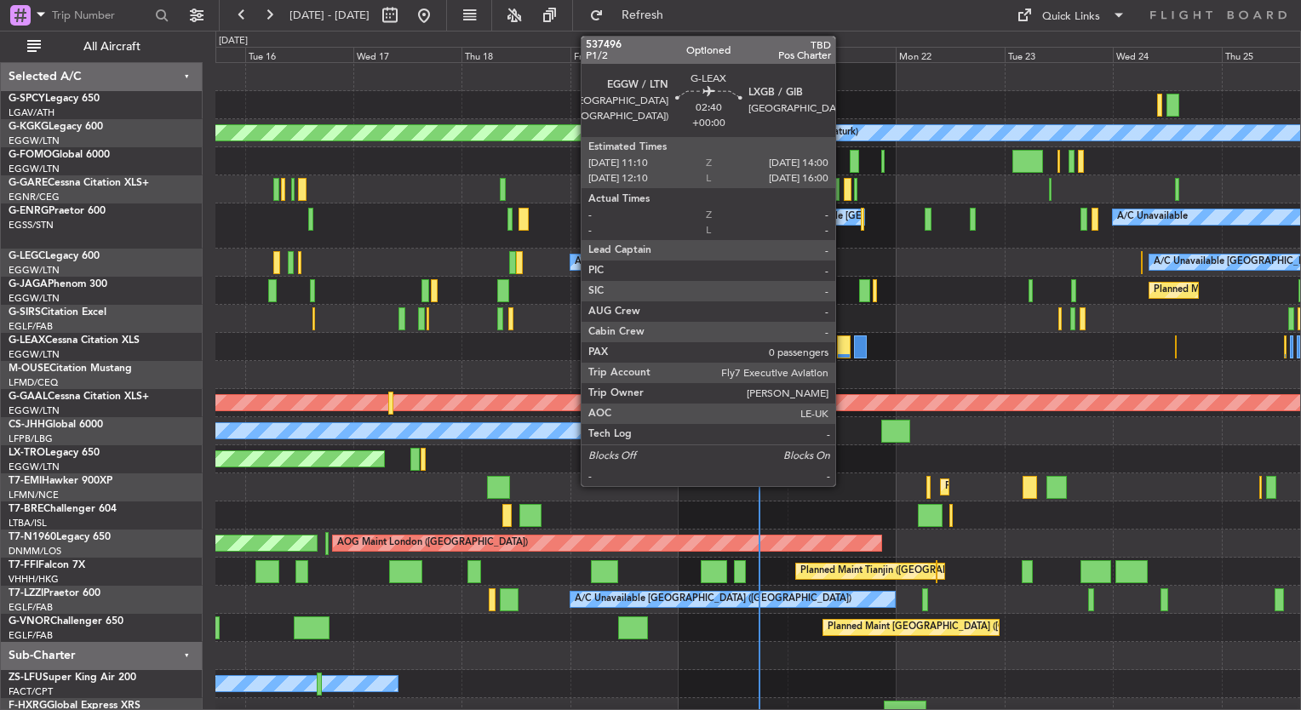
click at [845, 349] on div at bounding box center [844, 347] width 14 height 23
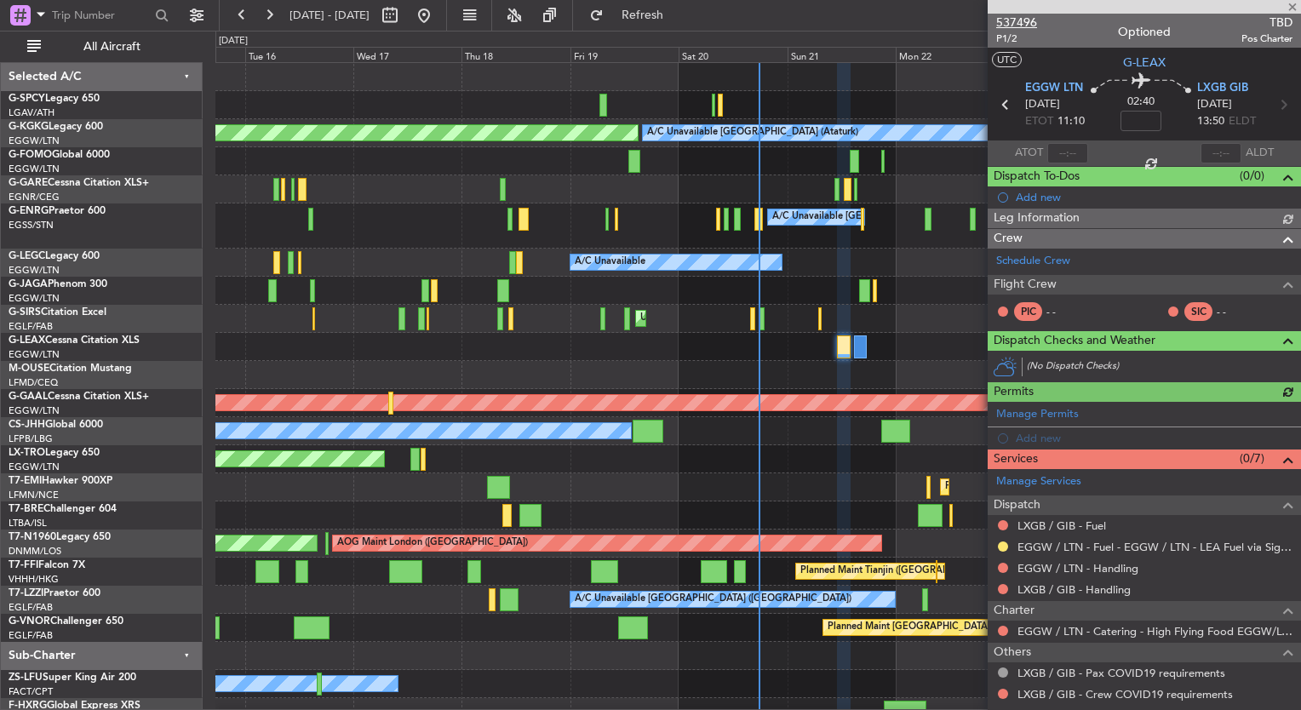
click at [1011, 20] on span "537496" at bounding box center [1016, 23] width 41 height 18
click at [686, 36] on div "0 0 Mon 15 Tue 16 Wed 17 Thu 18 Fri 19 Sat 20 Sun 21 Sep 2025 Mon 22 Tue 23 Wed…" at bounding box center [758, 47] width 1084 height 31
click at [680, 23] on button "Refresh" at bounding box center [633, 15] width 102 height 27
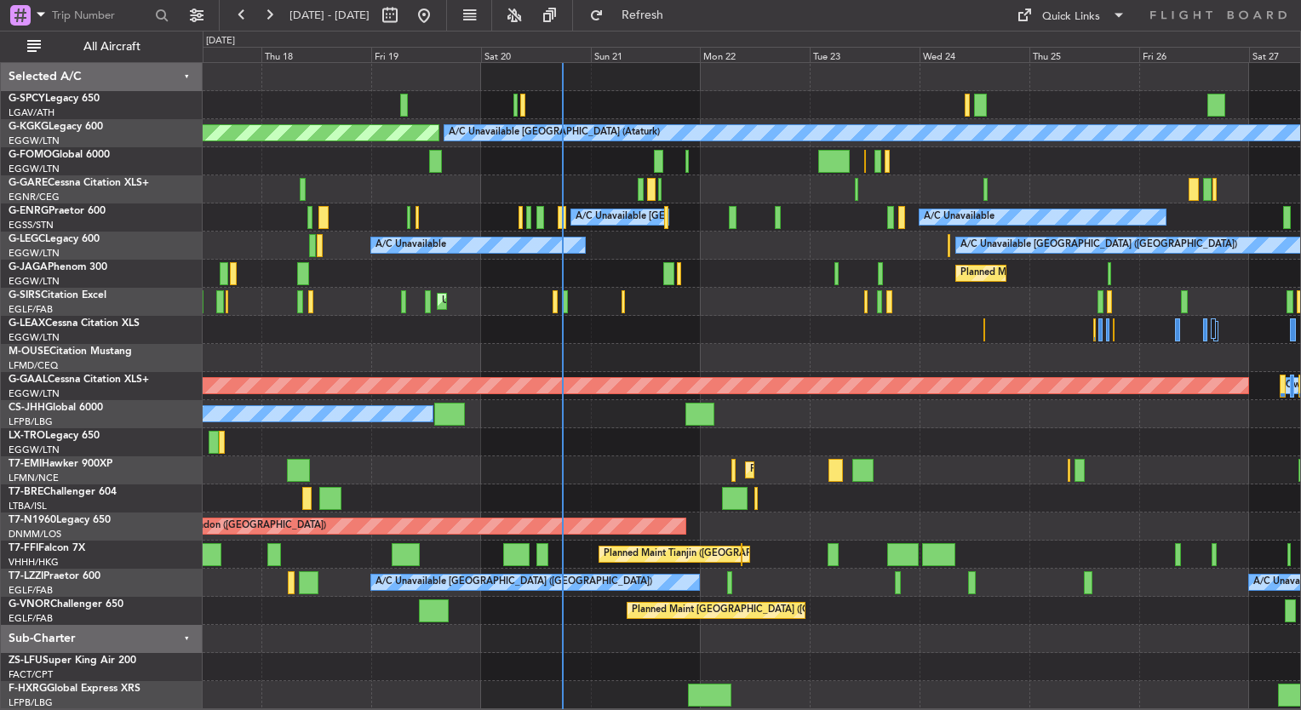
click at [922, 261] on div "Planned Maint [GEOGRAPHIC_DATA] ([GEOGRAPHIC_DATA])" at bounding box center [752, 274] width 1098 height 28
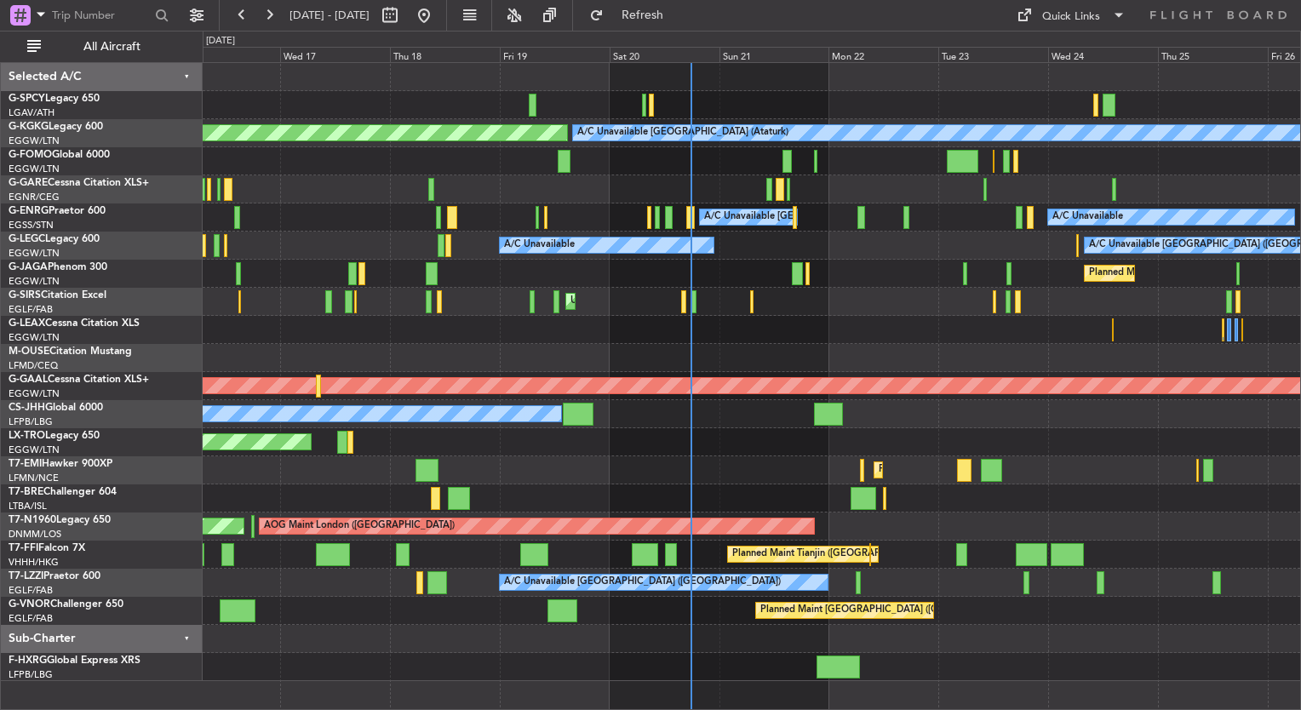
click at [1050, 272] on div "A/C Unavailable [GEOGRAPHIC_DATA] (Ataturk) AOG Maint [GEOGRAPHIC_DATA] ([GEOGR…" at bounding box center [752, 372] width 1098 height 618
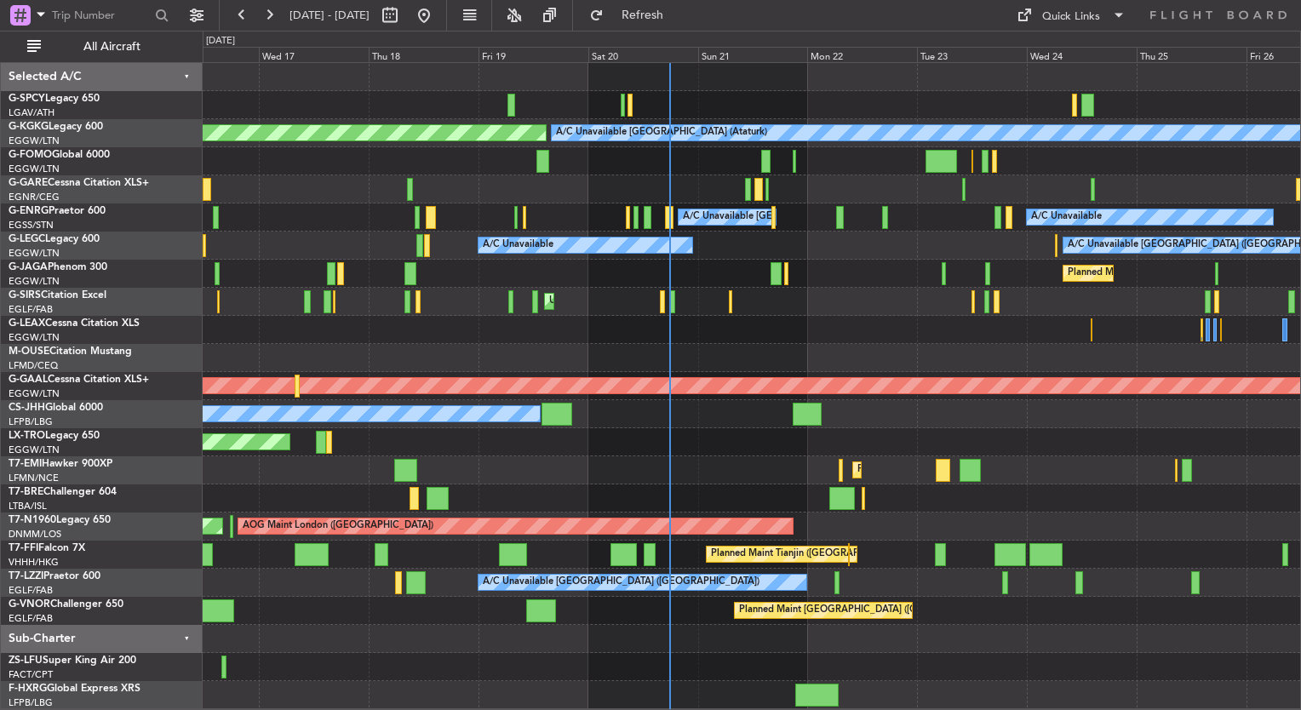
click at [725, 192] on div at bounding box center [752, 189] width 1098 height 28
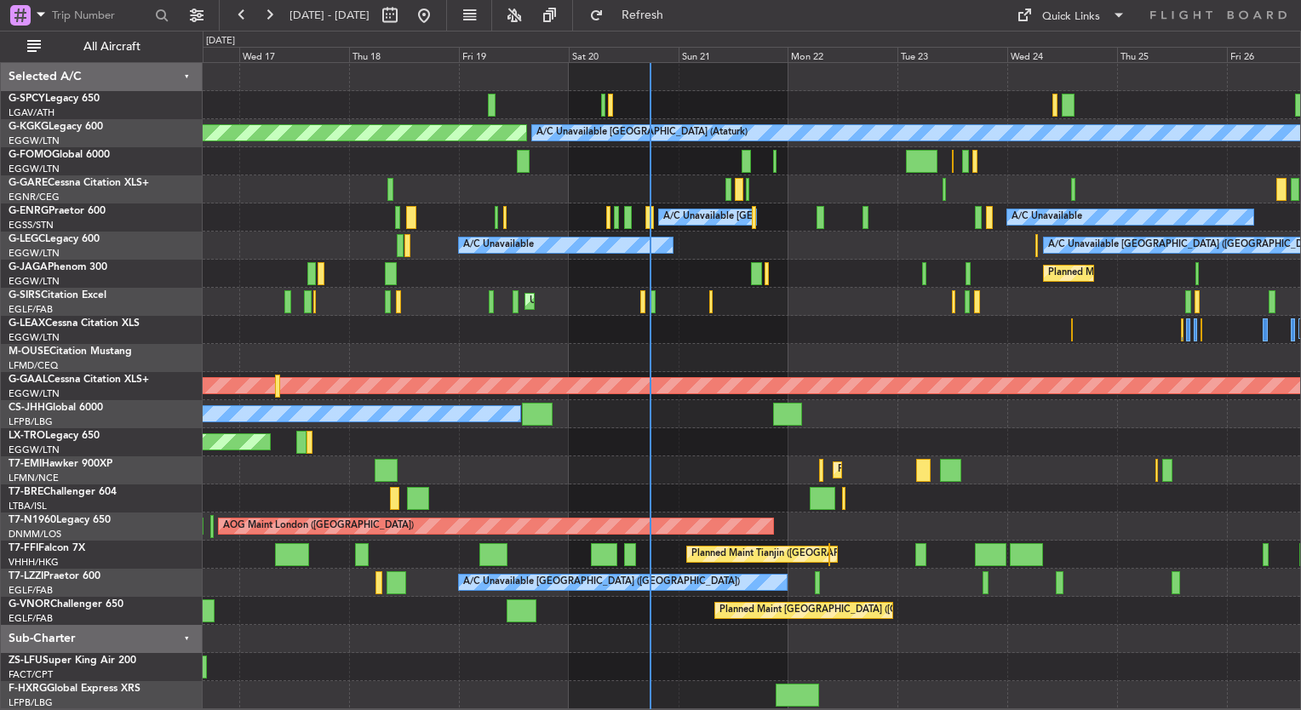
click at [666, 209] on div "A/C Unavailable [GEOGRAPHIC_DATA] (Stansted)" at bounding box center [771, 217] width 216 height 26
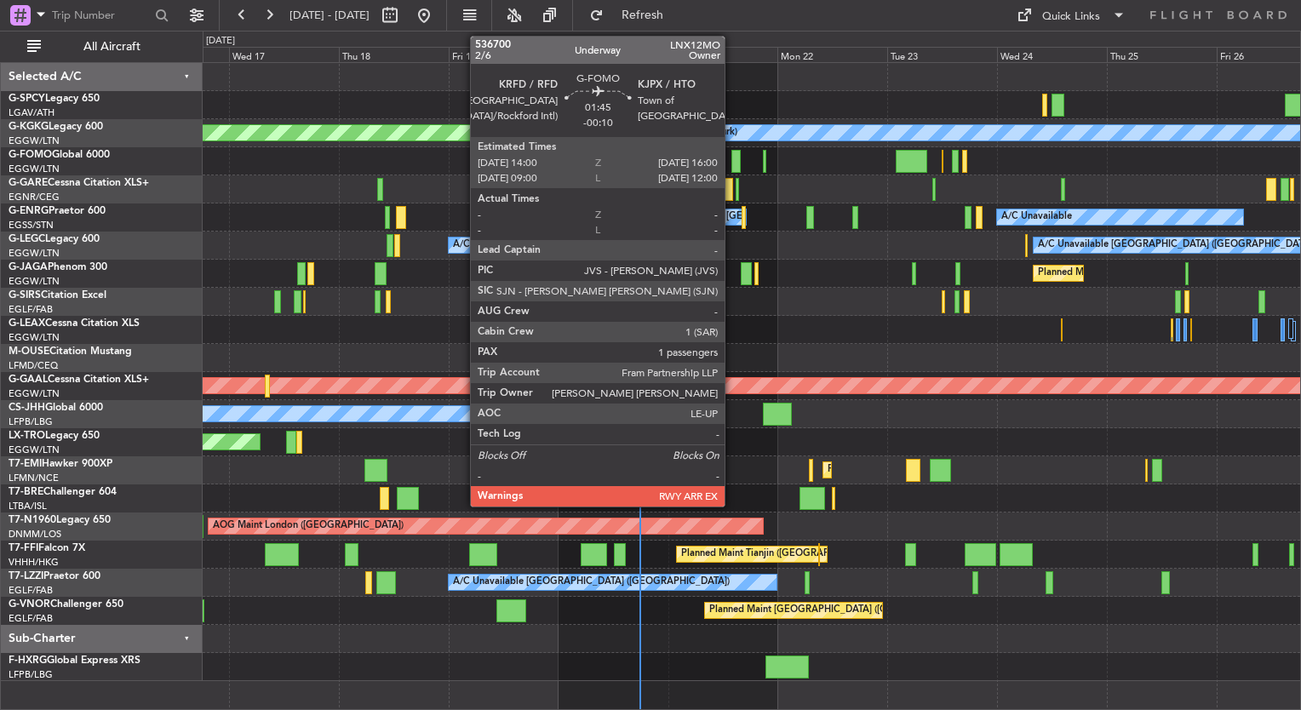
click at [734, 165] on div at bounding box center [735, 161] width 9 height 23
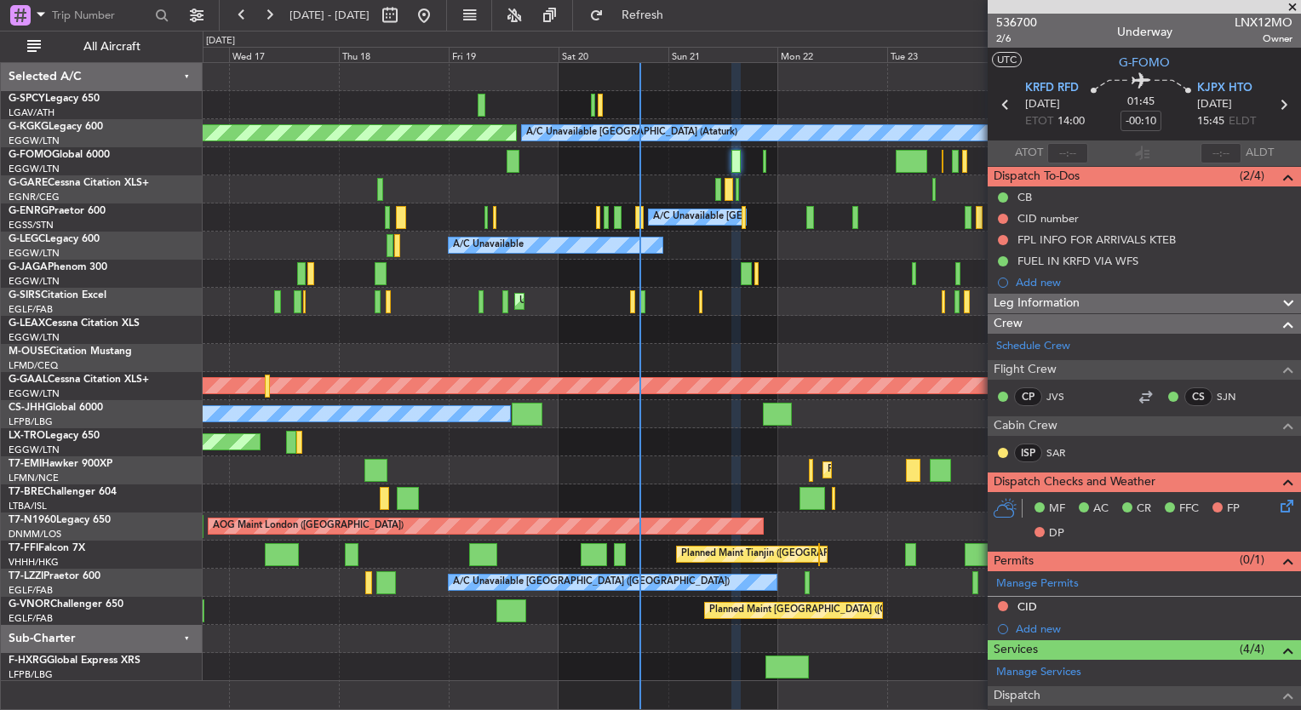
click at [1288, 9] on span at bounding box center [1292, 7] width 17 height 15
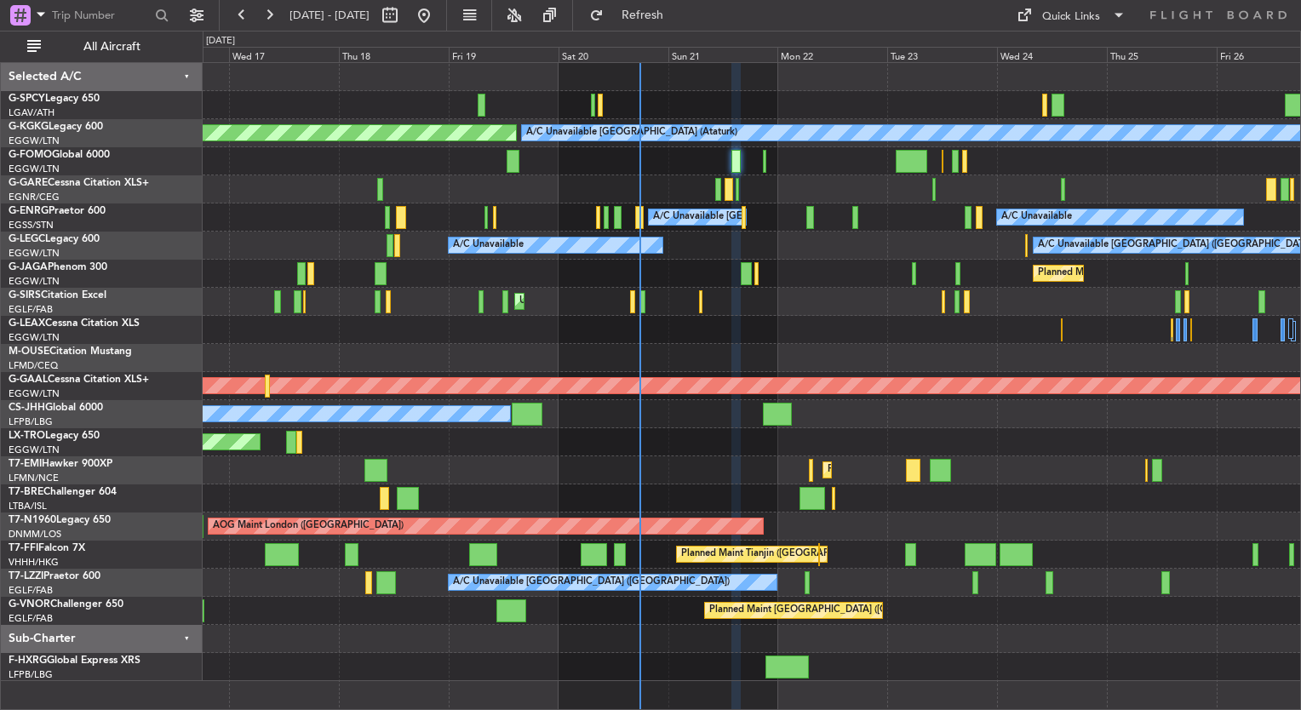
type input "0"
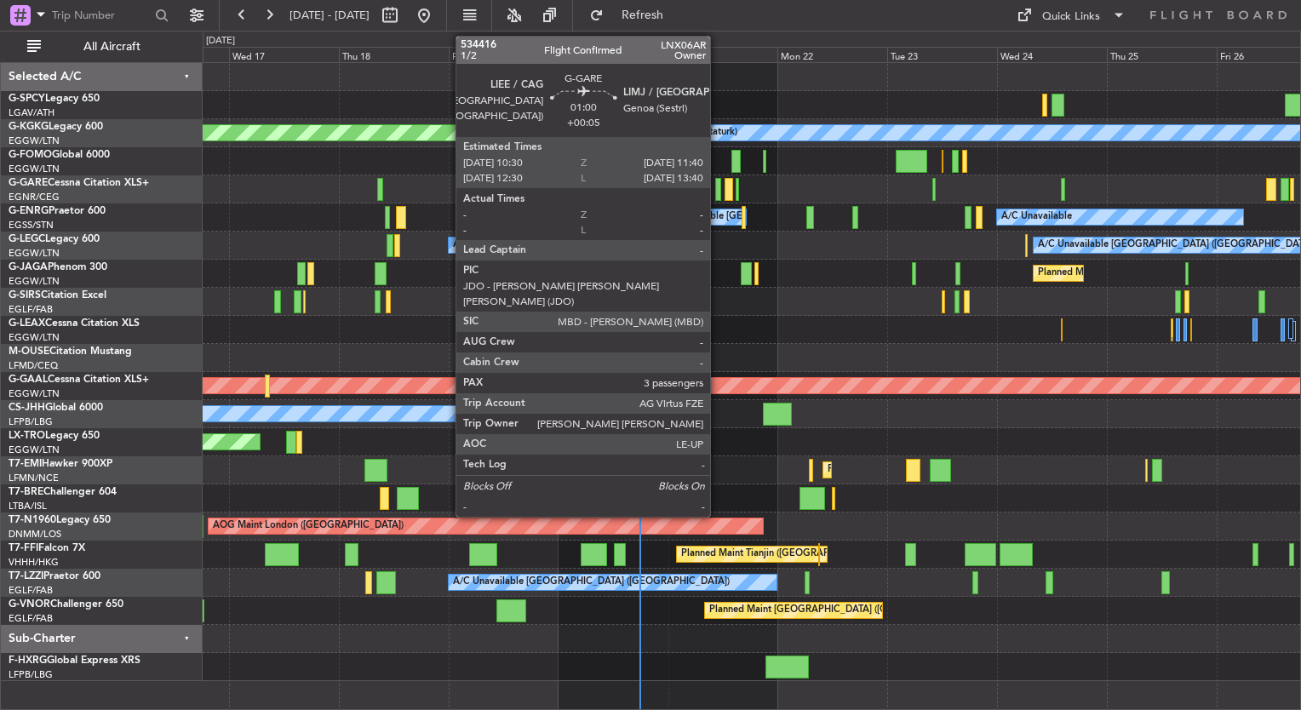
click at [718, 192] on div at bounding box center [718, 189] width 6 height 23
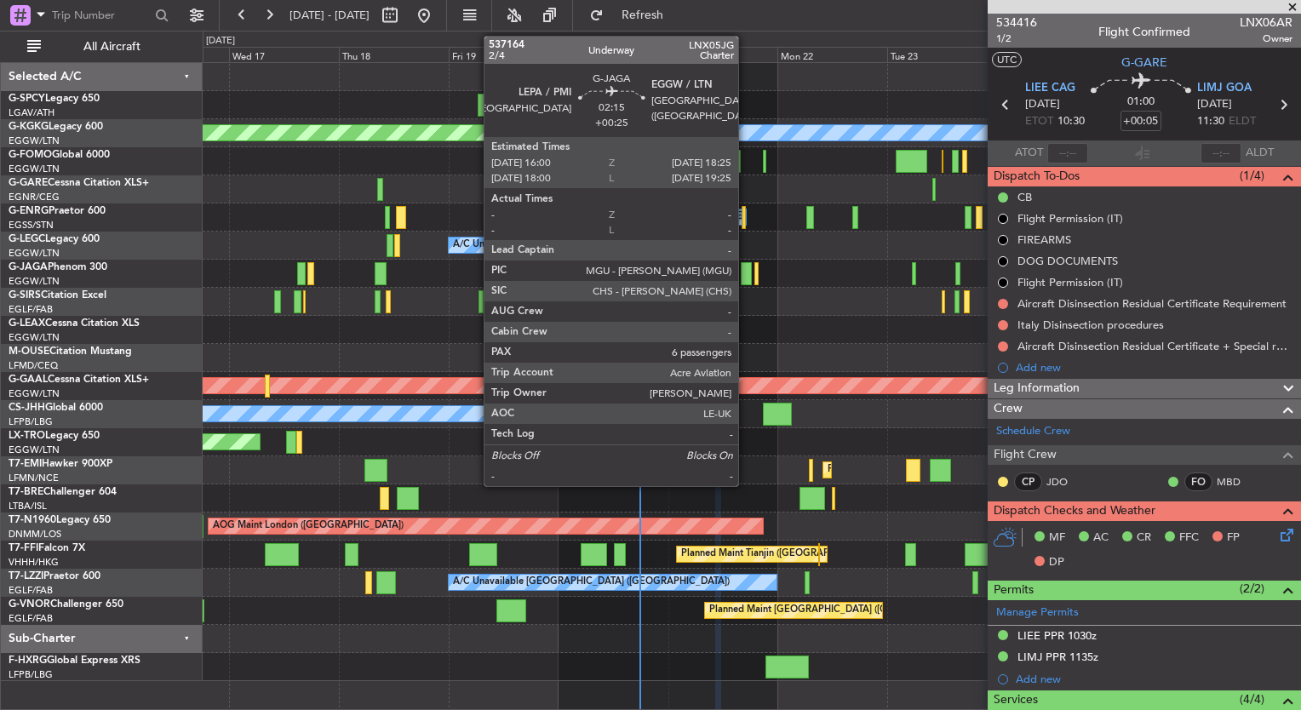
click at [746, 276] on div at bounding box center [746, 273] width 11 height 23
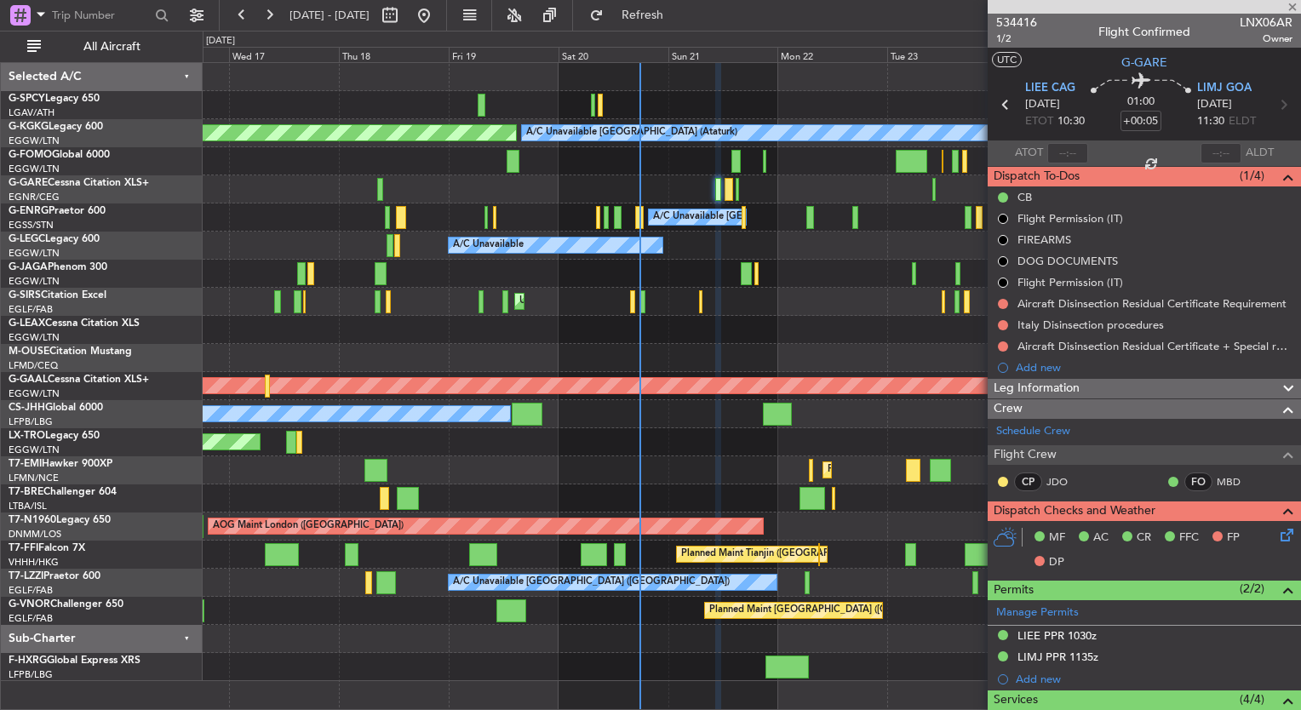
type input "+00:25"
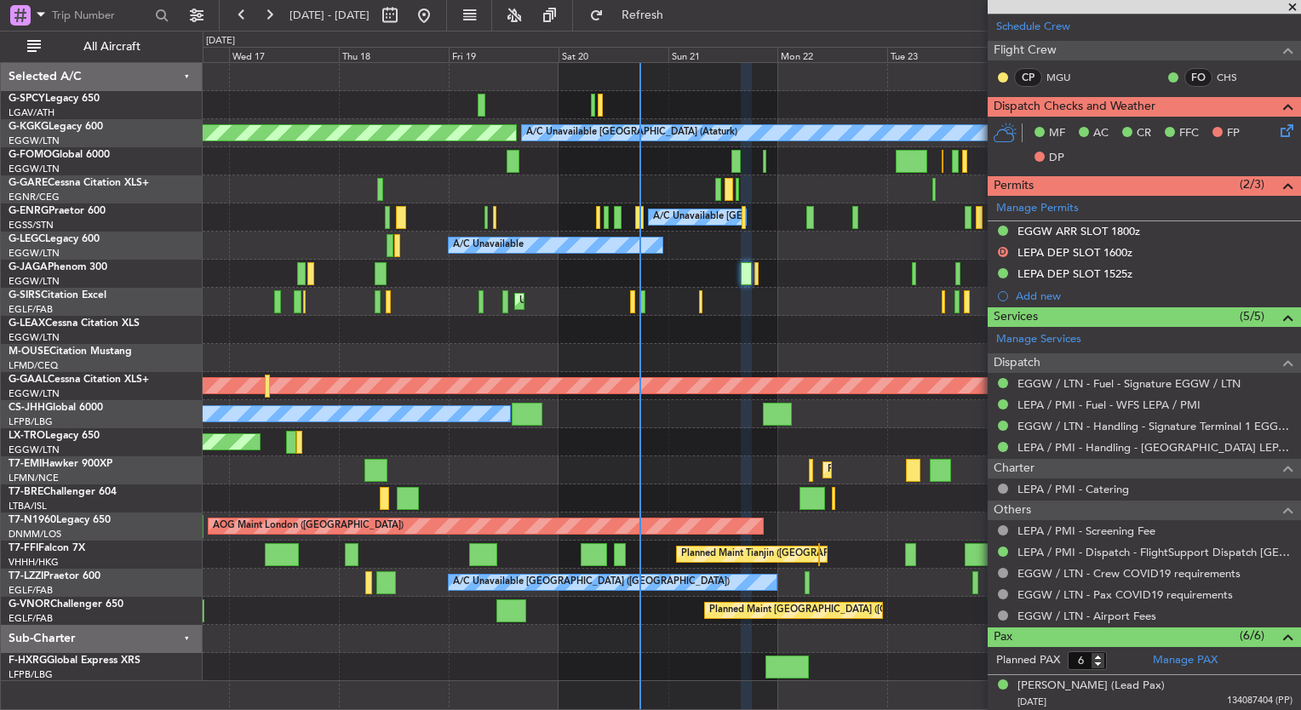
scroll to position [531, 0]
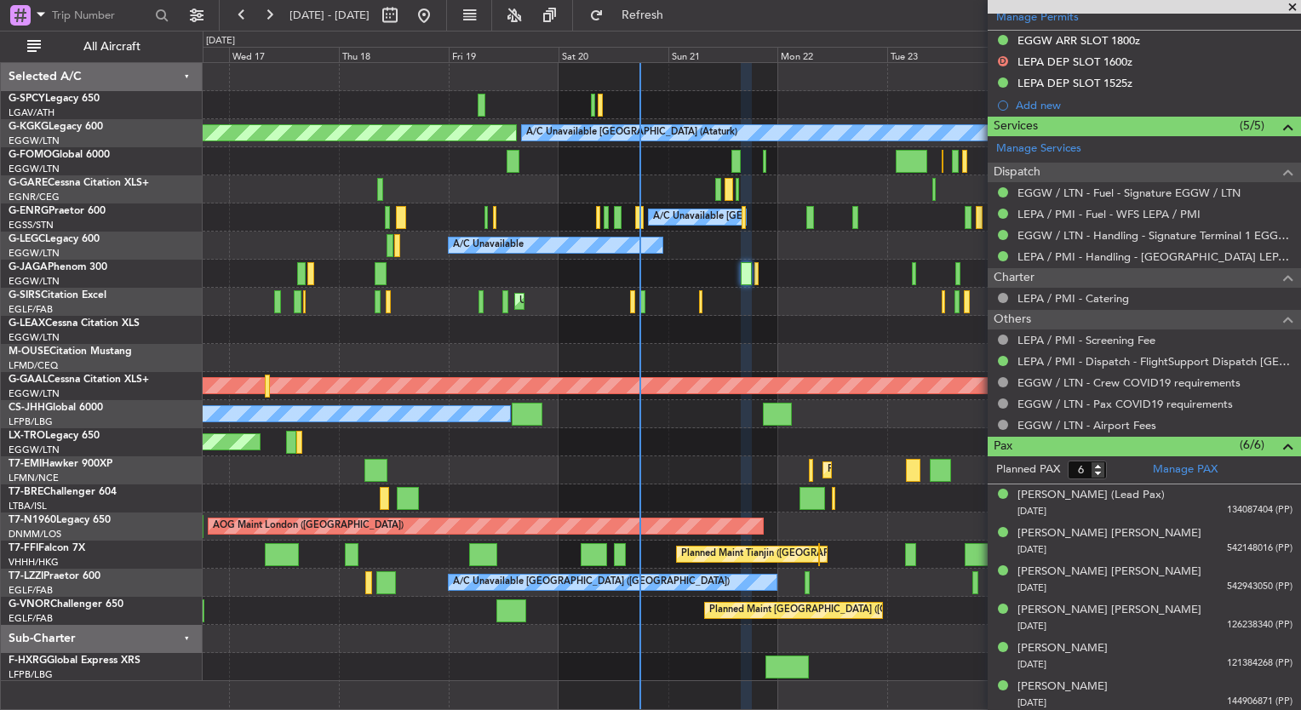
click at [1289, 7] on span at bounding box center [1292, 7] width 17 height 15
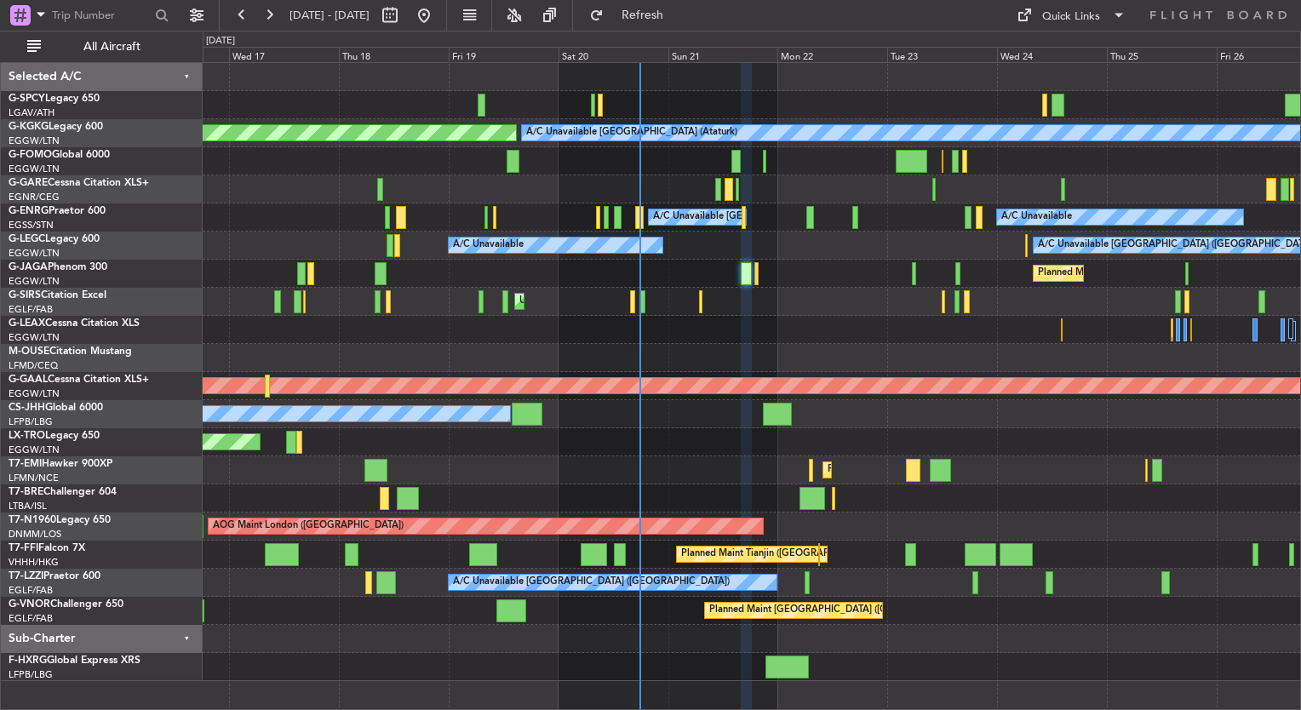
type input "0"
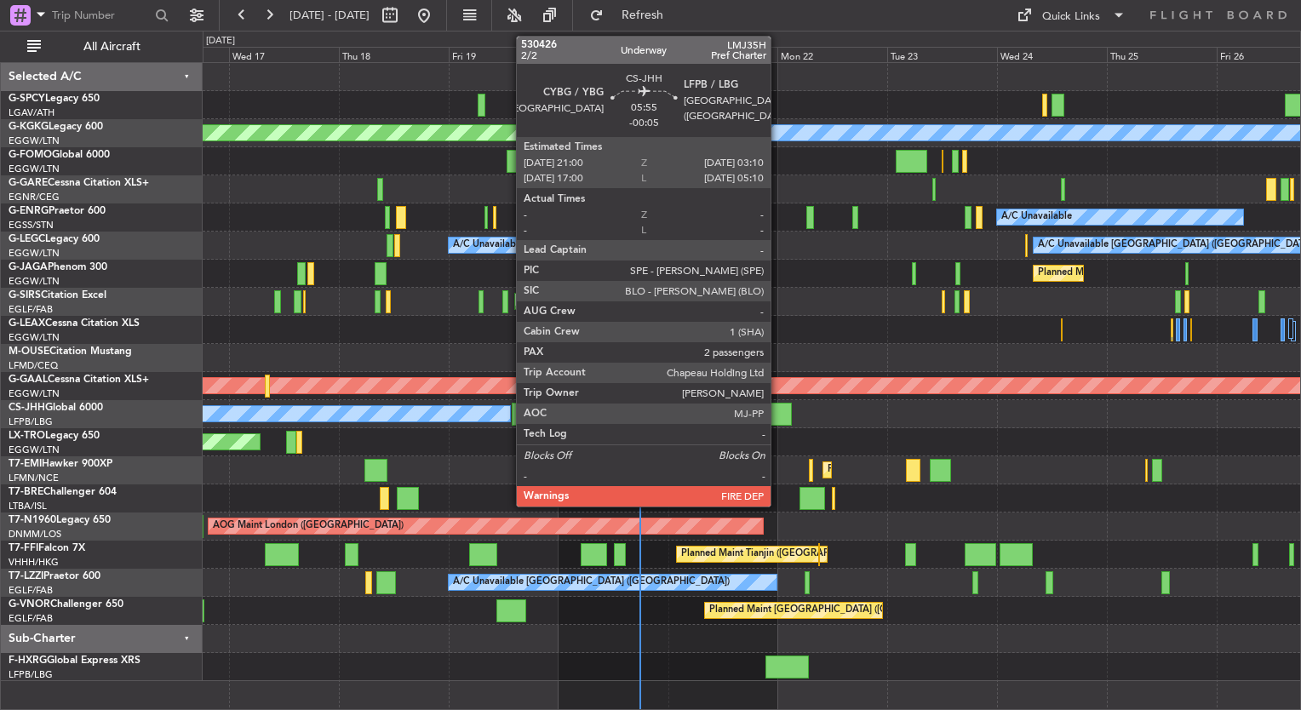
click at [778, 421] on div at bounding box center [777, 414] width 29 height 23
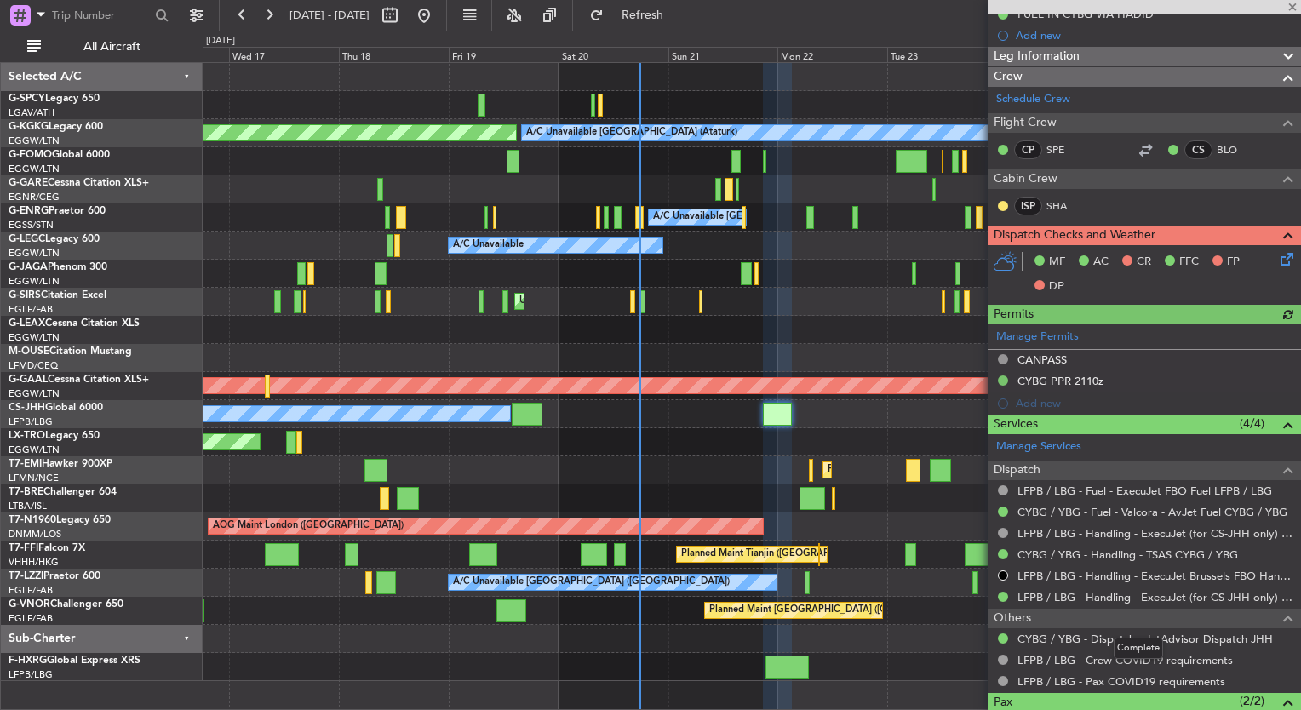
scroll to position [371, 0]
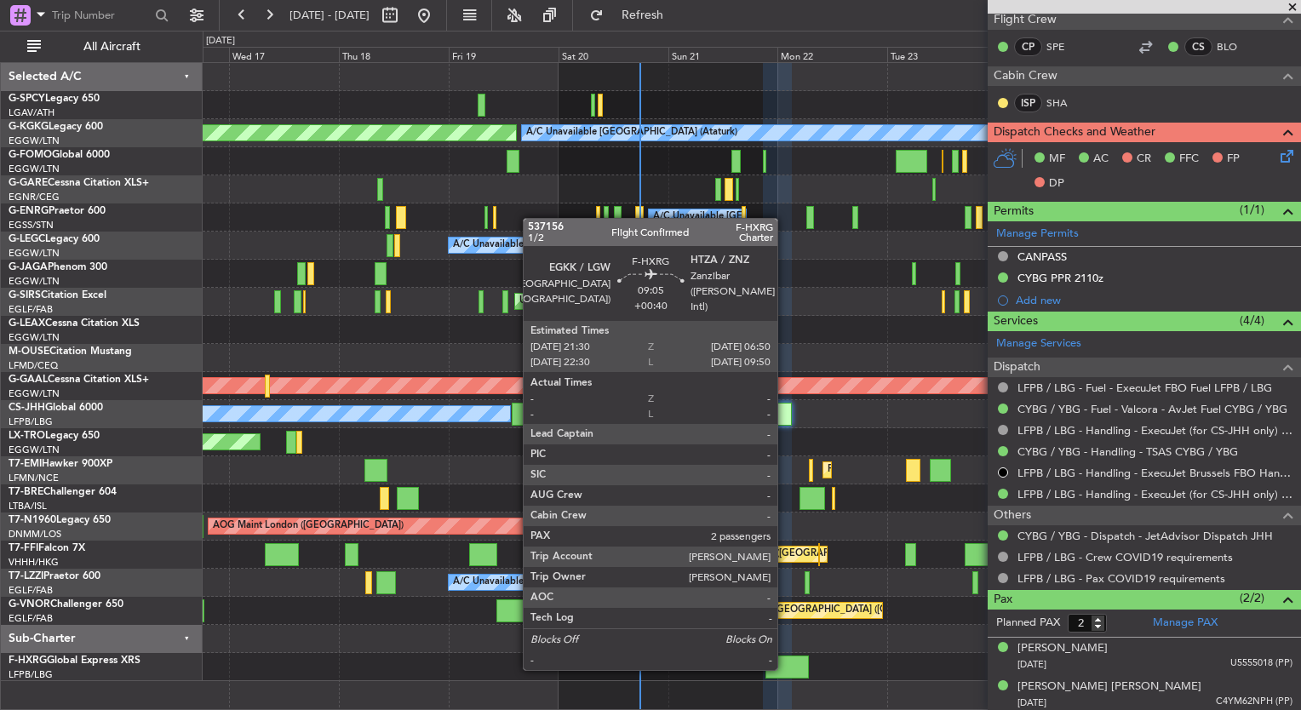
click at [784, 667] on div at bounding box center [787, 667] width 43 height 23
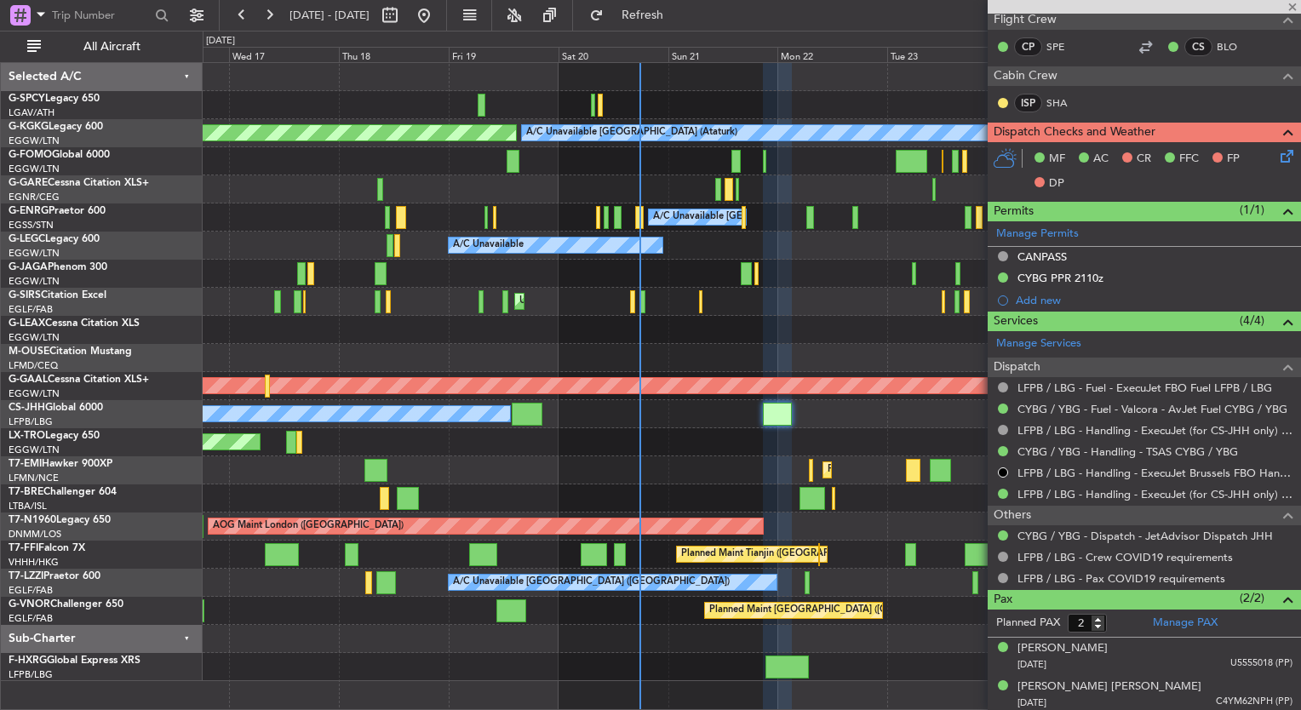
type input "+00:40"
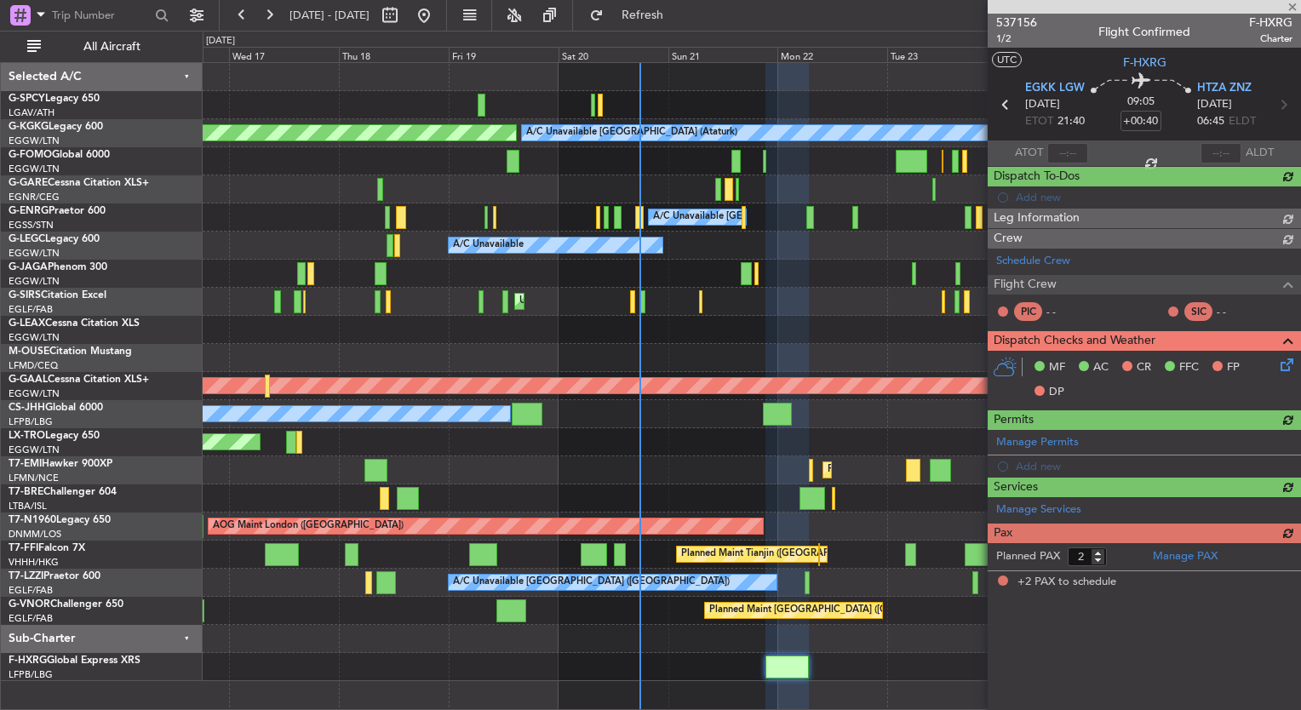
scroll to position [0, 0]
